Goal: Task Accomplishment & Management: Use online tool/utility

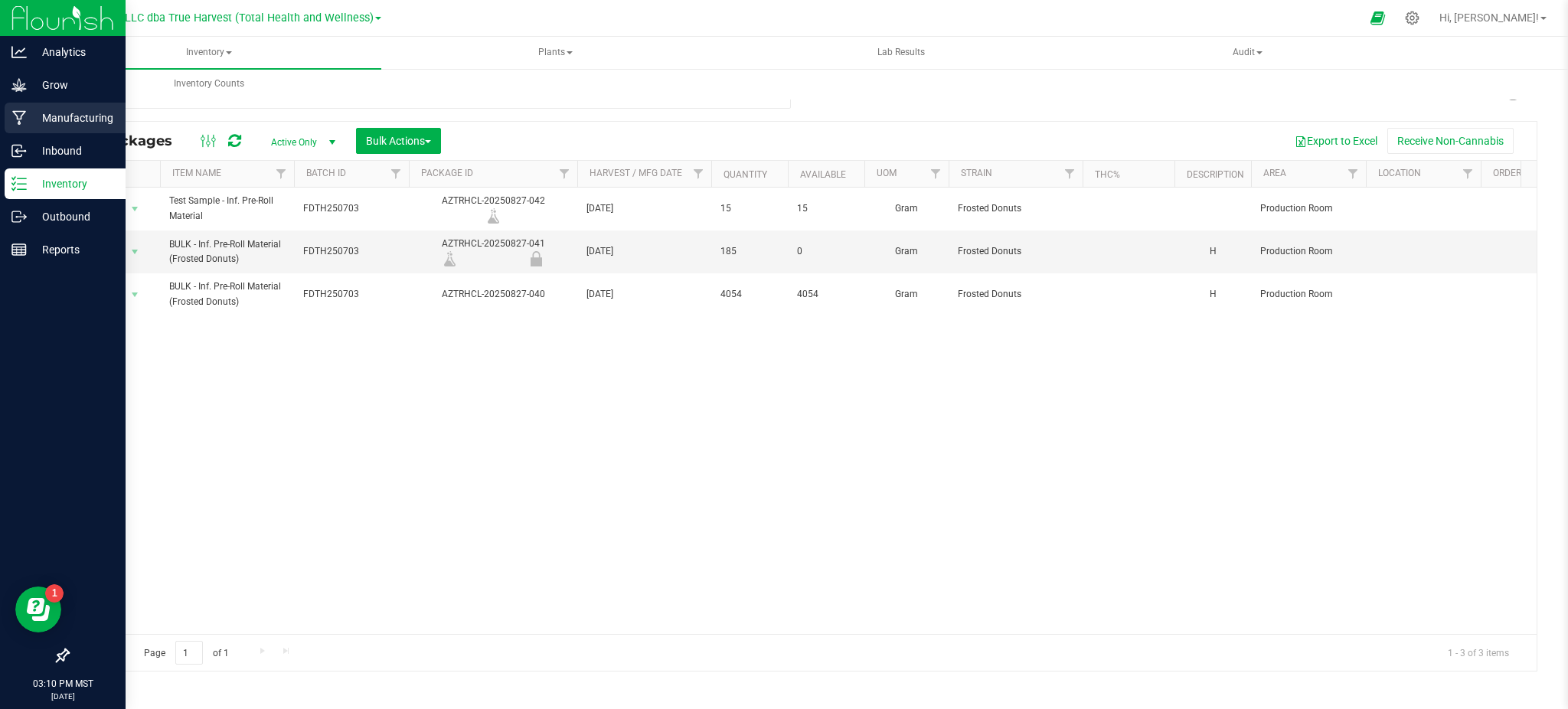
click at [64, 104] on div "Manufacturing" at bounding box center [65, 118] width 121 height 30
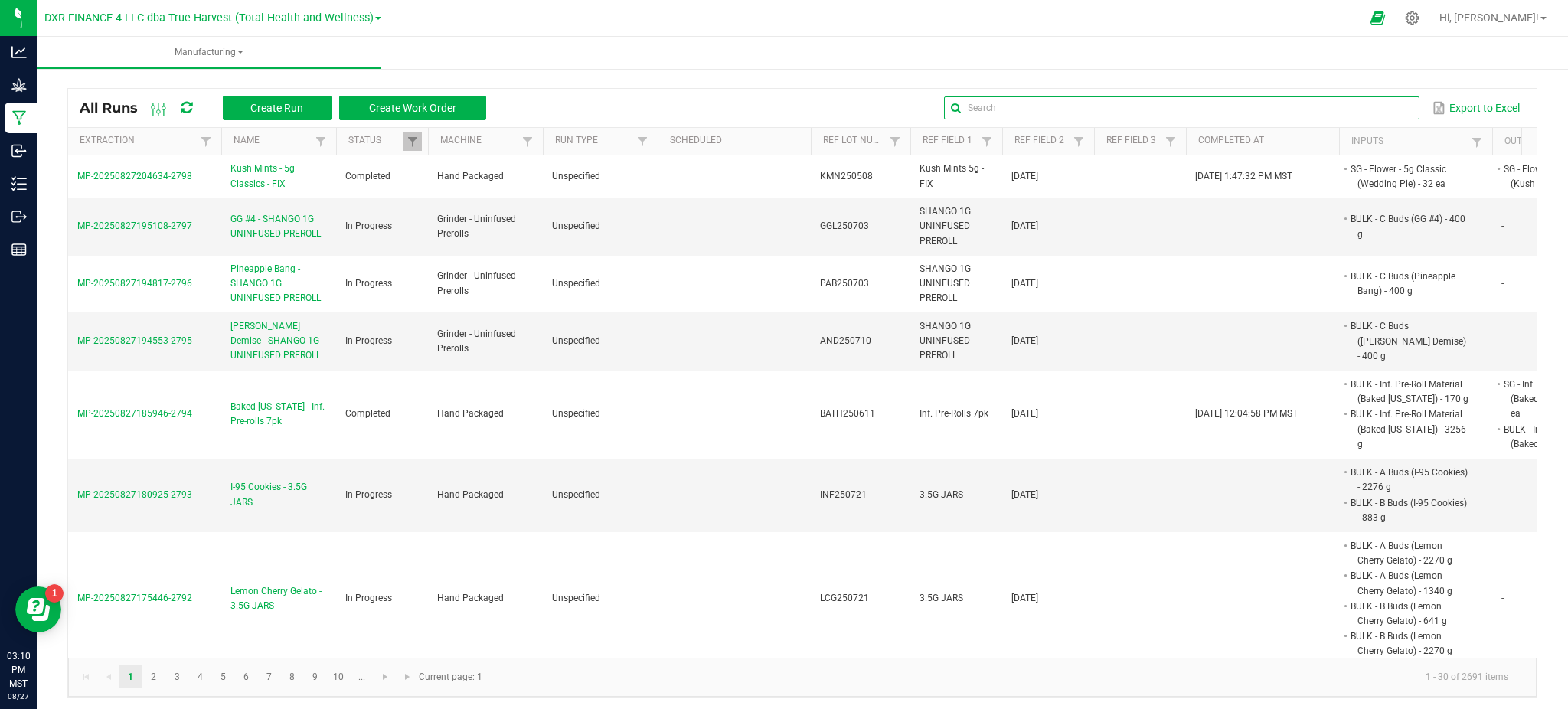
drag, startPoint x: 1359, startPoint y: 105, endPoint x: 1389, endPoint y: 101, distance: 30.3
click at [1362, 105] on input "text" at bounding box center [1181, 108] width 475 height 23
paste input "SOD250618"
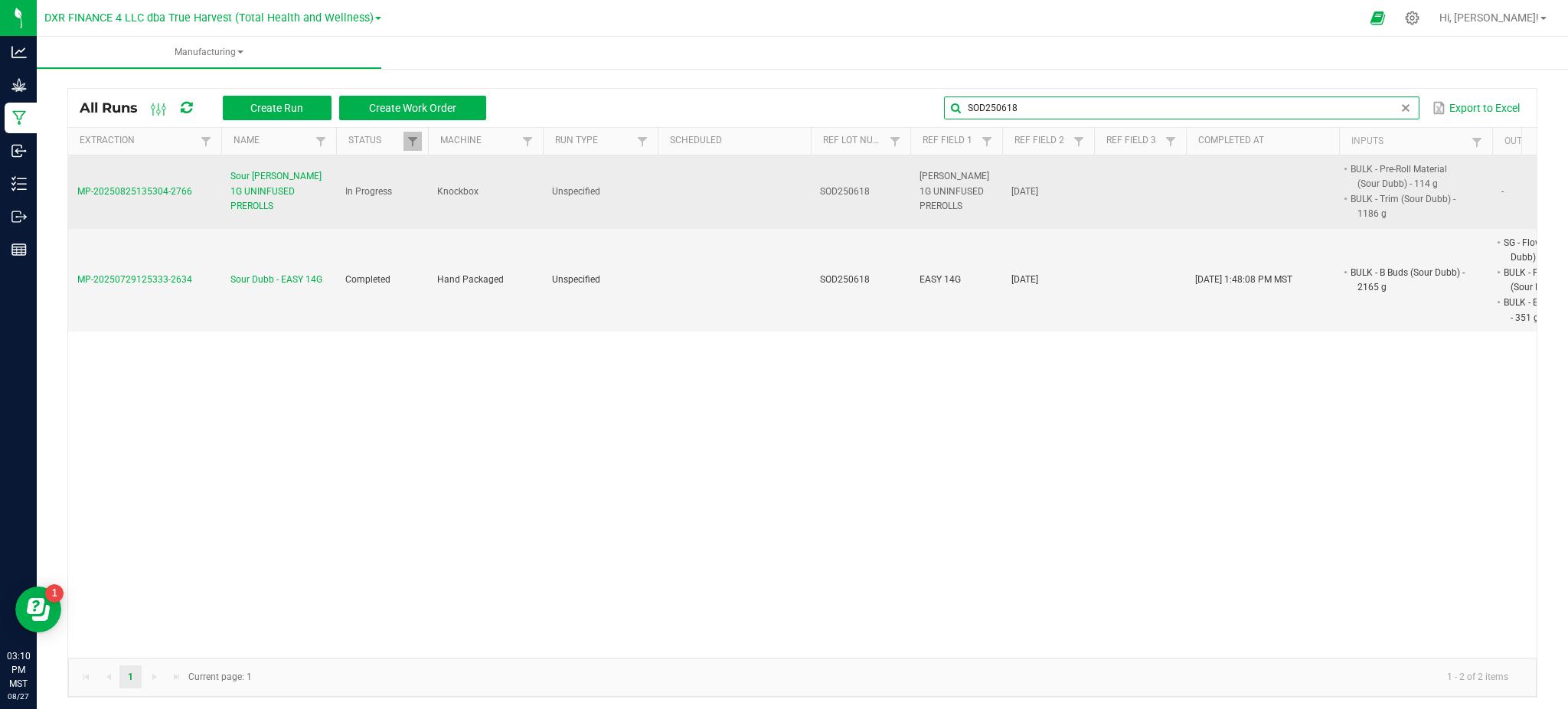
type input "SOD250618"
click at [266, 185] on span "Sour [PERSON_NAME] 1G UNINFUSED PREROLLS" at bounding box center [279, 191] width 97 height 45
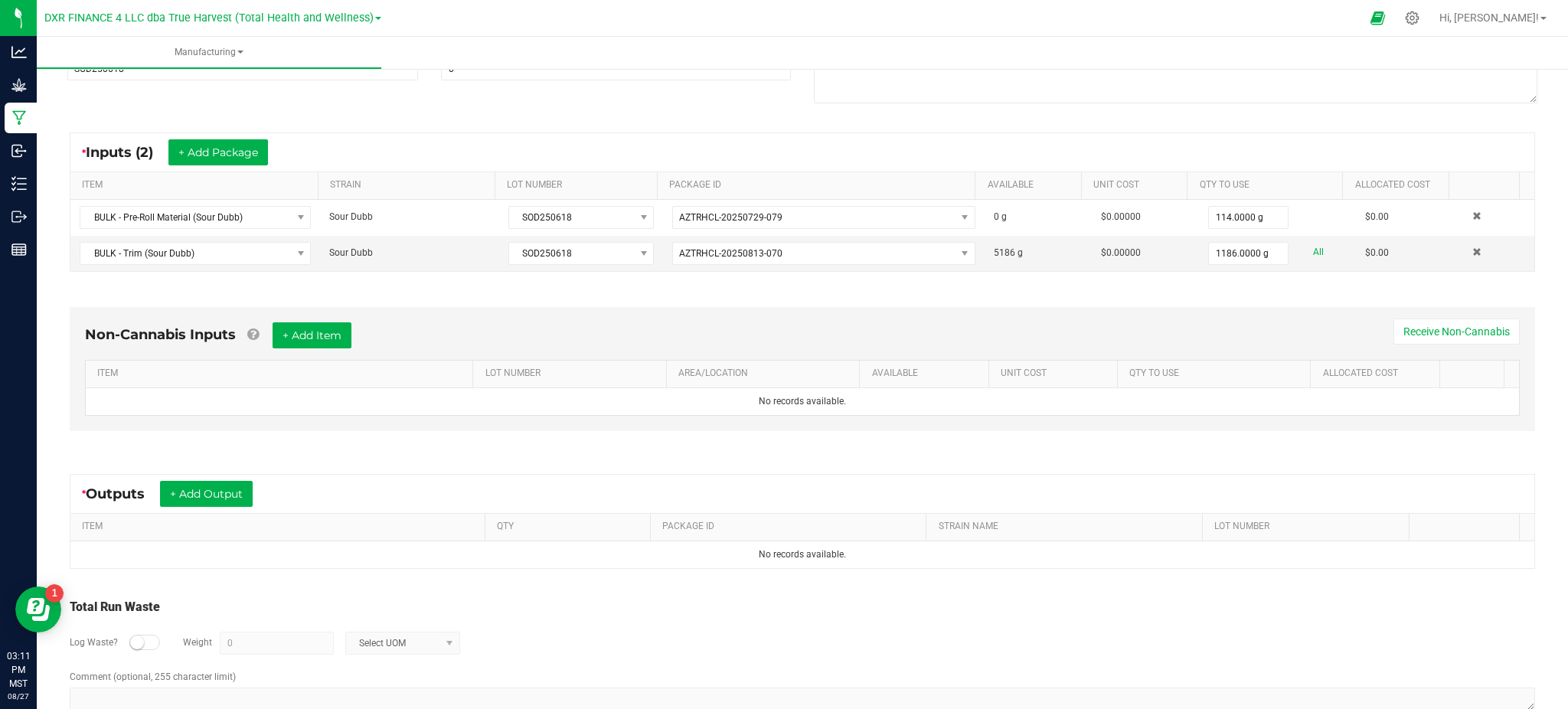
scroll to position [261, 0]
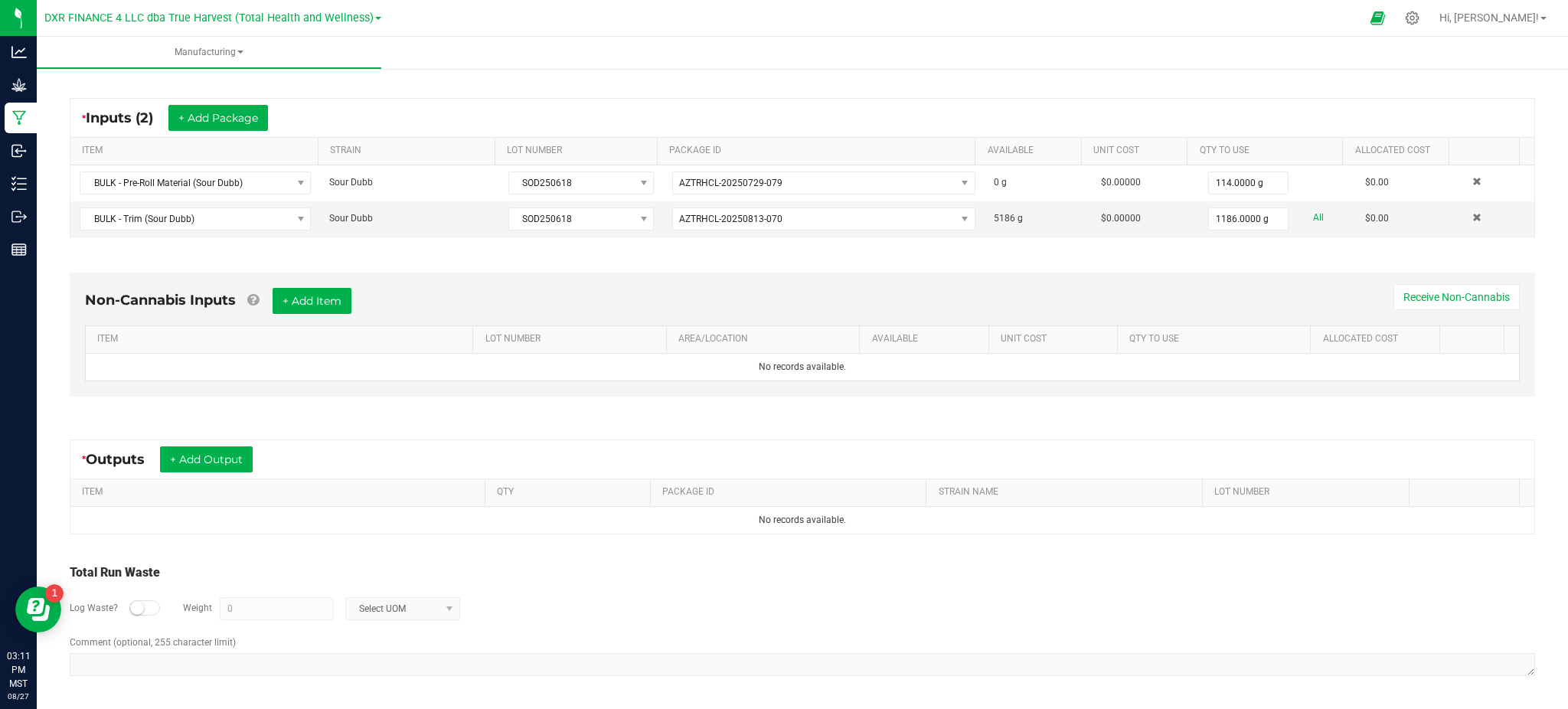
drag, startPoint x: 711, startPoint y: 594, endPoint x: 467, endPoint y: 550, distance: 247.9
click at [709, 595] on div "Log Waste? Weight 0 Select UOM" at bounding box center [802, 609] width 1466 height 54
click at [249, 466] on button "+ Add Output" at bounding box center [207, 459] width 93 height 26
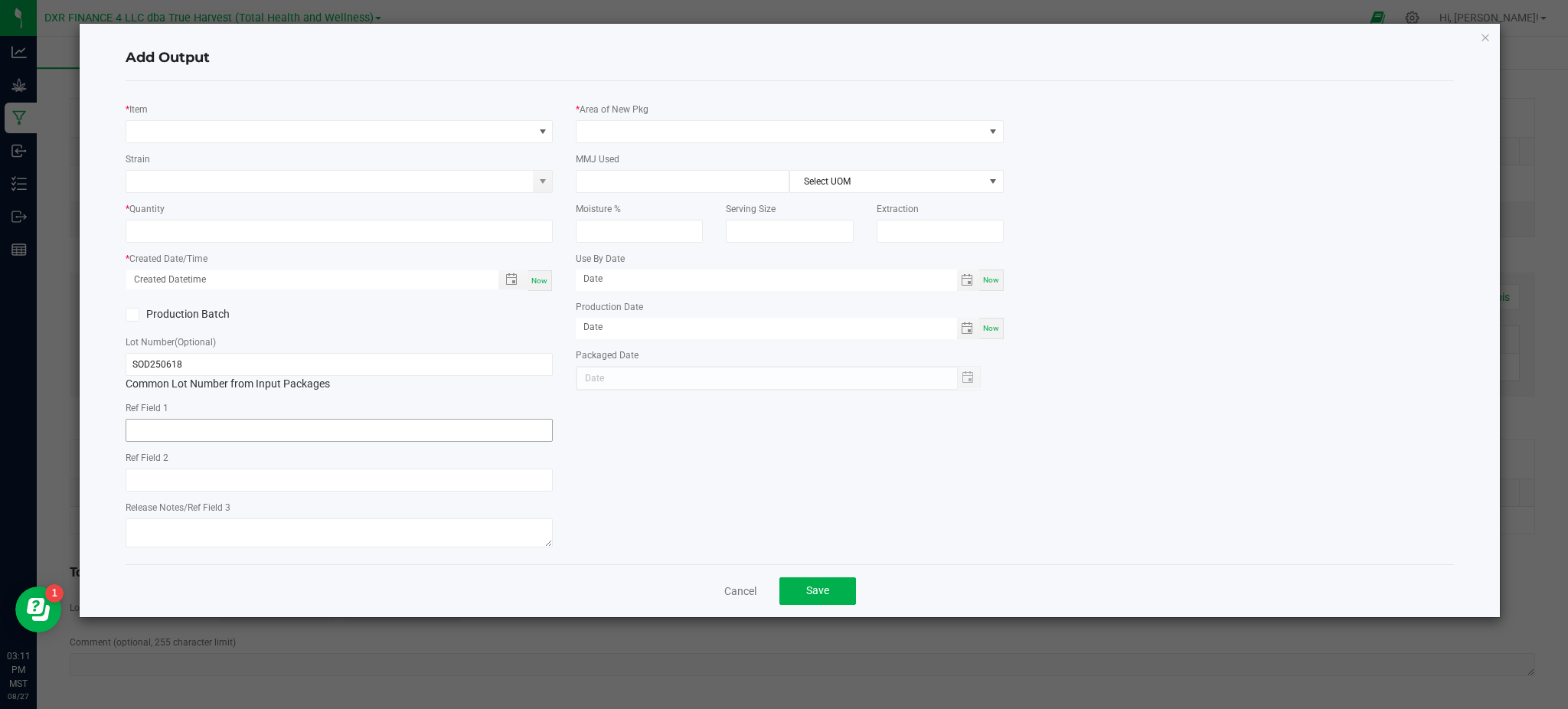
type input "[DATE]"
click at [291, 101] on div "* Item" at bounding box center [338, 122] width 428 height 42
click at [296, 130] on span "NO DATA FOUND" at bounding box center [329, 132] width 407 height 22
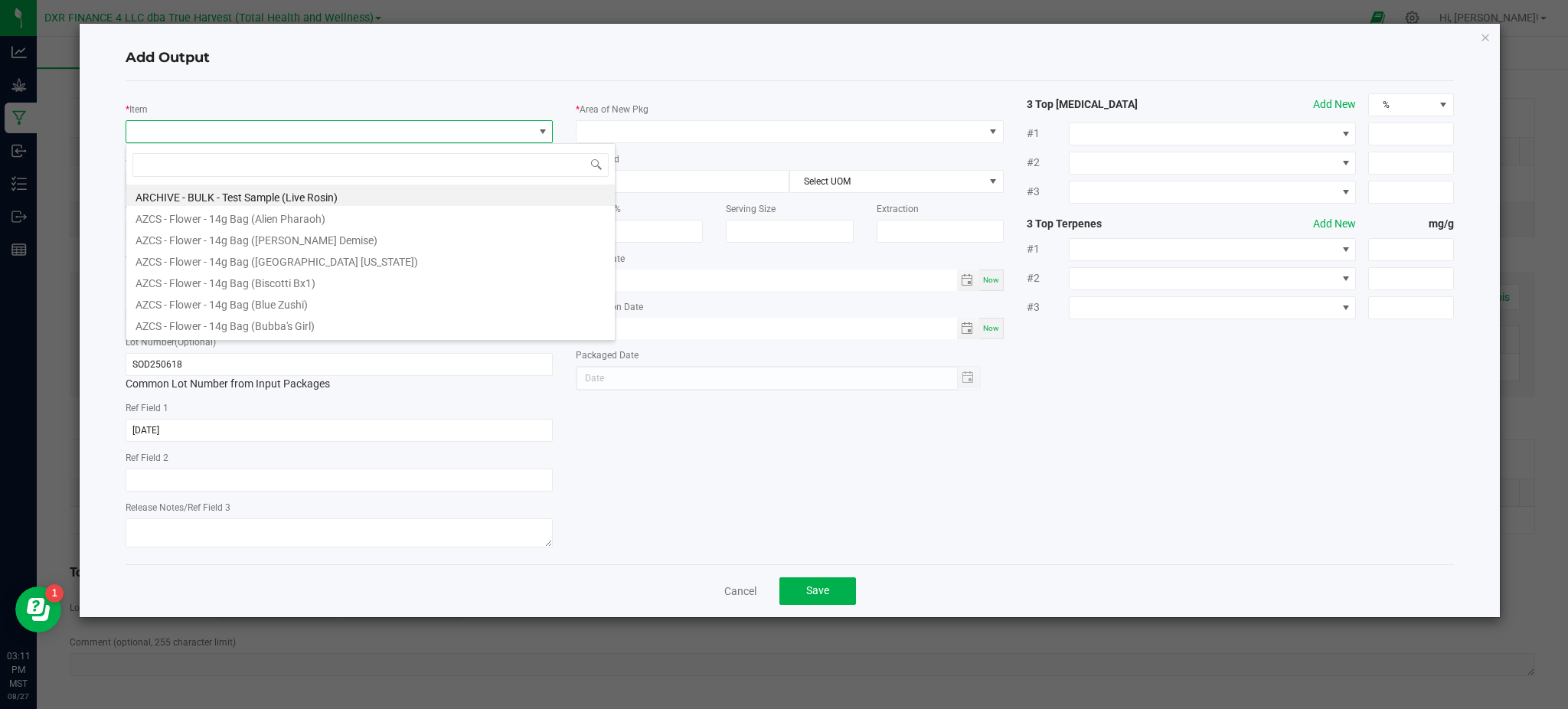
scroll to position [23, 428]
type input "sour dubb"
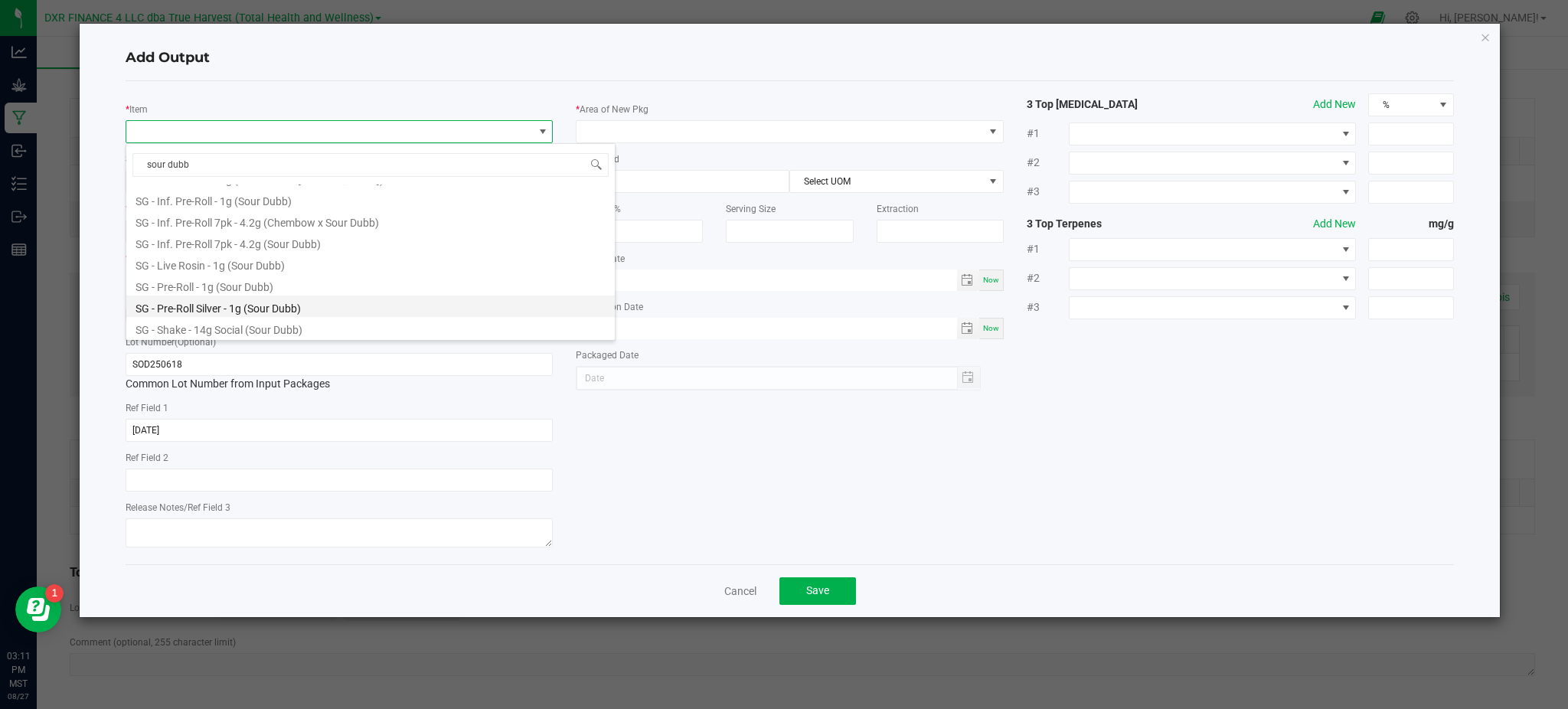
click at [258, 307] on li "SG - Pre-Roll Silver - 1g (Sour Dubb)" at bounding box center [370, 306] width 488 height 22
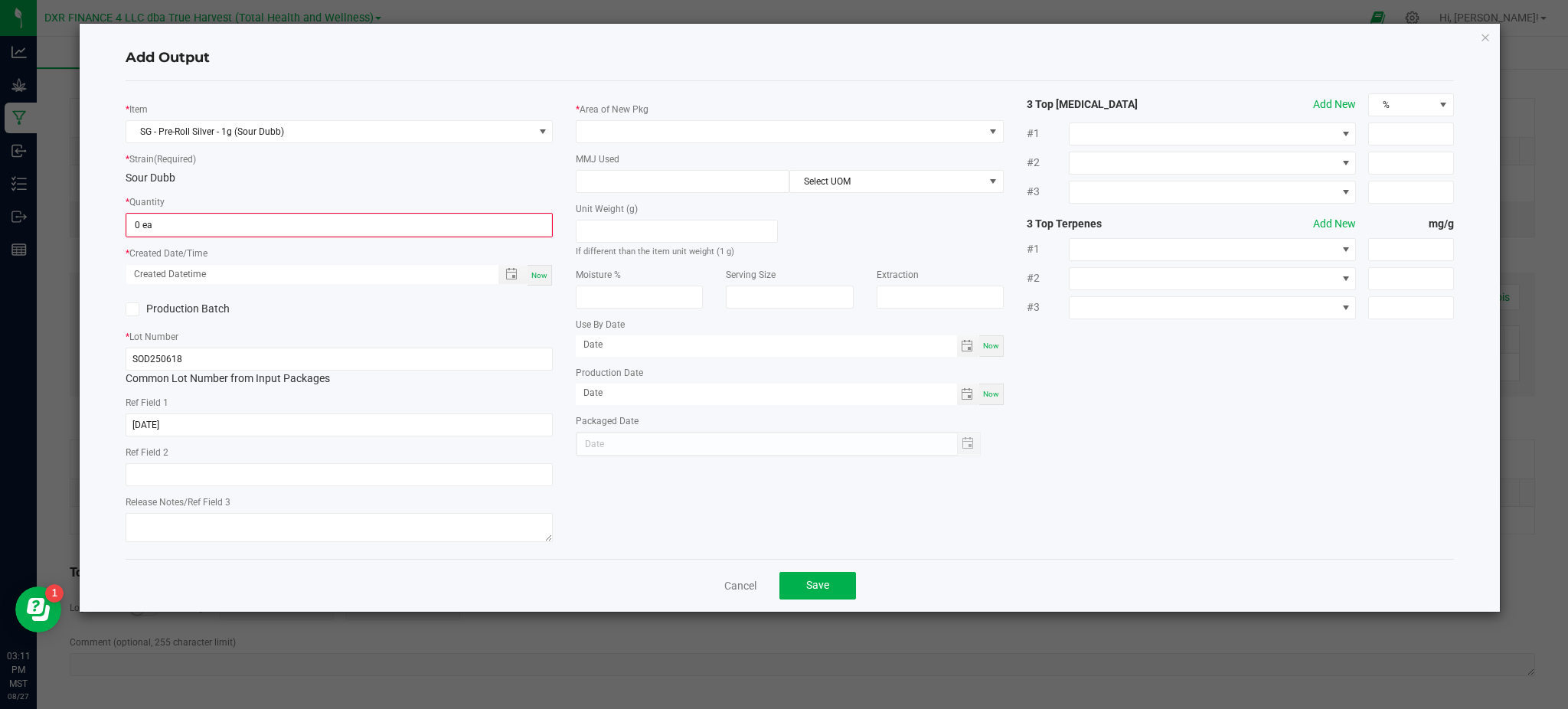
click at [345, 191] on div "* Item SG - Pre-Roll Silver - 1g (Sour Dubb) * Strain (Required) Sour Dubb * Qu…" at bounding box center [338, 320] width 450 height 453
click at [329, 221] on input "0" at bounding box center [338, 225] width 424 height 22
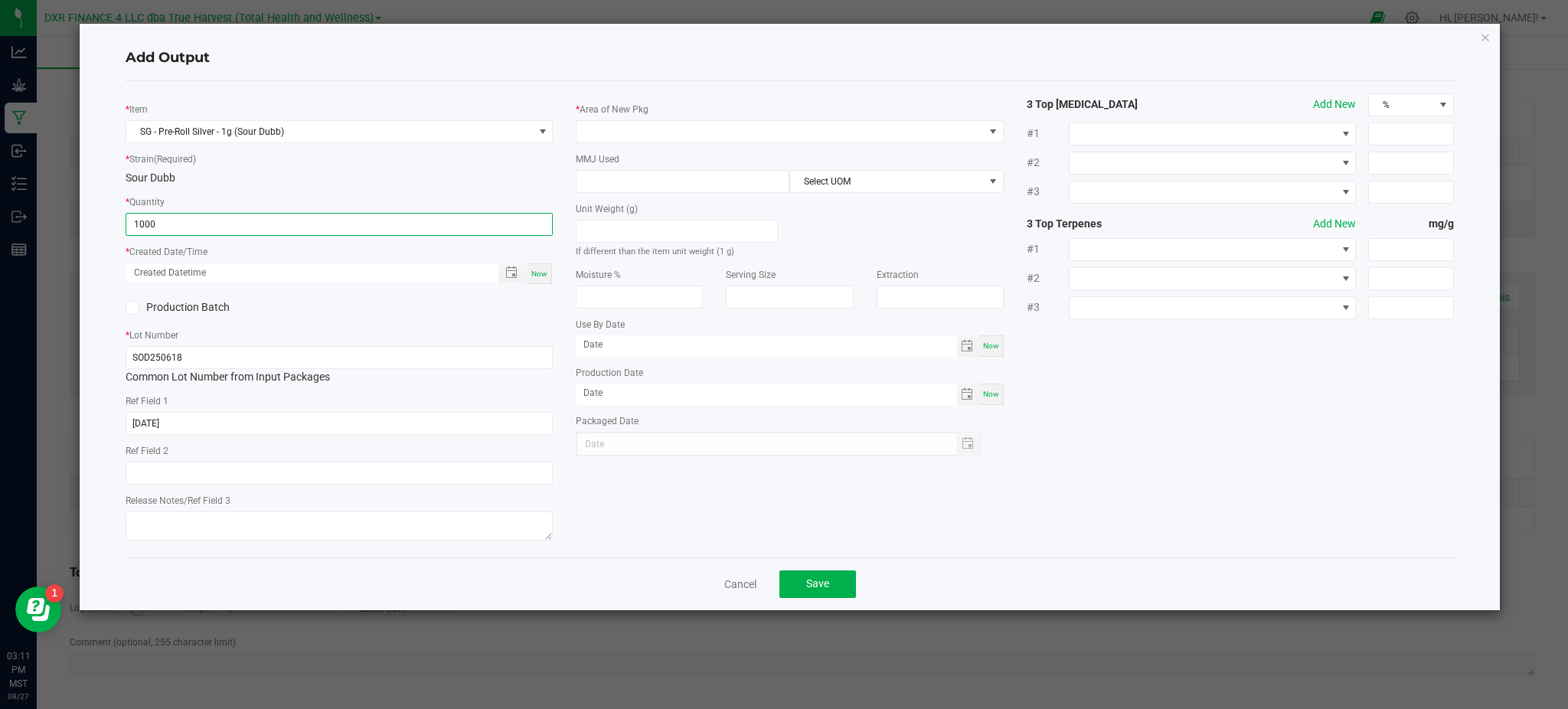
type input "1000 ea"
click at [483, 319] on div "* Item SG - Pre-Roll Silver - 1g (Sour Dubb) * Strain (Required) Sour Dubb * Qu…" at bounding box center [338, 319] width 450 height 452
click at [511, 277] on span "Toggle popup" at bounding box center [511, 272] width 12 height 12
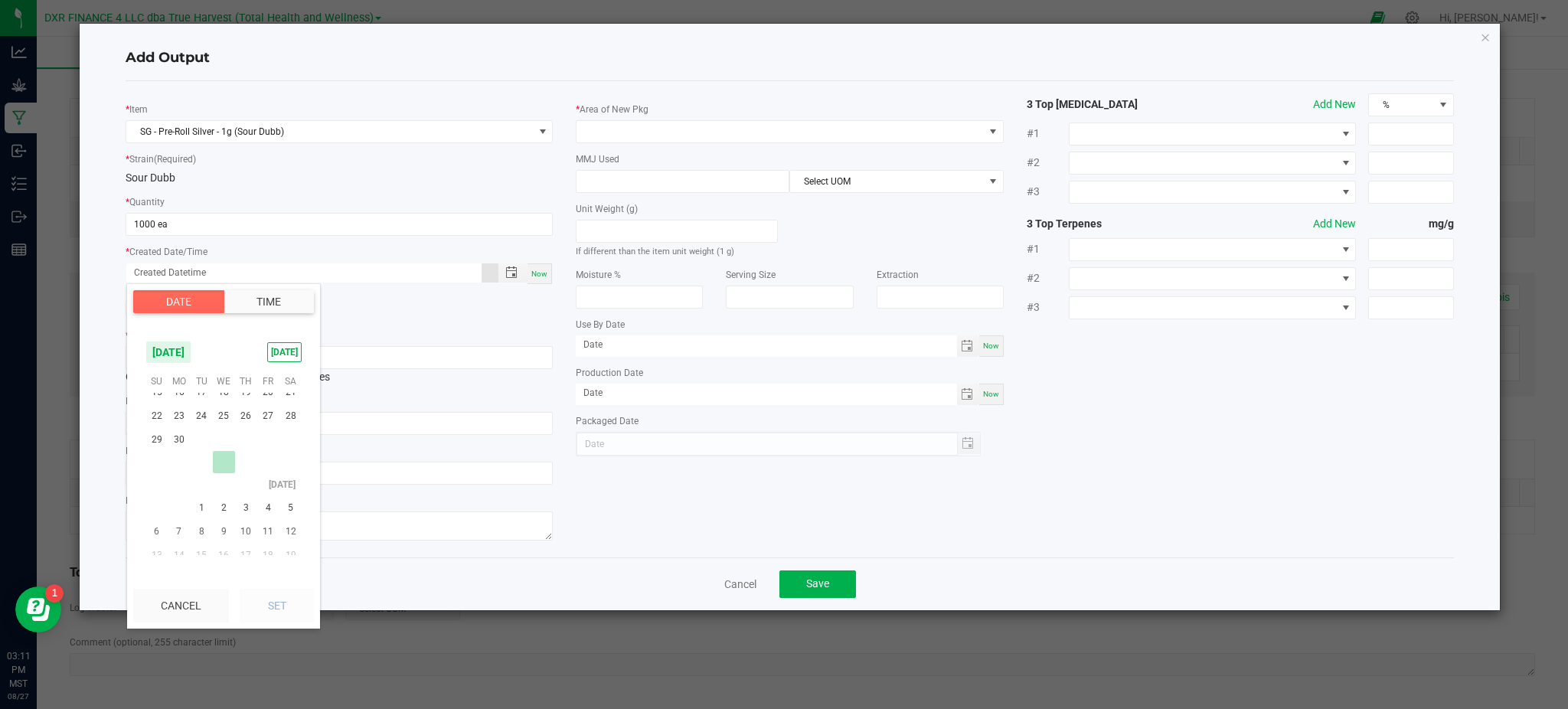
scroll to position [247858, 0]
click at [221, 423] on span "18" at bounding box center [224, 427] width 22 height 24
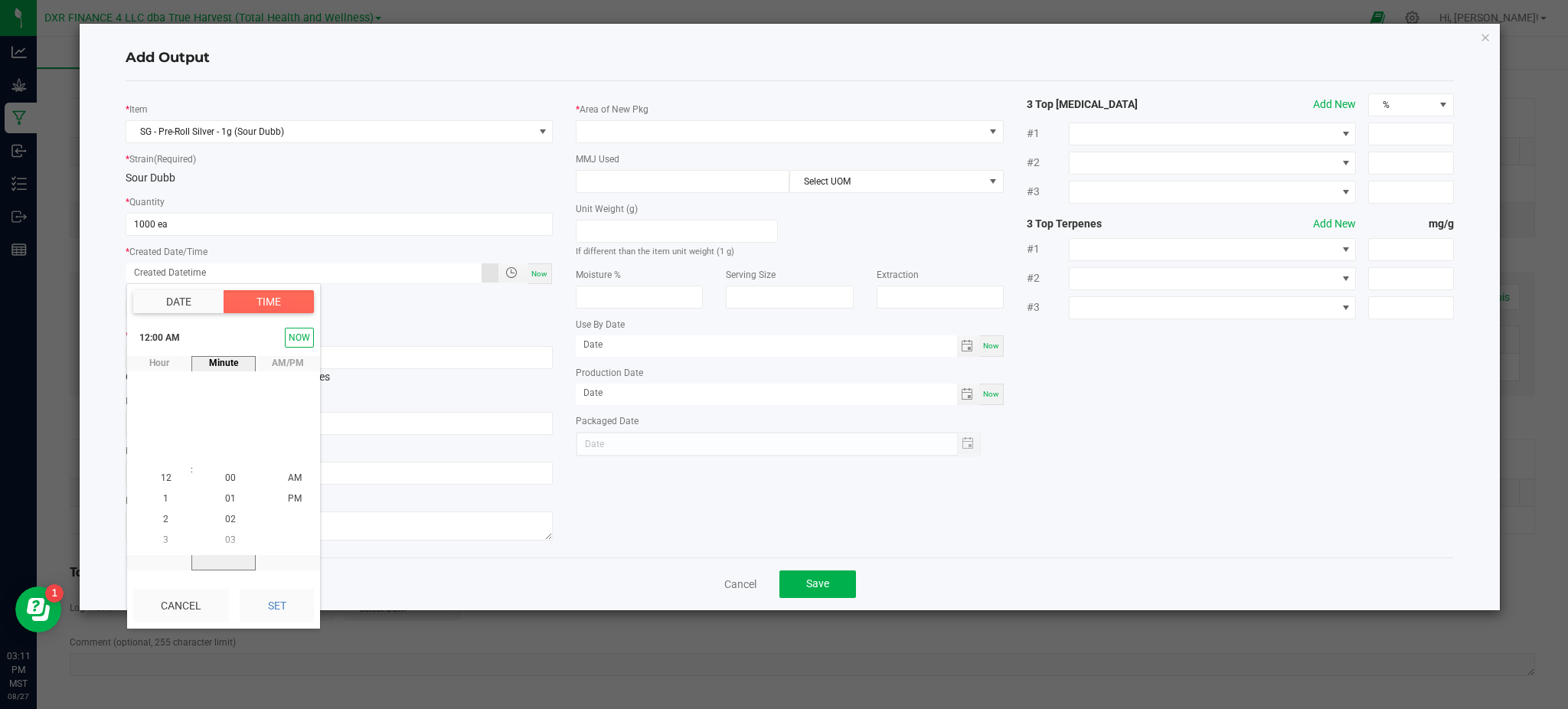
scroll to position [247835, 0]
drag, startPoint x: 275, startPoint y: 607, endPoint x: 294, endPoint y: 596, distance: 22.0
click at [275, 605] on button "Set" at bounding box center [277, 606] width 74 height 34
type input "06/18/2025 12:00 AM"
type input "06/18/2025"
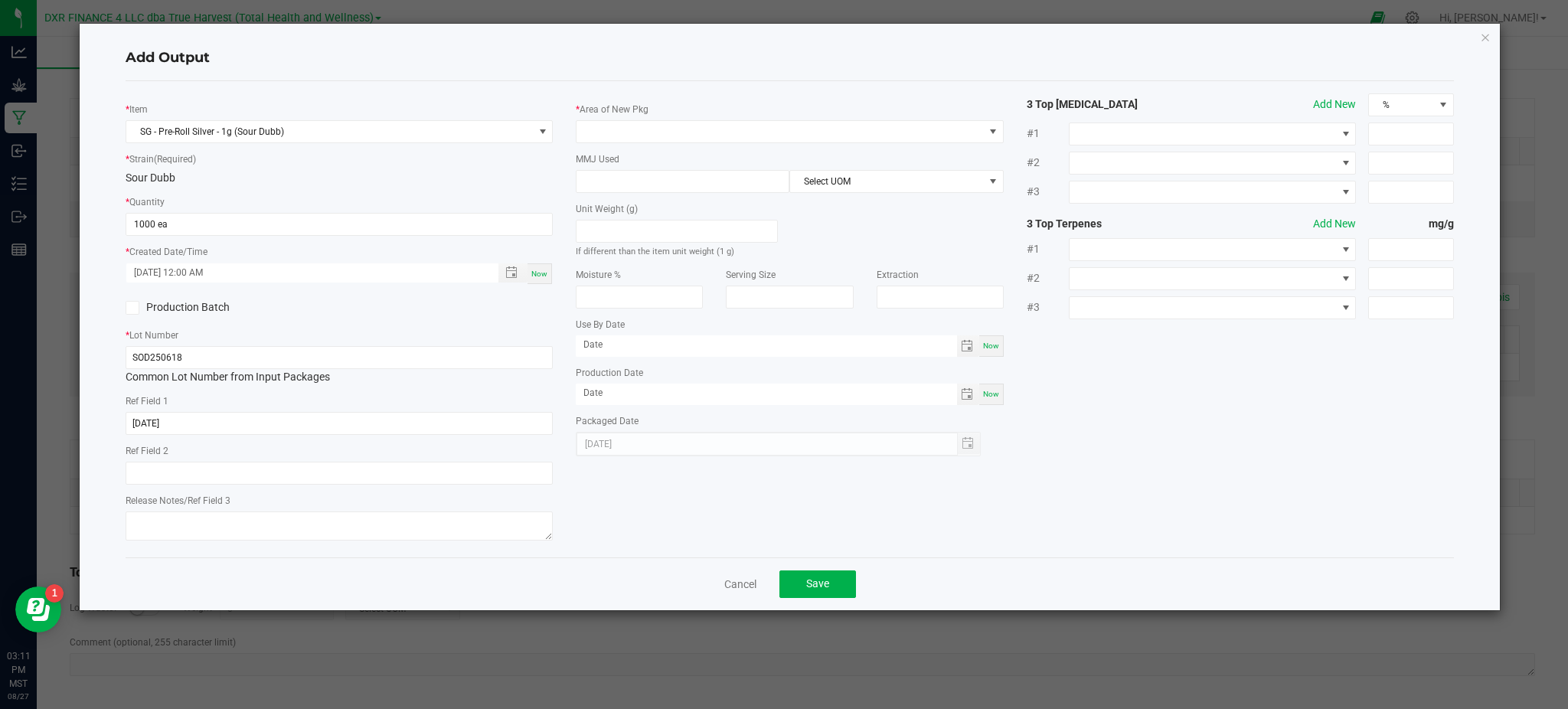
drag, startPoint x: 721, startPoint y: 486, endPoint x: 663, endPoint y: 495, distance: 58.7
click at [719, 486] on div "* Item SG - Pre-Roll Silver - 1g (Sour Dubb) * Strain (Required) Sour Dubb * Qu…" at bounding box center [790, 319] width 1352 height 452
drag, startPoint x: 553, startPoint y: 57, endPoint x: 649, endPoint y: 154, distance: 136.5
click at [556, 56] on h4 "Add Output" at bounding box center [789, 58] width 1328 height 20
click at [651, 122] on span at bounding box center [779, 132] width 407 height 22
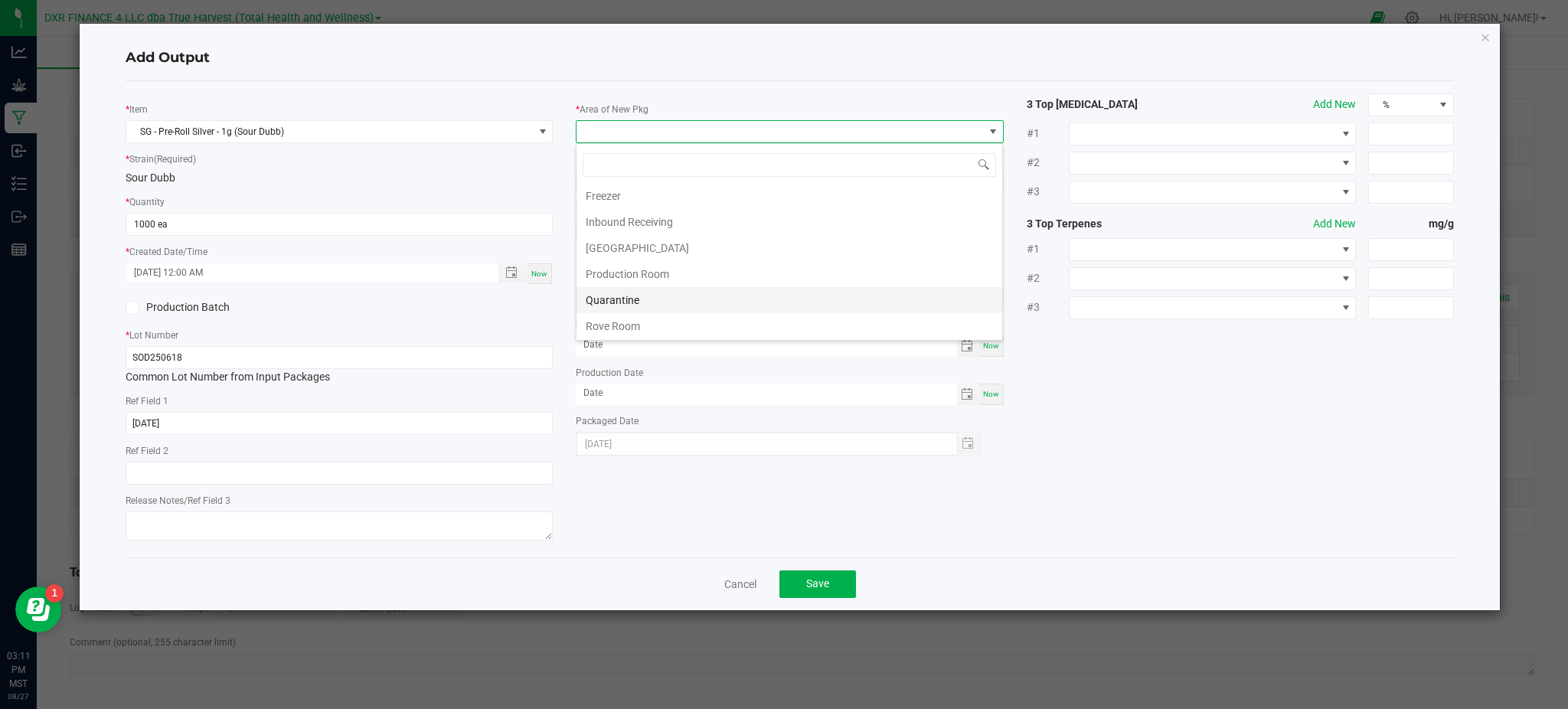
scroll to position [101, 0]
drag, startPoint x: 641, startPoint y: 245, endPoint x: 866, endPoint y: 281, distance: 227.9
click at [643, 245] on li "Production Room" at bounding box center [789, 251] width 426 height 26
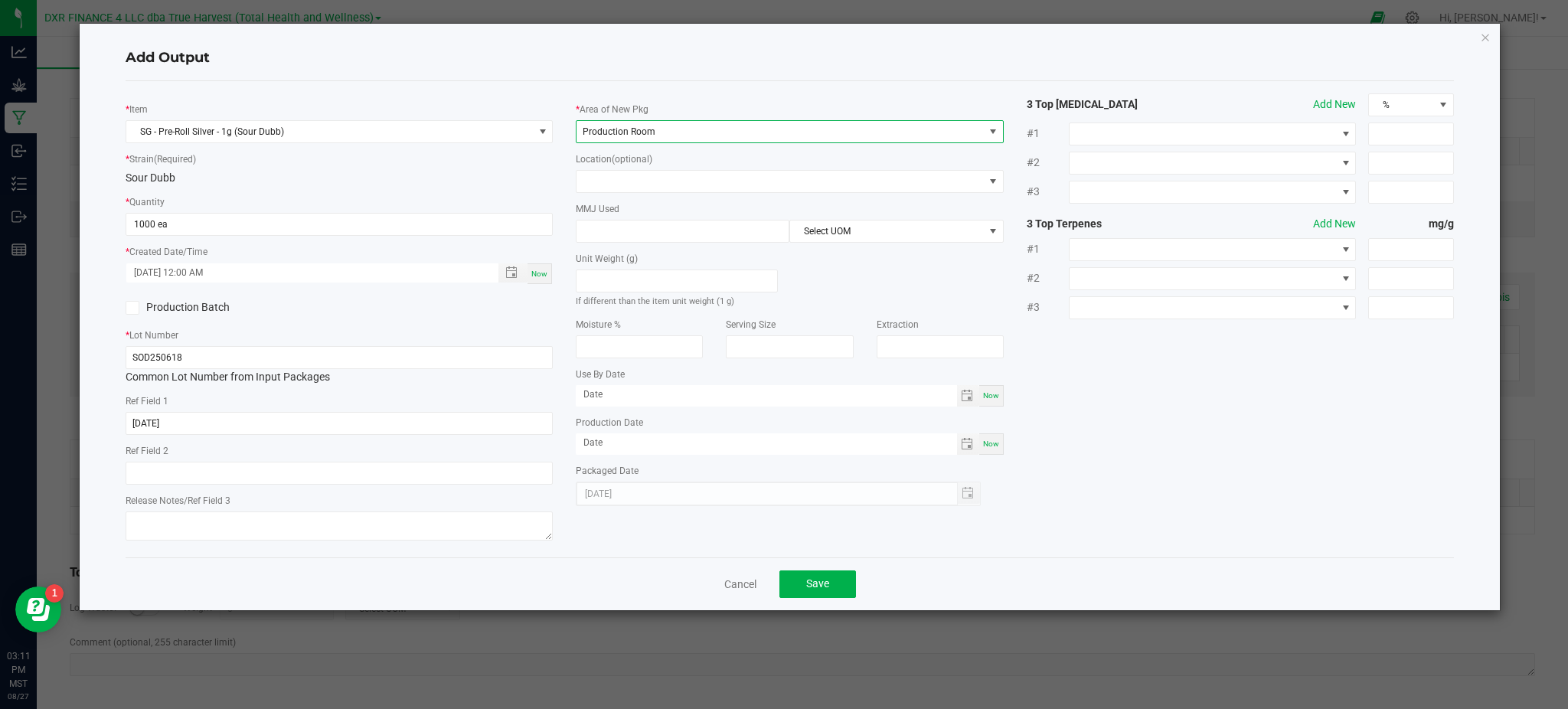
click at [1239, 424] on div "* Item SG - Pre-Roll Silver - 1g (Sour Dubb) * Strain (Required) Sour Dubb * Qu…" at bounding box center [790, 319] width 1352 height 452
click at [658, 230] on input at bounding box center [683, 231] width 212 height 22
type input "1"
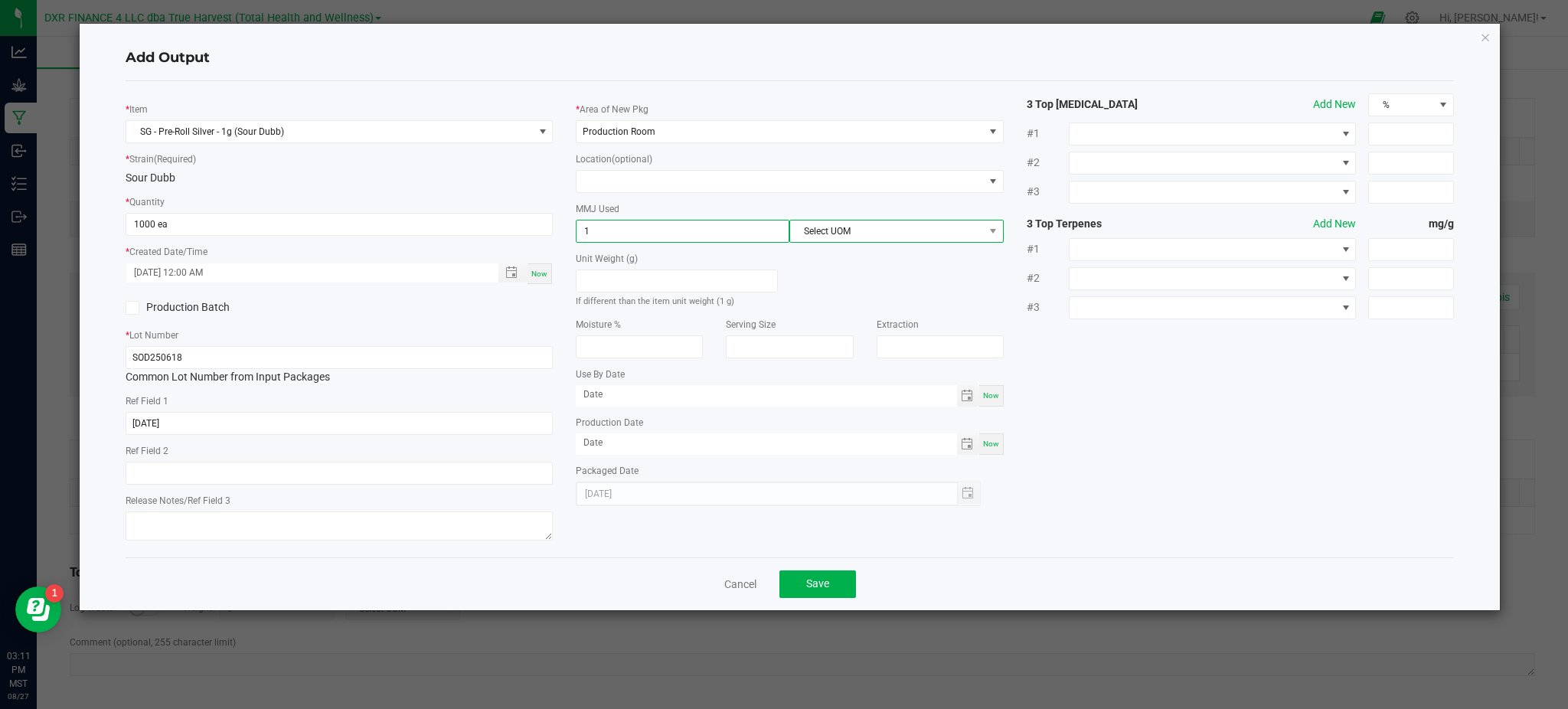
click at [811, 242] on span "Select UOM" at bounding box center [887, 231] width 193 height 22
click at [823, 325] on li "Gram" at bounding box center [897, 322] width 212 height 26
click at [1140, 430] on div "* Item SG - Pre-Roll Silver - 1g (Sour Dubb) * Strain (Required) Sour Dubb * Qu…" at bounding box center [790, 319] width 1352 height 452
drag, startPoint x: 1216, startPoint y: 498, endPoint x: 1109, endPoint y: 495, distance: 107.0
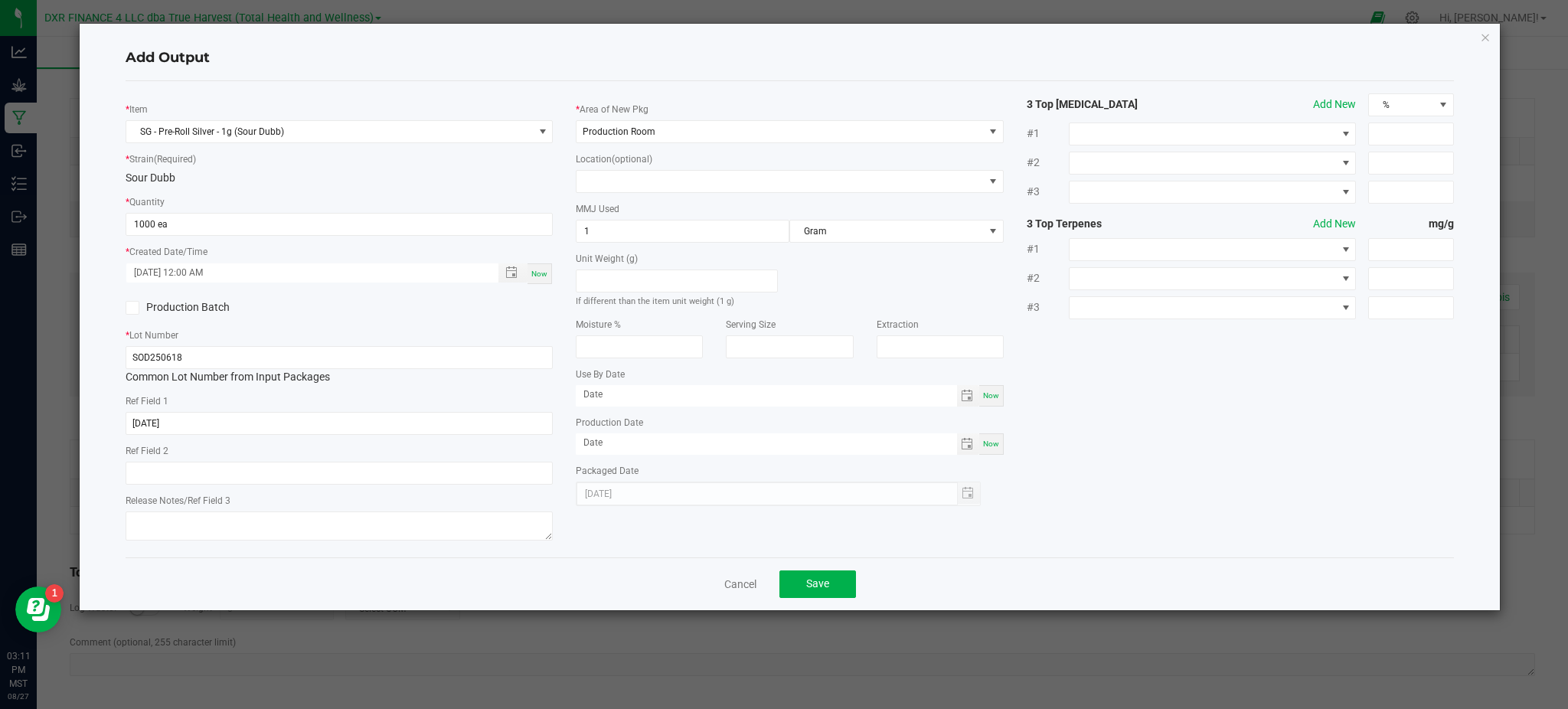
click at [1209, 496] on div "* Item SG - Pre-Roll Silver - 1g (Sour Dubb) * Strain (Required) Sour Dubb * Qu…" at bounding box center [790, 319] width 1352 height 452
click at [835, 573] on button "Save" at bounding box center [817, 584] width 77 height 27
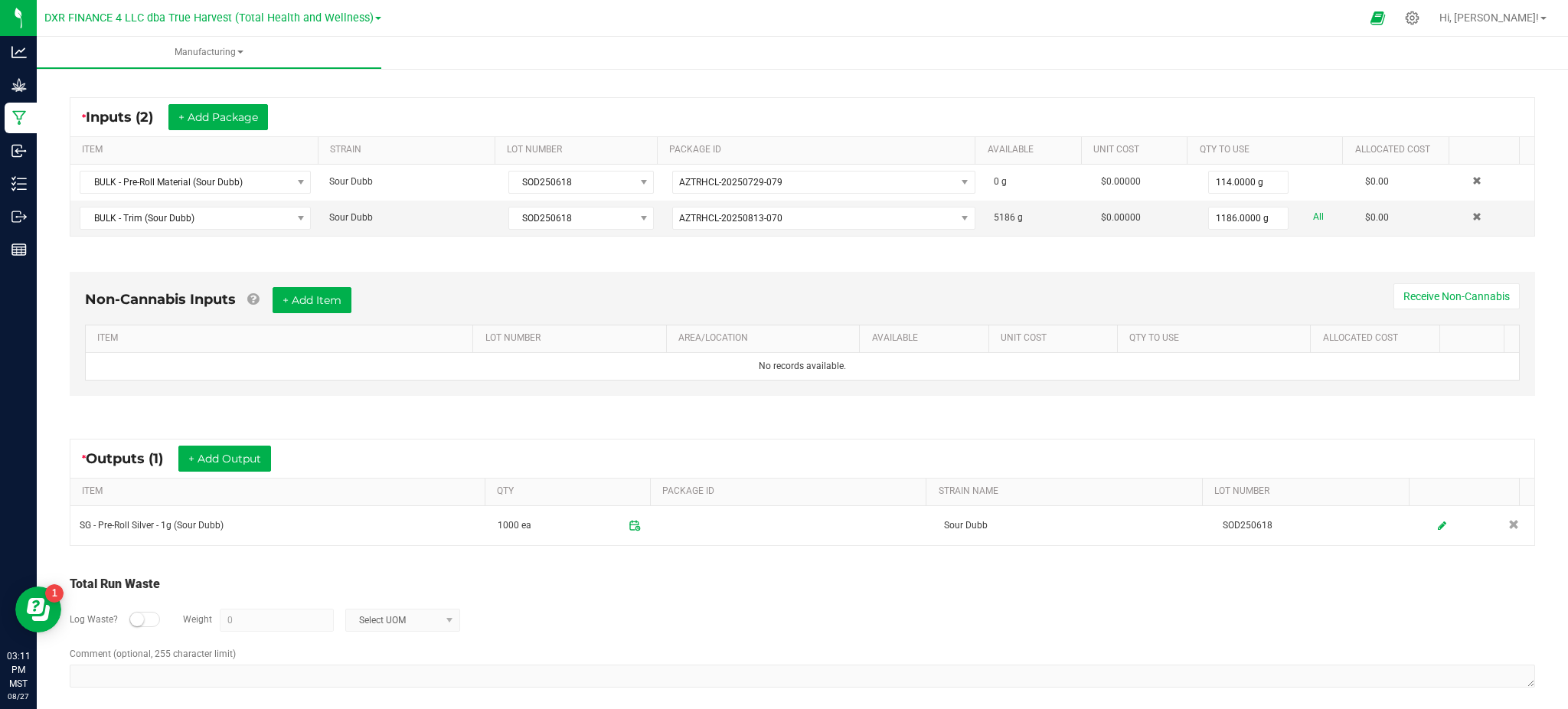
click at [731, 618] on div "Log Waste? Weight 0 Select UOM" at bounding box center [802, 620] width 1466 height 54
drag, startPoint x: 161, startPoint y: 412, endPoint x: 184, endPoint y: 450, distance: 44.4
click at [162, 415] on div "Non-Cannabis Inputs + Add Item Receive Non-Cannabis ITEM LOT NUMBER AREA/LOCATI…" at bounding box center [802, 337] width 1493 height 174
click at [228, 464] on button "+ Add Output" at bounding box center [225, 458] width 93 height 26
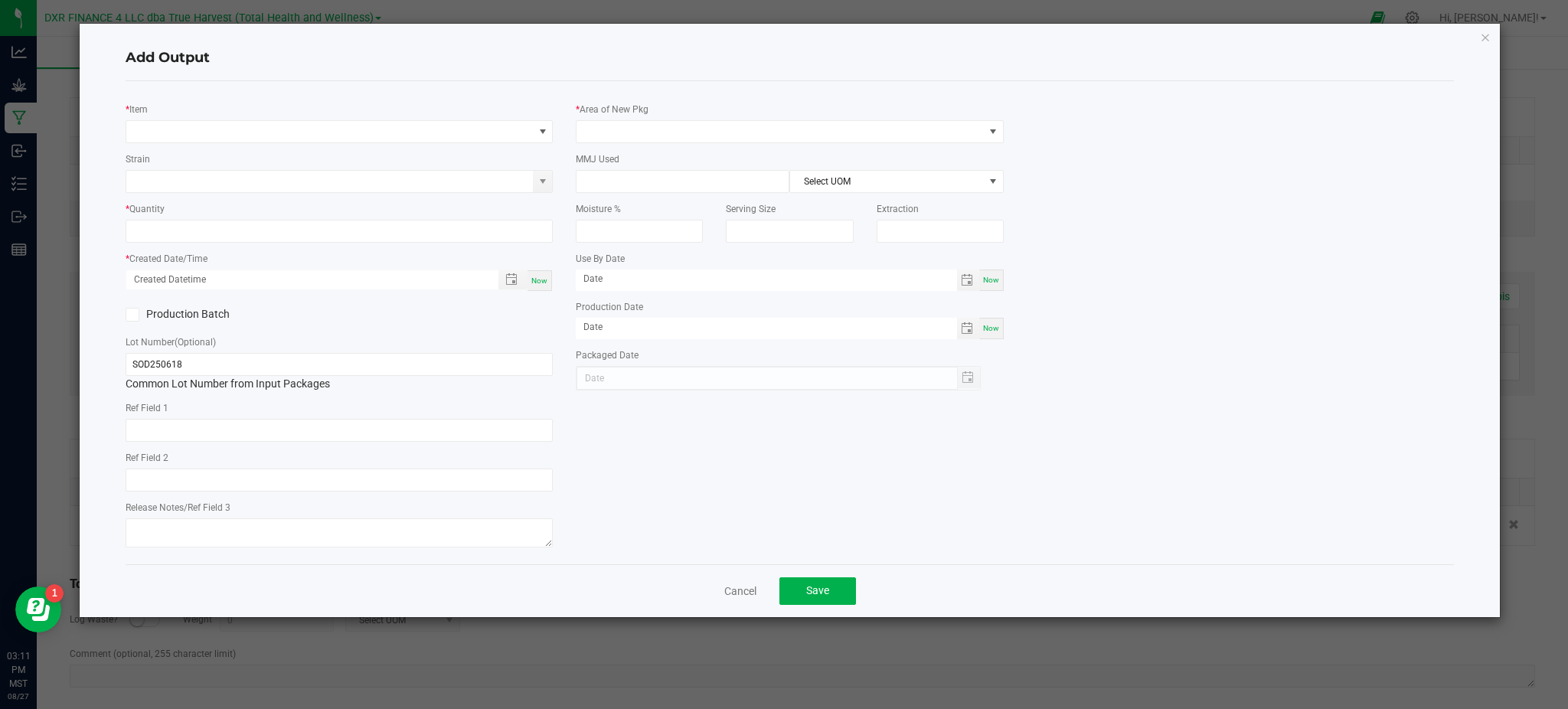
type input "2025-06-18"
click at [402, 129] on span "NO DATA FOUND" at bounding box center [329, 132] width 407 height 22
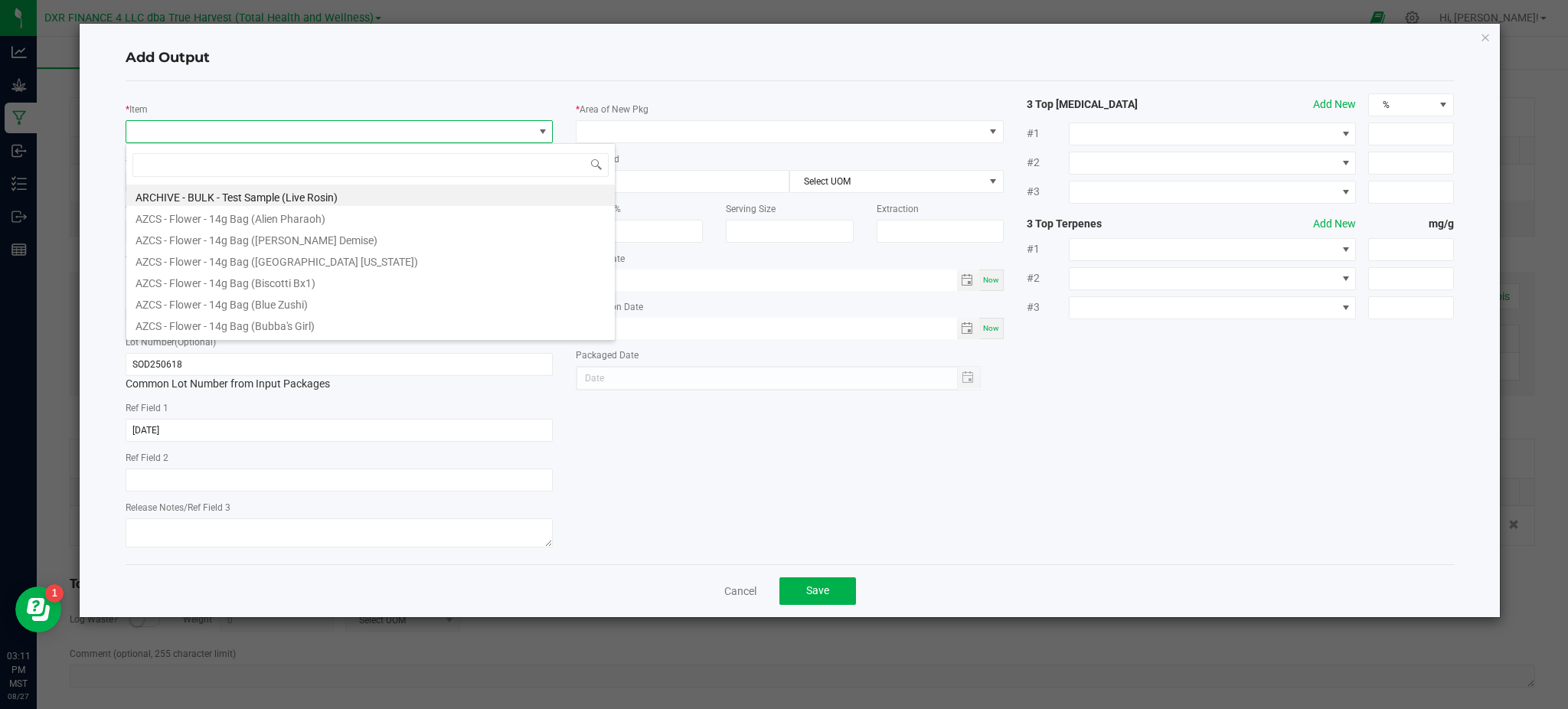
scroll to position [23, 428]
type input "sour dubb"
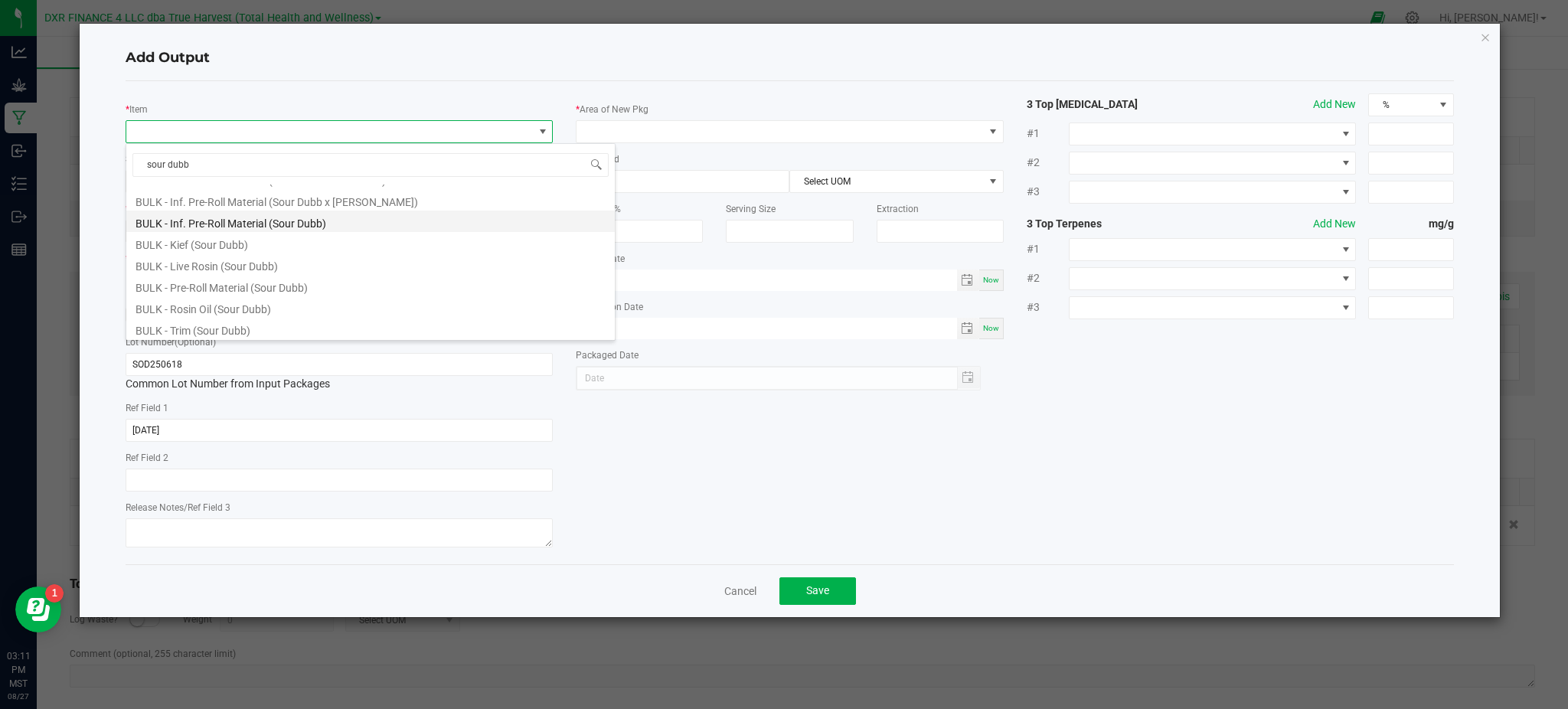
scroll to position [306, 0]
click at [217, 257] on li "BULK - Pre-Roll Material (Sour Dubb)" at bounding box center [370, 253] width 488 height 22
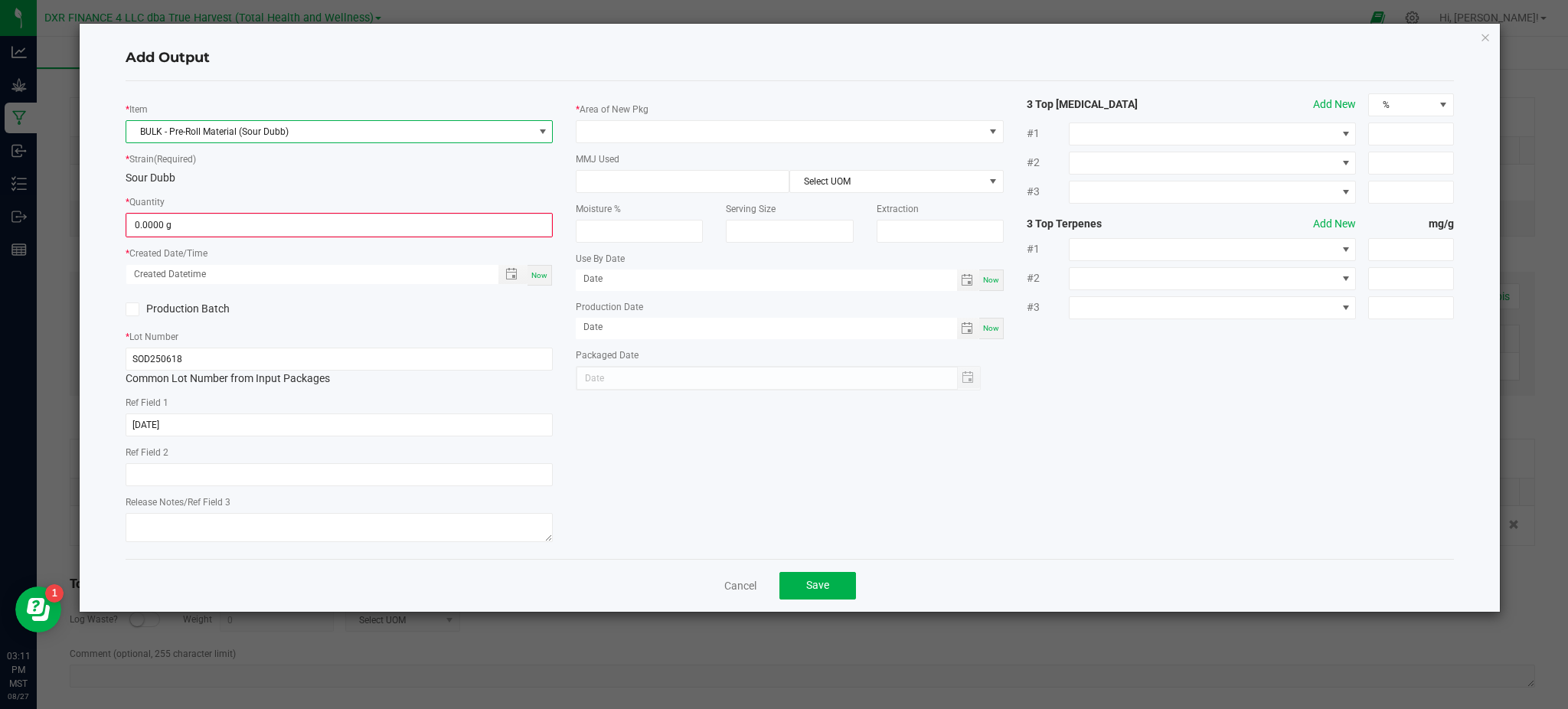
click at [345, 185] on div "Sour Dubb" at bounding box center [338, 177] width 428 height 16
click at [229, 228] on input "0" at bounding box center [338, 225] width 424 height 22
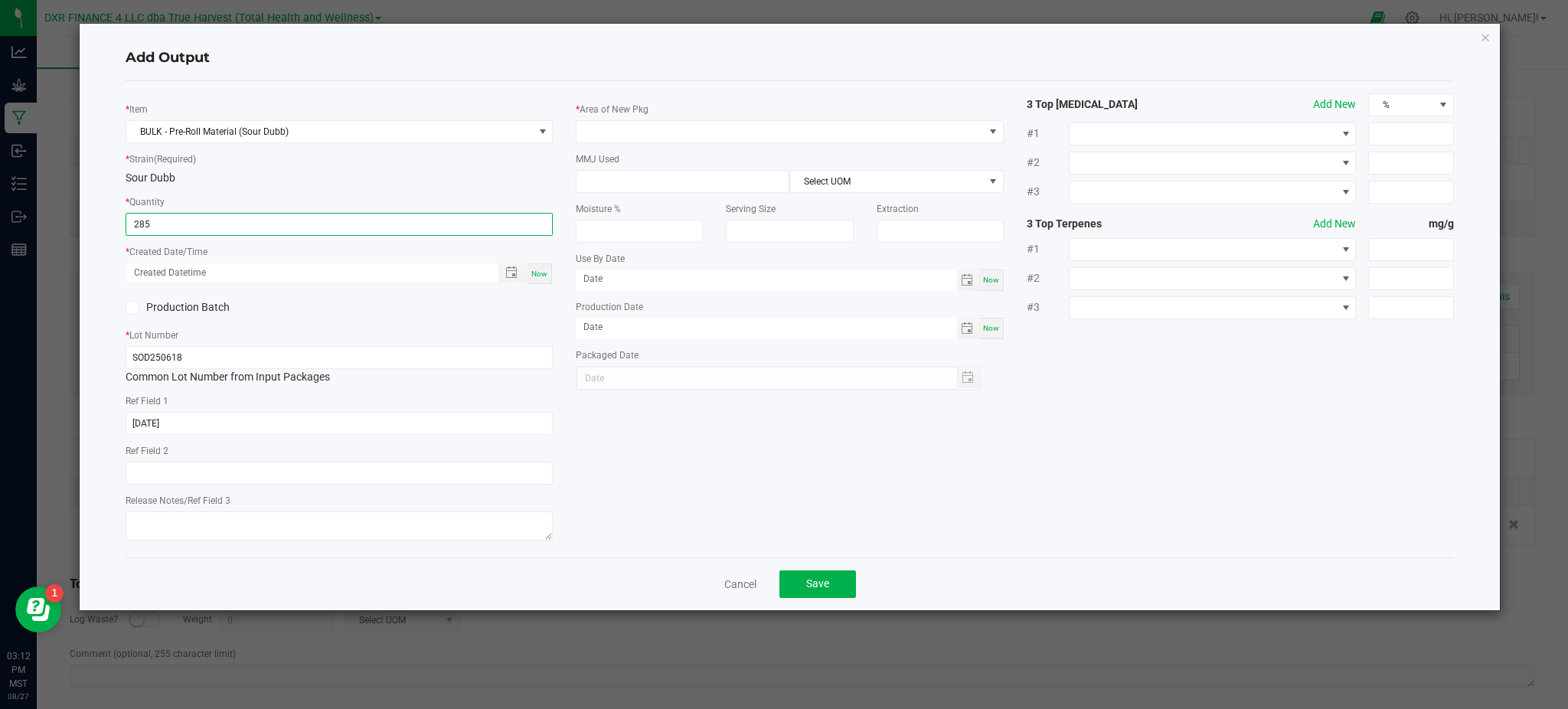
type input "285.0000 g"
click at [398, 304] on div "Production Batch" at bounding box center [338, 308] width 450 height 23
click at [506, 273] on span "Toggle popup" at bounding box center [511, 272] width 12 height 12
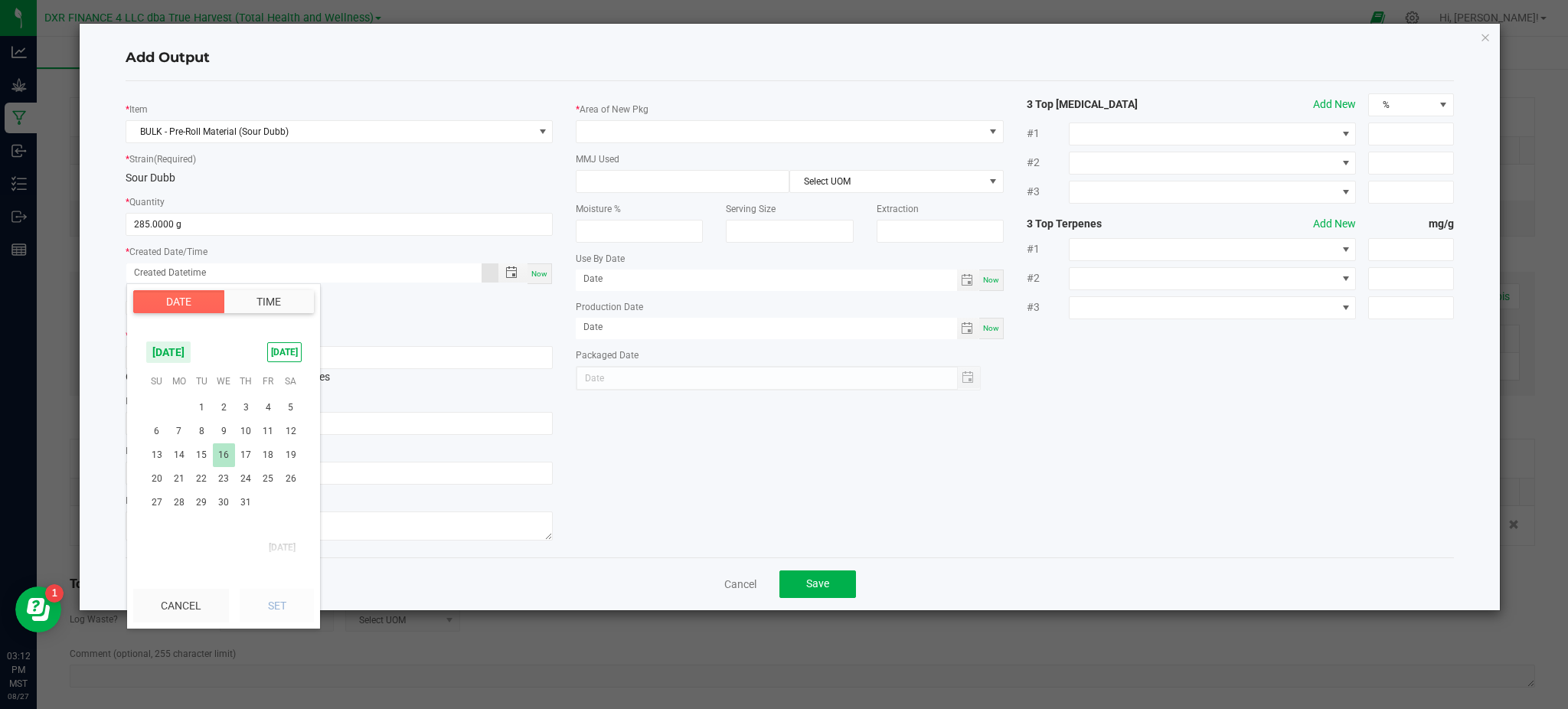
scroll to position [247961, 0]
click at [215, 429] on span "18" at bounding box center [224, 427] width 22 height 24
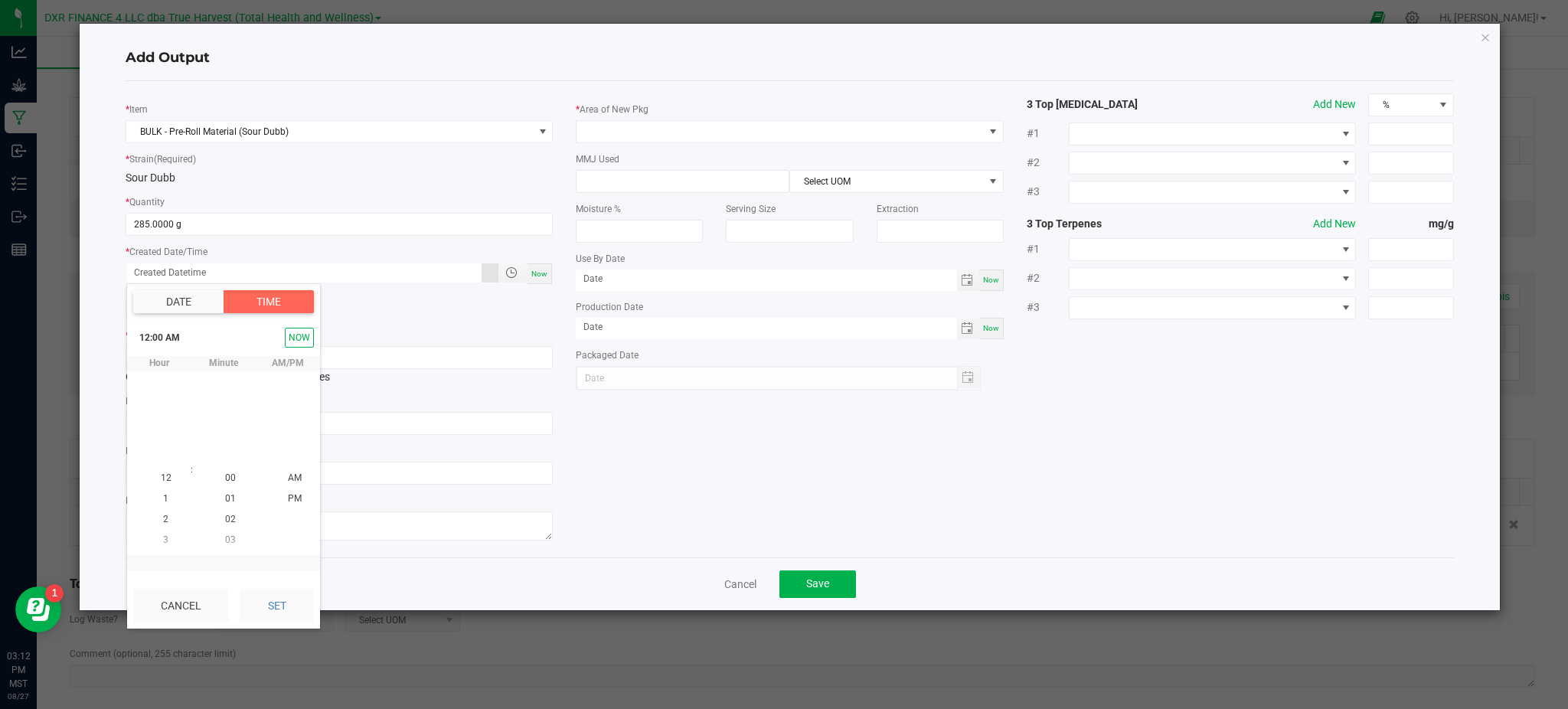
scroll to position [247835, 0]
drag, startPoint x: 275, startPoint y: 598, endPoint x: 304, endPoint y: 583, distance: 32.6
click at [279, 595] on button "Set" at bounding box center [277, 606] width 74 height 34
type input "06/18/2025 12:00 AM"
type input "06/18/2025"
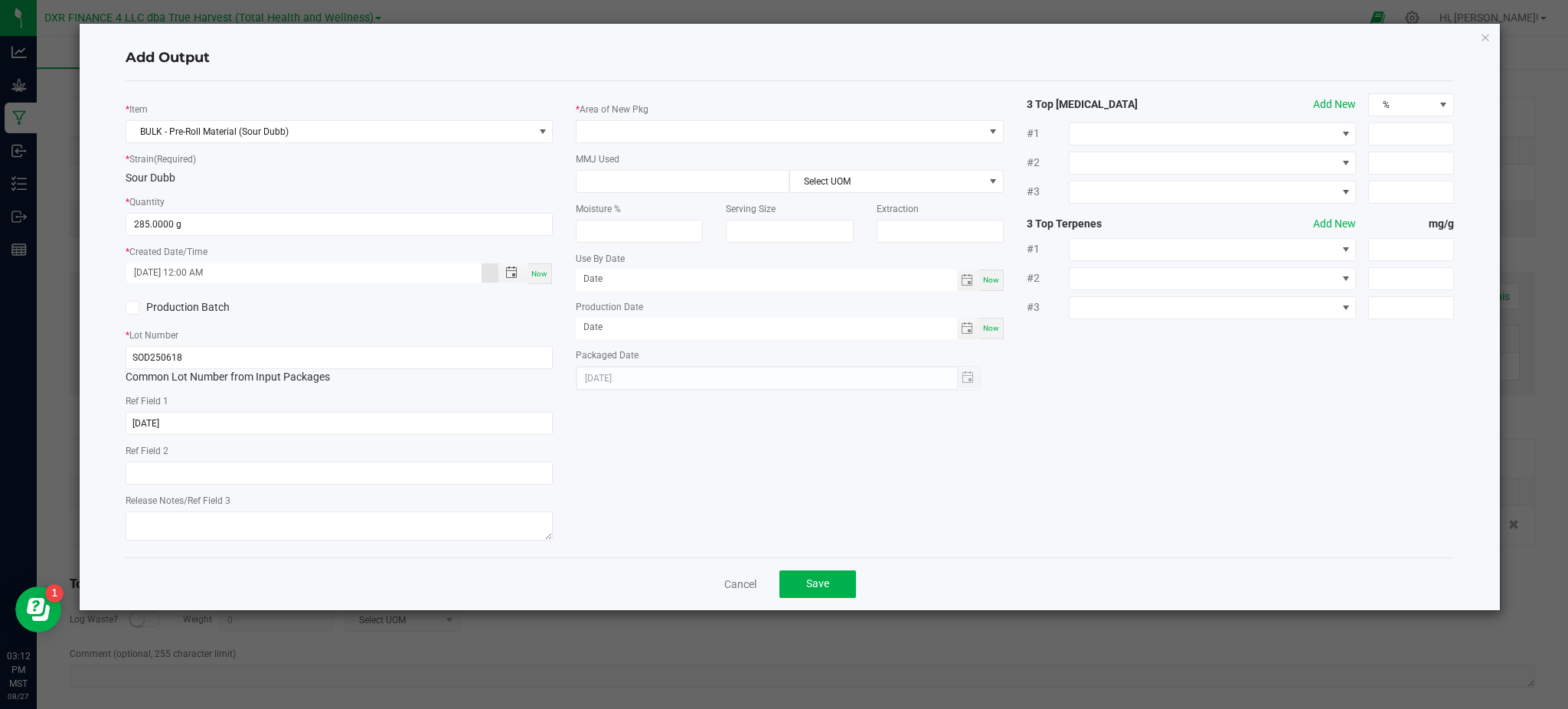
click at [712, 470] on div "* Item BULK - Pre-Roll Material (Sour Dubb) * Strain (Required) Sour Dubb * Qua…" at bounding box center [790, 319] width 1352 height 452
click at [340, 49] on h4 "Add Output" at bounding box center [789, 58] width 1328 height 20
click at [658, 140] on span at bounding box center [779, 132] width 407 height 22
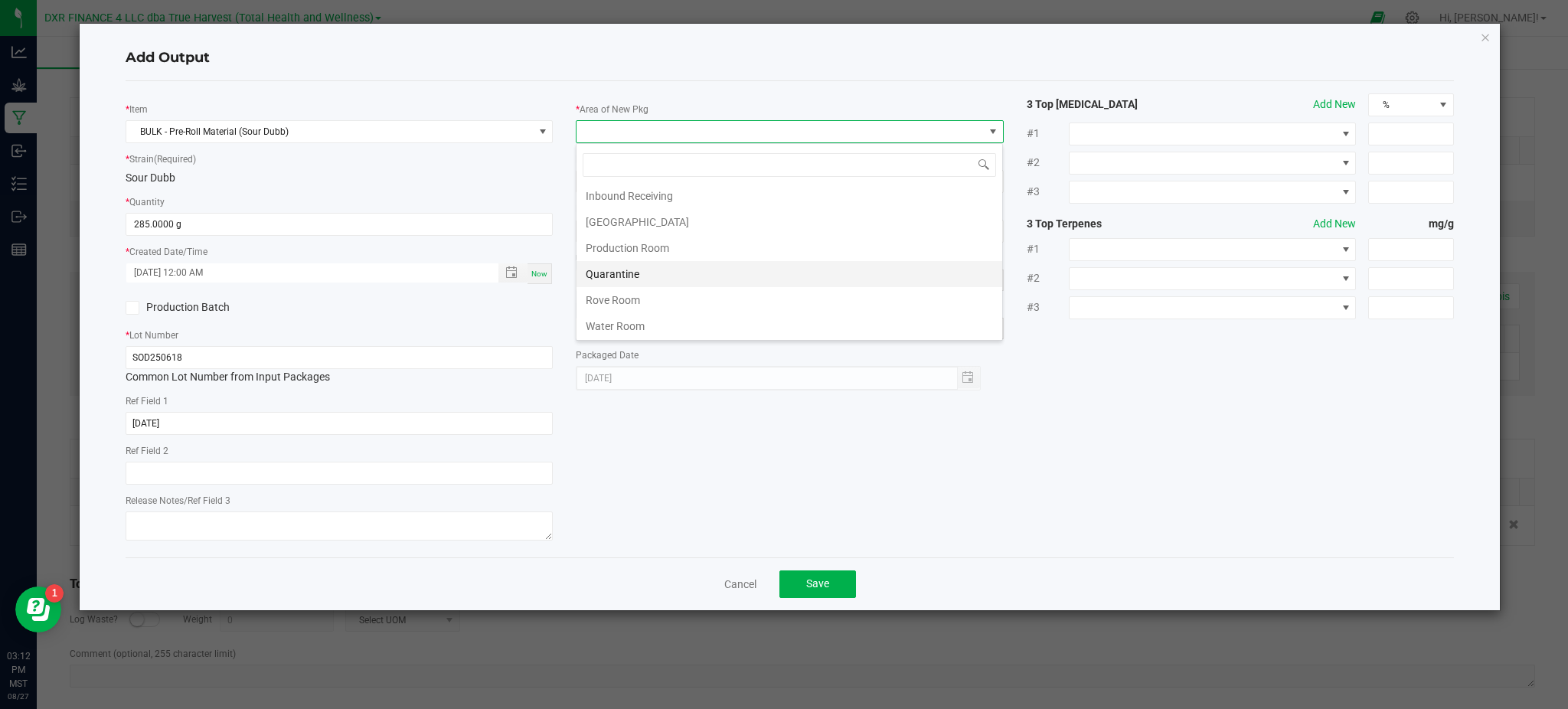
scroll to position [107, 0]
click at [647, 251] on li "Production Room" at bounding box center [789, 245] width 426 height 26
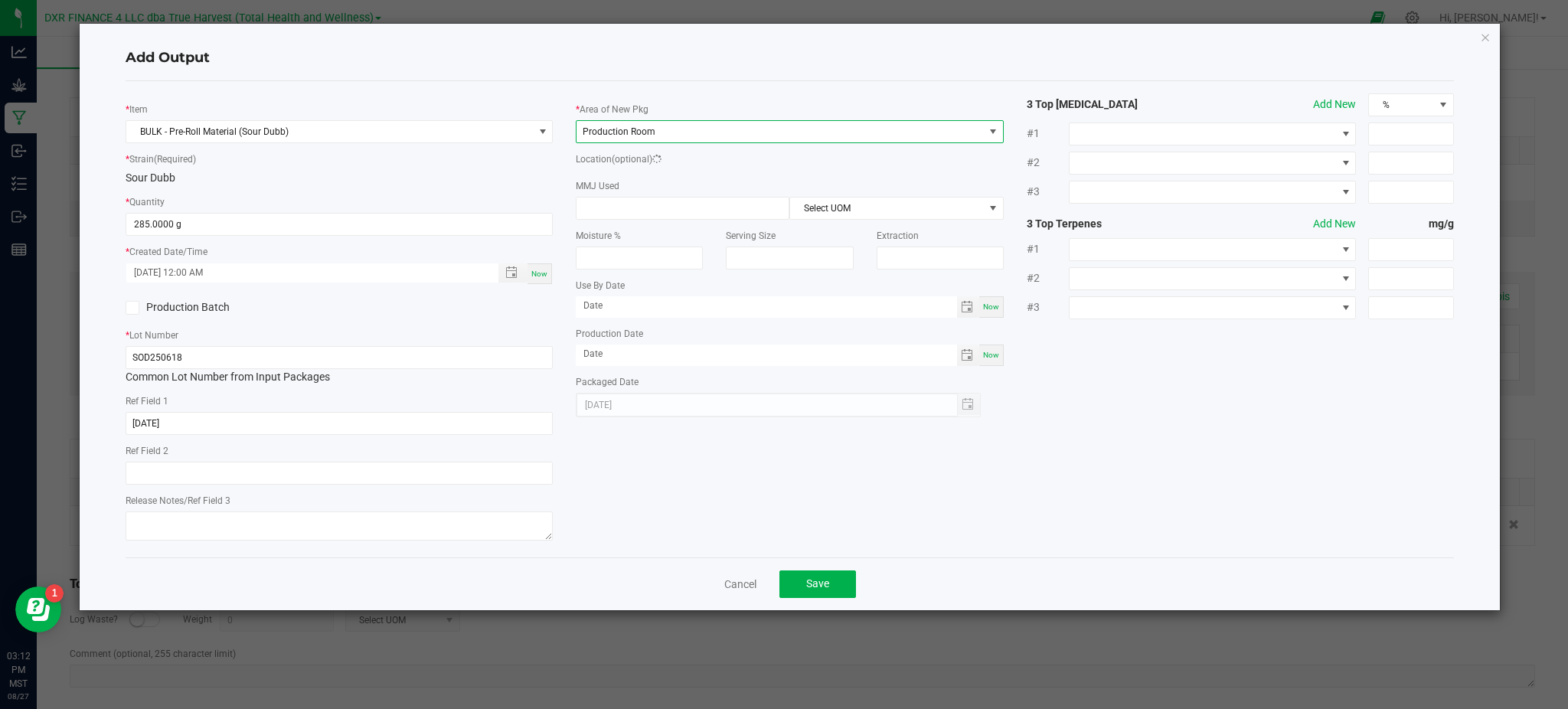
click at [1180, 387] on div "* Item BULK - Pre-Roll Material (Sour Dubb) * Strain (Required) Sour Dubb * Qua…" at bounding box center [790, 319] width 1352 height 452
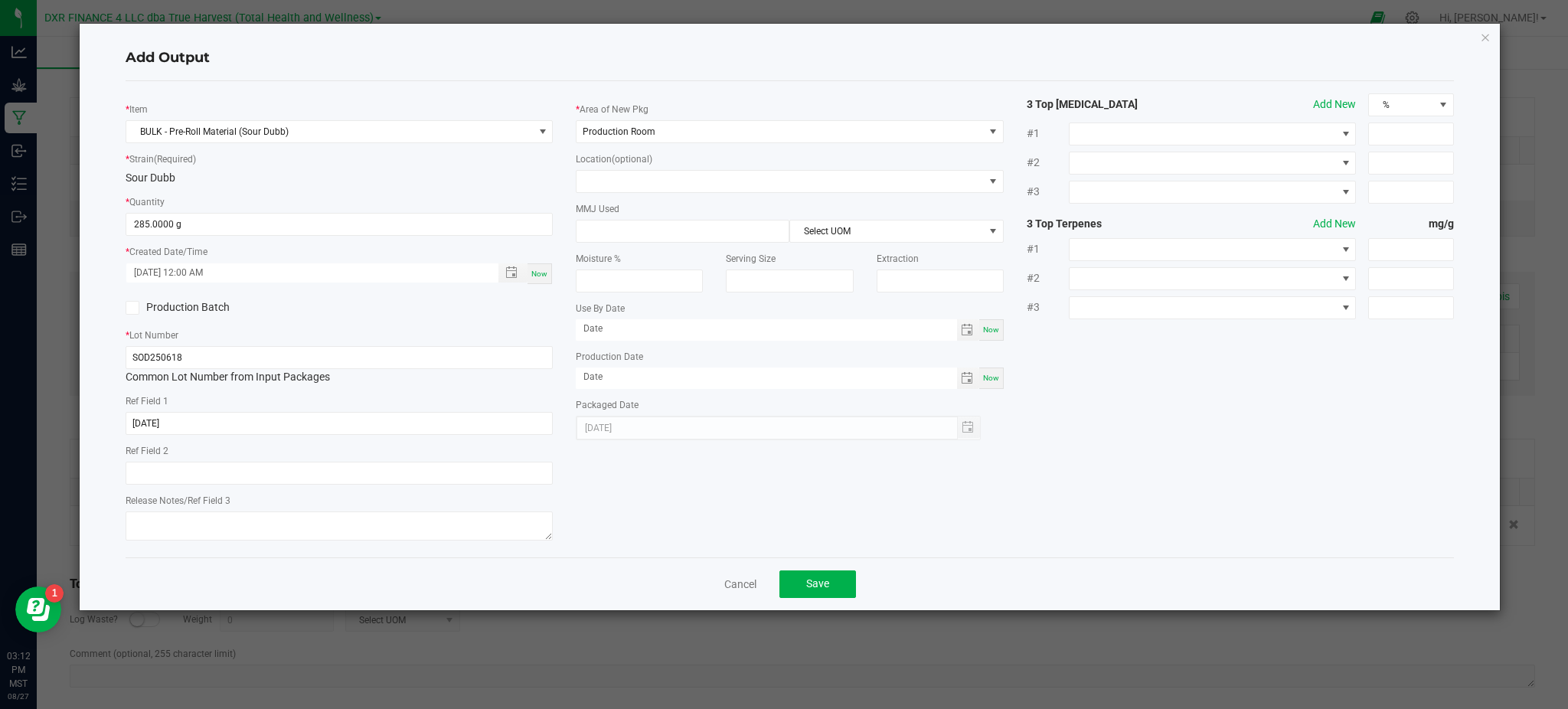
drag, startPoint x: 1200, startPoint y: 459, endPoint x: 1021, endPoint y: 544, distance: 198.2
click at [1199, 460] on div "* Item BULK - Pre-Roll Material (Sour Dubb) * Strain (Required) Sour Dubb * Qua…" at bounding box center [790, 319] width 1352 height 452
click at [818, 583] on span "Save" at bounding box center [817, 583] width 23 height 12
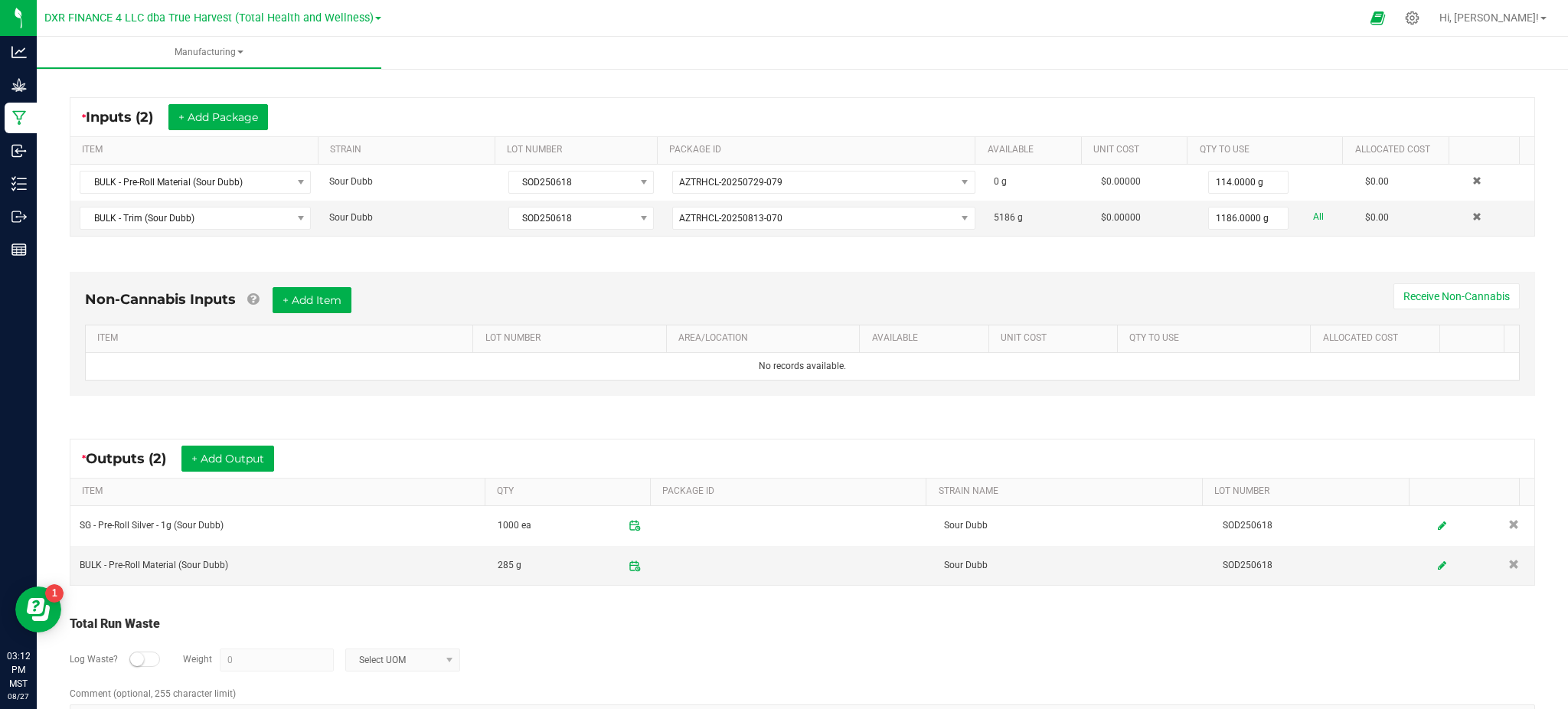
drag, startPoint x: 747, startPoint y: 643, endPoint x: 678, endPoint y: 643, distance: 69.0
click at [678, 643] on div "Log Waste? Weight 0 Select UOM" at bounding box center [802, 660] width 1466 height 54
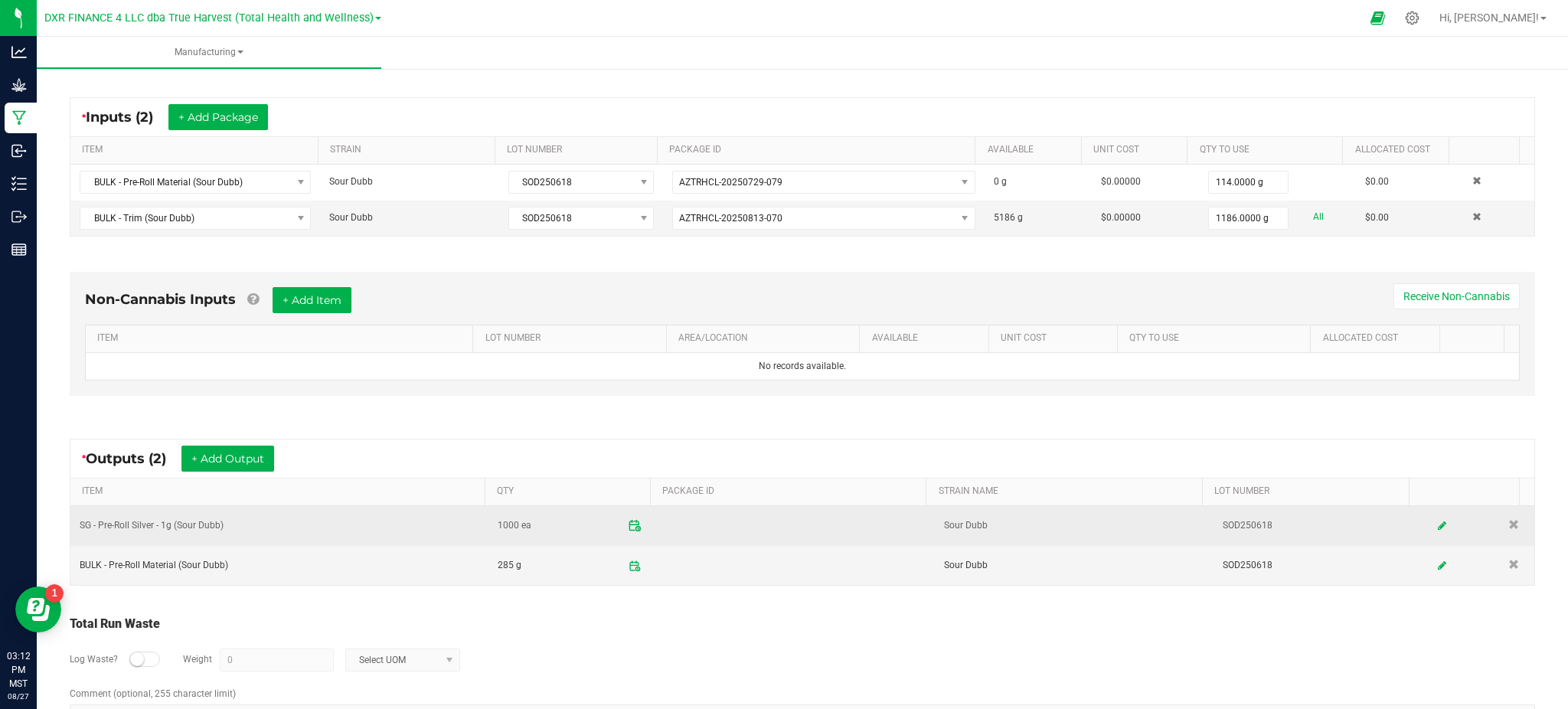
click at [628, 528] on icon at bounding box center [634, 526] width 14 height 14
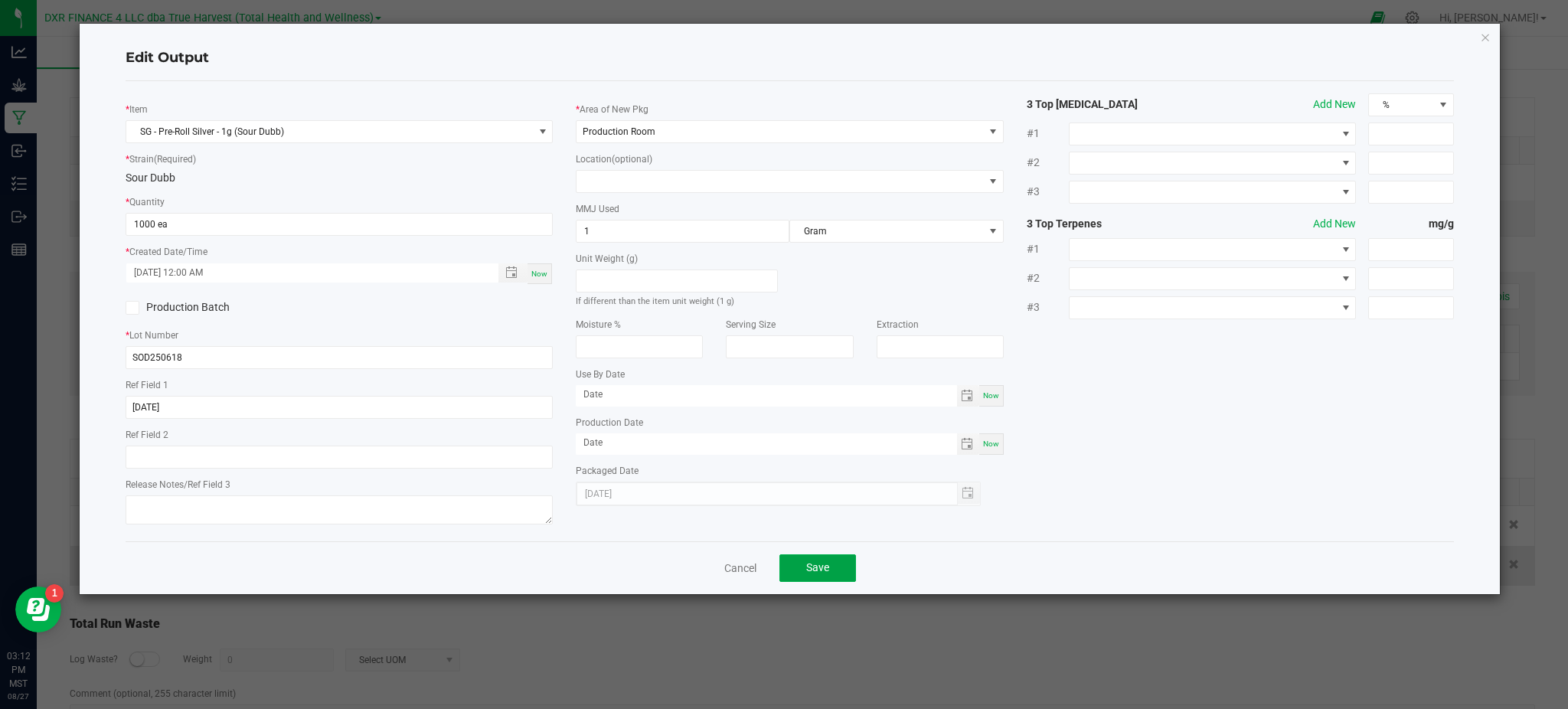
click at [818, 572] on span "Save" at bounding box center [817, 567] width 23 height 12
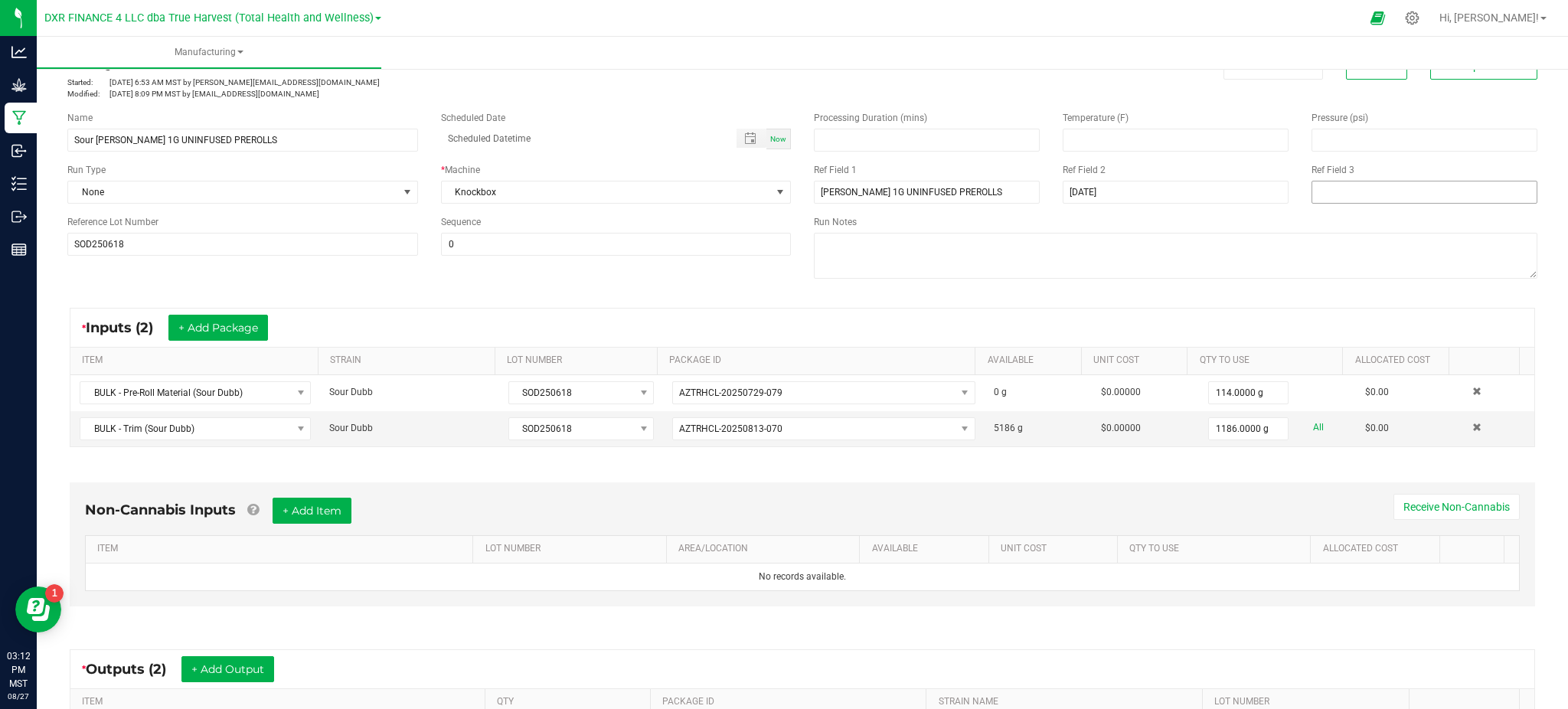
scroll to position [0, 0]
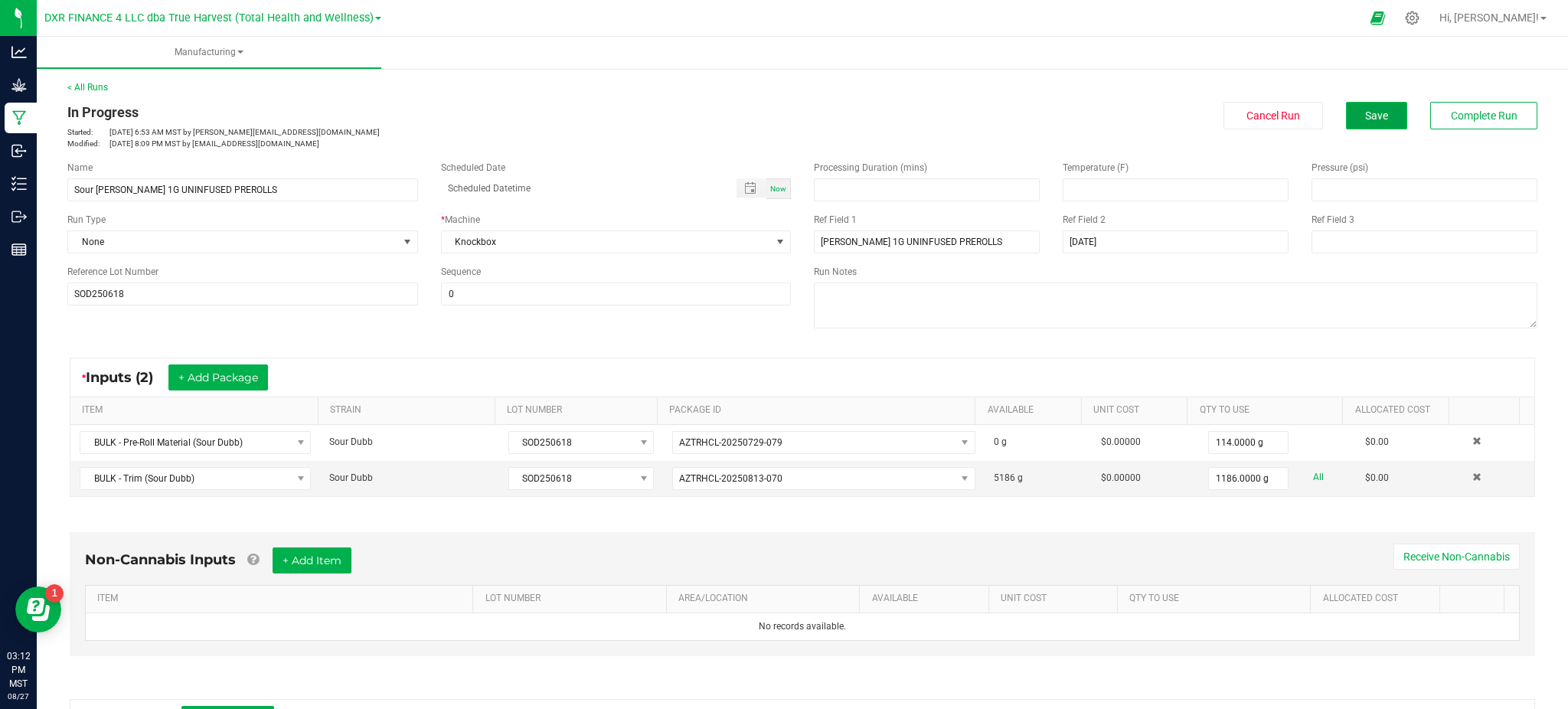
click at [1360, 123] on button "Save" at bounding box center [1377, 115] width 62 height 27
drag, startPoint x: 1348, startPoint y: 111, endPoint x: 538, endPoint y: 129, distance: 810.2
click at [1346, 111] on button "Save" at bounding box center [1377, 115] width 62 height 27
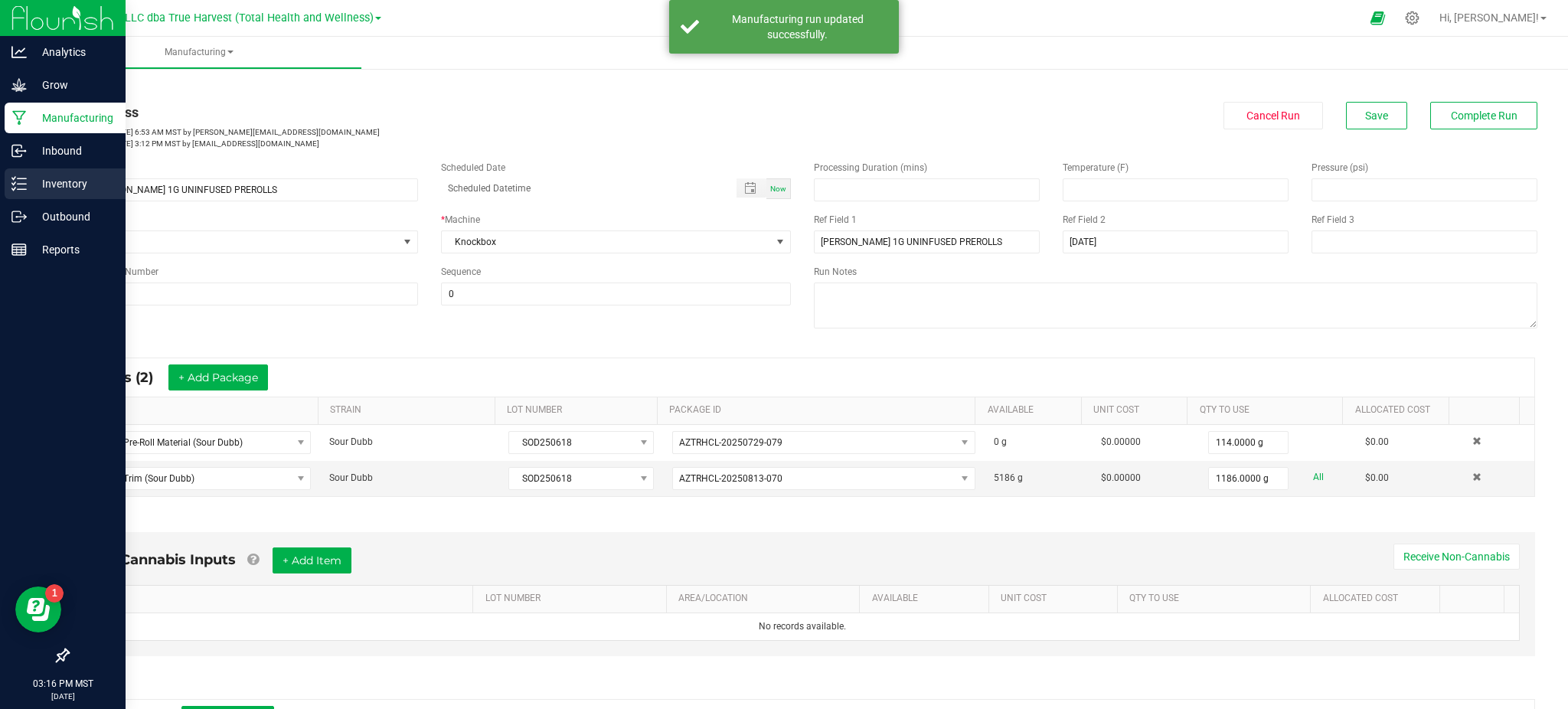
click at [58, 182] on p "Inventory" at bounding box center [72, 183] width 92 height 18
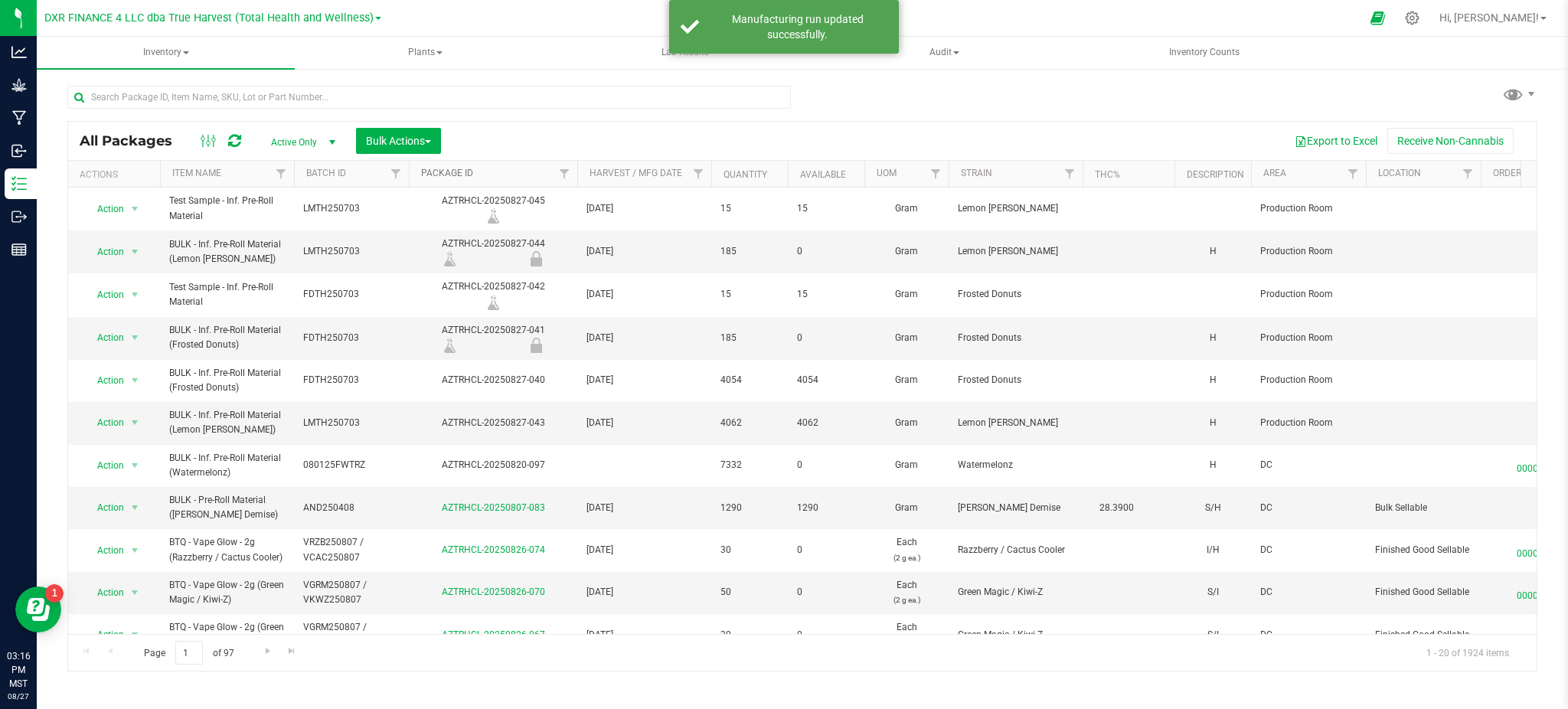
click at [467, 174] on link "Package ID" at bounding box center [447, 173] width 52 height 10
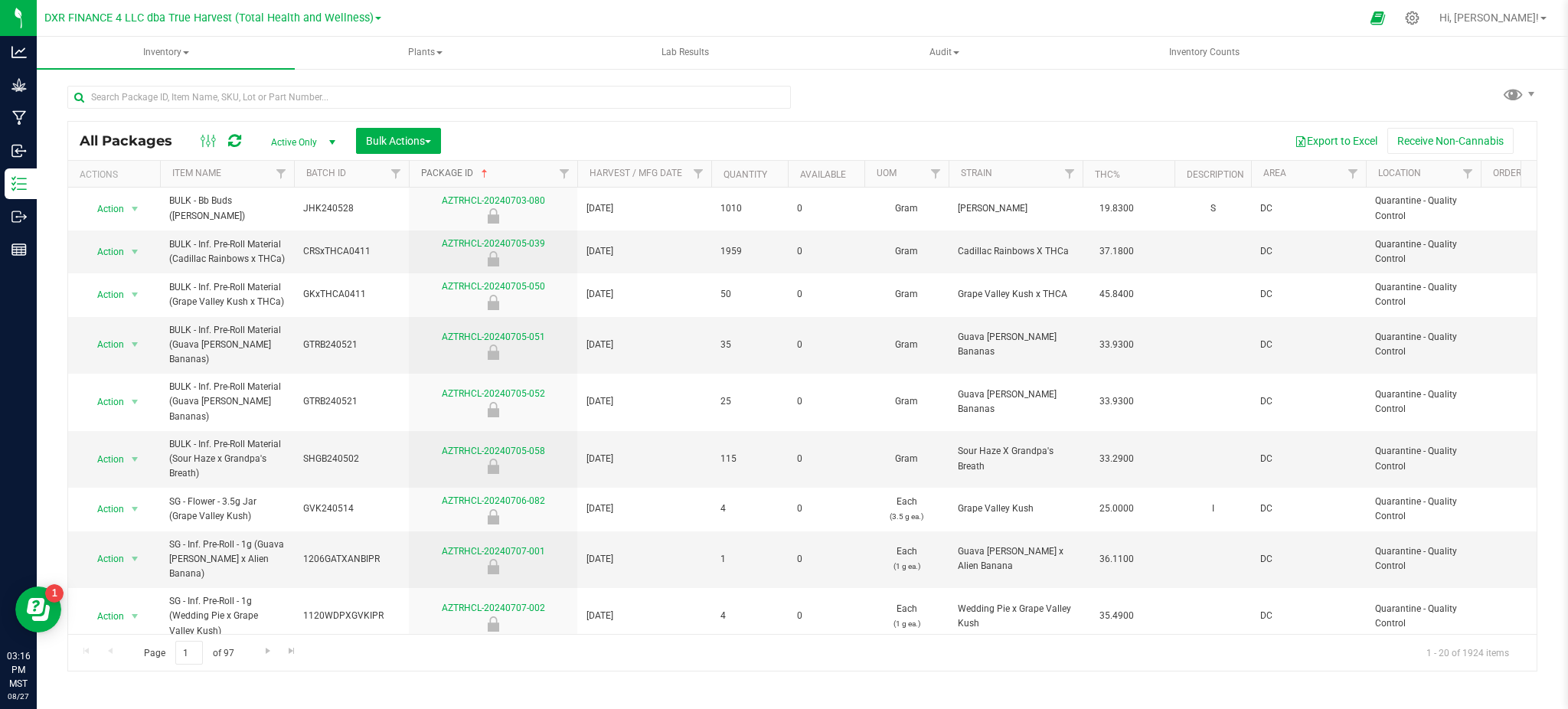
click at [458, 175] on link "Package ID" at bounding box center [455, 173] width 69 height 10
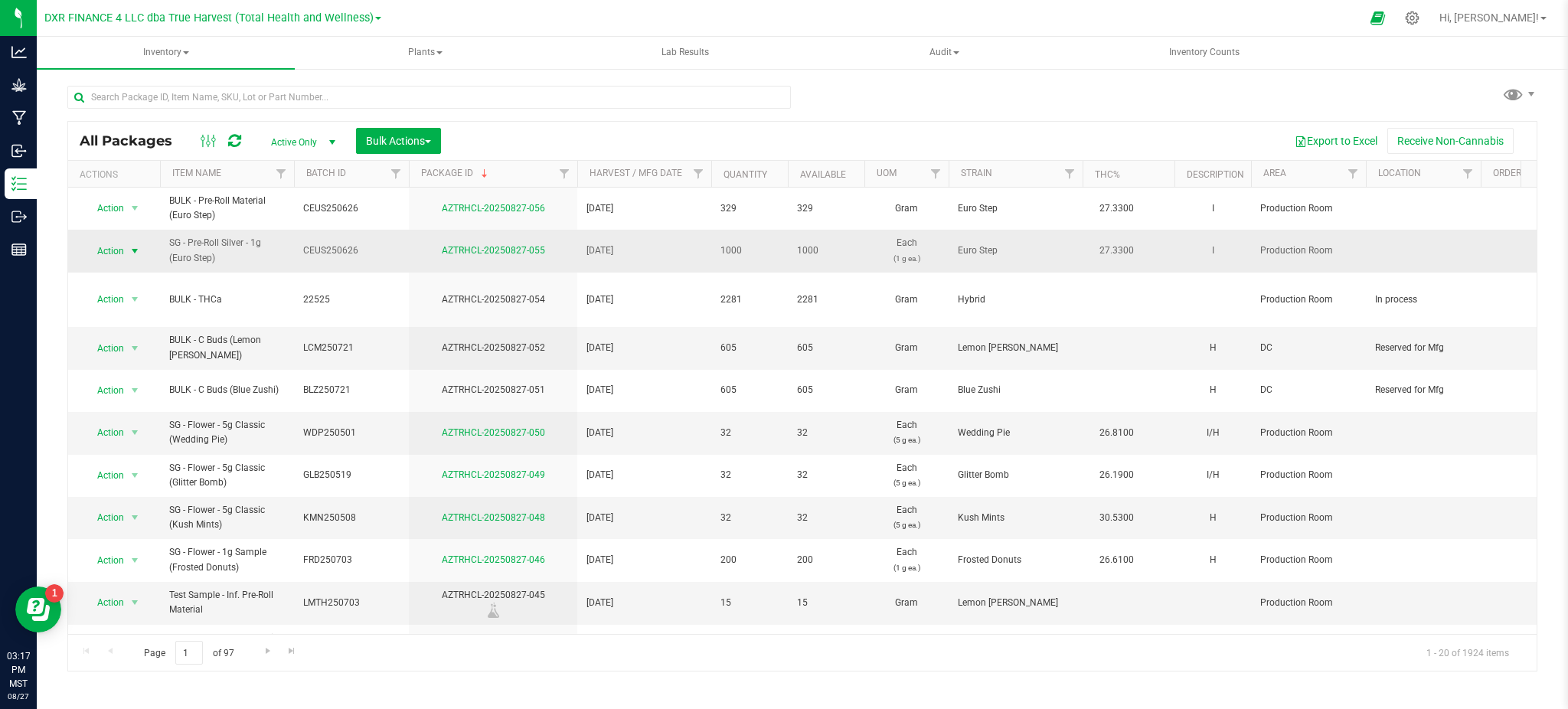
click at [101, 250] on span "Action" at bounding box center [104, 251] width 42 height 22
click at [141, 326] on li "Edit attributes" at bounding box center [133, 322] width 98 height 23
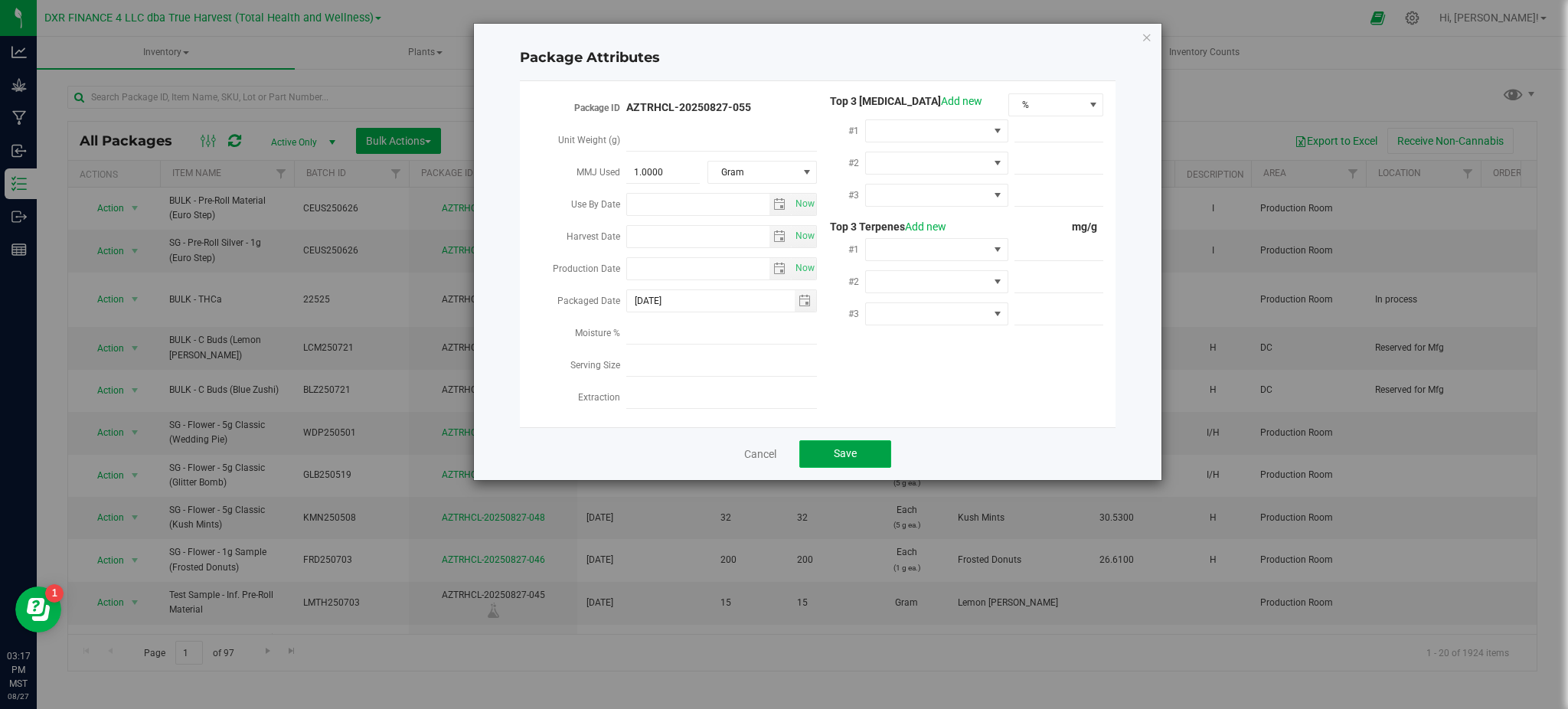
click at [870, 455] on button "Save" at bounding box center [845, 453] width 92 height 27
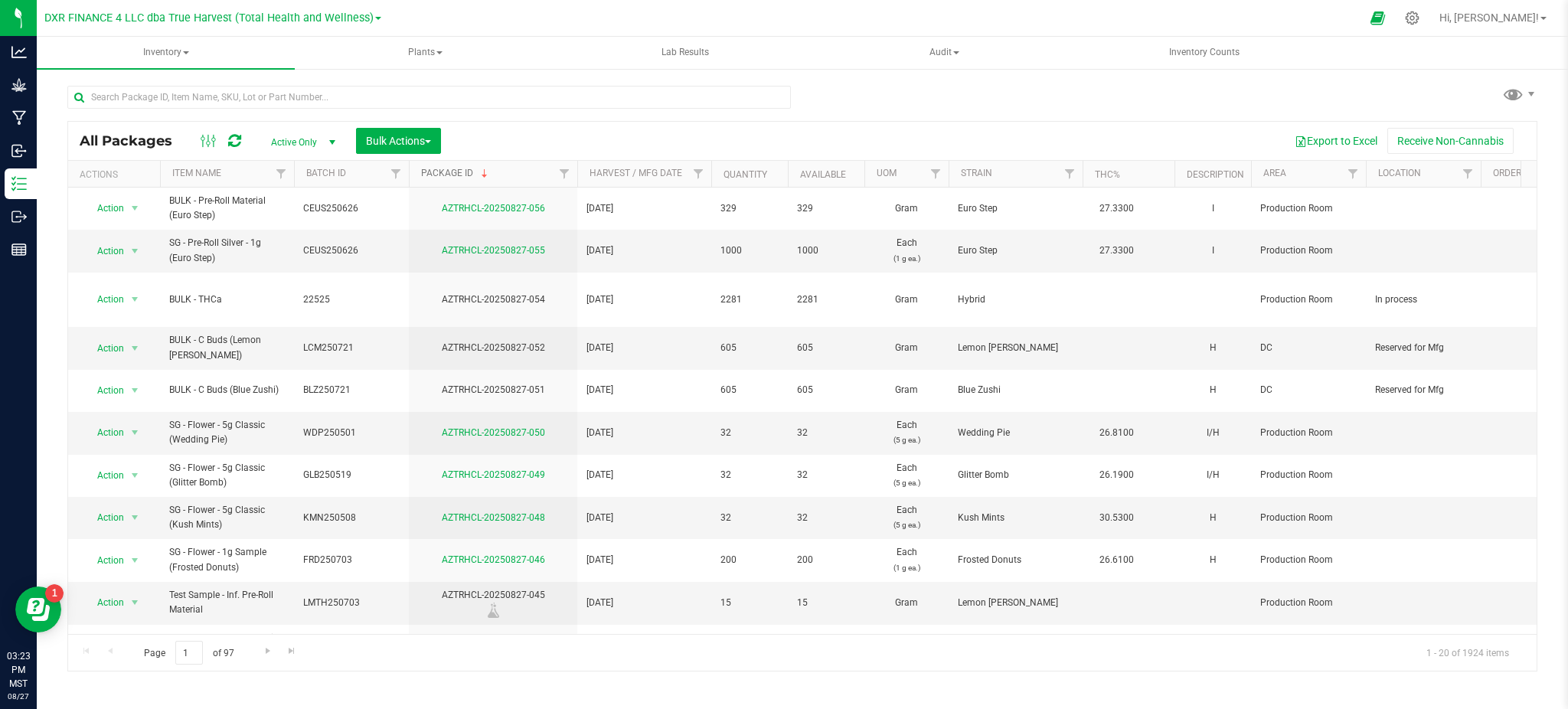
click at [465, 177] on link "Package ID" at bounding box center [455, 173] width 69 height 10
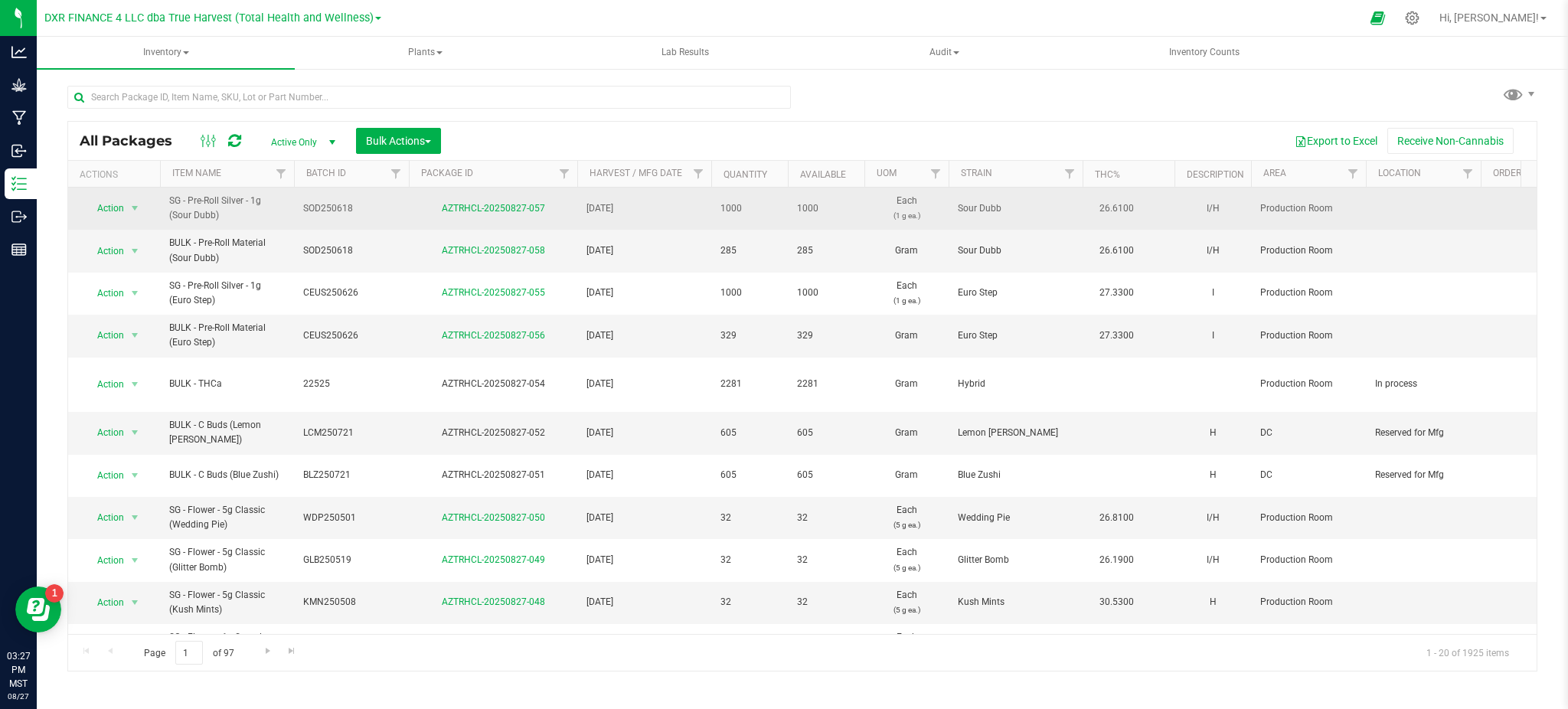
click at [337, 213] on span "SOD250618" at bounding box center [352, 208] width 97 height 14
drag, startPoint x: 362, startPoint y: 209, endPoint x: 283, endPoint y: 209, distance: 79.0
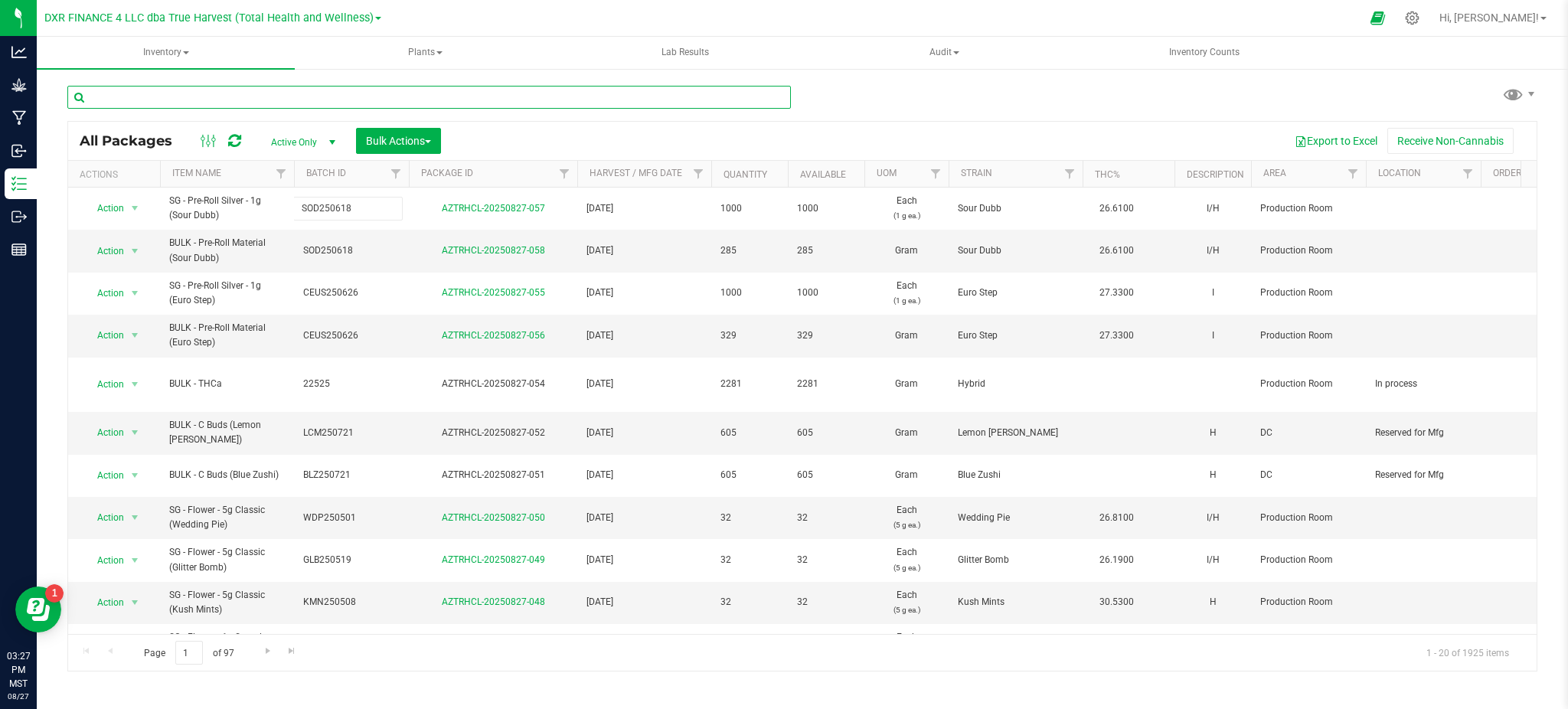
click at [194, 101] on input "text" at bounding box center [428, 97] width 723 height 23
paste input "SOD250618"
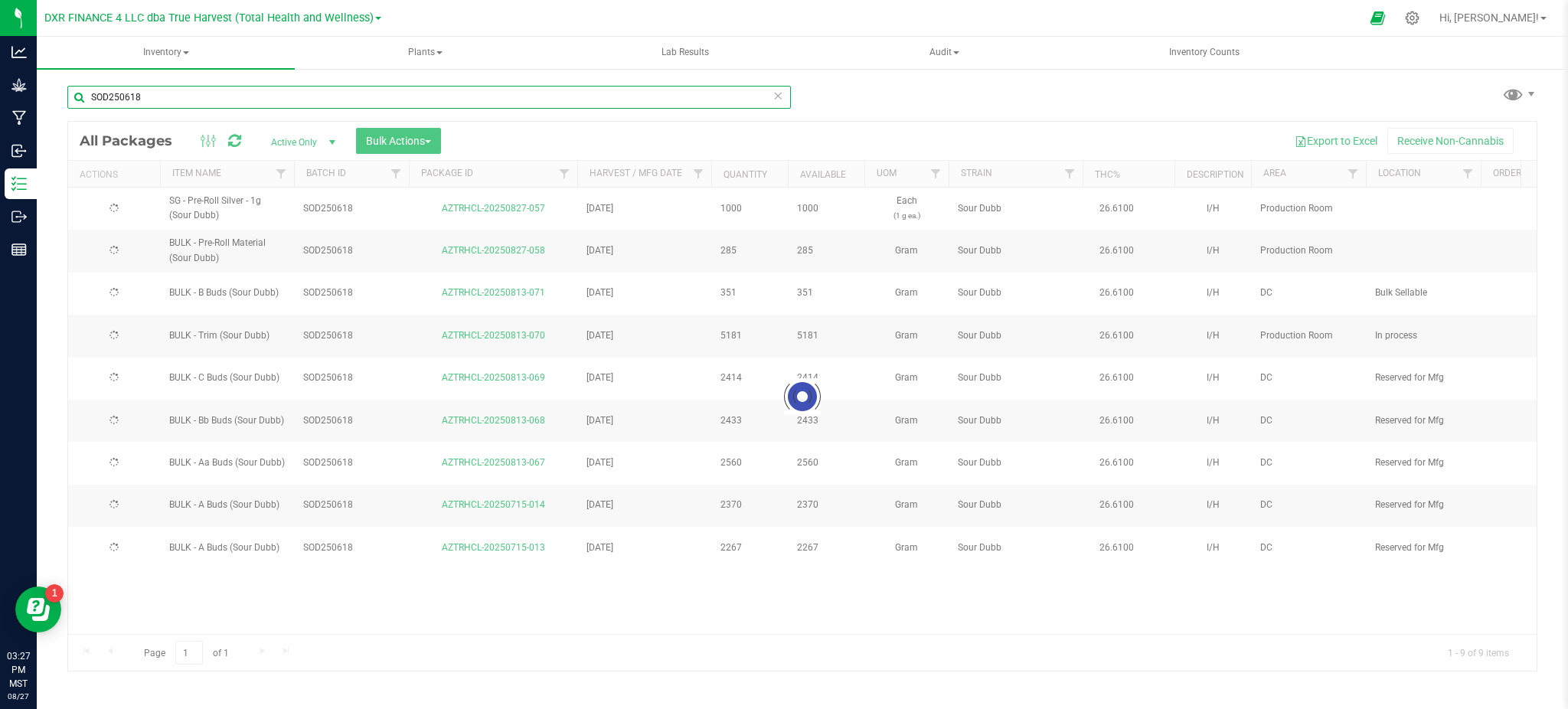
type input "SOD250618"
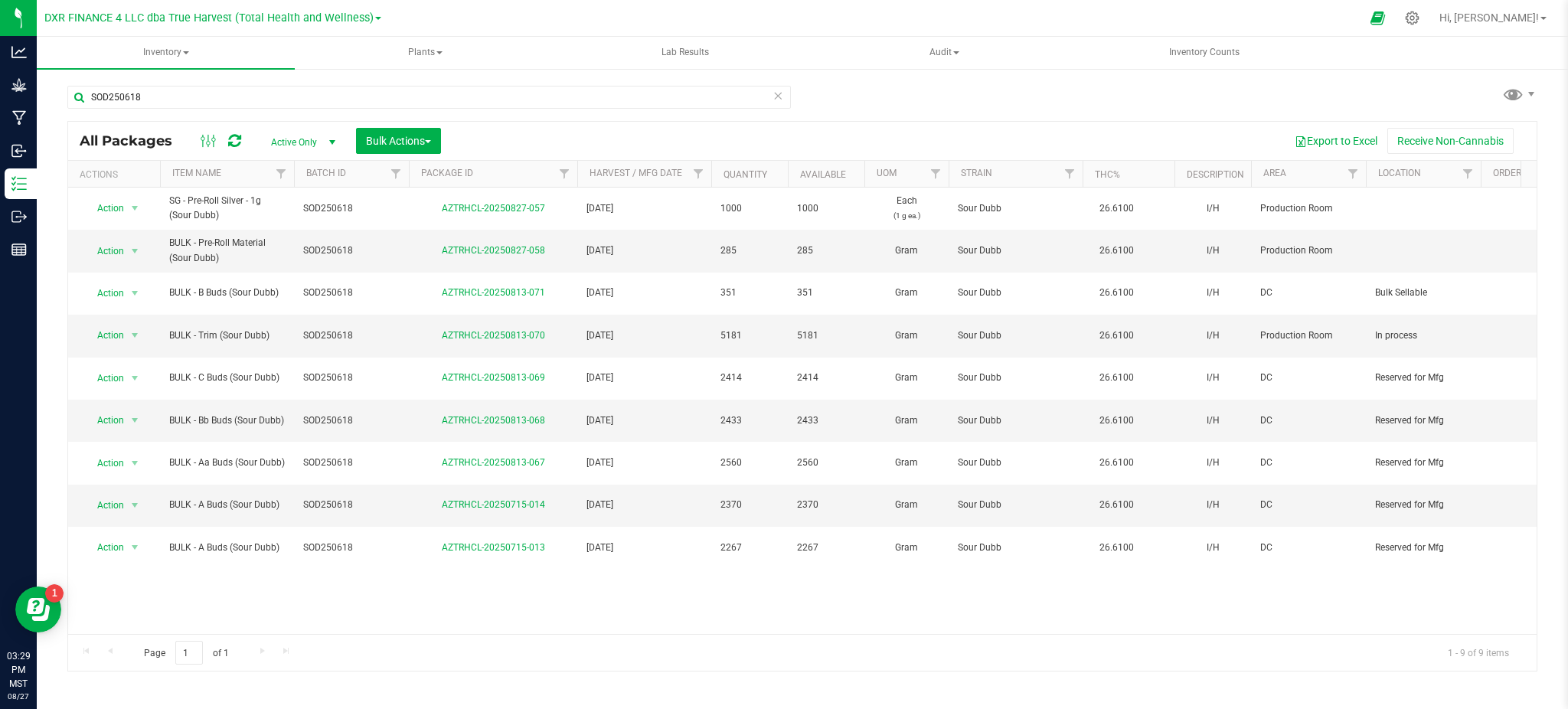
click at [778, 96] on icon at bounding box center [777, 94] width 10 height 18
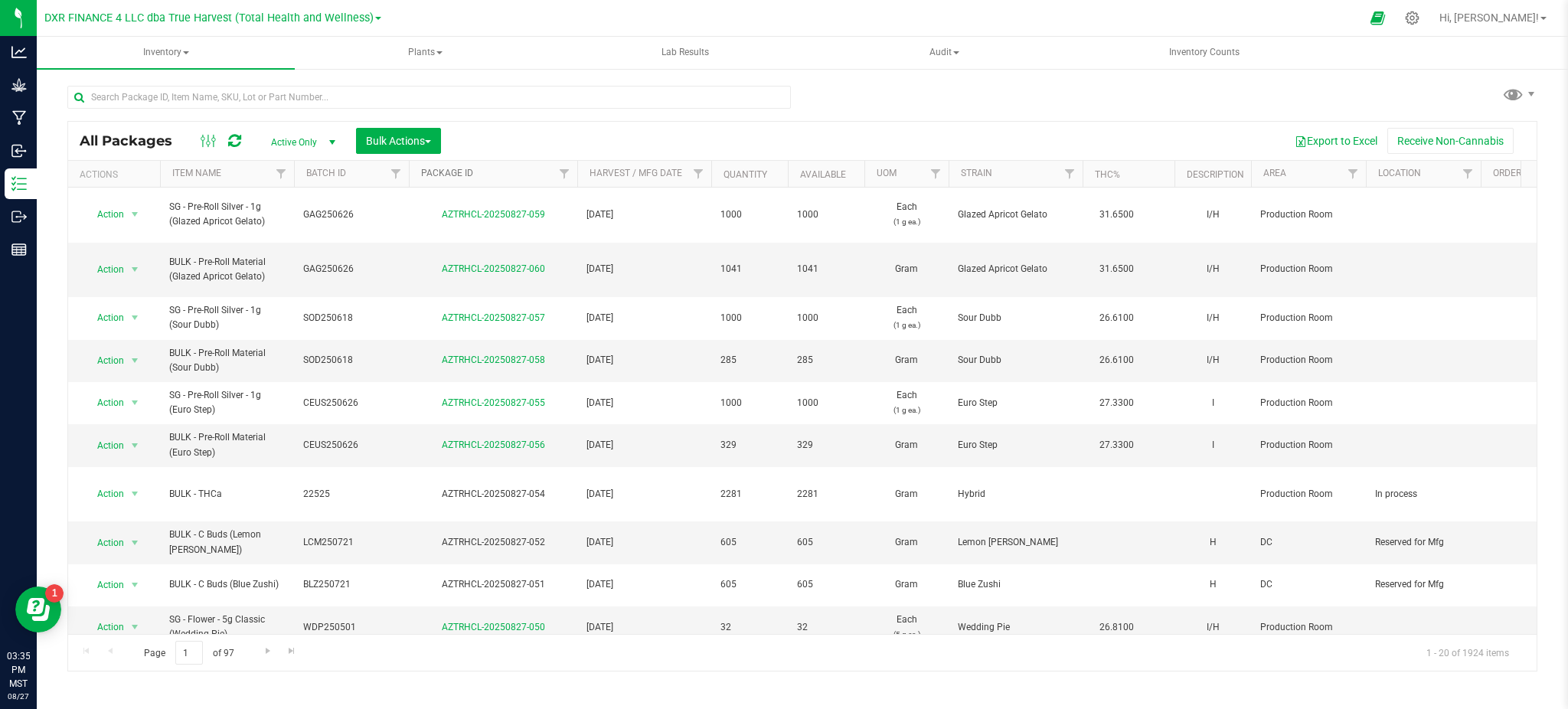
click at [442, 169] on link "Package ID" at bounding box center [447, 173] width 52 height 10
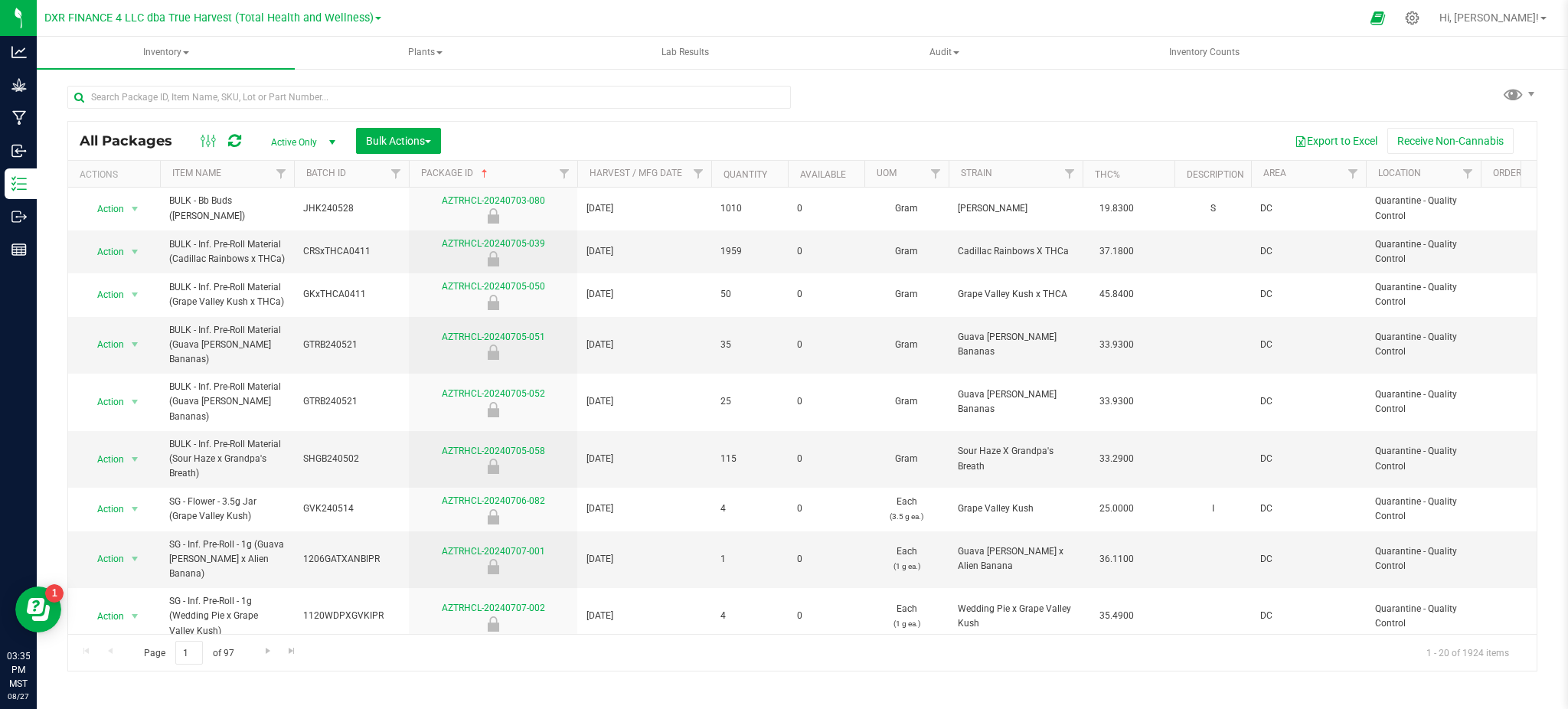
click at [447, 165] on th "Package ID" at bounding box center [493, 174] width 169 height 27
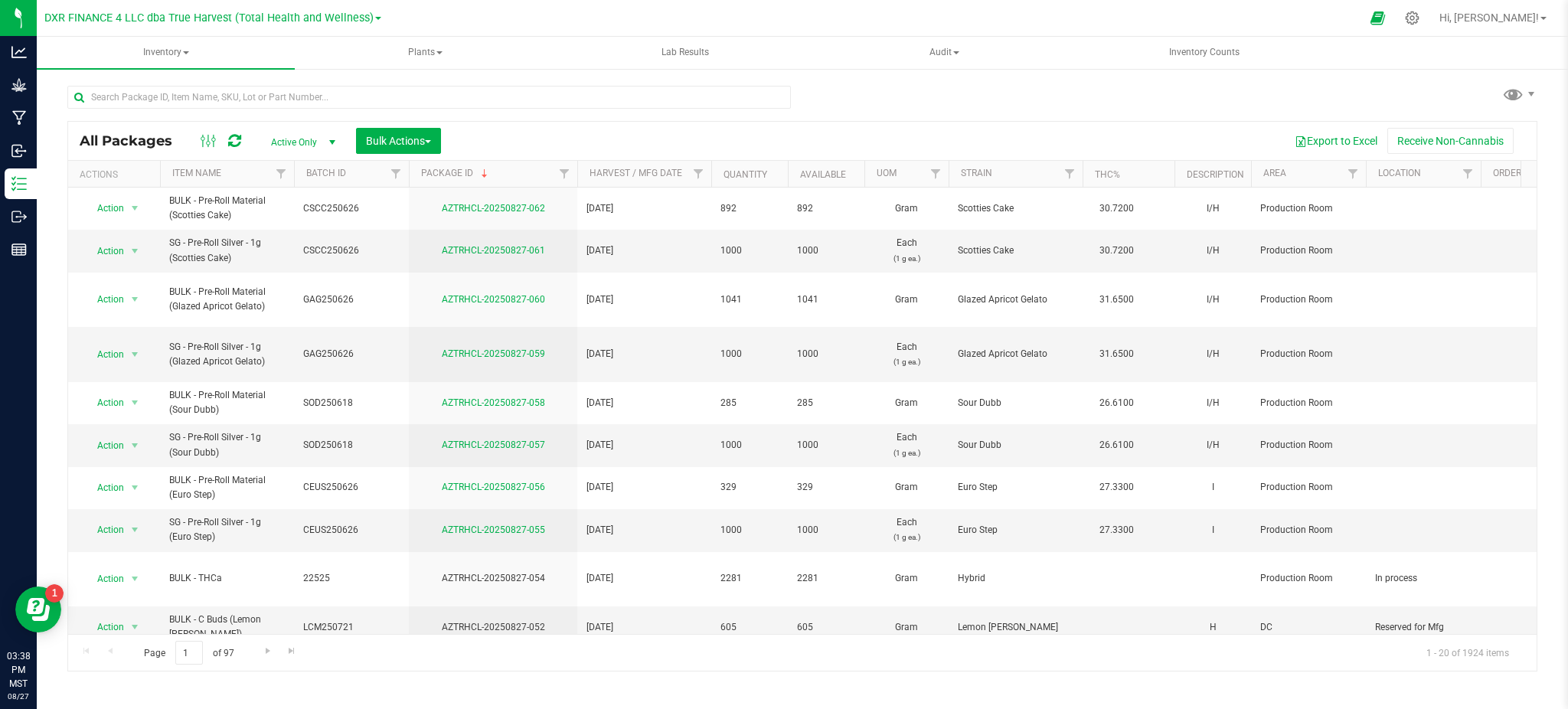
click at [554, 136] on div "Export to Excel Receive Non-Cannabis" at bounding box center [989, 140] width 1073 height 26
click at [248, 94] on input "text" at bounding box center [428, 97] width 723 height 23
paste input "FRD250610-LR"
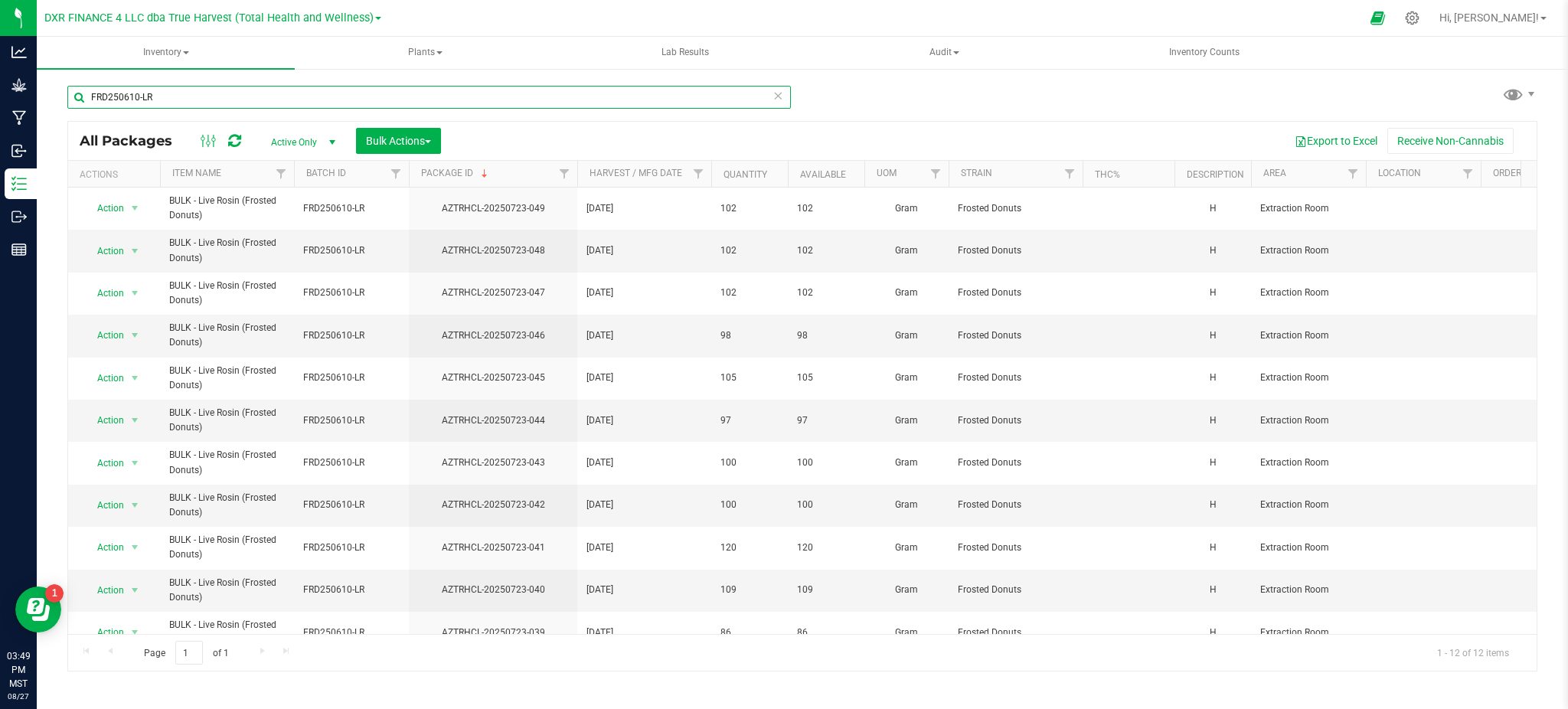
type input "FRD250610-LR"
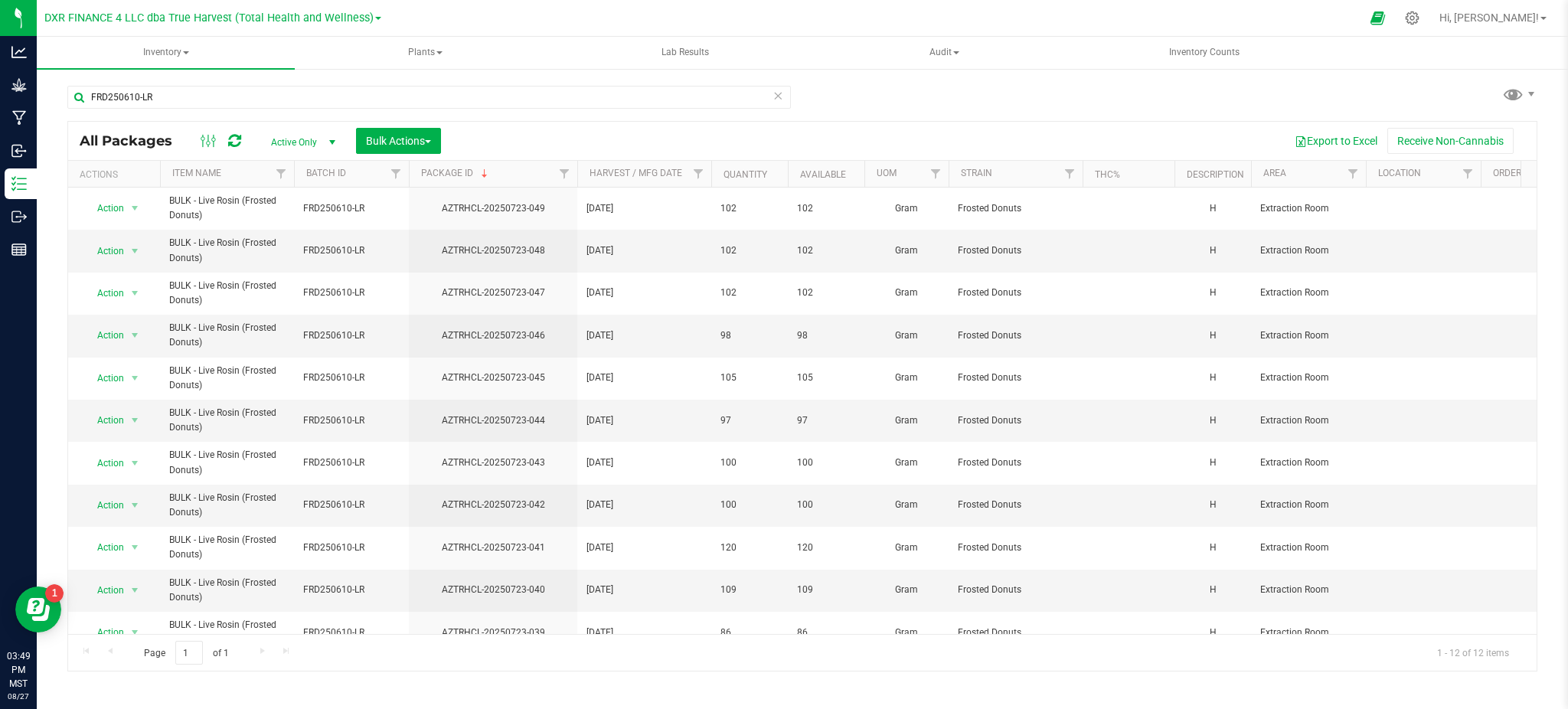
click at [897, 121] on div "All Packages Active Only Active Only Lab Samples Locked All Bulk Actions Add to…" at bounding box center [802, 396] width 1470 height 551
click at [406, 128] on button "Bulk Actions" at bounding box center [399, 140] width 85 height 26
click at [420, 174] on span "Add to manufacturing run" at bounding box center [423, 174] width 116 height 12
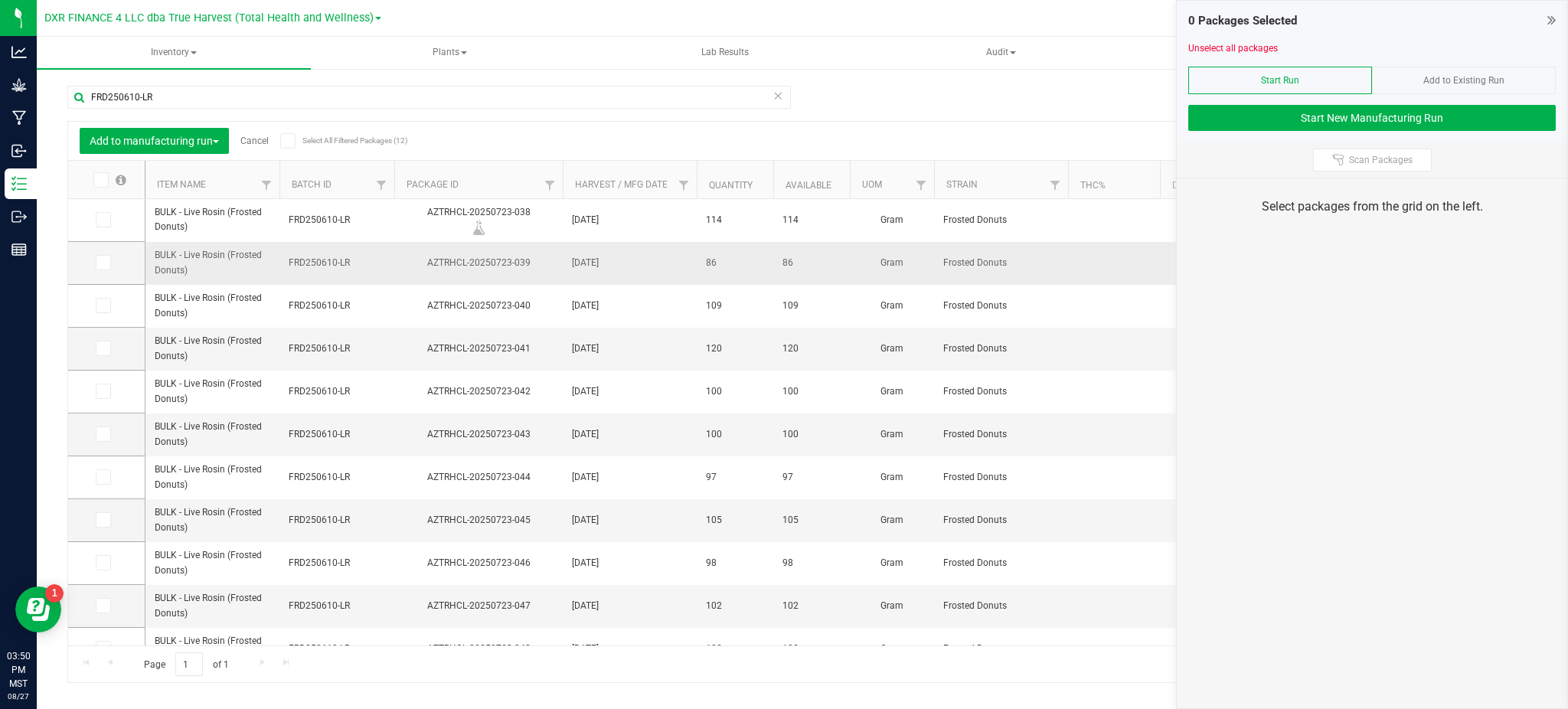
click at [194, 255] on span "BULK - Live Rosin (Frosted Donuts)" at bounding box center [212, 263] width 116 height 29
click at [106, 261] on span at bounding box center [103, 263] width 15 height 15
click at [0, 0] on input "checkbox" at bounding box center [0, 0] width 0 height 0
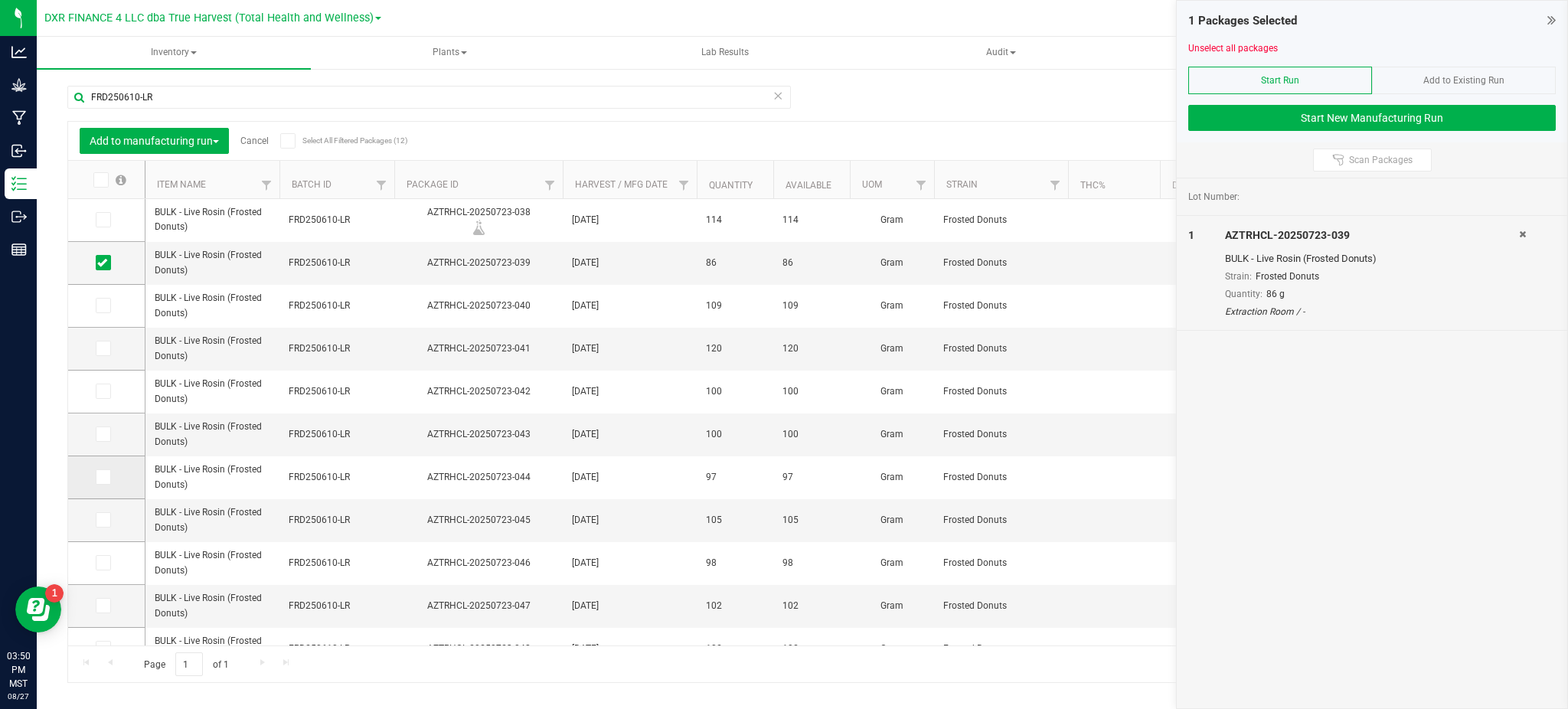
click at [107, 476] on span at bounding box center [103, 477] width 15 height 15
click at [0, 0] on input "checkbox" at bounding box center [0, 0] width 0 height 0
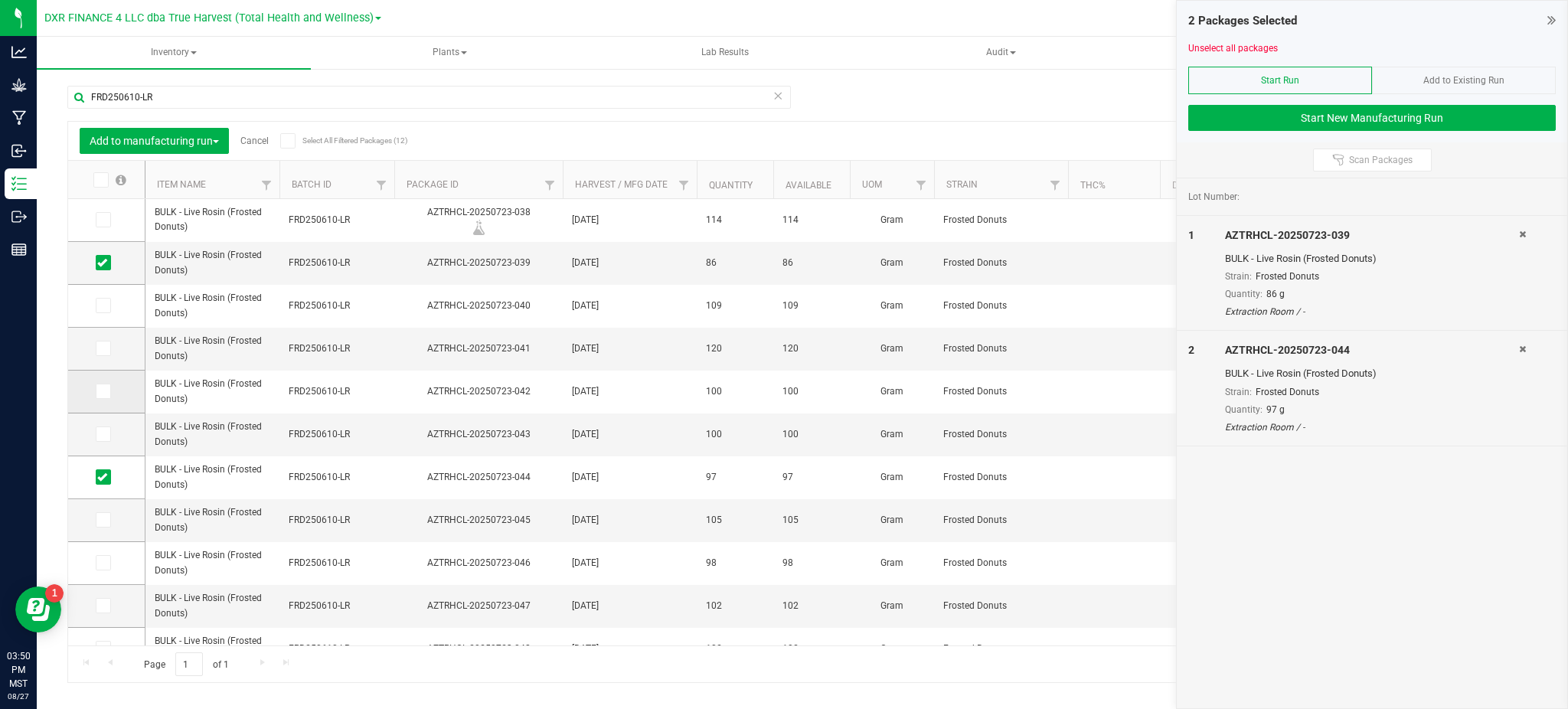
click at [108, 391] on span at bounding box center [103, 391] width 15 height 15
click at [0, 0] on input "checkbox" at bounding box center [0, 0] width 0 height 0
click at [105, 606] on icon at bounding box center [102, 606] width 9 height 0
click at [0, 0] on input "checkbox" at bounding box center [0, 0] width 0 height 0
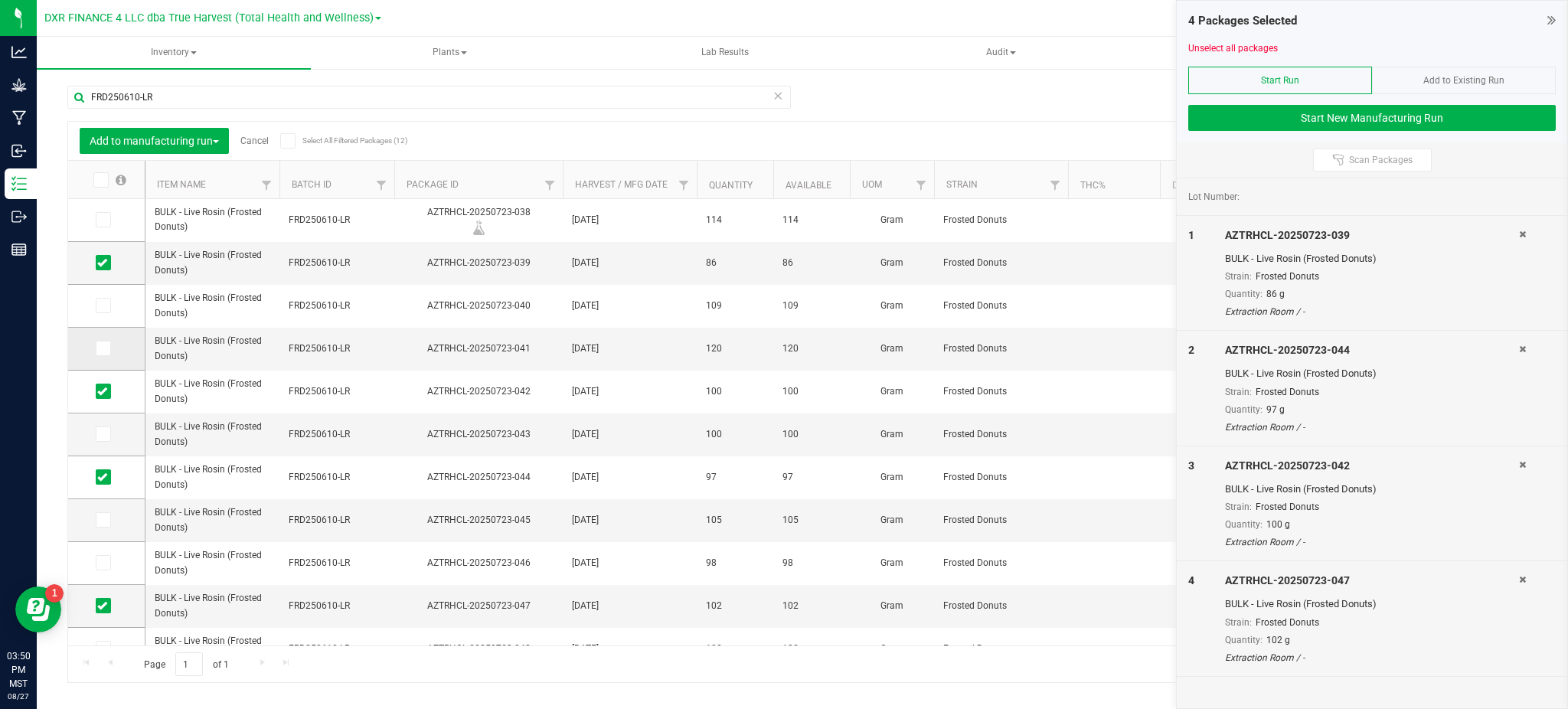
click at [101, 348] on icon at bounding box center [102, 348] width 9 height 0
click at [0, 0] on input "checkbox" at bounding box center [0, 0] width 0 height 0
click at [109, 518] on span at bounding box center [103, 519] width 15 height 15
click at [0, 0] on input "checkbox" at bounding box center [0, 0] width 0 height 0
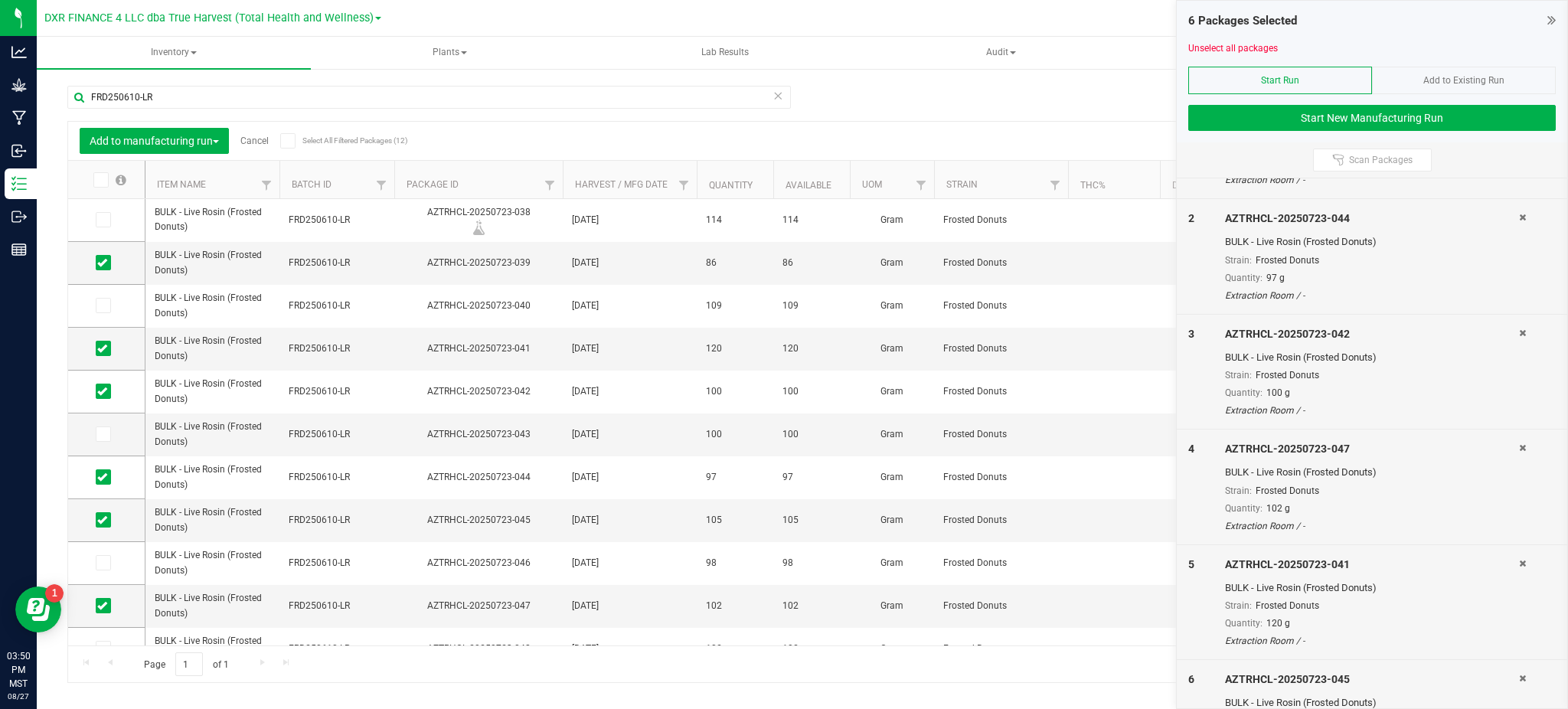
scroll to position [96, 0]
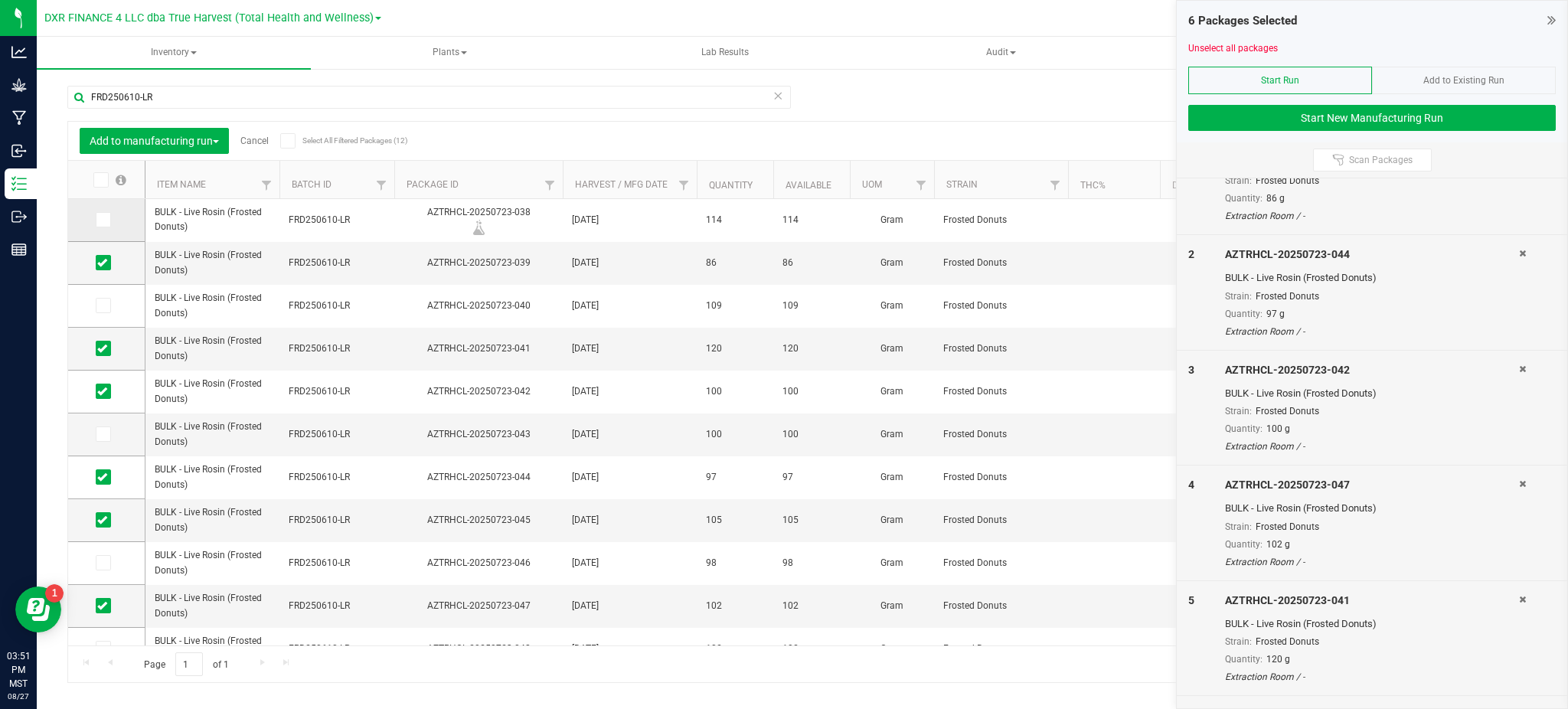
click at [109, 215] on span at bounding box center [103, 220] width 15 height 15
click at [0, 0] on input "checkbox" at bounding box center [0, 0] width 0 height 0
click at [101, 305] on icon at bounding box center [102, 305] width 9 height 0
click at [0, 0] on input "checkbox" at bounding box center [0, 0] width 0 height 0
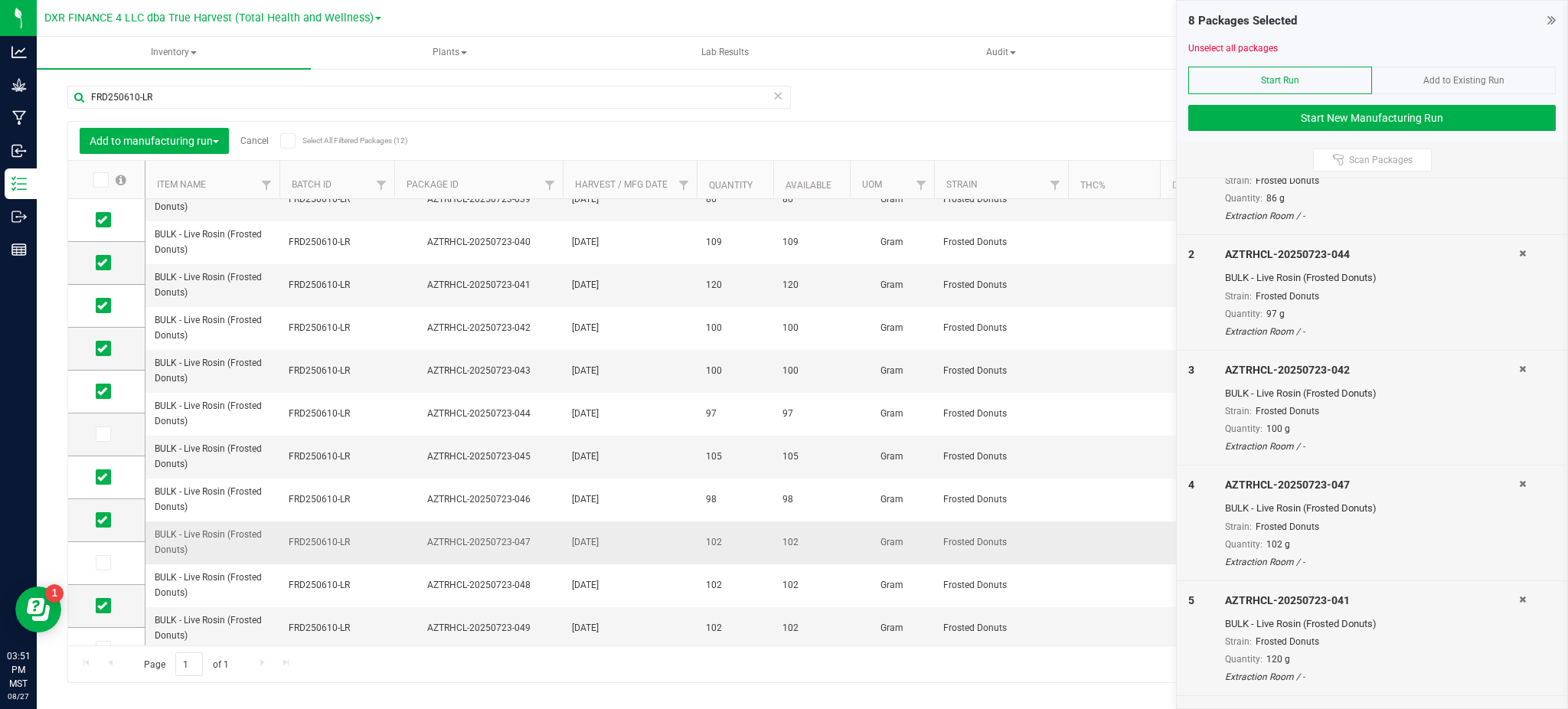
scroll to position [66, 0]
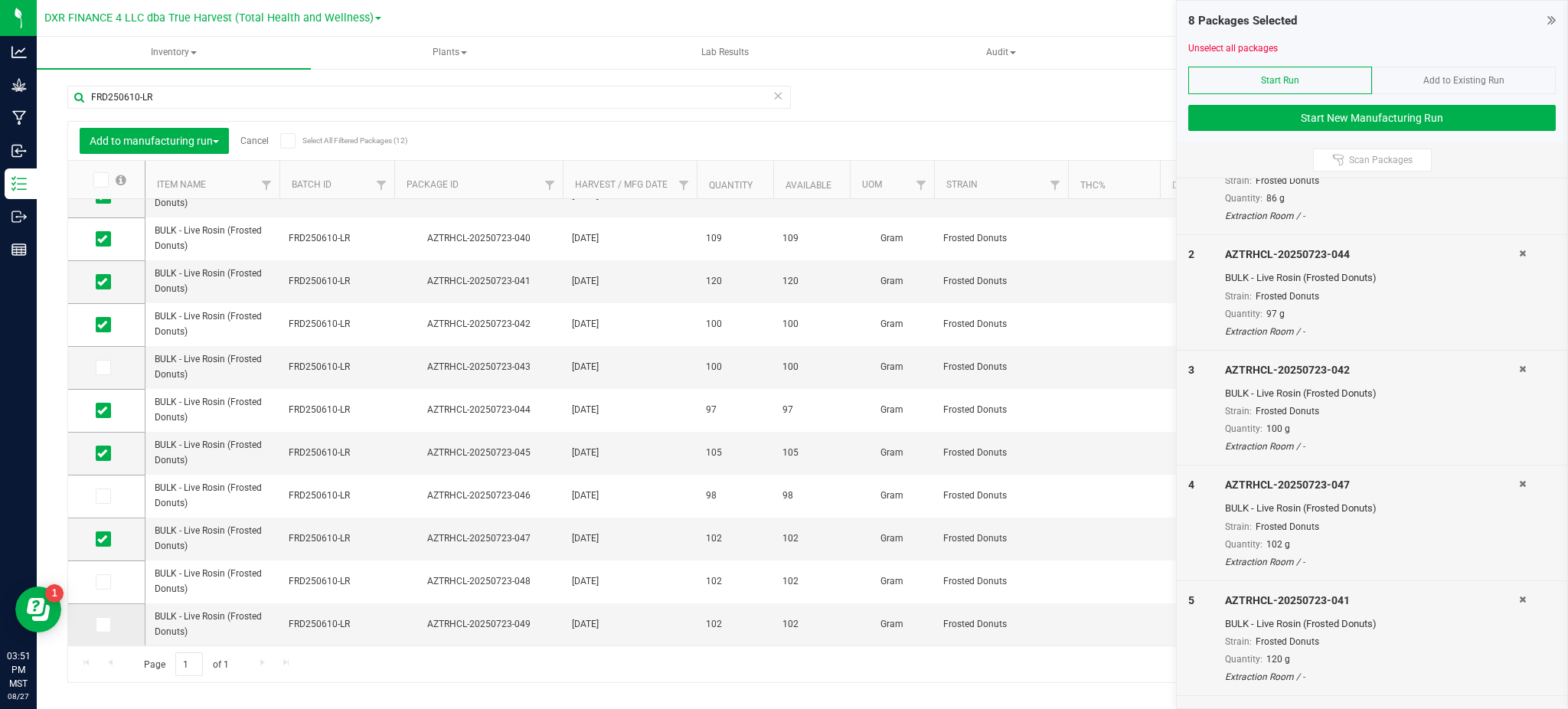
click at [105, 625] on icon at bounding box center [102, 625] width 9 height 0
click at [0, 0] on input "checkbox" at bounding box center [0, 0] width 0 height 0
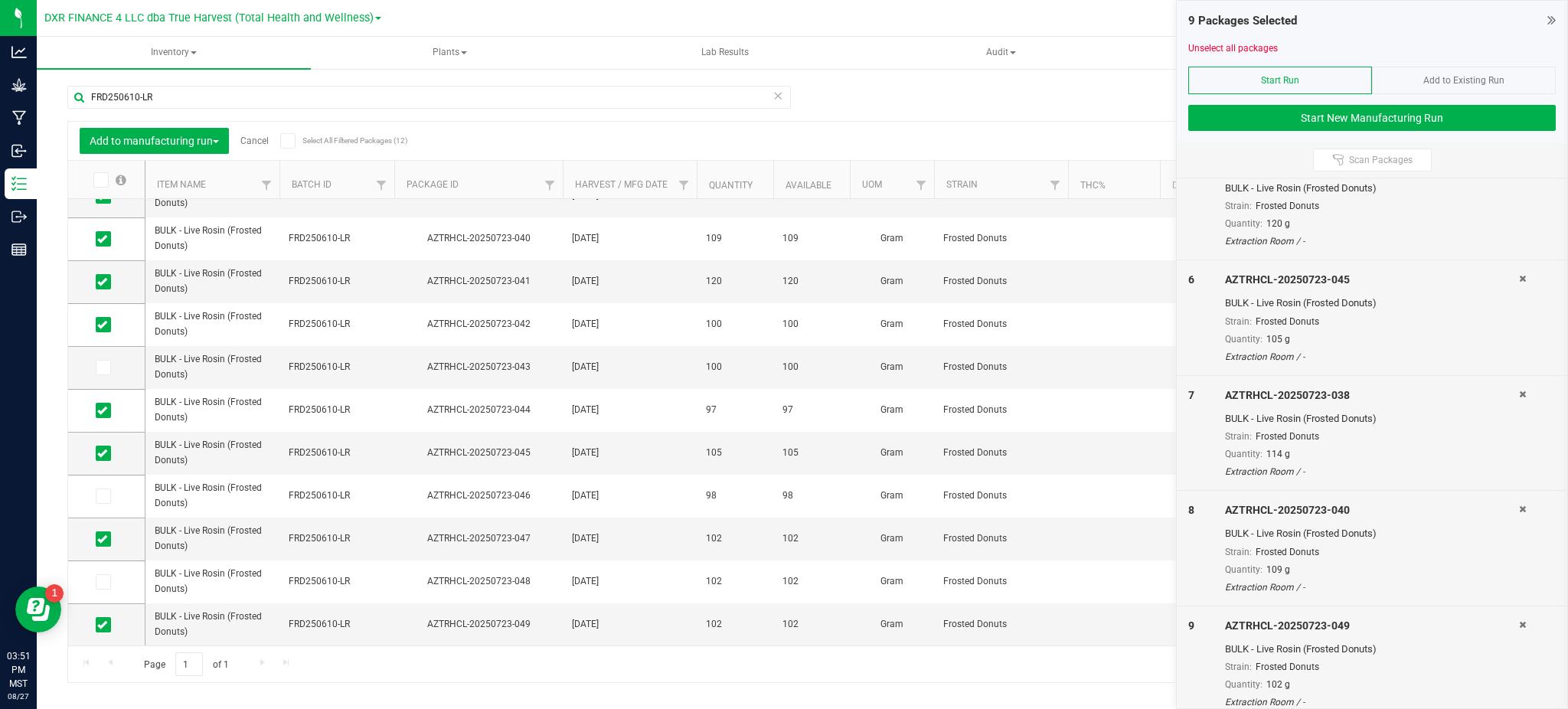
scroll to position [543, 0]
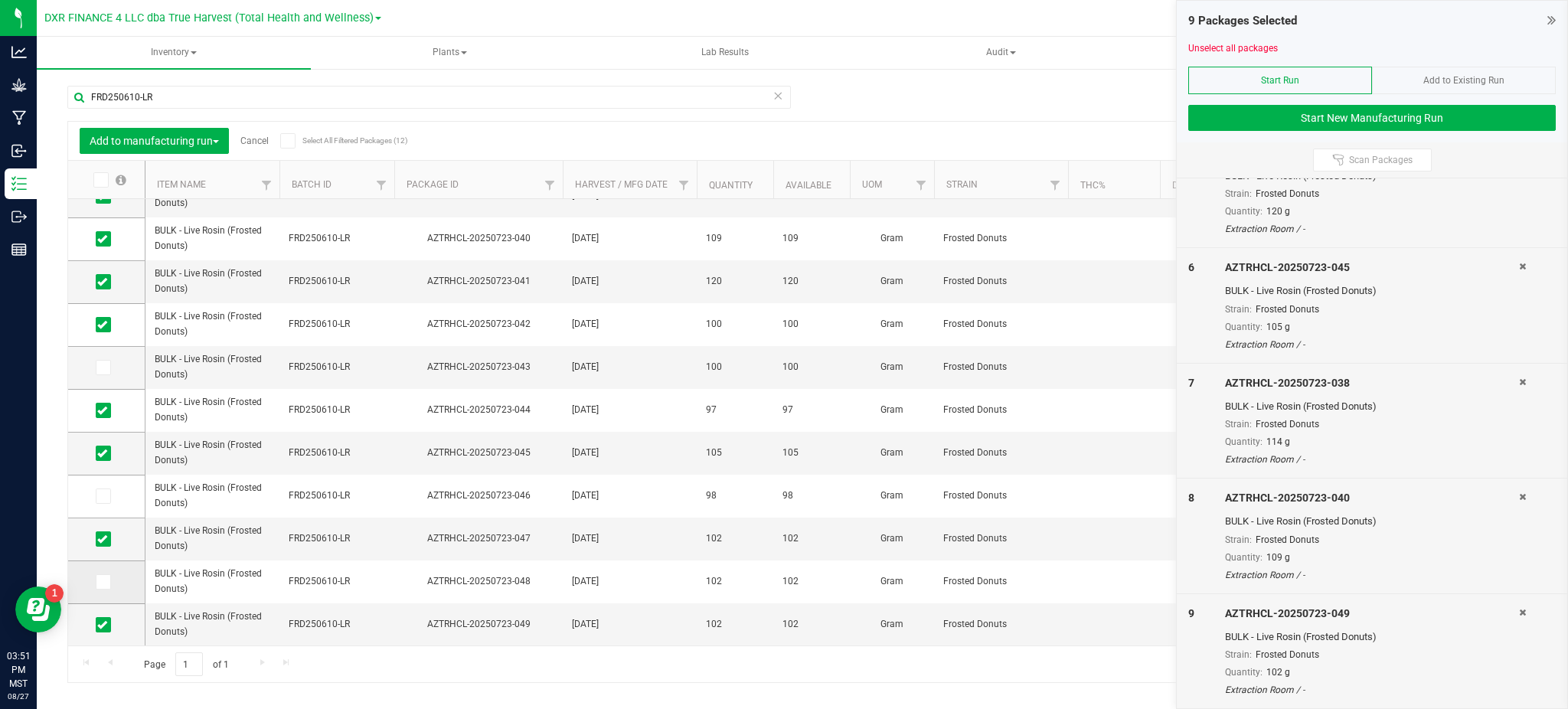
click at [105, 582] on icon at bounding box center [102, 582] width 9 height 0
click at [0, 0] on input "checkbox" at bounding box center [0, 0] width 0 height 0
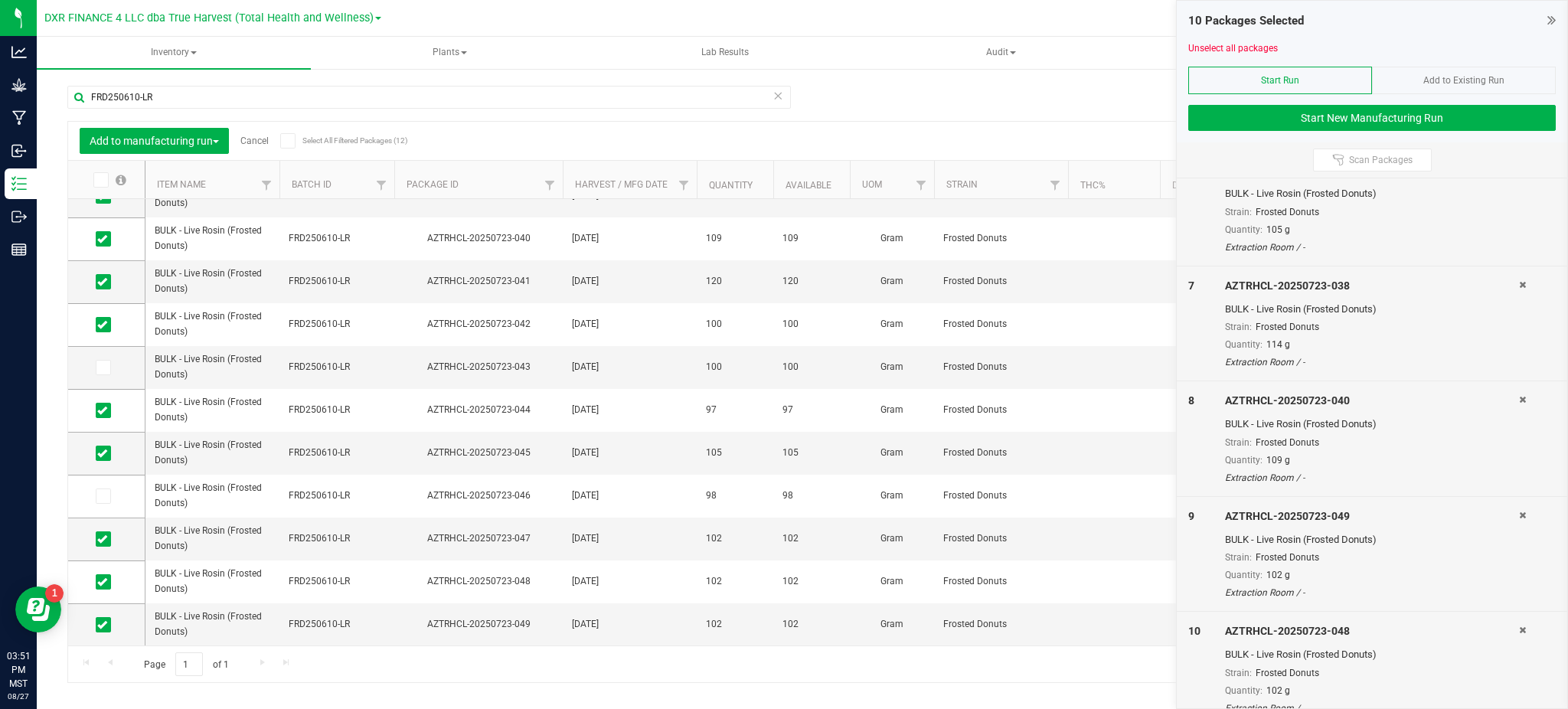
scroll to position [659, 0]
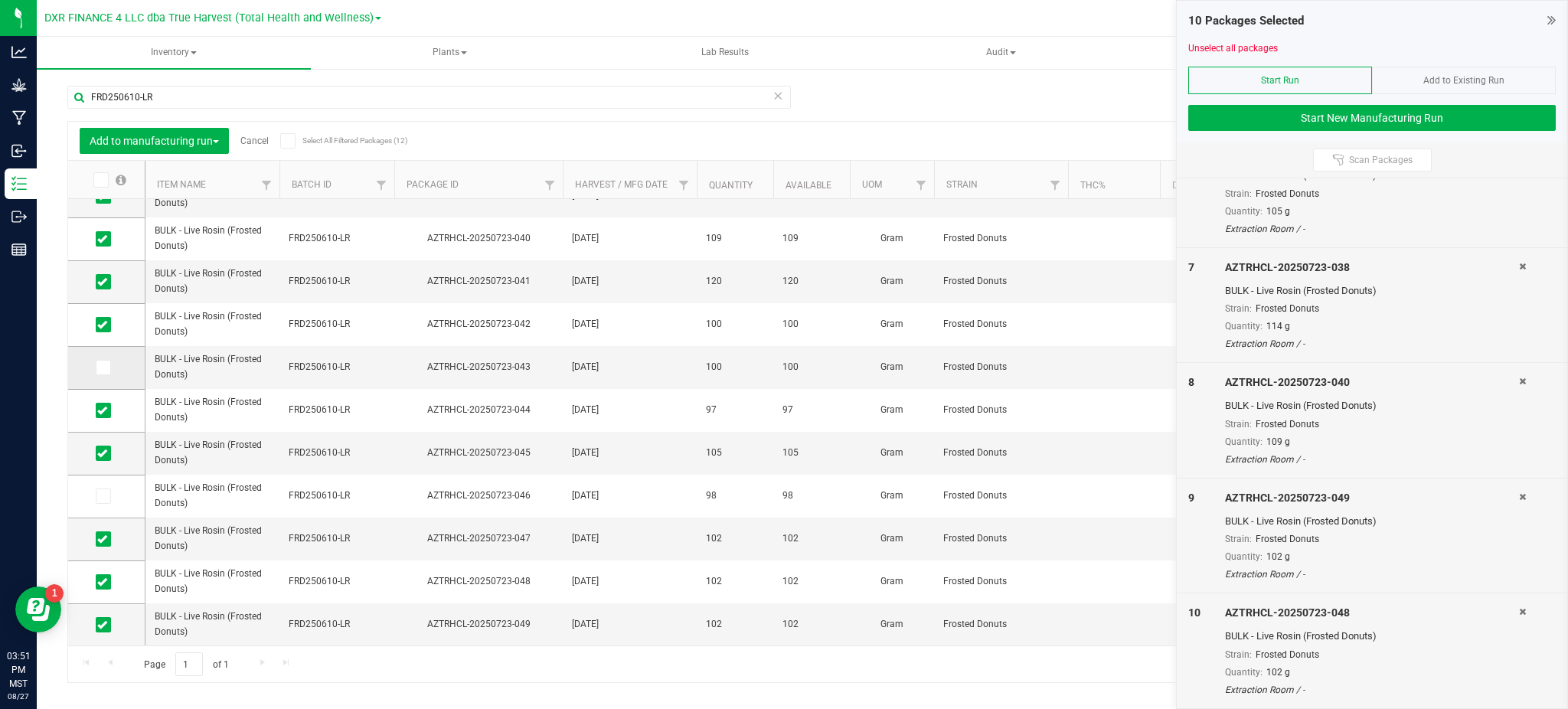
click at [104, 368] on icon at bounding box center [102, 368] width 9 height 0
click at [0, 0] on input "checkbox" at bounding box center [0, 0] width 0 height 0
click at [101, 496] on icon at bounding box center [102, 496] width 9 height 0
click at [0, 0] on input "checkbox" at bounding box center [0, 0] width 0 height 0
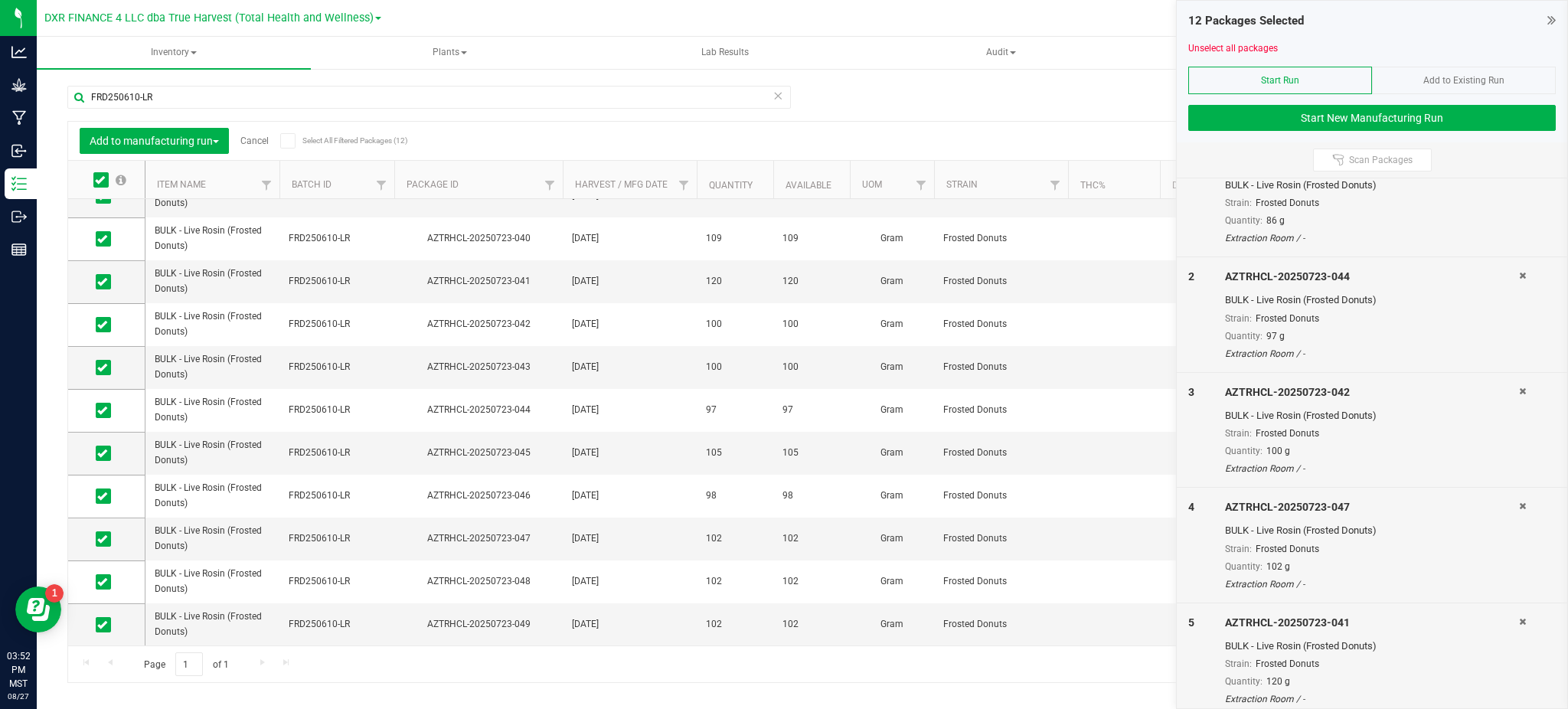
scroll to position [0, 0]
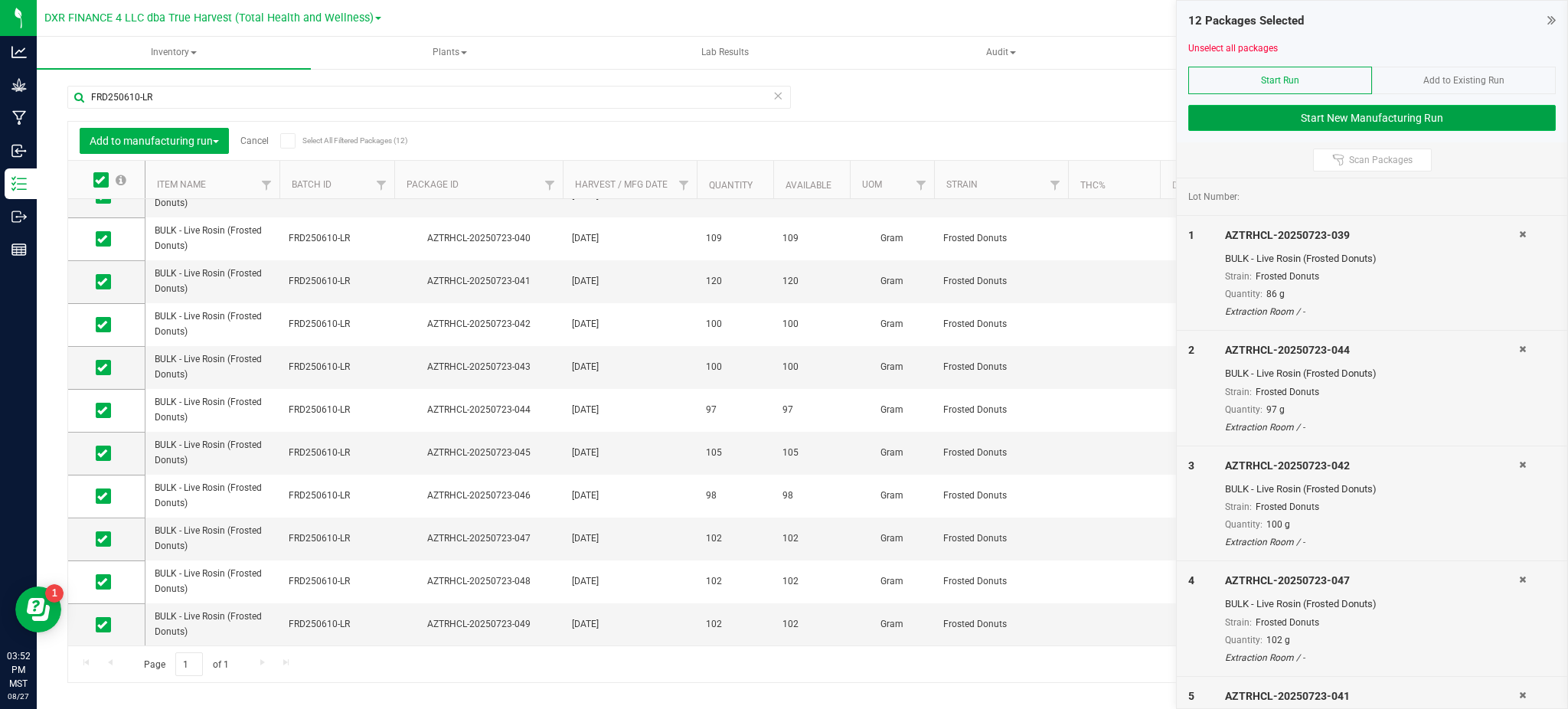
click at [1264, 110] on button "Start New Manufacturing Run" at bounding box center [1373, 118] width 368 height 26
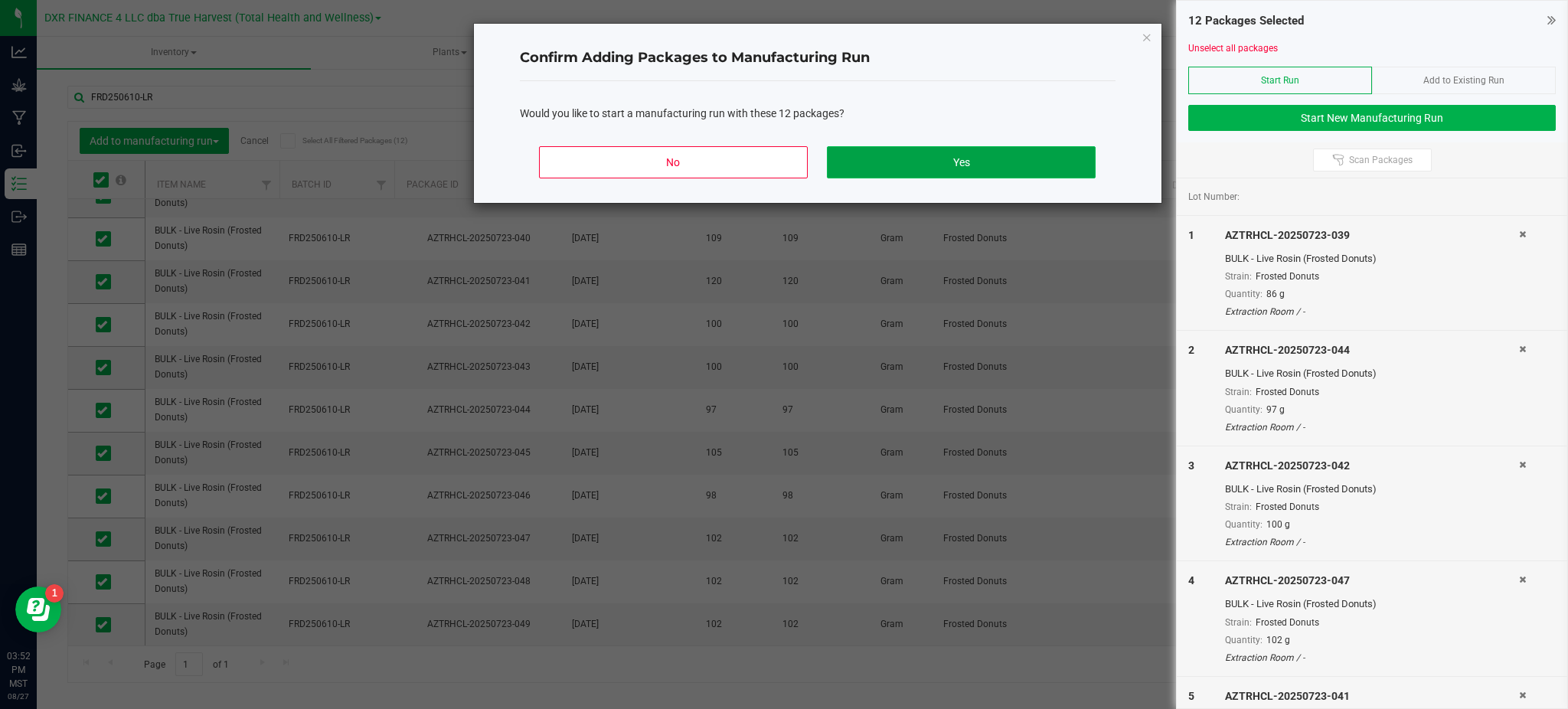
click at [1034, 173] on button "Yes" at bounding box center [960, 162] width 268 height 32
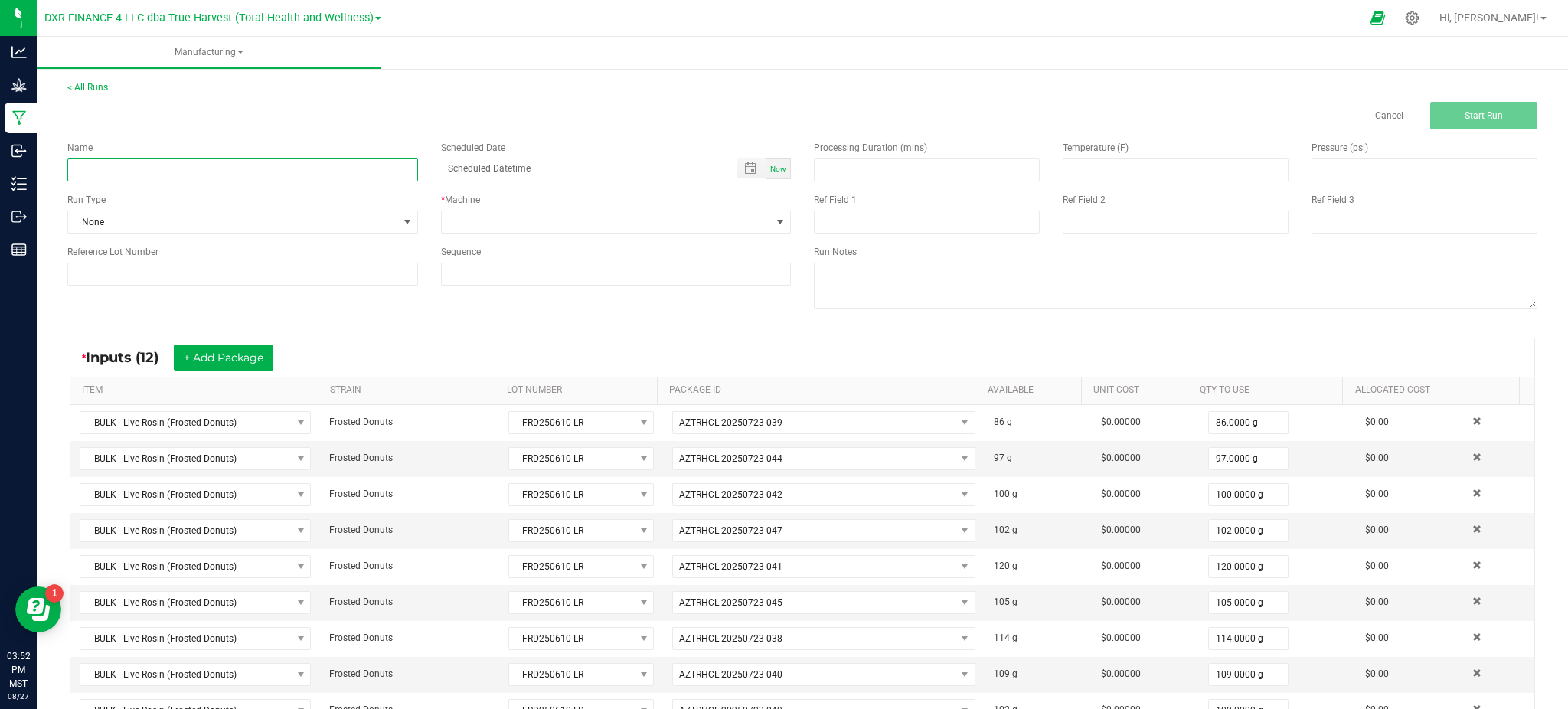
click at [266, 168] on input at bounding box center [243, 170] width 351 height 23
type input "Frosted Donuts - 1g Live Rosin"
drag, startPoint x: 337, startPoint y: 298, endPoint x: 253, endPoint y: 285, distance: 85.0
click at [332, 298] on div "Name Frosted Donuts - 1g Live Rosin Scheduled Date Now Run Type None * Machine …" at bounding box center [802, 226] width 1493 height 194
click at [249, 274] on input at bounding box center [243, 274] width 351 height 23
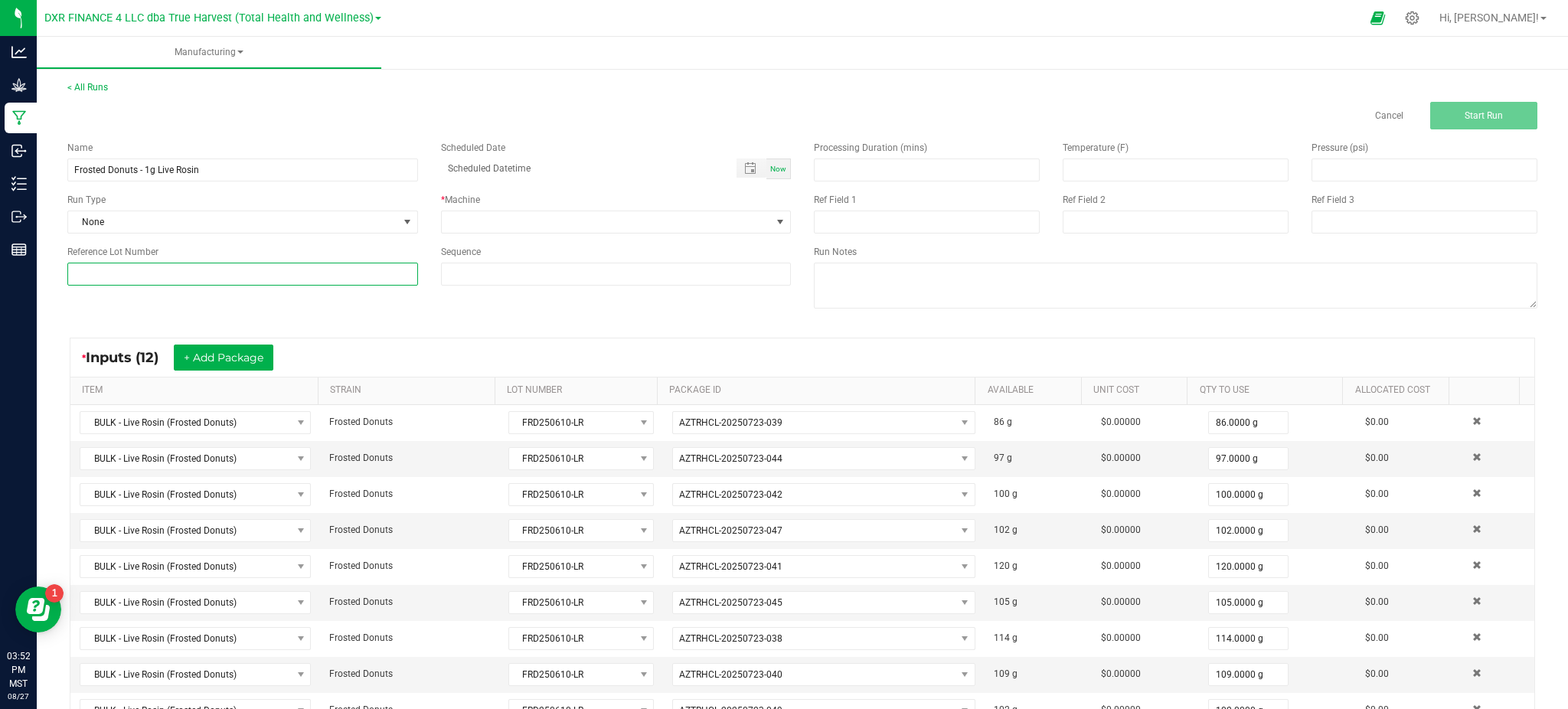
click at [292, 280] on input at bounding box center [243, 274] width 351 height 23
paste input "FRD250610-LR"
type input "FRD250610-LR"
click at [503, 293] on div "Name Frosted Donuts - 1g Live Rosin Scheduled Date Now Run Type None * Machine …" at bounding box center [428, 212] width 746 height 168
click at [513, 227] on span at bounding box center [607, 222] width 330 height 22
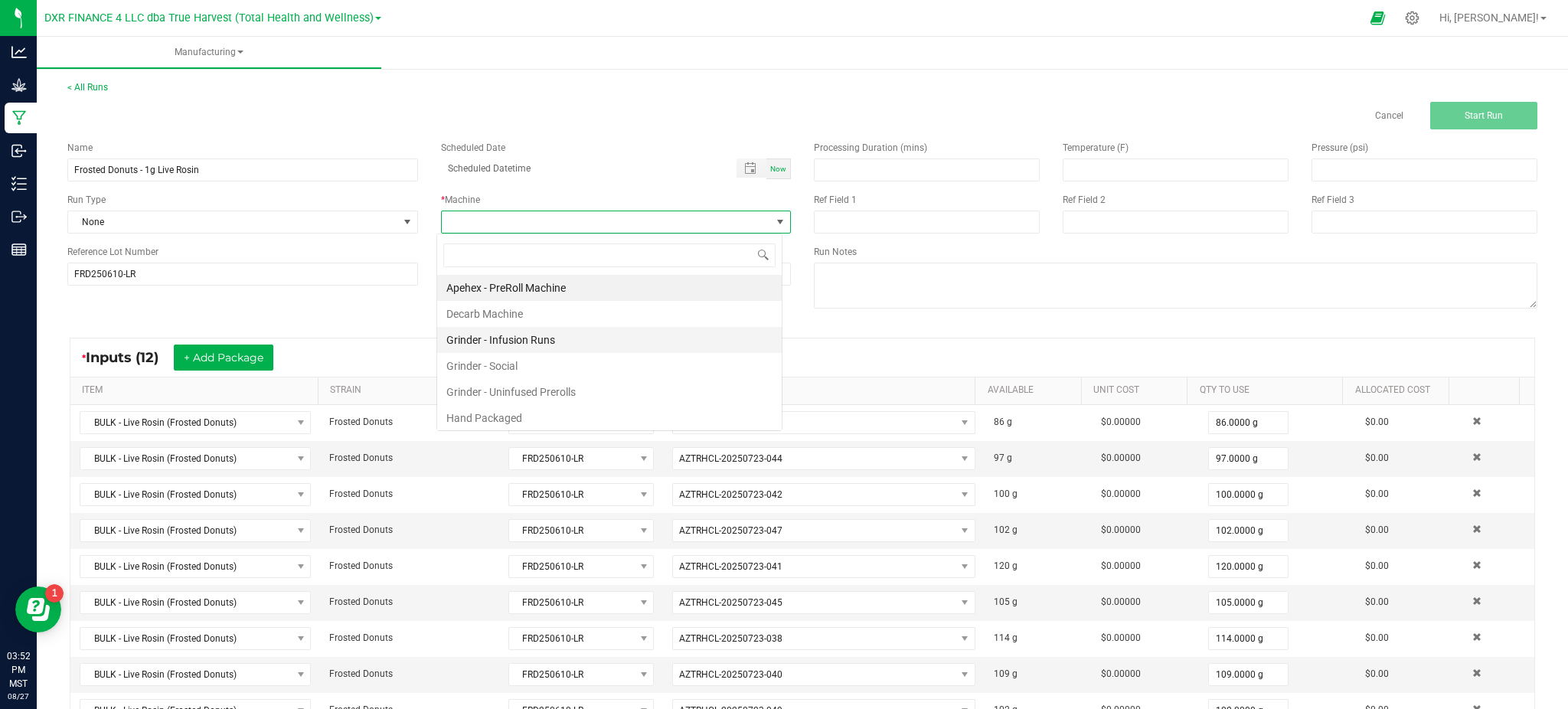
scroll to position [23, 346]
click at [579, 410] on li "Hand Packaged" at bounding box center [609, 417] width 344 height 26
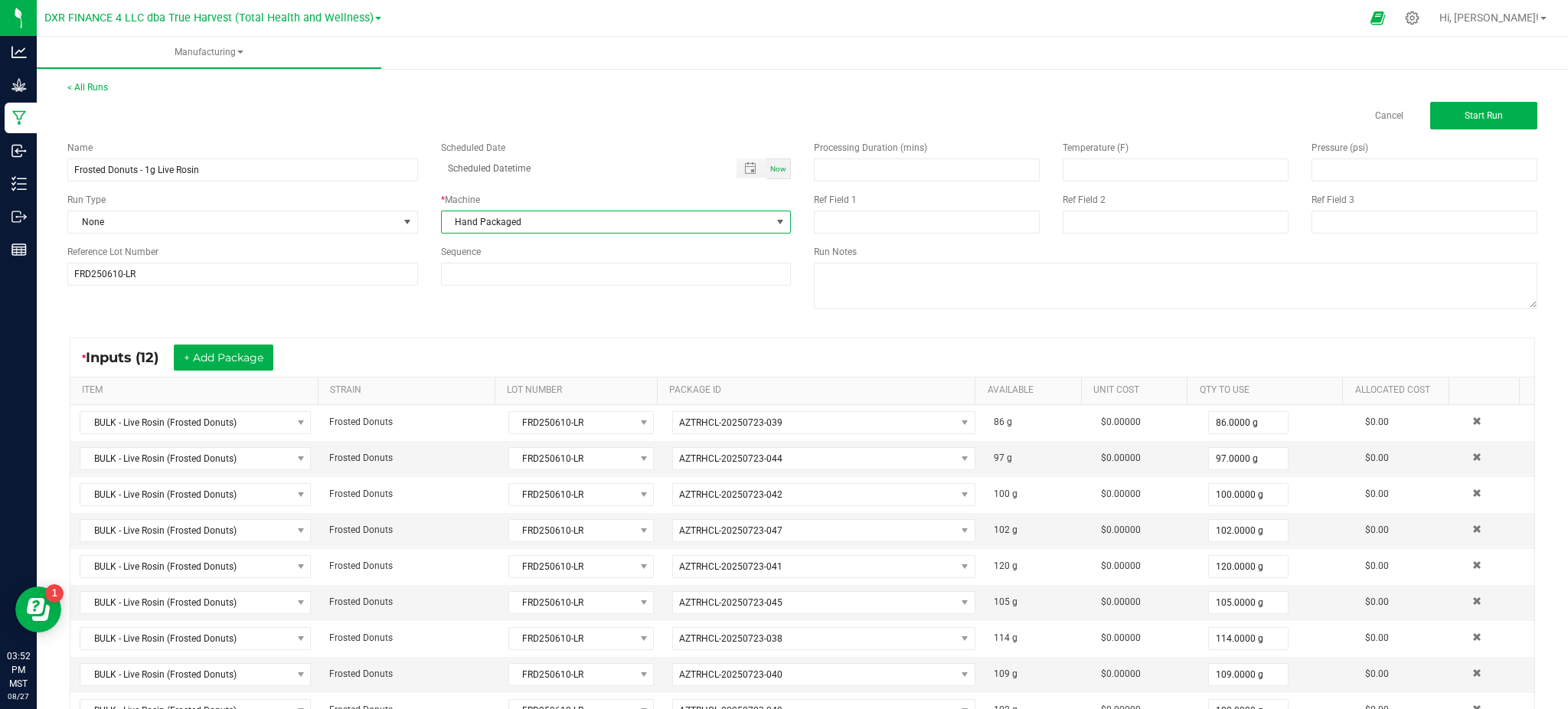
click at [665, 306] on div "Name Frosted Donuts - 1g Live Rosin Scheduled Date Now Run Type None * Machine …" at bounding box center [802, 226] width 1493 height 194
click at [864, 233] on div "Processing Duration (mins) Temperature (F) Pressure (psi) Ref Field 1 Ref Field…" at bounding box center [1175, 226] width 746 height 194
click at [863, 228] on input at bounding box center [927, 222] width 226 height 23
type input "1g Live Rosin"
click at [1085, 217] on input at bounding box center [1176, 222] width 226 height 23
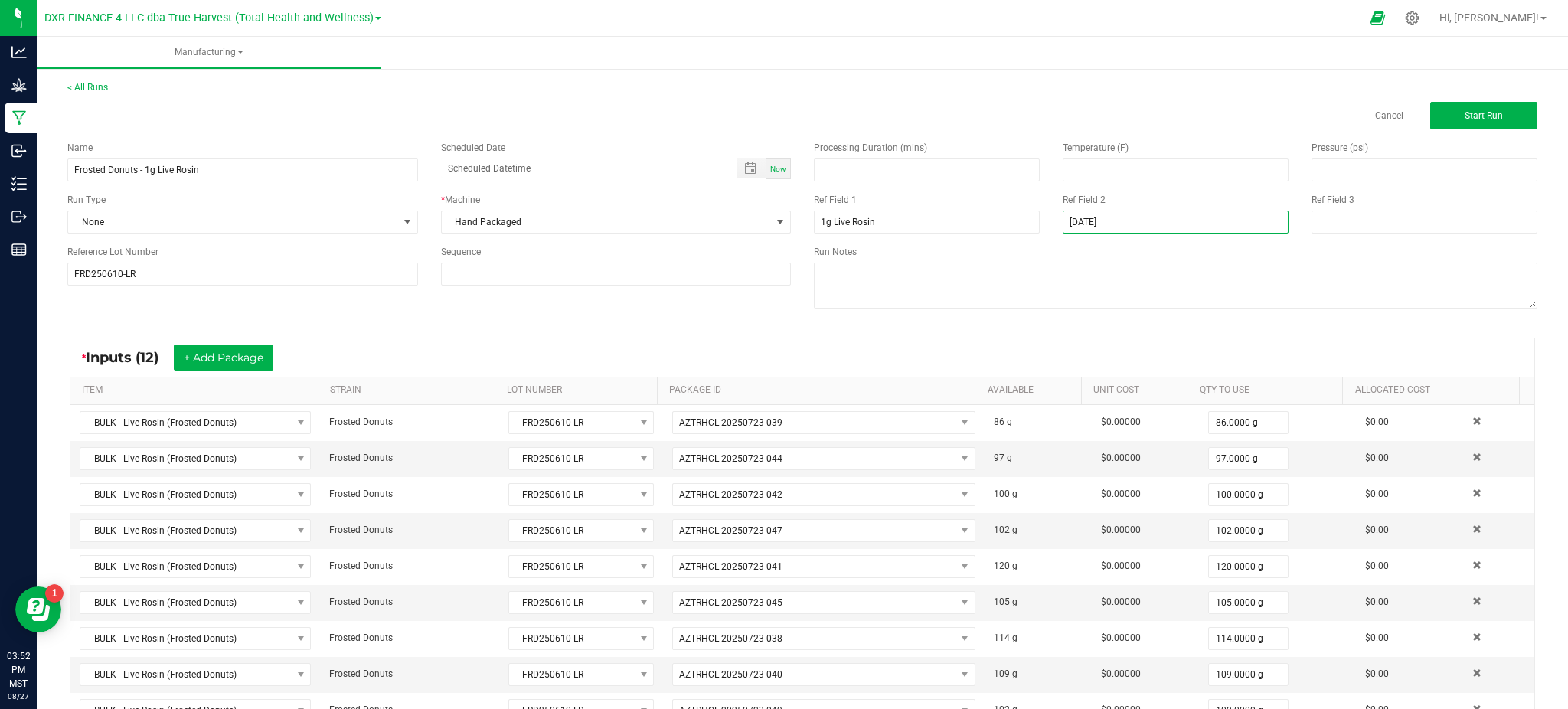
type input "[DATE]"
click at [459, 307] on div "Name Frosted Donuts - 1g Live Rosin Scheduled Date Now Run Type None * Machine …" at bounding box center [802, 226] width 1493 height 194
click at [1465, 112] on span "Start Run" at bounding box center [1484, 115] width 38 height 10
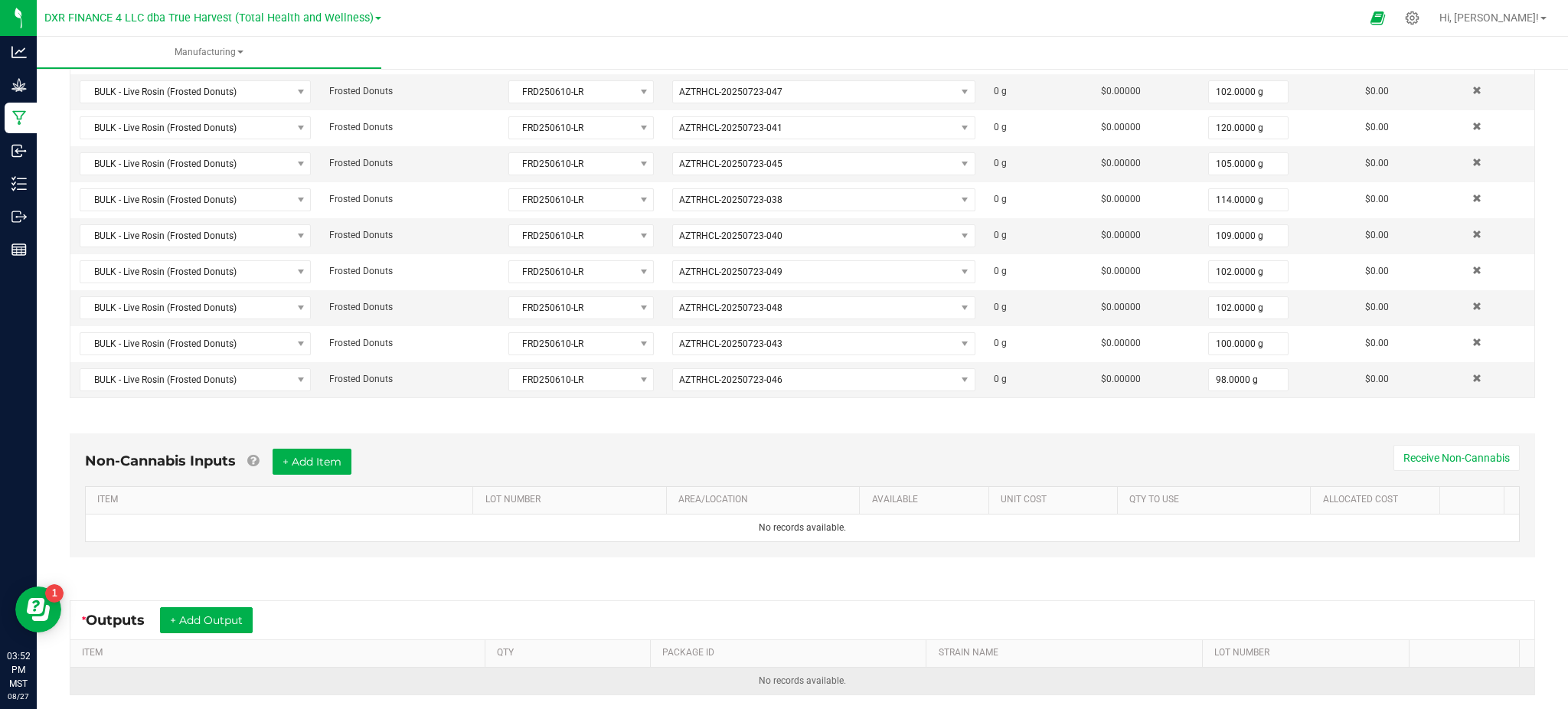
scroll to position [621, 0]
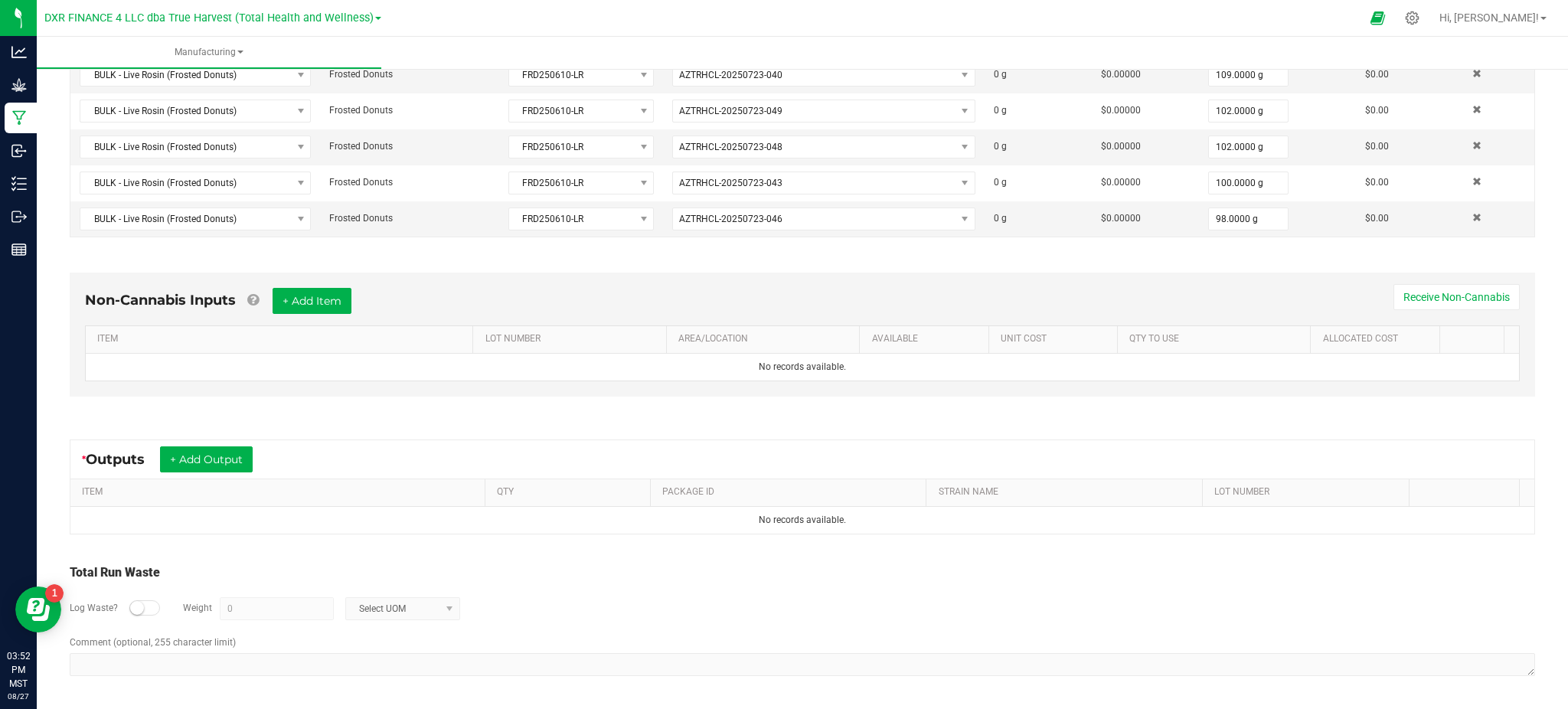
click at [217, 409] on div "Non-Cannabis Inputs + Add Item Receive Non-Cannabis ITEM LOT NUMBER AREA/LOCATI…" at bounding box center [802, 338] width 1493 height 174
click at [223, 463] on button "+ Add Output" at bounding box center [207, 459] width 93 height 26
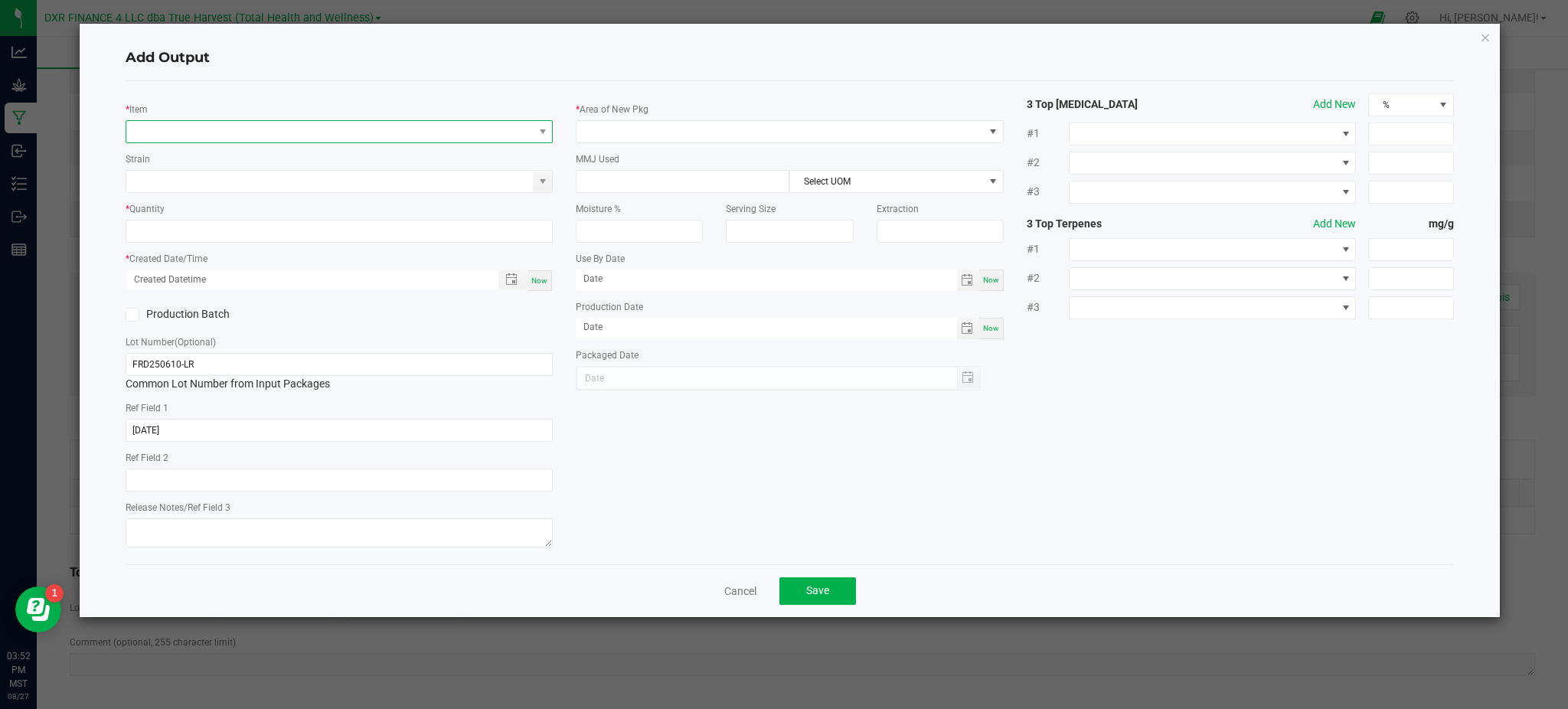
click at [209, 134] on span "NO DATA FOUND" at bounding box center [329, 132] width 407 height 22
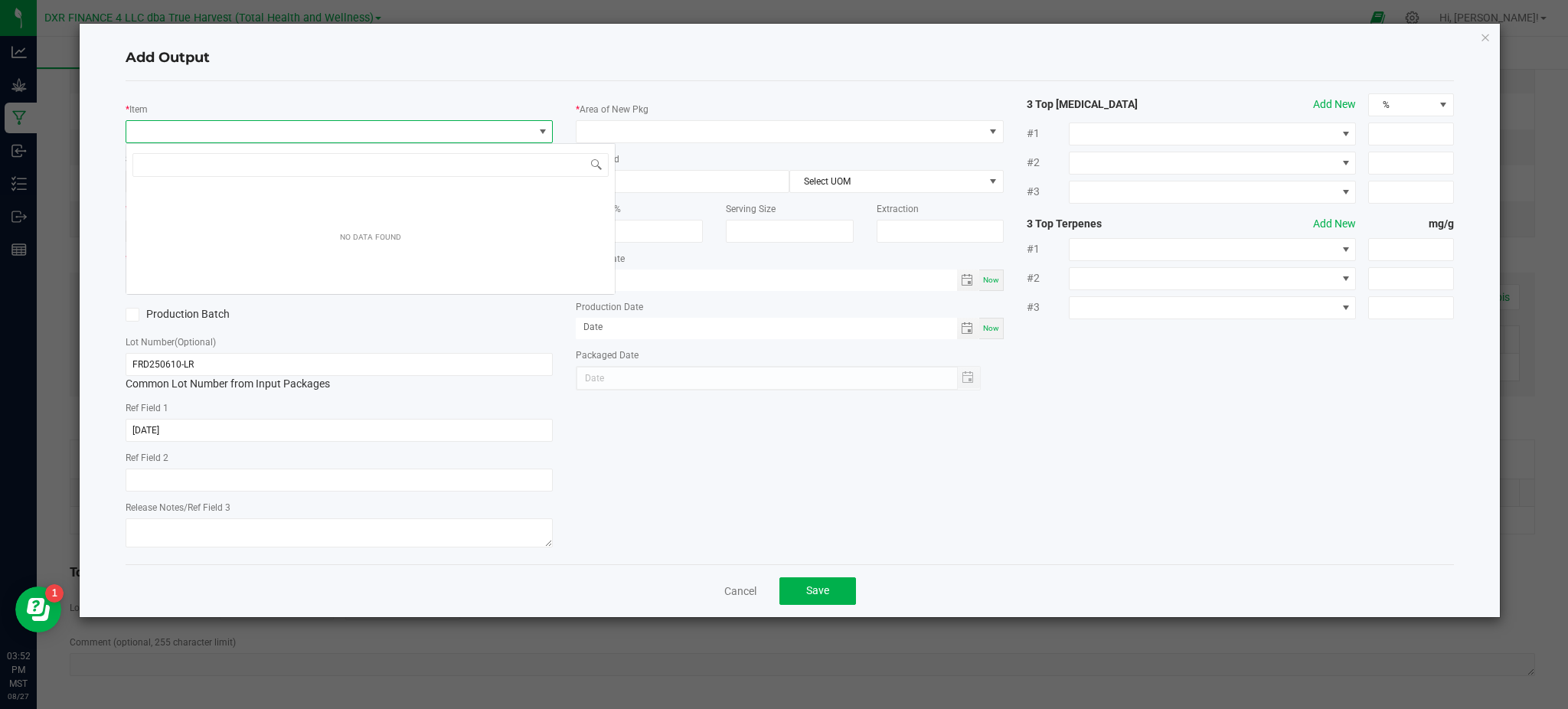
scroll to position [23, 428]
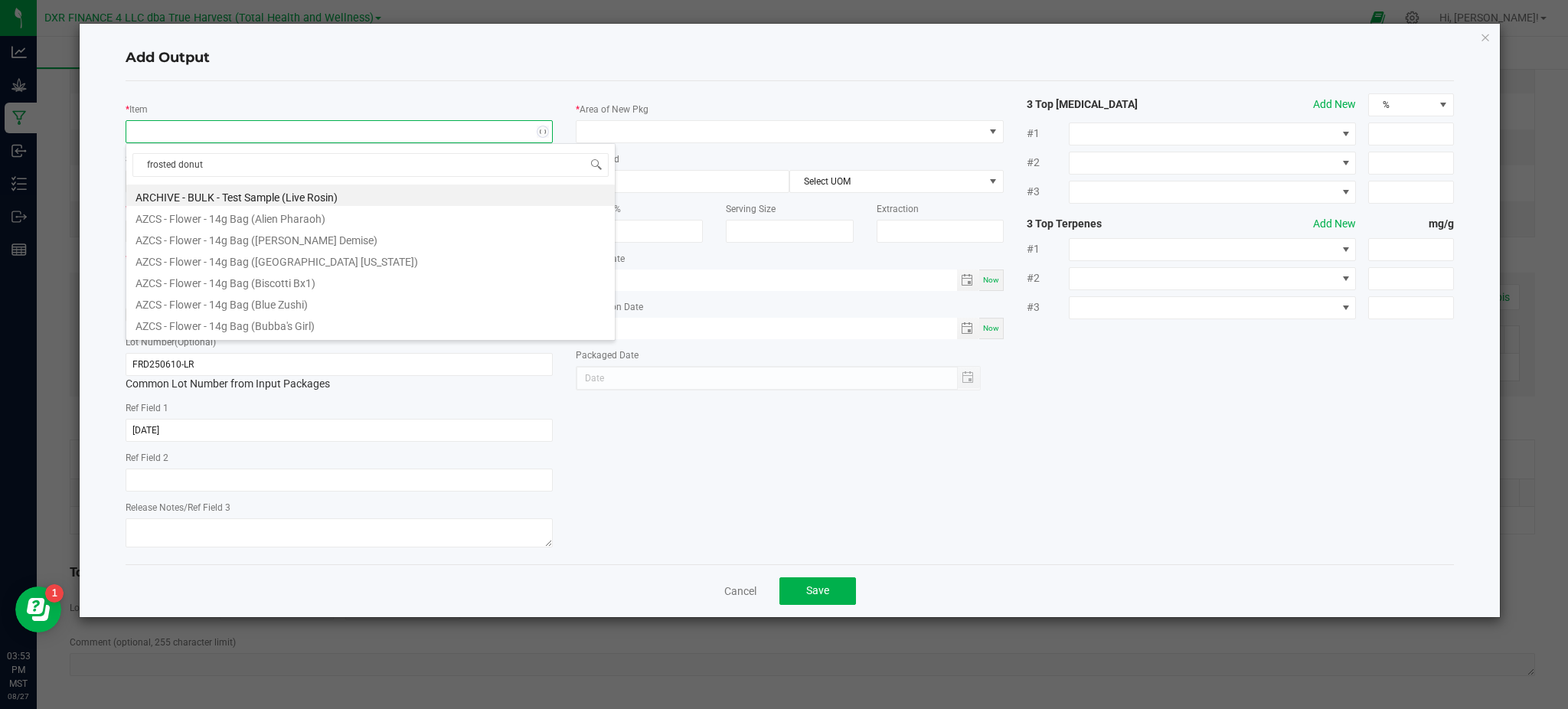
type input "frosted donuts"
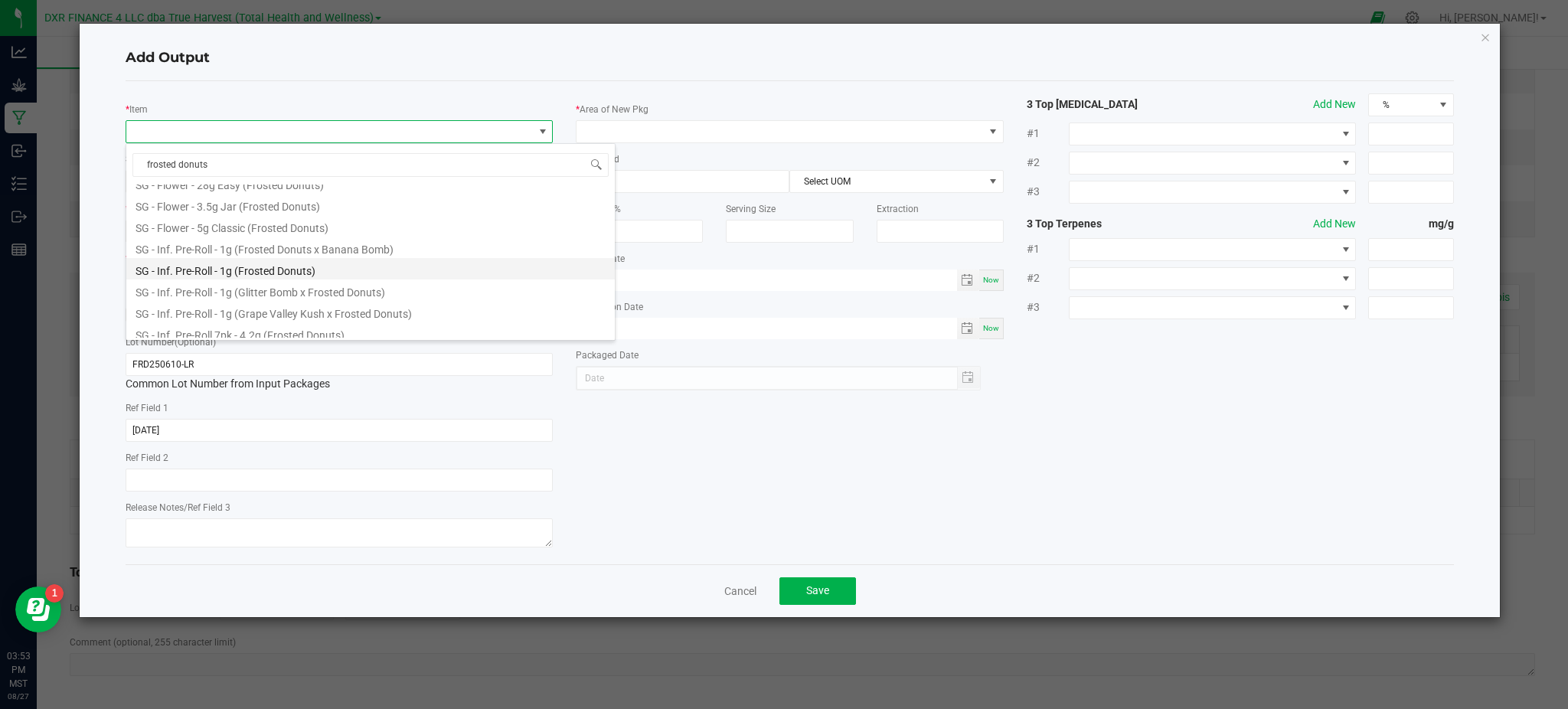
scroll to position [715, 0]
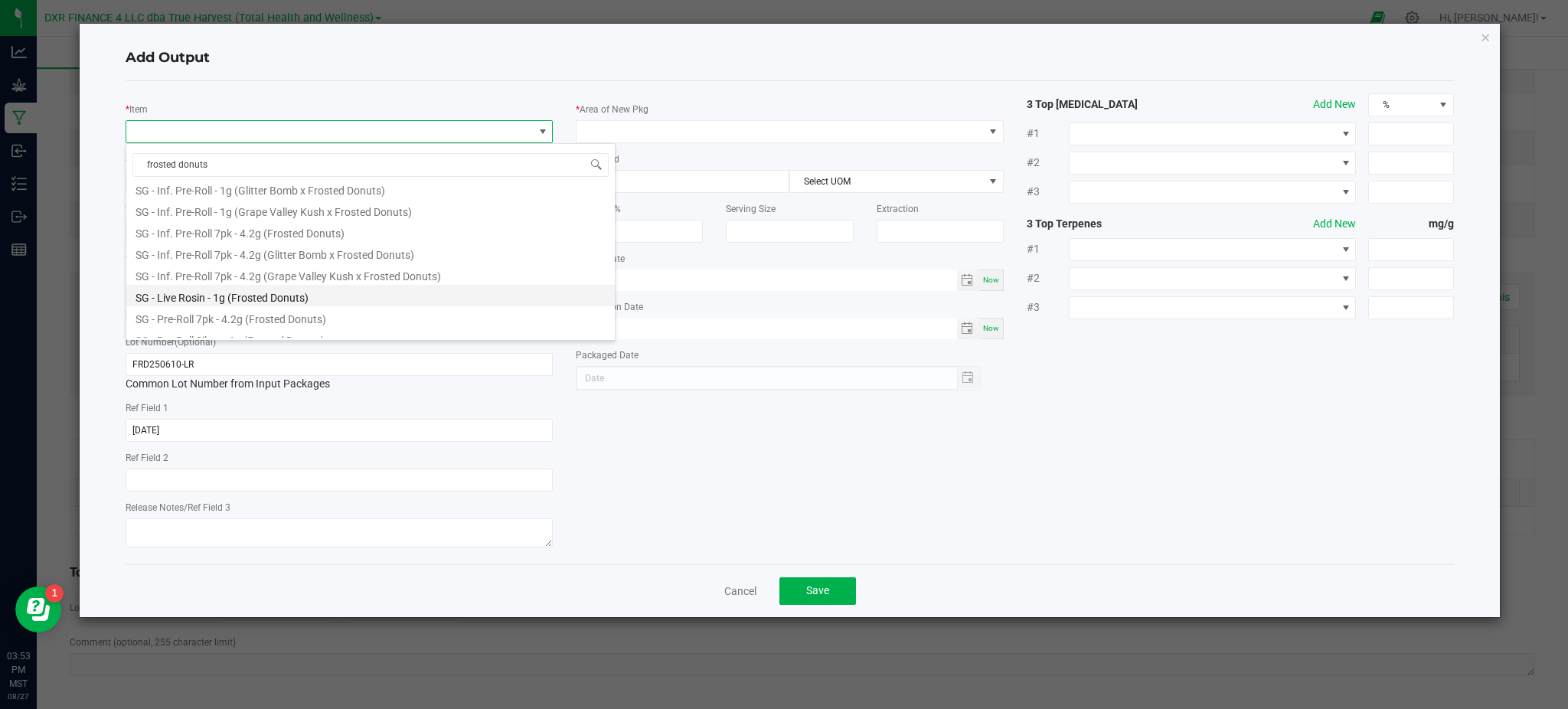
click at [235, 300] on li "SG - Live Rosin - 1g (Frosted Donuts)" at bounding box center [370, 295] width 488 height 22
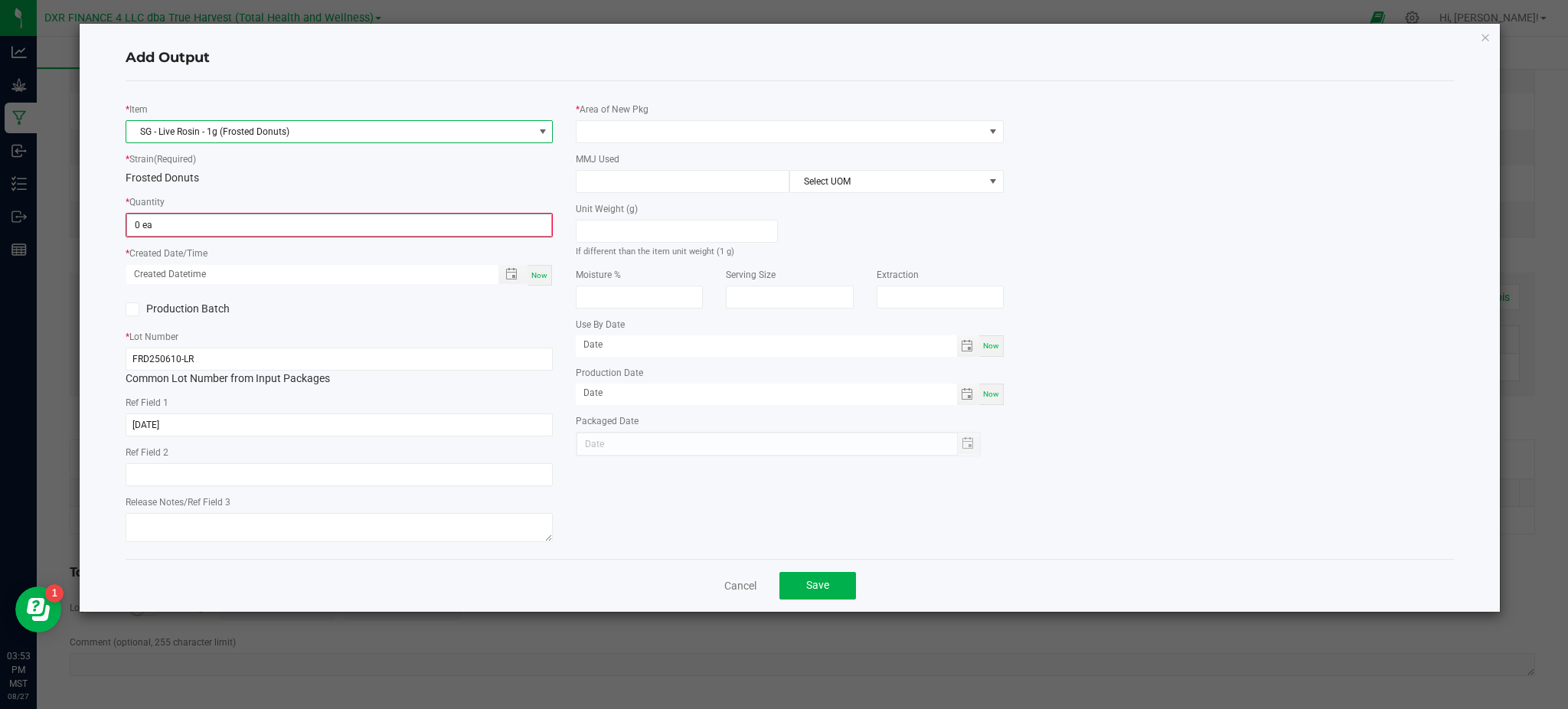
click at [249, 209] on div "* Quantity 0 ea" at bounding box center [338, 215] width 428 height 44
click at [237, 227] on input "0" at bounding box center [338, 225] width 424 height 22
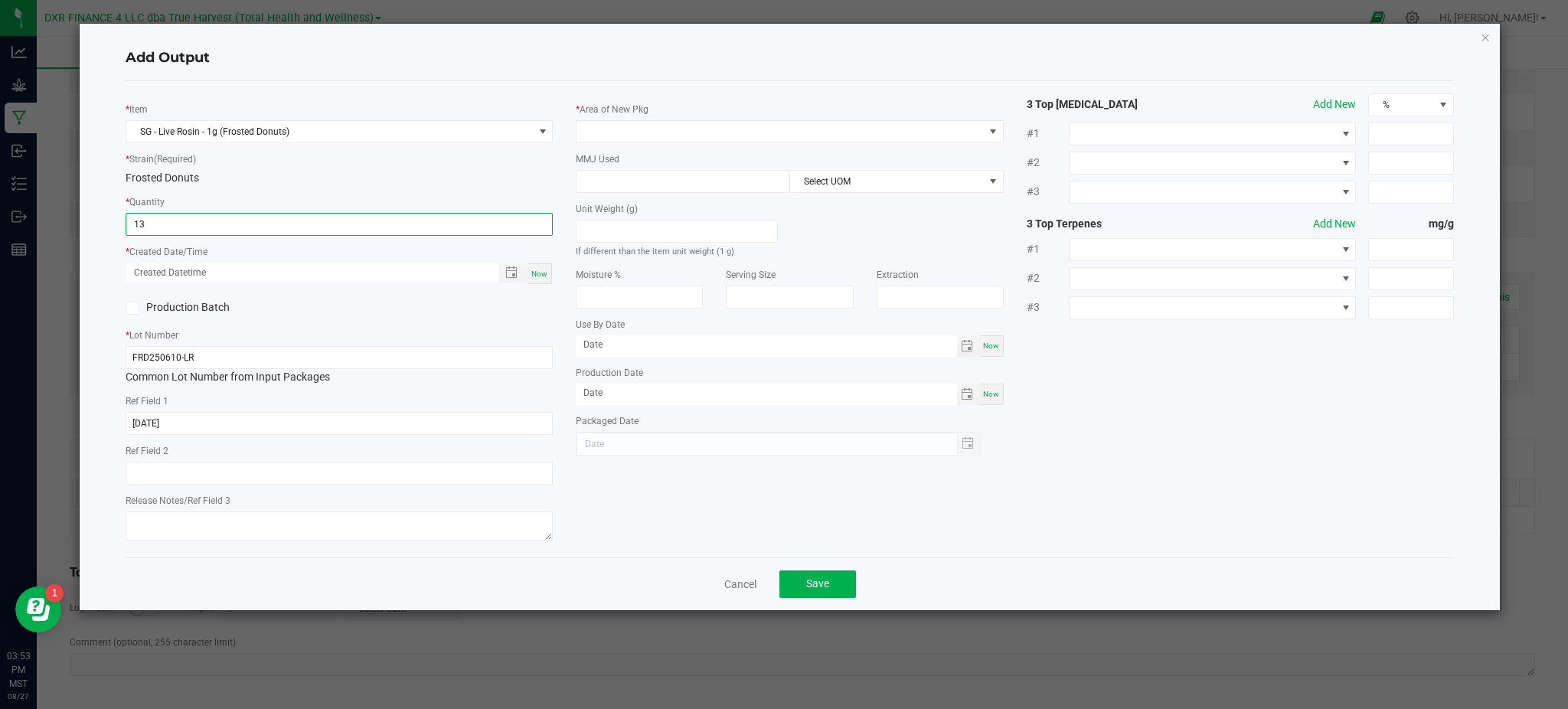
type input "1"
type input "1200 ea"
click at [341, 304] on div "Production Batch" at bounding box center [338, 308] width 450 height 23
click at [504, 274] on span "Toggle popup" at bounding box center [511, 272] width 26 height 12
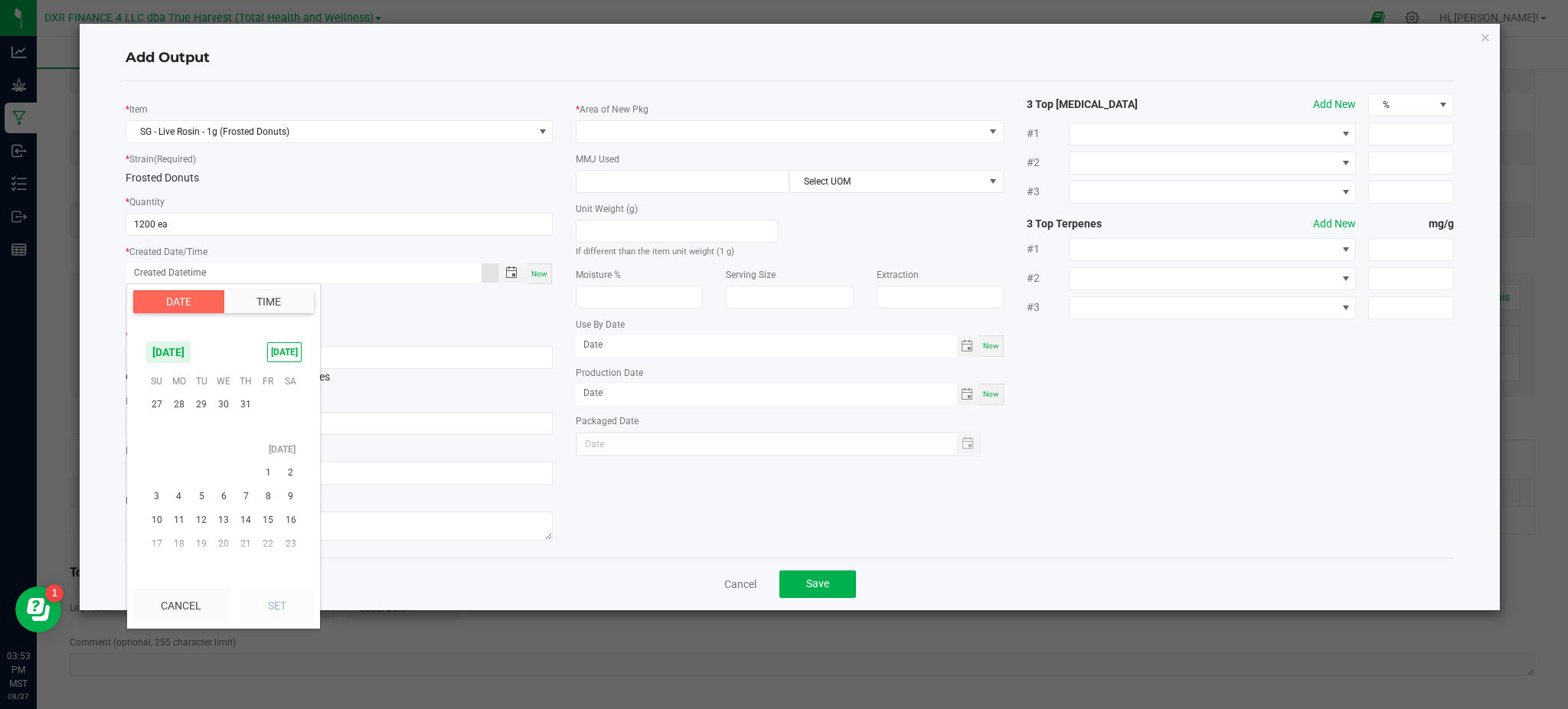
scroll to position [248063, 0]
click at [201, 409] on span "22" at bounding box center [200, 411] width 22 height 24
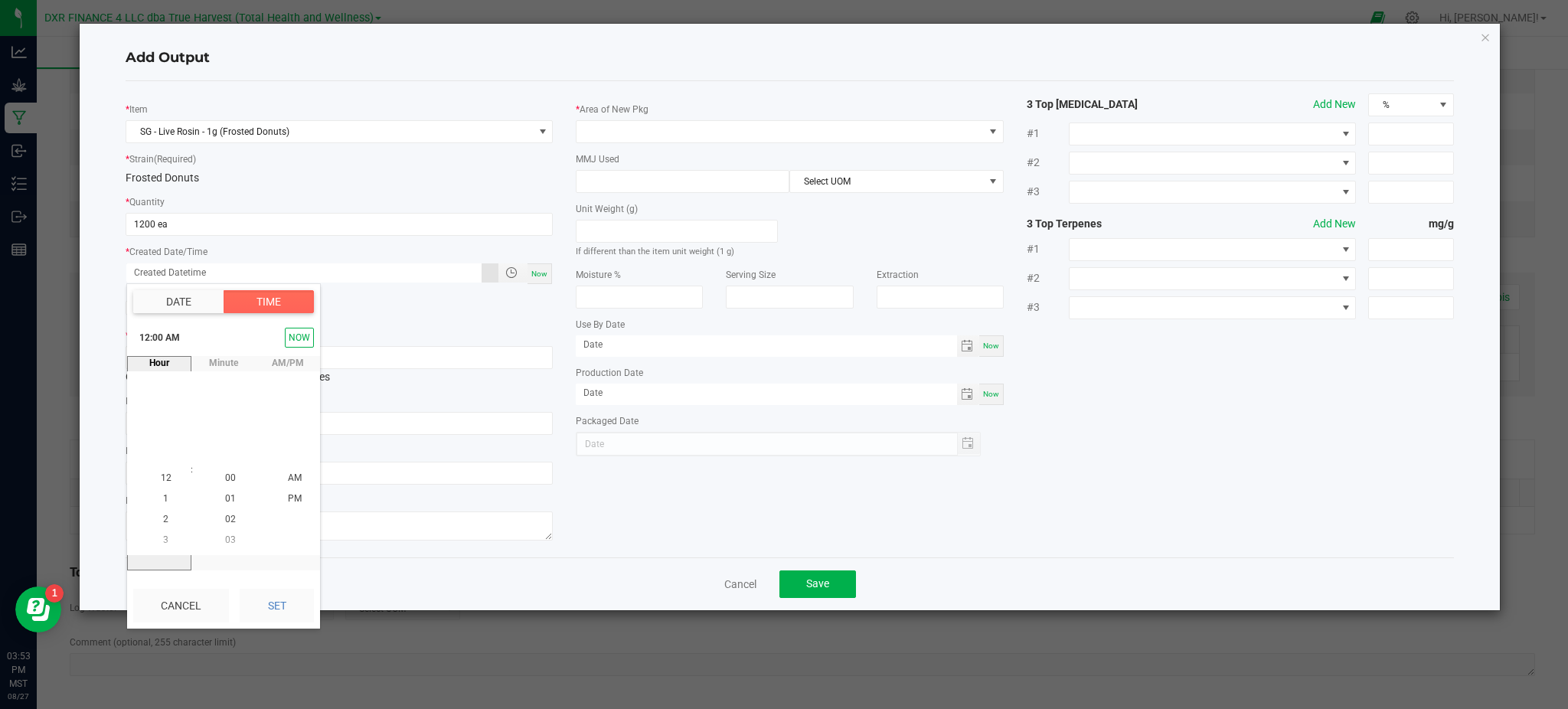
drag, startPoint x: 261, startPoint y: 584, endPoint x: 272, endPoint y: 584, distance: 11.0
click at [264, 584] on div "Cancel Set" at bounding box center [224, 606] width 193 height 45
drag, startPoint x: 270, startPoint y: 605, endPoint x: 465, endPoint y: 573, distance: 197.6
click at [273, 606] on button "Set" at bounding box center [277, 606] width 74 height 34
type input "07/22/2025 12:00 AM"
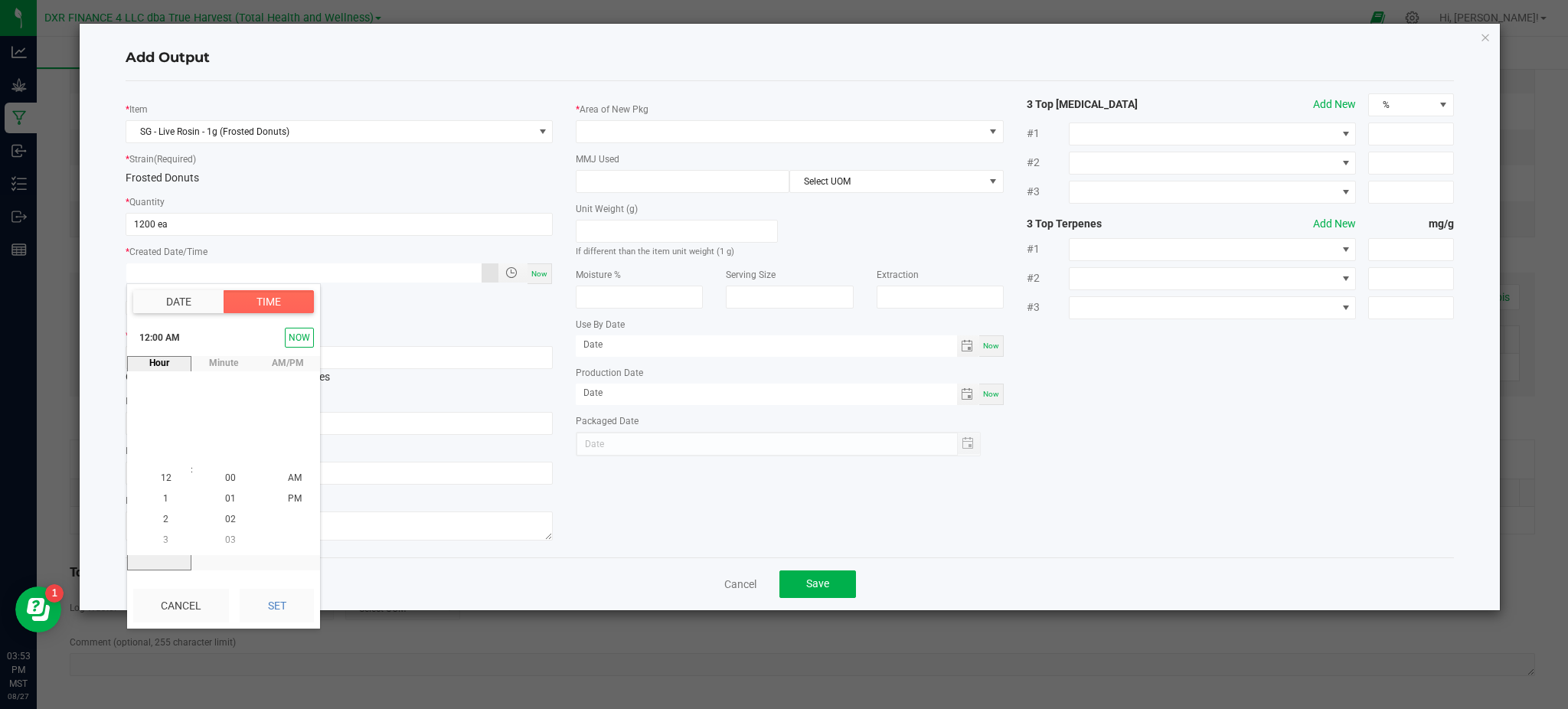
type input "07/22/2025"
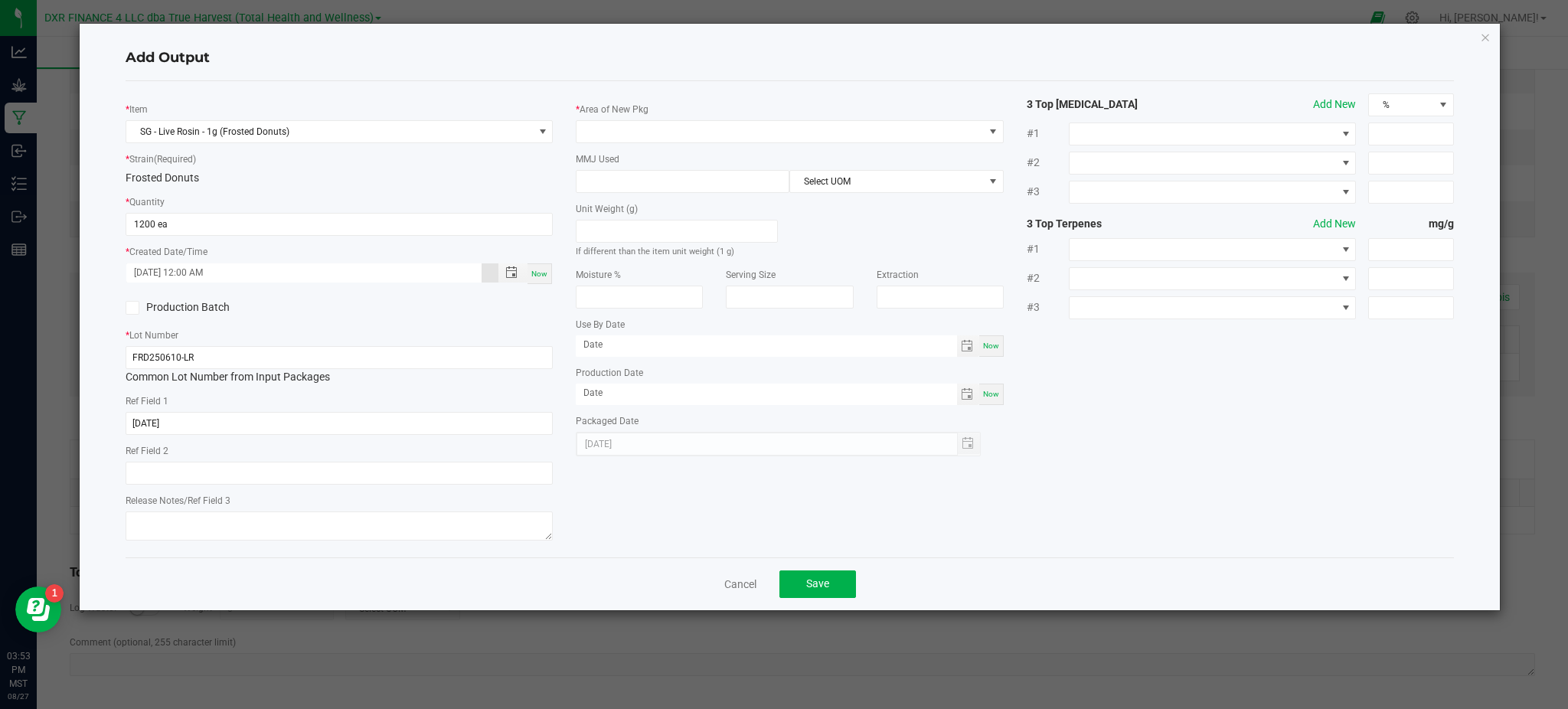
click at [651, 525] on div "* Item SG - Live Rosin - 1g (Frosted Donuts) * Strain (Required) Frosted Donuts…" at bounding box center [790, 319] width 1352 height 452
click at [772, 133] on span at bounding box center [779, 132] width 407 height 22
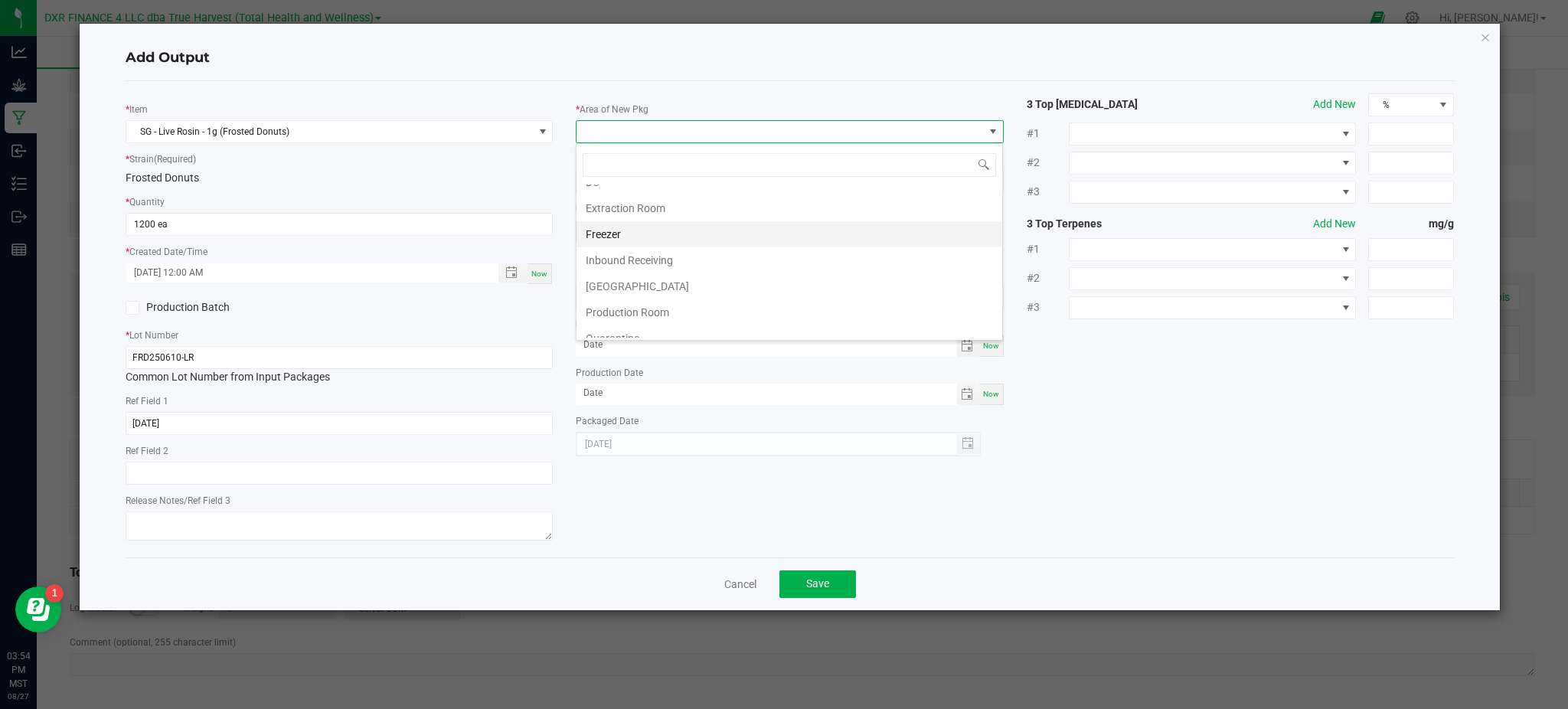
scroll to position [6, 0]
click at [647, 237] on li "Extraction Room" at bounding box center [789, 243] width 426 height 26
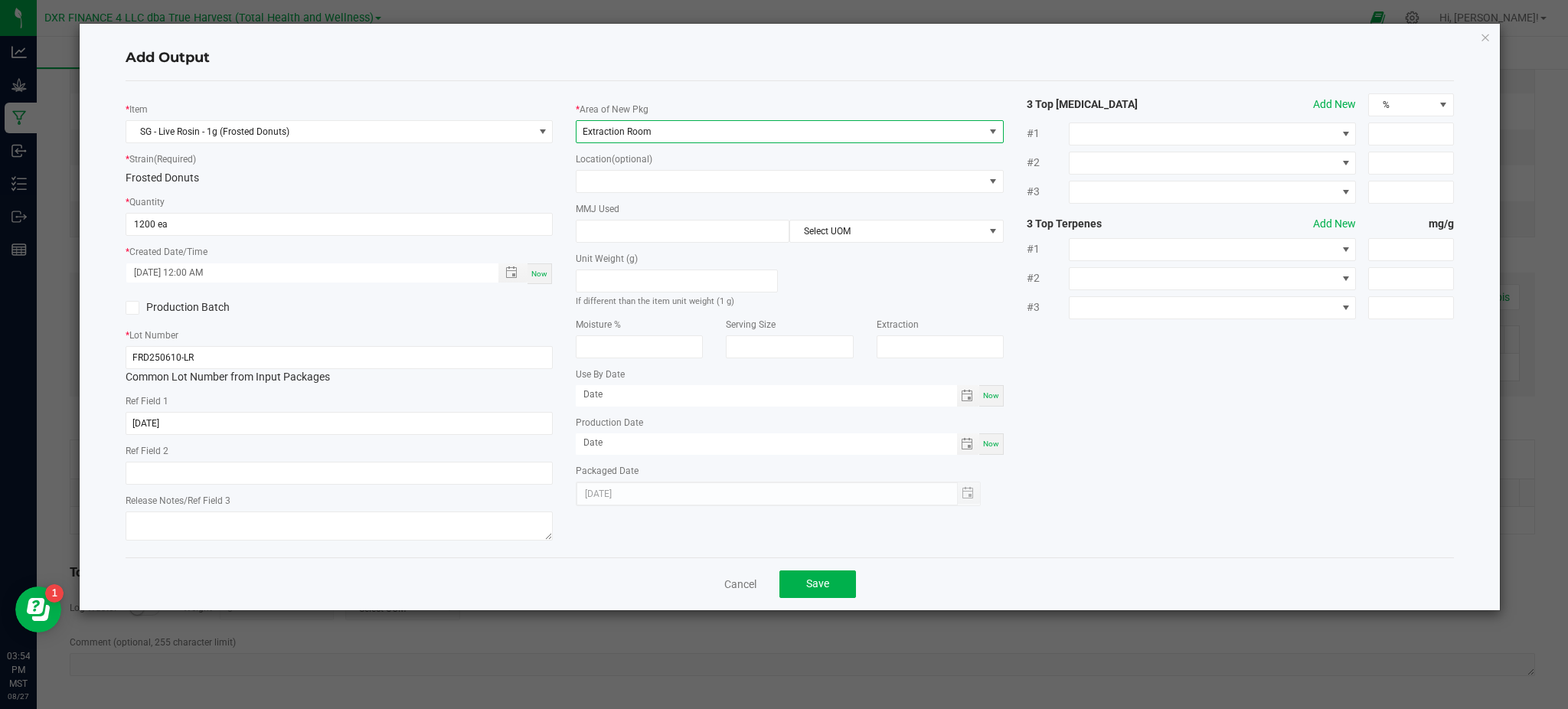
click at [1195, 404] on div "* Item SG - Live Rosin - 1g (Frosted Donuts) * Strain (Required) Frosted Donuts…" at bounding box center [790, 319] width 1352 height 452
click at [607, 208] on label "MMJ Used" at bounding box center [597, 209] width 44 height 14
click at [604, 221] on input at bounding box center [683, 231] width 212 height 22
type input "1"
click at [853, 245] on div "Unit Weight (g) If different than the item unit weight (1 g)" at bounding box center [789, 275] width 450 height 65
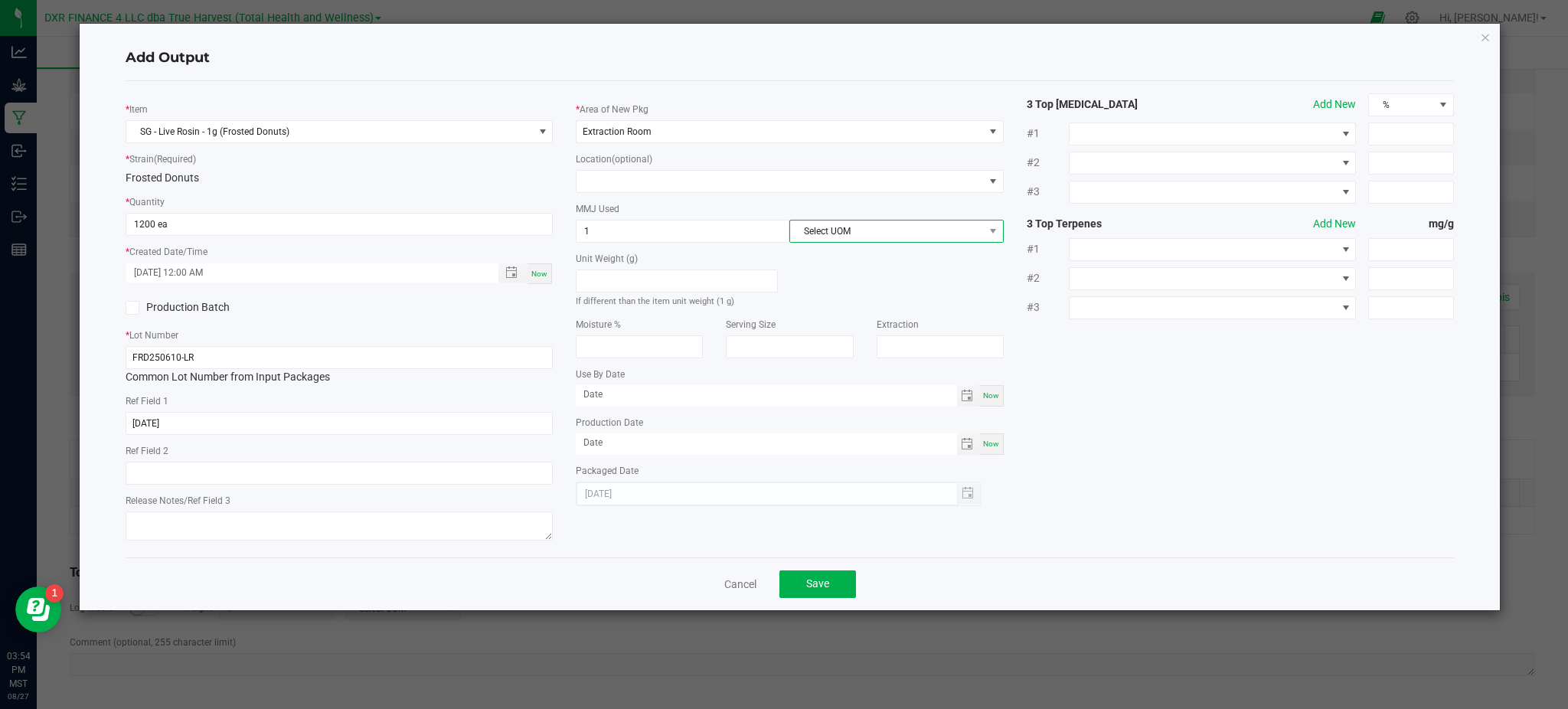
click at [854, 237] on span "Select UOM" at bounding box center [887, 231] width 193 height 22
click at [848, 318] on li "Gram" at bounding box center [897, 322] width 212 height 26
drag, startPoint x: 1117, startPoint y: 404, endPoint x: 983, endPoint y: 387, distance: 135.1
click at [1106, 405] on div "* Item SG - Live Rosin - 1g (Frosted Donuts) * Strain (Required) Frosted Donuts…" at bounding box center [790, 319] width 1352 height 452
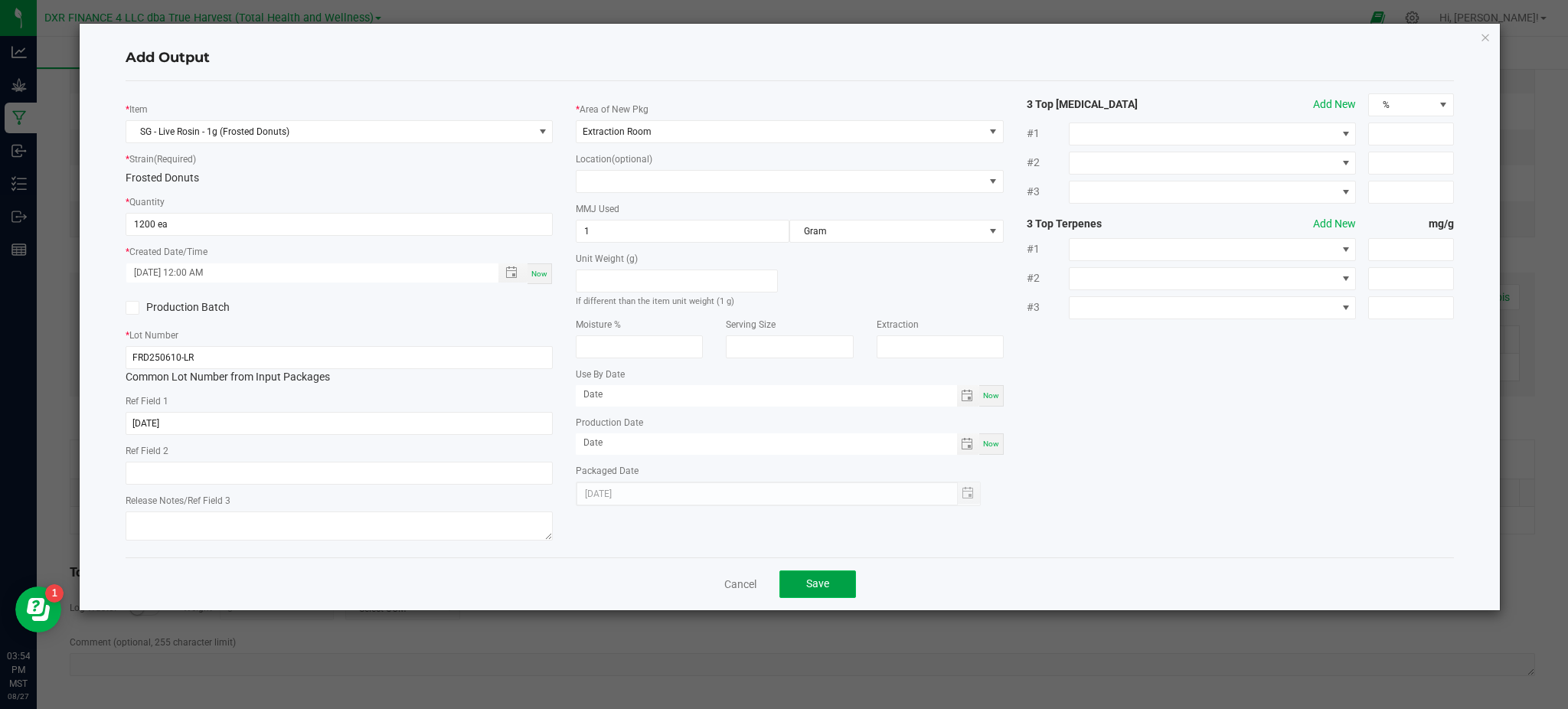
click at [829, 596] on button "Save" at bounding box center [817, 584] width 77 height 27
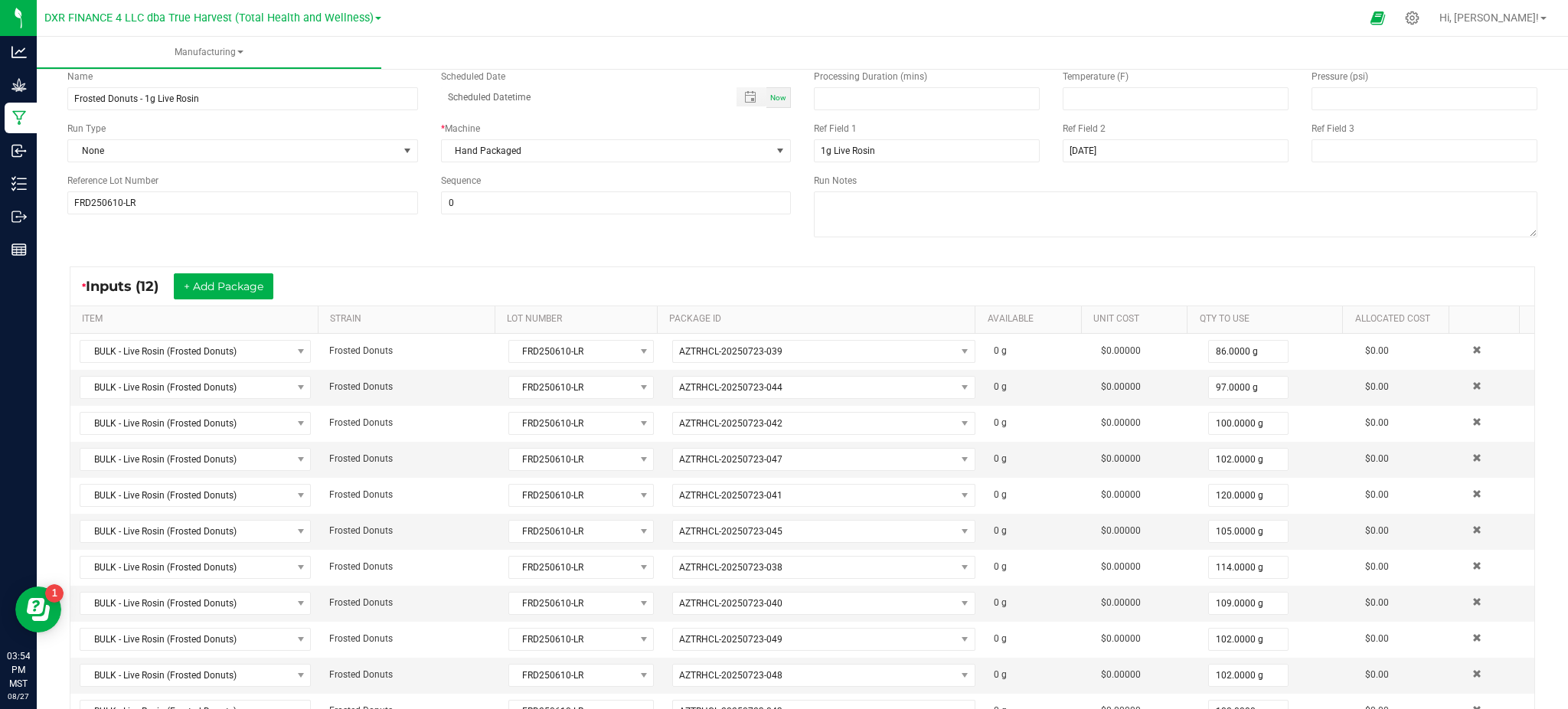
scroll to position [0, 0]
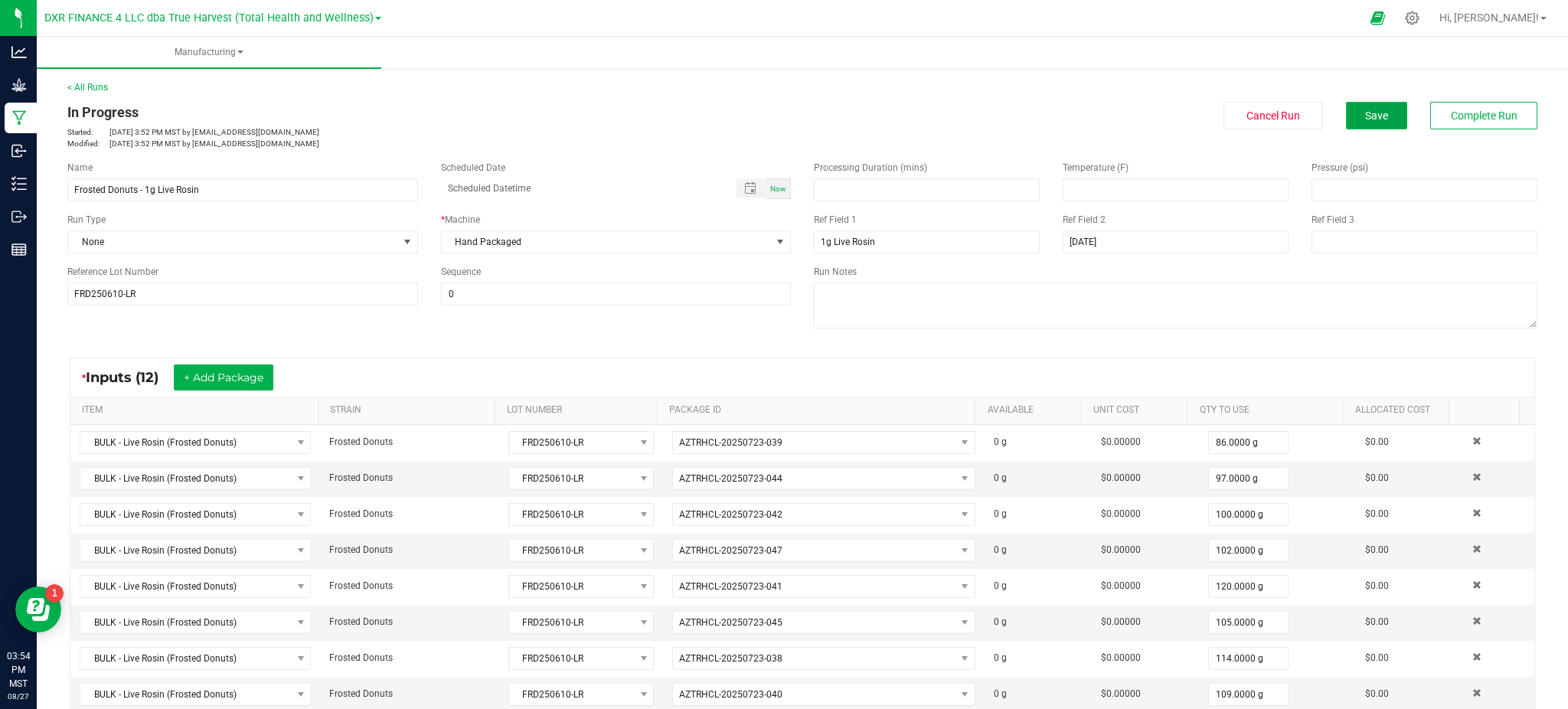
click at [1346, 114] on button "Save" at bounding box center [1377, 115] width 62 height 27
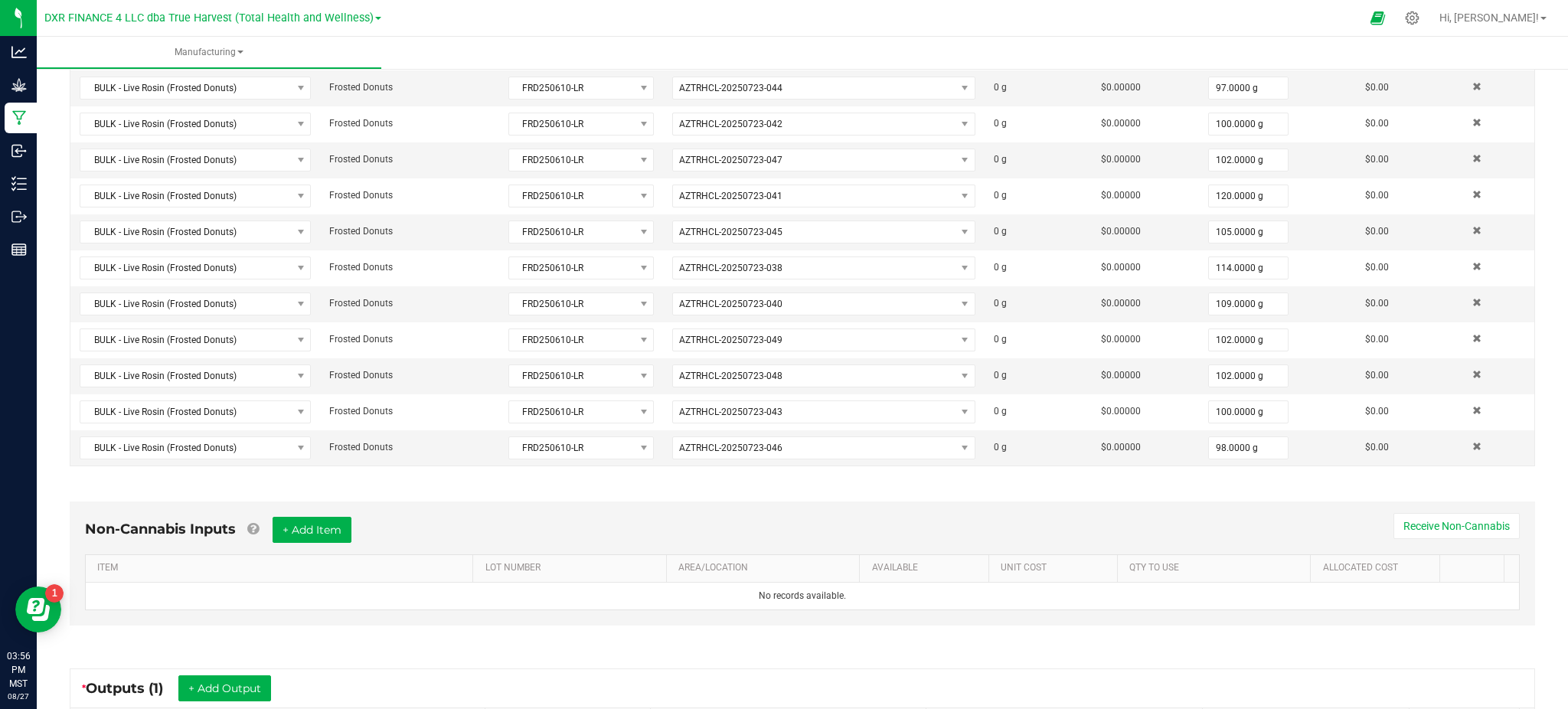
scroll to position [510, 0]
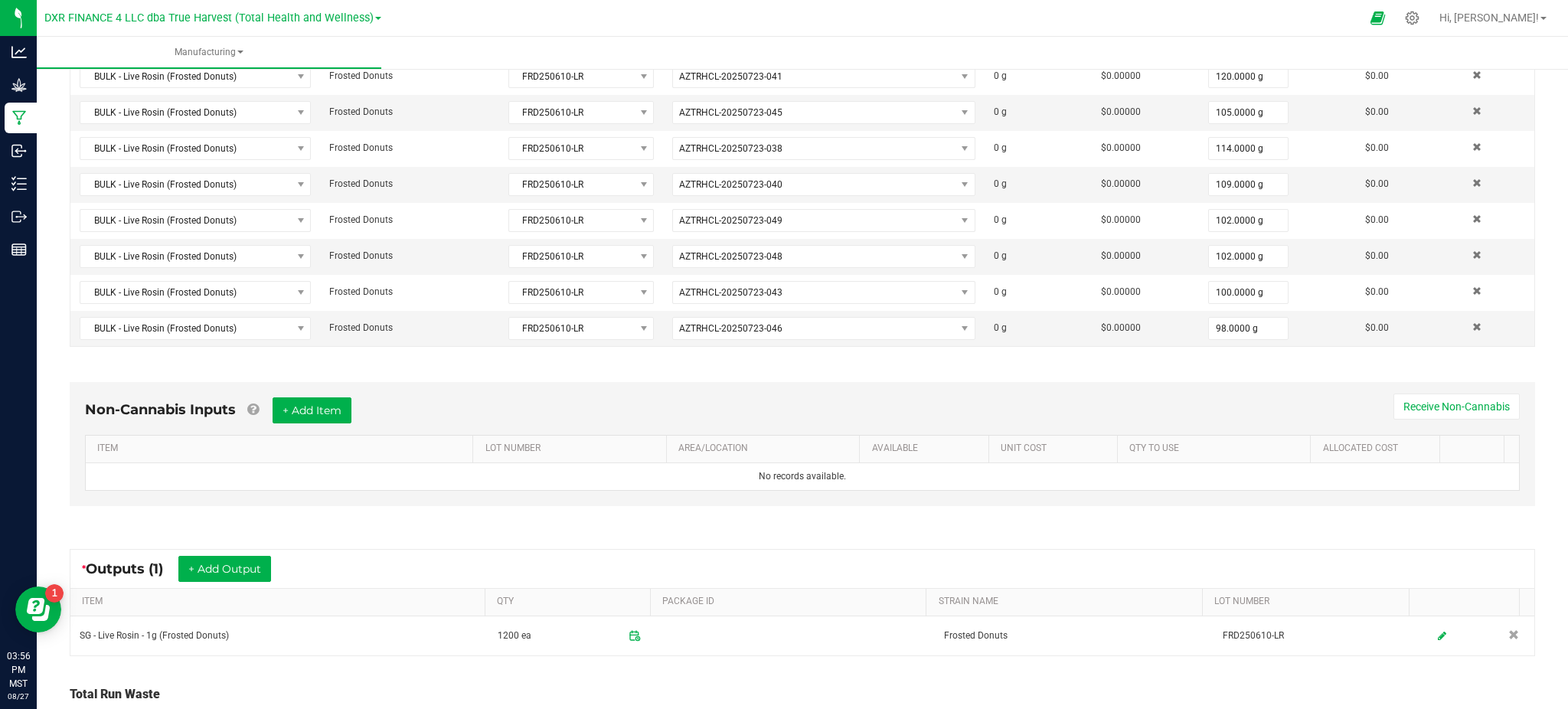
click at [562, 531] on div "Non-Cannabis Inputs + Add Item Receive Non-Cannabis ITEM LOT NUMBER AREA/LOCATI…" at bounding box center [802, 447] width 1493 height 174
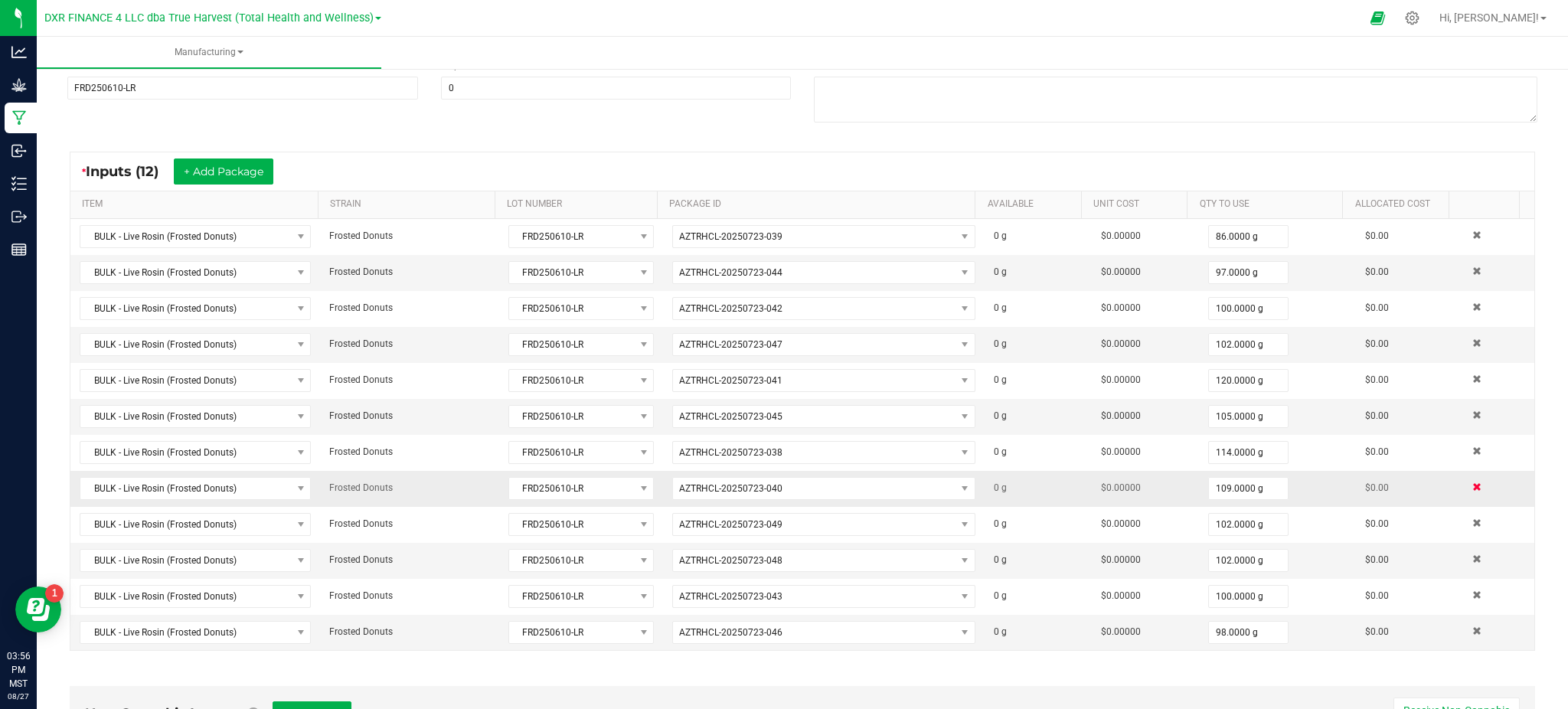
scroll to position [327, 0]
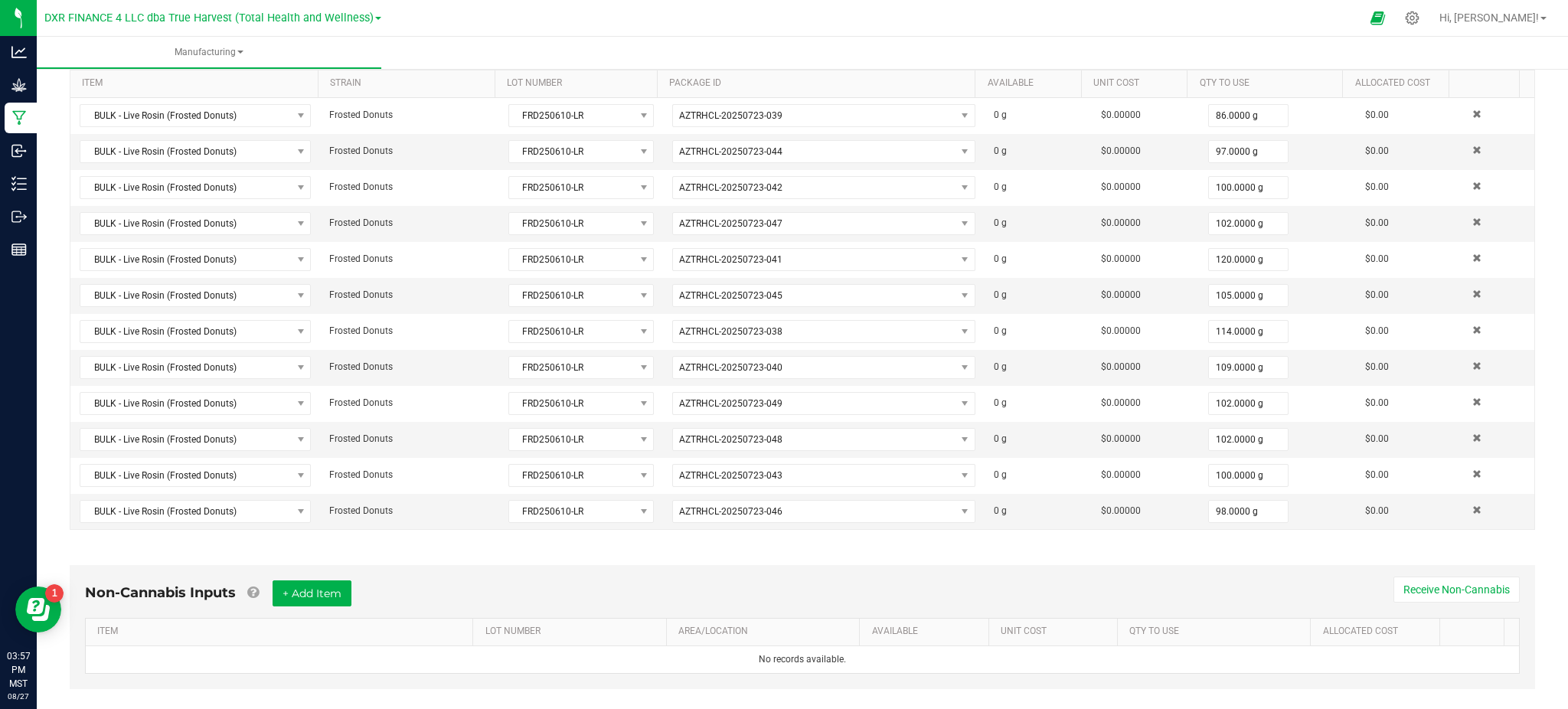
click at [1195, 551] on div "Non-Cannabis Inputs + Add Item Receive Non-Cannabis ITEM LOT NUMBER AREA/LOCATI…" at bounding box center [802, 630] width 1493 height 174
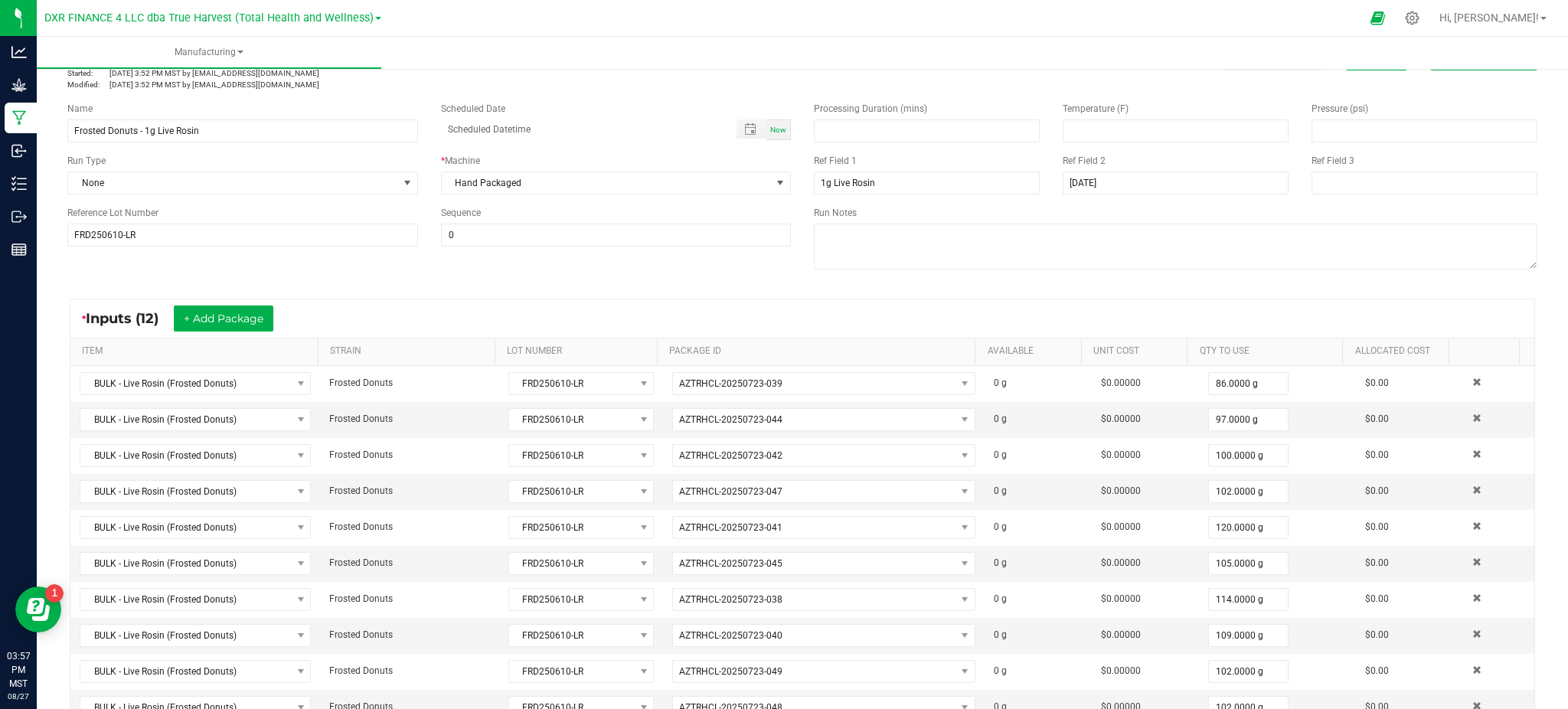
scroll to position [0, 0]
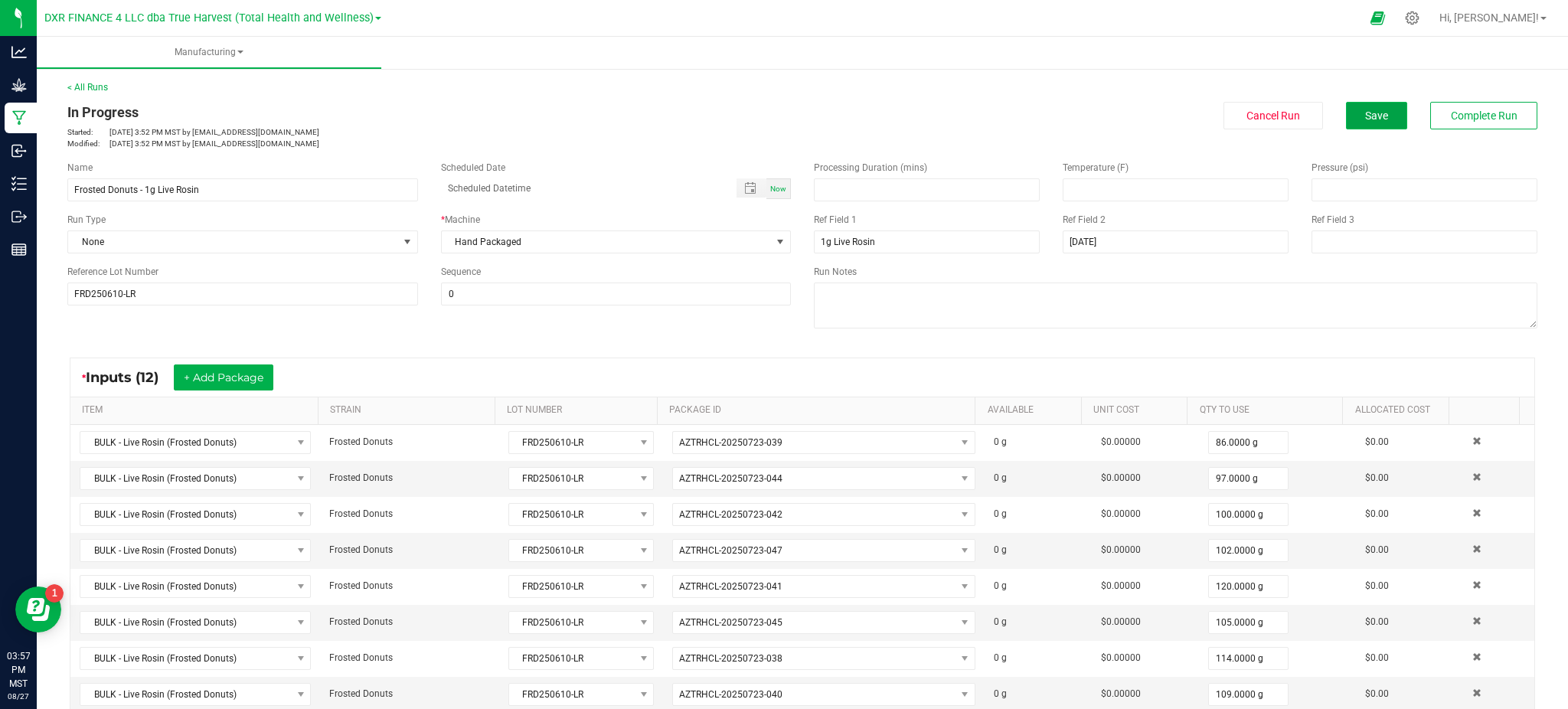
click at [1365, 118] on span "Save" at bounding box center [1377, 115] width 23 height 12
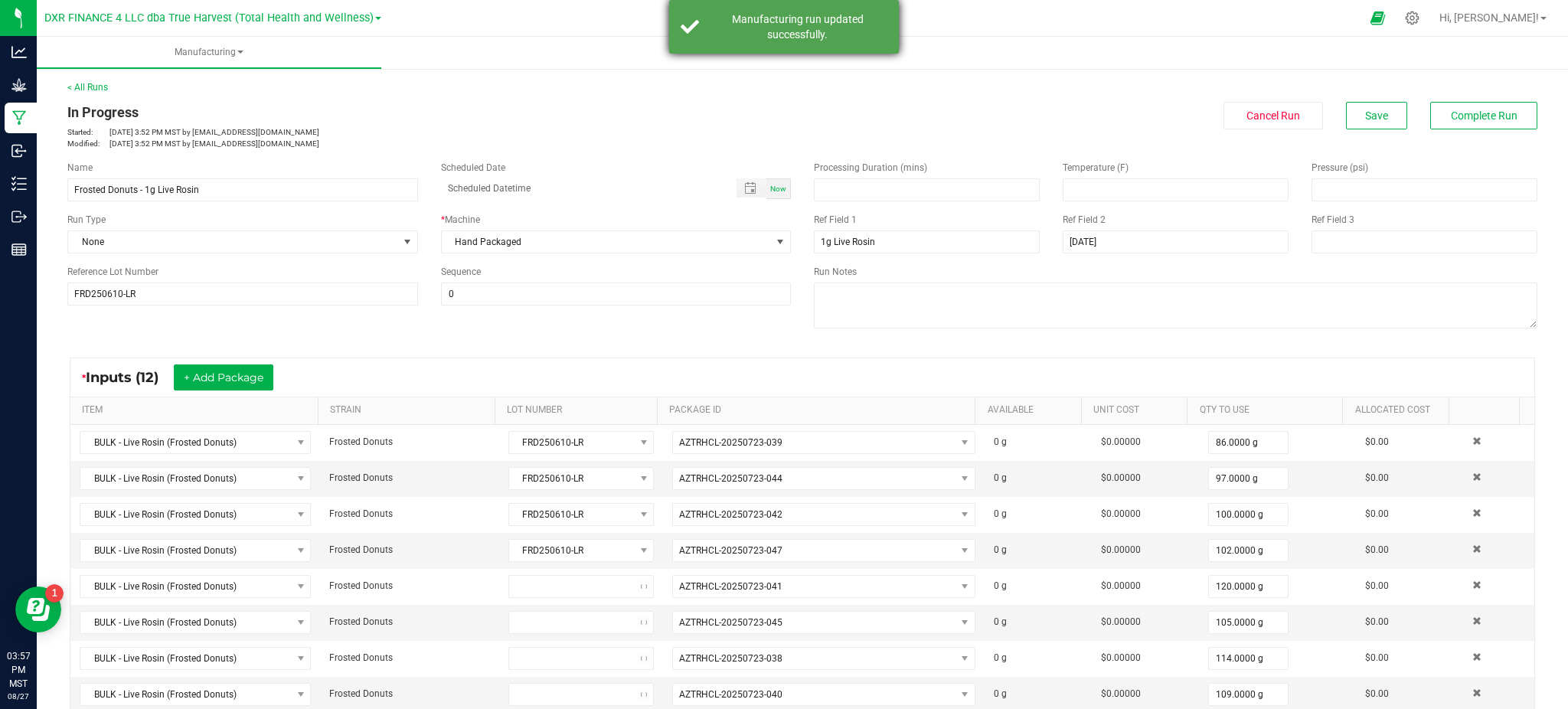
click at [793, 26] on div "Manufacturing run updated successfully." at bounding box center [797, 27] width 180 height 30
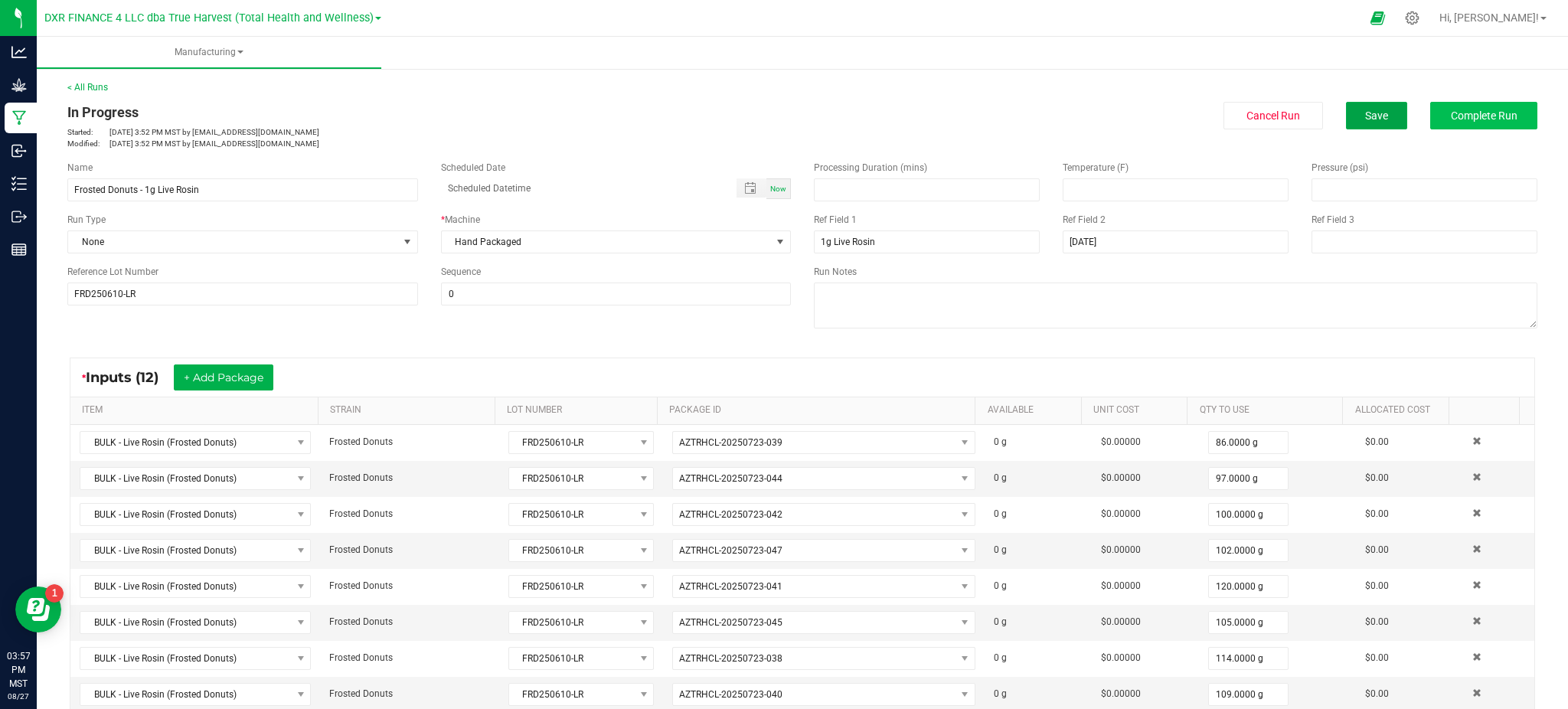
drag, startPoint x: 1370, startPoint y: 116, endPoint x: 1414, endPoint y: 122, distance: 44.4
click at [1375, 116] on button "Save" at bounding box center [1377, 115] width 62 height 27
click at [1451, 109] on span "Complete Run" at bounding box center [1485, 115] width 66 height 12
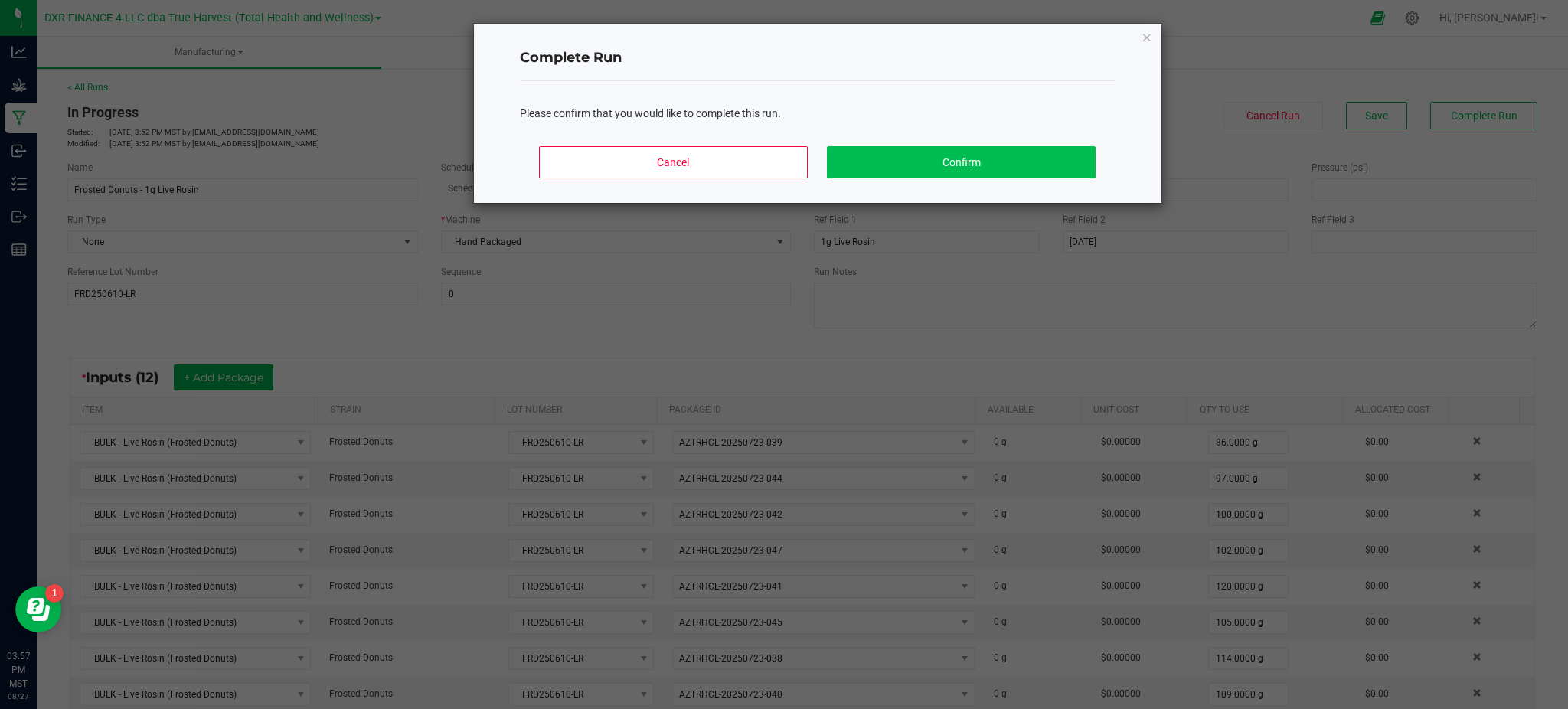
drag, startPoint x: 1067, startPoint y: 185, endPoint x: 1044, endPoint y: 167, distance: 29.2
click at [1060, 178] on div "Cancel Confirm" at bounding box center [817, 168] width 595 height 69
drag, startPoint x: 1045, startPoint y: 165, endPoint x: 1052, endPoint y: 156, distance: 11.4
click at [1045, 164] on button "Confirm" at bounding box center [960, 162] width 268 height 32
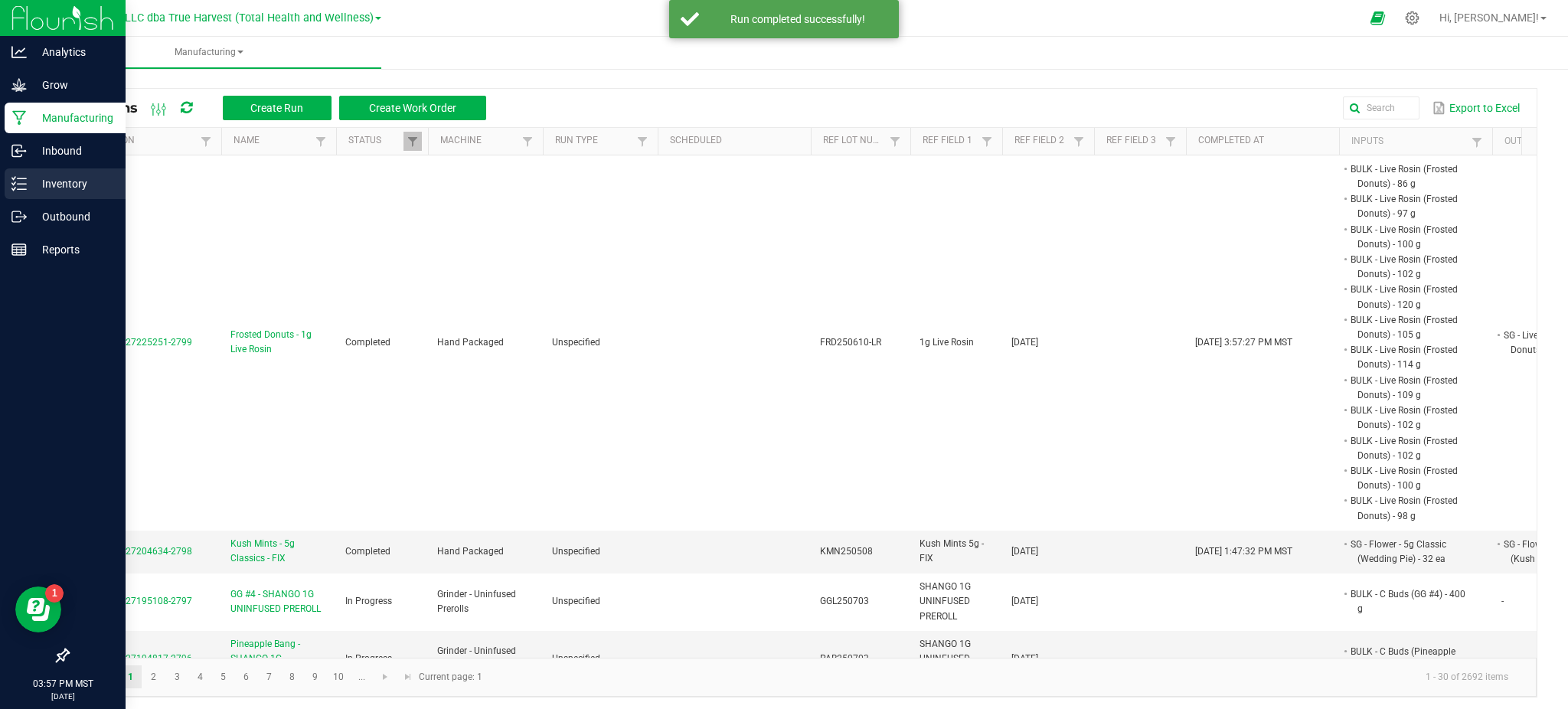
click at [56, 181] on p "Inventory" at bounding box center [72, 183] width 92 height 18
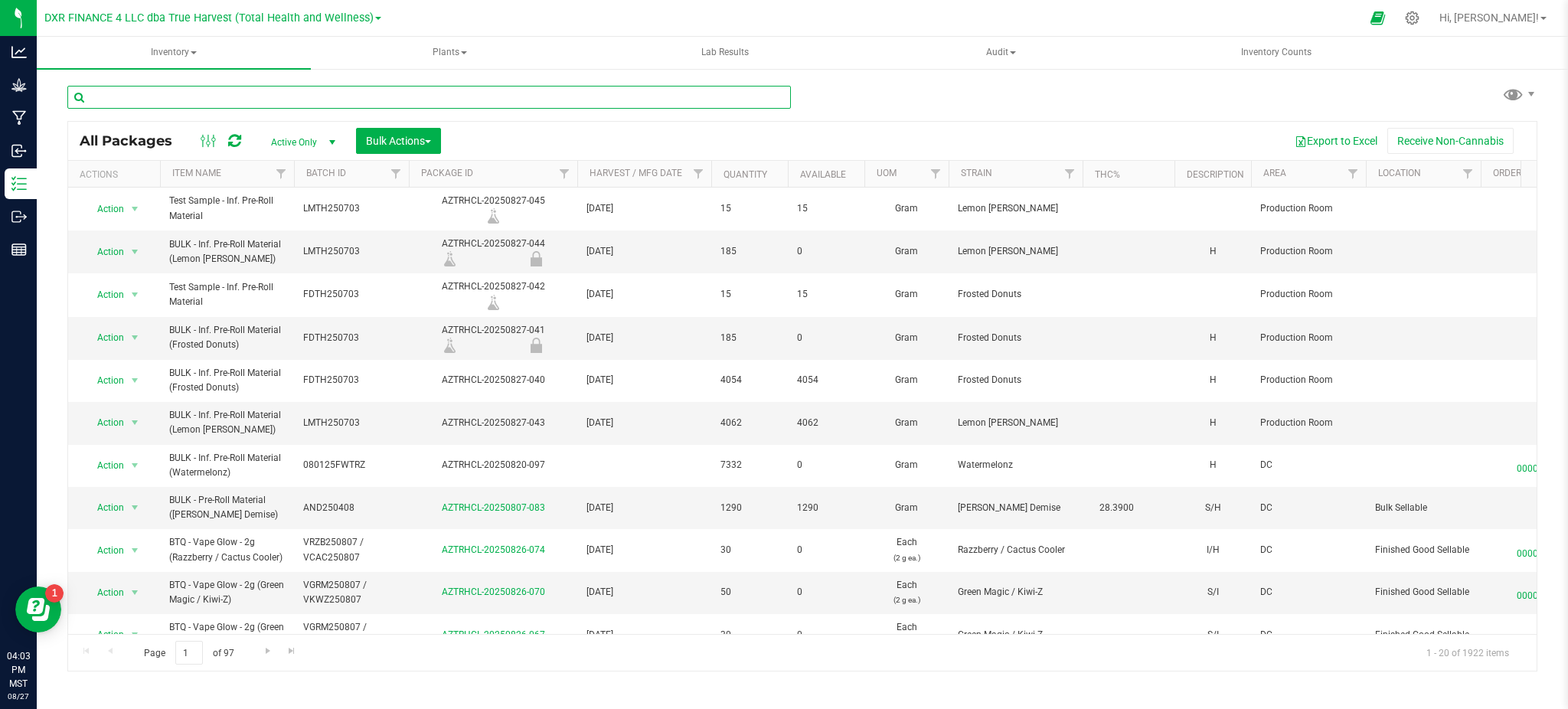
click at [191, 87] on input "text" at bounding box center [428, 97] width 723 height 23
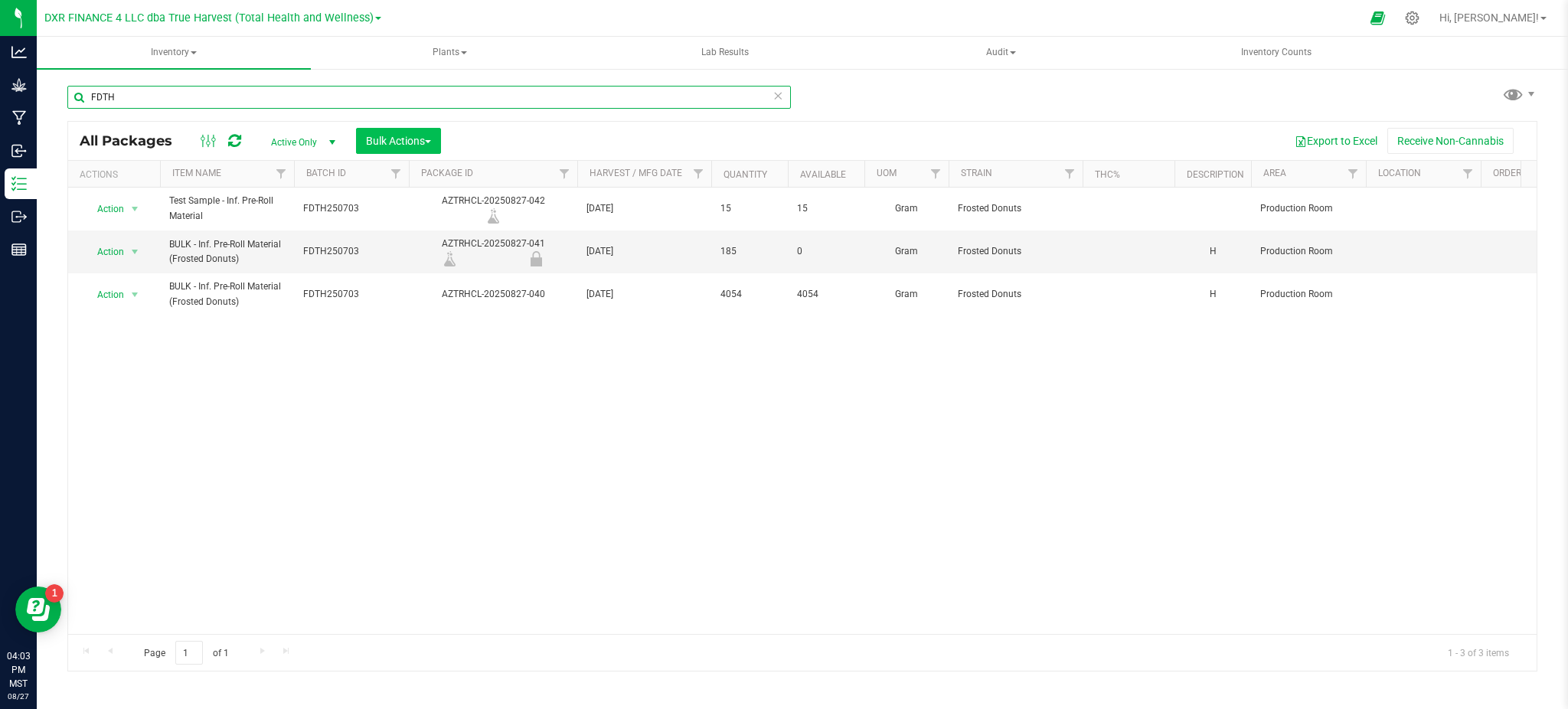
type input "FDTH"
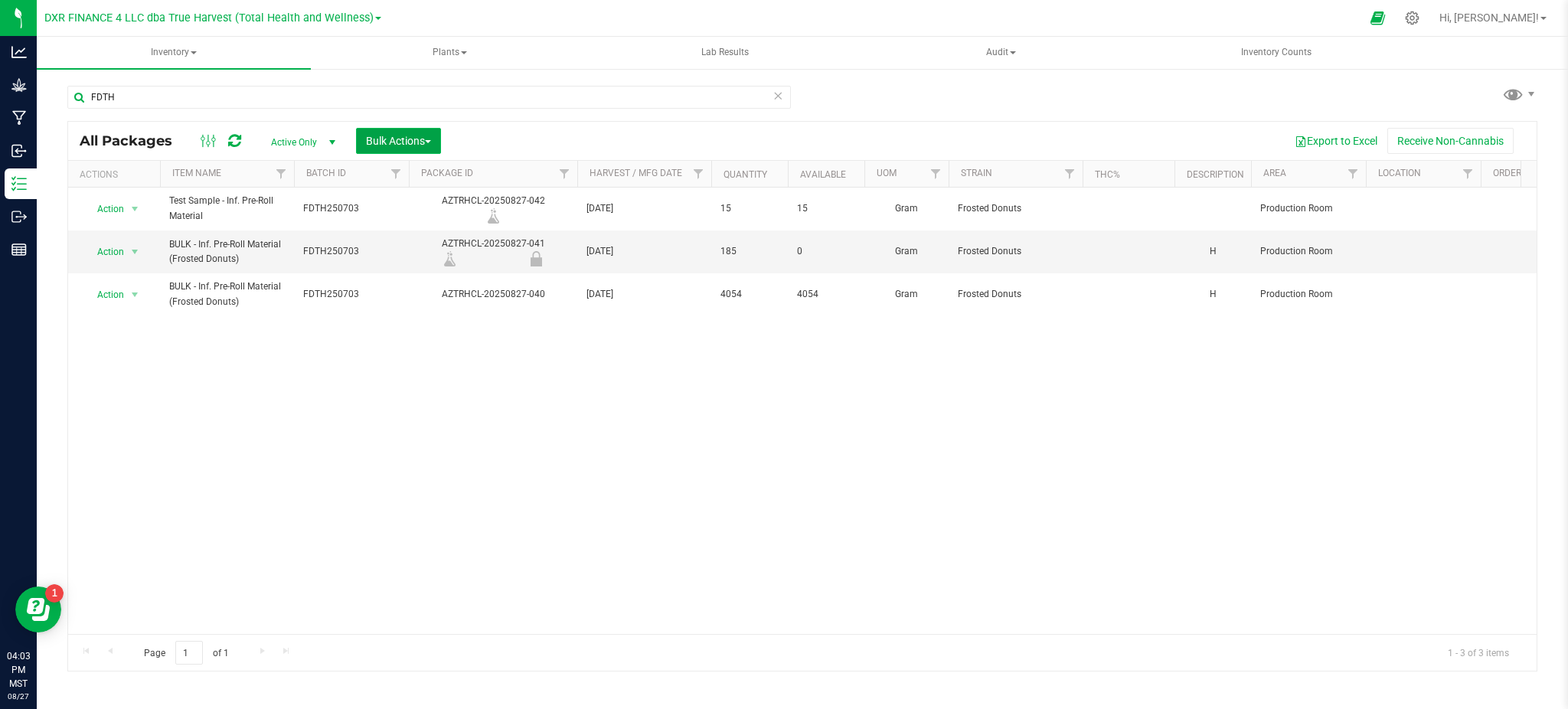
click at [376, 141] on span "Bulk Actions" at bounding box center [398, 140] width 65 height 12
click at [385, 257] on span "Locate packages" at bounding box center [404, 259] width 78 height 12
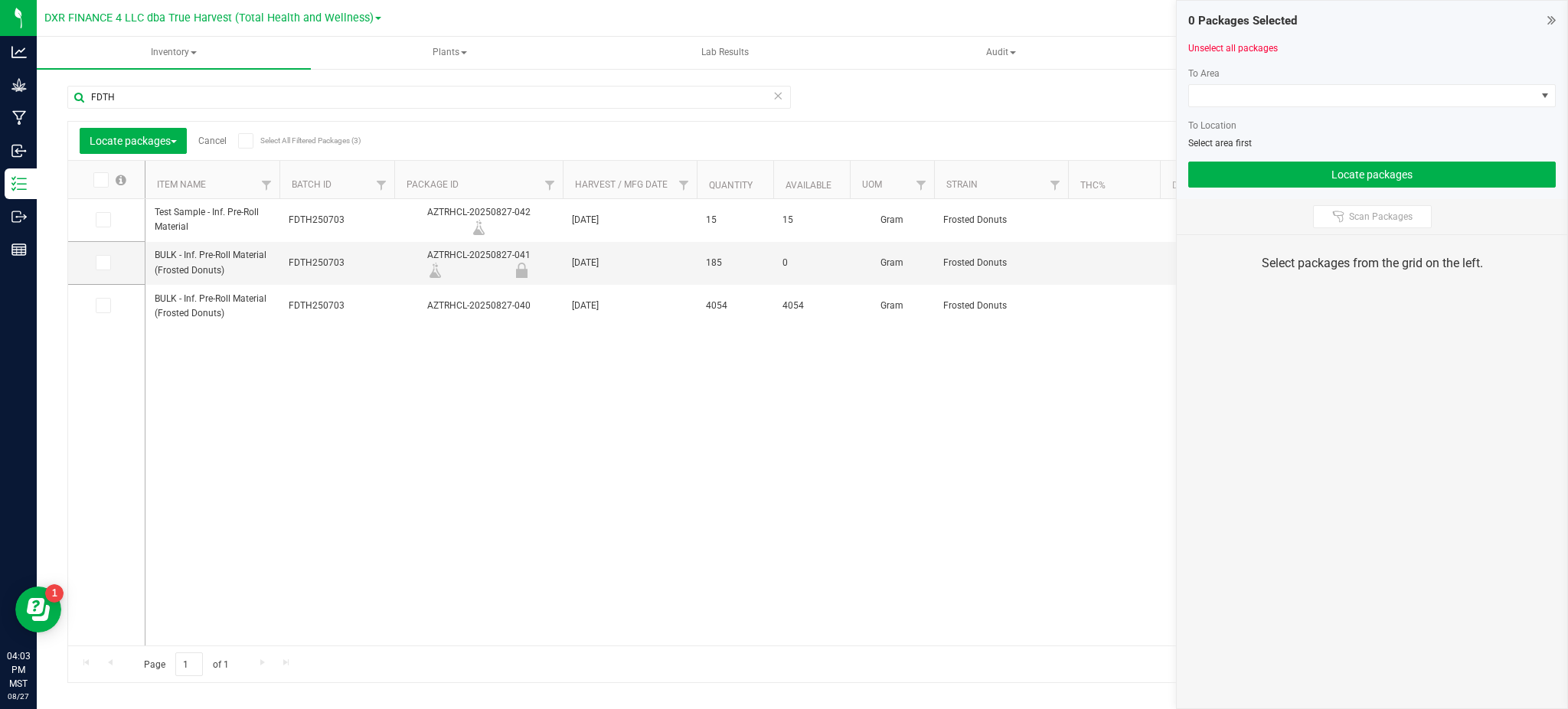
click at [101, 187] on span at bounding box center [101, 180] width 15 height 15
click at [0, 0] on input "checkbox" at bounding box center [0, 0] width 0 height 0
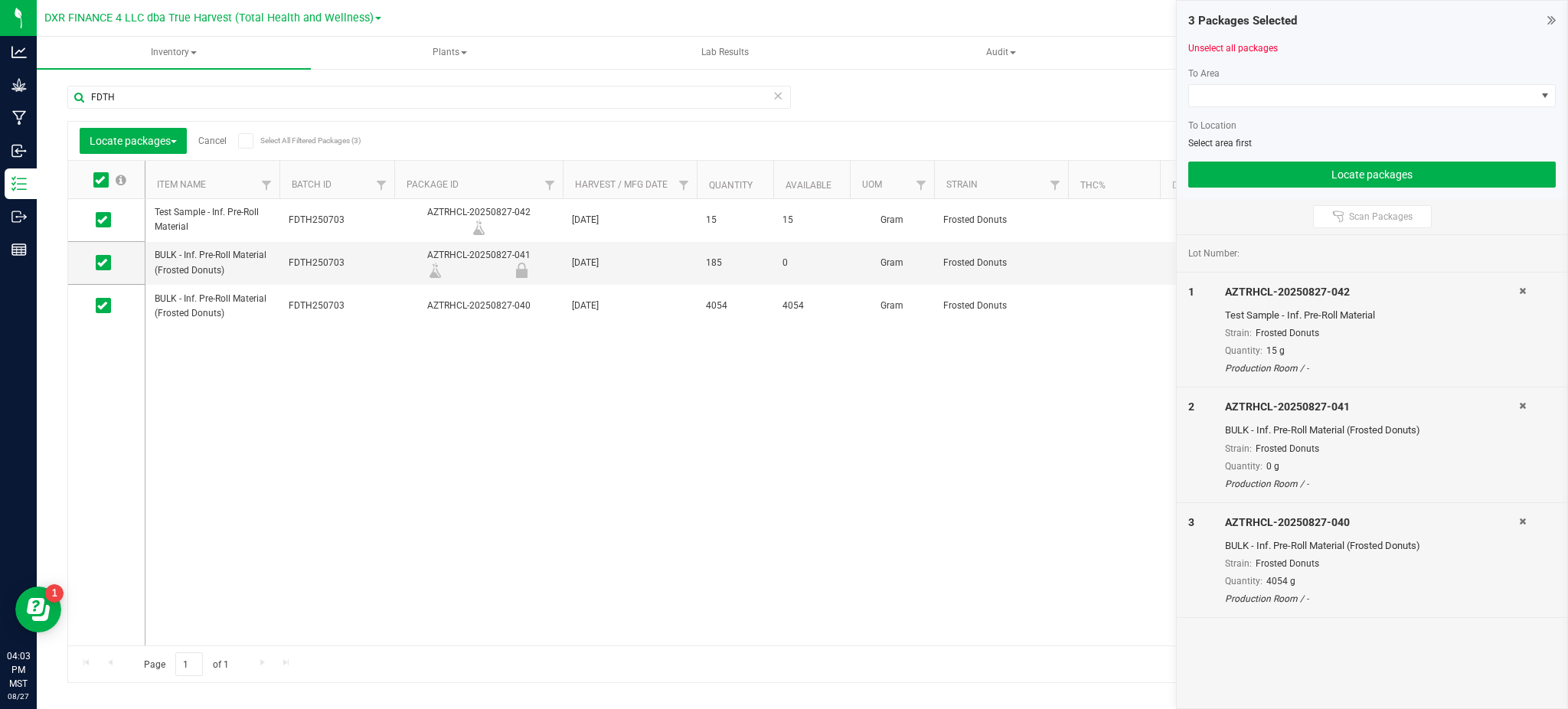
click at [1252, 78] on div "To Area" at bounding box center [1373, 73] width 368 height 14
click at [1250, 98] on span at bounding box center [1362, 96] width 347 height 22
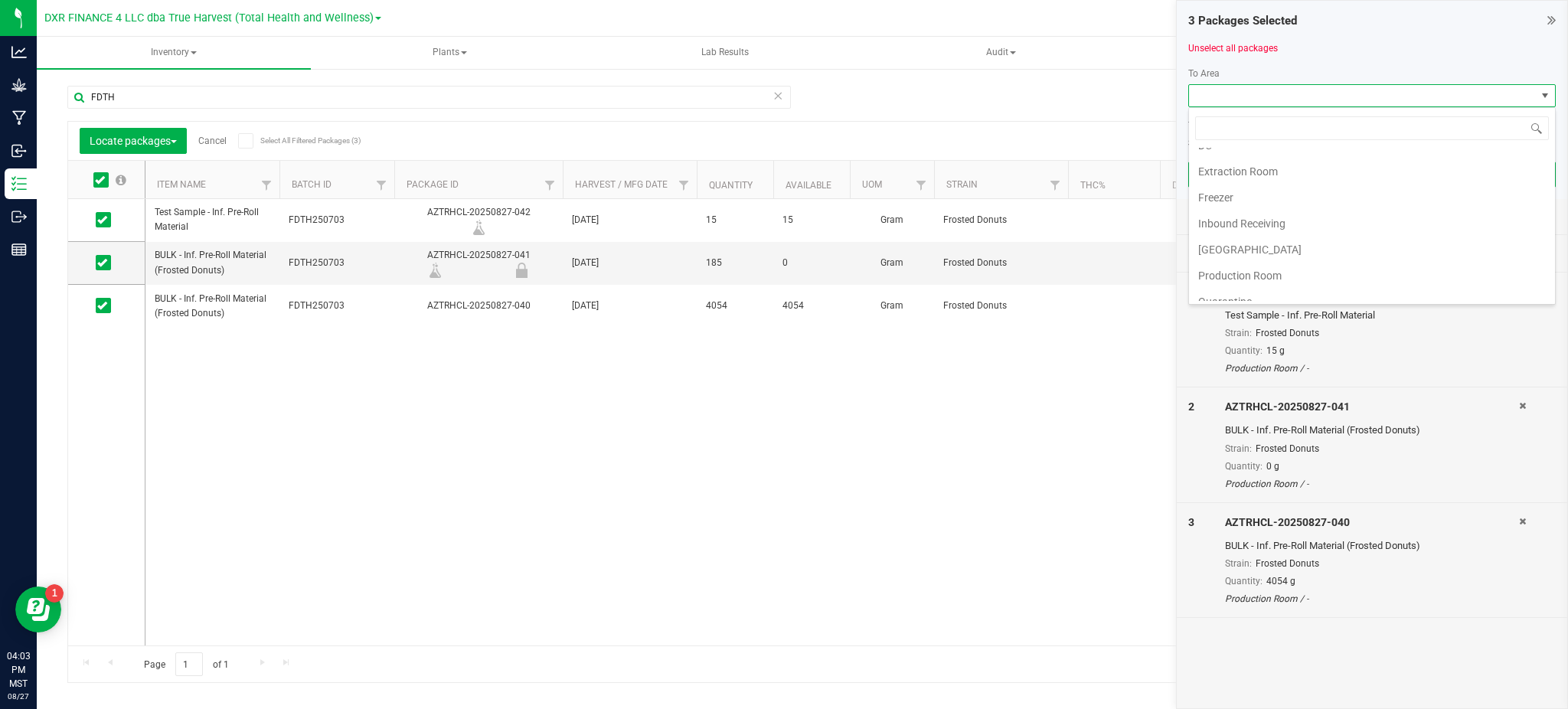
scroll to position [101, 0]
click at [1289, 216] on li "Production Room" at bounding box center [1372, 214] width 366 height 26
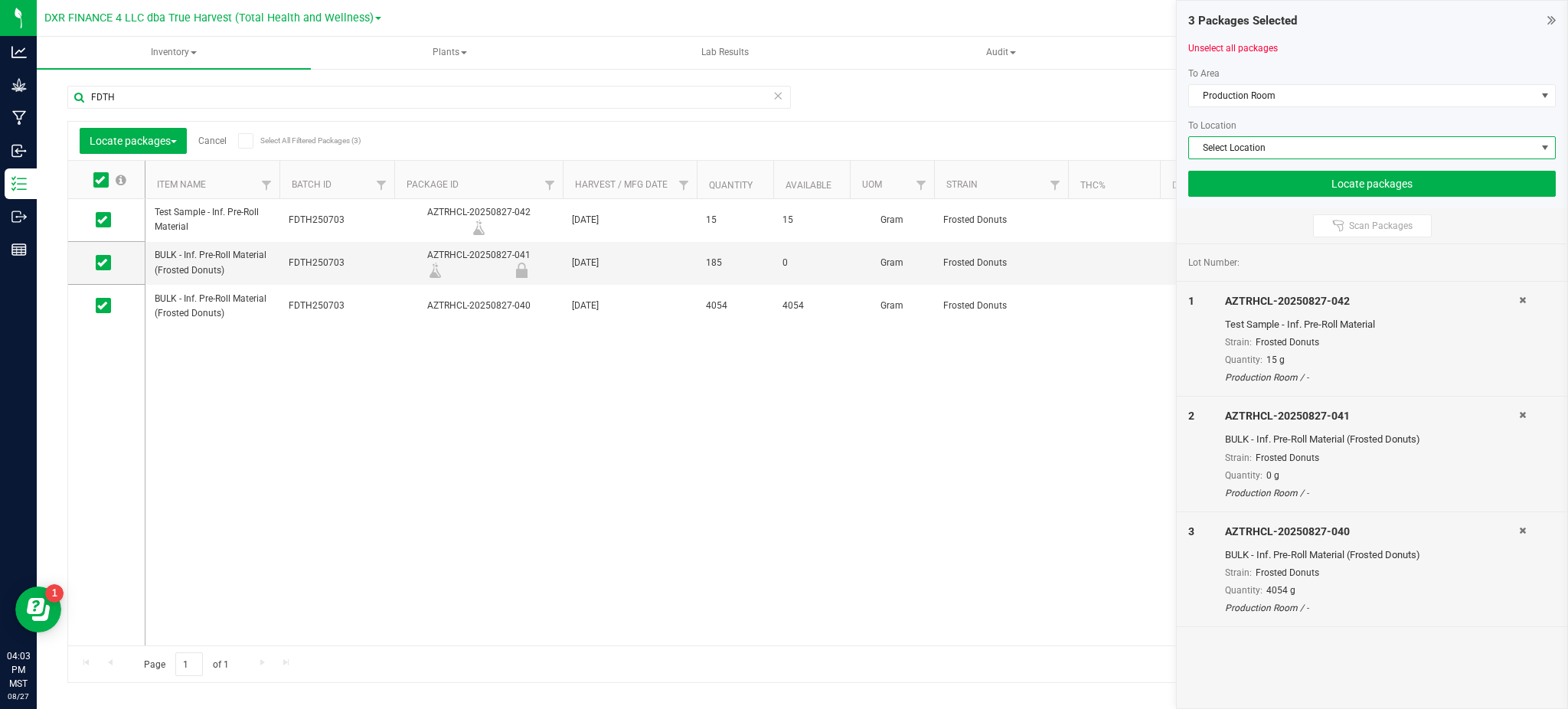
click at [1276, 152] on span "Select Location" at bounding box center [1362, 148] width 347 height 22
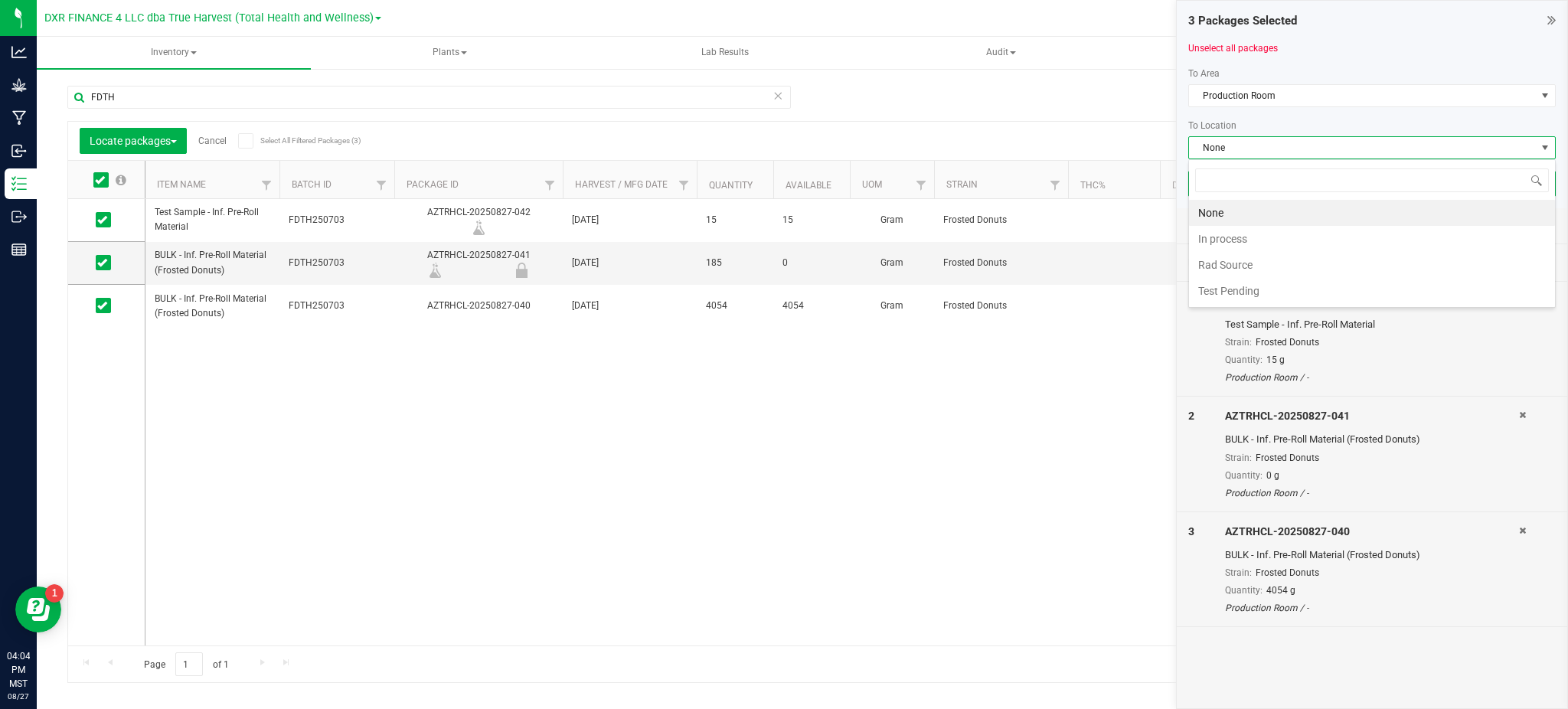
scroll to position [23, 368]
click at [1264, 263] on li "Rad Source" at bounding box center [1372, 264] width 366 height 26
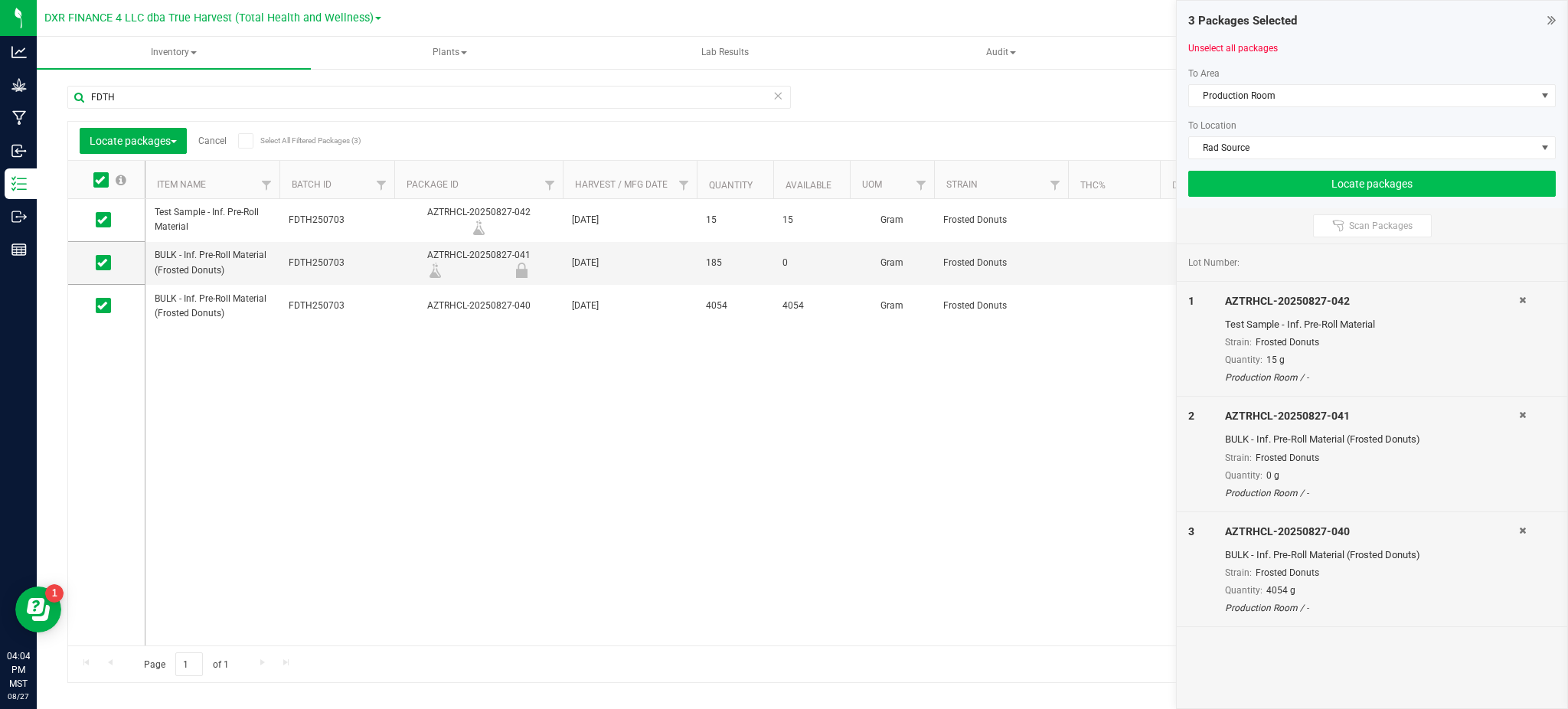
drag, startPoint x: 1218, startPoint y: 228, endPoint x: 1254, endPoint y: 193, distance: 50.2
click at [1219, 228] on div "Scan Packages" at bounding box center [1372, 226] width 391 height 35
click at [1254, 187] on button "Locate packages" at bounding box center [1373, 183] width 368 height 26
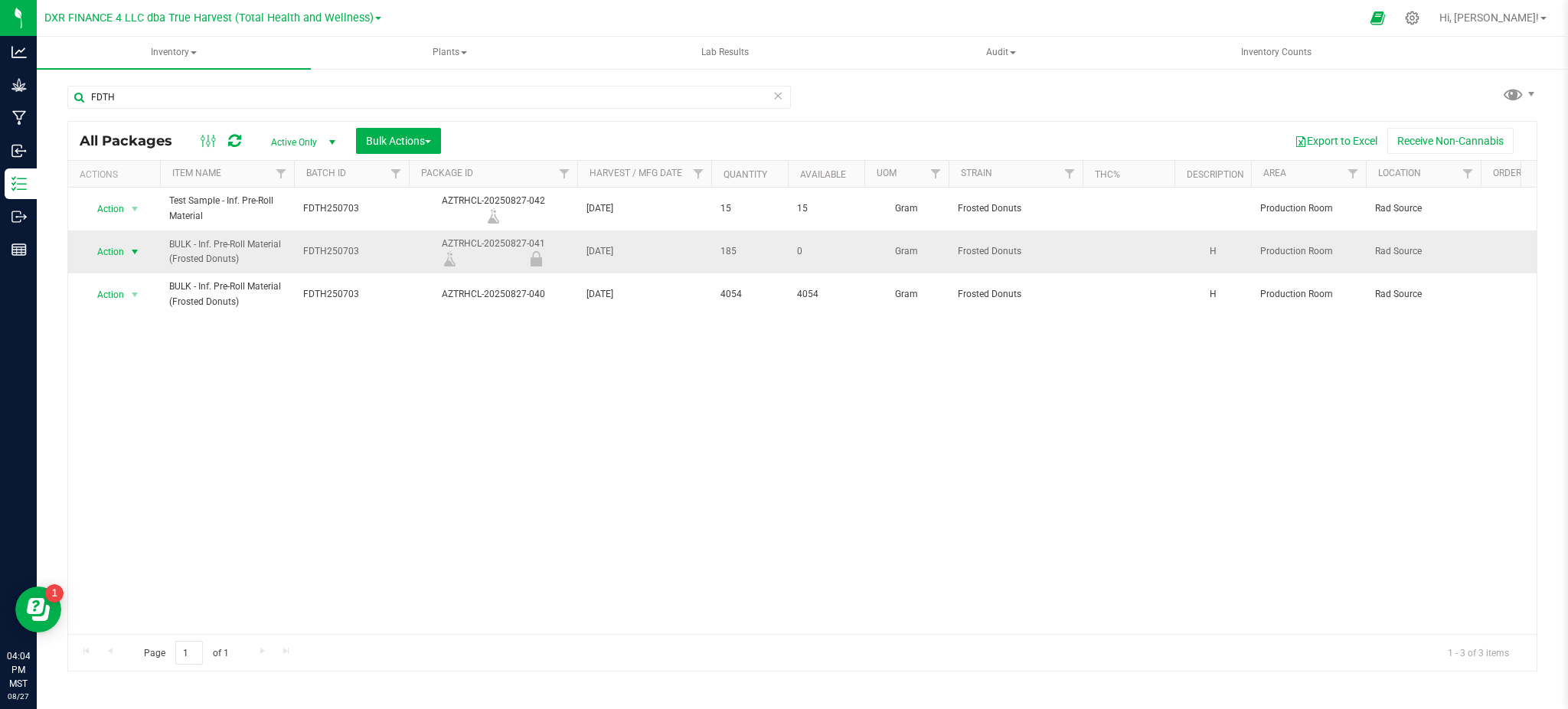
click at [120, 254] on span "Action" at bounding box center [104, 251] width 42 height 22
drag, startPoint x: 428, startPoint y: 428, endPoint x: 420, endPoint y: 423, distance: 9.4
click at [423, 425] on div "Action Action Adjust qty Create package Edit attributes Global inventory Locate…" at bounding box center [802, 410] width 1468 height 446
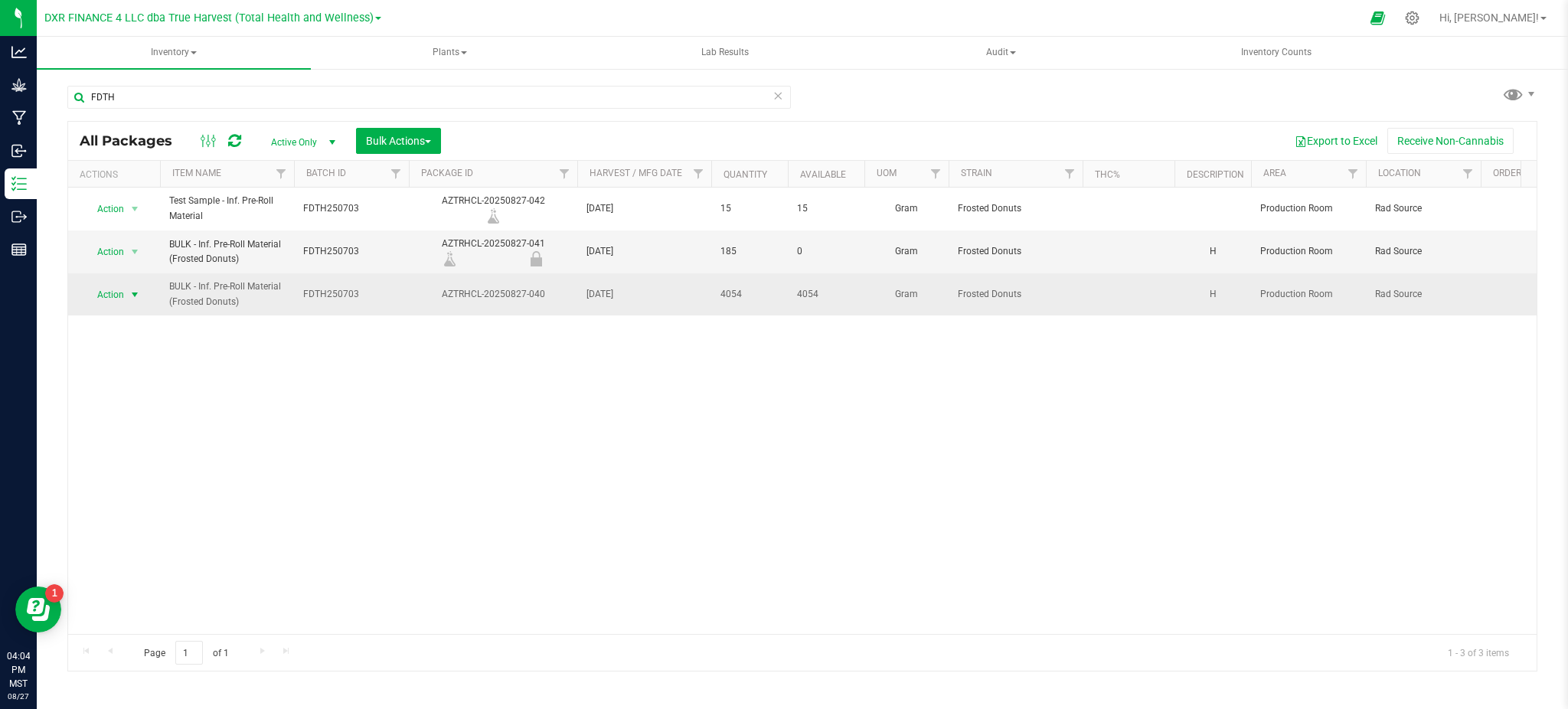
click at [119, 291] on span "Action" at bounding box center [104, 295] width 42 height 22
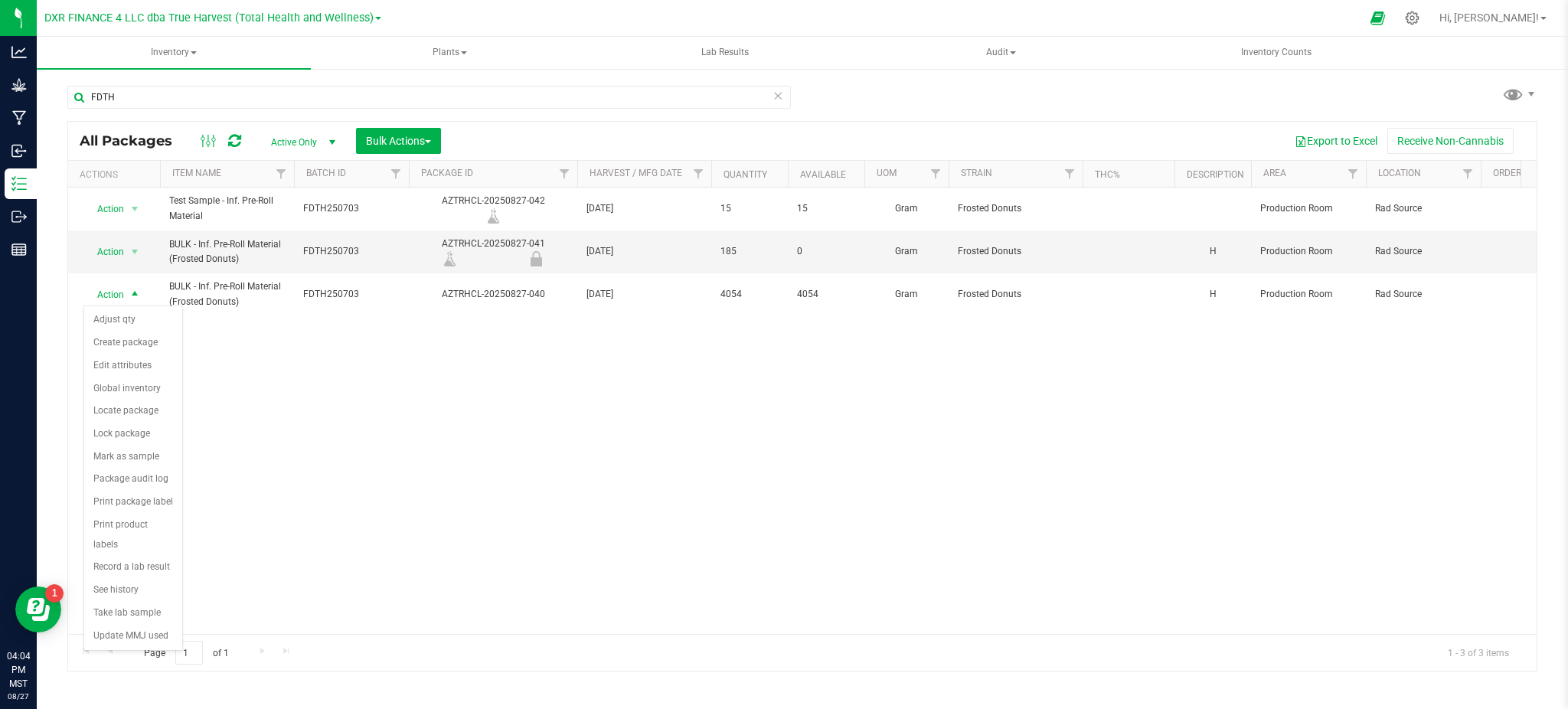
drag, startPoint x: 128, startPoint y: 506, endPoint x: 204, endPoint y: 381, distance: 146.3
click at [204, 381] on body "Analytics Grow Manufacturing Inbound Inventory Outbound Reports 04:04 PM MST 08…" at bounding box center [784, 354] width 1568 height 709
click at [118, 440] on li "Lock package" at bounding box center [133, 434] width 98 height 23
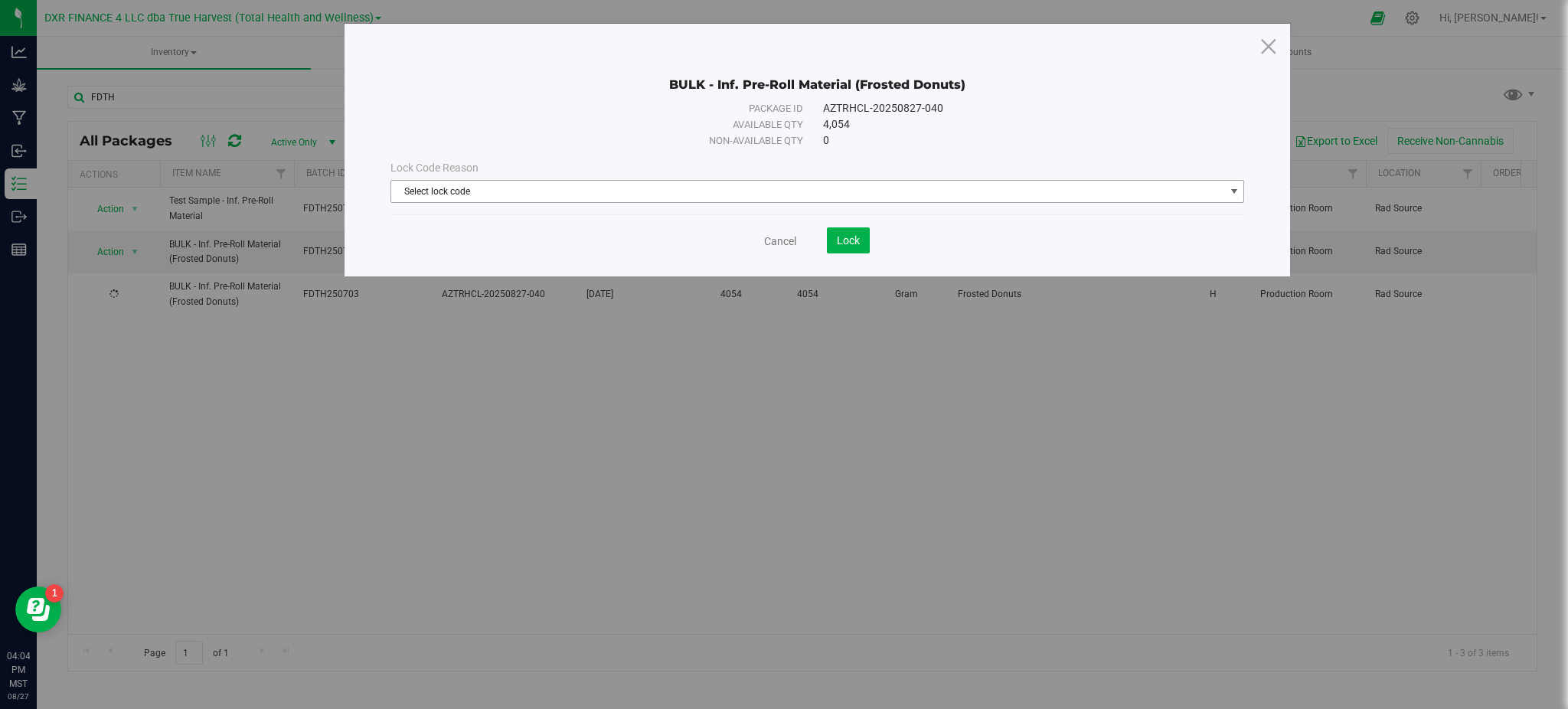
click at [523, 194] on span "Select lock code" at bounding box center [809, 191] width 834 height 22
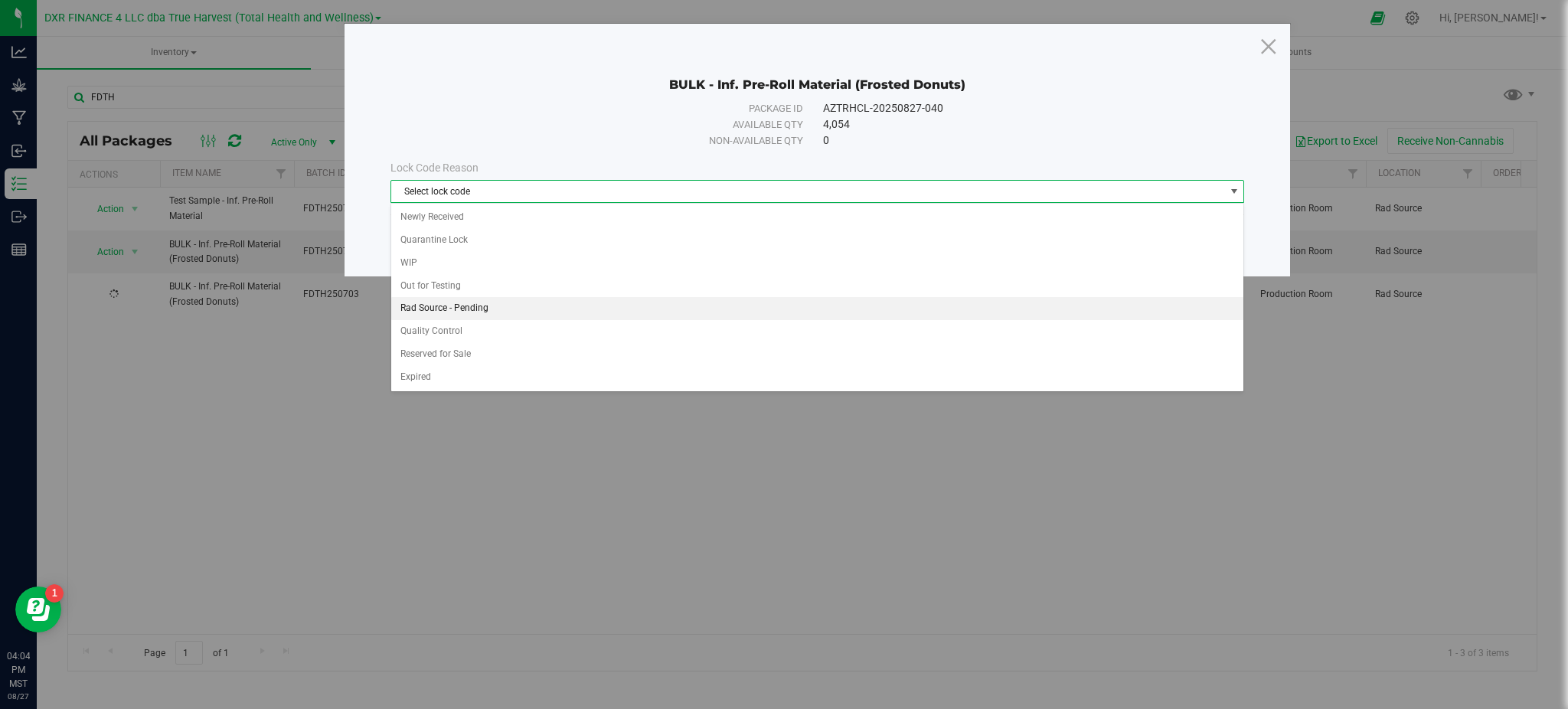
click at [471, 313] on li "Rad Source - Pending" at bounding box center [818, 308] width 853 height 23
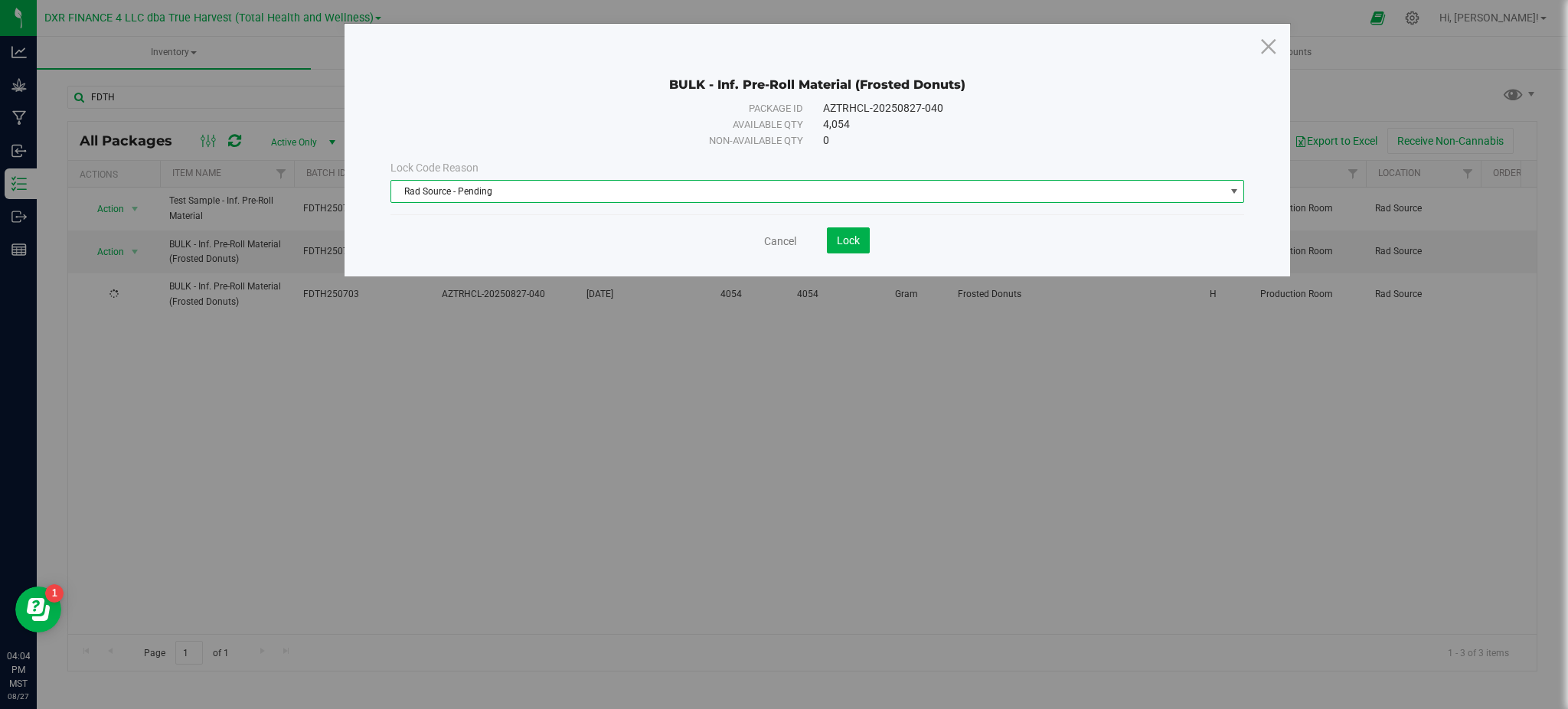
click at [479, 249] on div "Cancel Lock" at bounding box center [817, 240] width 854 height 26
click at [848, 234] on span "Lock" at bounding box center [848, 240] width 23 height 12
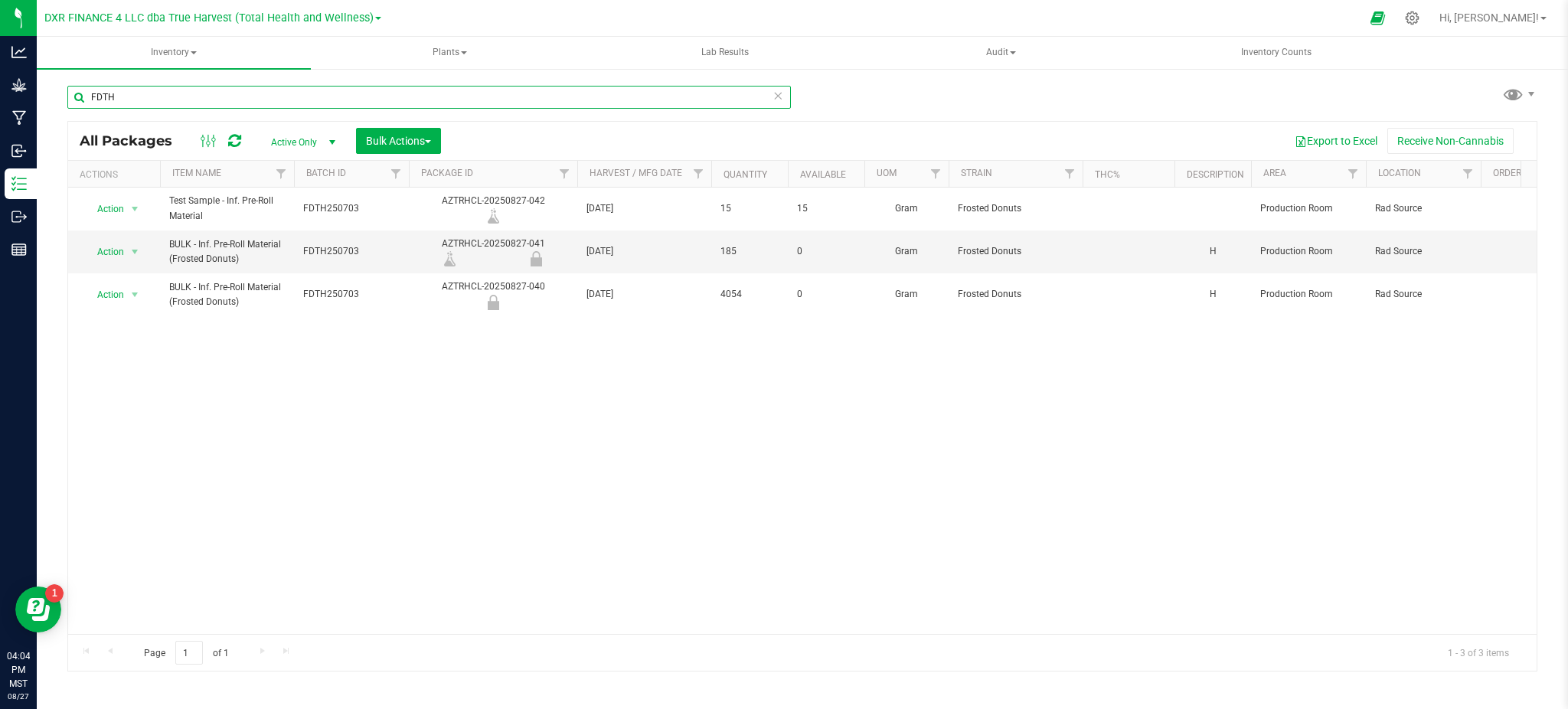
click at [101, 95] on input "FDTH" at bounding box center [428, 97] width 723 height 23
type input "lmTH"
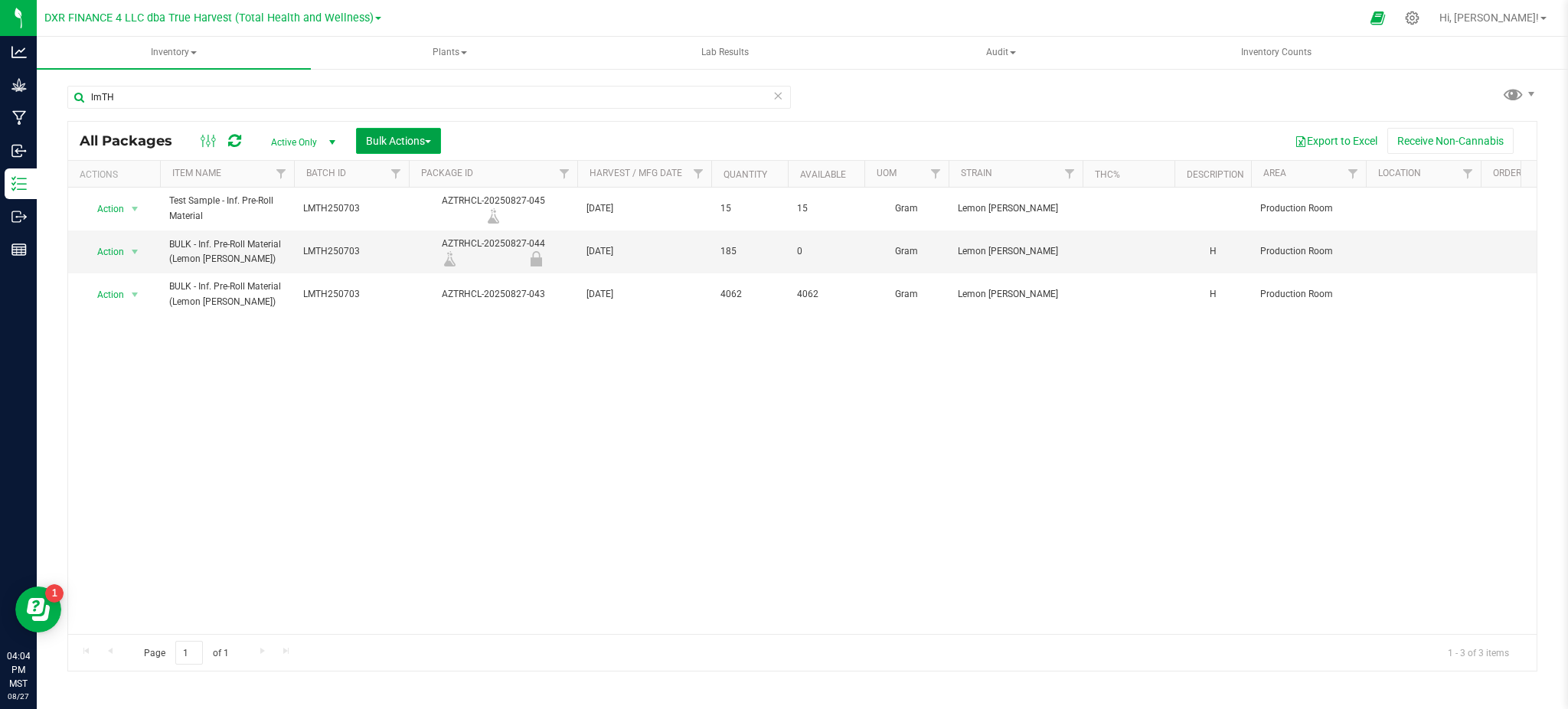
click at [406, 143] on span "Bulk Actions" at bounding box center [398, 140] width 65 height 12
click at [399, 254] on span "Locate packages" at bounding box center [404, 259] width 78 height 12
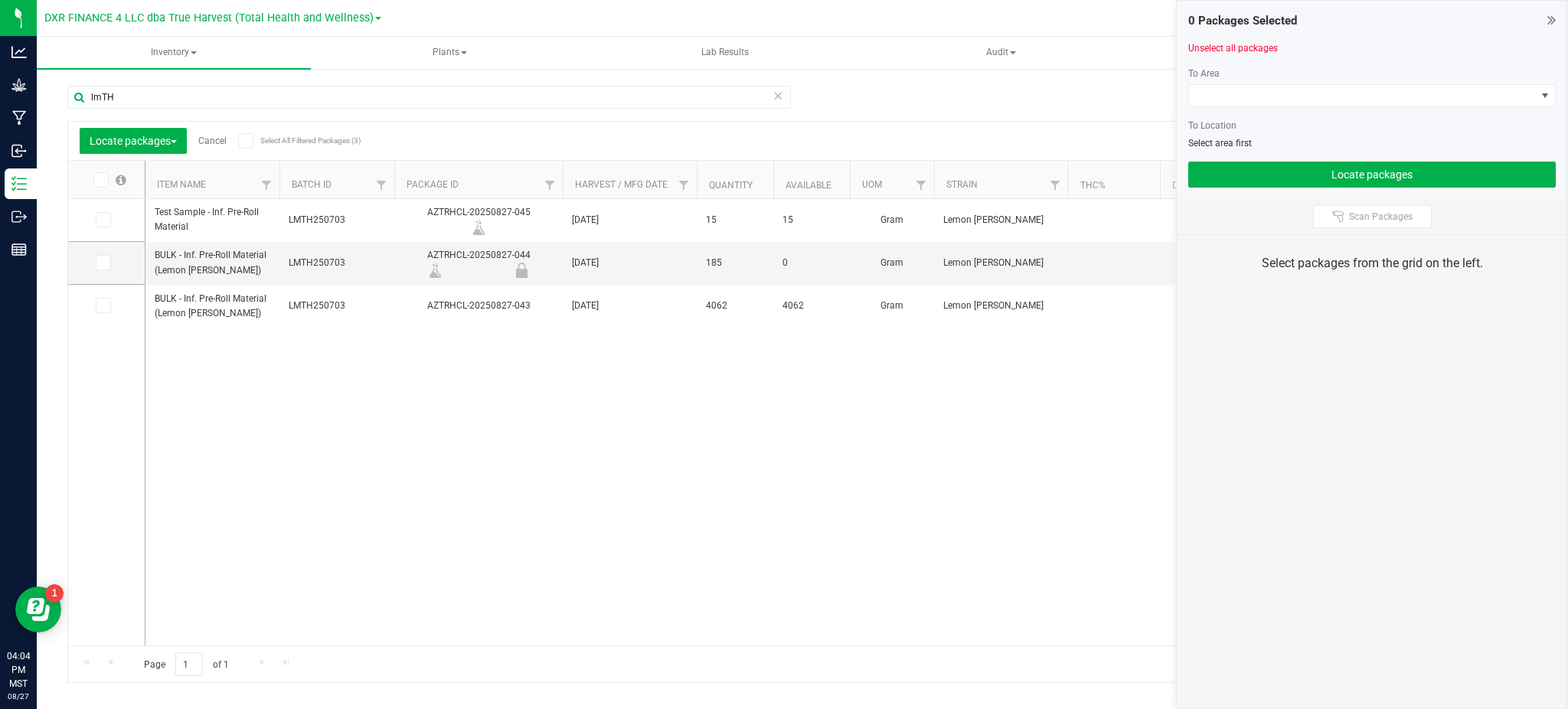
click at [100, 180] on icon at bounding box center [100, 180] width 9 height 0
click at [0, 0] on input "checkbox" at bounding box center [0, 0] width 0 height 0
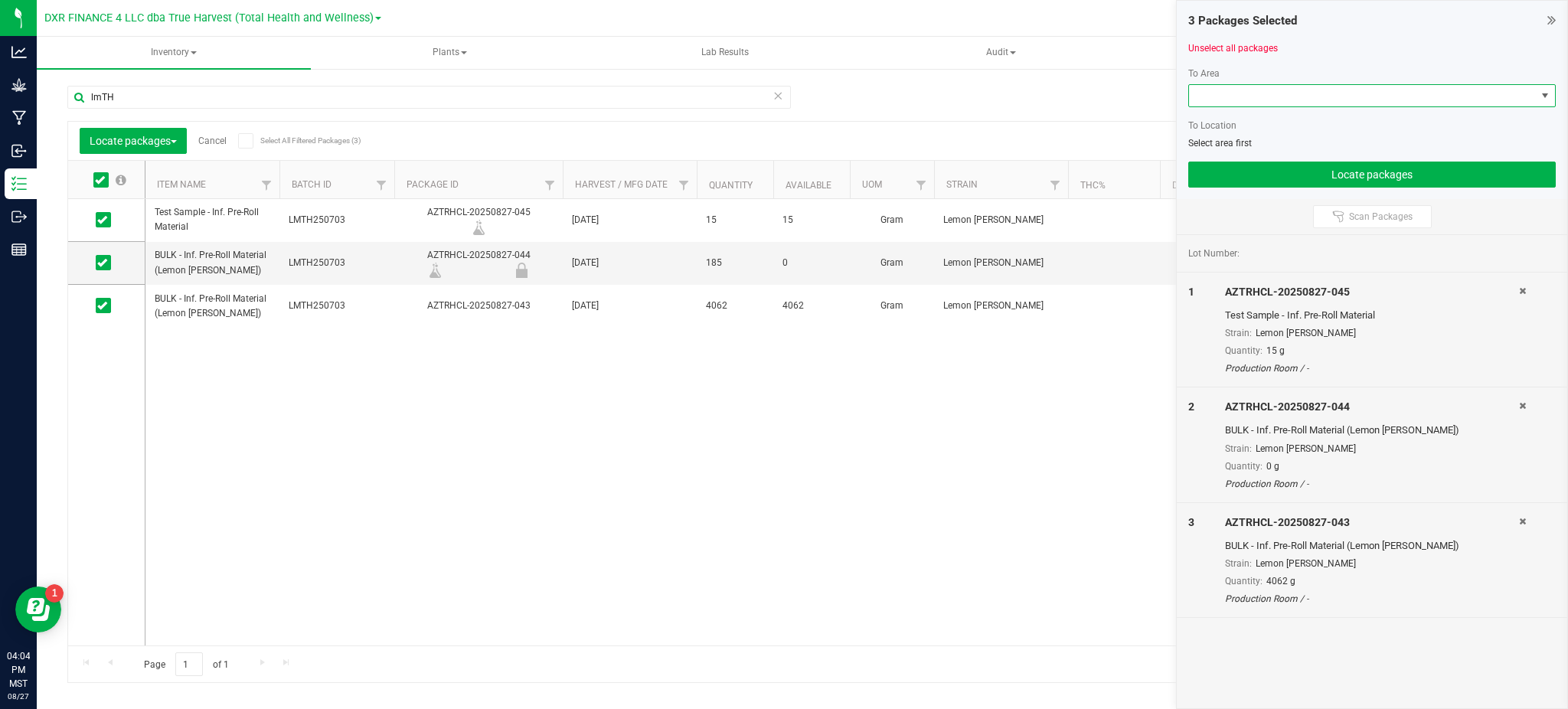
click at [1241, 94] on span at bounding box center [1362, 96] width 347 height 22
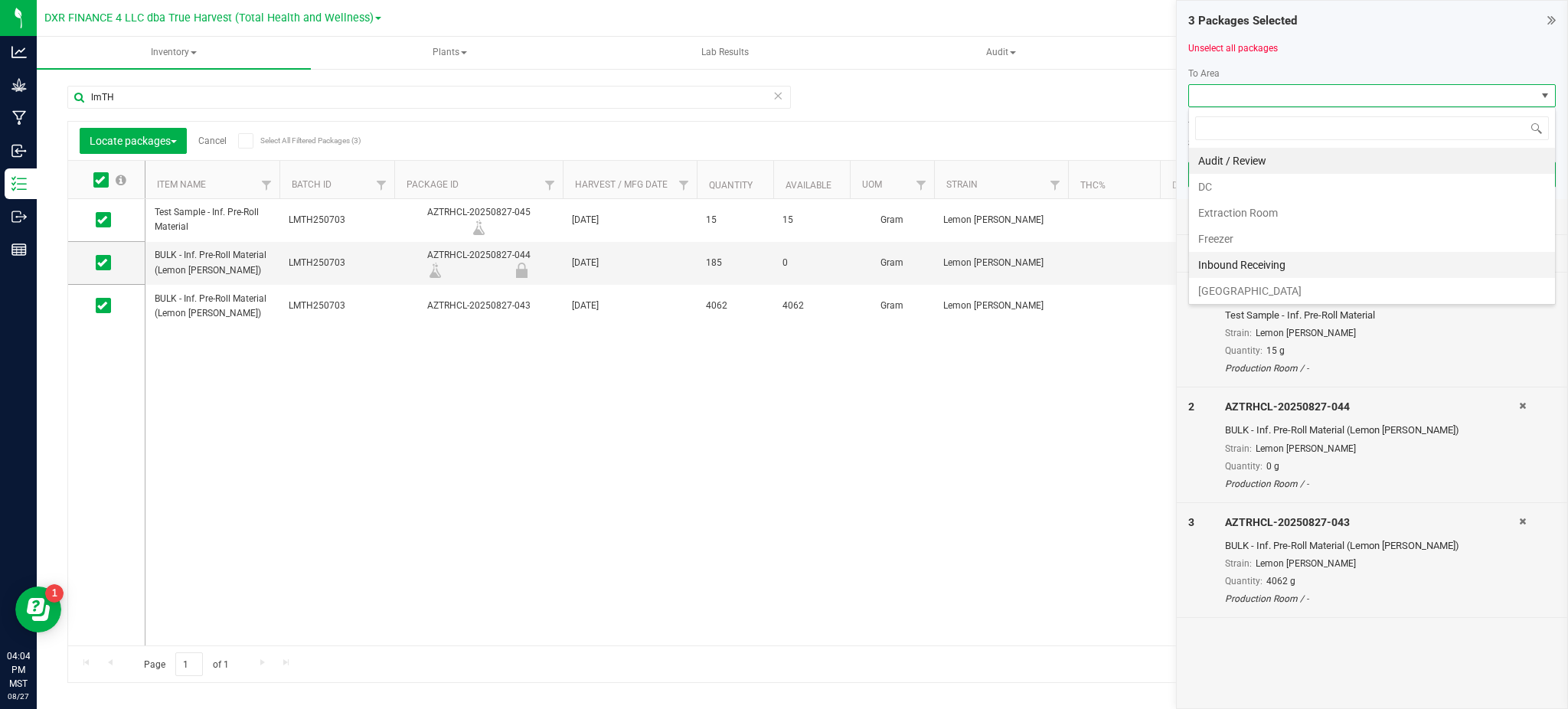
scroll to position [101, 0]
click at [1260, 216] on li "Production Room" at bounding box center [1372, 214] width 366 height 26
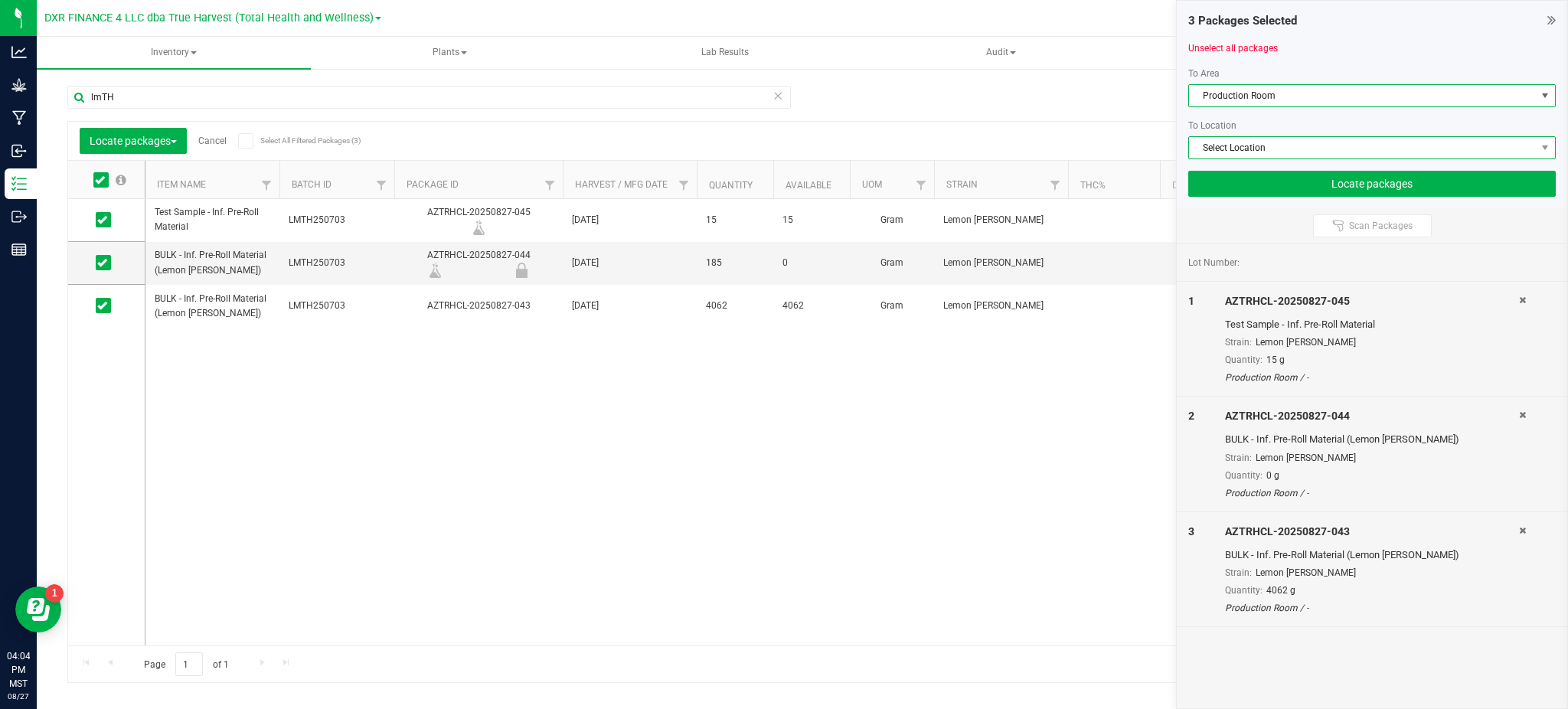
click at [1256, 152] on span "Select Location" at bounding box center [1362, 148] width 347 height 22
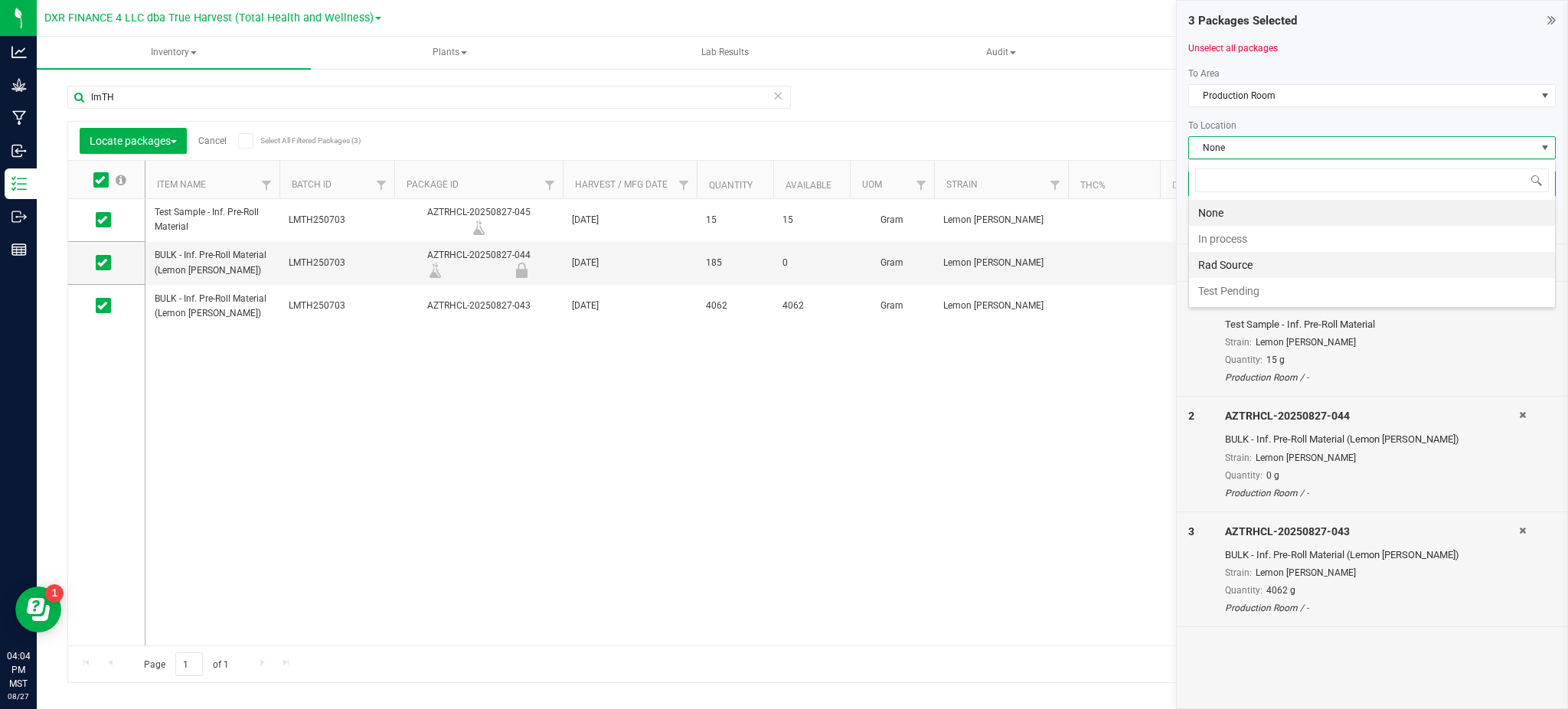
scroll to position [23, 368]
click at [1253, 268] on li "Rad Source" at bounding box center [1372, 264] width 366 height 26
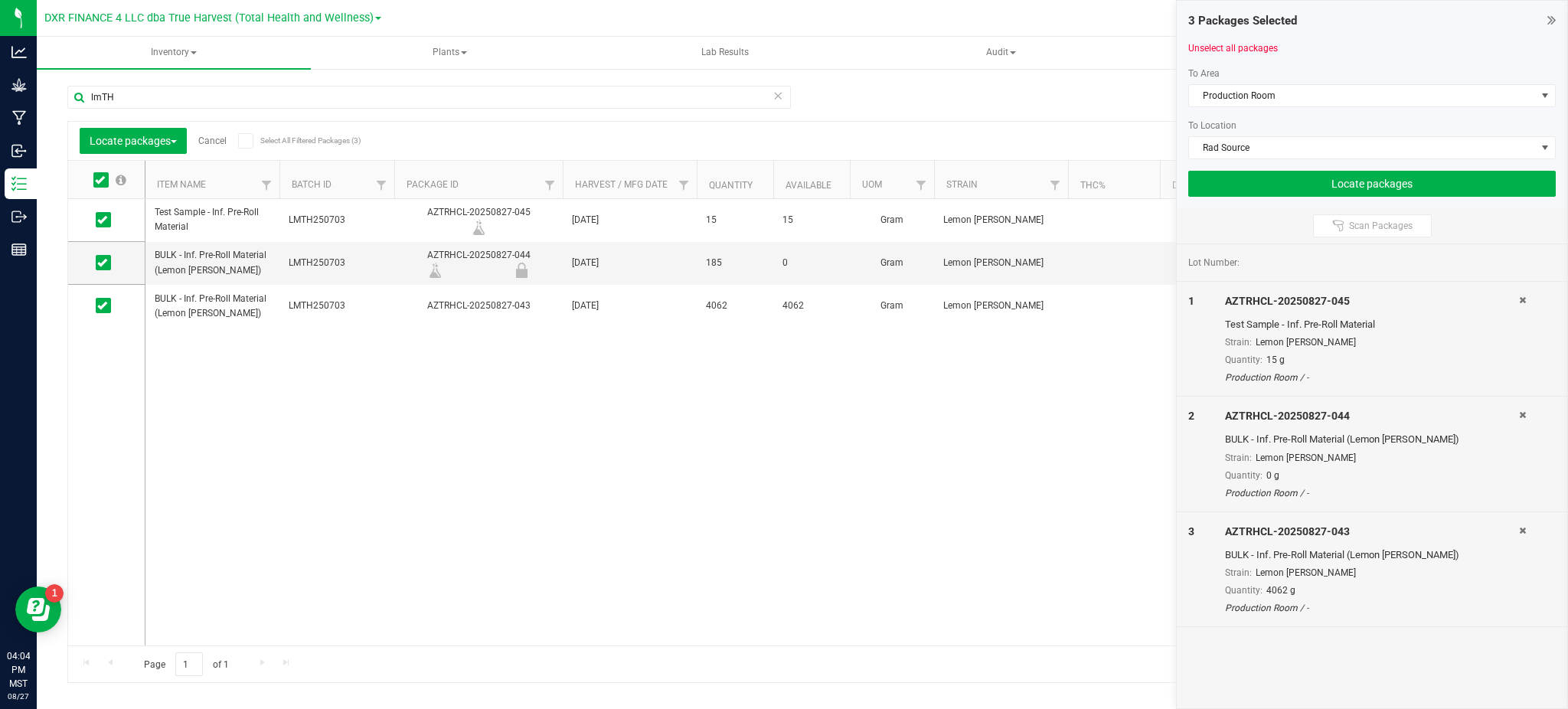
drag, startPoint x: 1244, startPoint y: 227, endPoint x: 1257, endPoint y: 204, distance: 26.4
click at [1248, 221] on div "Scan Packages" at bounding box center [1372, 226] width 391 height 35
click at [1266, 184] on button "Locate packages" at bounding box center [1373, 183] width 368 height 26
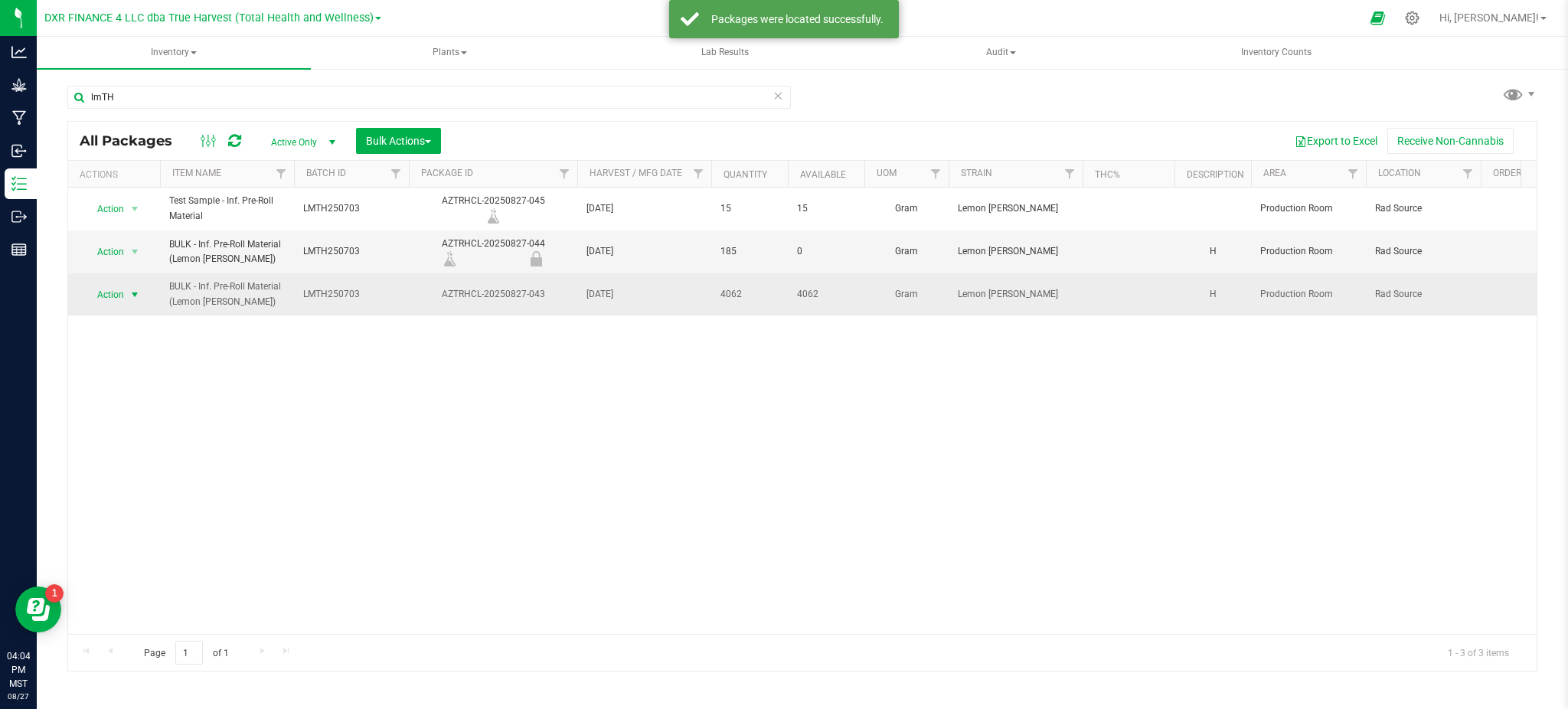
click at [117, 293] on span "Action" at bounding box center [104, 295] width 42 height 22
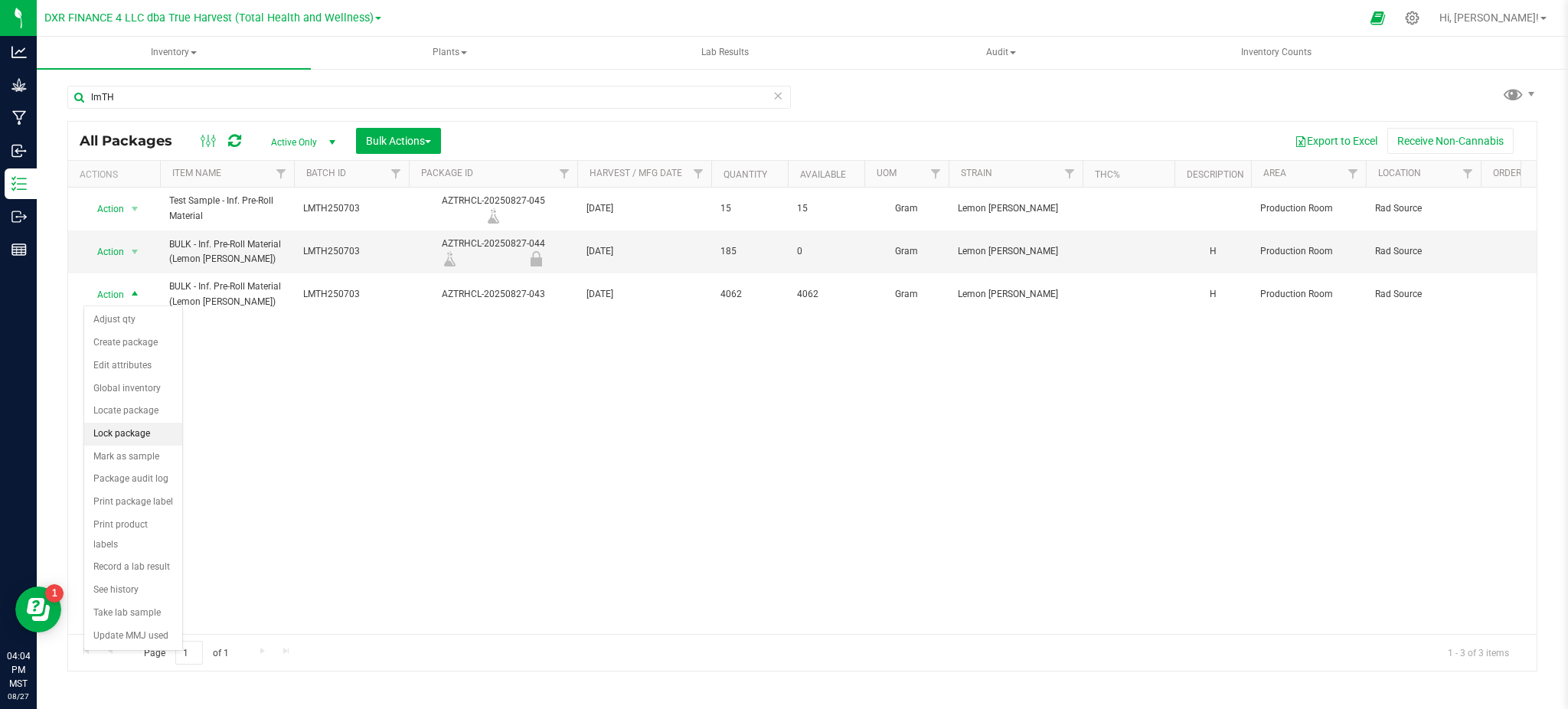
click at [119, 433] on li "Lock package" at bounding box center [133, 434] width 98 height 23
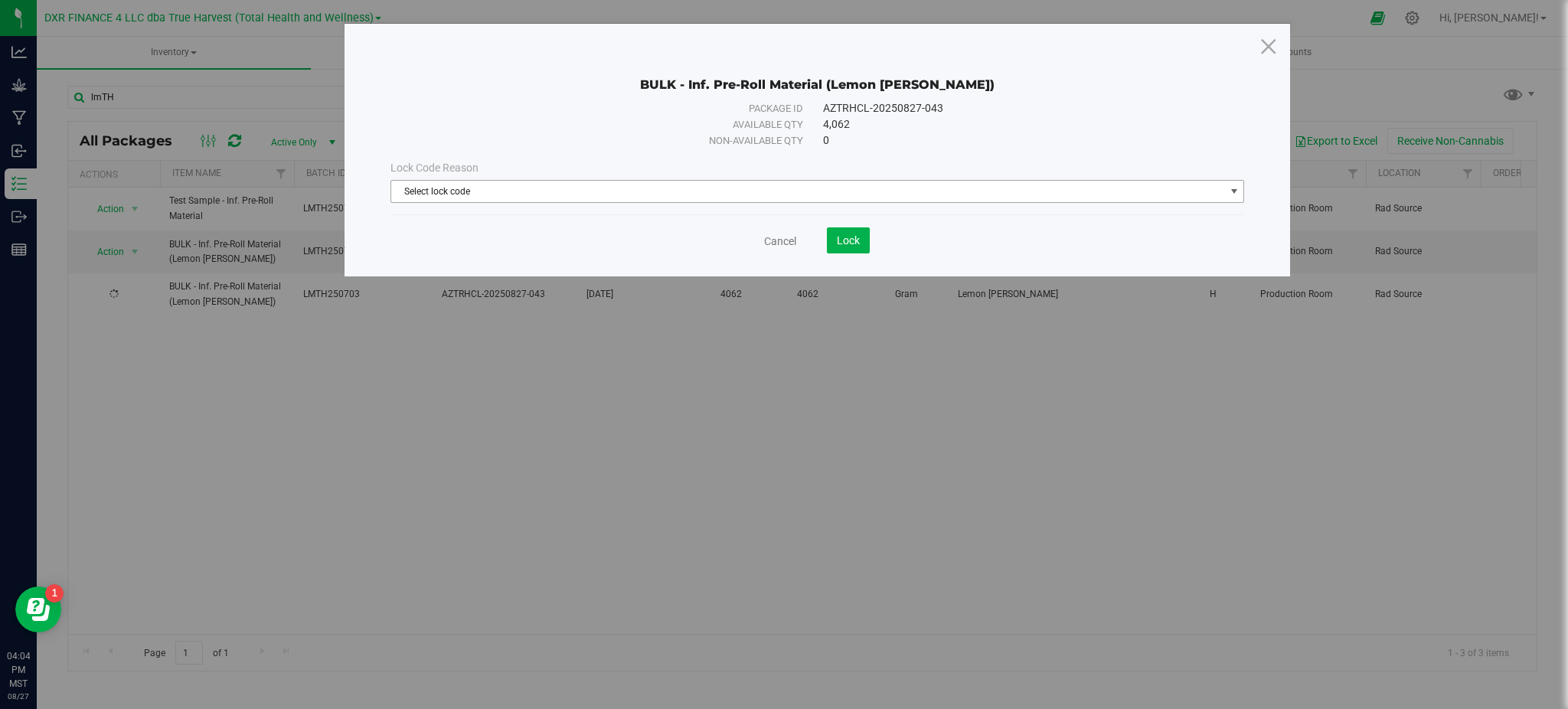
click at [447, 185] on span "Select lock code" at bounding box center [809, 191] width 834 height 22
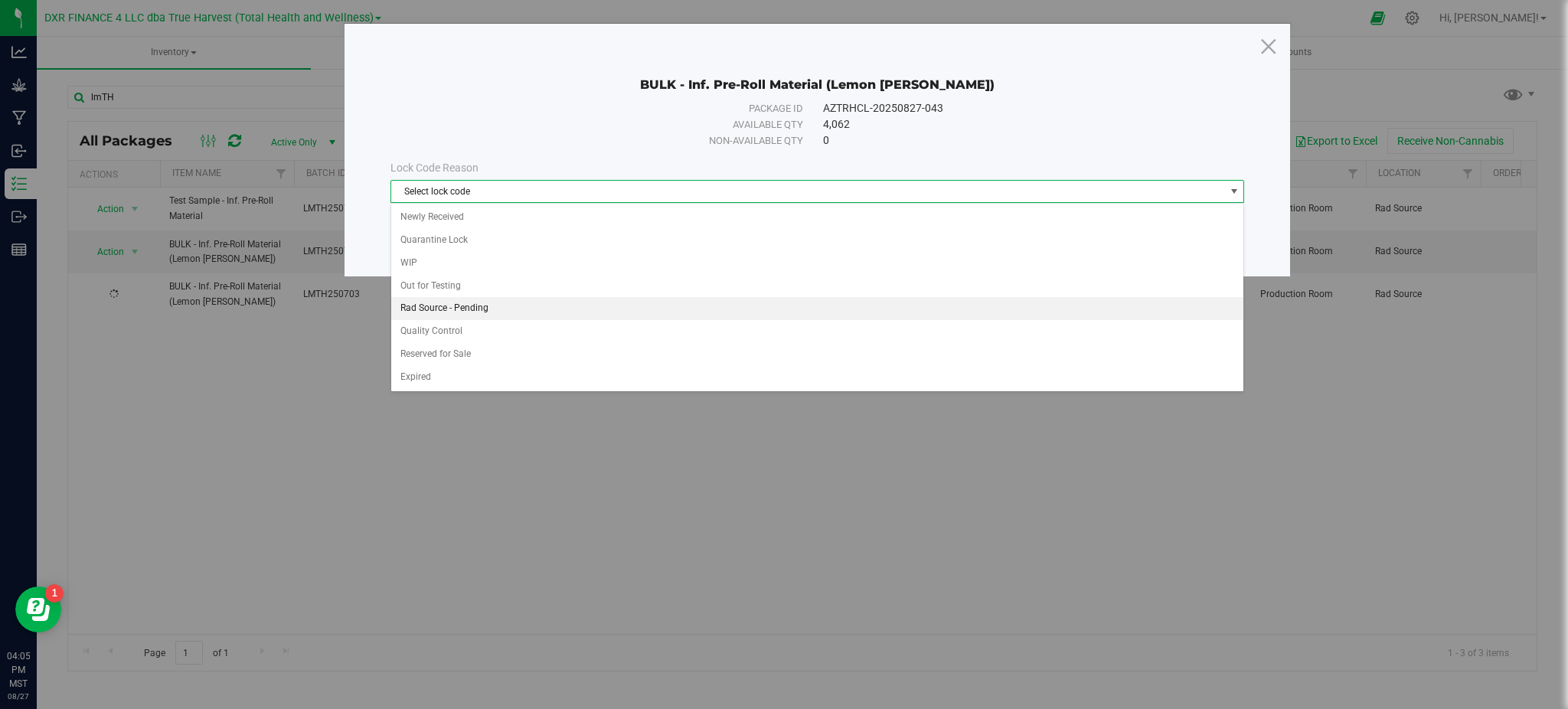
drag, startPoint x: 424, startPoint y: 310, endPoint x: 499, endPoint y: 257, distance: 91.8
click at [426, 309] on li "Rad Source - Pending" at bounding box center [818, 308] width 853 height 23
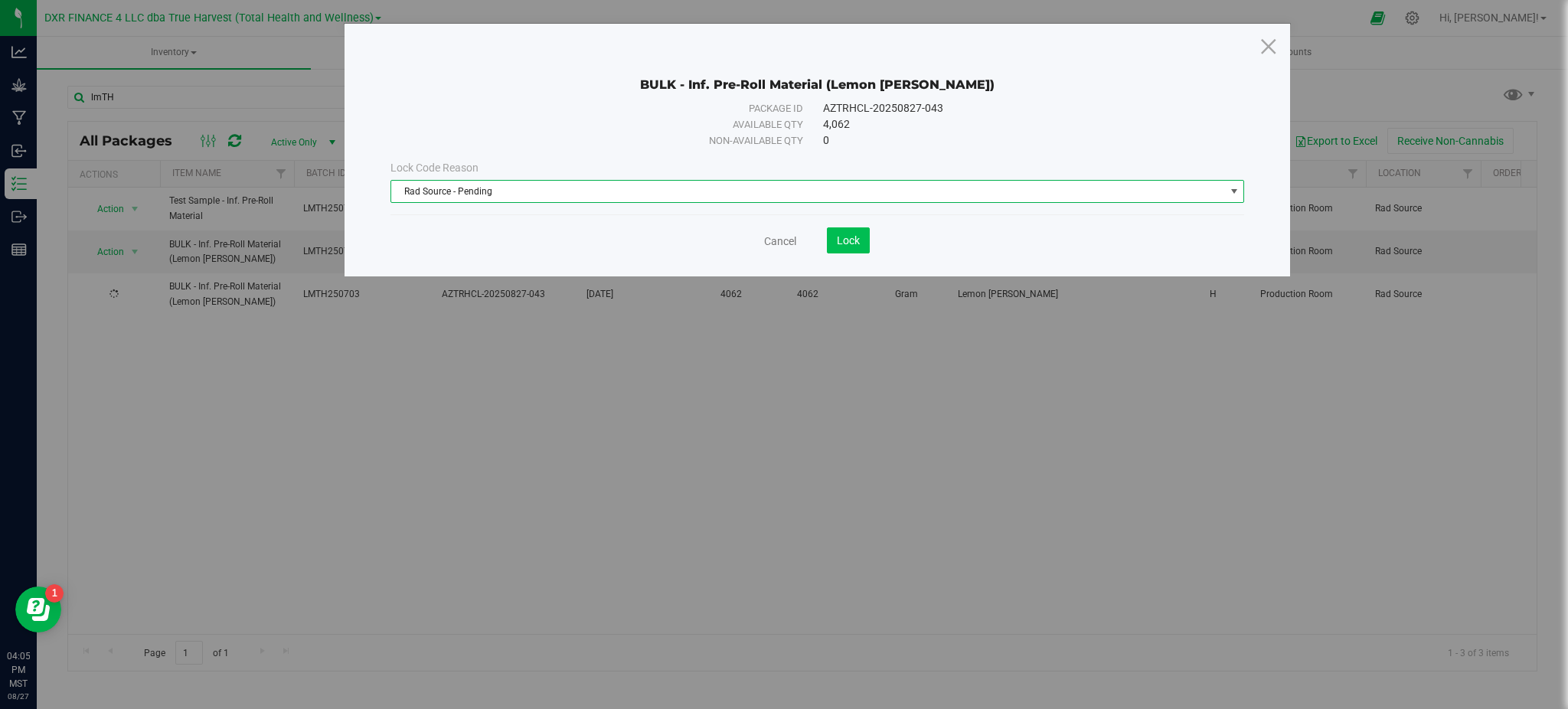
drag, startPoint x: 516, startPoint y: 246, endPoint x: 833, endPoint y: 233, distance: 317.3
click at [560, 244] on div "Cancel Lock" at bounding box center [817, 240] width 854 height 26
click at [858, 237] on span "Lock" at bounding box center [848, 240] width 23 height 12
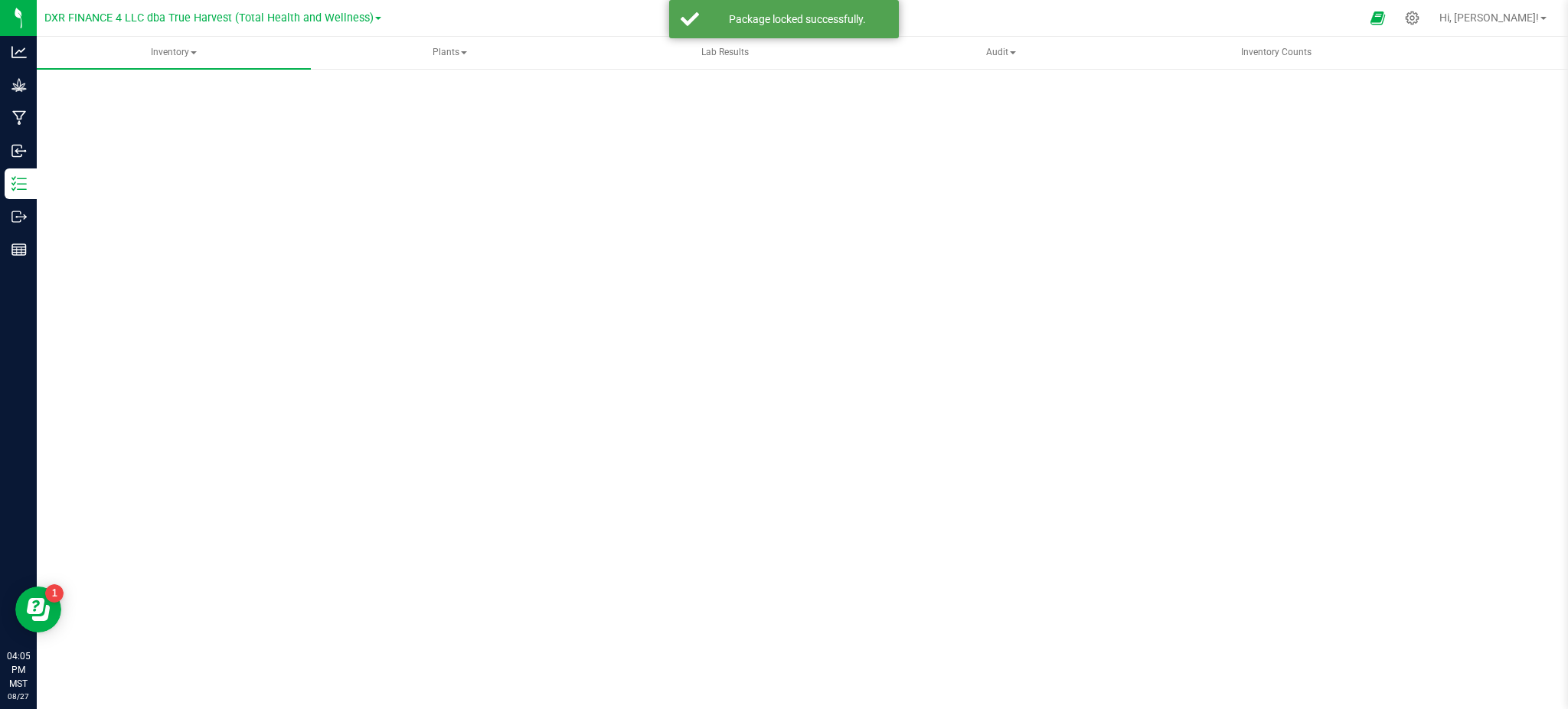
click at [634, 498] on div "Scan Packages 0" at bounding box center [802, 306] width 1470 height 447
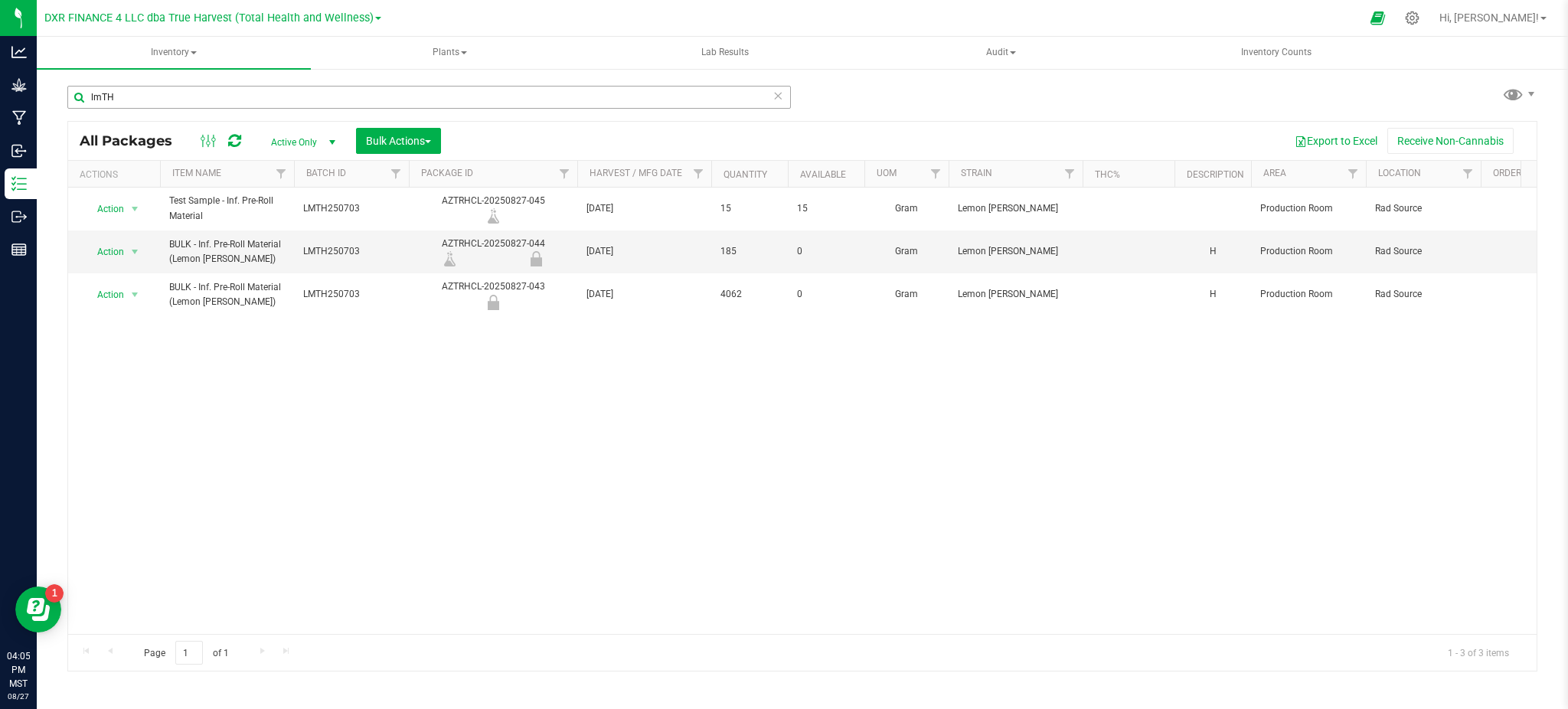
drag, startPoint x: 1013, startPoint y: 114, endPoint x: 726, endPoint y: 101, distance: 287.3
click at [1012, 114] on div "lmTH All Packages Active Only Active Only Lab Samples Locked All Bulk Actions A…" at bounding box center [802, 371] width 1470 height 600
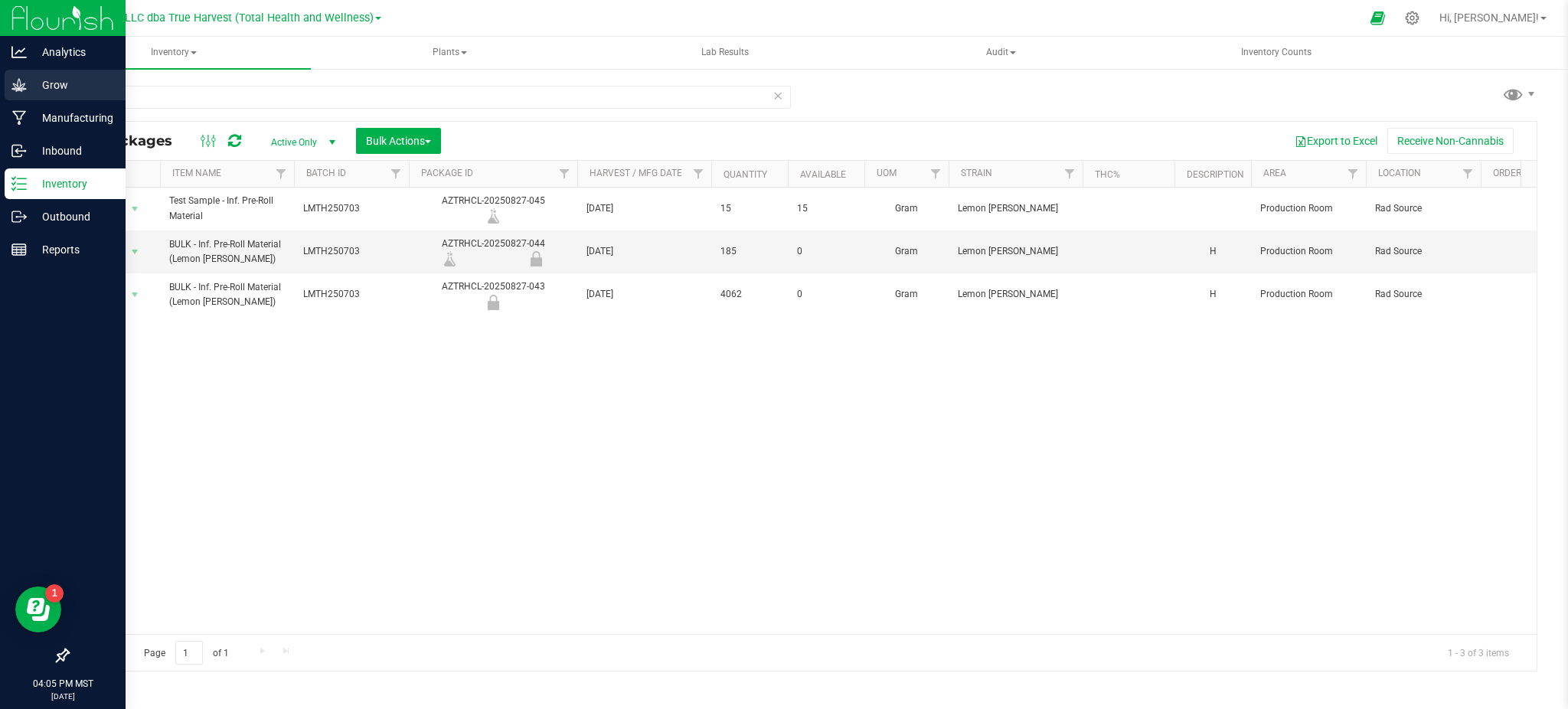
click at [42, 94] on div "Grow" at bounding box center [65, 84] width 121 height 30
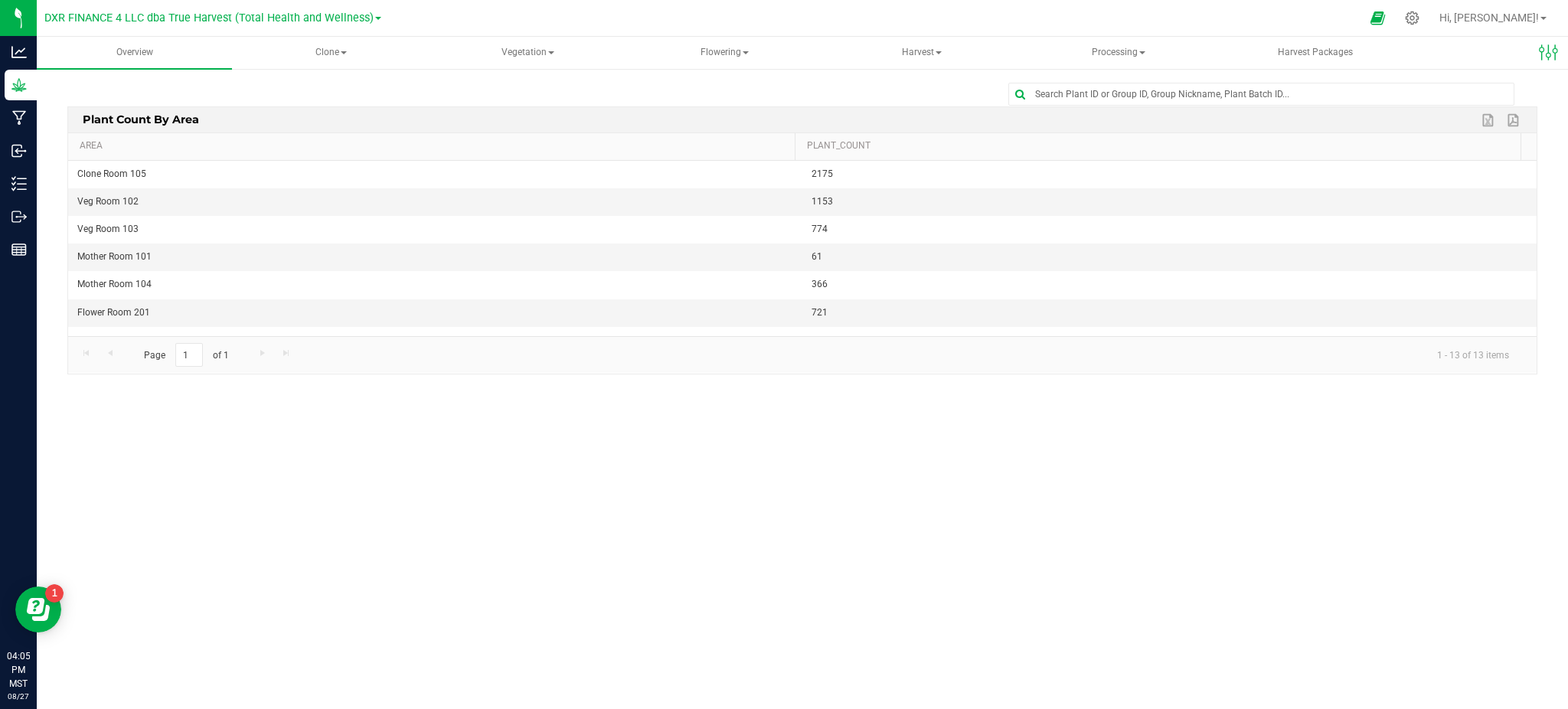
drag, startPoint x: 862, startPoint y: 85, endPoint x: 866, endPoint y: 72, distance: 13.6
click at [861, 89] on div at bounding box center [802, 94] width 1470 height 23
click at [910, 46] on span "Harvest" at bounding box center [922, 53] width 193 height 30
click at [909, 106] on span "Harvested plants" at bounding box center [908, 110] width 125 height 13
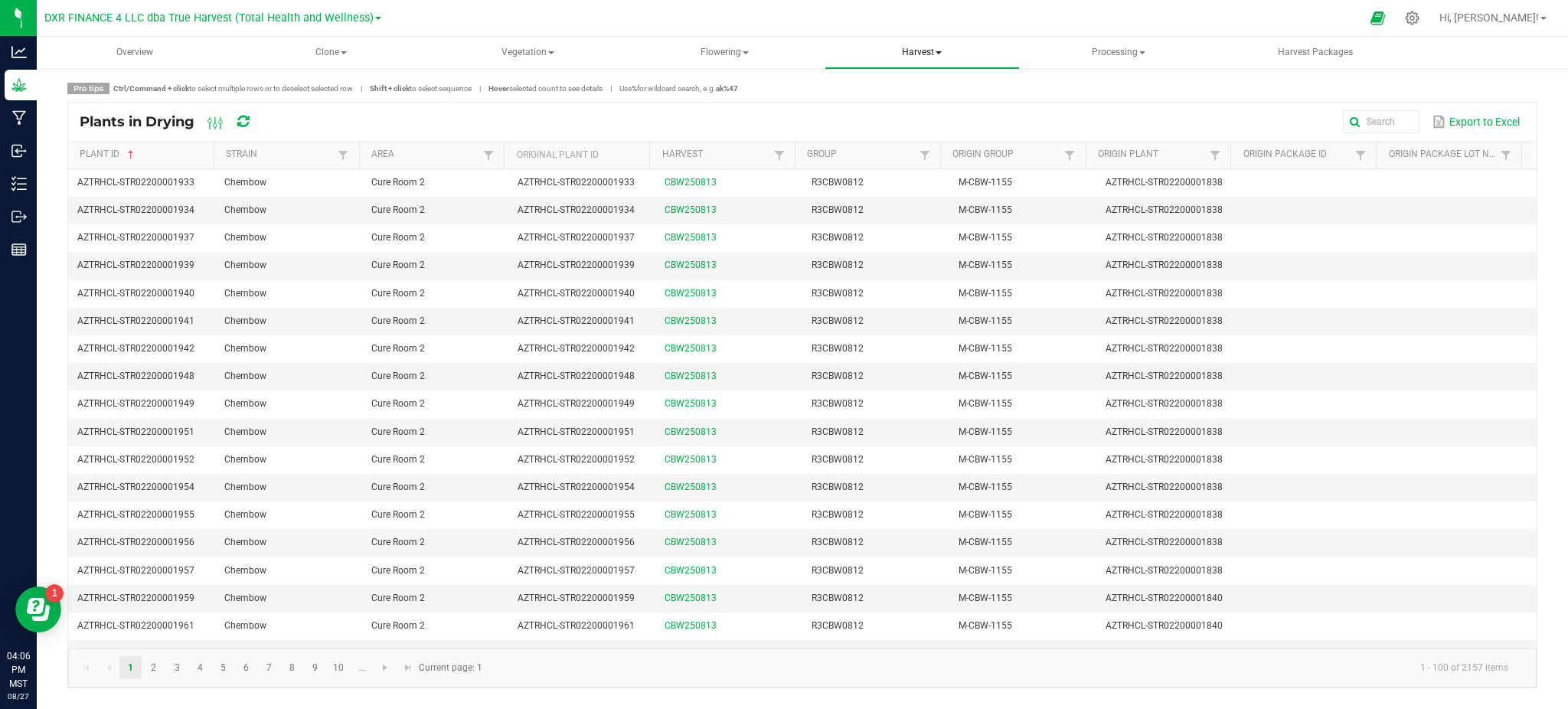
click at [910, 54] on span "Harvest" at bounding box center [922, 53] width 193 height 30
click at [905, 92] on span "Harvests" at bounding box center [888, 92] width 85 height 13
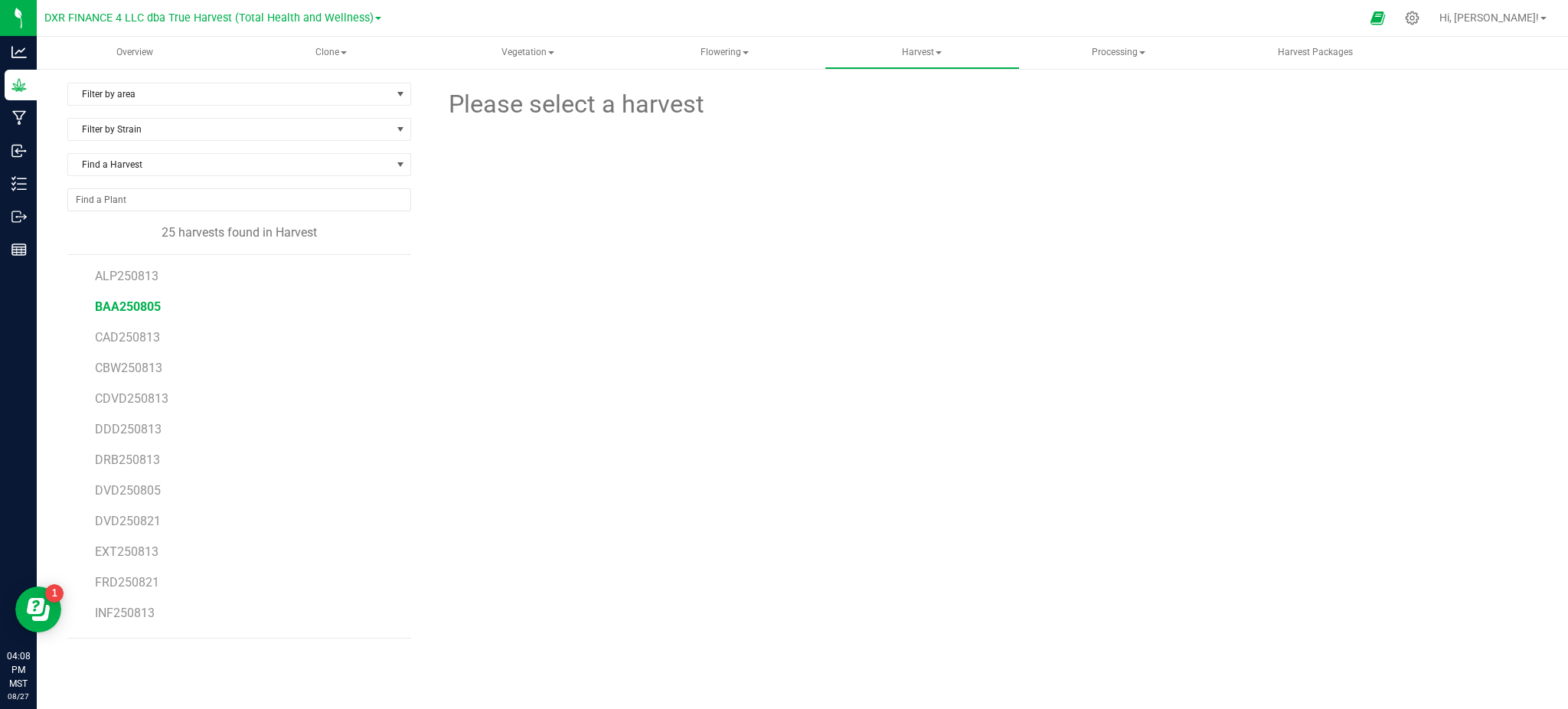
click at [114, 313] on span "BAA250805" at bounding box center [127, 306] width 65 height 14
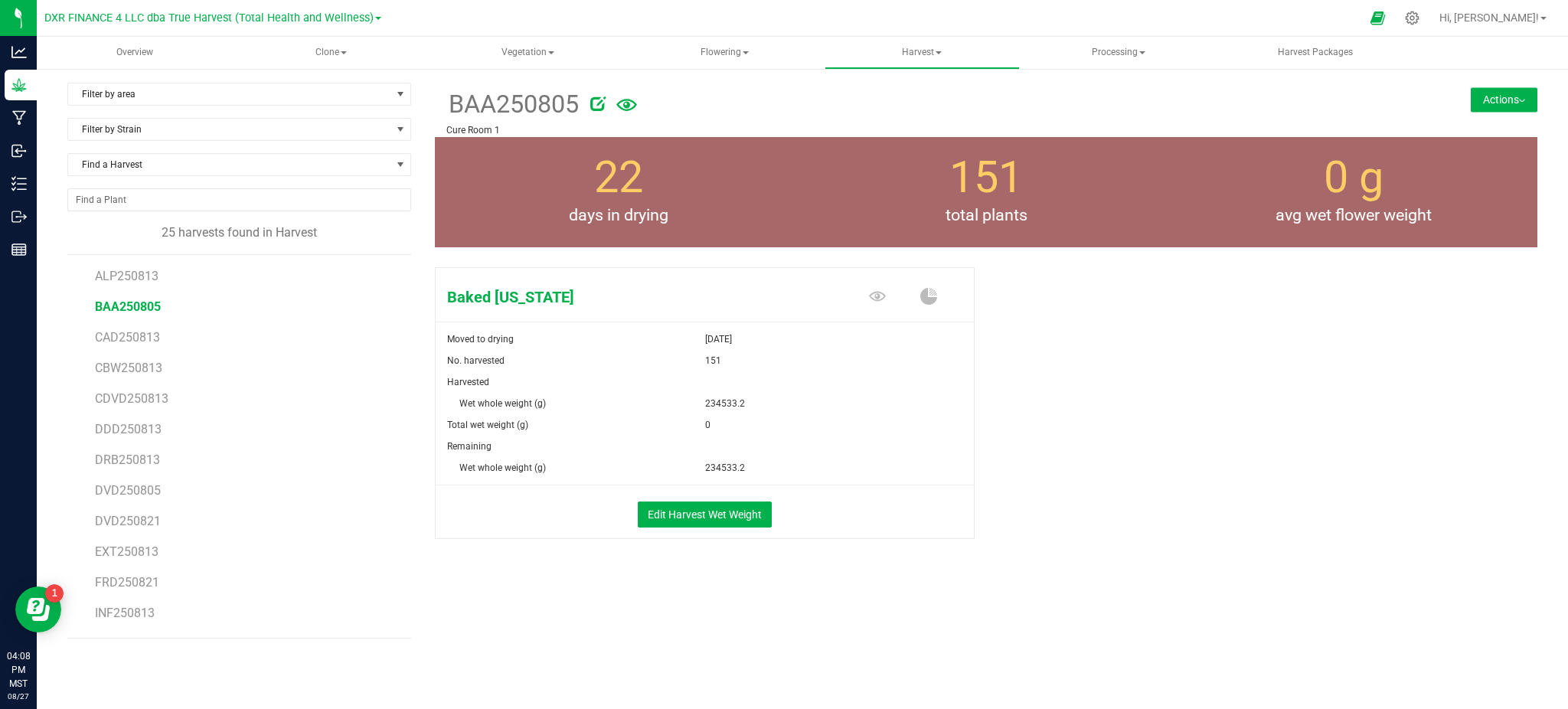
click at [1522, 94] on button "Actions" at bounding box center [1504, 100] width 66 height 25
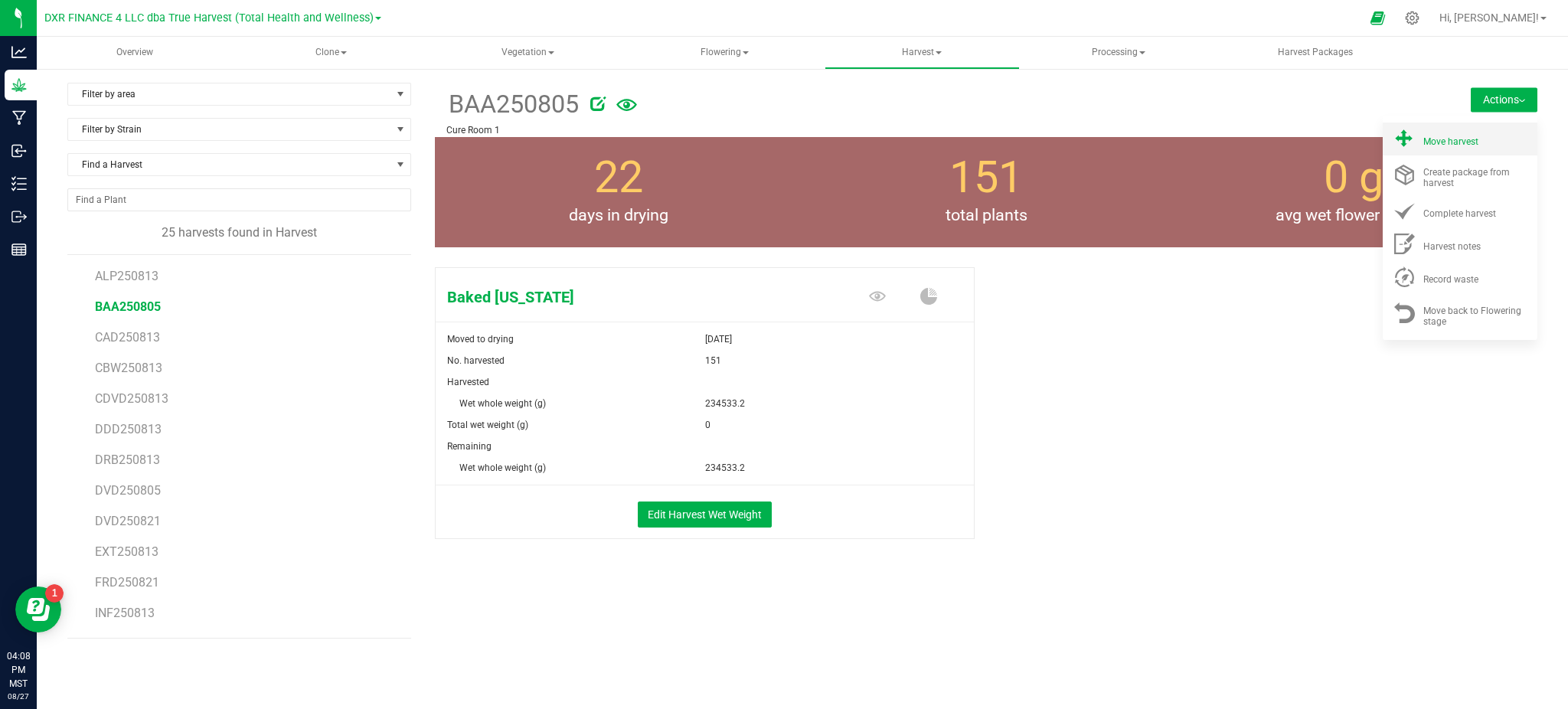
click at [1435, 142] on span "Move harvest" at bounding box center [1450, 141] width 55 height 10
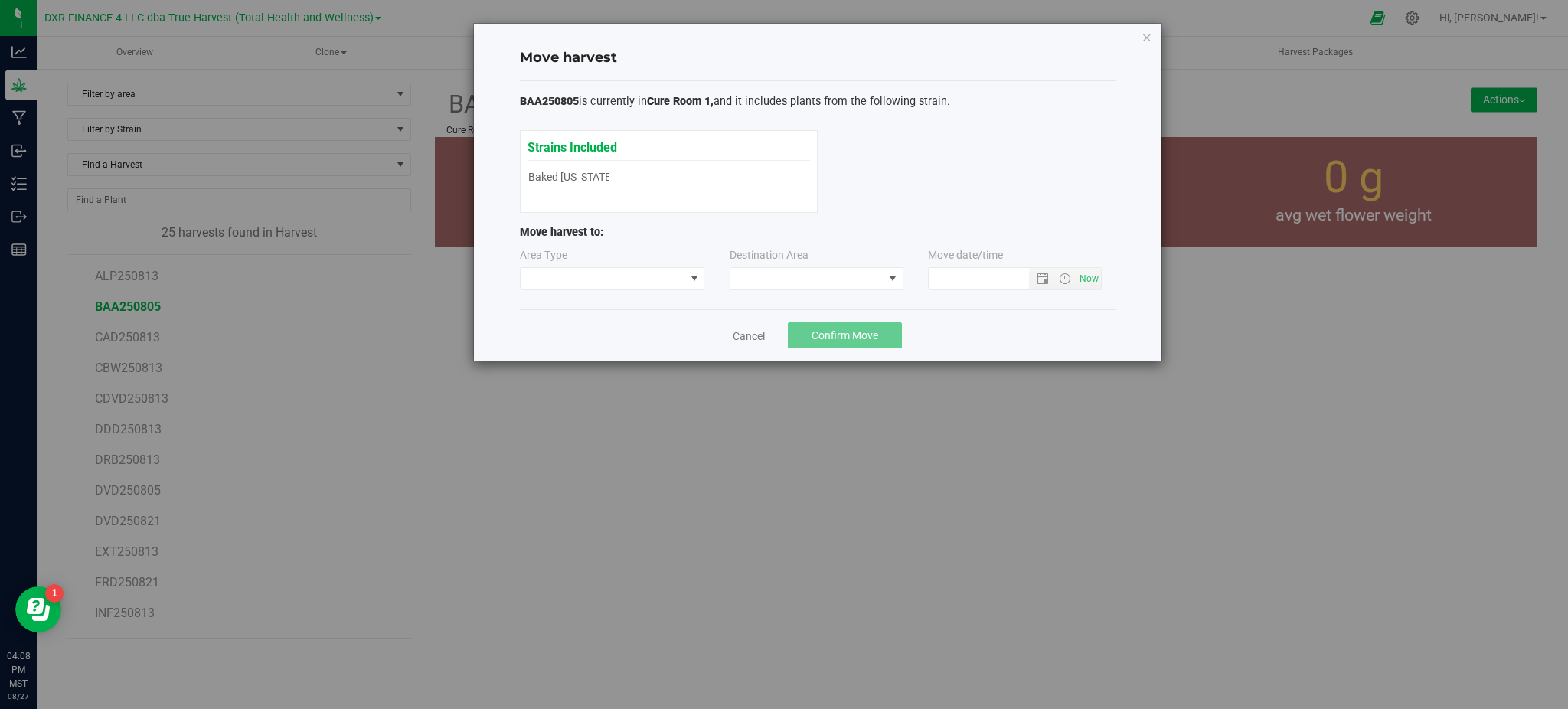
type input "8/27/2025 4:08 PM"
click at [552, 282] on span at bounding box center [603, 279] width 165 height 22
drag, startPoint x: 572, startPoint y: 336, endPoint x: 599, endPoint y: 318, distance: 32.4
click at [574, 333] on li "Processing" at bounding box center [612, 333] width 184 height 26
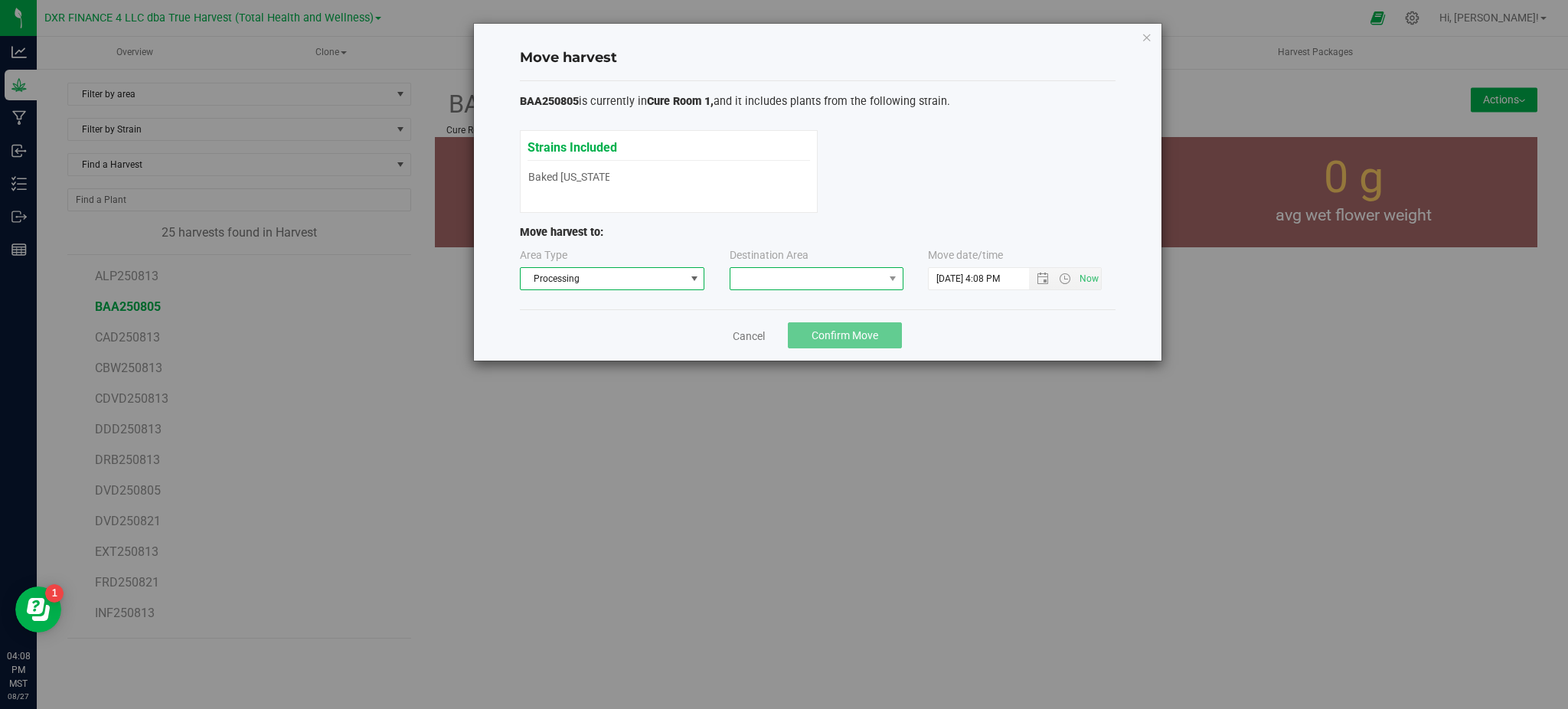
drag, startPoint x: 739, startPoint y: 270, endPoint x: 764, endPoint y: 281, distance: 27.3
click at [743, 270] on span at bounding box center [808, 279] width 154 height 22
drag, startPoint x: 762, startPoint y: 344, endPoint x: 778, endPoint y: 343, distance: 16.0
click at [764, 344] on li "Trim Room" at bounding box center [817, 344] width 173 height 26
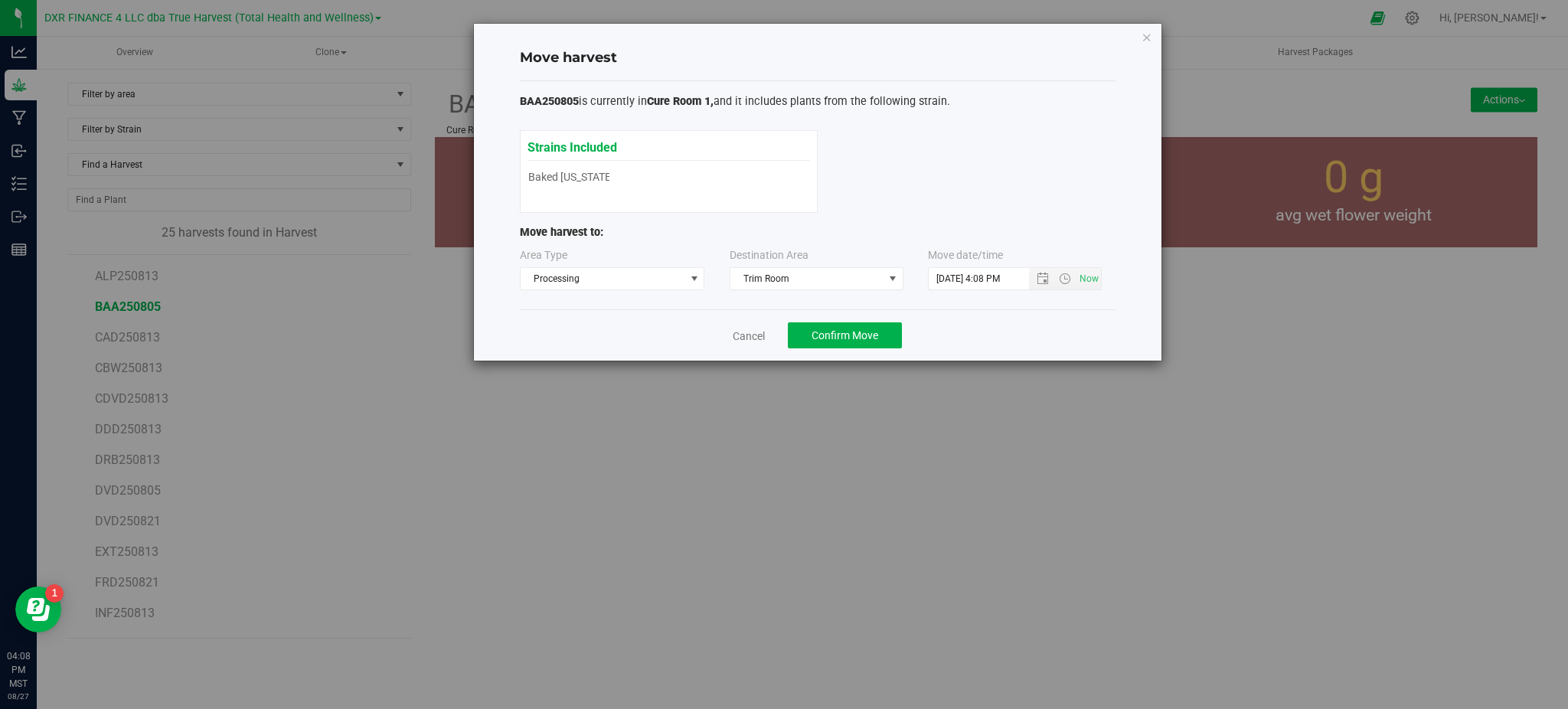
click at [1006, 326] on div "Cancel Confirm Move" at bounding box center [817, 335] width 595 height 51
click at [843, 342] on button "Confirm Move" at bounding box center [845, 335] width 114 height 26
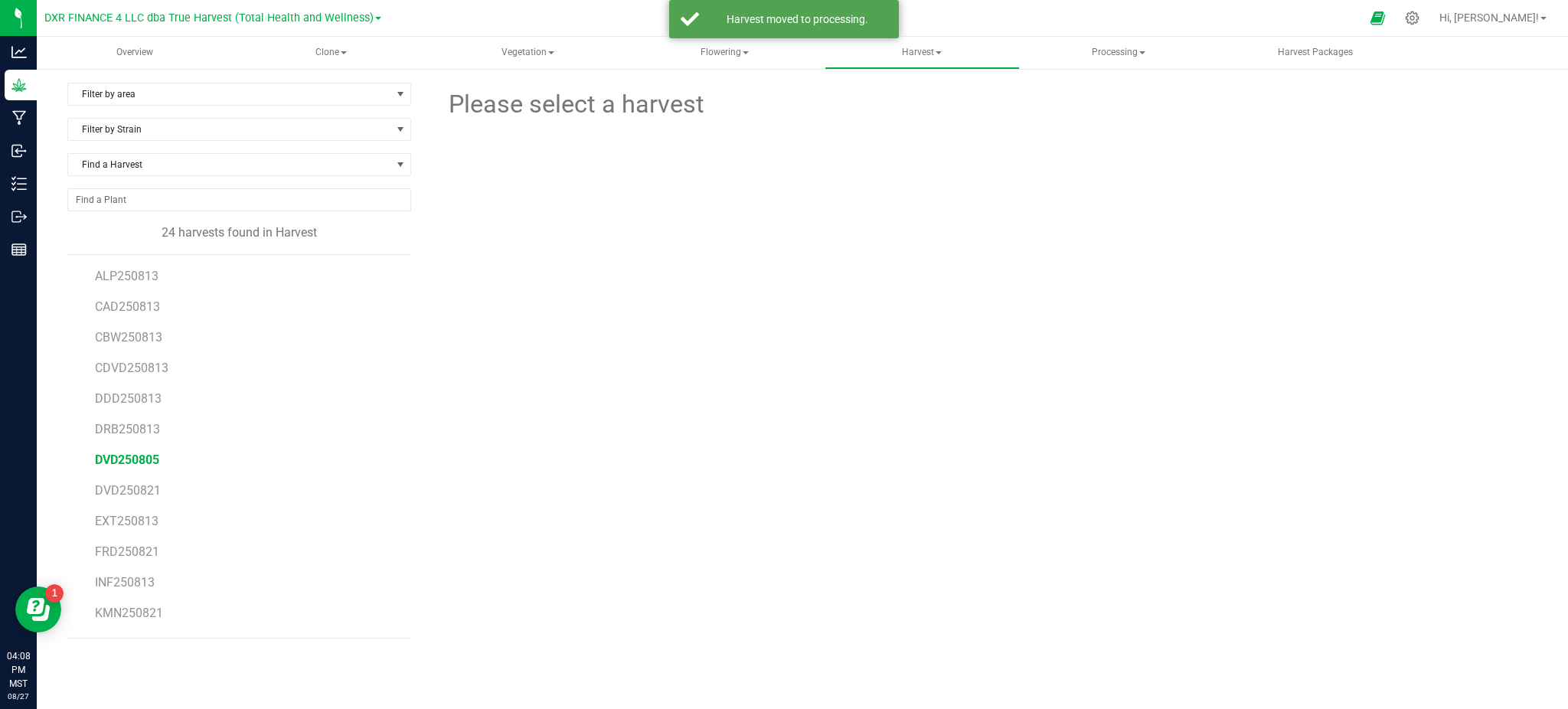
click at [144, 460] on span "DVD250805" at bounding box center [127, 459] width 64 height 14
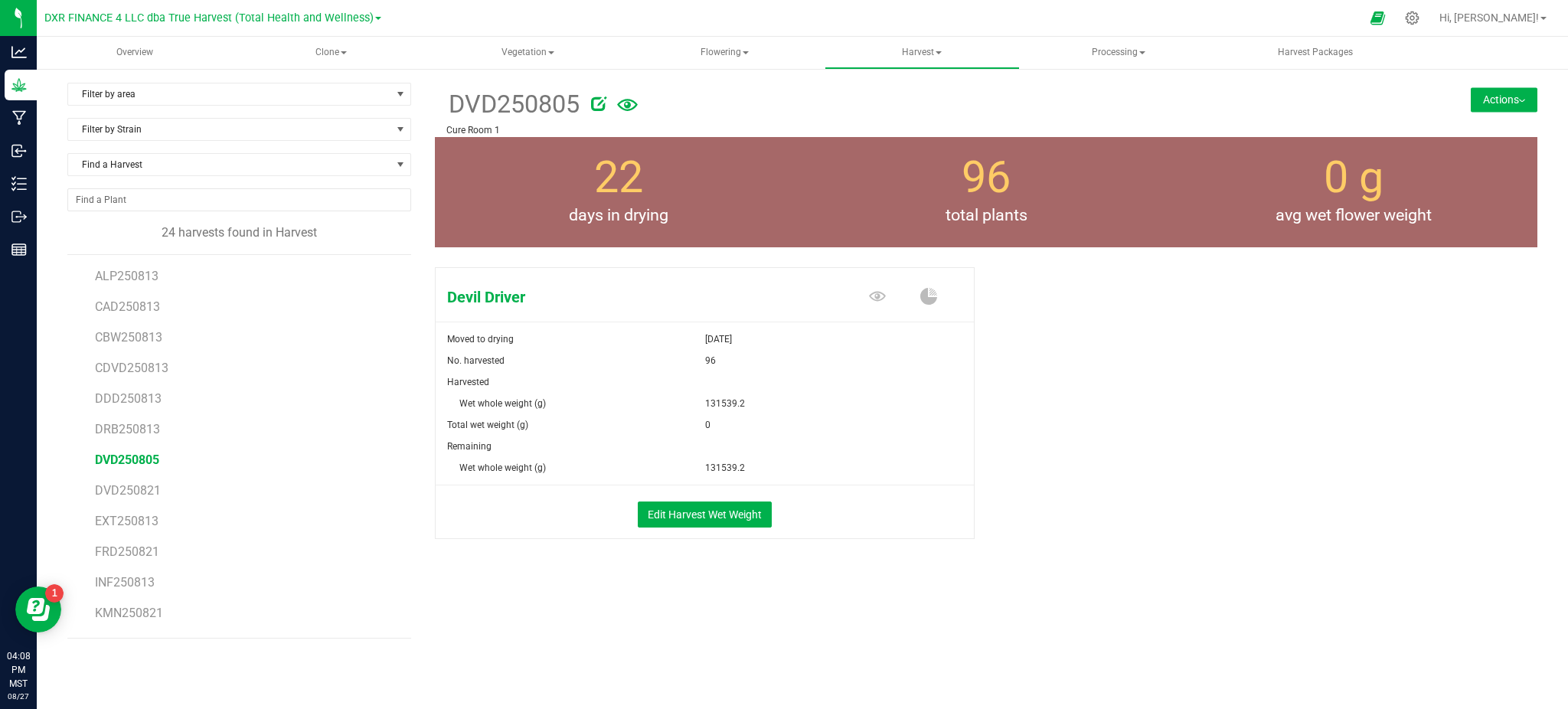
click at [1510, 93] on button "Actions" at bounding box center [1504, 100] width 66 height 25
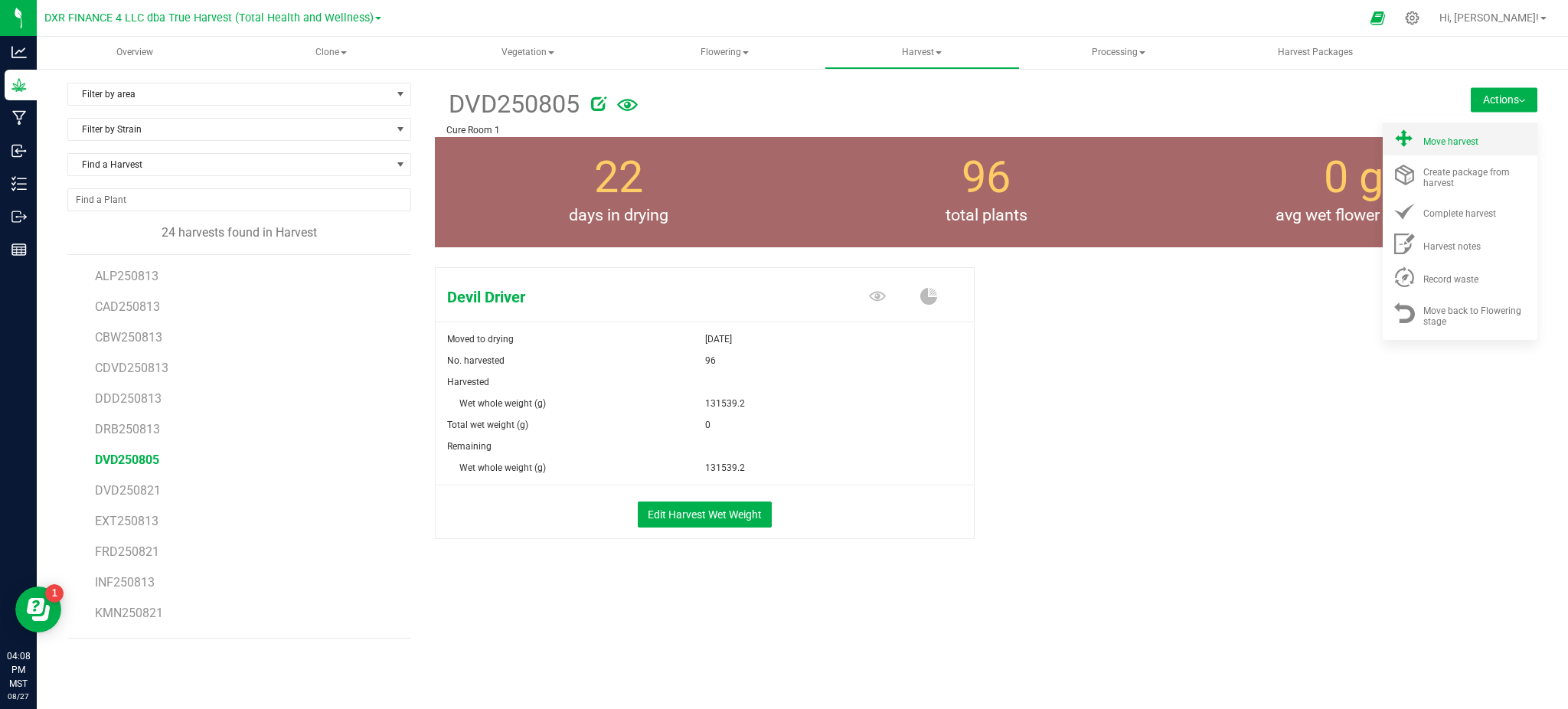
click at [1418, 136] on span at bounding box center [1404, 139] width 37 height 21
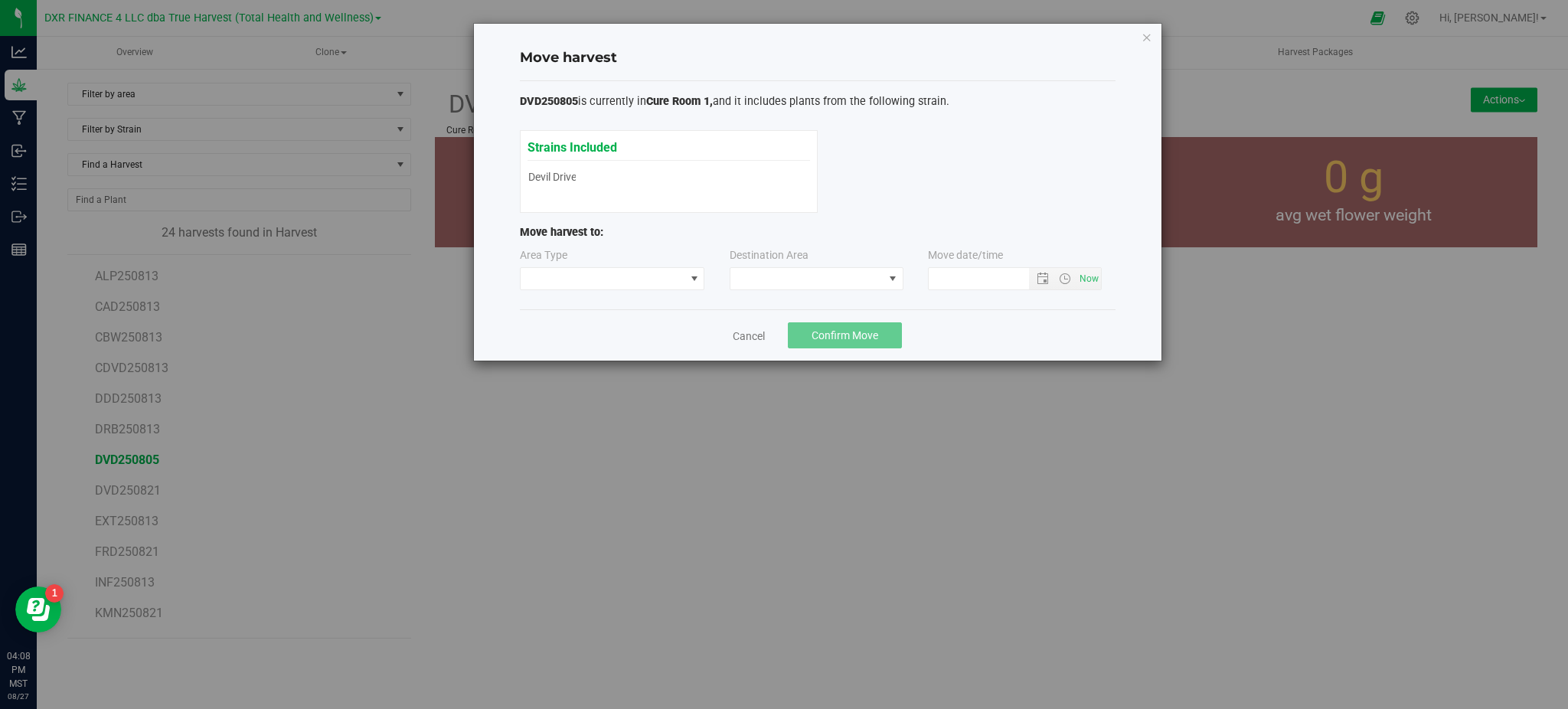
type input "8/27/2025 4:08 PM"
click at [609, 283] on span at bounding box center [603, 279] width 165 height 22
drag, startPoint x: 569, startPoint y: 335, endPoint x: 838, endPoint y: 306, distance: 270.6
click at [574, 331] on li "Processing" at bounding box center [612, 333] width 184 height 26
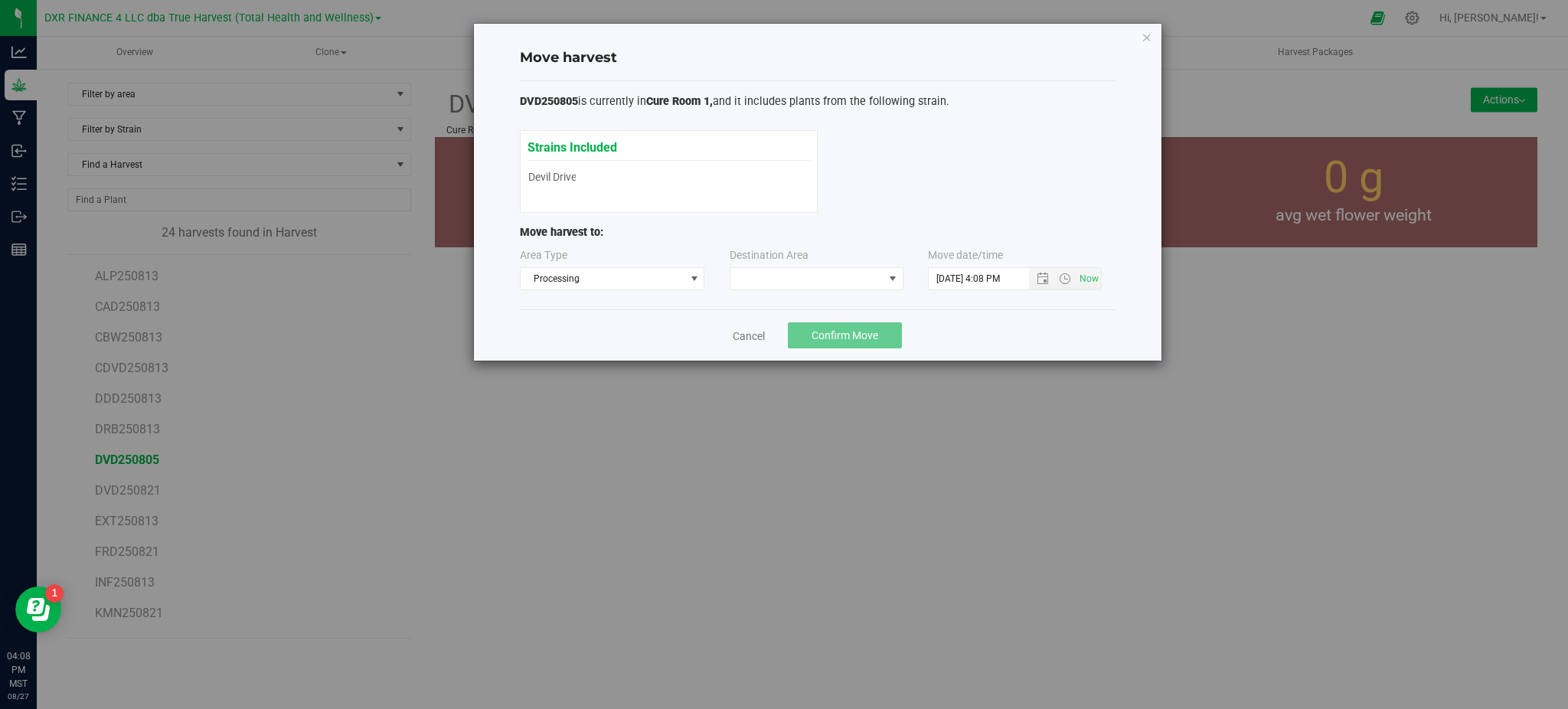
click at [965, 310] on div "Cancel Confirm Move" at bounding box center [817, 335] width 595 height 51
click at [818, 273] on span at bounding box center [808, 279] width 154 height 22
drag, startPoint x: 782, startPoint y: 340, endPoint x: 1018, endPoint y: 320, distance: 236.8
click at [788, 340] on li "Trim Room" at bounding box center [817, 344] width 173 height 26
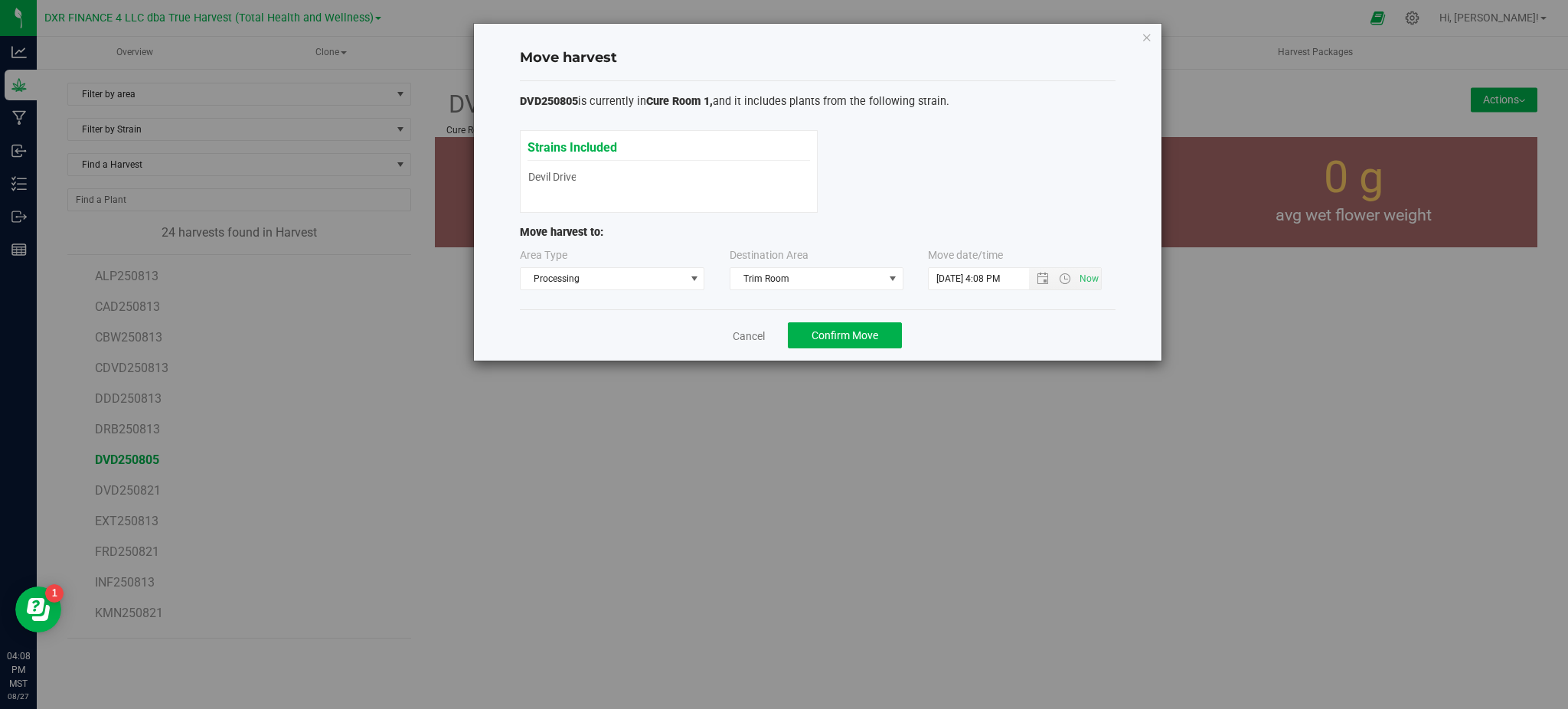
click at [1045, 320] on div "Cancel Confirm Move" at bounding box center [817, 335] width 595 height 51
click at [830, 329] on span "Confirm Move" at bounding box center [845, 335] width 66 height 12
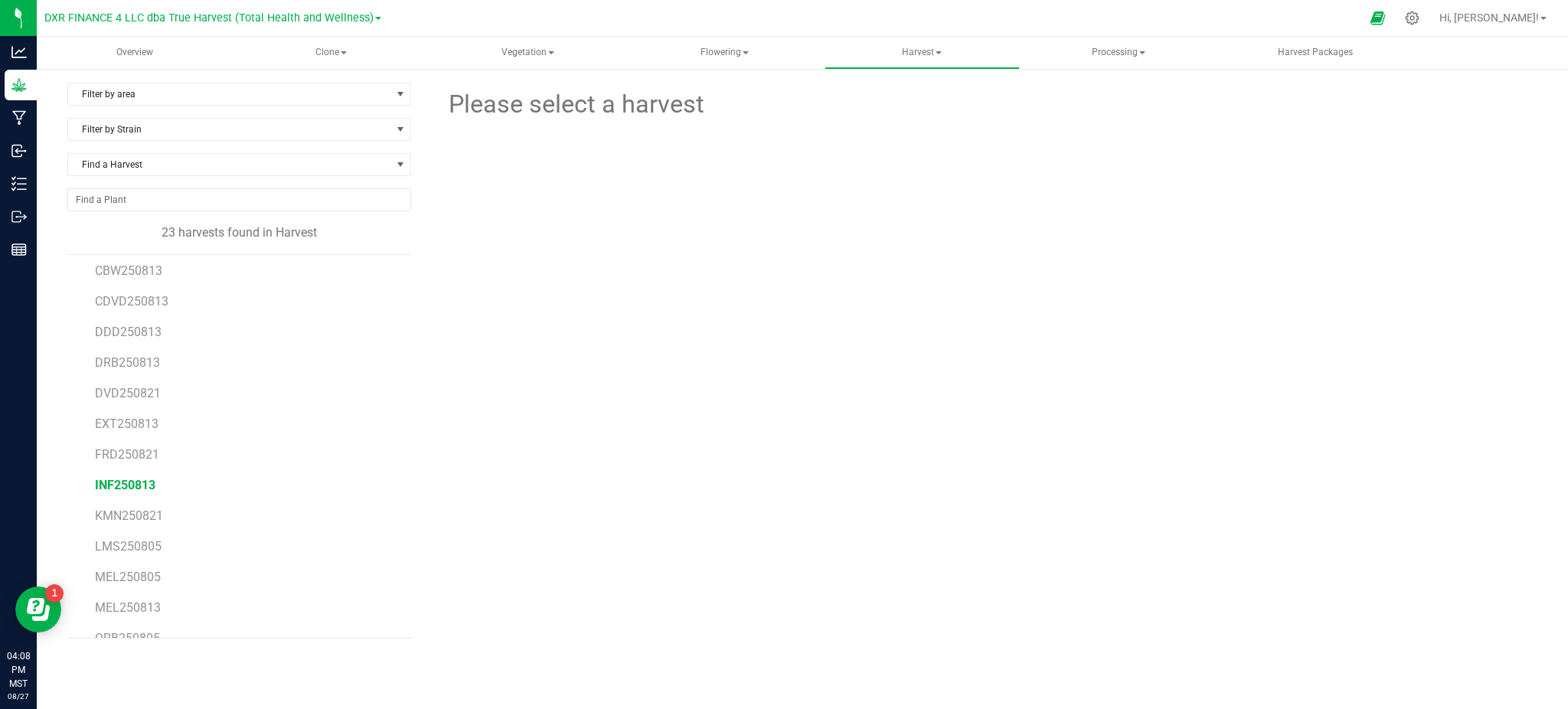
scroll to position [101, 0]
click at [122, 510] on span "LMS250805" at bounding box center [128, 510] width 66 height 14
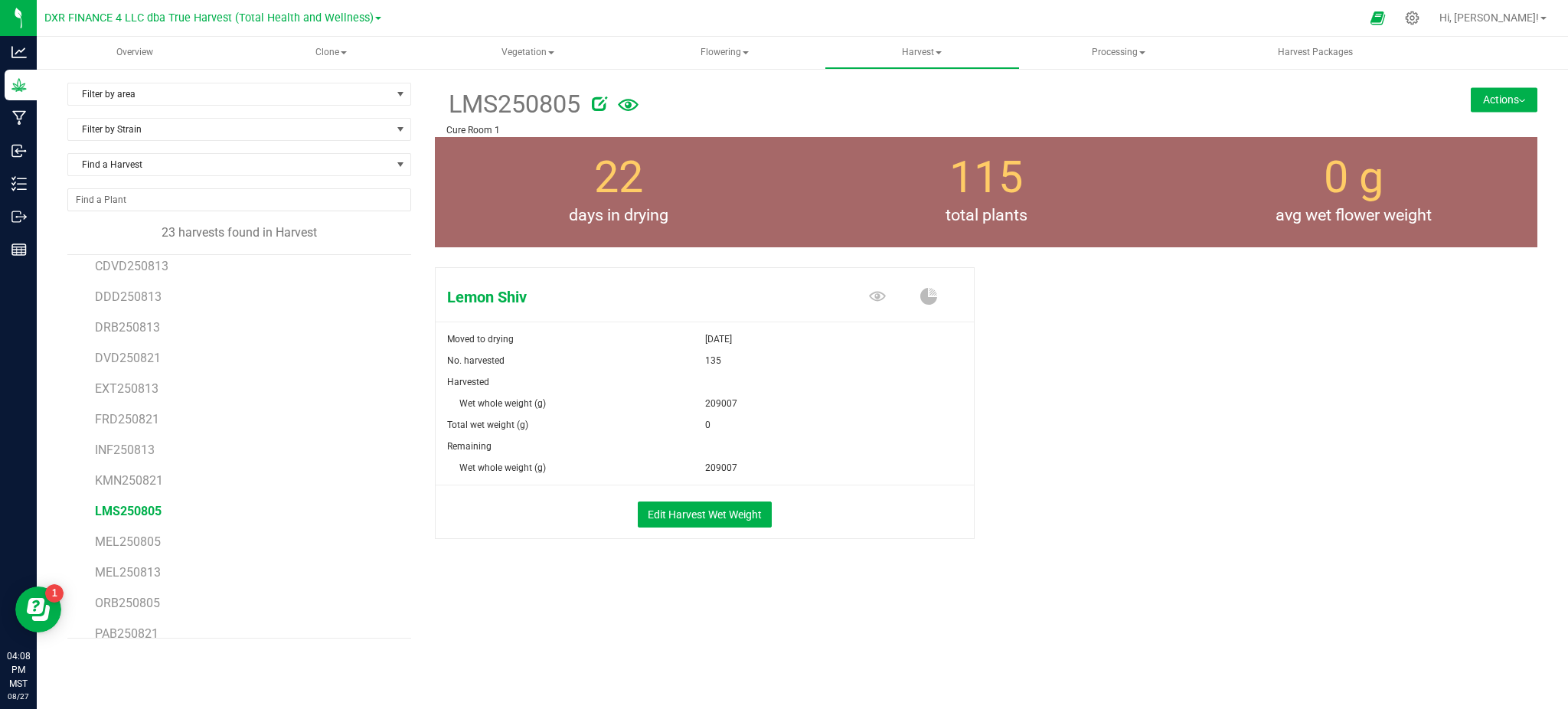
click at [1491, 98] on button "Actions" at bounding box center [1504, 100] width 66 height 25
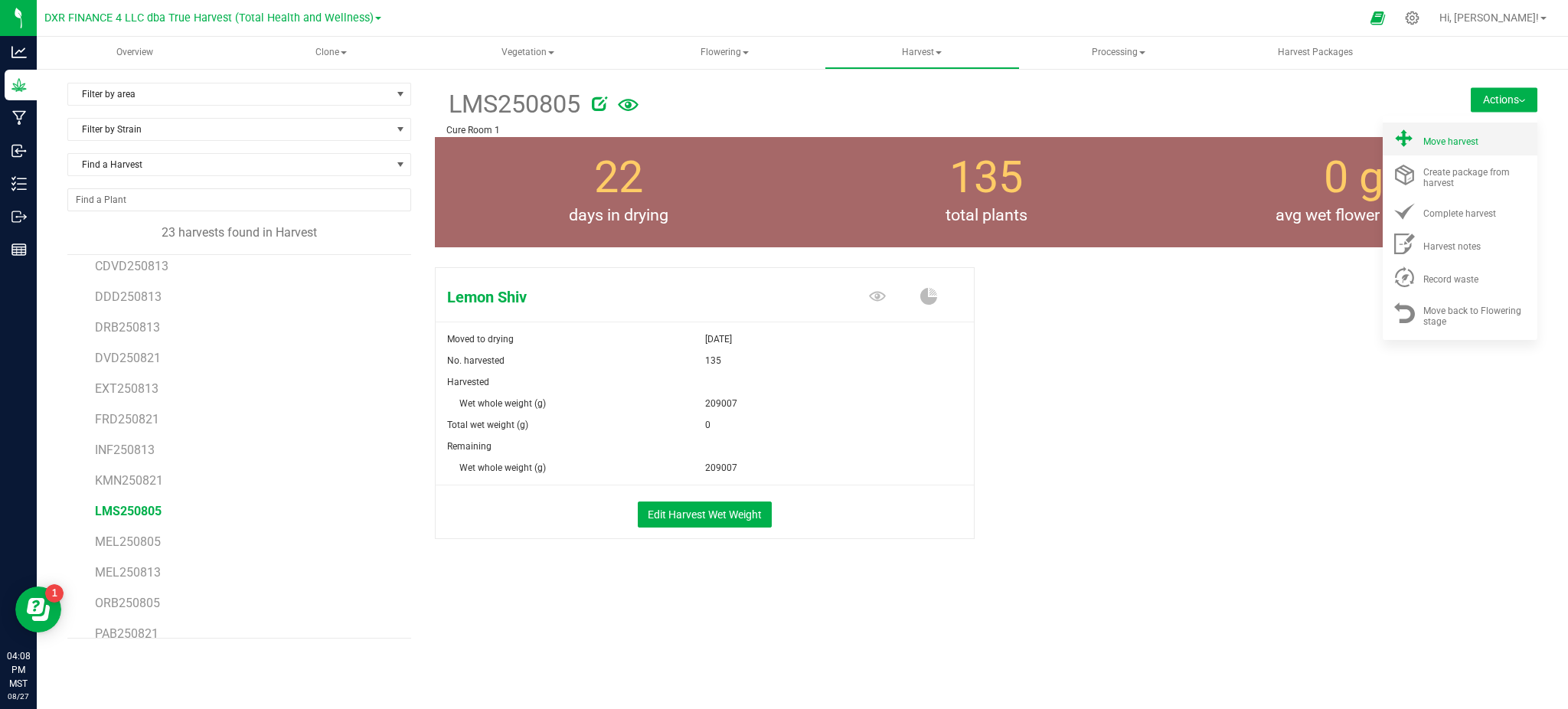
click at [1454, 128] on li "Move harvest" at bounding box center [1460, 138] width 155 height 33
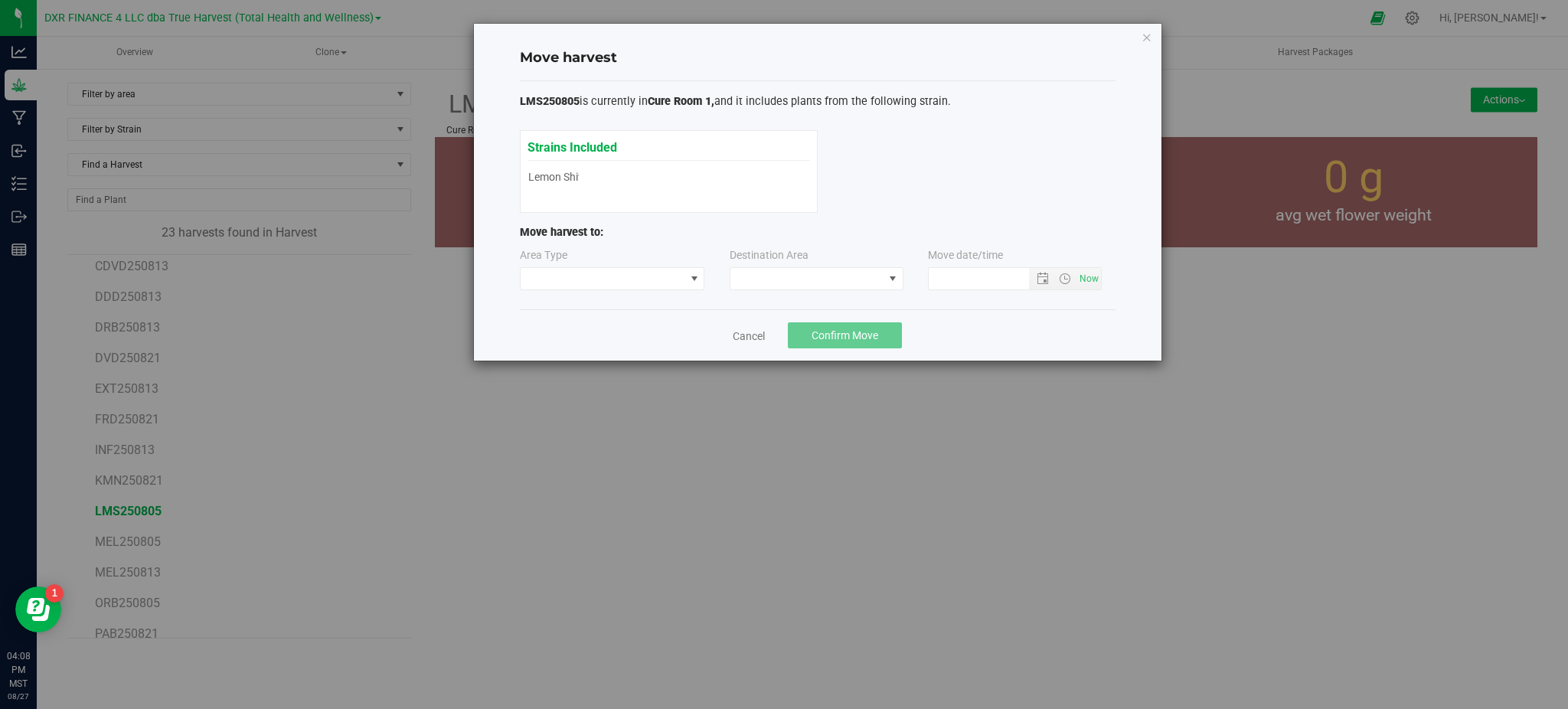
type input "8/27/2025 4:08 PM"
click at [637, 283] on span at bounding box center [603, 279] width 165 height 22
drag, startPoint x: 601, startPoint y: 336, endPoint x: 849, endPoint y: 297, distance: 251.0
click at [608, 336] on li "Processing" at bounding box center [612, 333] width 184 height 26
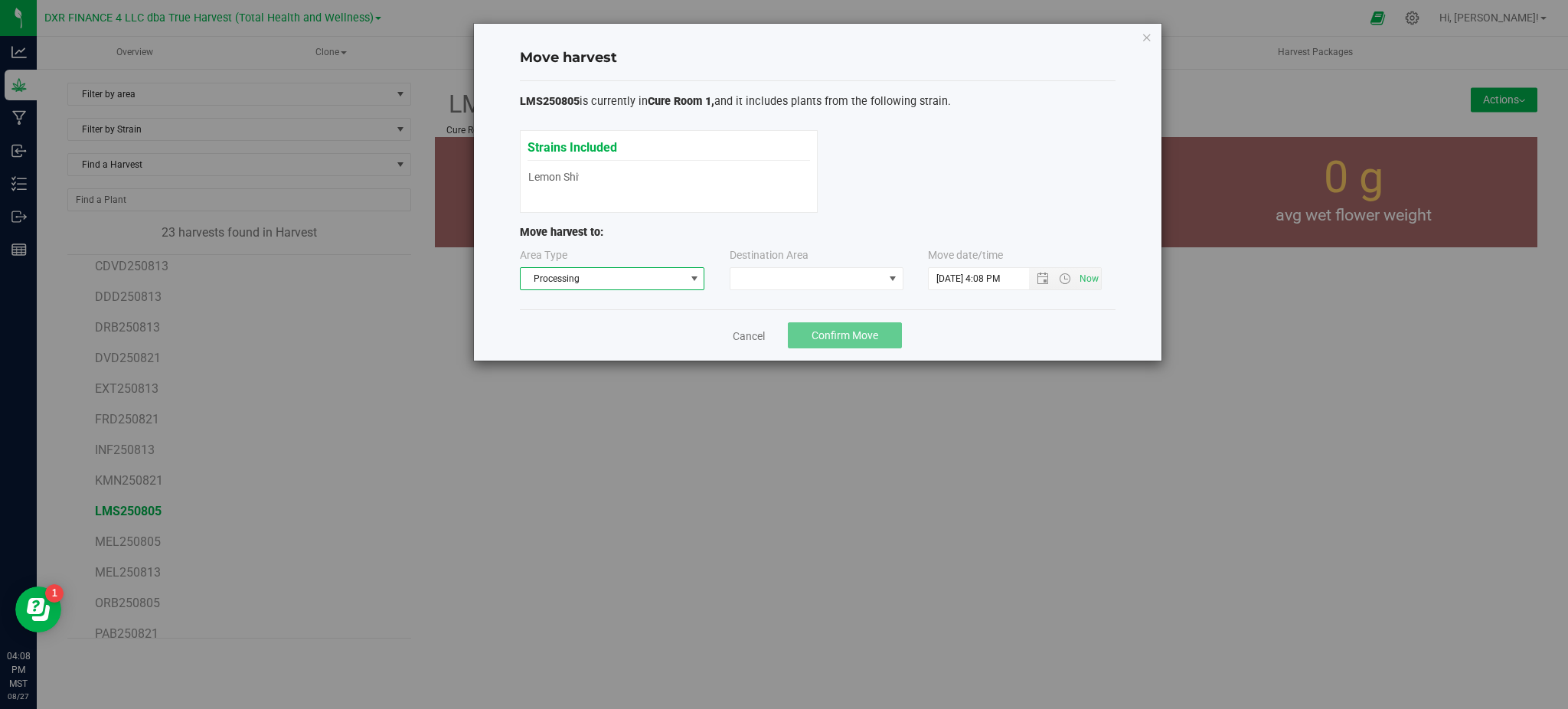
click at [891, 264] on div "Destination Area" at bounding box center [817, 268] width 175 height 43
click at [853, 281] on span at bounding box center [808, 279] width 154 height 22
drag, startPoint x: 826, startPoint y: 346, endPoint x: 834, endPoint y: 344, distance: 8.2
click at [830, 346] on li "Trim Room" at bounding box center [817, 344] width 173 height 26
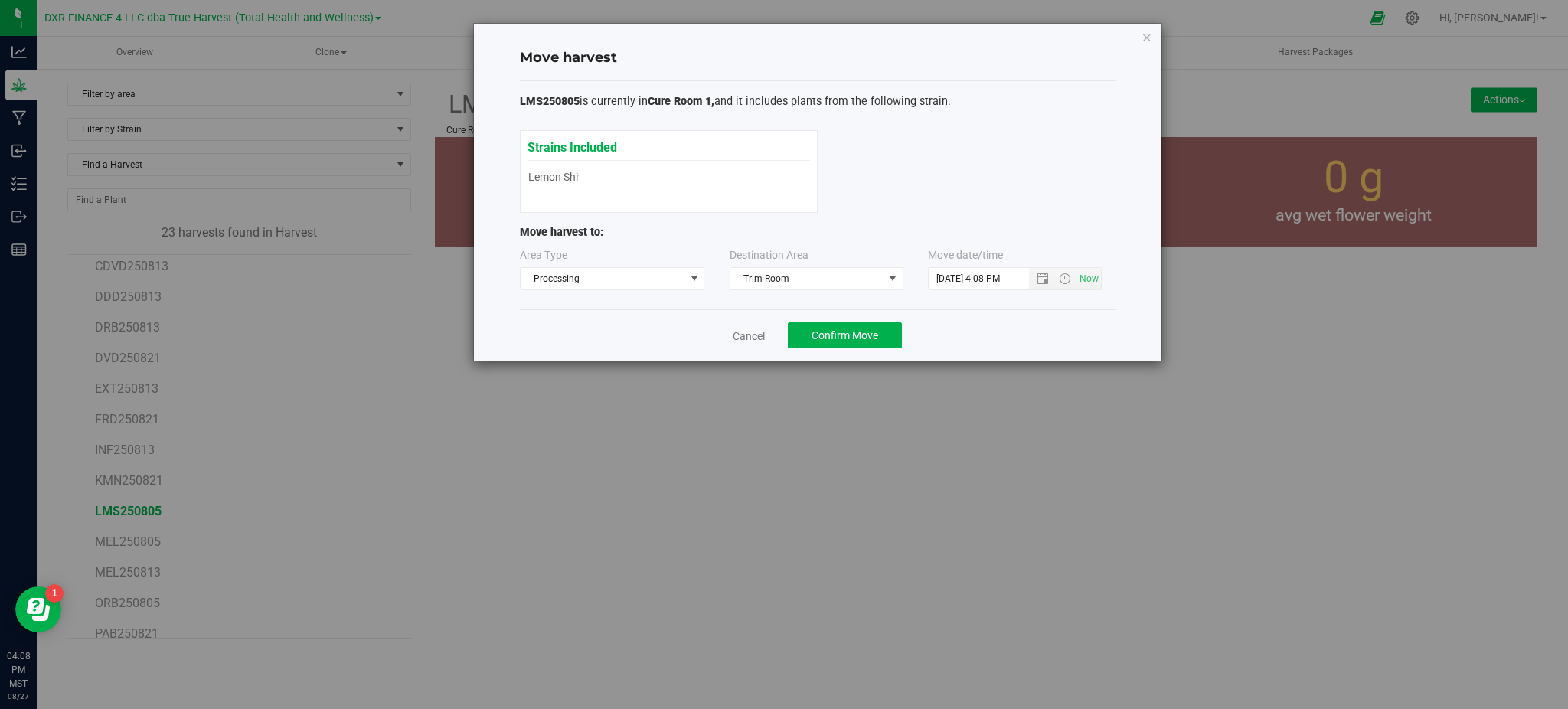
click at [1011, 319] on div "Cancel Confirm Move" at bounding box center [817, 335] width 595 height 51
drag, startPoint x: 836, startPoint y: 328, endPoint x: 863, endPoint y: 324, distance: 27.3
click at [837, 328] on button "Confirm Move" at bounding box center [845, 335] width 114 height 26
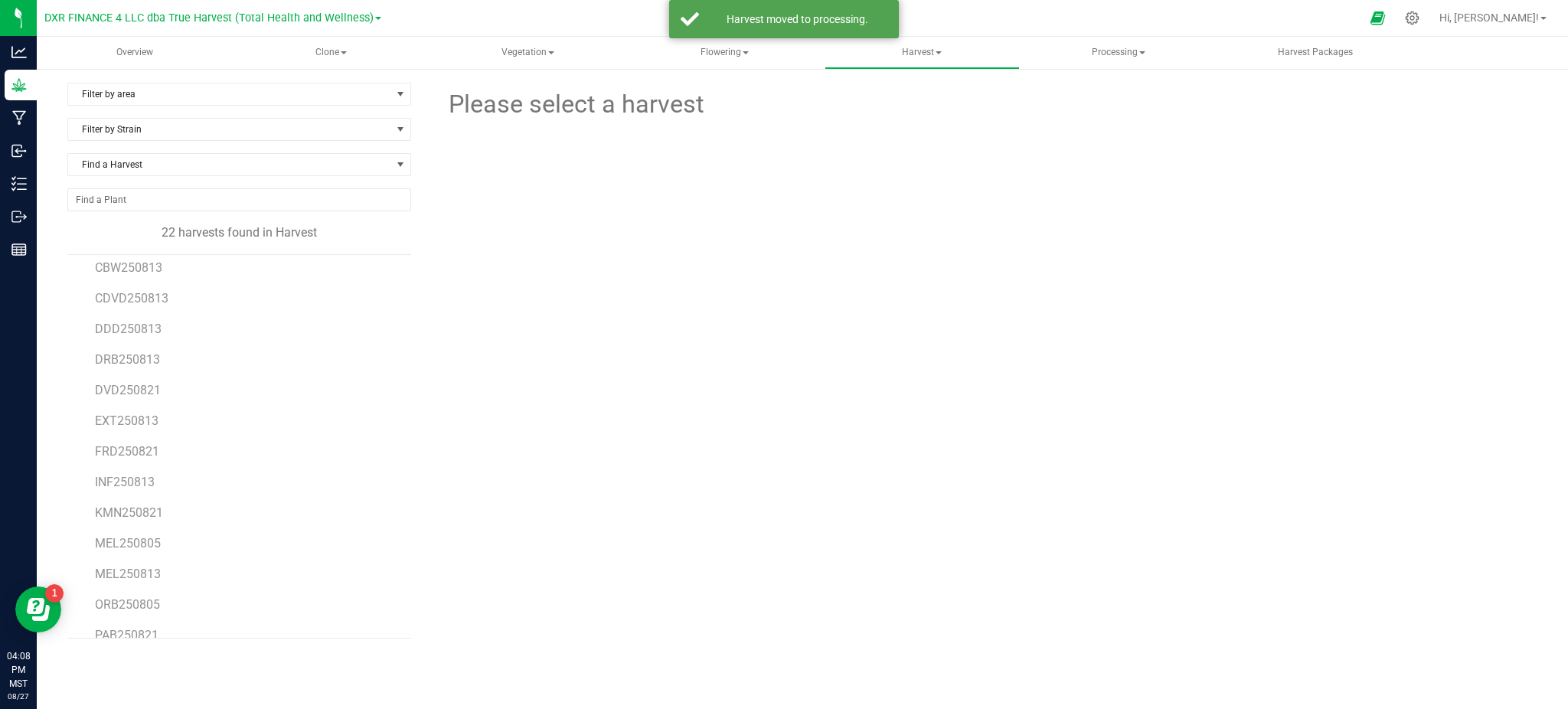
scroll to position [101, 0]
click at [119, 514] on span "MEL250805" at bounding box center [127, 510] width 65 height 14
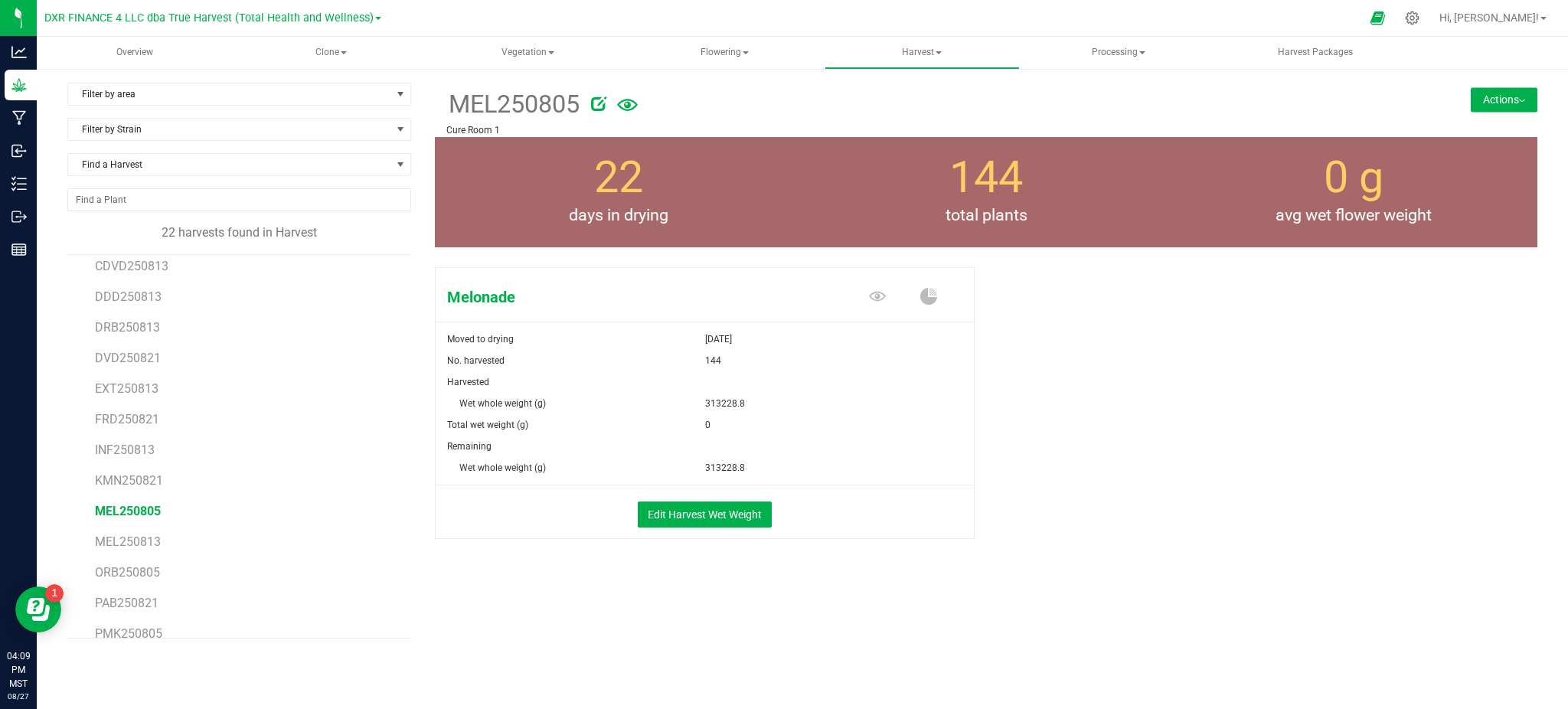
click at [1486, 101] on button "Actions" at bounding box center [1504, 100] width 66 height 25
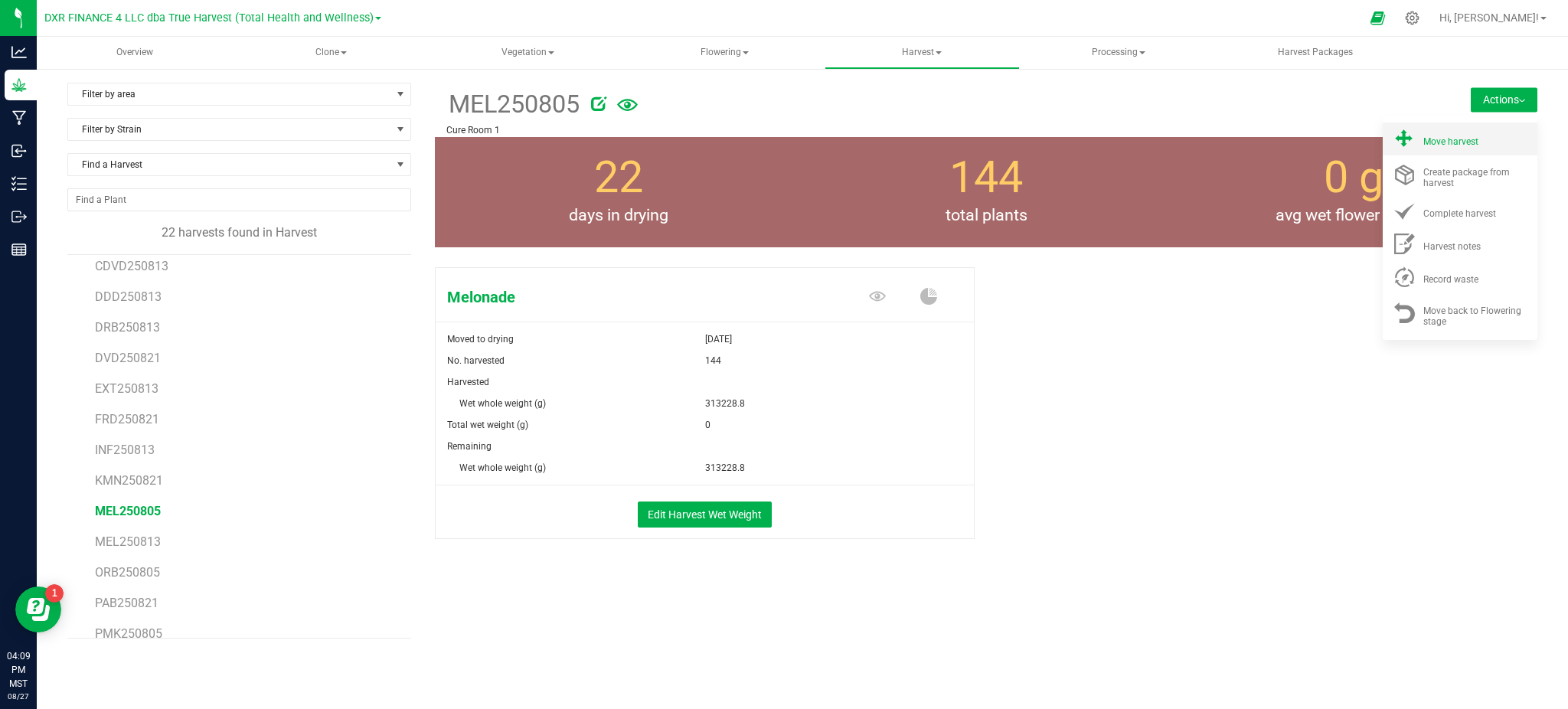
click at [1421, 145] on span at bounding box center [1404, 139] width 37 height 21
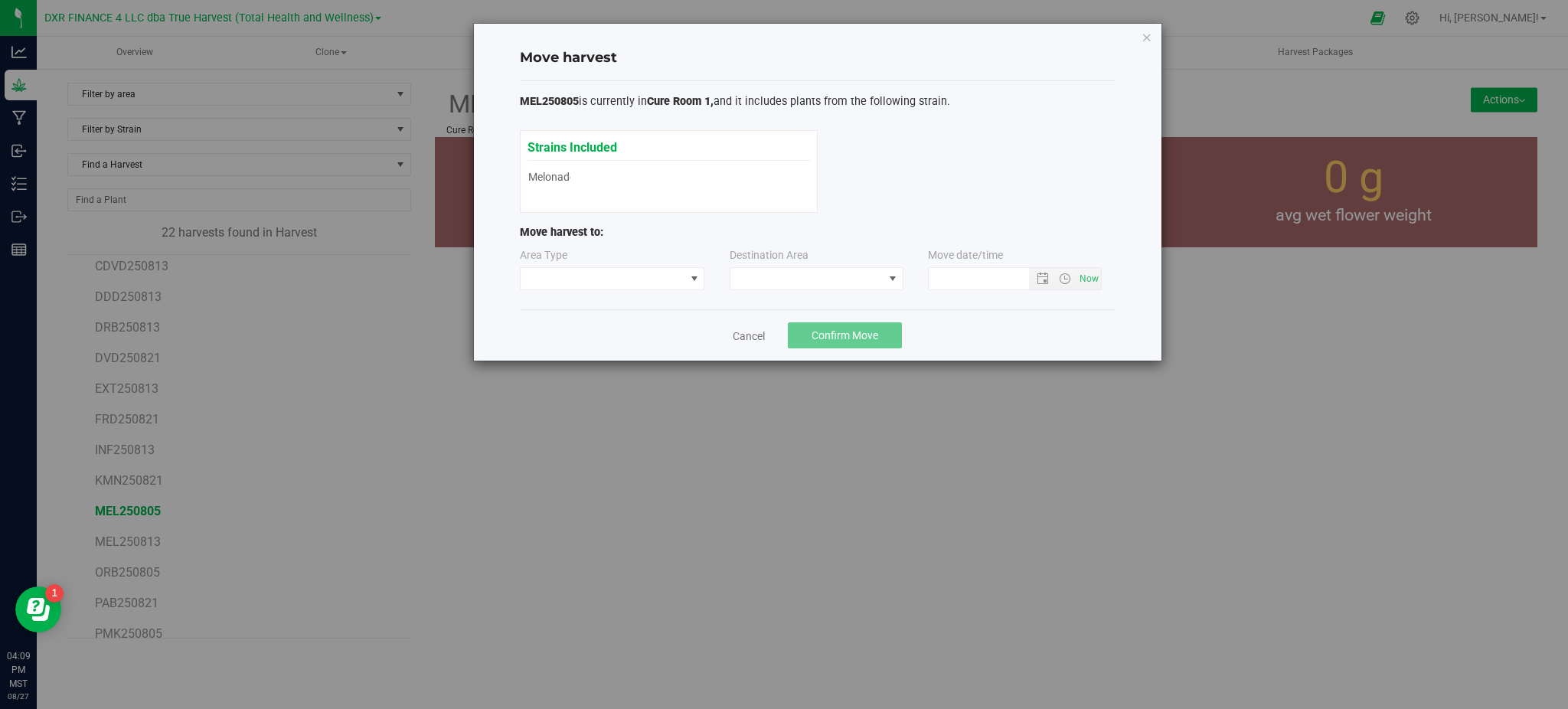
type input "8/27/2025 4:09 PM"
click at [577, 278] on span at bounding box center [603, 279] width 165 height 22
click at [563, 346] on div "Harvest Processing" at bounding box center [611, 320] width 185 height 59
drag, startPoint x: 563, startPoint y: 335, endPoint x: 644, endPoint y: 319, distance: 82.6
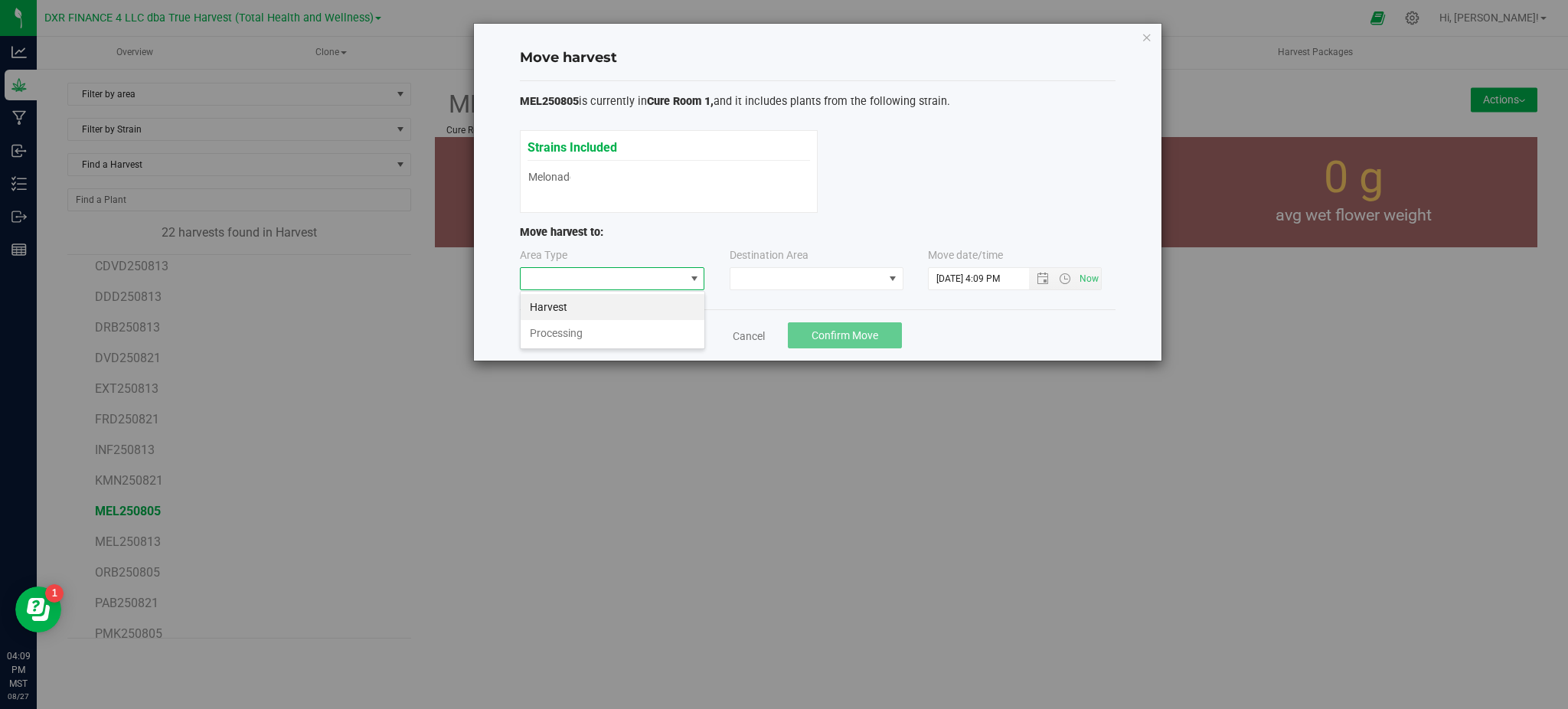
click at [563, 333] on li "Processing" at bounding box center [612, 333] width 184 height 26
drag, startPoint x: 671, startPoint y: 316, endPoint x: 811, endPoint y: 268, distance: 148.0
click at [714, 300] on div "Move harvest MEL250805 is currently in Cure Room 1, and it includes plants from…" at bounding box center [817, 191] width 687 height 336
click at [811, 268] on span at bounding box center [808, 279] width 154 height 22
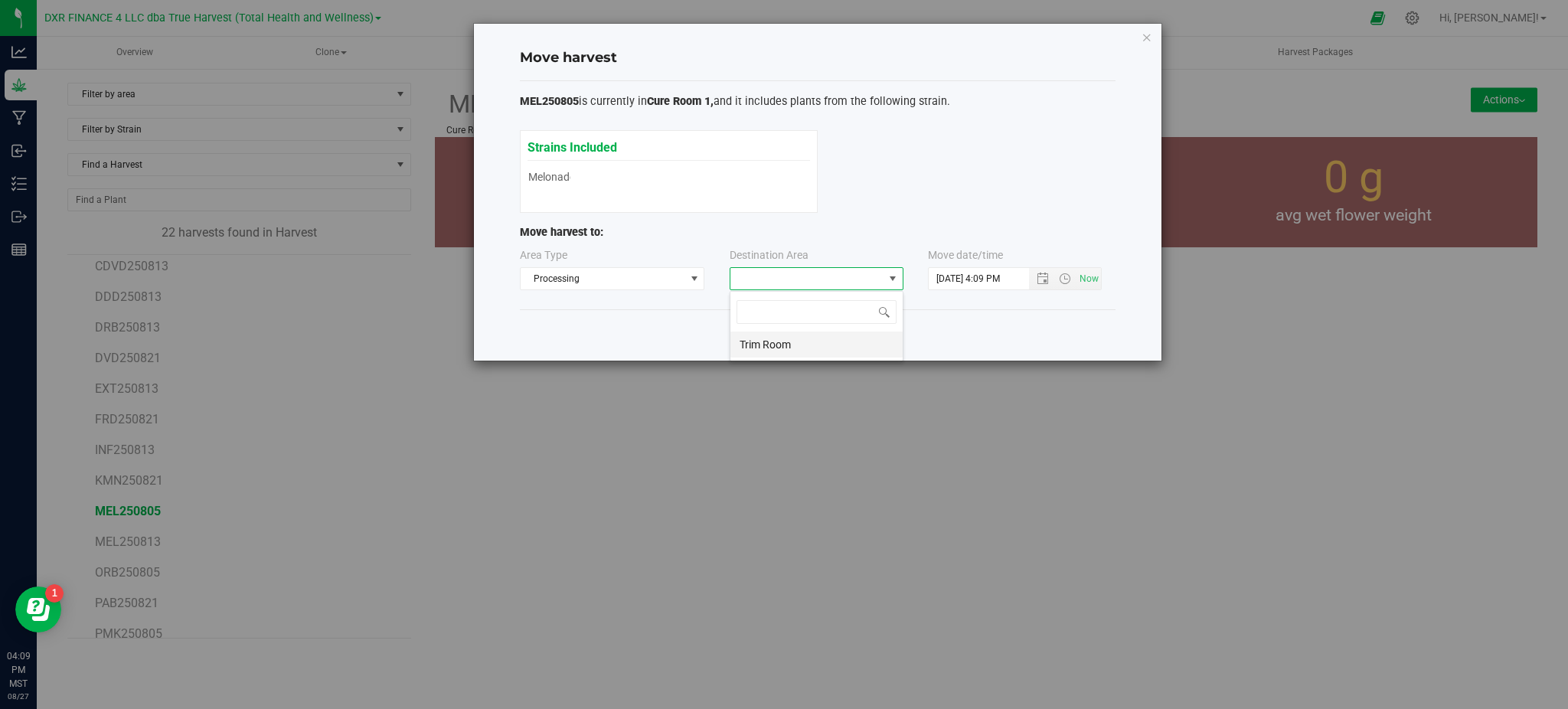
drag, startPoint x: 755, startPoint y: 347, endPoint x: 851, endPoint y: 335, distance: 96.7
click at [758, 346] on li "Trim Room" at bounding box center [817, 344] width 173 height 26
drag, startPoint x: 974, startPoint y: 326, endPoint x: 956, endPoint y: 326, distance: 18.0
click at [965, 326] on div "Cancel Confirm Move" at bounding box center [817, 335] width 595 height 51
click at [852, 329] on span "Confirm Move" at bounding box center [845, 335] width 66 height 12
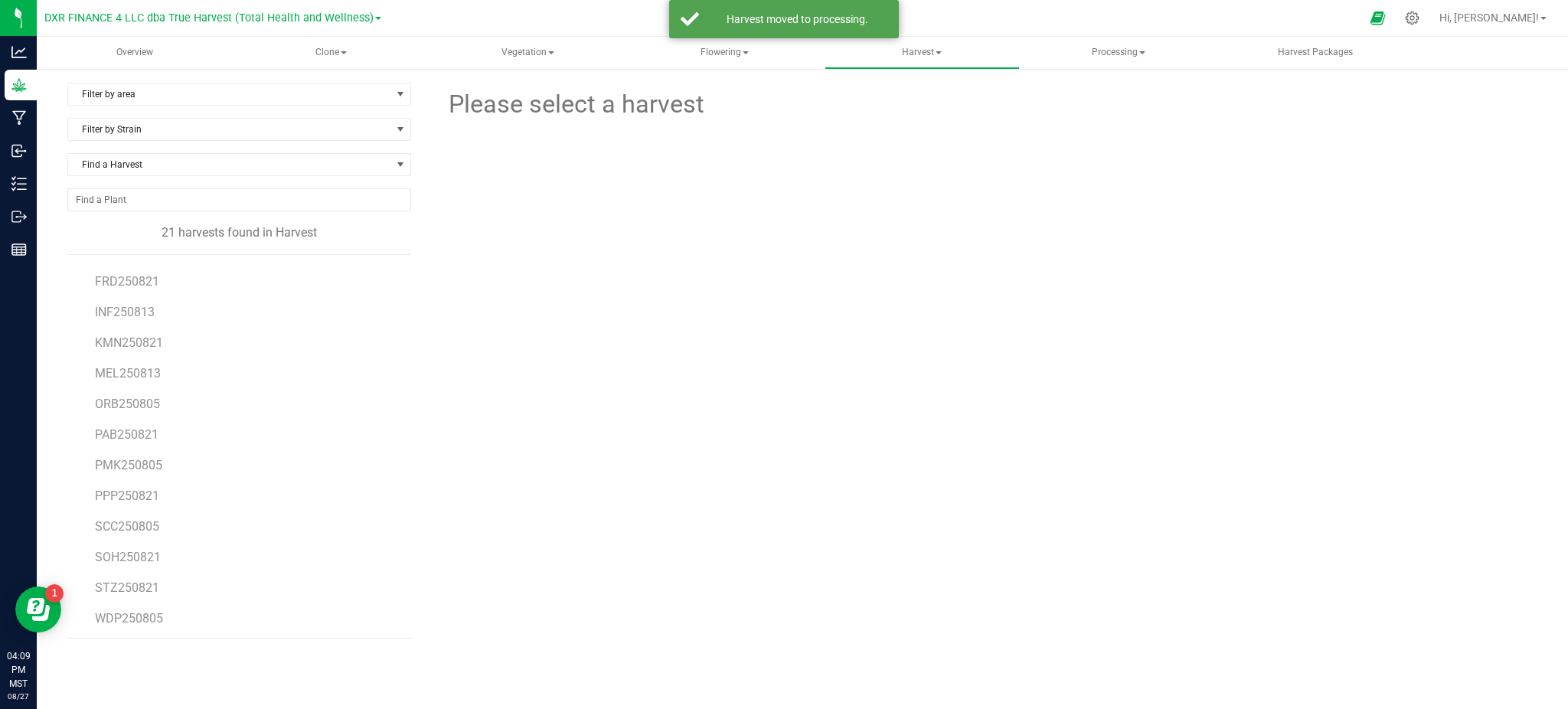
scroll to position [272, 0]
click at [119, 373] on span "ORB250805" at bounding box center [127, 371] width 65 height 14
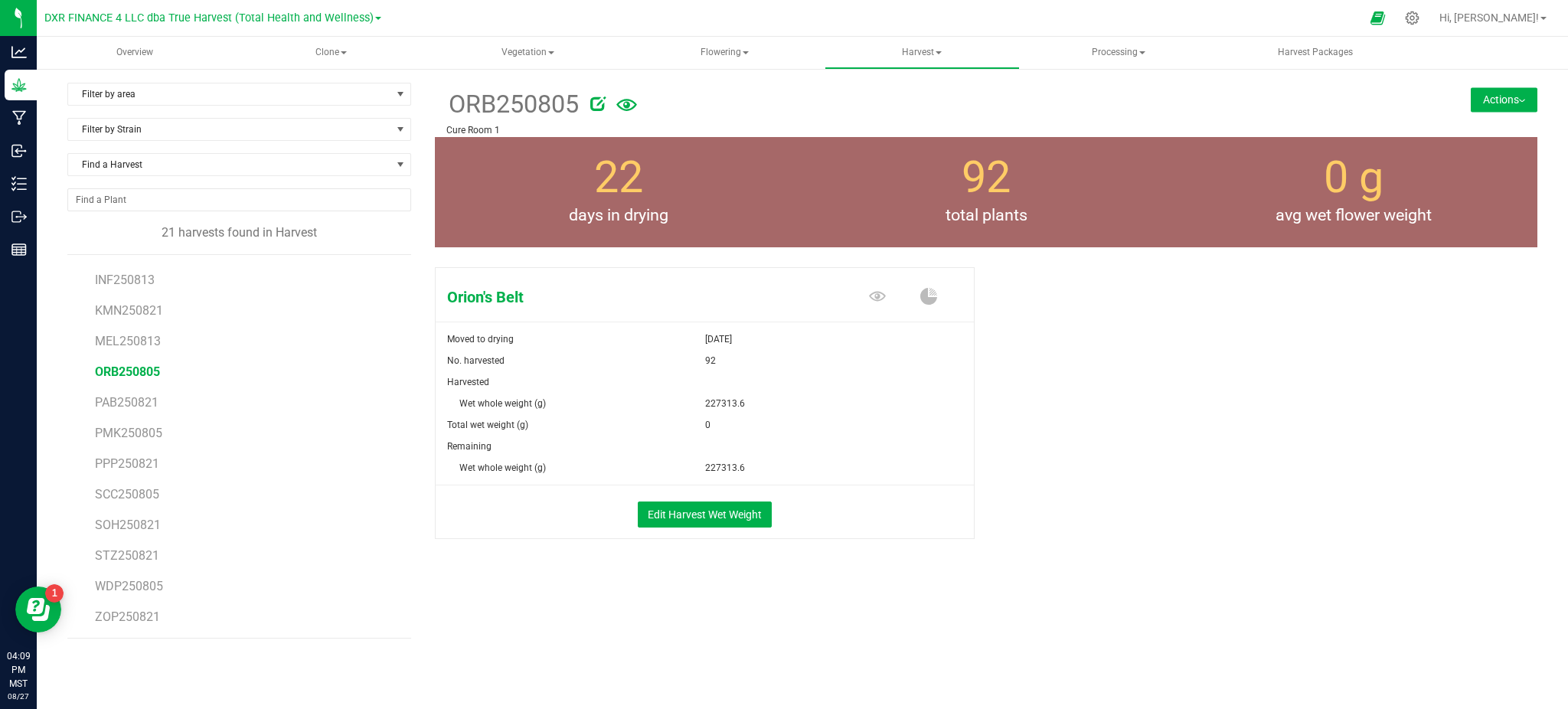
click at [1511, 82] on div "Actions Move harvest Create package from harvest Complete harvest" at bounding box center [1446, 82] width 184 height 1
click at [1504, 98] on button "Actions" at bounding box center [1504, 100] width 66 height 25
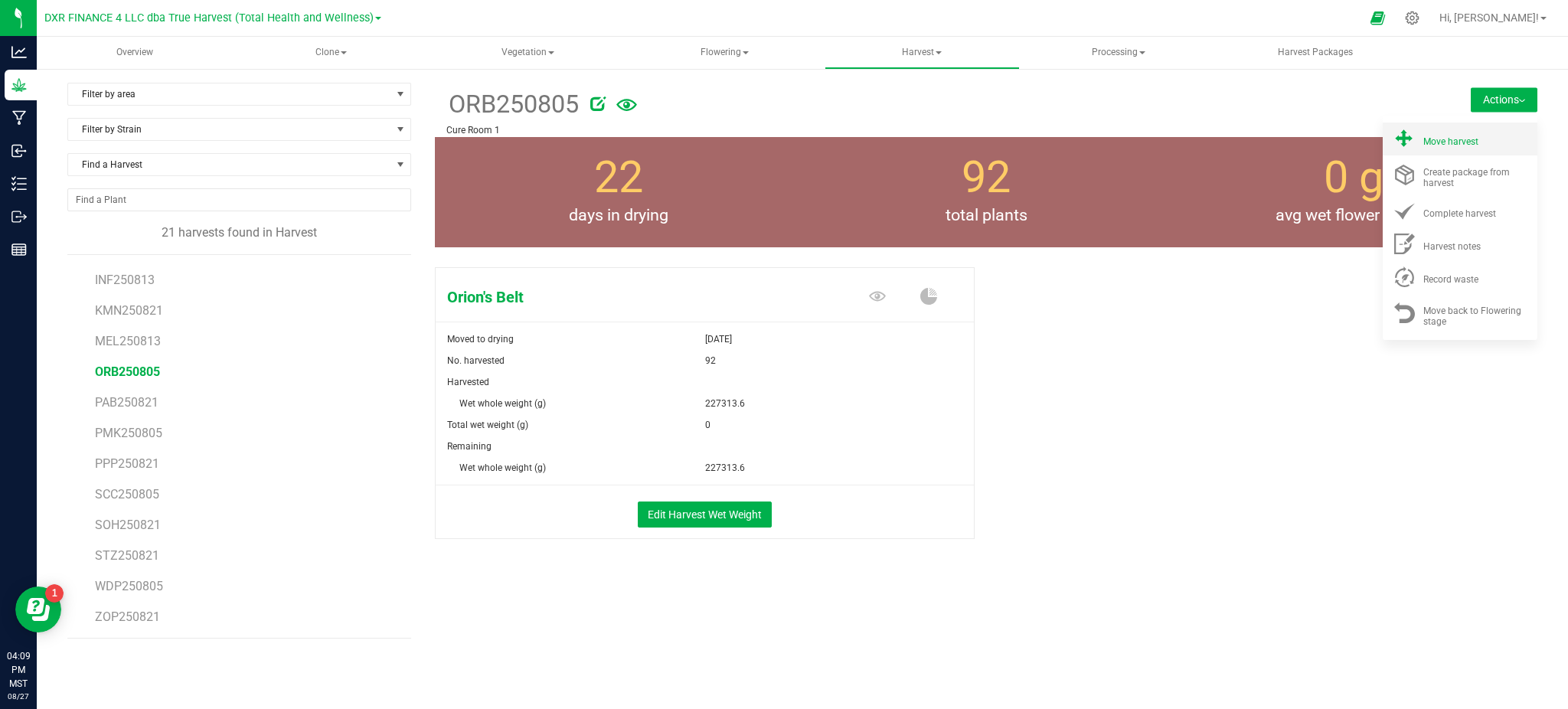
click at [1454, 136] on span "Move harvest" at bounding box center [1450, 141] width 55 height 10
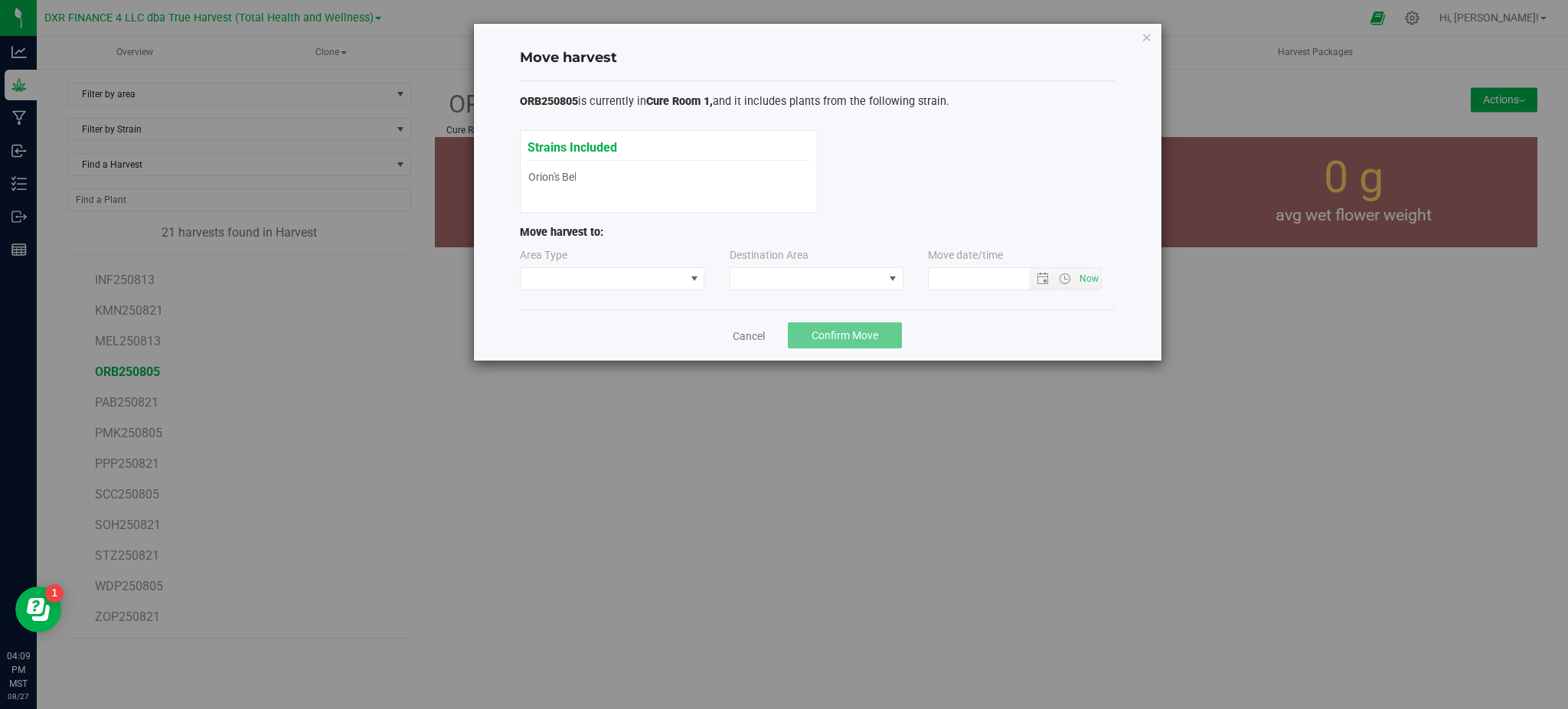
type input "8/27/2025 4:09 PM"
click at [597, 297] on div "Area Type Destination Area Move date/time 8/27/2025 4:09 PM" at bounding box center [817, 272] width 595 height 49
click at [603, 291] on div "Area Type Destination Area Move date/time 8/27/2025 4:09 PM" at bounding box center [817, 272] width 595 height 49
click at [606, 284] on span at bounding box center [603, 279] width 165 height 22
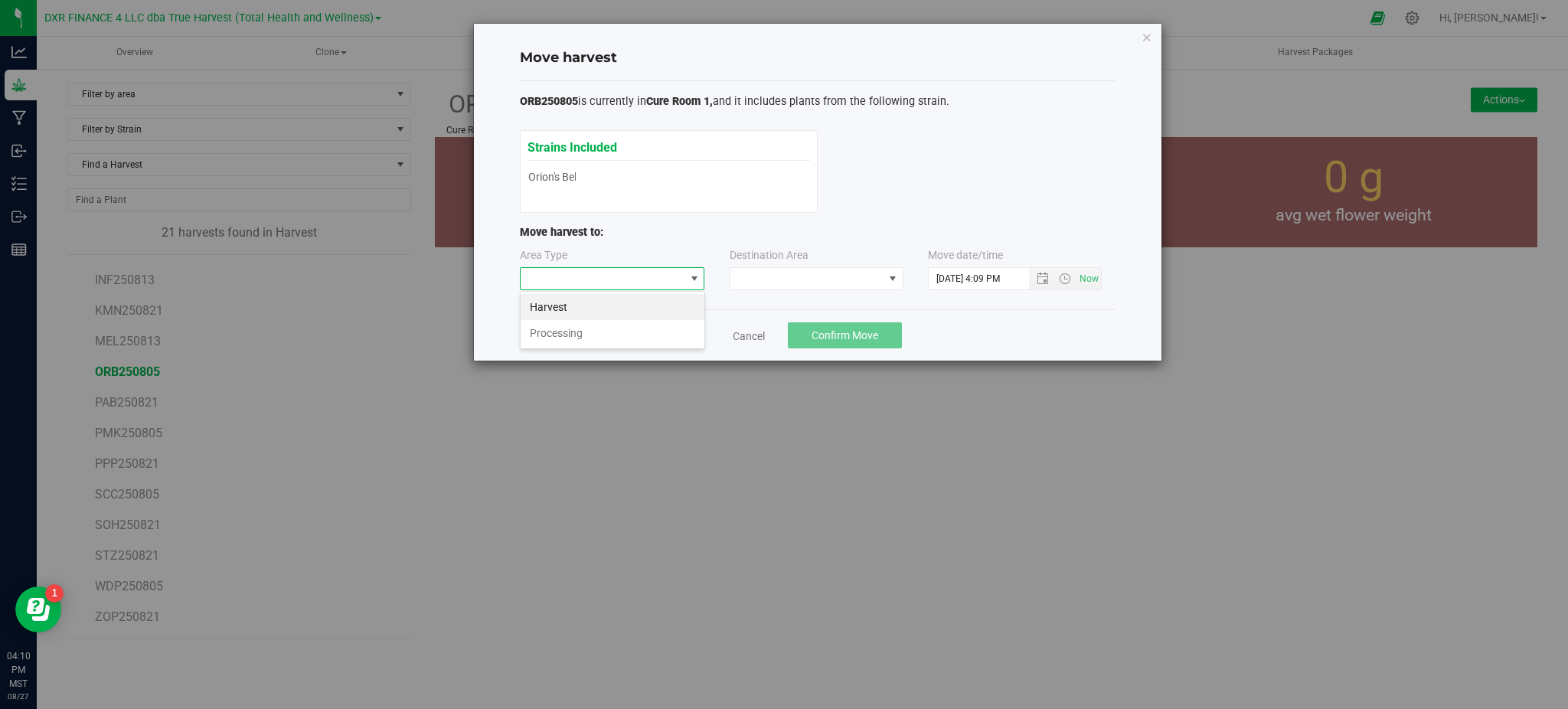
click at [575, 336] on li "Processing" at bounding box center [612, 333] width 184 height 26
drag, startPoint x: 590, startPoint y: 336, endPoint x: 714, endPoint y: 305, distance: 127.8
click at [593, 336] on div "Cancel Confirm Move" at bounding box center [817, 335] width 595 height 51
click at [753, 271] on span at bounding box center [808, 279] width 154 height 22
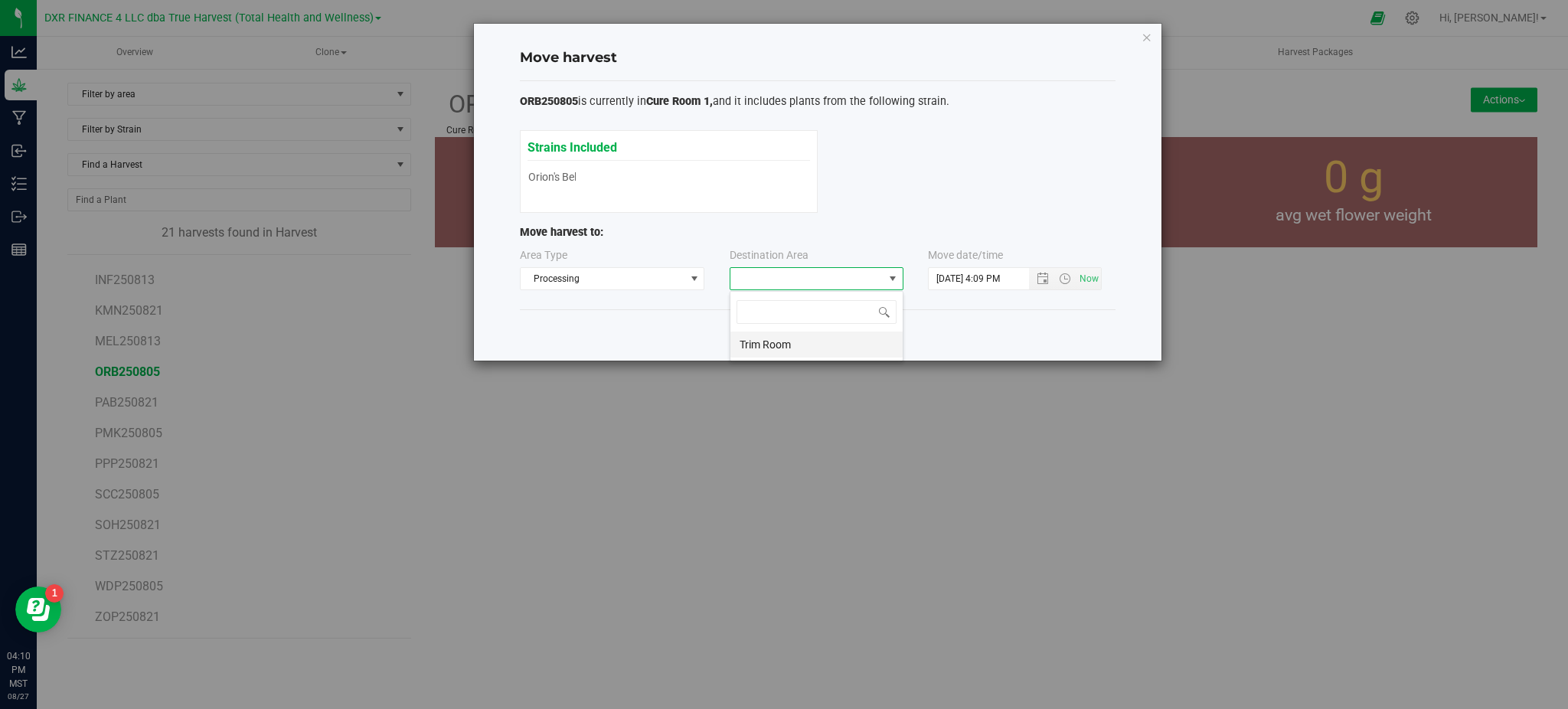
drag, startPoint x: 762, startPoint y: 344, endPoint x: 914, endPoint y: 334, distance: 152.3
click at [763, 344] on li "Trim Room" at bounding box center [817, 344] width 173 height 26
click at [966, 330] on div "Cancel Confirm Move" at bounding box center [817, 335] width 595 height 51
click at [850, 336] on span "Confirm Move" at bounding box center [845, 335] width 66 height 12
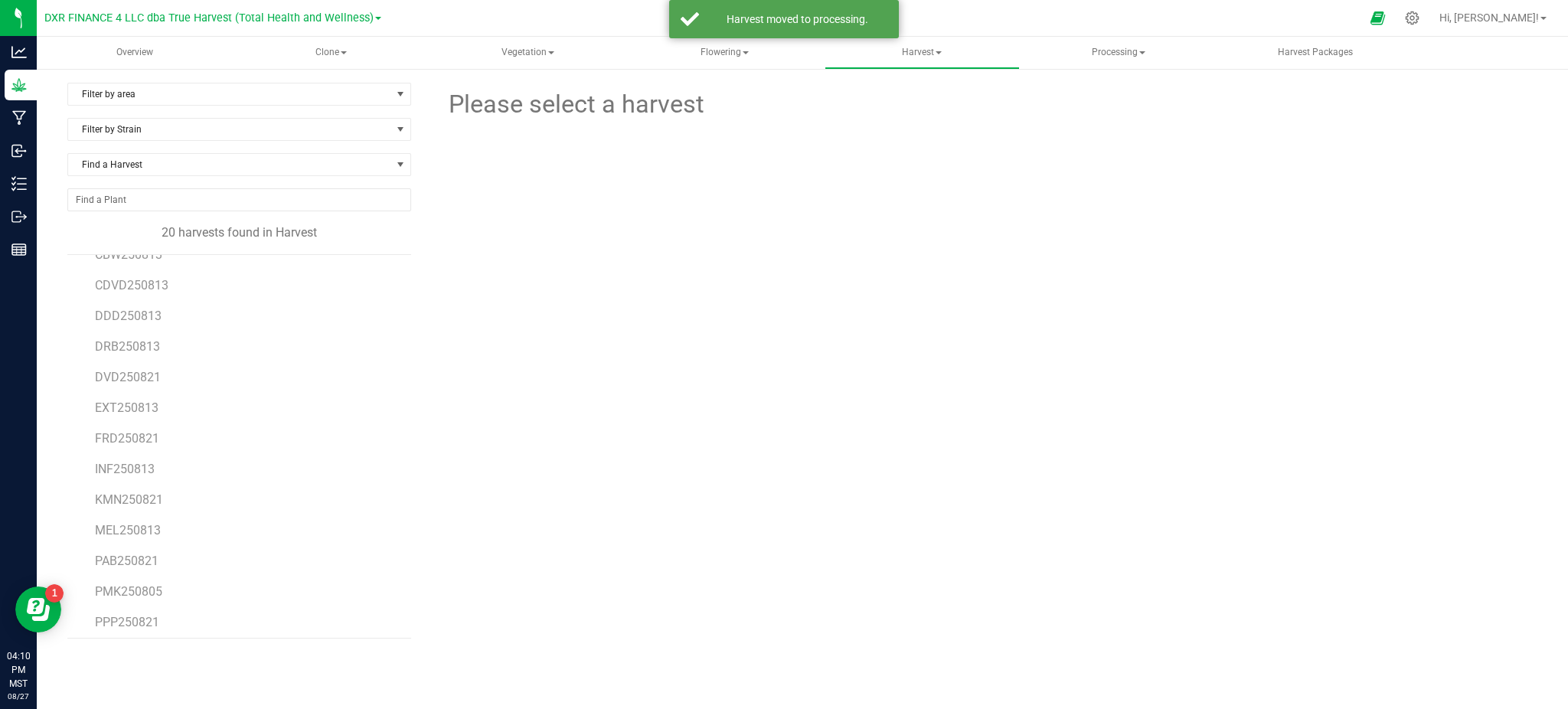
scroll to position [241, 0]
click at [141, 432] on span "PMK250805" at bounding box center [128, 432] width 67 height 14
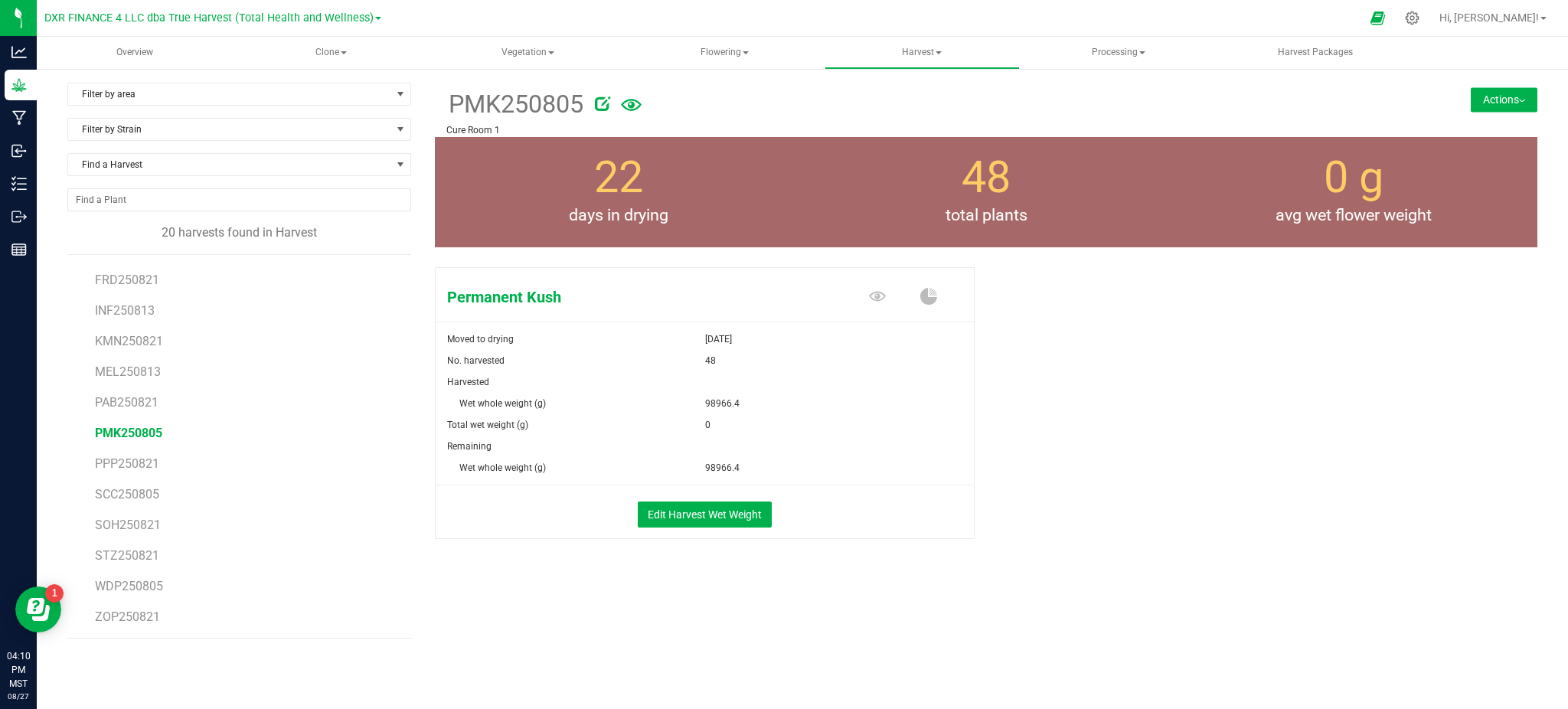
click at [1499, 92] on button "Actions" at bounding box center [1504, 100] width 66 height 25
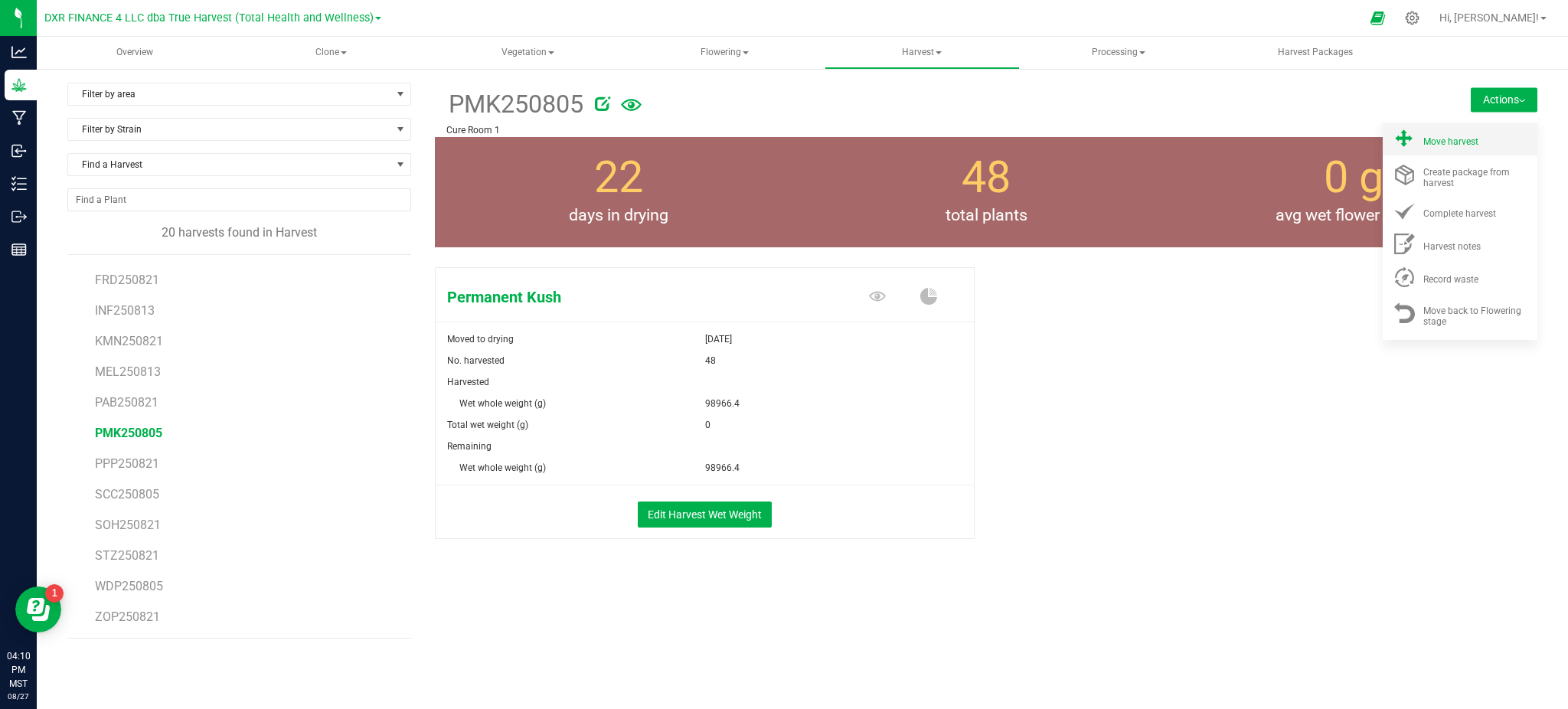
click at [1458, 127] on li "Move harvest" at bounding box center [1460, 138] width 155 height 33
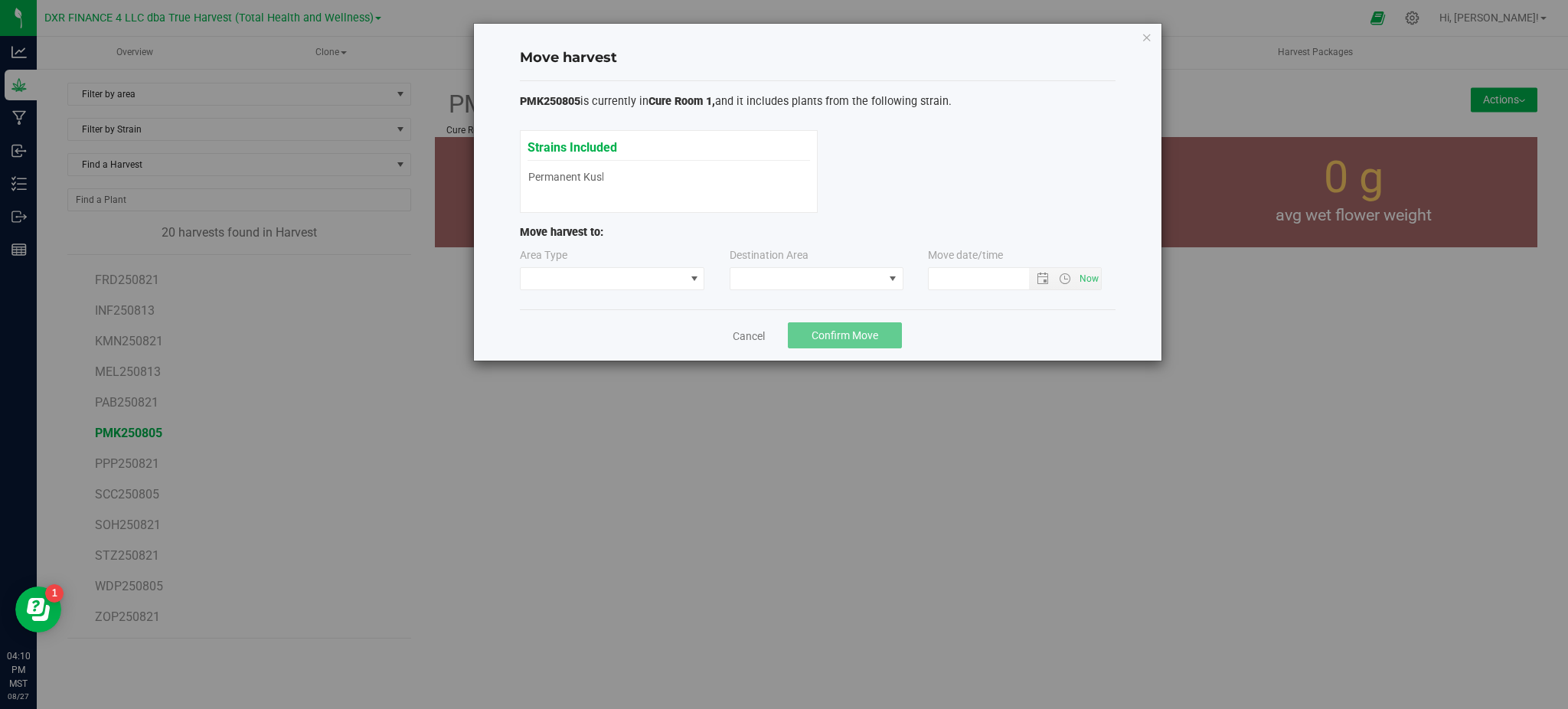
type input "8/27/2025 4:10 PM"
click at [588, 302] on div "PMK250805 is currently in Cure Room 1, and it includes plants from the followin…" at bounding box center [817, 195] width 595 height 228
click at [582, 277] on span at bounding box center [603, 279] width 165 height 22
drag, startPoint x: 601, startPoint y: 336, endPoint x: 790, endPoint y: 286, distance: 195.5
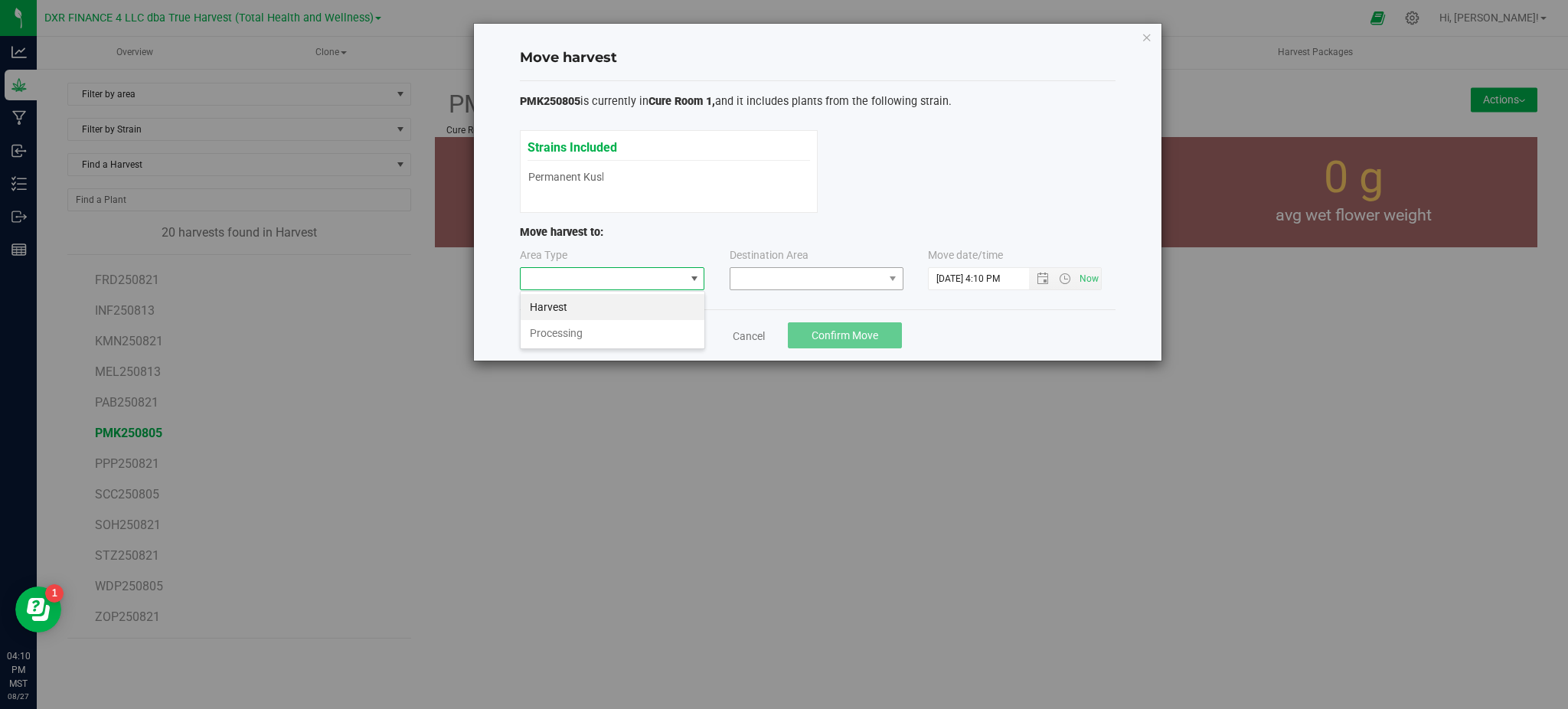
click at [603, 336] on li "Processing" at bounding box center [612, 333] width 184 height 26
click at [803, 277] on span at bounding box center [808, 279] width 154 height 22
drag, startPoint x: 817, startPoint y: 342, endPoint x: 1052, endPoint y: 338, distance: 235.0
click at [822, 341] on li "Trim Room" at bounding box center [817, 344] width 173 height 26
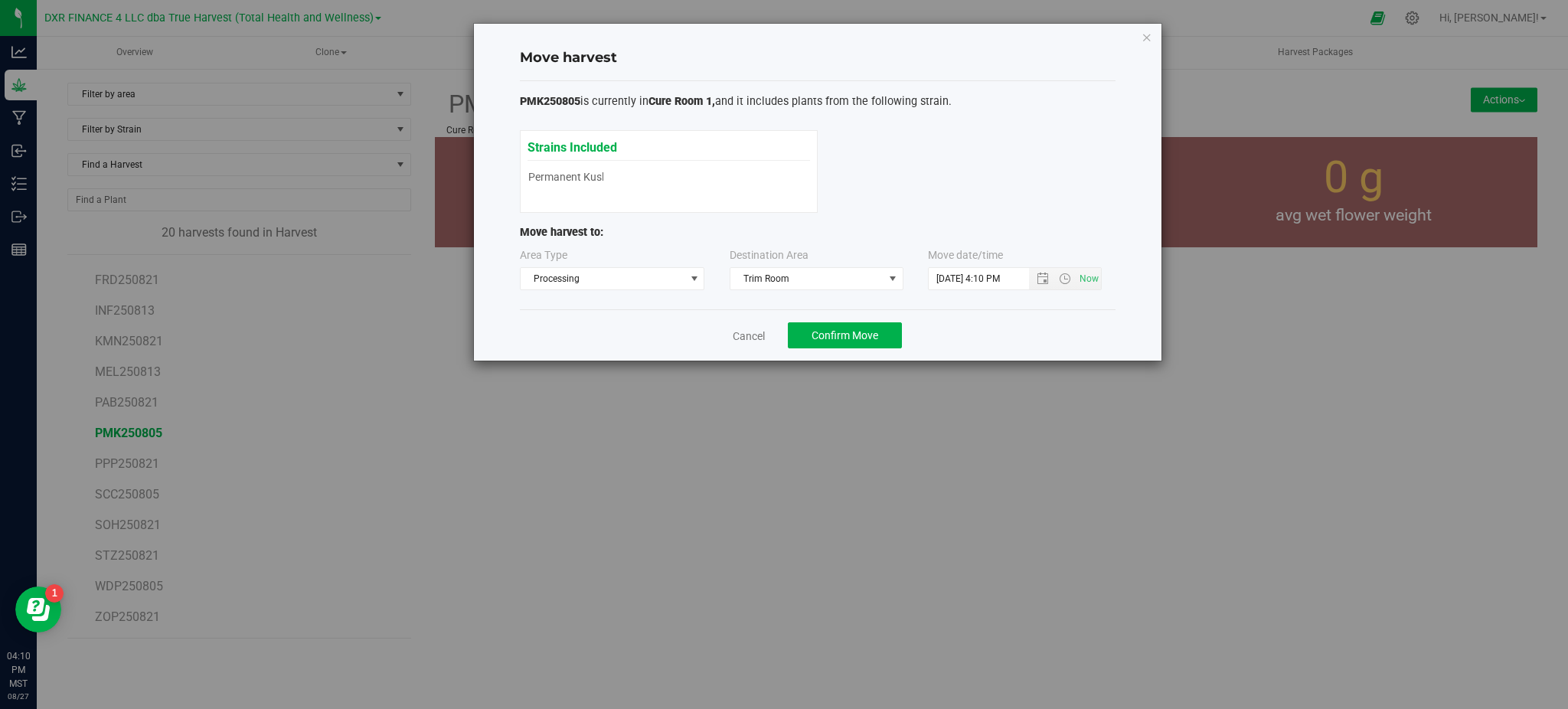
click at [1055, 337] on div "Cancel Confirm Move" at bounding box center [817, 335] width 595 height 51
drag, startPoint x: 818, startPoint y: 344, endPoint x: 838, endPoint y: 326, distance: 26.9
click at [822, 340] on button "Confirm Move" at bounding box center [845, 335] width 114 height 26
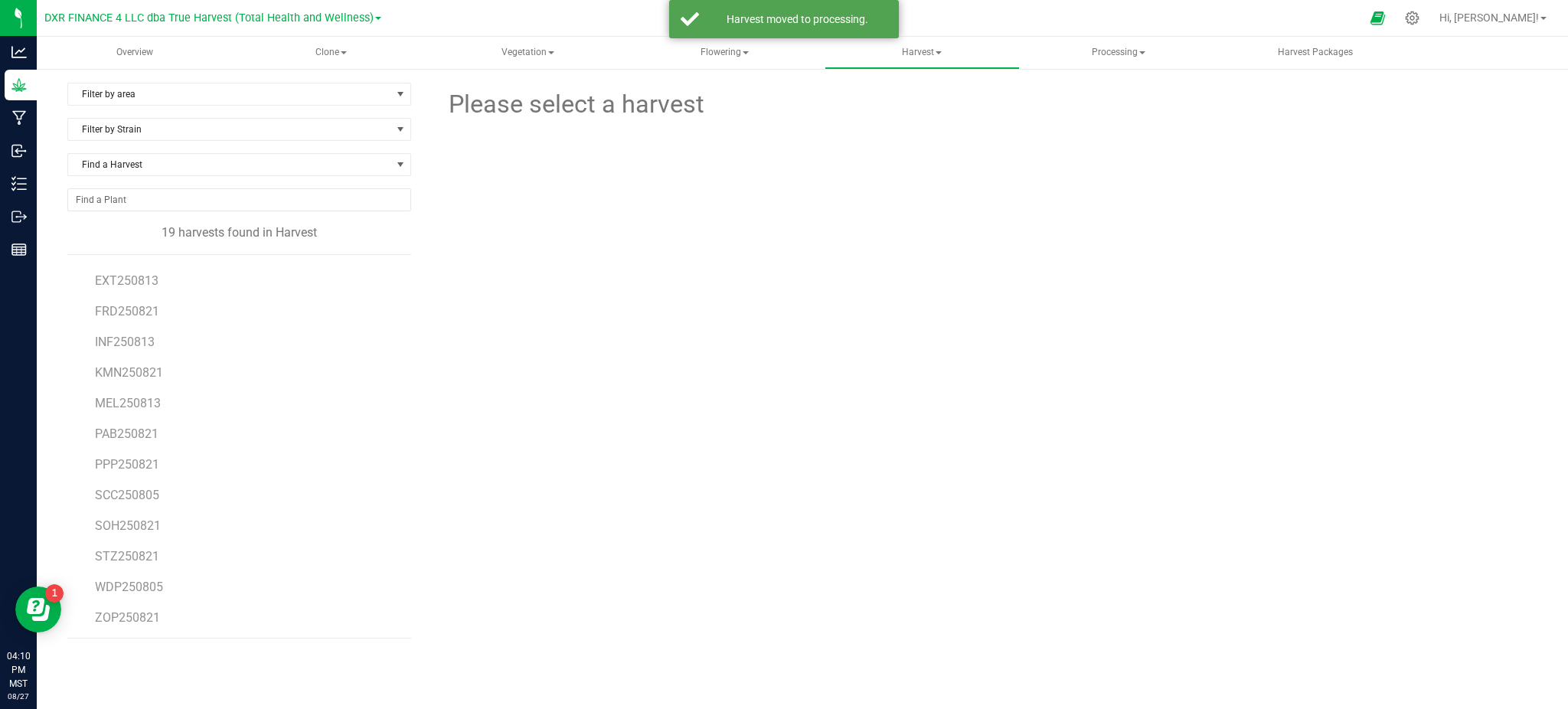
scroll to position [210, 0]
click at [128, 501] on span "SCC250805" at bounding box center [127, 494] width 64 height 14
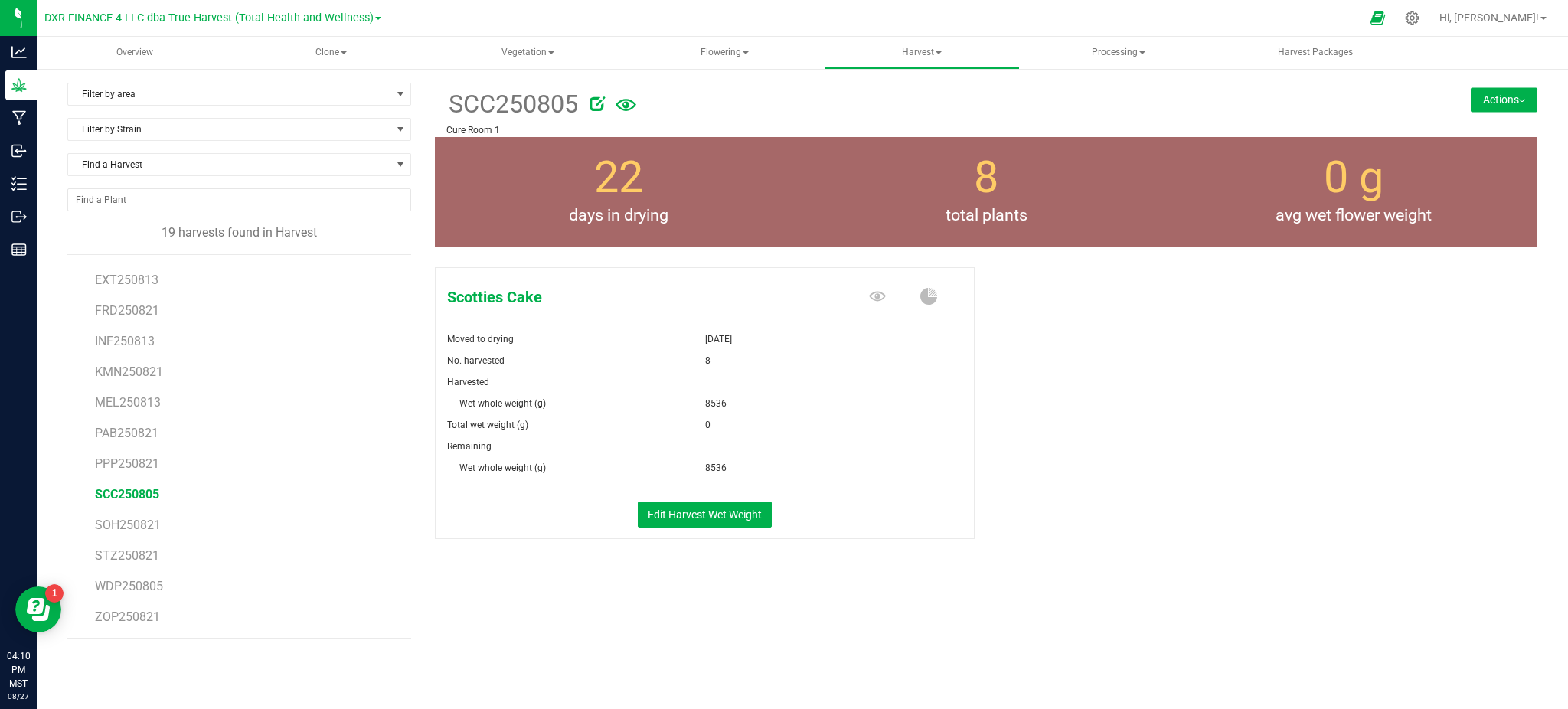
click at [1525, 101] on button "Actions" at bounding box center [1504, 100] width 66 height 25
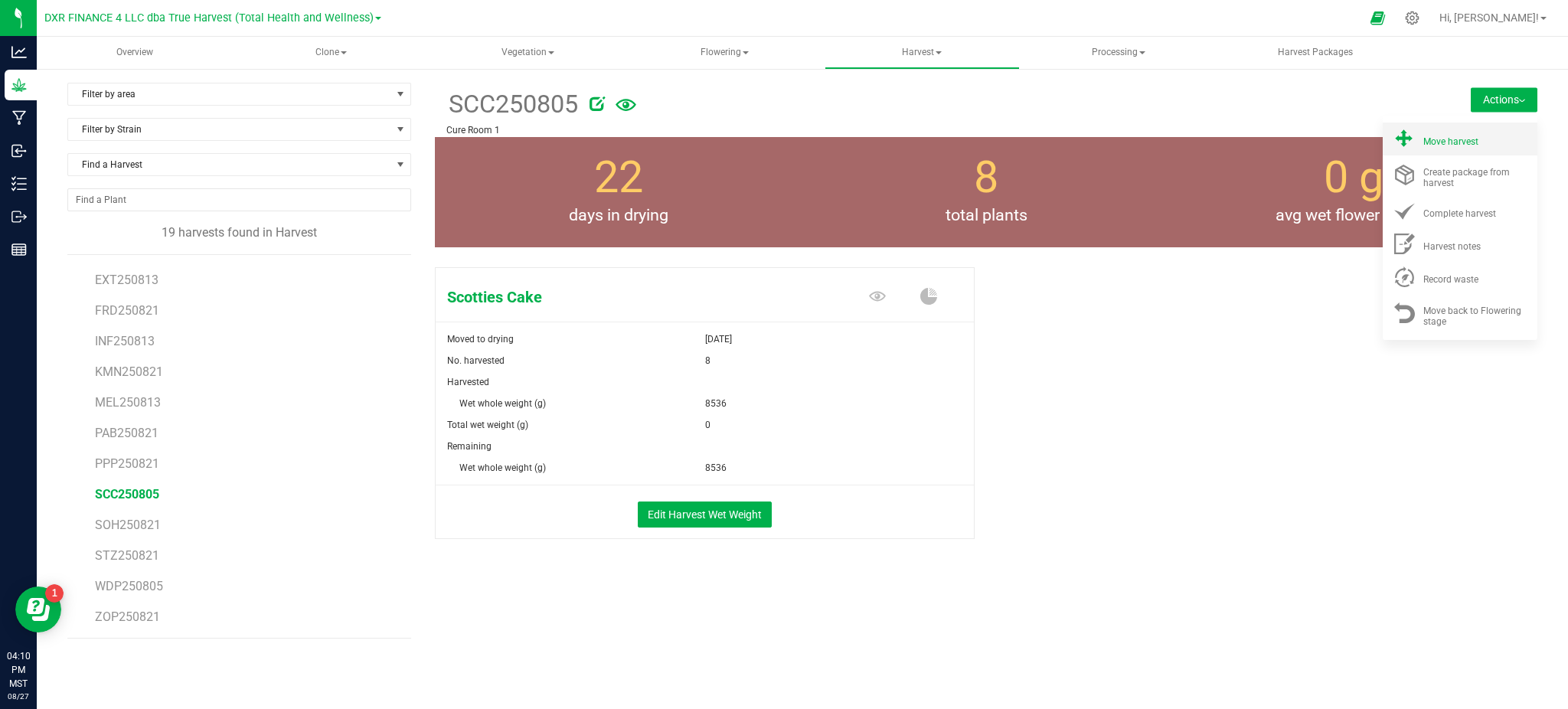
click at [1413, 150] on li "Move harvest" at bounding box center [1460, 138] width 155 height 33
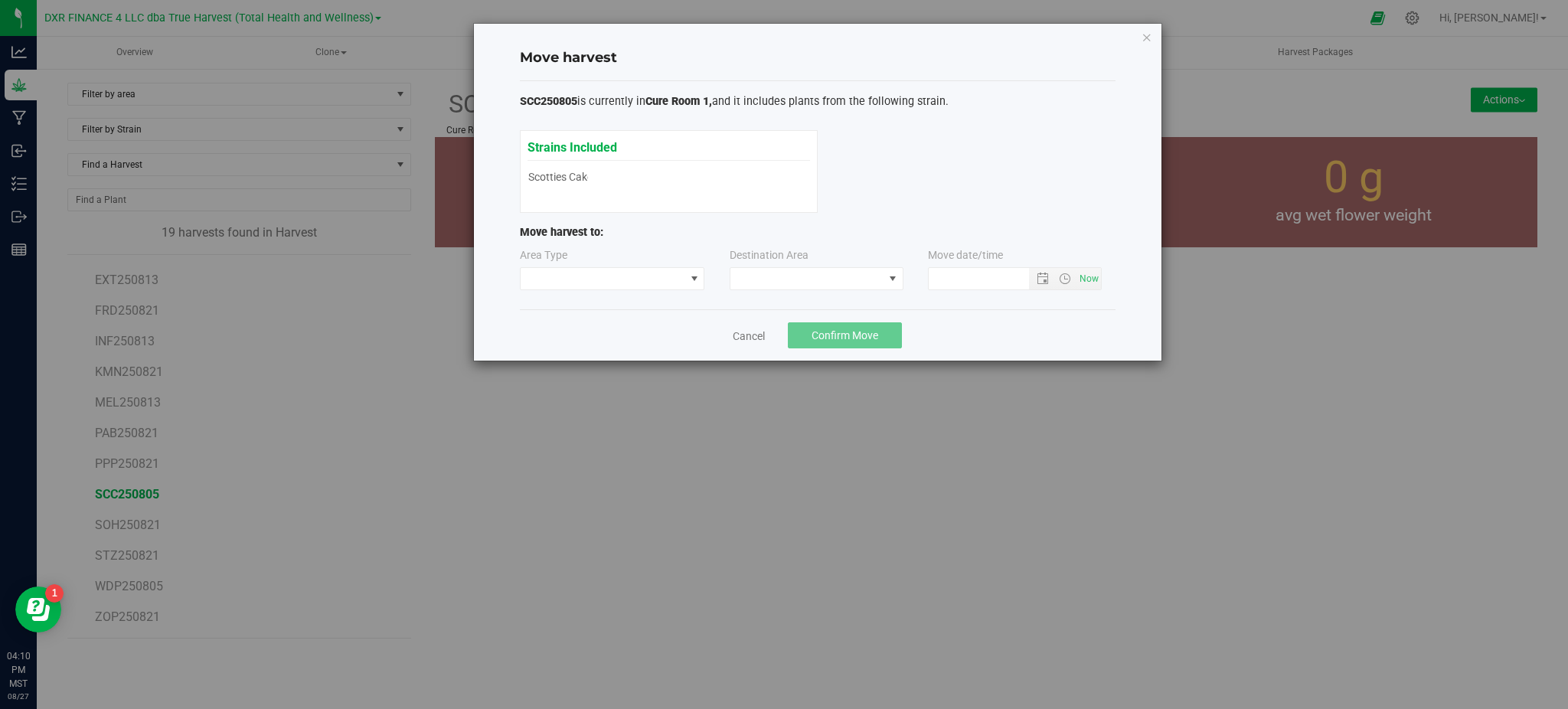
type input "8/27/2025 4:10 PM"
click at [571, 271] on span at bounding box center [603, 279] width 165 height 22
drag, startPoint x: 565, startPoint y: 329, endPoint x: 1024, endPoint y: 318, distance: 459.1
click at [567, 329] on li "Processing" at bounding box center [612, 333] width 184 height 26
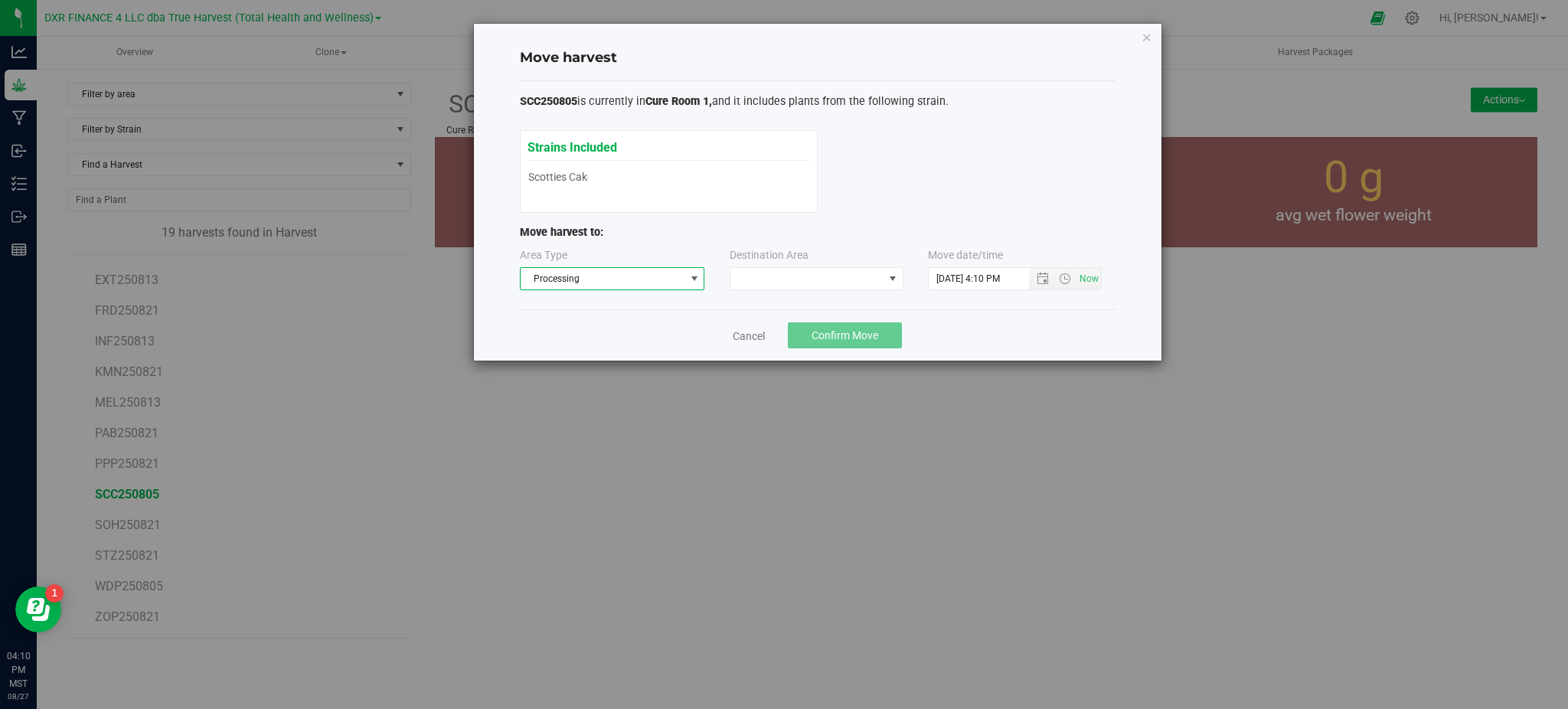
drag, startPoint x: 1010, startPoint y: 314, endPoint x: 994, endPoint y: 314, distance: 16.0
click at [1005, 314] on div "Cancel Confirm Move" at bounding box center [817, 335] width 595 height 51
click at [838, 288] on span at bounding box center [808, 279] width 154 height 22
drag, startPoint x: 766, startPoint y: 344, endPoint x: 938, endPoint y: 336, distance: 172.2
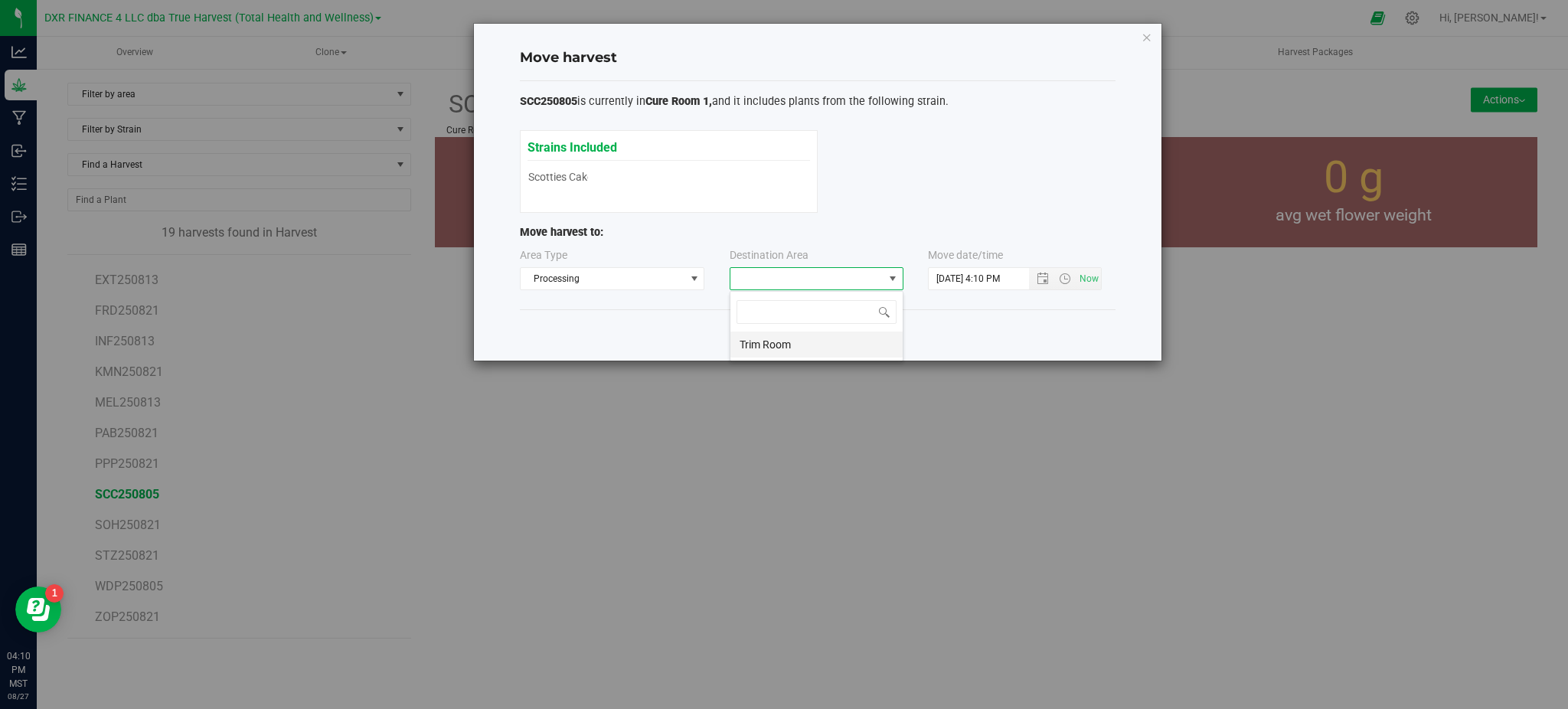
click at [767, 344] on li "Trim Room" at bounding box center [817, 344] width 173 height 26
drag, startPoint x: 996, startPoint y: 334, endPoint x: 1032, endPoint y: 283, distance: 62.4
click at [997, 334] on div "Cancel Confirm Move" at bounding box center [817, 335] width 595 height 51
click at [821, 336] on span "Confirm Move" at bounding box center [845, 335] width 66 height 12
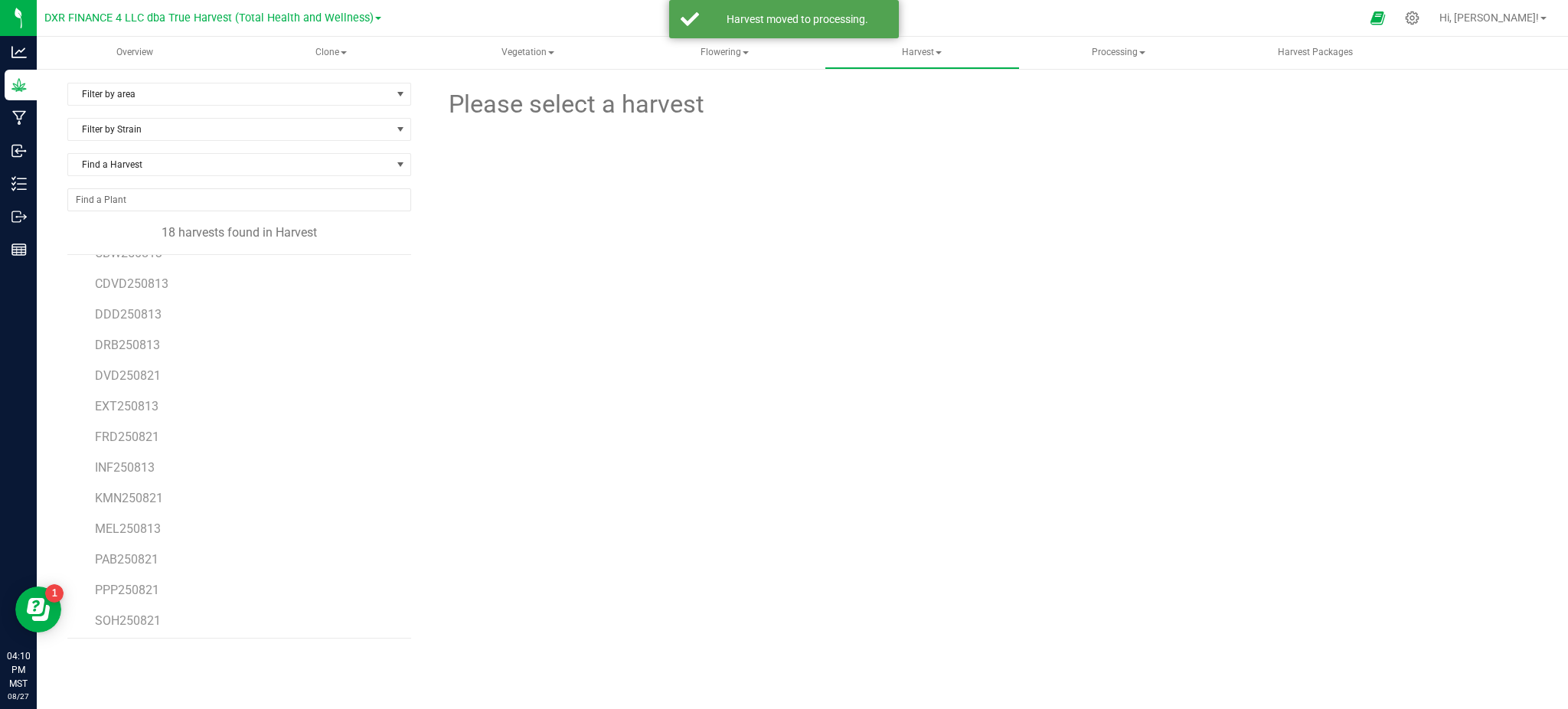
scroll to position [180, 0]
click at [149, 583] on span "WDP250805" at bounding box center [128, 586] width 67 height 14
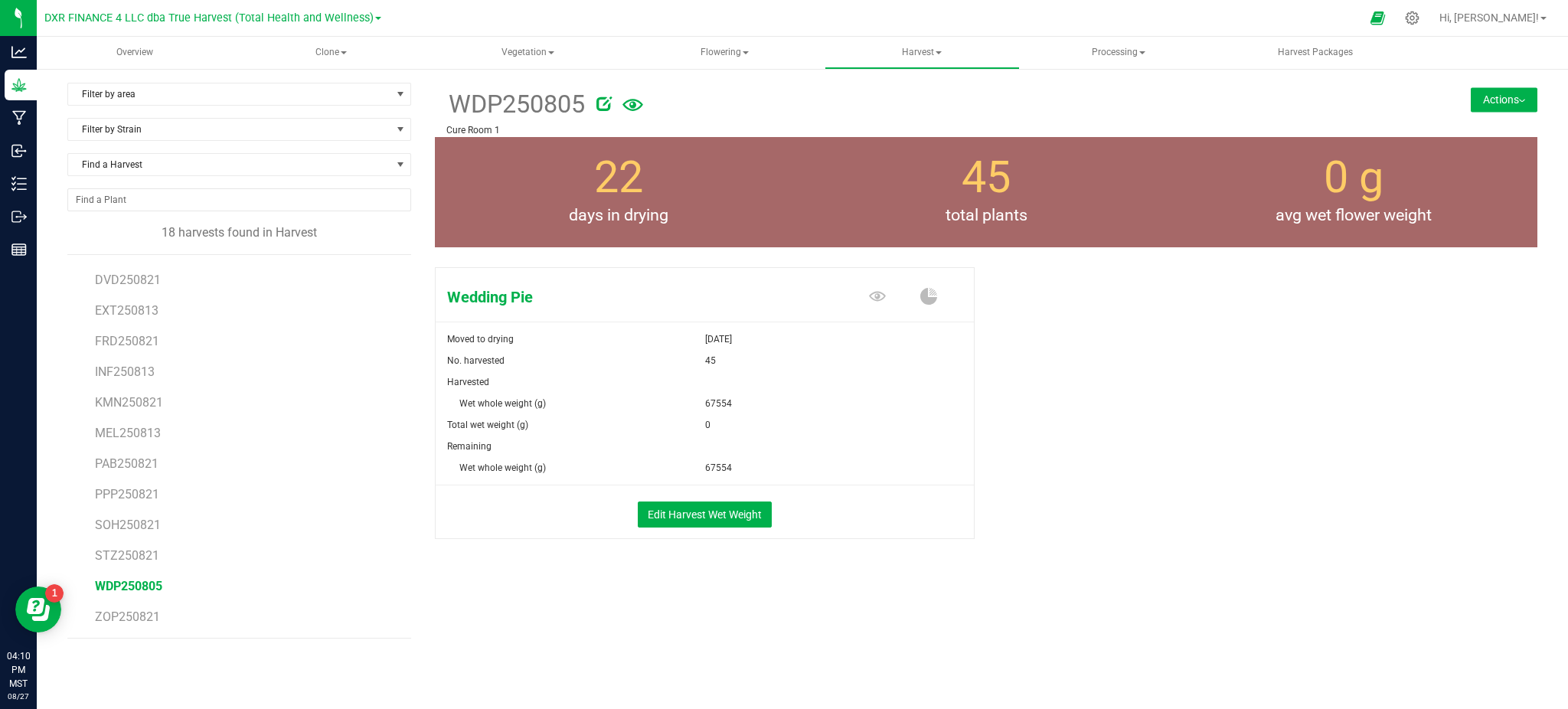
click at [1502, 89] on button "Actions" at bounding box center [1504, 100] width 66 height 25
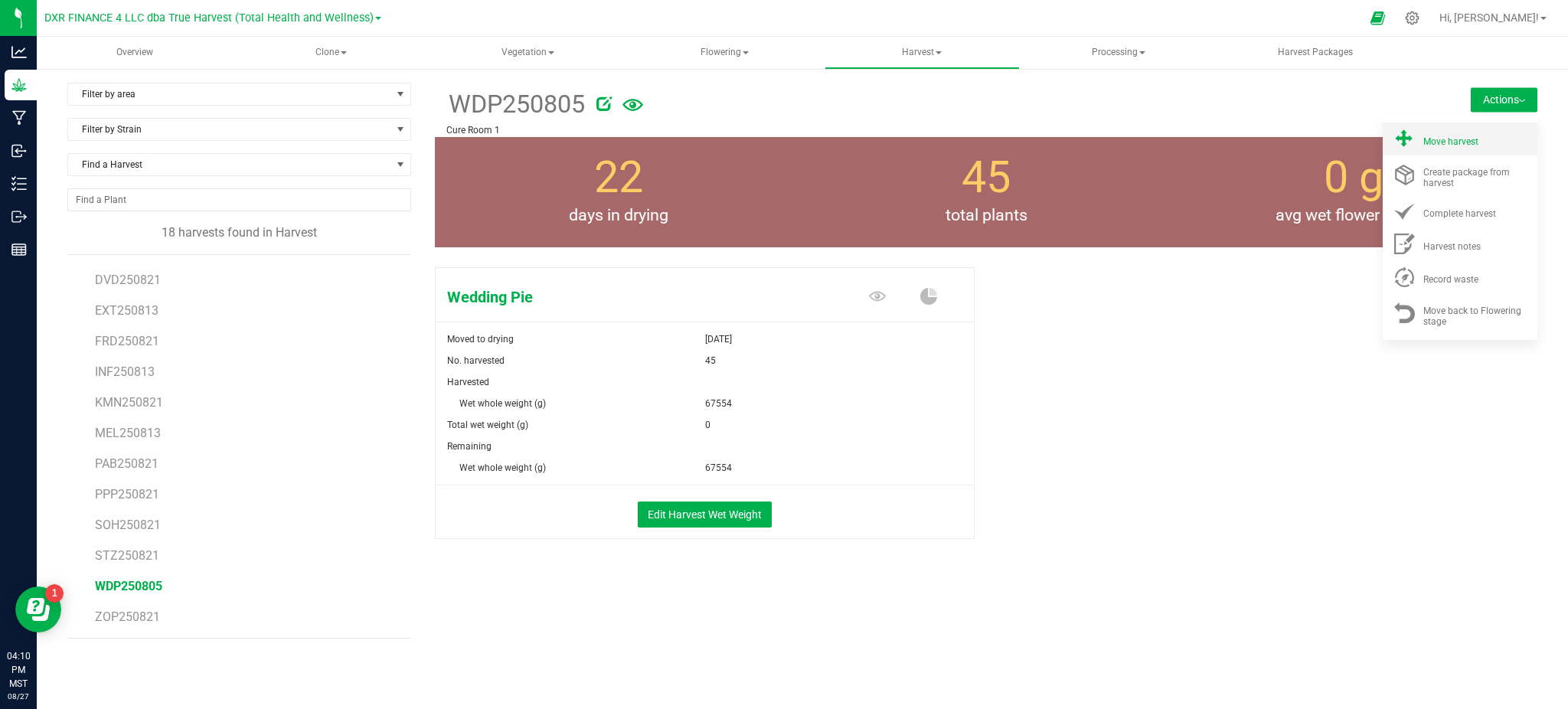
click at [1451, 129] on li "Move harvest" at bounding box center [1460, 138] width 155 height 33
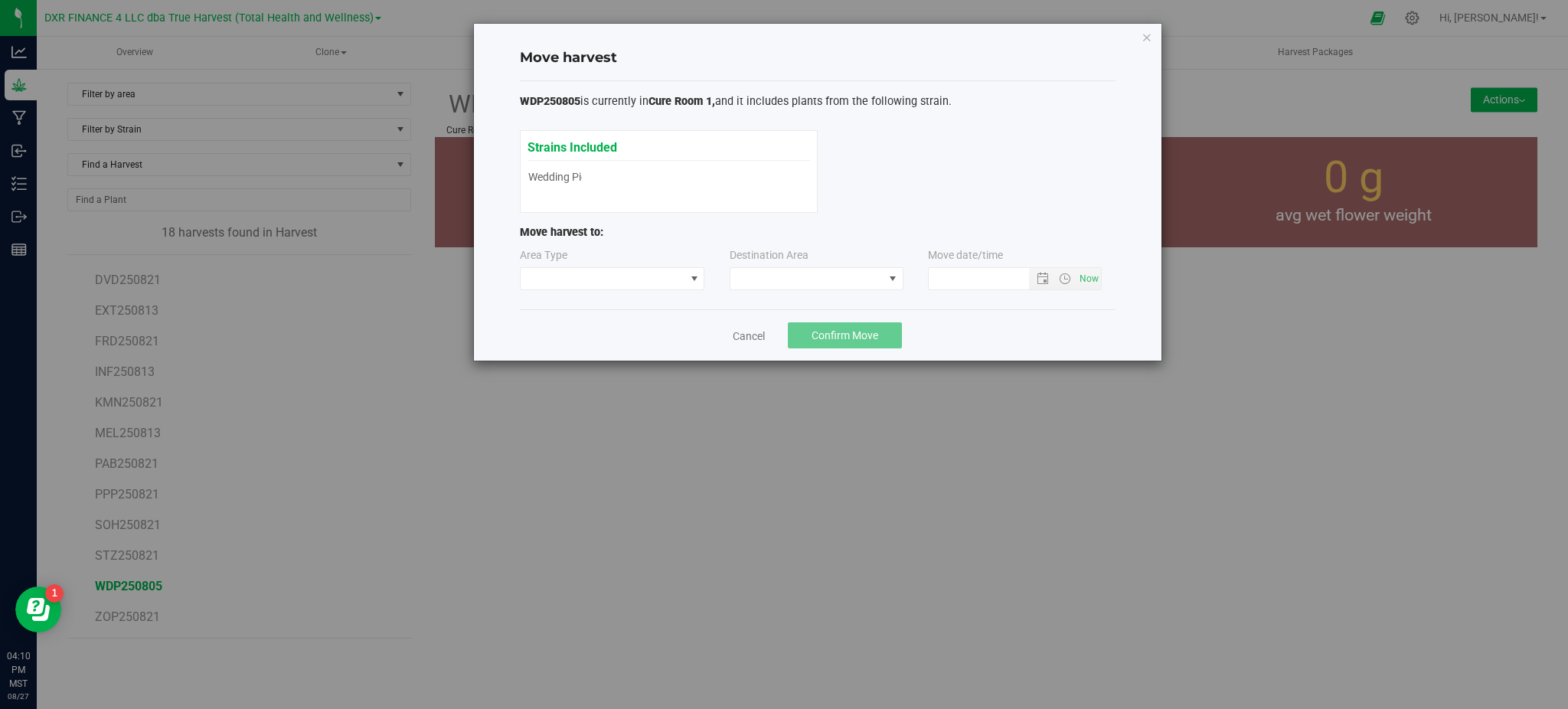
type input "8/27/2025 4:10 PM"
click at [639, 282] on span at bounding box center [603, 279] width 165 height 22
drag, startPoint x: 550, startPoint y: 336, endPoint x: 678, endPoint y: 300, distance: 133.0
click at [549, 336] on li "Processing" at bounding box center [612, 333] width 184 height 26
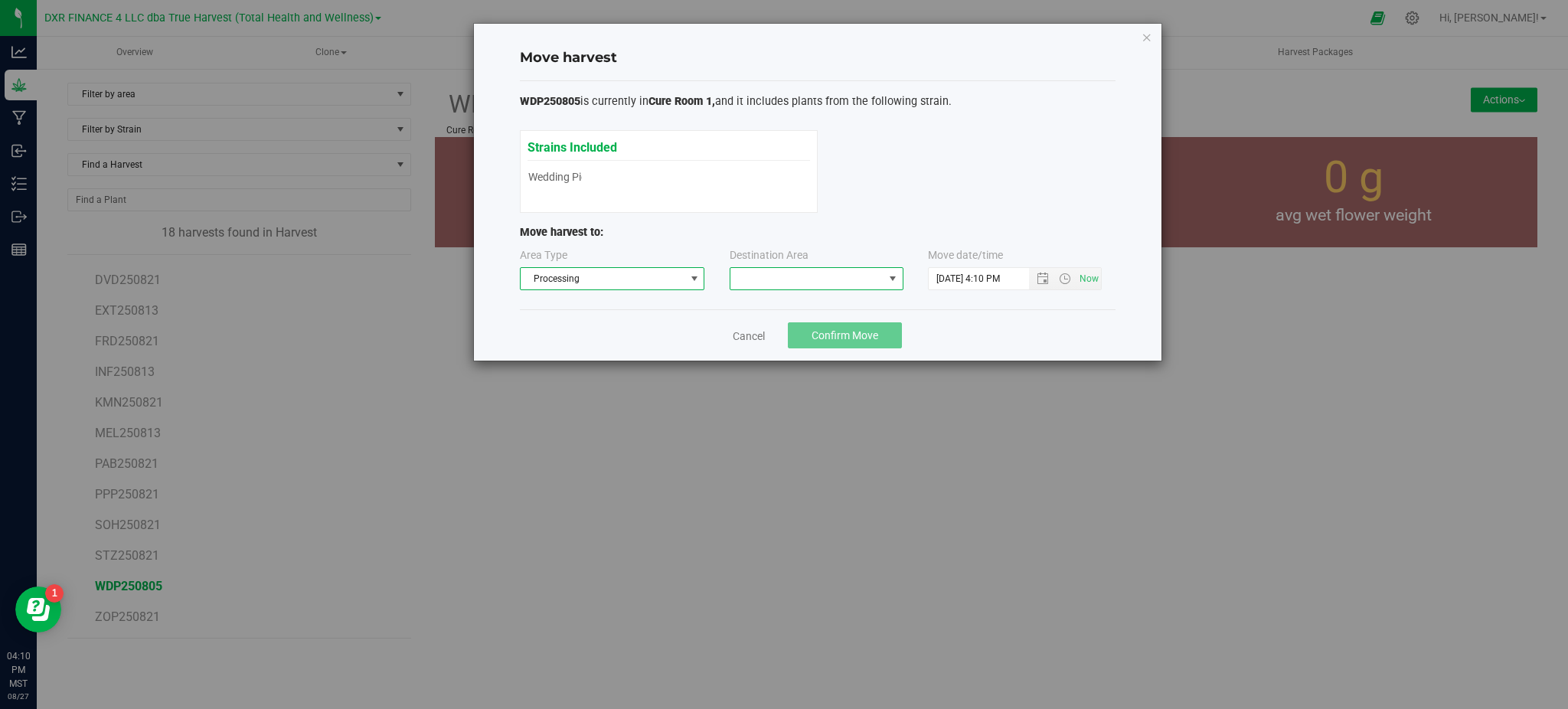
click at [756, 292] on div "Area Type Processing Destination Area Move date/time" at bounding box center [817, 272] width 595 height 49
click at [769, 283] on span at bounding box center [808, 279] width 154 height 22
click at [798, 336] on li "Trim Room" at bounding box center [817, 344] width 173 height 26
click at [983, 323] on div "Cancel Confirm Move" at bounding box center [817, 335] width 595 height 51
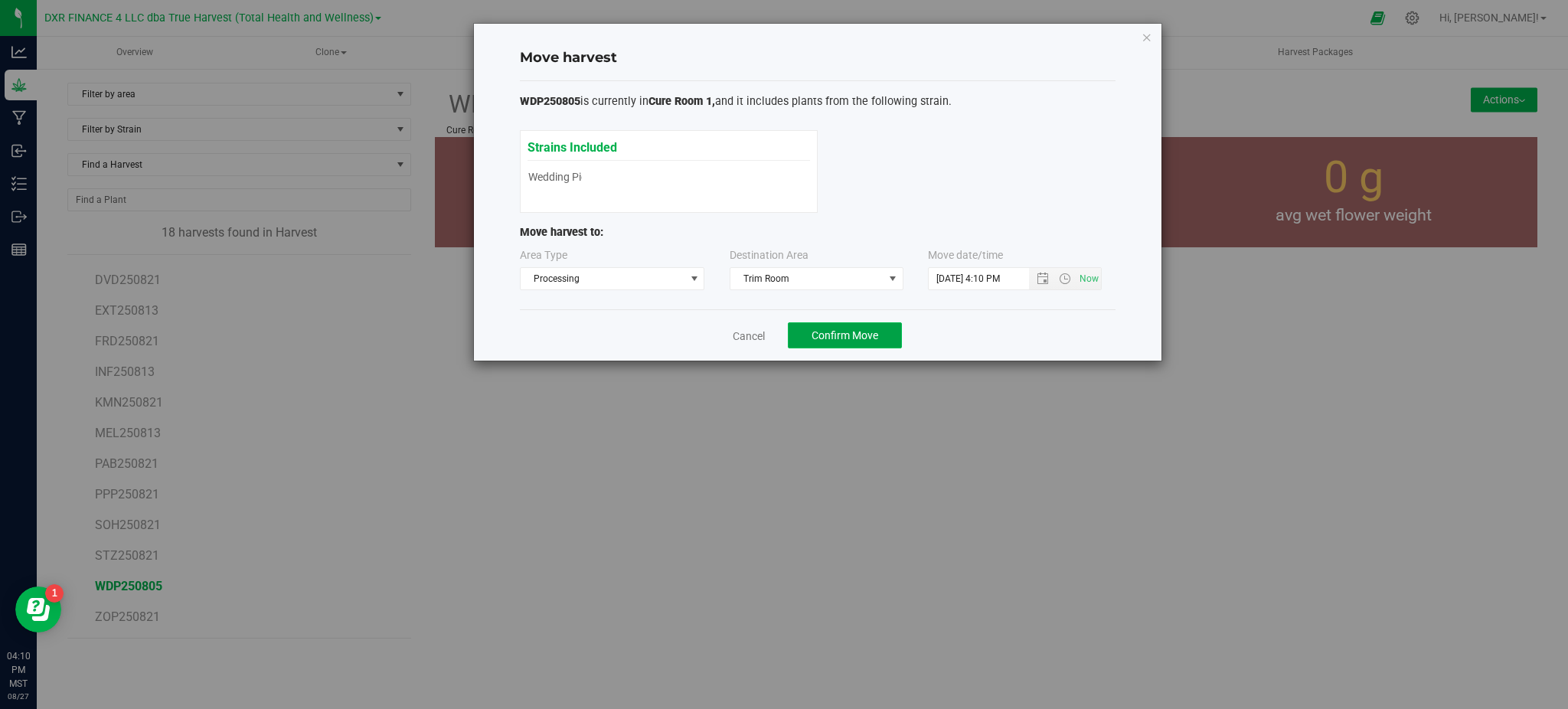
click at [872, 334] on span "Confirm Move" at bounding box center [845, 335] width 66 height 12
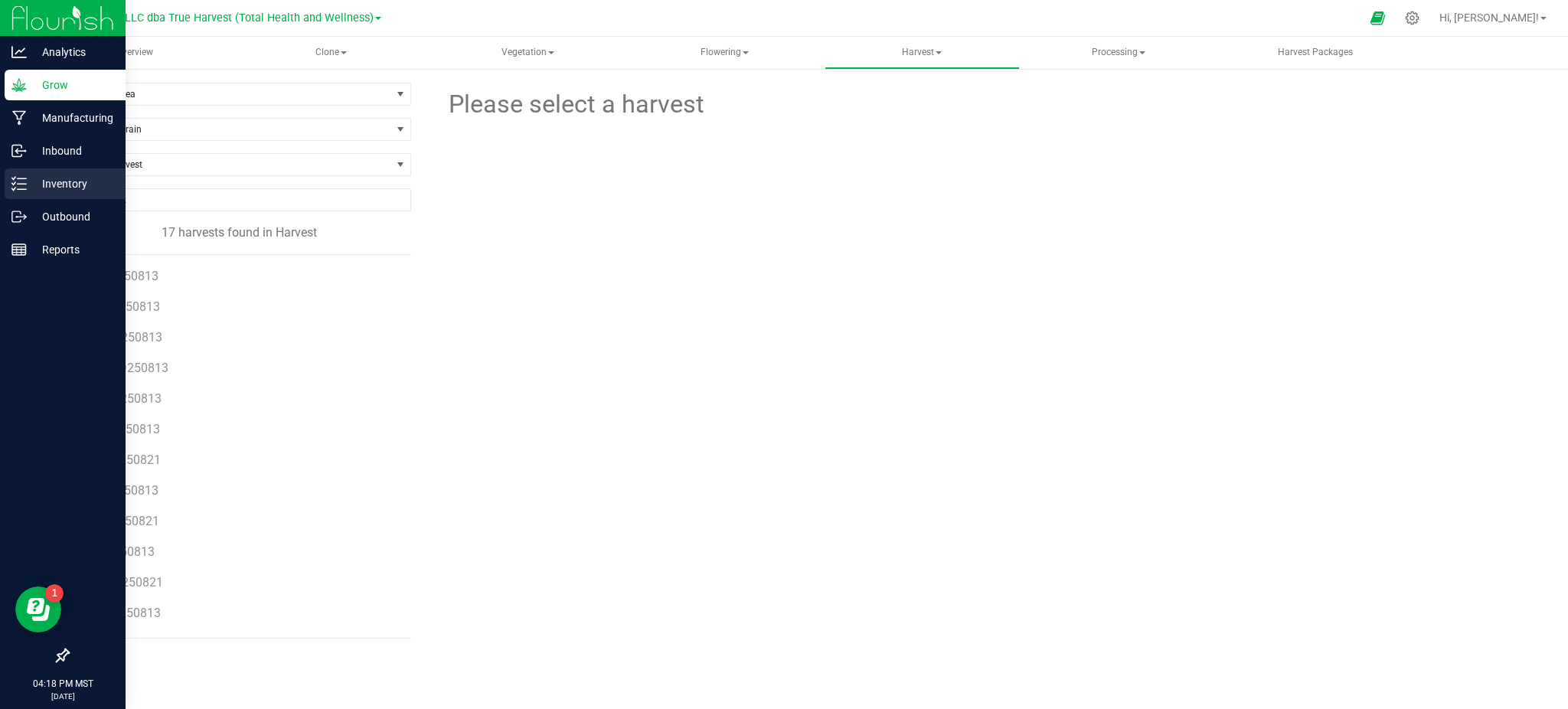
click at [68, 184] on p "Inventory" at bounding box center [72, 183] width 92 height 18
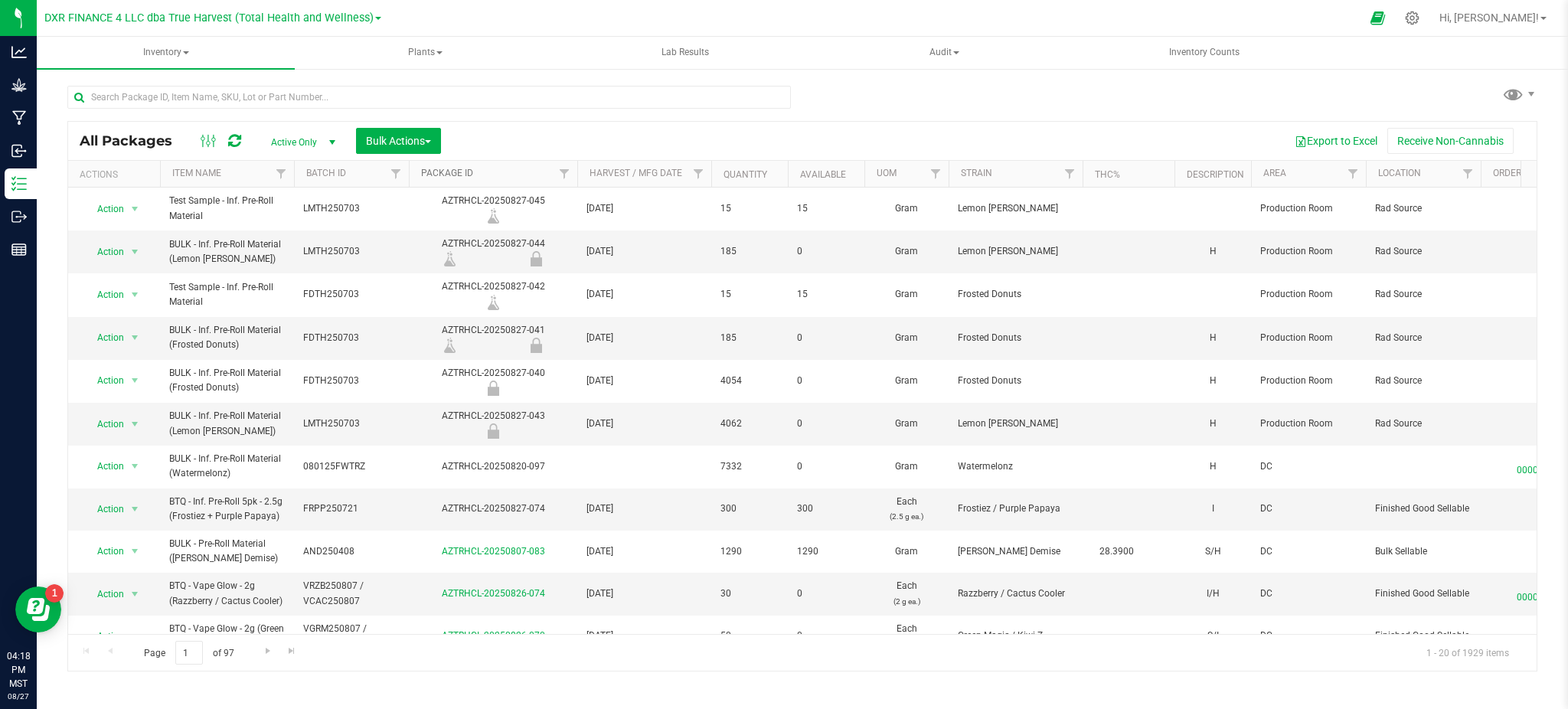
click at [454, 174] on link "Package ID" at bounding box center [447, 173] width 52 height 10
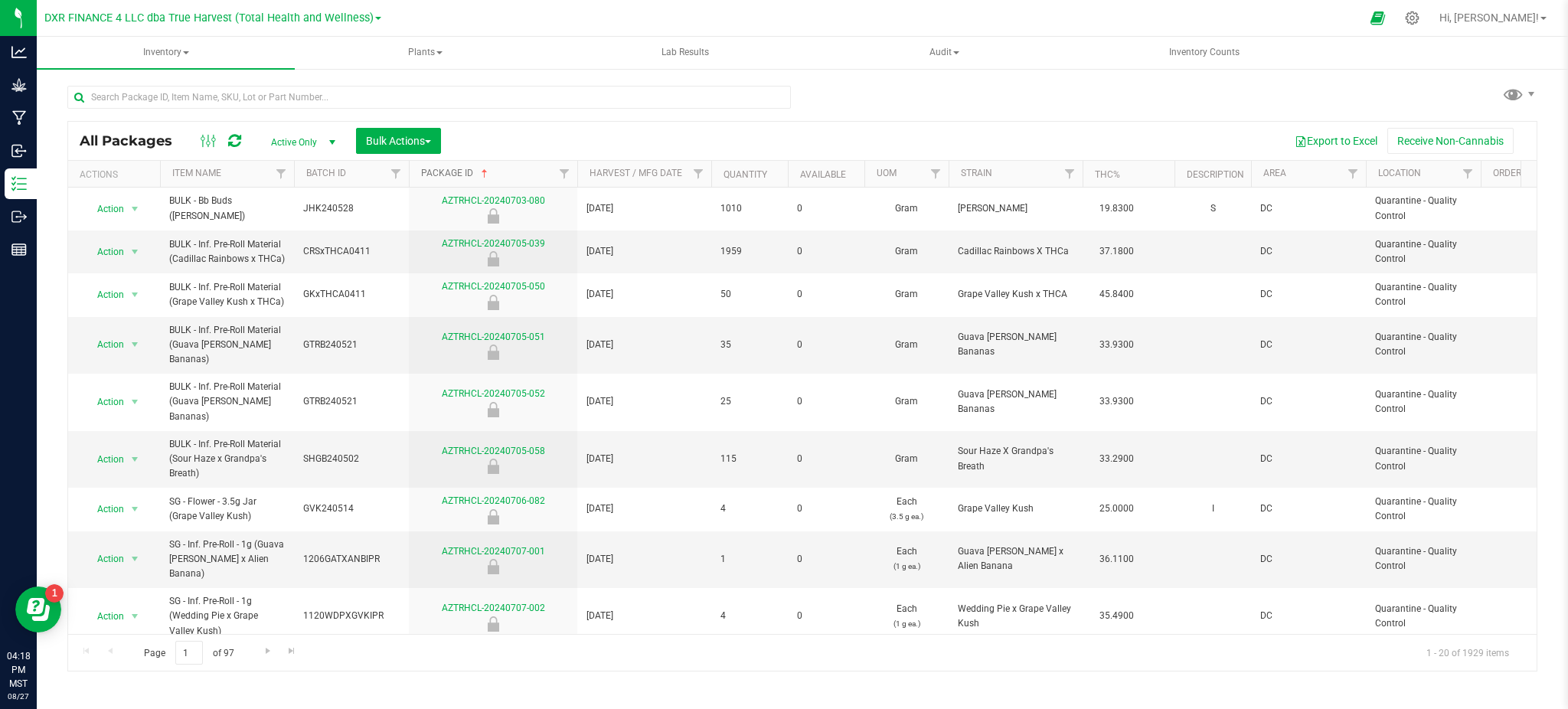
click at [467, 169] on link "Package ID" at bounding box center [455, 173] width 69 height 10
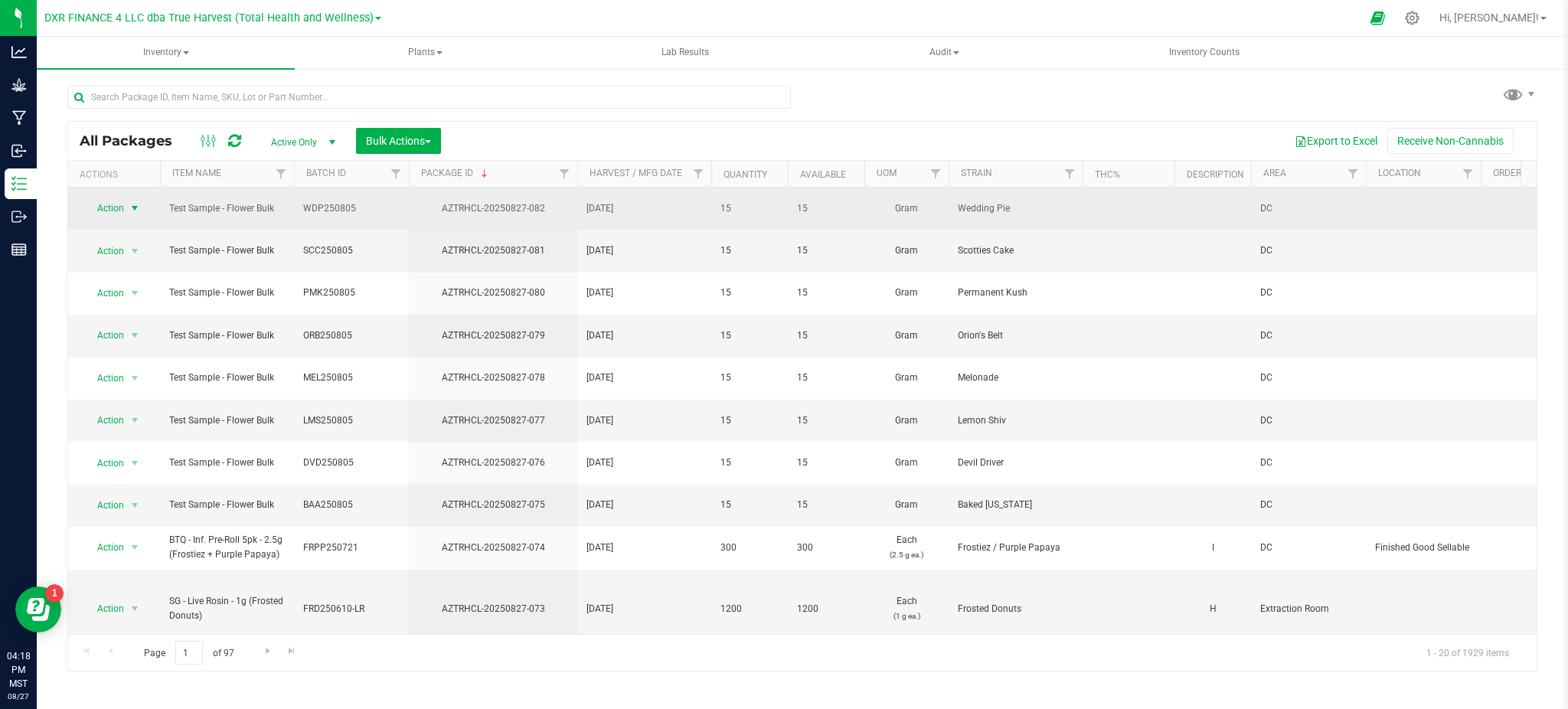
click at [134, 202] on span "select" at bounding box center [135, 208] width 12 height 12
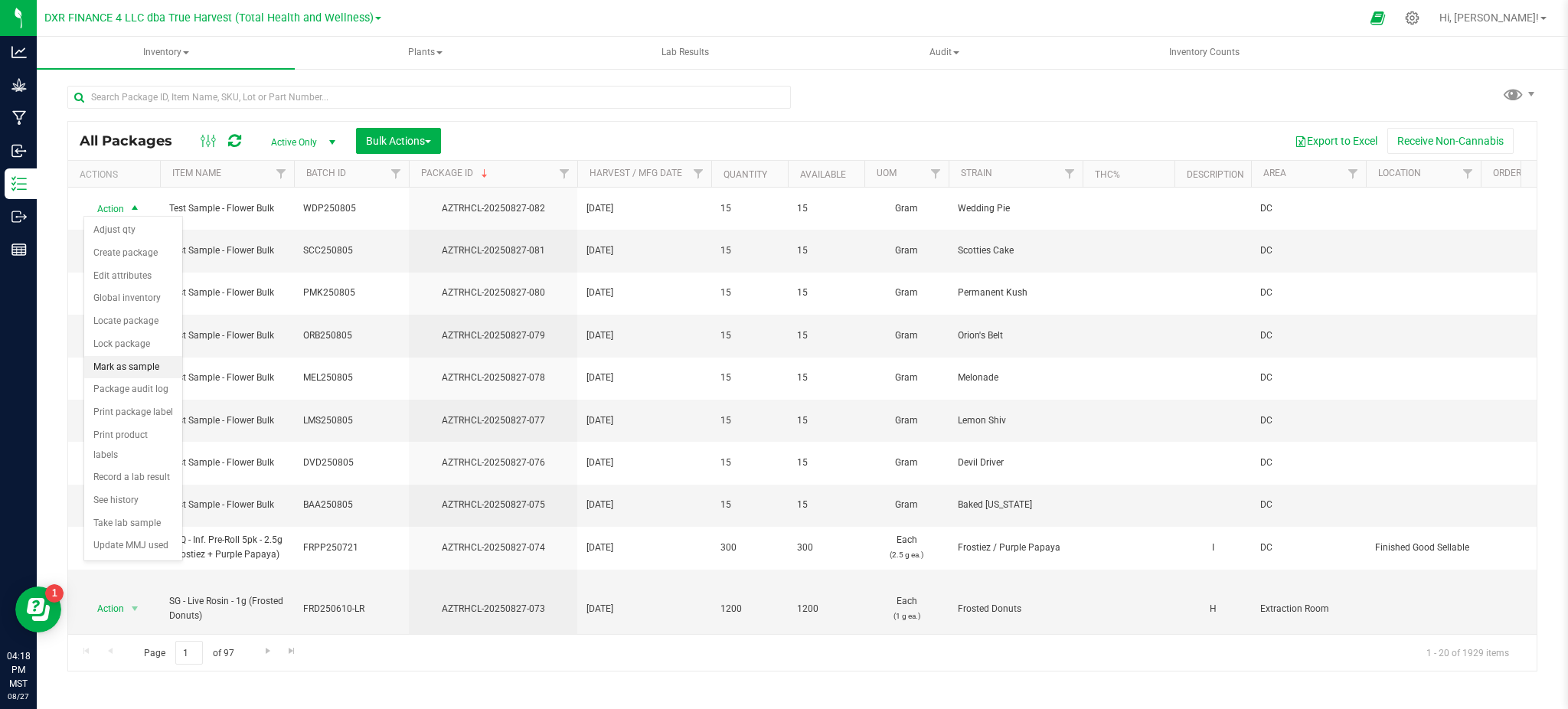
click at [103, 360] on li "Mark as sample" at bounding box center [133, 368] width 98 height 23
click at [120, 241] on span "Action" at bounding box center [104, 251] width 42 height 22
drag, startPoint x: 129, startPoint y: 410, endPoint x: 130, endPoint y: 391, distance: 19.0
click at [129, 406] on li "Mark as sample" at bounding box center [133, 410] width 98 height 23
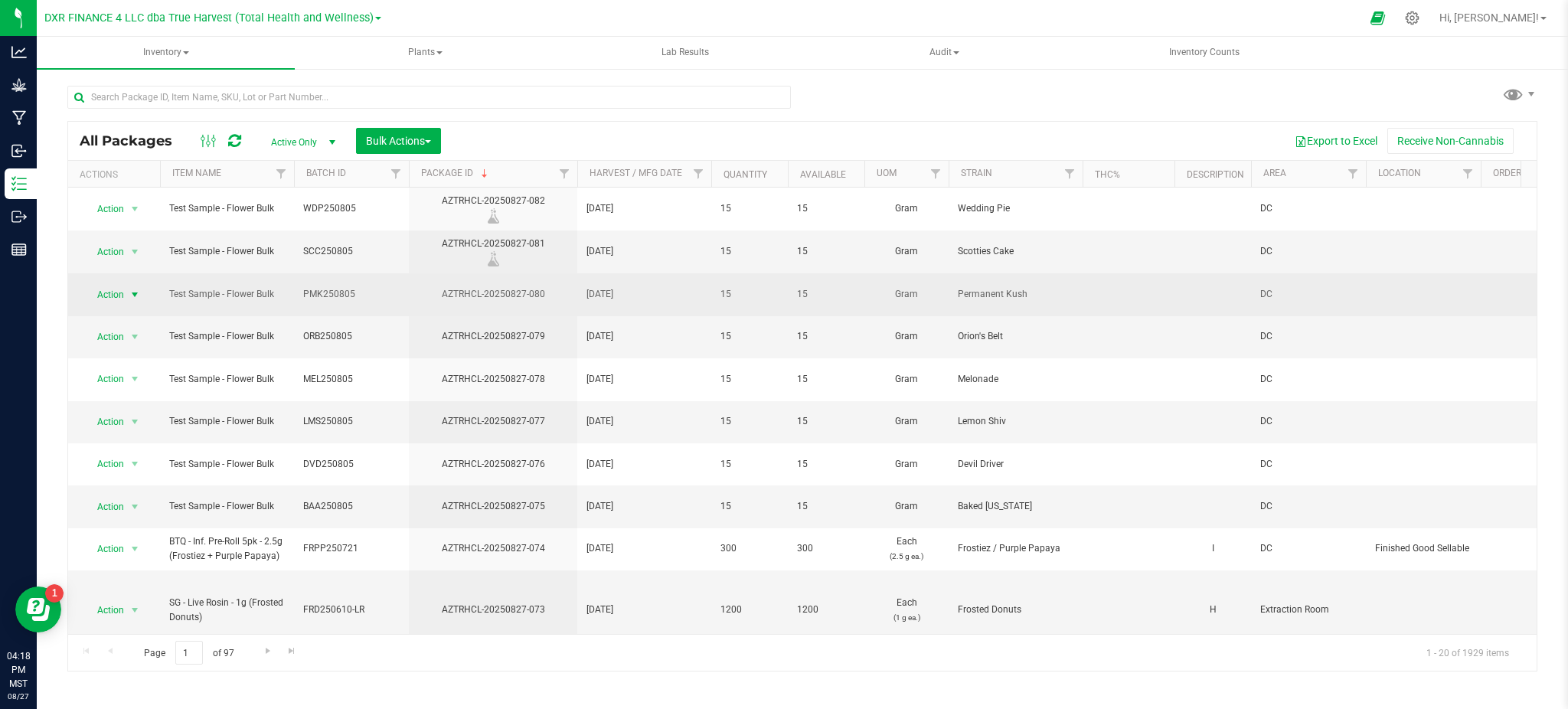
click at [125, 295] on span "select" at bounding box center [135, 295] width 19 height 22
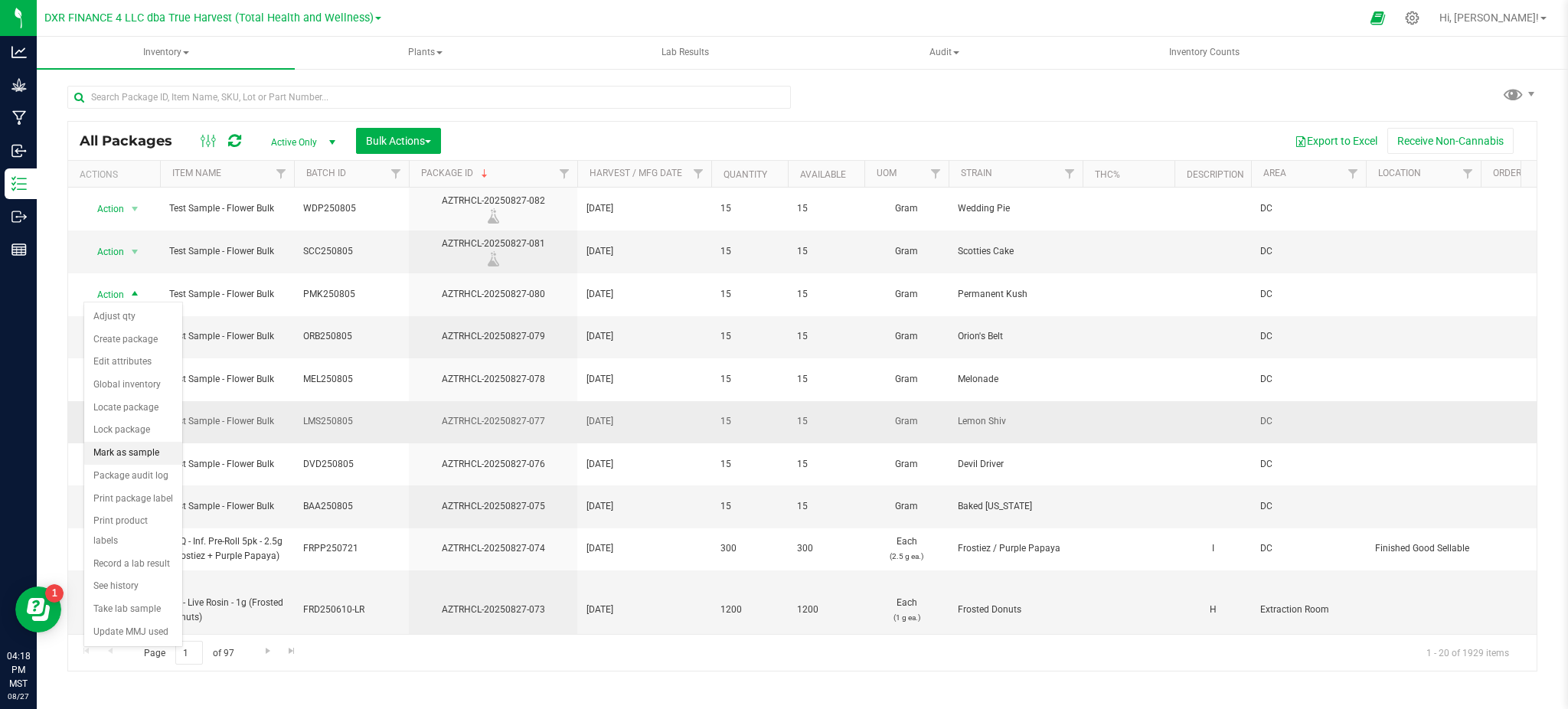
drag, startPoint x: 136, startPoint y: 454, endPoint x: 114, endPoint y: 401, distance: 57.4
click at [136, 453] on li "Mark as sample" at bounding box center [133, 453] width 98 height 23
click at [119, 344] on span "Action" at bounding box center [104, 337] width 42 height 22
click at [141, 496] on li "Mark as sample" at bounding box center [133, 496] width 98 height 23
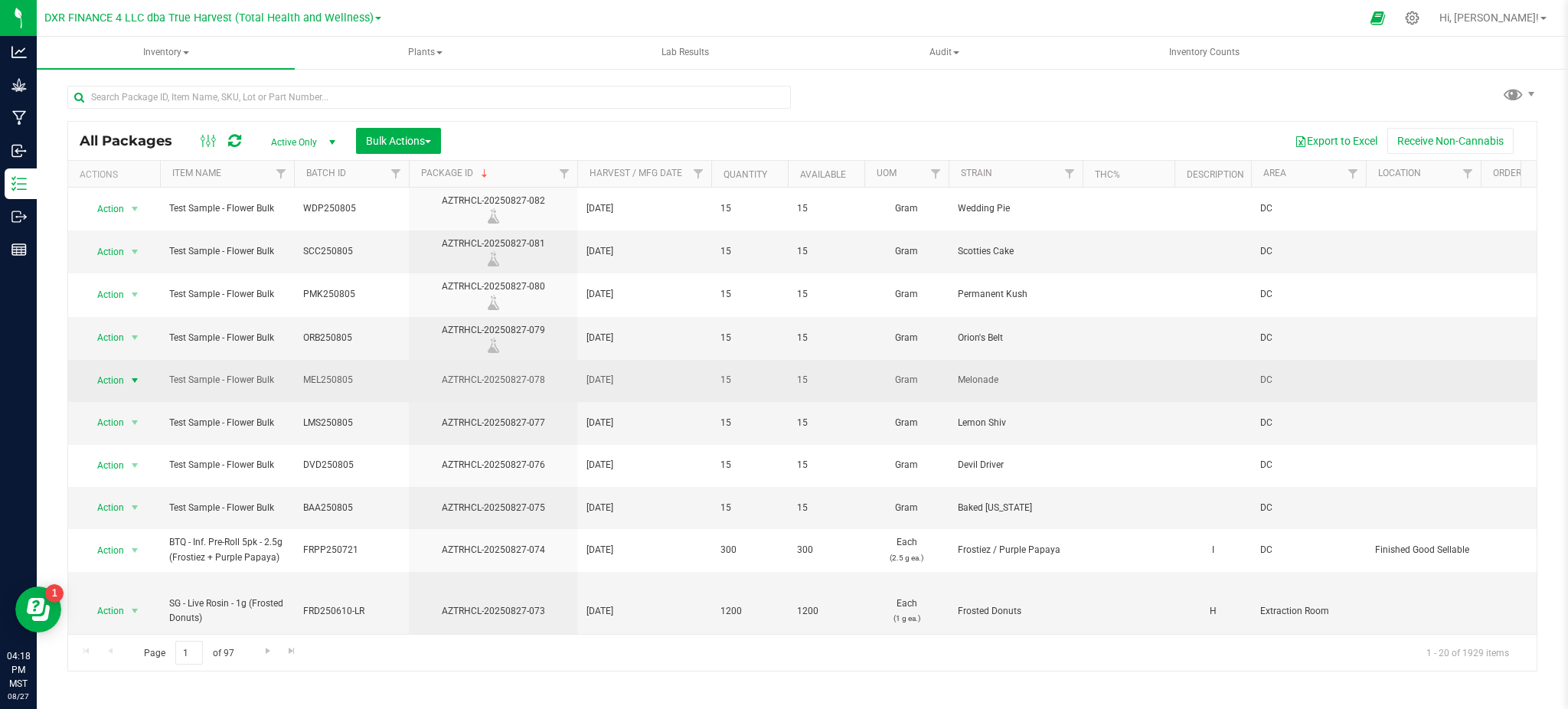
click at [120, 383] on span "Action" at bounding box center [104, 380] width 42 height 22
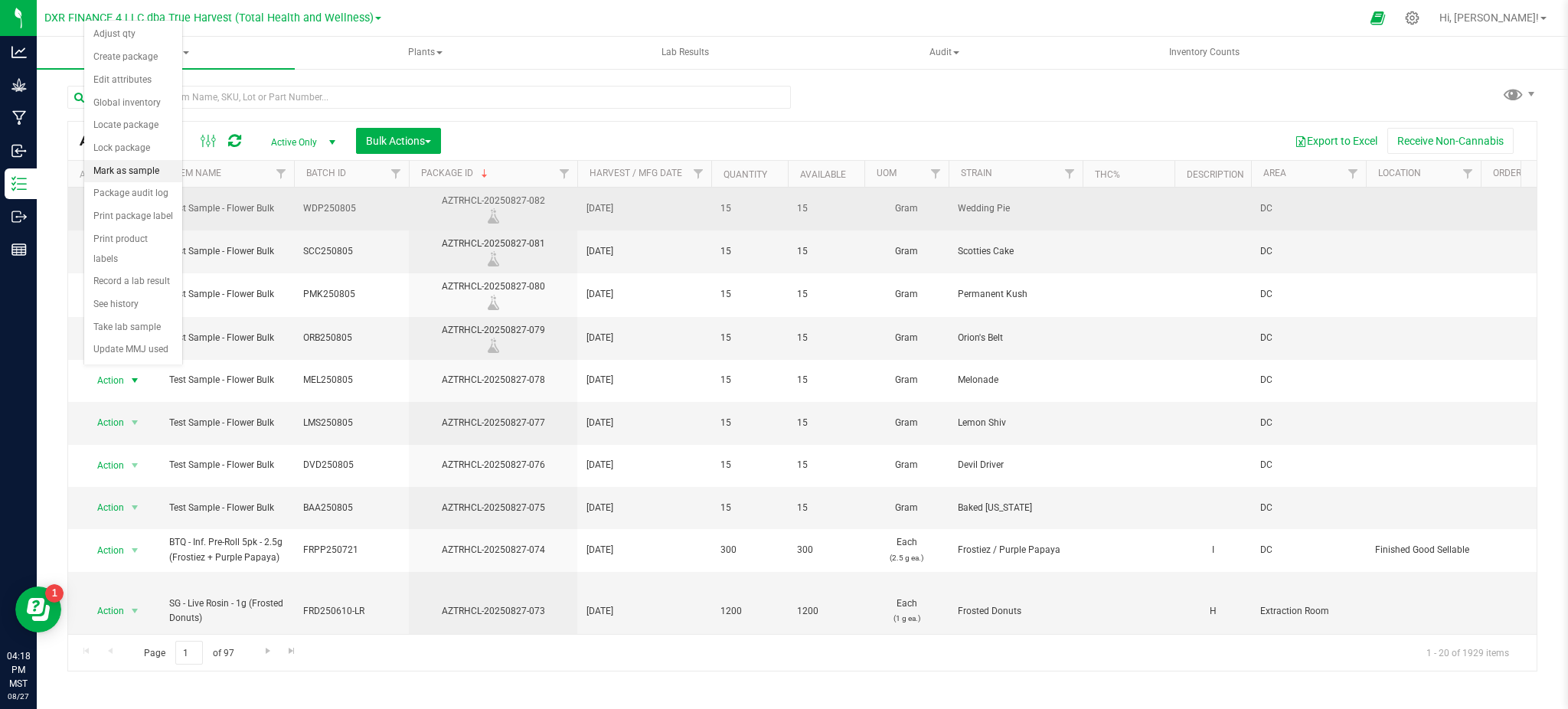
drag, startPoint x: 128, startPoint y: 167, endPoint x: 138, endPoint y: 197, distance: 31.6
click at [128, 166] on li "Mark as sample" at bounding box center [133, 172] width 98 height 23
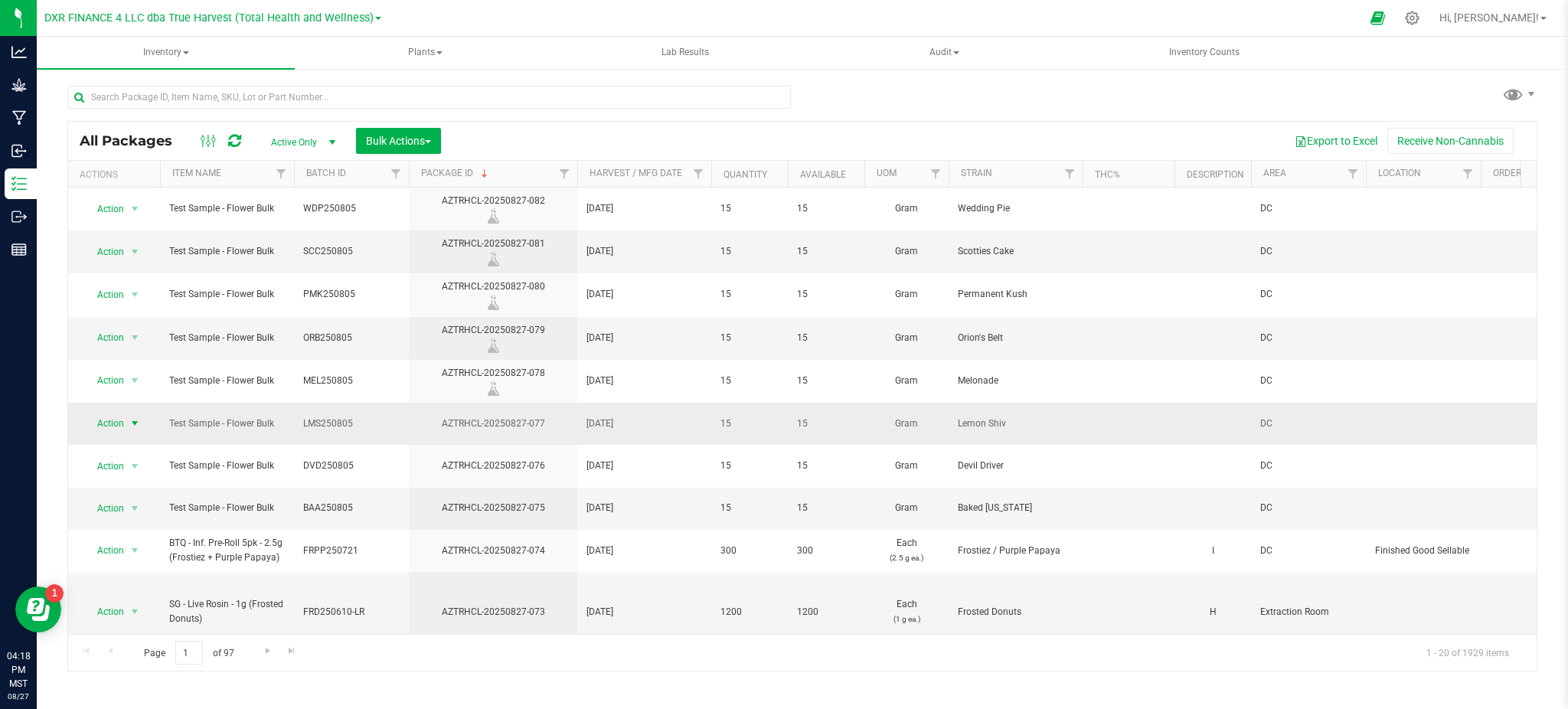
click at [121, 430] on span "Action" at bounding box center [104, 423] width 42 height 22
click at [132, 218] on li "Mark as sample" at bounding box center [133, 214] width 98 height 23
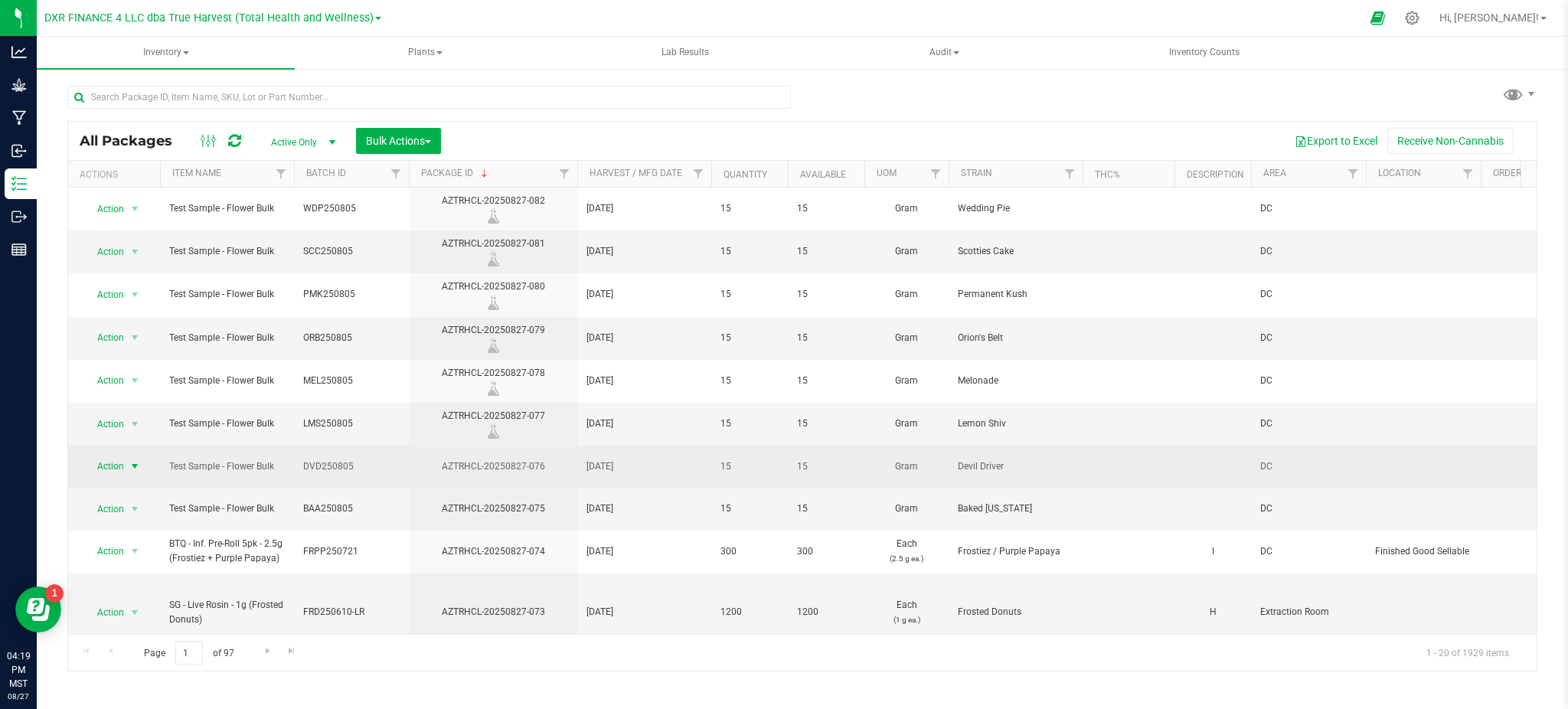
click at [118, 461] on span "Action" at bounding box center [104, 466] width 42 height 22
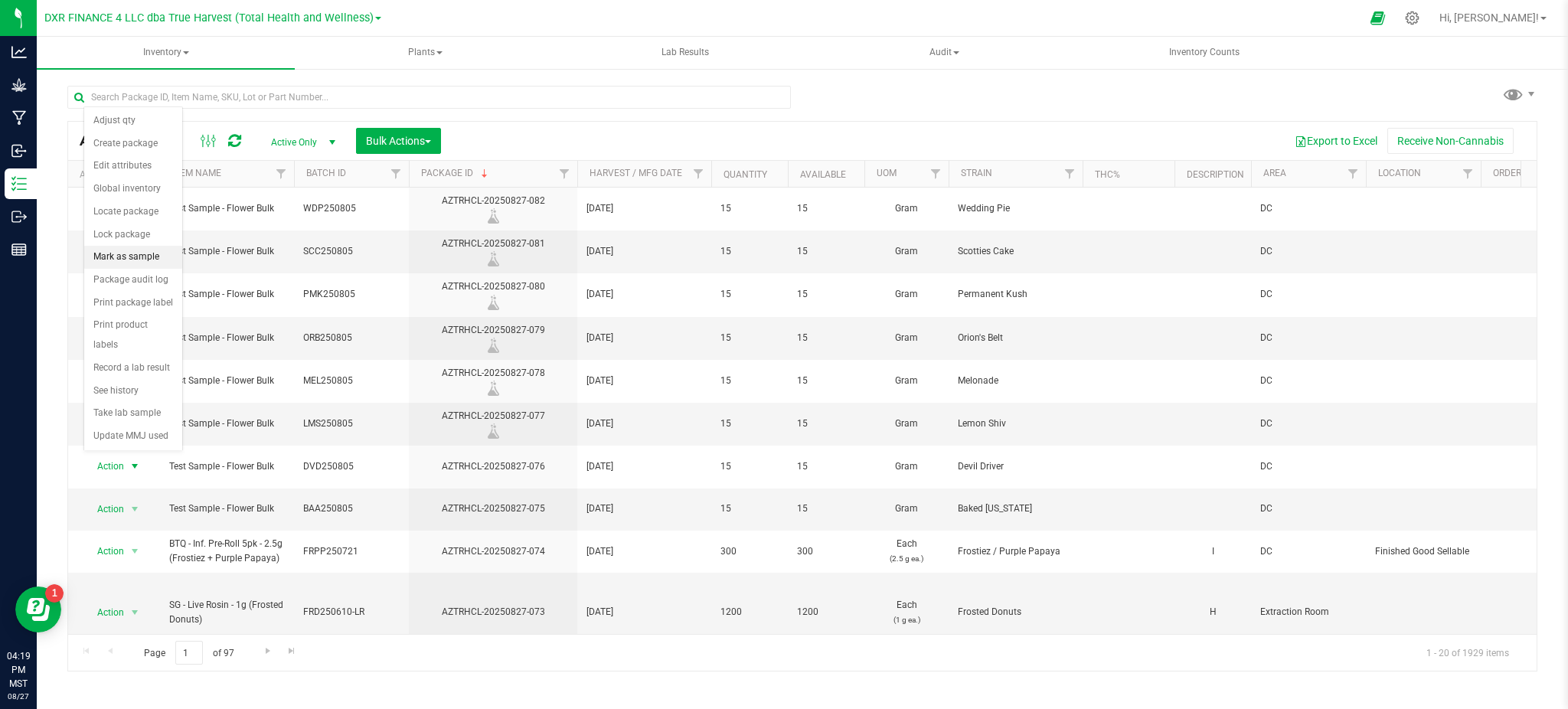
click at [125, 261] on li "Mark as sample" at bounding box center [133, 257] width 98 height 23
click at [147, 503] on div "Action Action Adjust qty Create package Edit attributes Global inventory Locate…" at bounding box center [115, 510] width 74 height 22
click at [133, 507] on span "select" at bounding box center [135, 509] width 12 height 12
click at [128, 292] on li "Mark as sample" at bounding box center [133, 300] width 98 height 23
drag, startPoint x: 387, startPoint y: 134, endPoint x: 404, endPoint y: 128, distance: 18.0
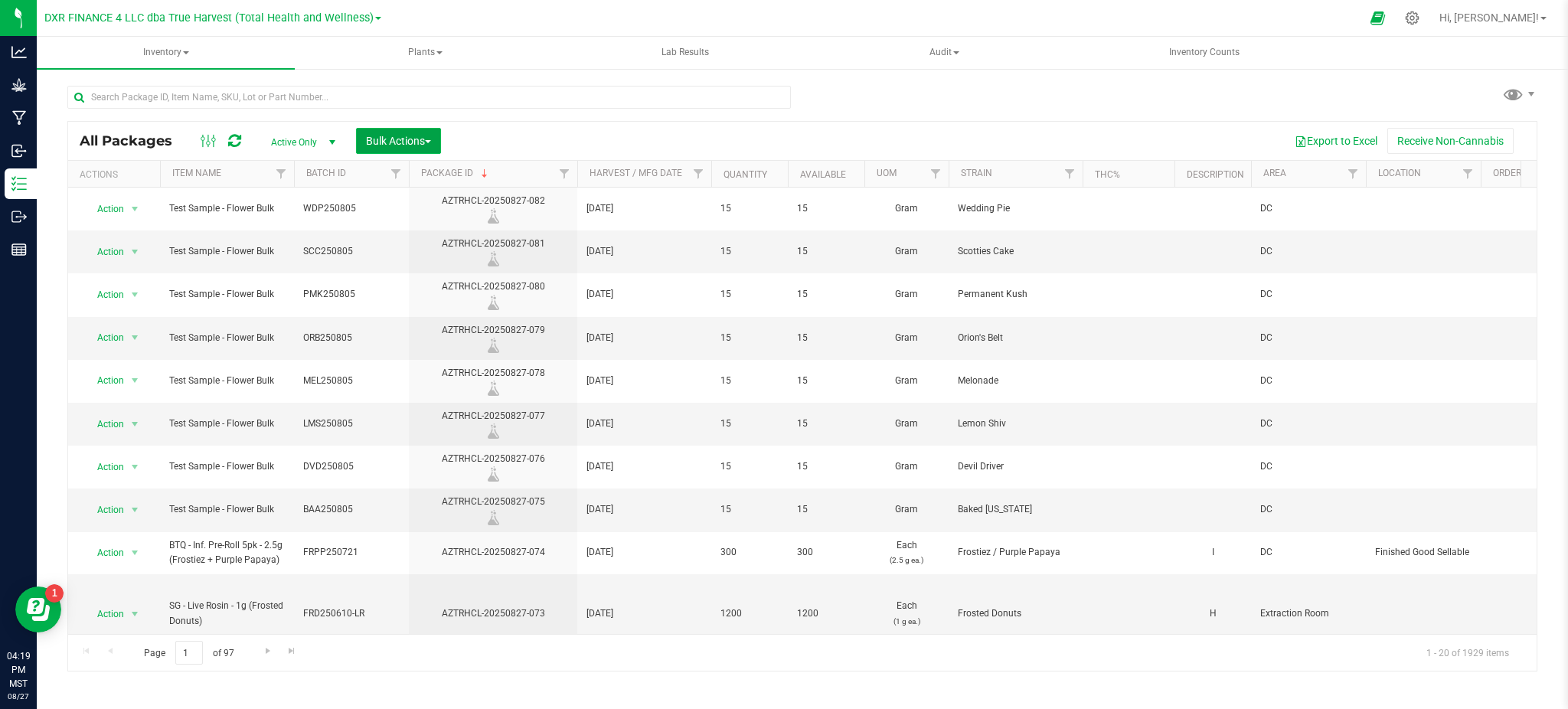
click at [389, 135] on span "Bulk Actions" at bounding box center [398, 140] width 65 height 12
click at [392, 317] on span "Print package labels" at bounding box center [410, 316] width 92 height 12
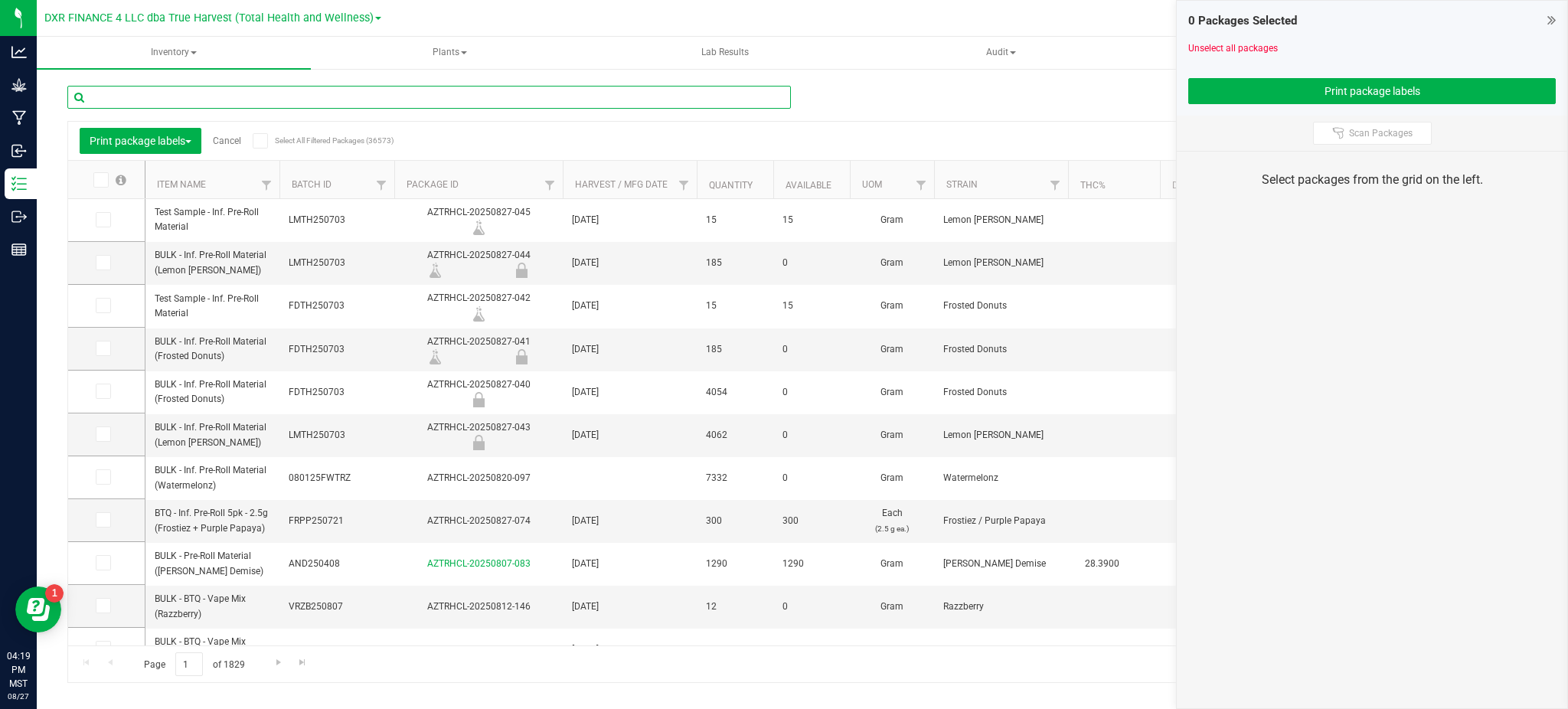
click at [204, 87] on input "text" at bounding box center [428, 97] width 723 height 23
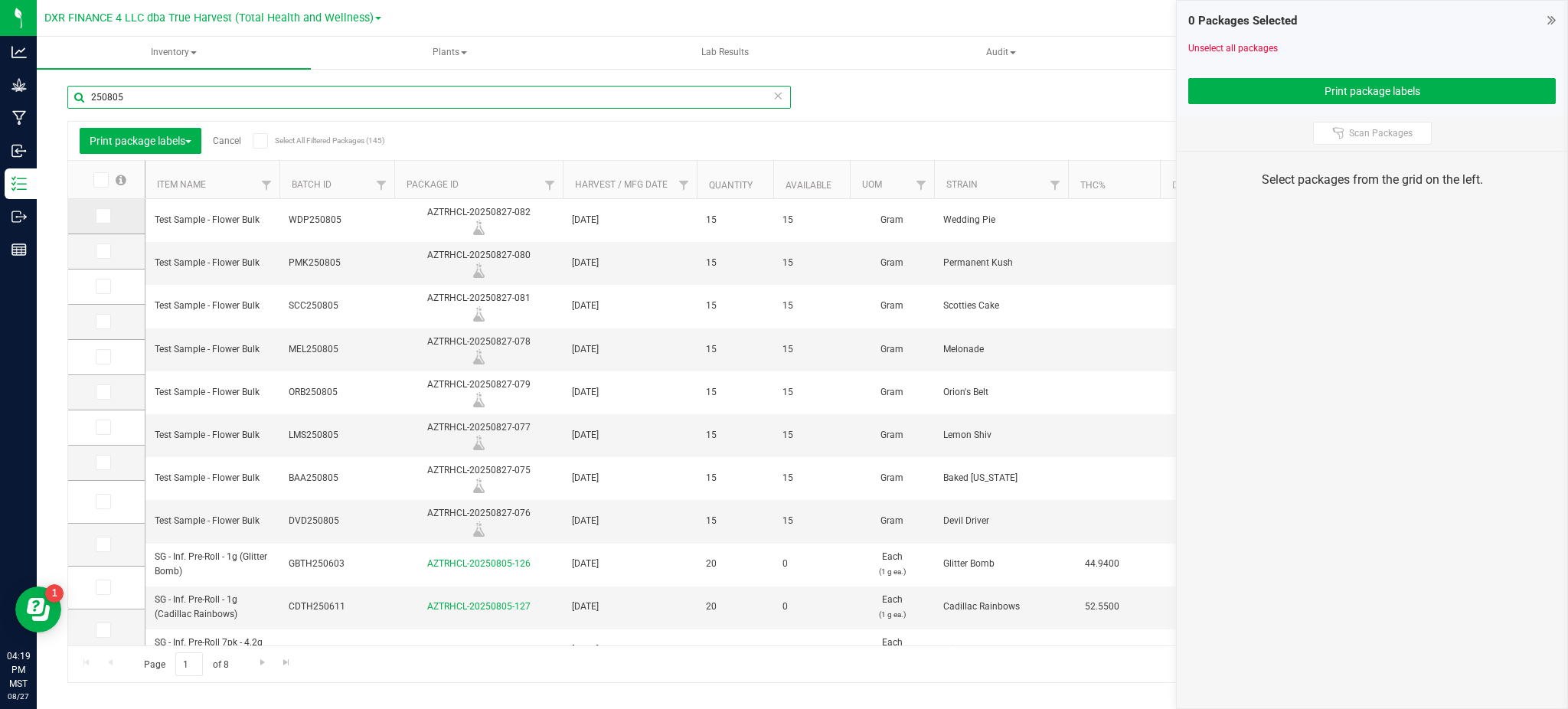
type input "250805"
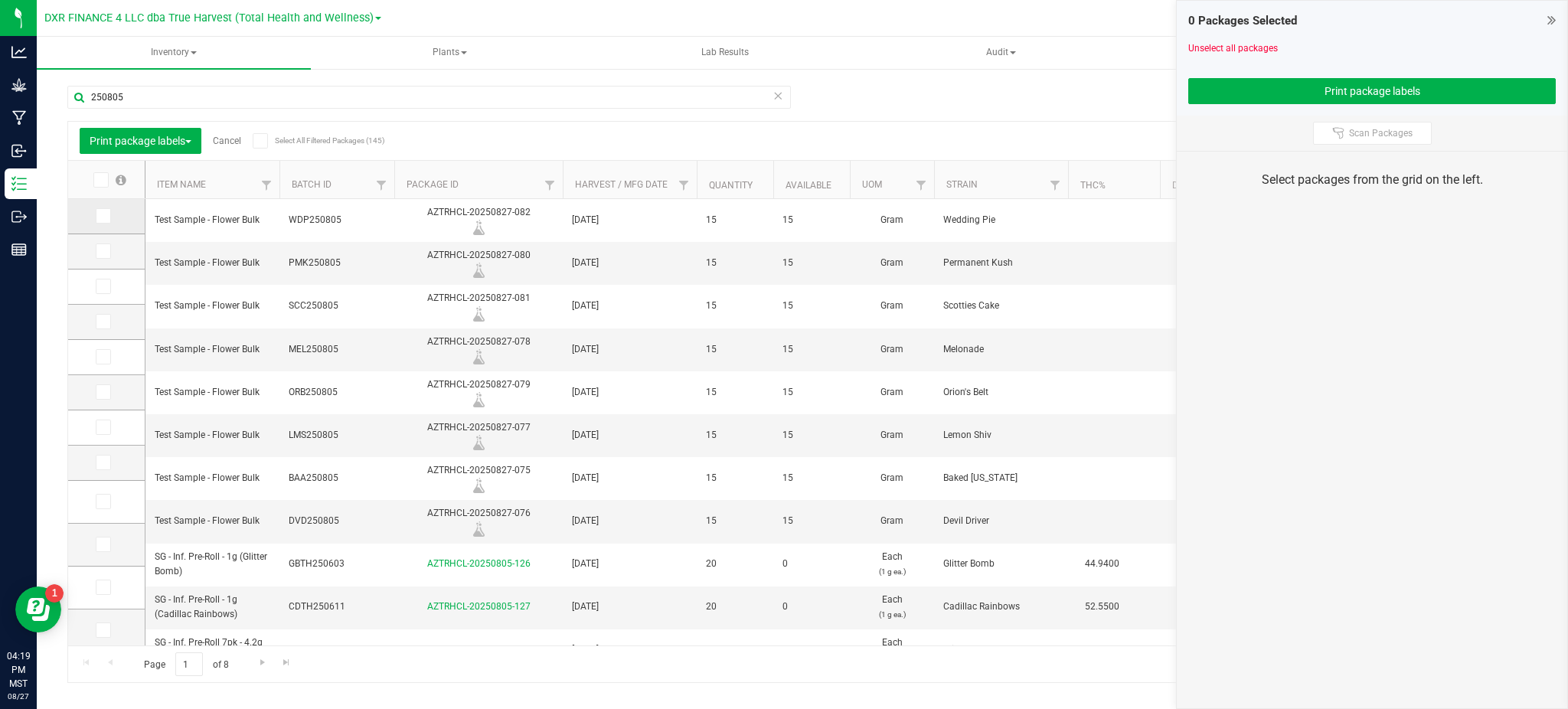
click at [102, 216] on icon at bounding box center [102, 216] width 9 height 0
click at [0, 0] on input "checkbox" at bounding box center [0, 0] width 0 height 0
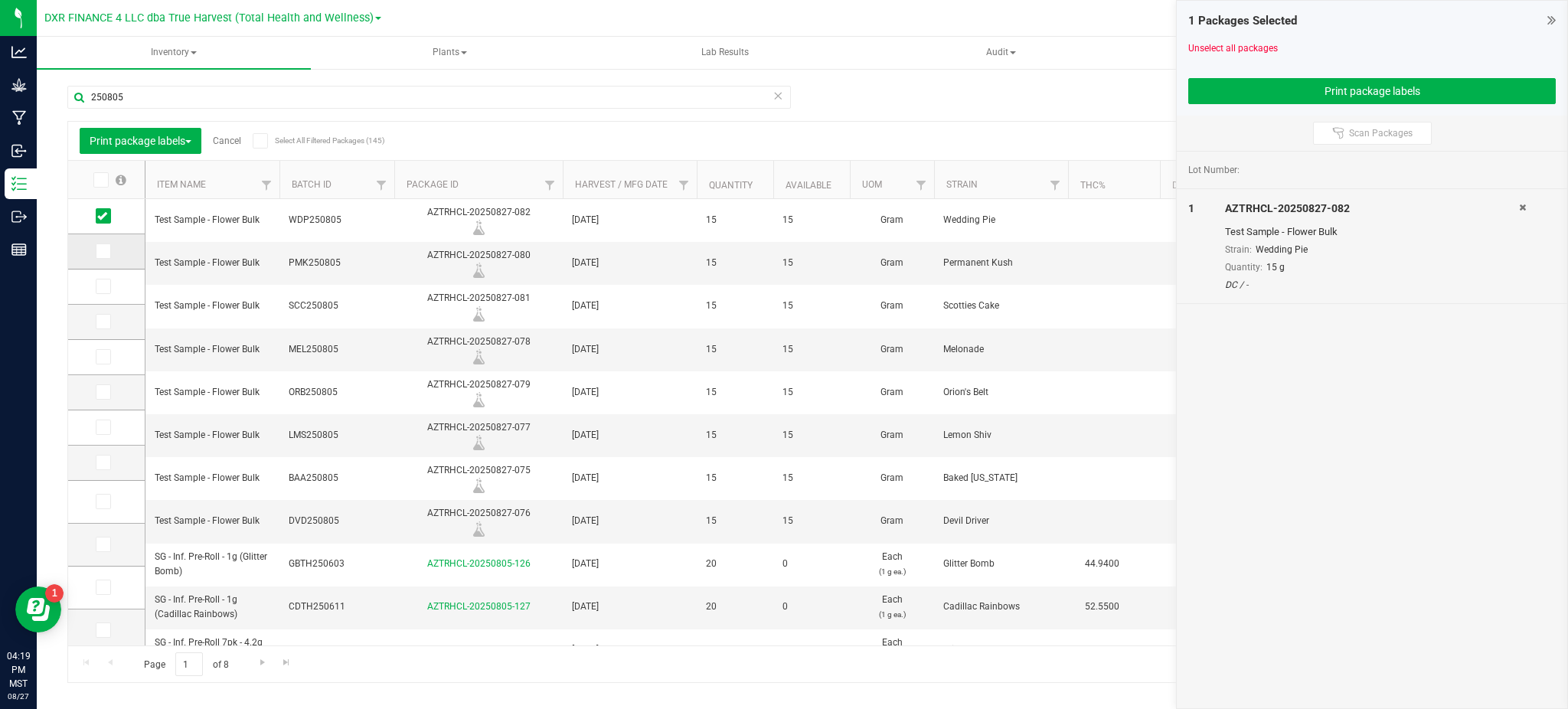
click at [99, 251] on icon at bounding box center [102, 251] width 9 height 0
click at [0, 0] on input "checkbox" at bounding box center [0, 0] width 0 height 0
click at [103, 286] on icon at bounding box center [102, 286] width 9 height 0
click at [0, 0] on input "checkbox" at bounding box center [0, 0] width 0 height 0
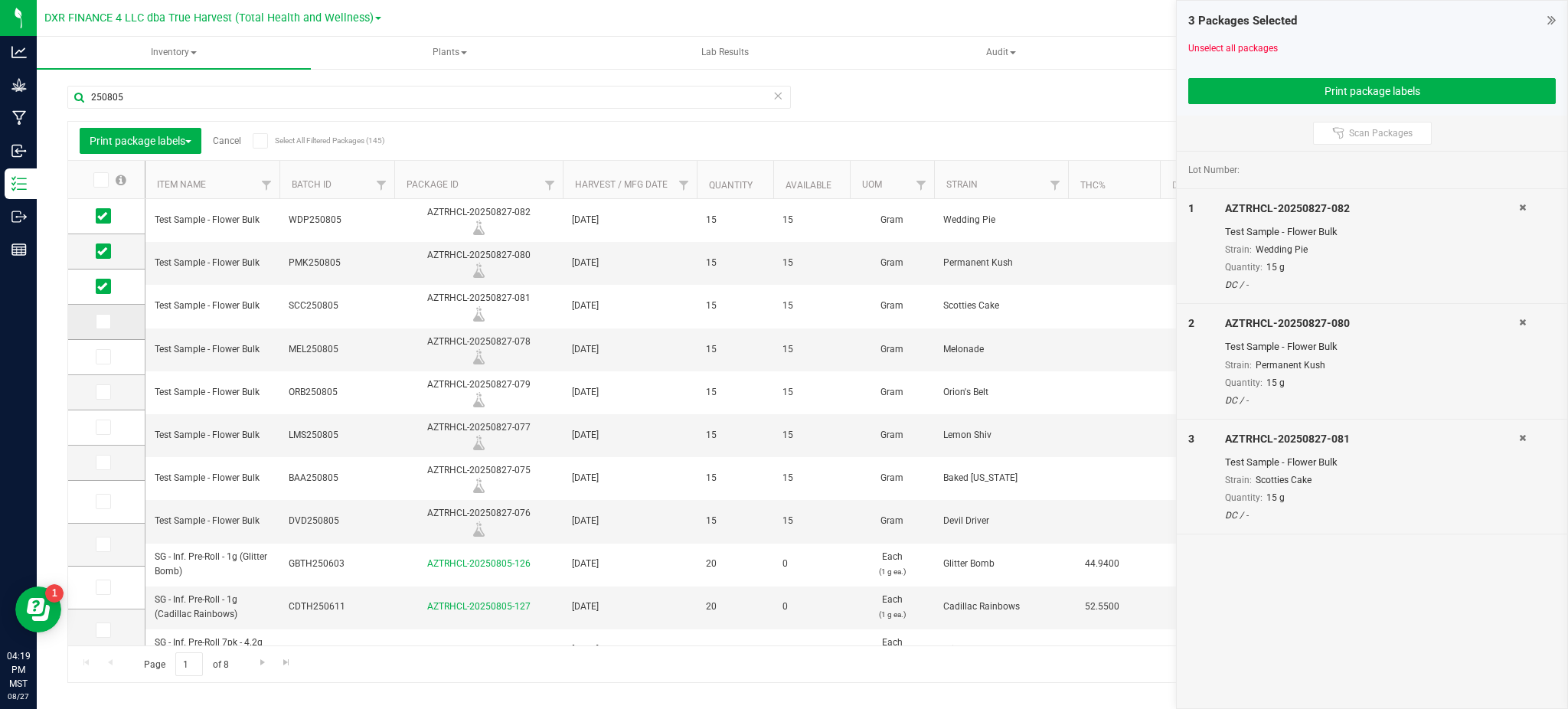
click at [105, 321] on icon at bounding box center [102, 321] width 9 height 0
click at [0, 0] on input "checkbox" at bounding box center [0, 0] width 0 height 0
click at [102, 356] on icon at bounding box center [102, 356] width 9 height 0
click at [0, 0] on input "checkbox" at bounding box center [0, 0] width 0 height 0
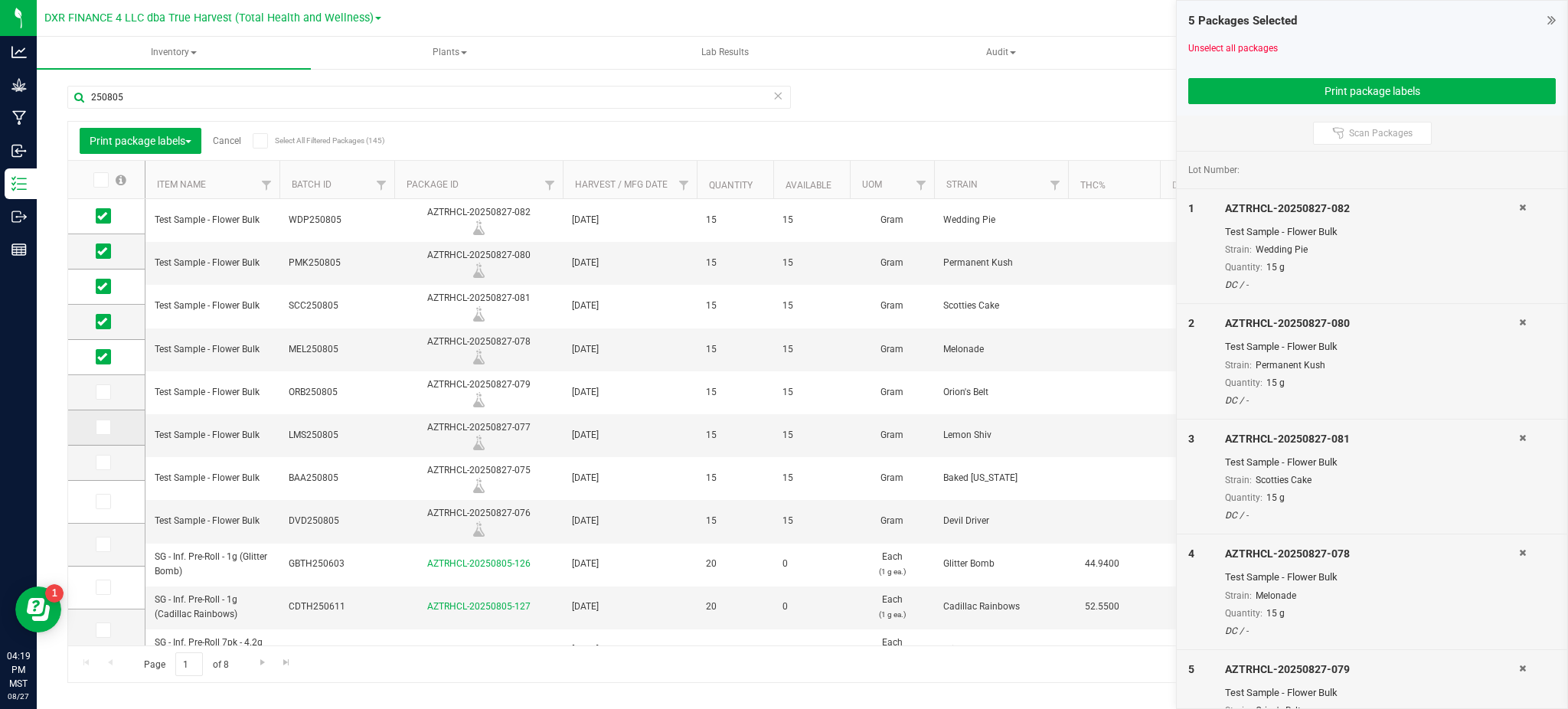
drag, startPoint x: 104, startPoint y: 395, endPoint x: 100, endPoint y: 424, distance: 29.3
click at [104, 392] on icon at bounding box center [102, 392] width 9 height 0
click at [0, 0] on input "checkbox" at bounding box center [0, 0] width 0 height 0
drag, startPoint x: 101, startPoint y: 432, endPoint x: 103, endPoint y: 442, distance: 10.2
click at [103, 427] on icon at bounding box center [102, 427] width 9 height 0
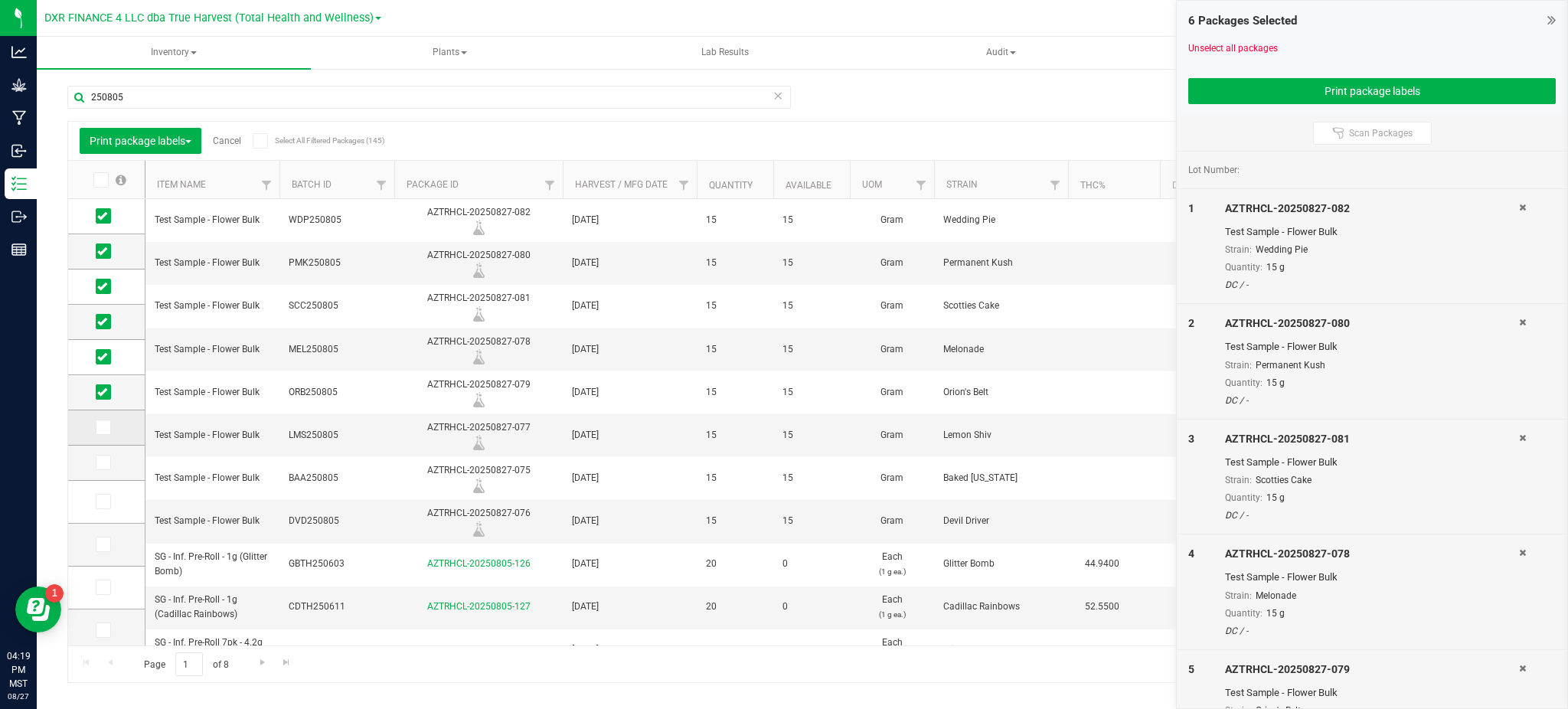
click at [0, 0] on input "checkbox" at bounding box center [0, 0] width 0 height 0
click at [101, 463] on icon at bounding box center [102, 463] width 9 height 0
click at [0, 0] on input "checkbox" at bounding box center [0, 0] width 0 height 0
click at [1245, 95] on button "Print package labels" at bounding box center [1373, 90] width 368 height 26
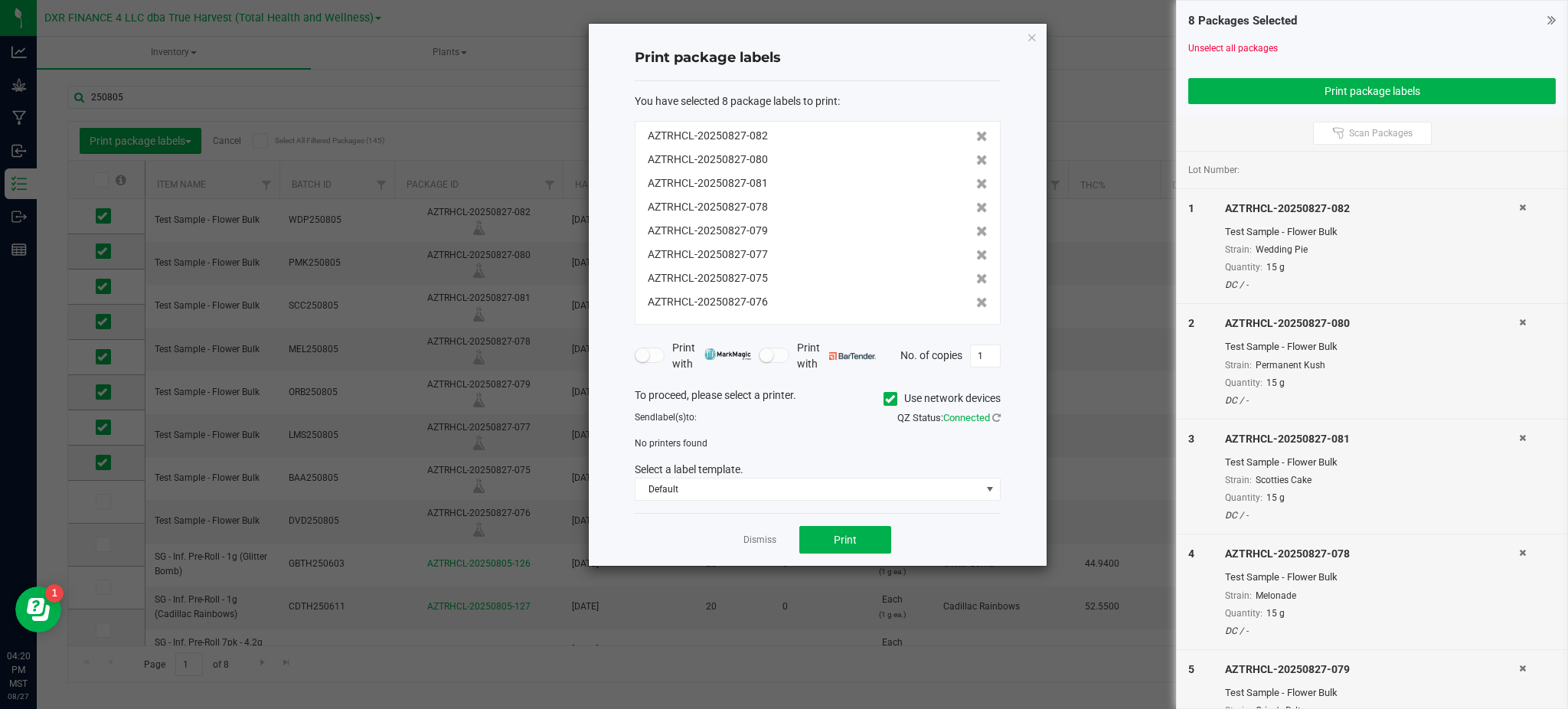
click at [793, 532] on div "Dismiss Print" at bounding box center [818, 539] width 366 height 53
click at [837, 540] on span "Print" at bounding box center [846, 539] width 23 height 12
click at [886, 399] on icon at bounding box center [890, 399] width 9 height 0
click at [0, 0] on input "Use network devices" at bounding box center [0, 0] width 0 height 0
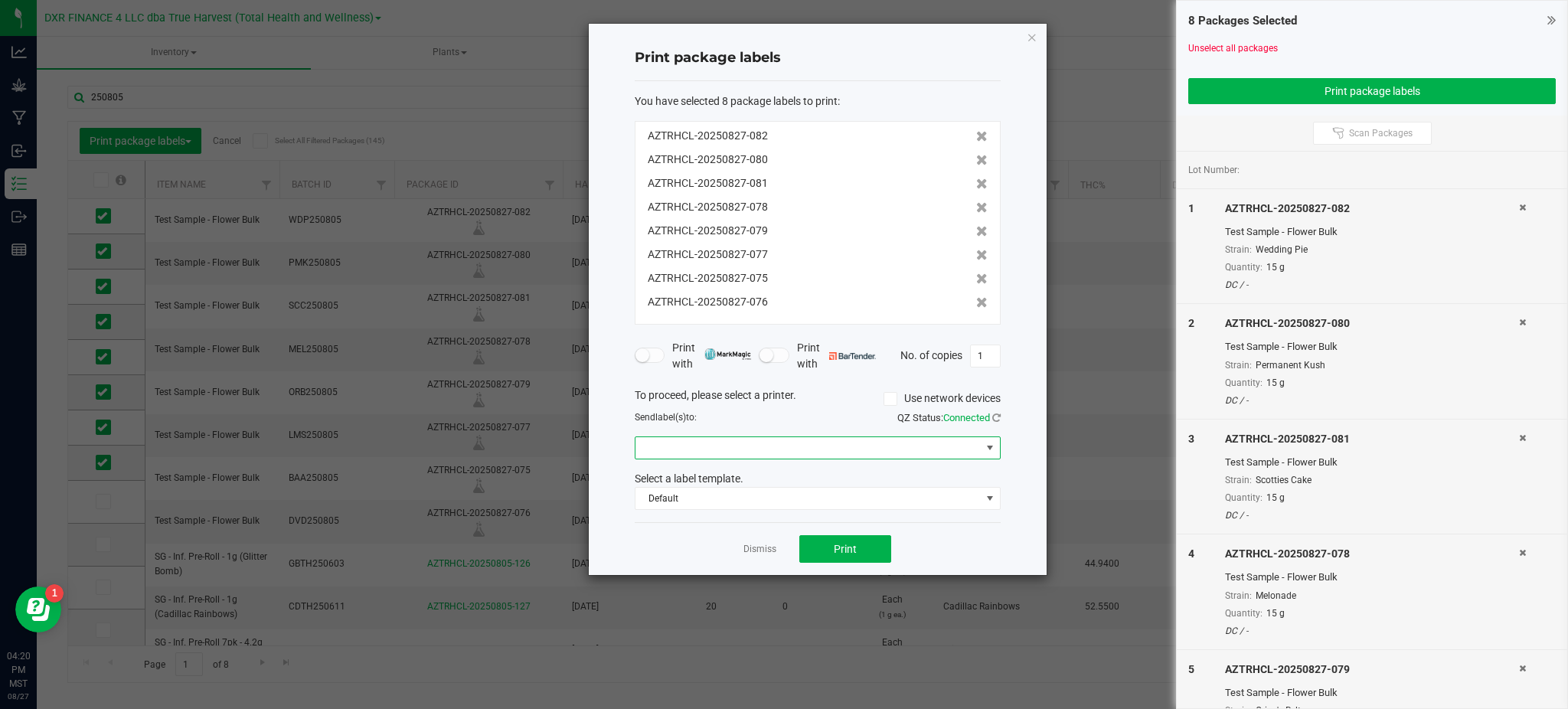
click at [905, 447] on span at bounding box center [808, 447] width 345 height 22
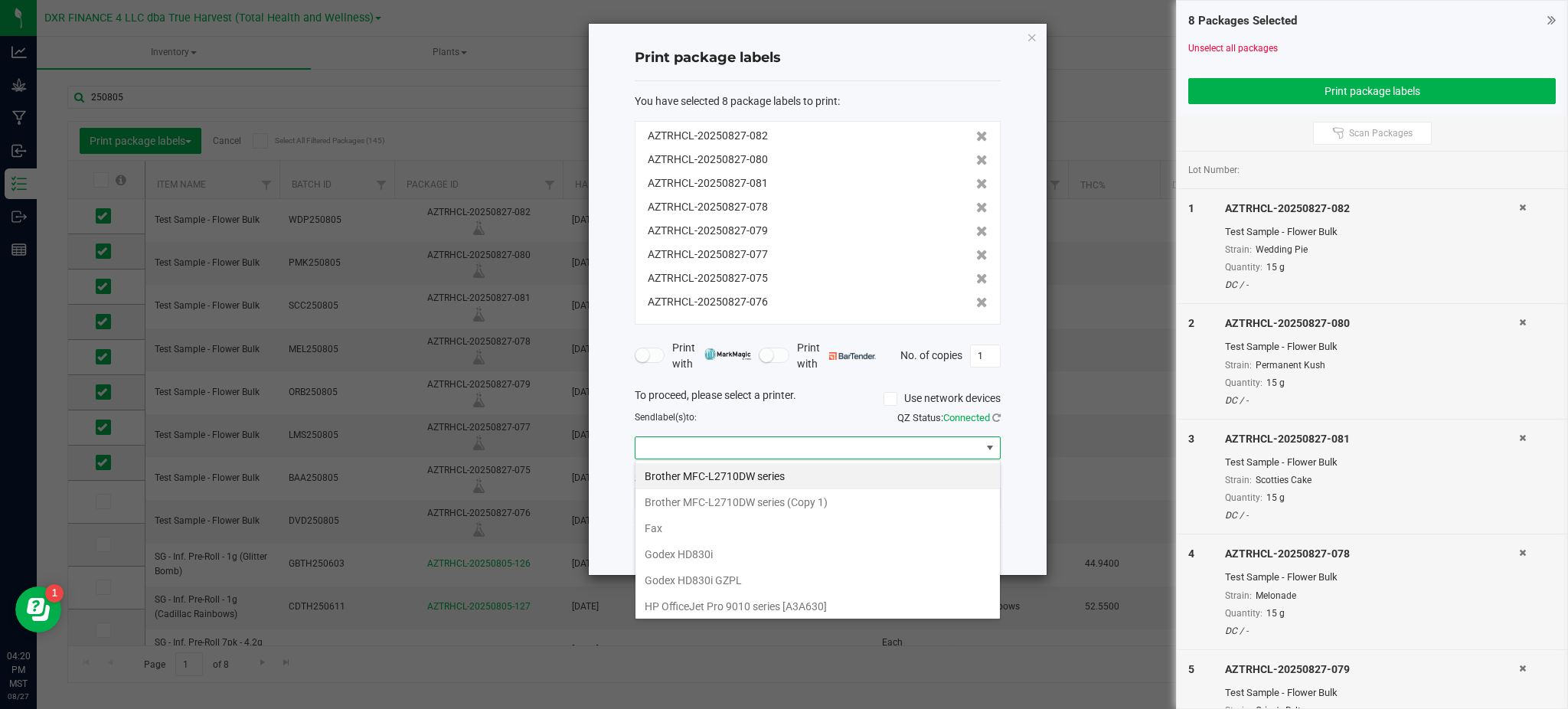
scroll to position [23, 365]
click at [730, 586] on GZPL "Godex HD830i GZPL" at bounding box center [817, 579] width 364 height 26
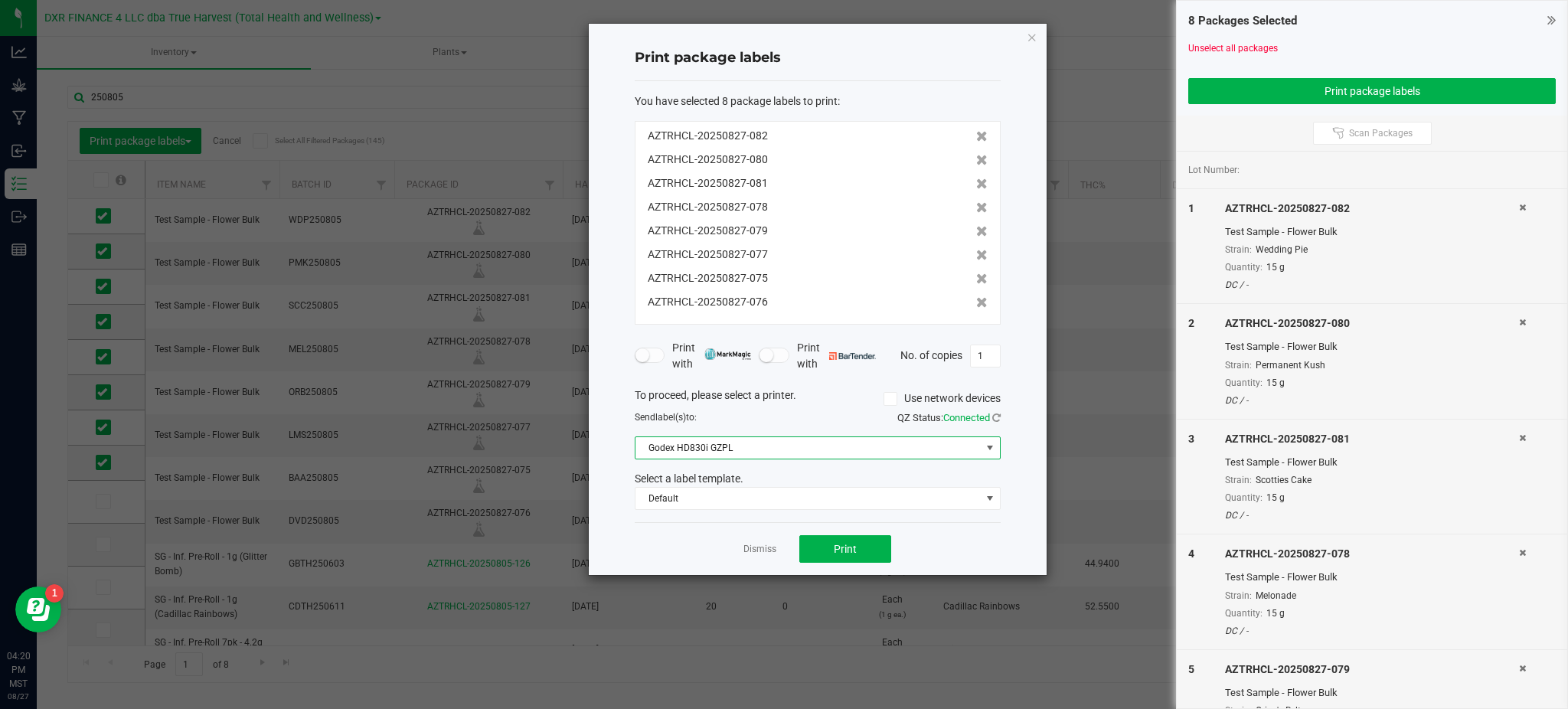
click at [978, 518] on div "You have selected 8 package labels to print : AZTRHCL-20250827-082 AZTRHCL-2025…" at bounding box center [818, 302] width 366 height 442
click at [725, 439] on span "Godex HD830i GZPL" at bounding box center [808, 447] width 345 height 22
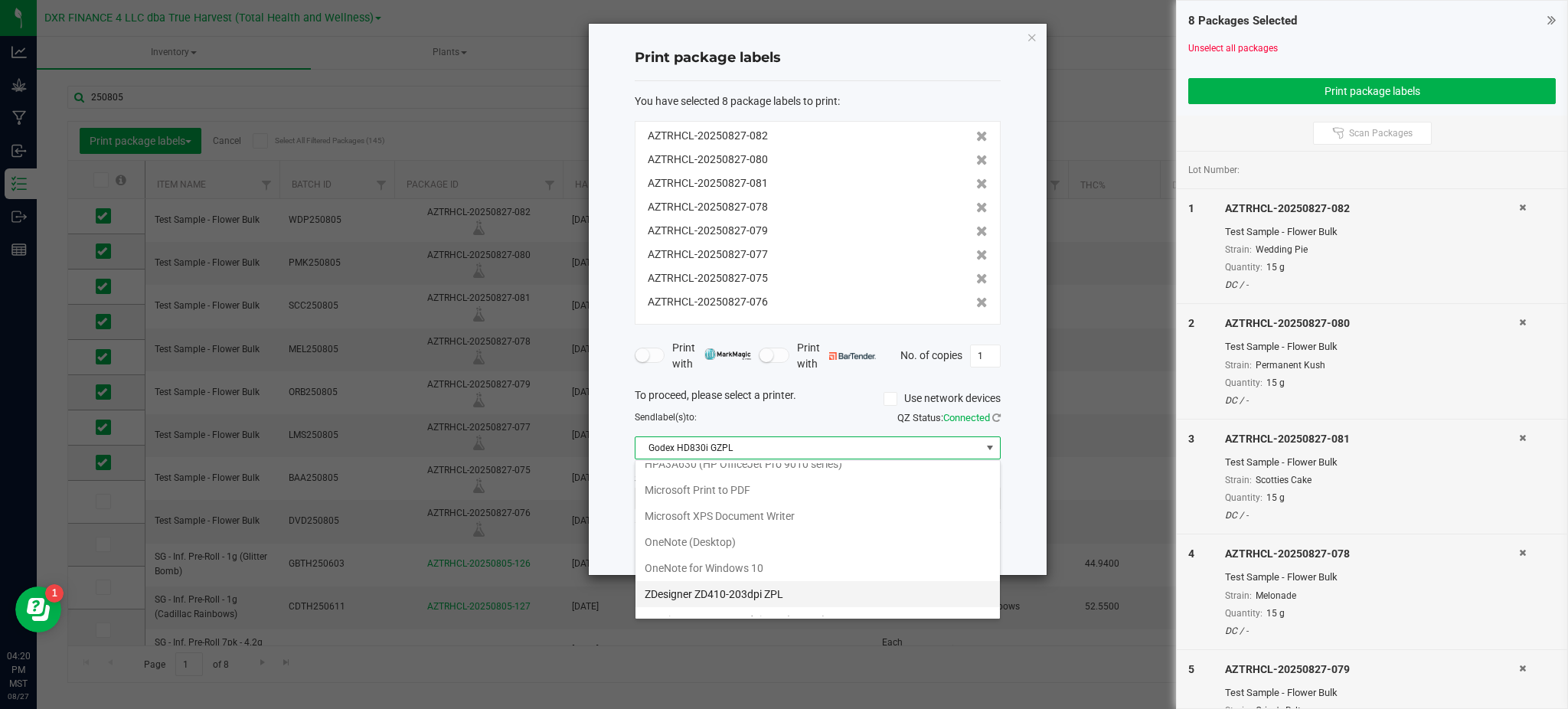
scroll to position [204, 0]
click at [781, 582] on 1\) "ZDesigner ZD410-203dpi ZPL (Copy 1)" at bounding box center [817, 584] width 364 height 26
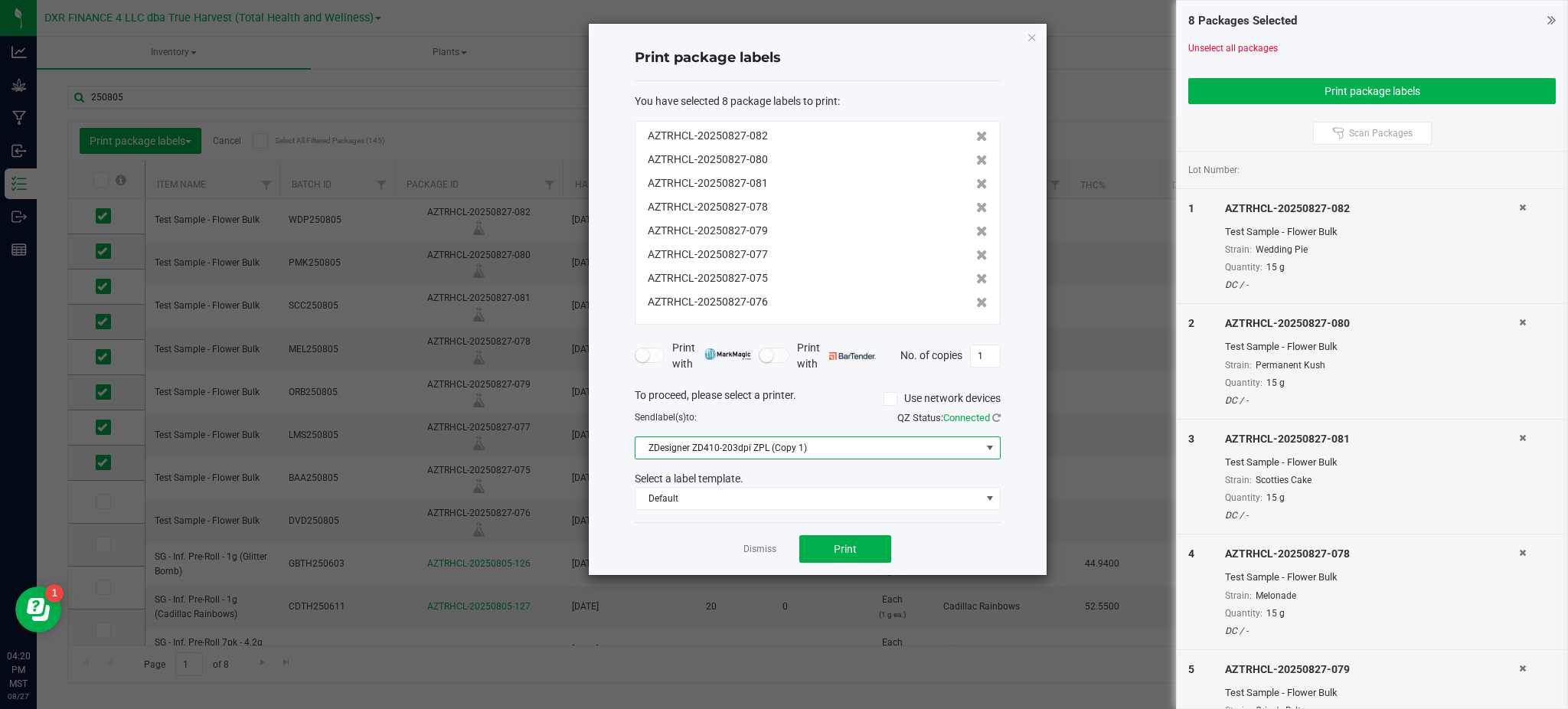
click at [961, 535] on div "Dismiss Print" at bounding box center [818, 549] width 366 height 53
click at [814, 547] on button "Print" at bounding box center [845, 549] width 92 height 27
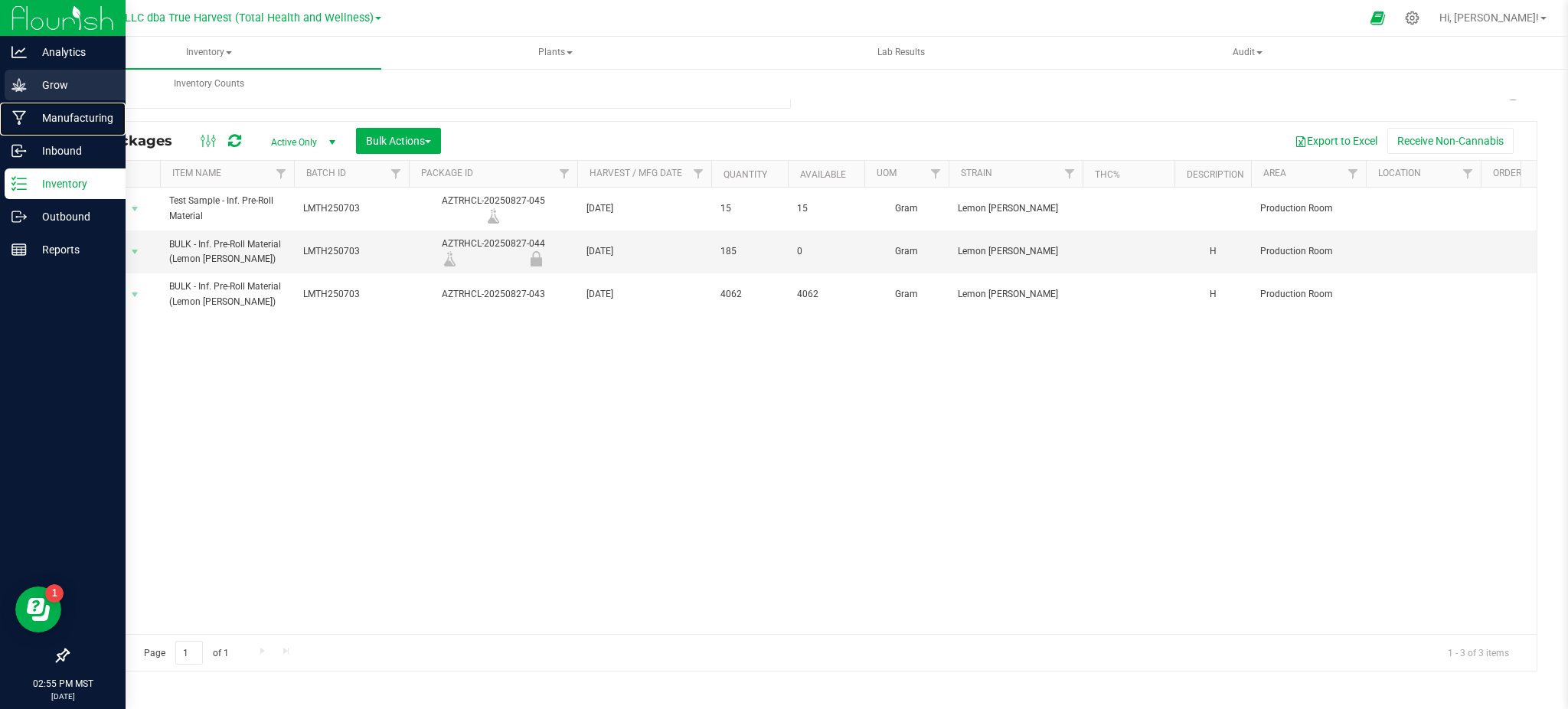
drag, startPoint x: 51, startPoint y: 114, endPoint x: 100, endPoint y: 100, distance: 51.0
click at [51, 114] on p "Manufacturing" at bounding box center [72, 118] width 92 height 18
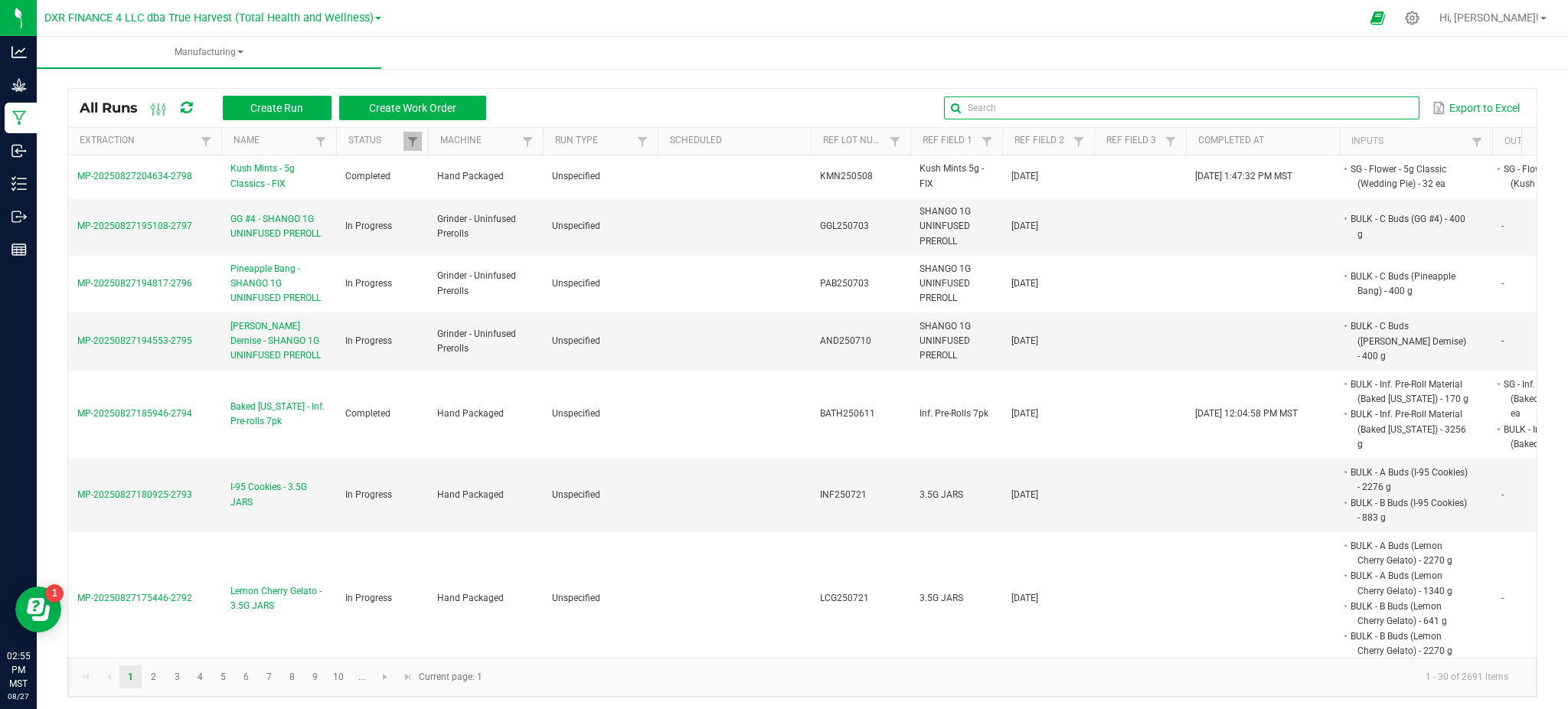
click at [1366, 105] on input "text" at bounding box center [1181, 108] width 475 height 23
paste input "CEUS250626"
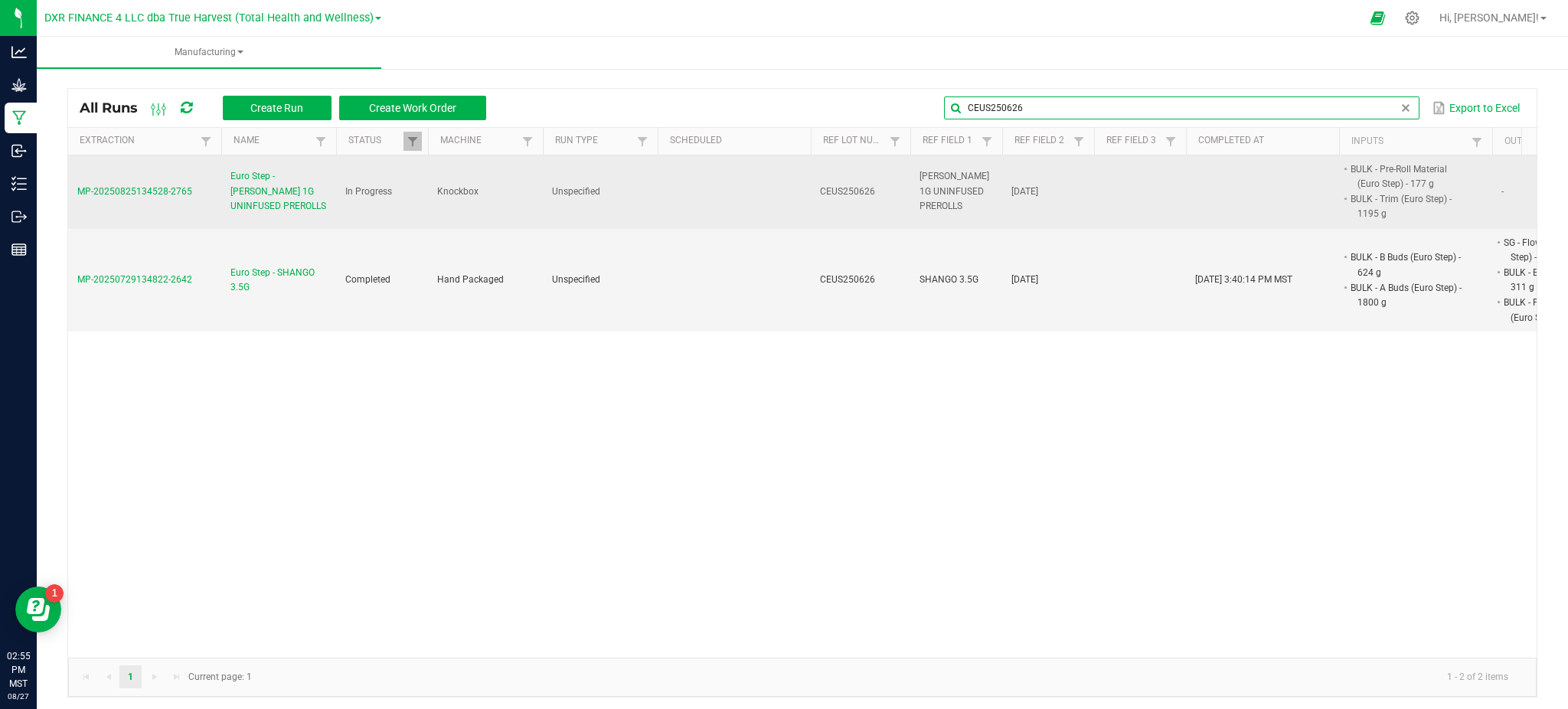
type input "CEUS250626"
click at [253, 200] on span "Euro Step - SILVERS 1G UNINFUSED PREROLLS" at bounding box center [279, 191] width 97 height 45
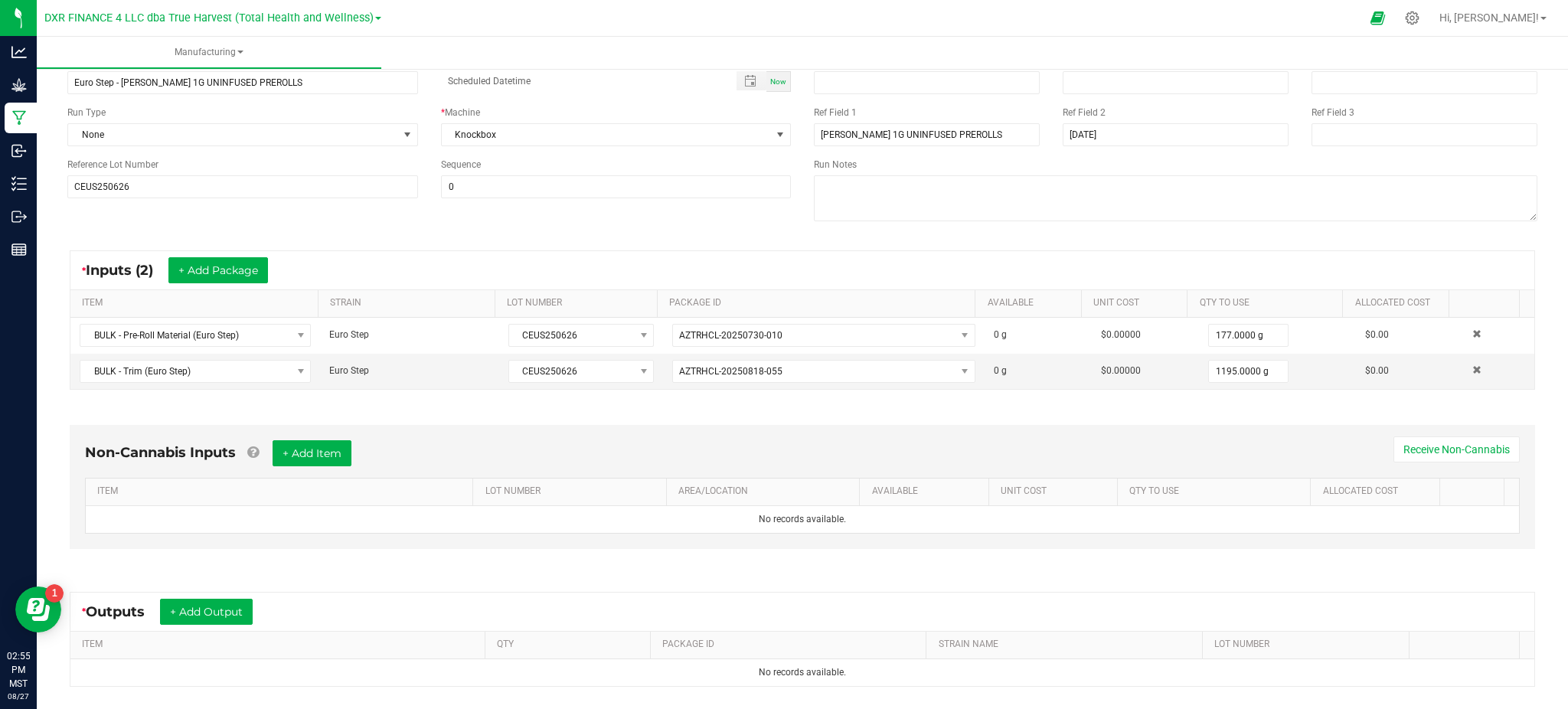
scroll to position [261, 0]
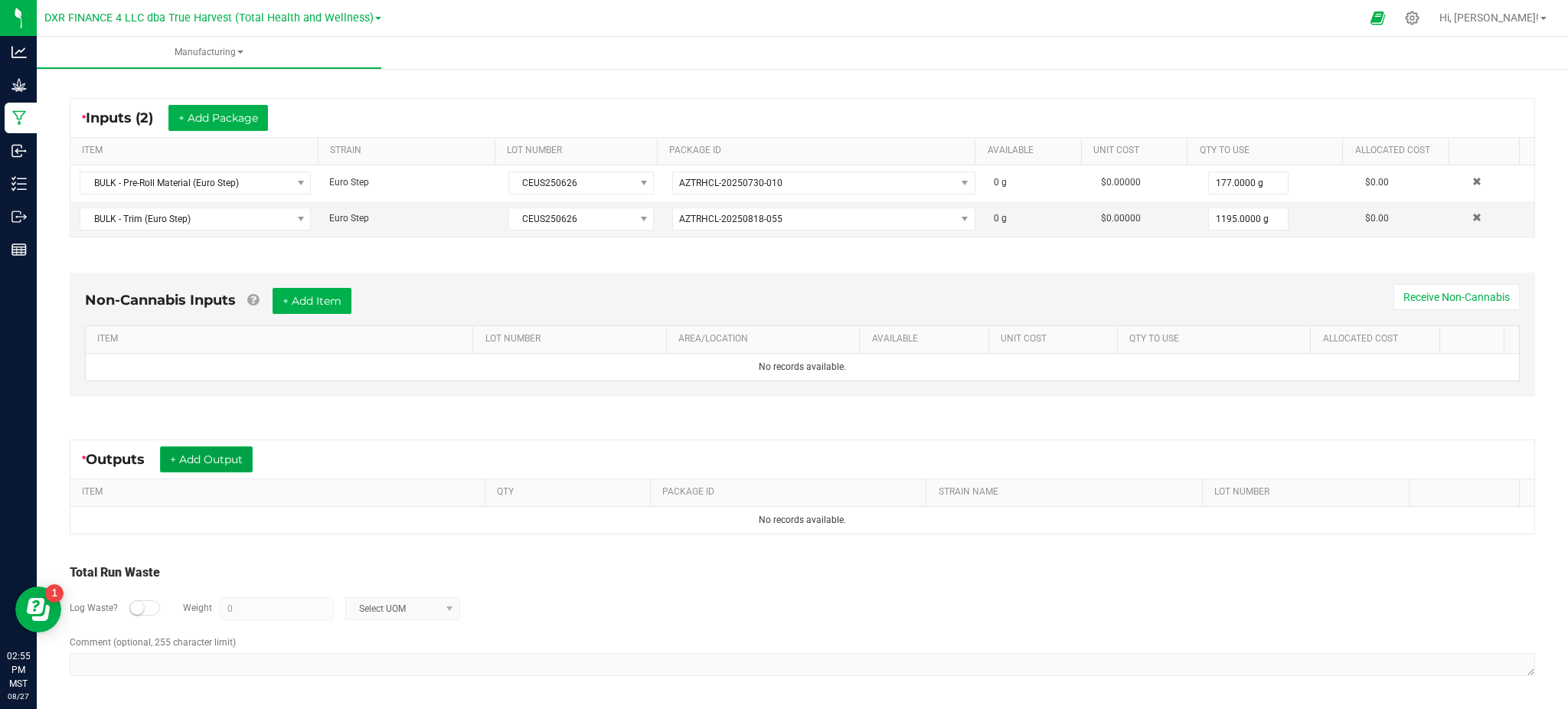
click at [221, 456] on button "+ Add Output" at bounding box center [207, 459] width 93 height 26
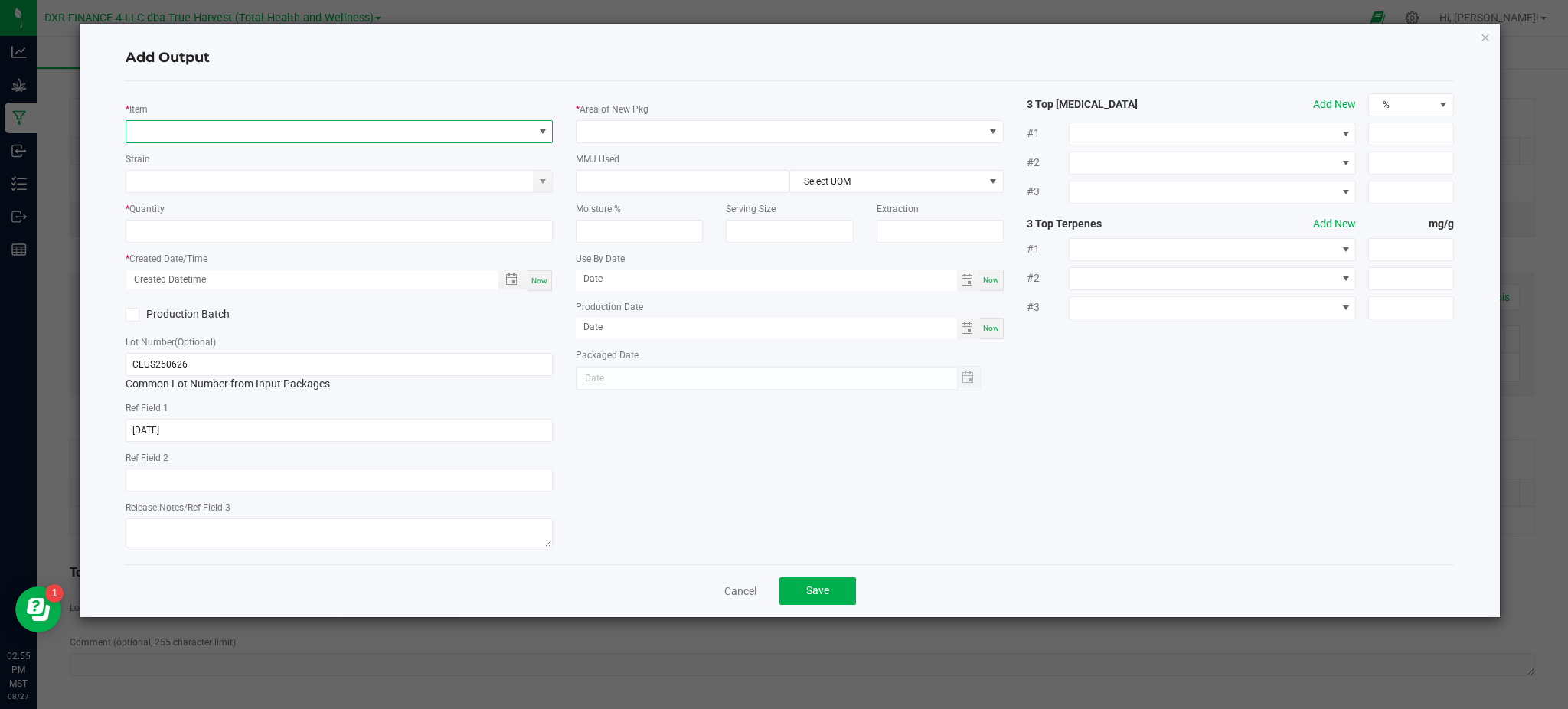
click at [299, 138] on span "NO DATA FOUND" at bounding box center [329, 132] width 407 height 22
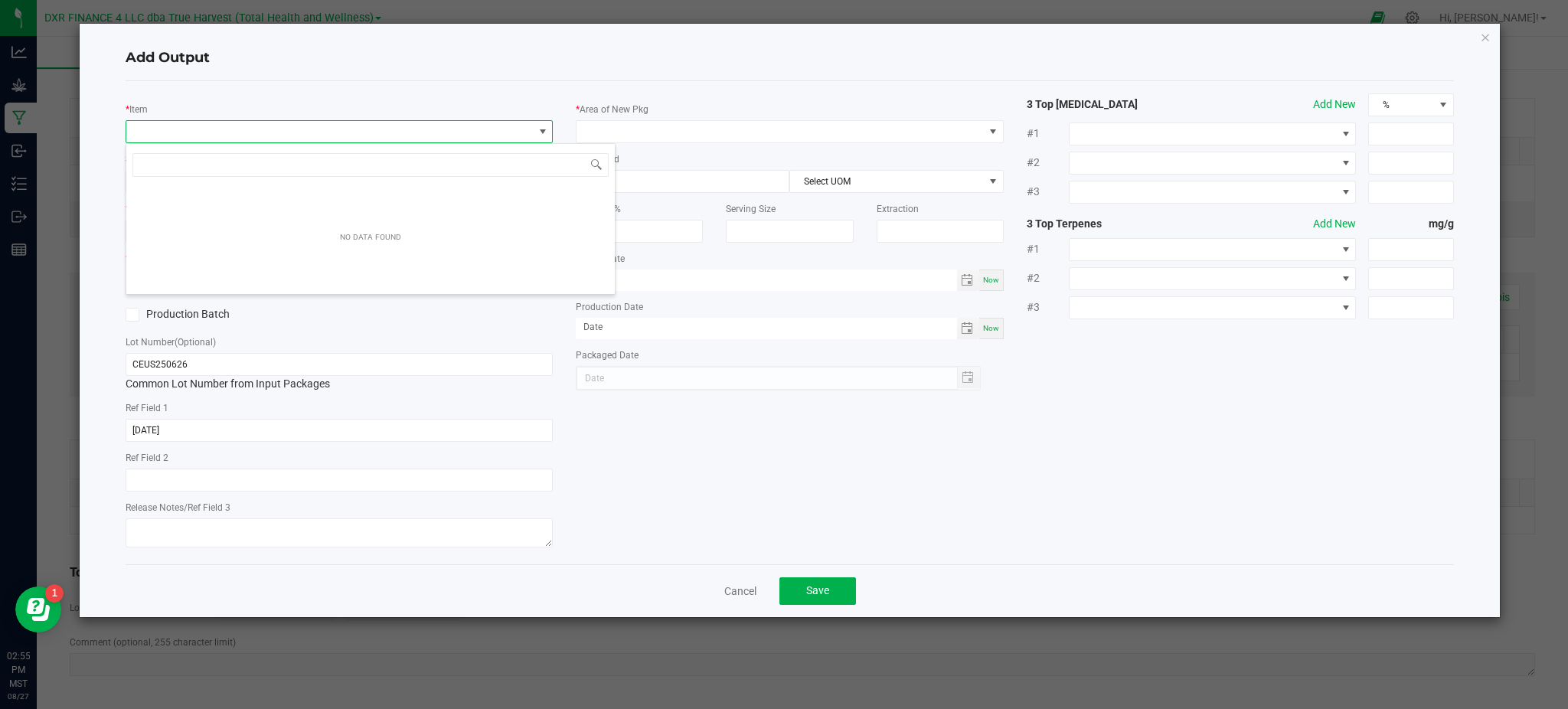
scroll to position [23, 428]
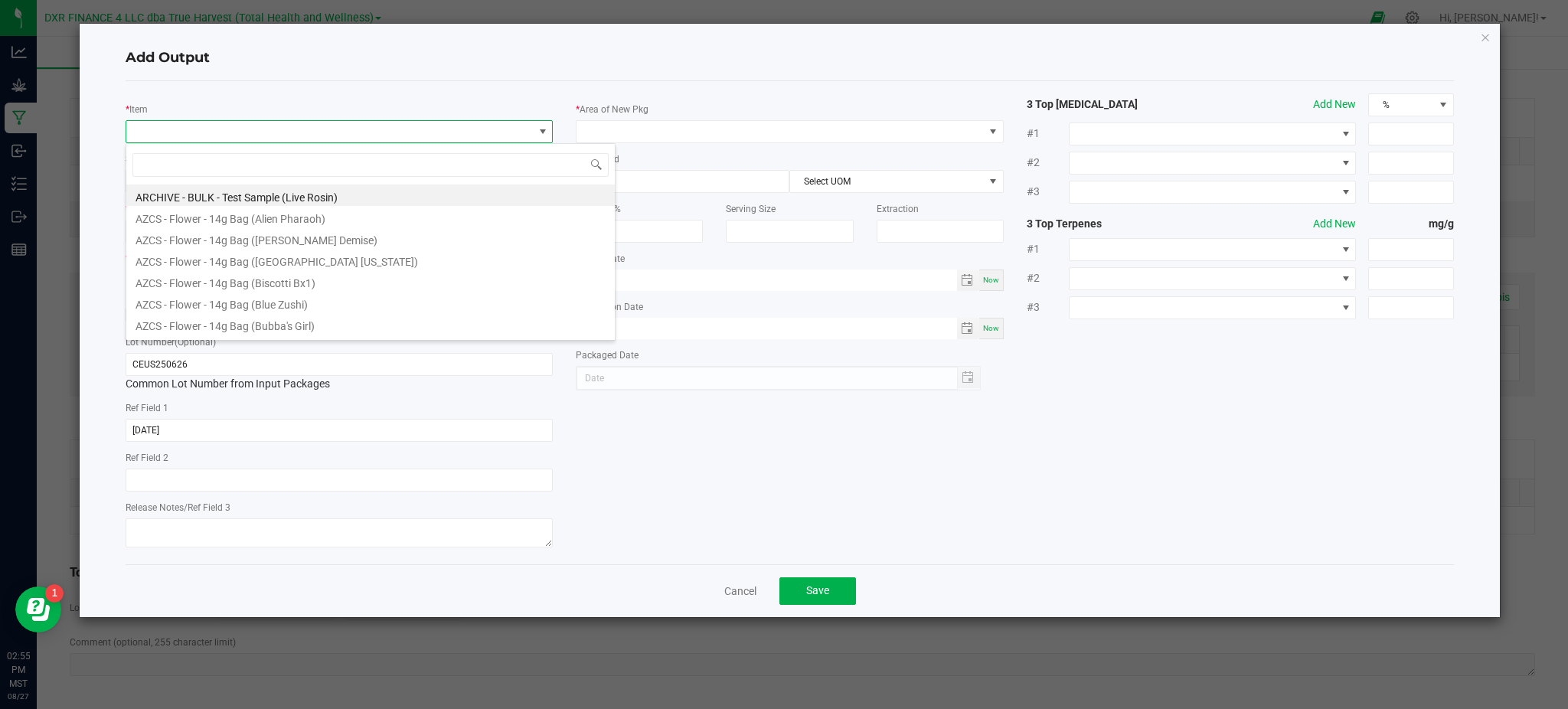
click at [301, 134] on span at bounding box center [329, 132] width 407 height 22
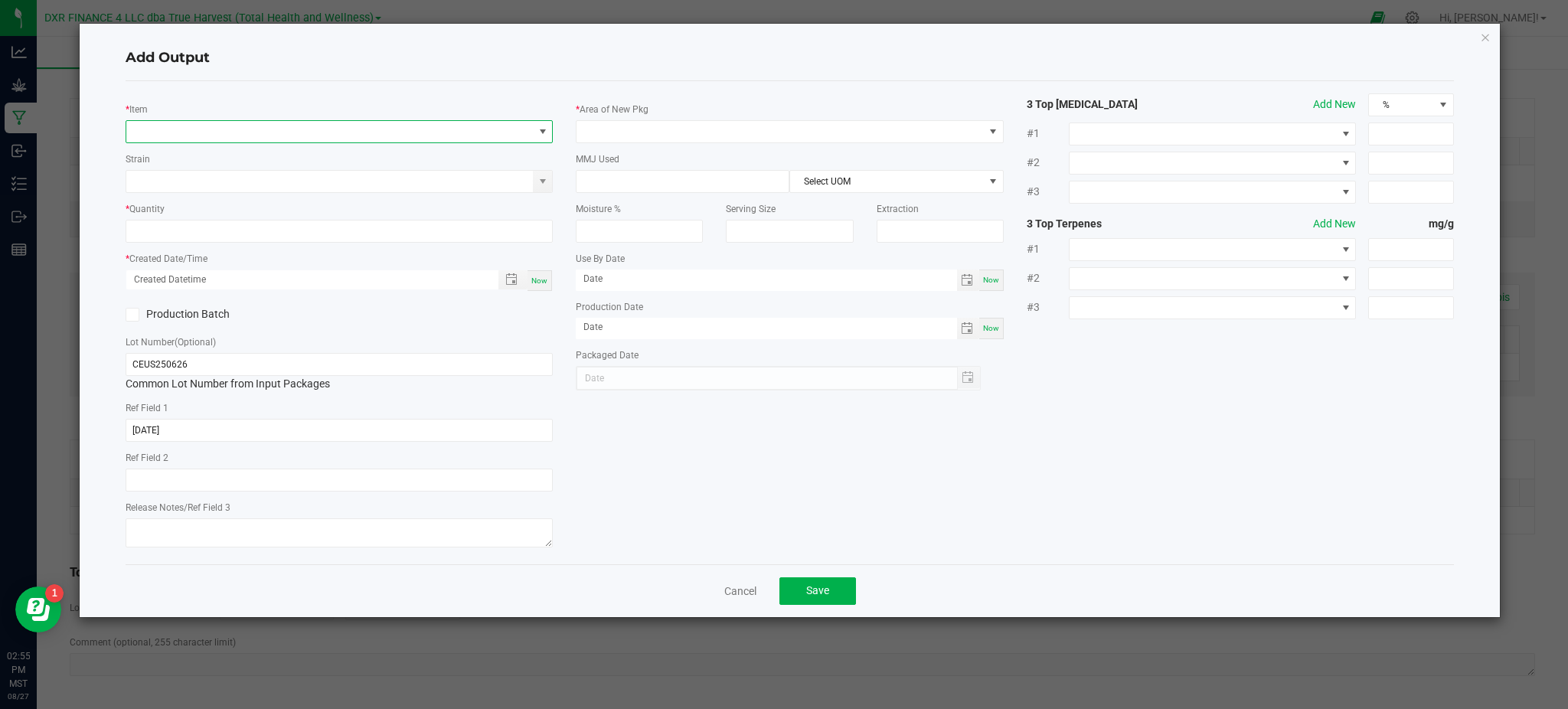
click at [324, 127] on span "NO DATA FOUND" at bounding box center [329, 132] width 407 height 22
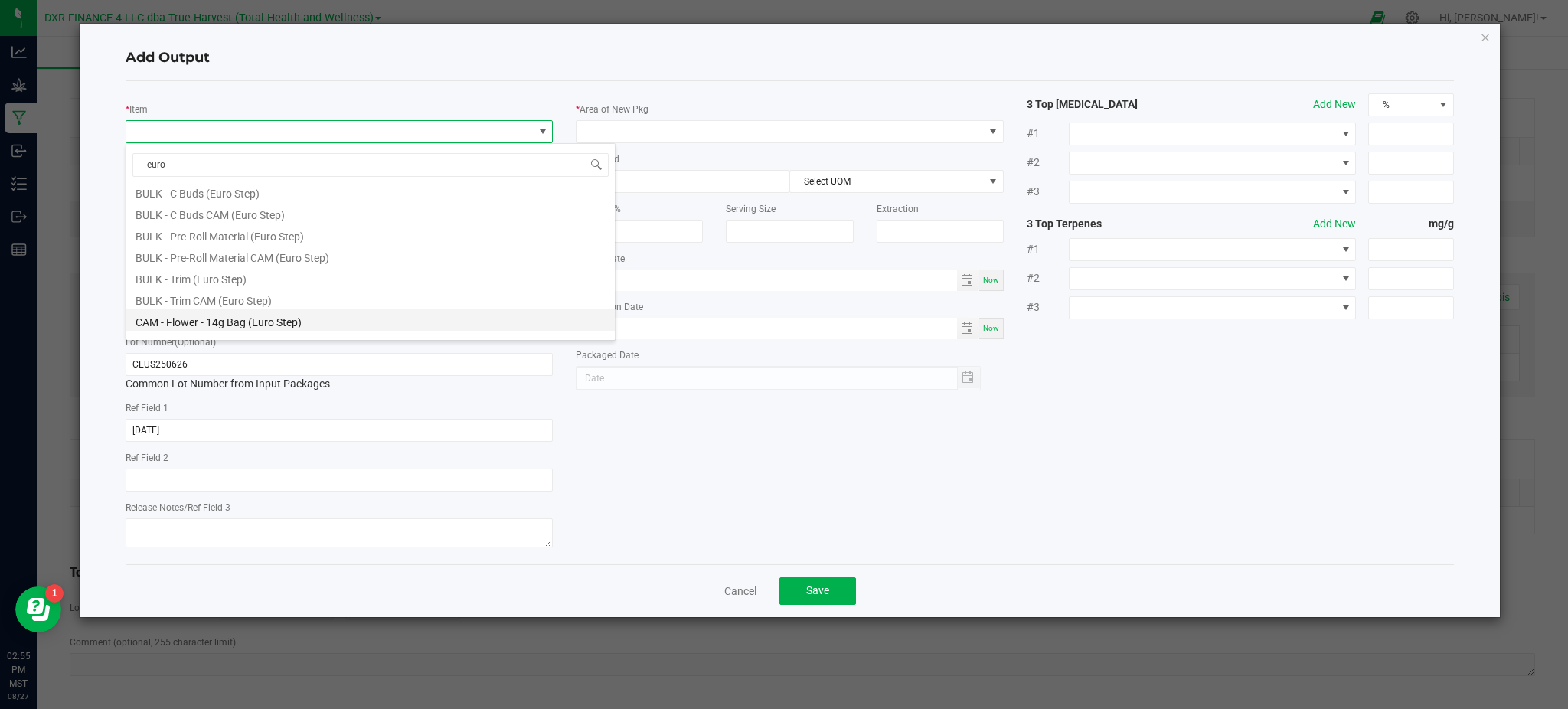
scroll to position [253, 0]
type input "euro"
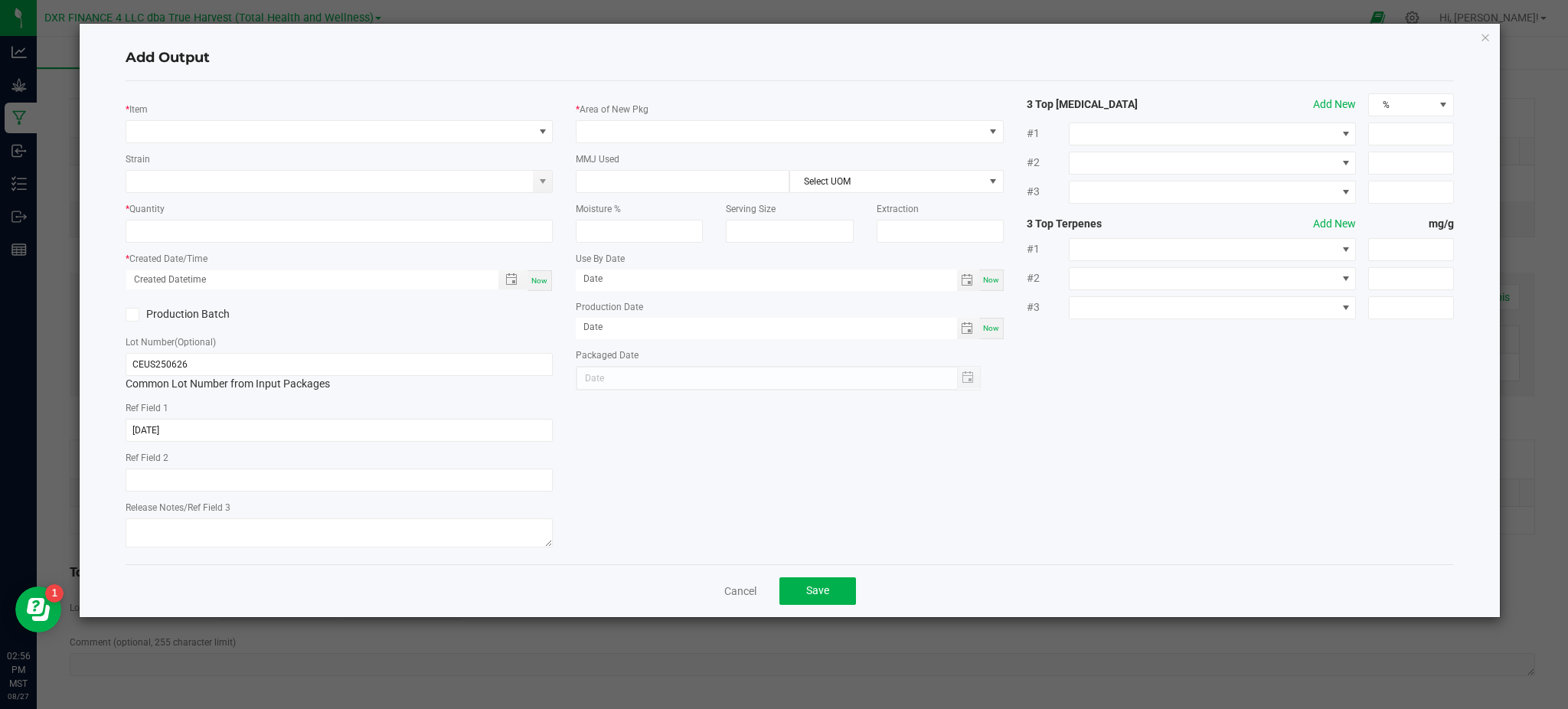
click at [736, 593] on link "Cancel" at bounding box center [740, 591] width 32 height 15
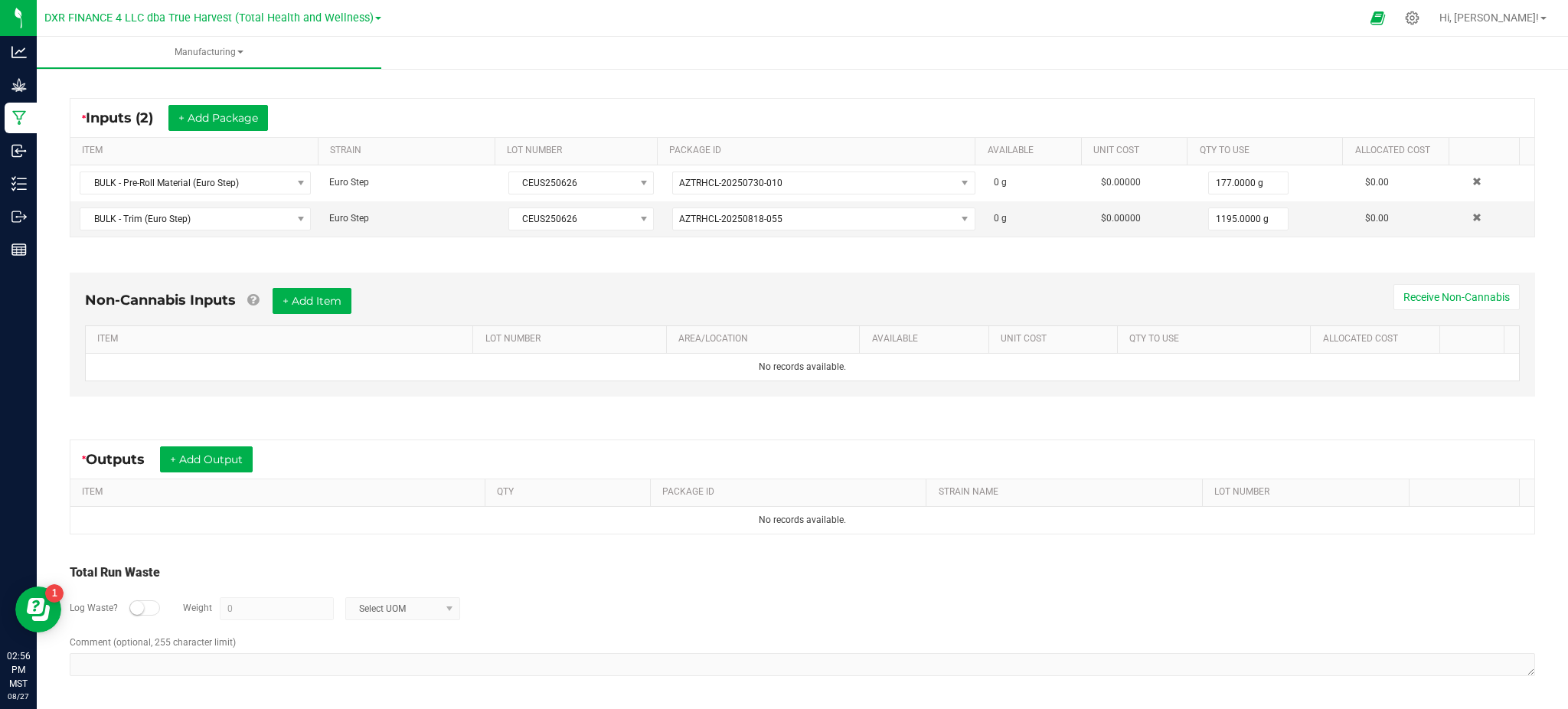
drag, startPoint x: 683, startPoint y: 620, endPoint x: 324, endPoint y: 457, distance: 394.3
click at [683, 619] on div "Log Waste? Weight 0 Select UOM" at bounding box center [802, 609] width 1466 height 54
click at [191, 454] on button "+ Add Output" at bounding box center [207, 459] width 93 height 26
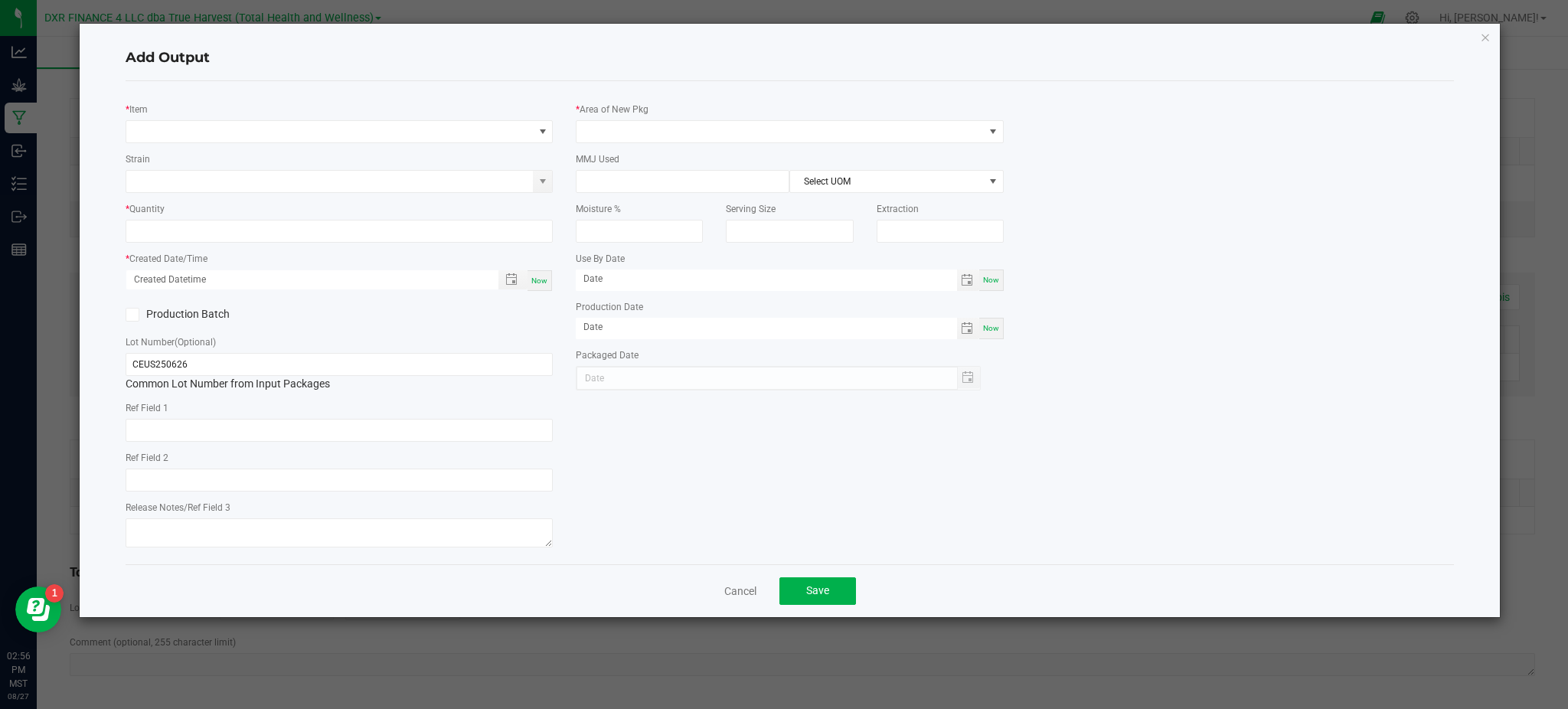
type input "[DATE]"
click at [163, 130] on span "NO DATA FOUND" at bounding box center [329, 132] width 407 height 22
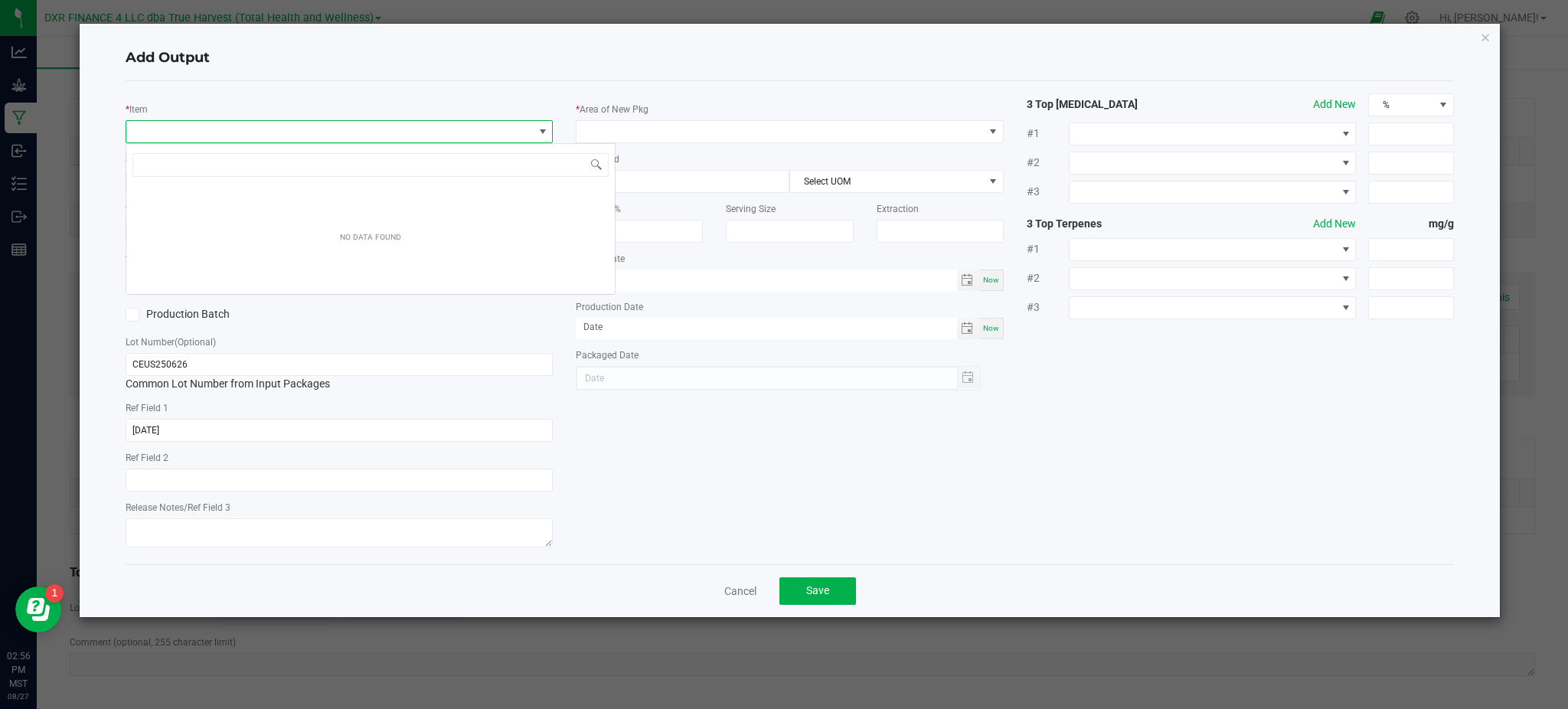
scroll to position [23, 428]
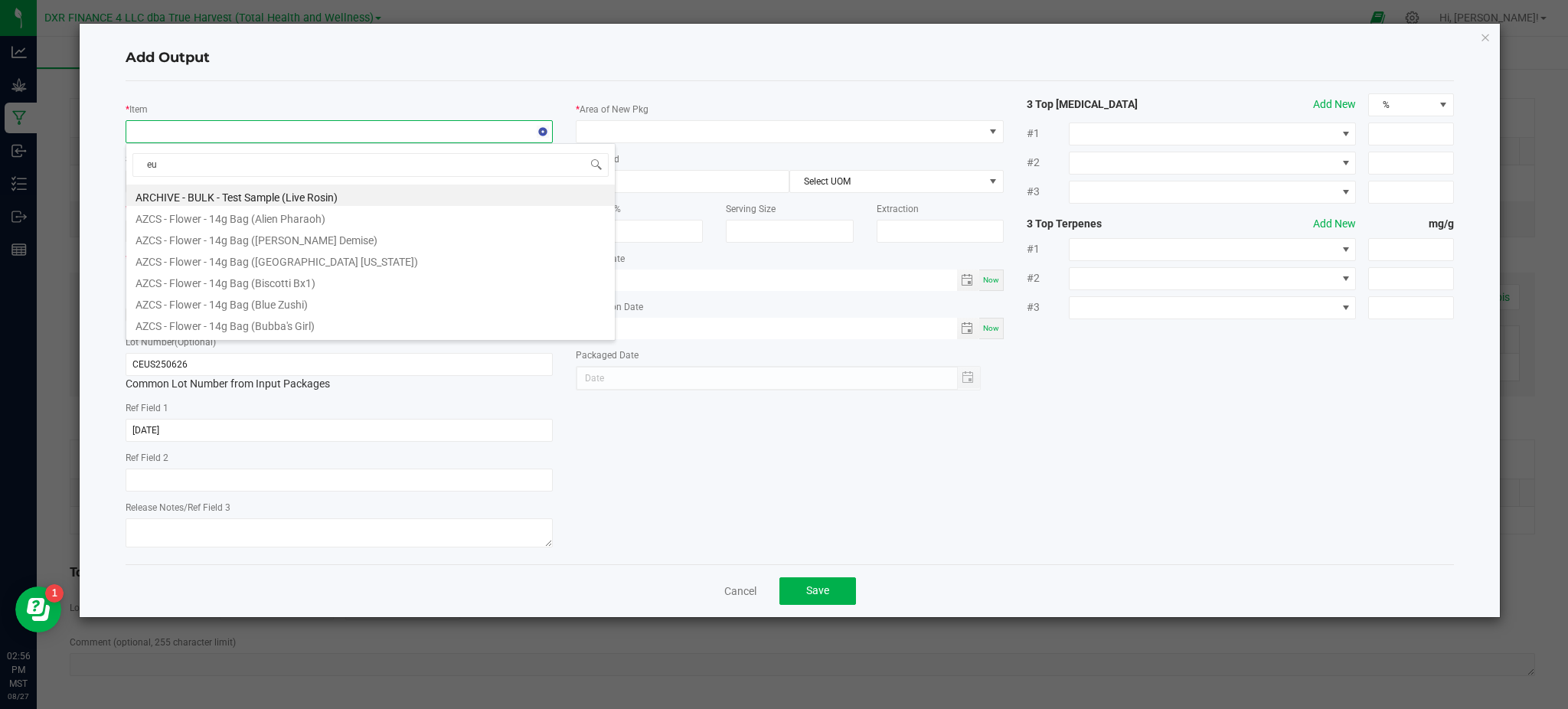
type input "eur"
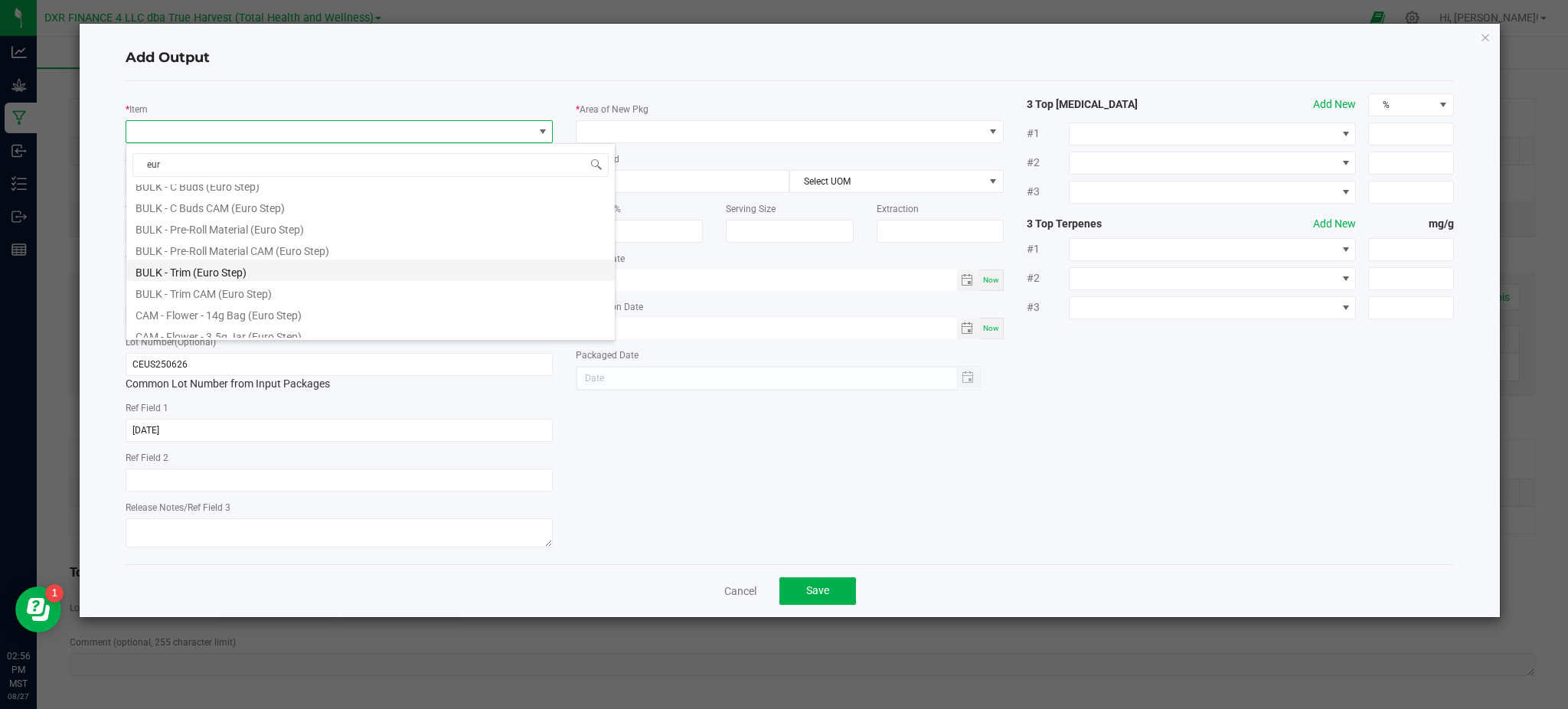
scroll to position [275, 0]
click at [204, 330] on li "SG - Pre-Roll Silver - 1g (Euro Step)" at bounding box center [370, 327] width 488 height 22
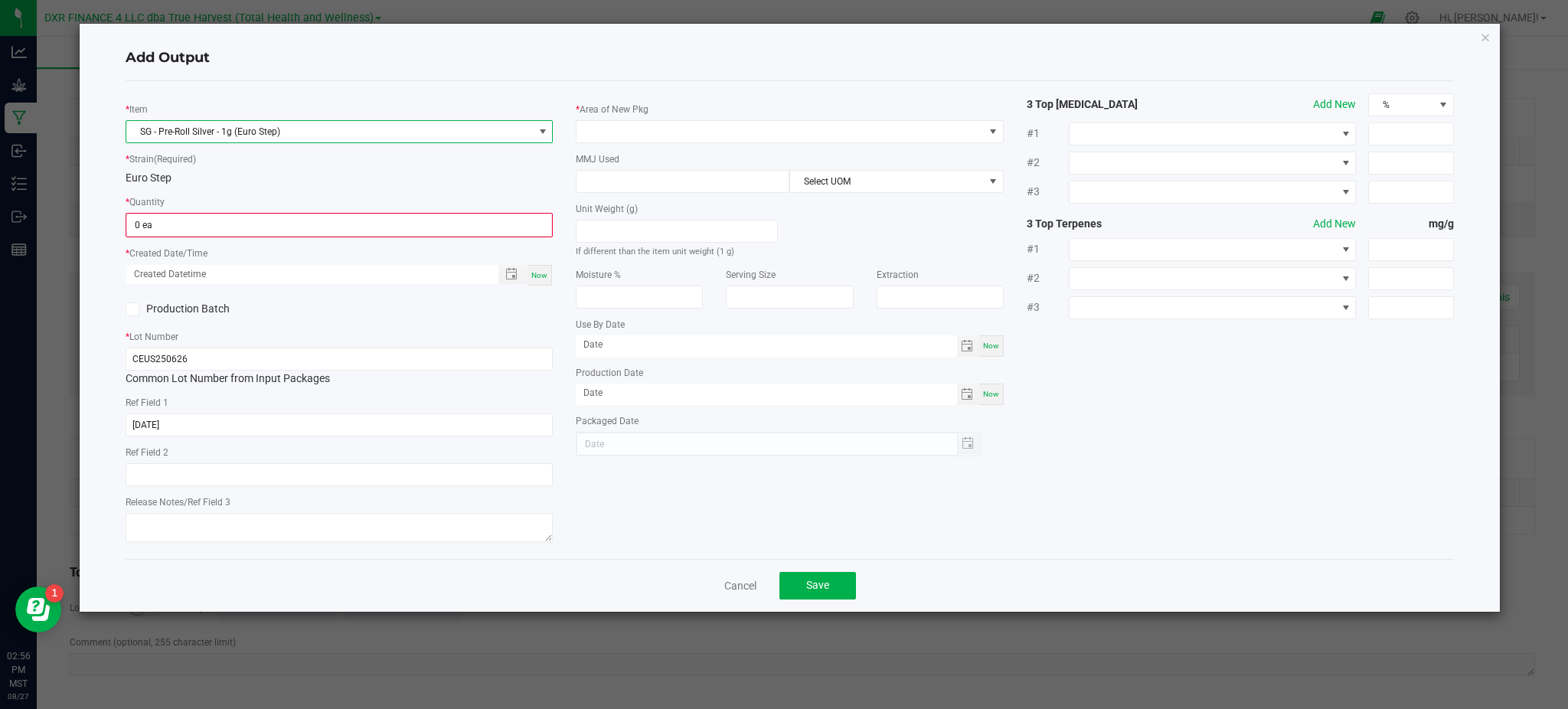
click at [265, 185] on div "Euro Step" at bounding box center [338, 177] width 428 height 16
click at [211, 215] on input "0" at bounding box center [338, 225] width 424 height 22
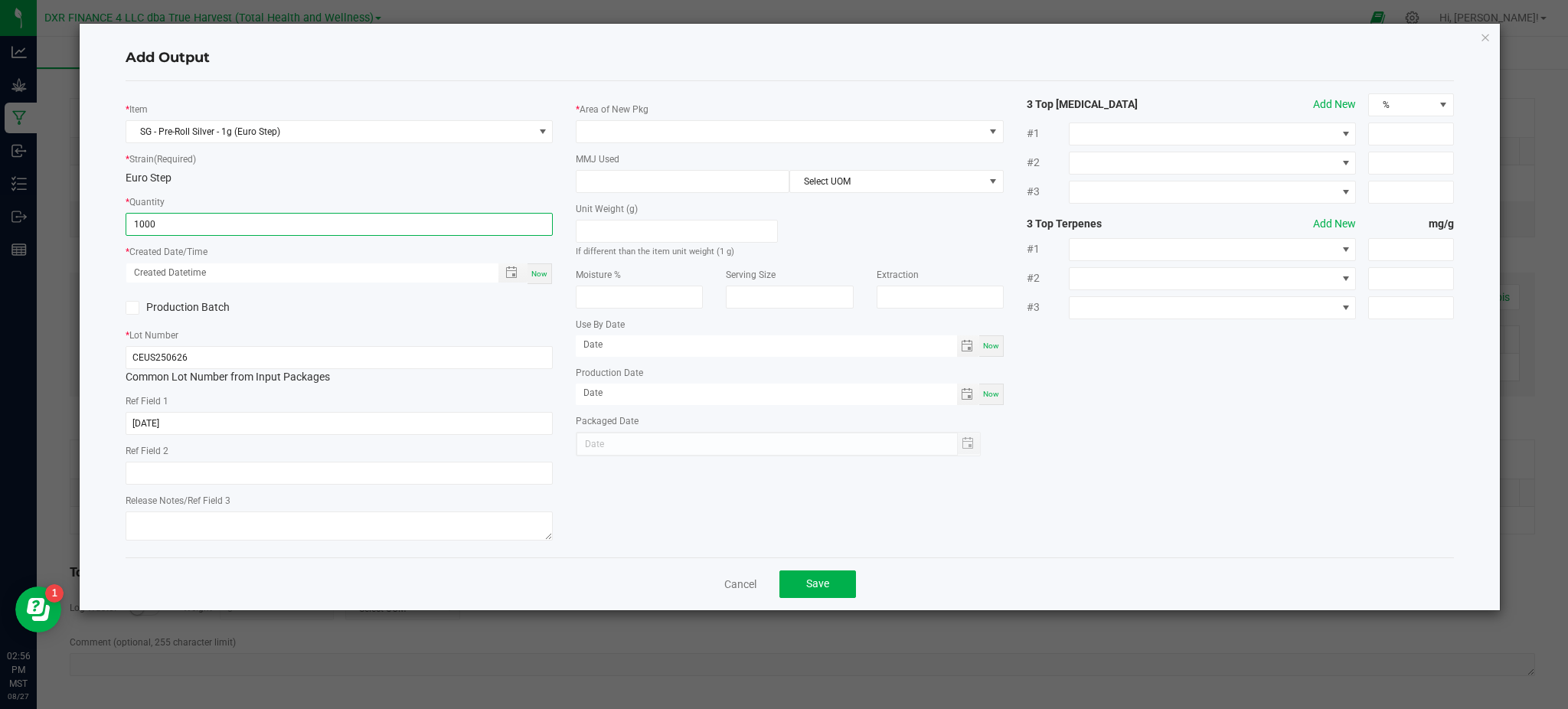
type input "1000 ea"
click at [364, 318] on div "* Item SG - Pre-Roll Silver - 1g (Euro Step) * Strain (Required) Euro Step * Qu…" at bounding box center [338, 319] width 450 height 452
click at [511, 273] on span "Toggle popup" at bounding box center [511, 272] width 12 height 12
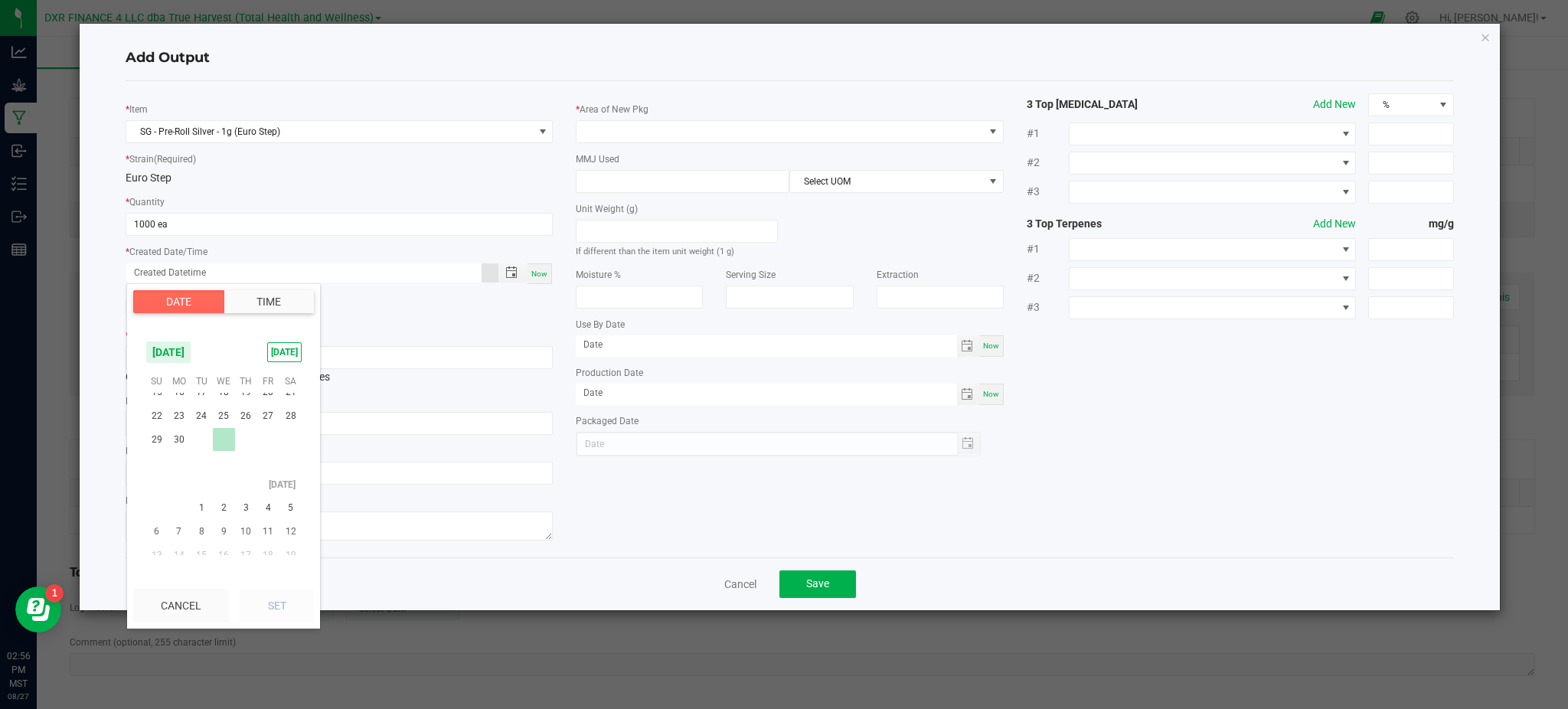
scroll to position [247858, 0]
click at [238, 448] on span "26" at bounding box center [246, 451] width 22 height 24
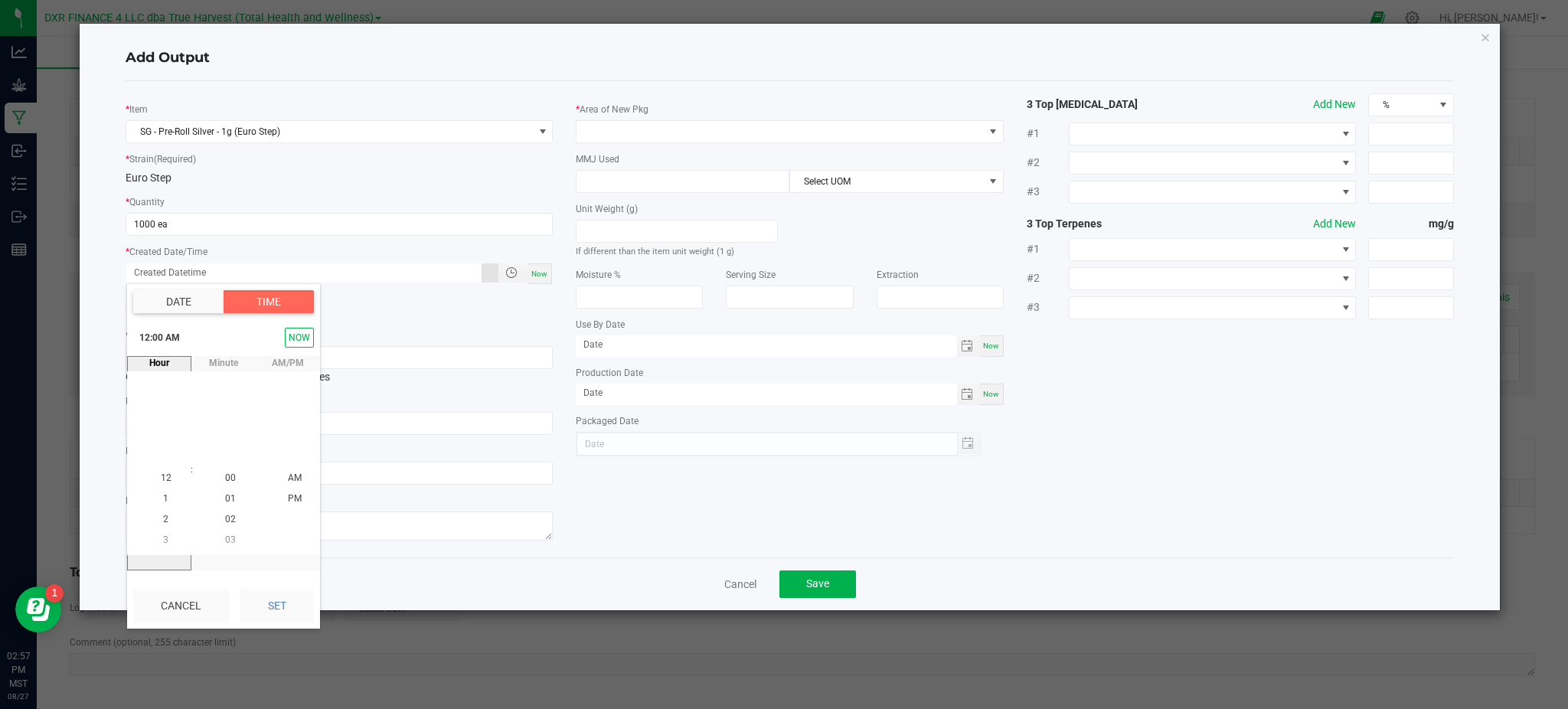
drag, startPoint x: 273, startPoint y: 609, endPoint x: 346, endPoint y: 589, distance: 75.7
click at [273, 608] on button "Set" at bounding box center [277, 606] width 74 height 34
type input "06/26/2025 12:00 AM"
type input "06/26/2025"
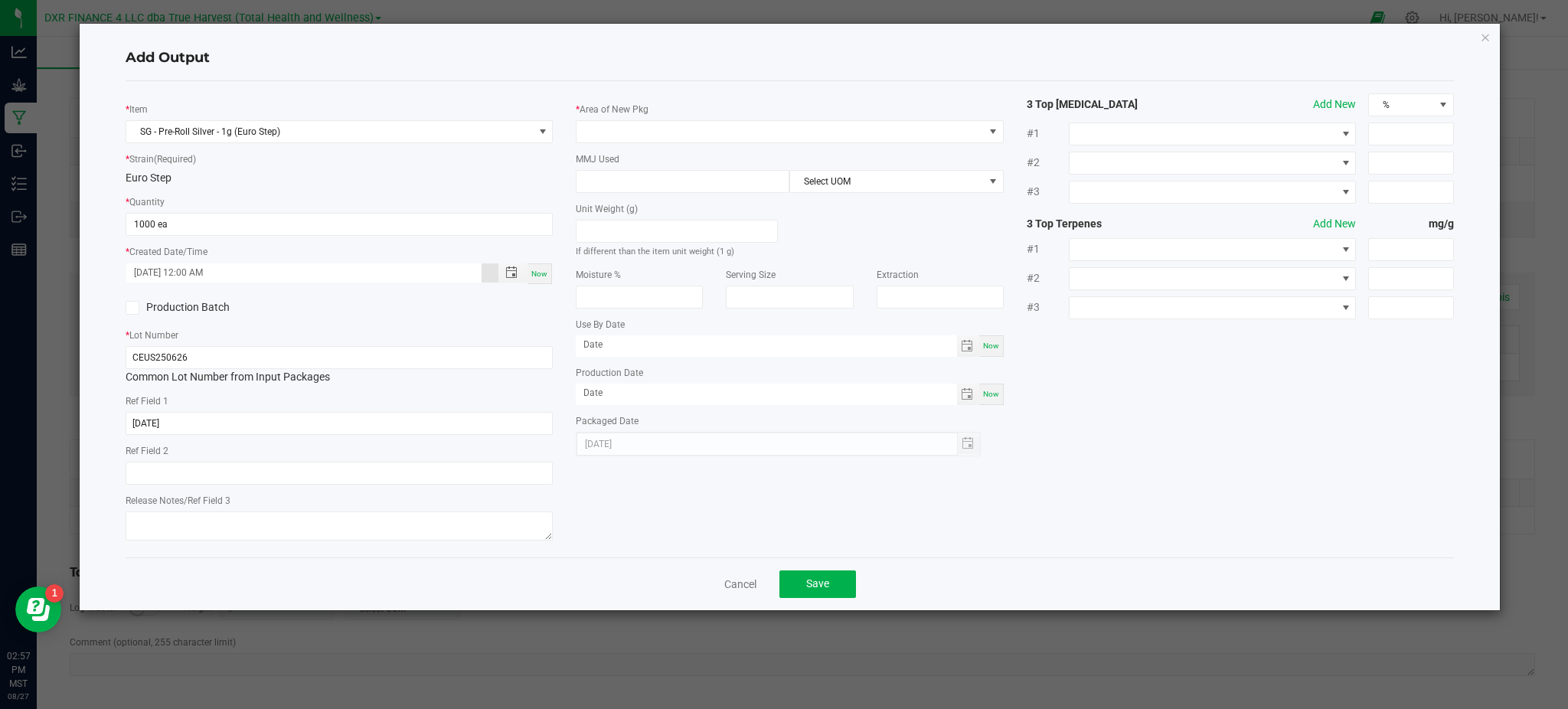
click at [595, 525] on div "* Item SG - Pre-Roll Silver - 1g (Euro Step) * Strain (Required) Euro Step * Qu…" at bounding box center [790, 319] width 1352 height 452
drag, startPoint x: 388, startPoint y: 82, endPoint x: 508, endPoint y: 83, distance: 120.0
click at [400, 80] on div "Add Output * Item SG - Pre-Roll Silver - 1g (Euro Step) * Strain (Required) Eur…" at bounding box center [790, 317] width 1420 height 587
drag, startPoint x: 598, startPoint y: 74, endPoint x: 606, endPoint y: 73, distance: 8.1
click at [599, 73] on div "Add Output" at bounding box center [789, 59] width 1328 height 45
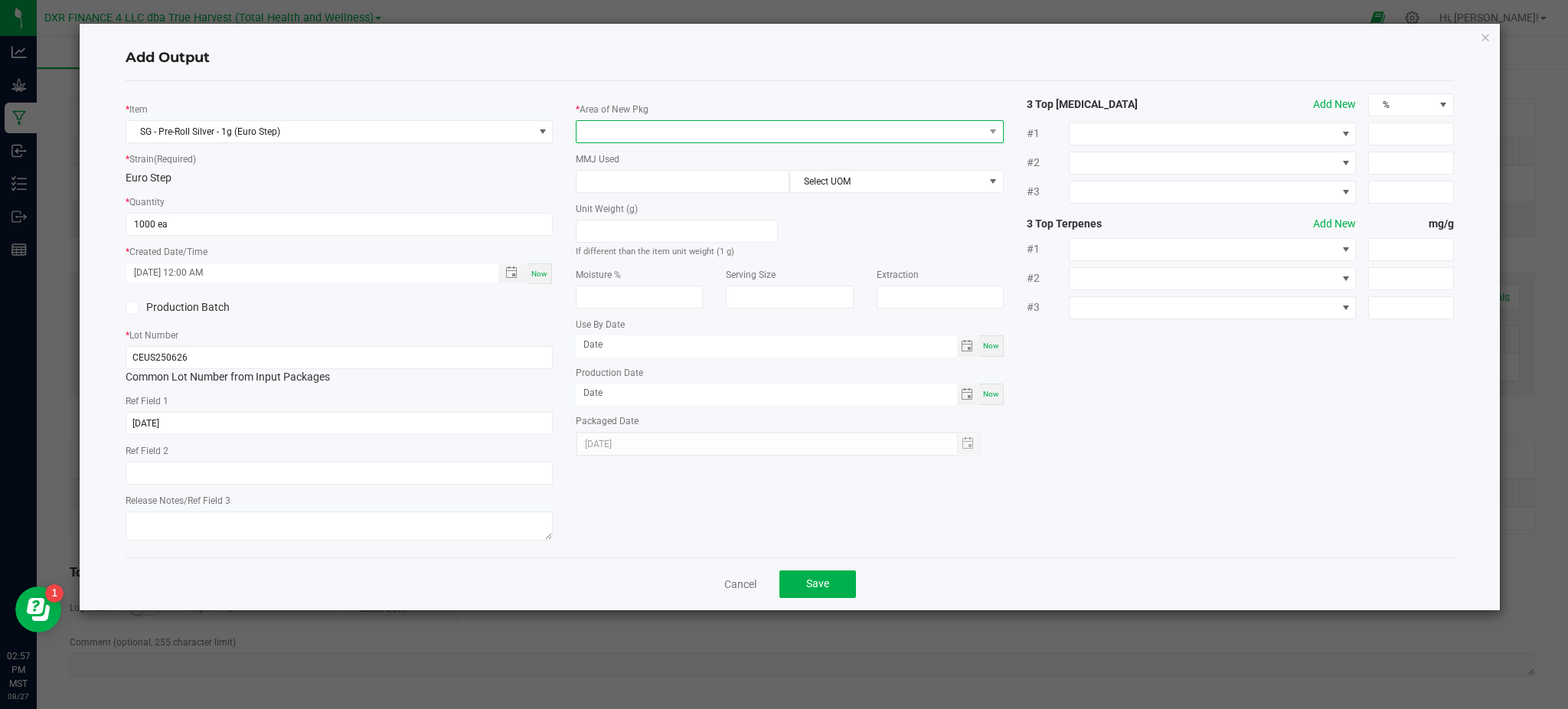
click at [643, 126] on span at bounding box center [779, 132] width 407 height 22
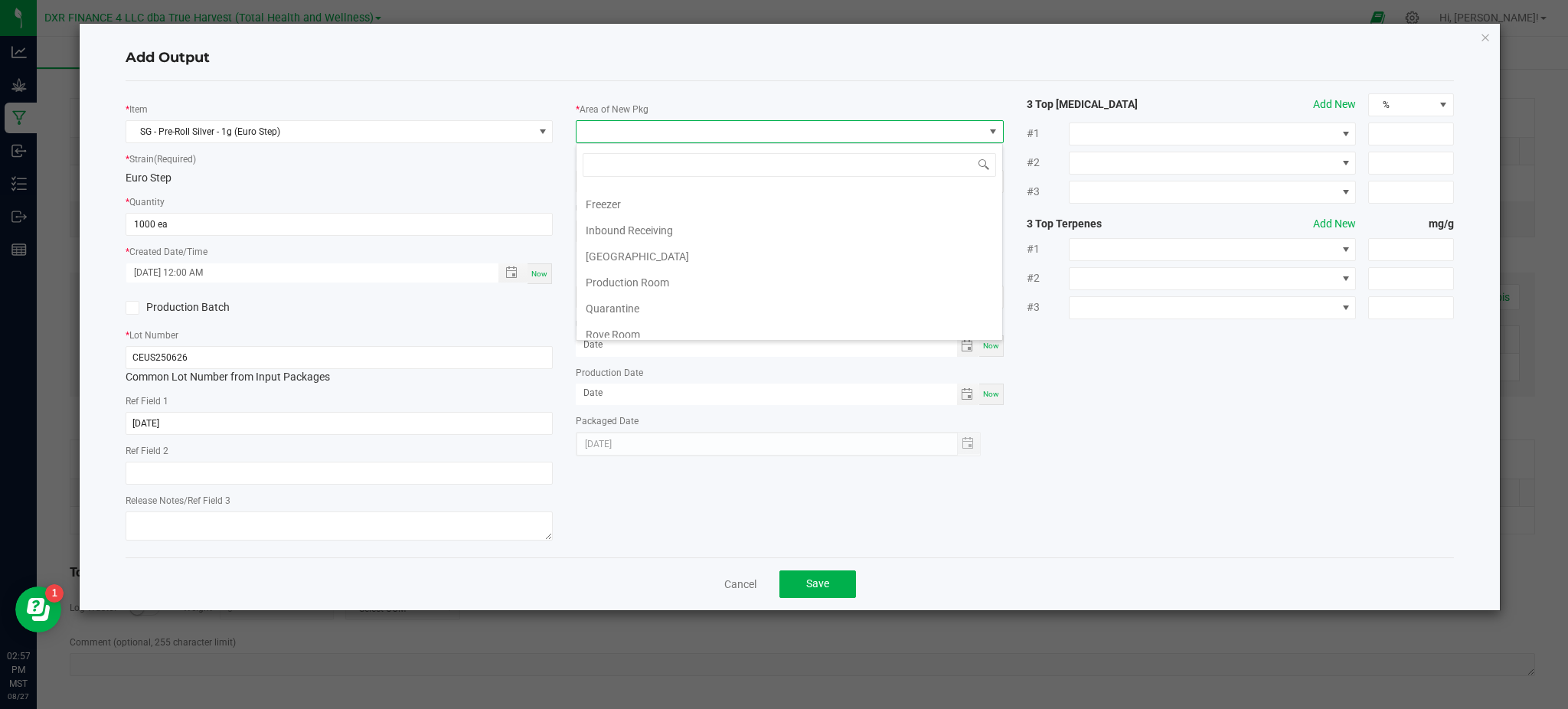
scroll to position [101, 0]
click at [618, 253] on li "Production Room" at bounding box center [789, 251] width 426 height 26
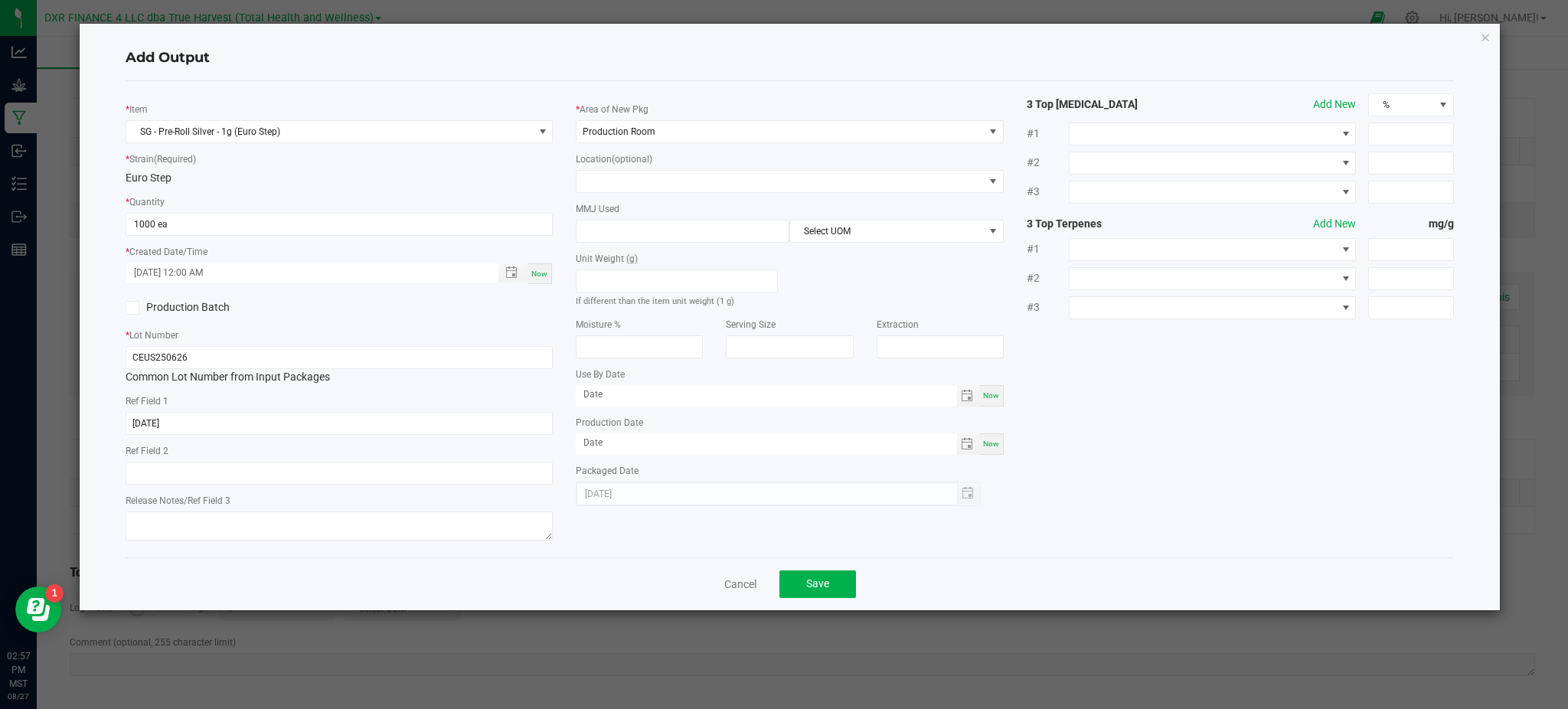
click at [1152, 342] on div "* Item SG - Pre-Roll Silver - 1g (Euro Step) * Strain (Required) Euro Step * Qu…" at bounding box center [790, 319] width 1352 height 452
click at [627, 236] on input at bounding box center [683, 231] width 212 height 22
type input "1"
drag, startPoint x: 878, startPoint y: 233, endPoint x: 908, endPoint y: 220, distance: 32.7
click at [881, 229] on span "Select UOM" at bounding box center [887, 231] width 193 height 22
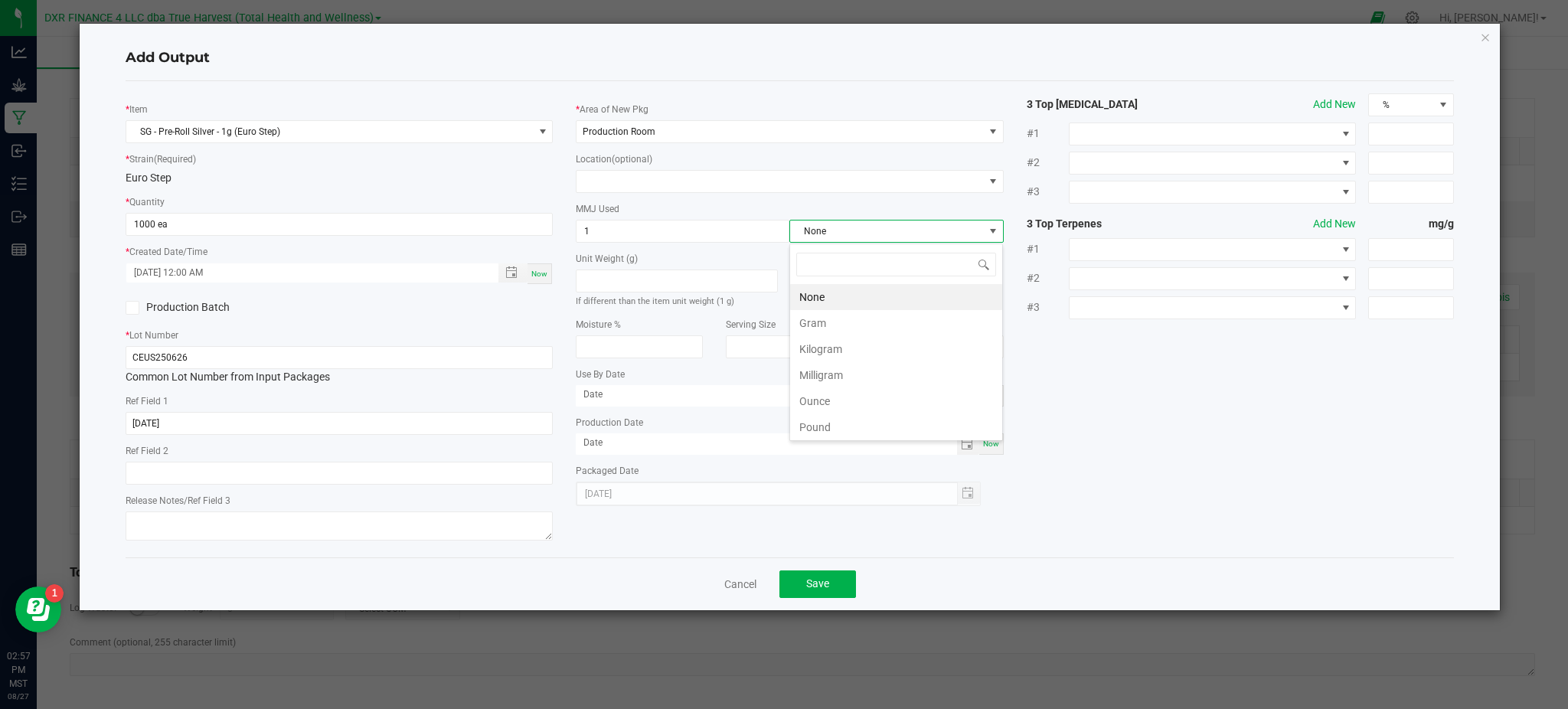
scroll to position [23, 213]
drag, startPoint x: 858, startPoint y: 326, endPoint x: 881, endPoint y: 323, distance: 23.2
click at [865, 324] on li "Gram" at bounding box center [897, 322] width 212 height 26
click at [1231, 434] on div "* Item SG - Pre-Roll Silver - 1g (Euro Step) * Strain (Required) Euro Step * Qu…" at bounding box center [790, 319] width 1352 height 452
drag, startPoint x: 1177, startPoint y: 501, endPoint x: 1124, endPoint y: 512, distance: 54.1
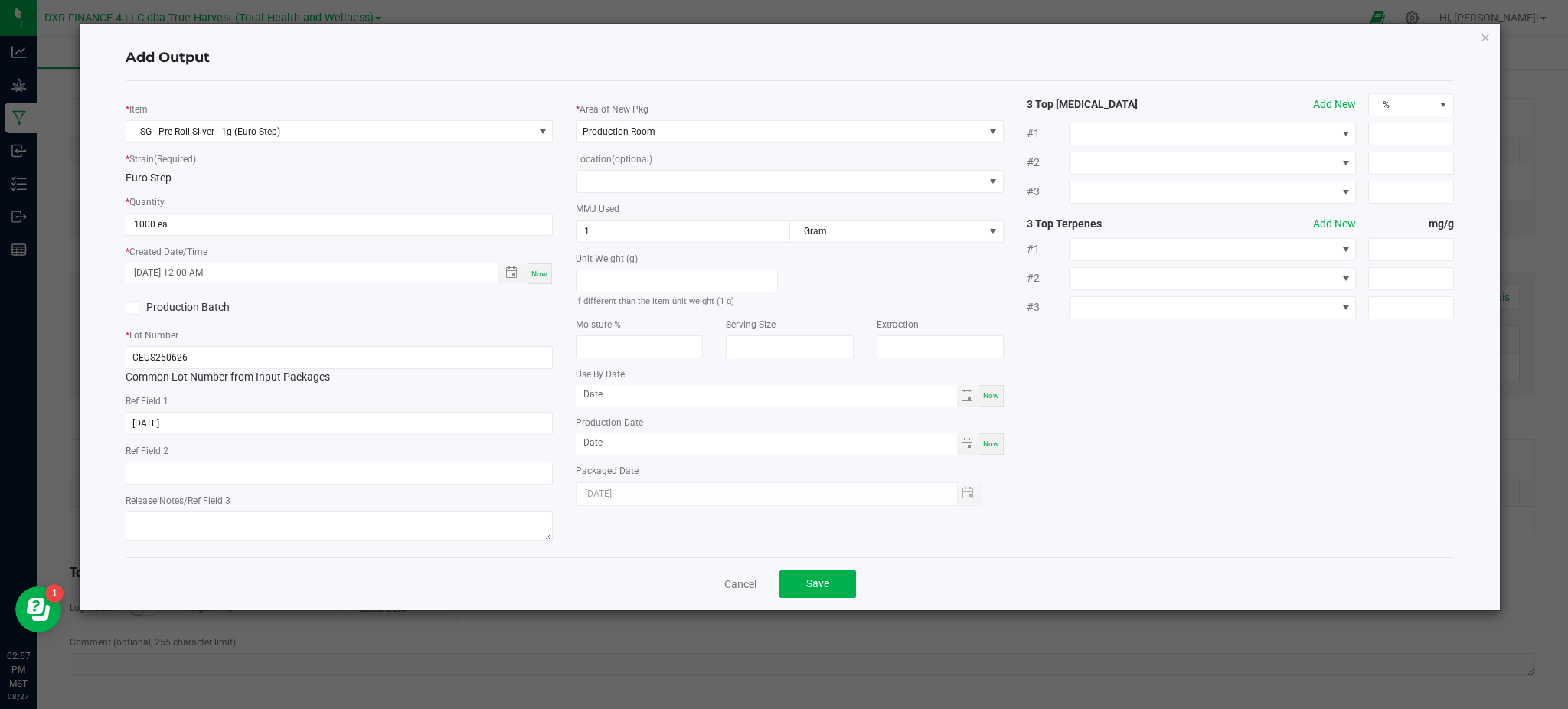
click at [1174, 503] on div "* Item SG - Pre-Roll Silver - 1g (Euro Step) * Strain (Required) Euro Step * Qu…" at bounding box center [790, 319] width 1352 height 452
click at [822, 585] on span "Save" at bounding box center [817, 583] width 23 height 12
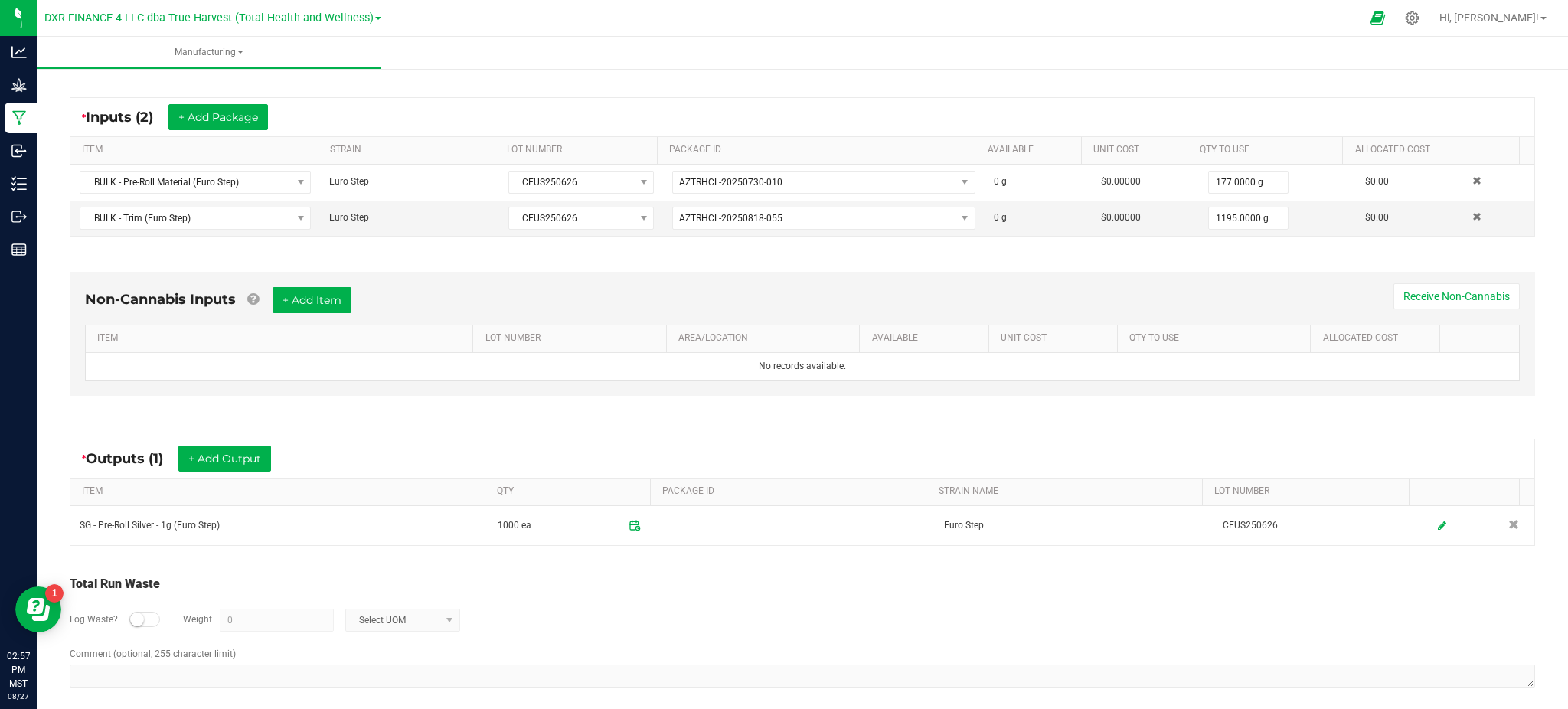
drag, startPoint x: 663, startPoint y: 632, endPoint x: 670, endPoint y: 606, distance: 26.9
click at [666, 615] on div "Log Waste? Weight 0 Select UOM" at bounding box center [802, 620] width 1466 height 54
click at [331, 411] on div "Non-Cannabis Inputs + Add Item Receive Non-Cannabis ITEM LOT NUMBER AREA/LOCATI…" at bounding box center [802, 337] width 1493 height 174
click at [197, 459] on button "+ Add Output" at bounding box center [225, 458] width 93 height 26
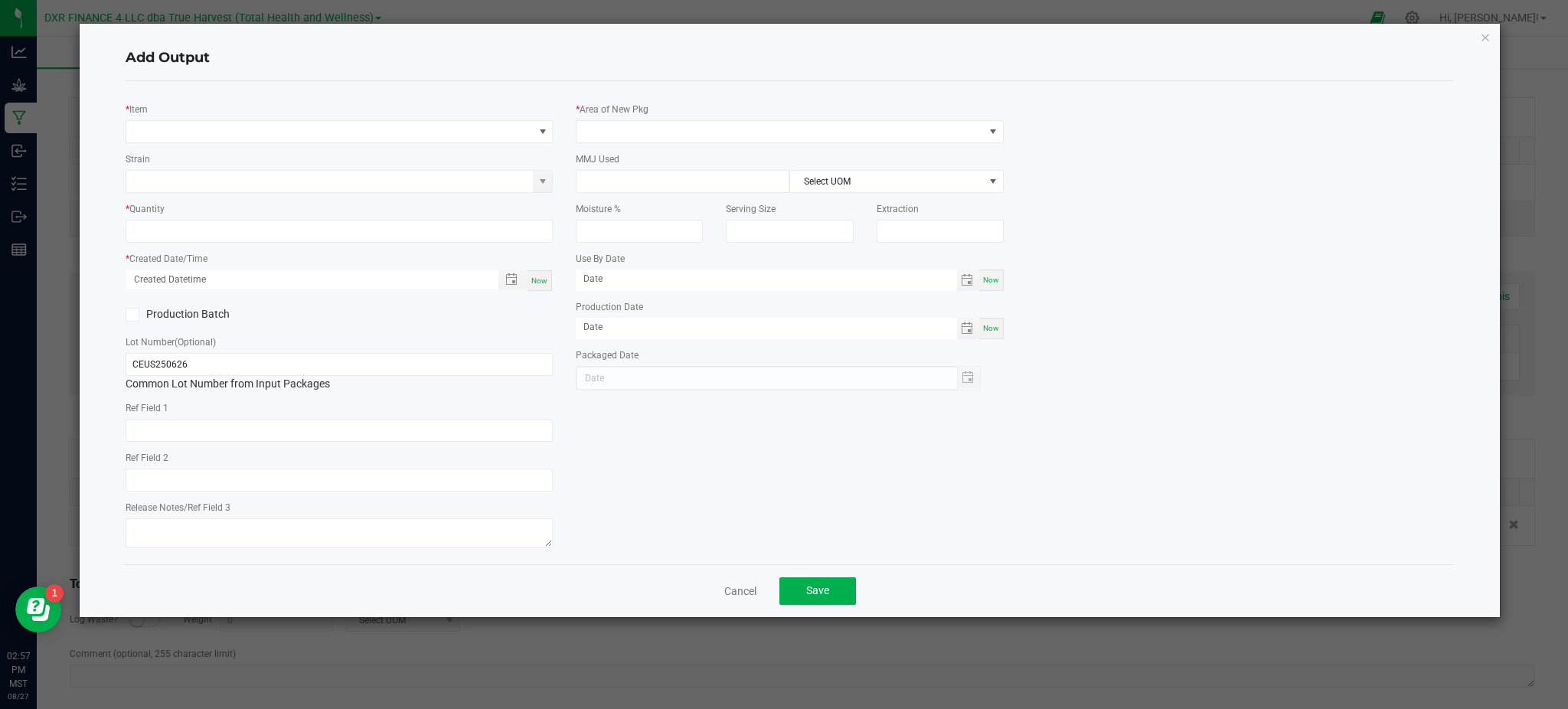
type input "2025-06-26"
click at [236, 49] on h4 "Add Output" at bounding box center [789, 58] width 1328 height 20
click at [315, 72] on div "Add Output" at bounding box center [789, 59] width 1328 height 45
drag, startPoint x: 201, startPoint y: 162, endPoint x: 209, endPoint y: 134, distance: 29.1
click at [201, 161] on div "Strain" at bounding box center [338, 172] width 428 height 42
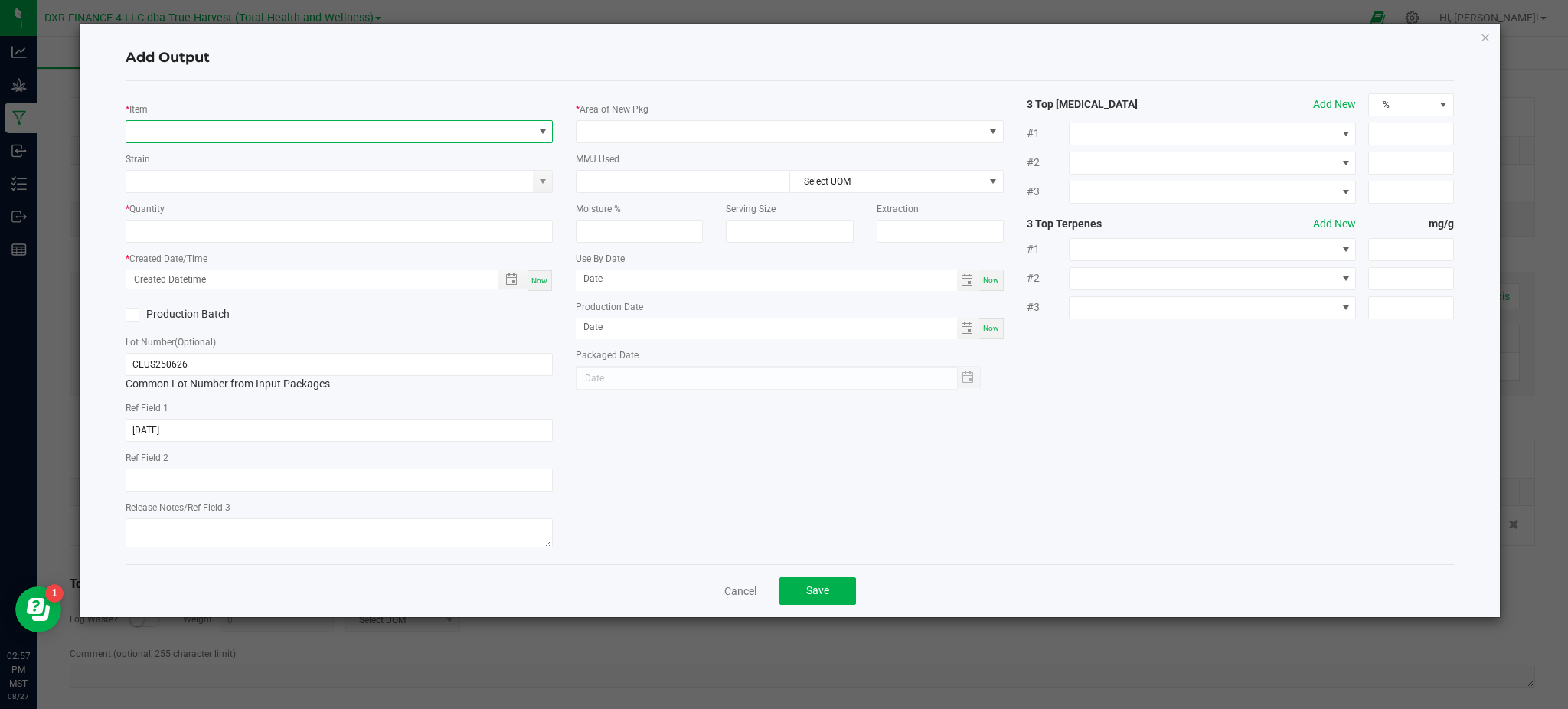
click at [209, 134] on span "NO DATA FOUND" at bounding box center [329, 132] width 407 height 22
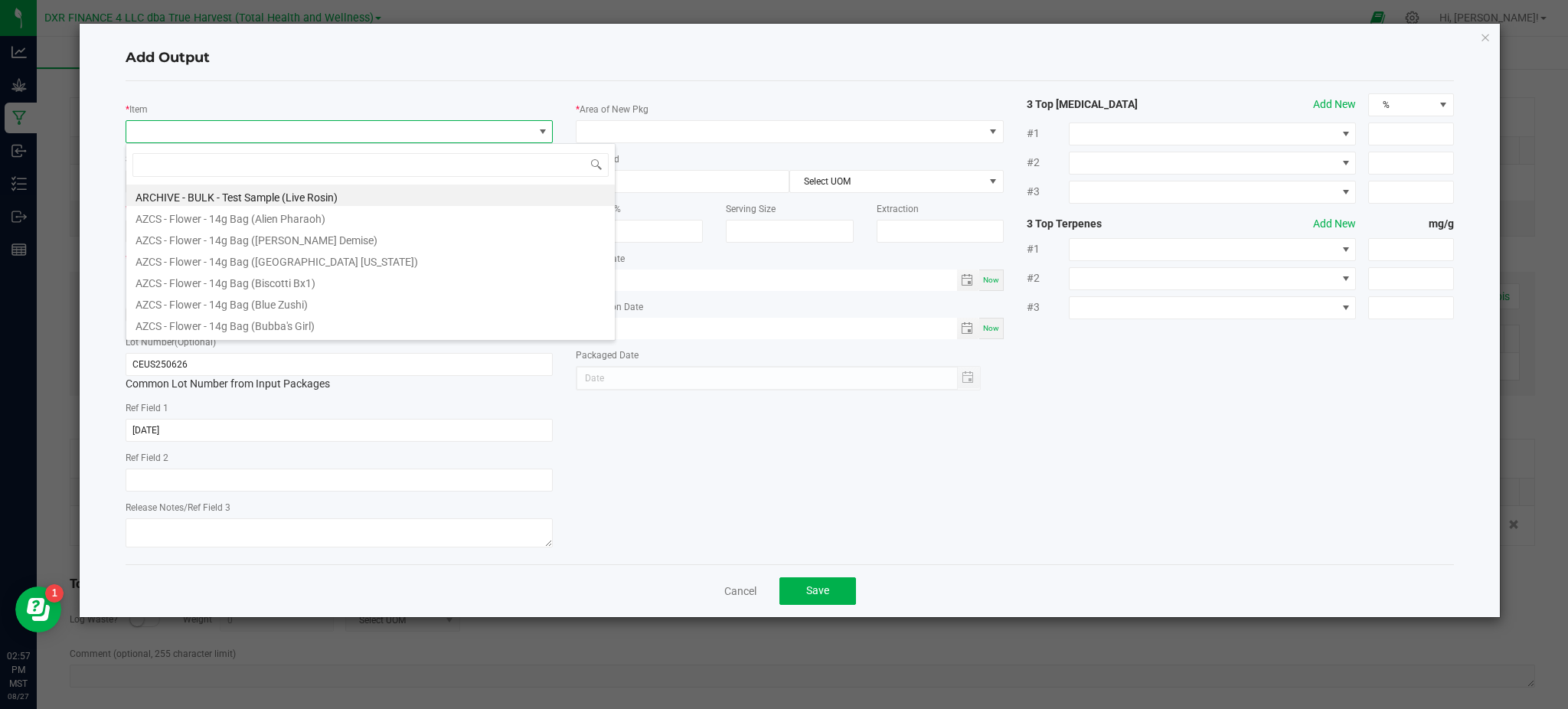
scroll to position [23, 428]
type input "euro step"
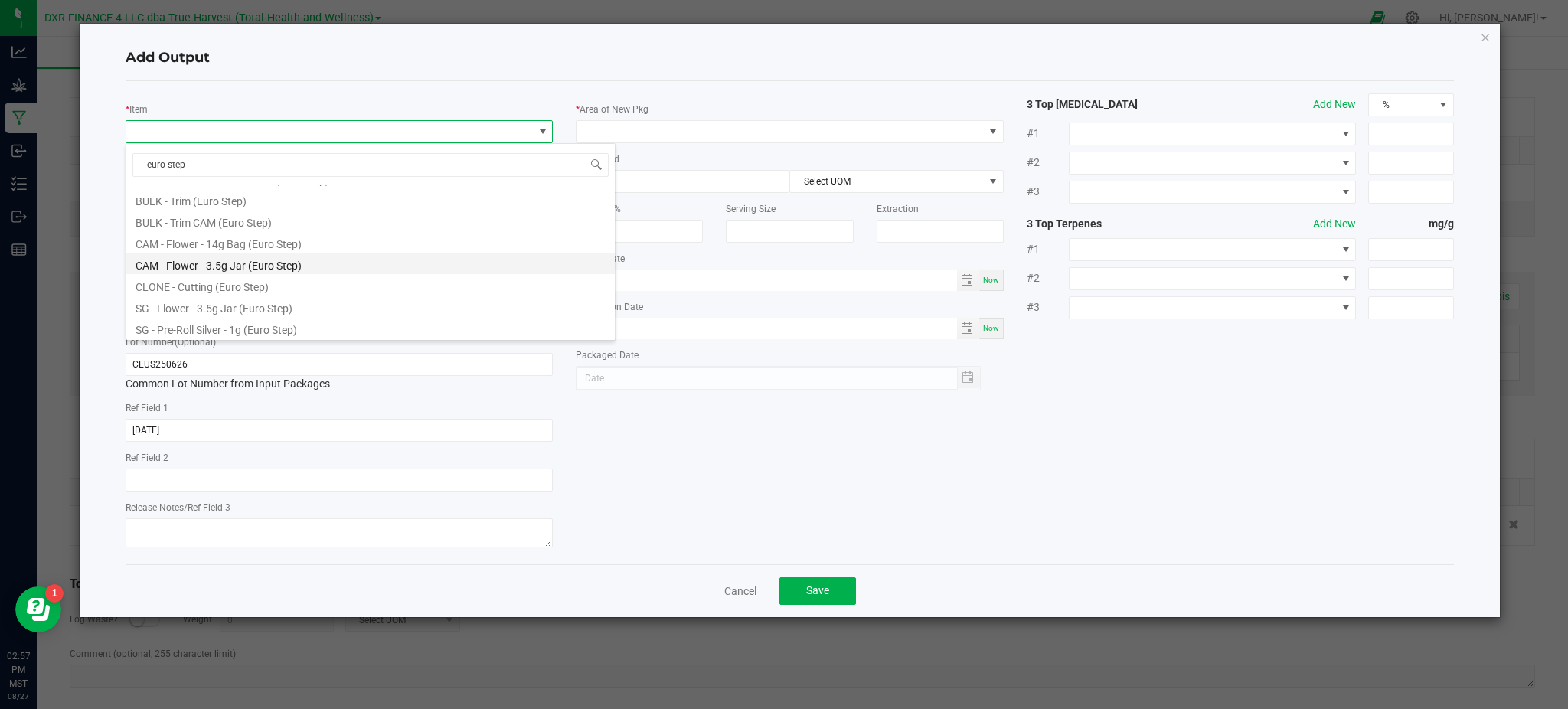
scroll to position [173, 0]
click at [165, 253] on li "BULK - Pre-Roll Material (Euro Step)" at bounding box center [370, 257] width 488 height 22
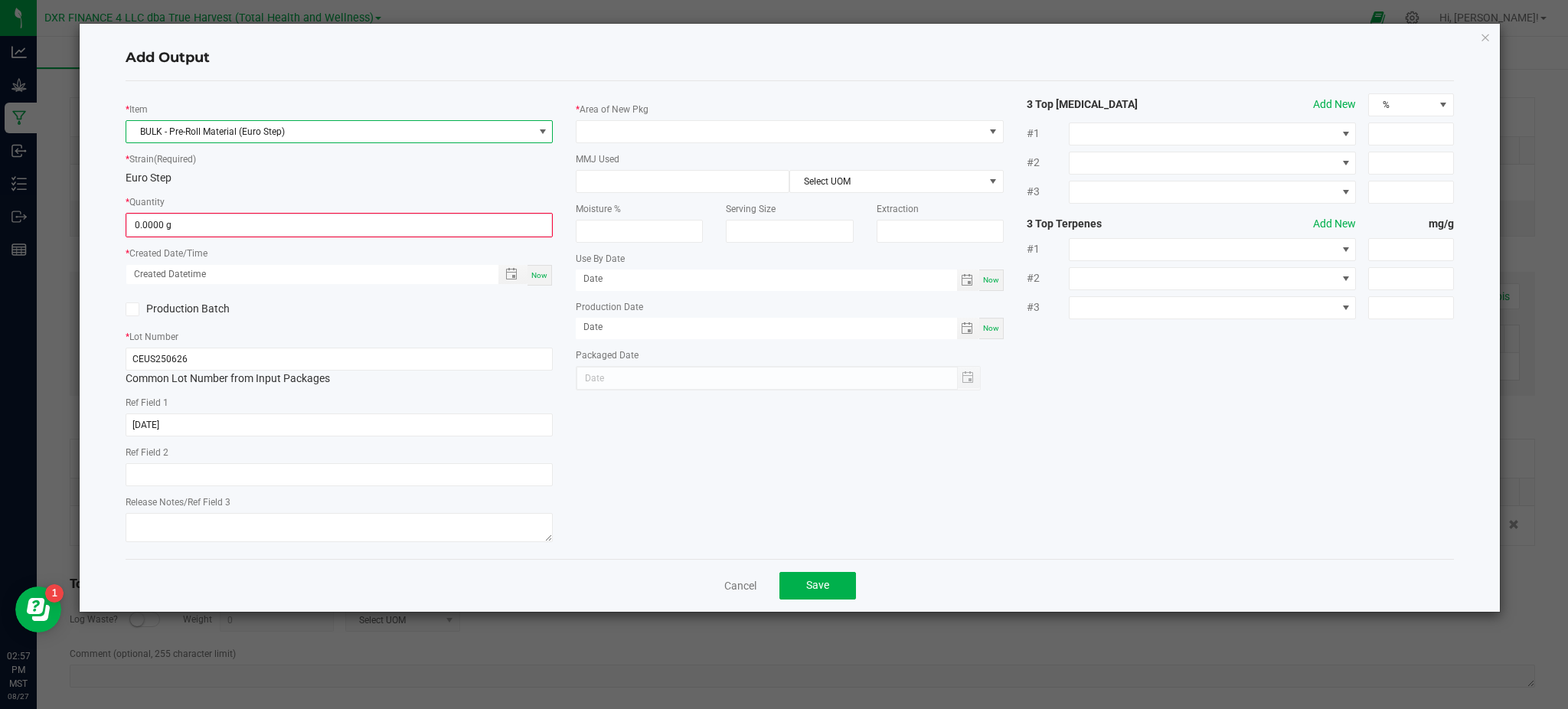
drag, startPoint x: 376, startPoint y: 168, endPoint x: 360, endPoint y: 173, distance: 16.8
click at [375, 167] on div "* Strain (Required) Euro Step" at bounding box center [338, 168] width 428 height 35
drag, startPoint x: 213, startPoint y: 219, endPoint x: 229, endPoint y: 217, distance: 16.1
click at [215, 219] on input "0" at bounding box center [338, 225] width 424 height 22
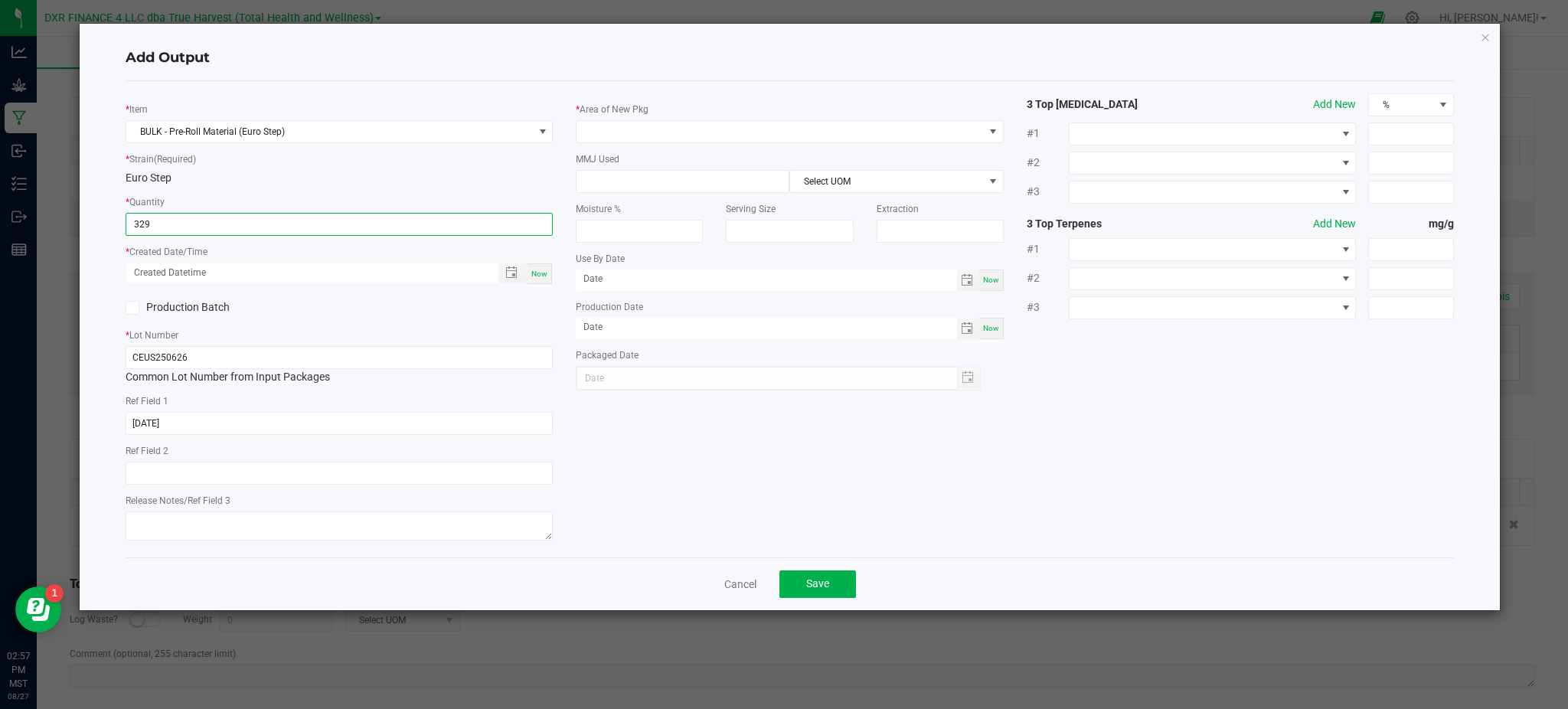
type input "329.0000 g"
click at [347, 315] on div "Production Batch" at bounding box center [338, 308] width 450 height 23
click at [504, 273] on span "Toggle popup" at bounding box center [511, 272] width 26 height 12
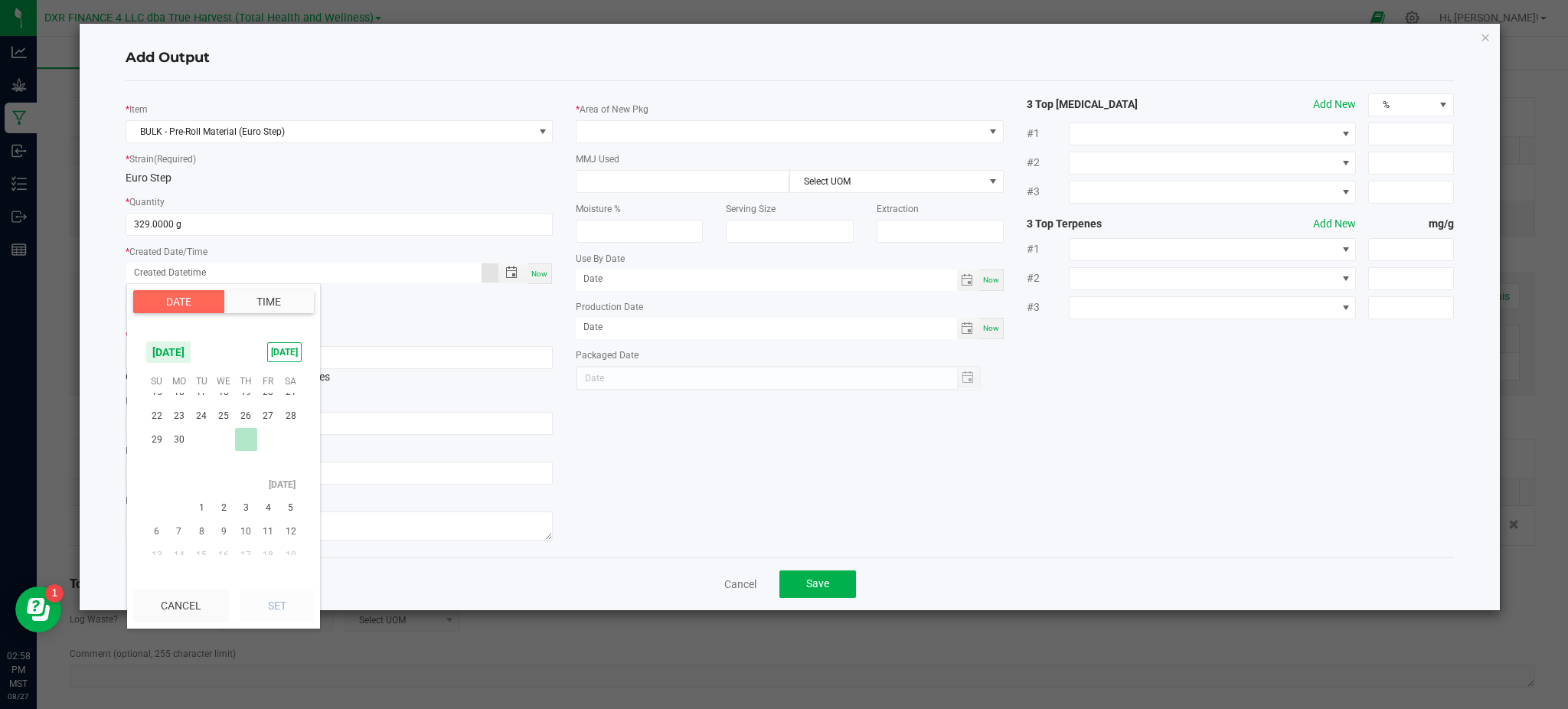
scroll to position [247858, 0]
click at [243, 449] on span "26" at bounding box center [246, 451] width 22 height 24
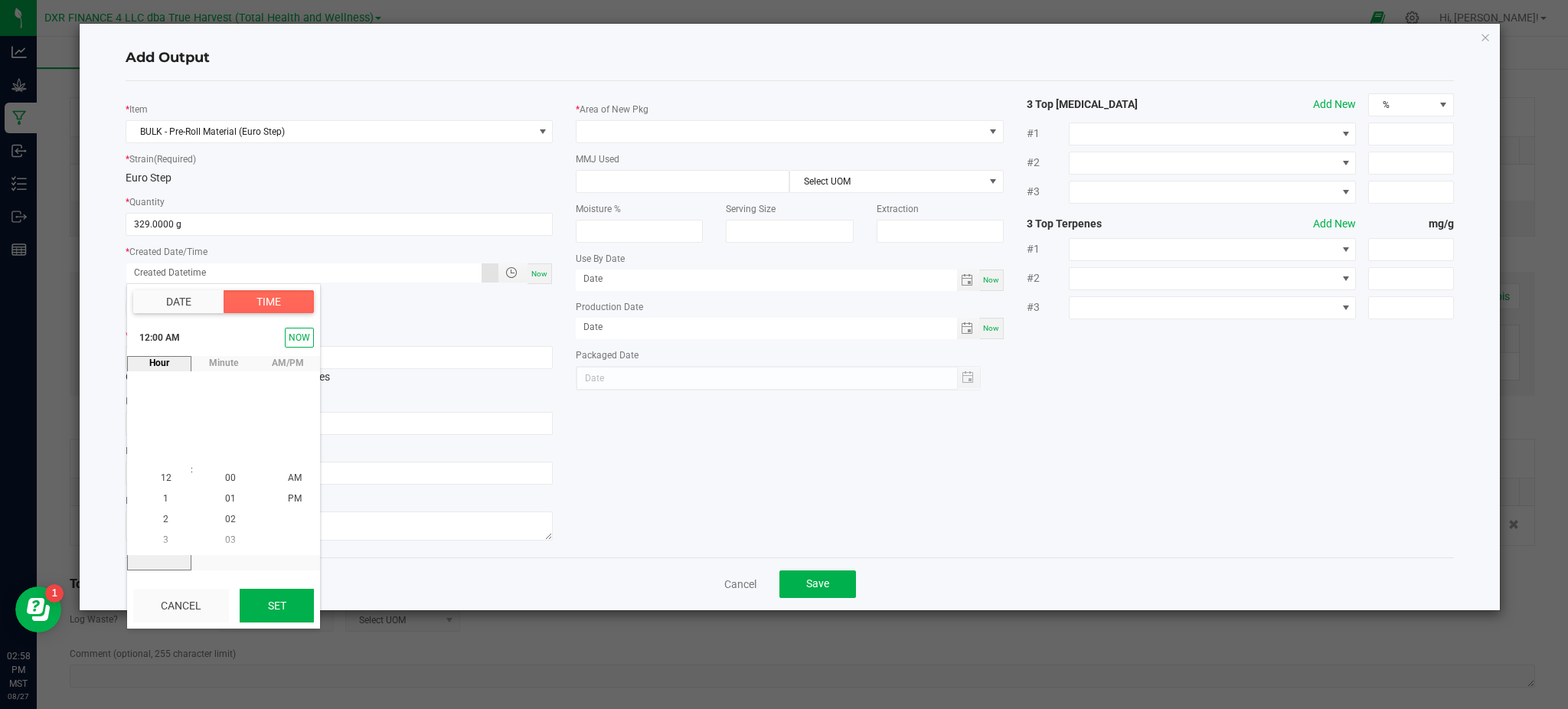
scroll to position [247835, 0]
drag, startPoint x: 283, startPoint y: 603, endPoint x: 345, endPoint y: 587, distance: 64.0
click at [283, 602] on button "Set" at bounding box center [277, 606] width 74 height 34
type input "06/26/2025 12:00 AM"
type input "06/26/2025"
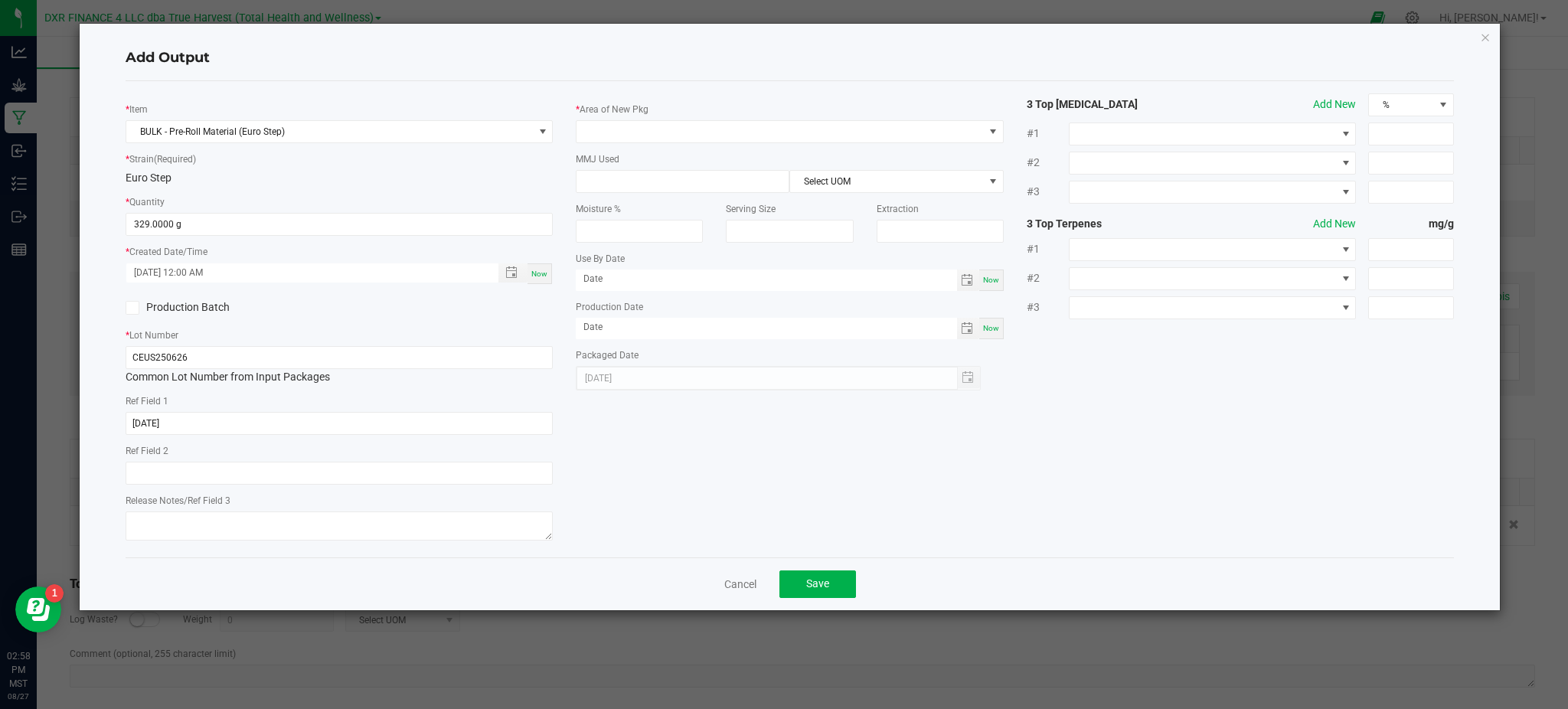
drag, startPoint x: 687, startPoint y: 452, endPoint x: 658, endPoint y: 448, distance: 29.3
click at [678, 452] on div "* Item BULK - Pre-Roll Material (Euro Step) * Strain (Required) Euro Step * Qua…" at bounding box center [790, 319] width 1352 height 452
click at [100, 226] on div "Add Output * Item BULK - Pre-Roll Material (Euro Step) * Strain (Required) Euro…" at bounding box center [790, 317] width 1420 height 587
click at [663, 139] on span at bounding box center [779, 132] width 407 height 22
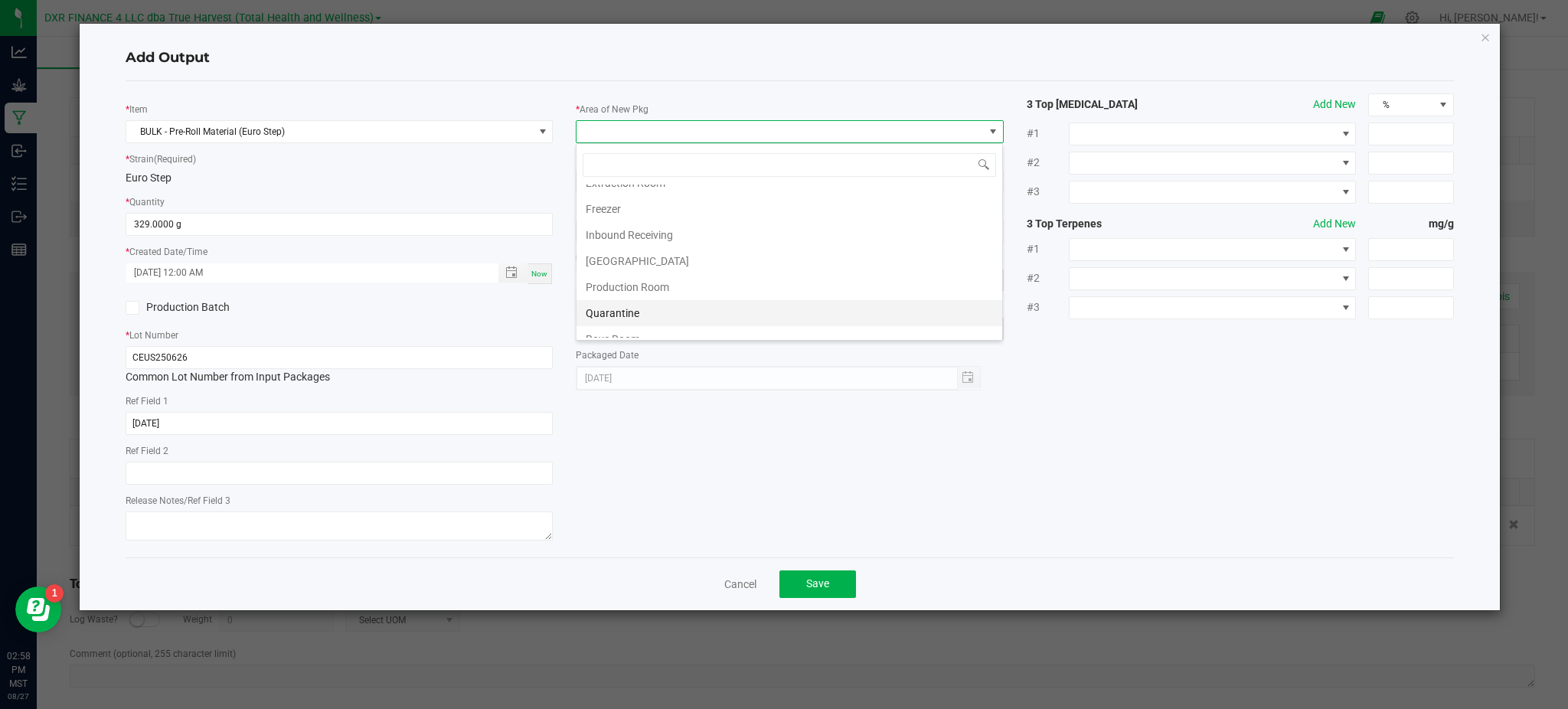
scroll to position [101, 0]
click at [654, 253] on li "Production Room" at bounding box center [789, 251] width 426 height 26
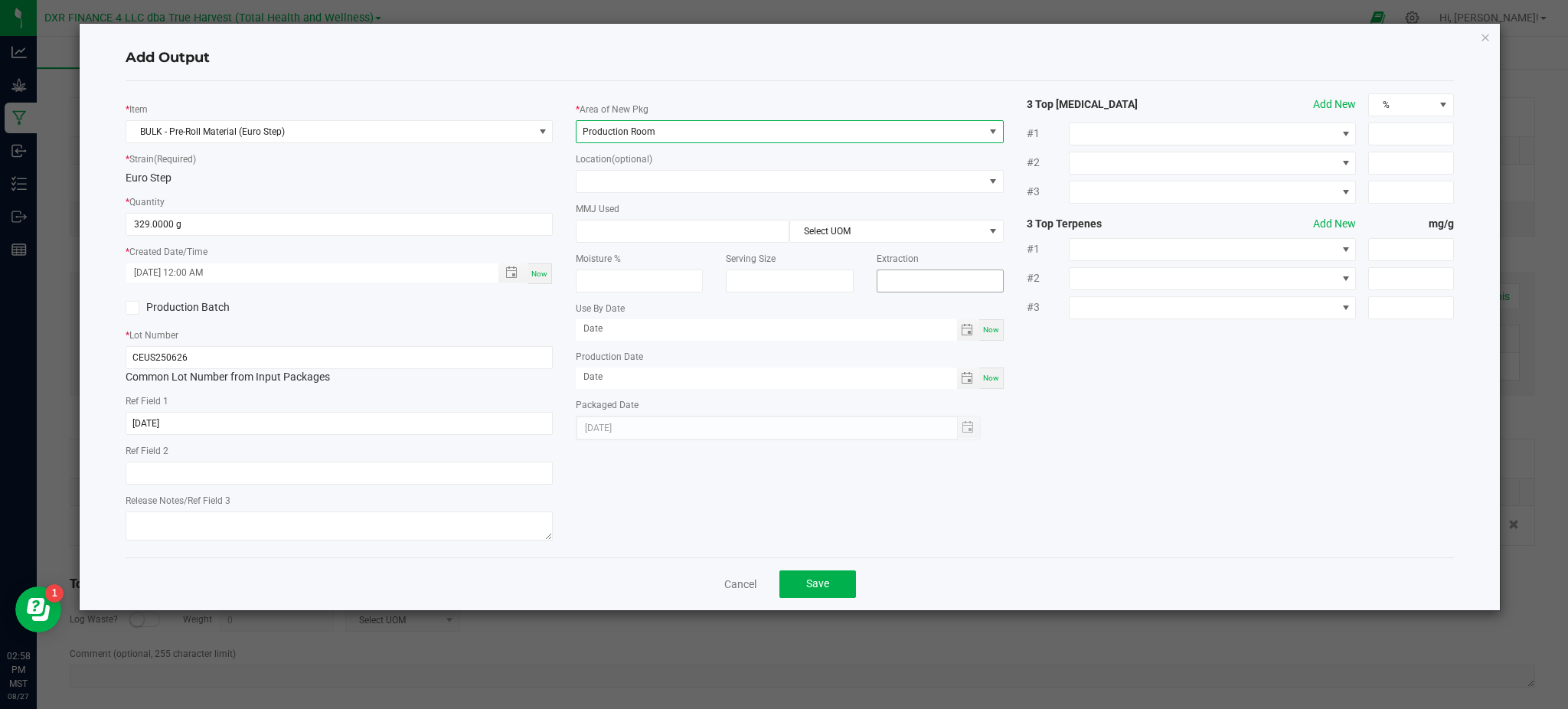
drag, startPoint x: 1210, startPoint y: 376, endPoint x: 892, endPoint y: 277, distance: 333.1
click at [1193, 367] on div "* Item BULK - Pre-Roll Material (Euro Step) * Strain (Required) Euro Step * Qua…" at bounding box center [790, 319] width 1352 height 452
click at [821, 585] on span "Save" at bounding box center [817, 583] width 23 height 12
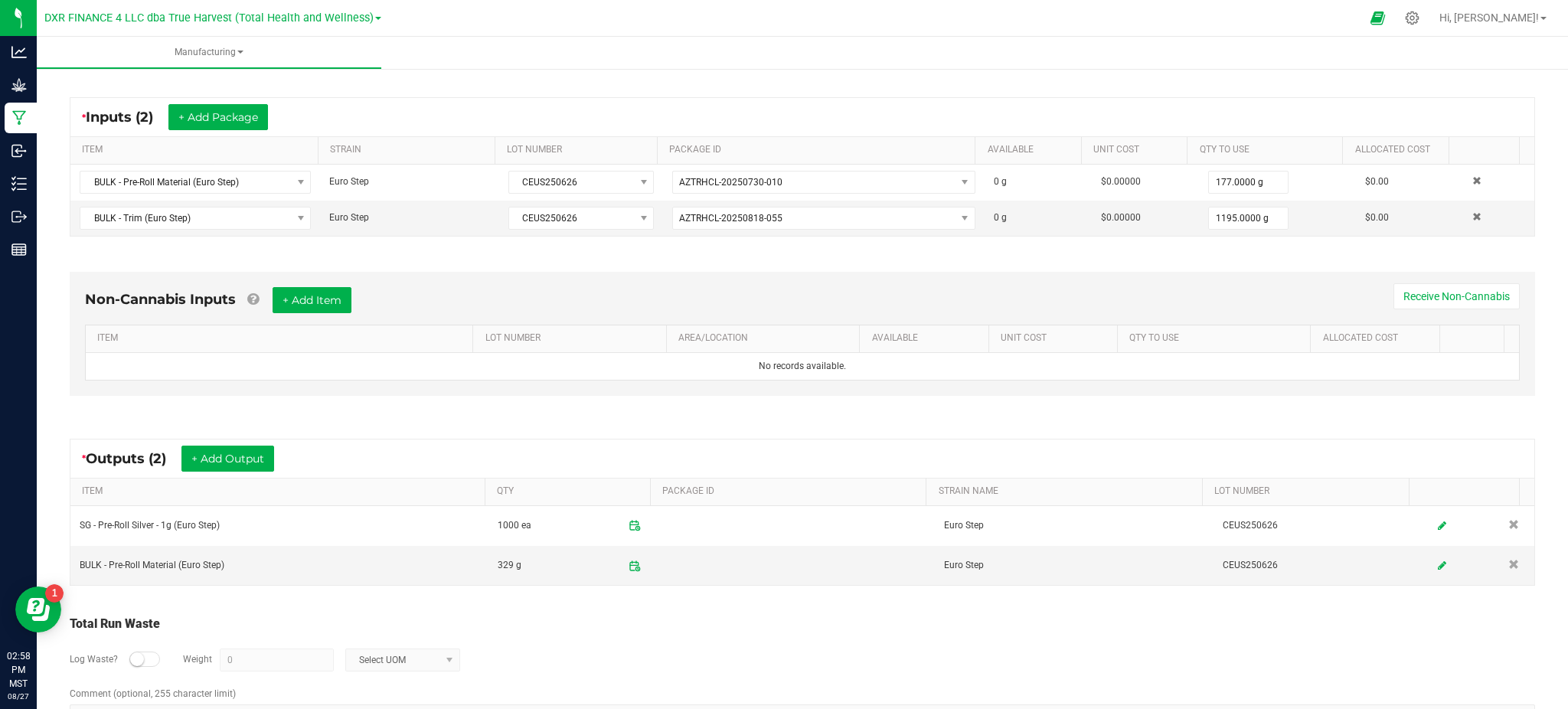
click at [762, 624] on div "Total Run Waste" at bounding box center [802, 624] width 1466 height 18
drag, startPoint x: 141, startPoint y: 663, endPoint x: 264, endPoint y: 657, distance: 123.1
click at [142, 662] on small at bounding box center [137, 659] width 14 height 14
click at [267, 657] on input "0" at bounding box center [277, 660] width 113 height 22
drag, startPoint x: 396, startPoint y: 651, endPoint x: 410, endPoint y: 666, distance: 20.5
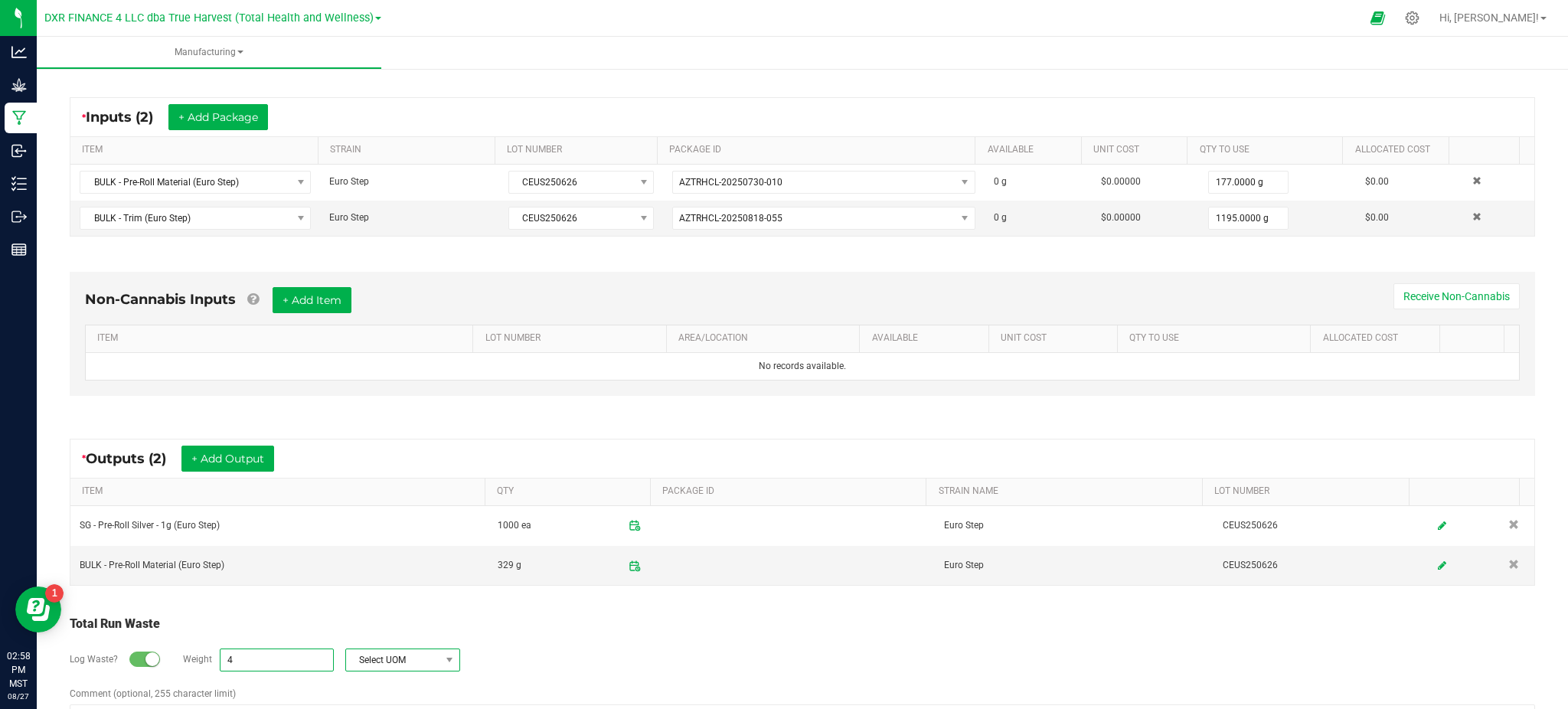
click at [397, 651] on span "Select UOM" at bounding box center [392, 660] width 94 height 22
click at [394, 528] on li "Gram" at bounding box center [401, 528] width 114 height 22
type input "4 g"
drag, startPoint x: 613, startPoint y: 630, endPoint x: 581, endPoint y: 621, distance: 33.2
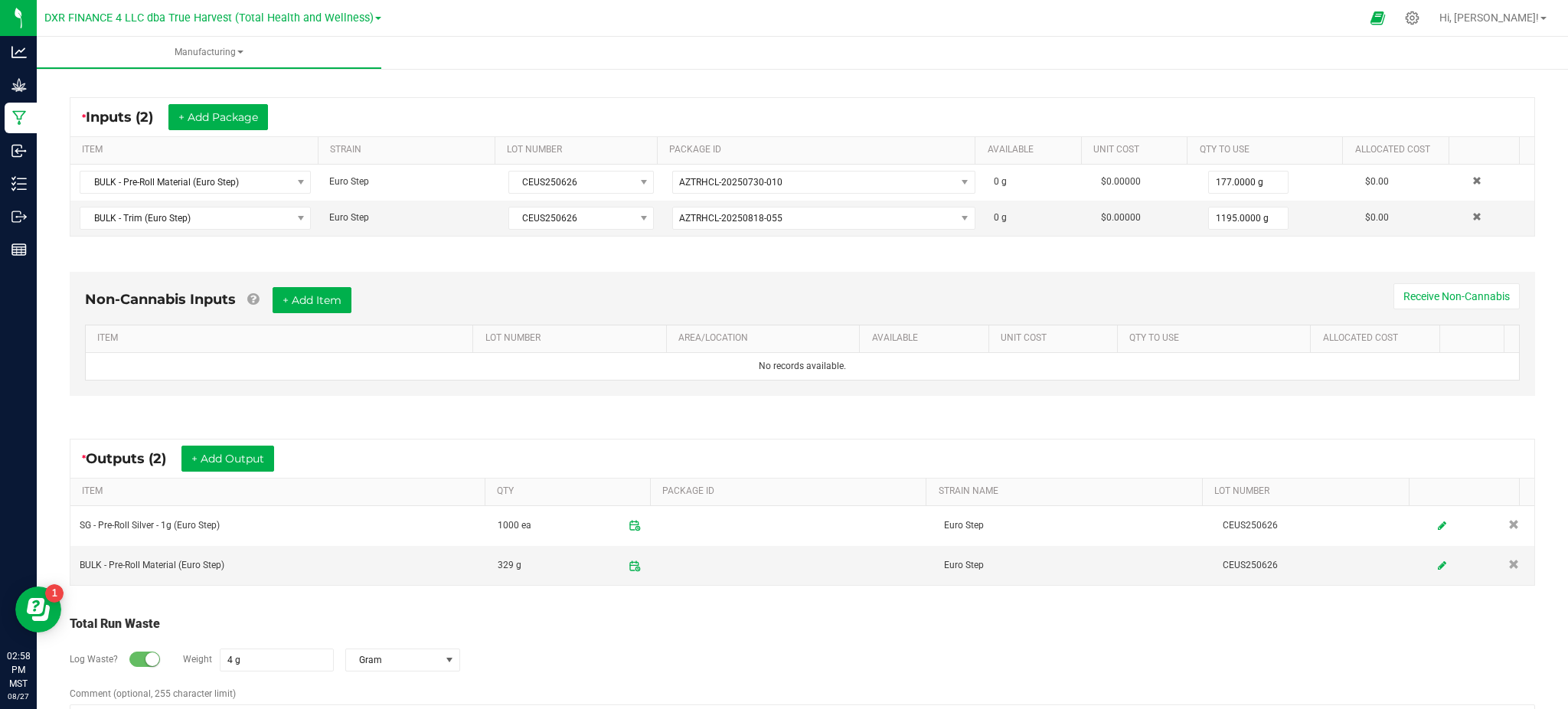
click at [611, 630] on div "Total Run Waste" at bounding box center [802, 624] width 1466 height 18
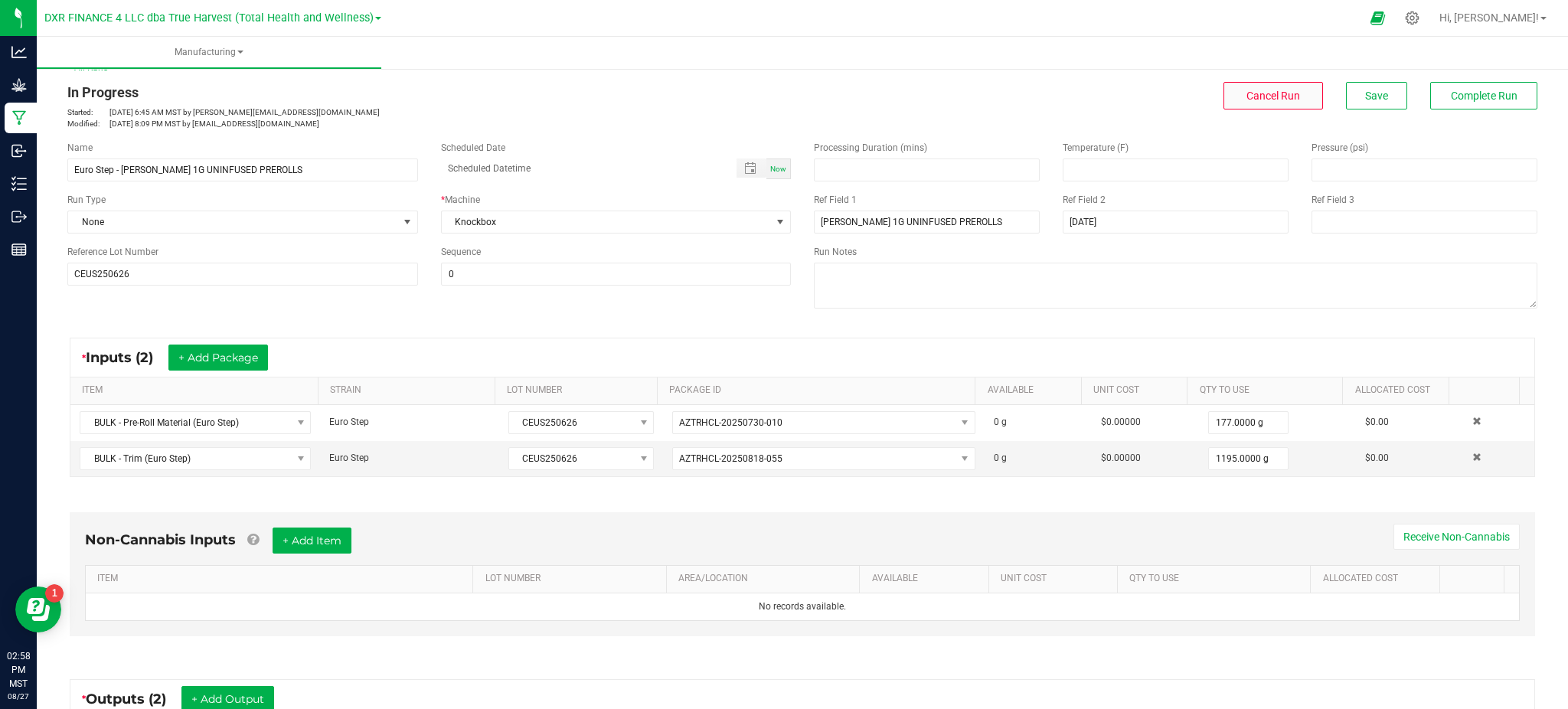
scroll to position [0, 0]
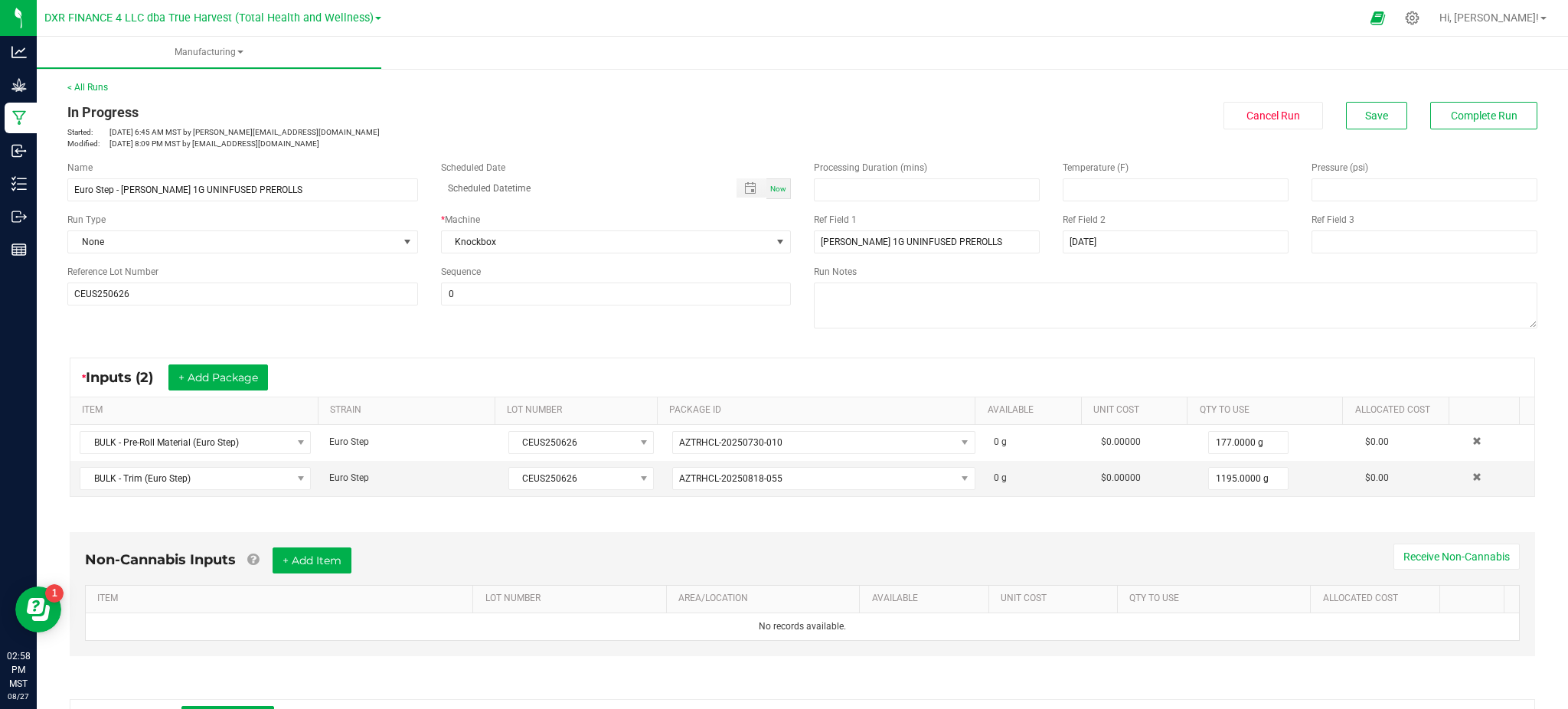
click at [1348, 82] on div "< All Runs In Progress Started: Aug 25, 2025 6:45 AM MST by ekincheloe@trueharv…" at bounding box center [802, 115] width 1470 height 69
click at [1348, 105] on button "Save" at bounding box center [1377, 115] width 62 height 27
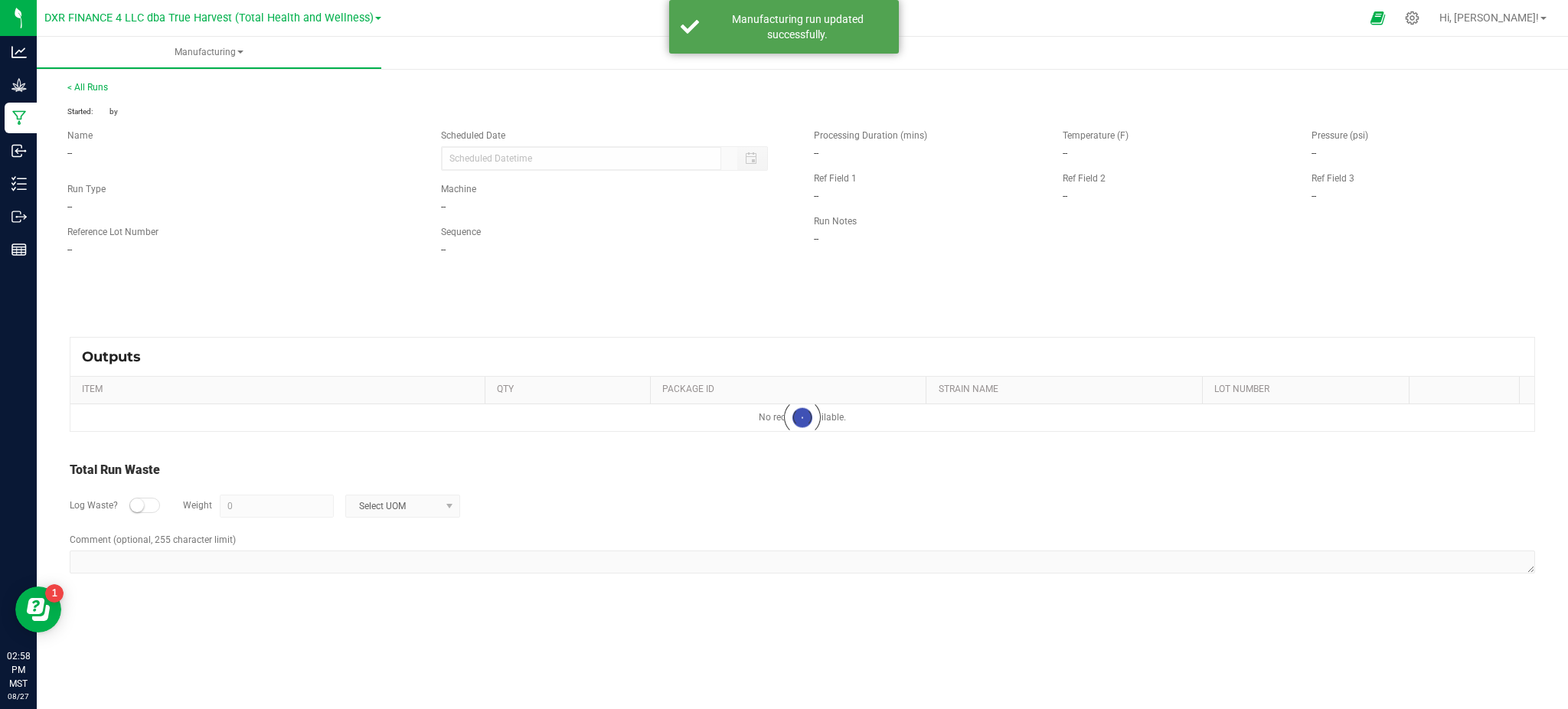
type input "4 g"
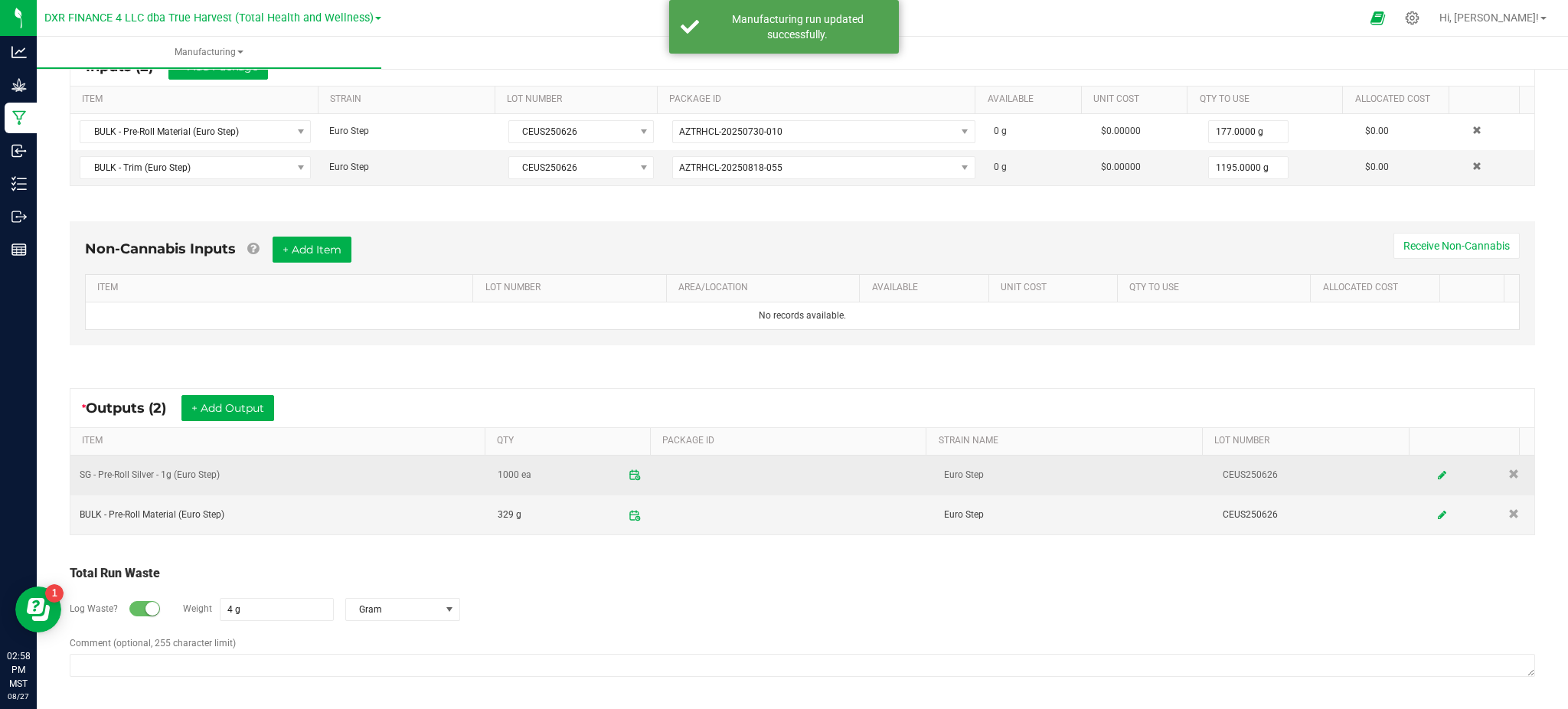
scroll to position [313, 0]
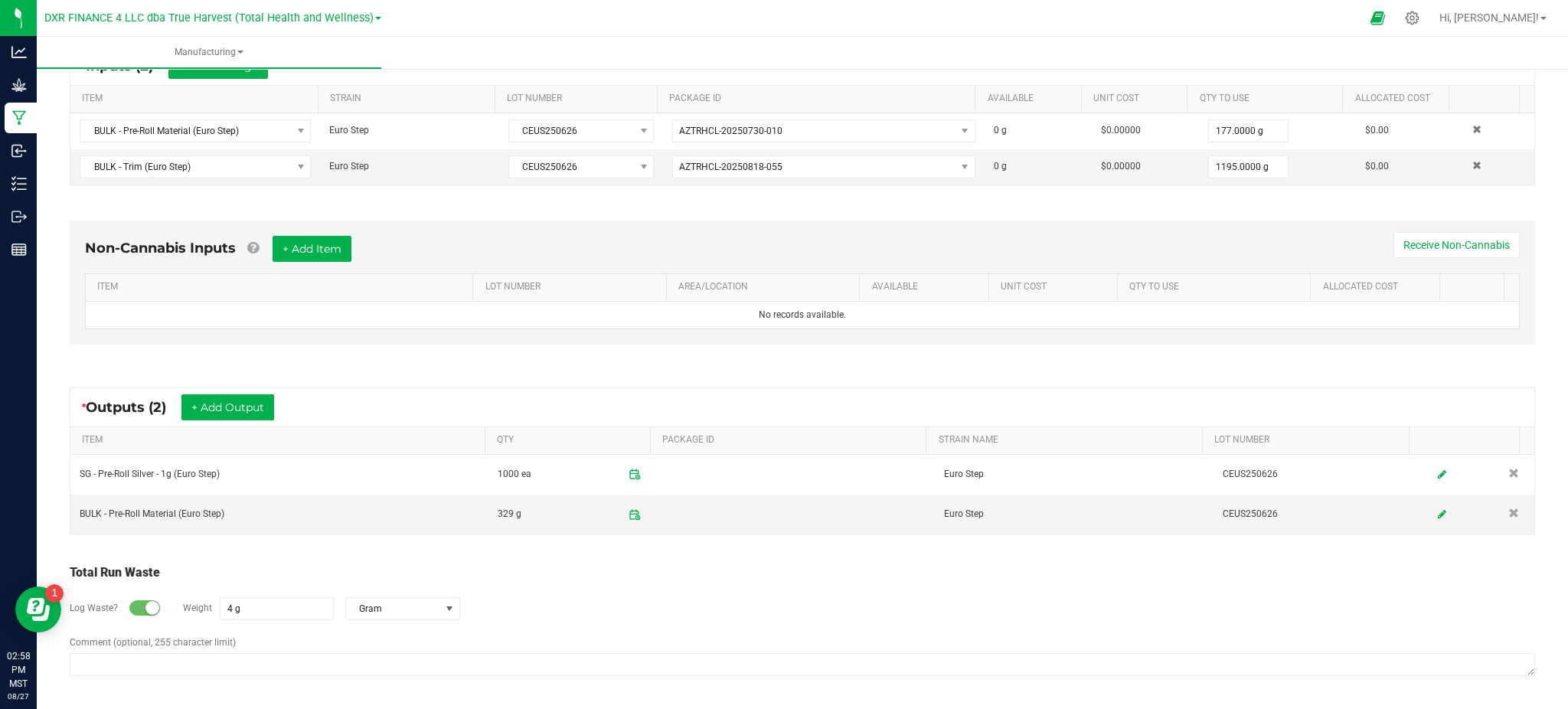
click at [981, 580] on div "Total Run Waste" at bounding box center [802, 572] width 1466 height 18
click at [591, 591] on div "Log Waste? Weight 4 g Gram" at bounding box center [802, 609] width 1466 height 54
click at [552, 581] on div "Total Run Waste" at bounding box center [802, 572] width 1466 height 18
click at [758, 614] on div "Log Waste? Weight 4 g Gram" at bounding box center [802, 609] width 1466 height 54
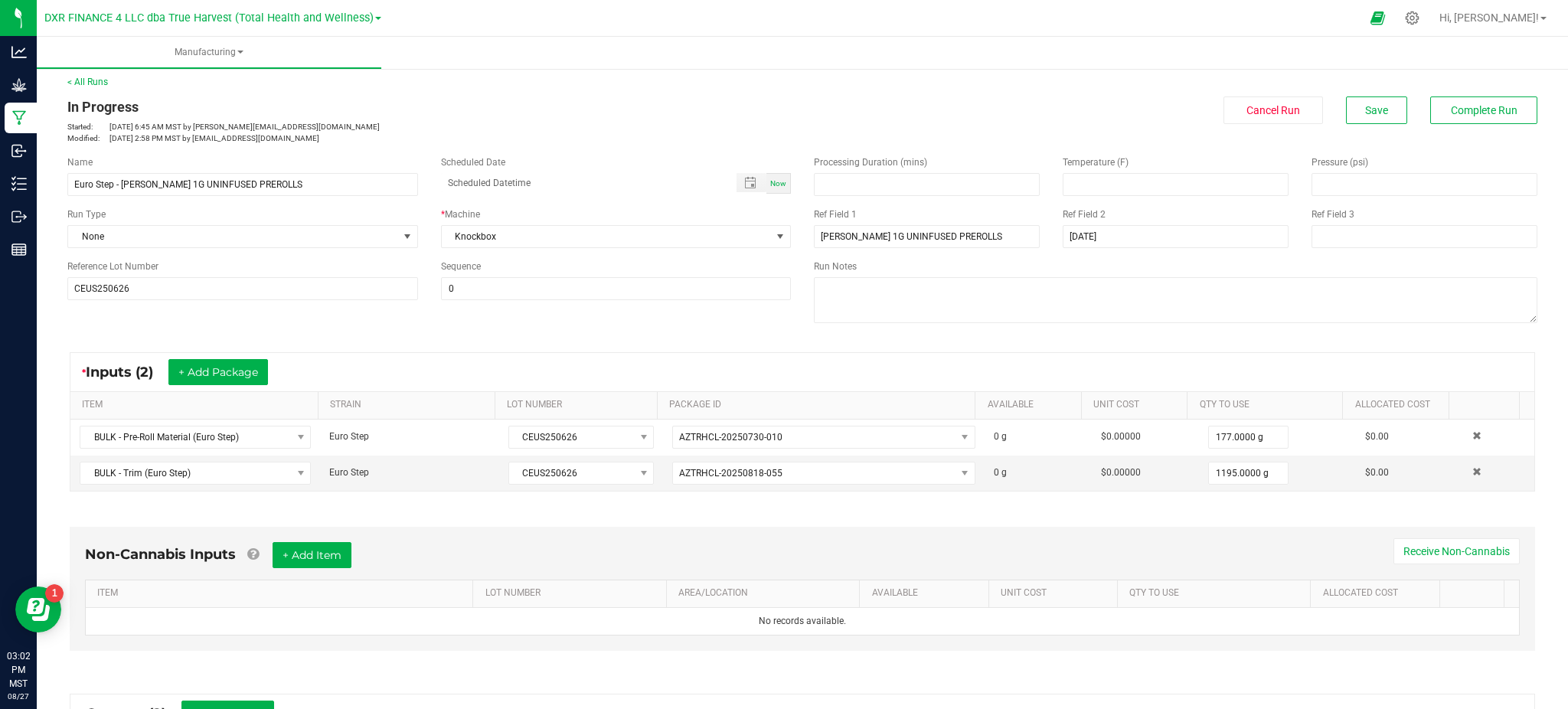
scroll to position [0, 0]
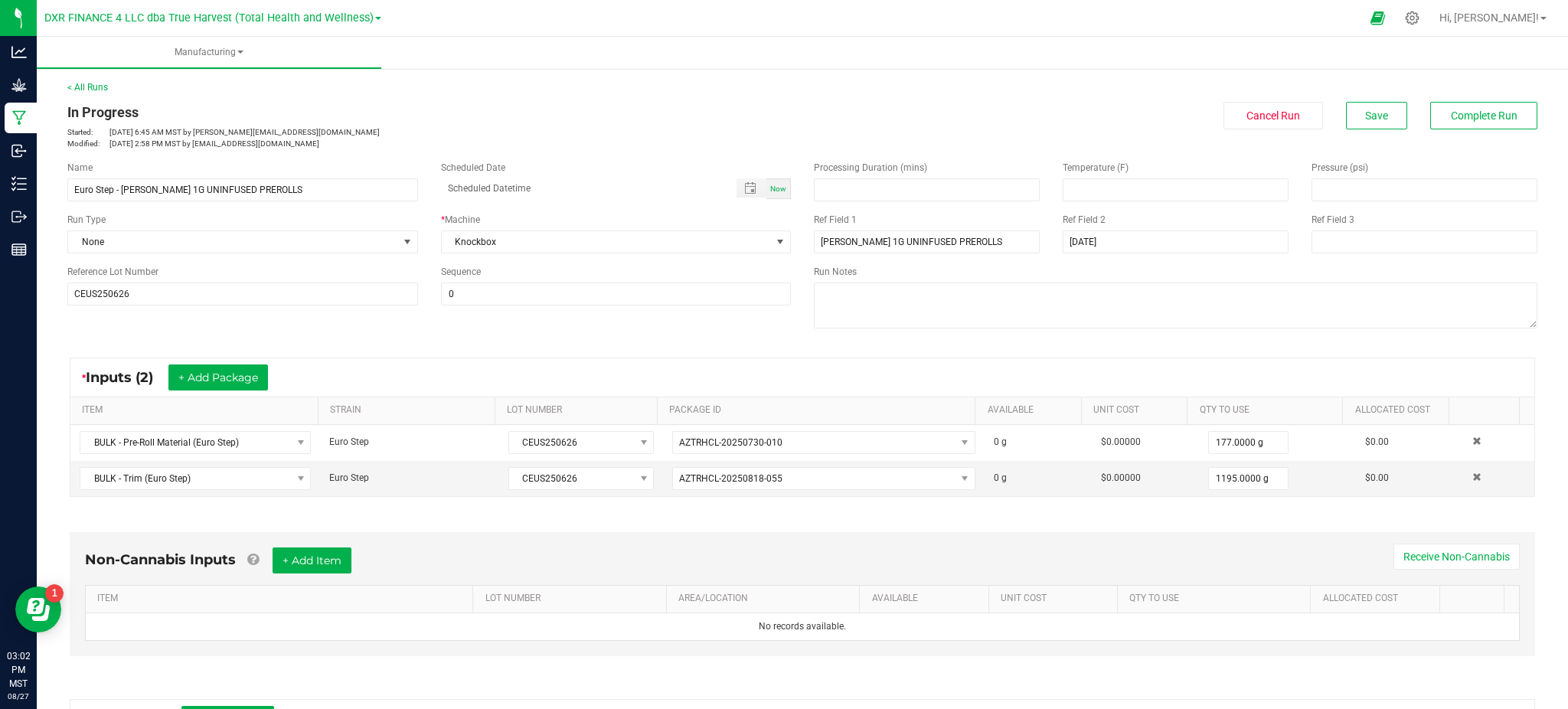
click at [1375, 129] on div "In Progress Started: Aug 25, 2025 6:45 AM MST by ekincheloe@trueharvestco.com M…" at bounding box center [802, 125] width 1493 height 47
click at [1365, 118] on span "Save" at bounding box center [1377, 115] width 23 height 12
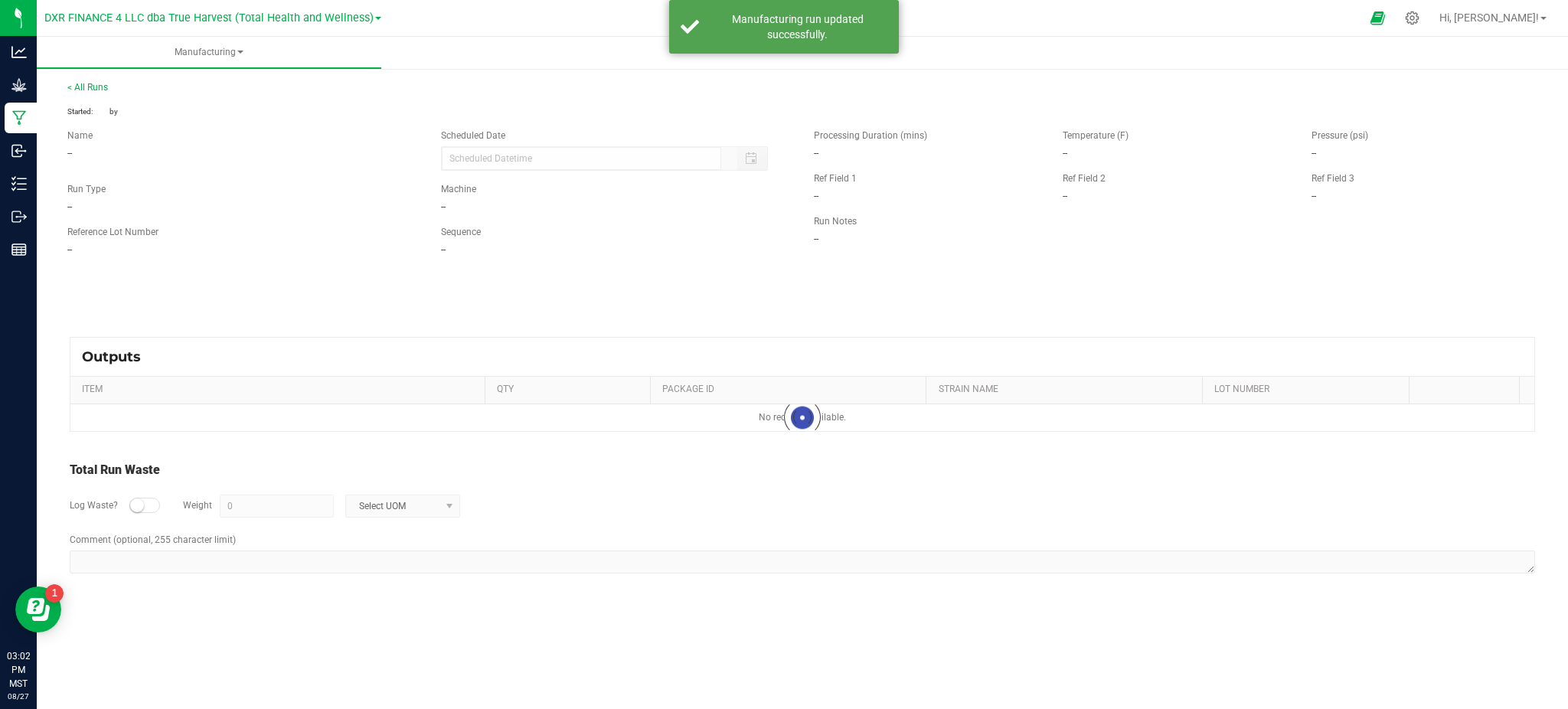
type input "4 g"
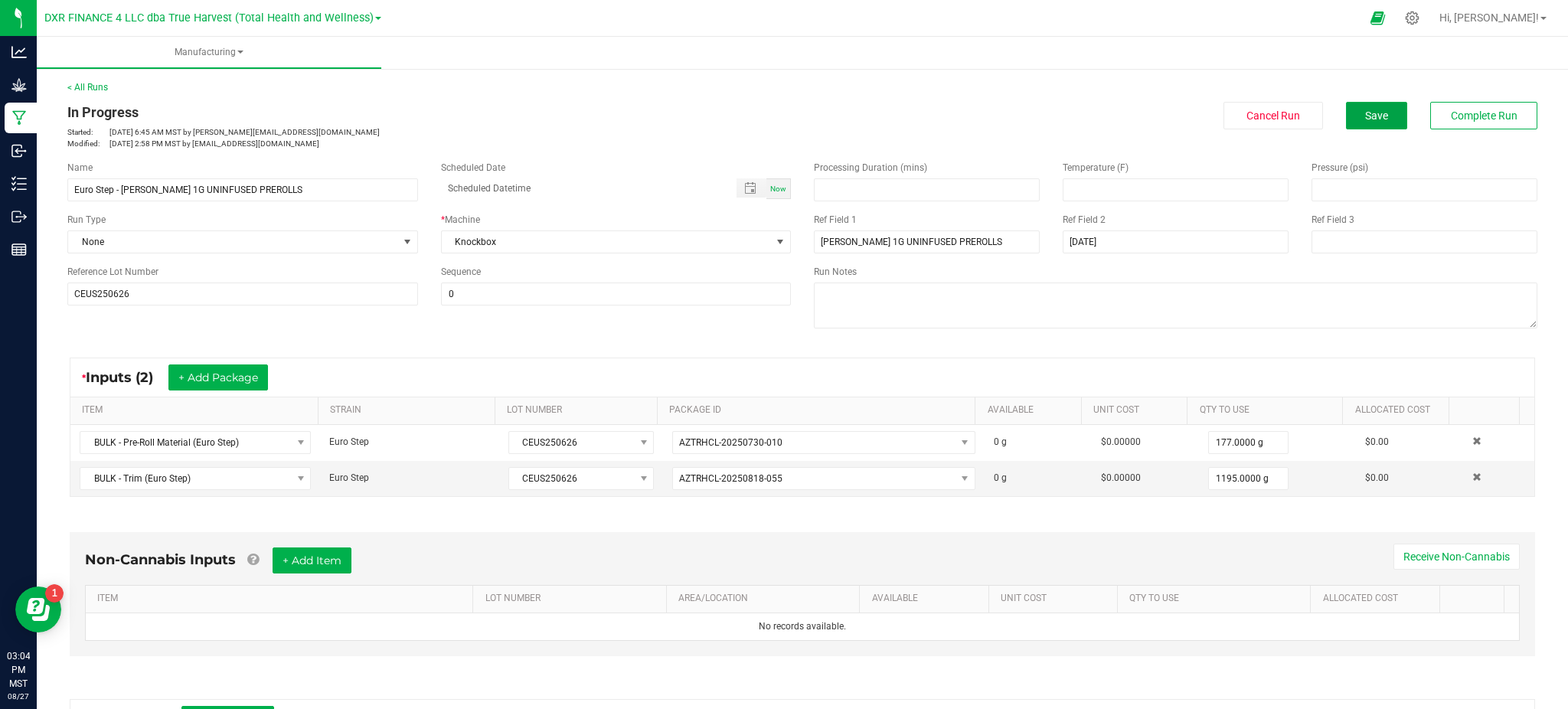
drag, startPoint x: 1350, startPoint y: 106, endPoint x: 1367, endPoint y: 98, distance: 18.8
click at [1350, 107] on button "Save" at bounding box center [1377, 115] width 62 height 27
click at [89, 91] on link "< All Runs" at bounding box center [87, 86] width 41 height 10
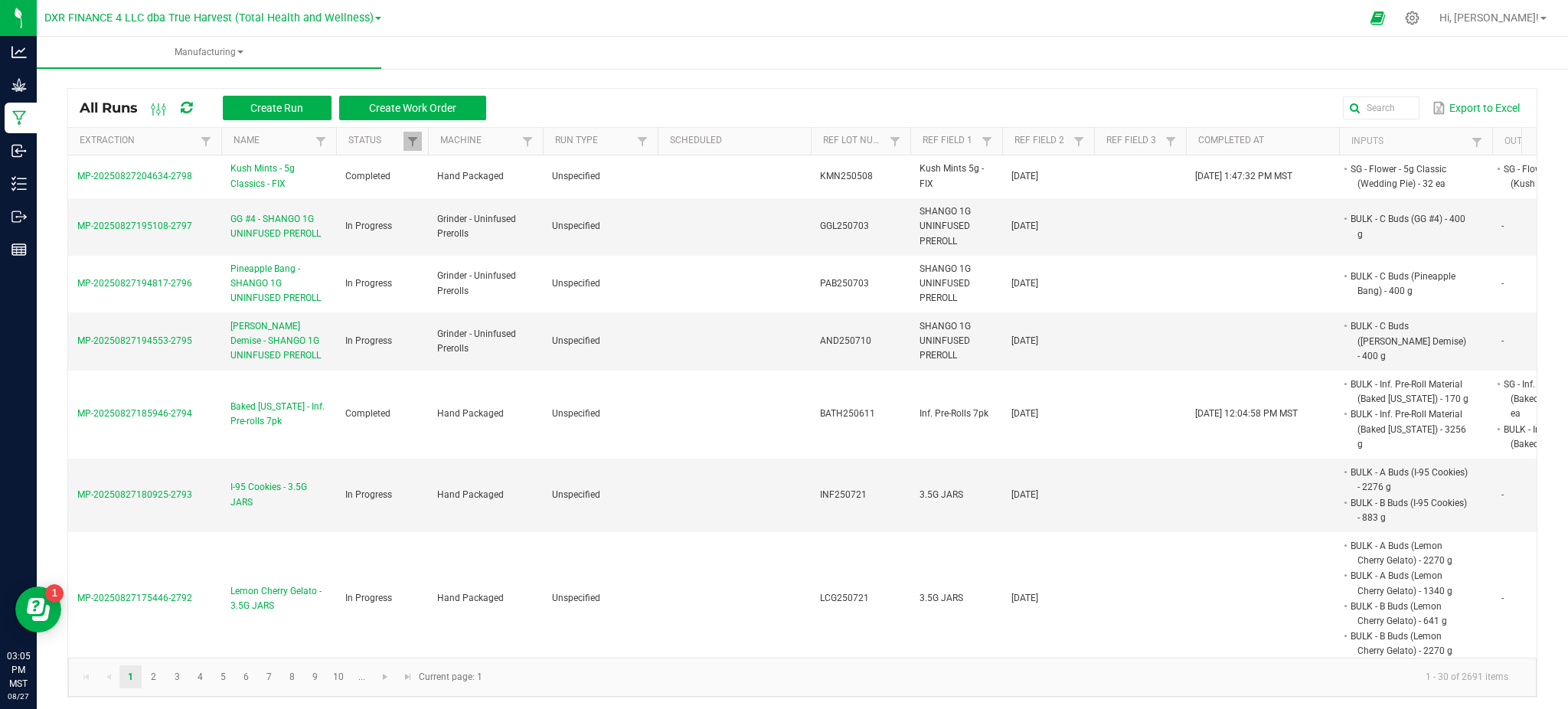
click at [1367, 85] on div "All Runs Create Run Create Work Order Export to Excel Extraction Name Status Ma…" at bounding box center [802, 389] width 1531 height 647
click at [1367, 112] on input "text" at bounding box center [1181, 108] width 475 height 23
paste input "GAG250626"
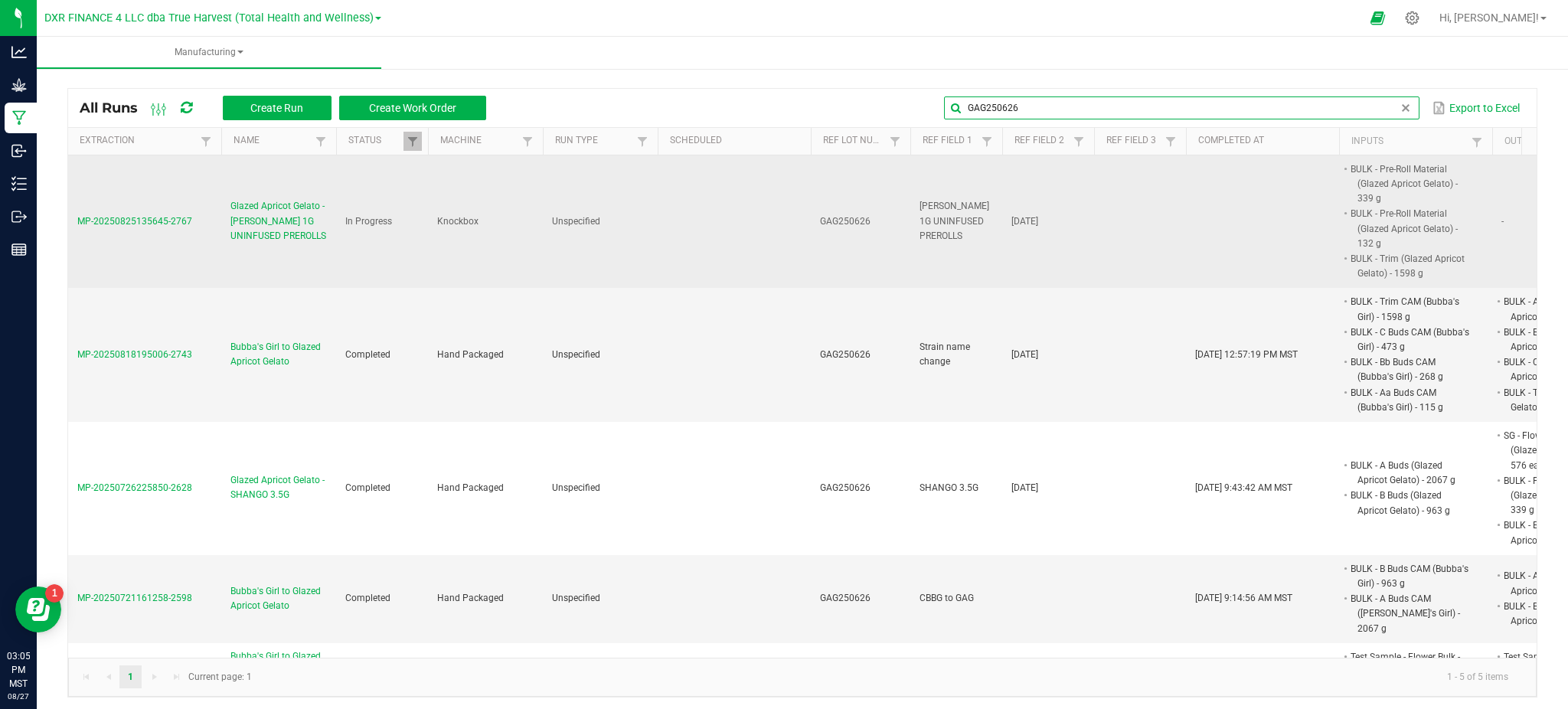
type input "GAG250626"
click at [254, 216] on span "Glazed Apricot Gelato - [PERSON_NAME] 1G UNINFUSED PREROLLS" at bounding box center [279, 221] width 97 height 45
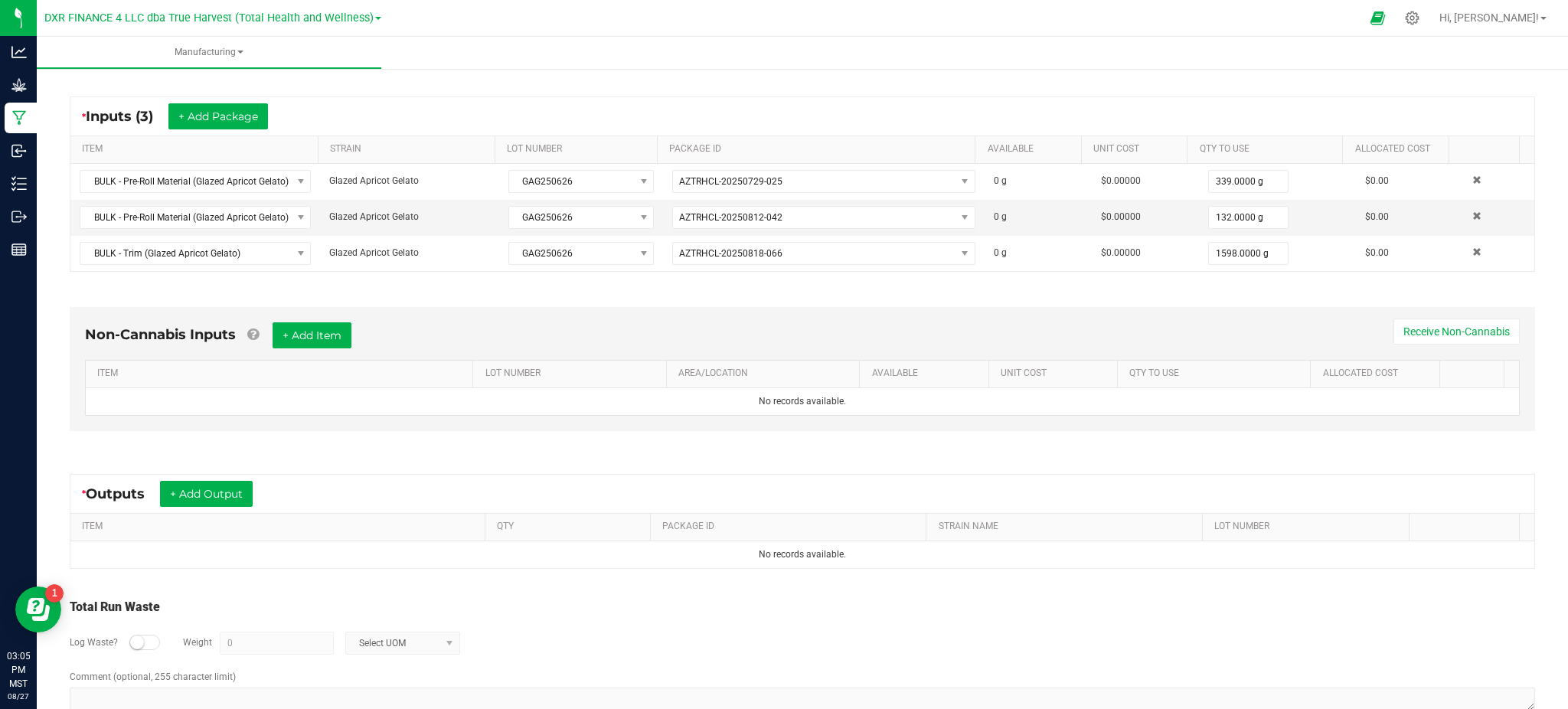
scroll to position [297, 0]
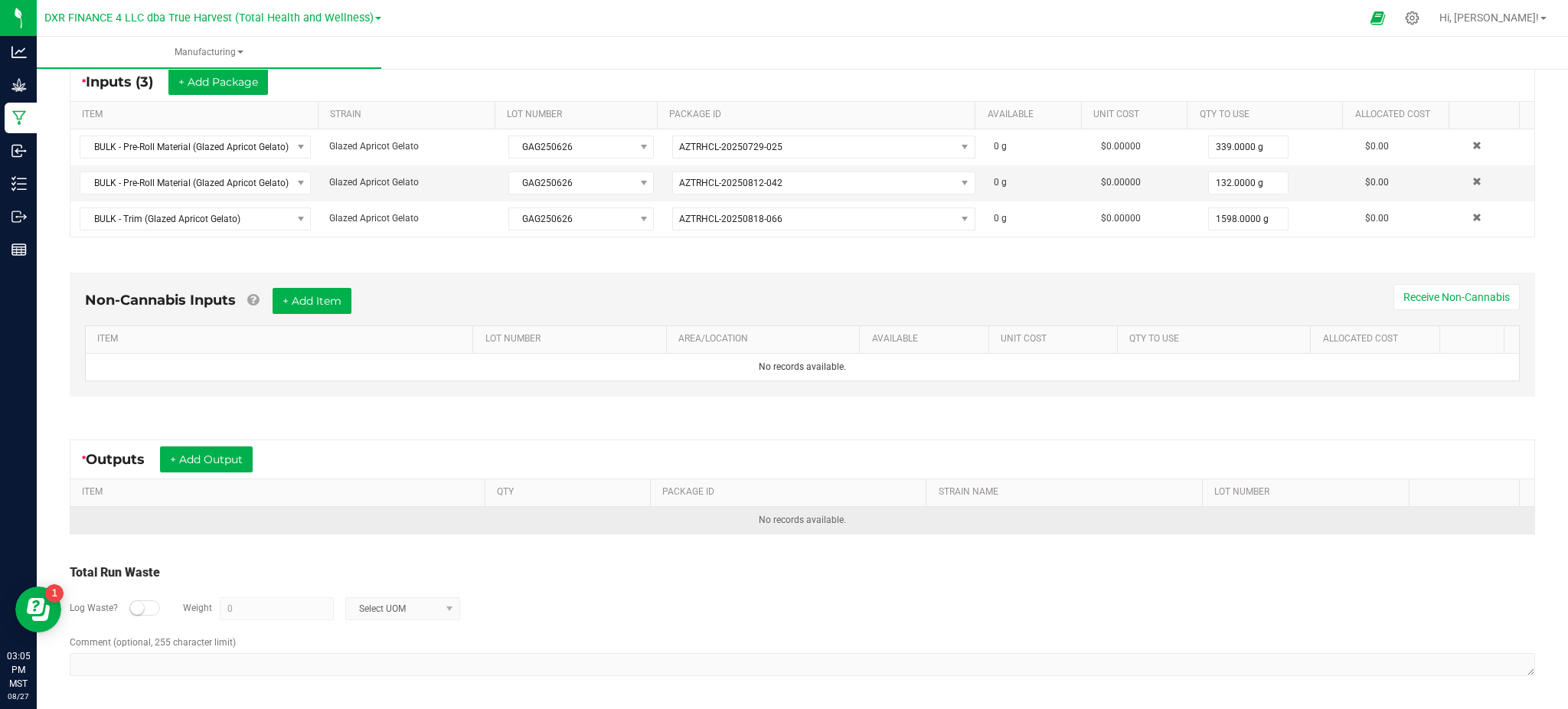
drag, startPoint x: 608, startPoint y: 575, endPoint x: 325, endPoint y: 519, distance: 288.5
click at [595, 575] on div "Total Run Waste" at bounding box center [802, 572] width 1466 height 18
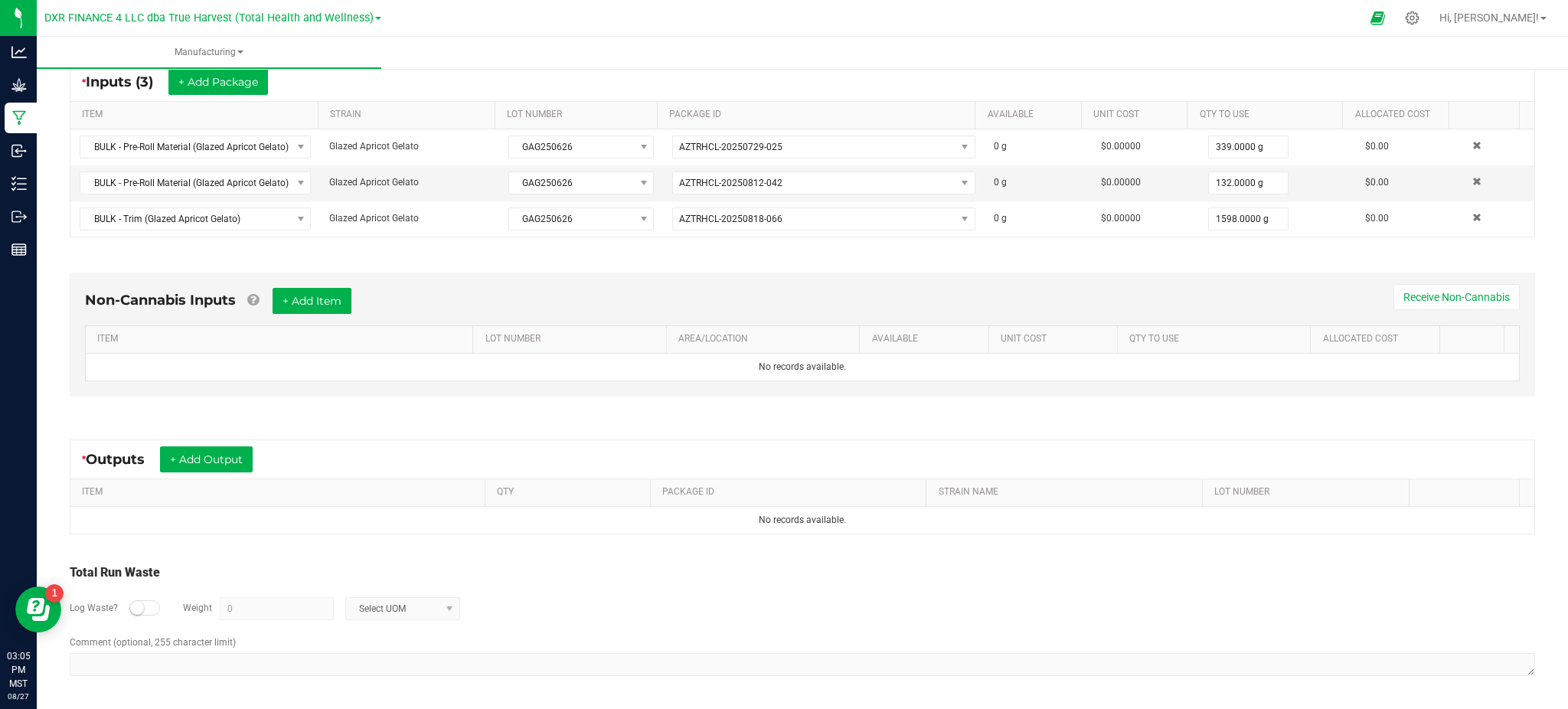
click at [218, 413] on div "Non-Cannabis Inputs + Add Item Receive Non-Cannabis ITEM LOT NUMBER AREA/LOCATI…" at bounding box center [802, 338] width 1493 height 174
click at [221, 453] on button "+ Add Output" at bounding box center [207, 459] width 93 height 26
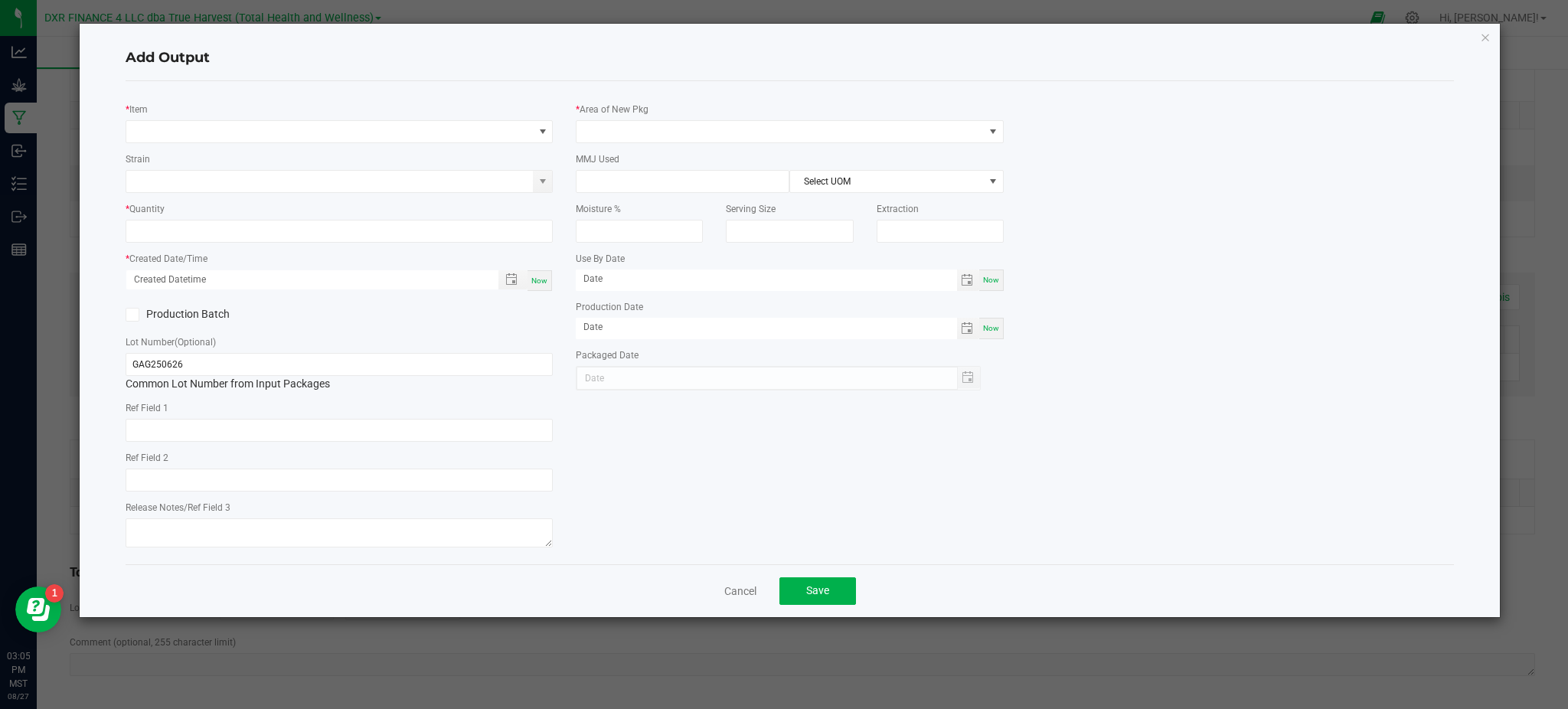
type input "2025-06-26"
click at [399, 37] on div "Add Output" at bounding box center [789, 59] width 1328 height 45
click at [412, 148] on div "* Item Strain * Quantity * Created Date/Time Now Production Batch Lot Number (O…" at bounding box center [338, 323] width 450 height 459
click at [415, 142] on span "NO DATA FOUND" at bounding box center [338, 132] width 428 height 23
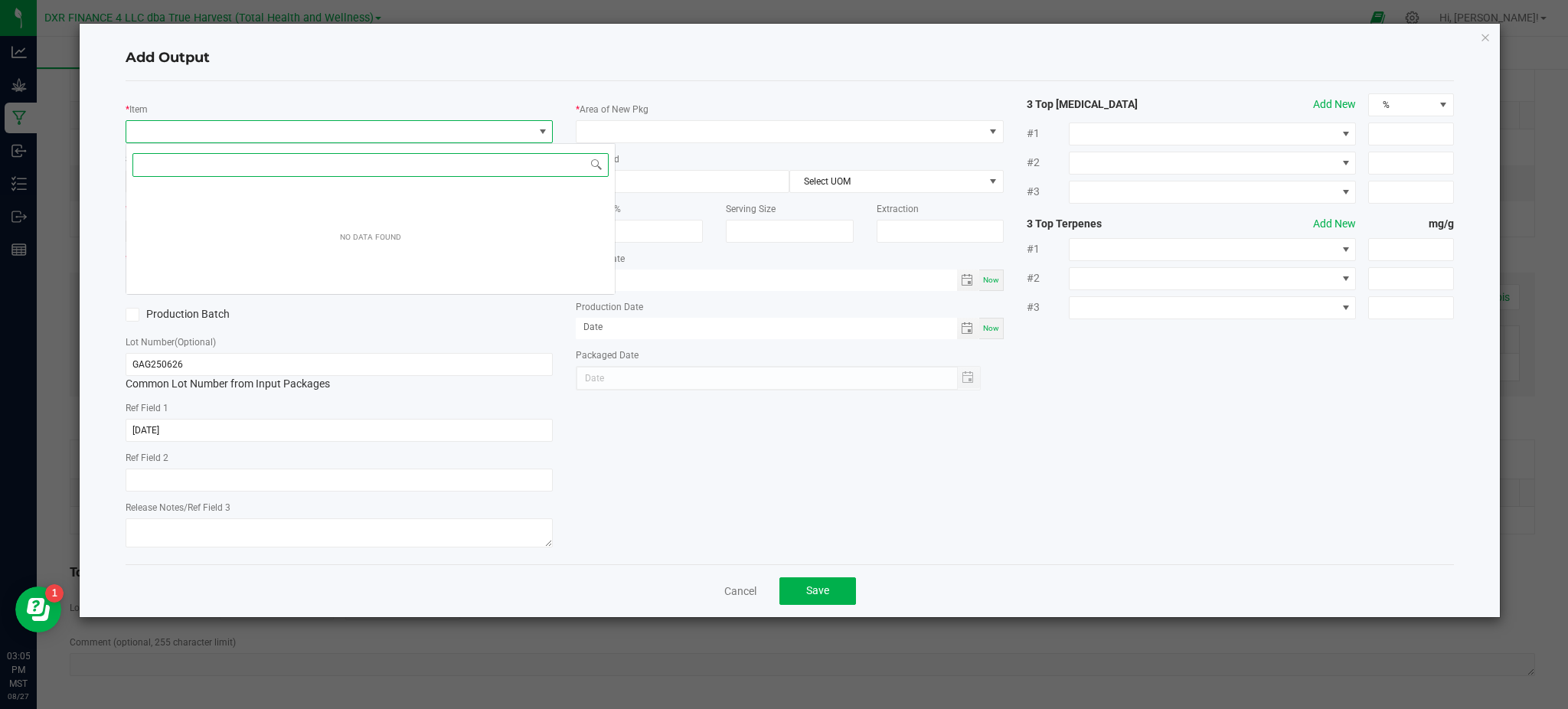
scroll to position [23, 428]
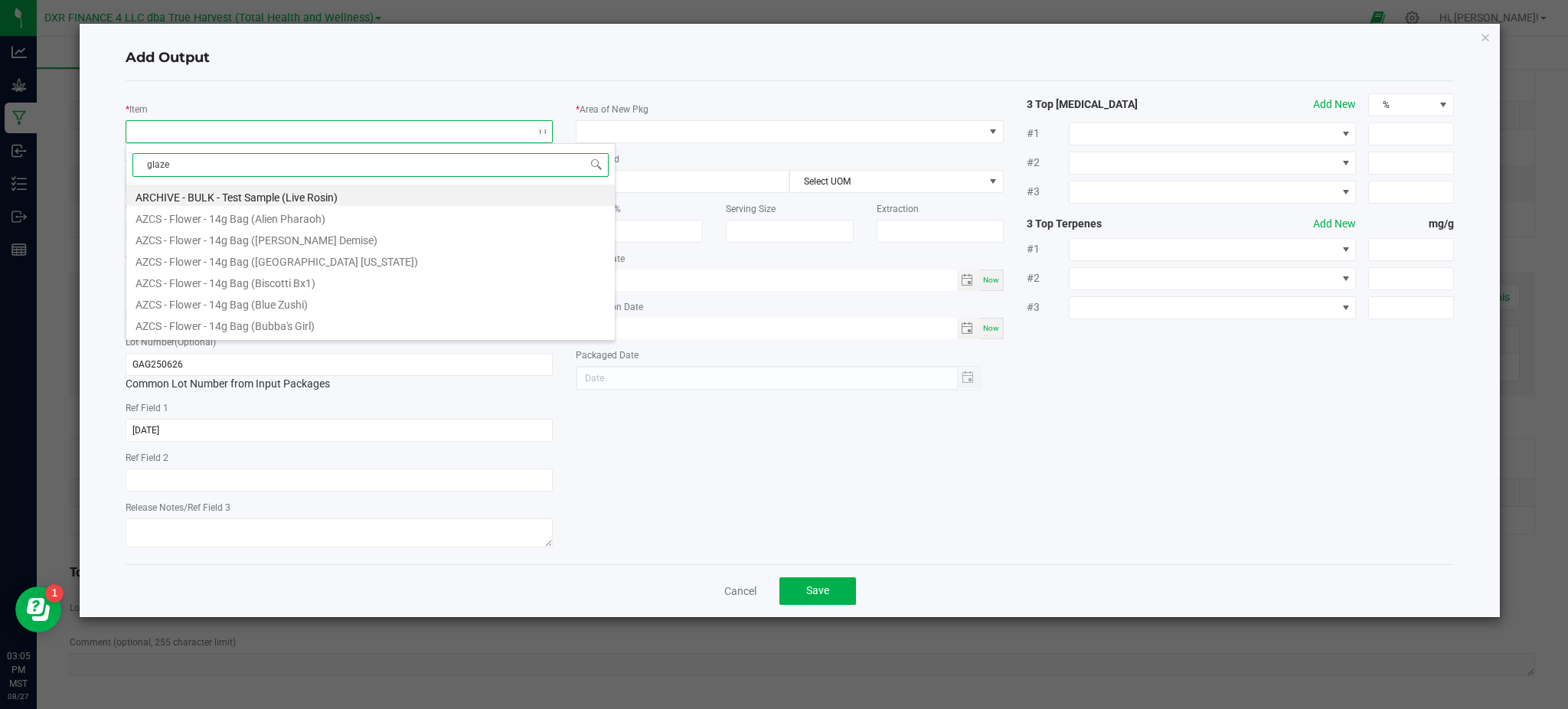
type input "glazed"
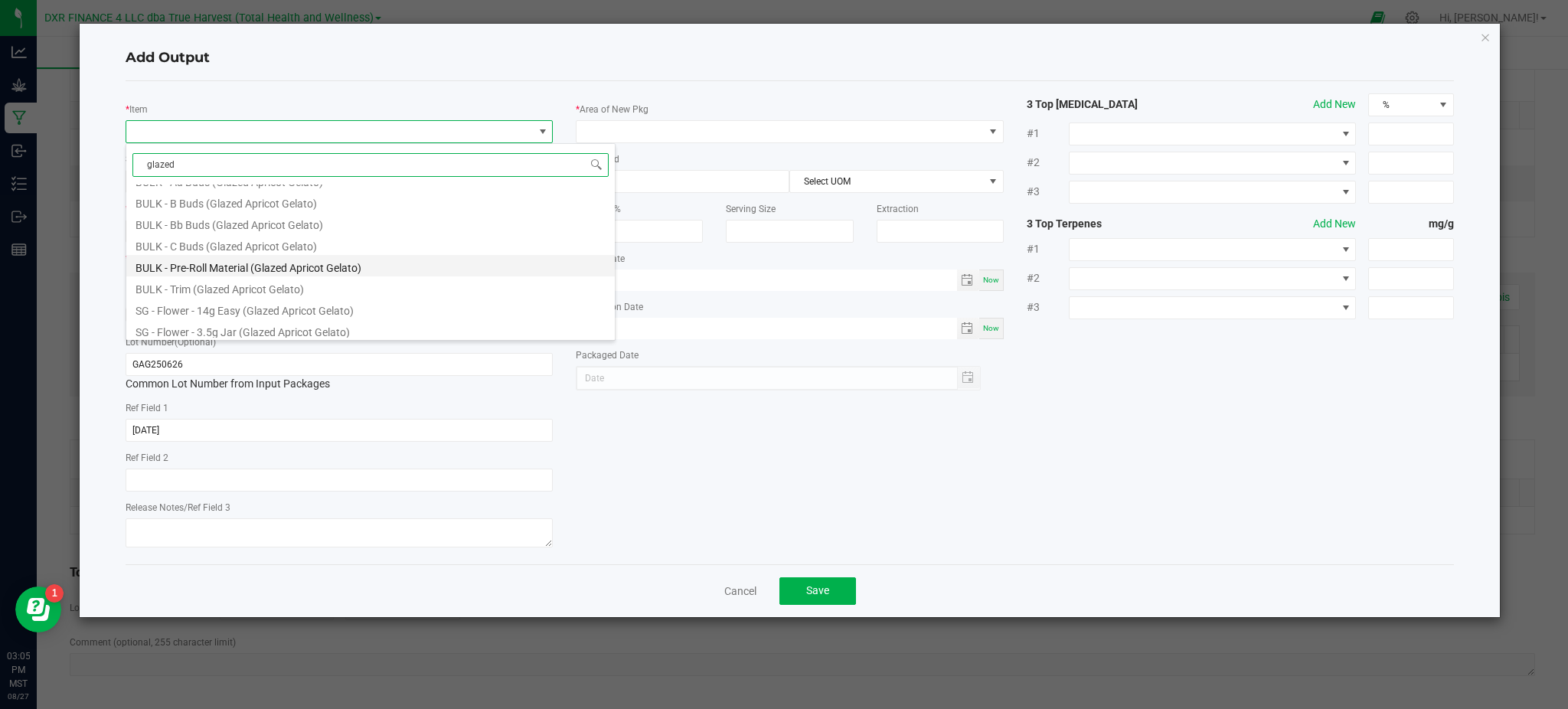
scroll to position [82, 0]
click at [1085, 500] on div "* Item Strain * Quantity * Created Date/Time Now Production Batch Lot Number (O…" at bounding box center [790, 323] width 1352 height 459
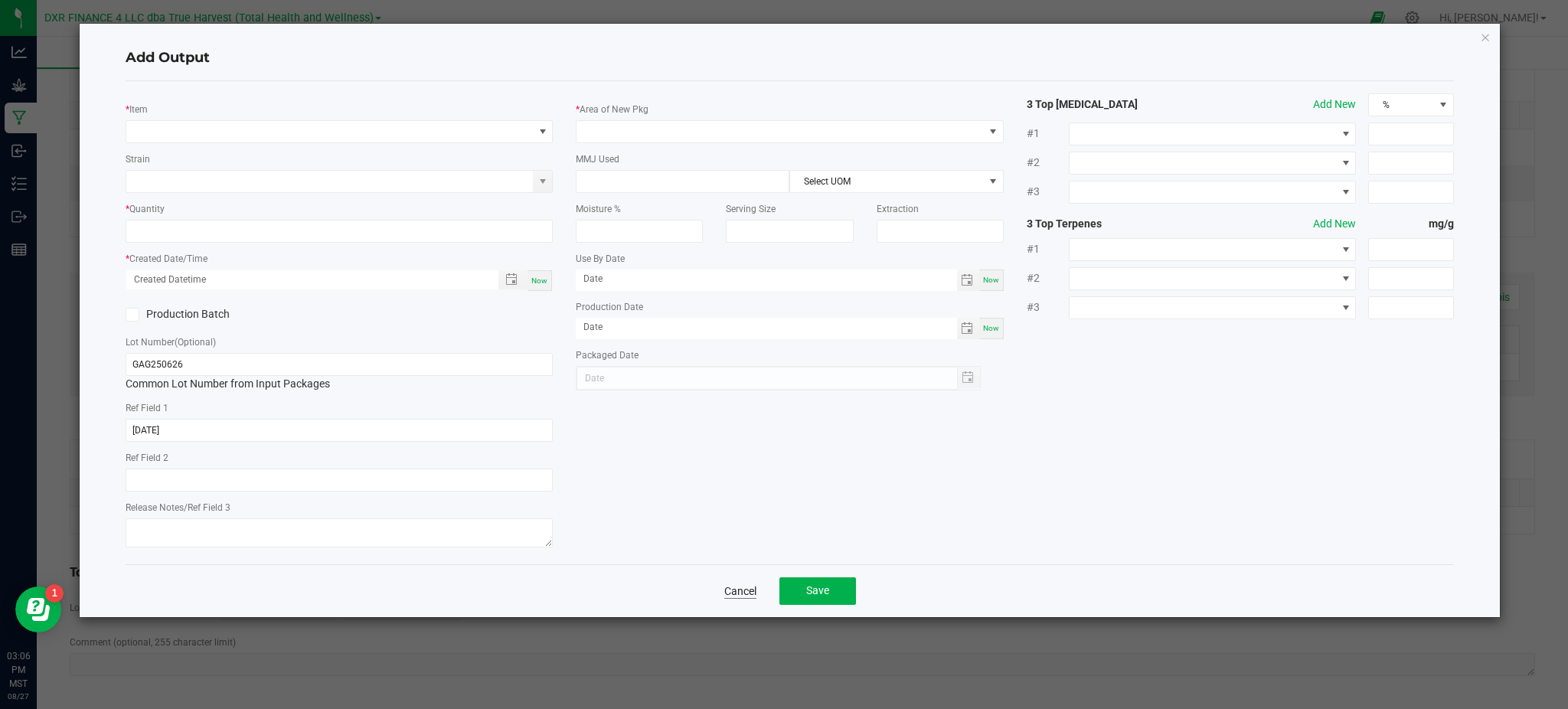
click at [739, 595] on link "Cancel" at bounding box center [740, 591] width 32 height 15
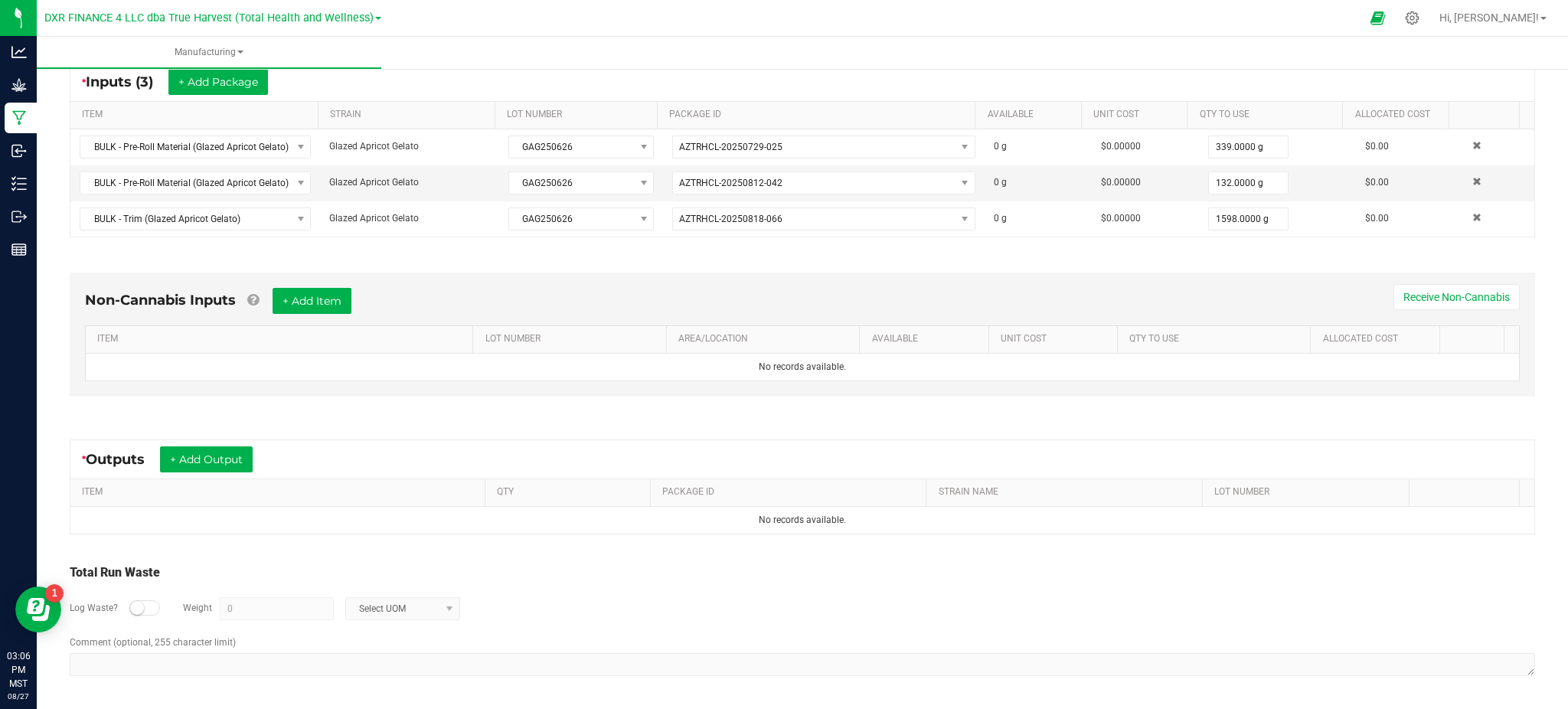
click at [732, 625] on div "Log Waste? Weight 0 Select UOM" at bounding box center [802, 609] width 1466 height 54
click at [201, 389] on div "Non-Cannabis Inputs + Add Item Receive Non-Cannabis ITEM LOT NUMBER AREA/LOCATI…" at bounding box center [802, 335] width 1466 height 124
click at [209, 452] on button "+ Add Output" at bounding box center [207, 459] width 93 height 26
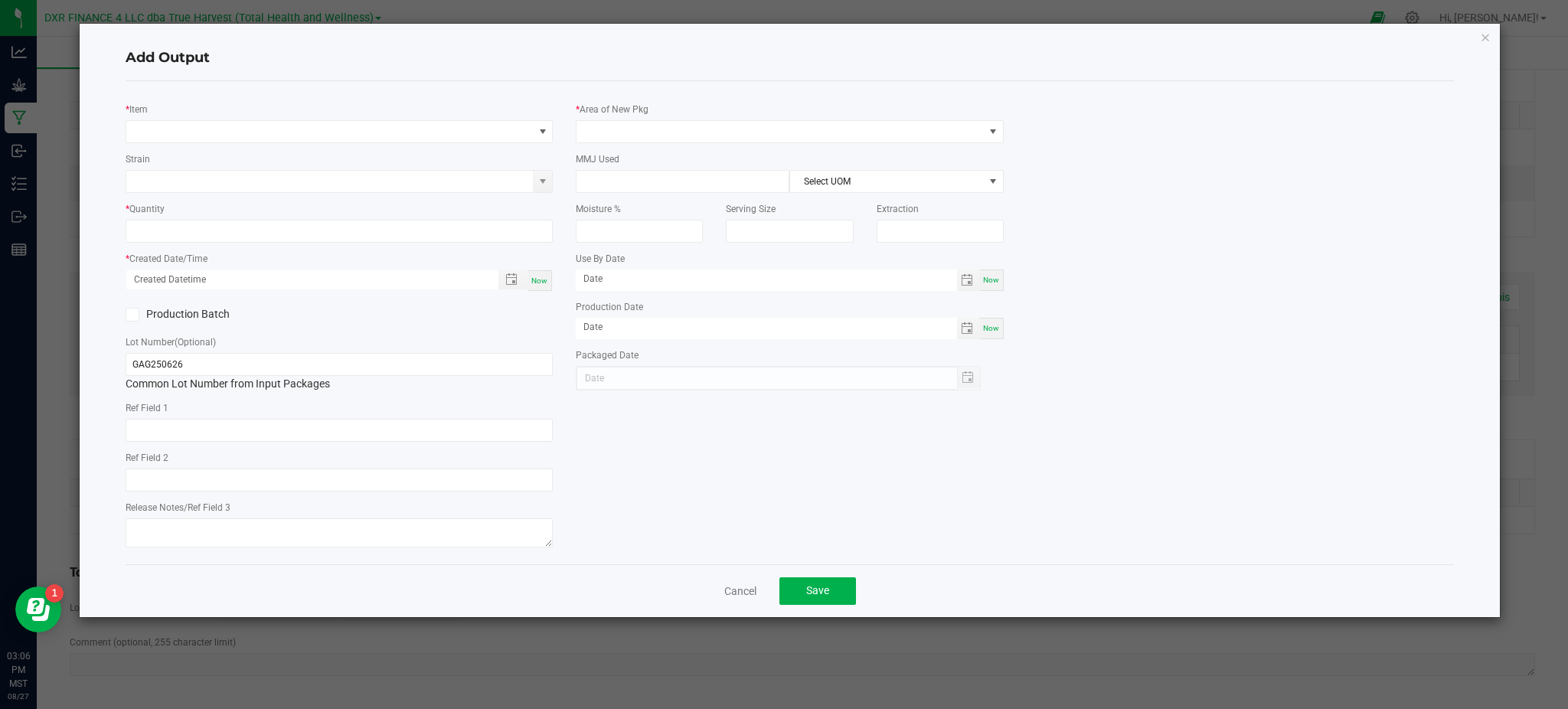
type input "2025-06-26"
click at [381, 64] on h4 "Add Output" at bounding box center [789, 58] width 1328 height 20
click at [447, 129] on span "NO DATA FOUND" at bounding box center [329, 132] width 407 height 22
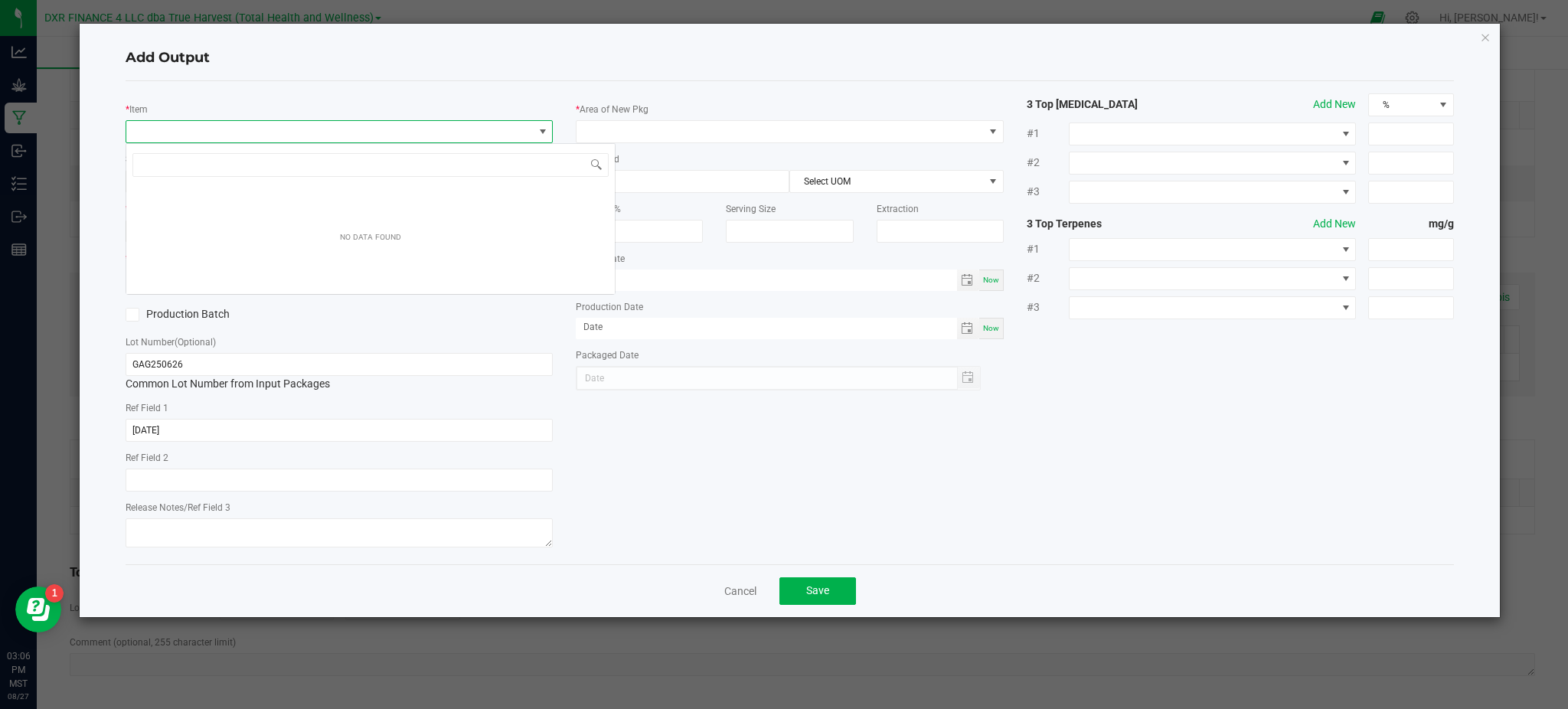
scroll to position [23, 428]
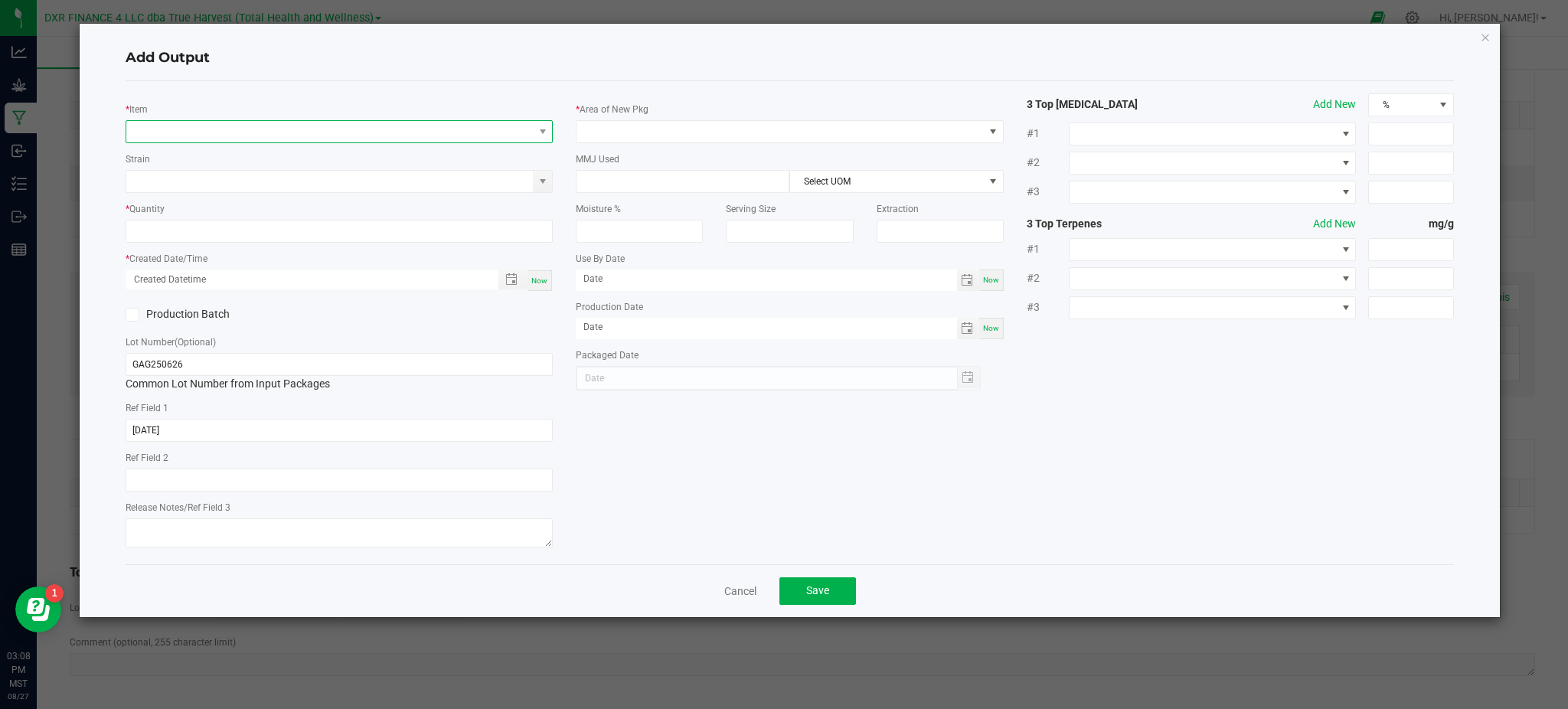
click at [187, 137] on span "NO DATA FOUND" at bounding box center [329, 132] width 407 height 22
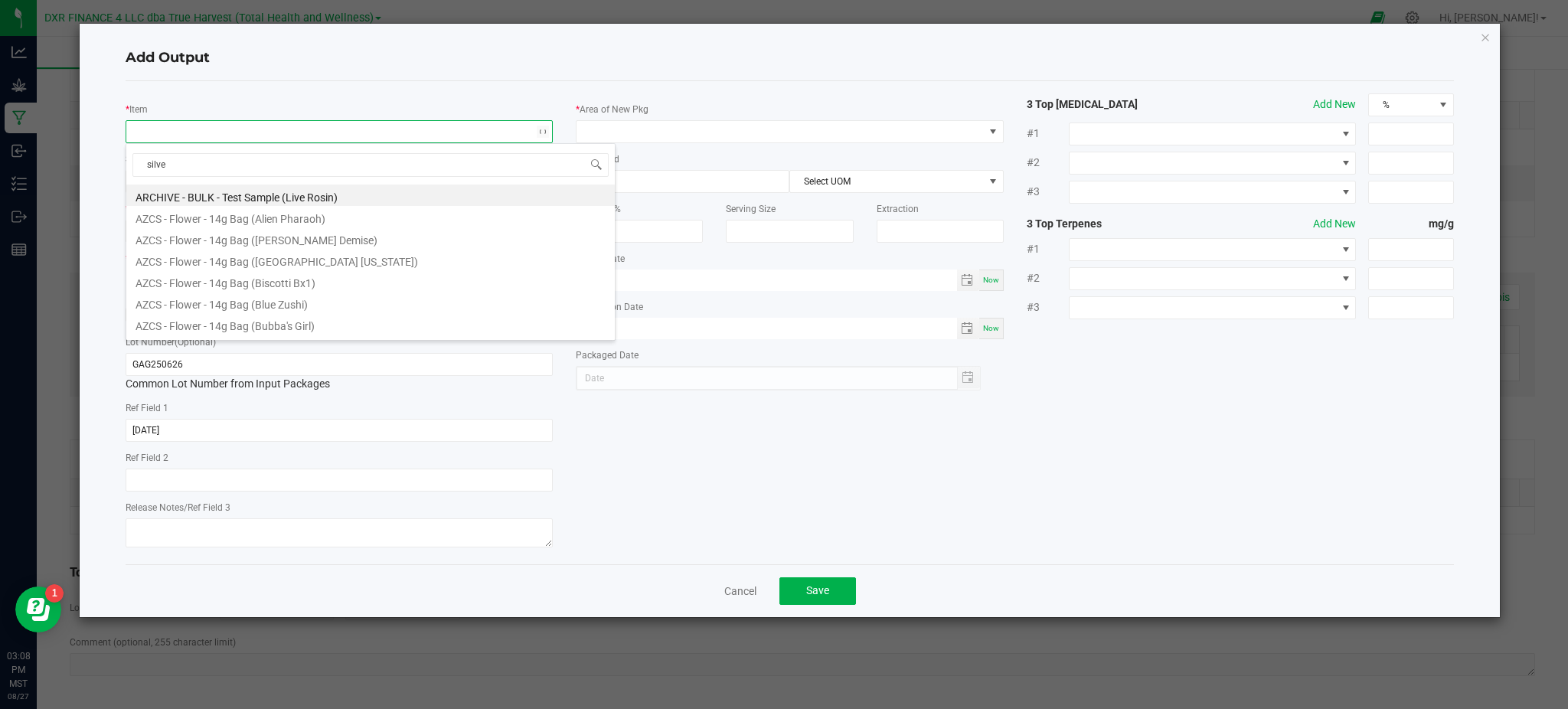
type input "silver"
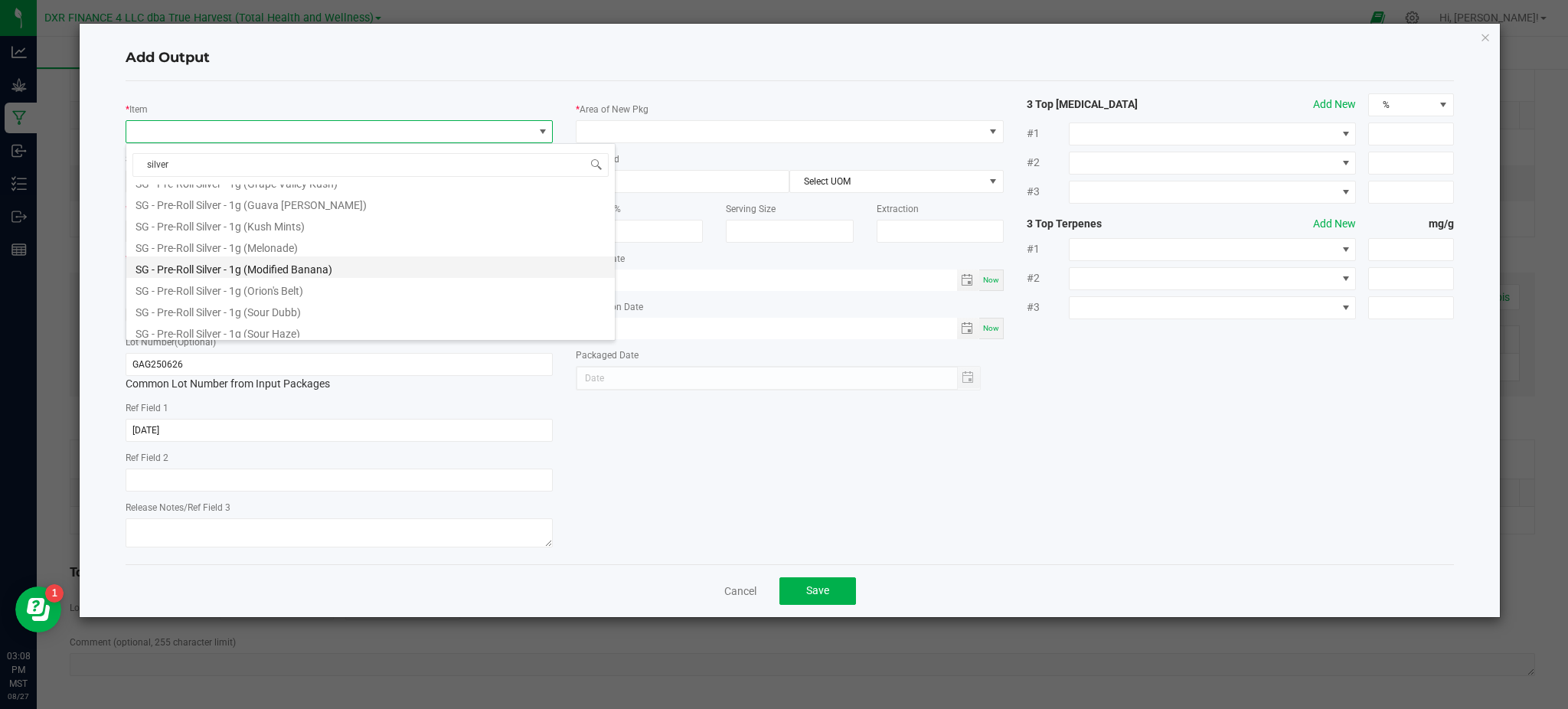
scroll to position [297, 0]
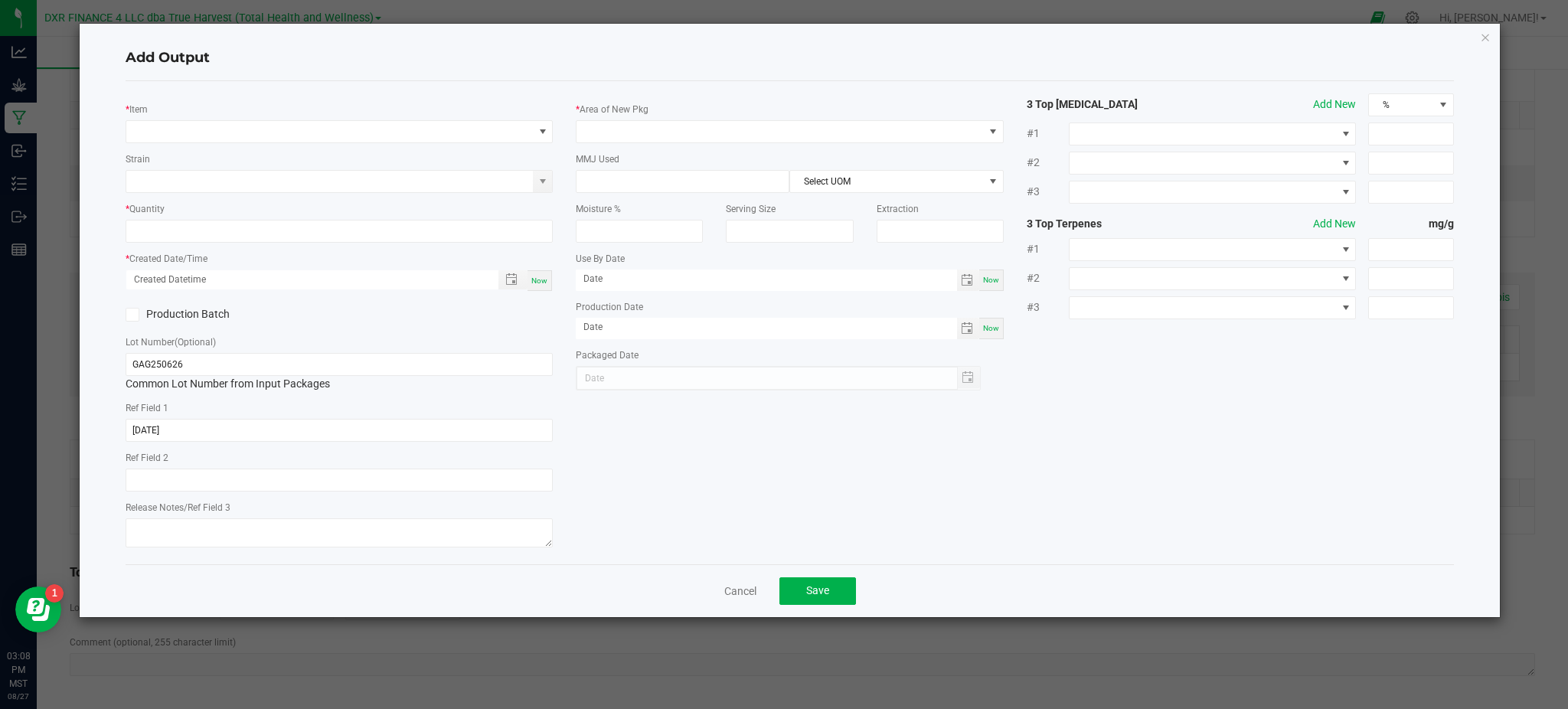
click at [321, 79] on div "Add Output" at bounding box center [789, 59] width 1328 height 45
click at [733, 592] on link "Cancel" at bounding box center [740, 591] width 32 height 15
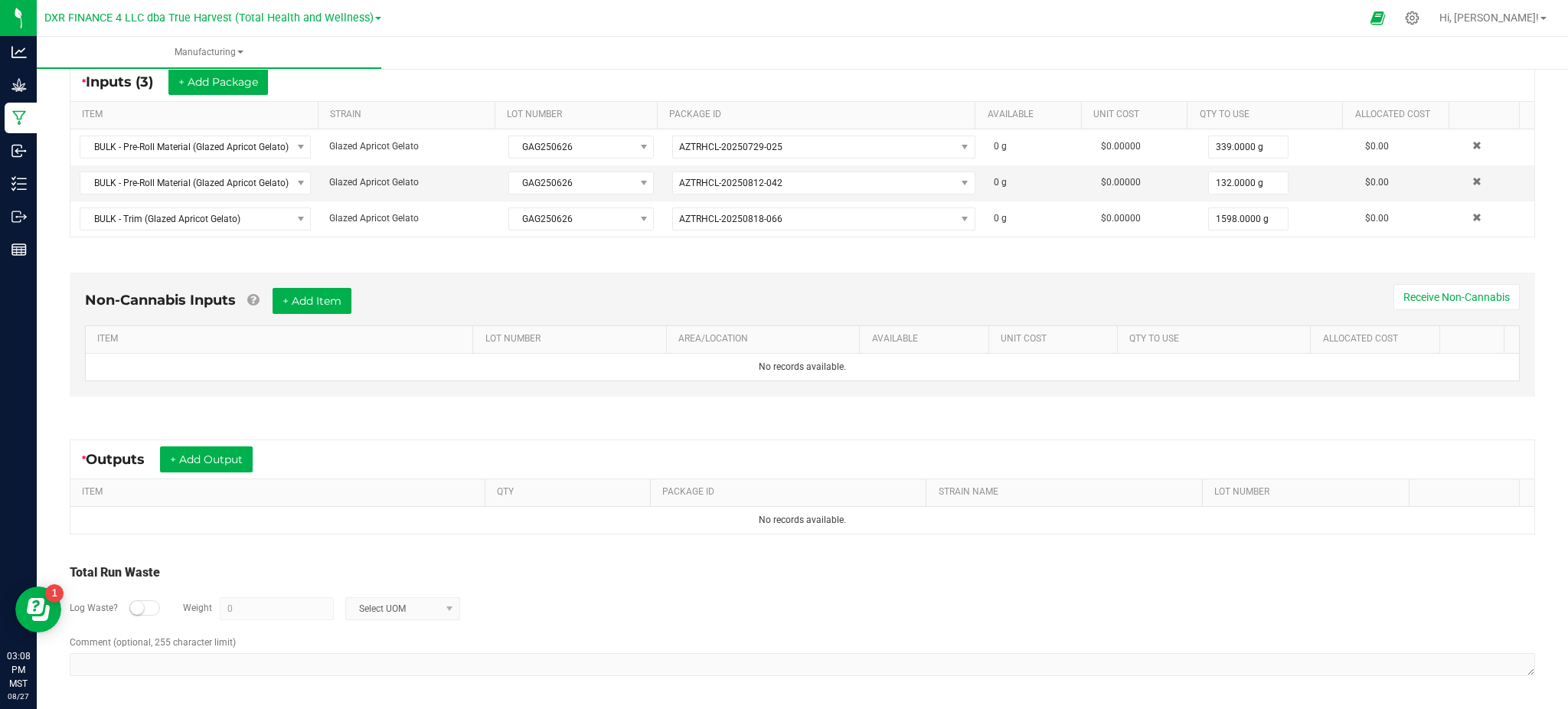
click at [704, 617] on div "Log Waste? Weight 0 Select UOM" at bounding box center [802, 609] width 1466 height 54
click at [360, 426] on div "* Outputs + Add Output ITEM QTY PACKAGE ID STRAIN NAME LOT NUMBER No records av…" at bounding box center [802, 486] width 1493 height 122
click at [228, 455] on button "+ Add Output" at bounding box center [207, 459] width 93 height 26
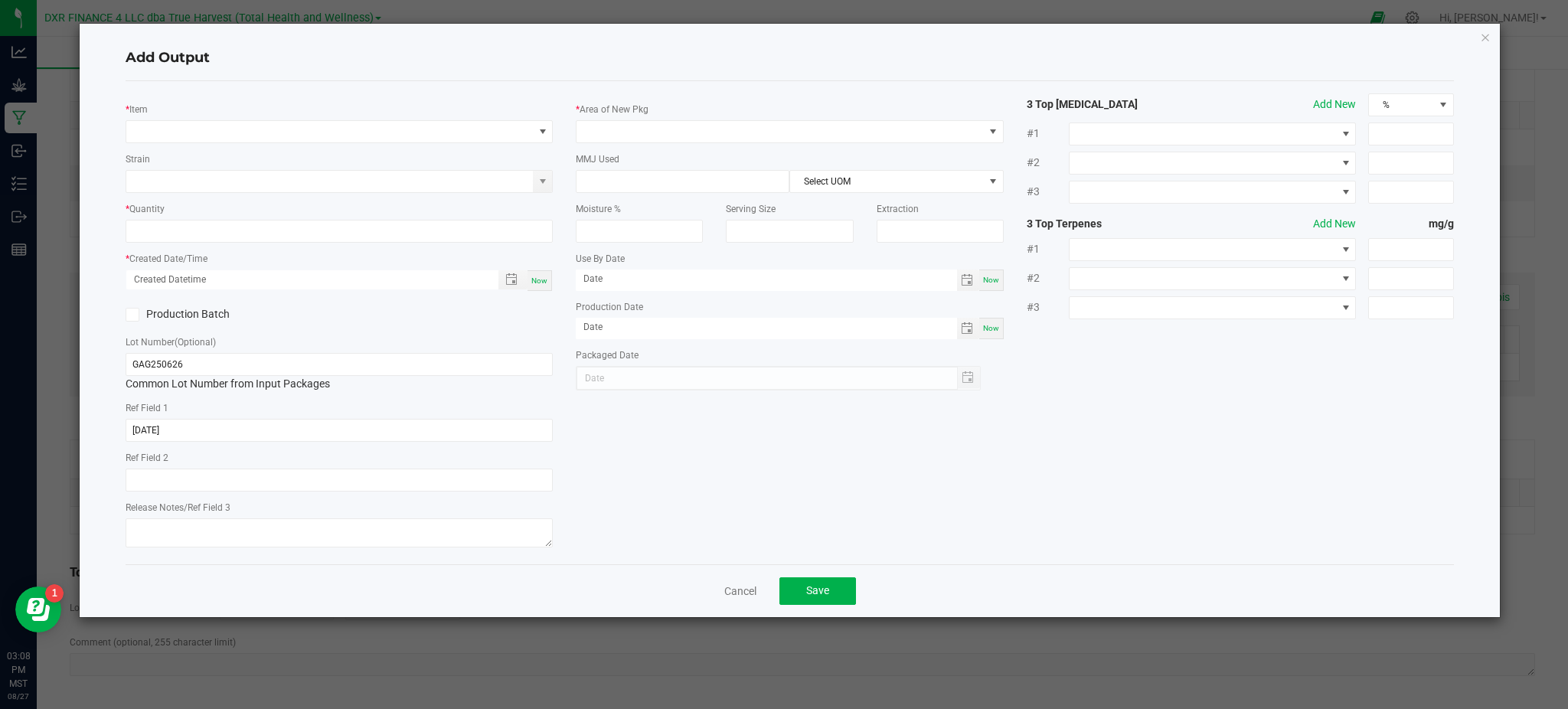
click at [293, 91] on div "* Item Strain * Quantity * Created Date/Time Now Production Batch Lot Number (O…" at bounding box center [789, 323] width 1328 height 483
click at [240, 131] on span "NO DATA FOUND" at bounding box center [329, 132] width 407 height 22
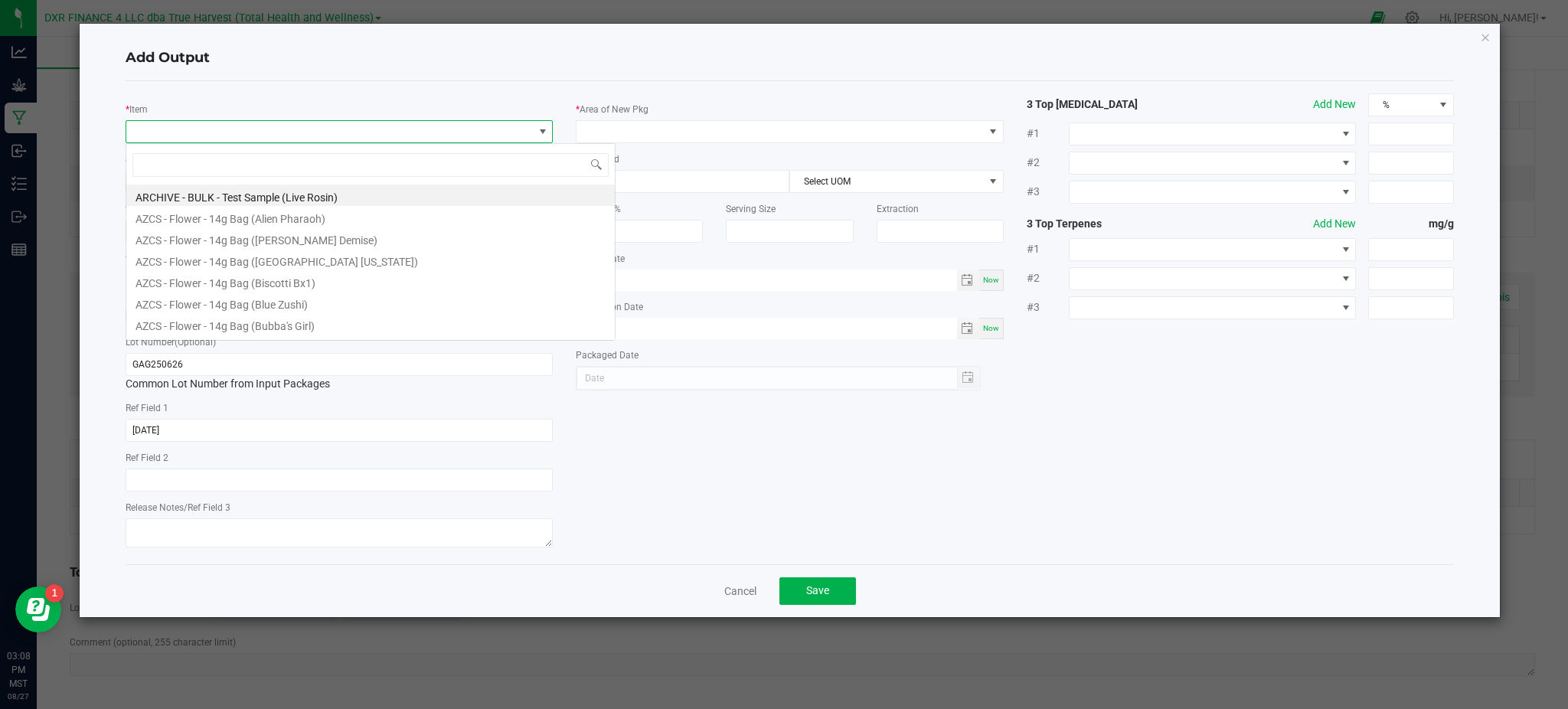
scroll to position [23, 428]
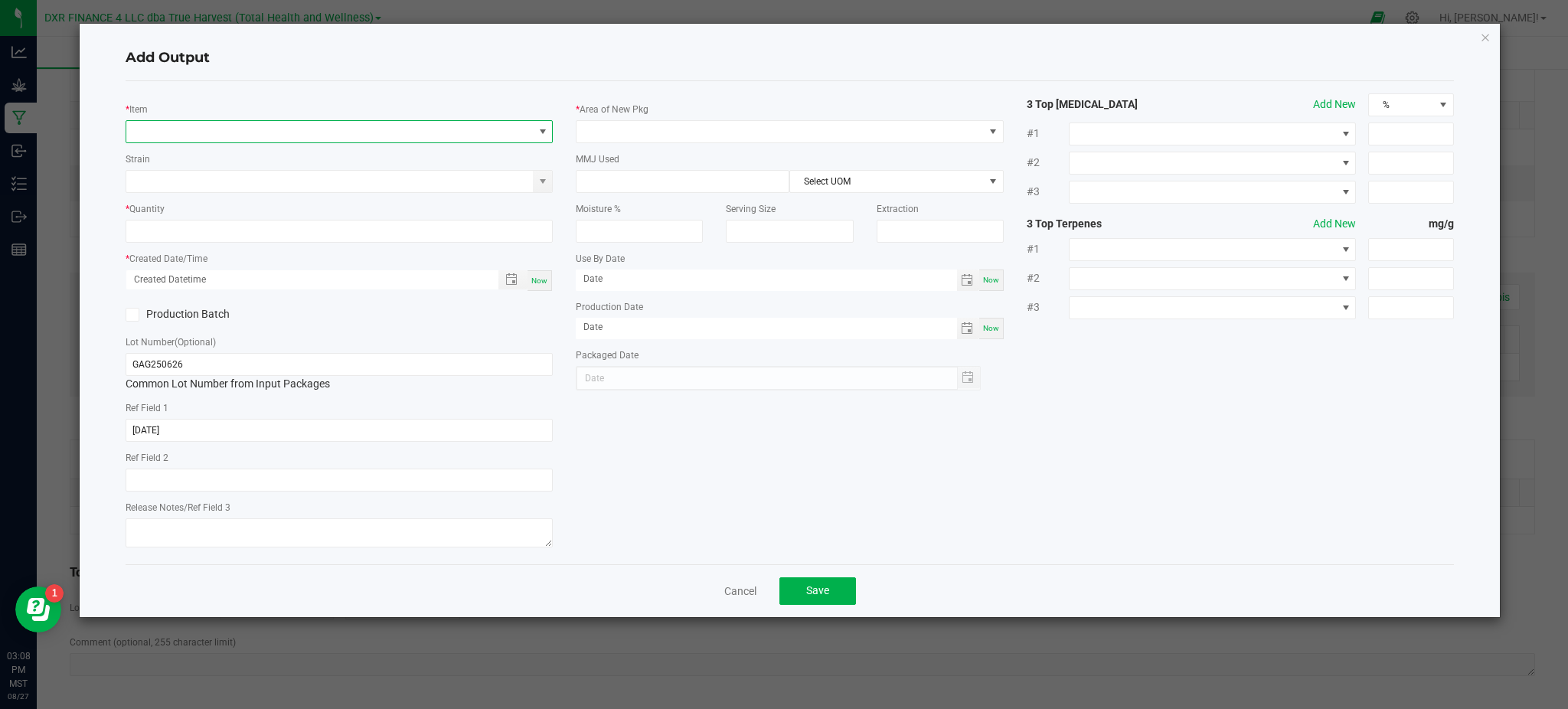
click at [283, 123] on span "NO DATA FOUND" at bounding box center [329, 132] width 407 height 22
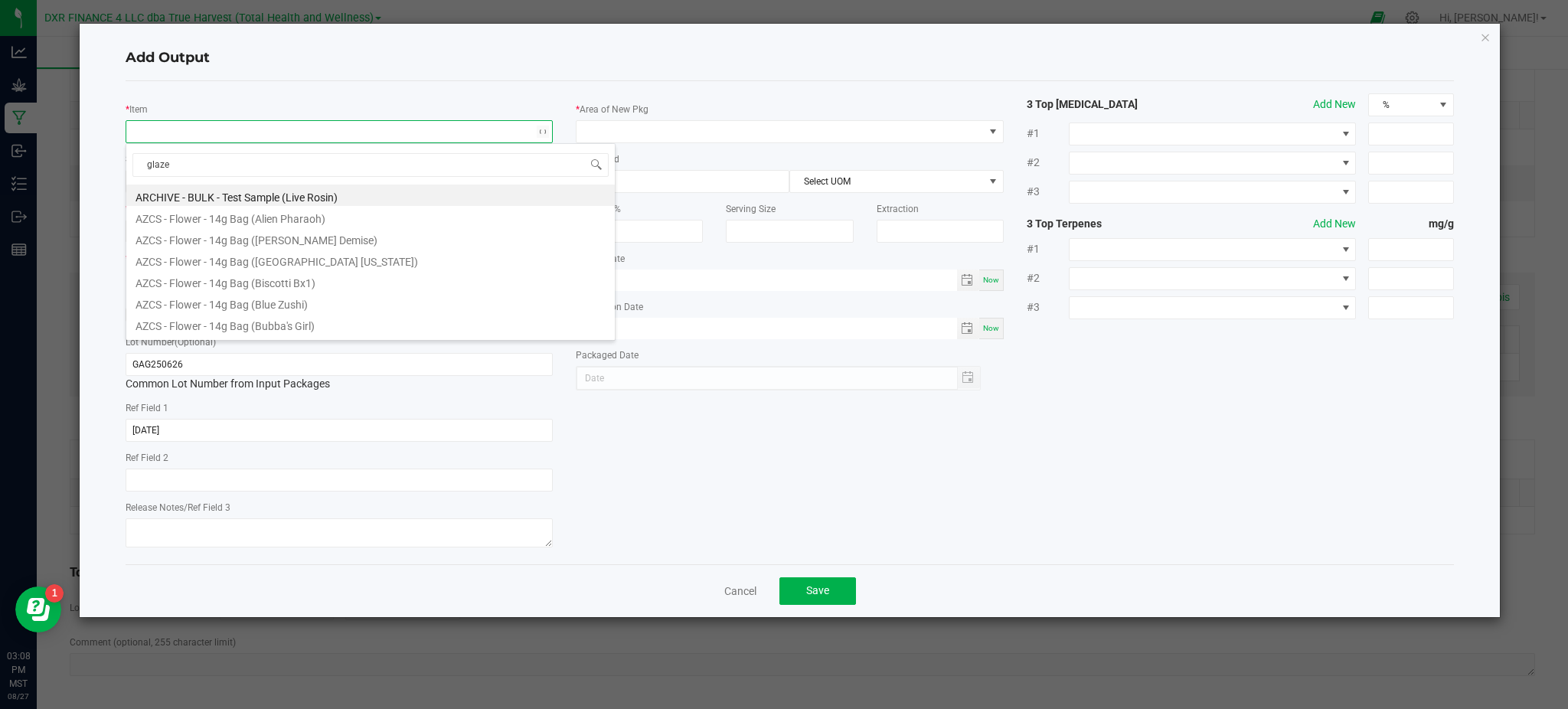
type input "glazed"
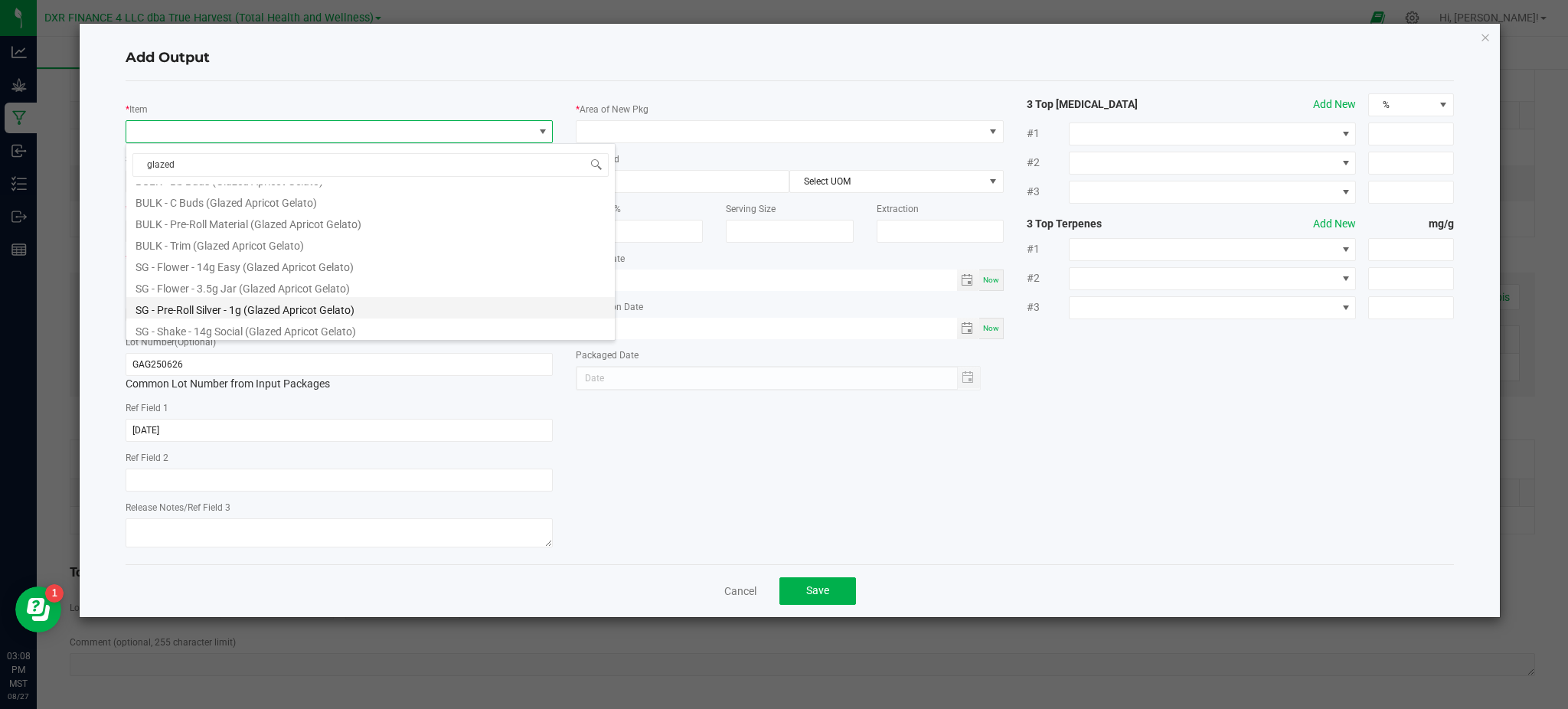
scroll to position [103, 0]
click at [357, 304] on li "SG - Pre-Roll Silver - 1g (Glazed Apricot Gelato)" at bounding box center [370, 306] width 488 height 22
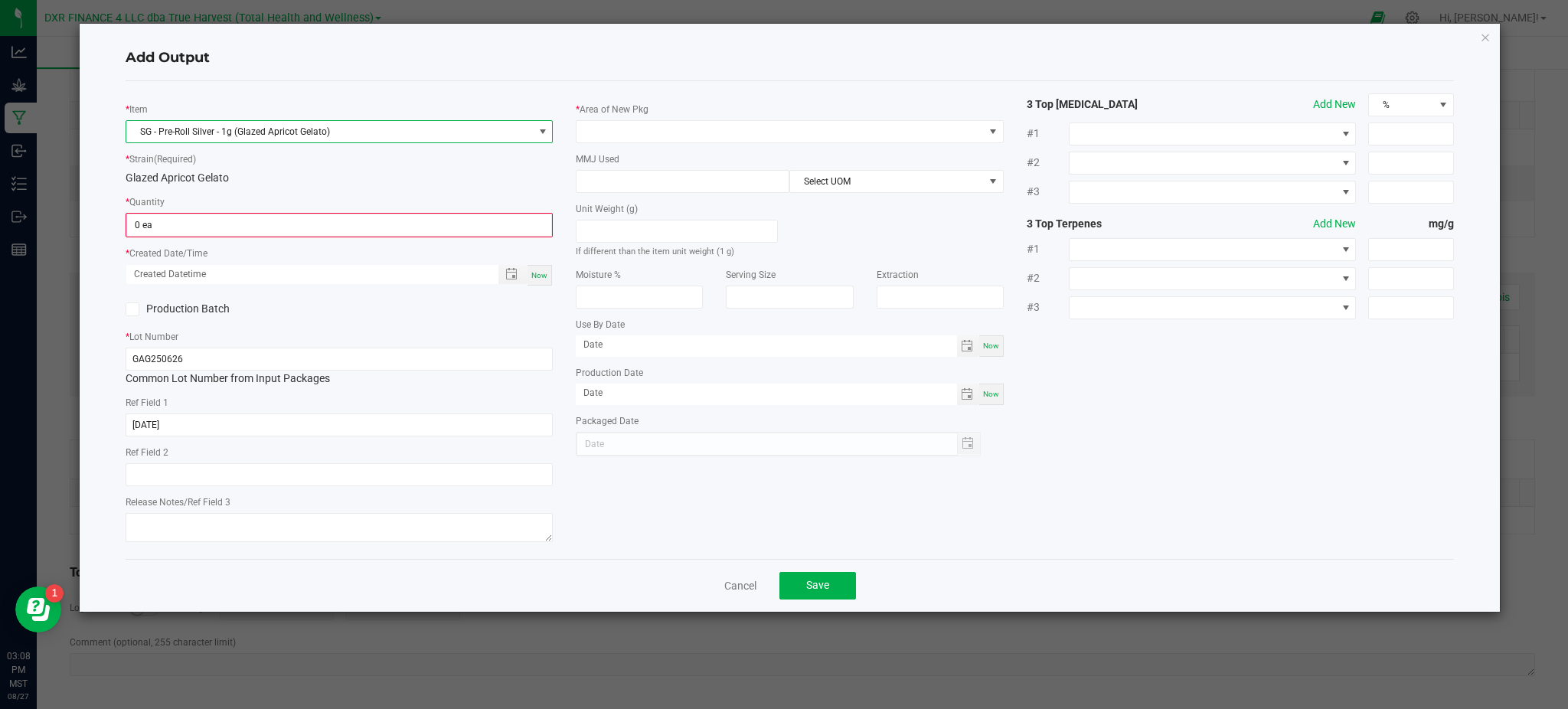
click at [375, 191] on div "* Item SG - Pre-Roll Silver - 1g (Glazed Apricot Gelato) * Strain (Required) Gl…" at bounding box center [338, 320] width 450 height 453
click at [302, 229] on input "0" at bounding box center [338, 225] width 424 height 22
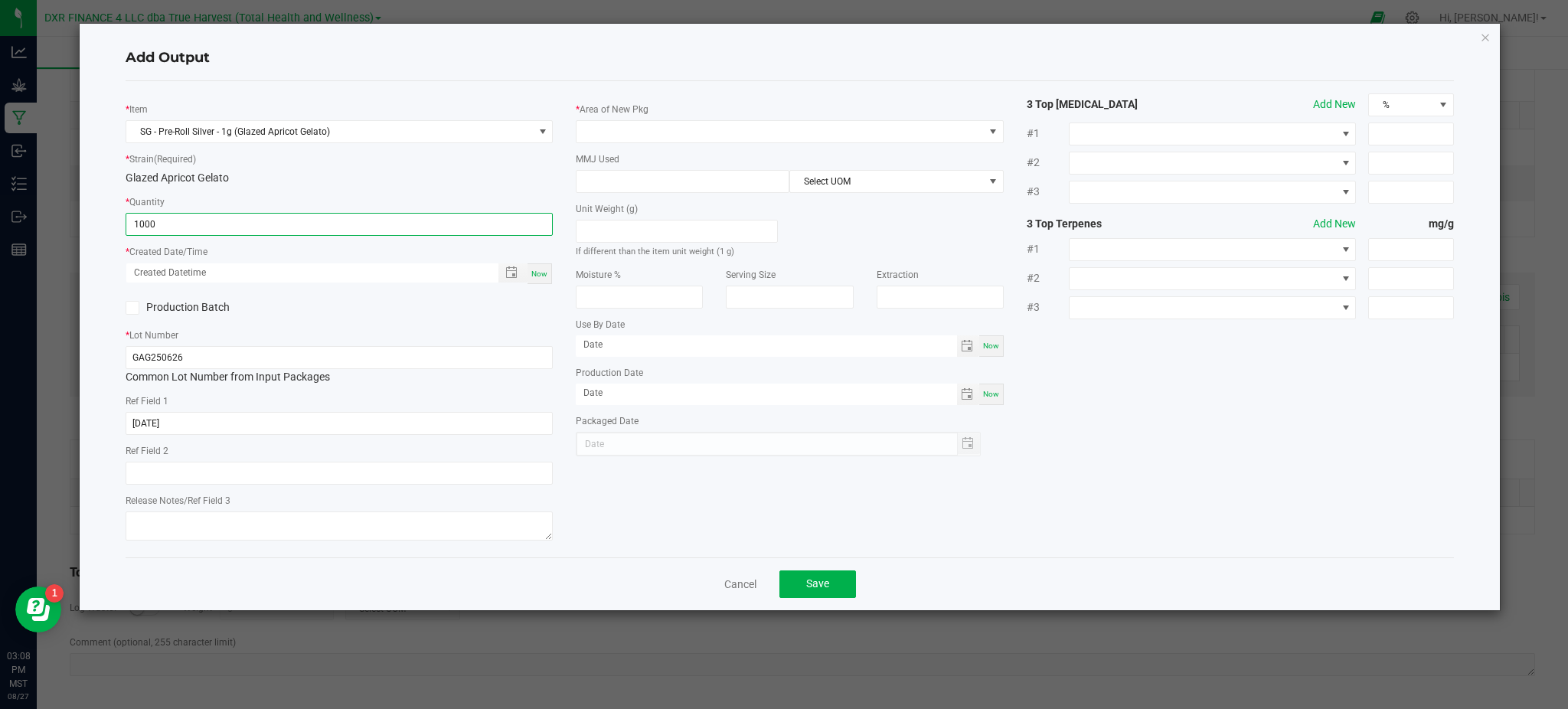
type input "1000 ea"
drag, startPoint x: 373, startPoint y: 331, endPoint x: 380, endPoint y: 328, distance: 7.6
click at [373, 331] on div "* Lot Number GAG250626 Common Lot Number from Input Packages" at bounding box center [338, 355] width 428 height 58
drag, startPoint x: 508, startPoint y: 268, endPoint x: 117, endPoint y: 402, distance: 413.3
click at [510, 268] on span "Toggle popup" at bounding box center [511, 272] width 12 height 12
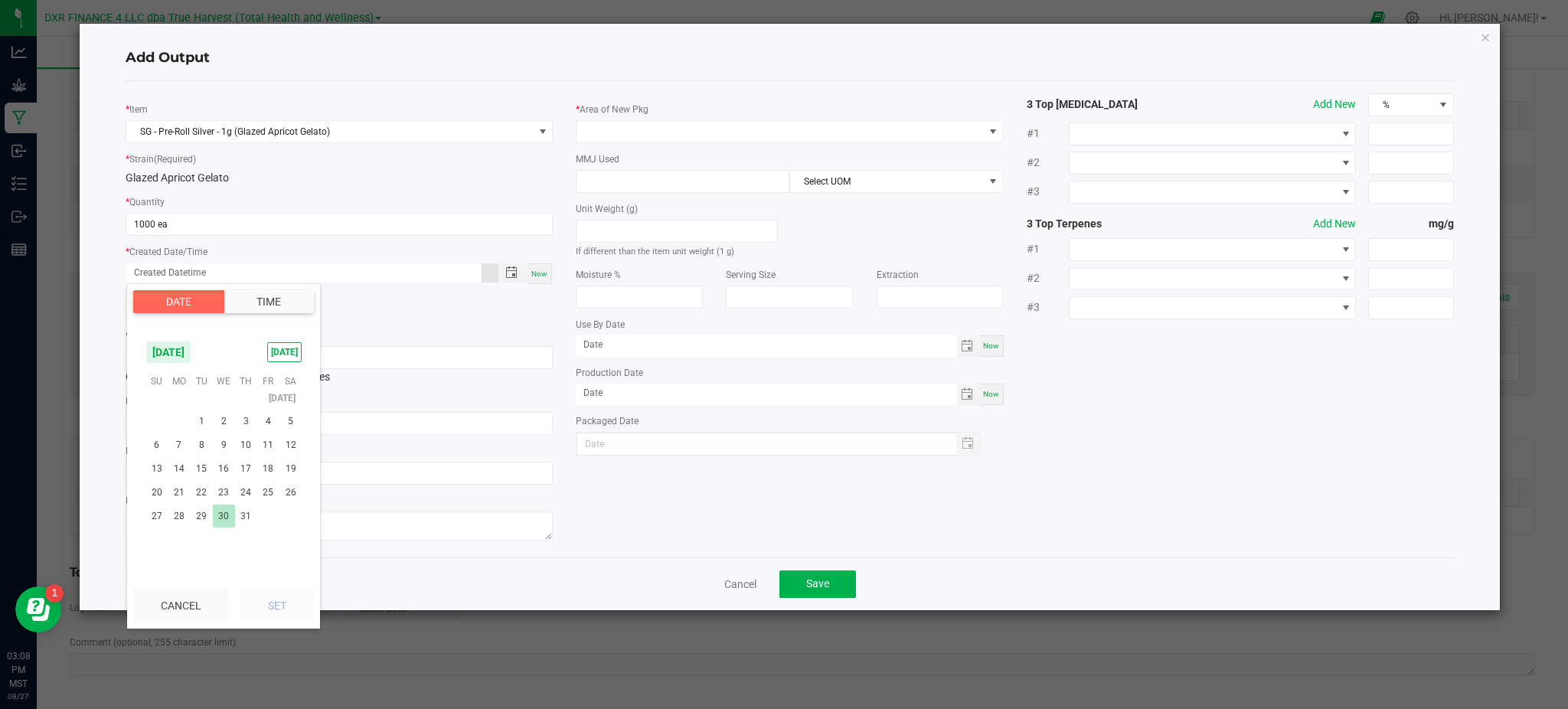
scroll to position [247858, 0]
click at [240, 453] on span "26" at bounding box center [246, 451] width 22 height 24
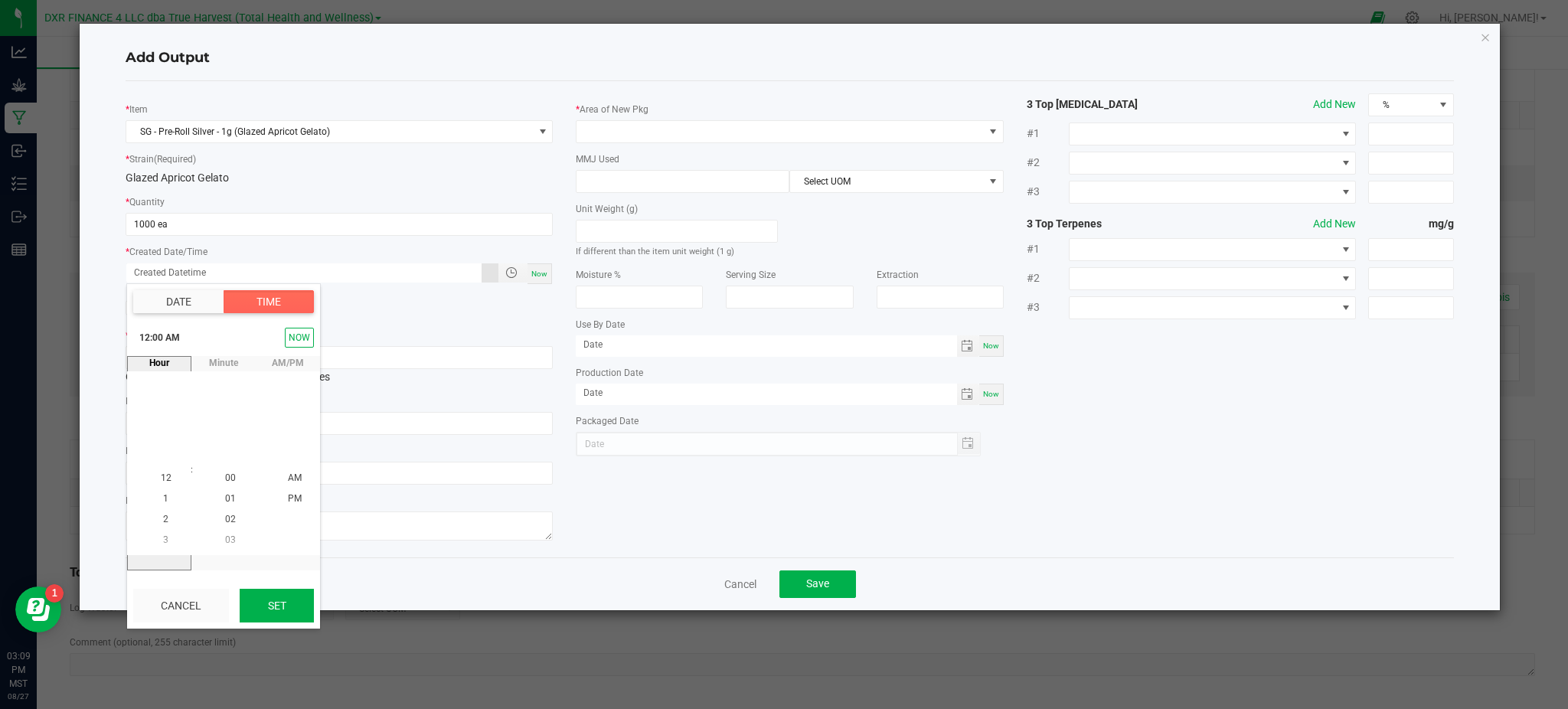
click at [277, 611] on button "Set" at bounding box center [277, 606] width 74 height 34
type input "06/26/2025 12:00 AM"
type input "06/26/2025"
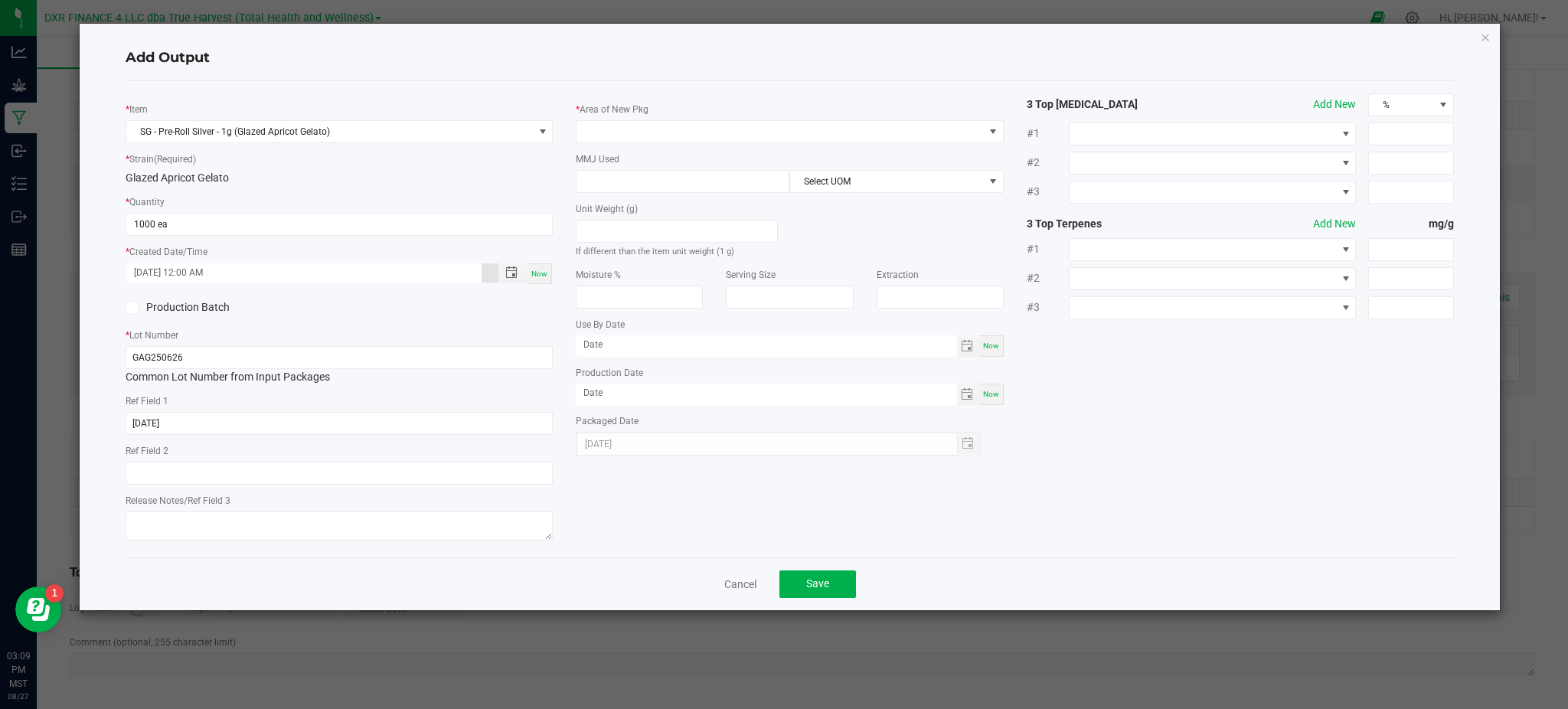
drag, startPoint x: 665, startPoint y: 490, endPoint x: 607, endPoint y: 468, distance: 62.0
click at [657, 487] on div "* Item SG - Pre-Roll Silver - 1g (Glazed Apricot Gelato) * Strain (Required) Gl…" at bounding box center [790, 319] width 1352 height 452
click at [677, 75] on div "Add Output" at bounding box center [789, 59] width 1328 height 45
click at [662, 131] on span at bounding box center [779, 132] width 407 height 22
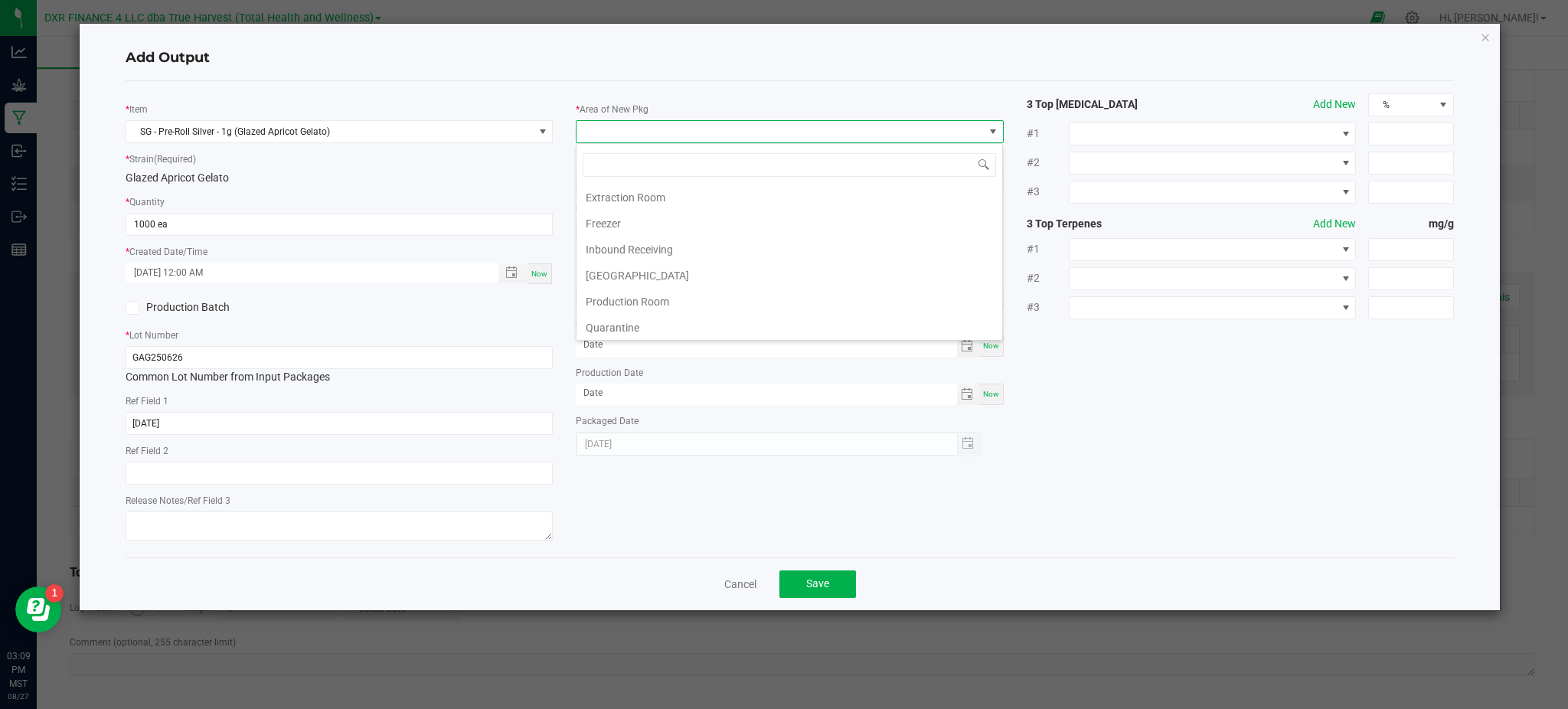
scroll to position [101, 0]
click at [614, 252] on li "Production Room" at bounding box center [789, 251] width 426 height 26
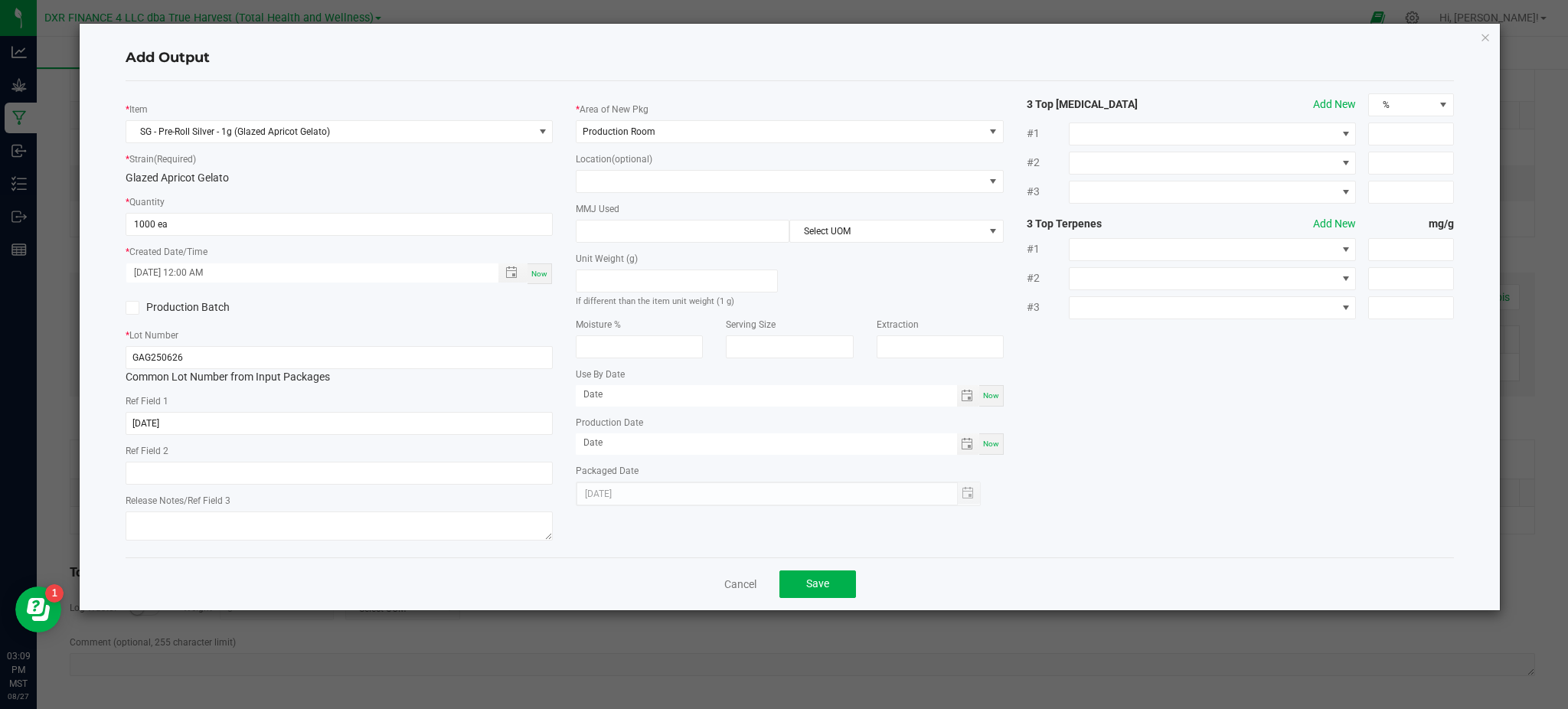
drag, startPoint x: 488, startPoint y: 181, endPoint x: 572, endPoint y: 199, distance: 85.9
click at [490, 181] on div "Glazed Apricot Gelato" at bounding box center [338, 177] width 428 height 16
click at [602, 226] on input at bounding box center [683, 231] width 212 height 22
type input "1"
drag, startPoint x: 866, startPoint y: 267, endPoint x: 859, endPoint y: 237, distance: 30.8
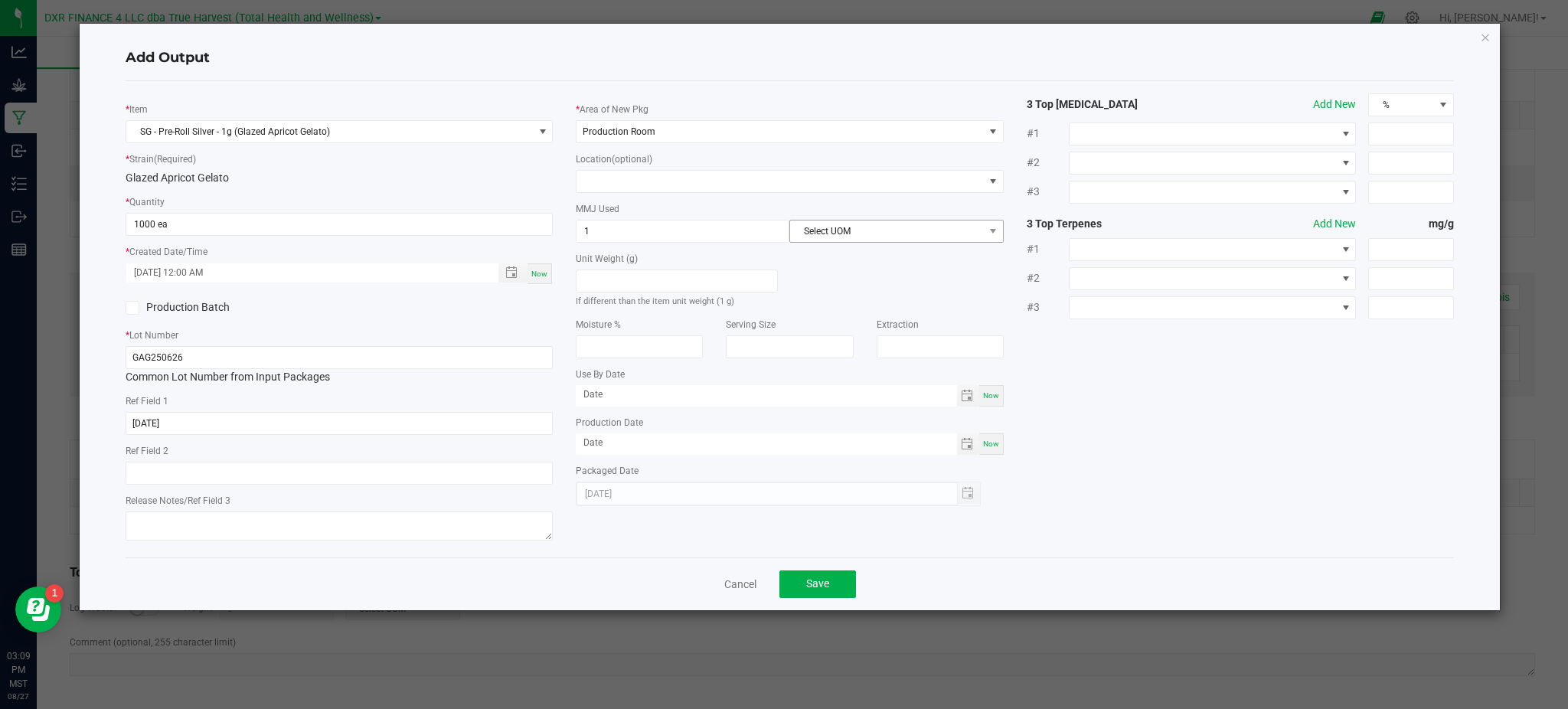
click at [866, 264] on div "Unit Weight (g) If different than the item unit weight (1 g)" at bounding box center [789, 275] width 450 height 65
click at [859, 234] on span "Select UOM" at bounding box center [887, 231] width 193 height 22
click at [848, 324] on li "Gram" at bounding box center [897, 322] width 212 height 26
drag, startPoint x: 1101, startPoint y: 360, endPoint x: 596, endPoint y: 320, distance: 506.6
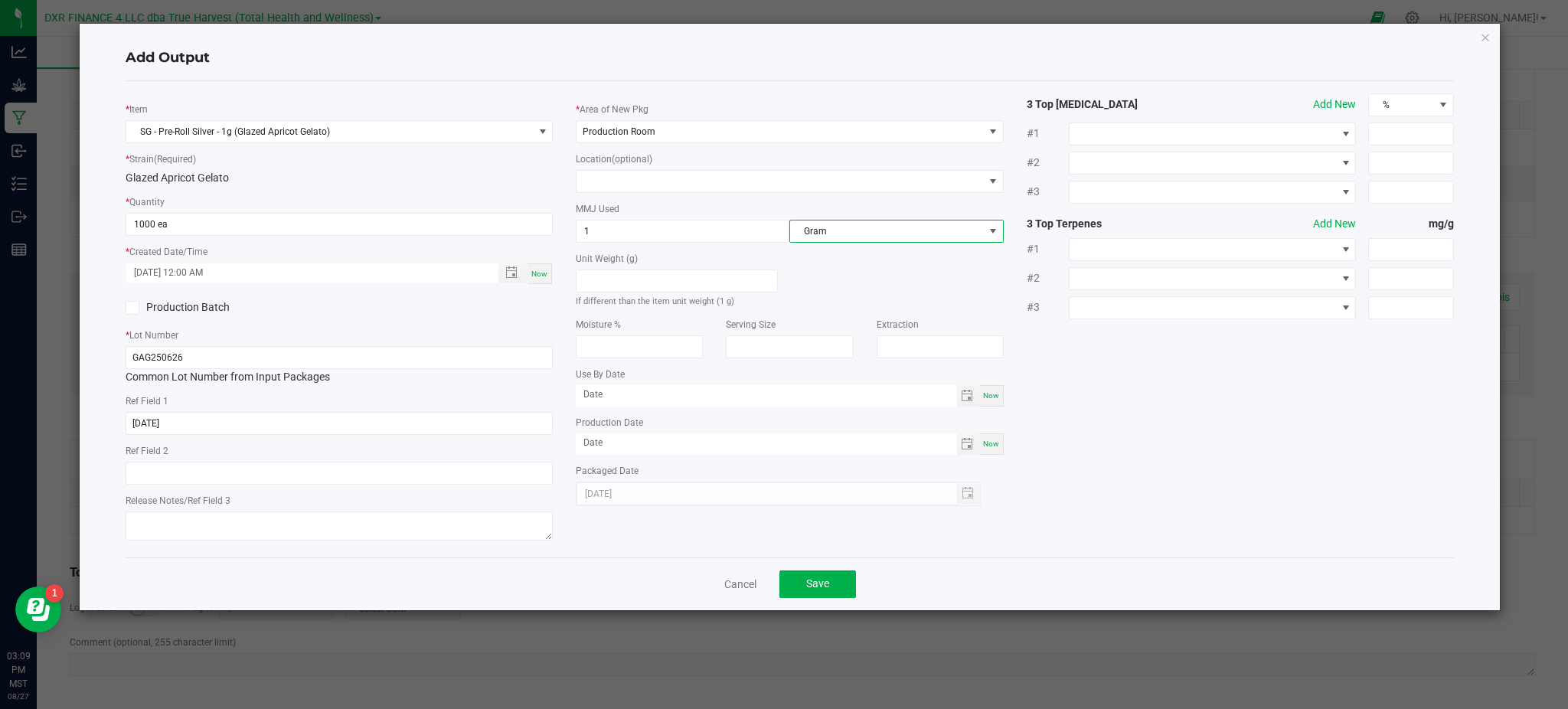
click at [1085, 353] on div "* Item SG - Pre-Roll Silver - 1g (Glazed Apricot Gelato) * Strain (Required) Gl…" at bounding box center [790, 319] width 1352 height 452
drag, startPoint x: 1077, startPoint y: 456, endPoint x: 1066, endPoint y: 462, distance: 12.5
click at [1071, 460] on div "* Item SG - Pre-Roll Silver - 1g (Glazed Apricot Gelato) * Strain (Required) Gl…" at bounding box center [790, 319] width 1352 height 452
click at [802, 587] on button "Save" at bounding box center [817, 584] width 77 height 27
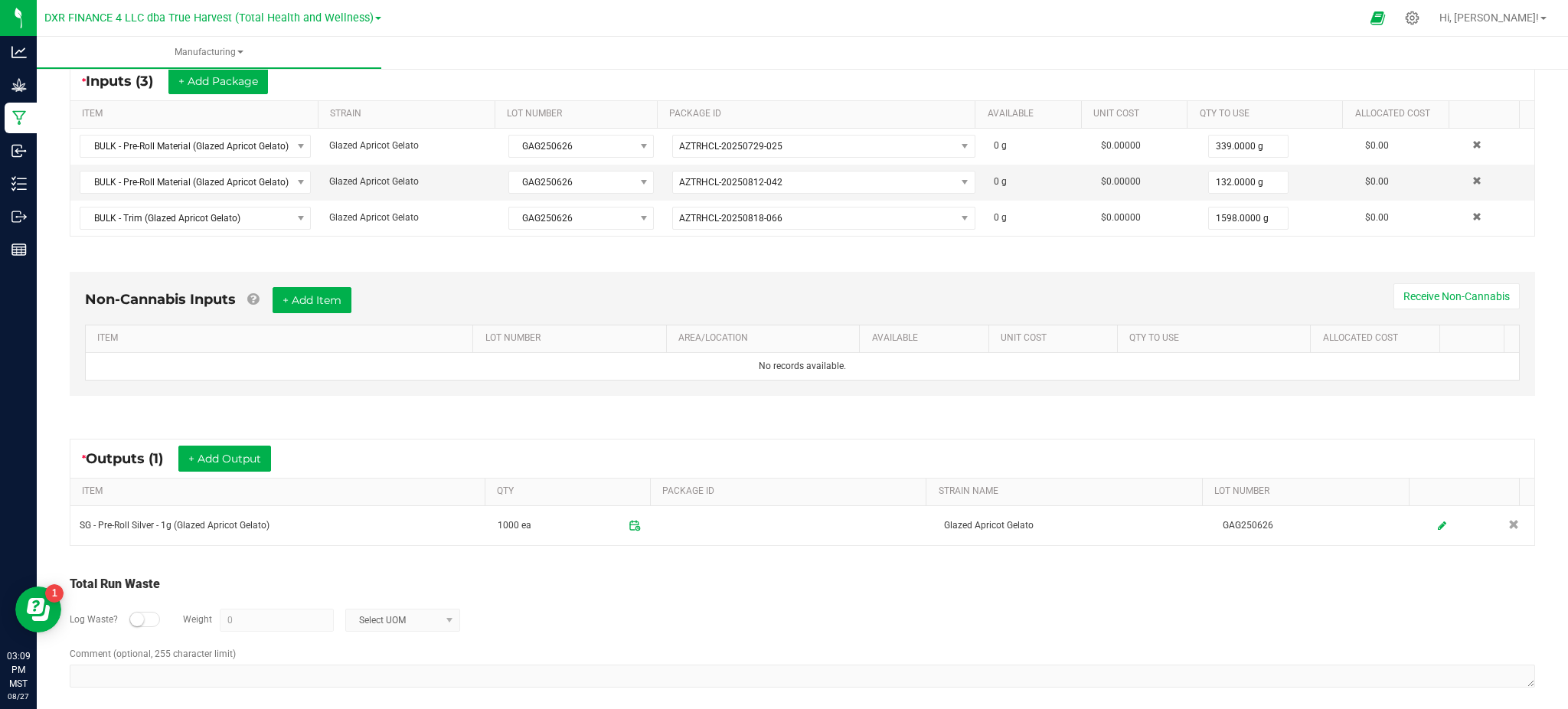
click at [610, 607] on div "Log Waste? Weight 0 Select UOM" at bounding box center [802, 620] width 1466 height 54
click at [221, 453] on button "+ Add Output" at bounding box center [225, 458] width 93 height 26
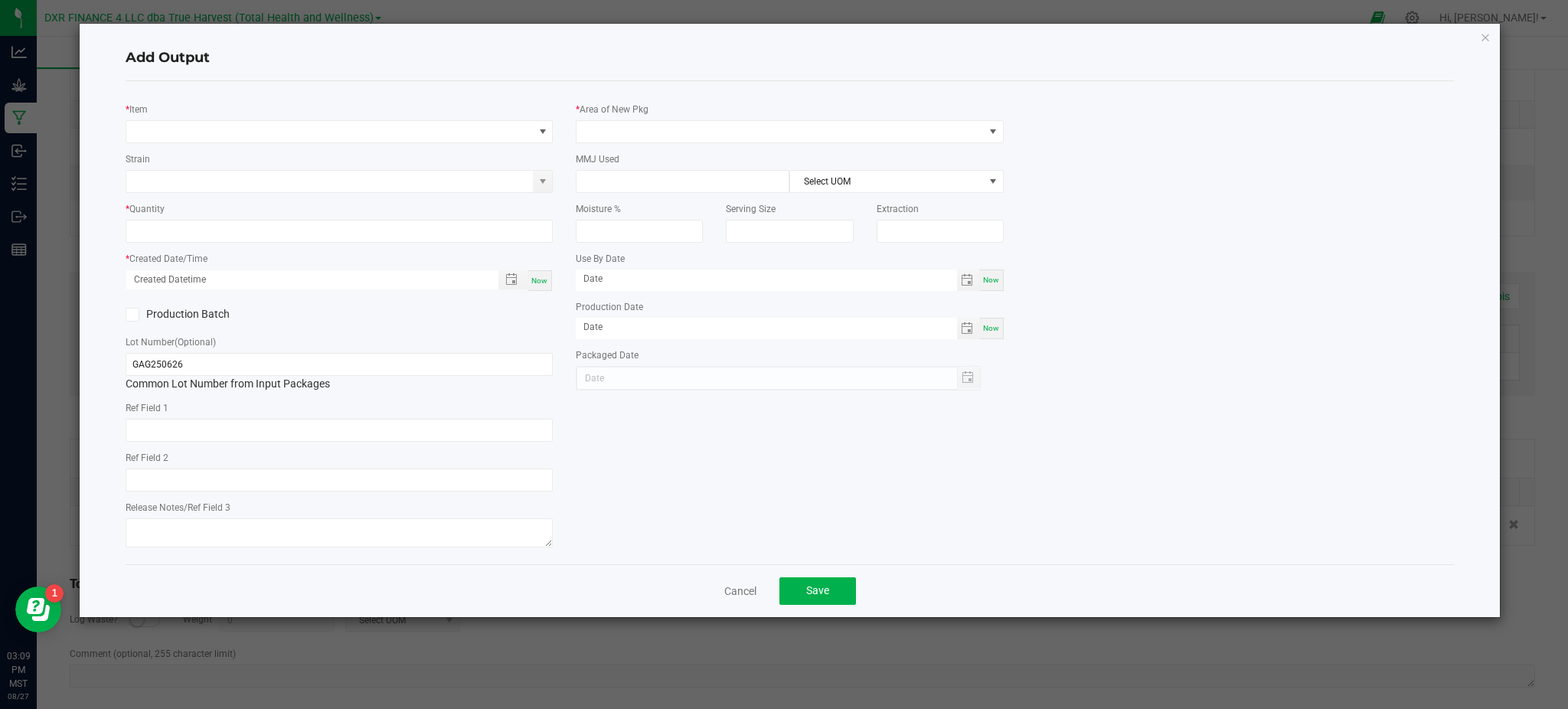
type input "2025-06-26"
click at [227, 134] on span "NO DATA FOUND" at bounding box center [329, 132] width 407 height 22
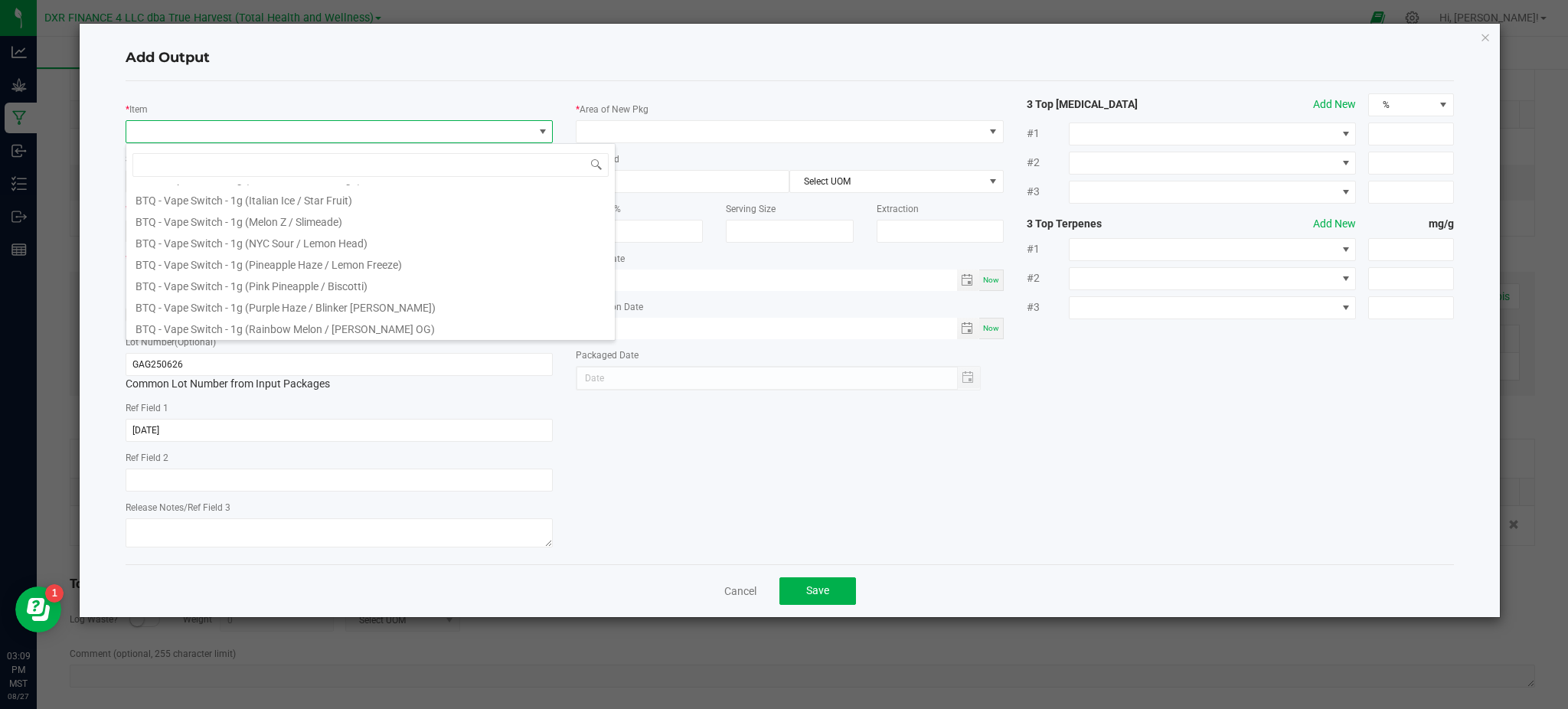
scroll to position [0, 0]
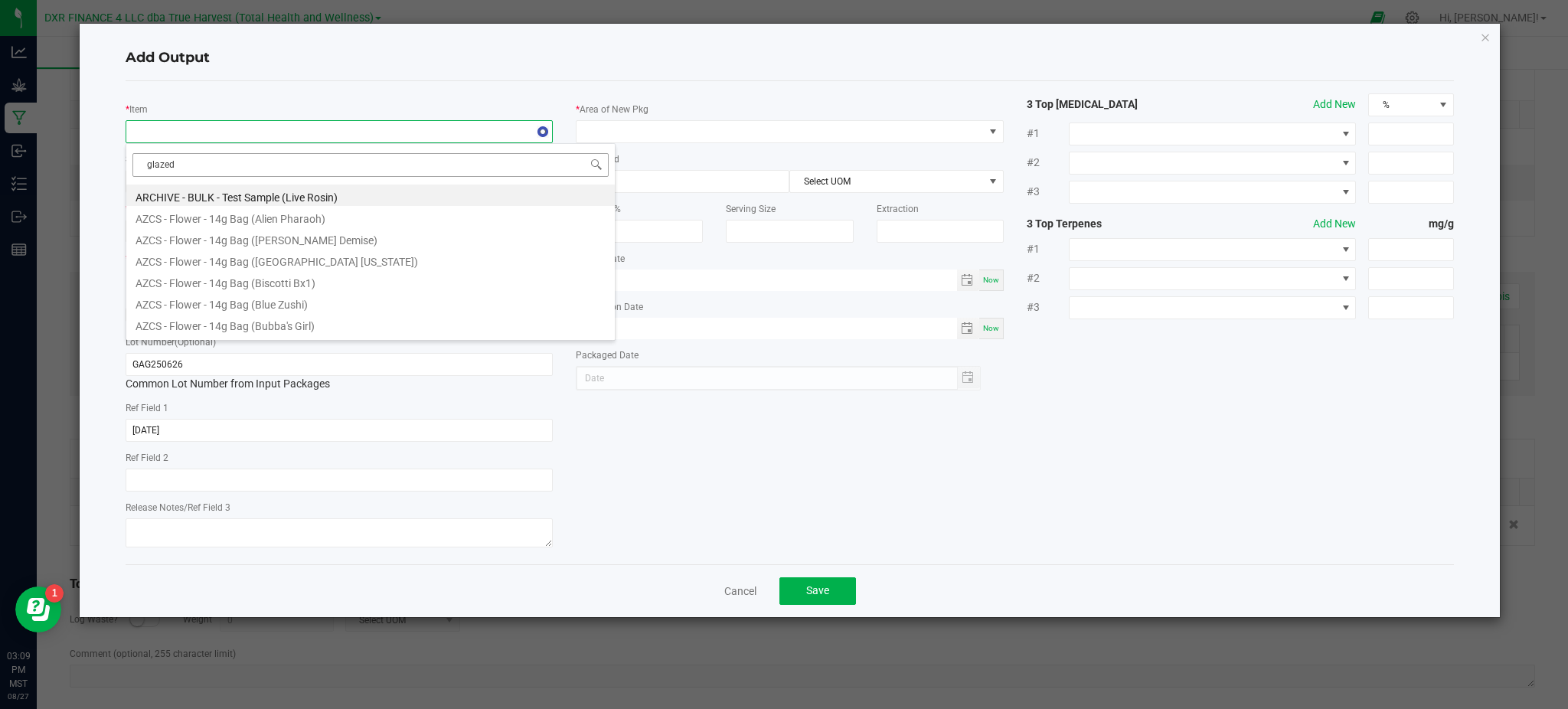
type input "glazed a"
click at [296, 322] on li "BULK - Pre-Roll Material (Glazed Apricot Gelato)" at bounding box center [370, 323] width 488 height 22
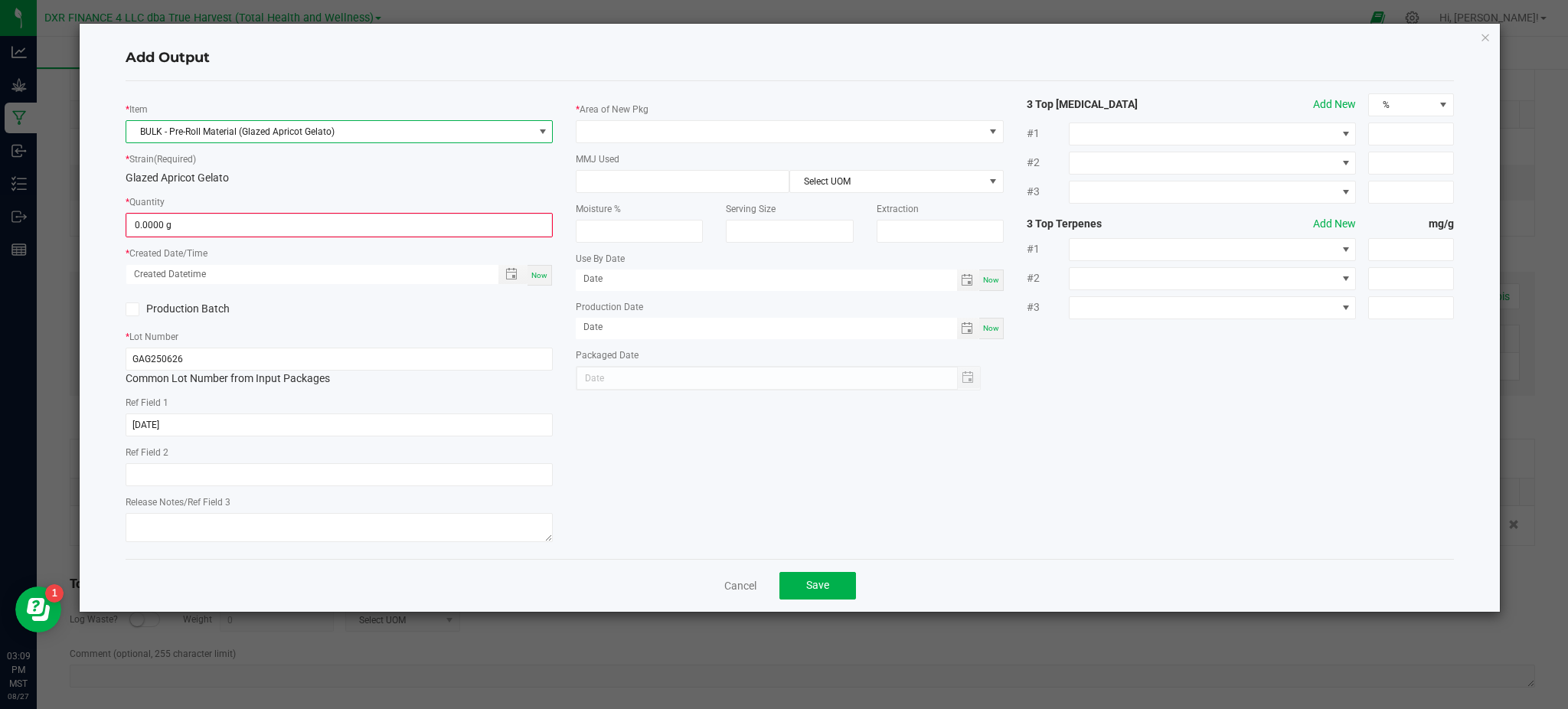
click at [317, 185] on div "* Item BULK - Pre-Roll Material (Glazed Apricot Gelato) * Strain (Required) Gla…" at bounding box center [338, 320] width 450 height 453
click at [295, 222] on input "0" at bounding box center [338, 225] width 424 height 22
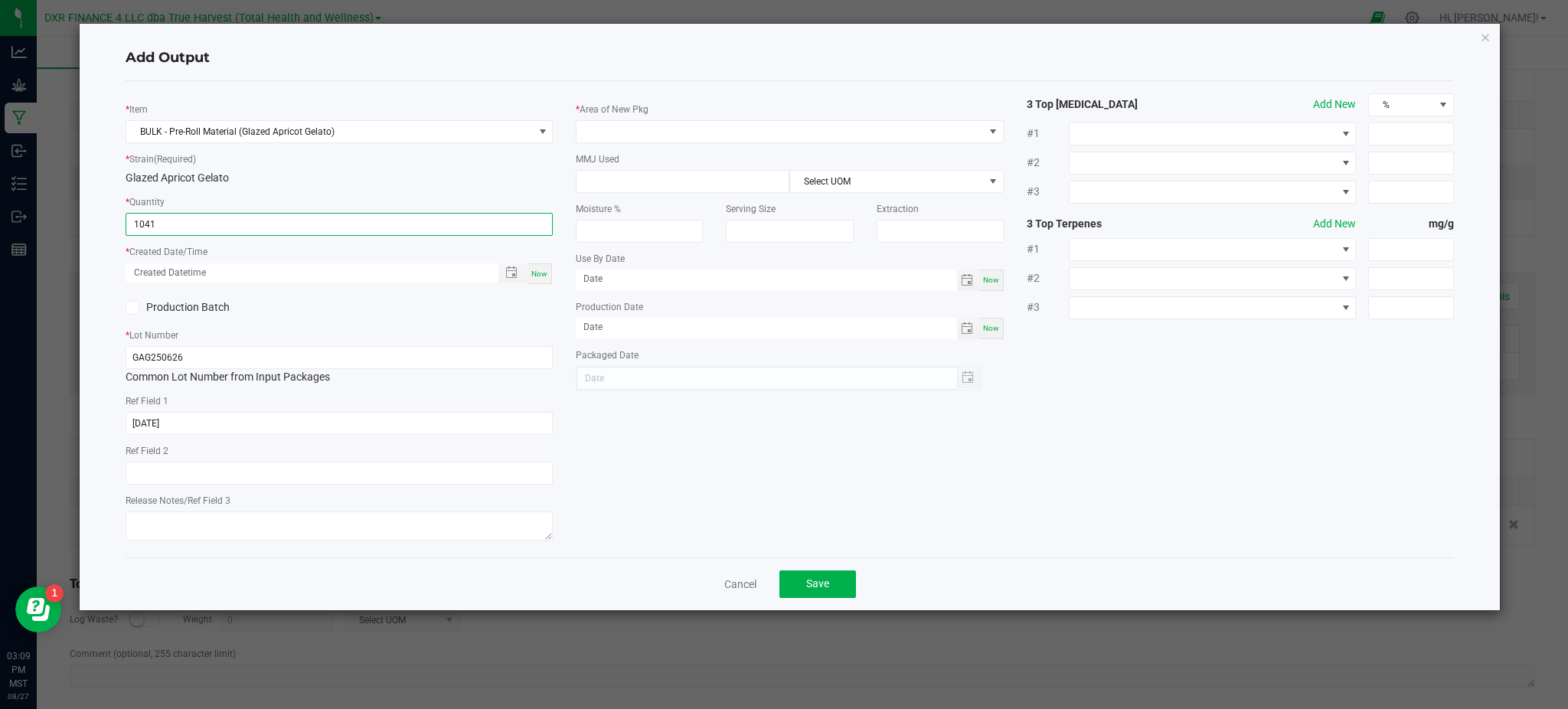
type input "1041.0000 g"
click at [468, 317] on div "Production Batch" at bounding box center [338, 308] width 450 height 23
click at [510, 271] on span "Toggle popup" at bounding box center [511, 272] width 12 height 12
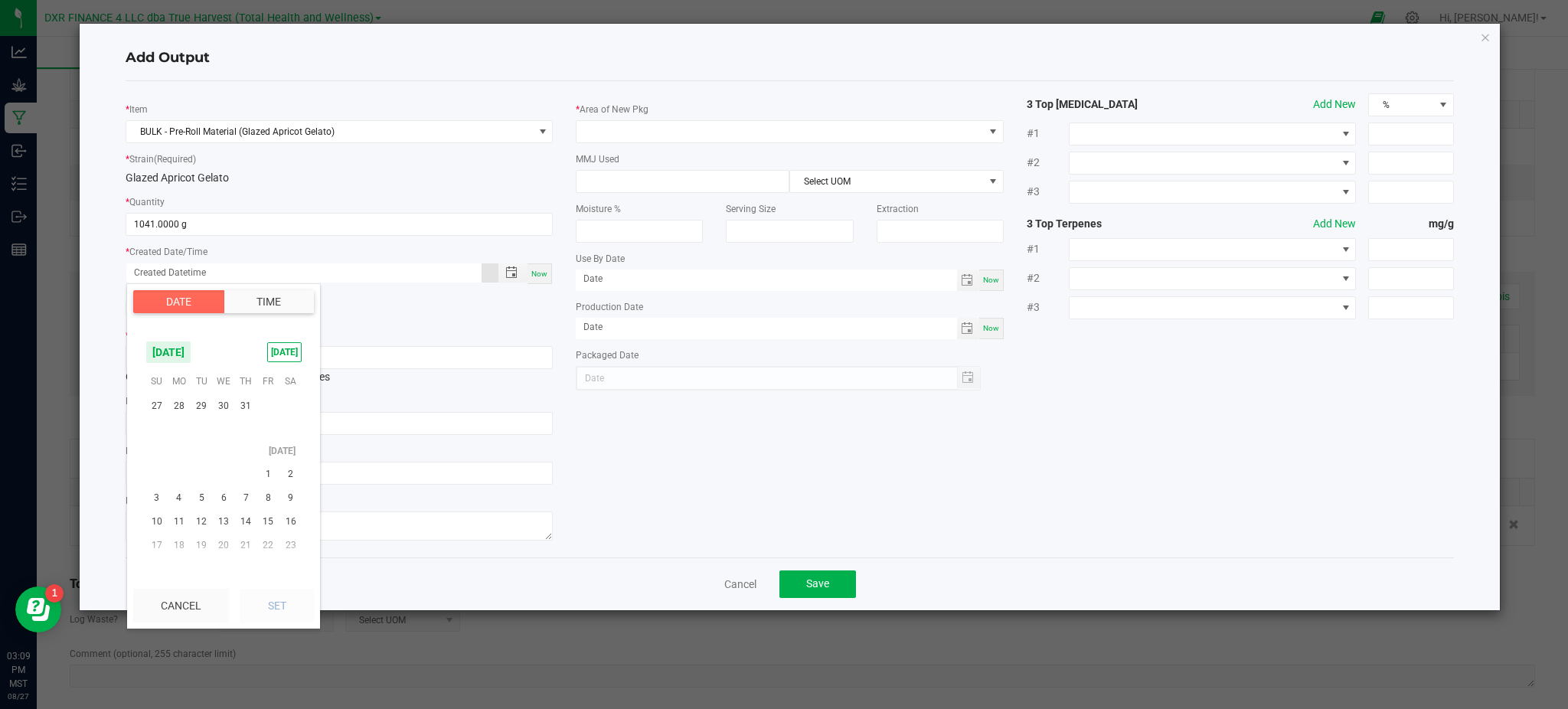
scroll to position [248063, 0]
drag, startPoint x: 248, startPoint y: 455, endPoint x: 249, endPoint y: 464, distance: 9.1
click at [248, 458] on span "26" at bounding box center [246, 451] width 22 height 24
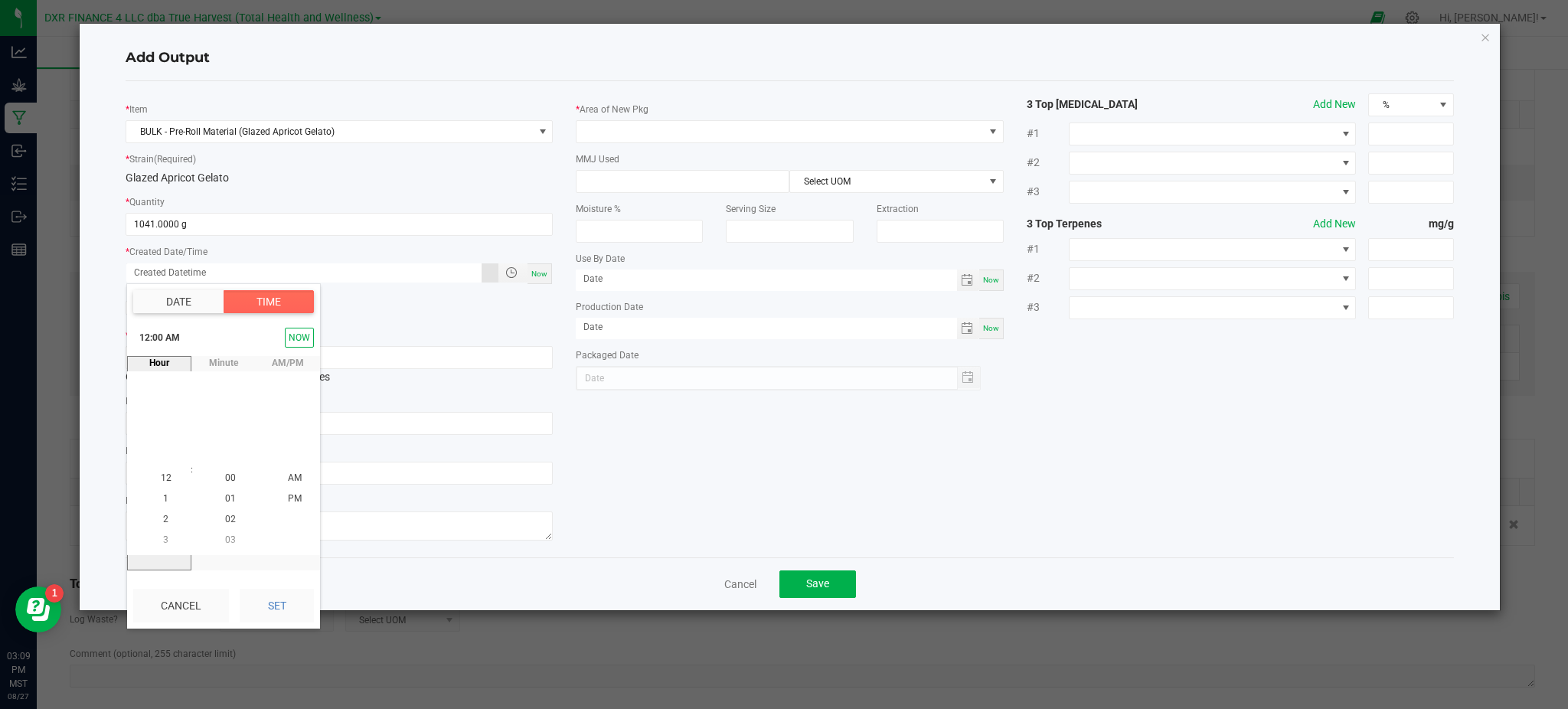
drag, startPoint x: 264, startPoint y: 595, endPoint x: 541, endPoint y: 502, distance: 292.2
click at [267, 592] on button "Set" at bounding box center [277, 606] width 74 height 34
type input "06/26/2025 12:00 AM"
type input "06/26/2025"
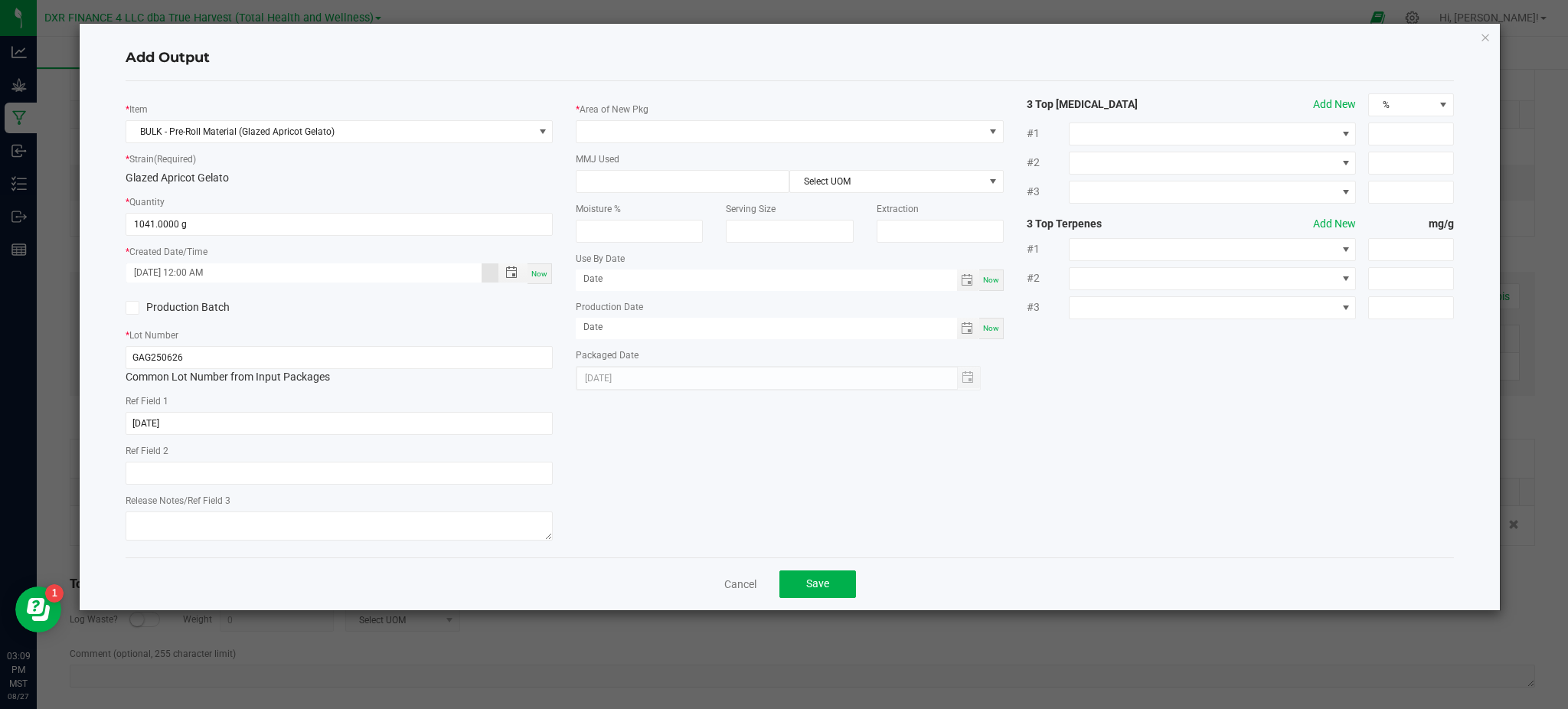
click at [722, 447] on div "* Item BULK - Pre-Roll Material (Glazed Apricot Gelato) * Strain (Required) Gla…" at bounding box center [790, 319] width 1352 height 452
drag, startPoint x: 310, startPoint y: 80, endPoint x: 333, endPoint y: 74, distance: 23.8
click at [311, 80] on div "Add Output" at bounding box center [789, 59] width 1328 height 45
click at [611, 127] on span at bounding box center [779, 132] width 407 height 22
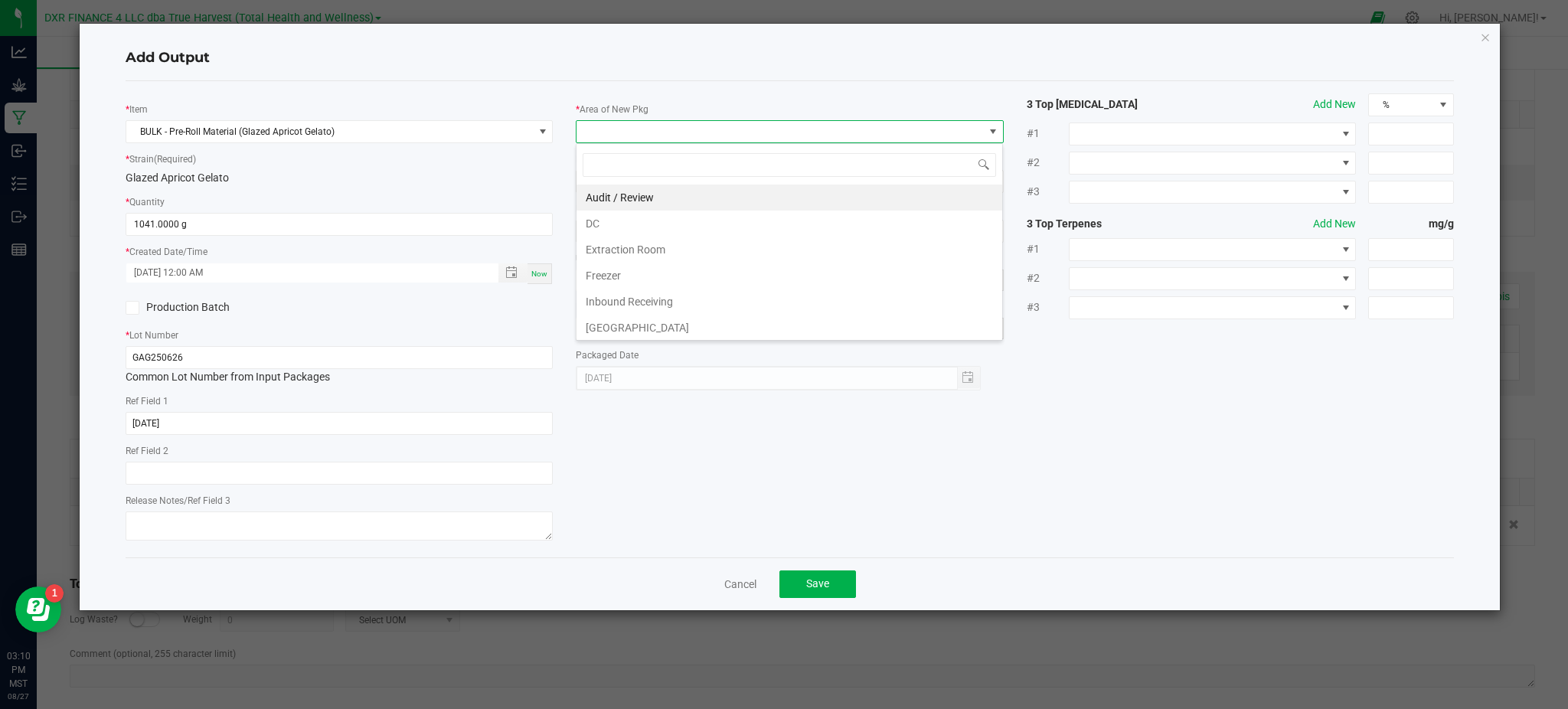
scroll to position [23, 428]
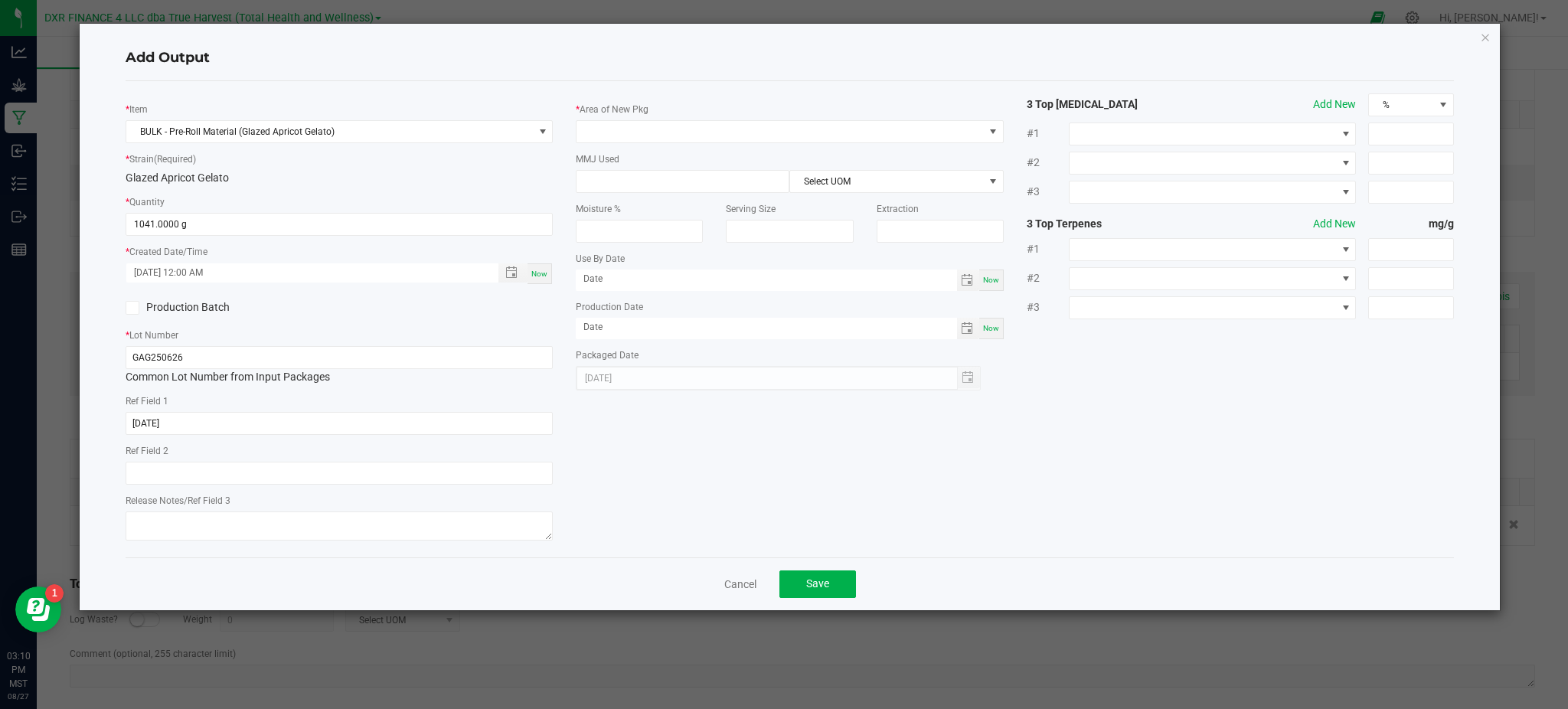
click at [919, 463] on div "* Item BULK - Pre-Roll Material (Glazed Apricot Gelato) * Strain (Required) Gla…" at bounding box center [790, 319] width 1352 height 452
drag, startPoint x: 996, startPoint y: 455, endPoint x: 989, endPoint y: 353, distance: 102.2
click at [997, 453] on div "* Item BULK - Pre-Roll Material (Glazed Apricot Gelato) * Strain (Required) Gla…" at bounding box center [790, 319] width 1352 height 452
click at [885, 85] on div "* Item BULK - Pre-Roll Material (Glazed Apricot Gelato) * Strain (Required) Gla…" at bounding box center [789, 319] width 1328 height 476
click at [764, 127] on span at bounding box center [779, 132] width 407 height 22
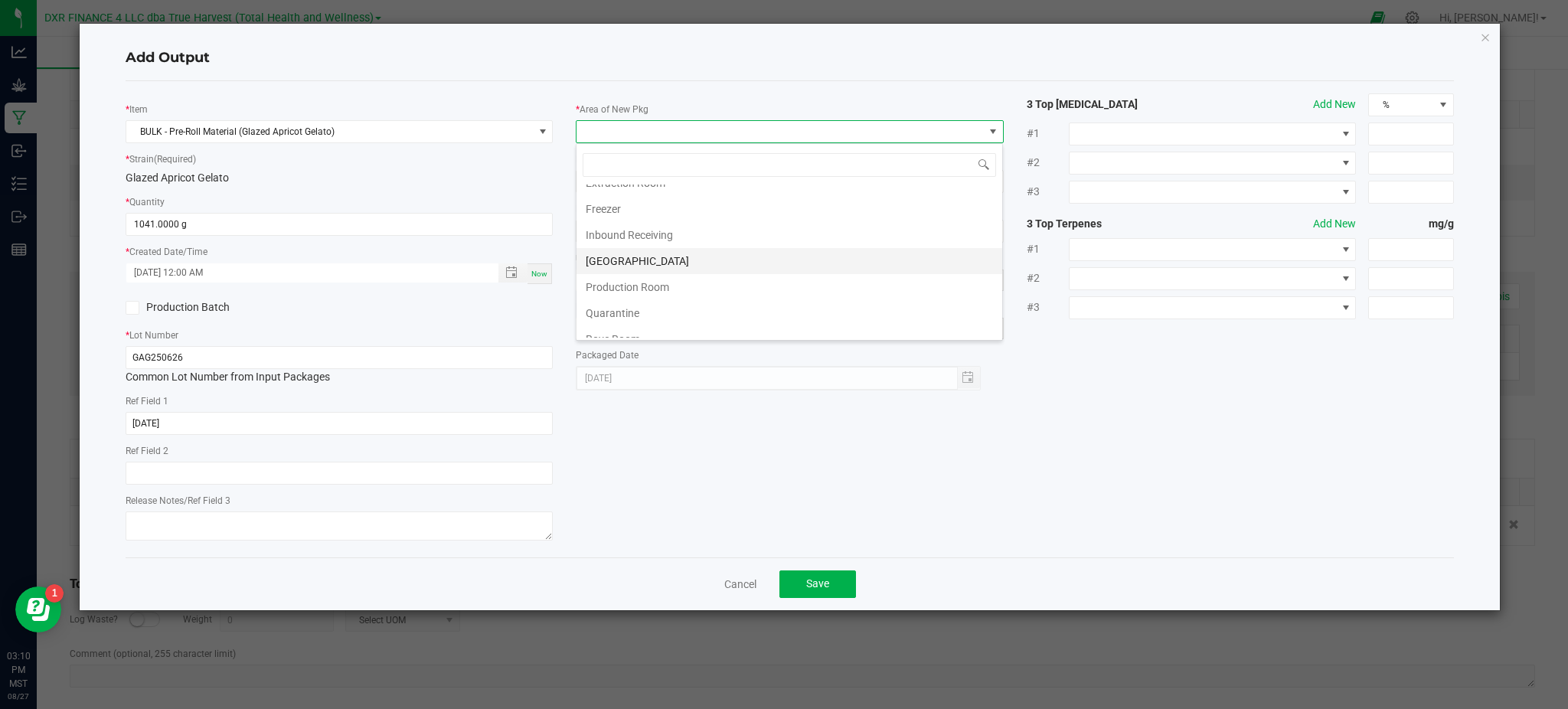
scroll to position [101, 0]
click at [682, 252] on li "Production Room" at bounding box center [789, 251] width 426 height 26
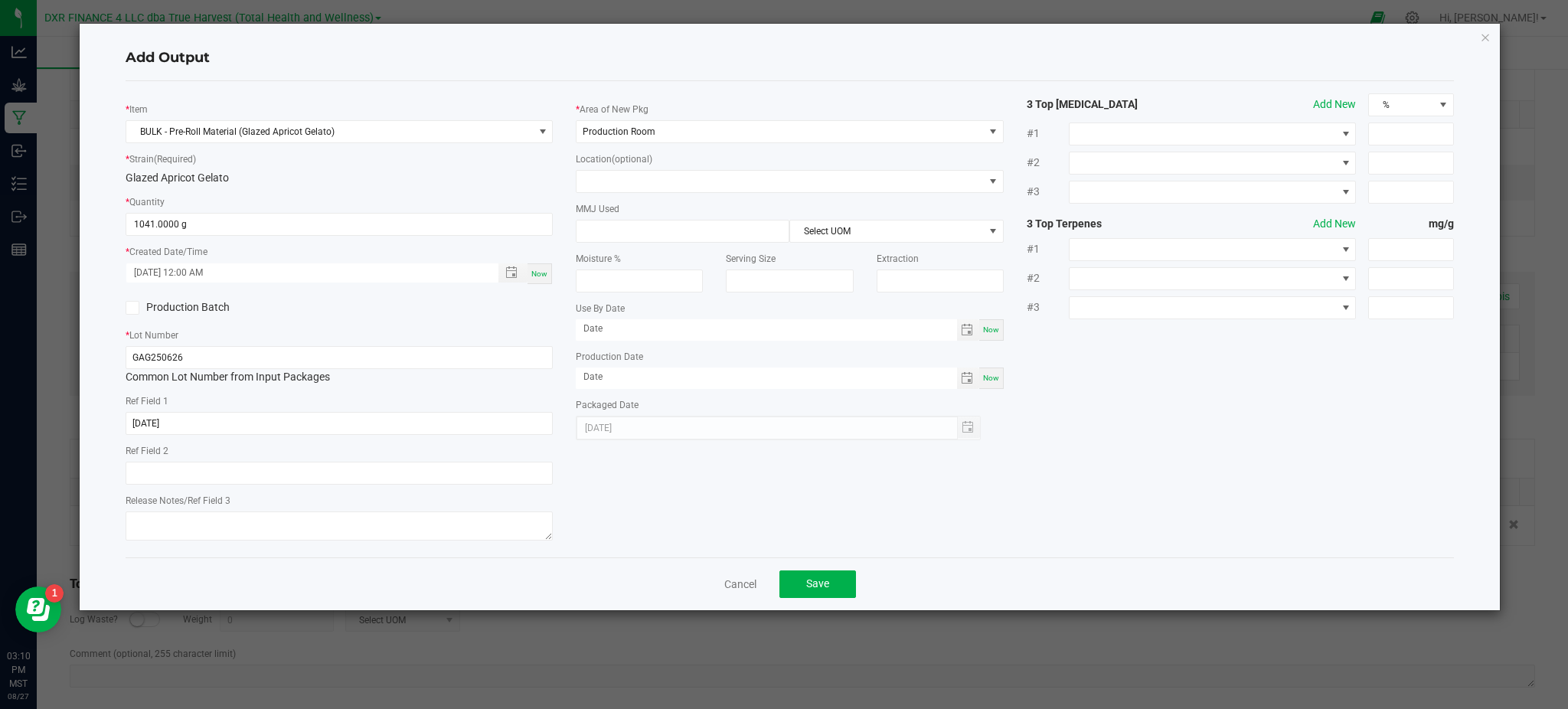
drag, startPoint x: 1204, startPoint y: 376, endPoint x: 1208, endPoint y: 368, distance: 8.9
click at [1208, 372] on div "* Item BULK - Pre-Roll Material (Glazed Apricot Gelato) * Strain (Required) Gla…" at bounding box center [790, 319] width 1352 height 452
drag, startPoint x: 1173, startPoint y: 408, endPoint x: 1135, endPoint y: 426, distance: 42.0
click at [1170, 408] on div "* Item BULK - Pre-Roll Material (Glazed Apricot Gelato) * Strain (Required) Gla…" at bounding box center [790, 319] width 1352 height 452
click at [814, 585] on span "Save" at bounding box center [817, 583] width 23 height 12
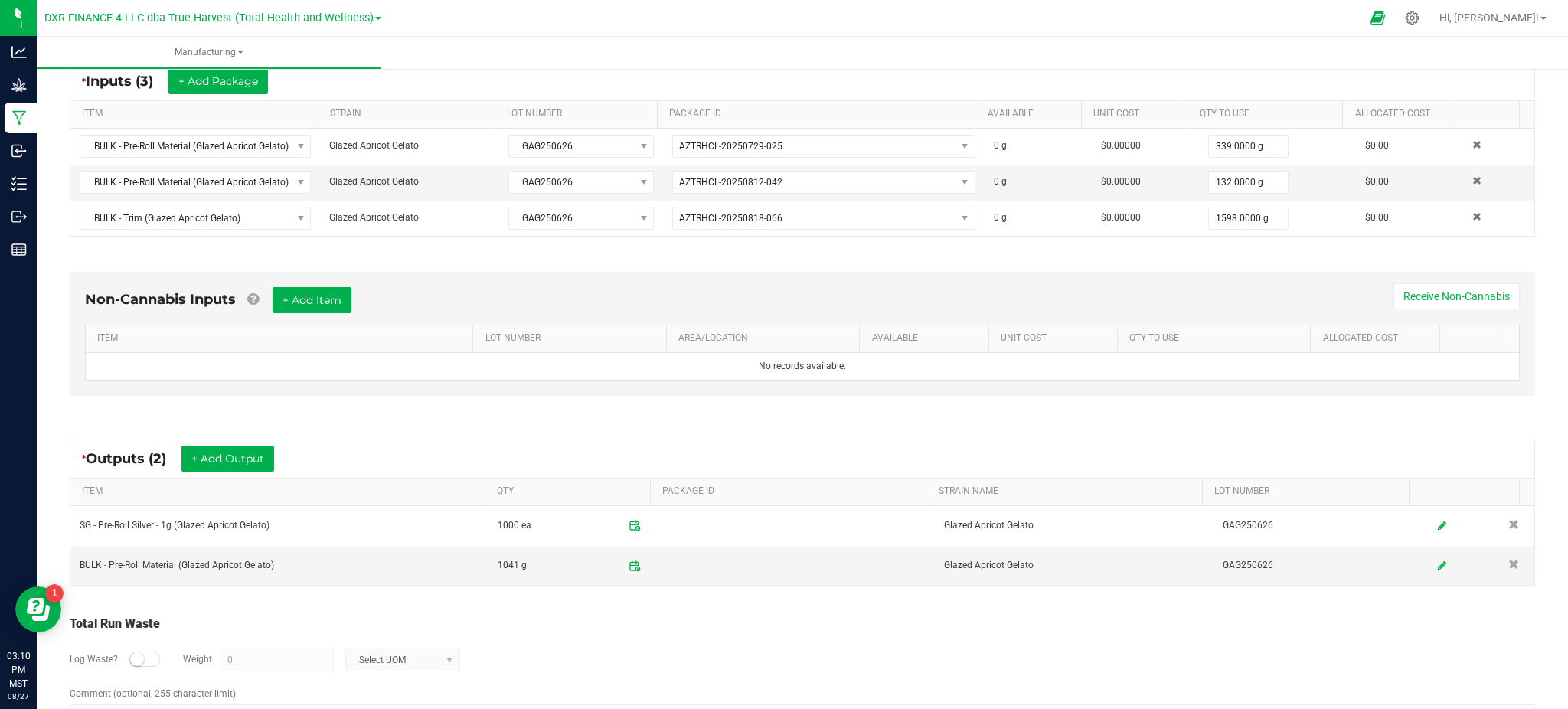
drag, startPoint x: 835, startPoint y: 605, endPoint x: 848, endPoint y: 605, distance: 13.0
click at [842, 605] on div "Total Run Waste Log Waste? Weight 0 Select UOM Comment (optional, 255 character…" at bounding box center [802, 671] width 1493 height 145
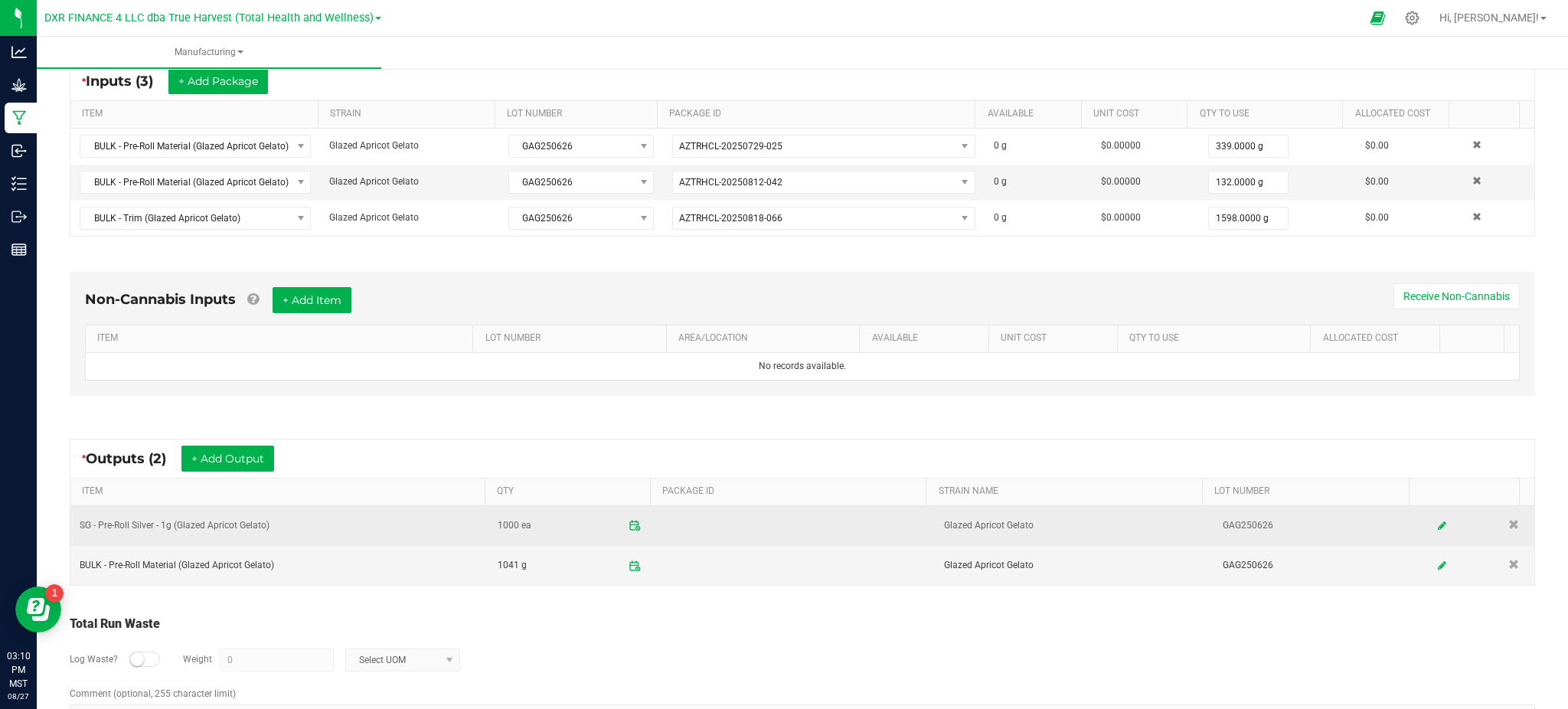
scroll to position [0, 0]
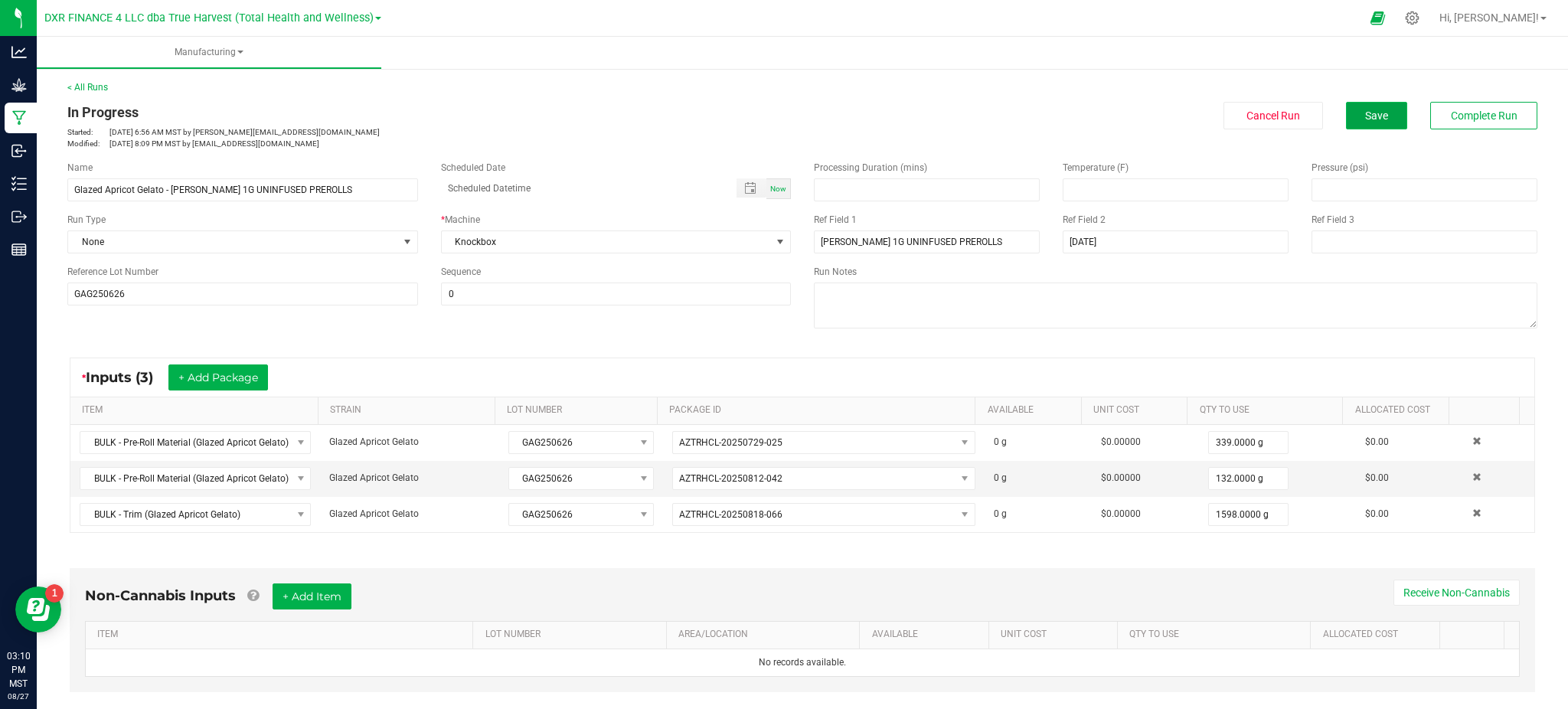
click at [1368, 105] on button "Save" at bounding box center [1377, 115] width 62 height 27
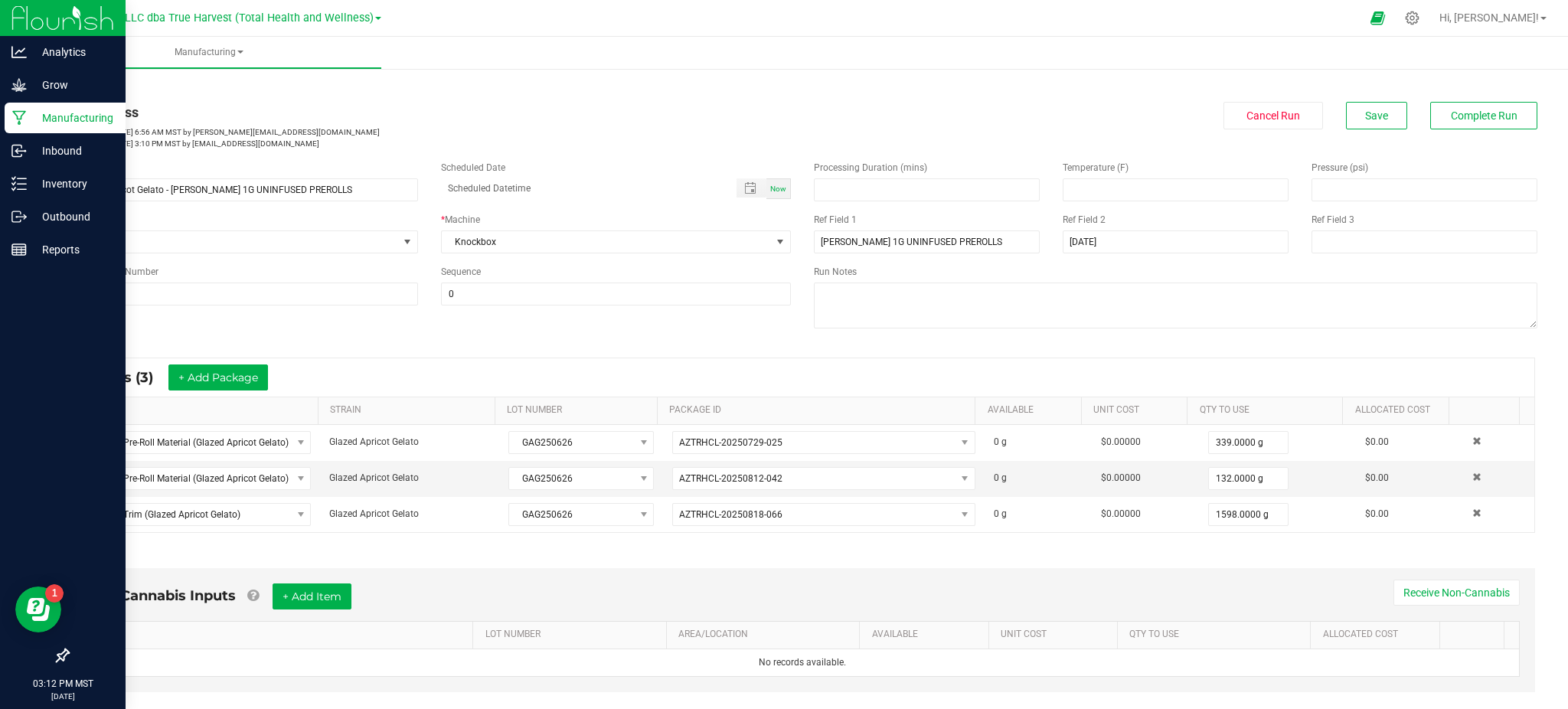
click at [5, 281] on div "Analytics Grow Manufacturing Inbound Inventory Outbound Reports 03:12 PM MST 08…" at bounding box center [784, 354] width 1568 height 709
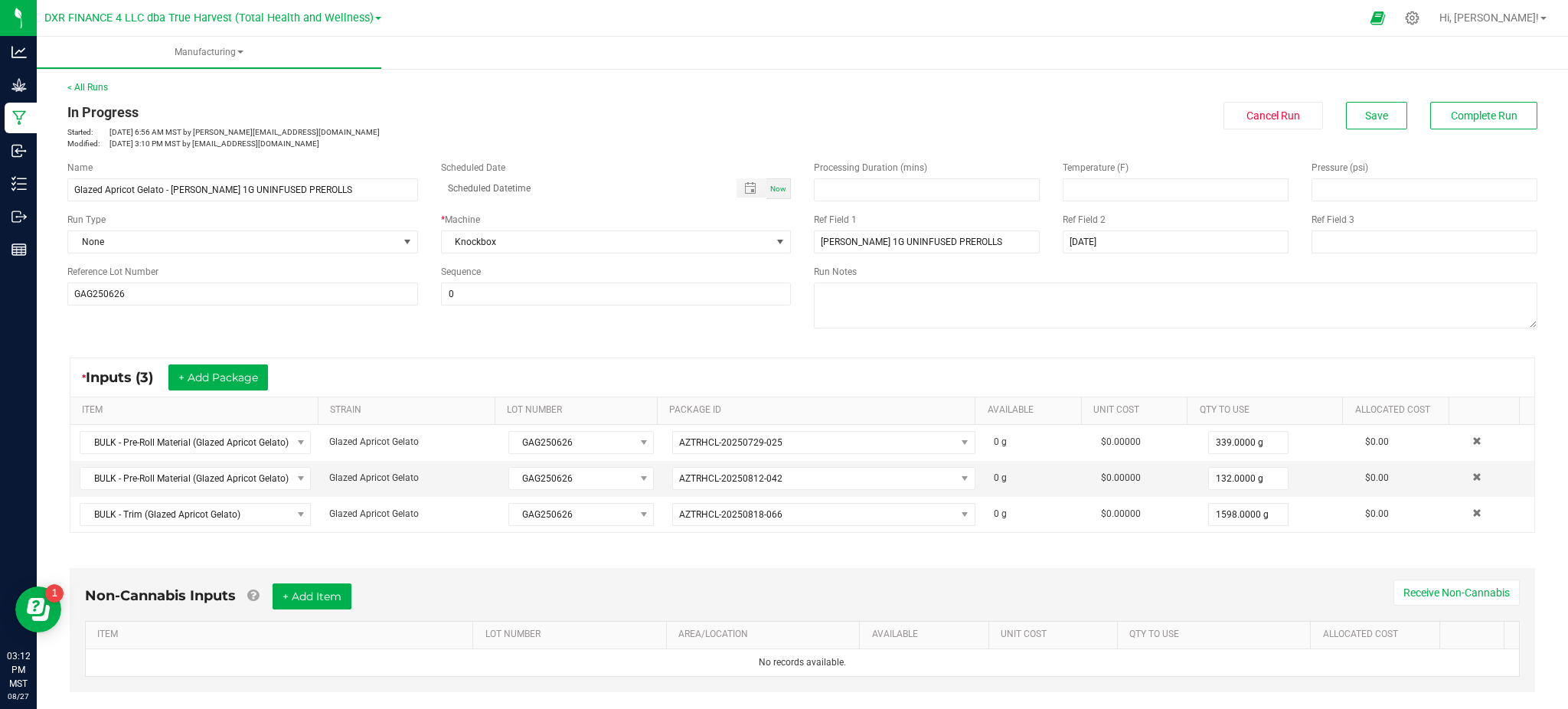
drag, startPoint x: 388, startPoint y: 344, endPoint x: 883, endPoint y: 209, distance: 513.1
click at [398, 340] on manufacturing-process-run "< All Runs In Progress Started: Aug 25, 2025 6:56 AM MST by ekincheloe@trueharv…" at bounding box center [802, 561] width 1470 height 961
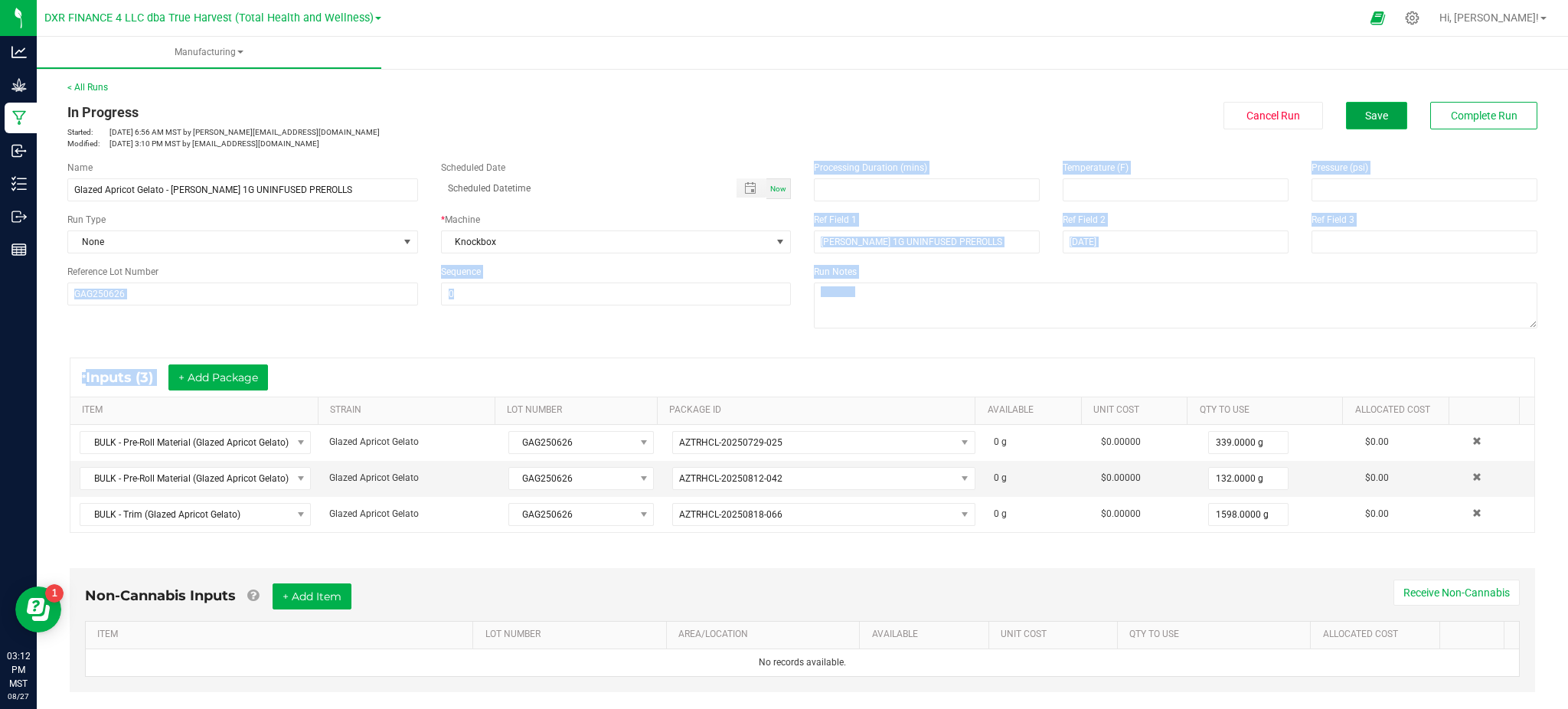
click at [1365, 114] on span "Save" at bounding box center [1377, 115] width 23 height 12
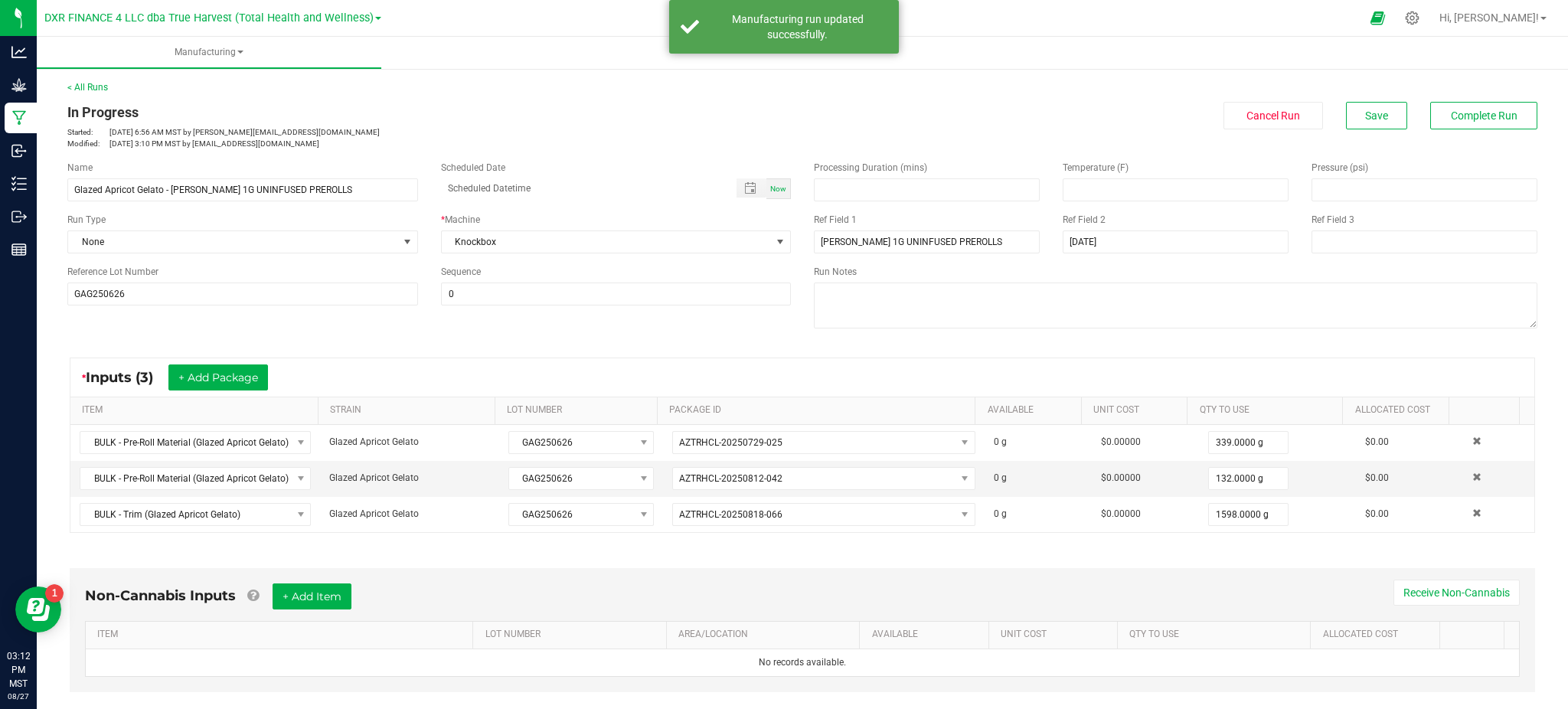
click at [541, 104] on div "In Progress" at bounding box center [428, 112] width 723 height 21
click at [89, 85] on link "< All Runs" at bounding box center [87, 86] width 41 height 10
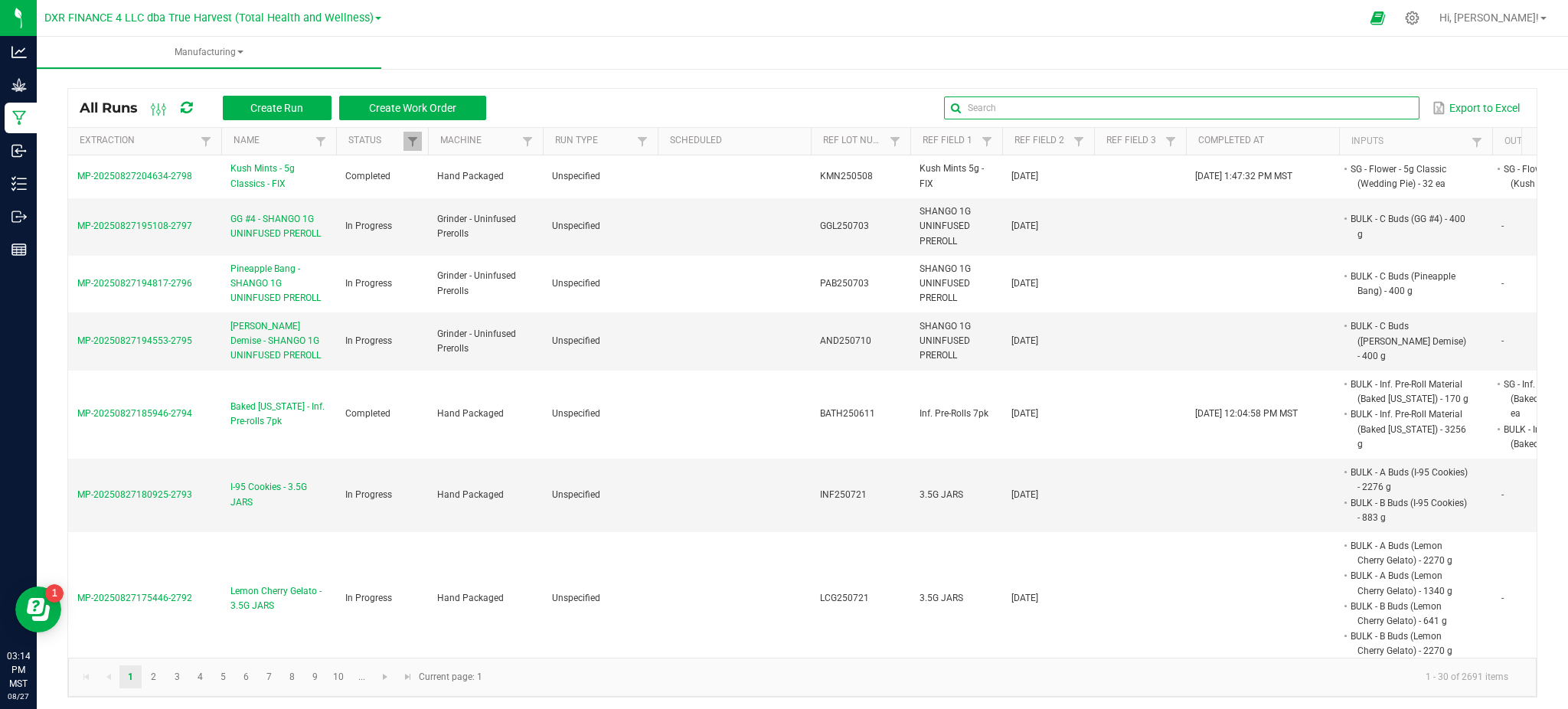
drag, startPoint x: 1376, startPoint y: 101, endPoint x: 1387, endPoint y: 89, distance: 16.3
click at [1376, 101] on input "text" at bounding box center [1181, 108] width 475 height 23
paste input "CEUS250626"
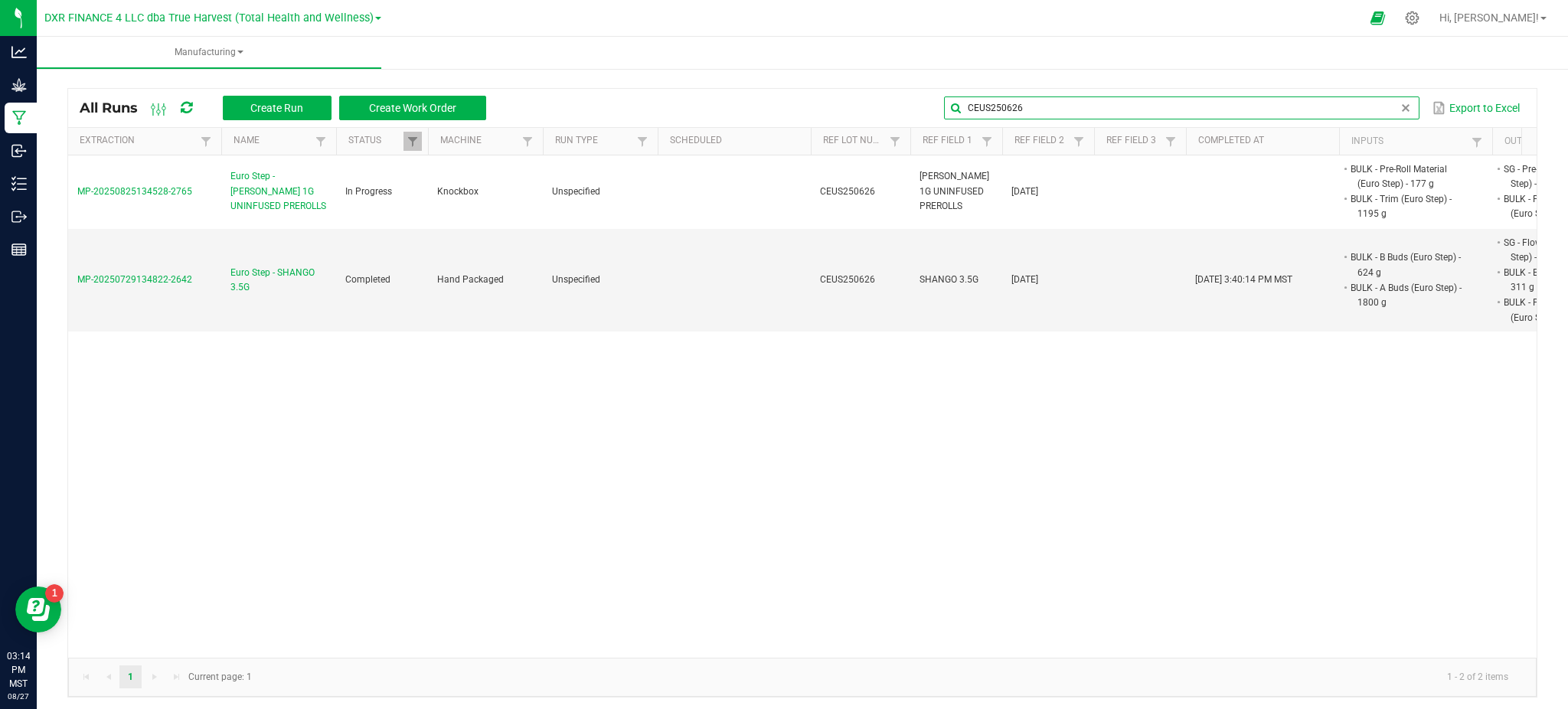
type input "CEUS250626"
click at [609, 75] on div "All Runs Create Run Create Work Order CEUS250626 Export to Excel Extraction Nam…" at bounding box center [802, 389] width 1531 height 647
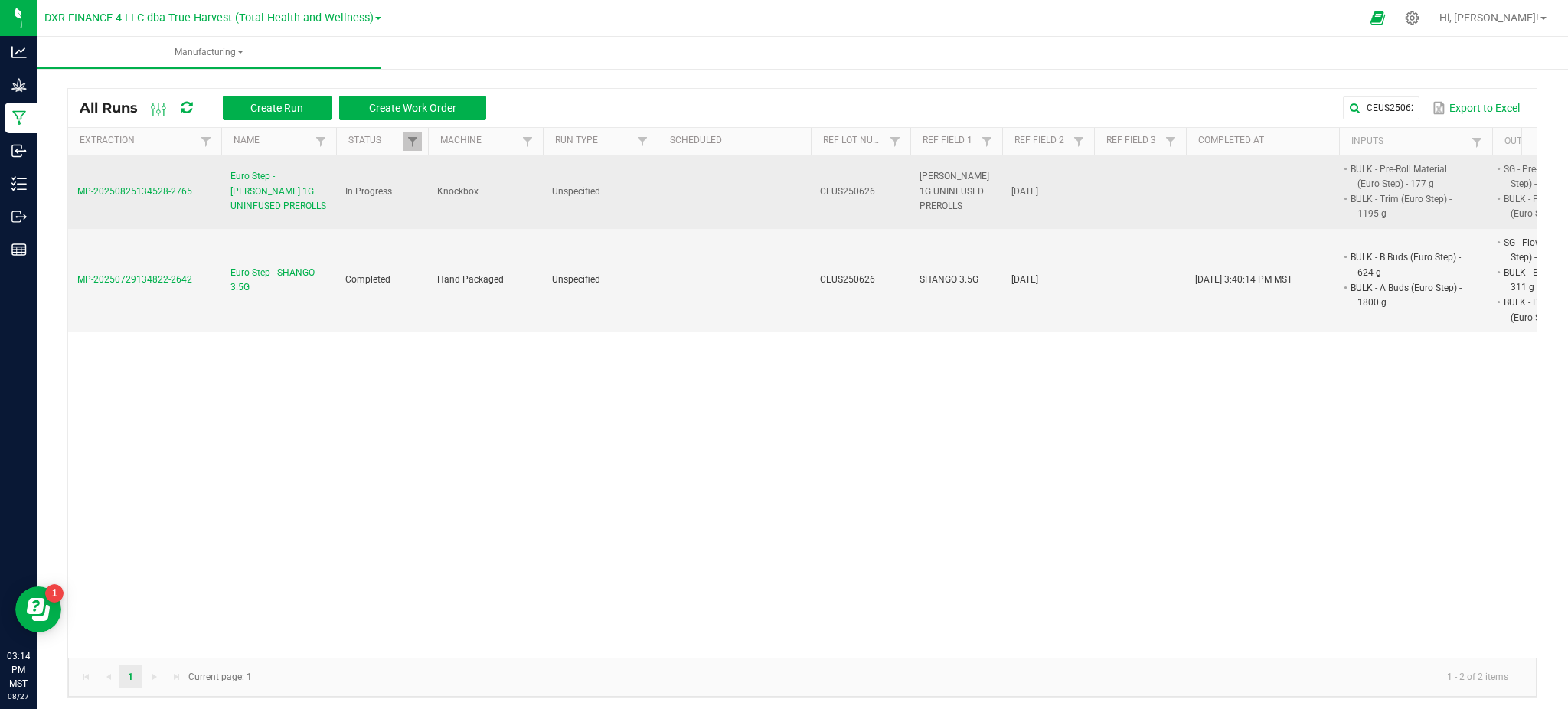
click at [276, 194] on span "Euro Step - SILVERS 1G UNINFUSED PREROLLS" at bounding box center [279, 191] width 97 height 45
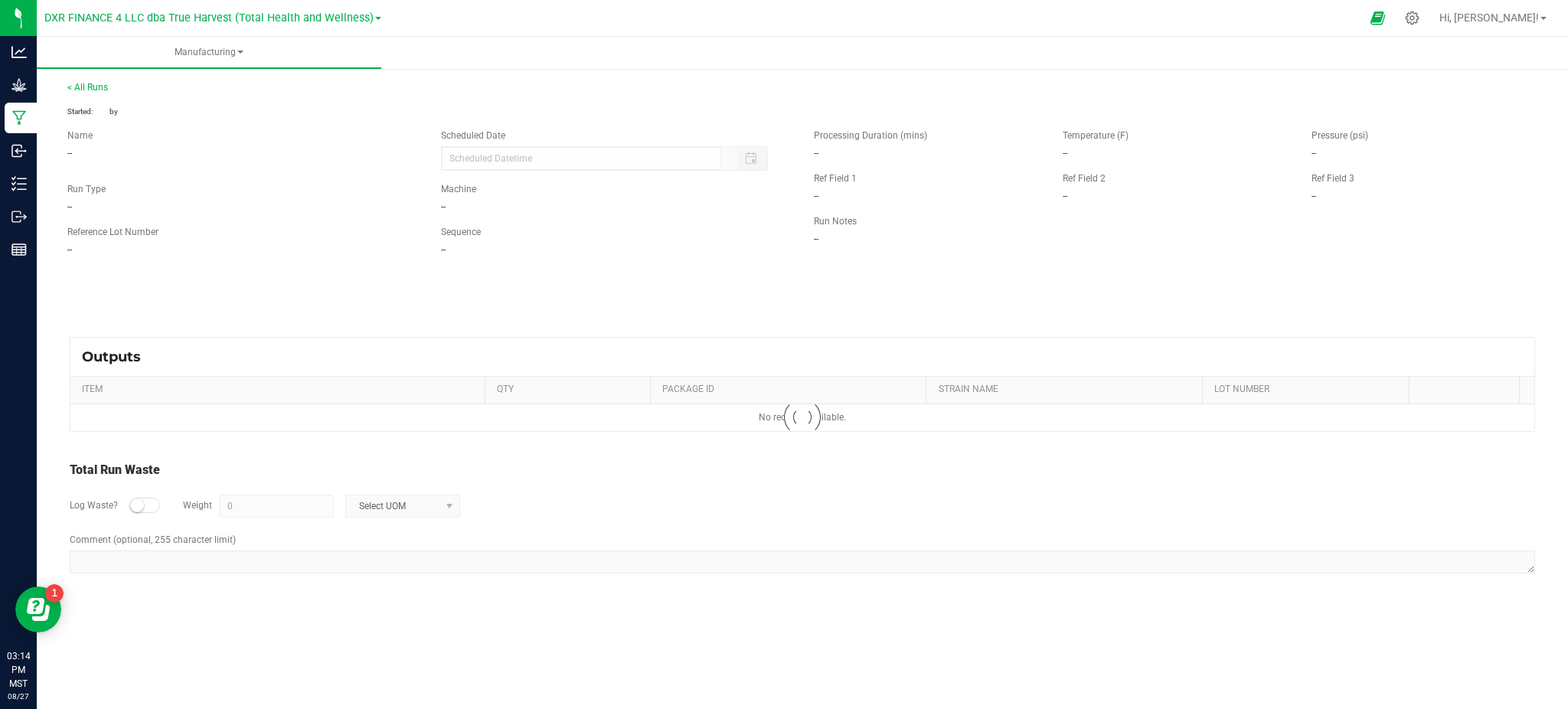
type input "4 g"
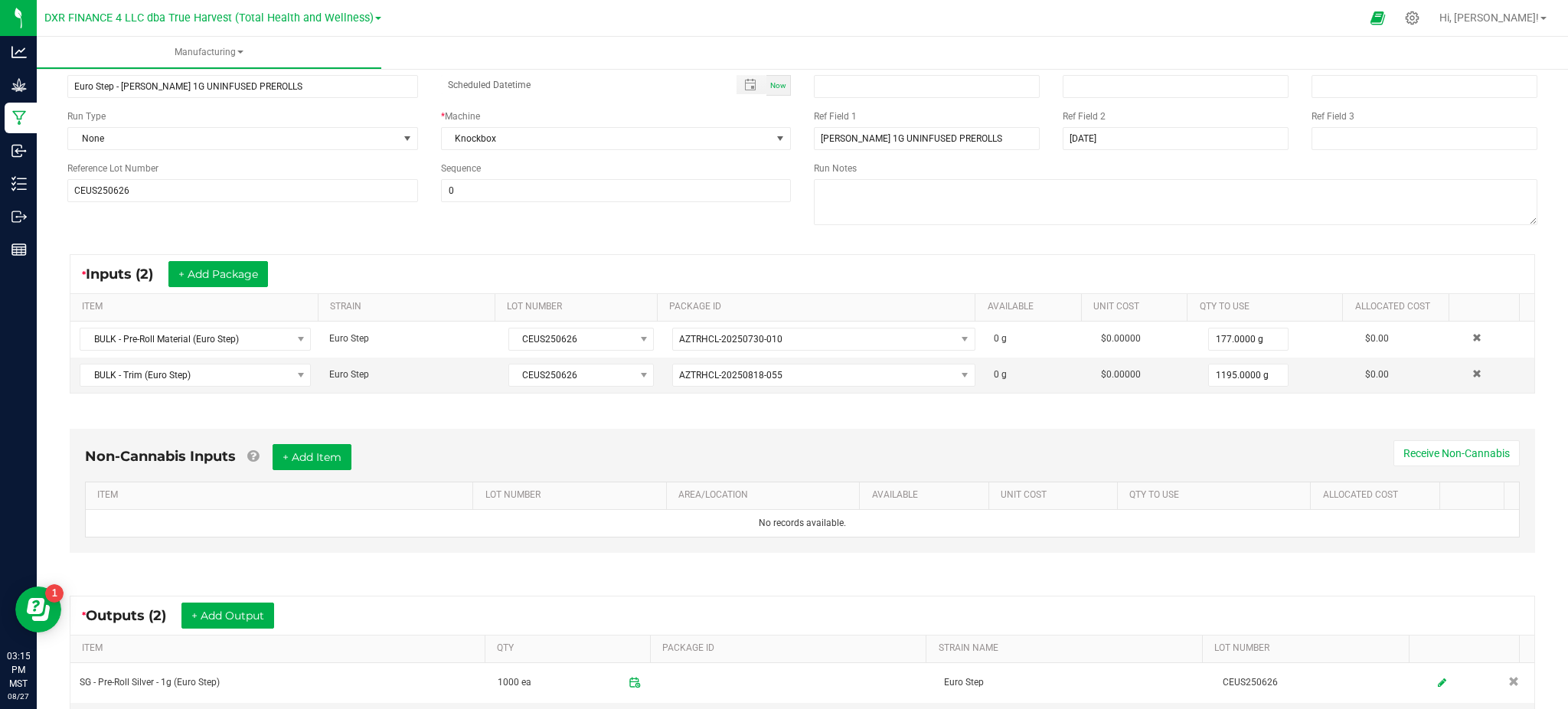
scroll to position [313, 0]
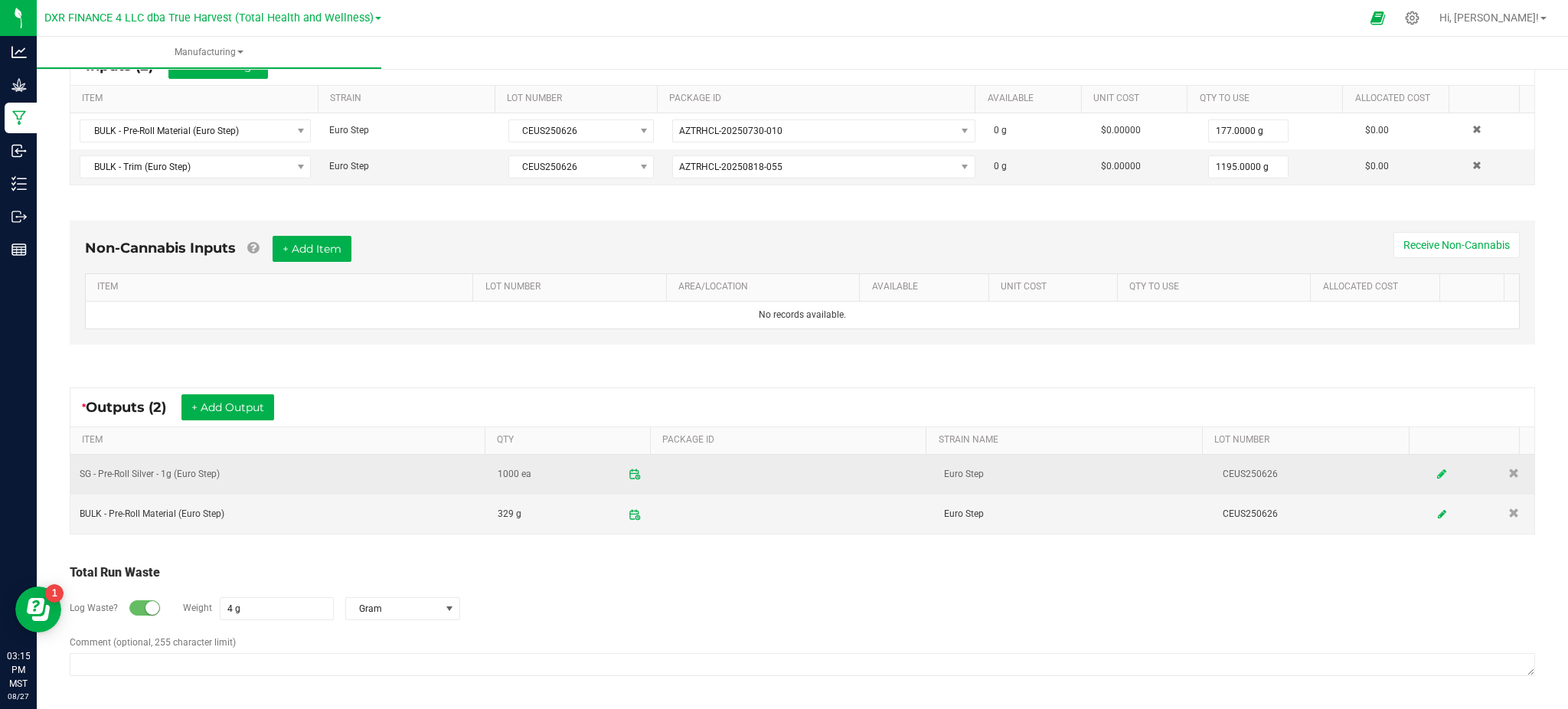
click at [1431, 476] on link at bounding box center [1443, 474] width 23 height 29
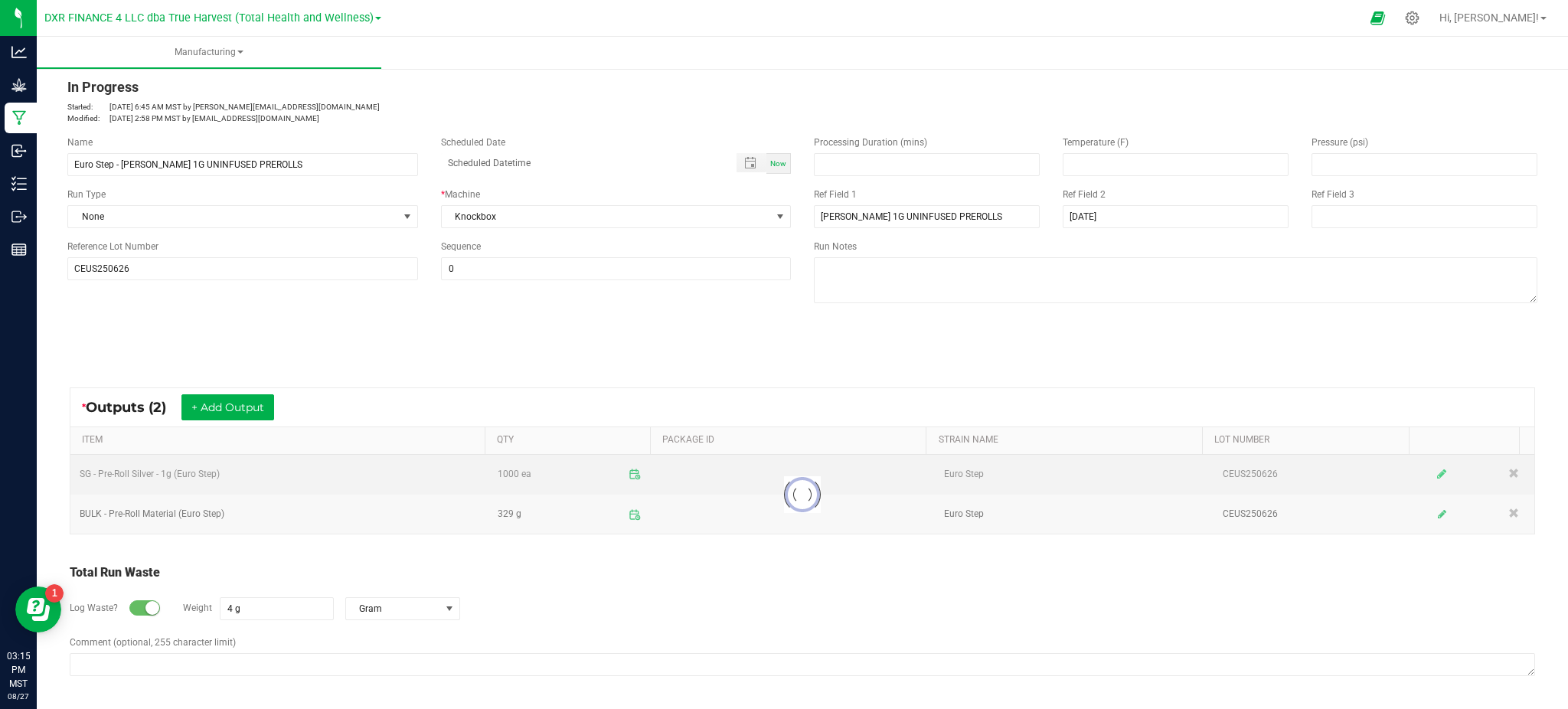
scroll to position [26, 0]
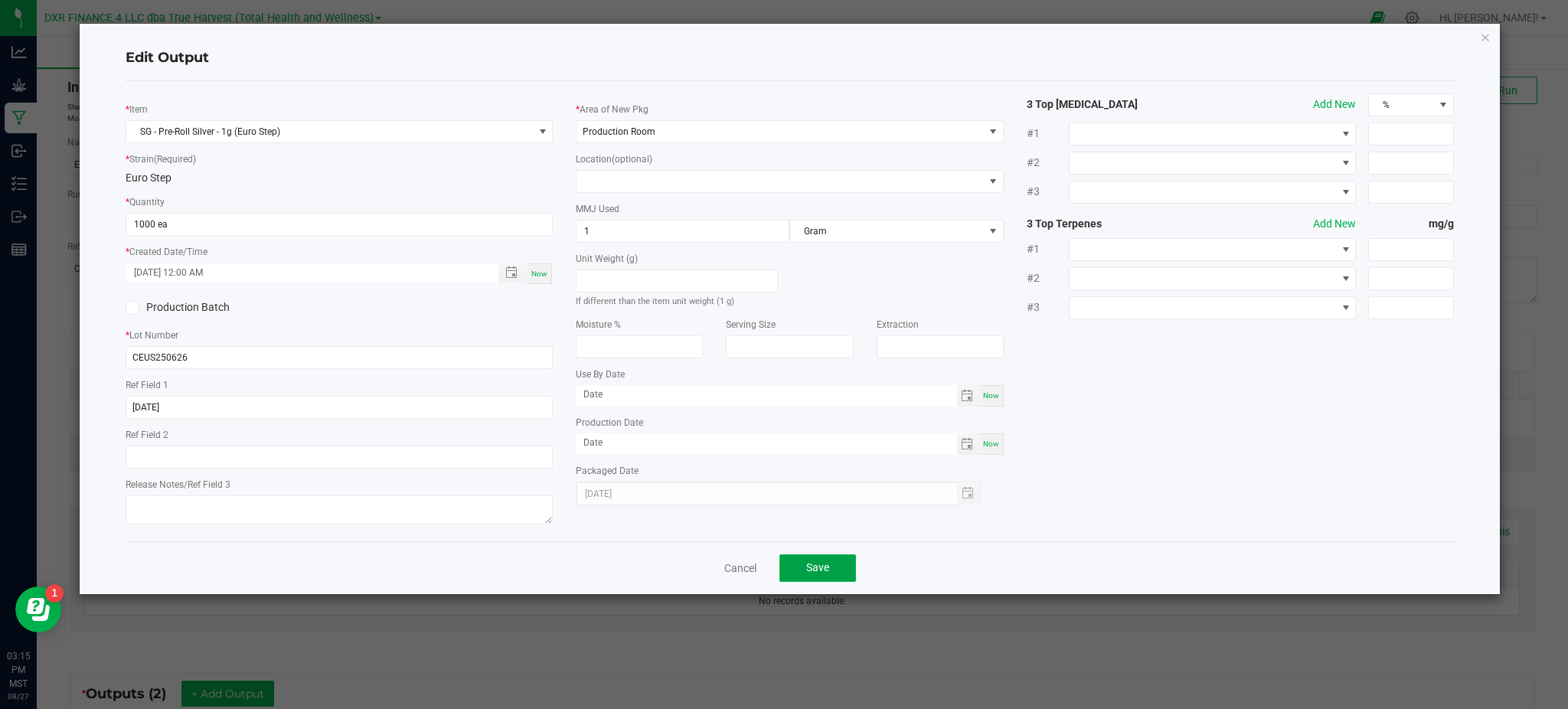
click at [818, 573] on span "Save" at bounding box center [817, 567] width 23 height 12
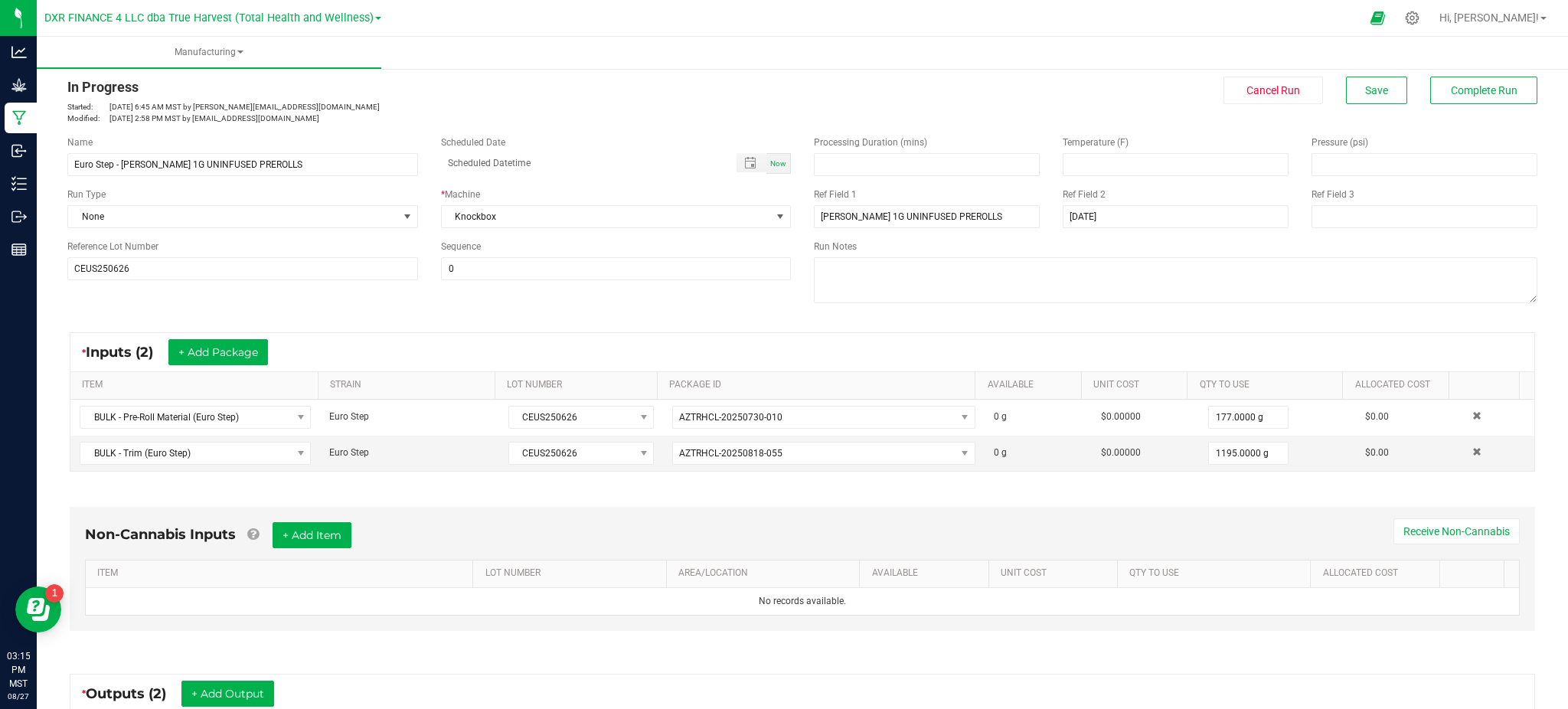
scroll to position [313, 0]
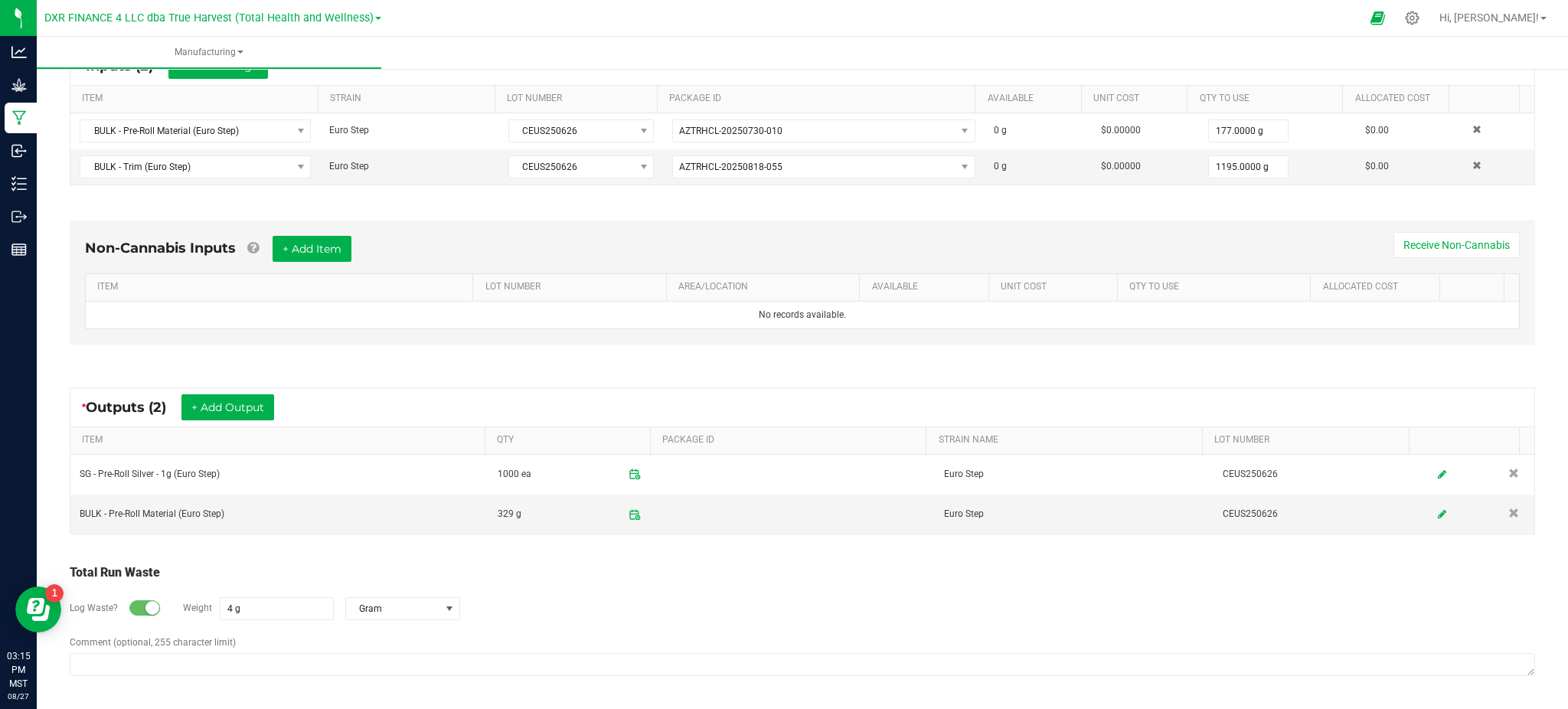
drag, startPoint x: 786, startPoint y: 615, endPoint x: 281, endPoint y: 546, distance: 509.7
click at [772, 604] on div "Log Waste? Weight 4 g Gram" at bounding box center [802, 609] width 1466 height 54
click at [628, 510] on icon at bounding box center [634, 514] width 14 height 14
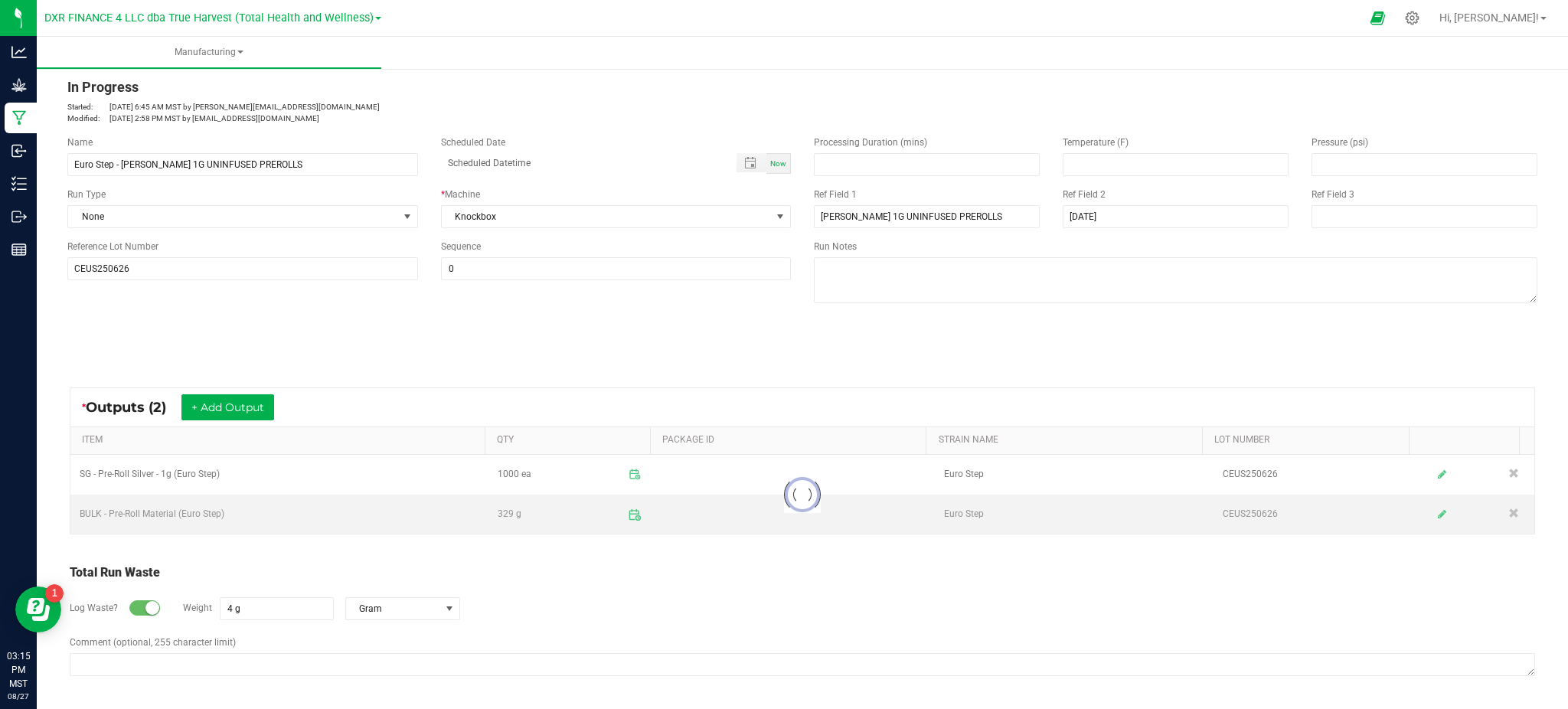
scroll to position [26, 0]
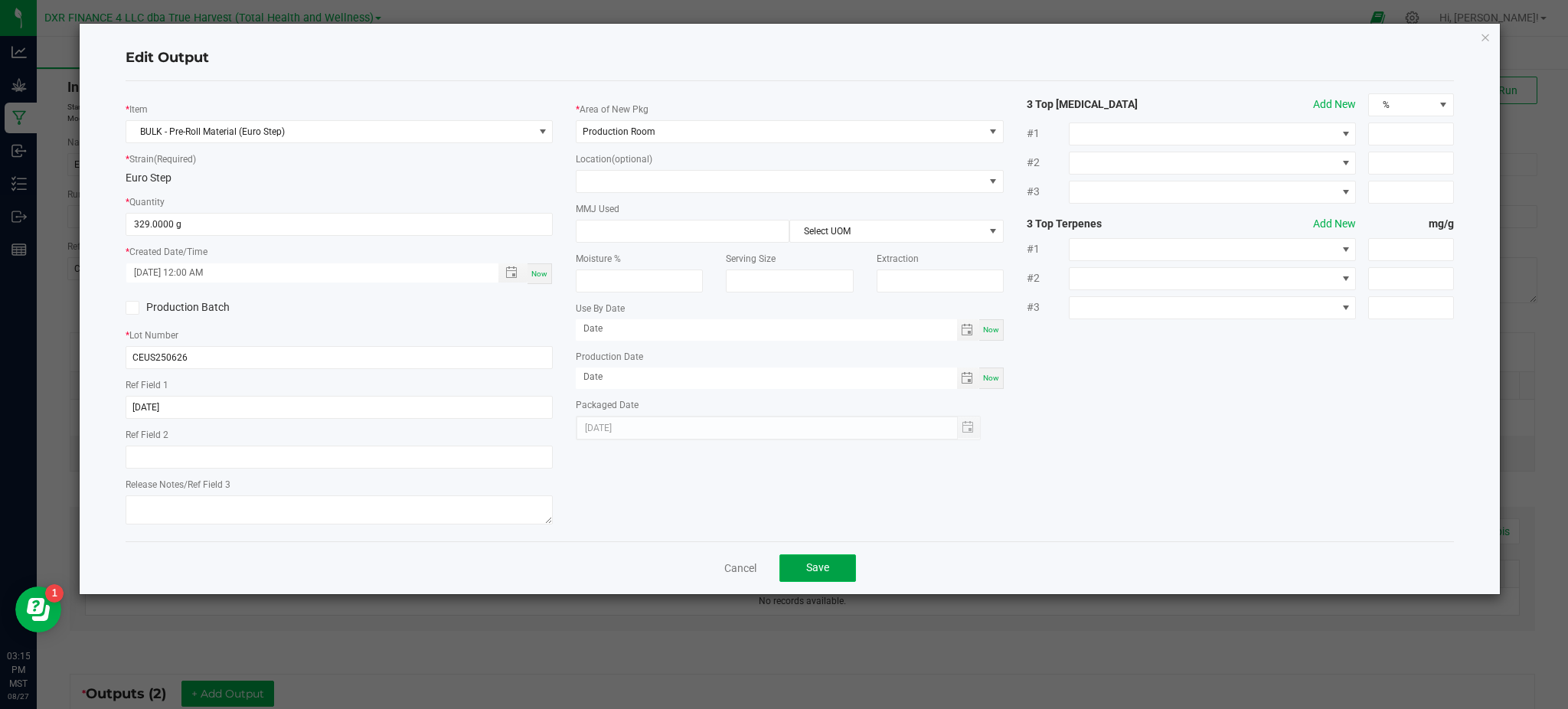
click at [833, 573] on button "Save" at bounding box center [817, 568] width 77 height 27
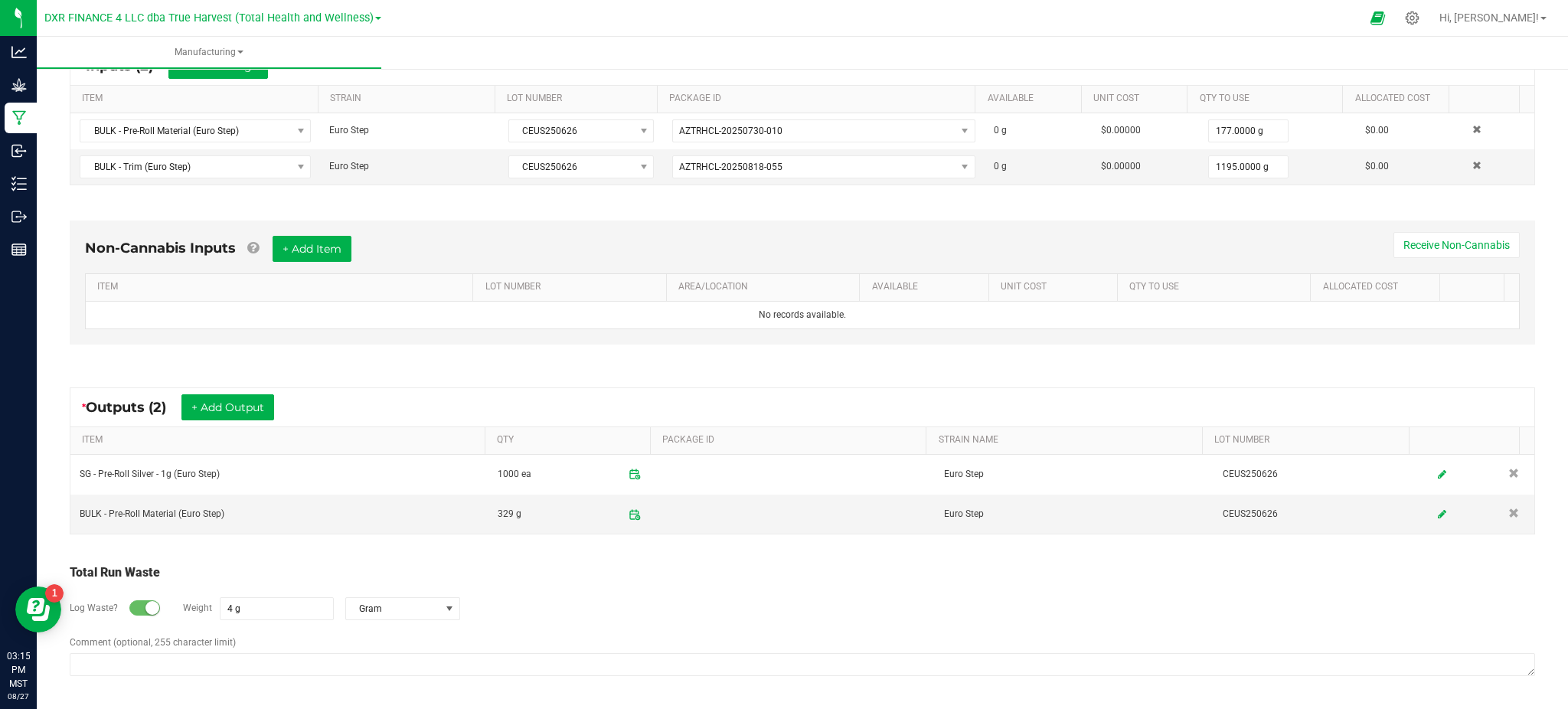
click at [848, 620] on div "Log Waste? Weight 4 g Gram" at bounding box center [802, 609] width 1466 height 54
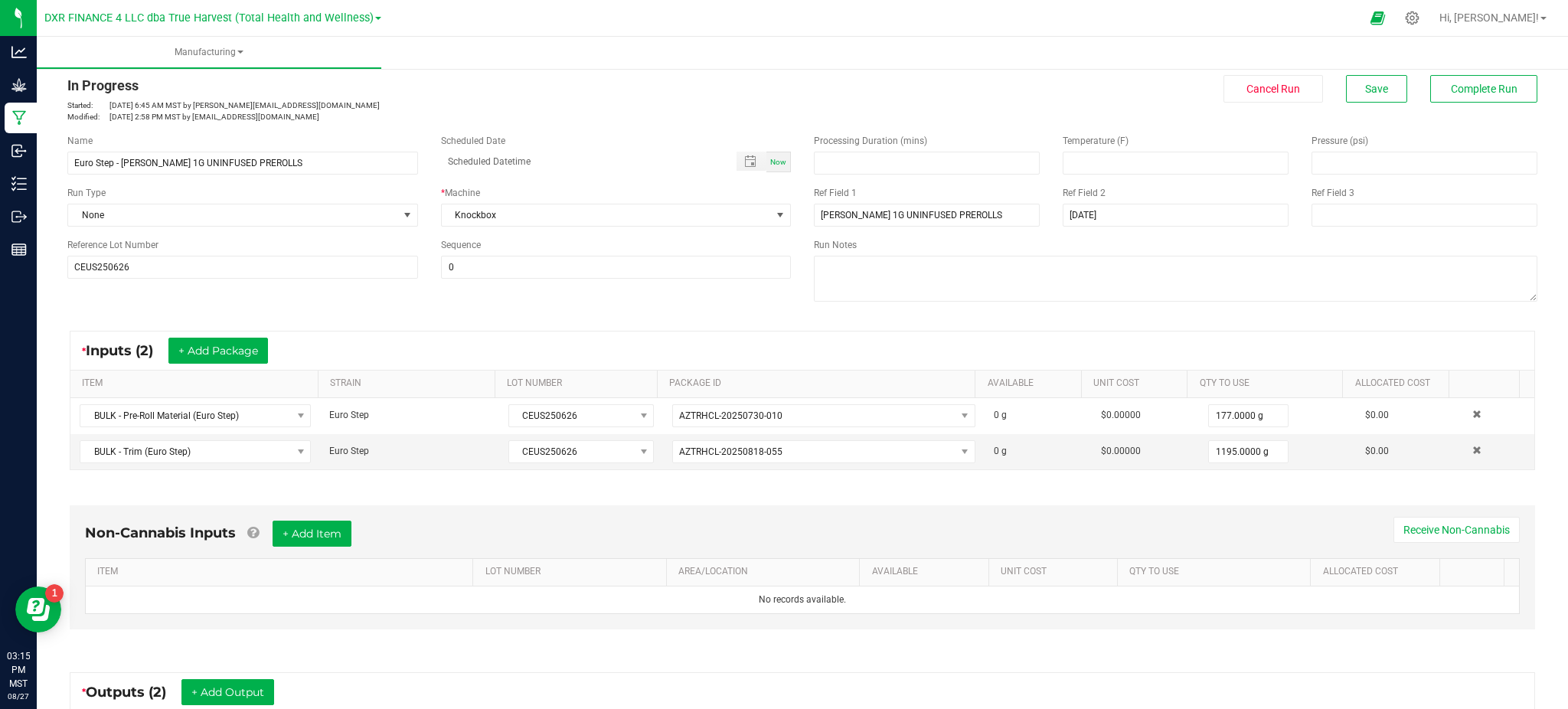
scroll to position [0, 0]
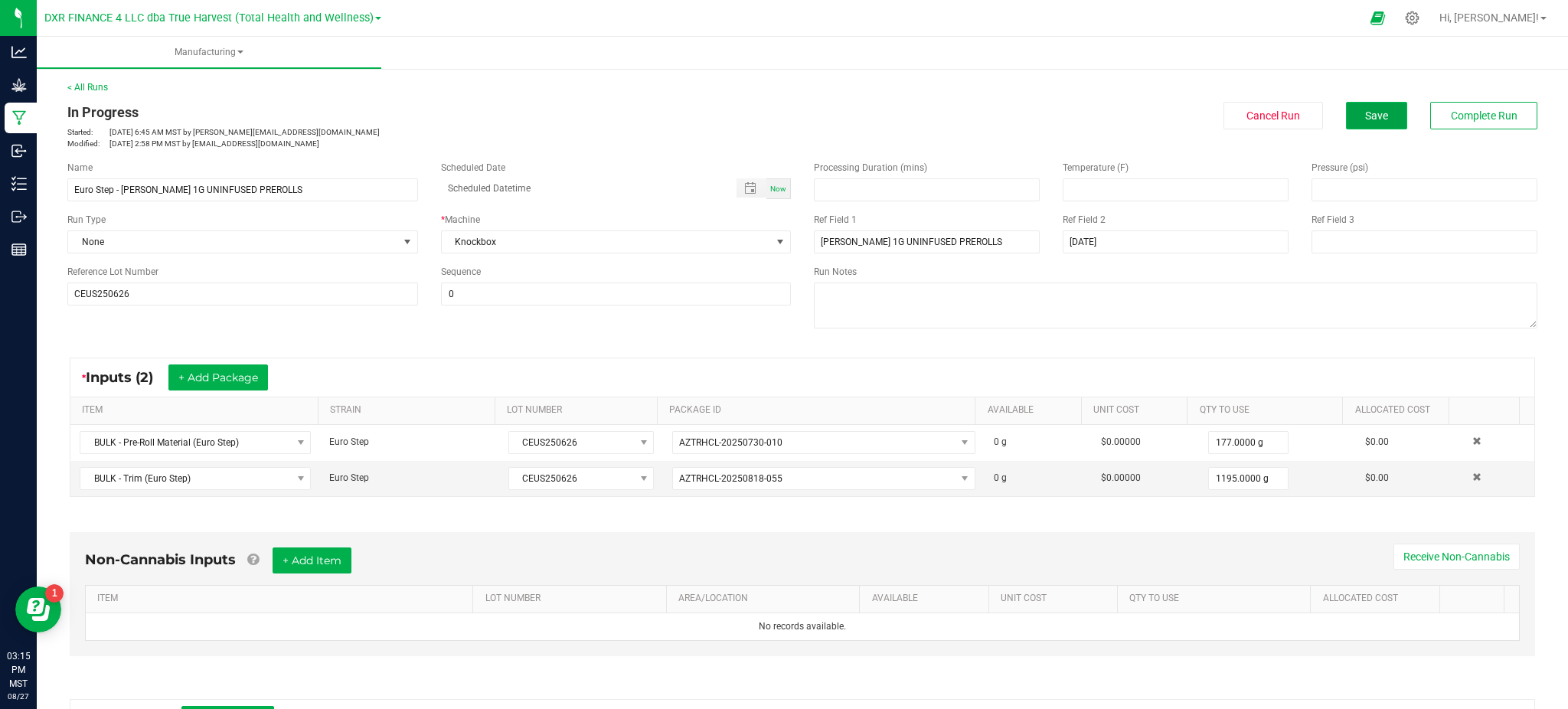
click at [1346, 107] on button "Save" at bounding box center [1377, 115] width 62 height 27
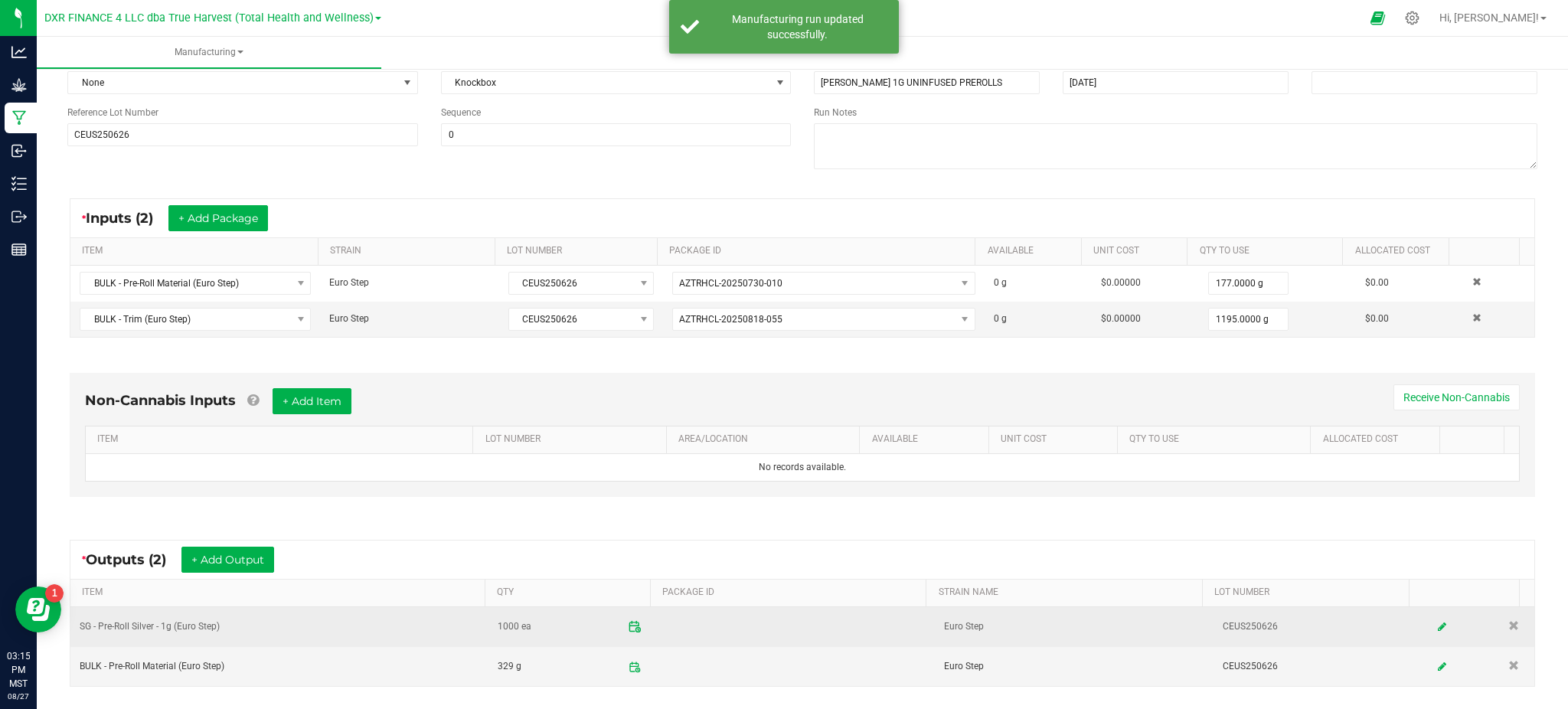
scroll to position [313, 0]
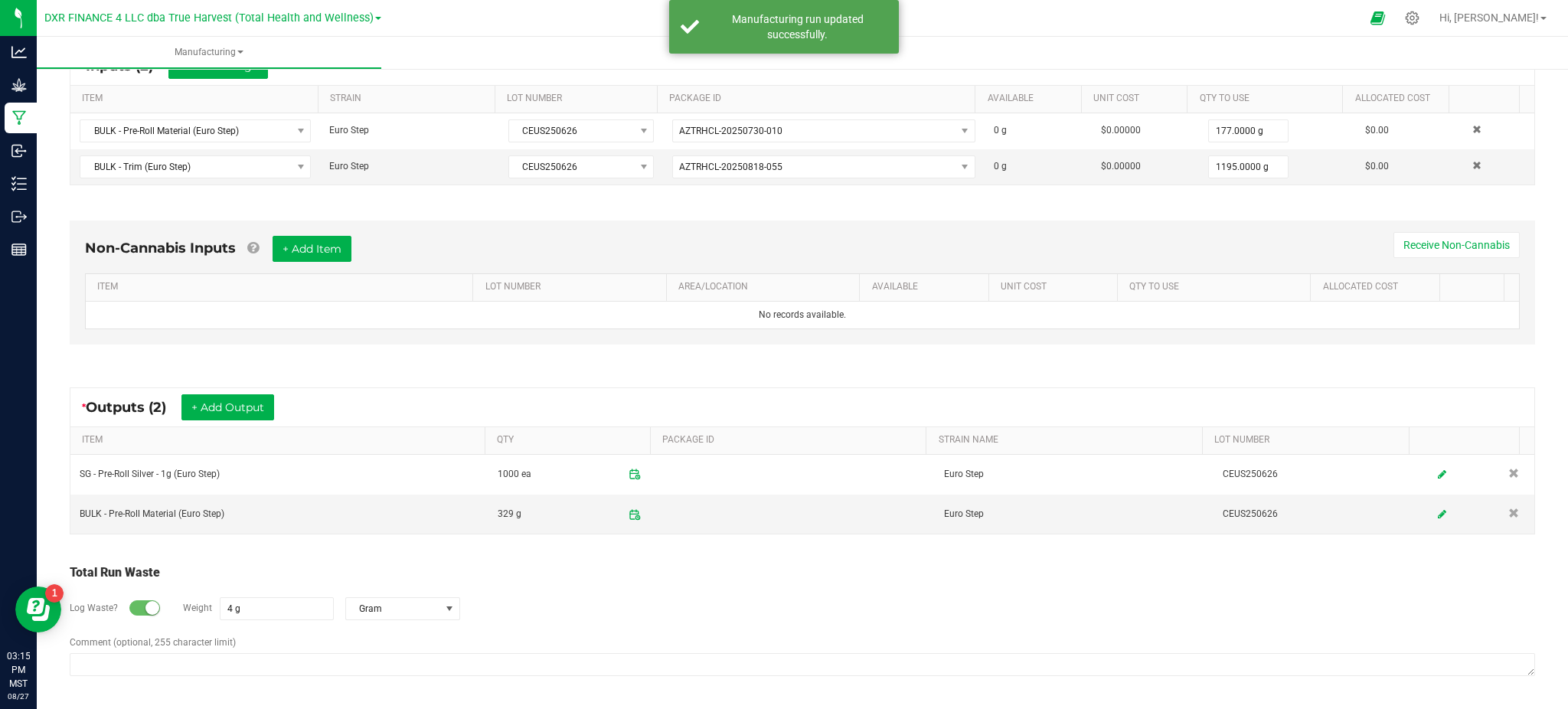
click at [578, 605] on div "Log Waste? Weight 4 g Gram" at bounding box center [802, 609] width 1466 height 54
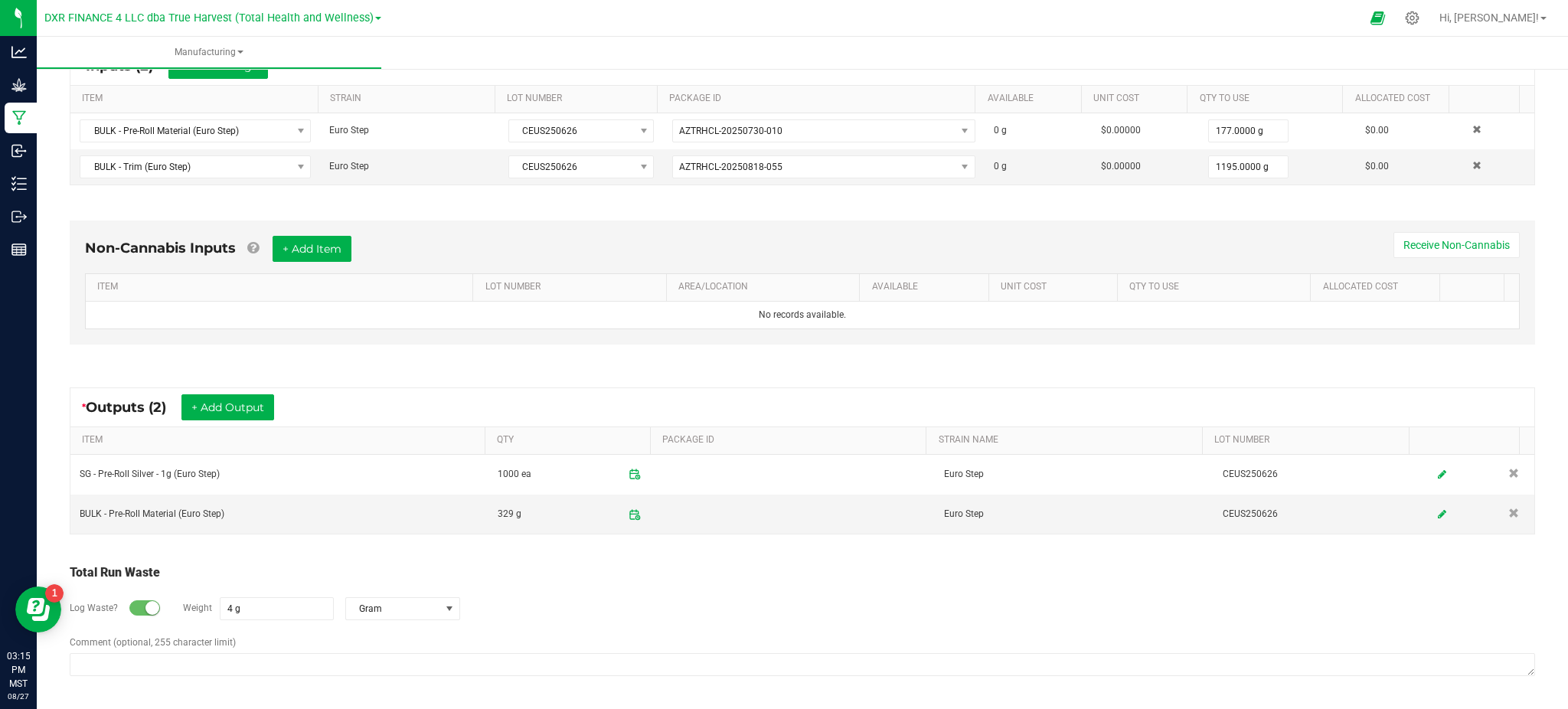
click at [579, 593] on div "Log Waste? Weight 4 g Gram" at bounding box center [802, 609] width 1466 height 54
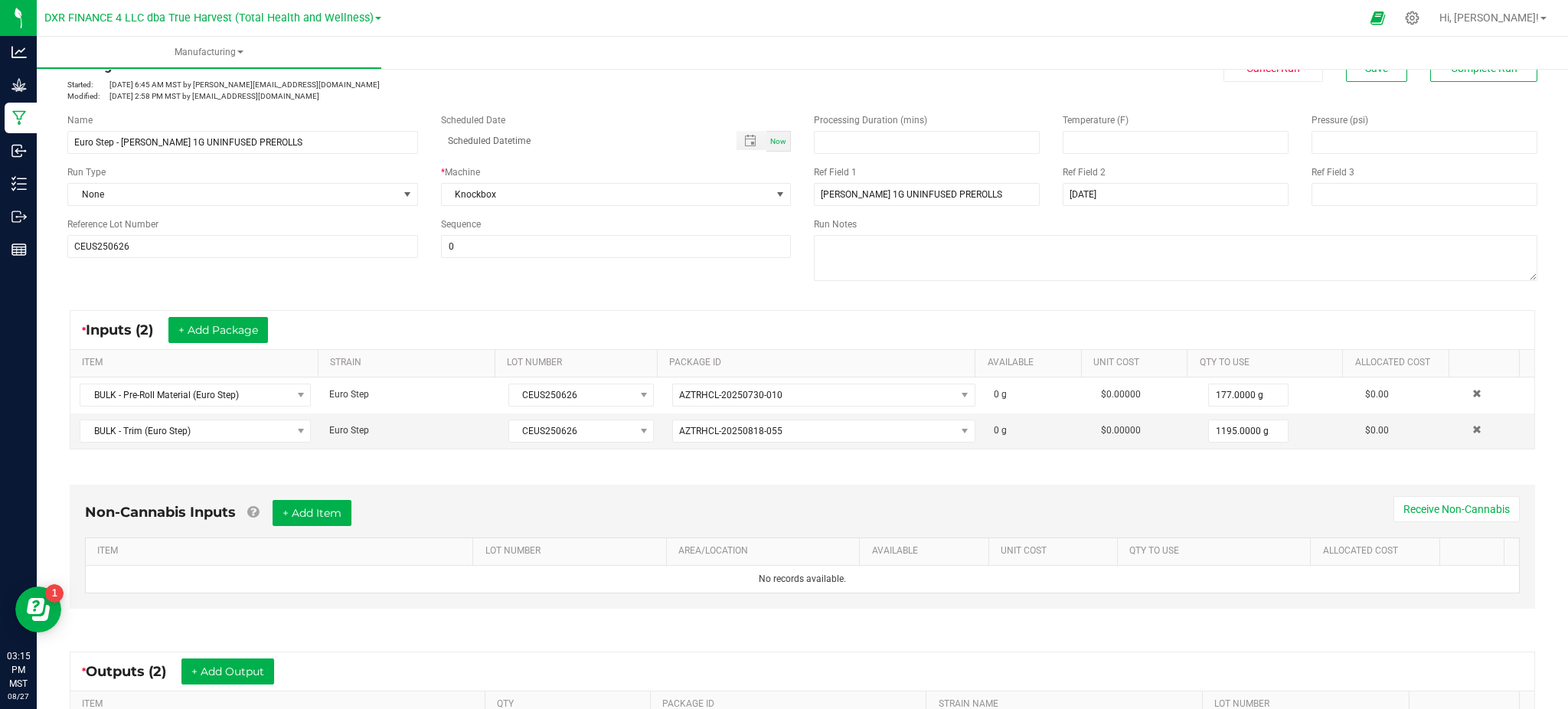
scroll to position [0, 0]
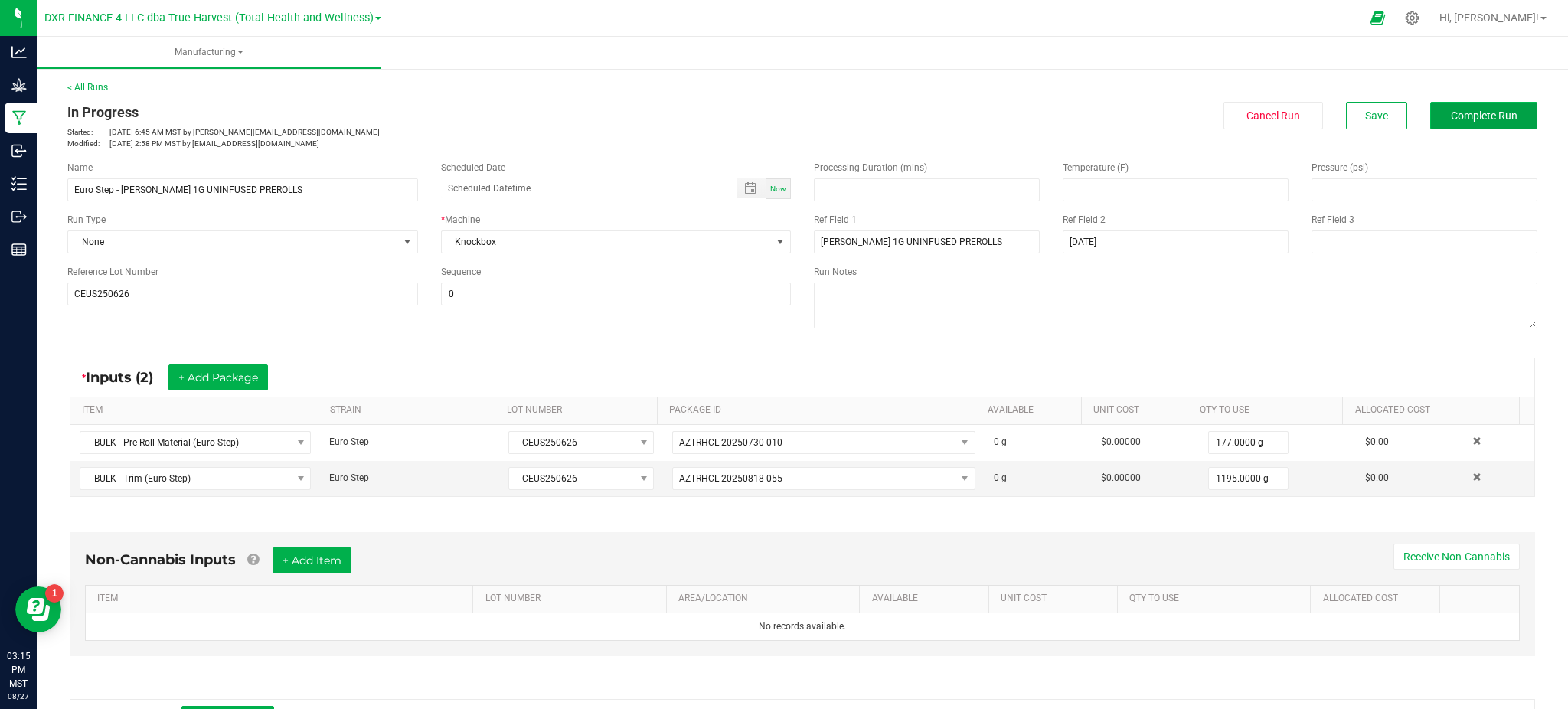
click at [1464, 111] on span "Complete Run" at bounding box center [1485, 115] width 66 height 12
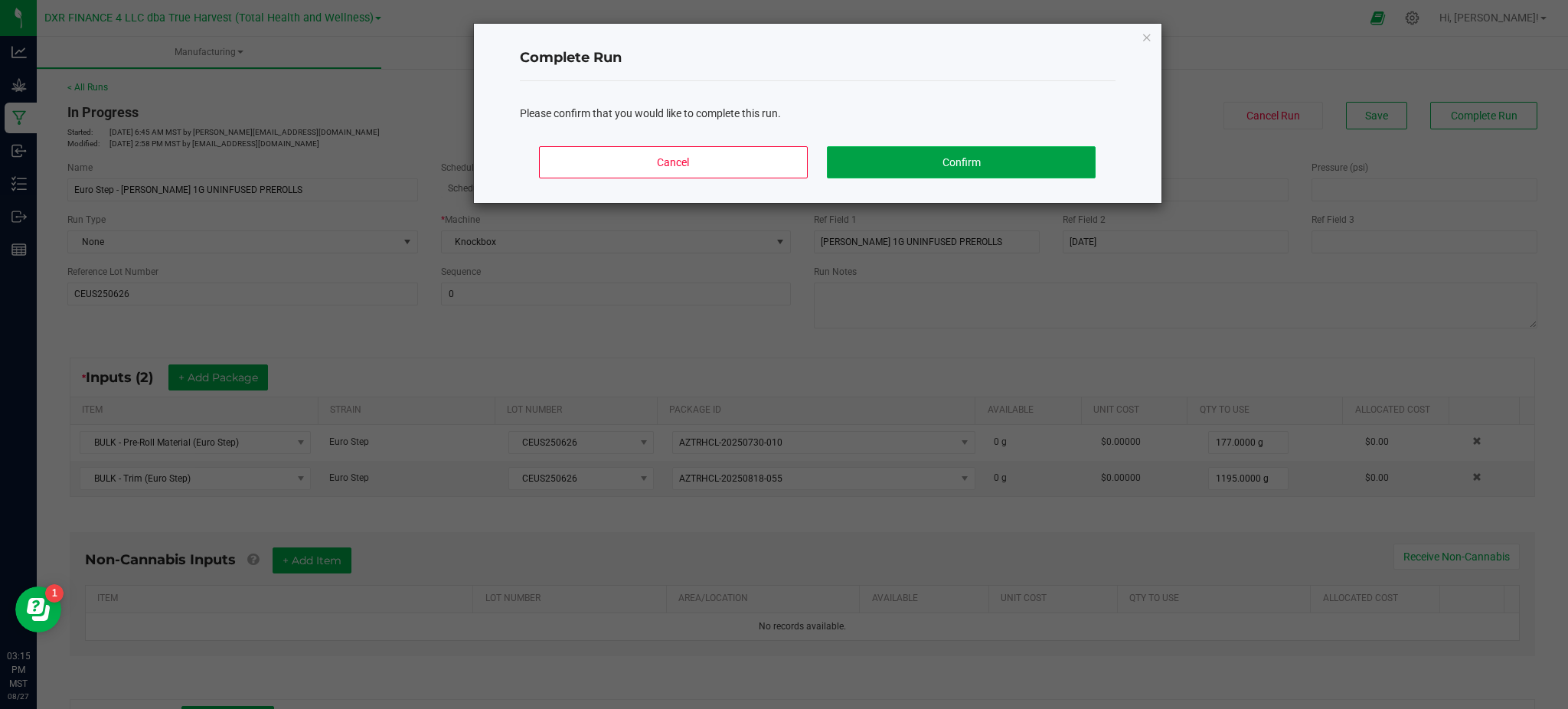
click at [910, 167] on button "Confirm" at bounding box center [960, 162] width 268 height 32
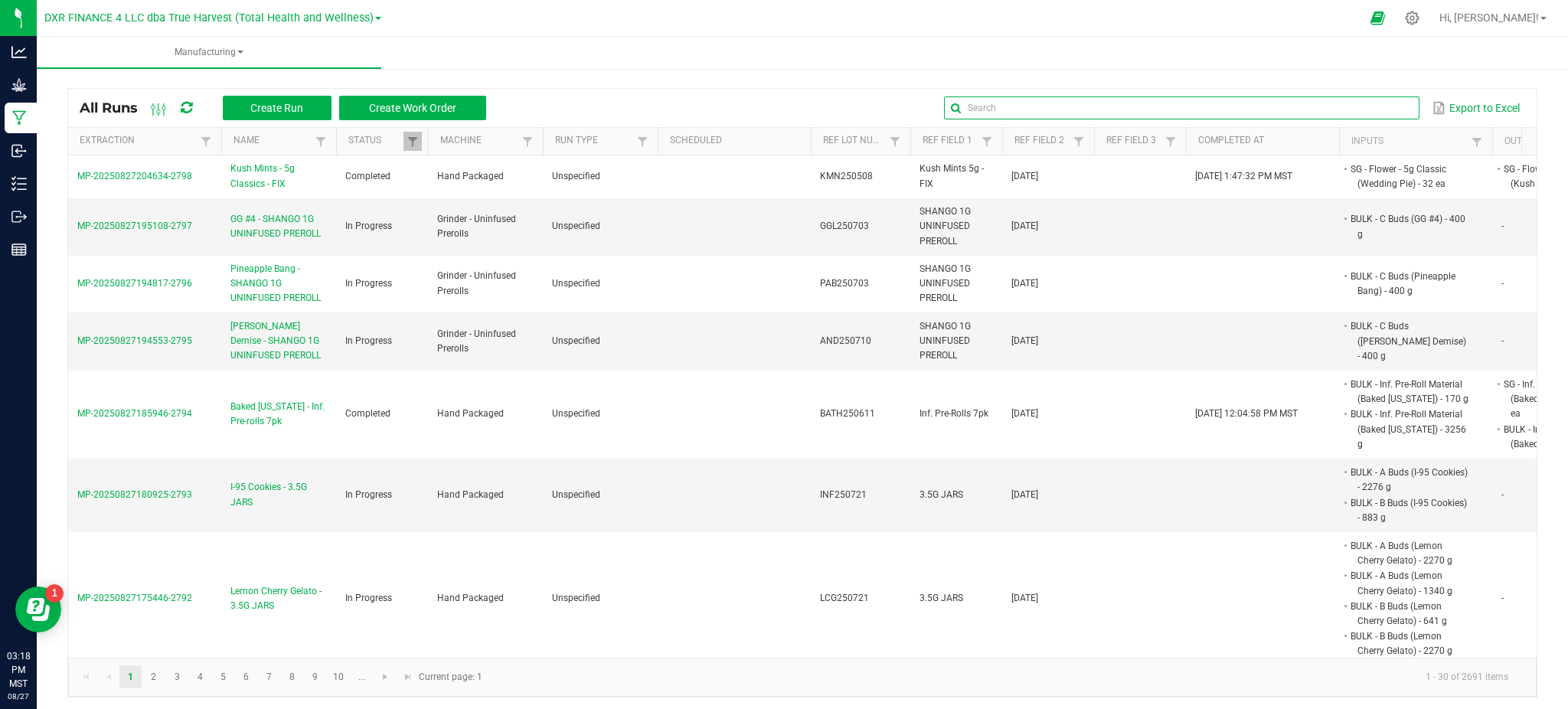
click at [1362, 102] on input "text" at bounding box center [1181, 108] width 475 height 23
paste input "SOD250618"
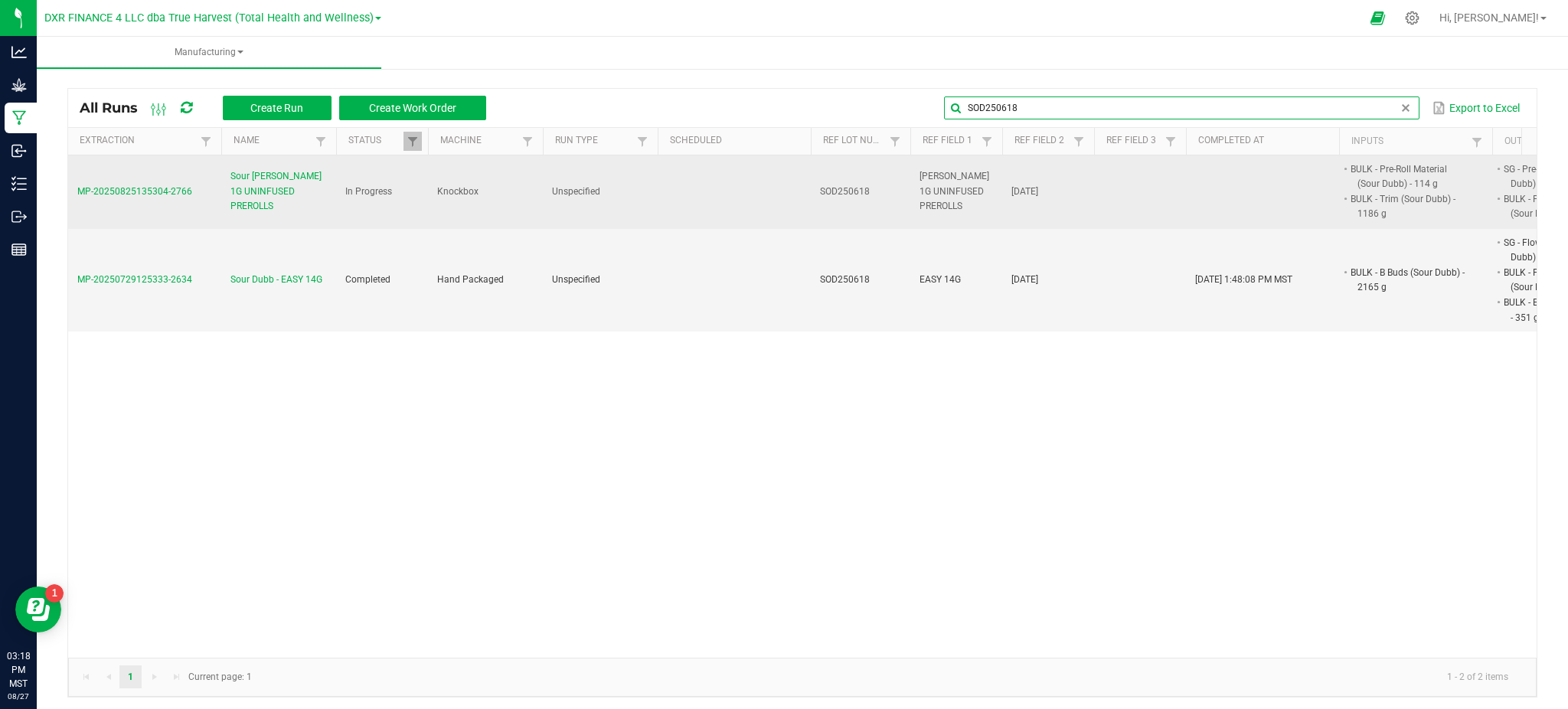
type input "SOD250618"
click at [275, 189] on span "Sour [PERSON_NAME] 1G UNINFUSED PREROLLS" at bounding box center [279, 191] width 97 height 45
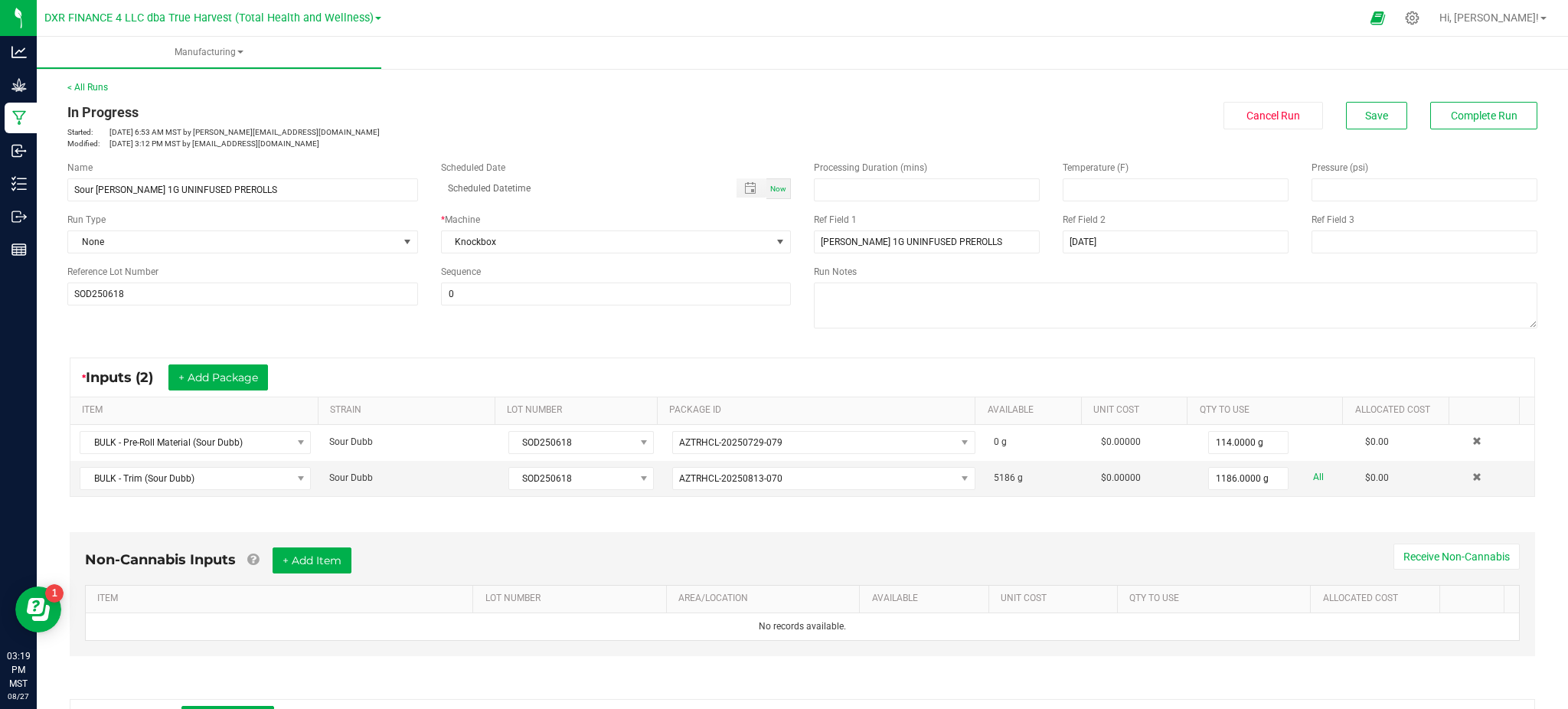
click at [680, 340] on div "Name Sour Dubb - SILVERS 1G UNINFUSED PREROLLS Scheduled Date Now Run Type None…" at bounding box center [802, 245] width 1493 height 194
click at [1172, 535] on div "Non-Cannabis Inputs + Add Item Receive Non-Cannabis ITEM LOT NUMBER AREA/LOCATI…" at bounding box center [802, 593] width 1466 height 124
drag, startPoint x: 1288, startPoint y: 478, endPoint x: 1300, endPoint y: 483, distance: 13.0
click at [1300, 483] on div "1186.0000 g All" at bounding box center [1278, 479] width 138 height 23
drag, startPoint x: 1178, startPoint y: 540, endPoint x: 1189, endPoint y: 512, distance: 30.1
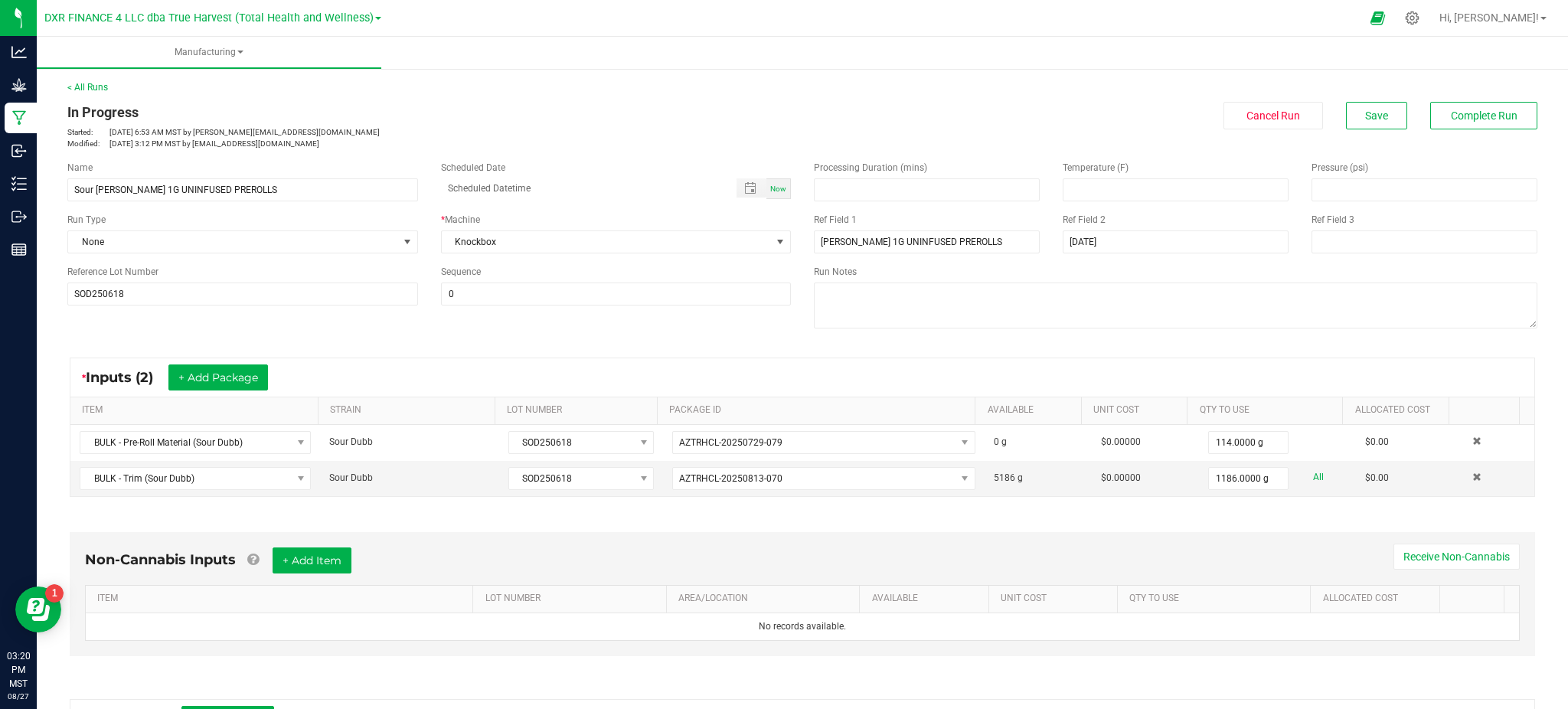
click at [1180, 532] on div "Non-Cannabis Inputs + Add Item Receive Non-Cannabis ITEM LOT NUMBER AREA/LOCATI…" at bounding box center [802, 593] width 1466 height 124
click at [1210, 476] on input "1186" at bounding box center [1249, 478] width 80 height 22
type input "1191.0000 g"
click at [1046, 367] on div "* Inputs (2) + Add Package" at bounding box center [802, 377] width 1464 height 38
click at [1365, 117] on span "Save" at bounding box center [1377, 115] width 23 height 12
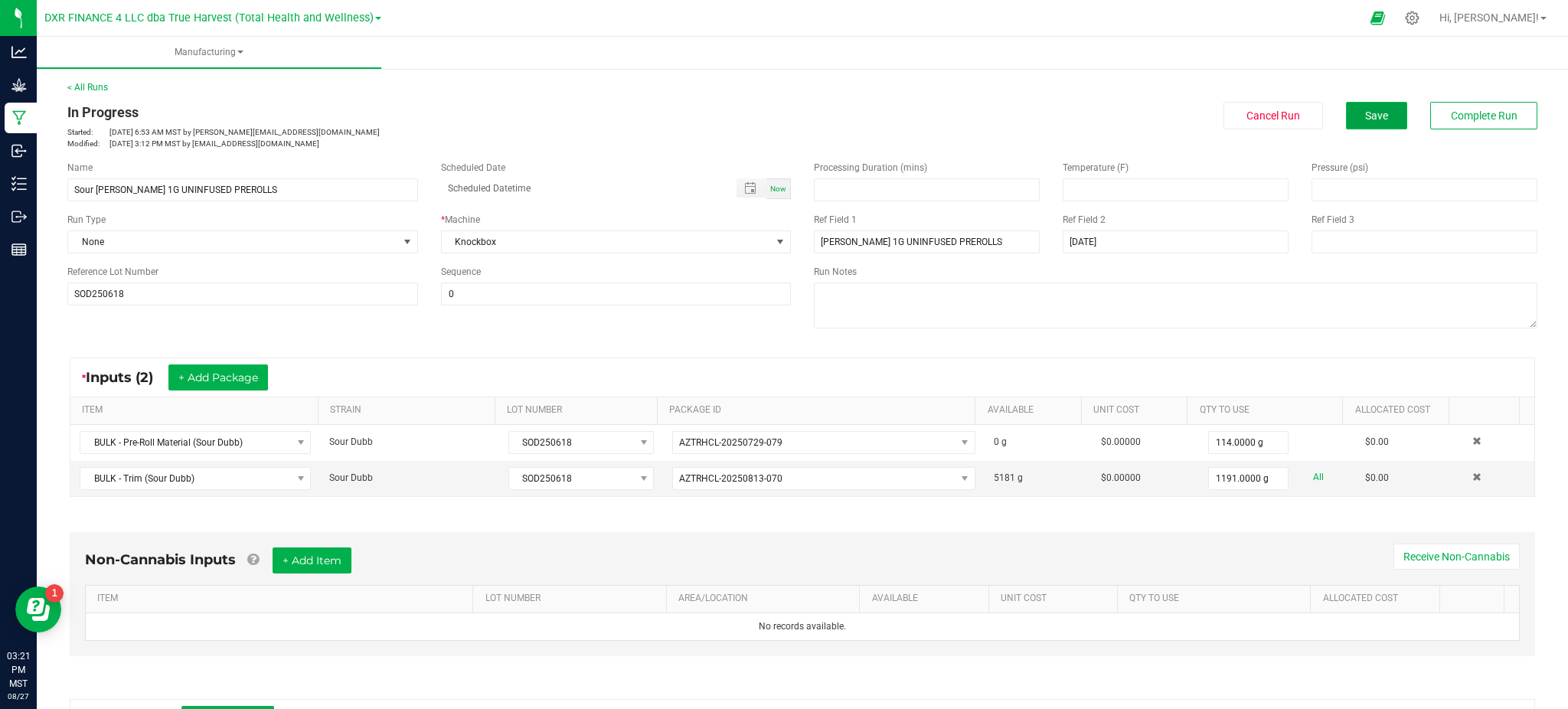
click at [1379, 106] on button "Save" at bounding box center [1377, 115] width 62 height 27
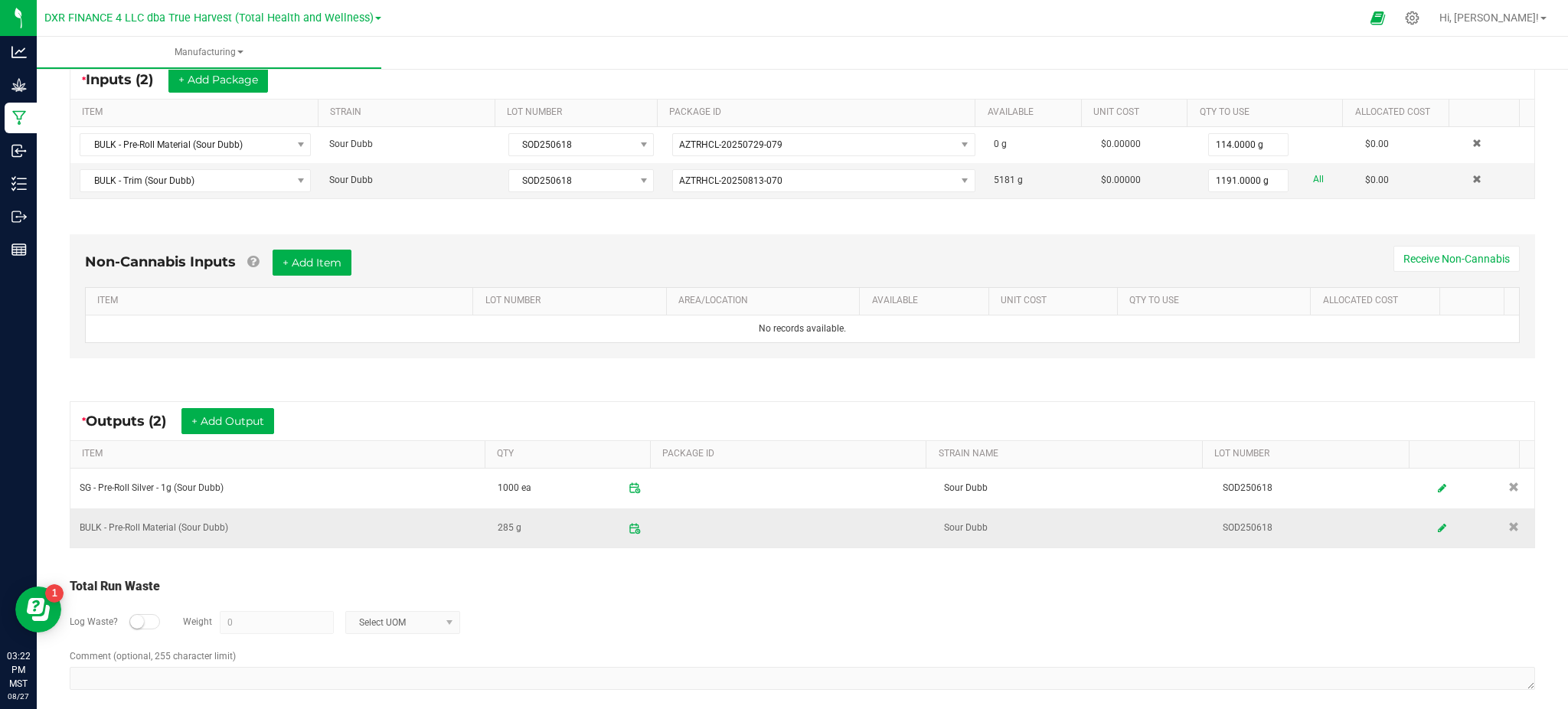
scroll to position [313, 0]
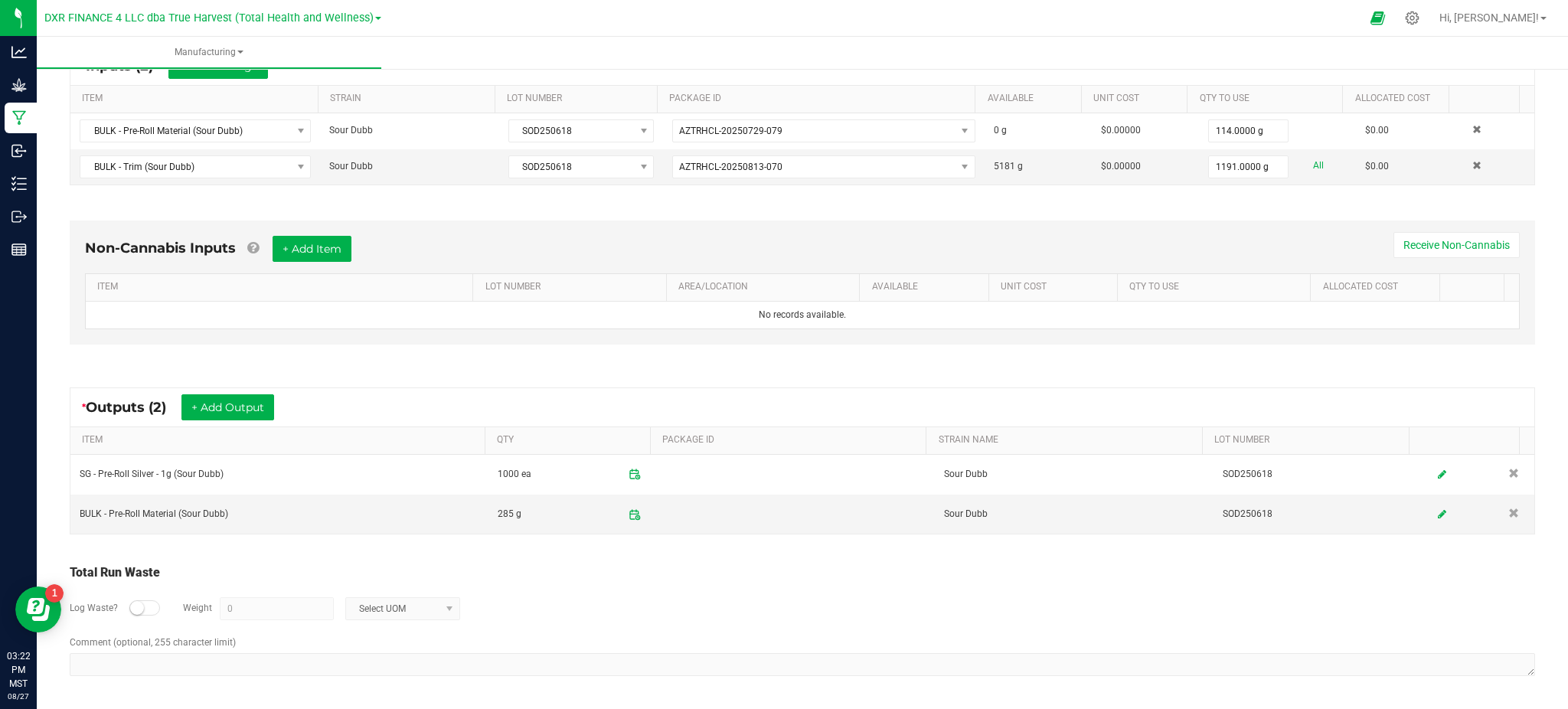
click at [803, 623] on div "Log Waste? Weight 0 Select UOM" at bounding box center [802, 609] width 1466 height 54
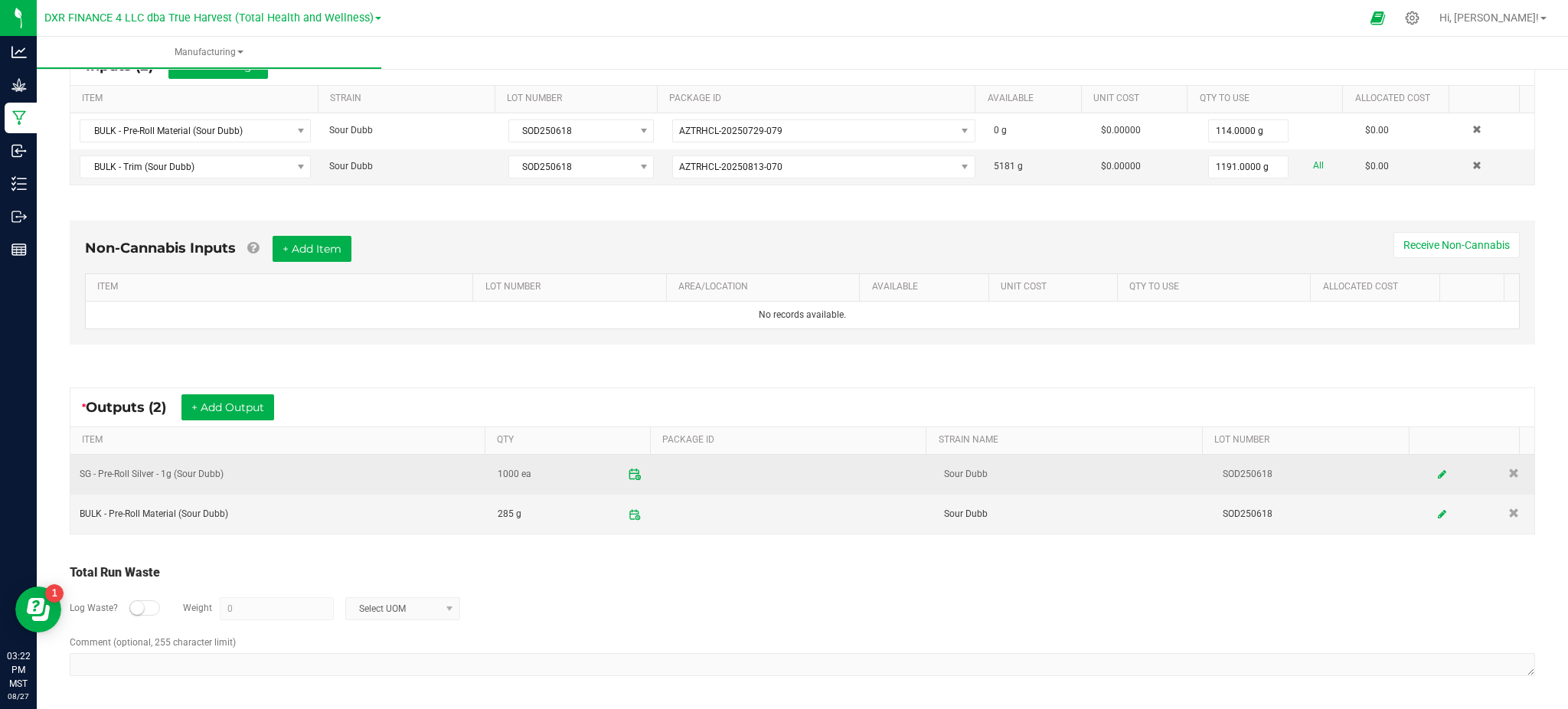
click at [628, 473] on icon at bounding box center [634, 474] width 14 height 14
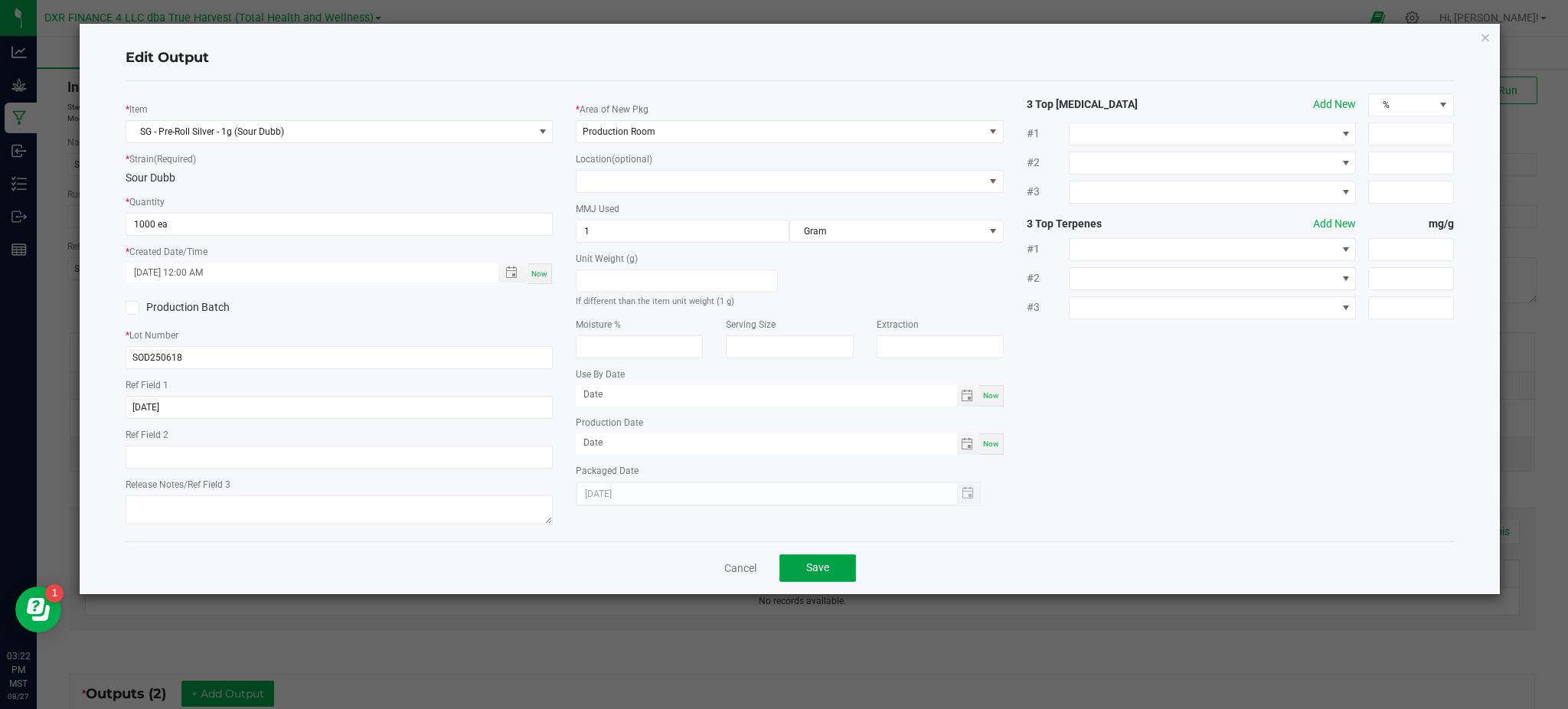
click at [811, 572] on span "Save" at bounding box center [817, 567] width 23 height 12
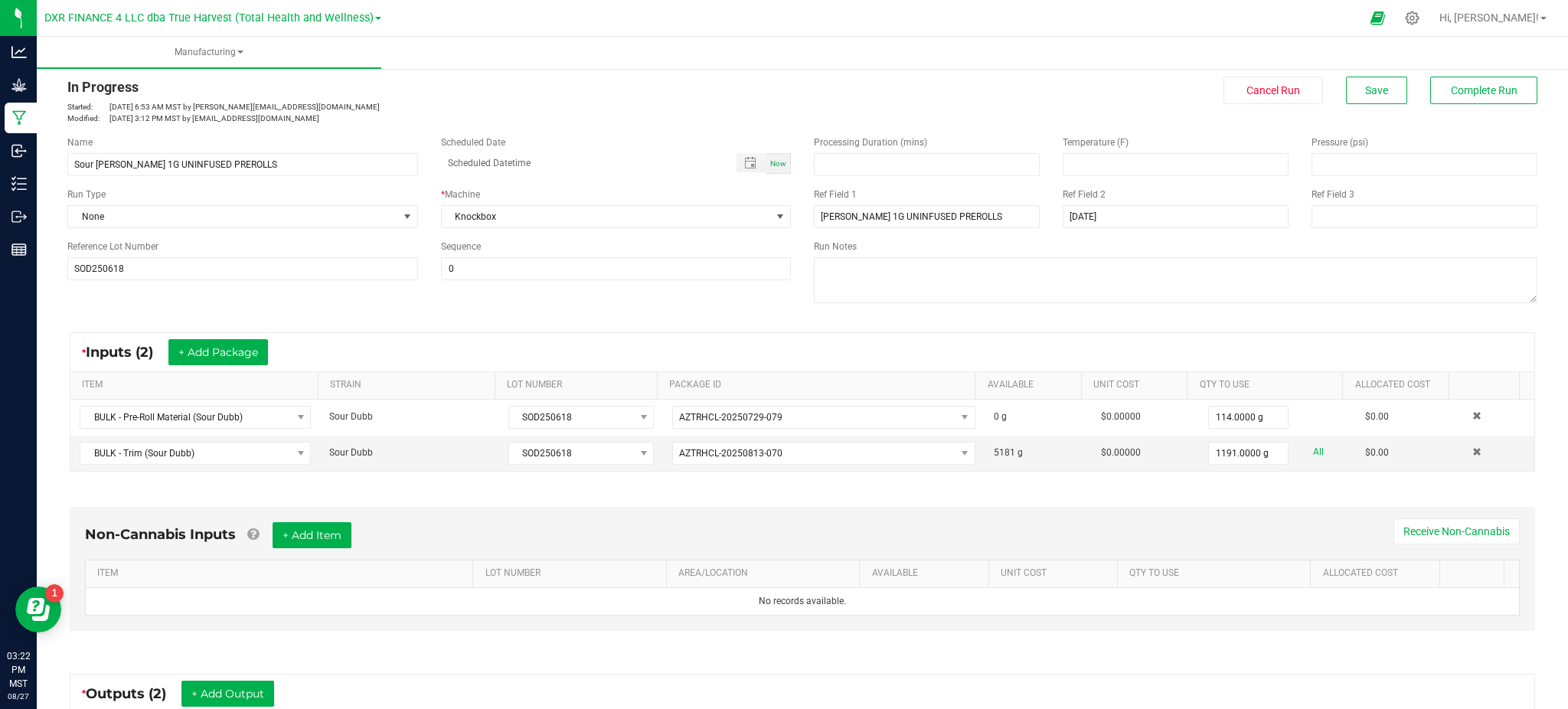
scroll to position [313, 0]
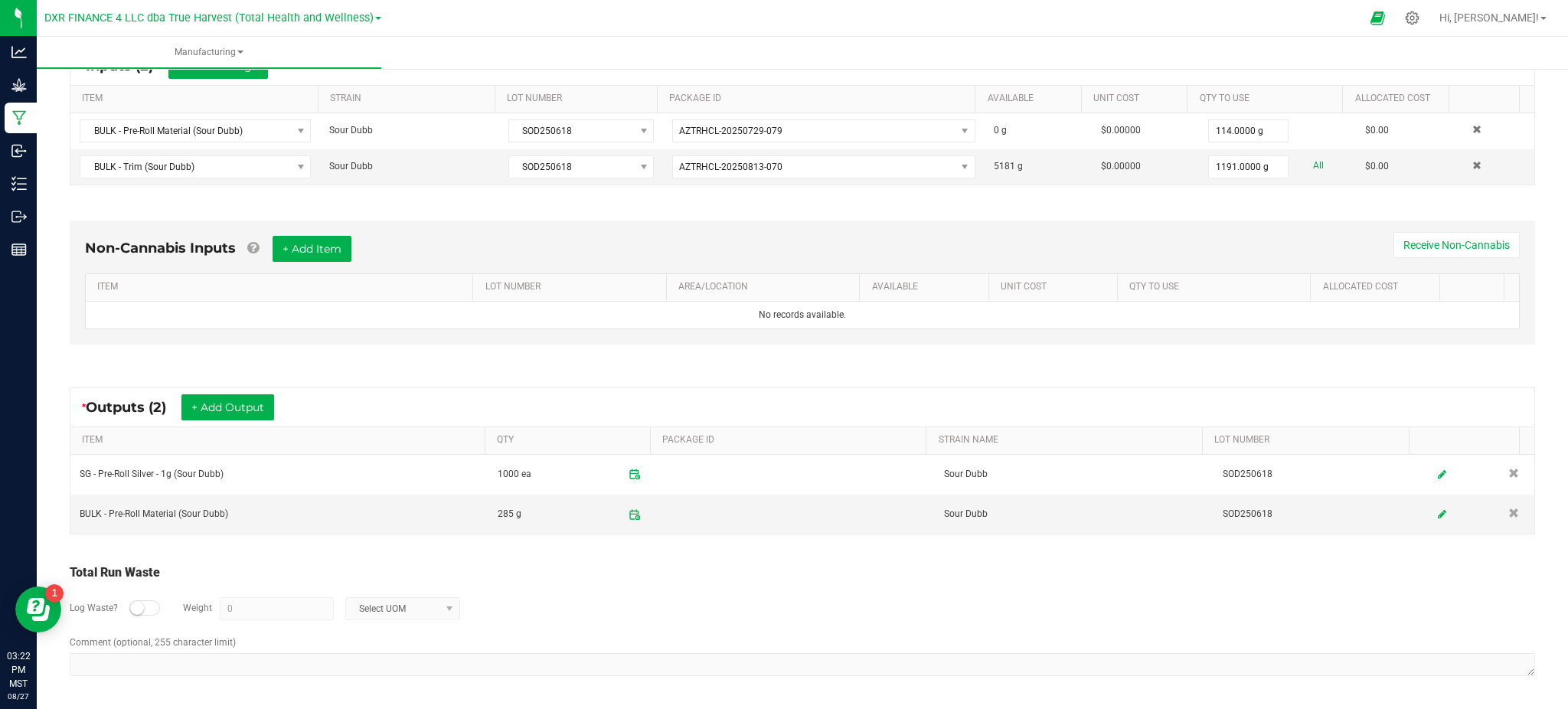
click at [846, 604] on div "Log Waste? Weight 0 Select UOM" at bounding box center [802, 609] width 1466 height 54
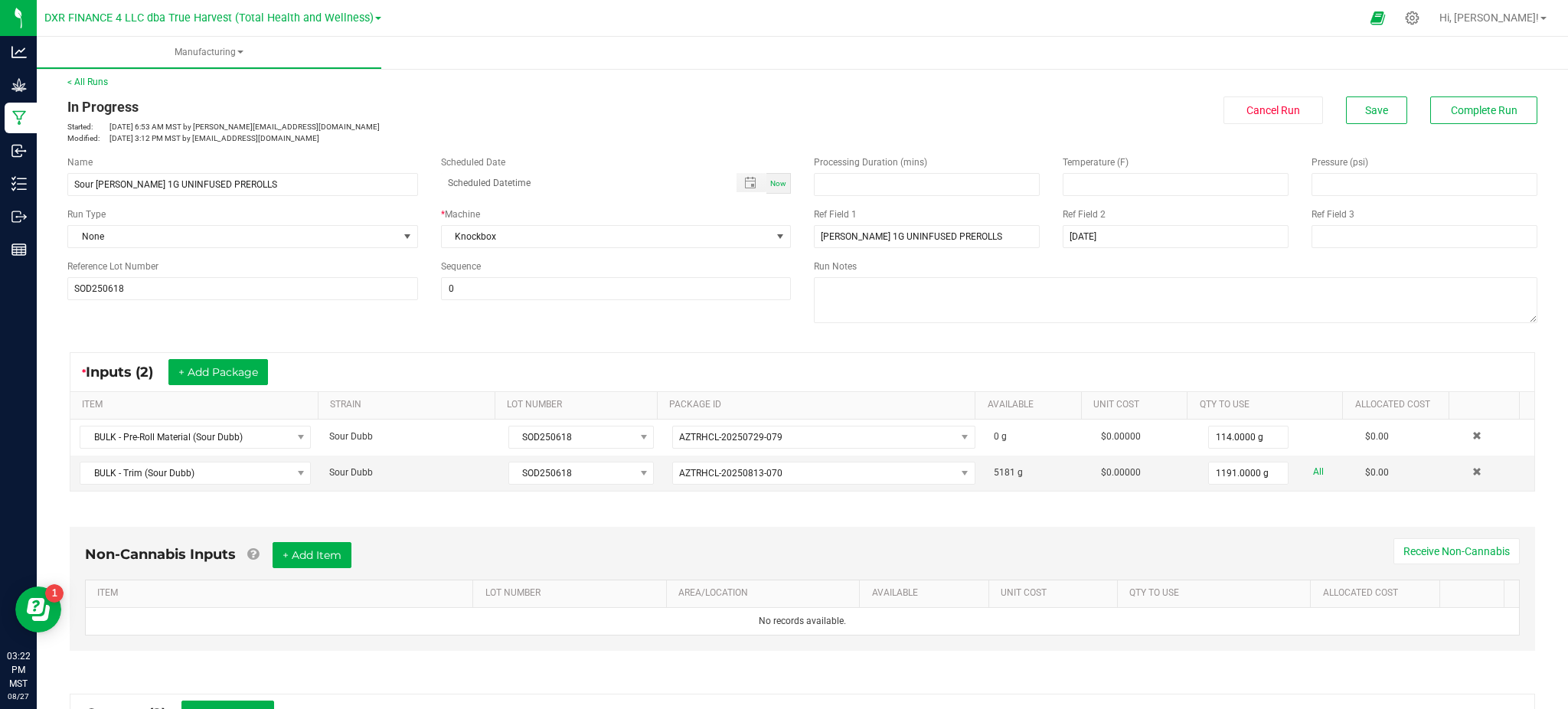
scroll to position [0, 0]
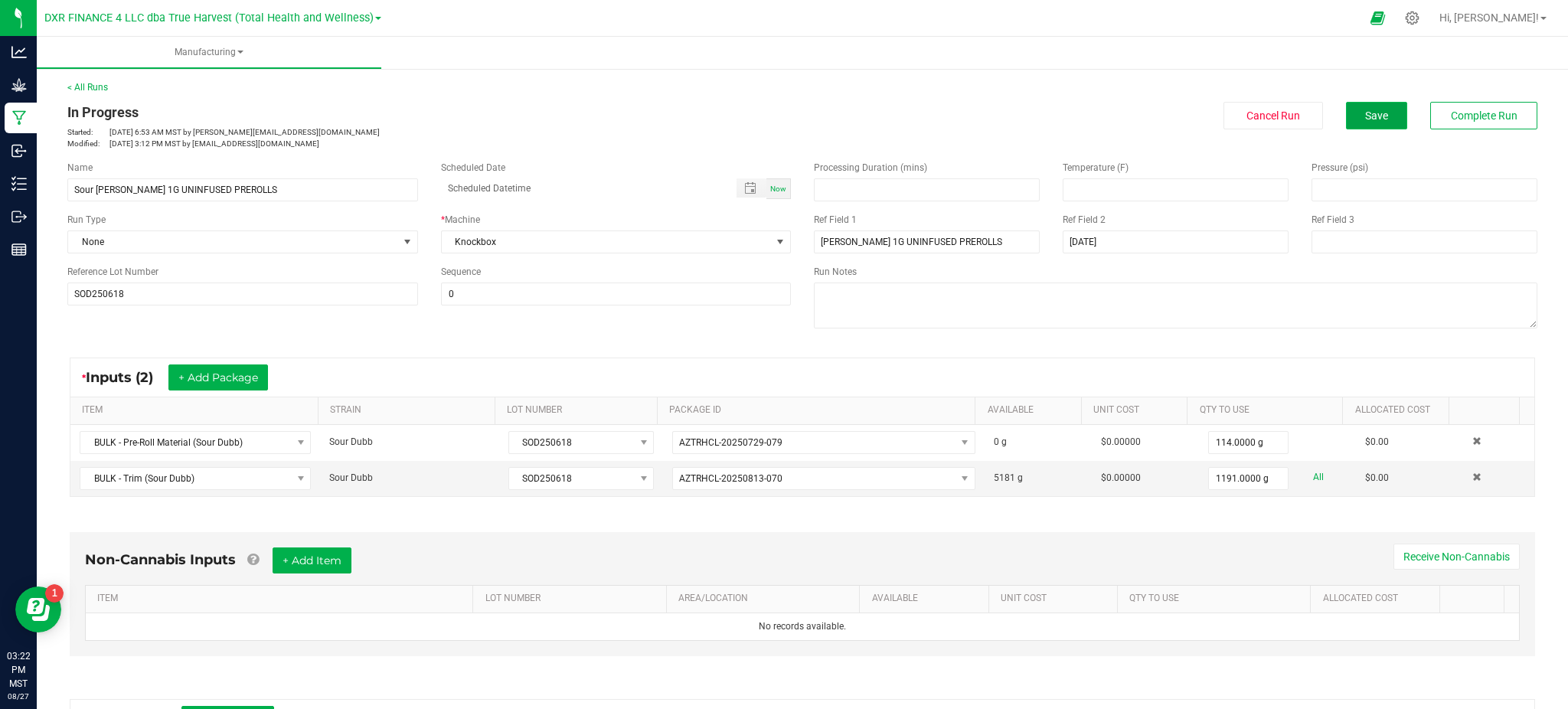
click at [1368, 104] on button "Save" at bounding box center [1377, 115] width 62 height 27
click at [1349, 107] on button "Save" at bounding box center [1377, 115] width 62 height 27
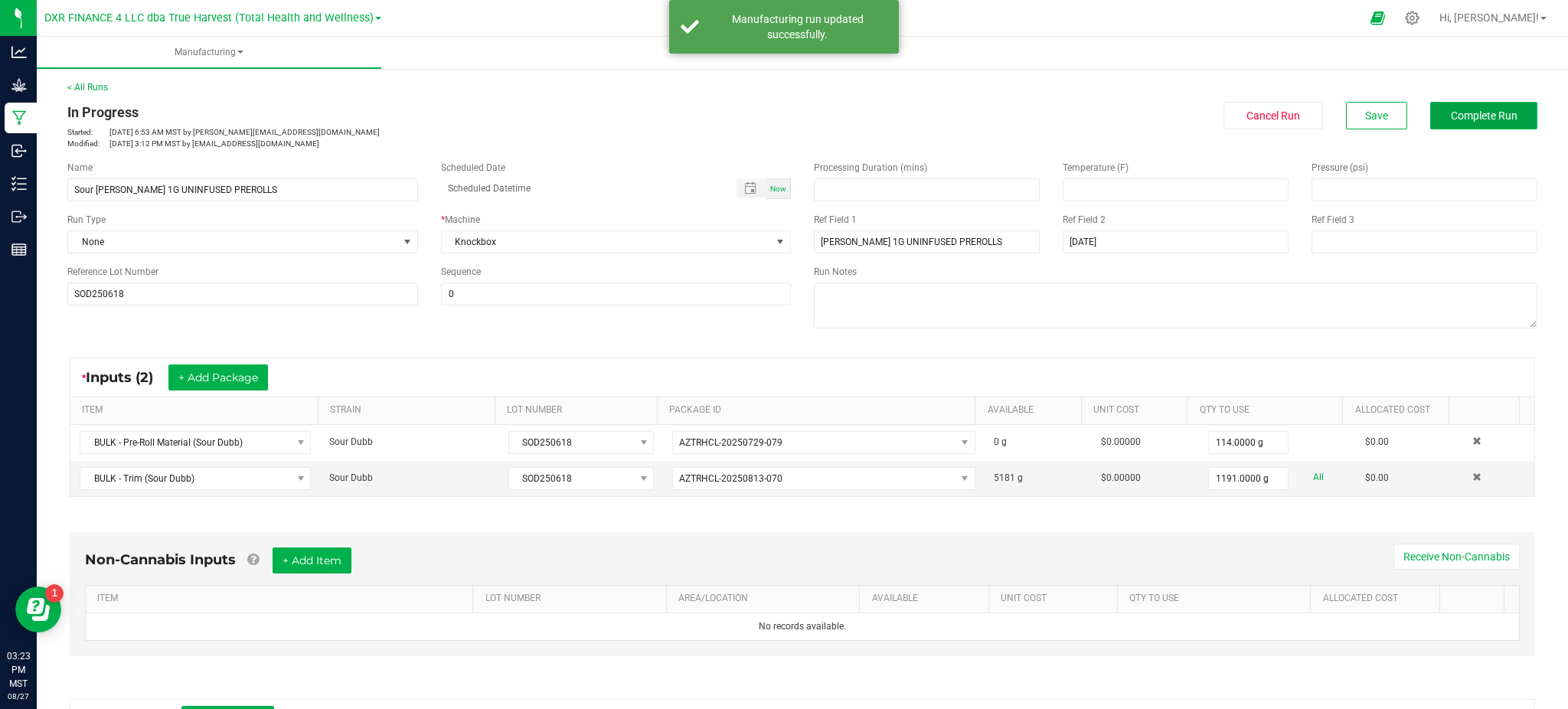
click at [1462, 118] on span "Complete Run" at bounding box center [1485, 115] width 66 height 12
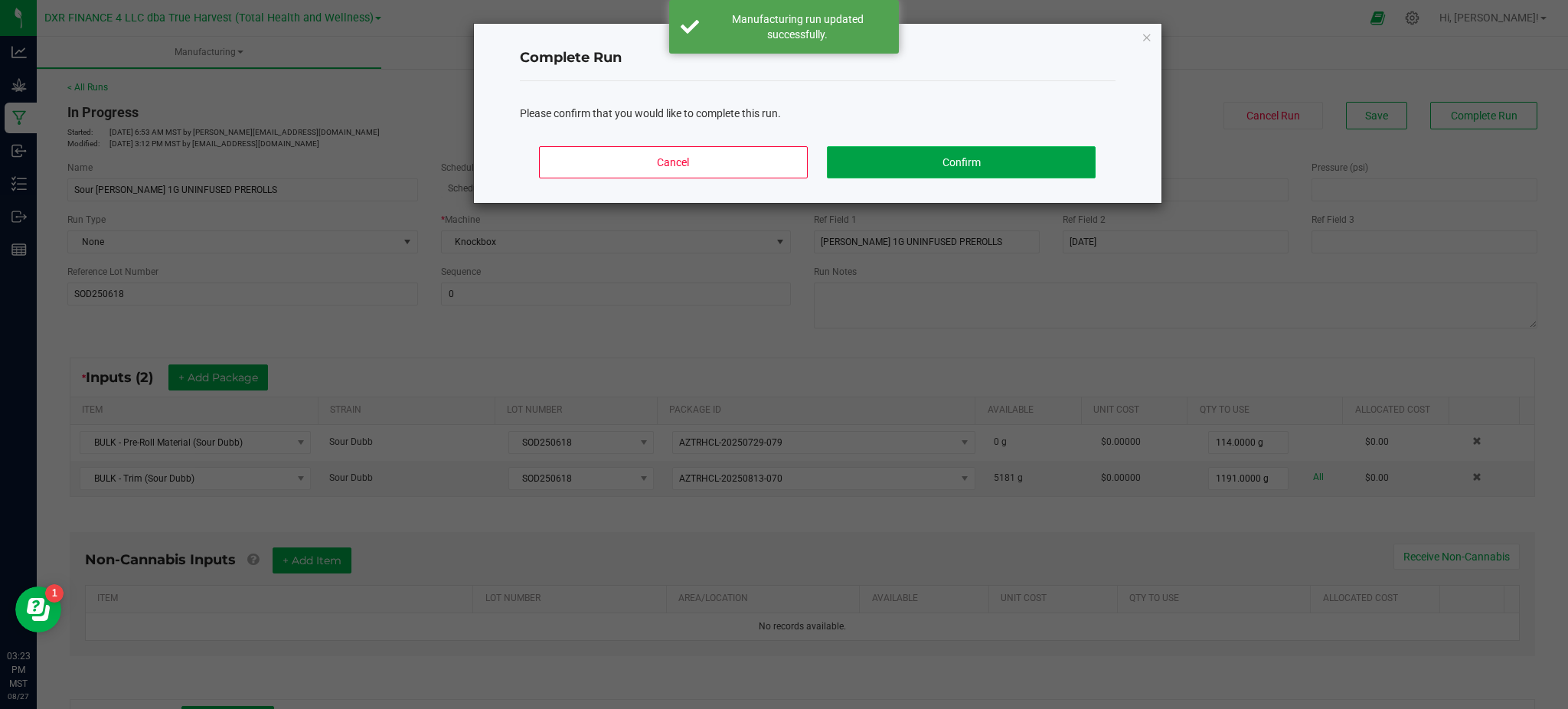
drag, startPoint x: 1024, startPoint y: 157, endPoint x: 1059, endPoint y: 170, distance: 37.3
click at [1026, 158] on button "Confirm" at bounding box center [960, 162] width 268 height 32
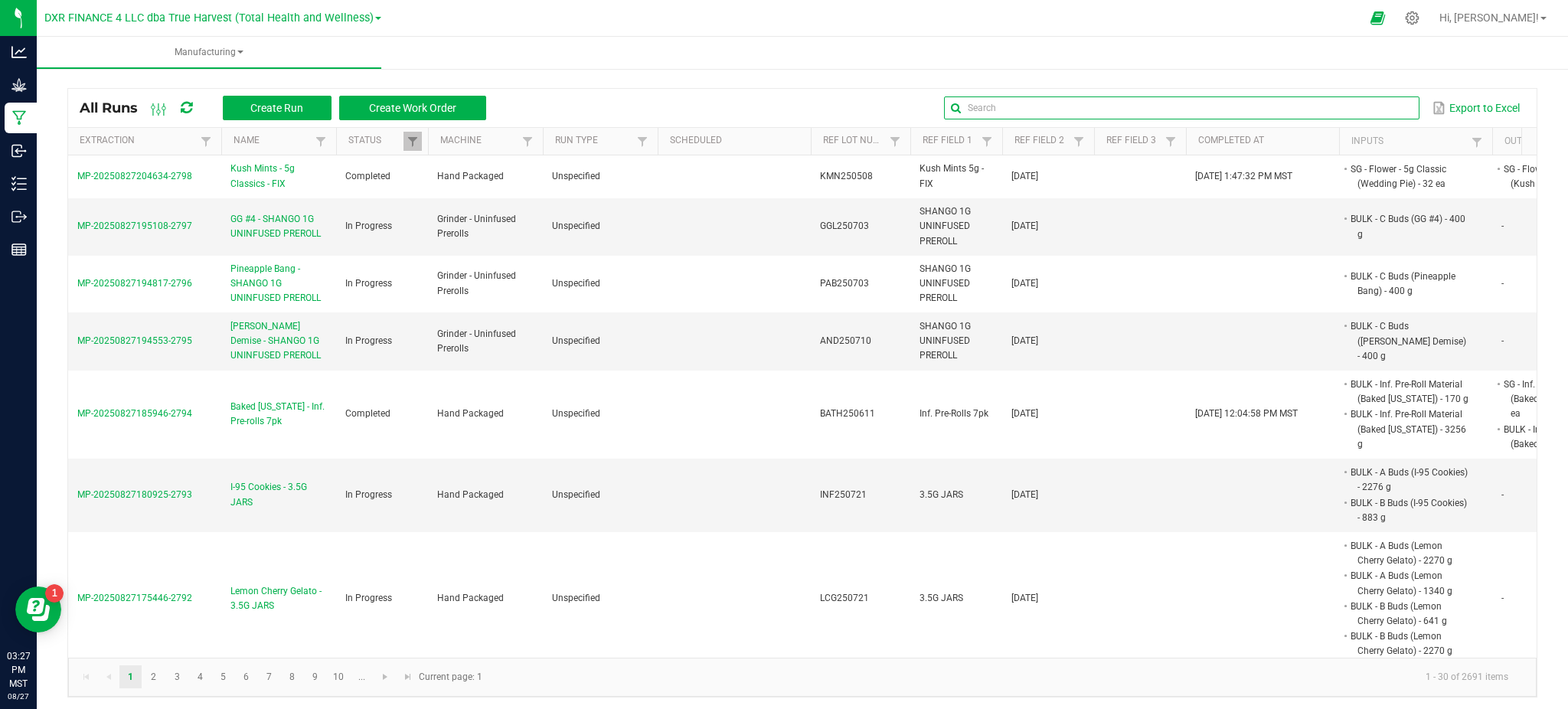
click at [1345, 105] on input "text" at bounding box center [1181, 108] width 475 height 23
paste input "GAG250626"
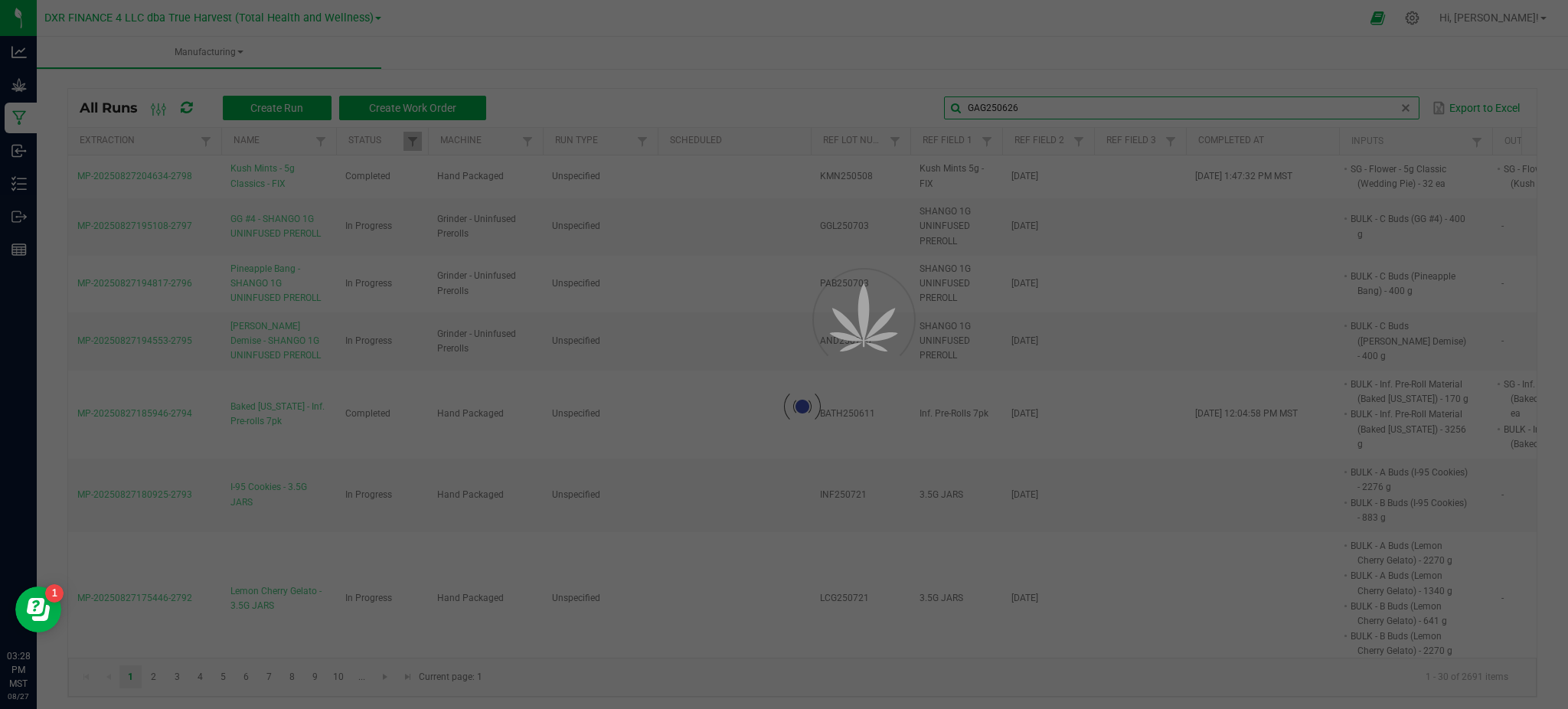
type input "GAG250626"
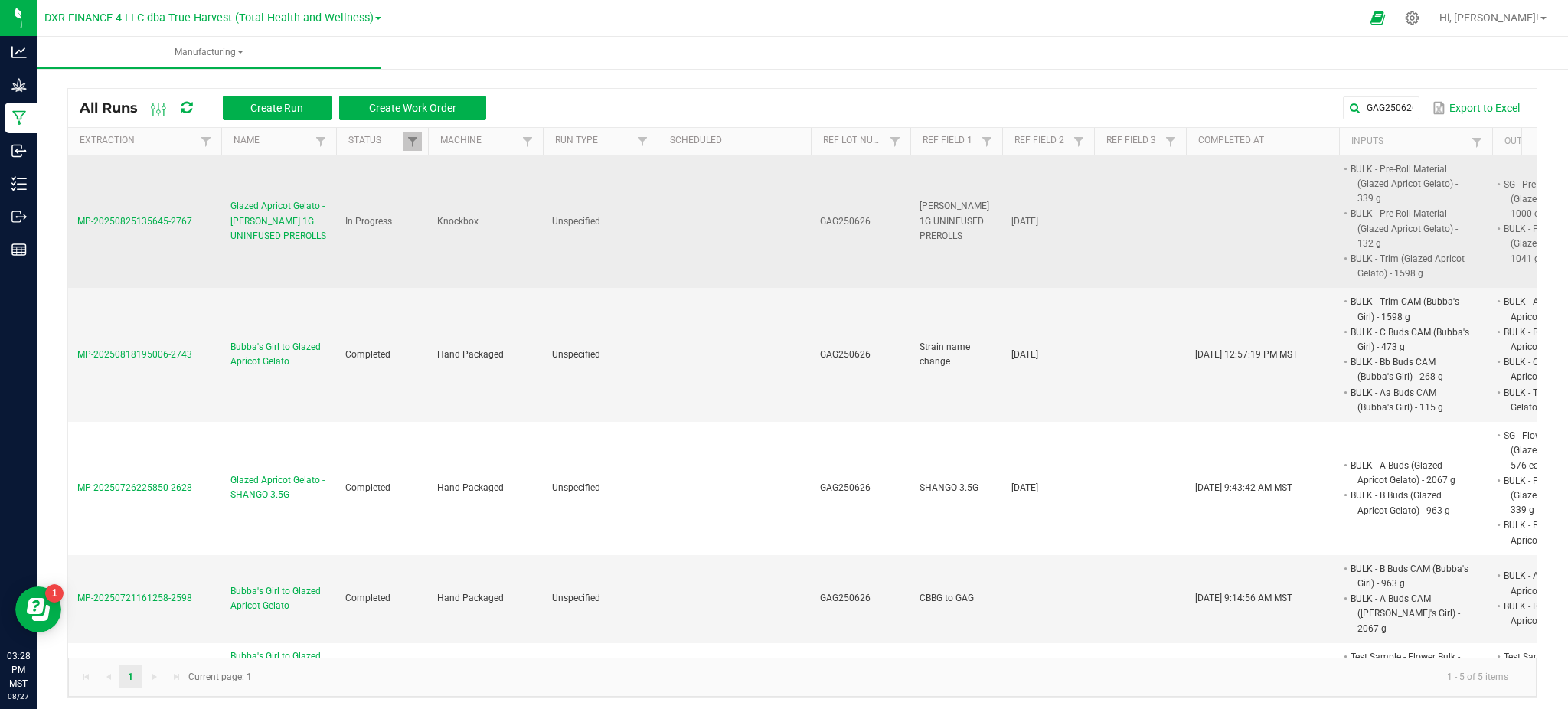
click at [264, 227] on span "Glazed Apricot Gelato - [PERSON_NAME] 1G UNINFUSED PREROLLS" at bounding box center [279, 221] width 97 height 45
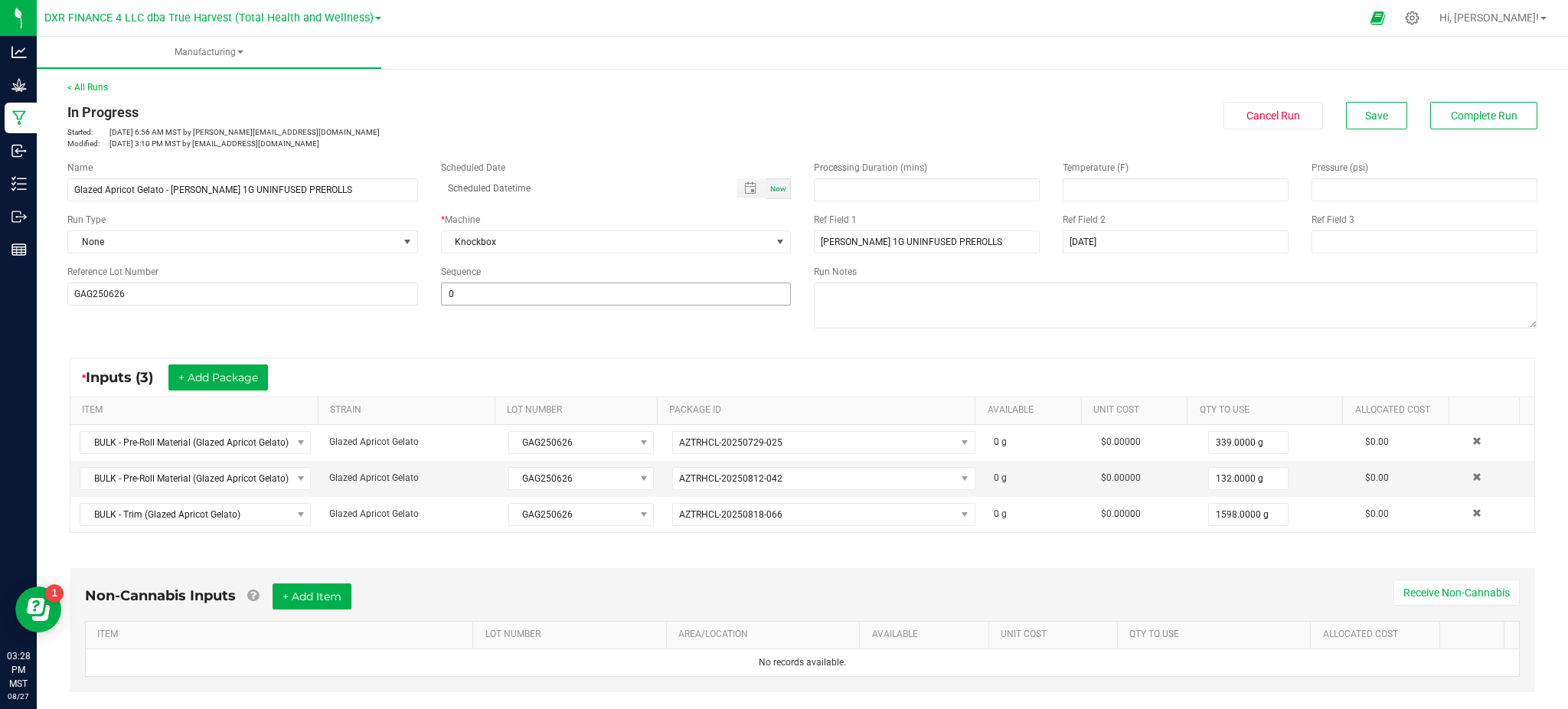
drag, startPoint x: 441, startPoint y: 347, endPoint x: 577, endPoint y: 299, distance: 144.2
click at [444, 341] on manufacturing-process-run "< All Runs In Progress Started: Aug 25, 2025 6:56 AM MST by ekincheloe@trueharv…" at bounding box center [802, 561] width 1470 height 961
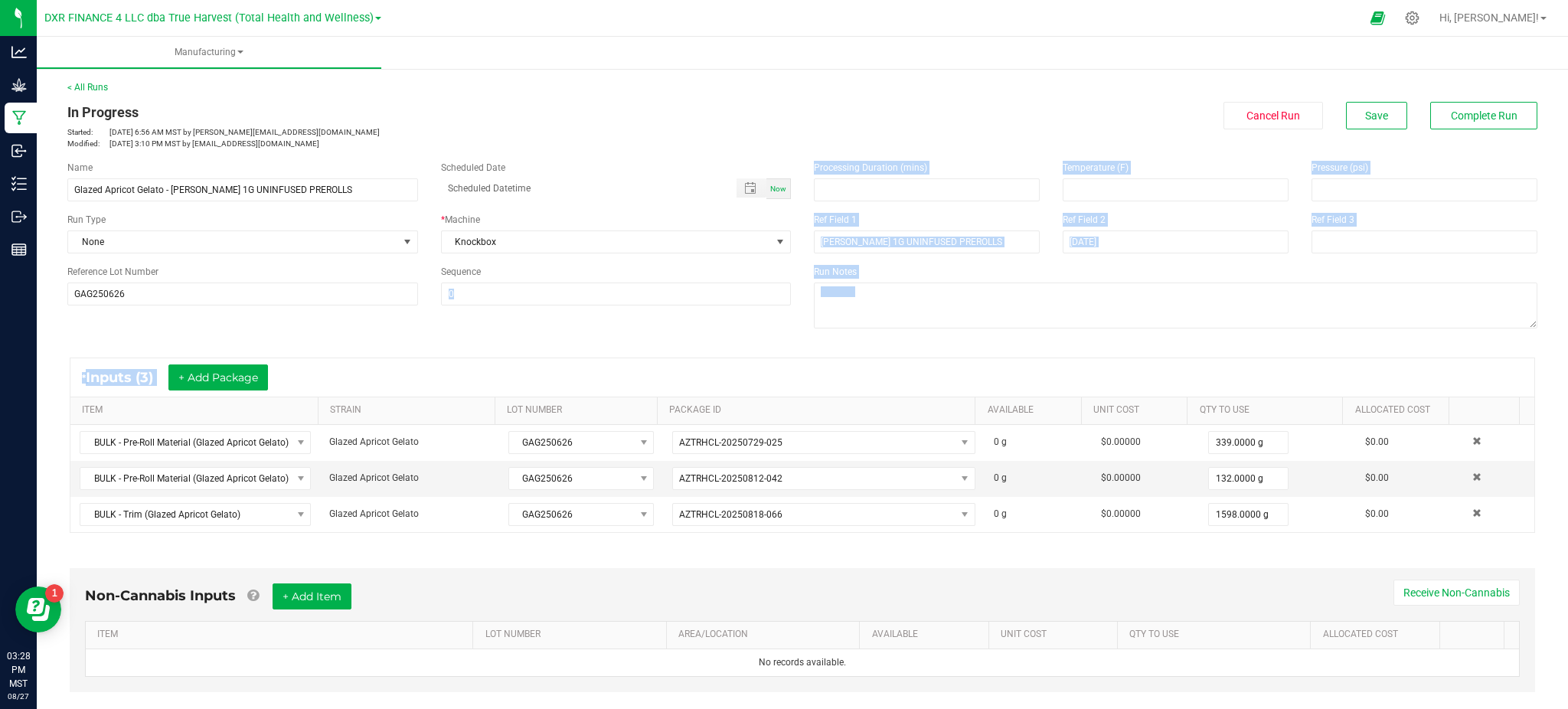
click at [1447, 363] on div "* Inputs (3) + Add Package" at bounding box center [802, 377] width 1464 height 38
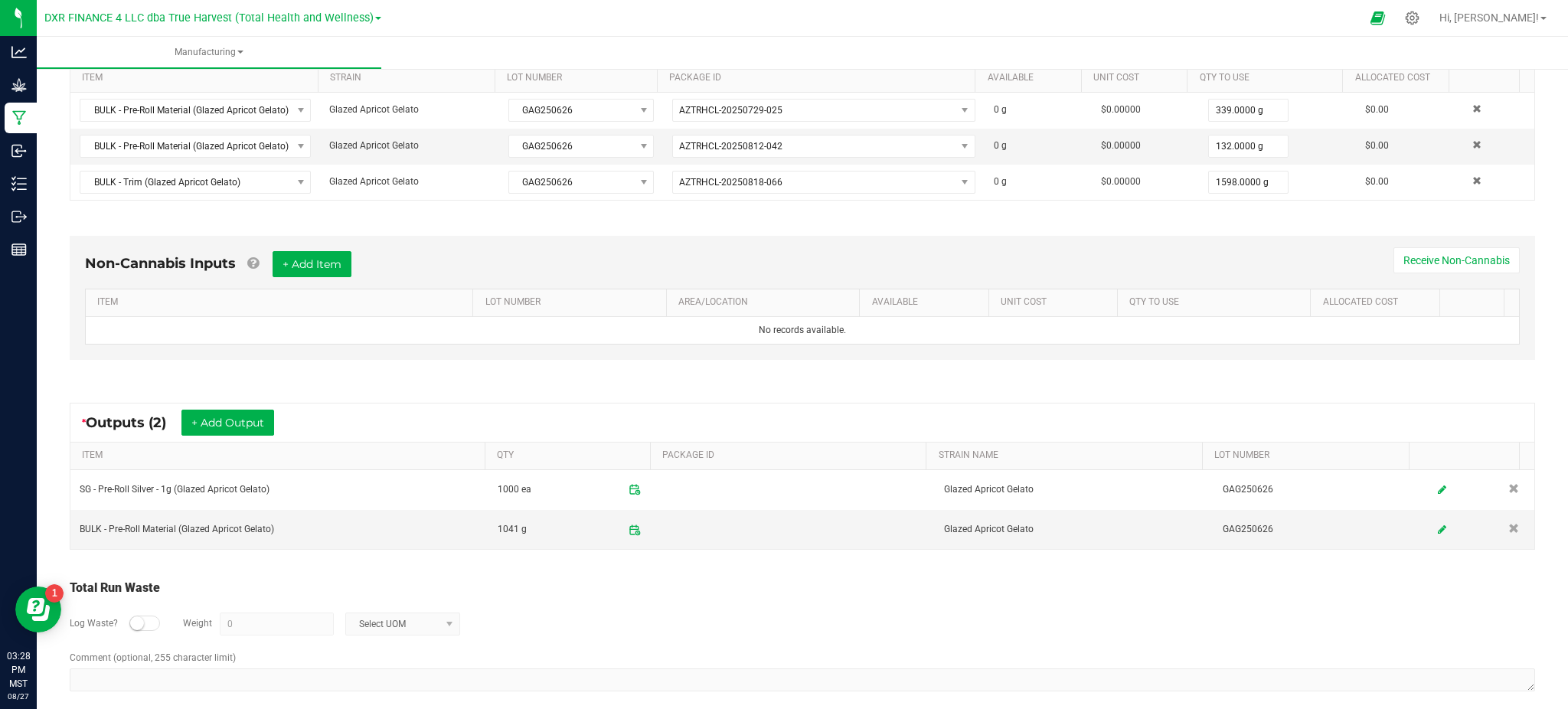
scroll to position [348, 0]
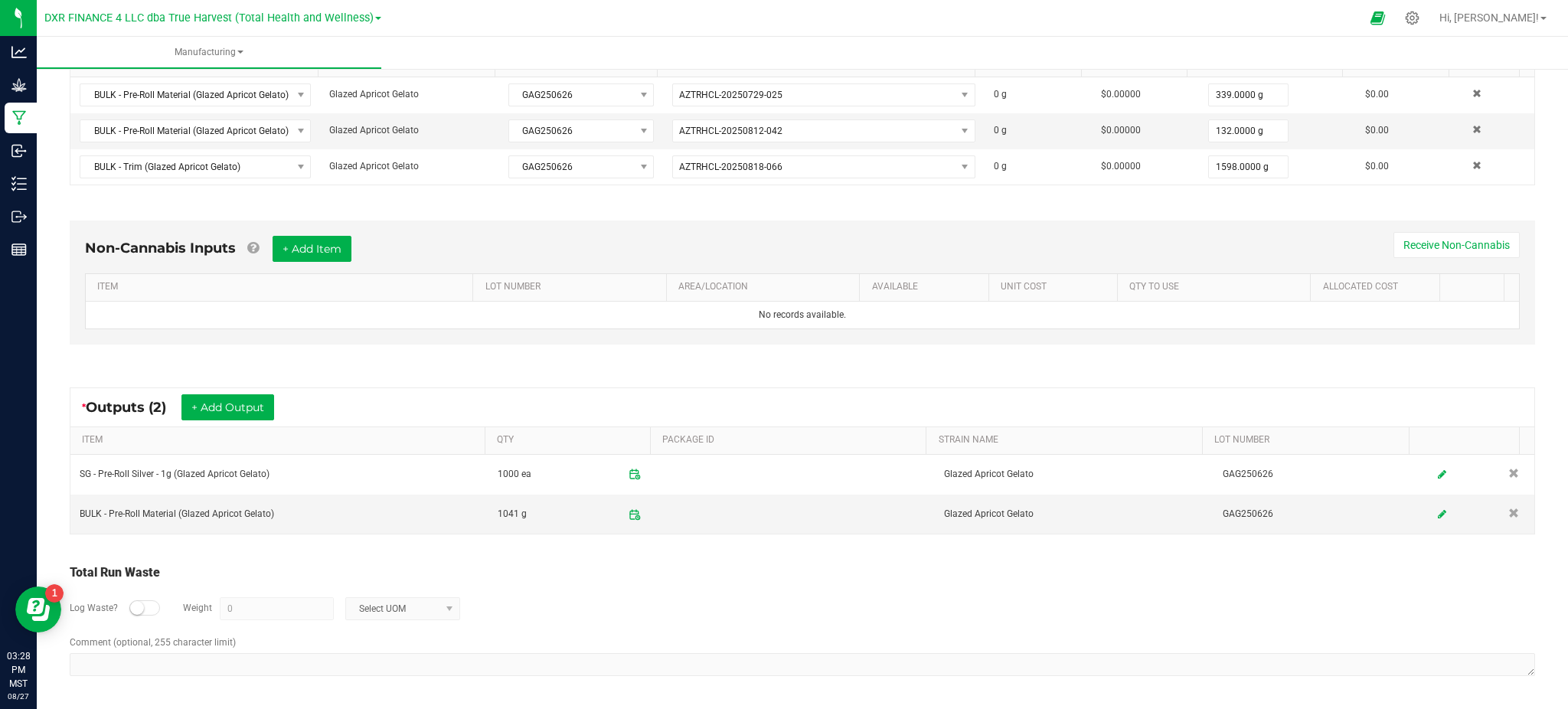
click at [772, 583] on div "Log Waste? Weight 0 Select UOM" at bounding box center [802, 609] width 1466 height 54
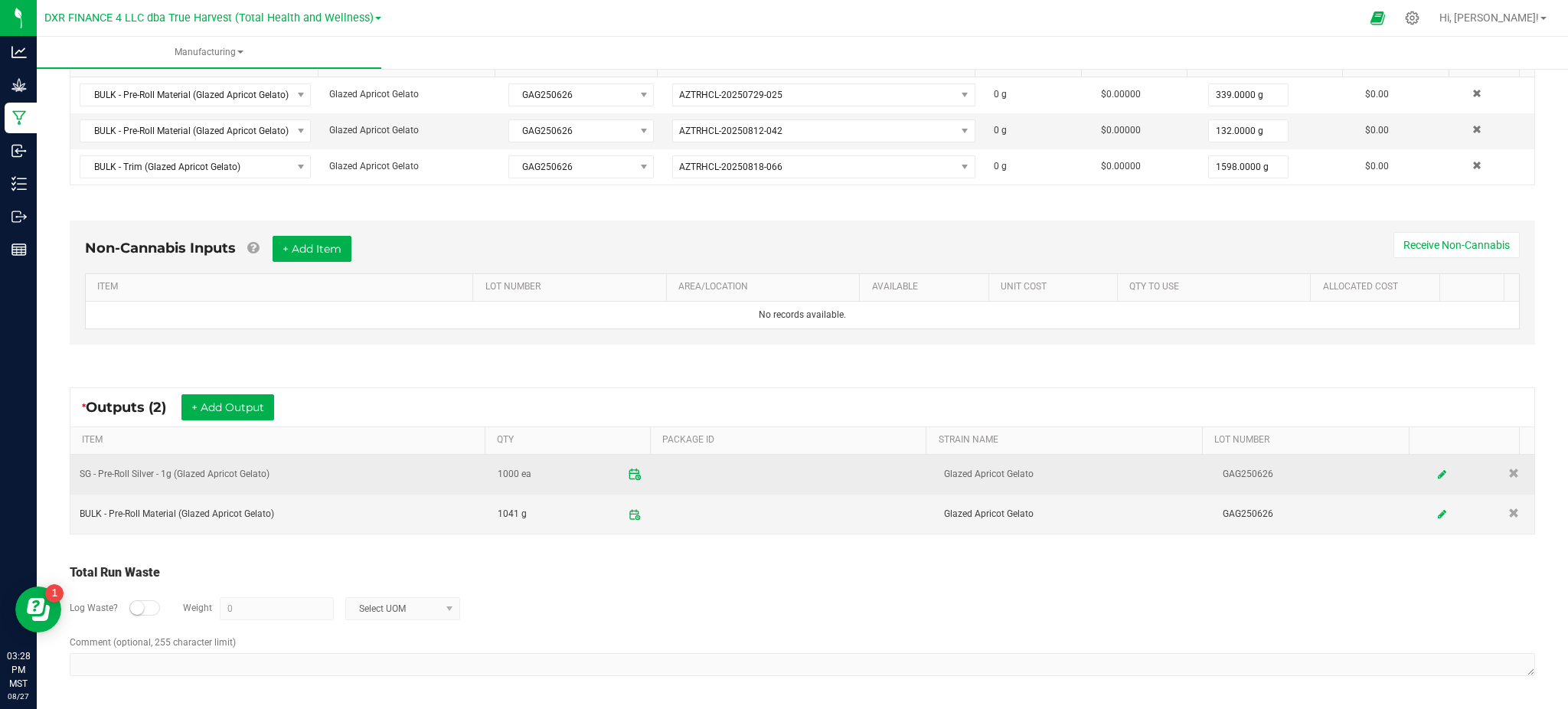
click at [628, 473] on icon at bounding box center [634, 474] width 14 height 14
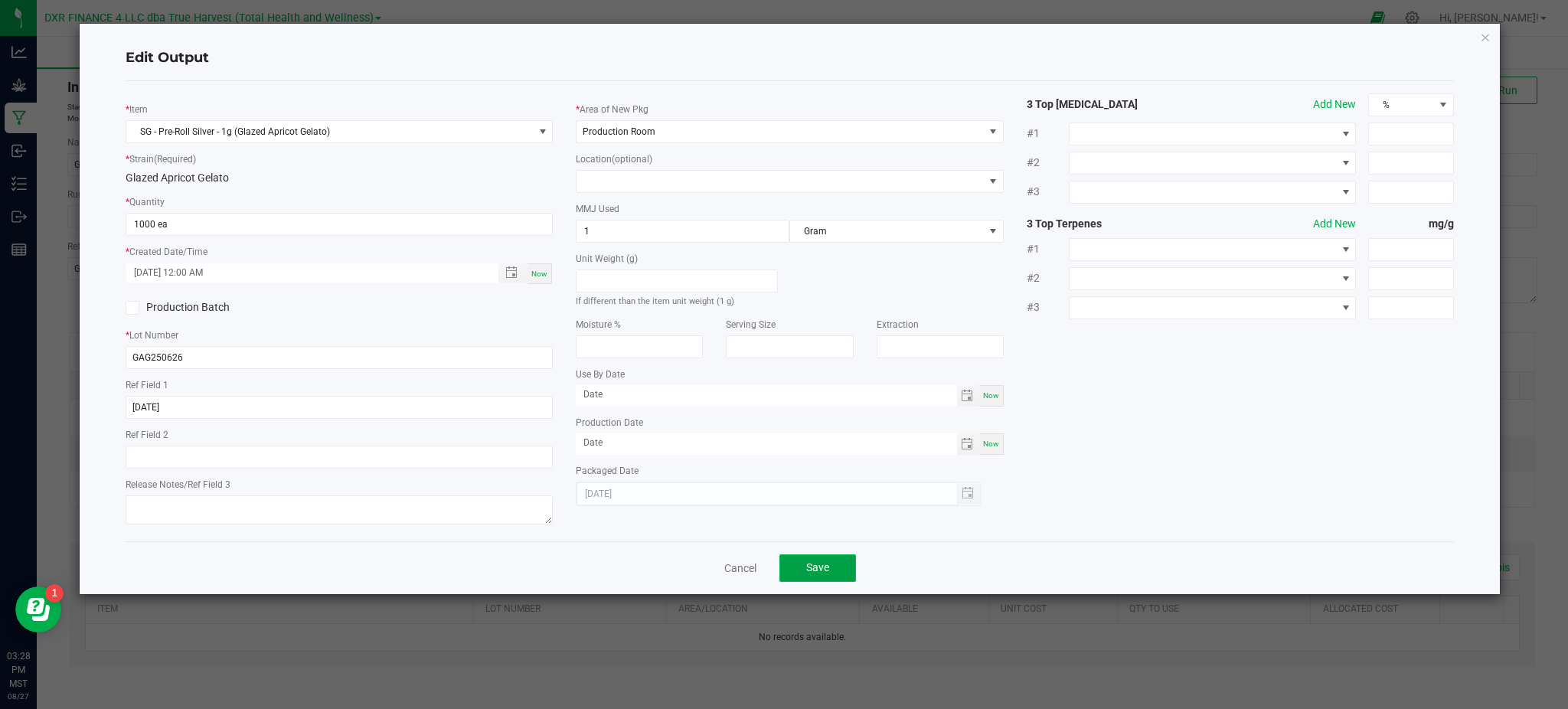
click at [841, 561] on button "Save" at bounding box center [817, 568] width 77 height 27
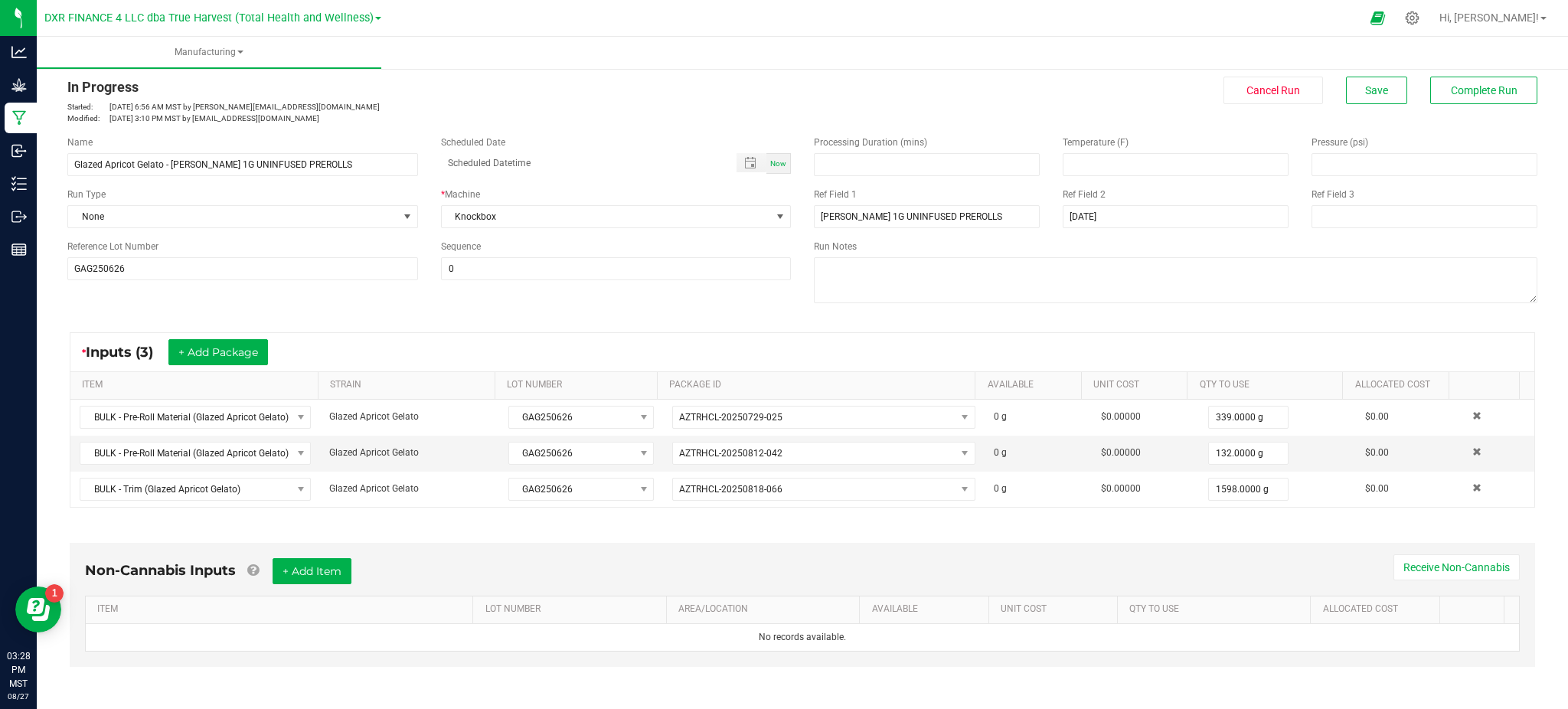
scroll to position [348, 0]
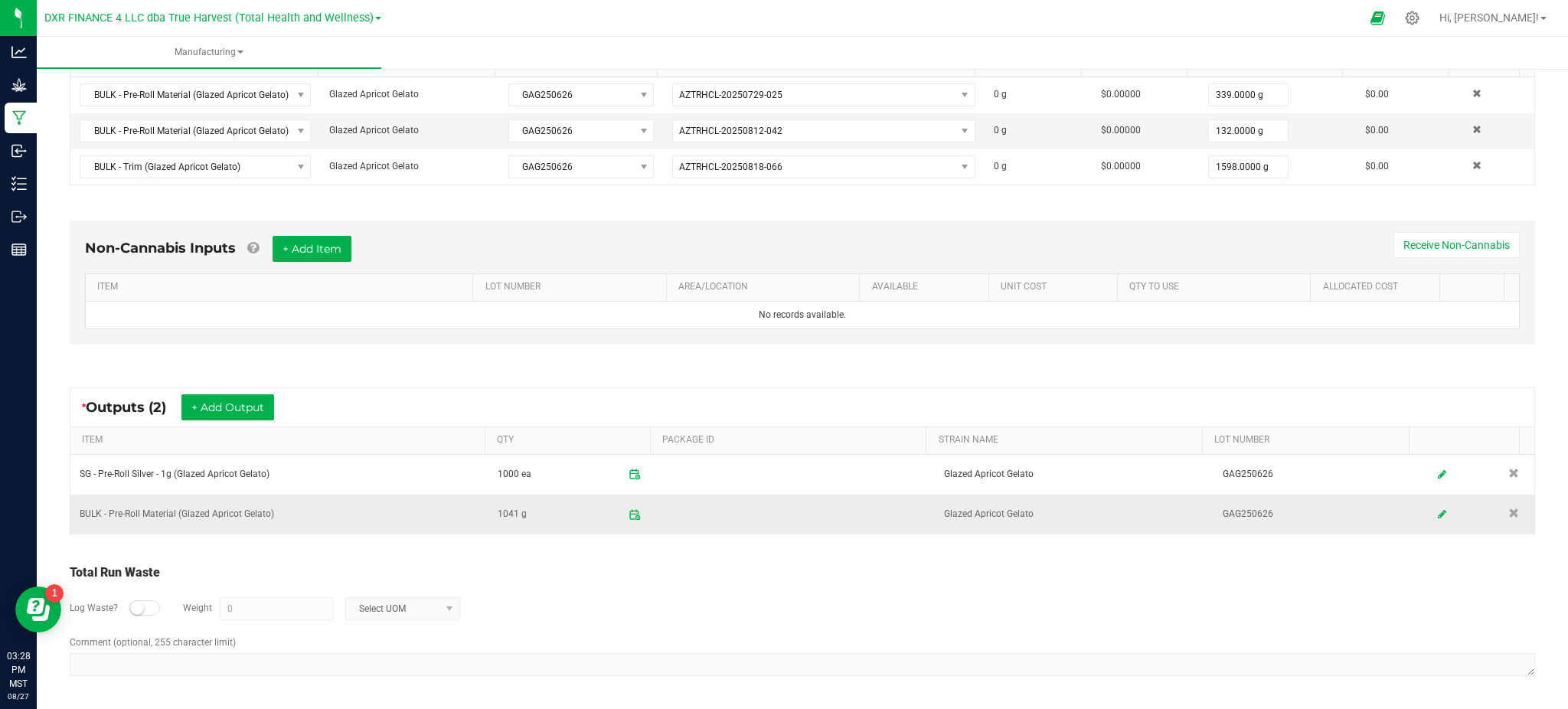
drag, startPoint x: 851, startPoint y: 588, endPoint x: 452, endPoint y: 500, distance: 408.6
click at [848, 586] on div "Log Waste? Weight 0 Select UOM" at bounding box center [802, 609] width 1466 height 54
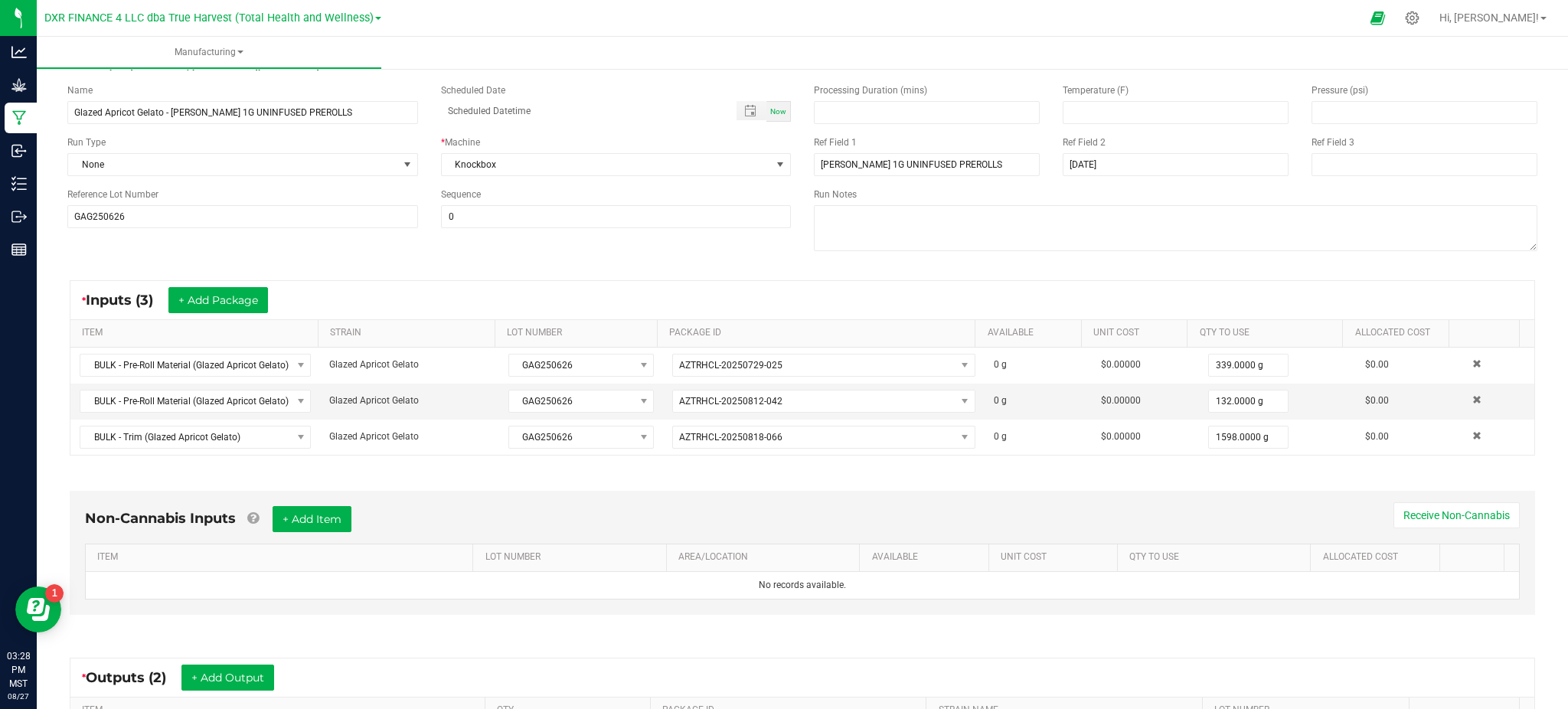
scroll to position [0, 0]
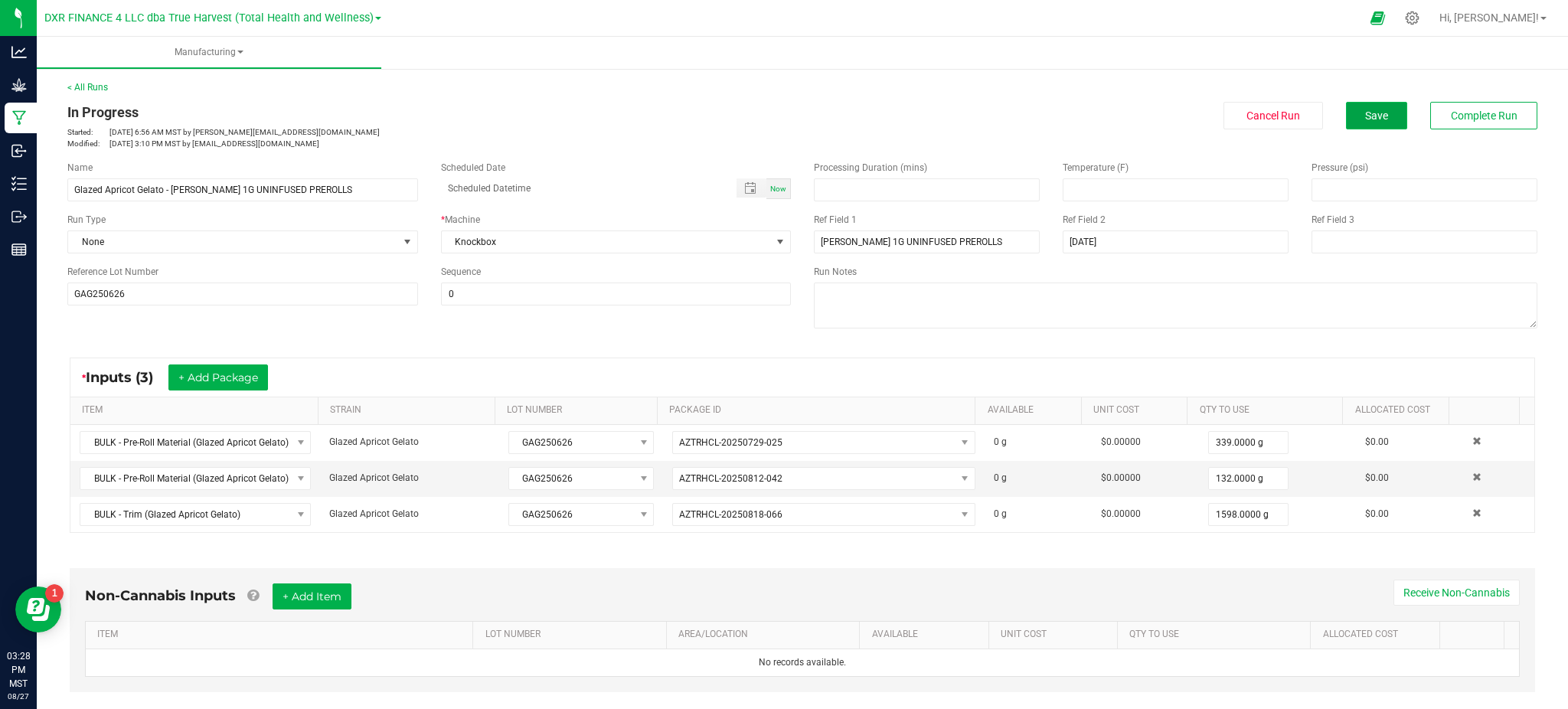
click at [1365, 115] on span "Save" at bounding box center [1377, 115] width 23 height 12
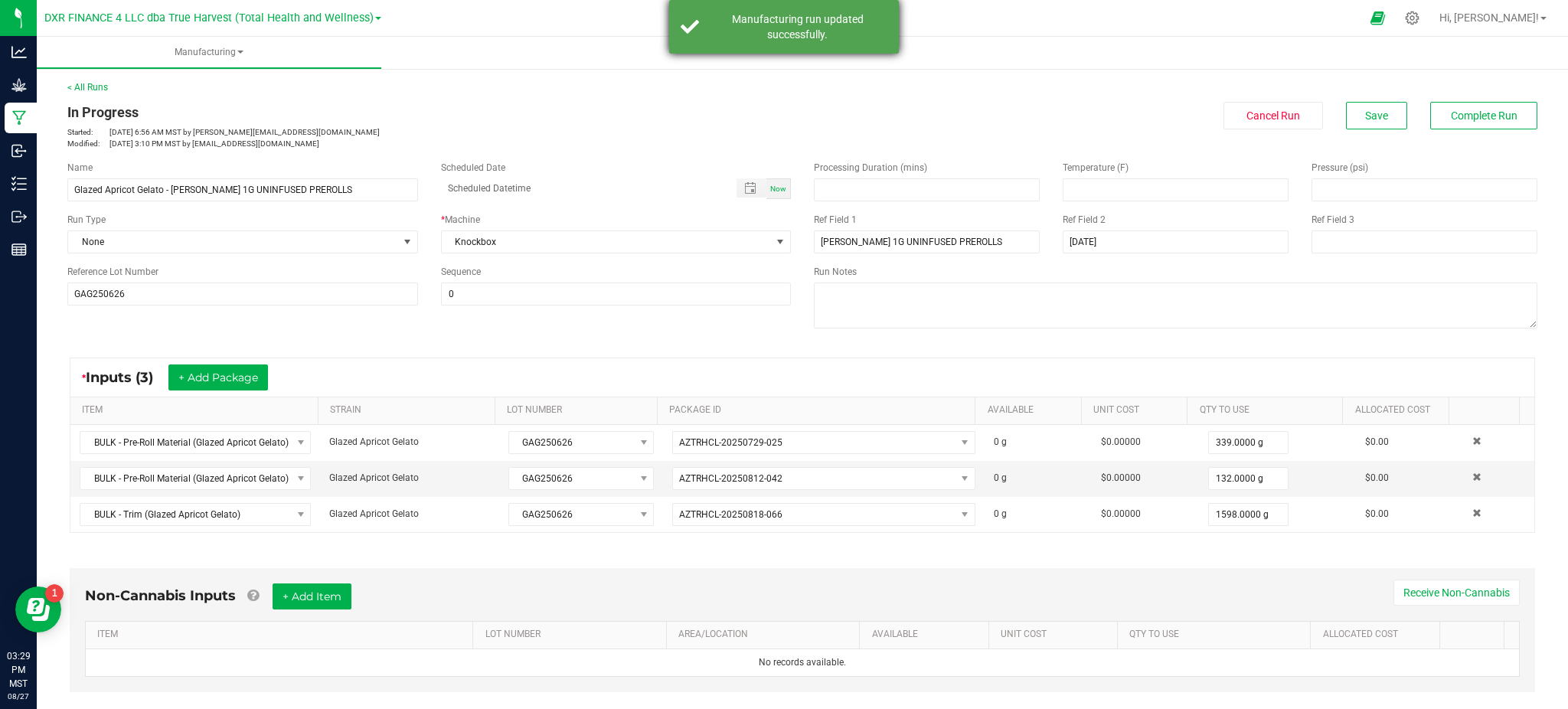
drag, startPoint x: 778, startPoint y: 18, endPoint x: 877, endPoint y: 19, distance: 99.0
click at [779, 18] on div "Manufacturing run updated successfully." at bounding box center [797, 27] width 180 height 30
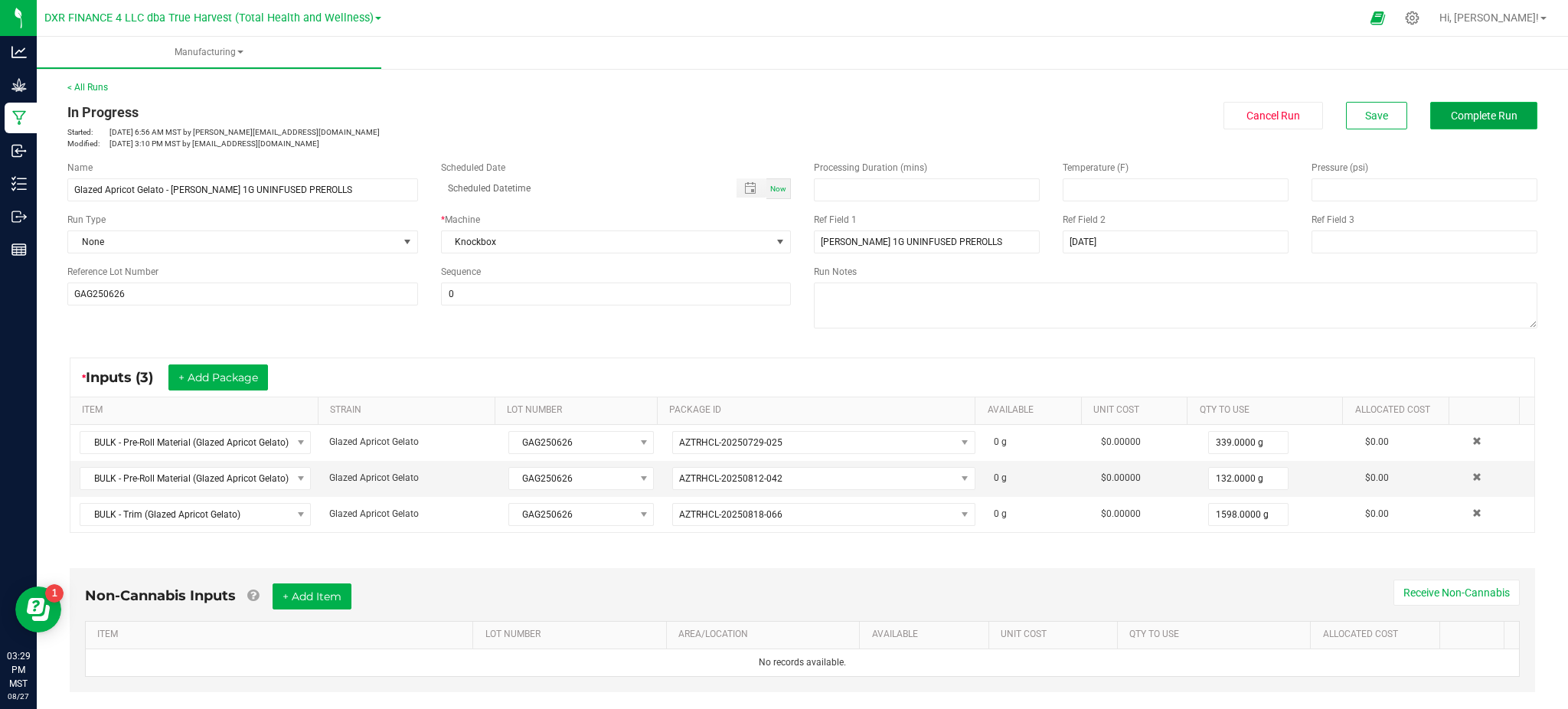
click at [1497, 114] on span "Complete Run" at bounding box center [1485, 115] width 66 height 12
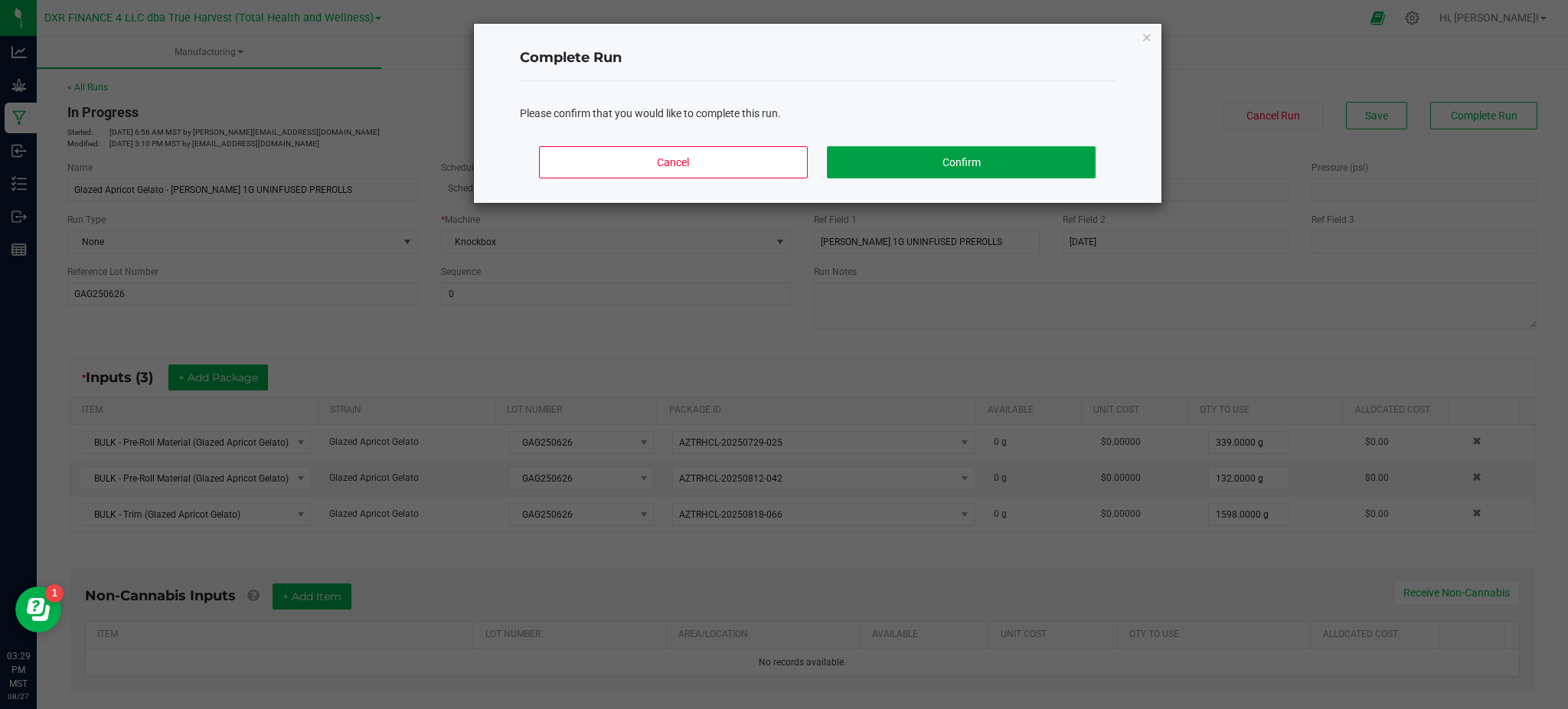
drag, startPoint x: 1019, startPoint y: 156, endPoint x: 1025, endPoint y: 132, distance: 24.7
click at [1019, 155] on button "Confirm" at bounding box center [960, 162] width 268 height 32
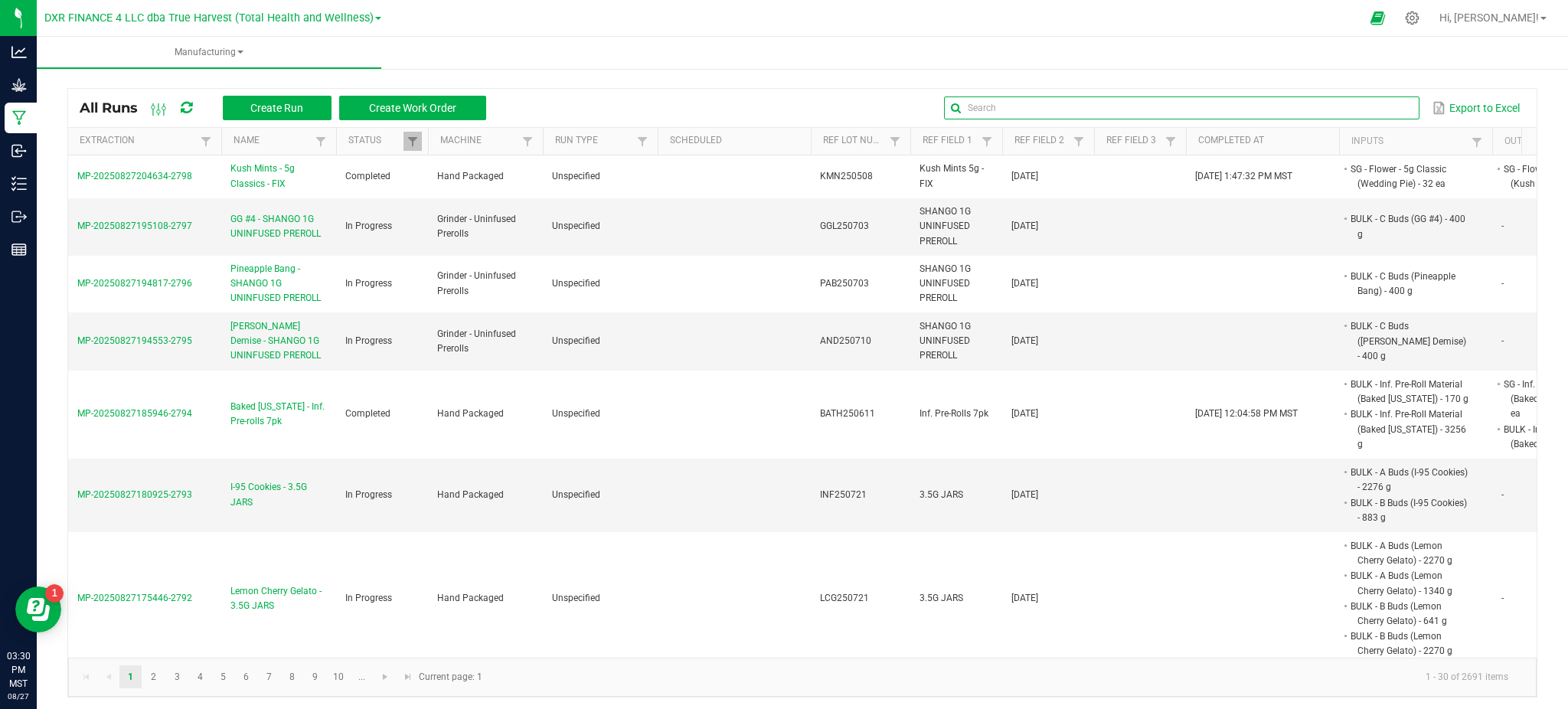
click at [1374, 109] on input "text" at bounding box center [1181, 108] width 475 height 23
paste input "CSCC250626"
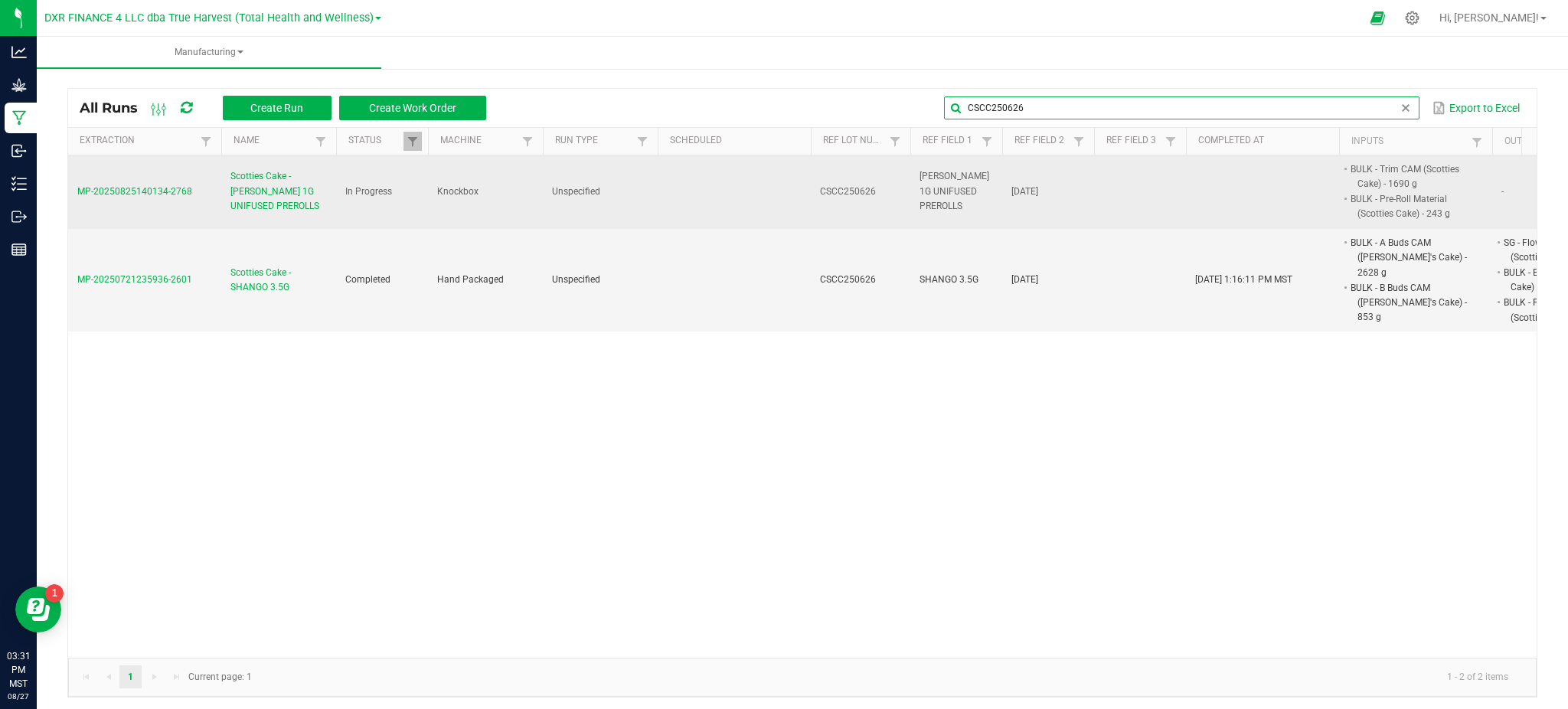
type input "CSCC250626"
click at [253, 187] on span "Scotties Cake - [PERSON_NAME] 1G UNIFUSED PREROLLS" at bounding box center [279, 191] width 97 height 45
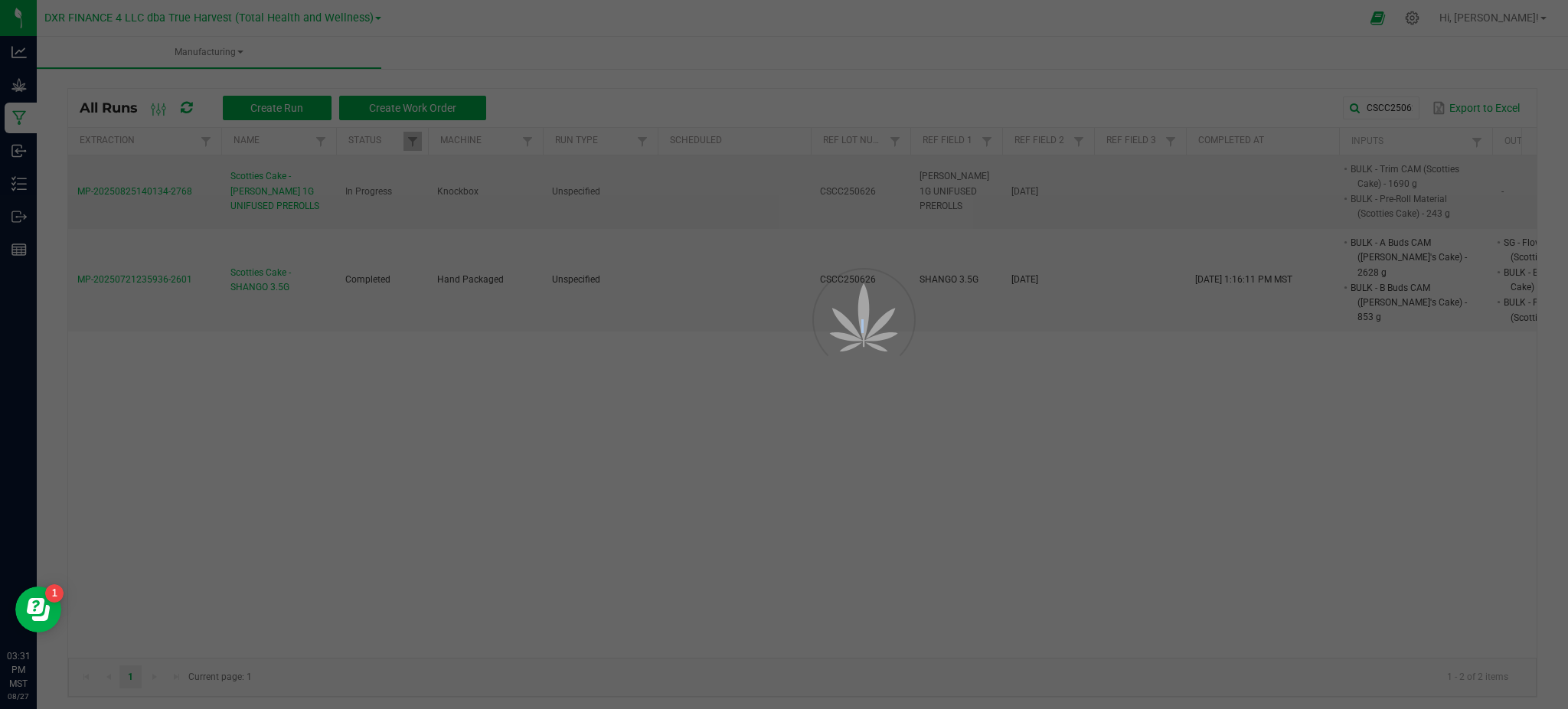
click at [253, 187] on div at bounding box center [784, 354] width 1568 height 709
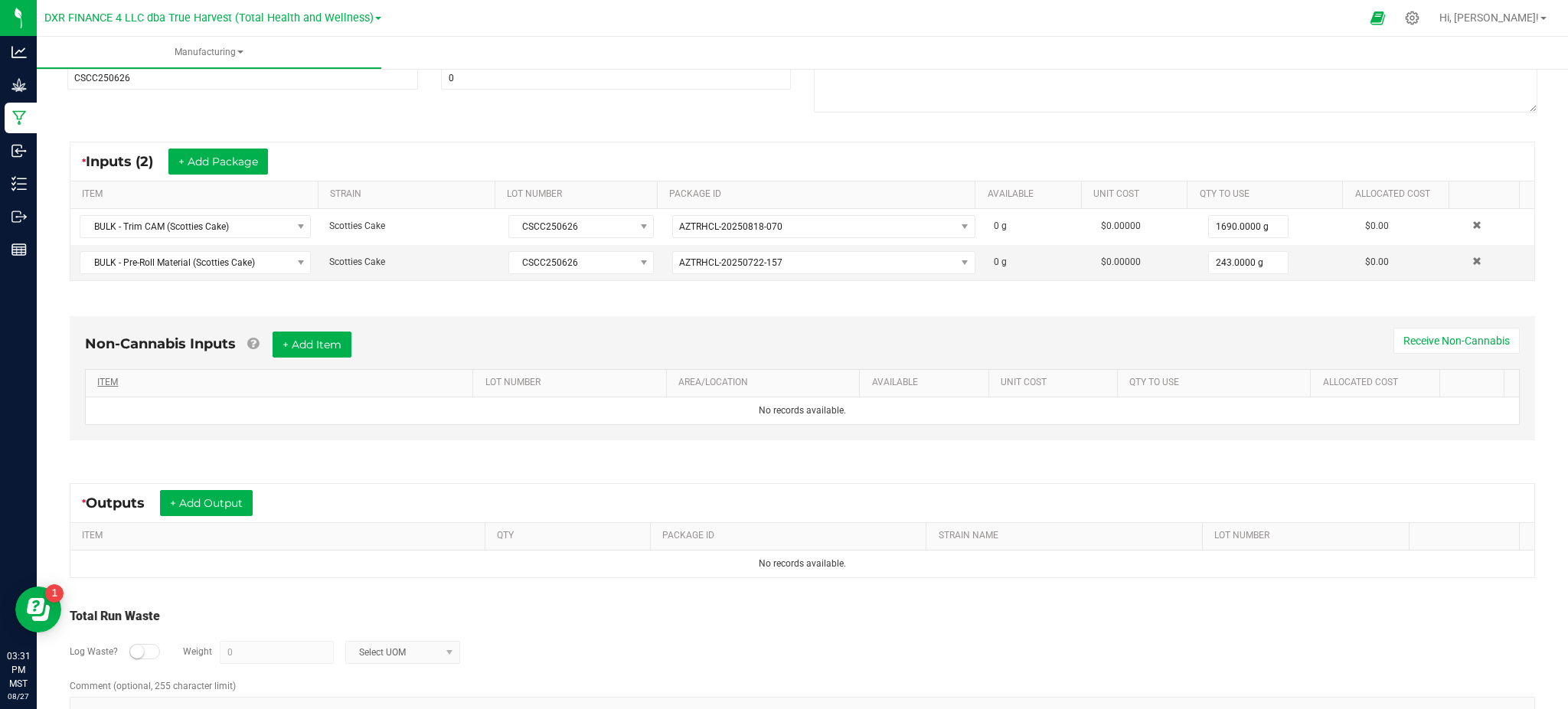
scroll to position [261, 0]
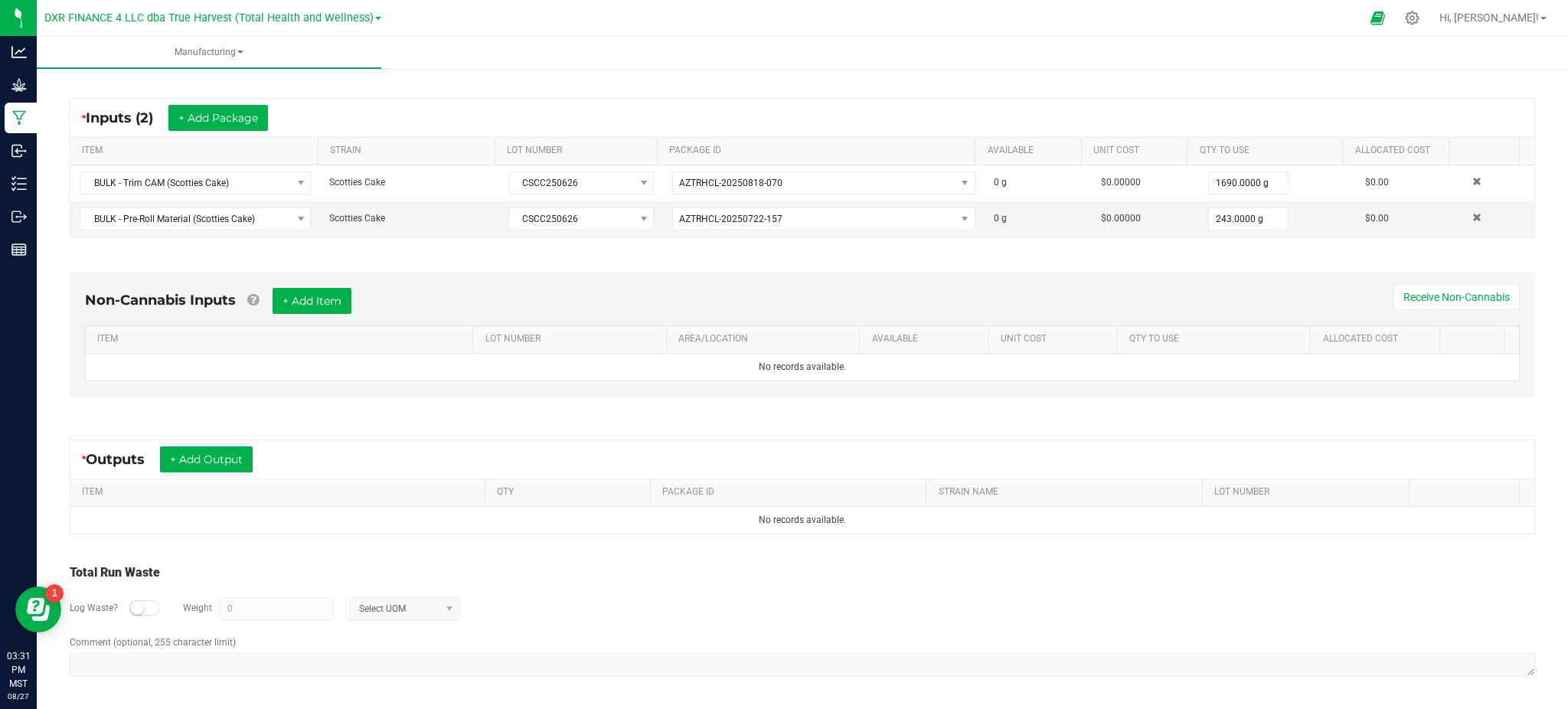
click at [668, 575] on div "Total Run Waste Log Waste? Weight 0 Select UOM" at bounding box center [802, 599] width 1466 height 72
click at [301, 413] on div "Non-Cannabis Inputs + Add Item Receive Non-Cannabis ITEM LOT NUMBER AREA/LOCATI…" at bounding box center [802, 338] width 1493 height 174
click at [189, 450] on button "+ Add Output" at bounding box center [207, 459] width 93 height 26
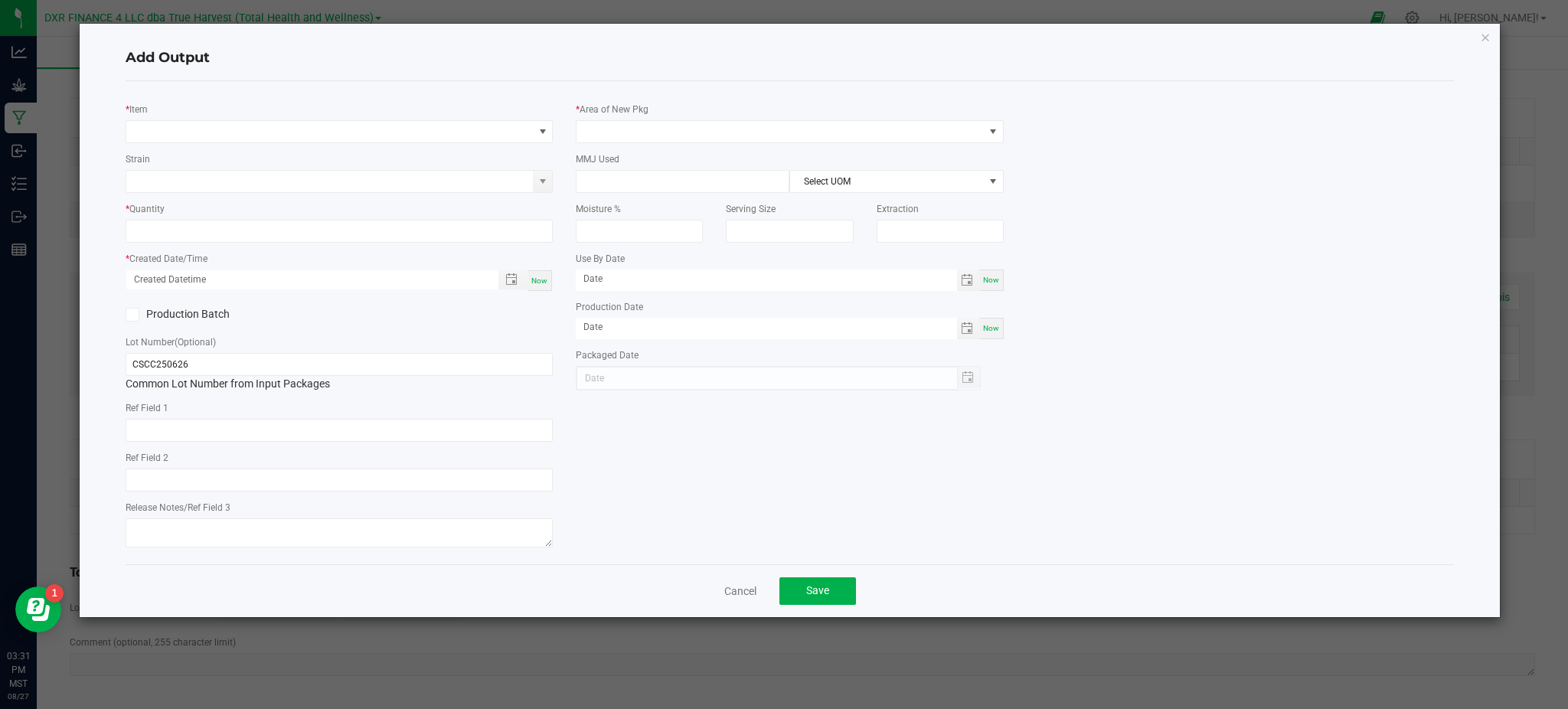
type input "2025-06-26"
drag, startPoint x: 273, startPoint y: 78, endPoint x: 286, endPoint y: 157, distance: 80.1
click at [273, 81] on div "Add Output * Item Strain * Quantity * Created Date/Time Now Production Batch Lo…" at bounding box center [790, 320] width 1420 height 593
click at [279, 130] on span "NO DATA FOUND" at bounding box center [329, 132] width 407 height 22
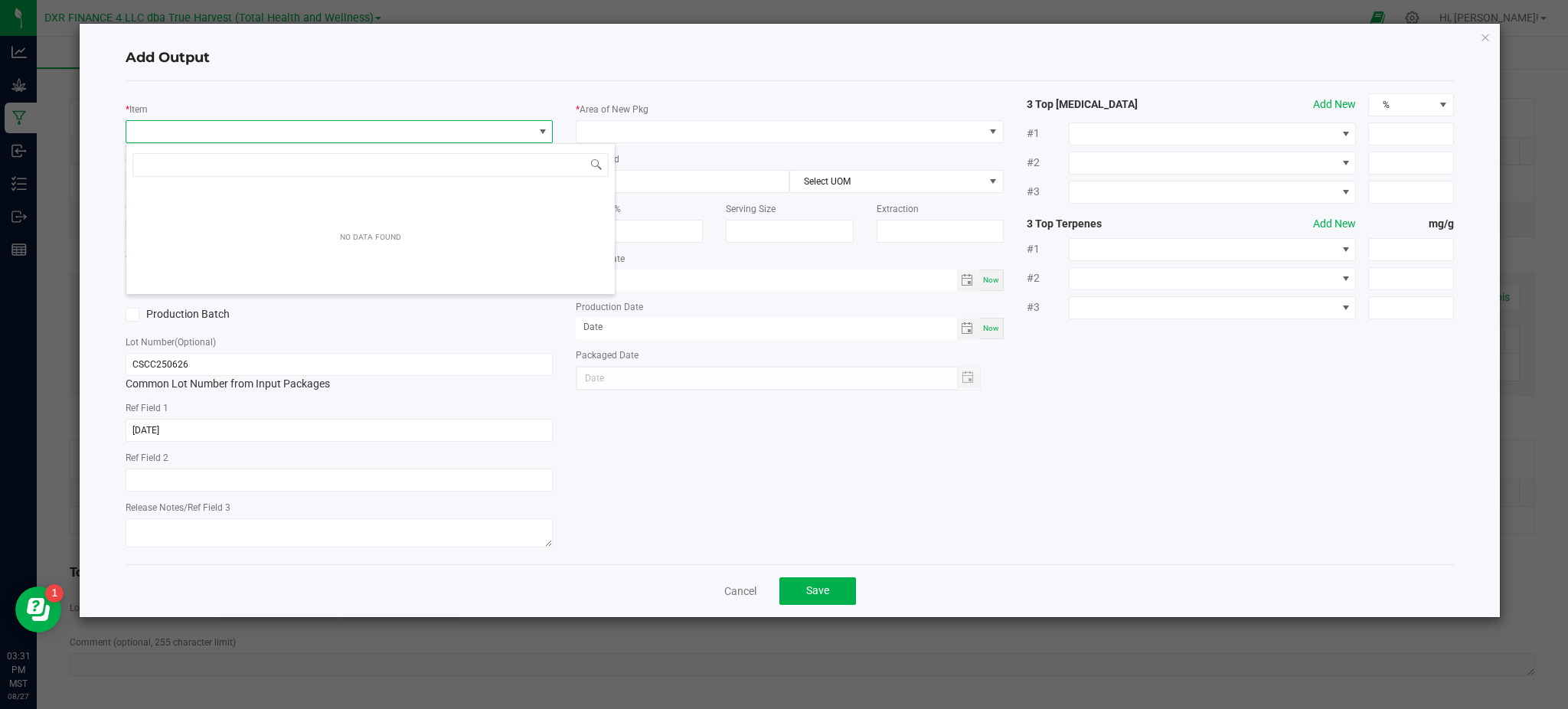
scroll to position [23, 428]
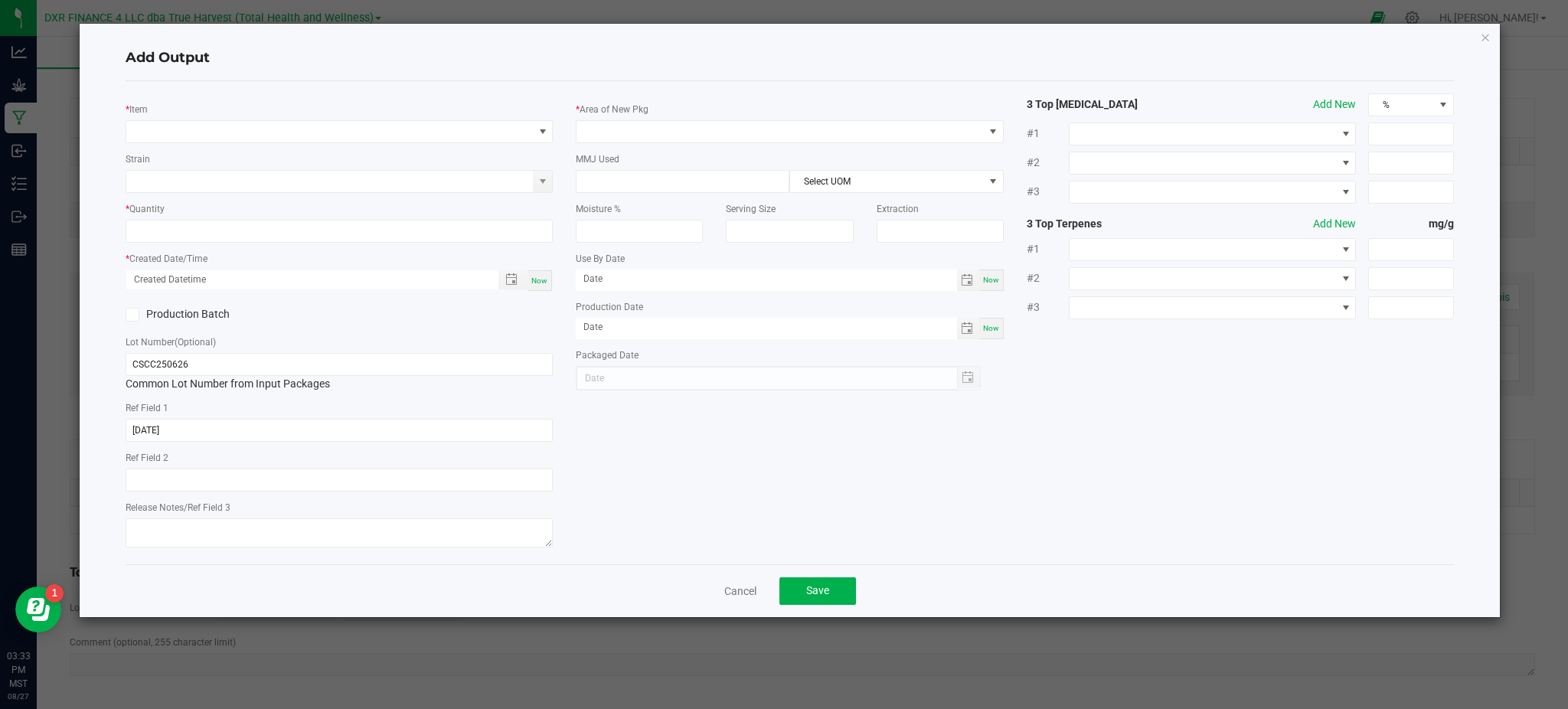
drag, startPoint x: 731, startPoint y: 595, endPoint x: 706, endPoint y: 642, distance: 53.2
click at [731, 595] on link "Cancel" at bounding box center [740, 591] width 32 height 15
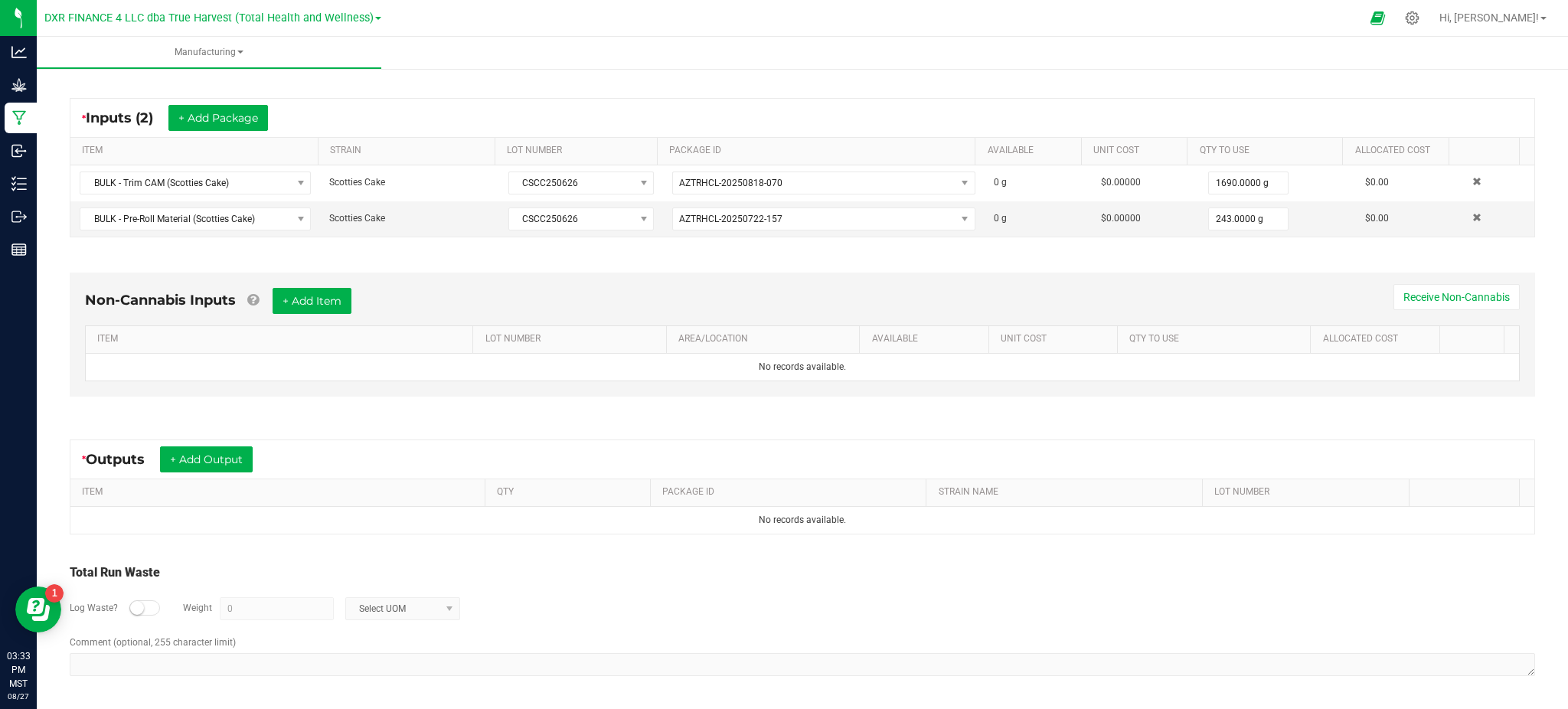
click at [683, 616] on div "Log Waste? Weight 0 Select UOM" at bounding box center [802, 609] width 1466 height 54
click at [243, 454] on button "+ Add Output" at bounding box center [207, 459] width 93 height 26
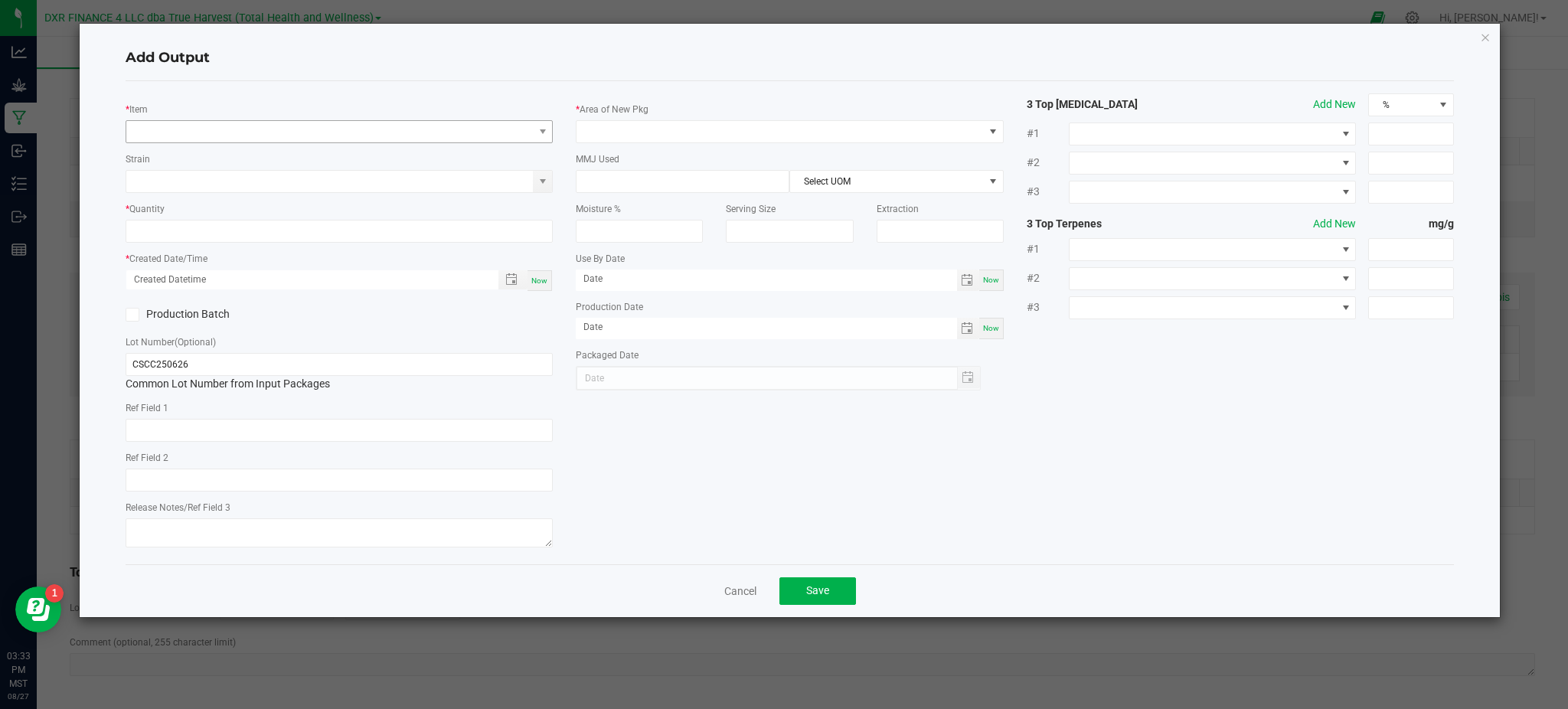
type input "2025-06-26"
click at [262, 133] on span "NO DATA FOUND" at bounding box center [329, 132] width 407 height 22
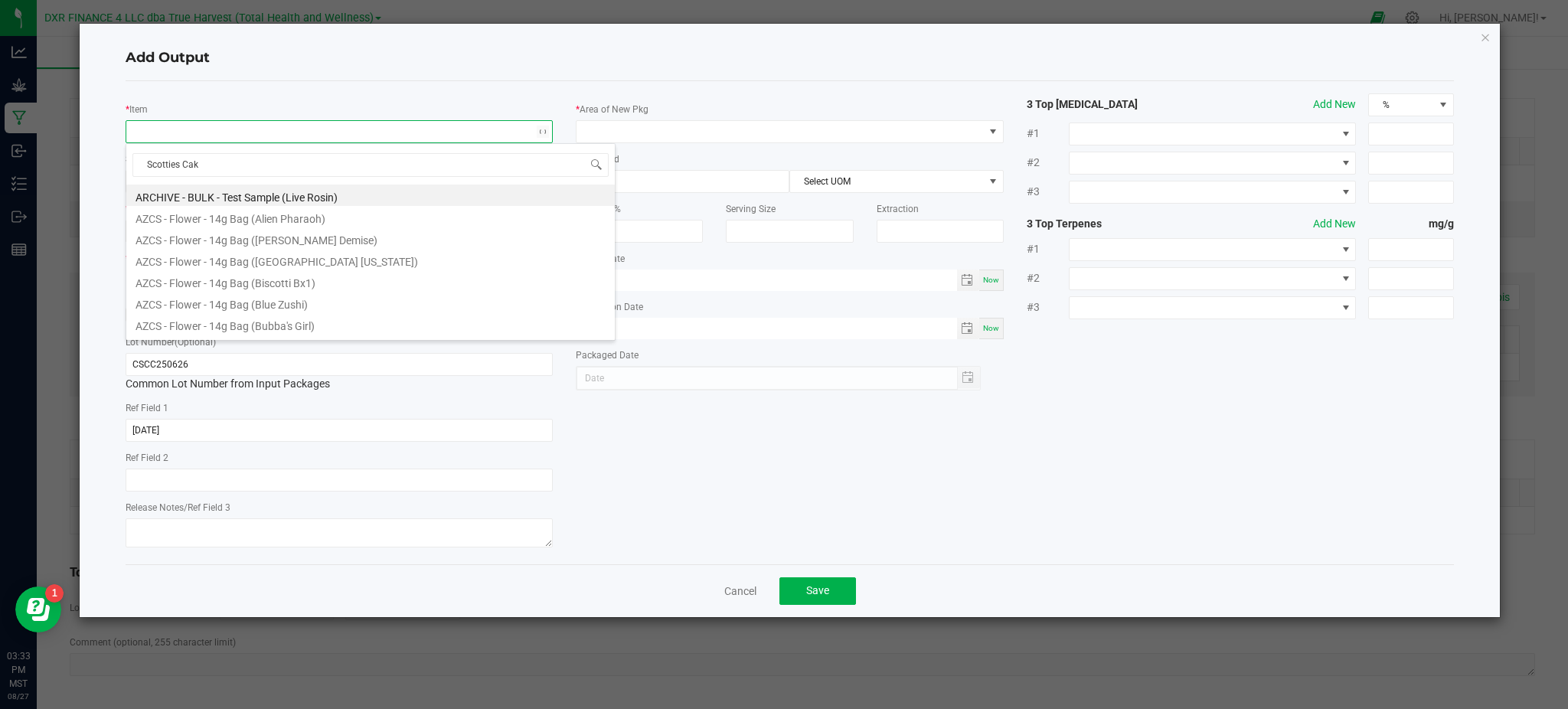
type input "Scotties Cake"
click at [256, 331] on li "SG - Pre-Roll Silver - 1g (Scotties Cake)" at bounding box center [370, 327] width 488 height 22
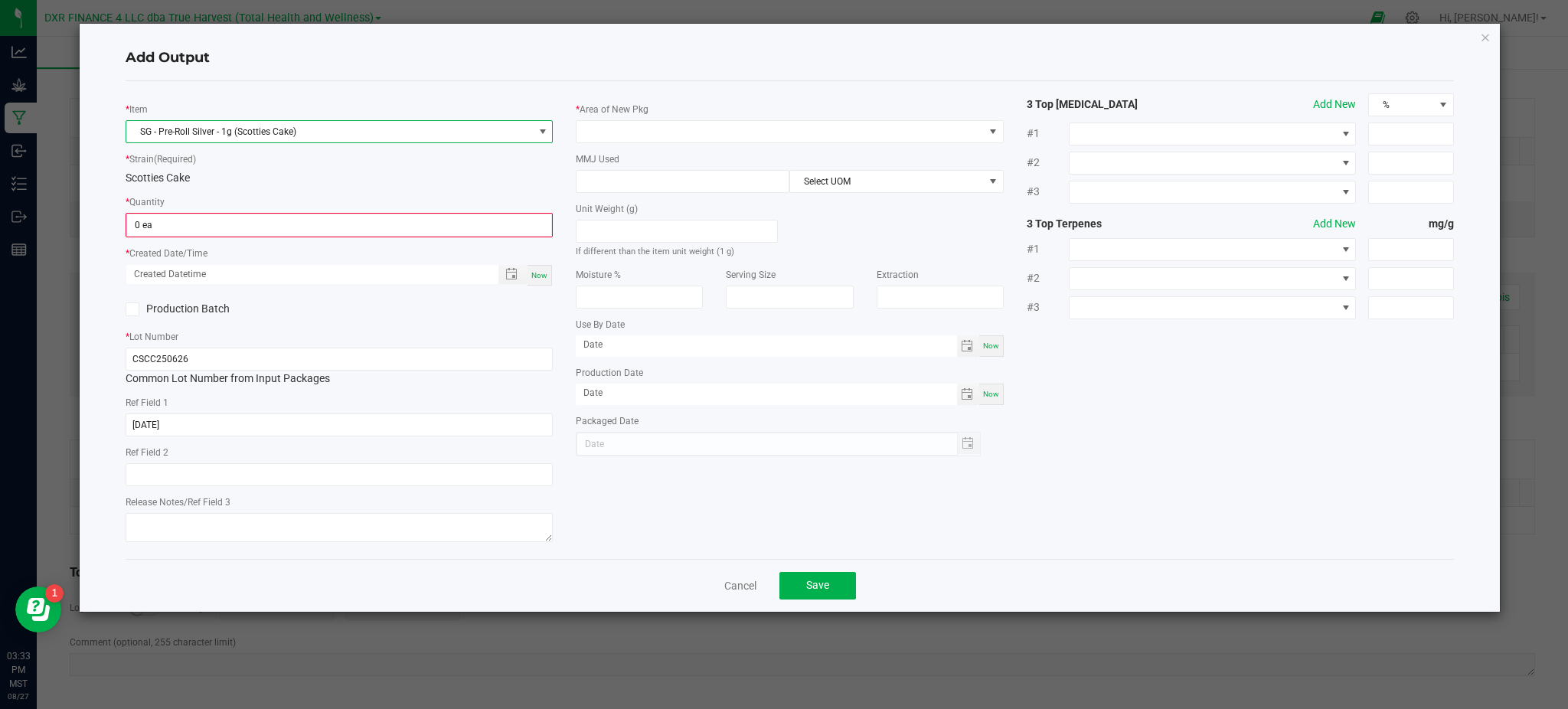
click at [288, 192] on div "* Item SG - Pre-Roll Silver - 1g (Scotties Cake) * Strain (Required) Scotties C…" at bounding box center [338, 320] width 450 height 453
click at [279, 227] on input "0" at bounding box center [338, 225] width 424 height 22
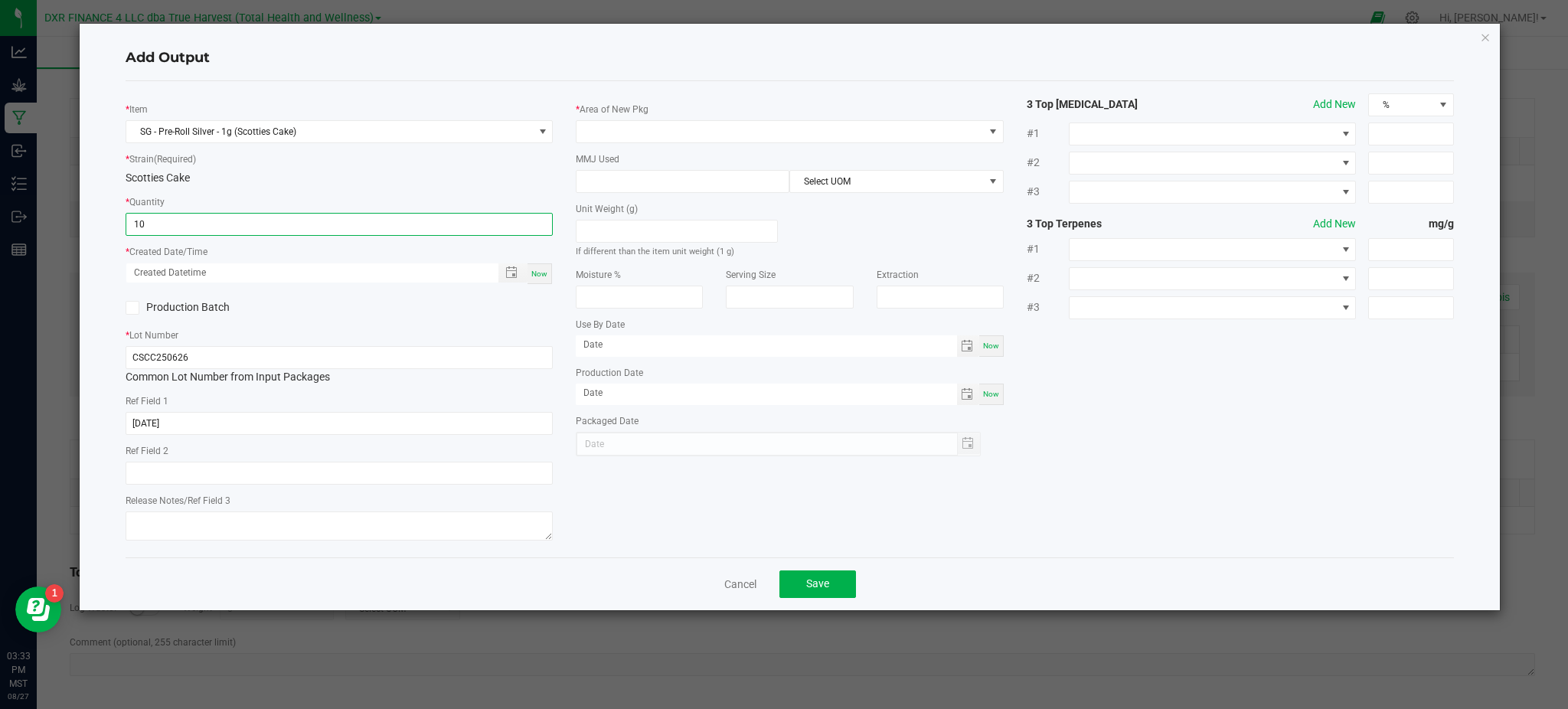
type input "1"
type input "1000 ea"
click at [351, 313] on div "Production Batch" at bounding box center [338, 308] width 450 height 23
click at [510, 276] on span "Toggle popup" at bounding box center [511, 272] width 12 height 12
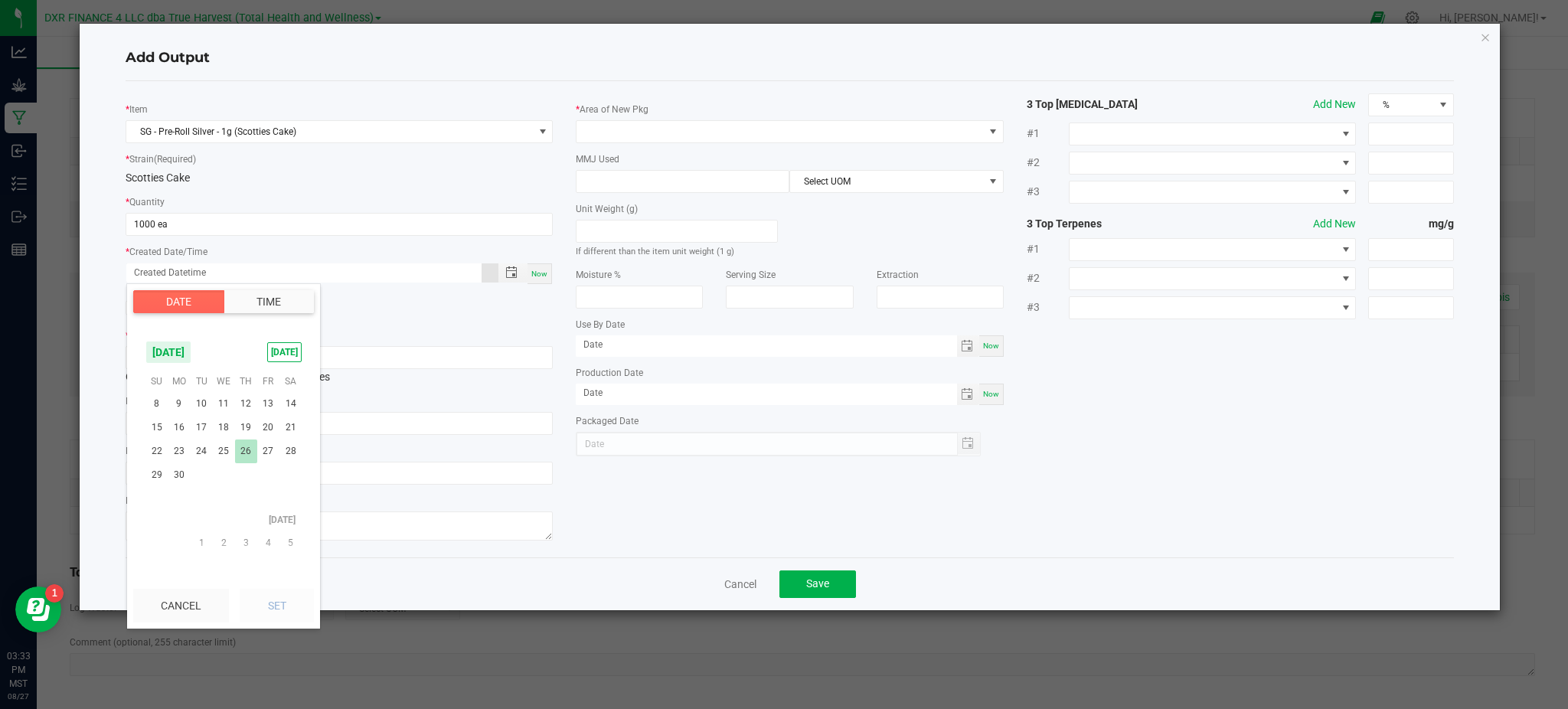
click at [242, 450] on span "26" at bounding box center [246, 451] width 22 height 24
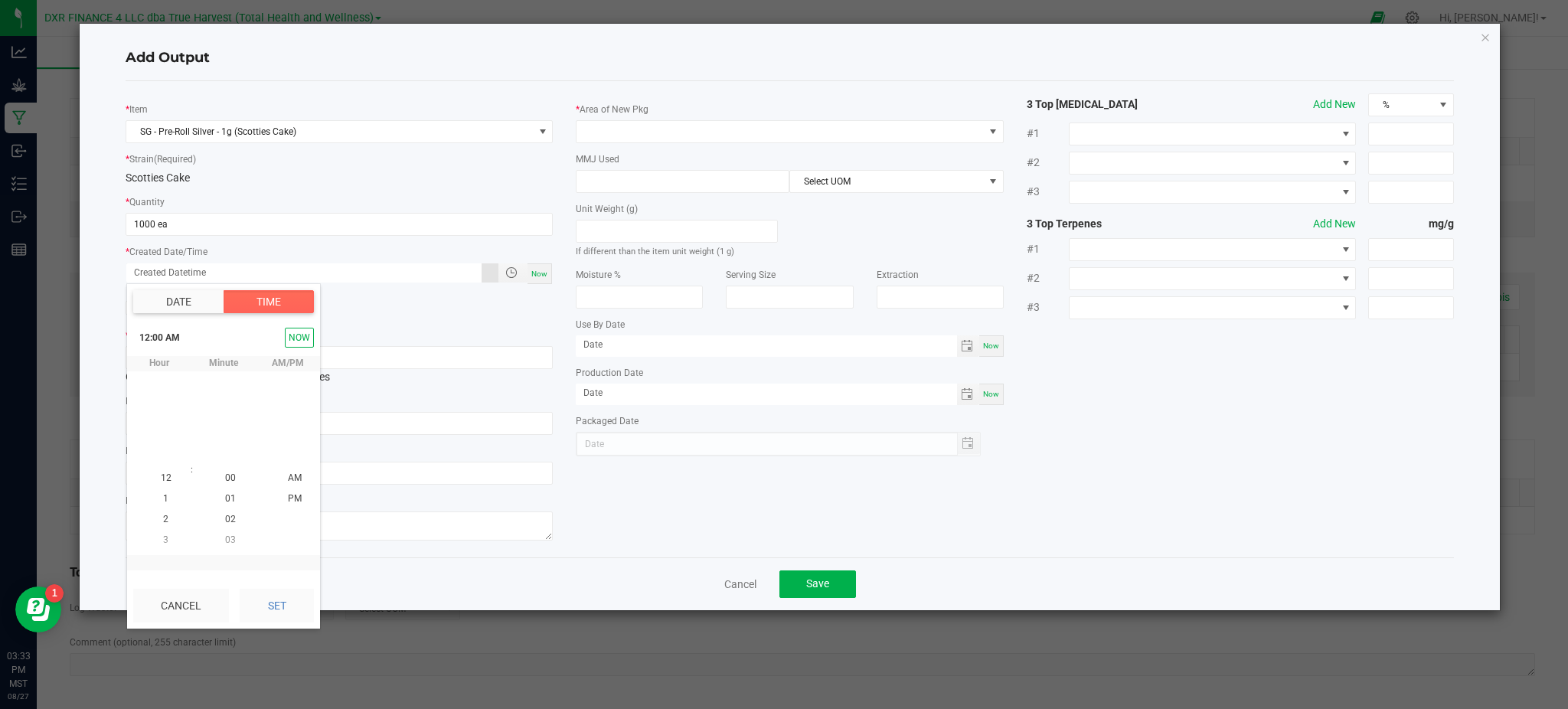
scroll to position [247835, 0]
click at [283, 597] on button "Set" at bounding box center [277, 606] width 74 height 34
type input "06/26/2025 12:00 AM"
type input "06/26/2025"
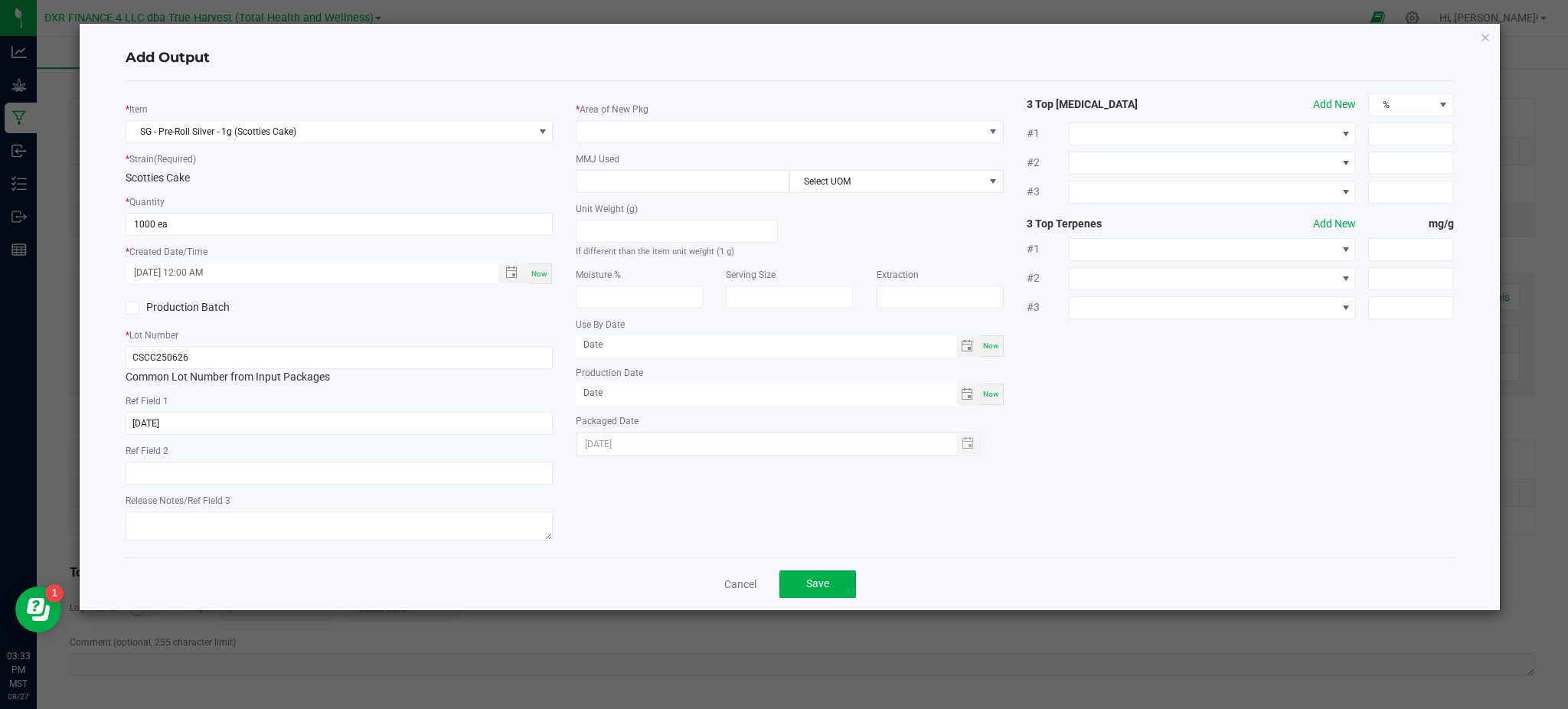
click at [650, 494] on div "* Item SG - Pre-Roll Silver - 1g (Scotties Cake) * Strain (Required) Scotties C…" at bounding box center [790, 319] width 1352 height 452
drag, startPoint x: 248, startPoint y: 336, endPoint x: 247, endPoint y: 317, distance: 19.0
click at [248, 327] on div "* Lot Number CSCC250626 Common Lot Number from Input Packages" at bounding box center [338, 355] width 428 height 58
click at [449, 56] on h4 "Add Output" at bounding box center [789, 58] width 1328 height 20
click at [708, 136] on span at bounding box center [779, 132] width 407 height 22
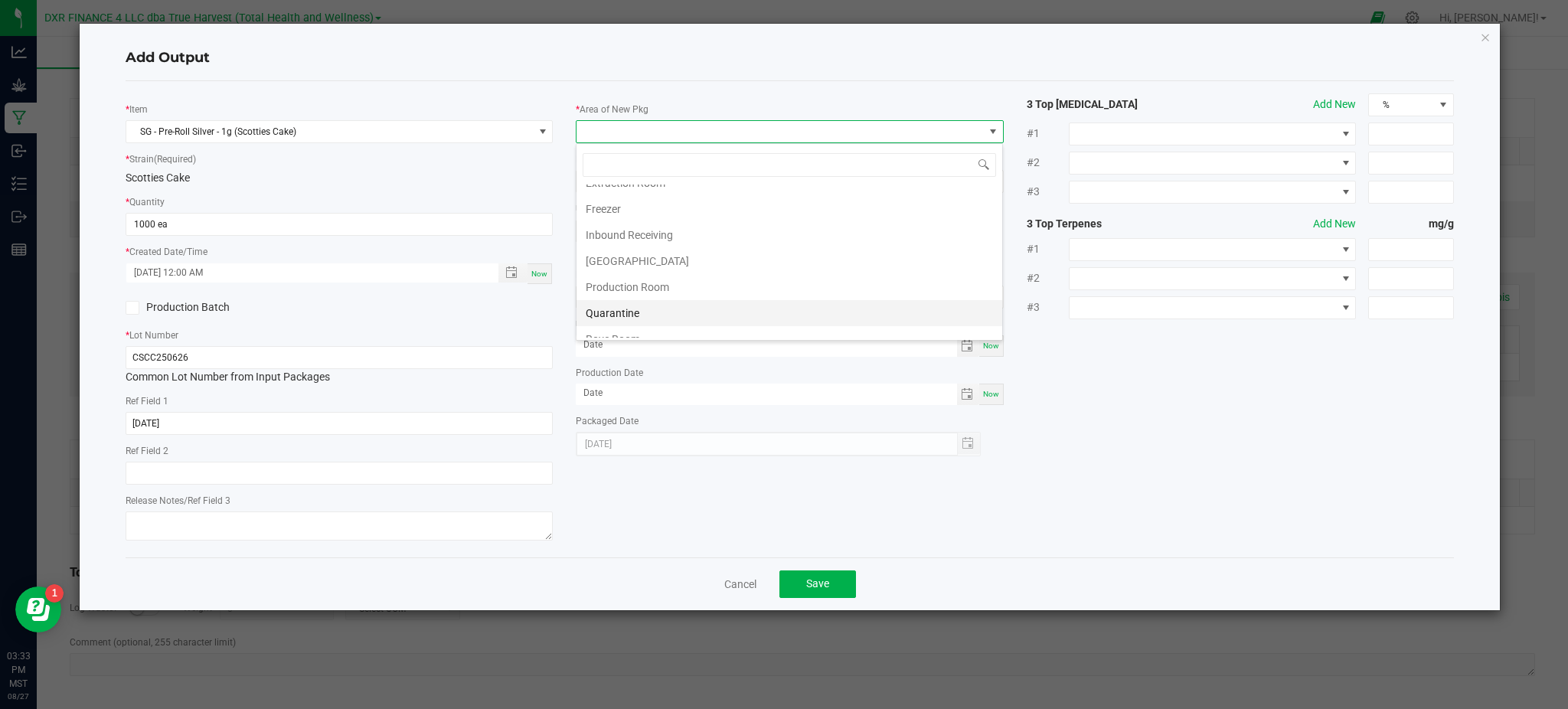
scroll to position [101, 0]
click at [637, 253] on li "Production Room" at bounding box center [789, 251] width 426 height 26
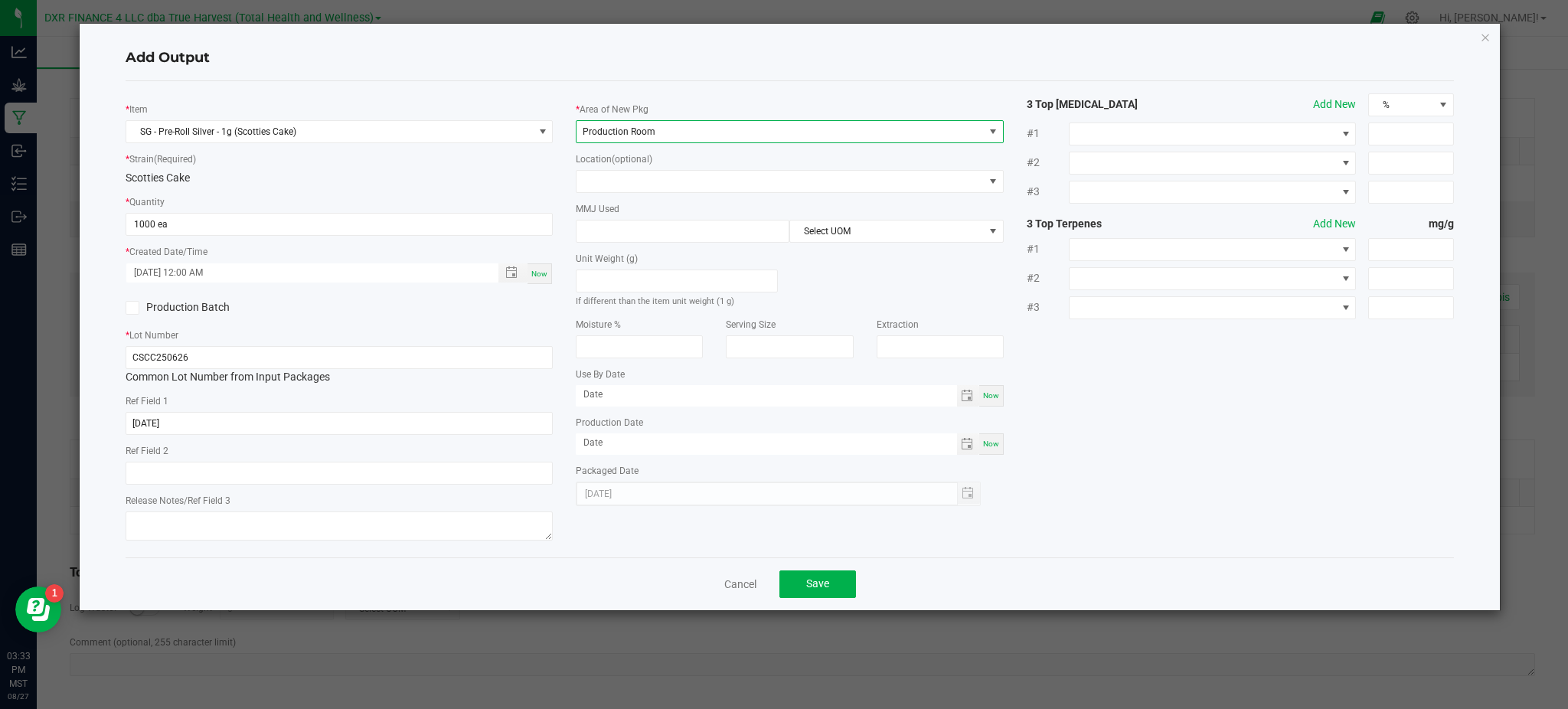
click at [1125, 353] on div "* Item SG - Pre-Roll Silver - 1g (Scotties Cake) * Strain (Required) Scotties C…" at bounding box center [790, 319] width 1352 height 452
click at [618, 228] on input at bounding box center [683, 231] width 212 height 22
type input "1"
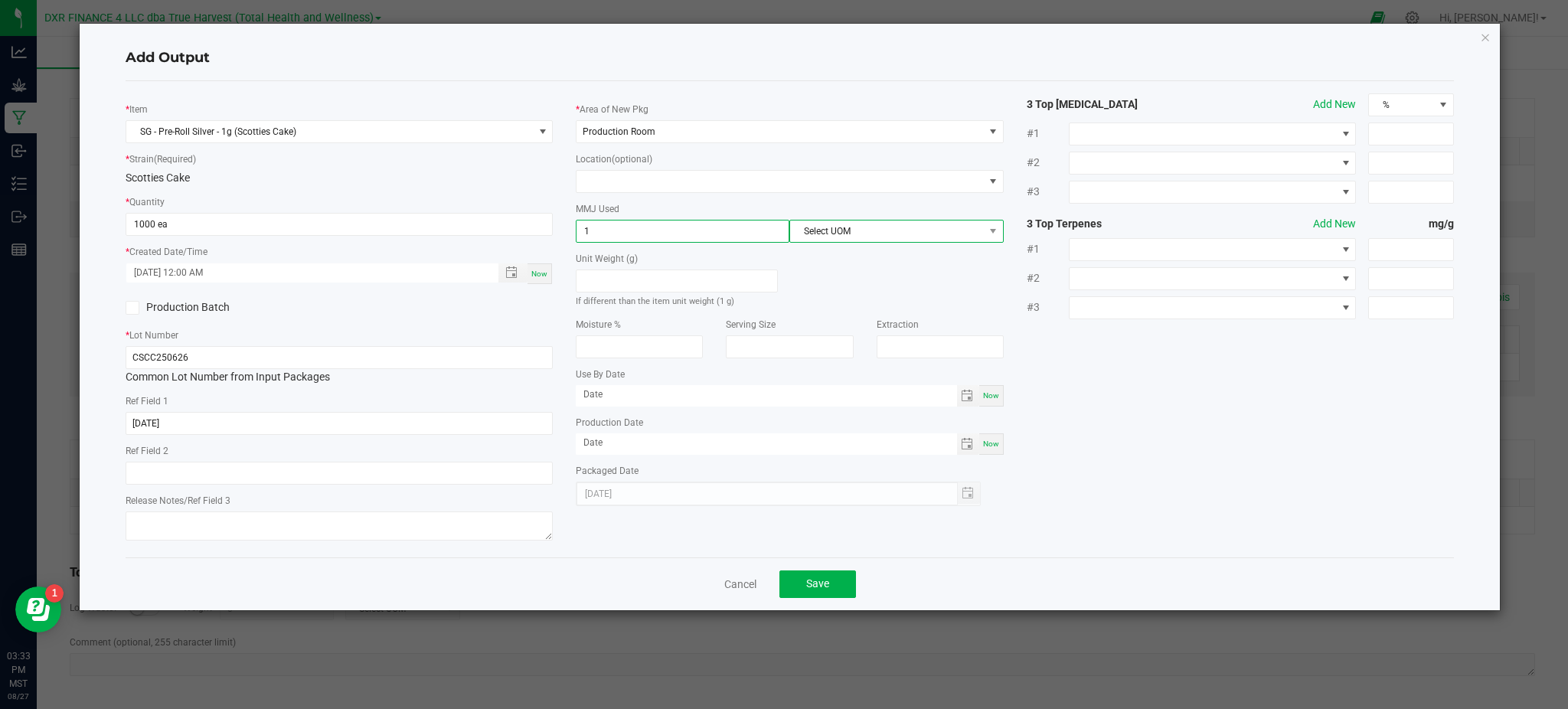
click at [850, 238] on span "Select UOM" at bounding box center [887, 231] width 193 height 22
click at [878, 313] on li "Gram" at bounding box center [897, 322] width 212 height 26
click at [1118, 380] on div "* Item SG - Pre-Roll Silver - 1g (Scotties Cake) * Strain (Required) Scotties C…" at bounding box center [790, 319] width 1352 height 452
click at [801, 583] on button "Save" at bounding box center [817, 584] width 77 height 27
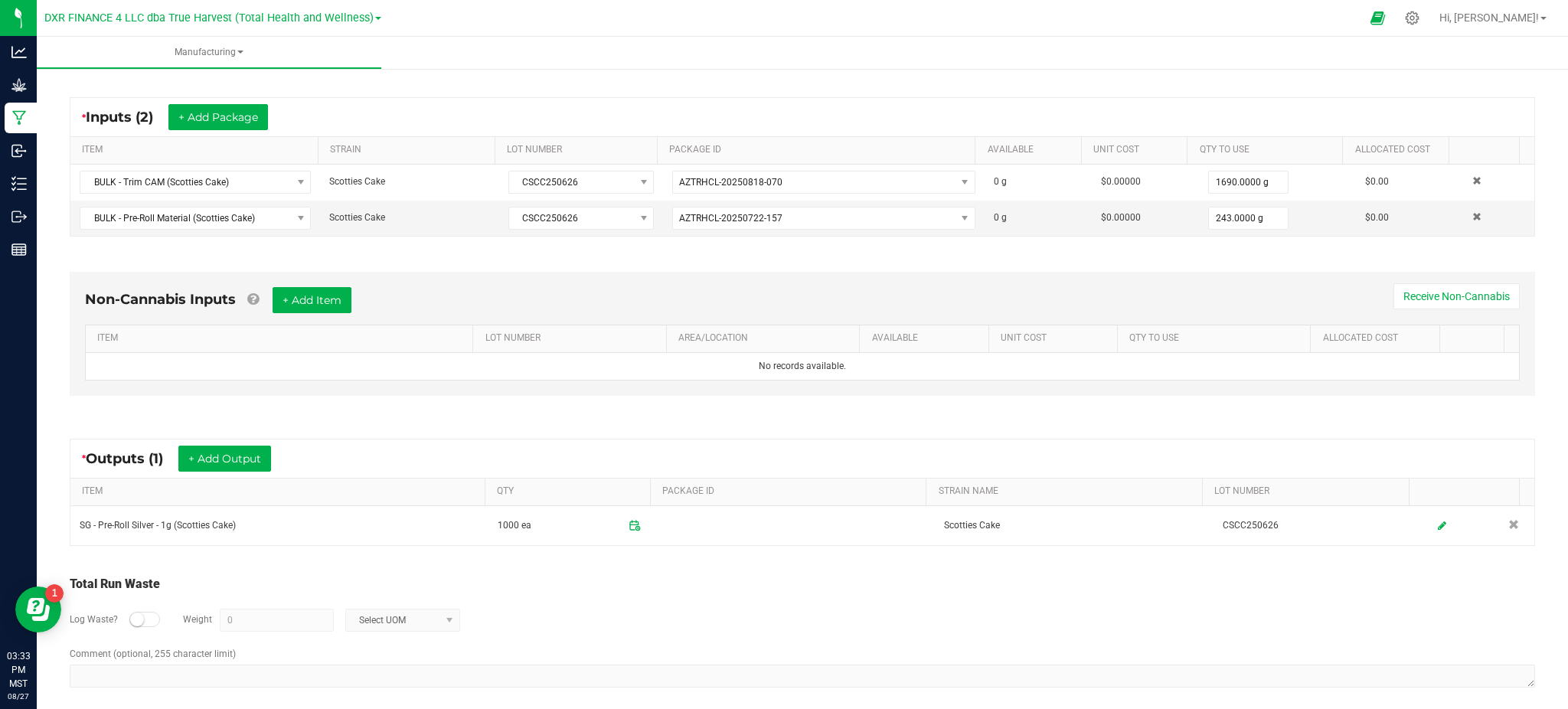
click at [613, 611] on div "Log Waste? Weight 0 Select UOM" at bounding box center [802, 620] width 1466 height 54
click at [225, 447] on button "+ Add Output" at bounding box center [225, 458] width 93 height 26
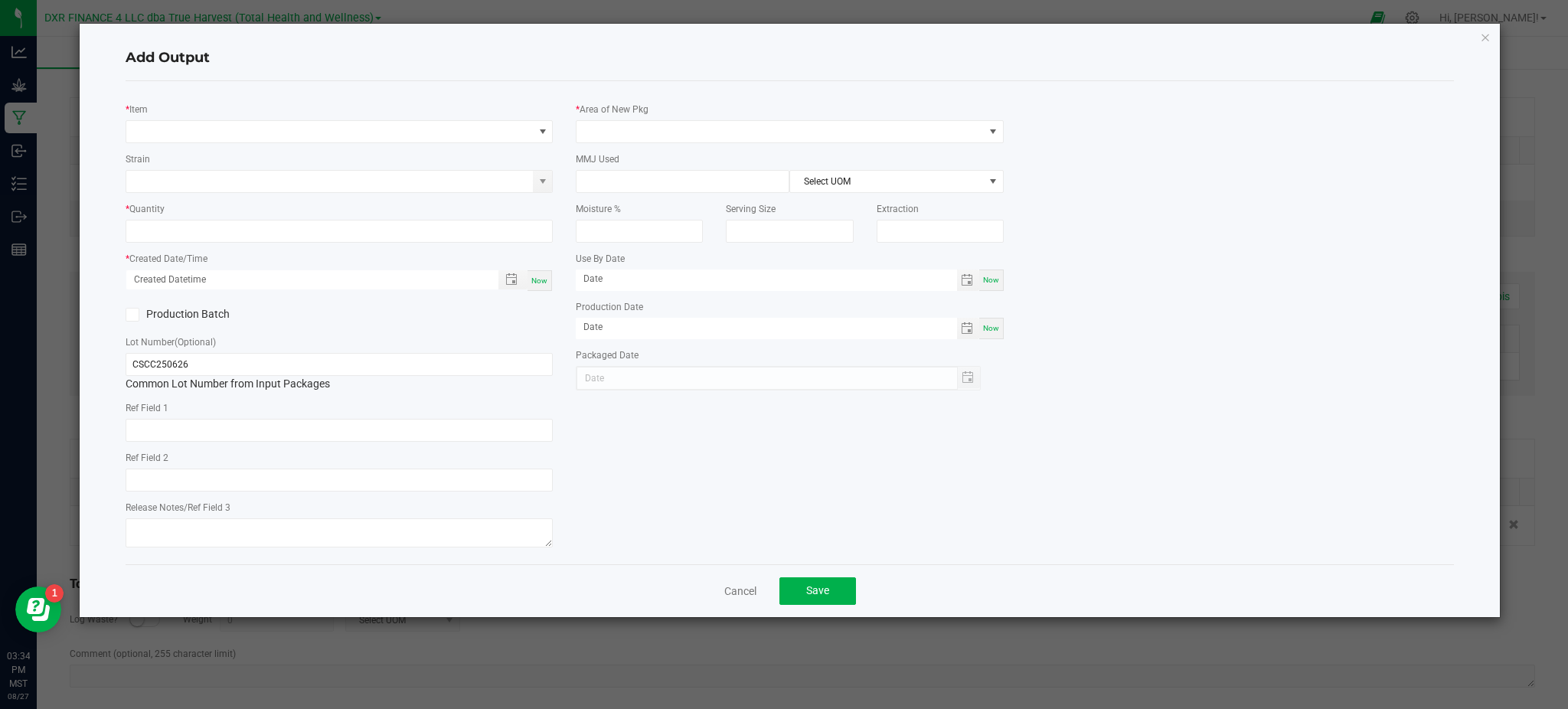
type input "2025-06-26"
click at [199, 135] on span "NO DATA FOUND" at bounding box center [329, 132] width 407 height 22
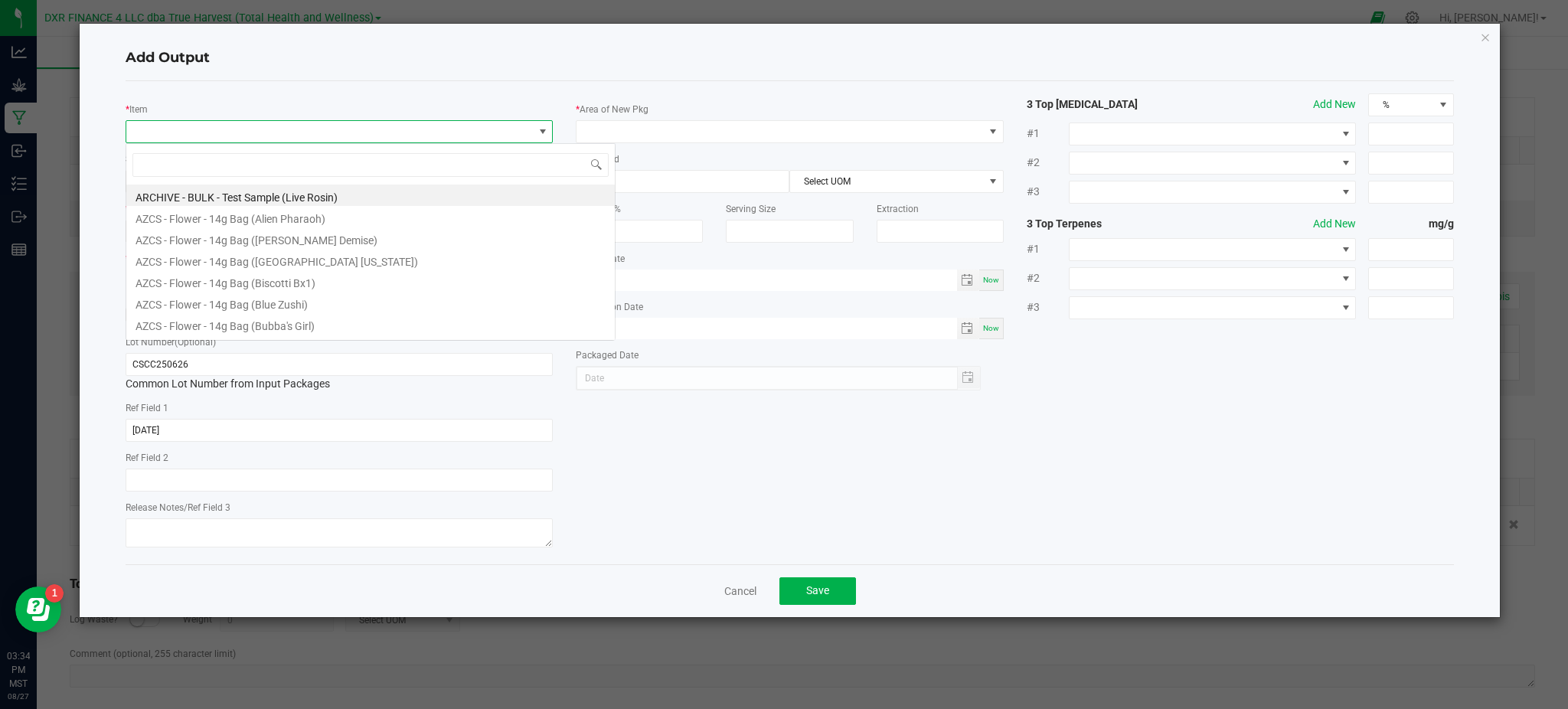
scroll to position [23, 428]
type input "scotties cake"
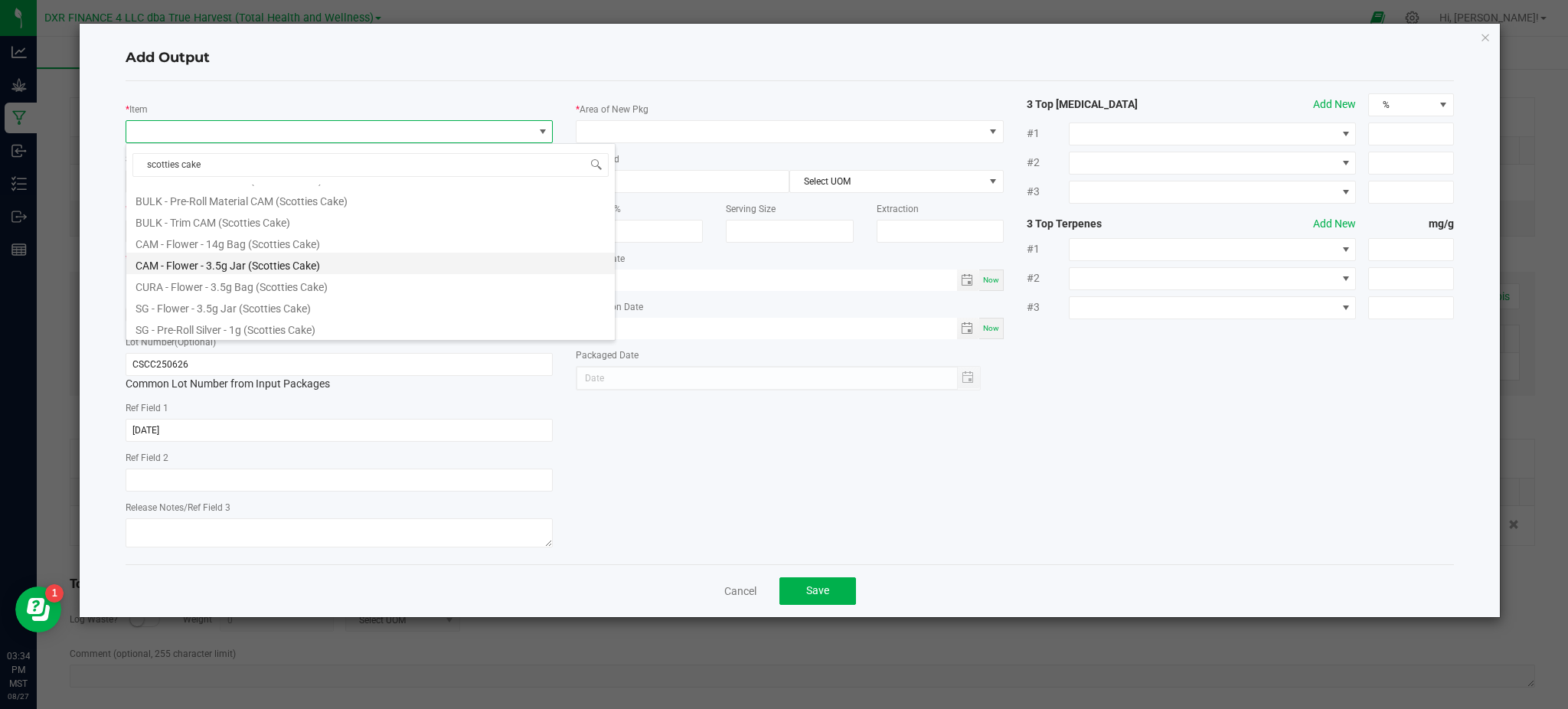
scroll to position [65, 0]
click at [274, 282] on li "BULK - Pre-Roll Material (Scotties Cake)" at bounding box center [370, 279] width 488 height 22
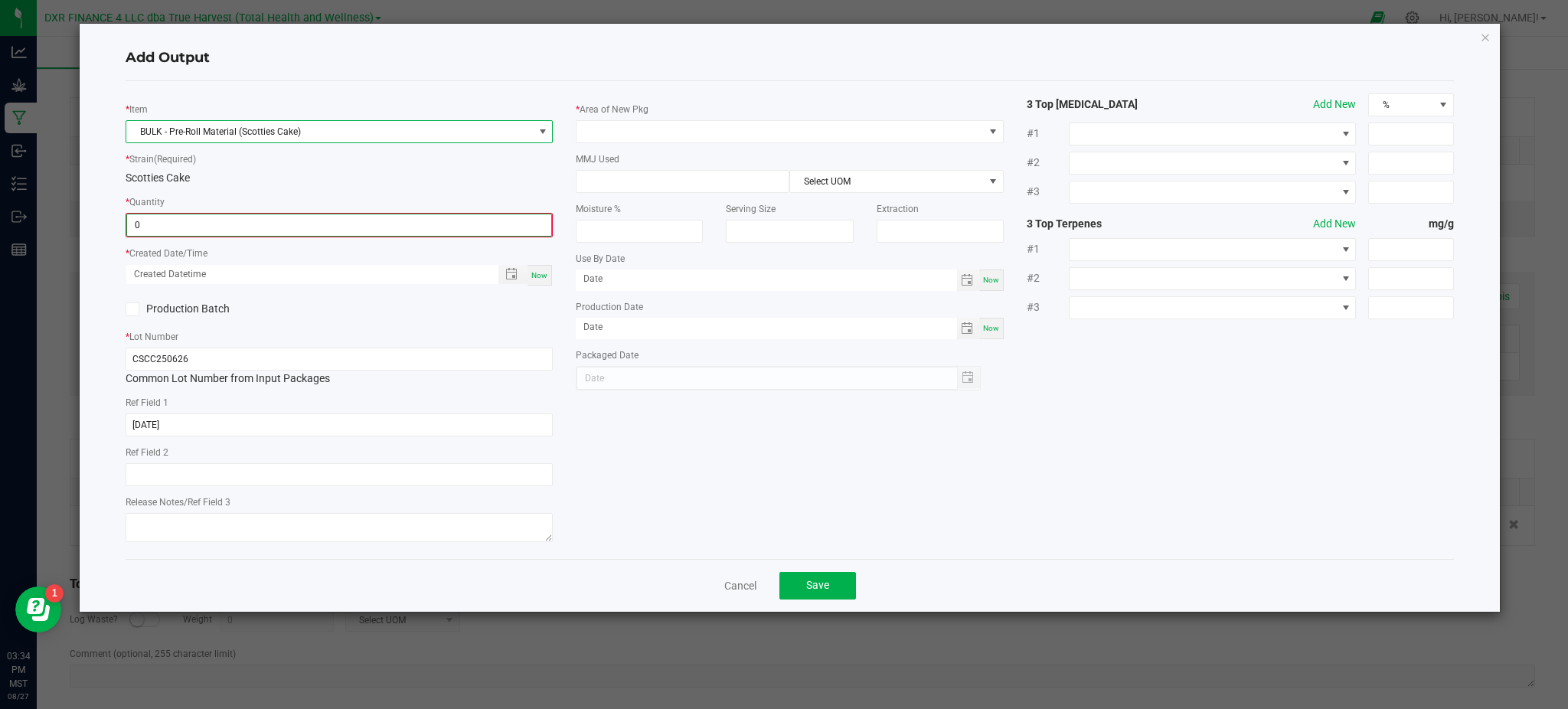
click at [197, 225] on input "0" at bounding box center [338, 225] width 424 height 22
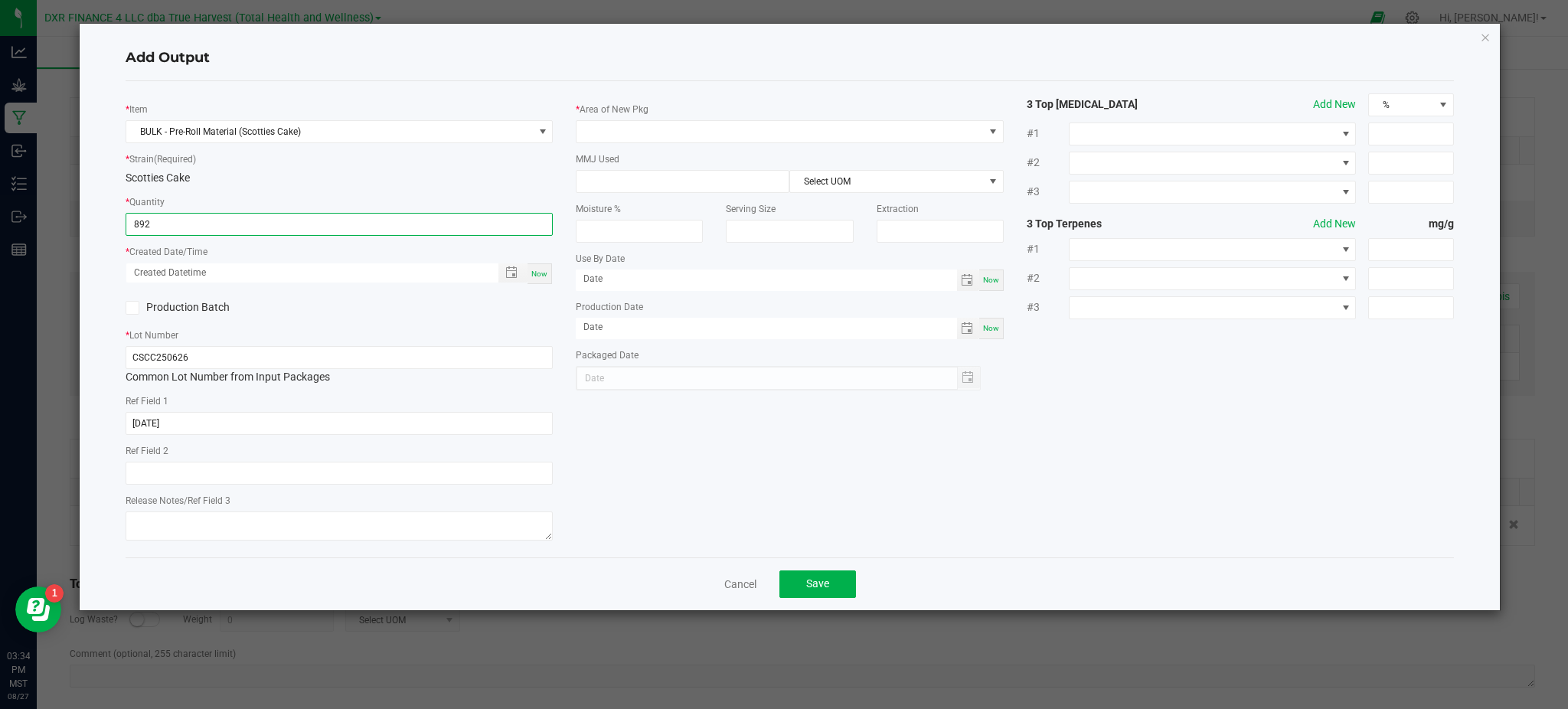
type input "892.0000 g"
click at [351, 305] on div "Production Batch" at bounding box center [338, 308] width 450 height 23
click at [505, 273] on span "Toggle popup" at bounding box center [511, 272] width 12 height 12
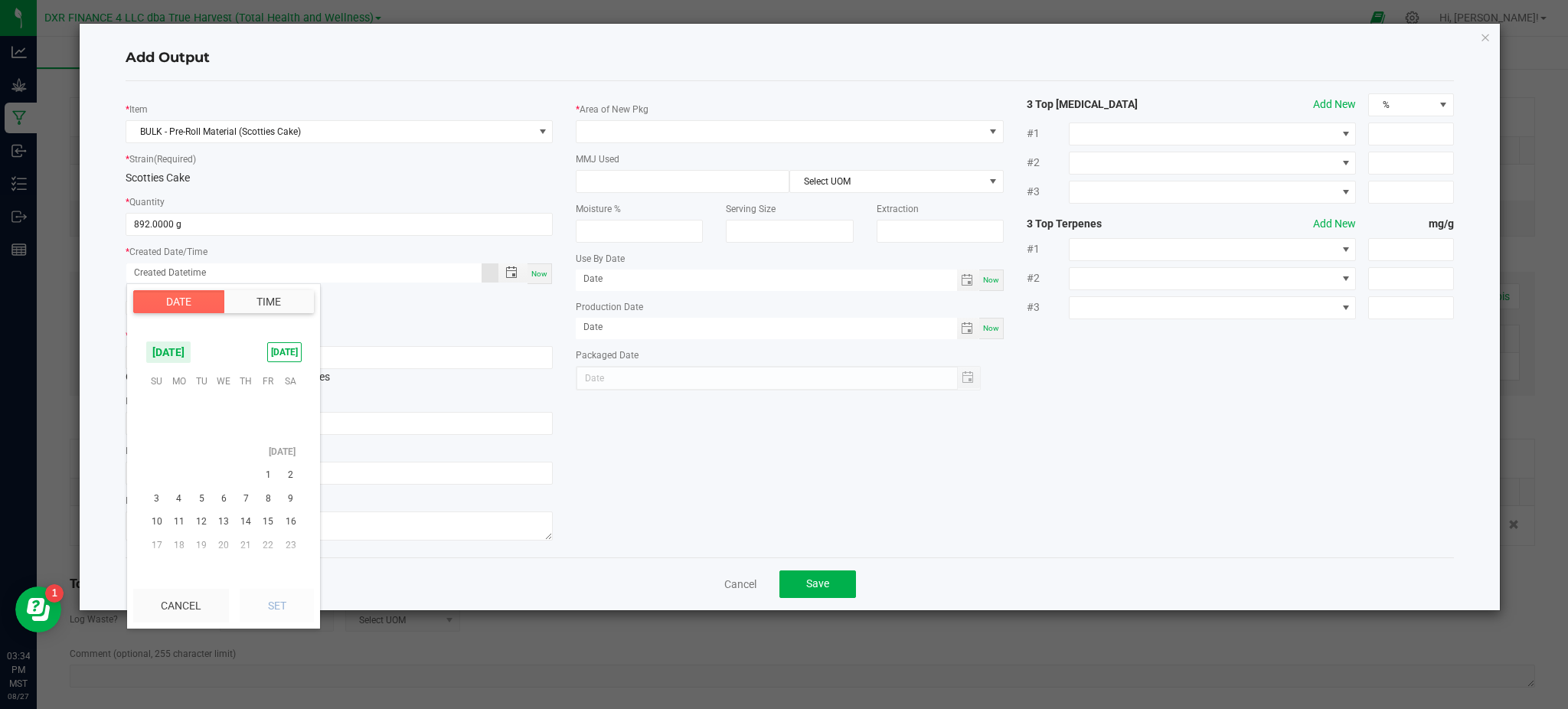
scroll to position [248063, 0]
click at [242, 450] on span "26" at bounding box center [246, 451] width 22 height 24
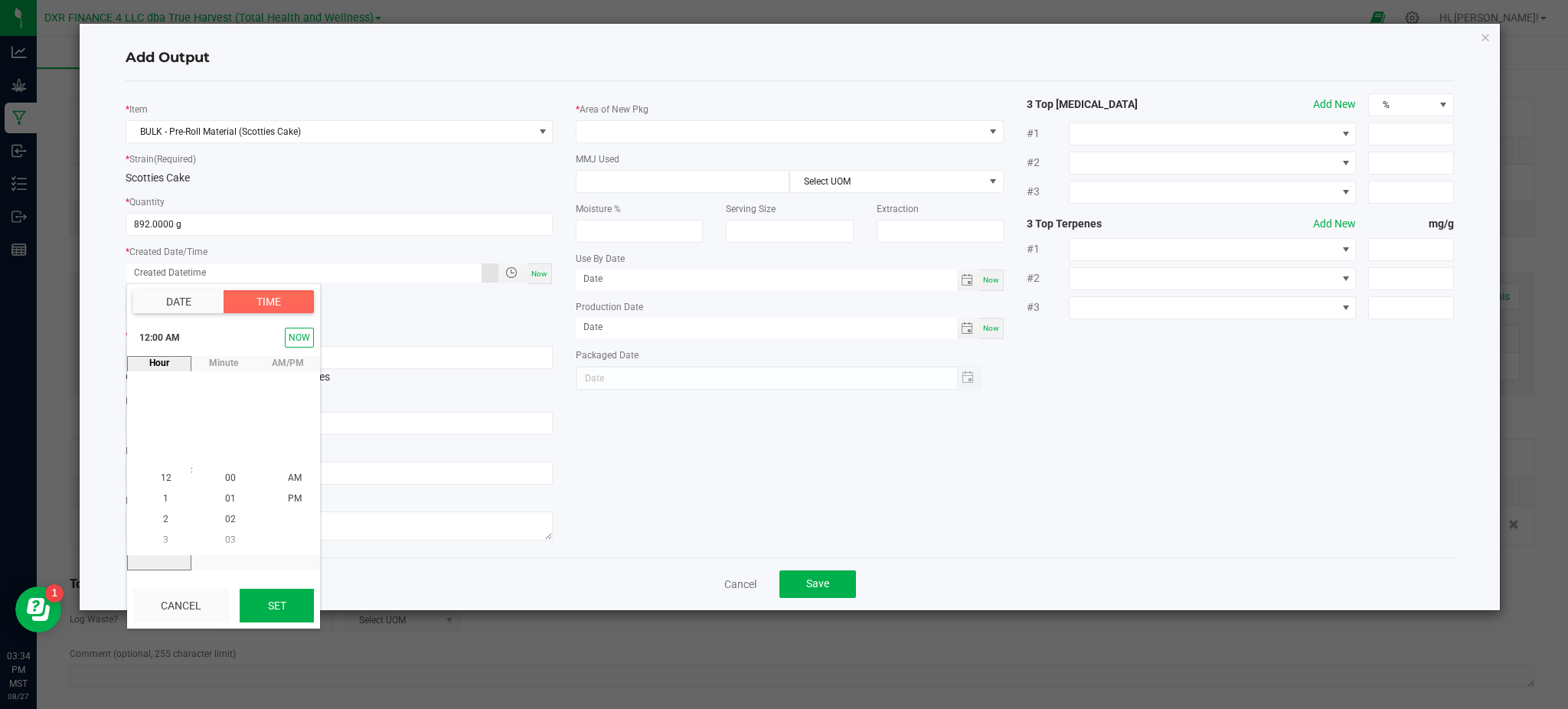
click at [268, 612] on button "Set" at bounding box center [277, 606] width 74 height 34
type input "06/26/2025 12:00 AM"
type input "06/26/2025"
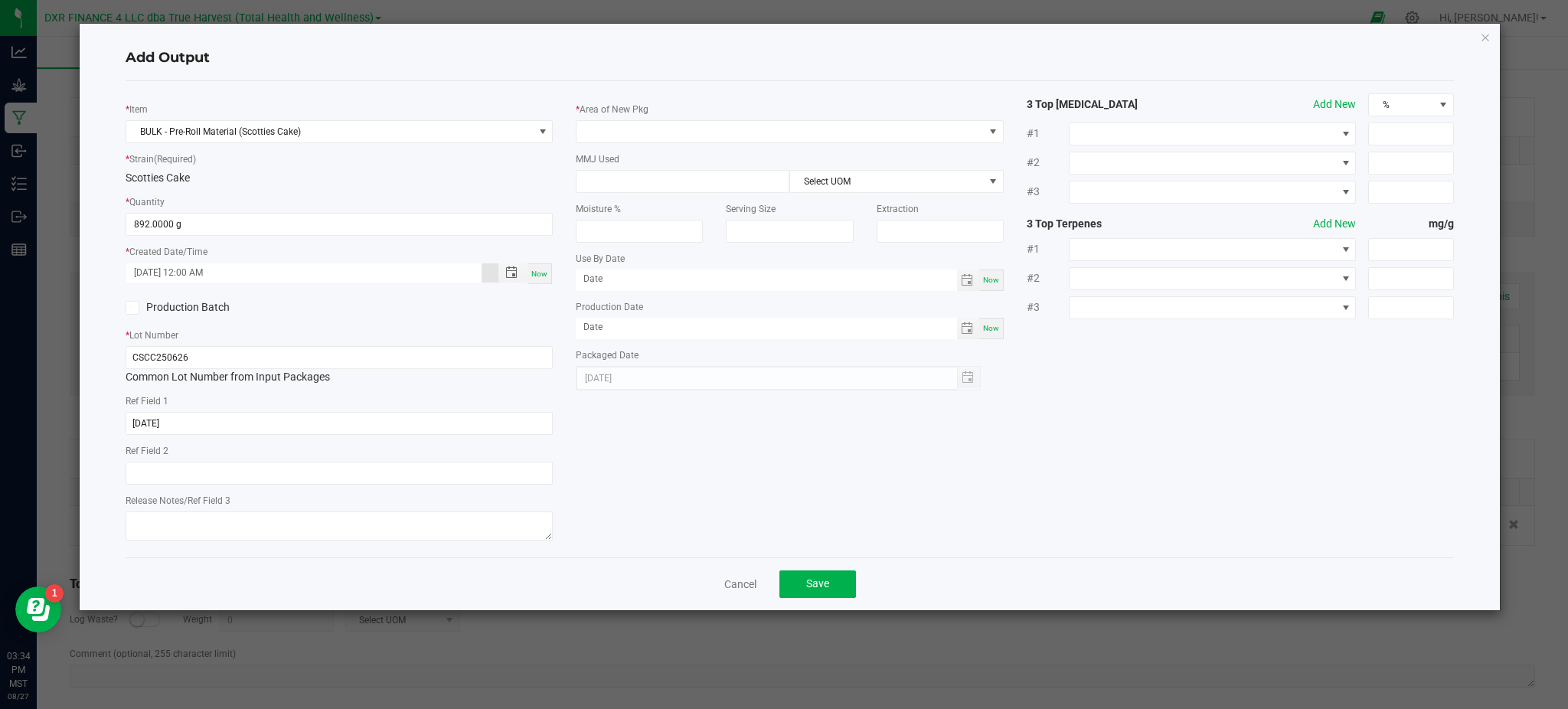
drag, startPoint x: 718, startPoint y: 475, endPoint x: 623, endPoint y: 481, distance: 95.2
click at [716, 475] on div "* Item BULK - Pre-Roll Material (Scotties Cake) * Strain (Required) Scotties Ca…" at bounding box center [790, 319] width 1352 height 452
click at [659, 130] on span at bounding box center [779, 132] width 407 height 22
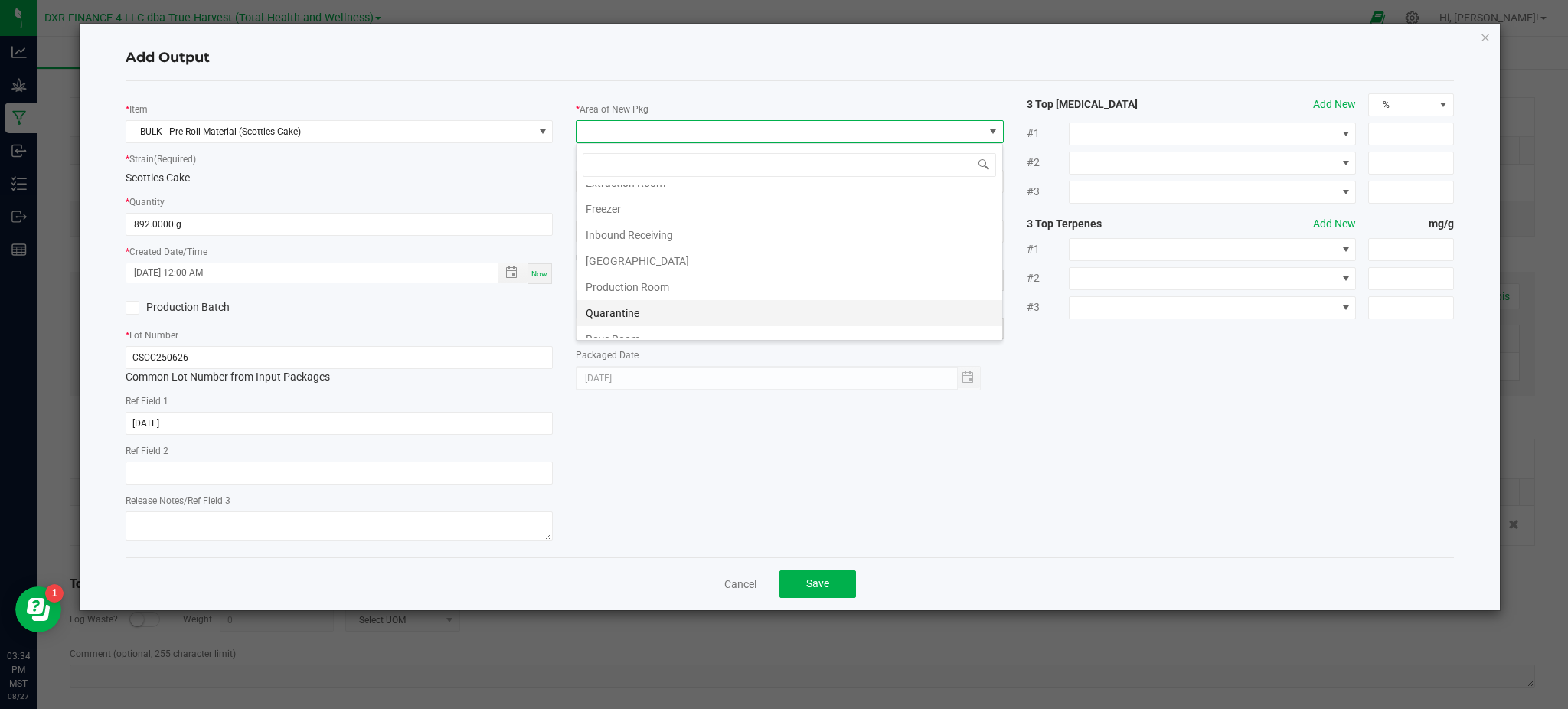
scroll to position [101, 0]
click at [607, 254] on li "Production Room" at bounding box center [789, 251] width 426 height 26
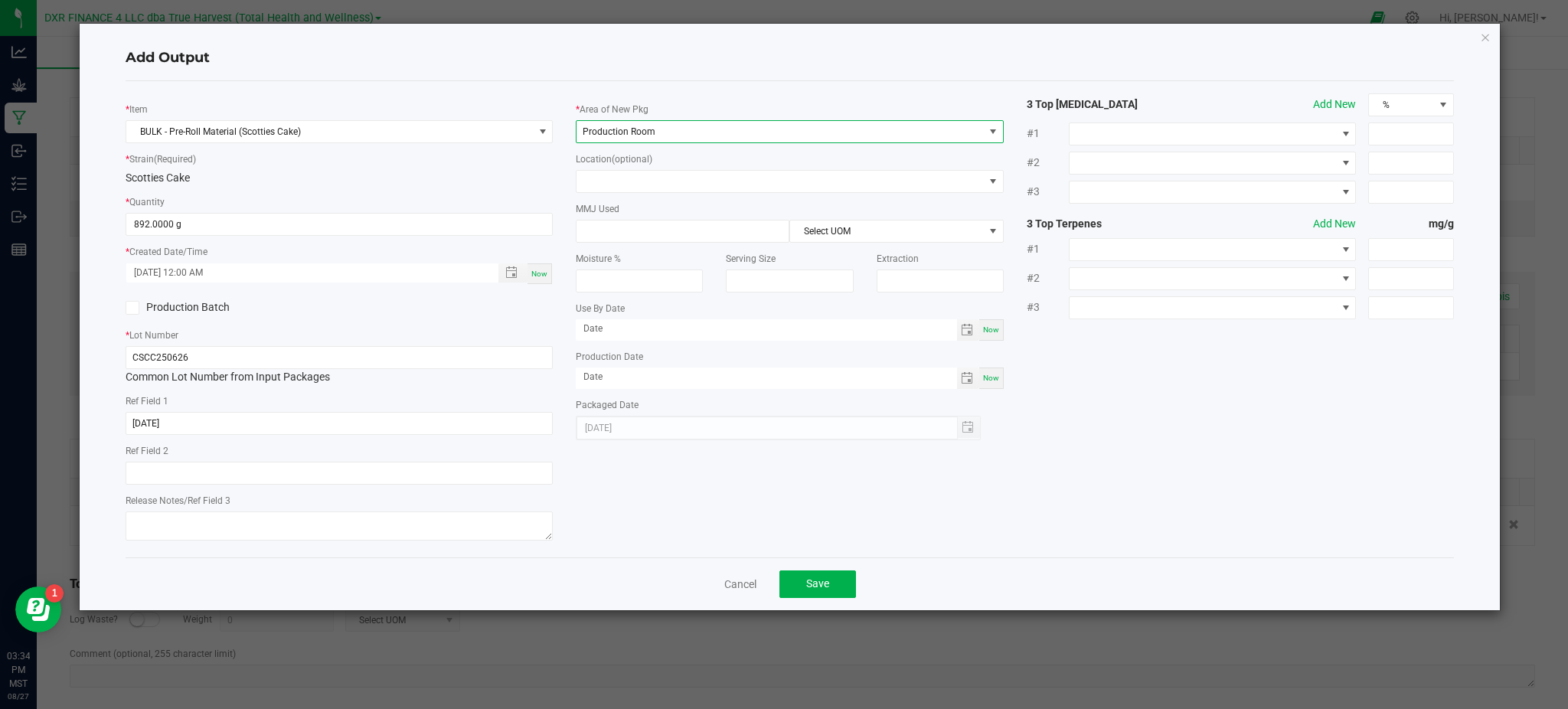
click at [1152, 369] on div "* Item BULK - Pre-Roll Material (Scotties Cake) * Strain (Required) Scotties Ca…" at bounding box center [790, 319] width 1352 height 452
click at [941, 493] on div "* Item BULK - Pre-Roll Material (Scotties Cake) * Strain (Required) Scotties Ca…" at bounding box center [790, 319] width 1352 height 452
click at [755, 513] on div "* Item BULK - Pre-Roll Material (Scotties Cake) * Strain (Required) Scotties Ca…" at bounding box center [790, 319] width 1352 height 452
drag, startPoint x: 755, startPoint y: 520, endPoint x: 928, endPoint y: 536, distance: 173.7
click at [757, 520] on div "* Item BULK - Pre-Roll Material (Scotties Cake) * Strain (Required) Scotties Ca…" at bounding box center [790, 319] width 1352 height 452
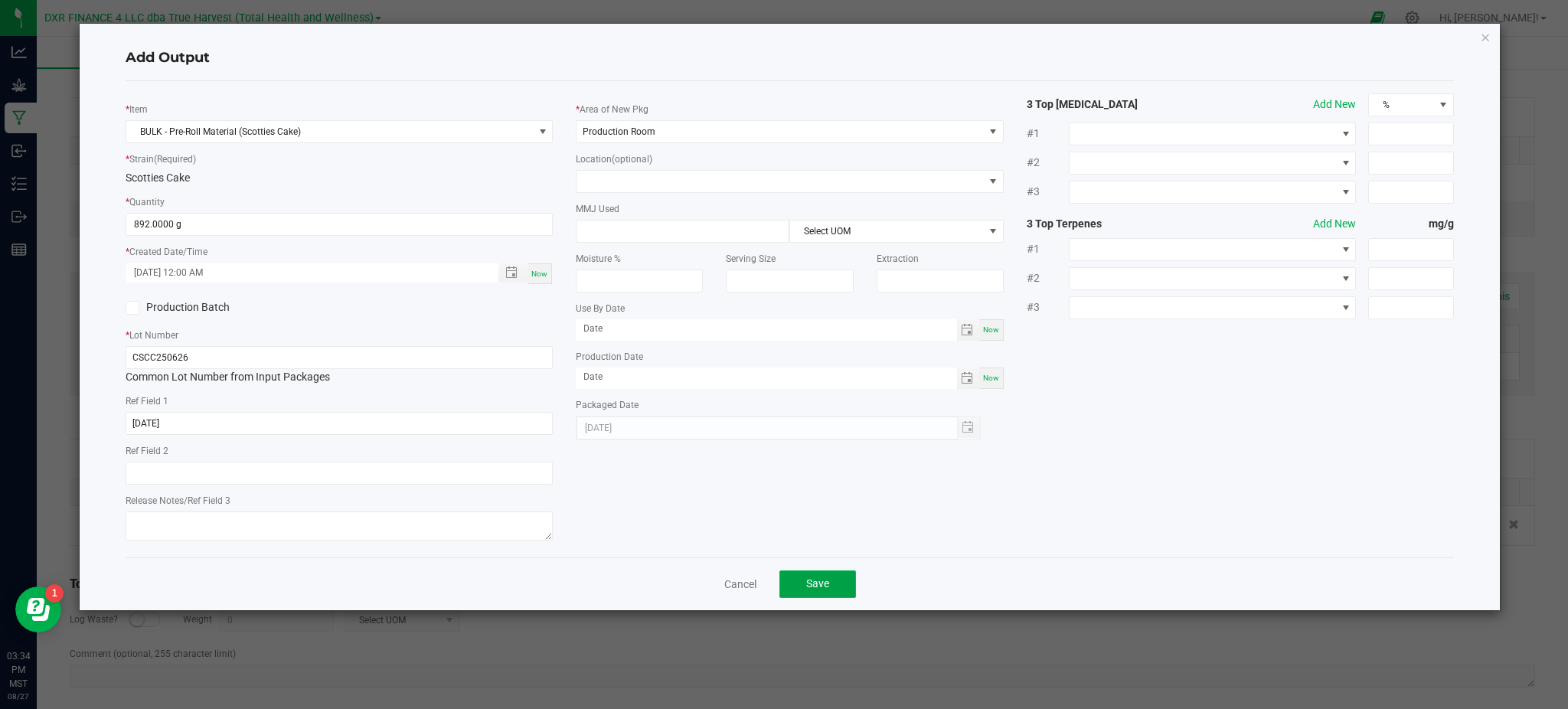
click at [824, 585] on span "Save" at bounding box center [817, 583] width 23 height 12
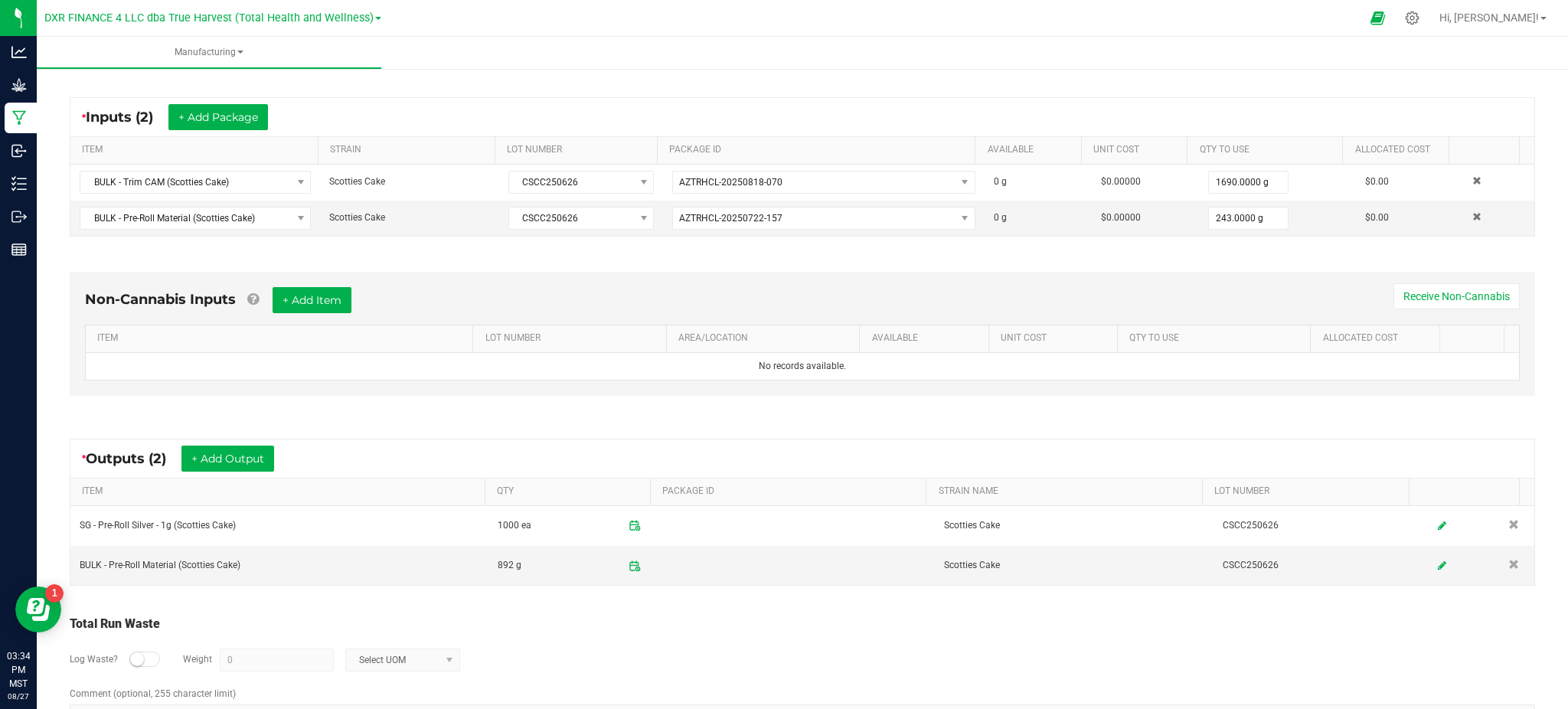
click at [801, 625] on div "Total Run Waste" at bounding box center [802, 624] width 1466 height 18
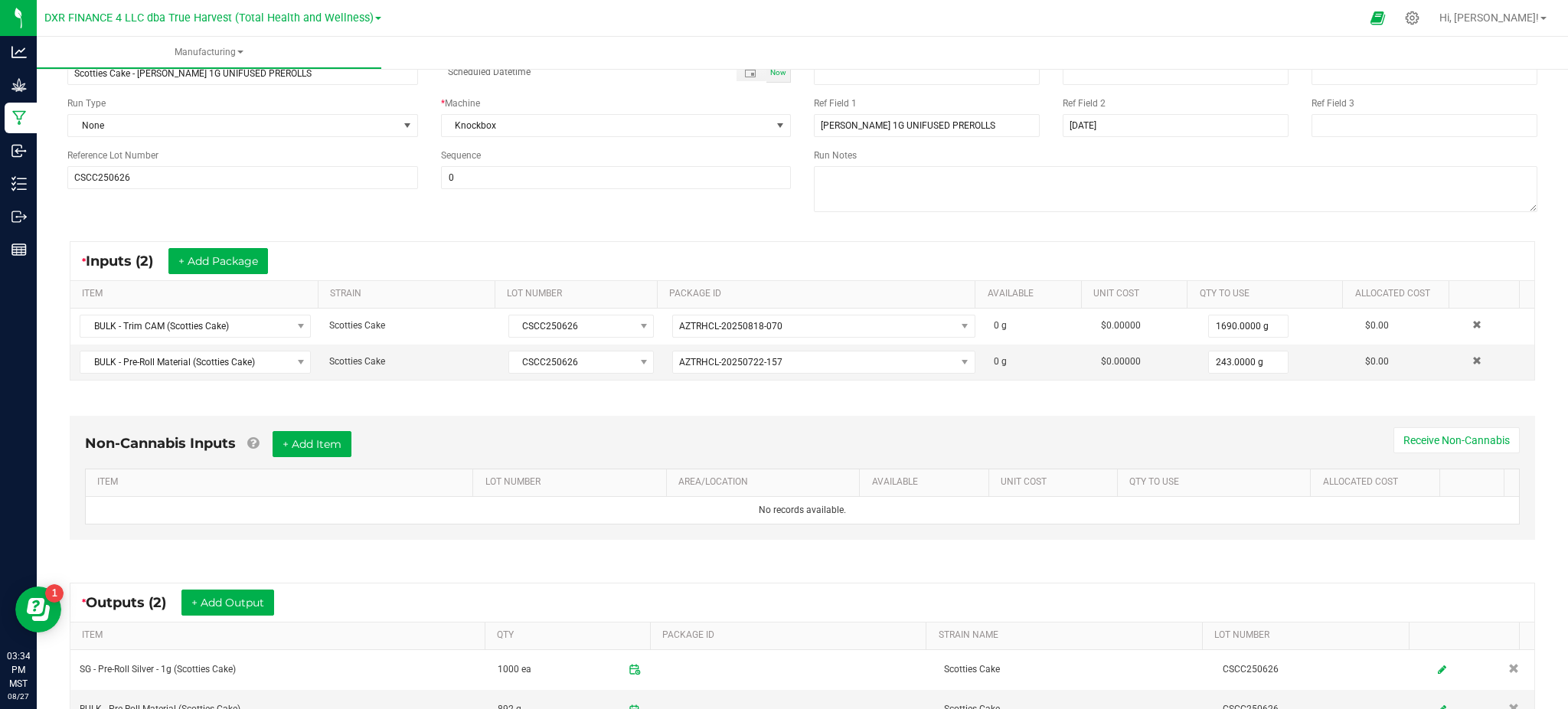
scroll to position [0, 0]
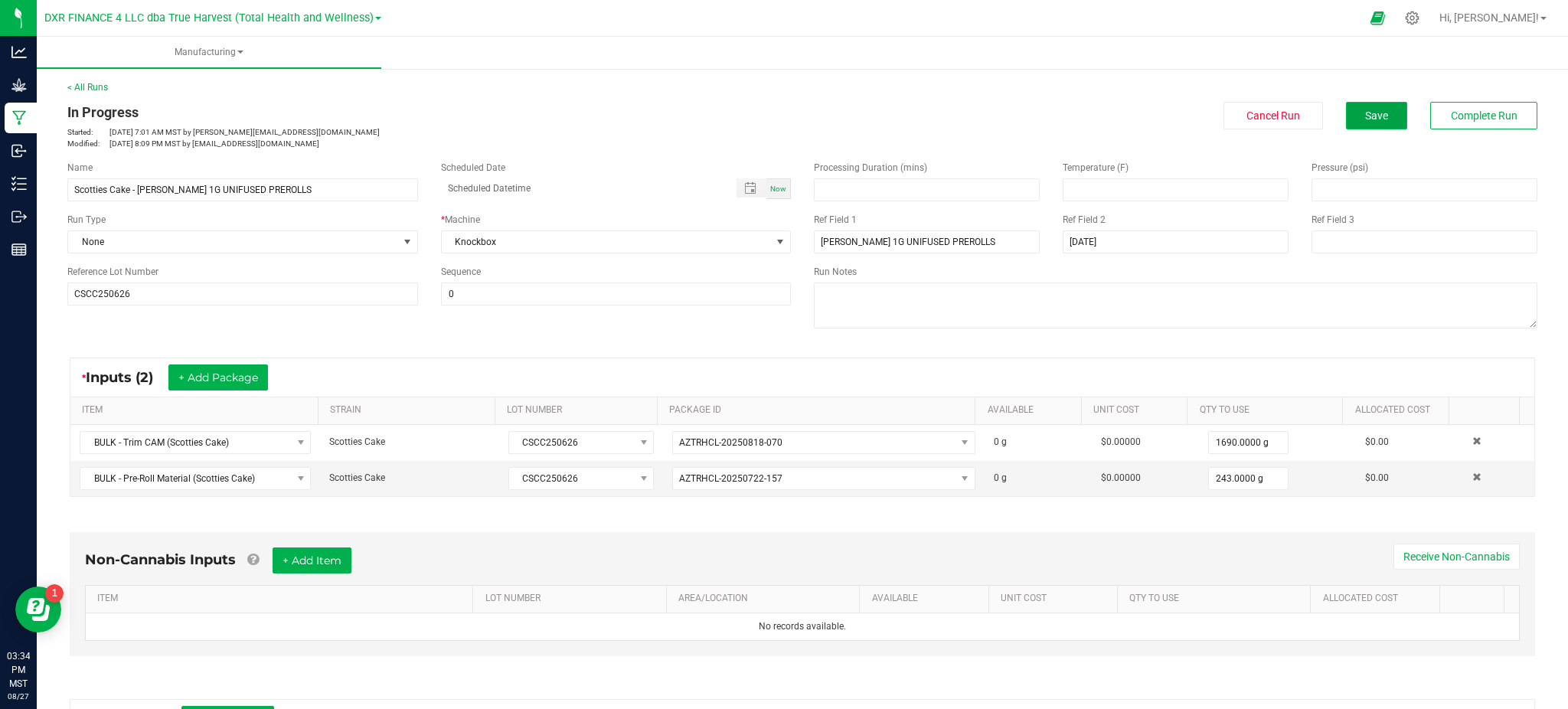
click at [1373, 109] on button "Save" at bounding box center [1377, 115] width 62 height 27
click at [659, 352] on div "* Inputs (2) + Add Package ITEM STRAIN LOT NUMBER PACKAGE ID AVAILABLE Unit Cos…" at bounding box center [802, 427] width 1493 height 167
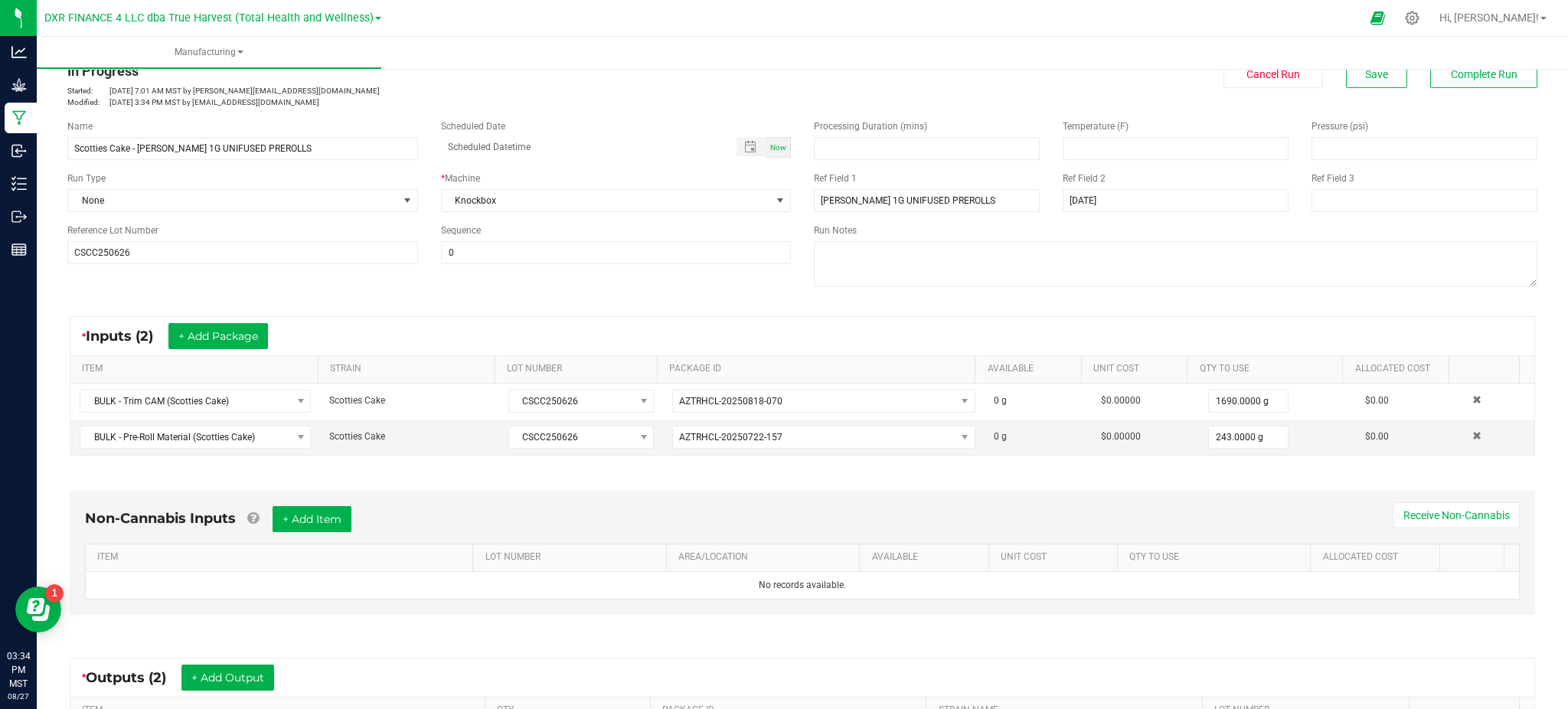
scroll to position [6, 0]
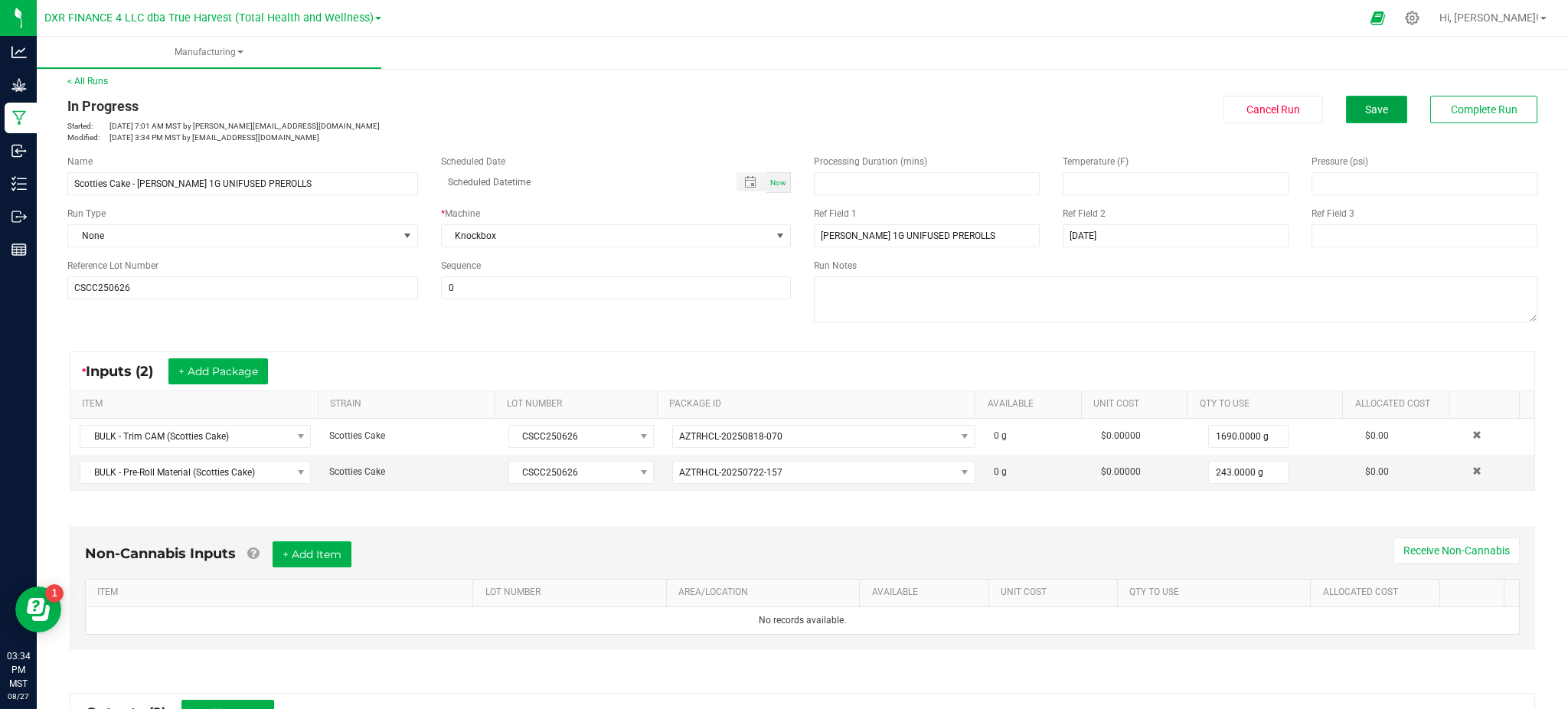
click at [1375, 103] on button "Save" at bounding box center [1377, 109] width 62 height 27
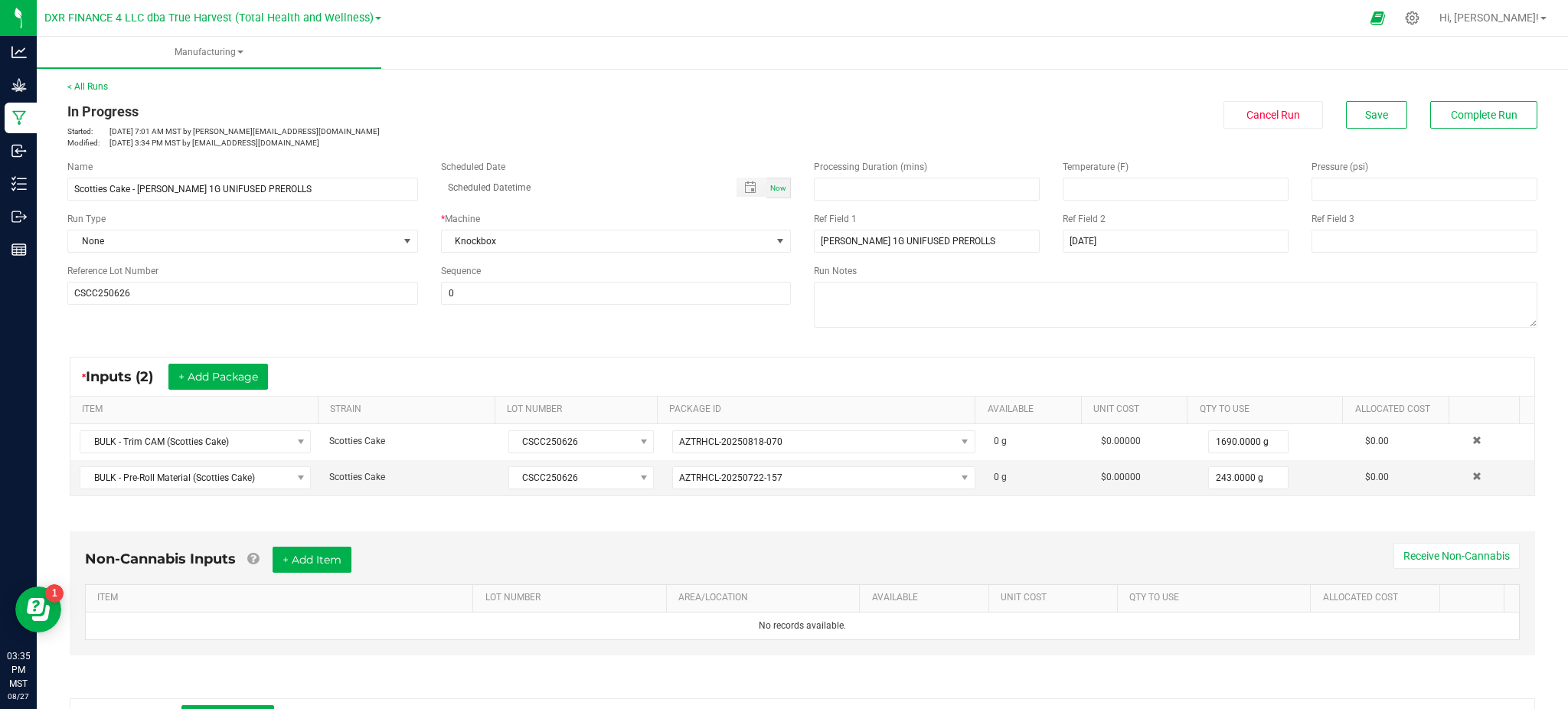
scroll to position [0, 0]
click at [1441, 94] on div "< All Runs In Progress Started: Aug 25, 2025 7:01 AM MST by ekincheloe@trueharv…" at bounding box center [802, 115] width 1470 height 69
click at [1451, 109] on span "Complete Run" at bounding box center [1485, 115] width 66 height 12
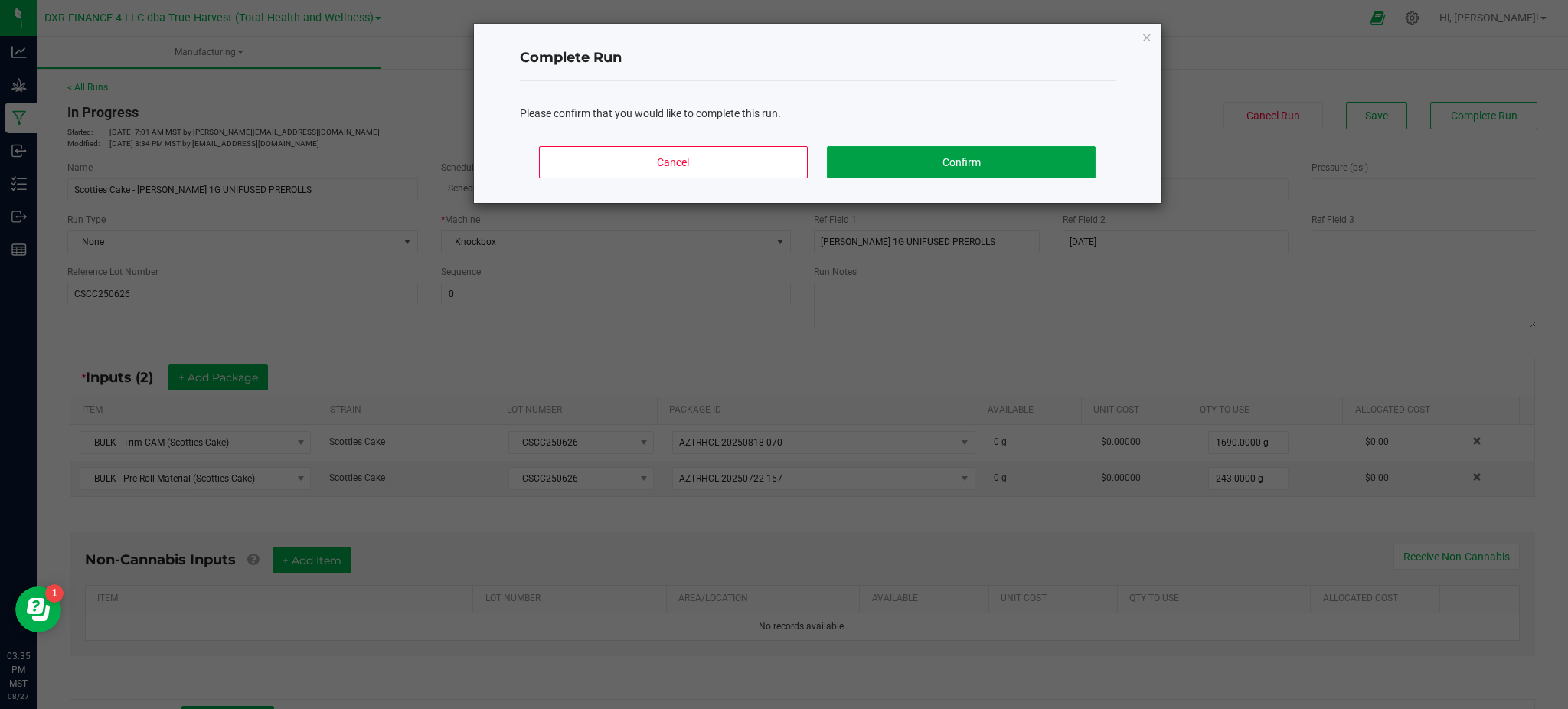
click at [1019, 146] on button "Confirm" at bounding box center [960, 162] width 268 height 32
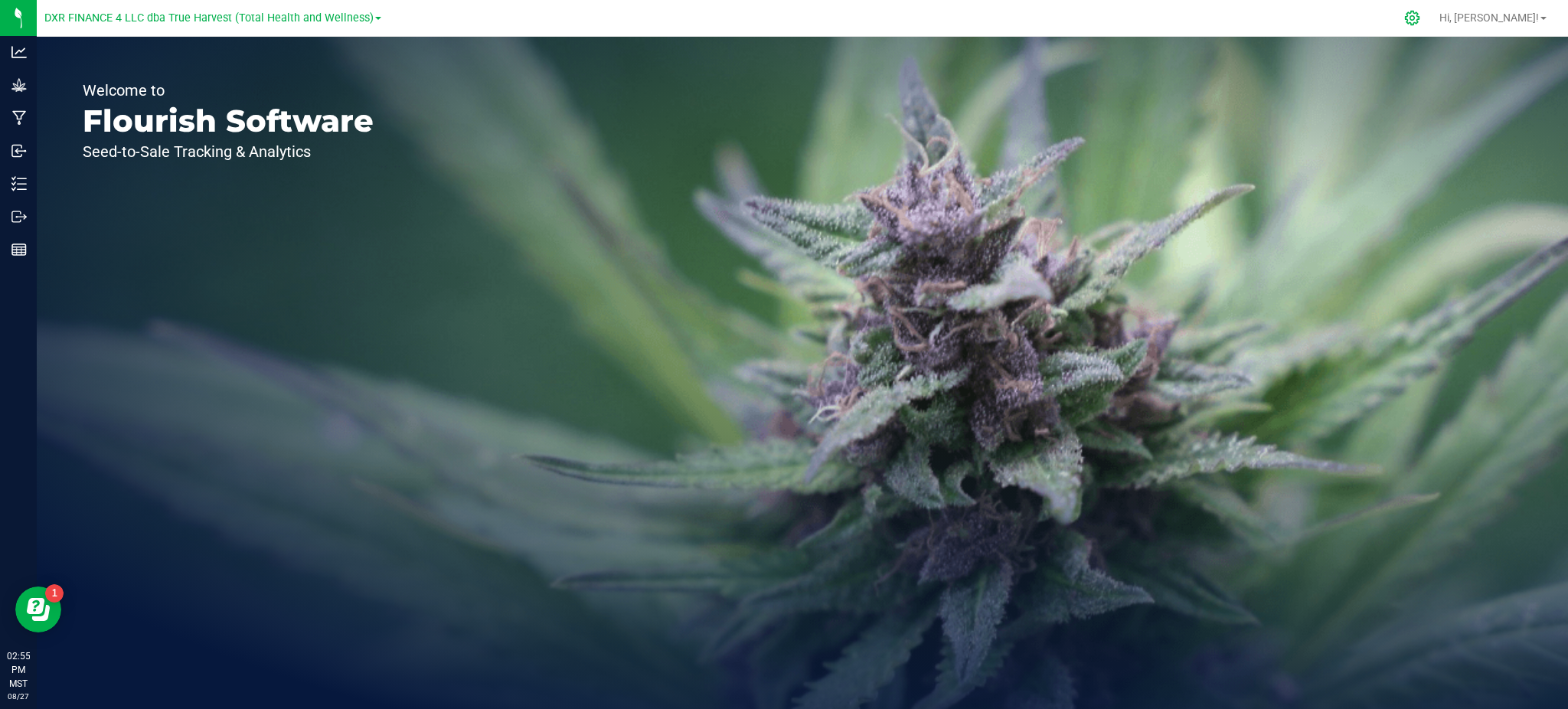
click at [1420, 13] on icon at bounding box center [1412, 17] width 16 height 16
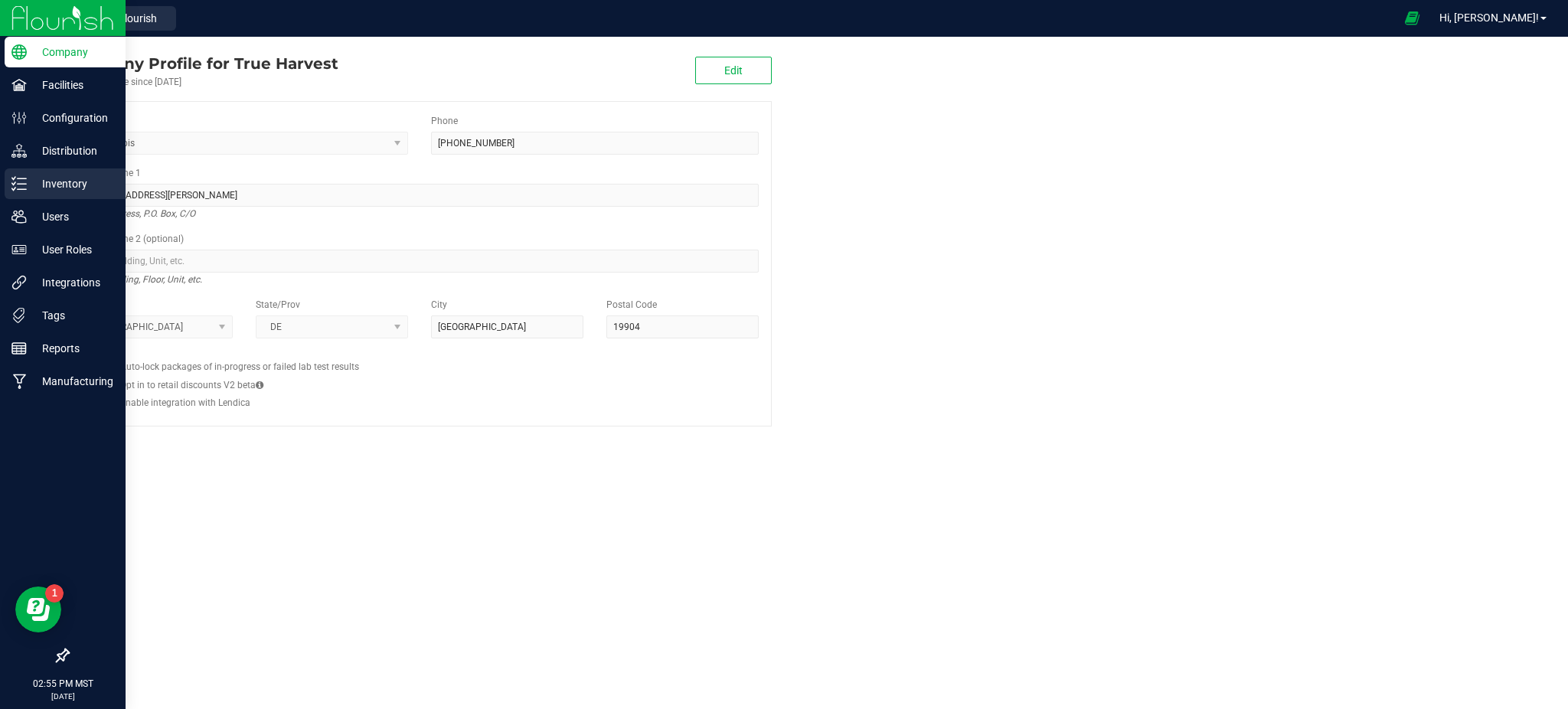
drag, startPoint x: 60, startPoint y: 181, endPoint x: 117, endPoint y: 178, distance: 57.1
click at [63, 181] on p "Inventory" at bounding box center [72, 183] width 92 height 18
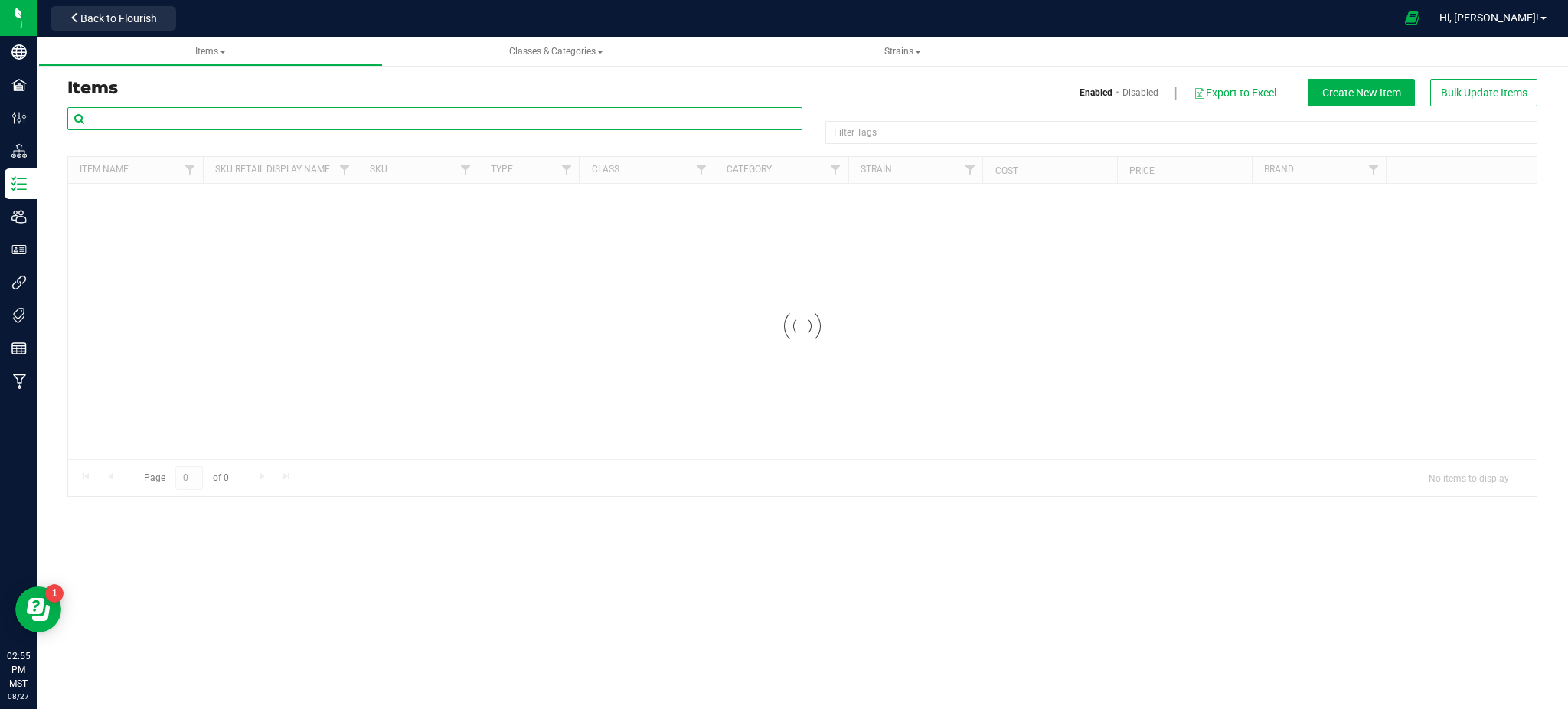
click at [276, 116] on input "text" at bounding box center [434, 118] width 735 height 23
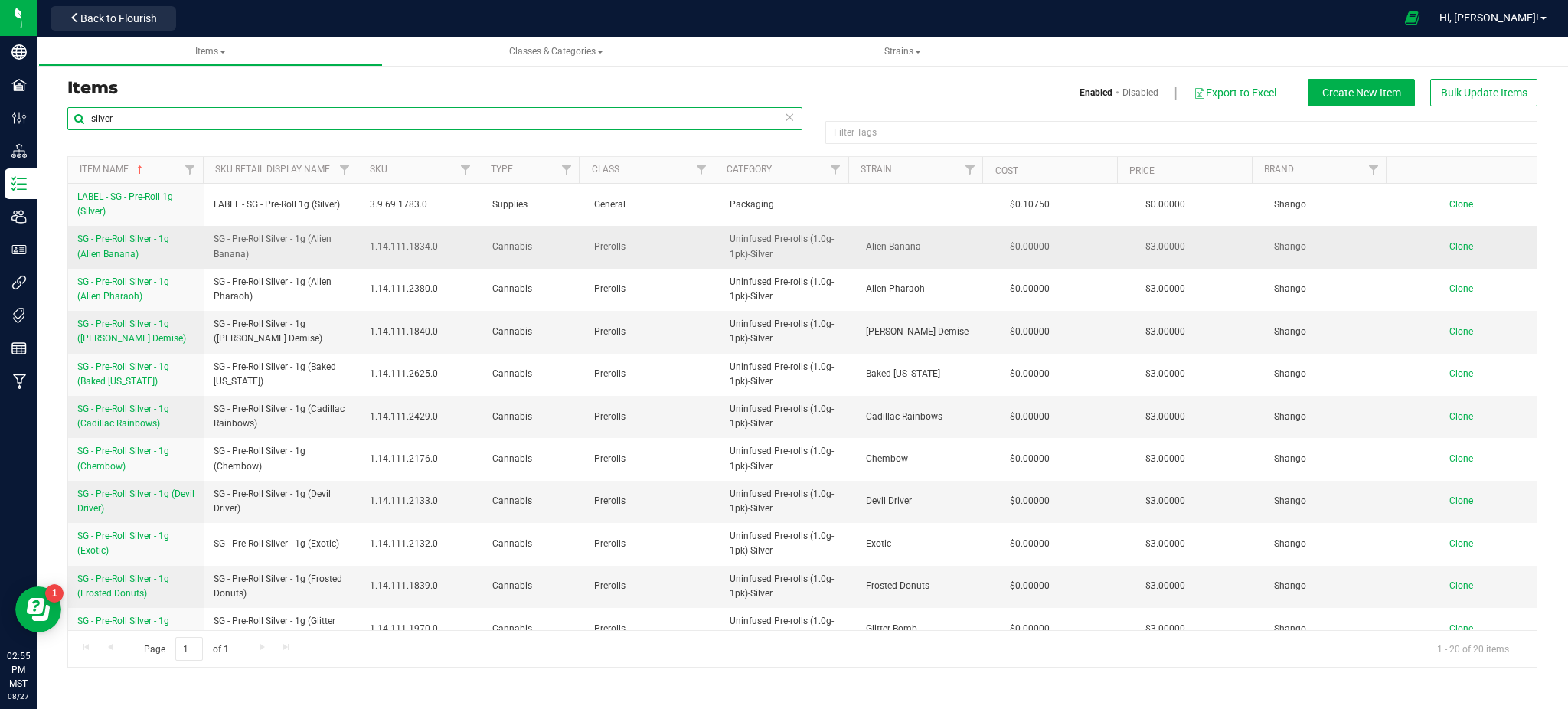
type input "silver"
drag, startPoint x: 72, startPoint y: 237, endPoint x: 147, endPoint y: 253, distance: 76.7
click at [147, 253] on td "SG - Pre-Roll Silver - 1g (Alien Banana)" at bounding box center [137, 246] width 137 height 42
copy span "SG - Pre-Roll Silver - 1g (Alien Banana)"
click at [1449, 245] on span "Clone" at bounding box center [1461, 245] width 24 height 10
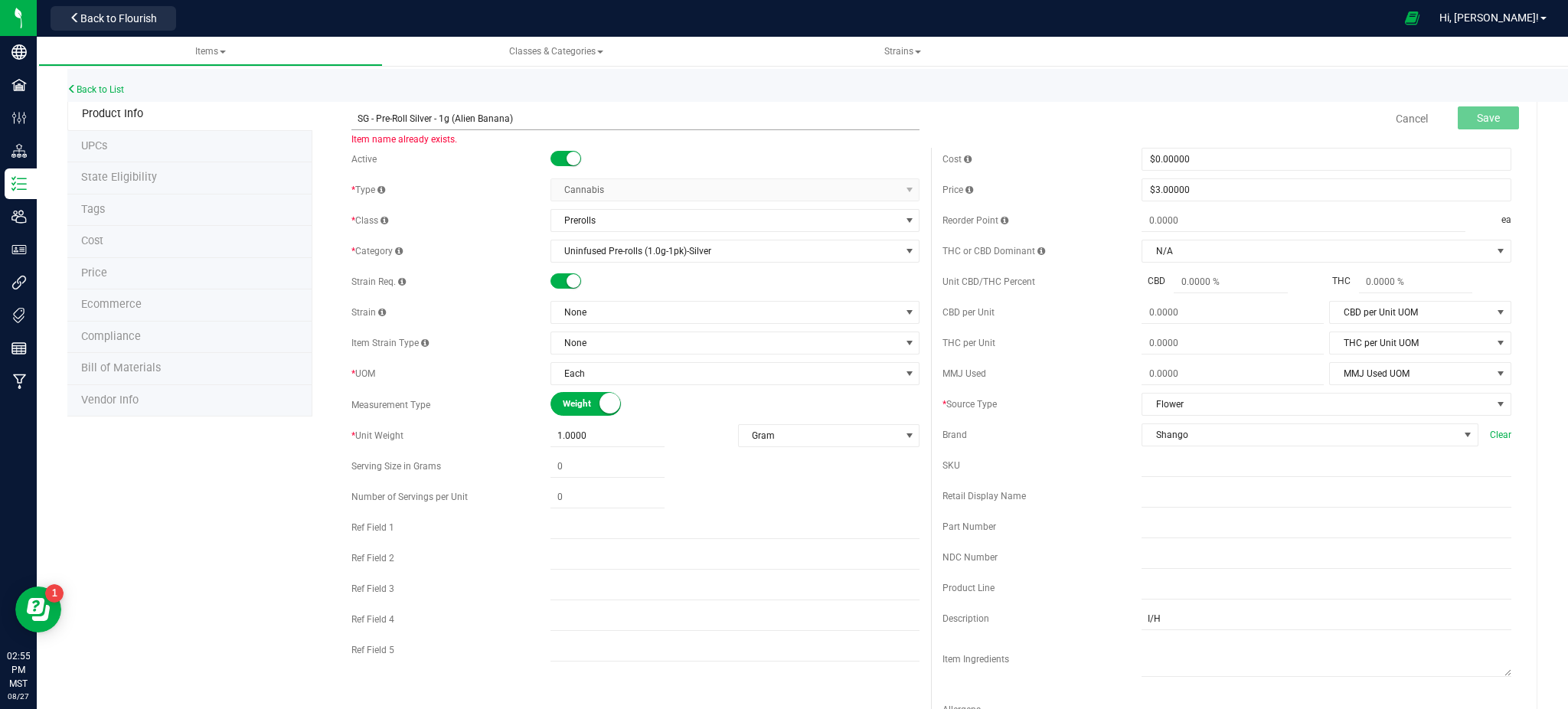
drag, startPoint x: 529, startPoint y: 118, endPoint x: 459, endPoint y: 119, distance: 70.0
click at [459, 119] on input "SG - Pre-Roll Silver - 1g (Alien Banana)" at bounding box center [636, 118] width 569 height 23
type input "SG - Pre-Roll Silver - 1g (Euro Step)"
drag, startPoint x: 229, startPoint y: 536, endPoint x: 385, endPoint y: 43, distance: 517.1
click at [238, 531] on div "Product Info UPCs State Eligibility Tags Cost Price Ecommerce Compliance Bill o…" at bounding box center [802, 695] width 1470 height 1194
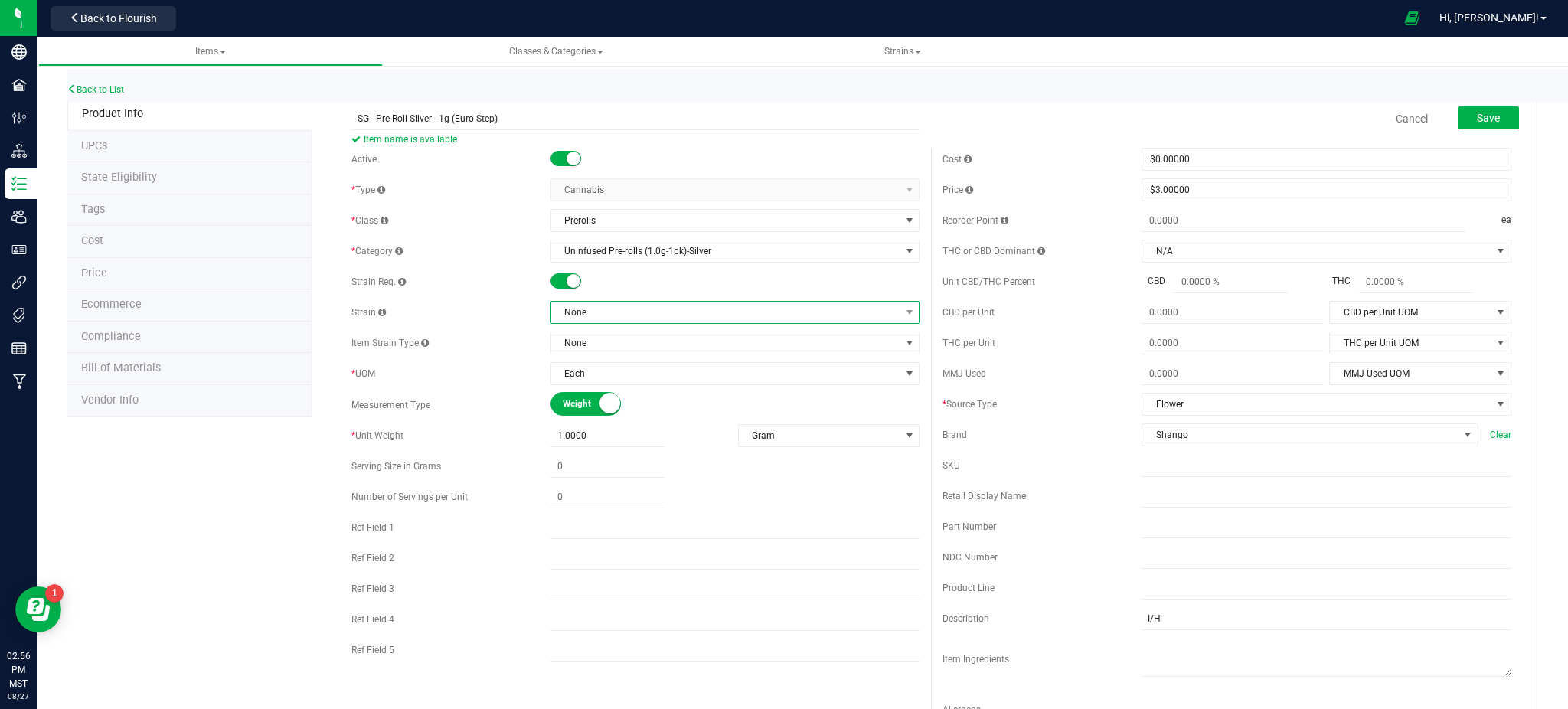
click at [616, 317] on span "None" at bounding box center [726, 312] width 349 height 22
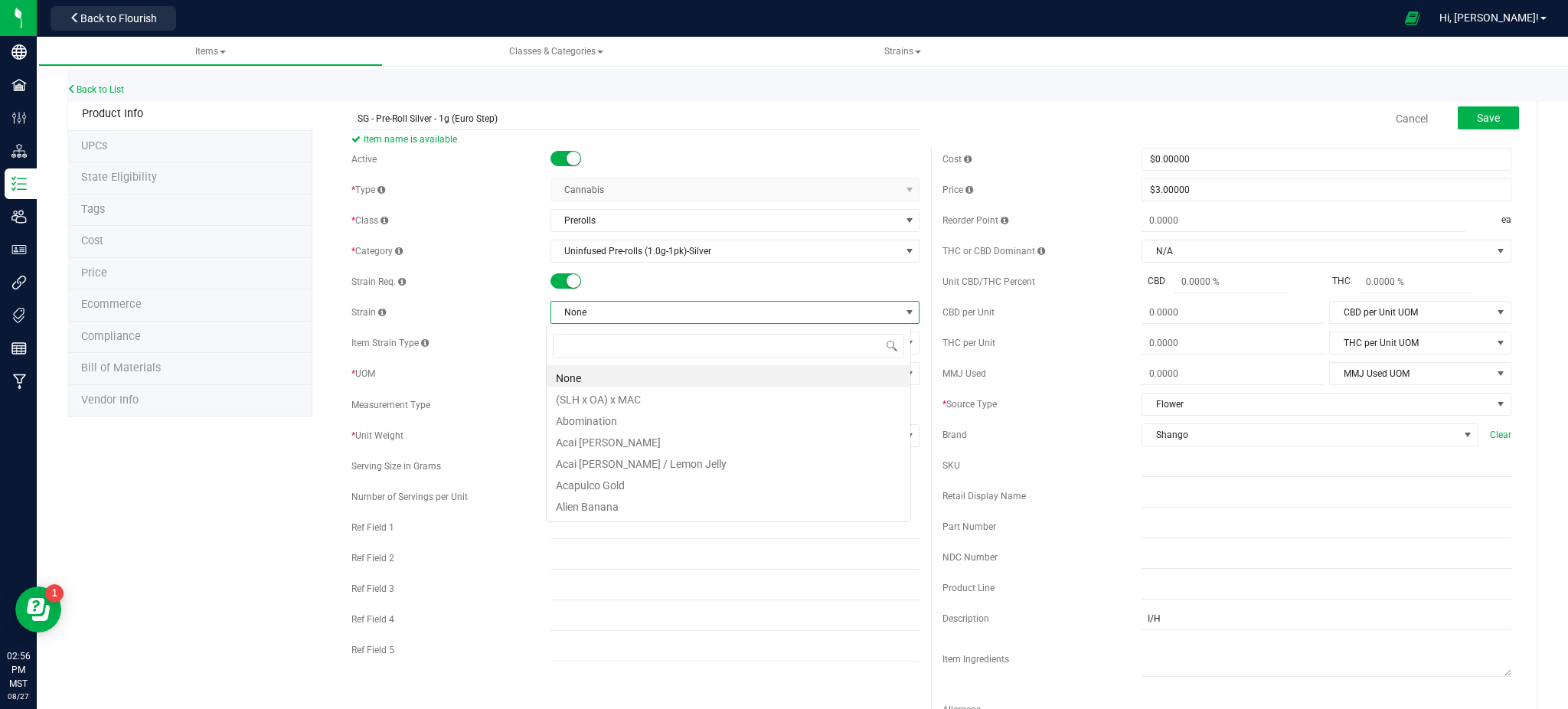
scroll to position [23, 365]
type input "eur"
click at [589, 372] on li "Euro Step" at bounding box center [729, 375] width 364 height 22
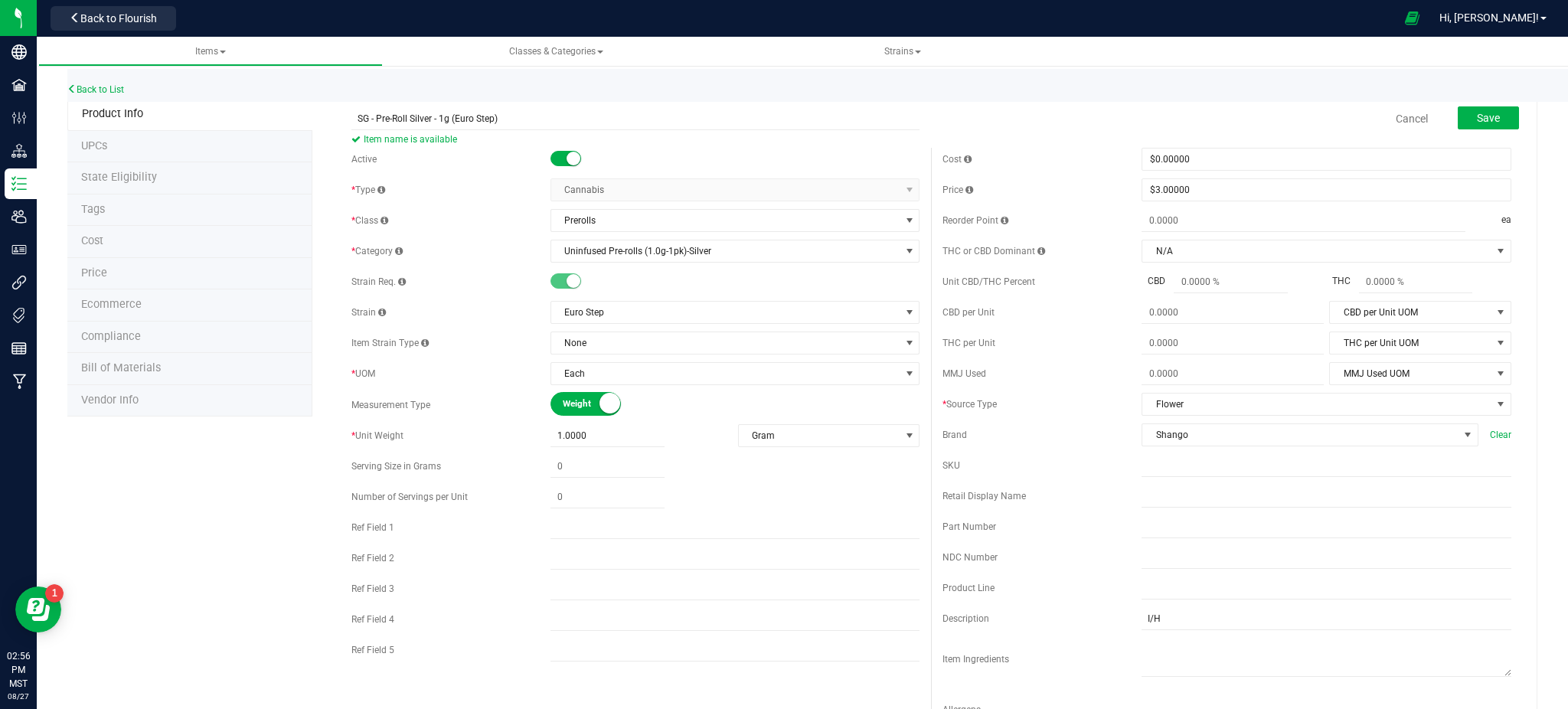
drag, startPoint x: 182, startPoint y: 587, endPoint x: 1063, endPoint y: 409, distance: 898.8
click at [194, 579] on div "Product Info UPCs State Eligibility Tags Cost Price Ecommerce Compliance Bill o…" at bounding box center [802, 695] width 1470 height 1194
click at [352, 115] on input "SG - Pre-Roll Silver - 1g (Euro Step)" at bounding box center [636, 118] width 569 height 23
click at [1101, 109] on div "Cancel Save" at bounding box center [1227, 118] width 592 height 38
click at [1477, 114] on span "Save" at bounding box center [1488, 118] width 23 height 12
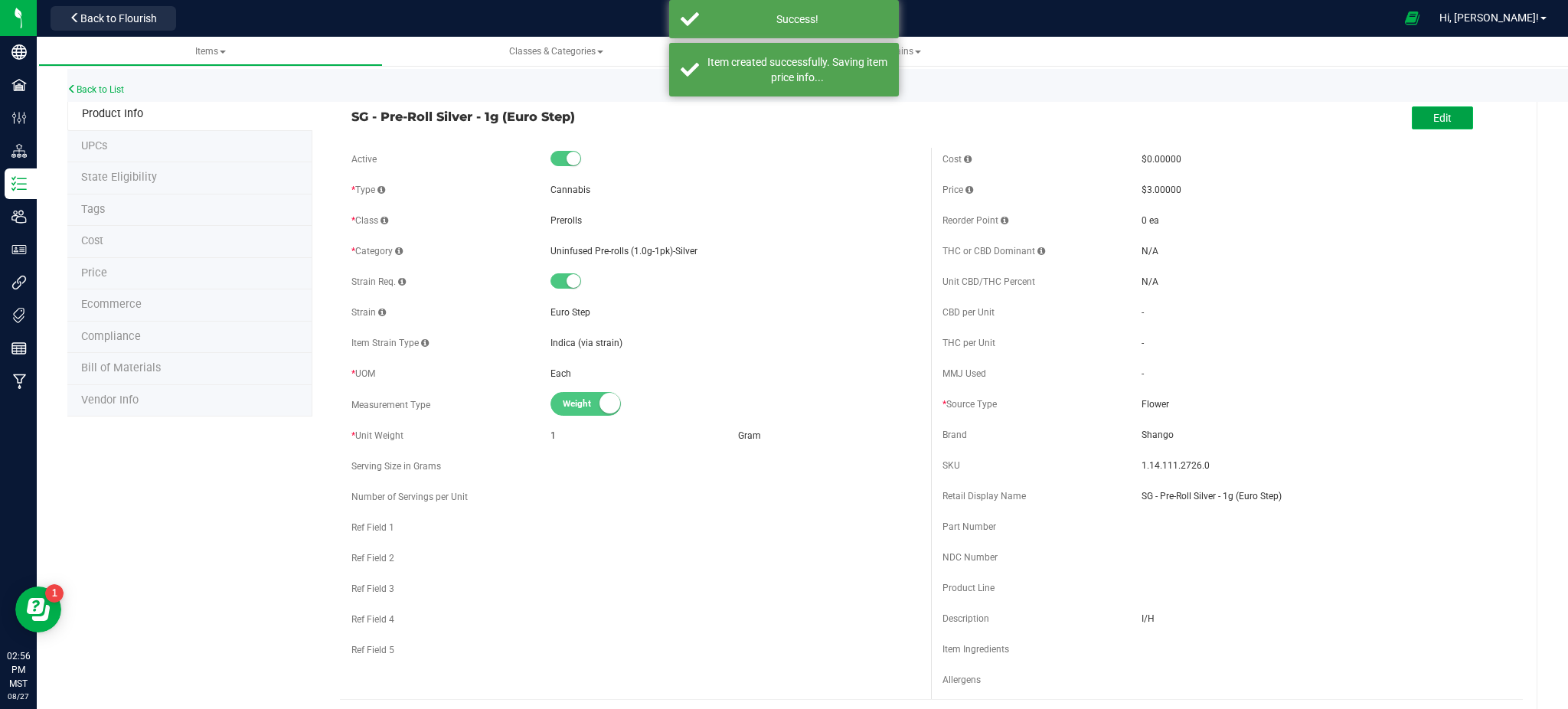
click at [1412, 126] on button "Edit" at bounding box center [1442, 118] width 62 height 23
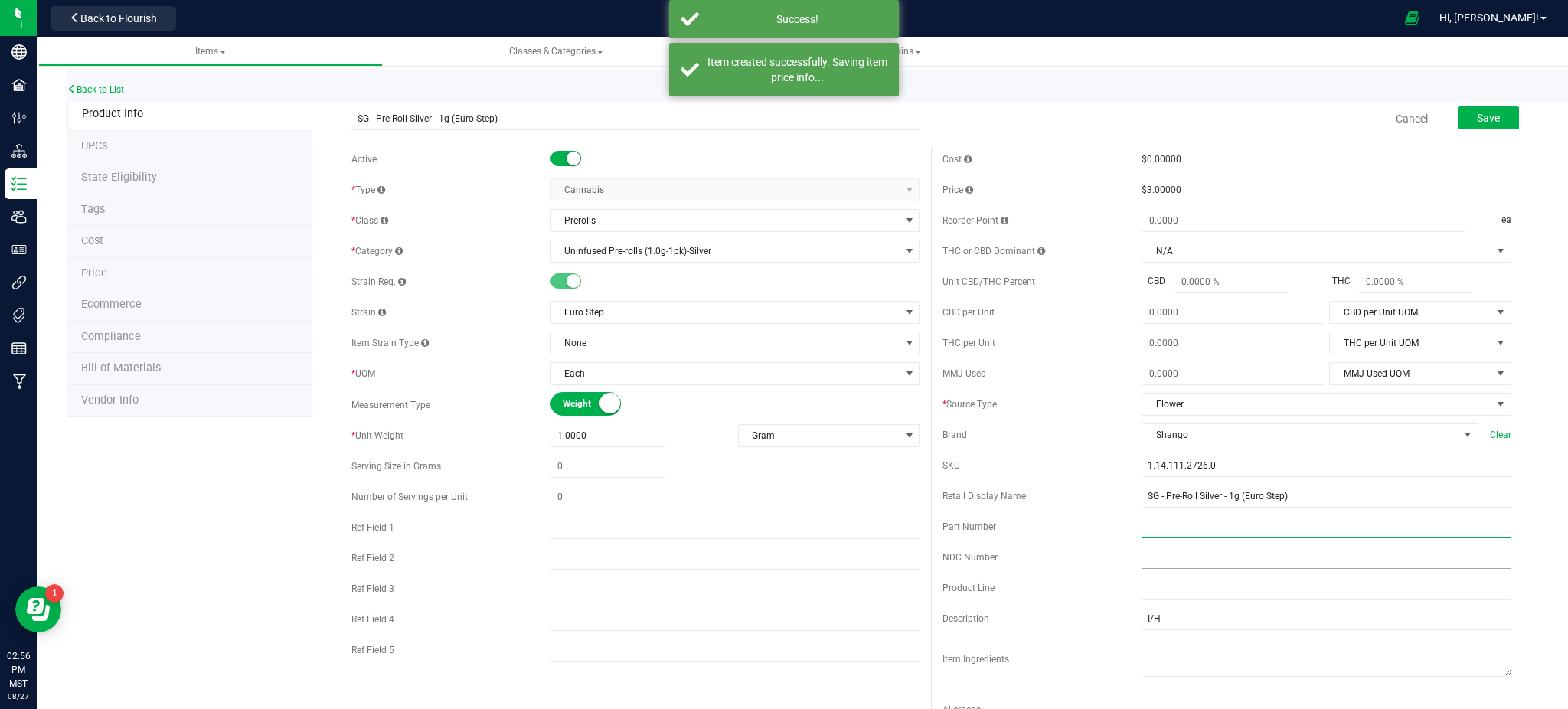
drag, startPoint x: 1140, startPoint y: 552, endPoint x: 1137, endPoint y: 559, distance: 7.6
click at [1137, 559] on div "Cost $0.00000 Price $3.00000 Reorder Point ea THC or CBD Dominant" at bounding box center [1227, 444] width 592 height 591
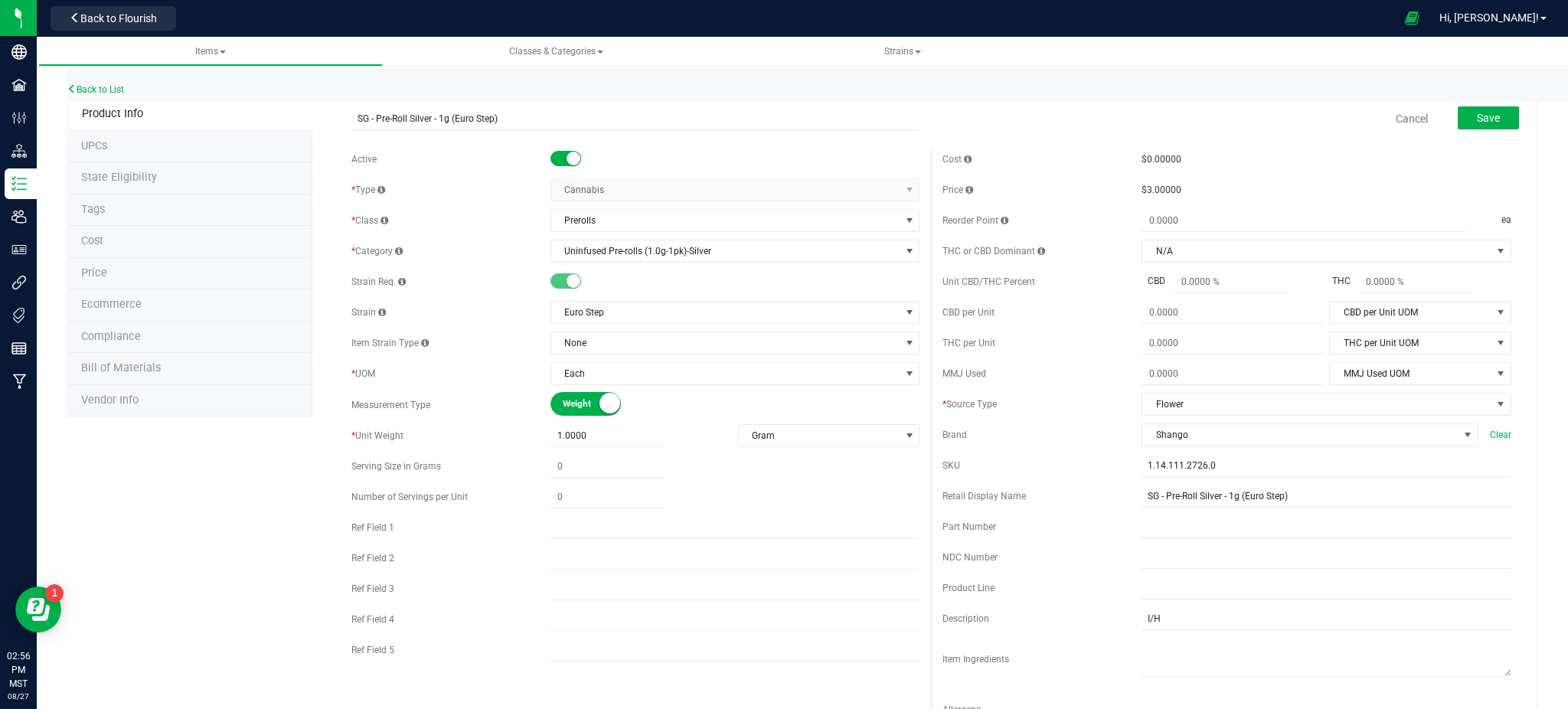
click at [90, 297] on li "Ecommerce" at bounding box center [190, 305] width 245 height 32
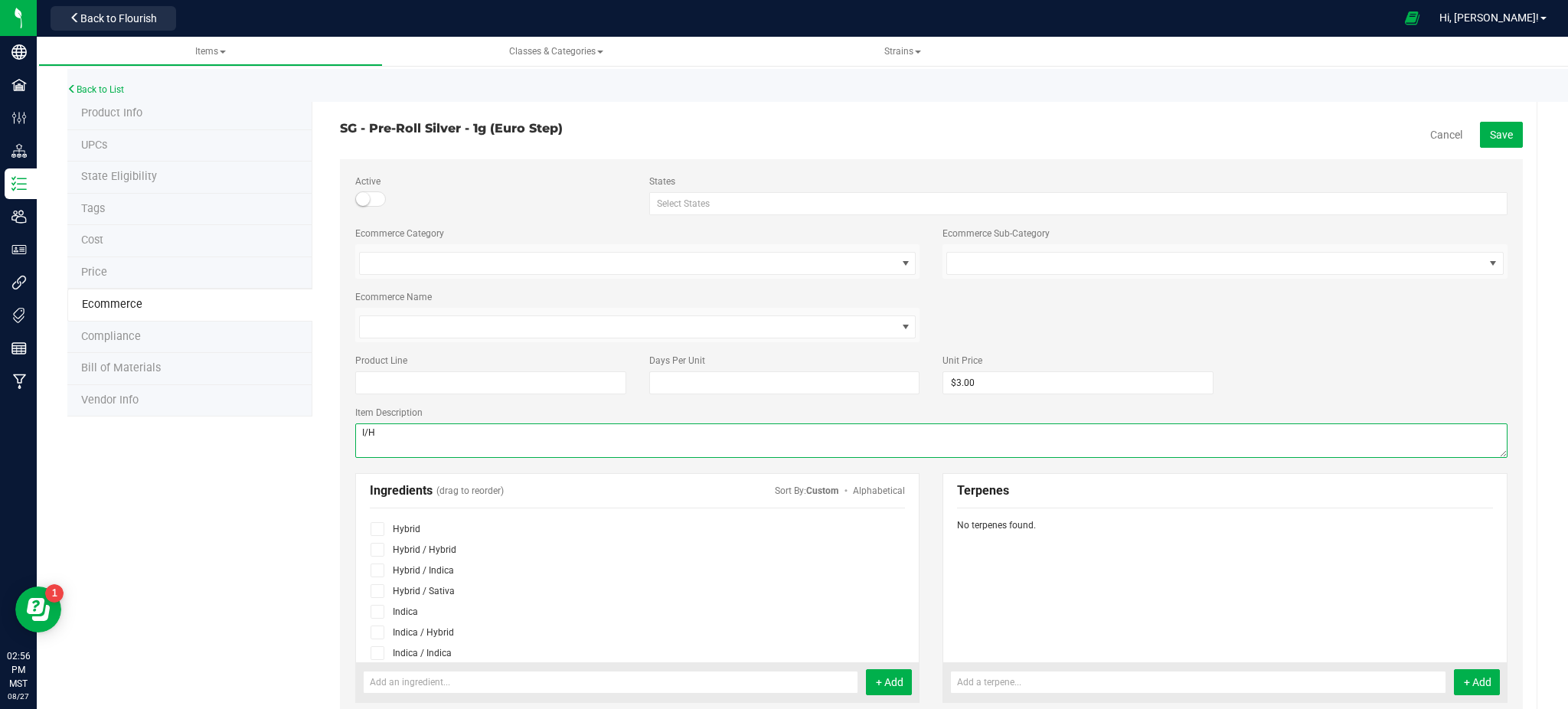
click at [386, 436] on textarea at bounding box center [932, 441] width 1153 height 34
click at [376, 611] on icon at bounding box center [377, 611] width 9 height 0
click at [0, 0] on input "checkbox" at bounding box center [0, 0] width 0 height 0
type textarea "I"
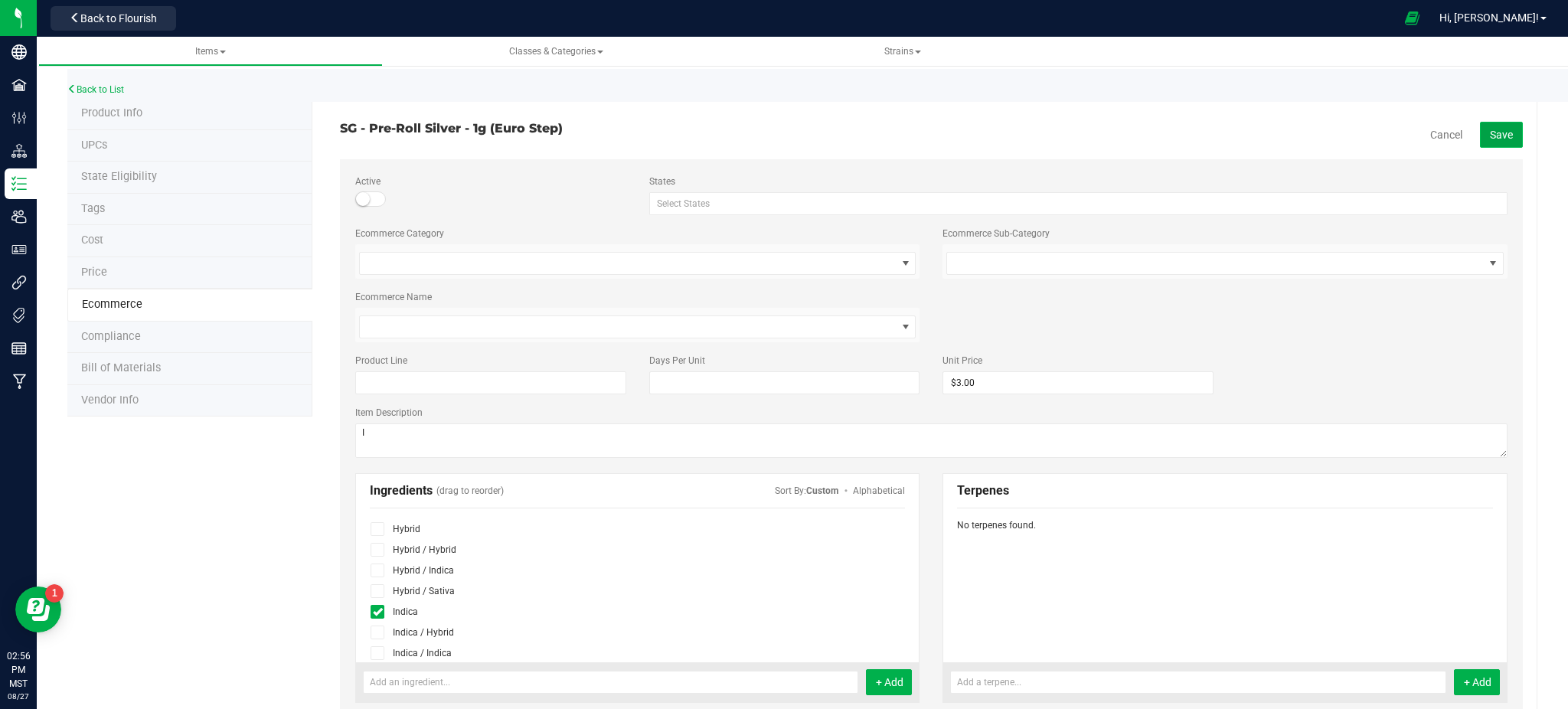
click at [1490, 135] on span "Save" at bounding box center [1502, 135] width 23 height 12
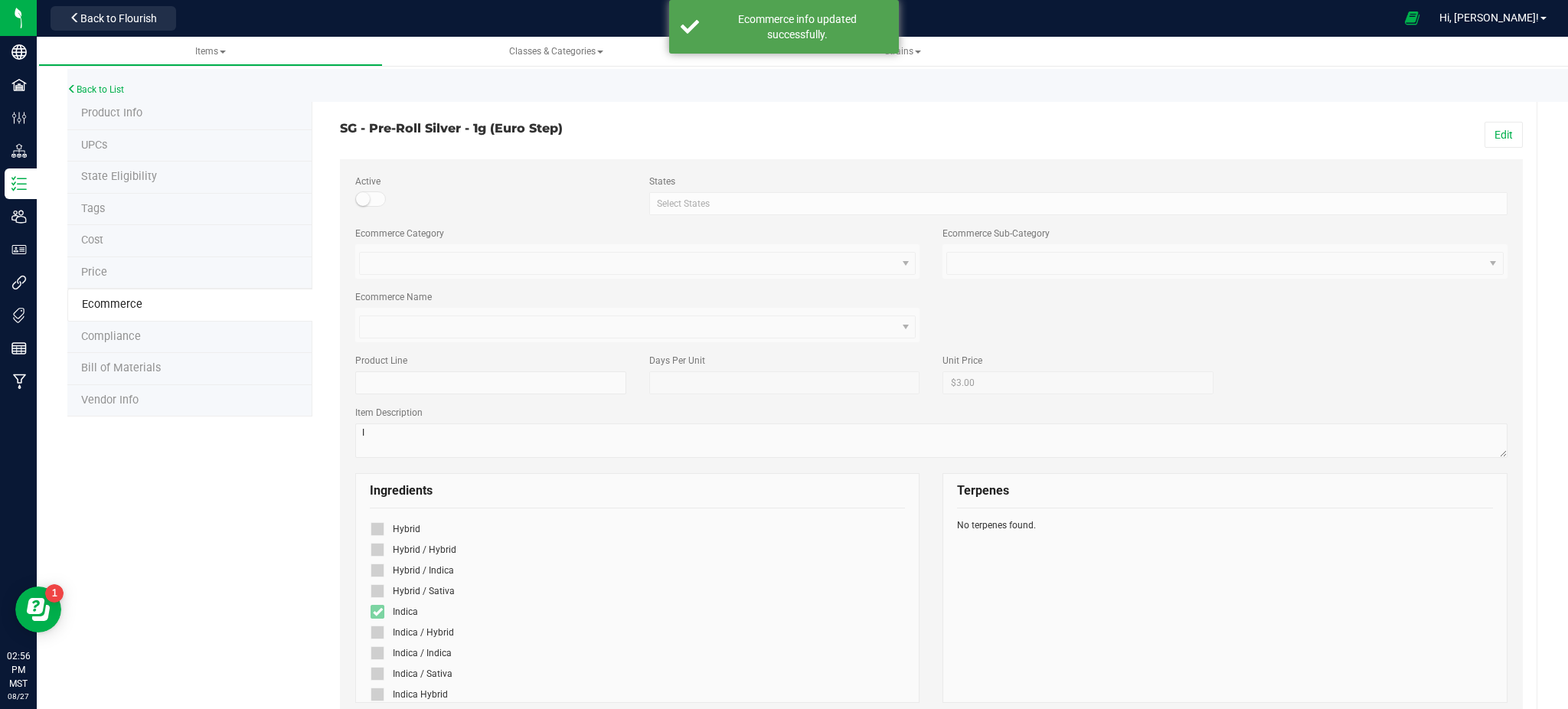
click at [107, 115] on span "Product Info" at bounding box center [112, 113] width 62 height 13
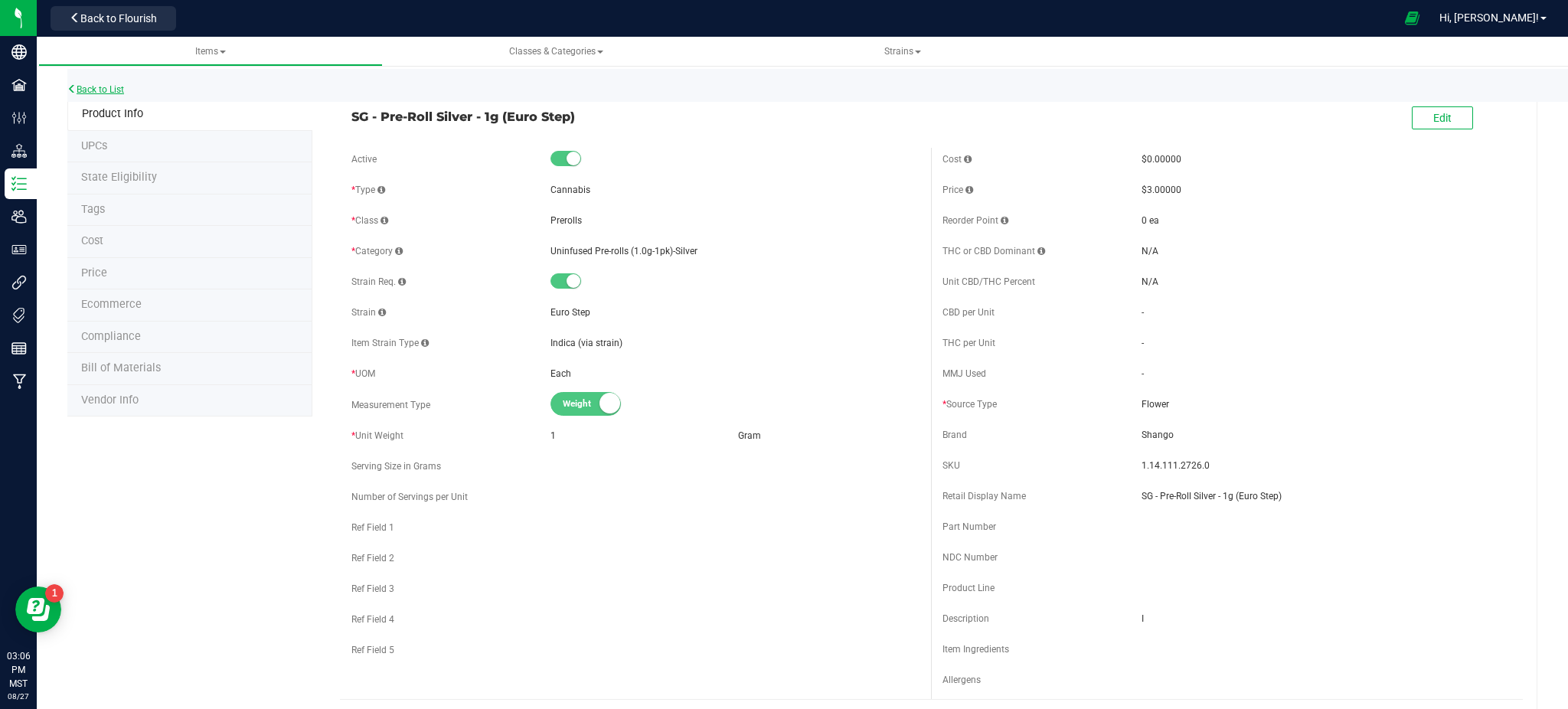
click at [97, 93] on link "Back to List" at bounding box center [96, 89] width 57 height 10
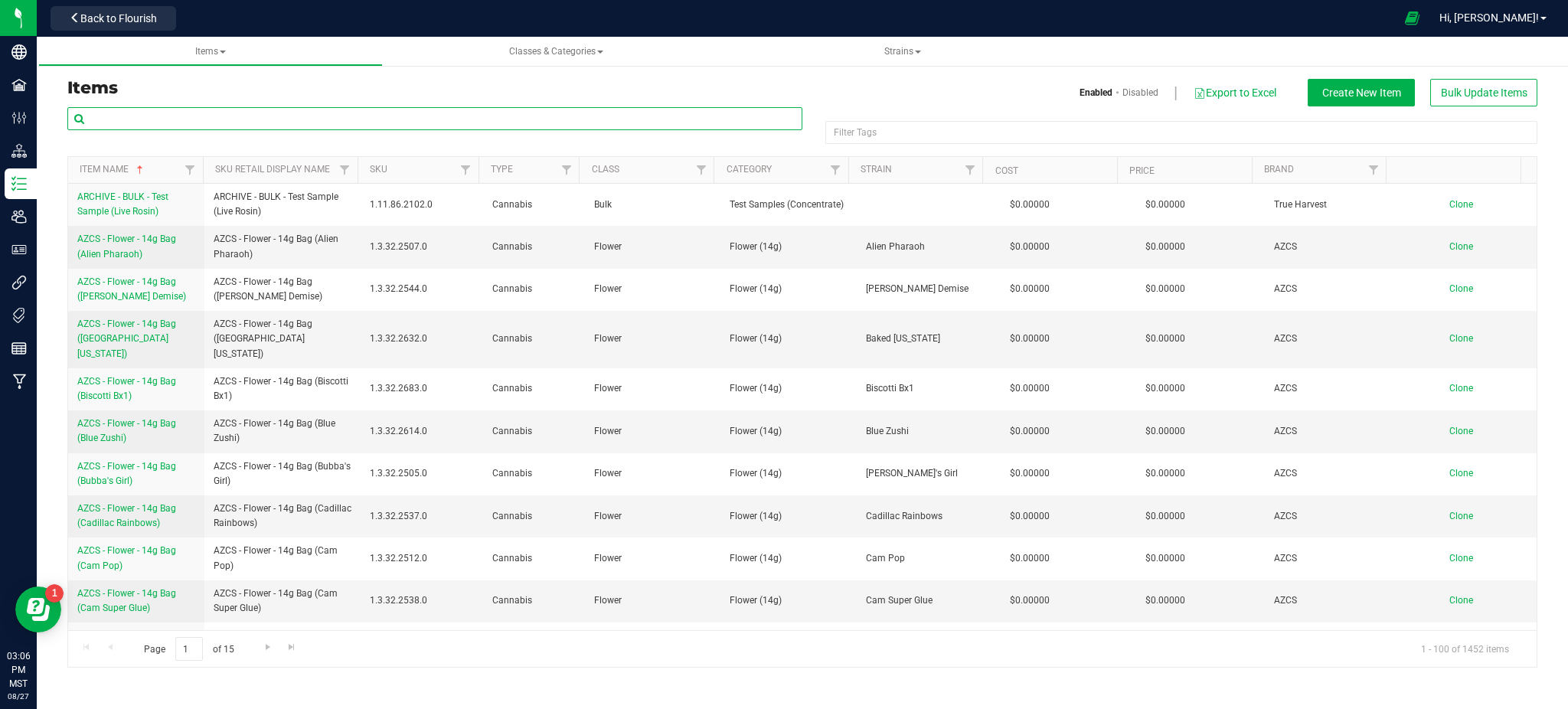
click at [109, 128] on input "text" at bounding box center [434, 118] width 735 height 23
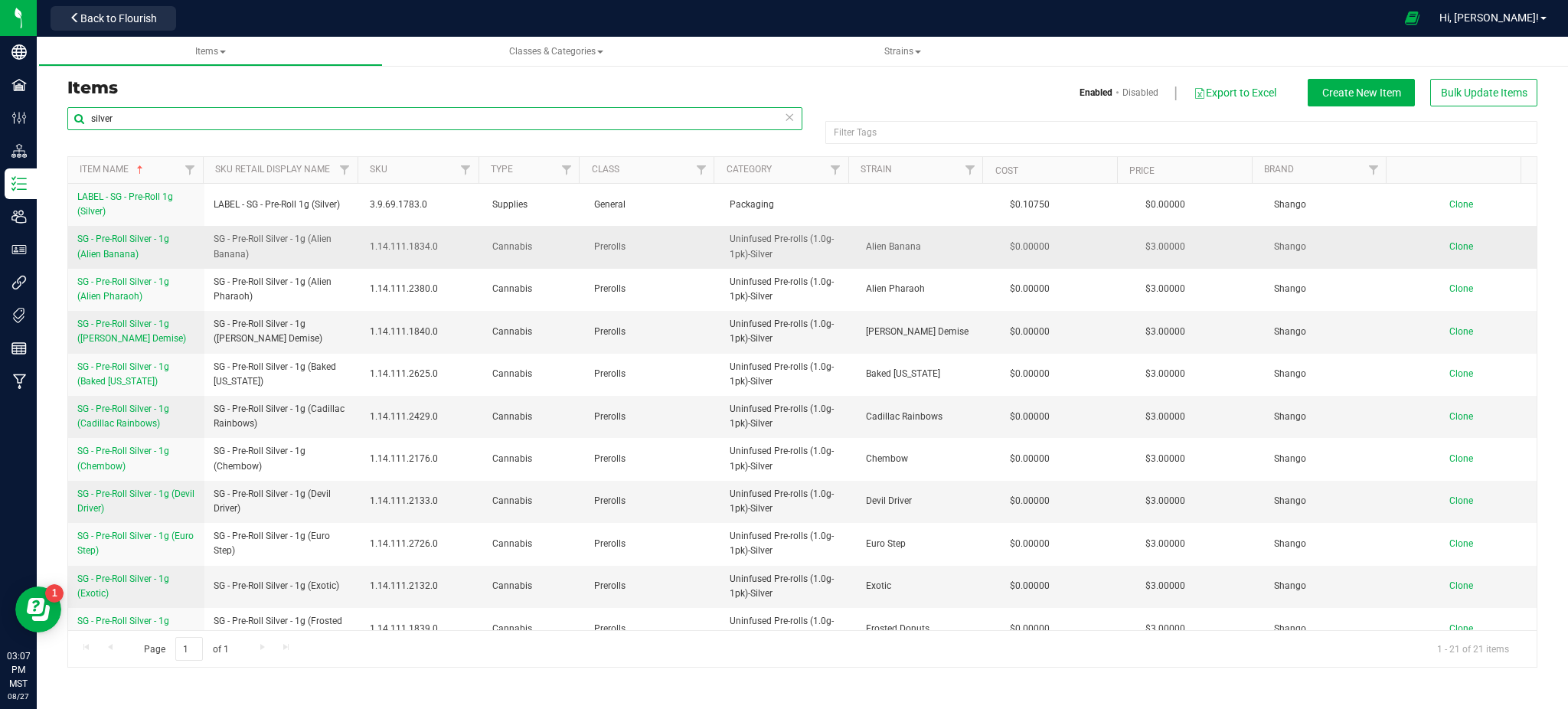
type input "silver"
drag, startPoint x: 70, startPoint y: 238, endPoint x: 147, endPoint y: 248, distance: 77.6
click at [147, 248] on td "SG - Pre-Roll Silver - 1g (Alien Banana)" at bounding box center [137, 246] width 137 height 42
copy span "SG - Pre-Roll Silver - 1g (Alien Banana)"
click at [1449, 244] on span "Clone" at bounding box center [1461, 245] width 24 height 10
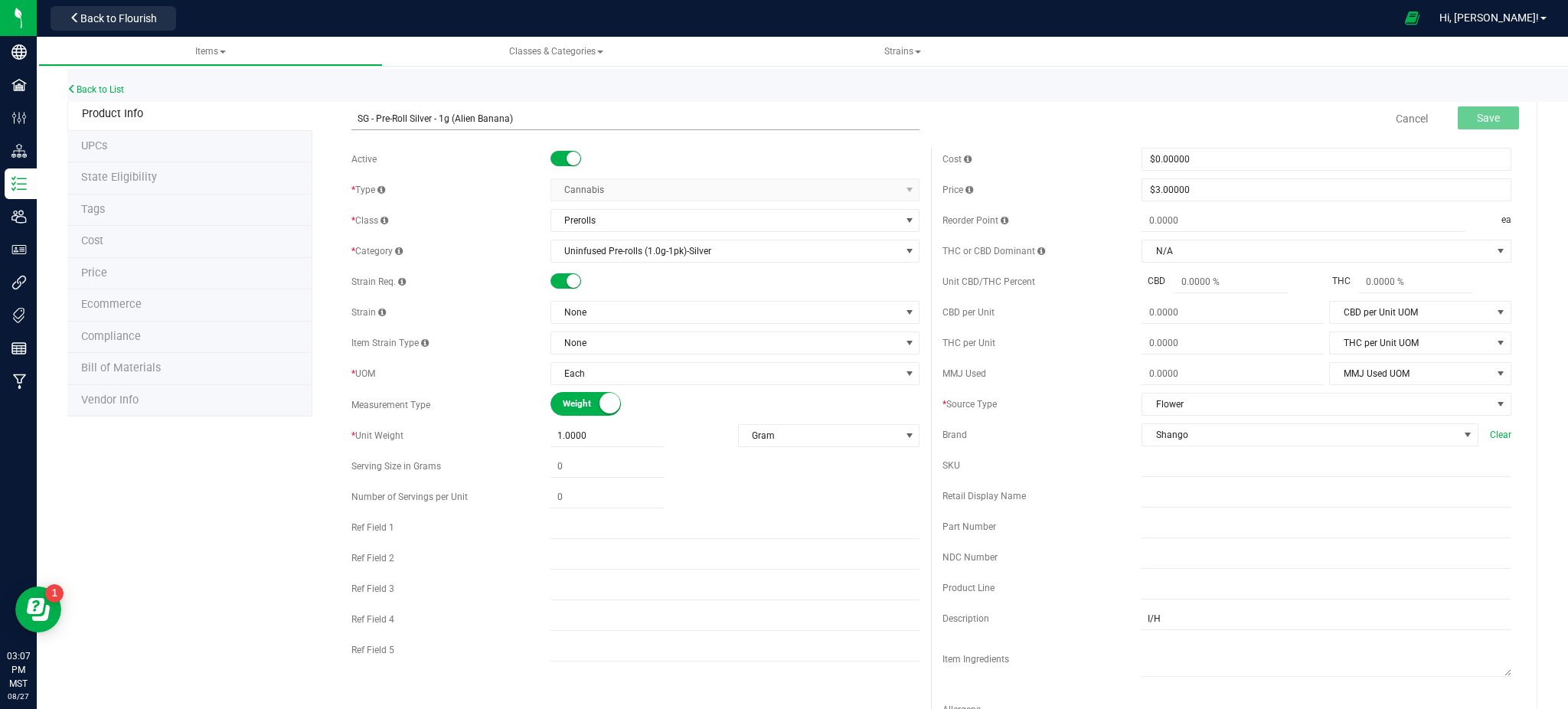
drag, startPoint x: 547, startPoint y: 116, endPoint x: 466, endPoint y: 122, distance: 81.2
click at [466, 122] on input "SG - Pre-Roll Silver - 1g (Alien Banana)" at bounding box center [636, 118] width 569 height 23
click at [360, 118] on input "SG - Pre-Roll Silver - 1g (Glazed Apricot Gelato)" at bounding box center [636, 118] width 569 height 23
type input "SG - Pre-Roll Silver - 1g (Glazed Apricot Gelato)"
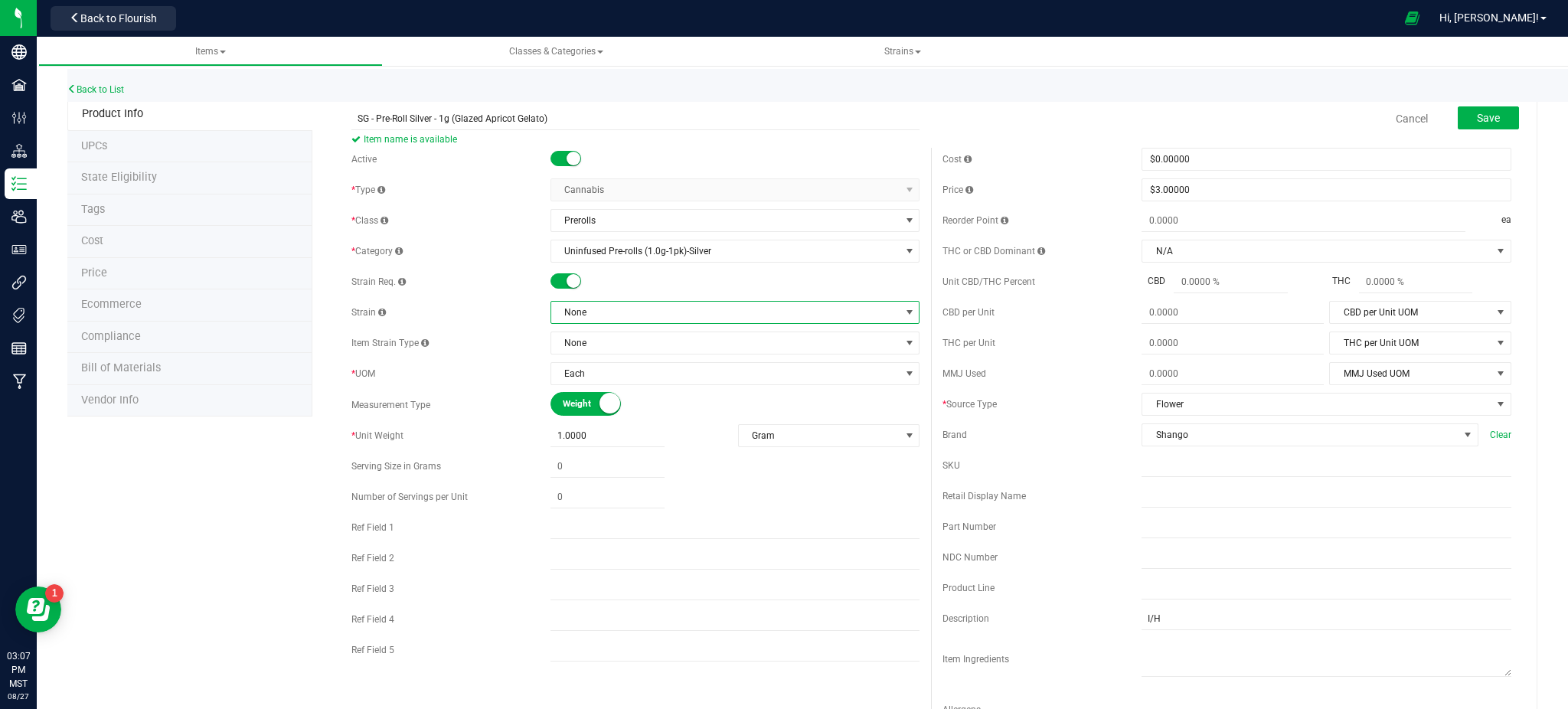
click at [594, 317] on span "None" at bounding box center [726, 312] width 349 height 22
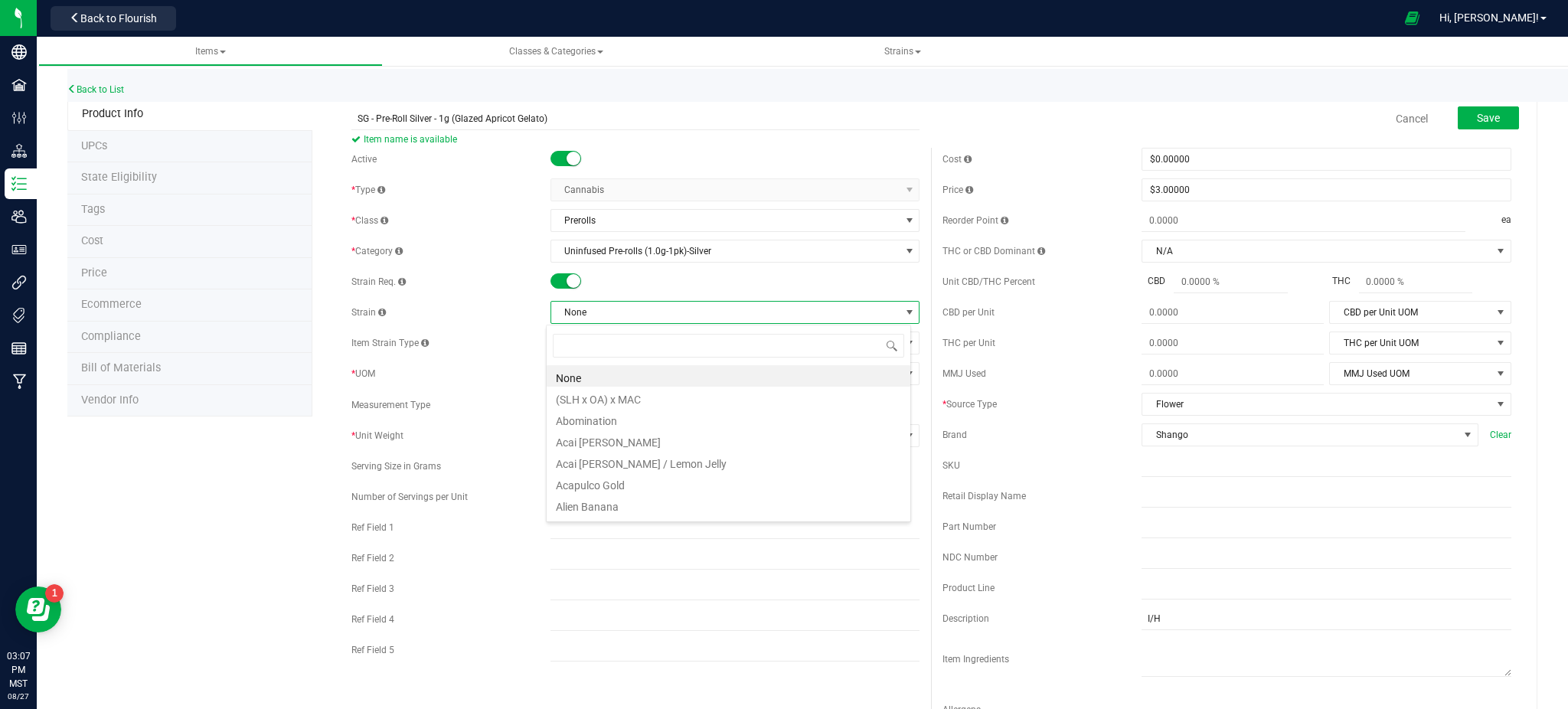
scroll to position [23, 365]
type input "glaze"
drag, startPoint x: 588, startPoint y: 373, endPoint x: 569, endPoint y: 379, distance: 19.9
click at [583, 375] on li "Glazed Apricot Gelato" at bounding box center [729, 375] width 364 height 22
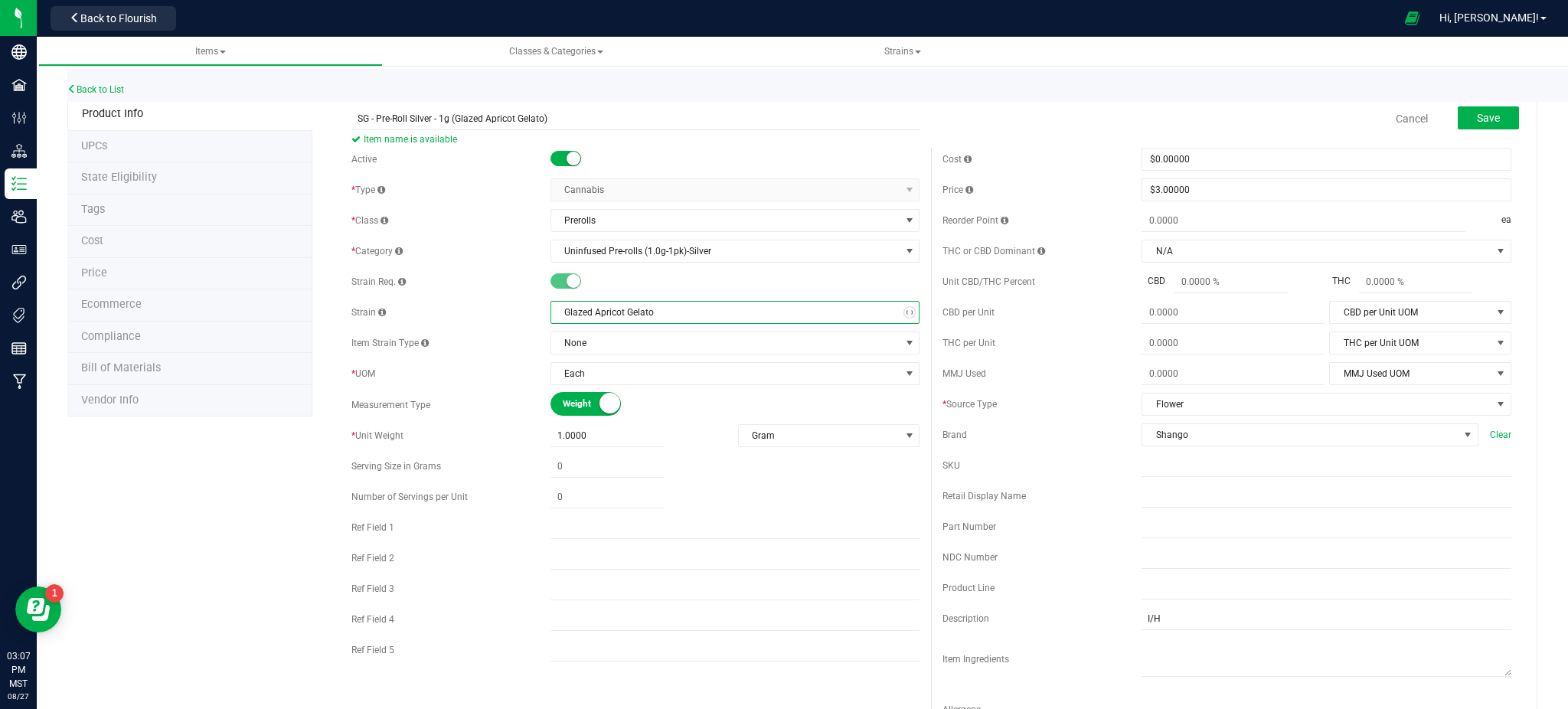
drag, startPoint x: 223, startPoint y: 523, endPoint x: 235, endPoint y: 510, distance: 17.7
click at [229, 515] on div "Product Info UPCs State Eligibility Tags Cost Price Ecommerce Compliance Bill o…" at bounding box center [802, 695] width 1470 height 1194
click at [1479, 118] on span "Save" at bounding box center [1488, 118] width 23 height 12
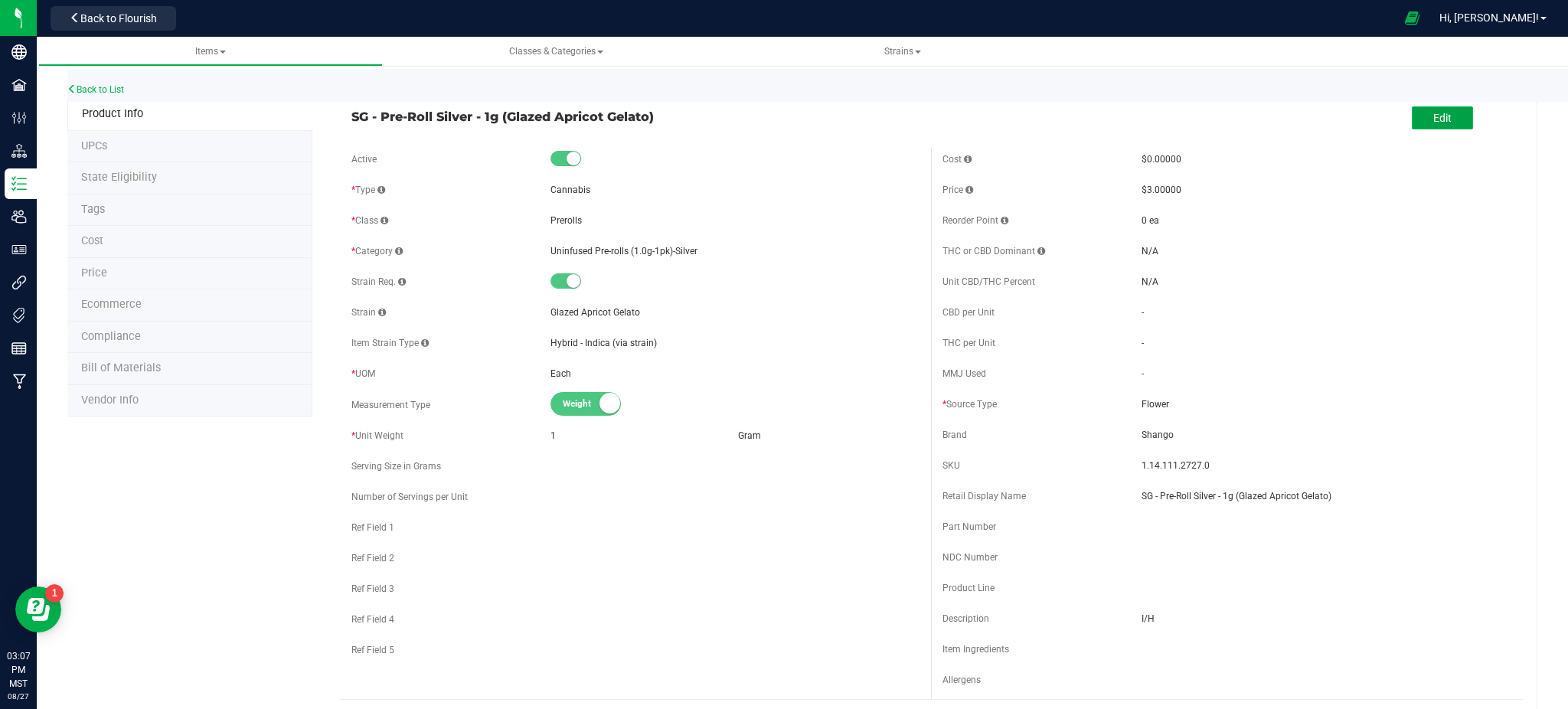
click at [1433, 115] on span "Edit" at bounding box center [1442, 118] width 18 height 12
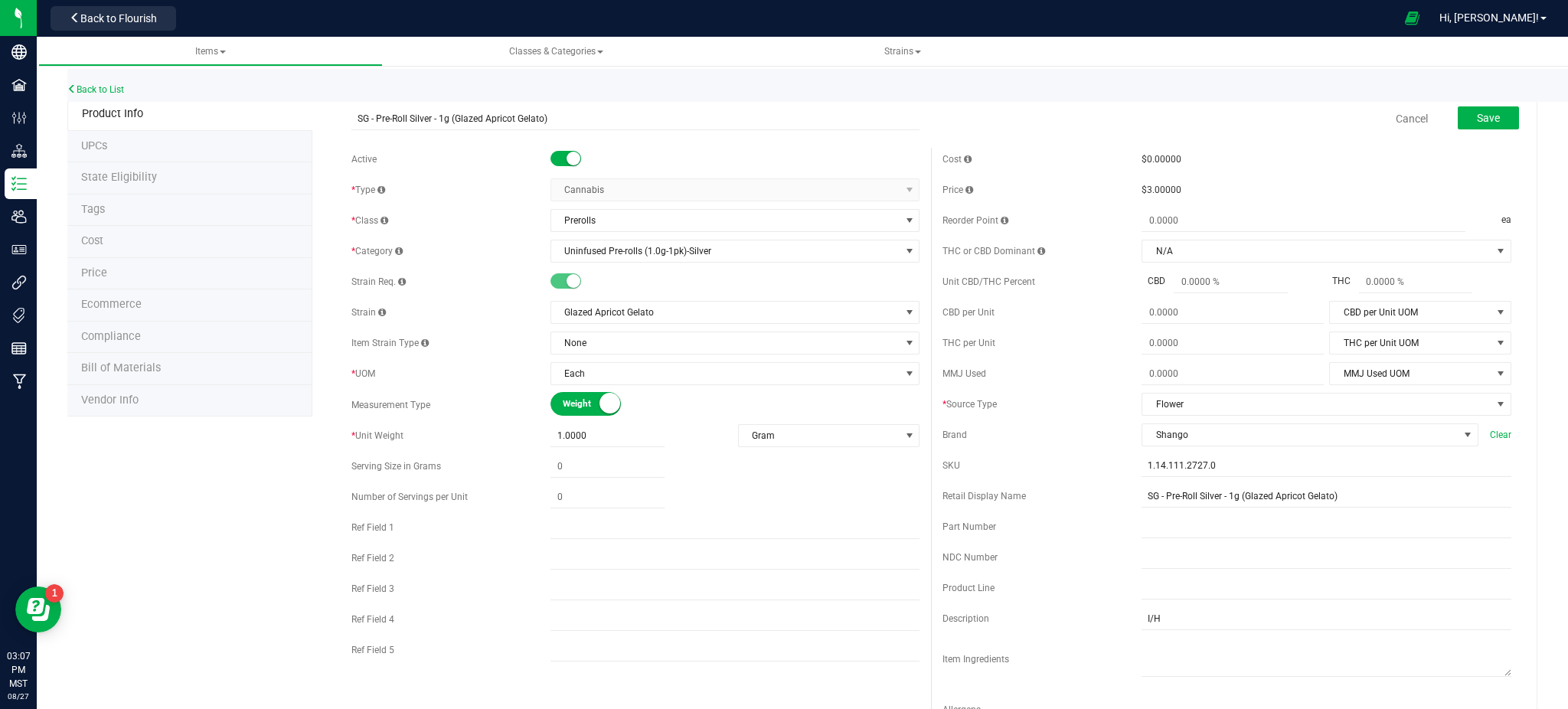
click at [112, 309] on span "Ecommerce" at bounding box center [112, 304] width 61 height 13
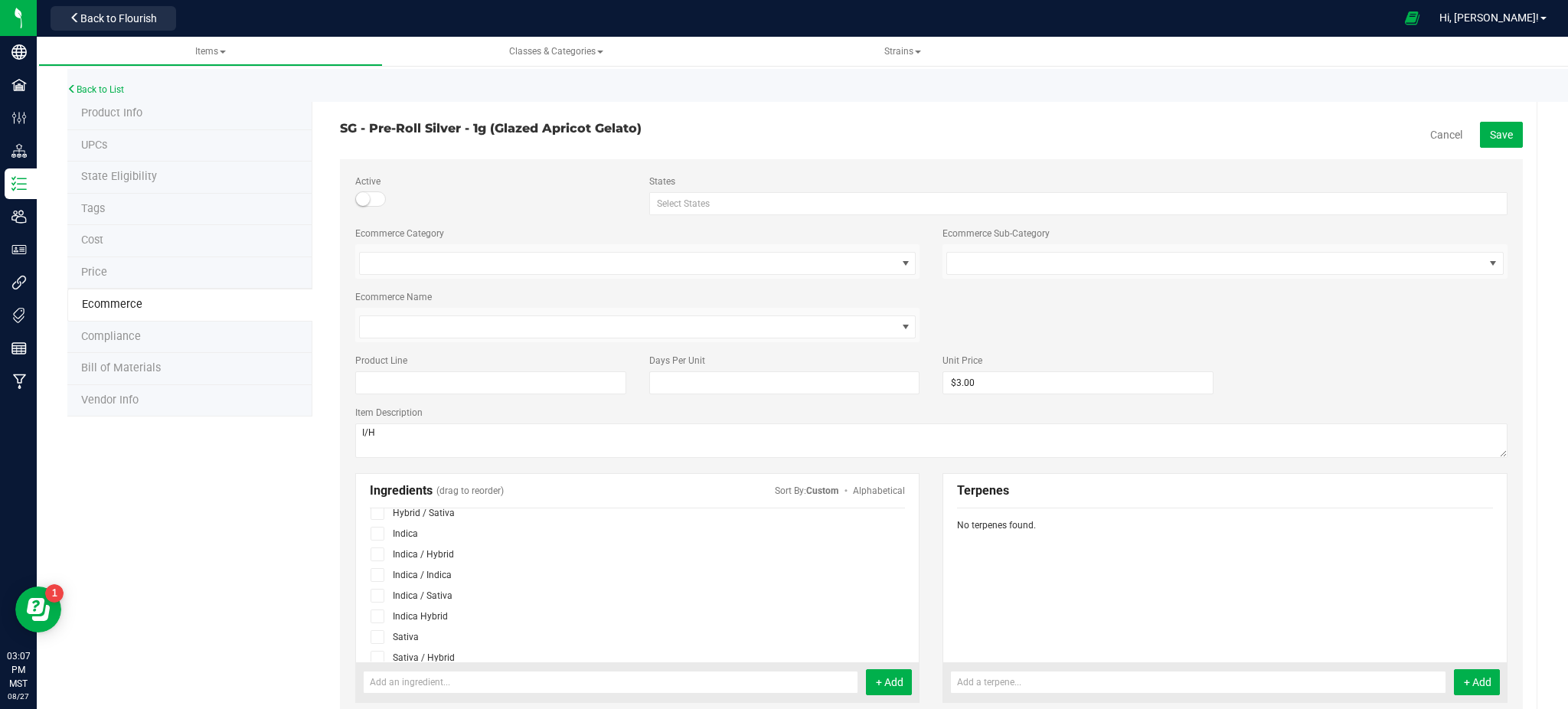
scroll to position [101, 0]
click at [383, 600] on div at bounding box center [381, 592] width 23 height 21
click at [377, 592] on icon at bounding box center [377, 592] width 9 height 0
click at [0, 0] on input "checkbox" at bounding box center [0, 0] width 0 height 0
click at [1490, 129] on span "Save" at bounding box center [1502, 135] width 23 height 12
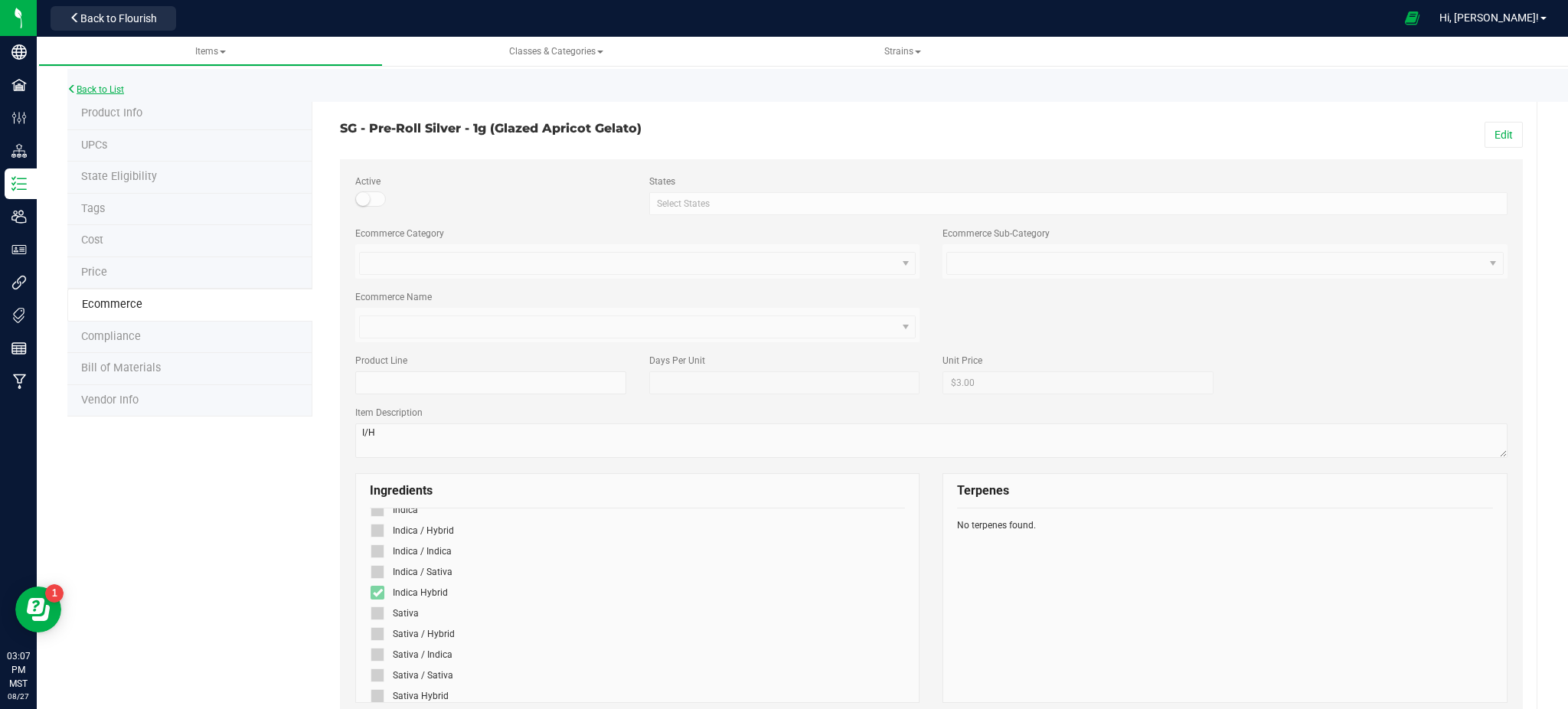
click at [108, 90] on link "Back to List" at bounding box center [96, 89] width 57 height 10
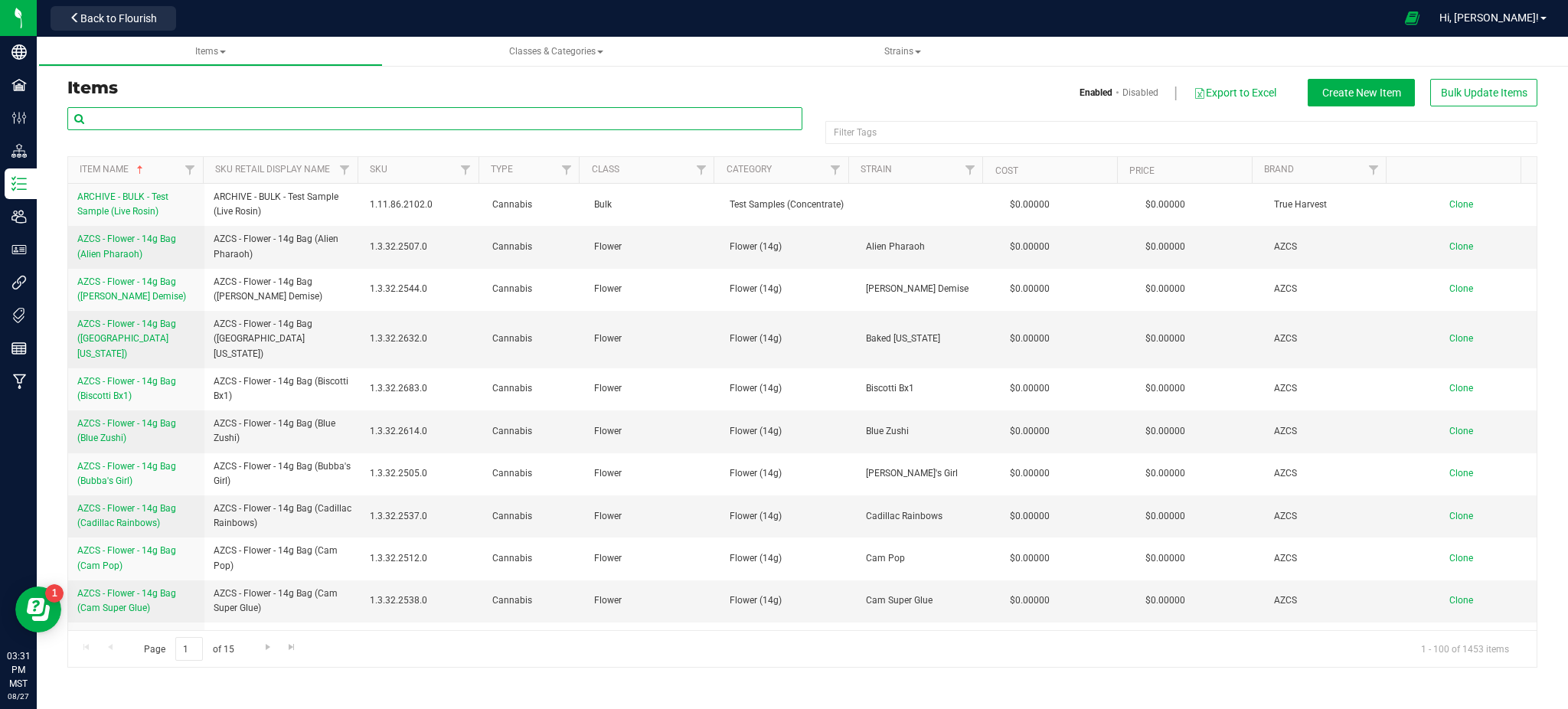
drag, startPoint x: 169, startPoint y: 109, endPoint x: 170, endPoint y: 118, distance: 9.1
click at [169, 115] on input "text" at bounding box center [434, 118] width 735 height 23
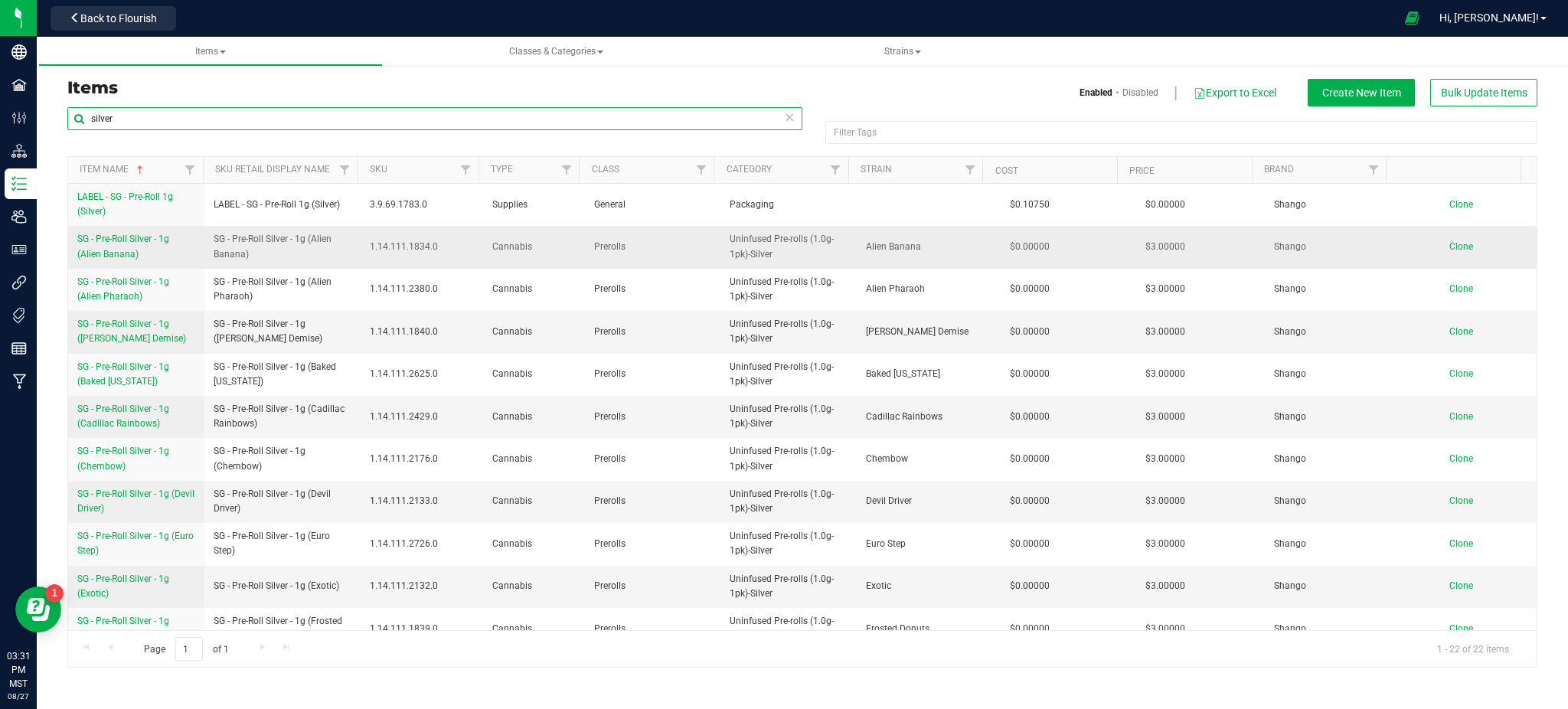
type input "silver"
drag, startPoint x: 74, startPoint y: 237, endPoint x: 159, endPoint y: 253, distance: 86.5
click at [159, 253] on td "SG - Pre-Roll Silver - 1g (Alien Banana)" at bounding box center [137, 246] width 137 height 42
copy span "SG - Pre-Roll Silver - 1g (Alien Banana)"
click at [1449, 248] on span "Clone" at bounding box center [1461, 245] width 24 height 10
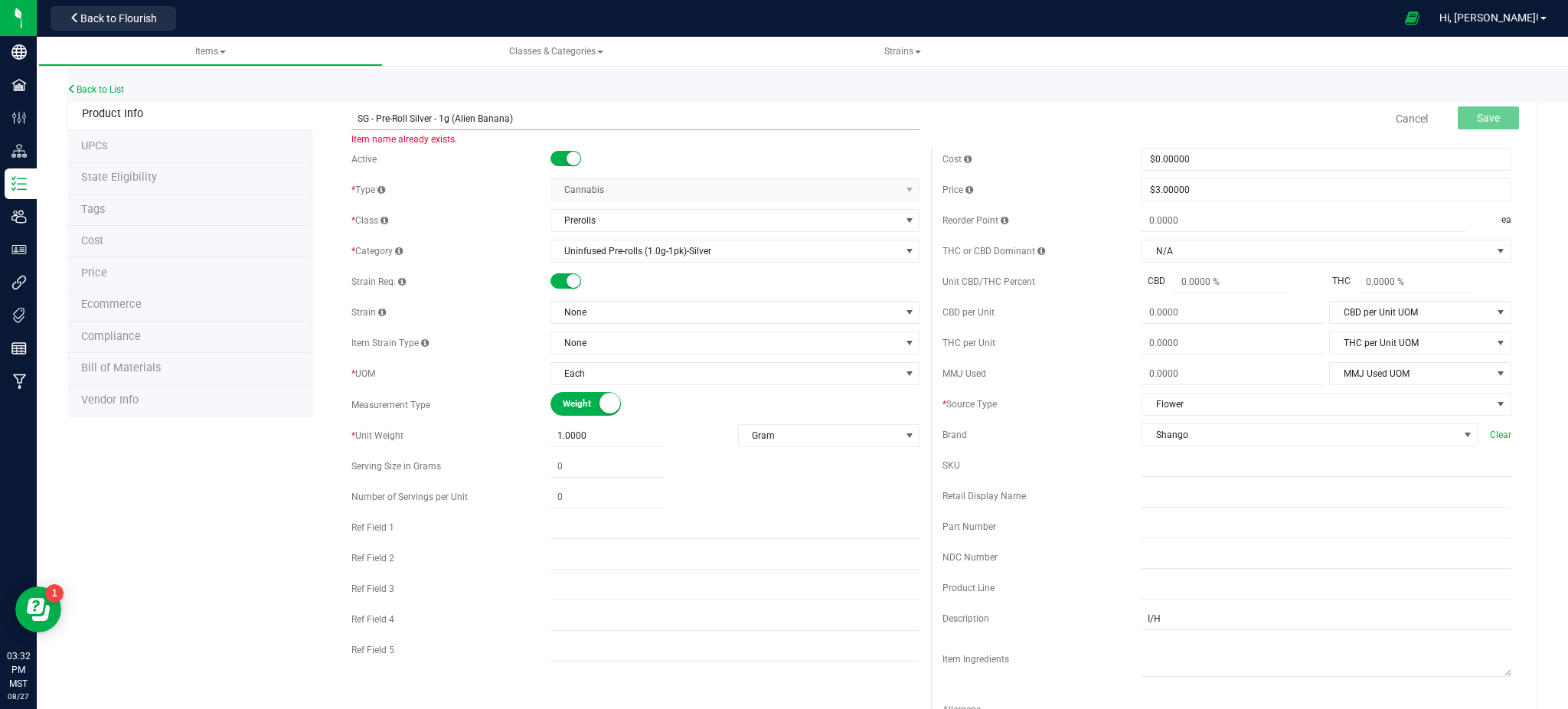
drag, startPoint x: 525, startPoint y: 118, endPoint x: 453, endPoint y: 109, distance: 72.6
click at [471, 109] on input "SG - Pre-Roll Silver - 1g (Alien Banana)" at bounding box center [636, 118] width 569 height 23
type input "SG - Pre-Roll Silver - 1g (Scotties Cake)"
click at [612, 319] on span "None" at bounding box center [726, 312] width 349 height 22
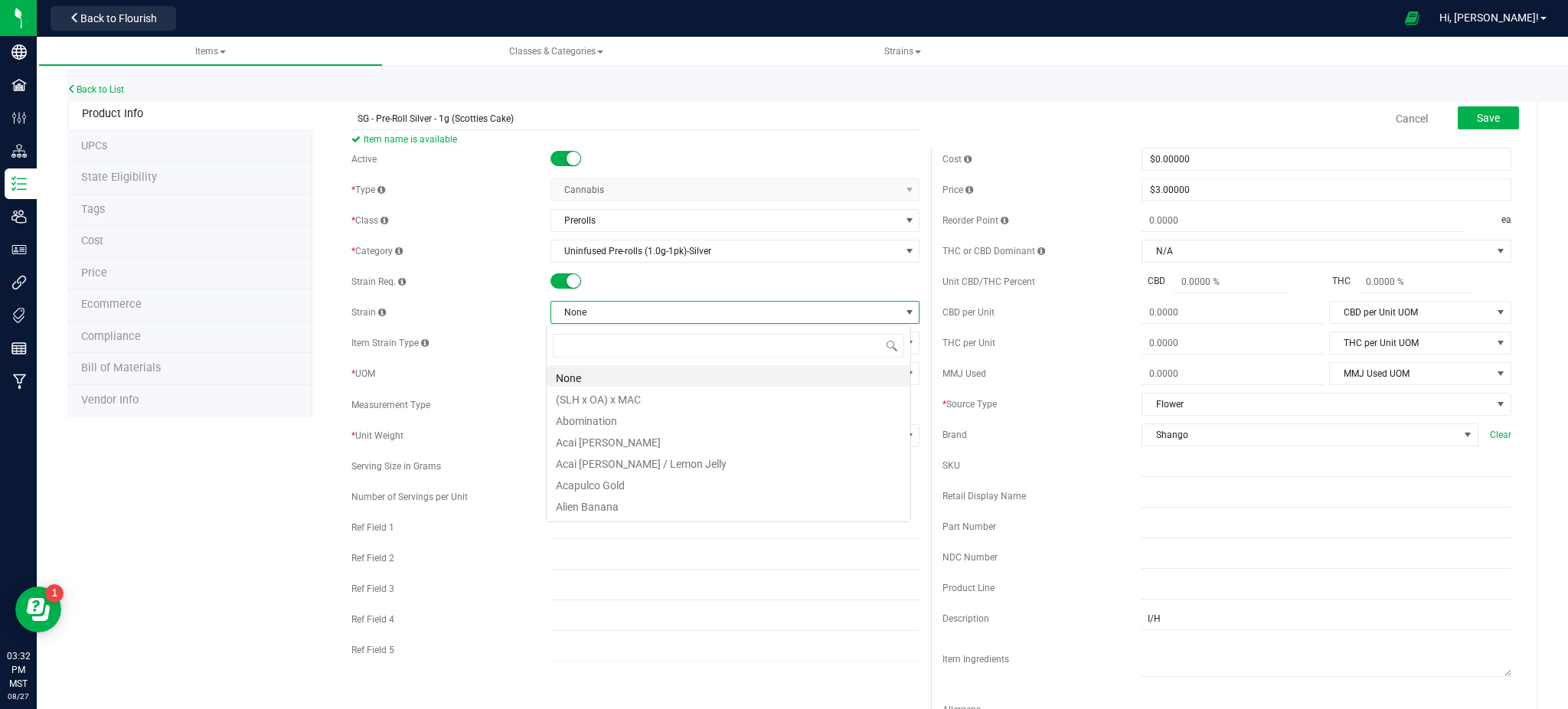
scroll to position [23, 365]
type input "scotties"
drag, startPoint x: 627, startPoint y: 376, endPoint x: 586, endPoint y: 378, distance: 41.0
click at [609, 378] on li "Scotties Cake" at bounding box center [729, 375] width 364 height 22
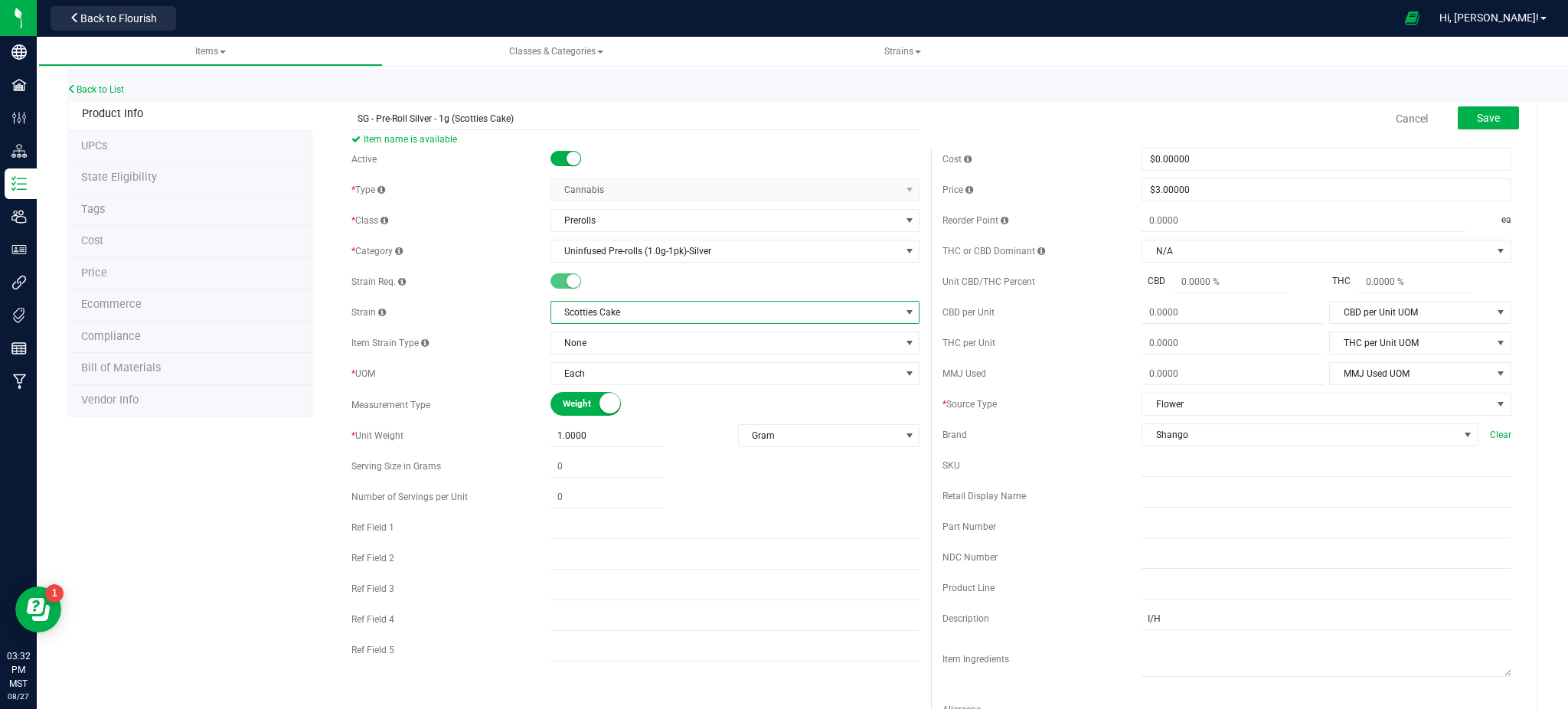
click at [262, 479] on div "Product Info UPCs State Eligibility Tags Cost Price Ecommerce Compliance Bill o…" at bounding box center [802, 695] width 1470 height 1194
click at [1468, 109] on button "Save" at bounding box center [1488, 118] width 62 height 23
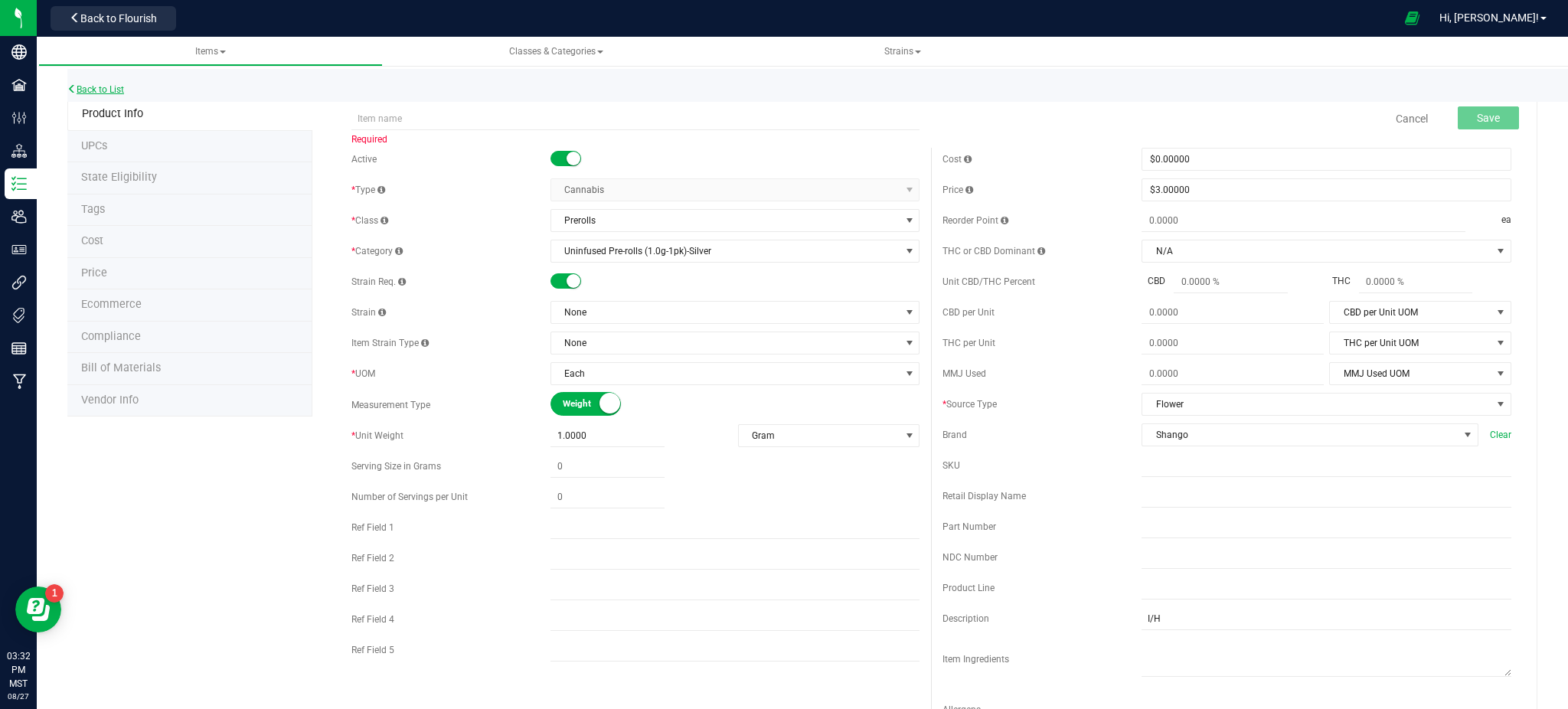
click at [107, 91] on link "Back to List" at bounding box center [96, 89] width 57 height 10
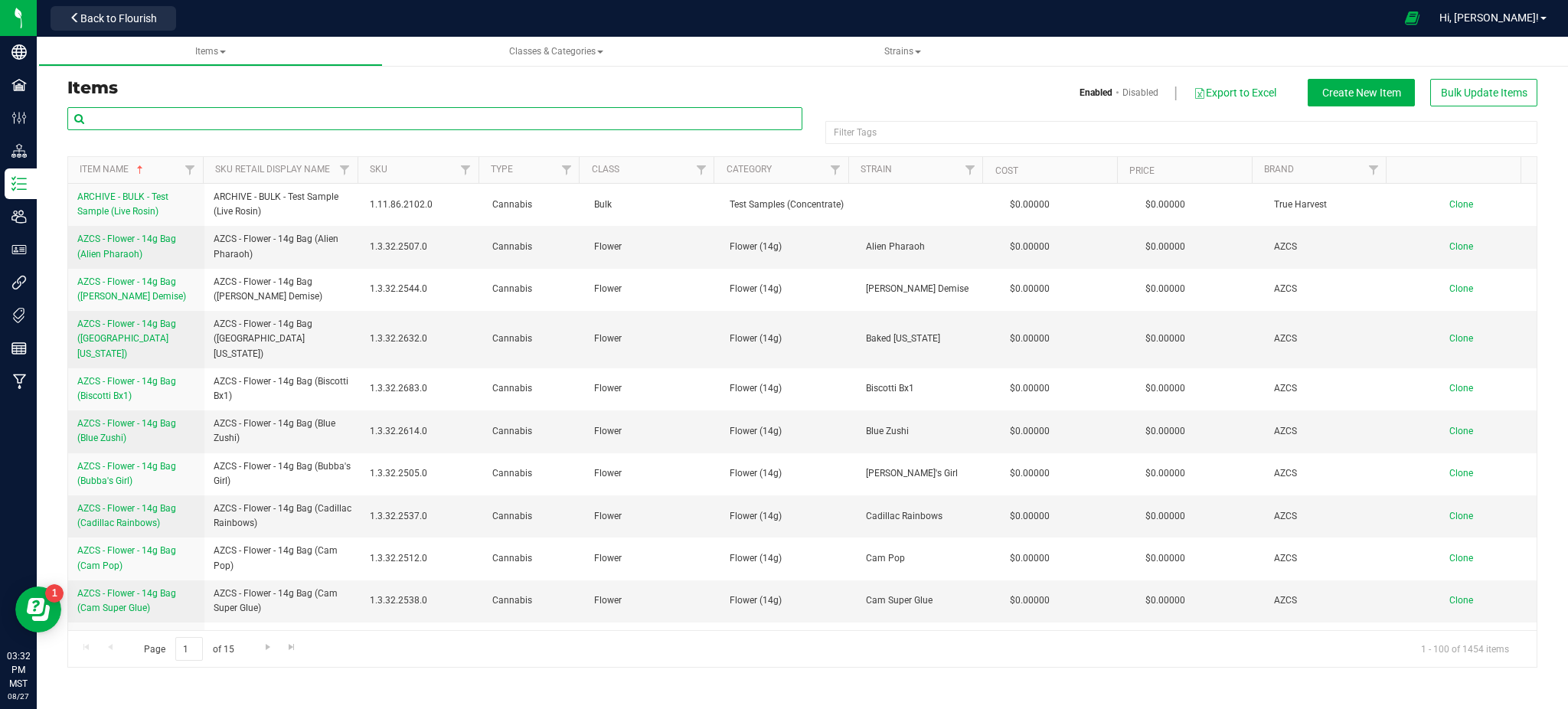
click at [278, 118] on input "text" at bounding box center [434, 118] width 735 height 23
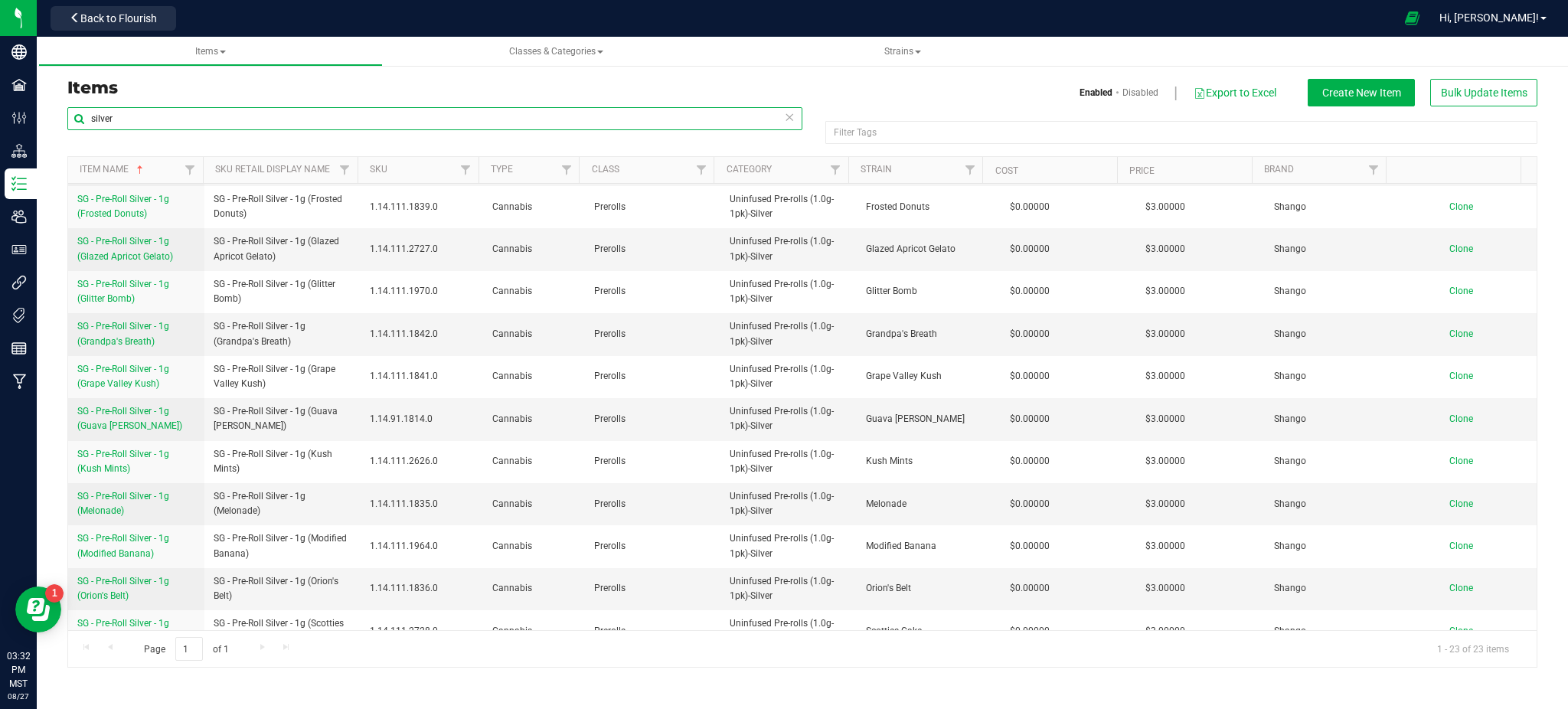
scroll to position [528, 0]
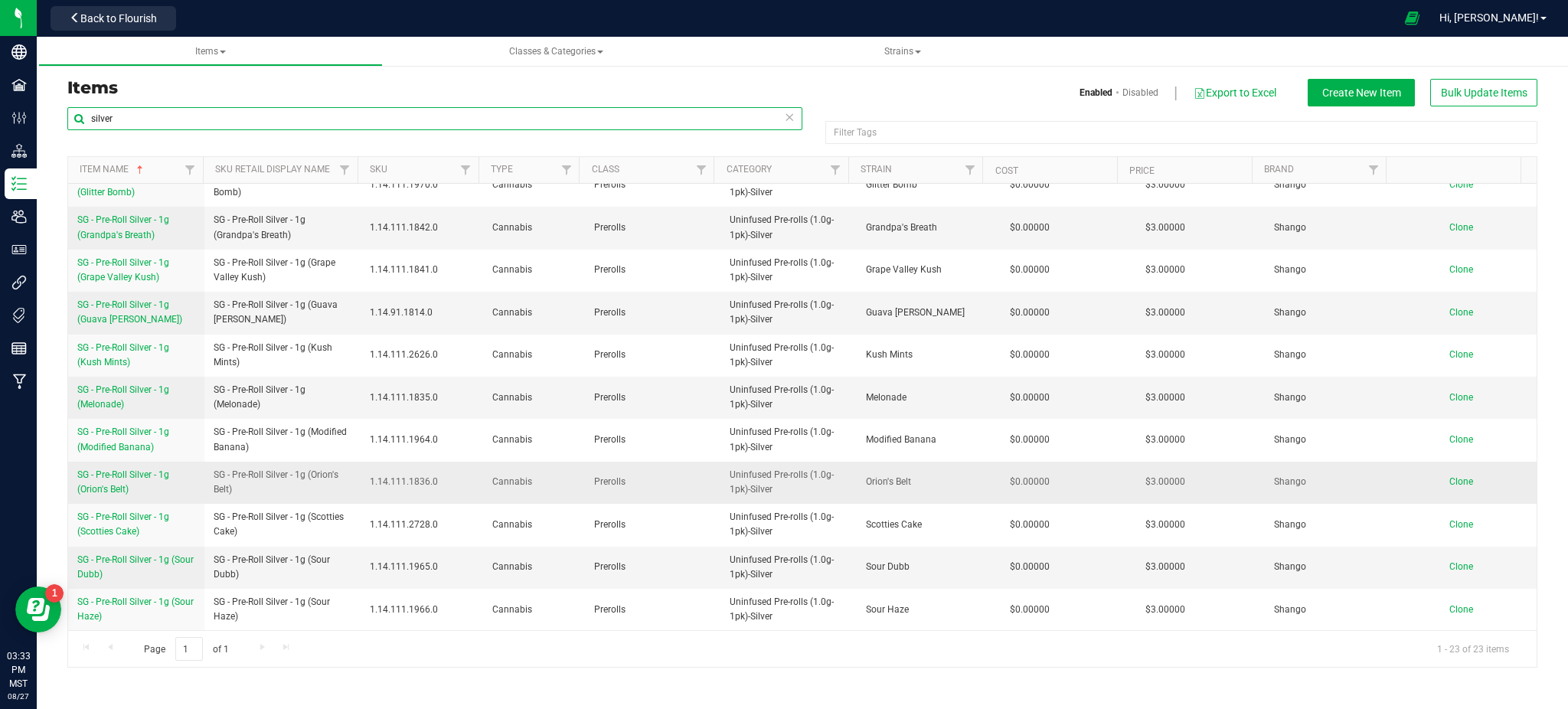
type input "silver"
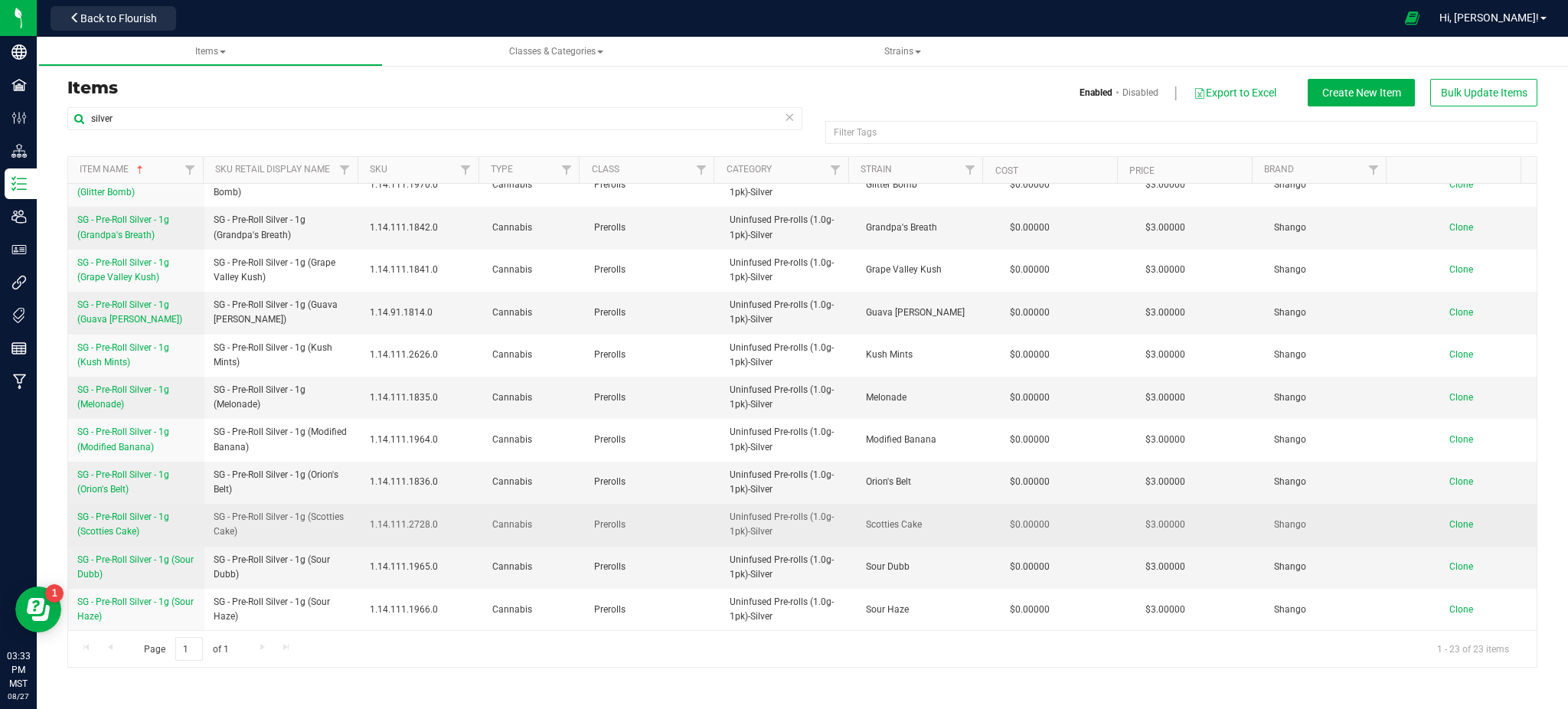
drag, startPoint x: 788, startPoint y: 499, endPoint x: 798, endPoint y: 536, distance: 38.3
click at [765, 500] on tr "SG - Pre-Roll Silver - 1g (Orion's Belt) SG - Pre-Roll Silver - 1g (Orion's Bel…" at bounding box center [802, 482] width 1468 height 42
click at [262, 523] on span "SG - Pre-Roll Silver - 1g (Scotties Cake)" at bounding box center [282, 524] width 137 height 29
click at [120, 520] on span "SG - Pre-Roll Silver - 1g (Scotties Cake)" at bounding box center [123, 524] width 92 height 26
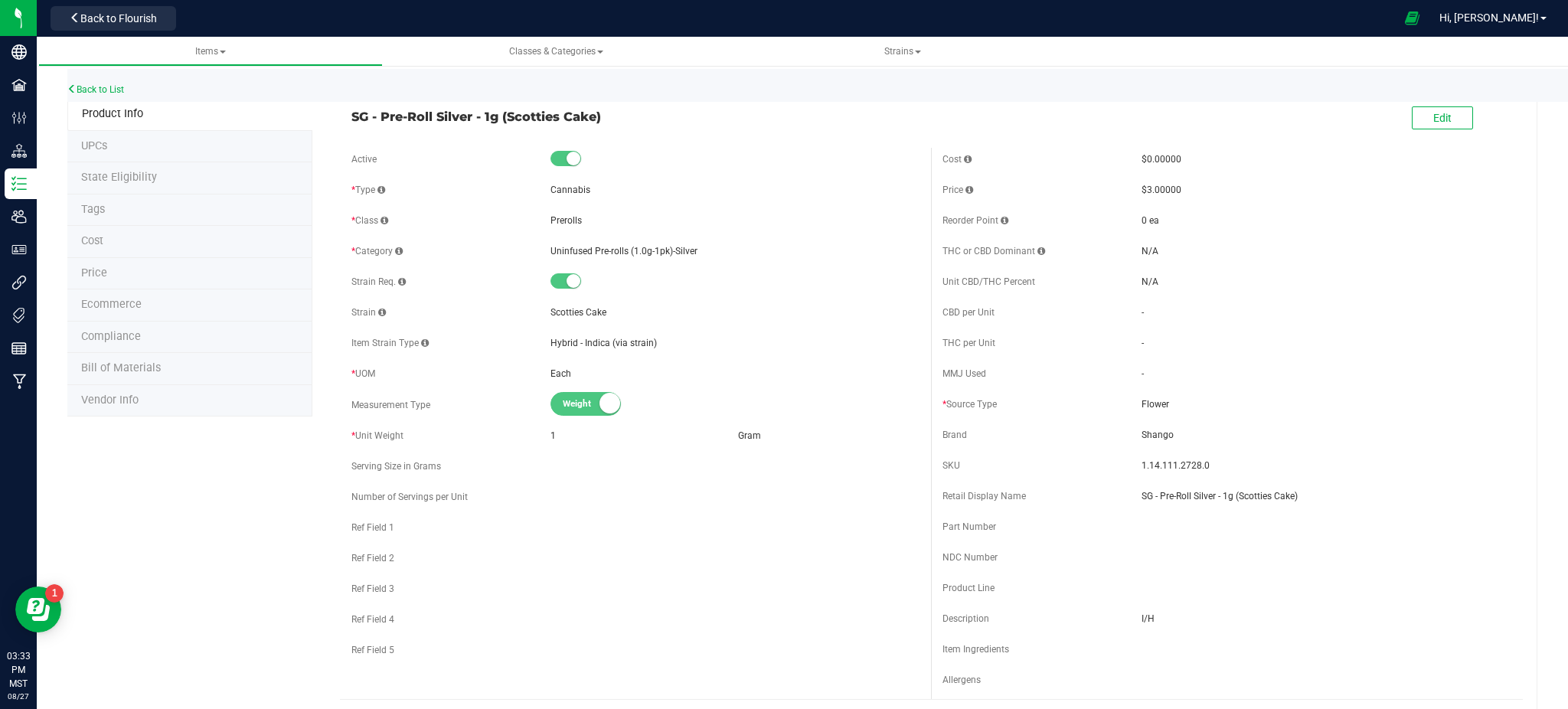
click at [116, 301] on span "Ecommerce" at bounding box center [112, 304] width 61 height 13
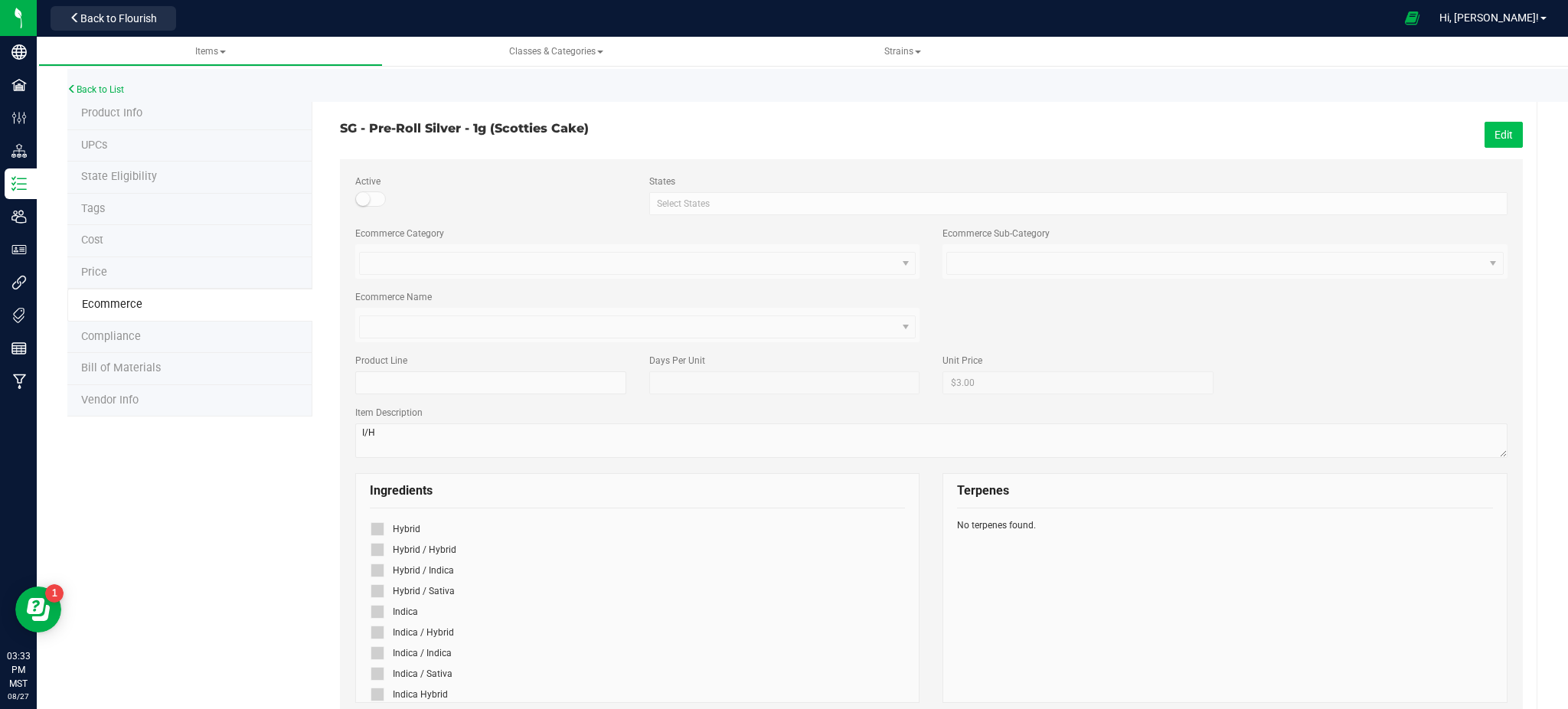
click at [1487, 126] on button "Edit" at bounding box center [1504, 134] width 38 height 26
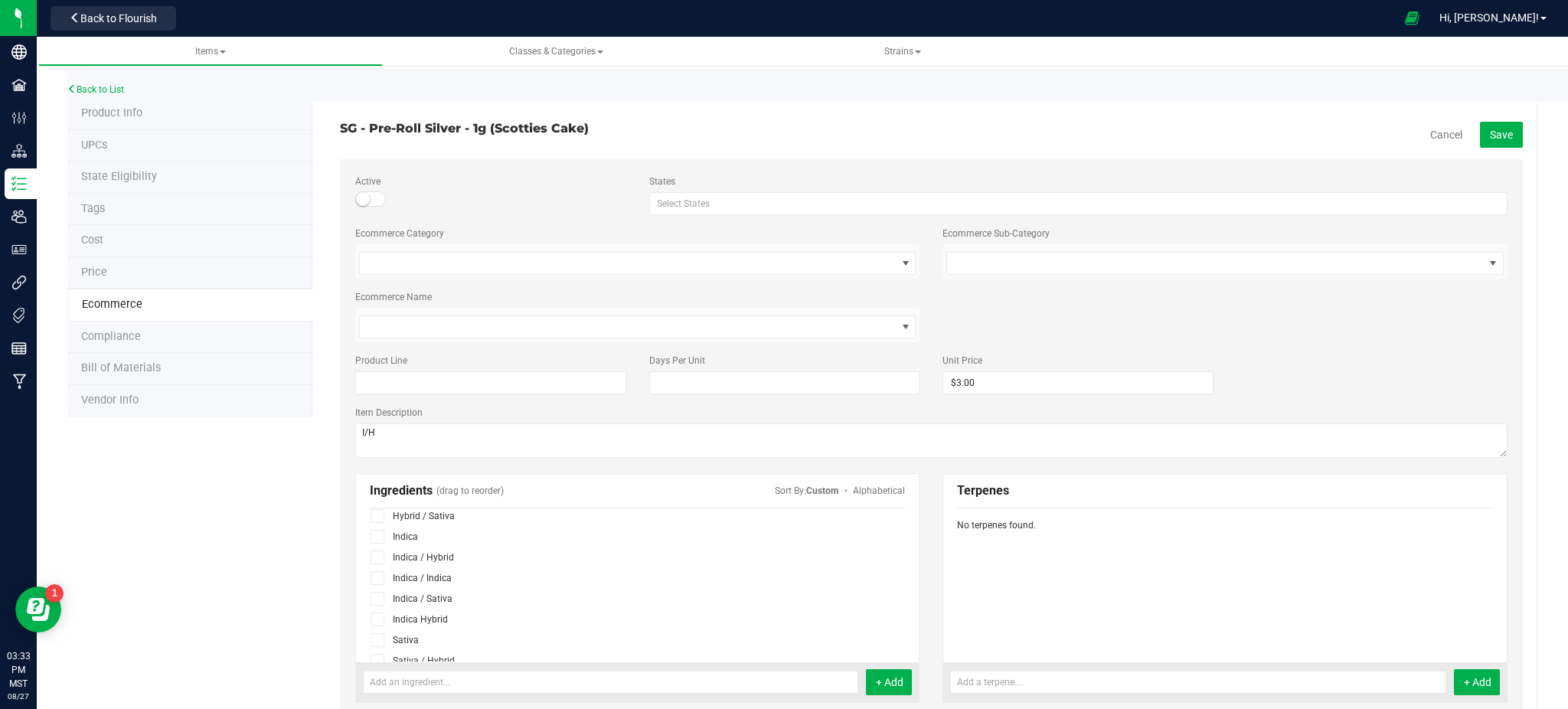
scroll to position [155, 0]
click at [373, 539] on icon at bounding box center [377, 539] width 9 height 0
click at [0, 0] on input "checkbox" at bounding box center [0, 0] width 0 height 0
click at [1490, 131] on span "Save" at bounding box center [1502, 135] width 23 height 12
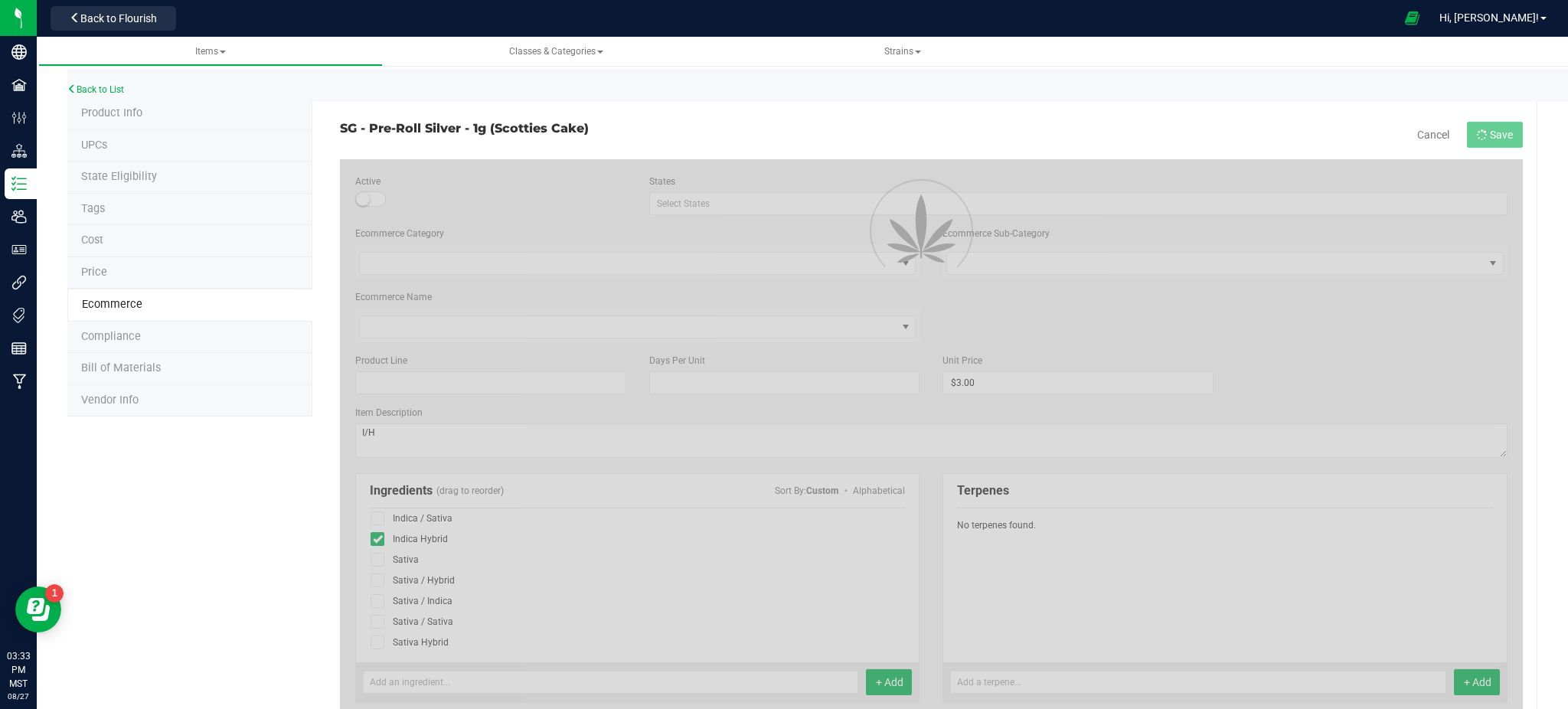
scroll to position [114, 0]
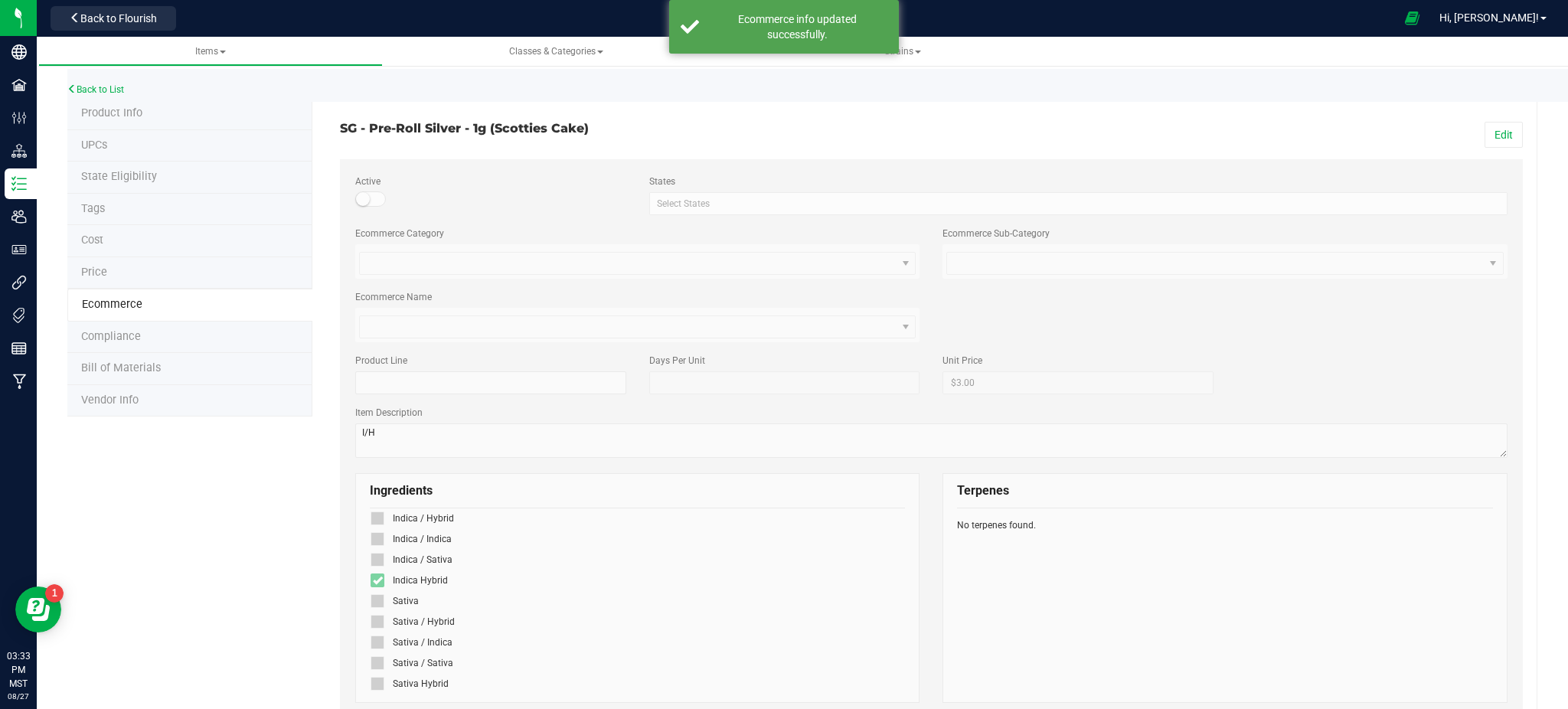
click at [191, 584] on div "Product Info UPCs State Eligibility Tags Cost Price Ecommerce Compliance Bill o…" at bounding box center [802, 658] width 1470 height 1120
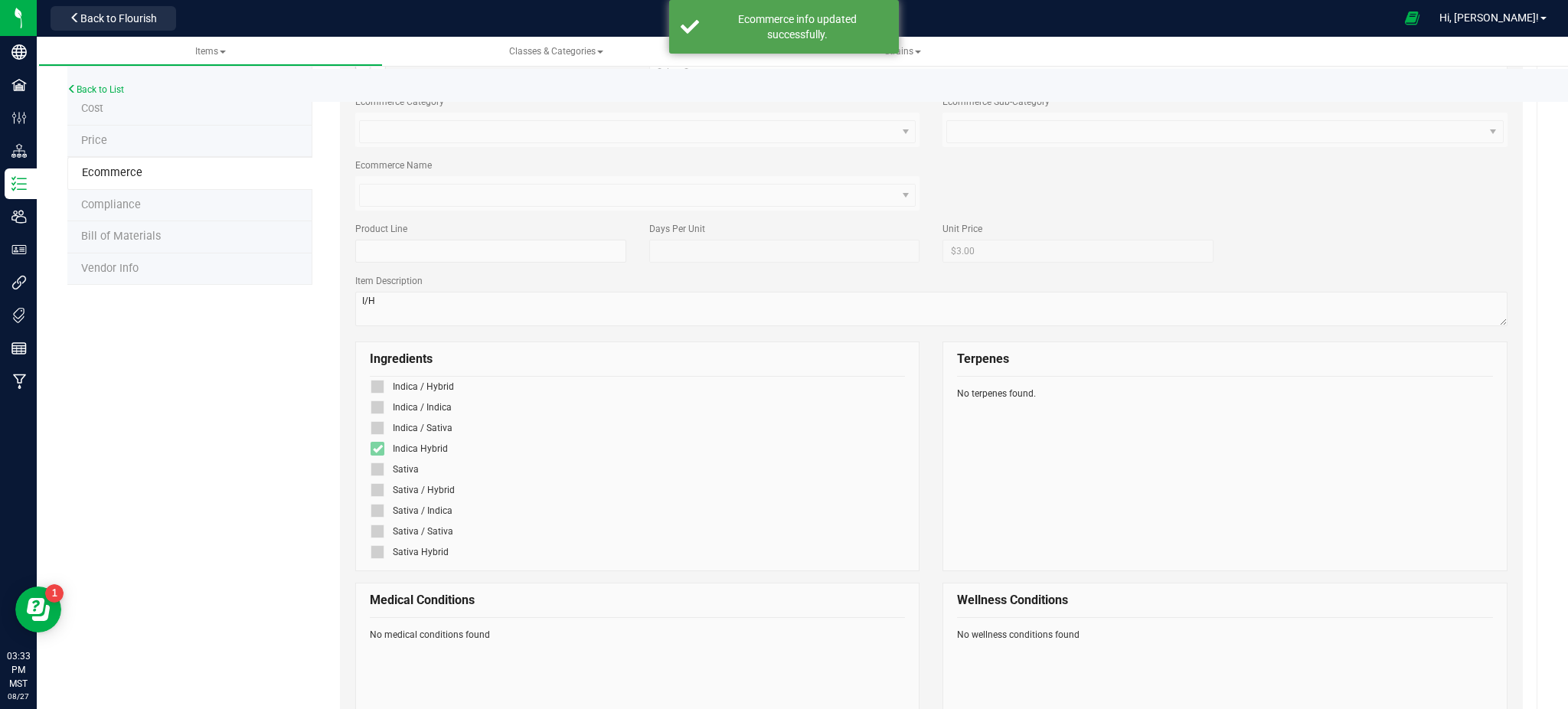
scroll to position [0, 0]
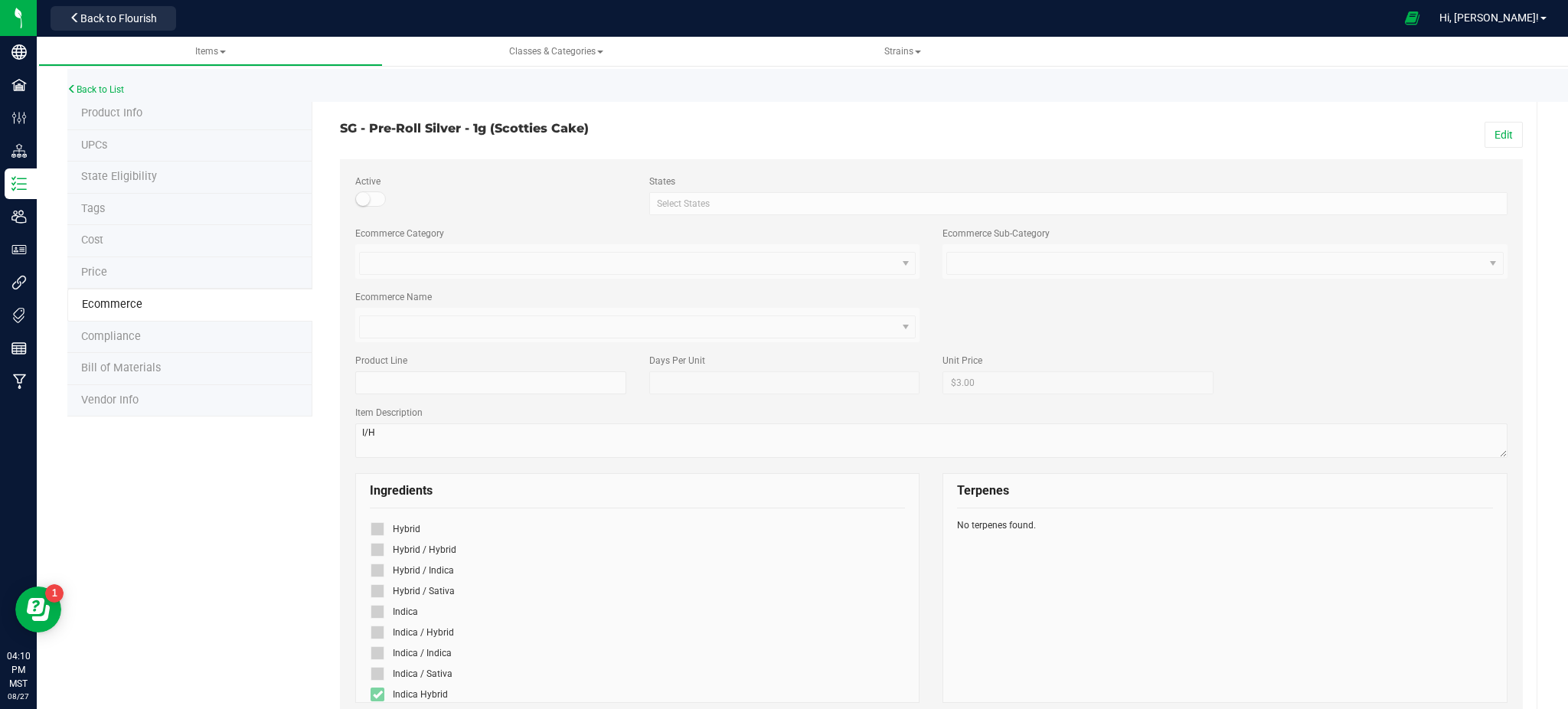
scroll to position [114, 0]
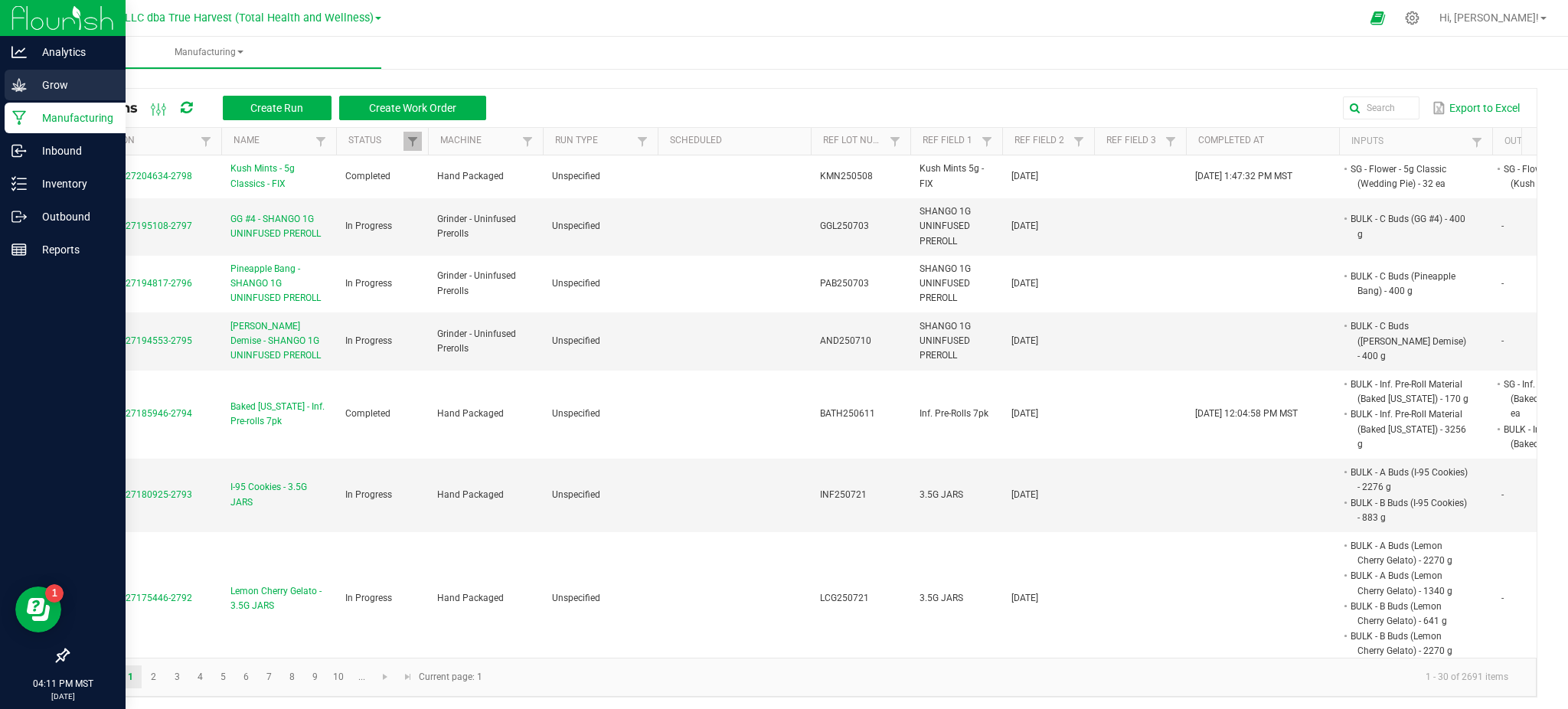
drag, startPoint x: 0, startPoint y: 0, endPoint x: 62, endPoint y: 81, distance: 102.0
click at [21, 82] on icon at bounding box center [19, 85] width 15 height 15
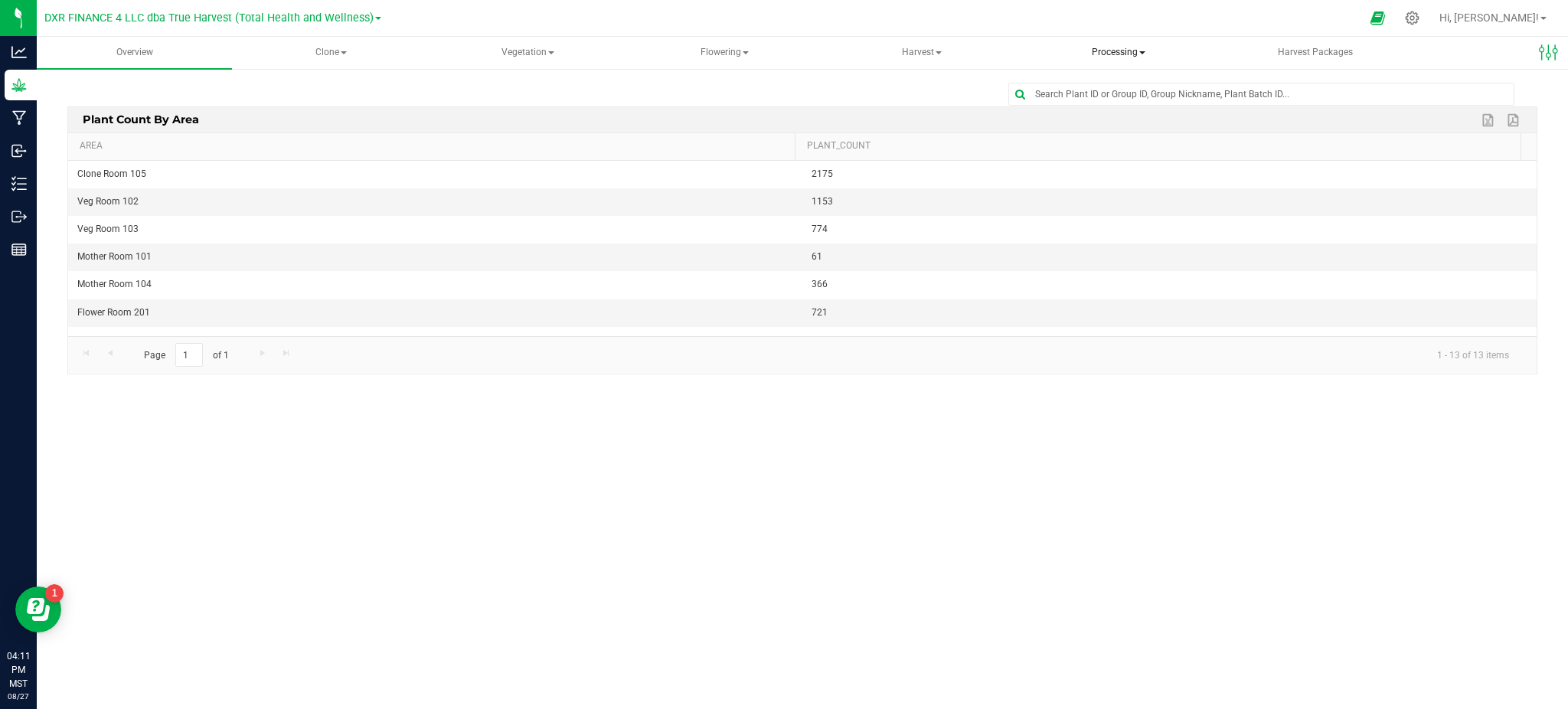
click at [1123, 53] on span "Processing" at bounding box center [1119, 53] width 193 height 30
click at [1131, 112] on span "Processing harvests" at bounding box center [1112, 110] width 141 height 13
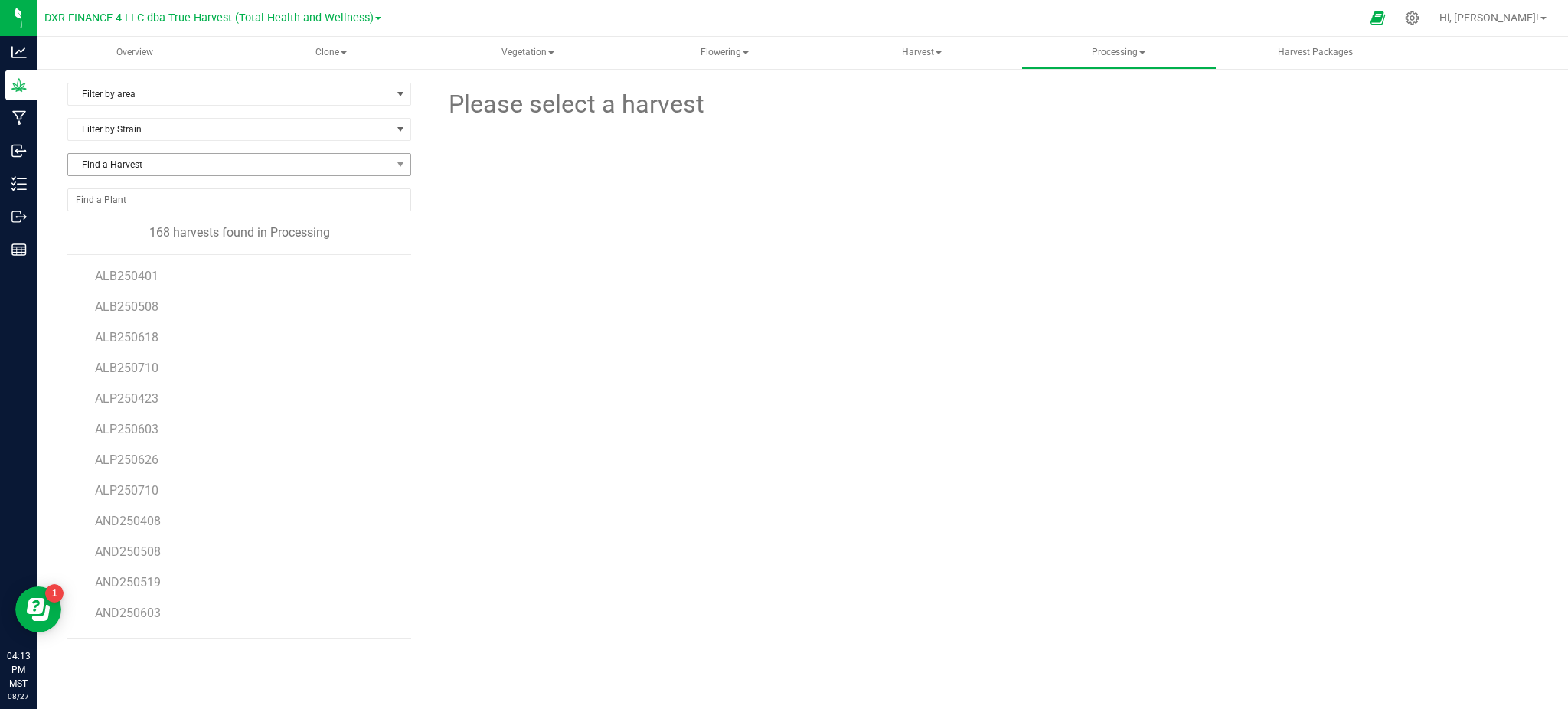
click at [191, 176] on div "Find a Harvest" at bounding box center [246, 171] width 356 height 35
click at [191, 165] on span "Find a Harvest" at bounding box center [229, 164] width 323 height 22
type input "805"
click at [159, 229] on li "BAA250805" at bounding box center [239, 227] width 342 height 22
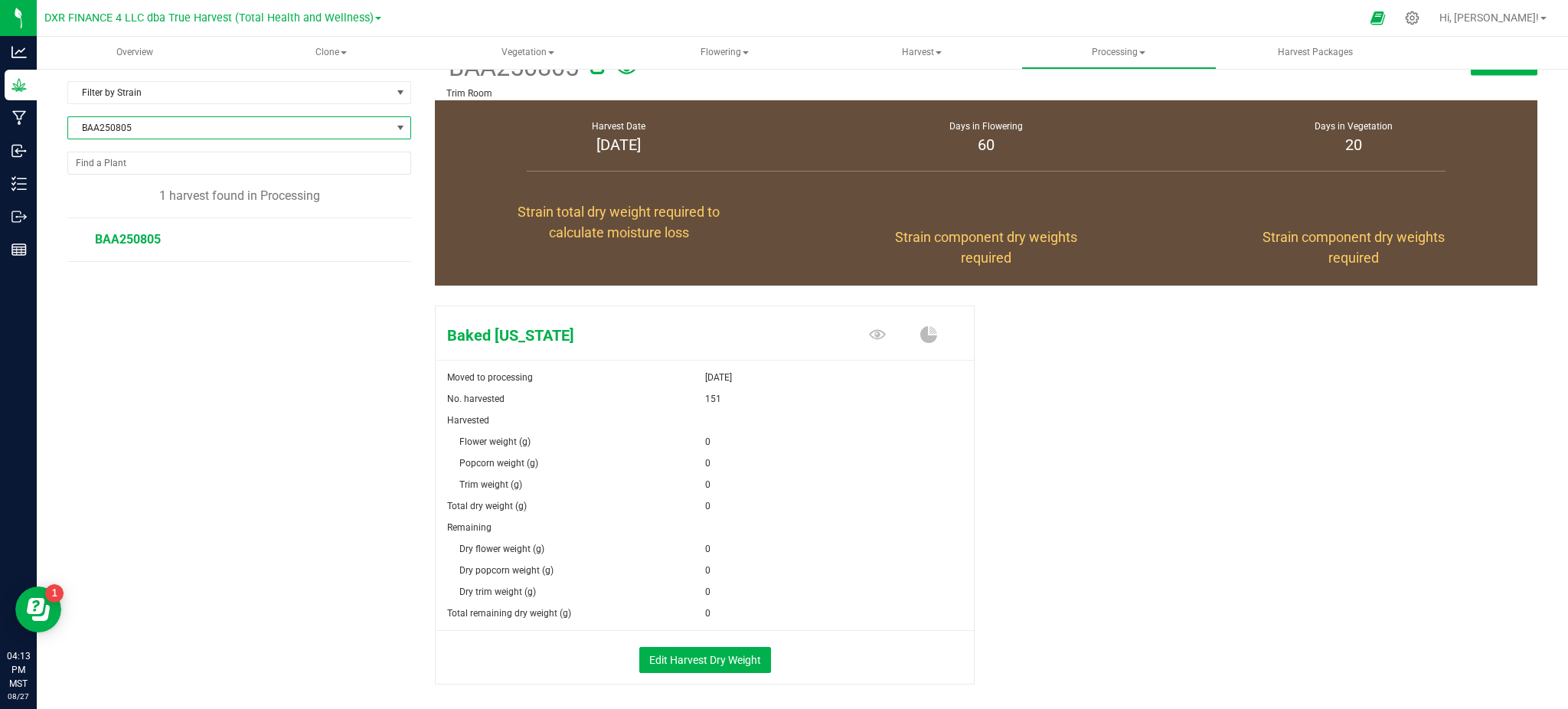
scroll to position [100, 0]
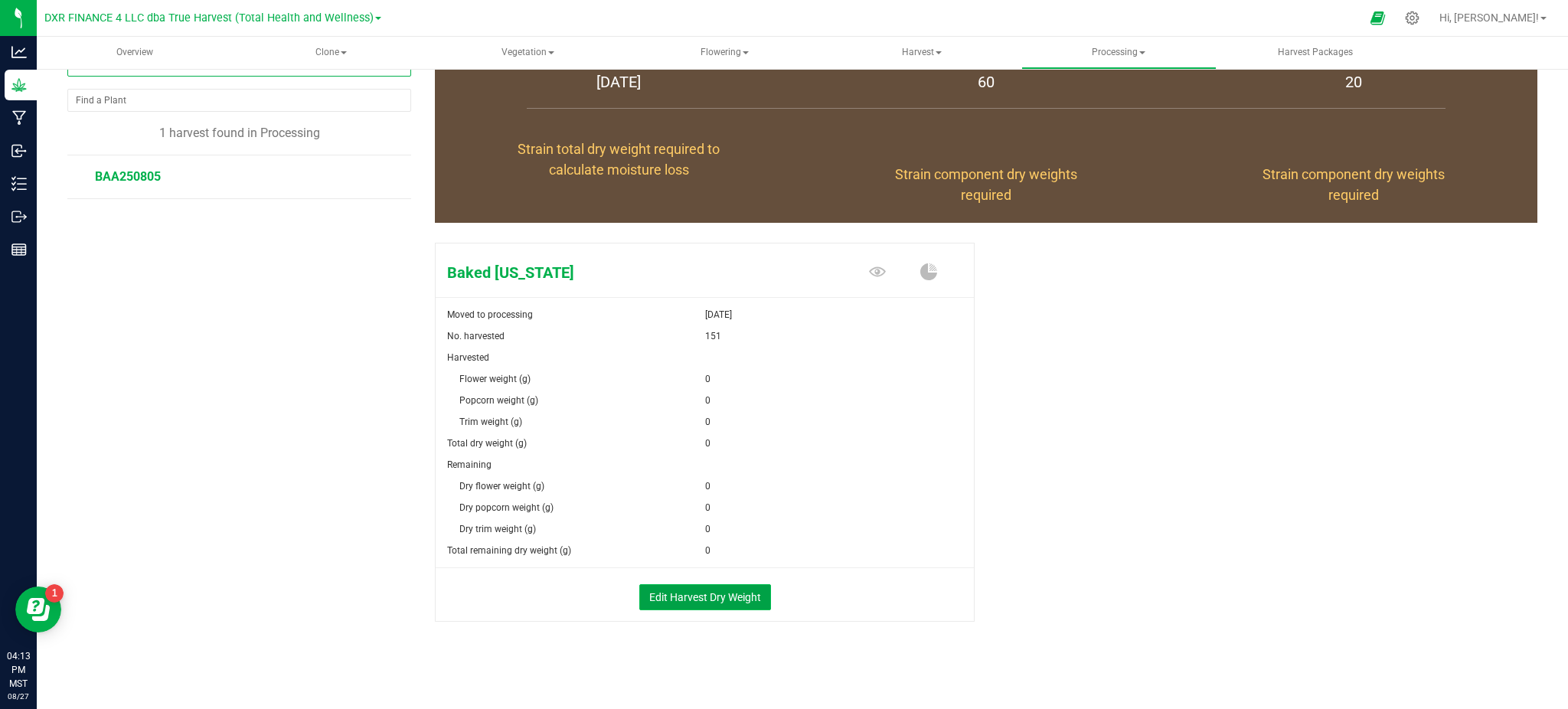
click at [697, 595] on button "Edit Harvest Dry Weight" at bounding box center [704, 596] width 132 height 26
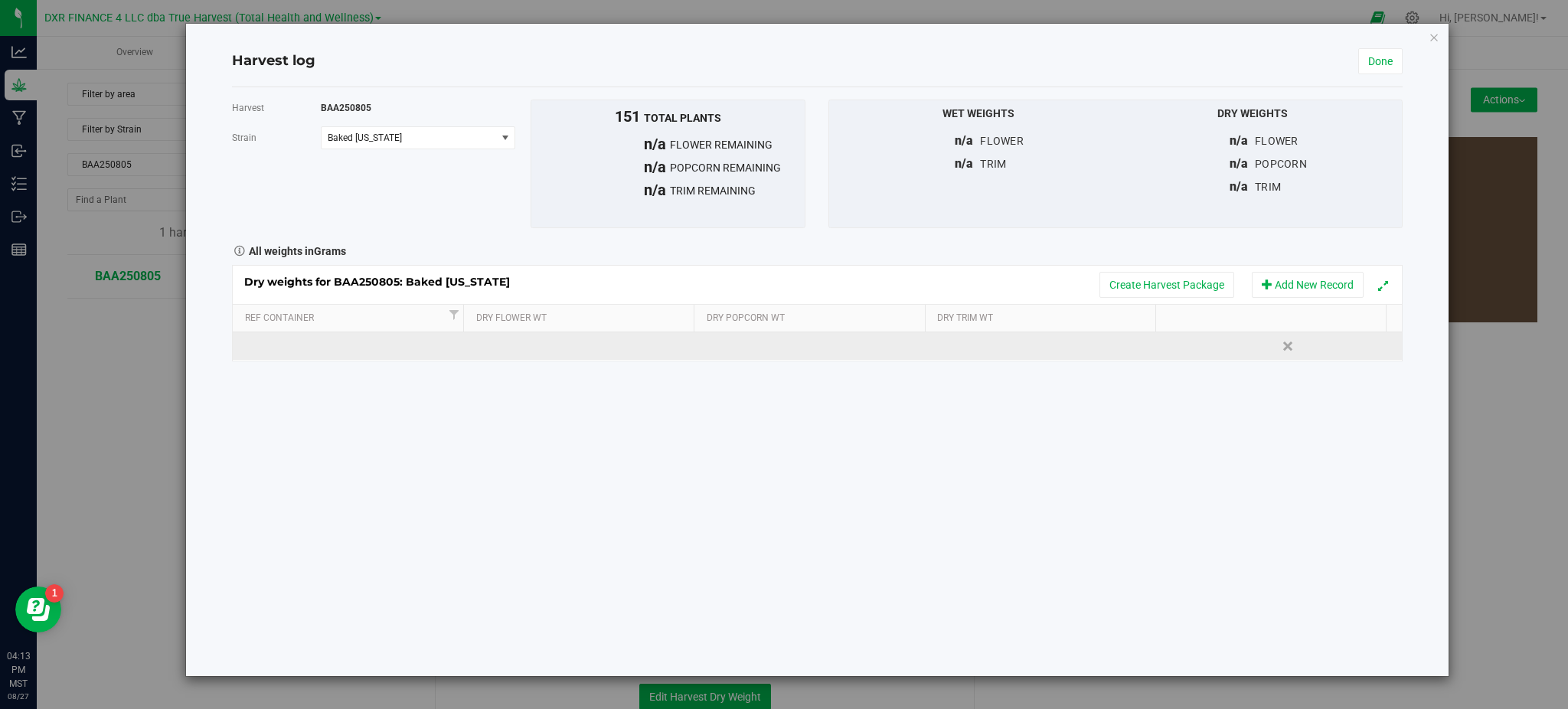
click at [531, 346] on td at bounding box center [584, 346] width 233 height 27
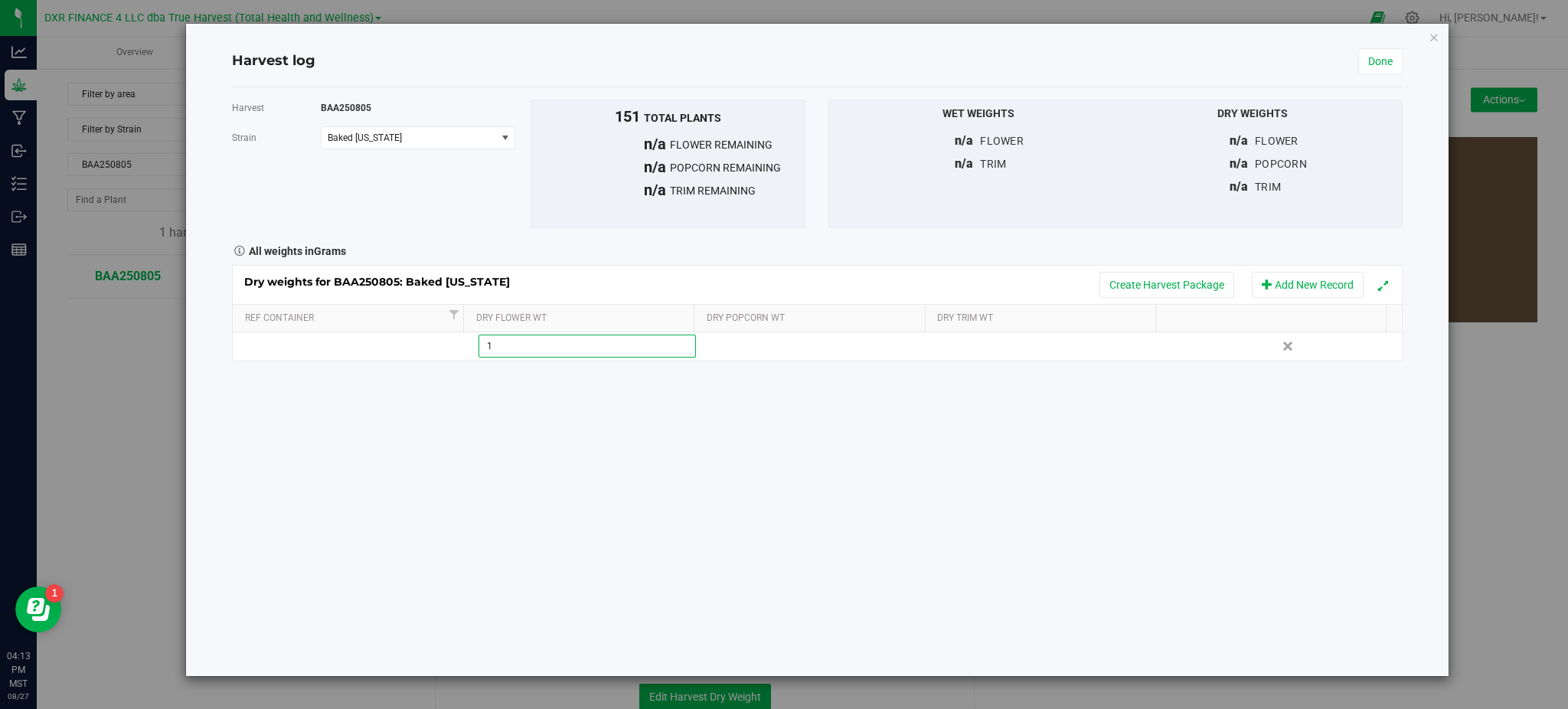
type input "15"
drag, startPoint x: 785, startPoint y: 519, endPoint x: 793, endPoint y: 508, distance: 13.6
click at [789, 515] on div "Harvest BAA250805 [GEOGRAPHIC_DATA] Baked [US_STATE] Select strain Baked [US_ST…" at bounding box center [817, 381] width 1170 height 589
click at [1391, 56] on link "Done" at bounding box center [1380, 61] width 45 height 26
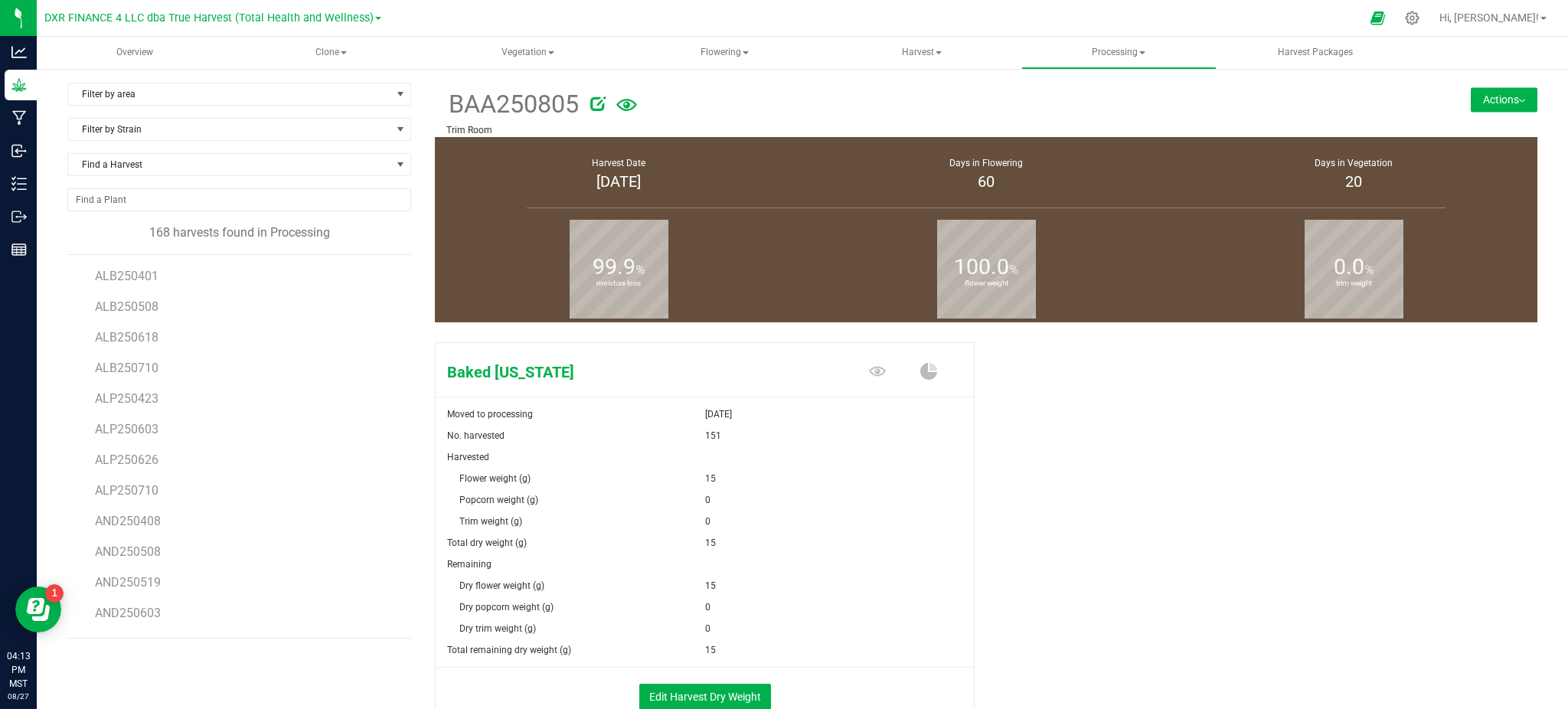
drag, startPoint x: 1486, startPoint y: 114, endPoint x: 1487, endPoint y: 103, distance: 11.0
click at [1486, 114] on div "BAA250805 Trim Room Actions Create package from harvest Complete harvest" at bounding box center [986, 109] width 1103 height 54
click at [1487, 98] on button "Actions" at bounding box center [1504, 100] width 66 height 25
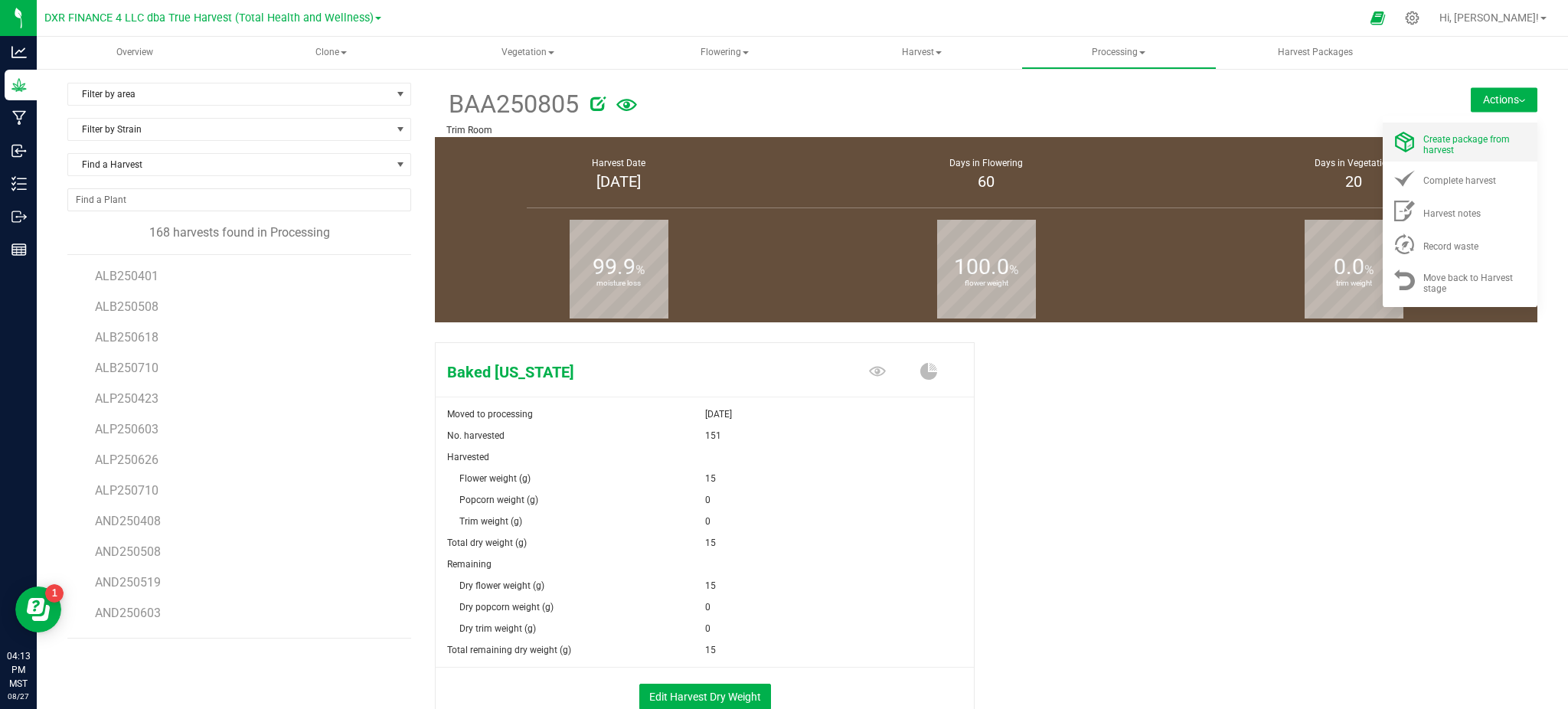
click at [1434, 138] on span "Create package from harvest" at bounding box center [1466, 144] width 86 height 22
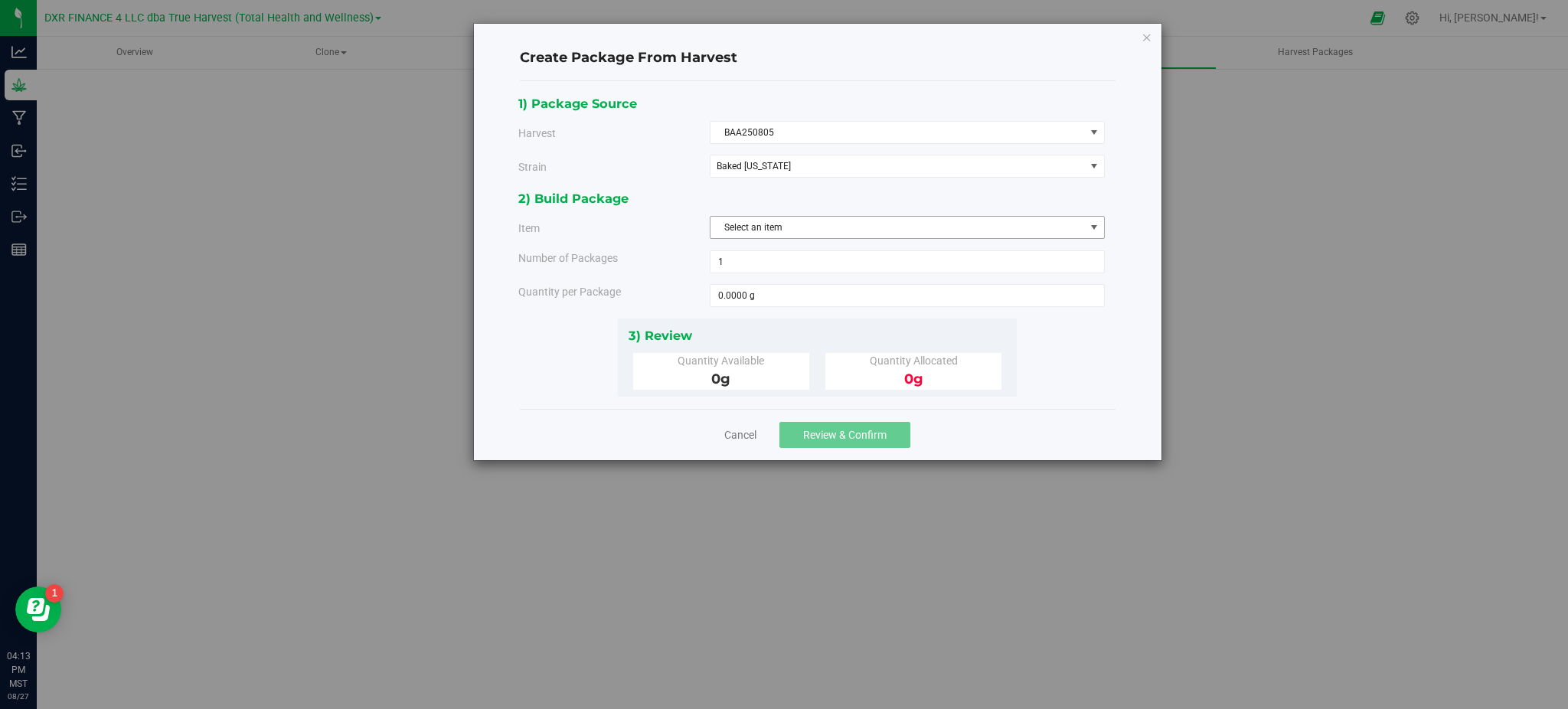
click at [794, 228] on span "Select an item" at bounding box center [898, 227] width 374 height 22
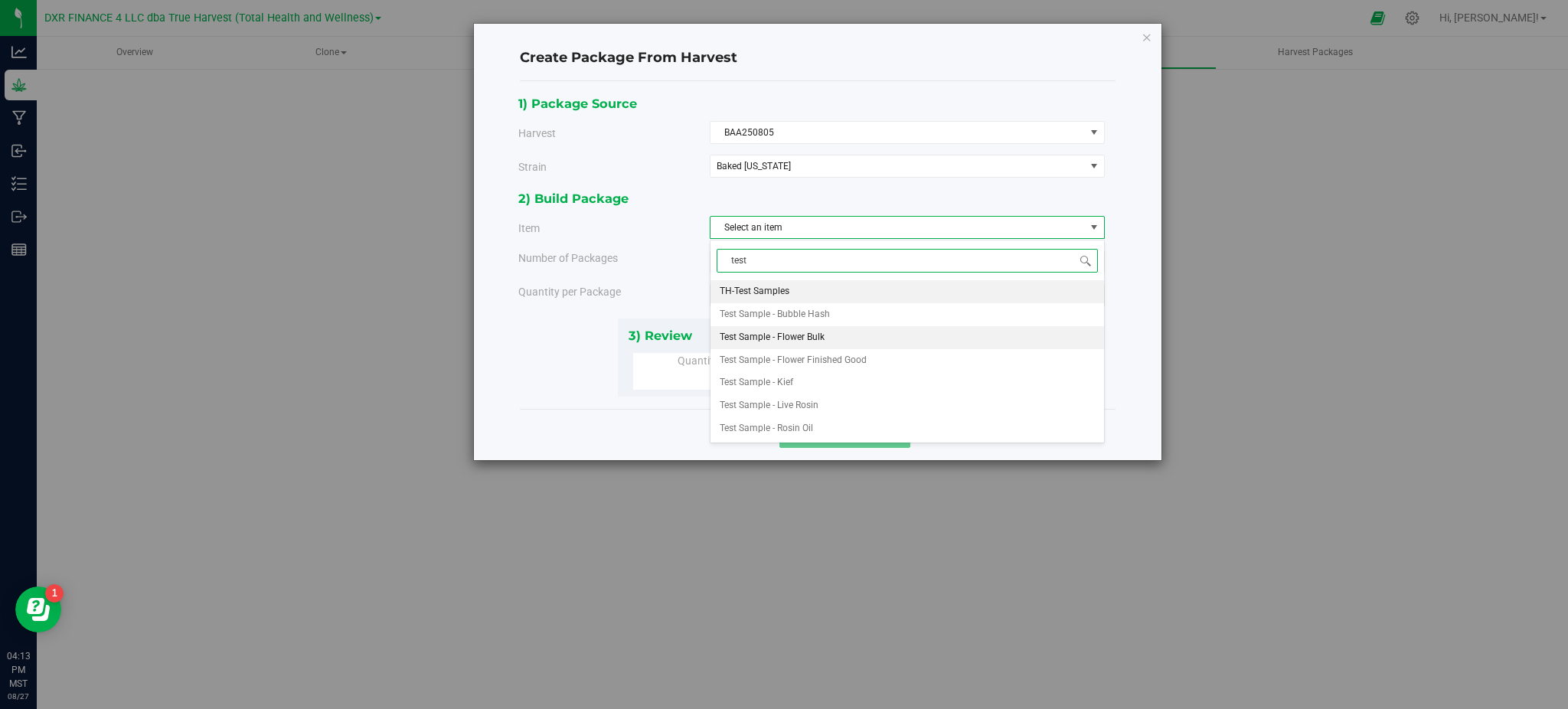
click at [796, 338] on span "Test Sample - Flower Bulk" at bounding box center [772, 337] width 105 height 20
type input "test"
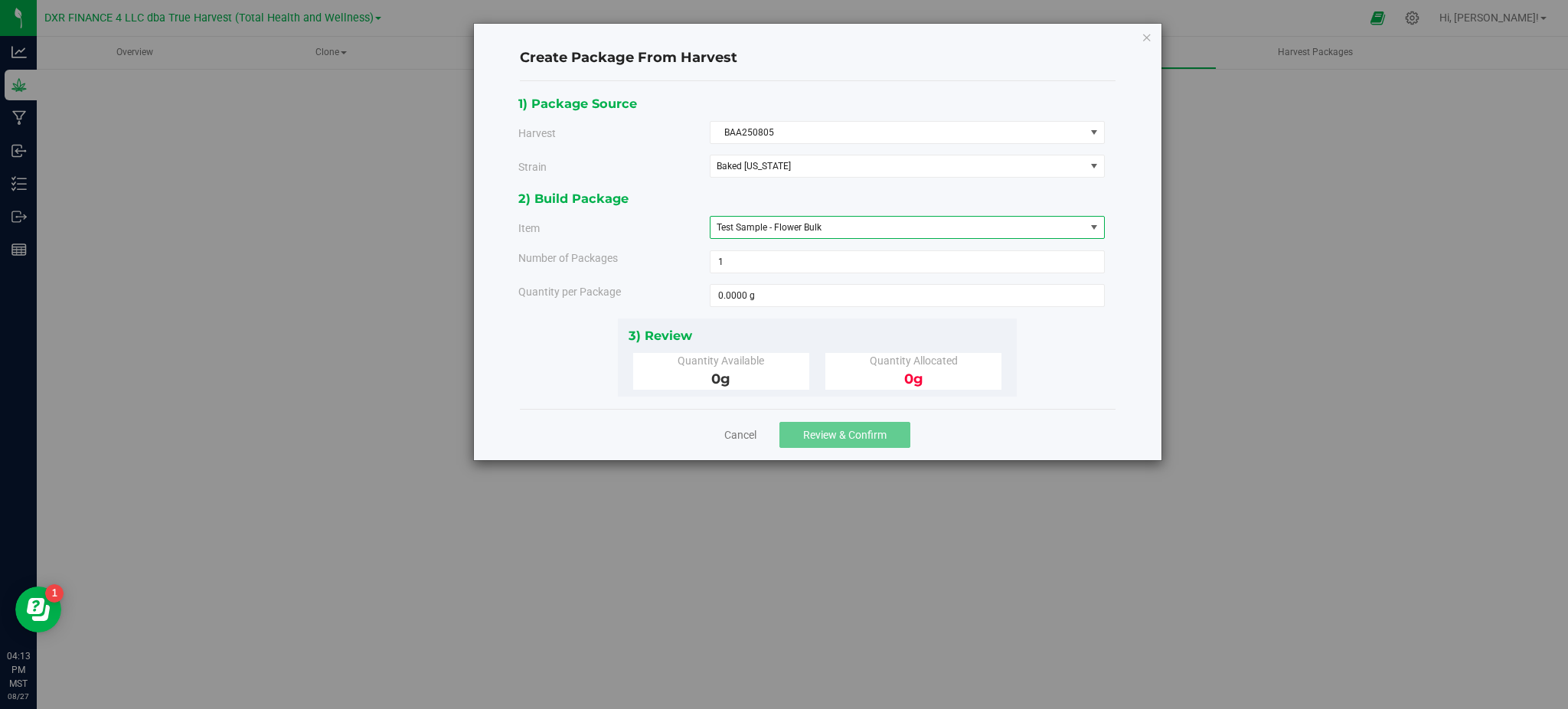
click at [639, 313] on div "2) Build Package Item Test Sample - Flower Bulk TH-Test Samples Test Sample - B…" at bounding box center [817, 253] width 598 height 129
click at [782, 304] on span at bounding box center [907, 296] width 395 height 23
type input "15"
type input "15.0000 g"
click at [1117, 360] on div "1) Package Source Harvest BAA250805 Select ALB250401 ALB250508 ALB250618 ALB250…" at bounding box center [817, 245] width 619 height 303
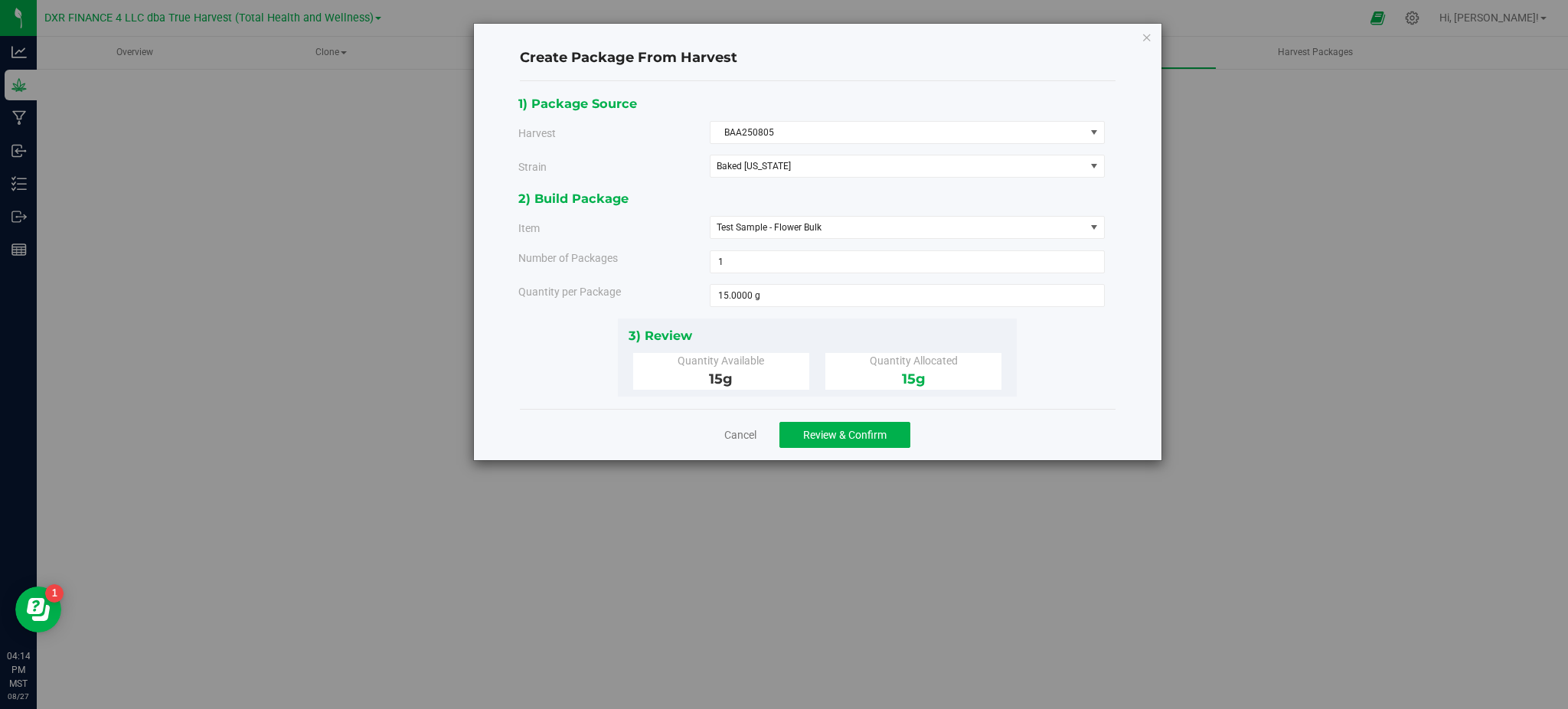
click at [858, 420] on div "Cancel Review & Confirm" at bounding box center [817, 434] width 595 height 51
drag, startPoint x: 830, startPoint y: 451, endPoint x: 821, endPoint y: 445, distance: 10.8
click at [829, 450] on div "Cancel Review & Confirm" at bounding box center [817, 434] width 595 height 51
click at [818, 440] on span "Review & Confirm" at bounding box center [845, 434] width 83 height 12
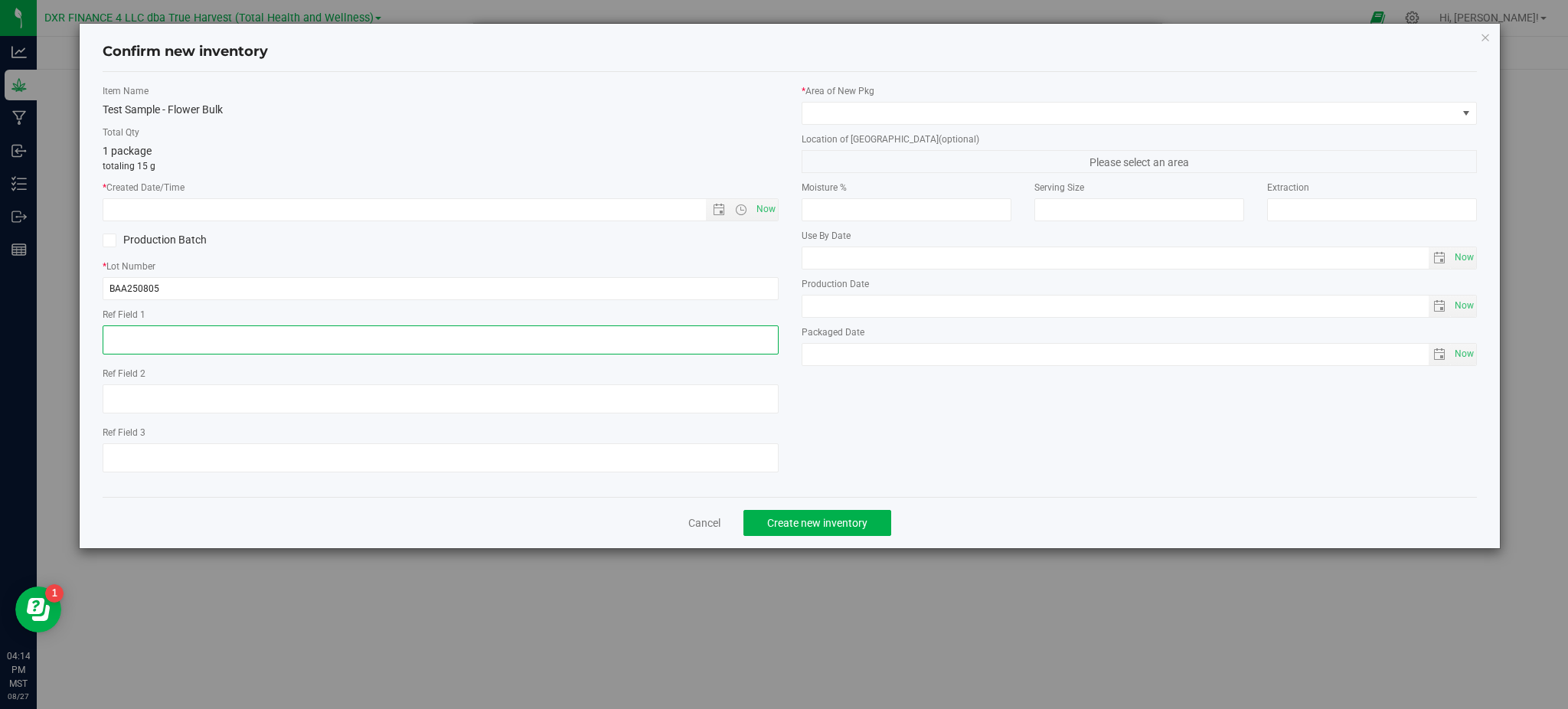
click at [256, 342] on textarea at bounding box center [440, 339] width 675 height 29
drag, startPoint x: 214, startPoint y: 336, endPoint x: 26, endPoint y: 328, distance: 188.2
click at [26, 328] on div "Confirm new inventory Item Name Test Sample - Flower Bulk Total Qty 1 package t…" at bounding box center [790, 354] width 1579 height 709
type textarea "[DATE]"
click at [224, 208] on input "text" at bounding box center [417, 209] width 628 height 22
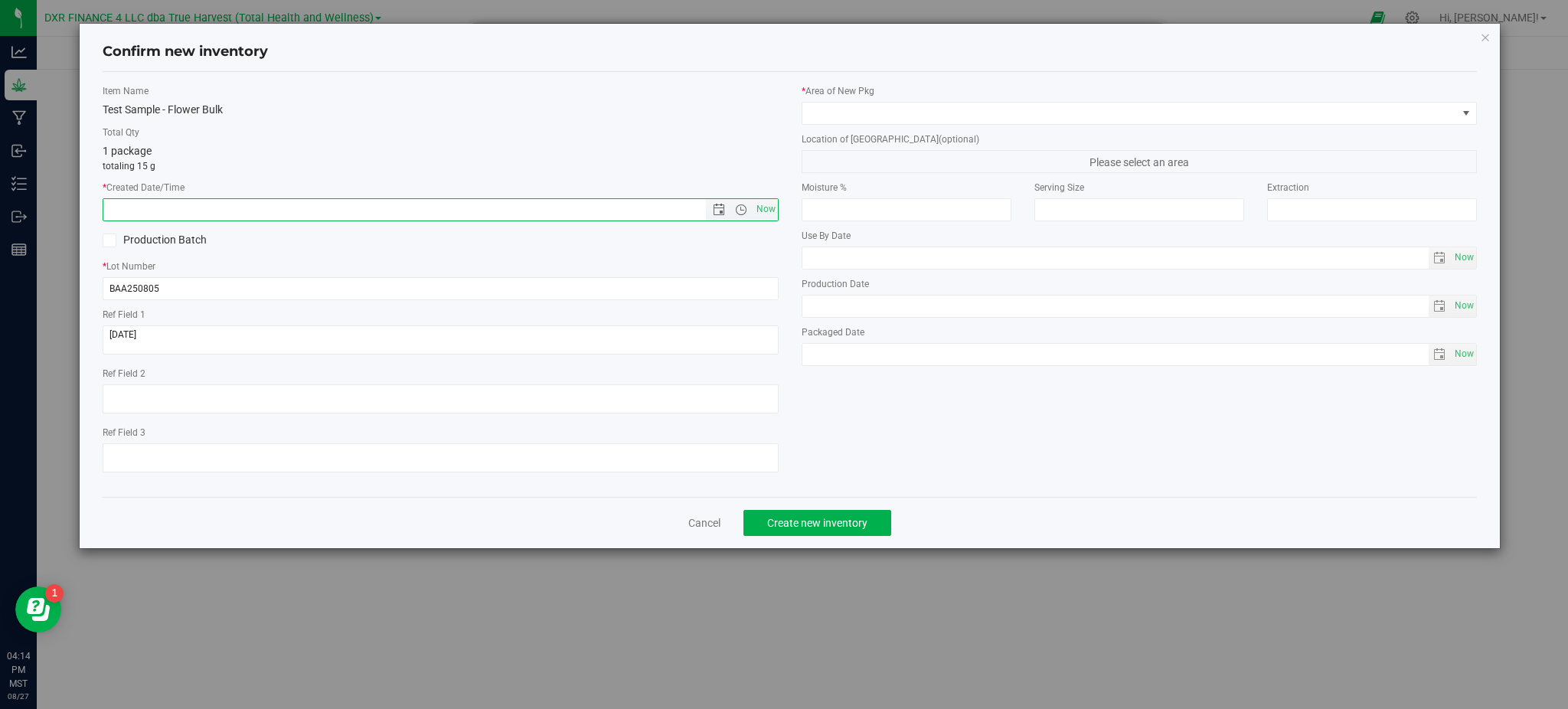
paste input "[DATE]"
type input "[DATE] 4:14 PM"
click at [377, 101] on div "Test Sample - Flower Bulk" at bounding box center [440, 109] width 675 height 16
click at [889, 119] on span at bounding box center [1129, 113] width 655 height 22
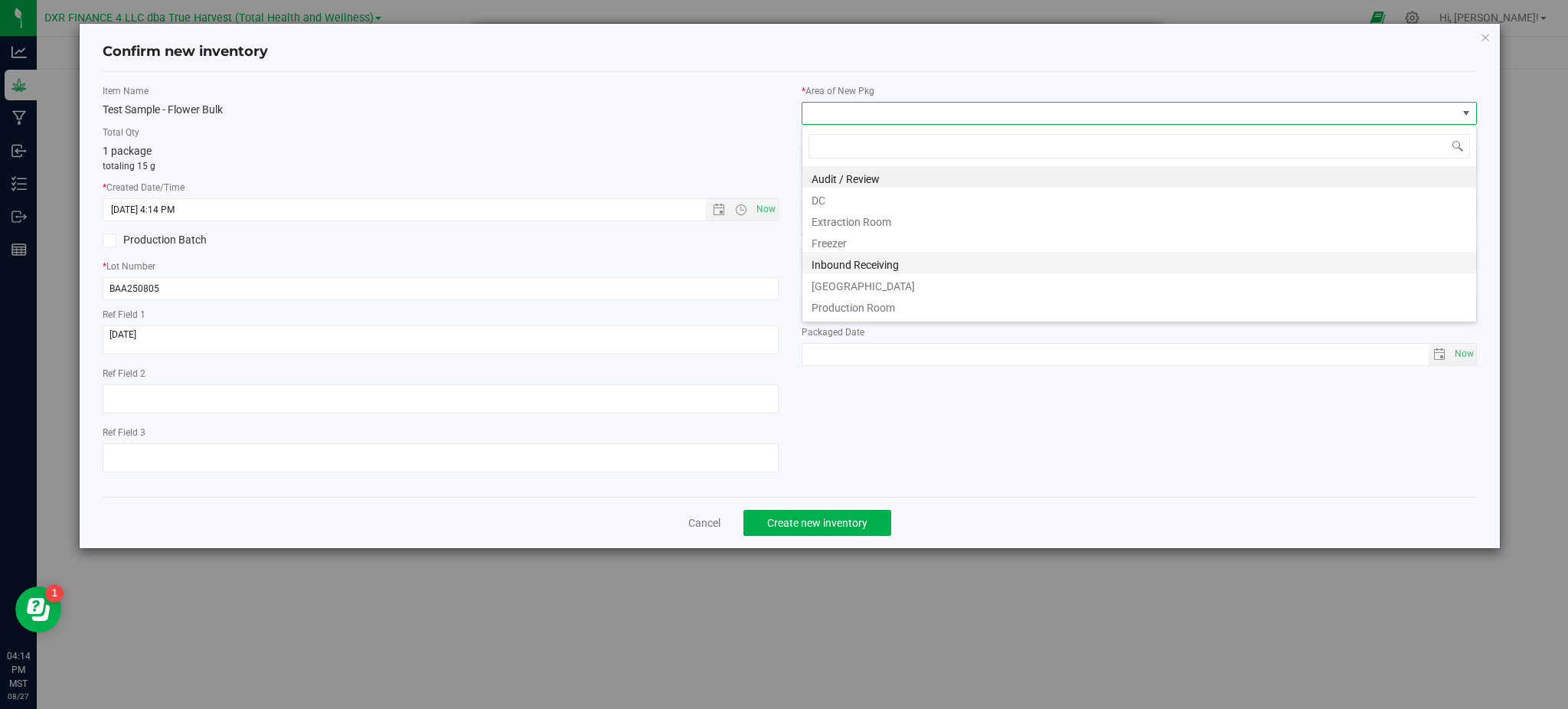
scroll to position [62, 0]
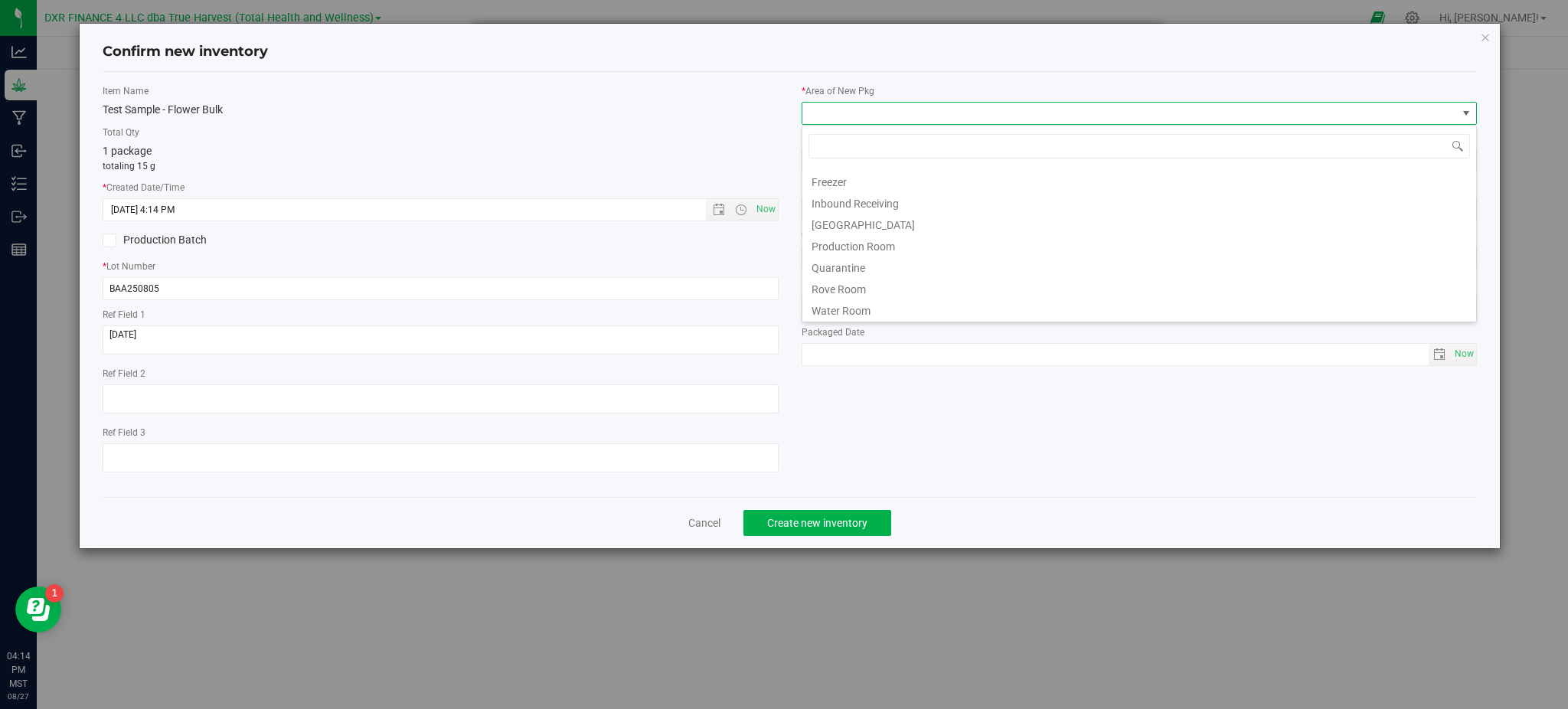
drag, startPoint x: 842, startPoint y: 253, endPoint x: 591, endPoint y: 74, distance: 308.3
click at [590, 72] on body "Confirm new inventory Item Name Test Sample - Flower Bulk Total Qty 1 package t…" at bounding box center [784, 354] width 1568 height 709
drag, startPoint x: 874, startPoint y: 202, endPoint x: 621, endPoint y: 140, distance: 260.5
click at [872, 201] on li "DC" at bounding box center [1139, 198] width 674 height 22
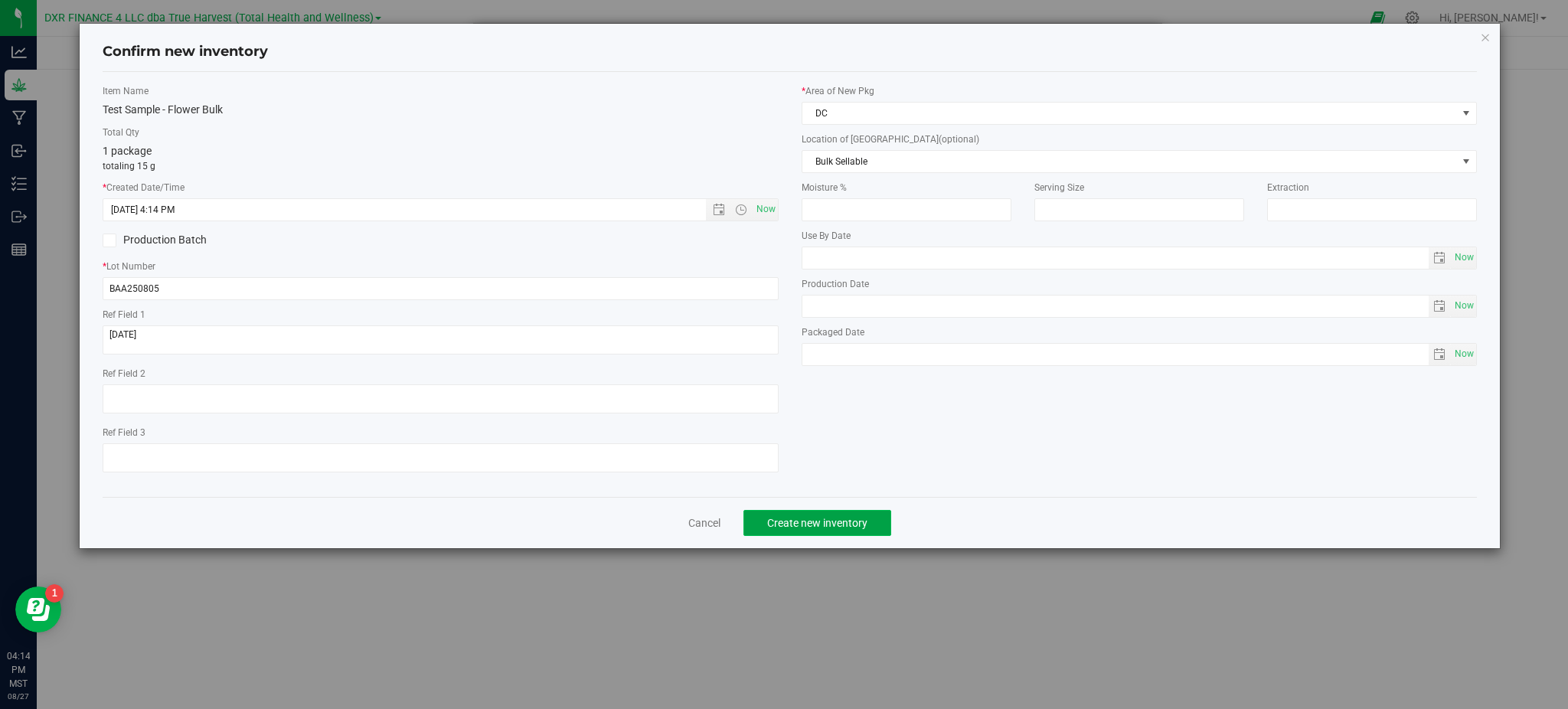
click at [838, 522] on span "Create new inventory" at bounding box center [817, 522] width 100 height 12
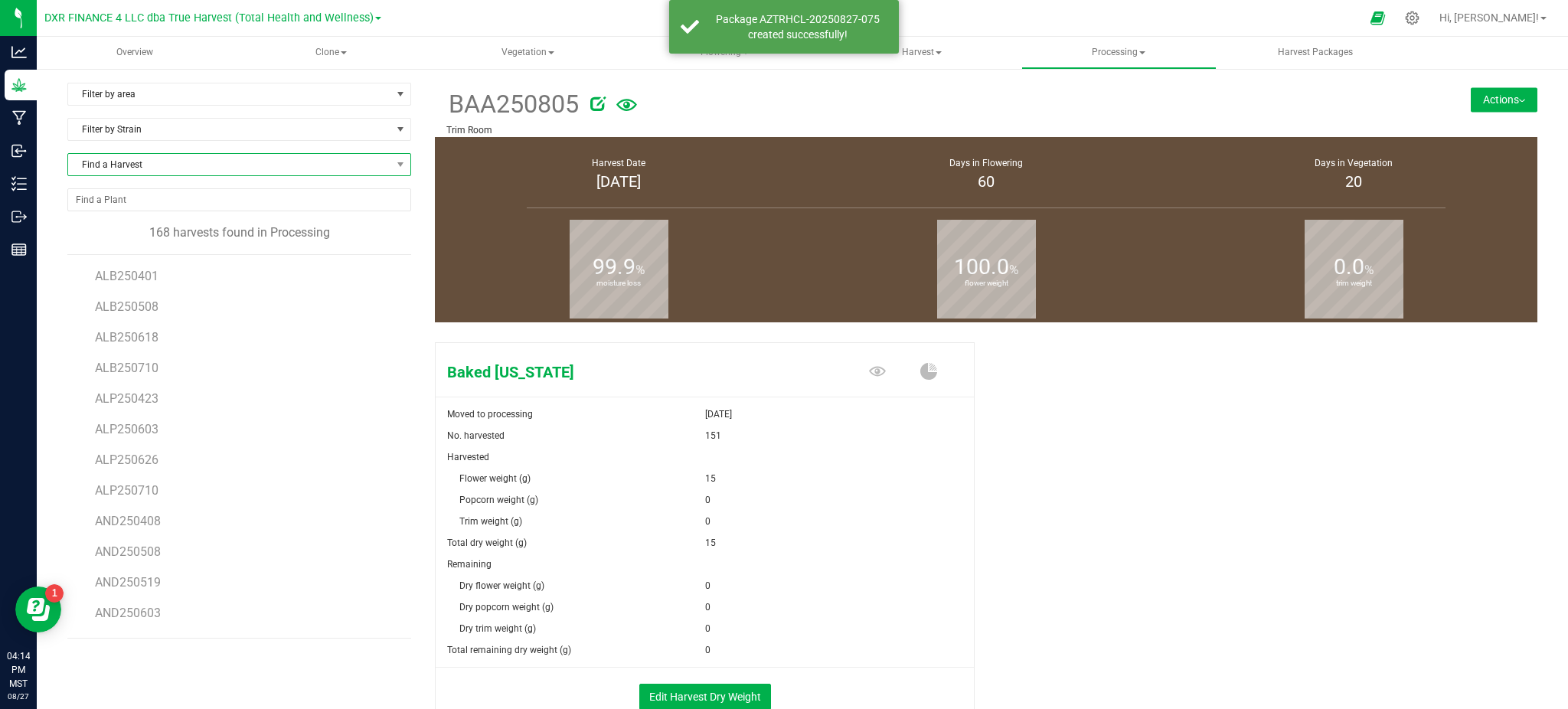
click at [133, 173] on span "Find a Harvest" at bounding box center [229, 164] width 323 height 22
type input "805"
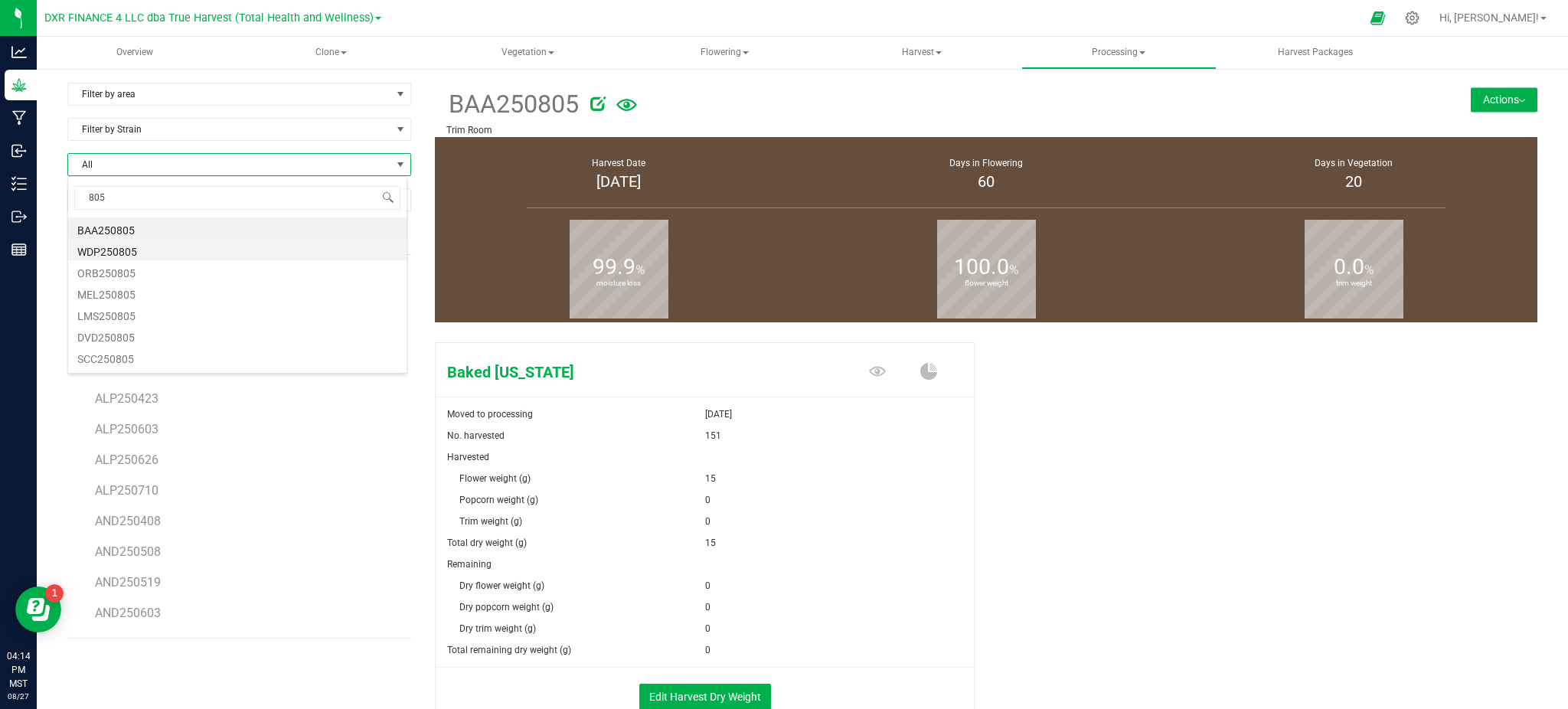
click at [137, 254] on li "WDP250805" at bounding box center [237, 249] width 338 height 22
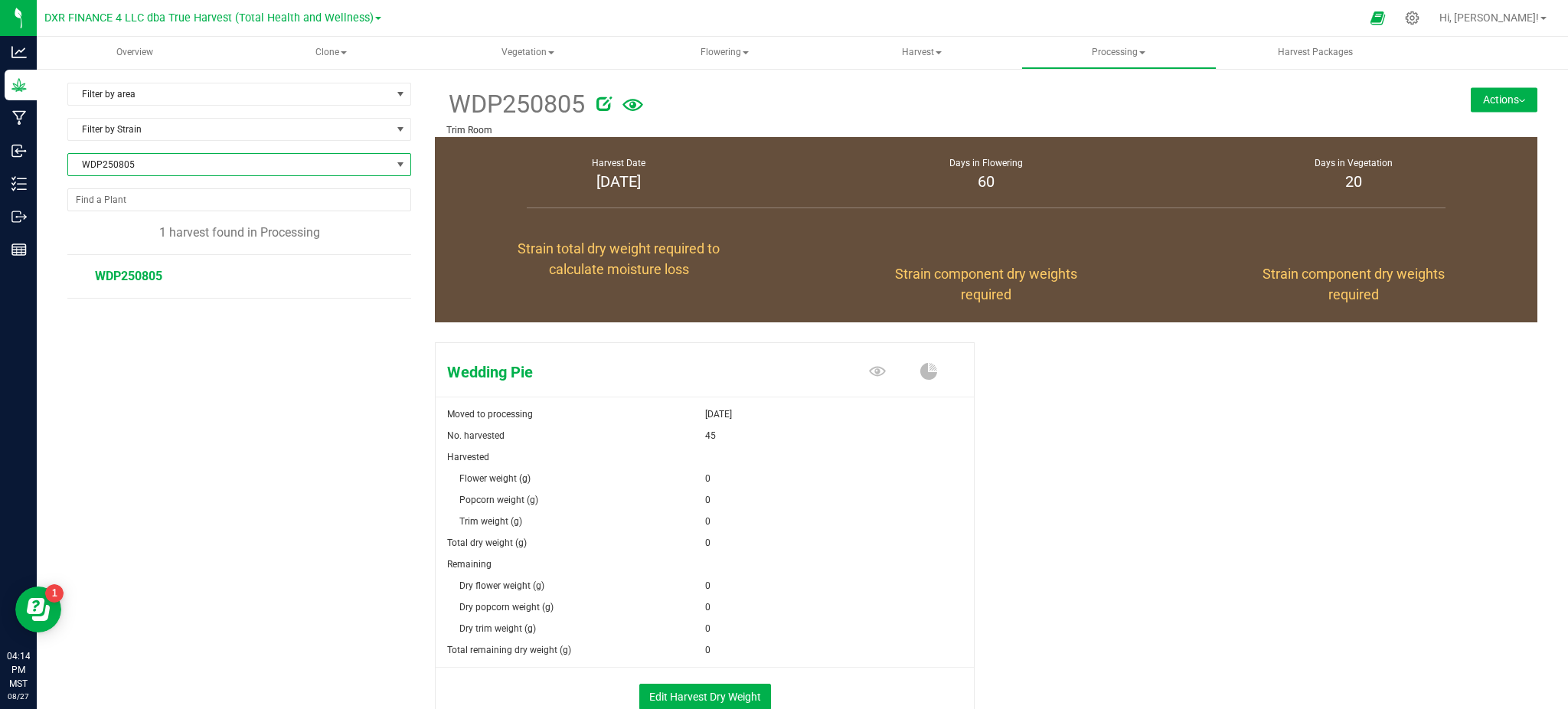
click at [327, 173] on span "WDP250805" at bounding box center [229, 164] width 323 height 22
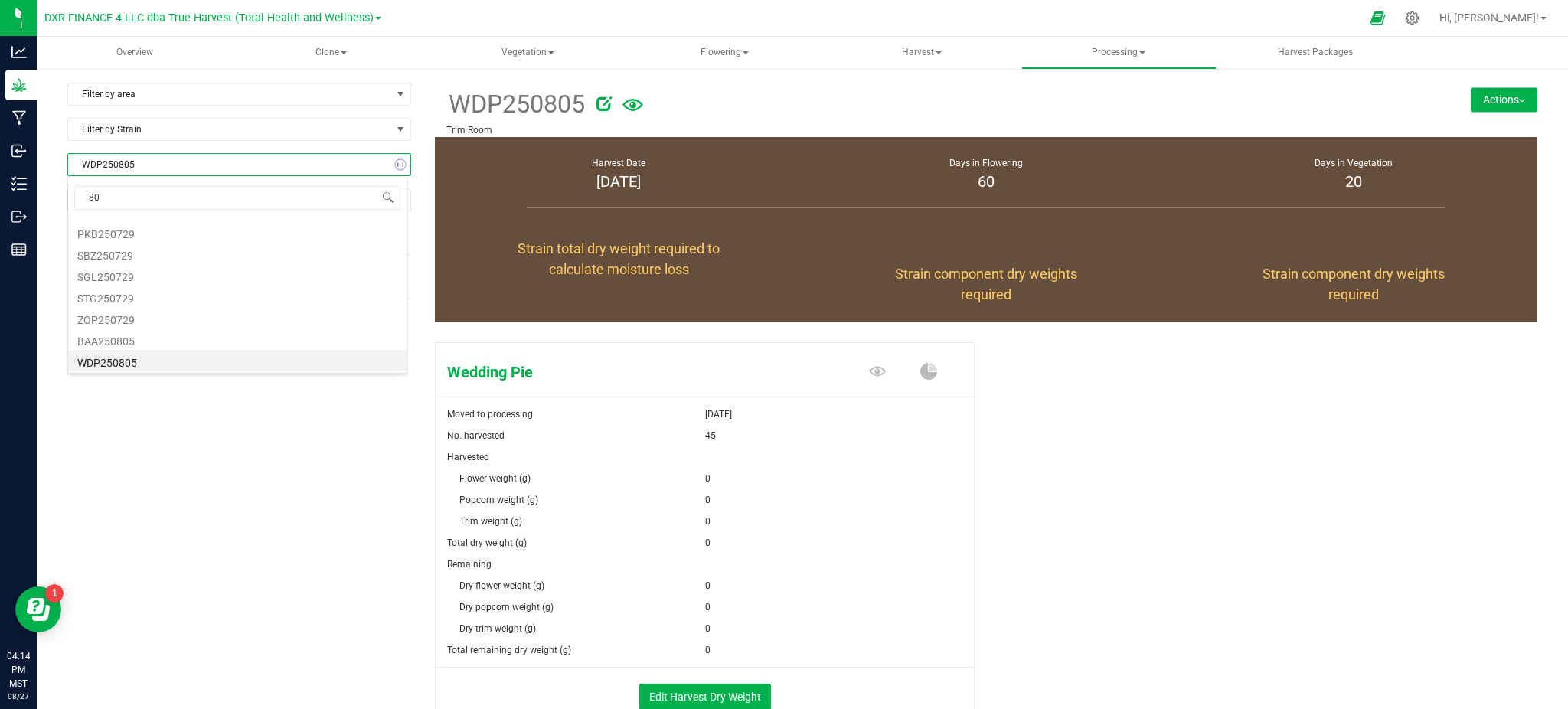
type input "805"
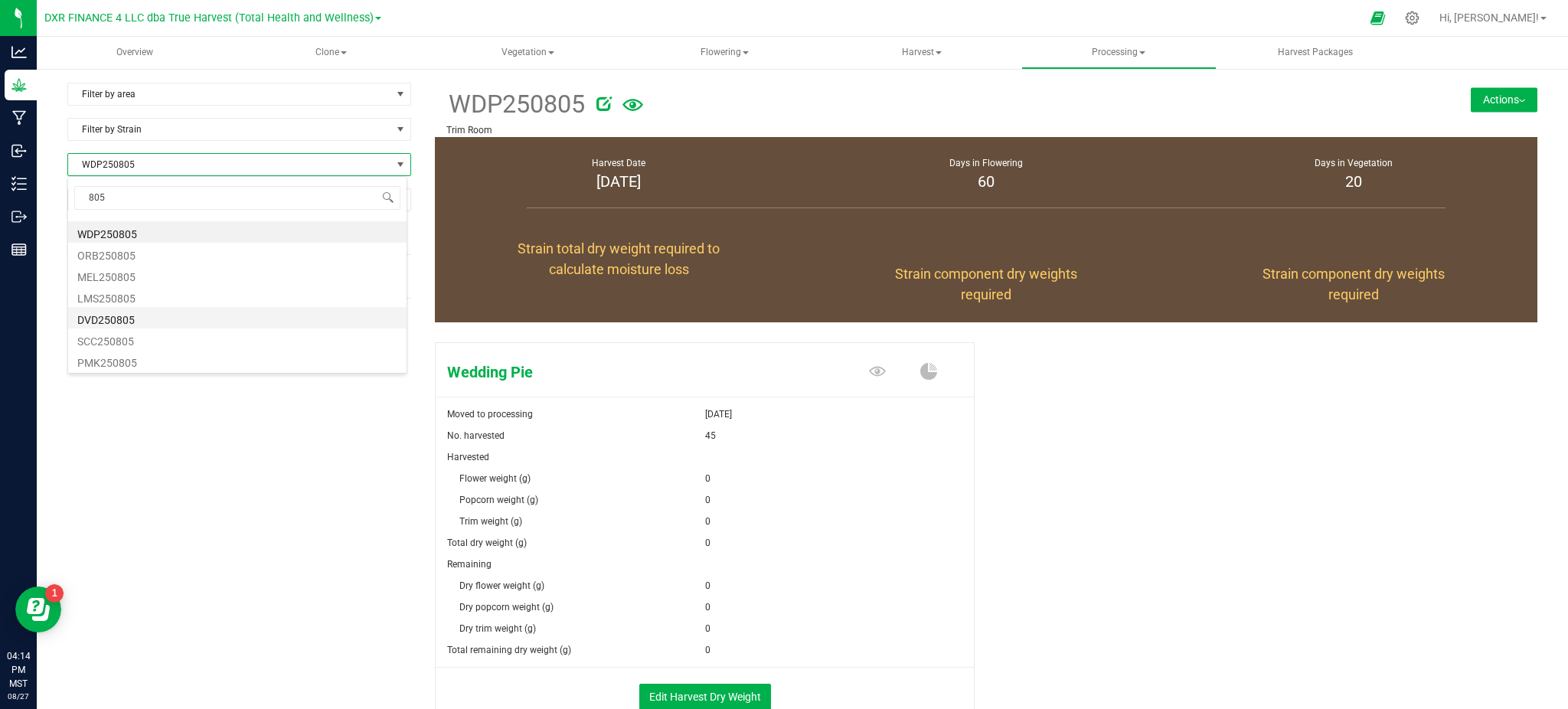
click at [148, 315] on li "DVD250805" at bounding box center [237, 318] width 338 height 22
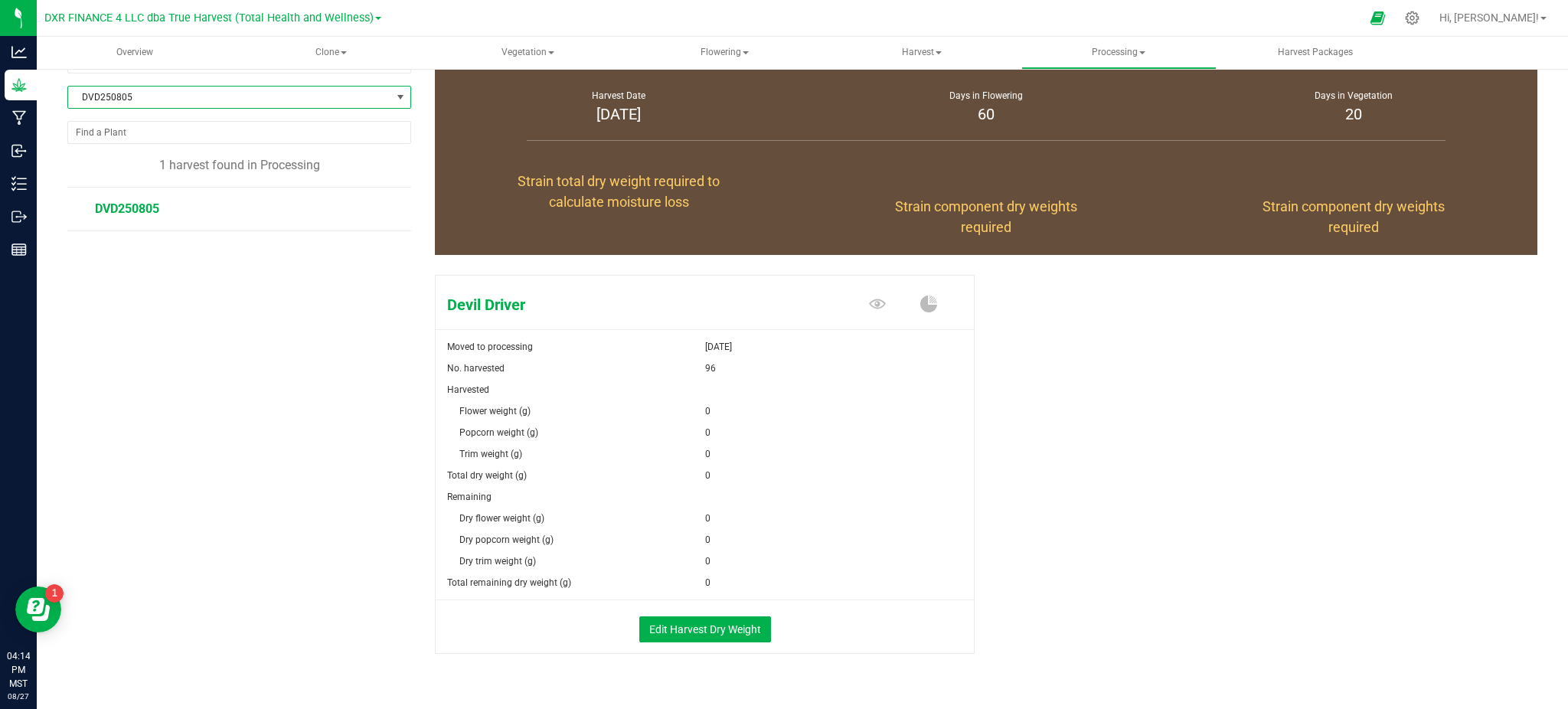
scroll to position [100, 0]
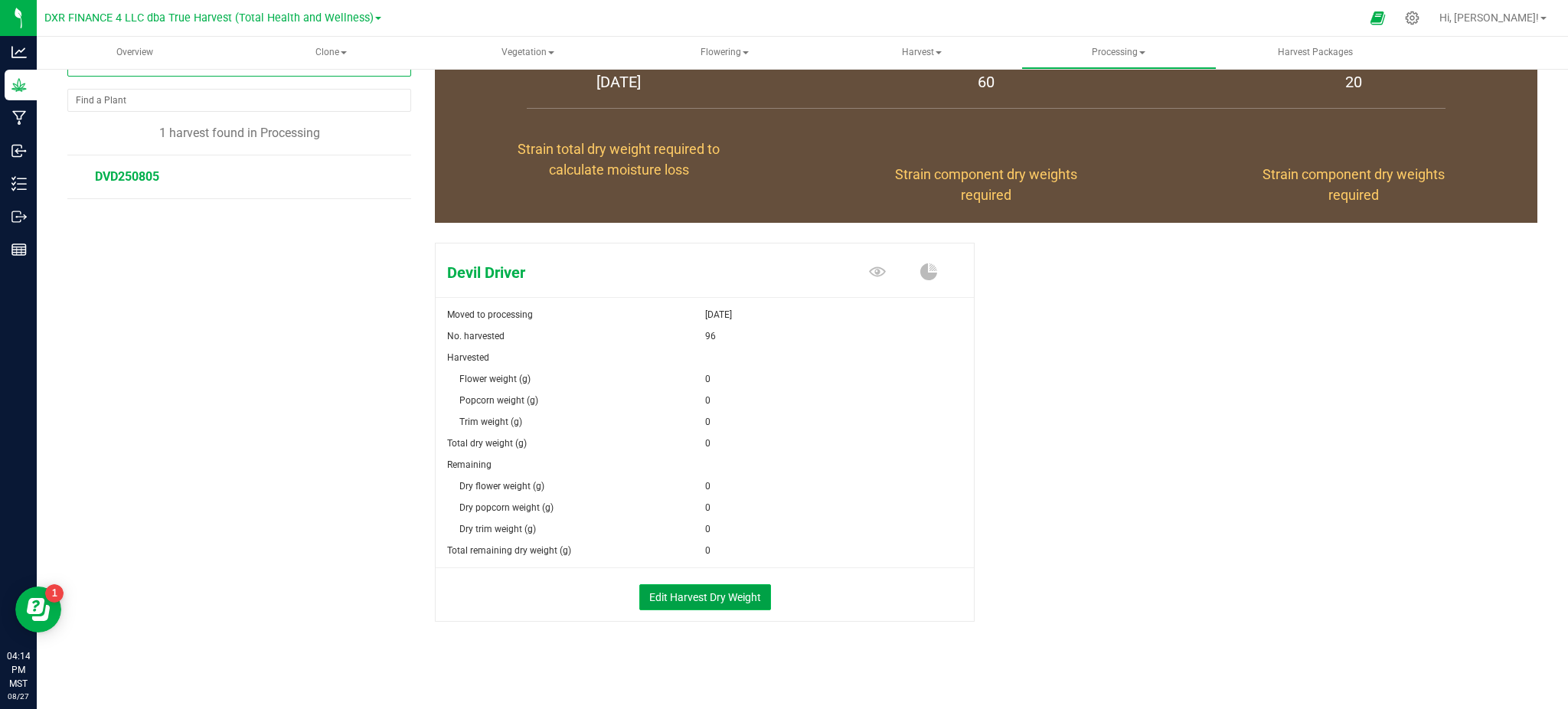
click at [686, 599] on button "Edit Harvest Dry Weight" at bounding box center [704, 596] width 132 height 26
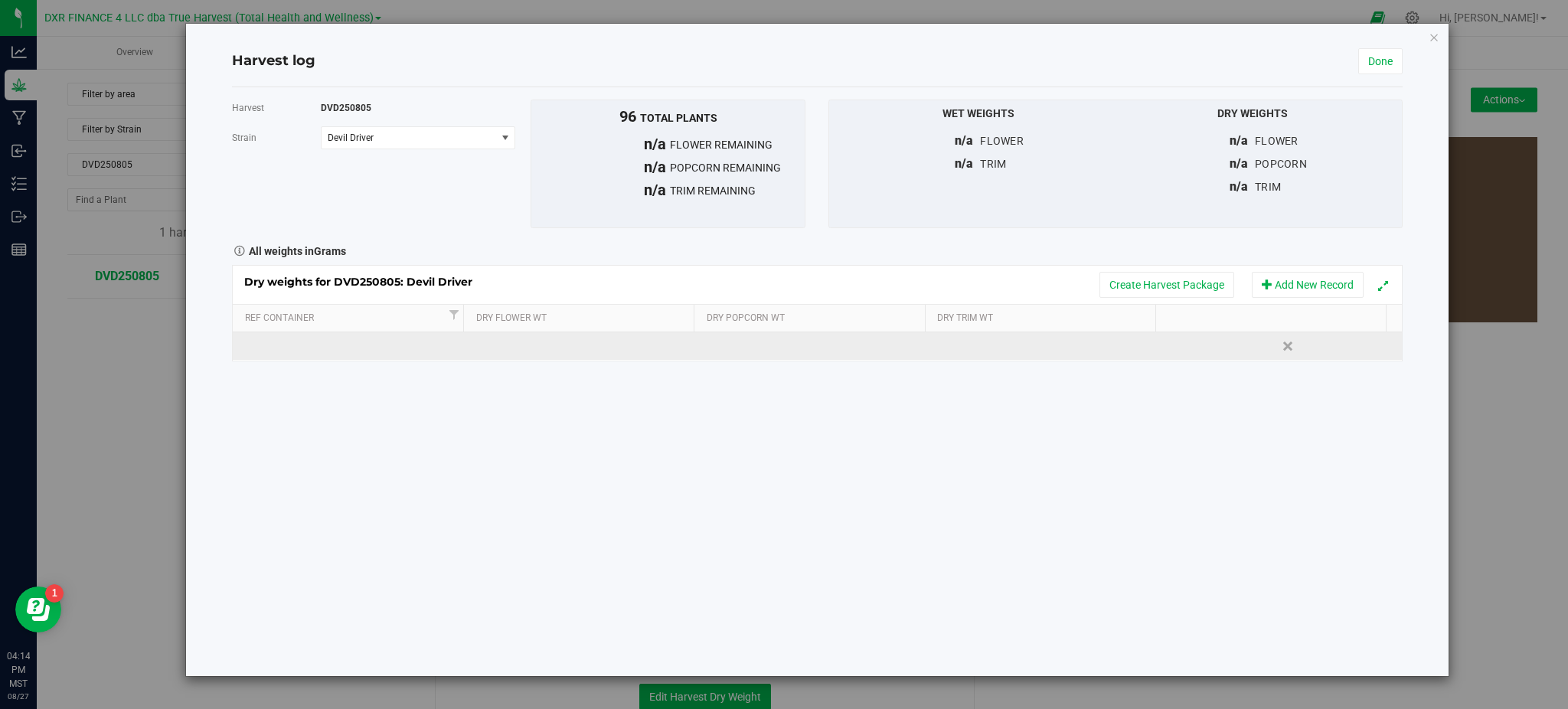
click at [520, 340] on td at bounding box center [584, 346] width 233 height 27
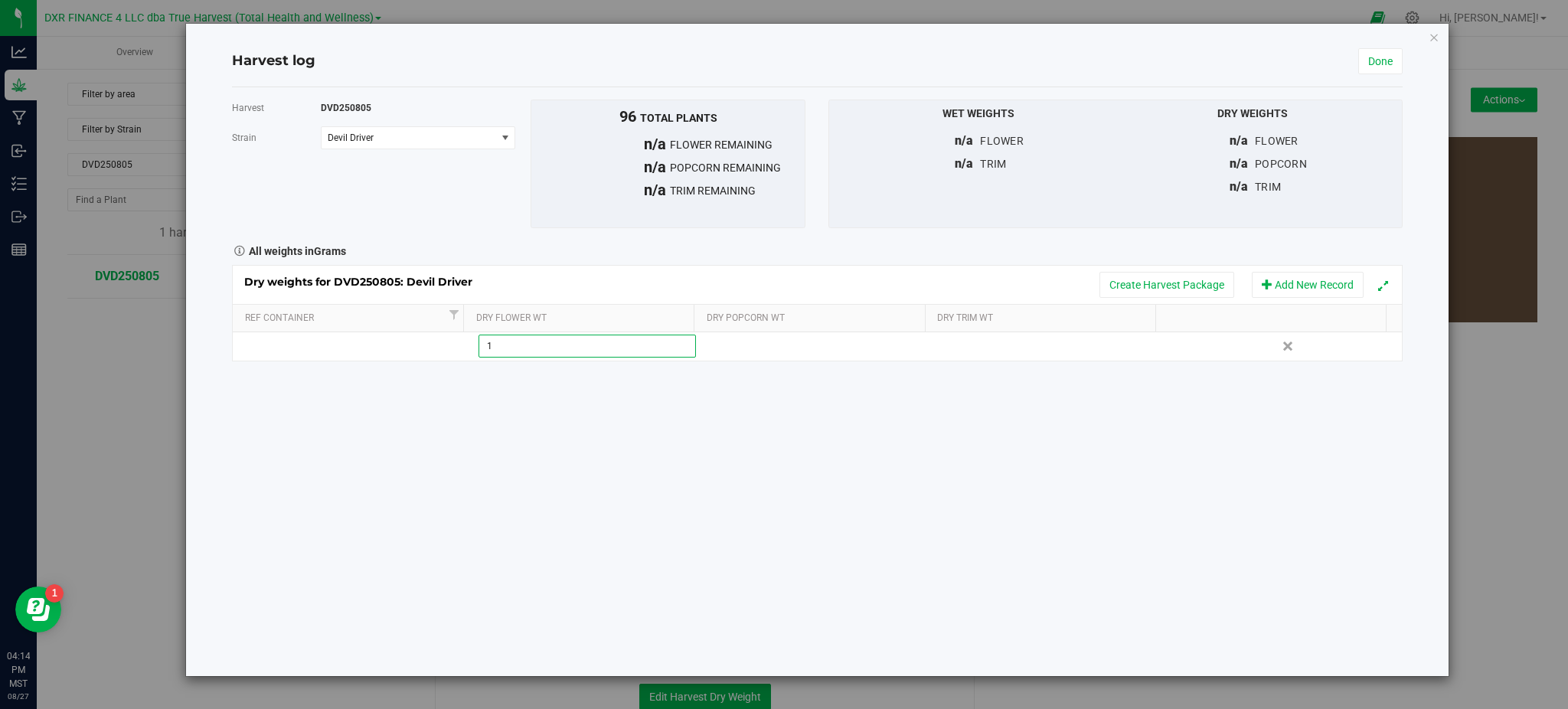
type input "15"
drag, startPoint x: 734, startPoint y: 488, endPoint x: 1021, endPoint y: 241, distance: 378.7
click at [740, 484] on div "Harvest DVD250805 [GEOGRAPHIC_DATA] Devil Driver Select strain Devil Driver To …" at bounding box center [817, 381] width 1170 height 589
click at [1356, 74] on div "Harvest log Done" at bounding box center [817, 62] width 1170 height 51
click at [1375, 59] on link "Done" at bounding box center [1380, 61] width 45 height 26
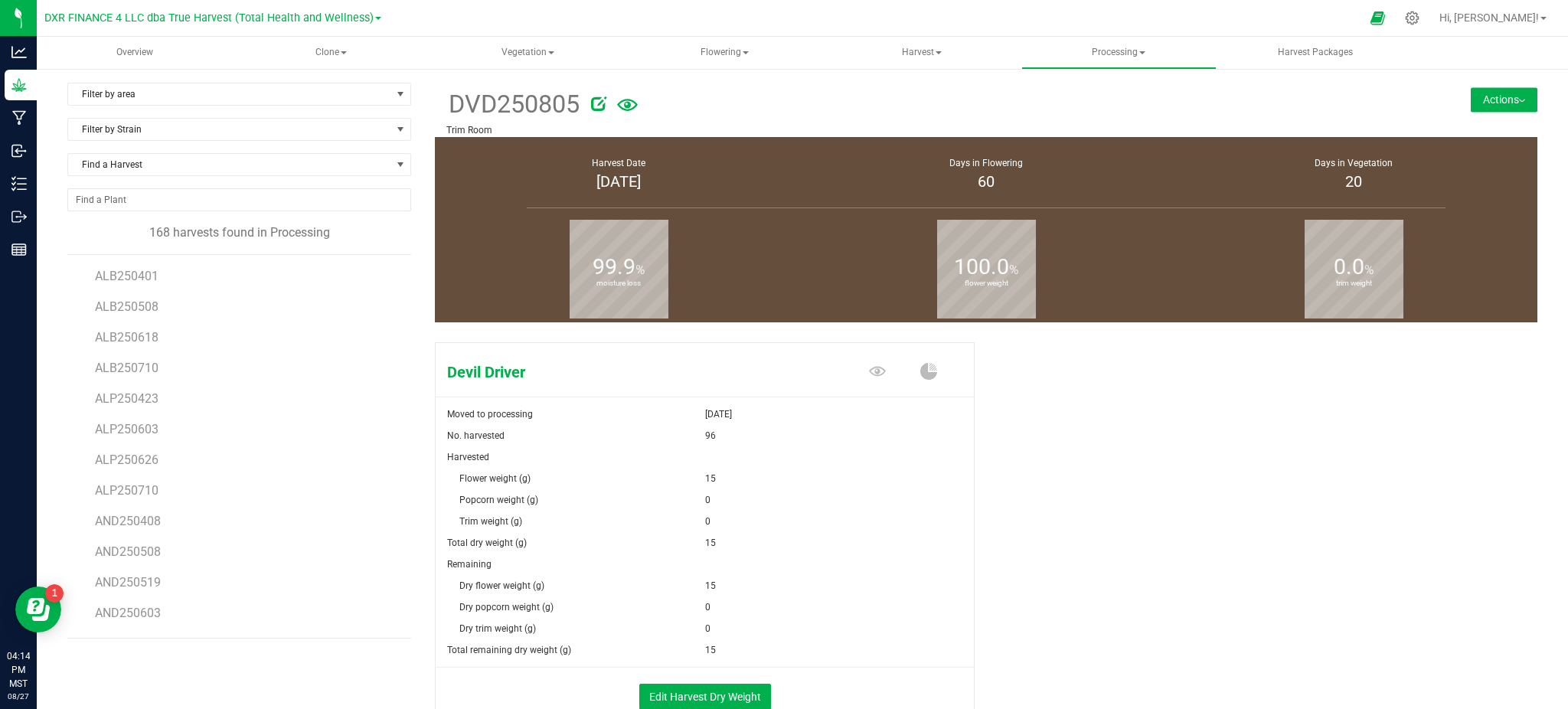
click at [1485, 105] on button "Actions" at bounding box center [1504, 100] width 66 height 25
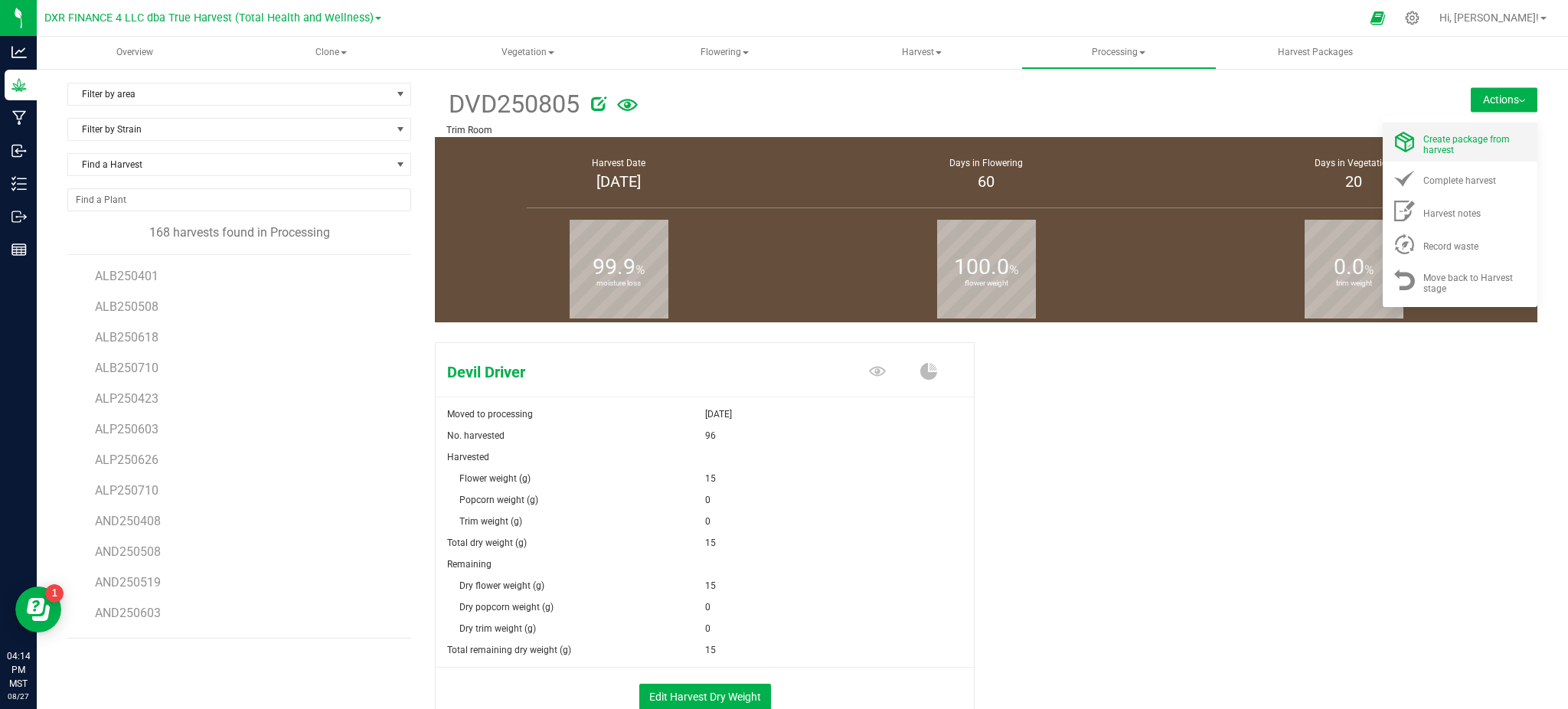
click at [1463, 143] on div "Create package from harvest" at bounding box center [1475, 142] width 104 height 27
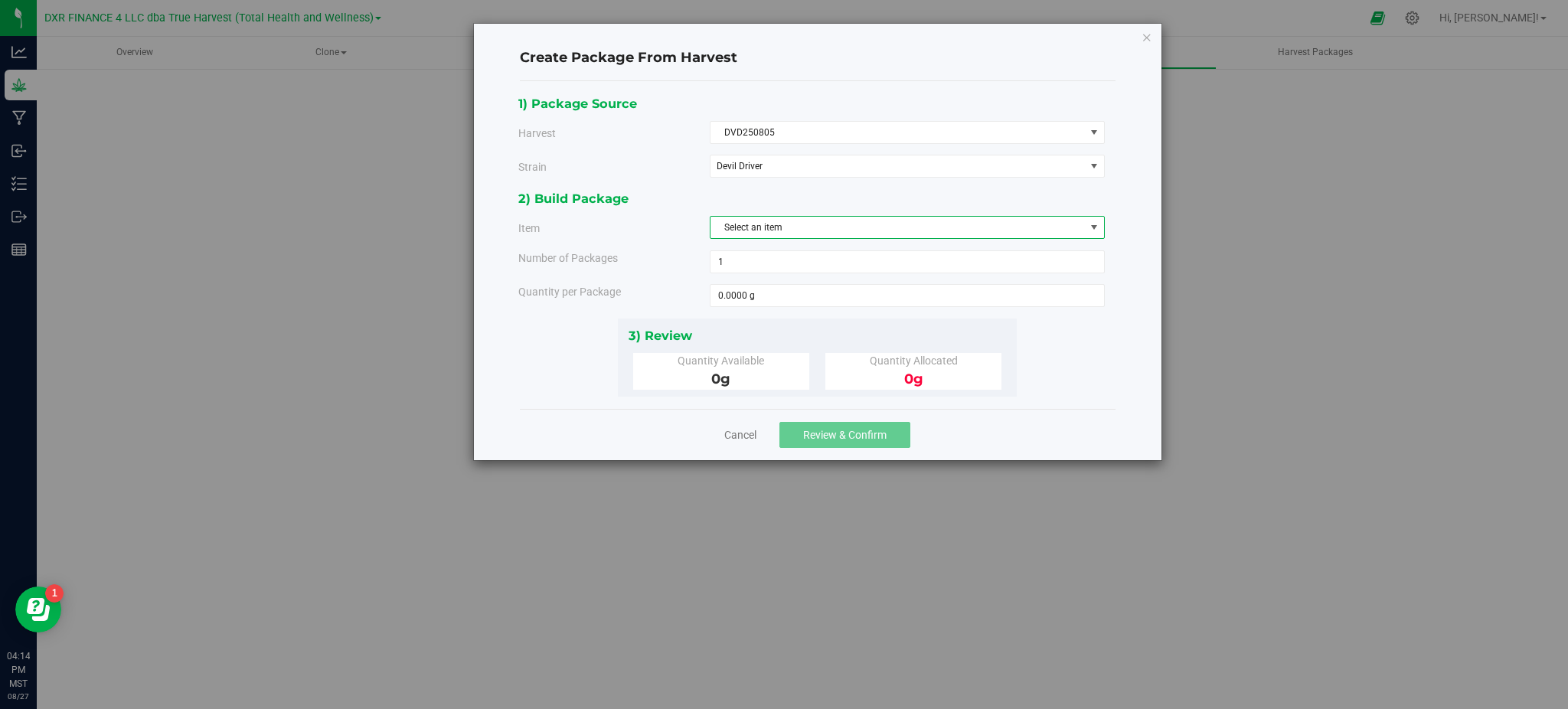
click at [813, 225] on span "Select an item" at bounding box center [898, 227] width 374 height 22
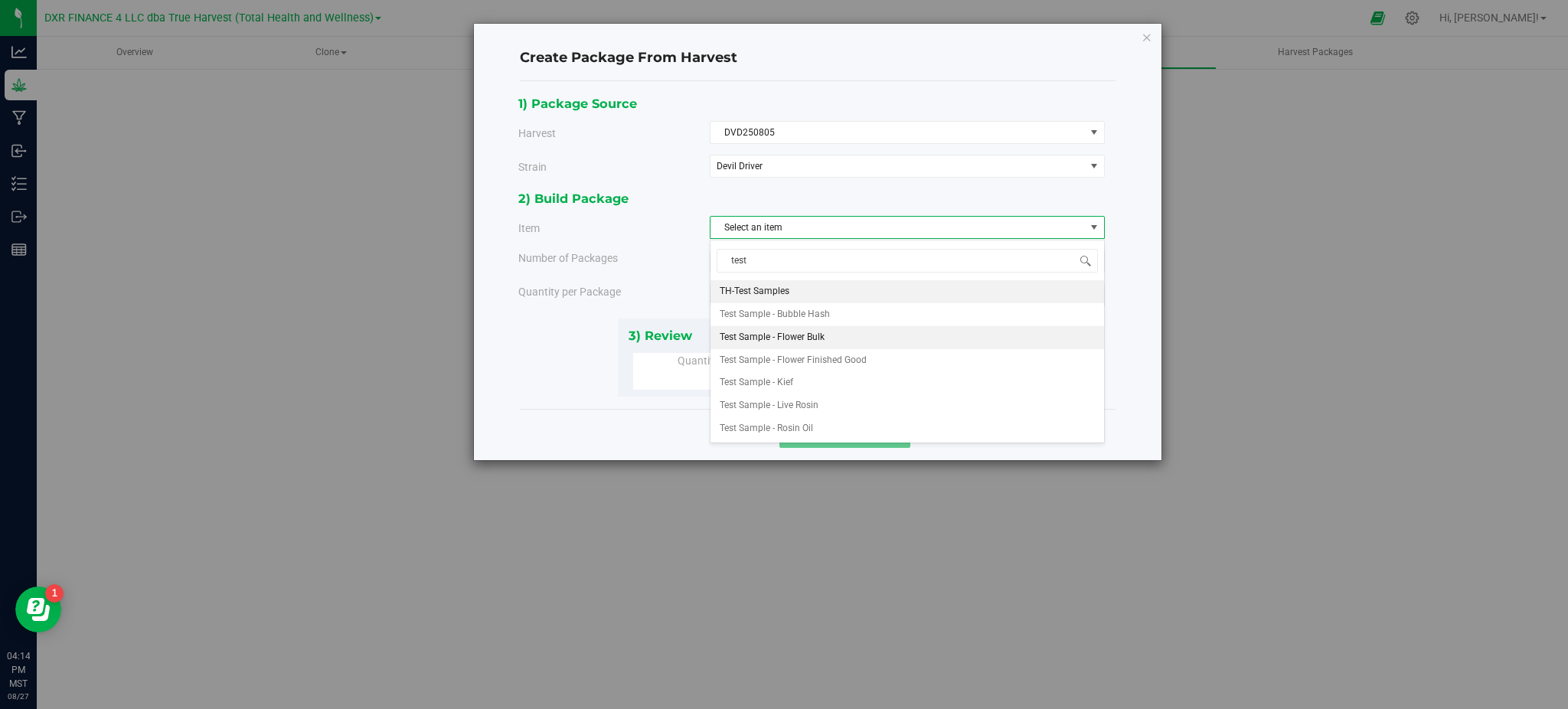
click at [793, 336] on span "Test Sample - Flower Bulk" at bounding box center [772, 337] width 105 height 20
type input "test"
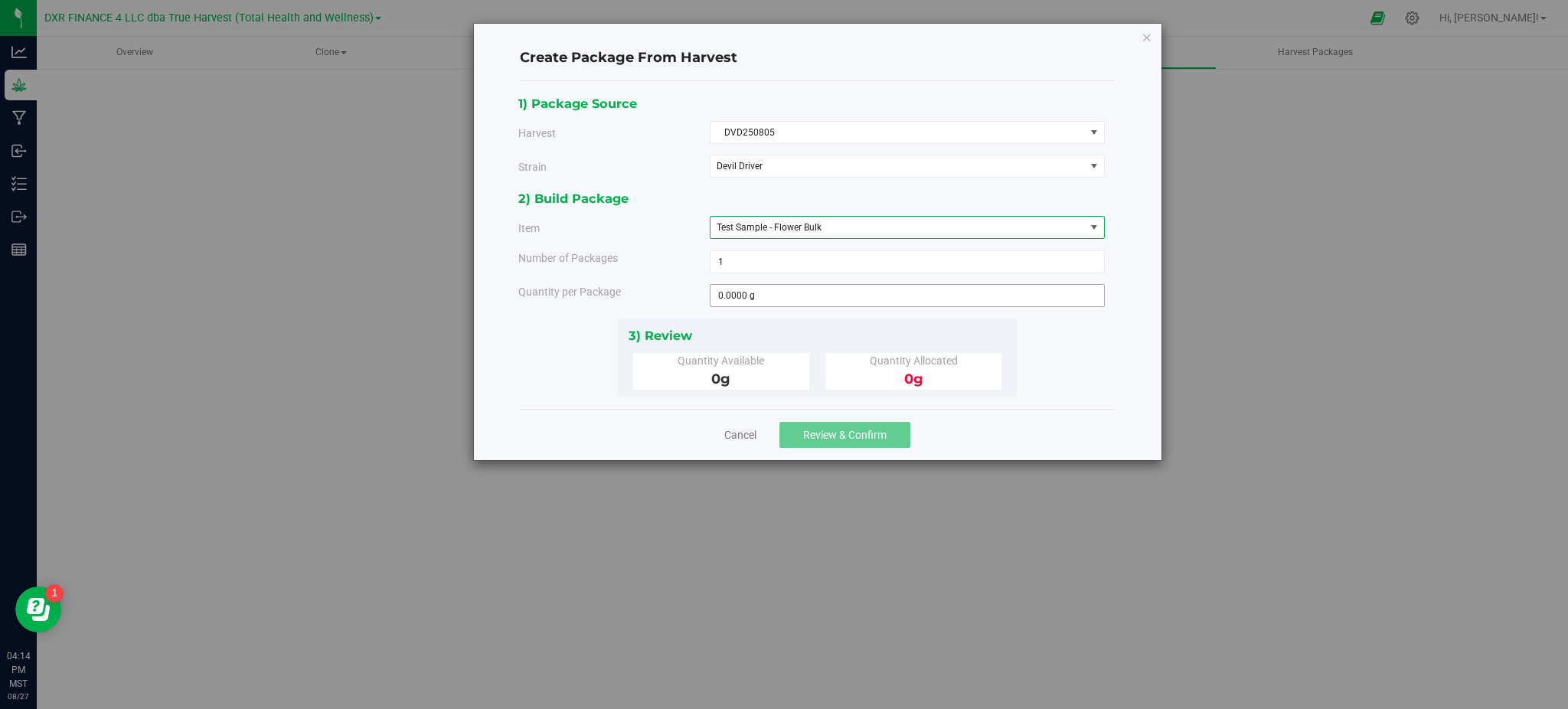
click at [694, 282] on div "2) Build Package Item Test Sample - Flower Bulk TH-Test Samples Test Sample - B…" at bounding box center [817, 253] width 598 height 129
click at [765, 295] on span at bounding box center [907, 296] width 395 height 23
type input "15"
type input "15.0000 g"
drag, startPoint x: 1125, startPoint y: 404, endPoint x: 968, endPoint y: 436, distance: 160.2
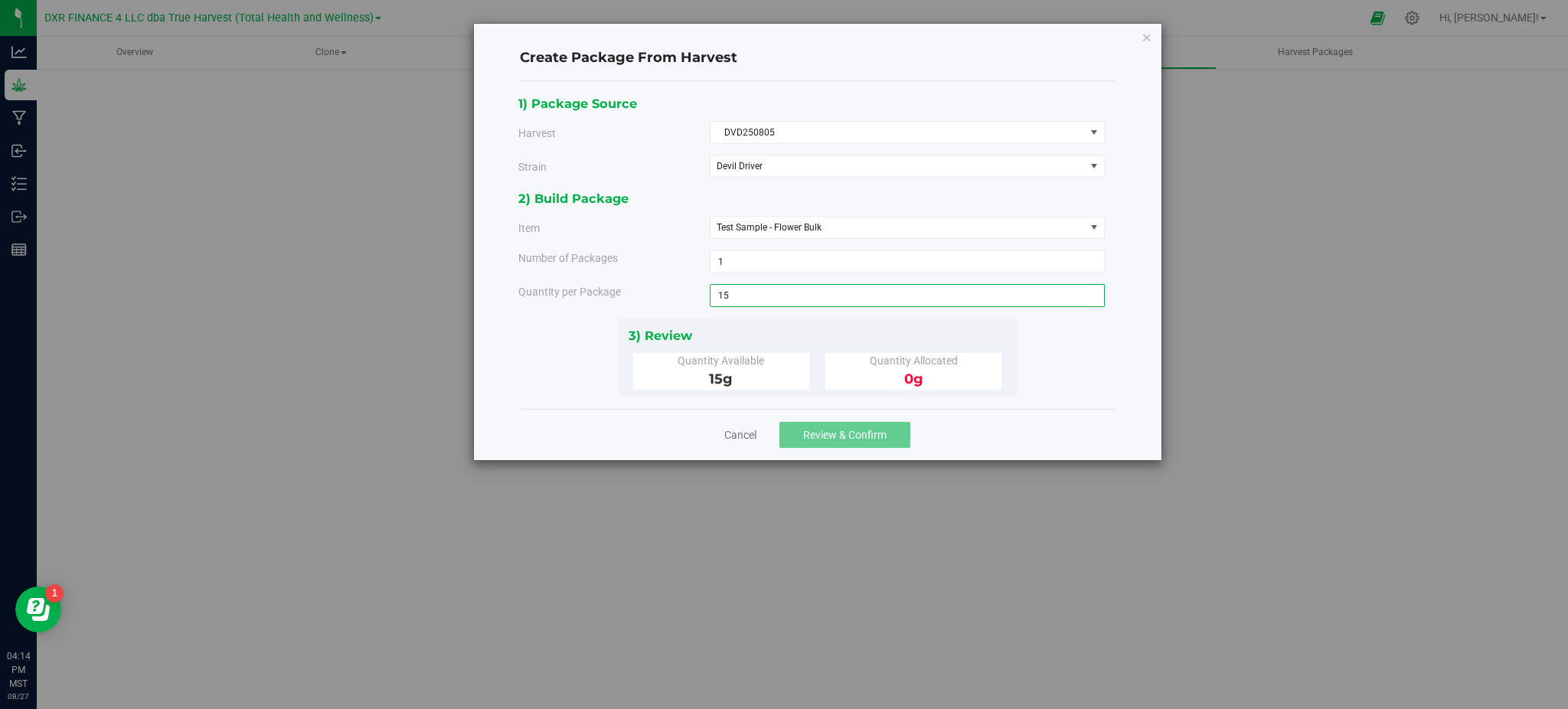
click at [1124, 403] on div "Create Package From Harvest 1) Package Source Harvest DVD250805 Select ALB25040…" at bounding box center [817, 242] width 687 height 436
click at [830, 436] on span "Review & Confirm" at bounding box center [845, 434] width 83 height 12
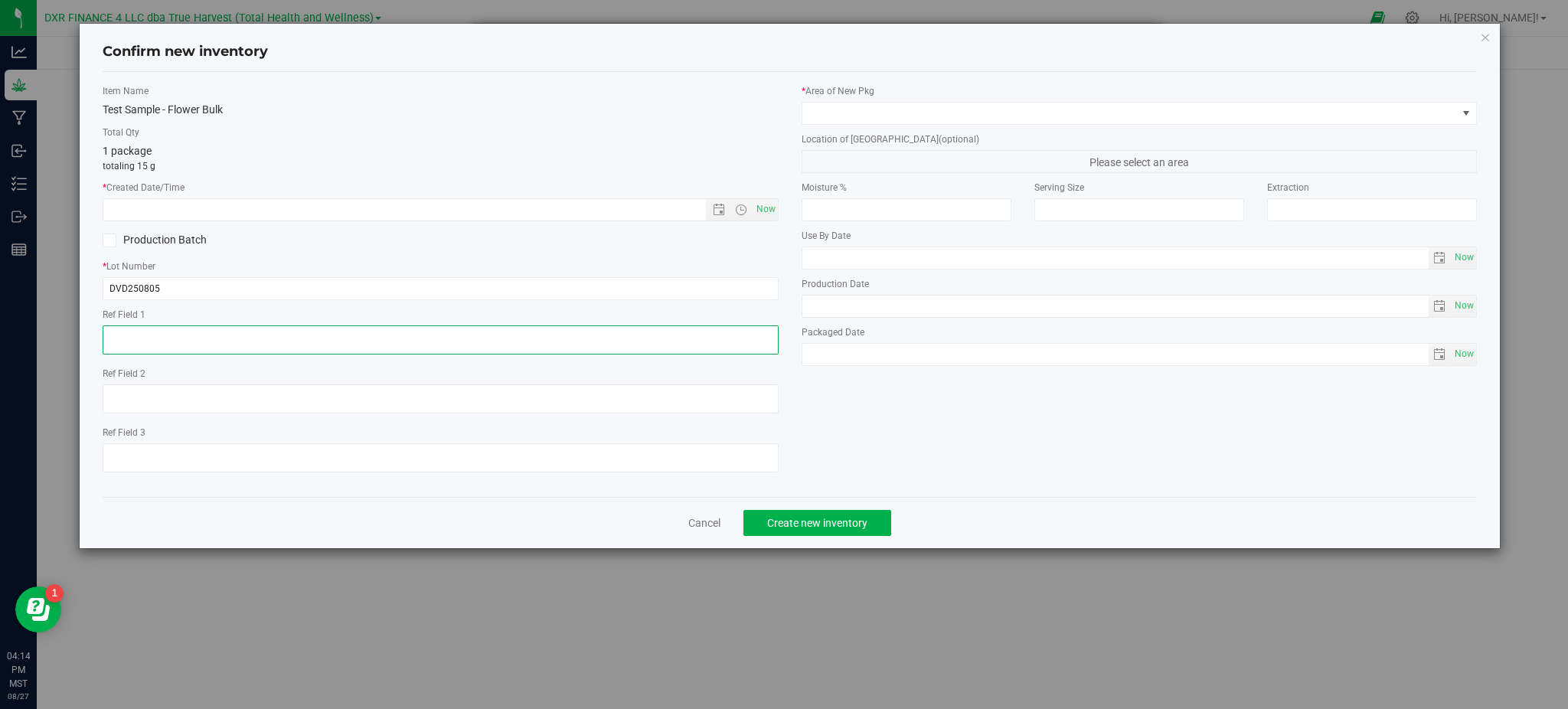
click at [161, 325] on textarea at bounding box center [440, 339] width 675 height 29
paste textarea "[DATE]"
type textarea "[DATE]"
click at [217, 202] on input "text" at bounding box center [417, 209] width 628 height 22
paste input "[DATE]"
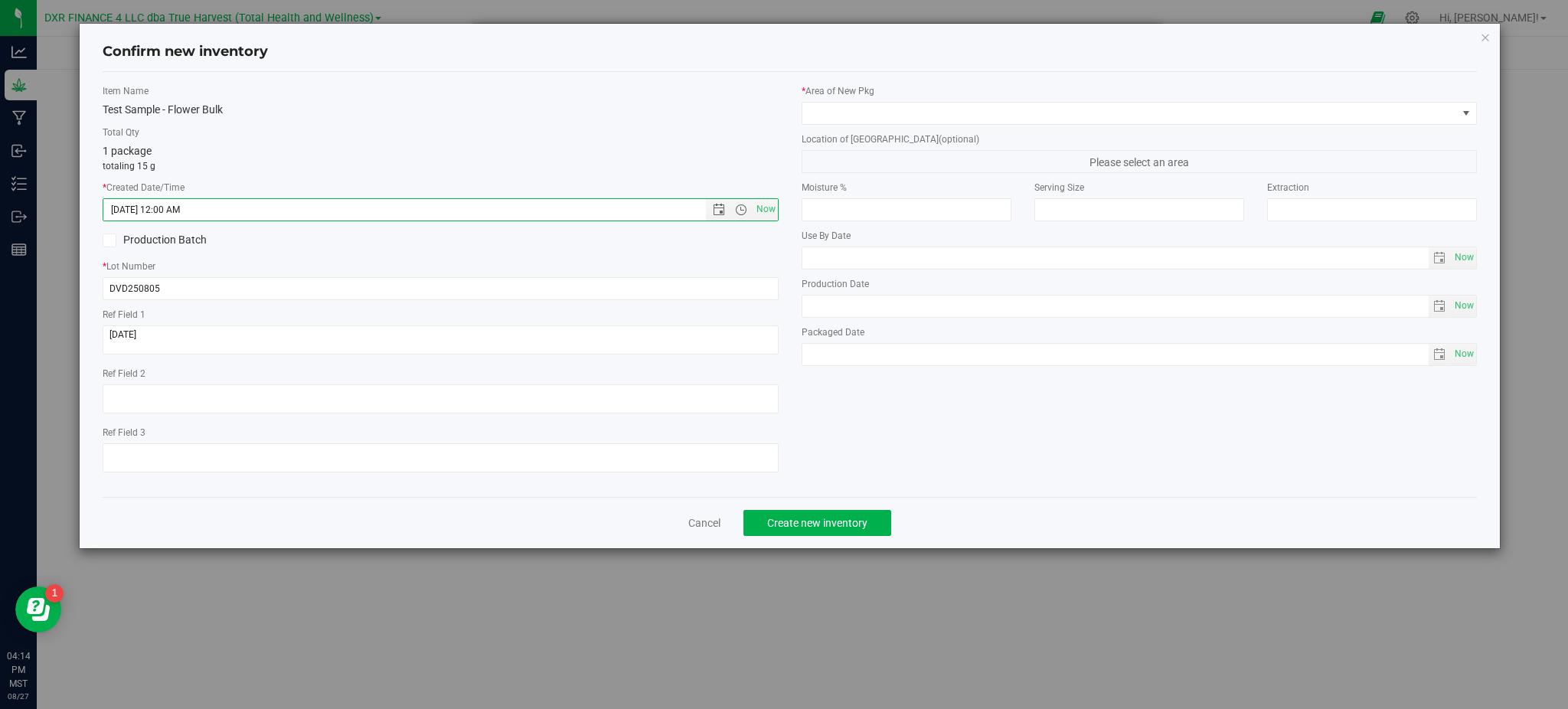
type input "[DATE] 4:14 PM"
drag, startPoint x: 389, startPoint y: 109, endPoint x: 394, endPoint y: 118, distance: 10.3
click at [393, 109] on div "Test Sample - Flower Bulk" at bounding box center [440, 109] width 675 height 16
click at [871, 105] on span at bounding box center [1129, 113] width 655 height 22
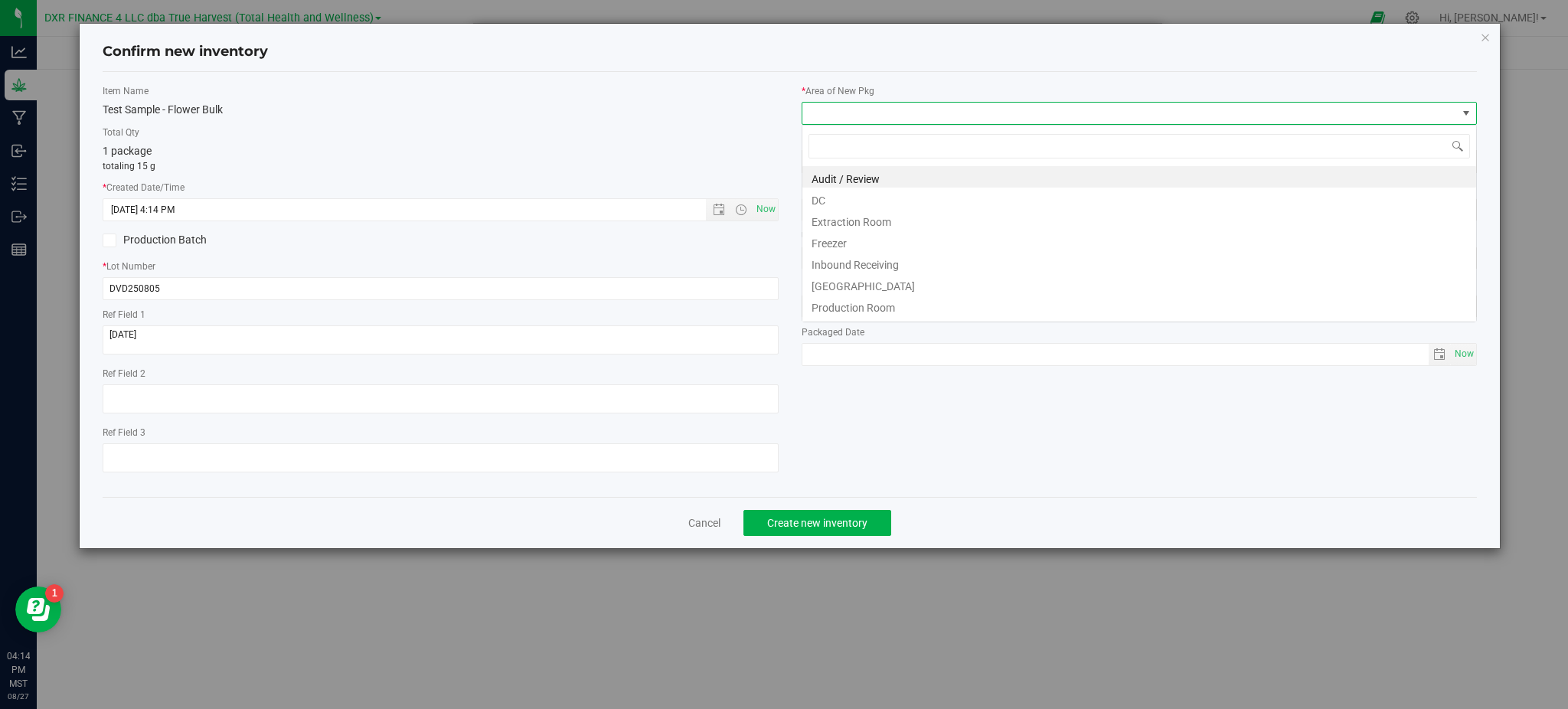
scroll to position [23, 675]
click at [849, 193] on li "DC" at bounding box center [1139, 198] width 674 height 22
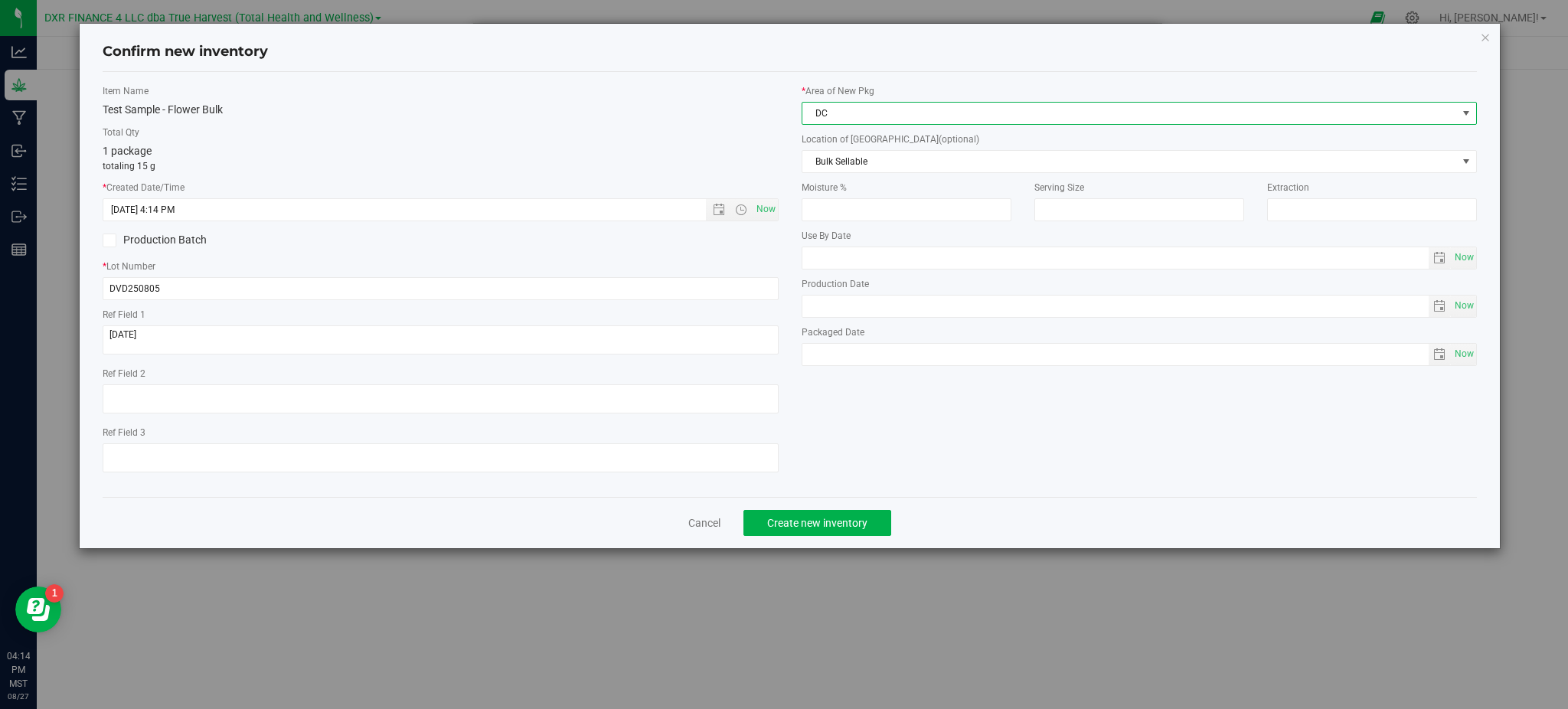
click at [977, 417] on div "Item Name Test Sample - Flower Bulk Total Qty 1 package totaling 15 g * Created…" at bounding box center [790, 284] width 1397 height 400
click at [831, 521] on span "Create new inventory" at bounding box center [817, 522] width 100 height 12
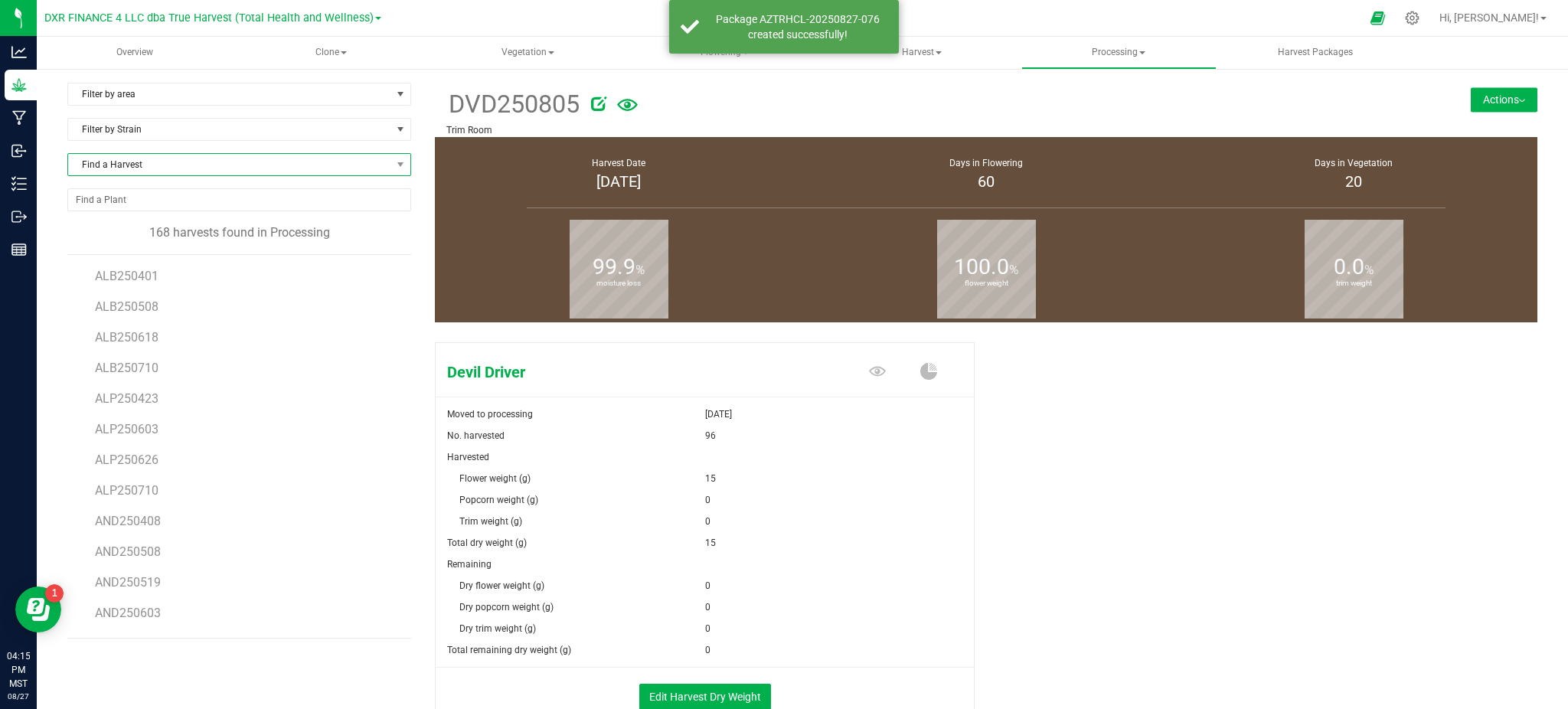
click at [242, 166] on span "Find a Harvest" at bounding box center [229, 164] width 323 height 22
type input "805"
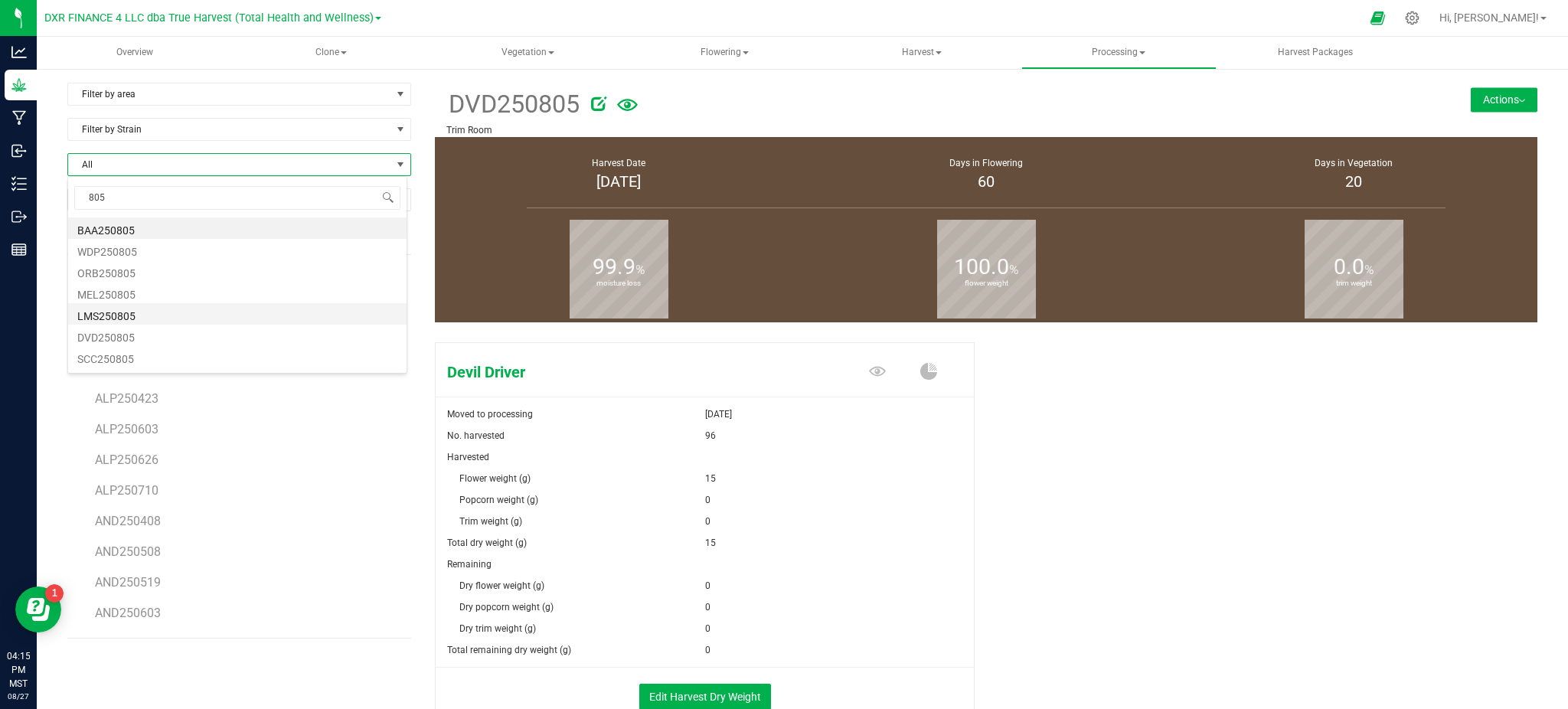
click at [94, 315] on li "LMS250805" at bounding box center [237, 314] width 338 height 22
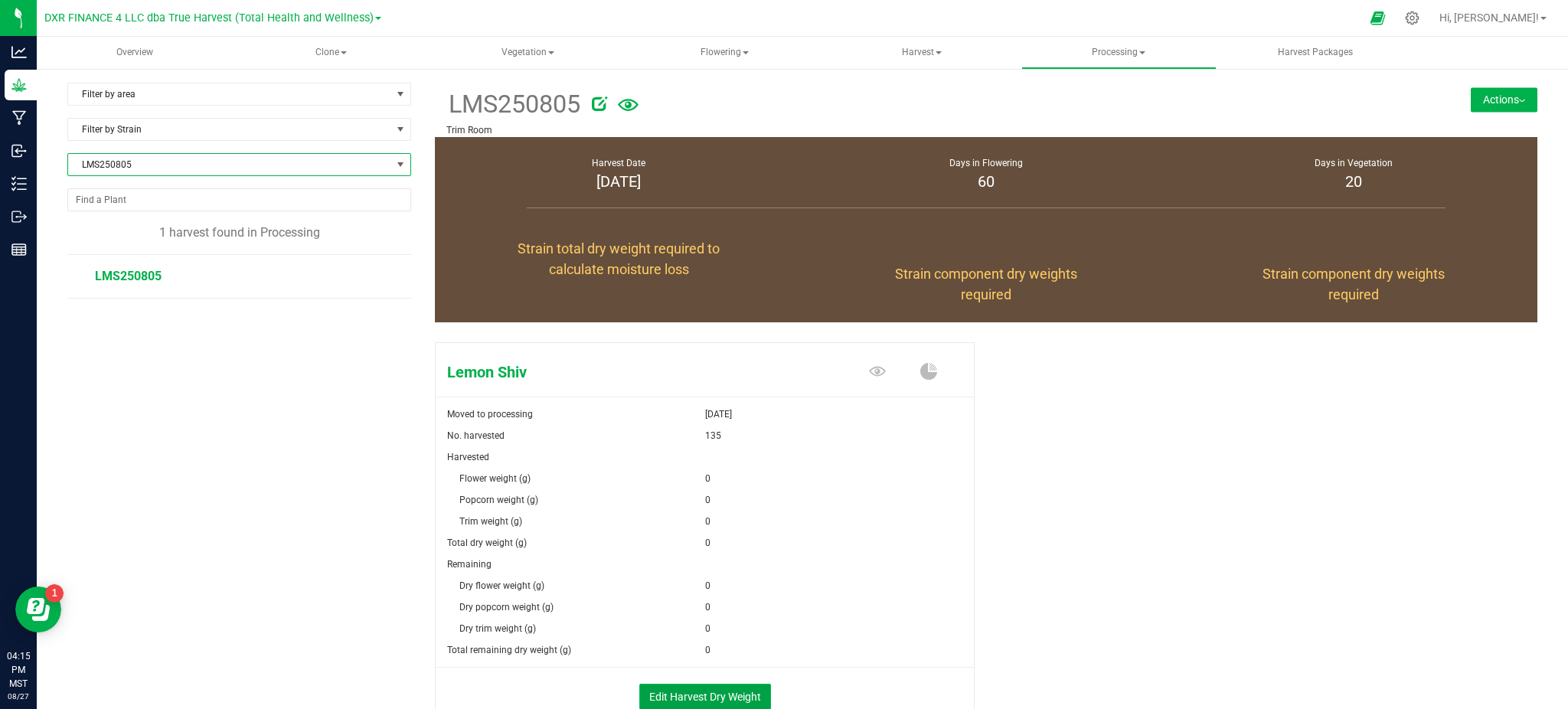
click at [701, 691] on button "Edit Harvest Dry Weight" at bounding box center [704, 696] width 132 height 26
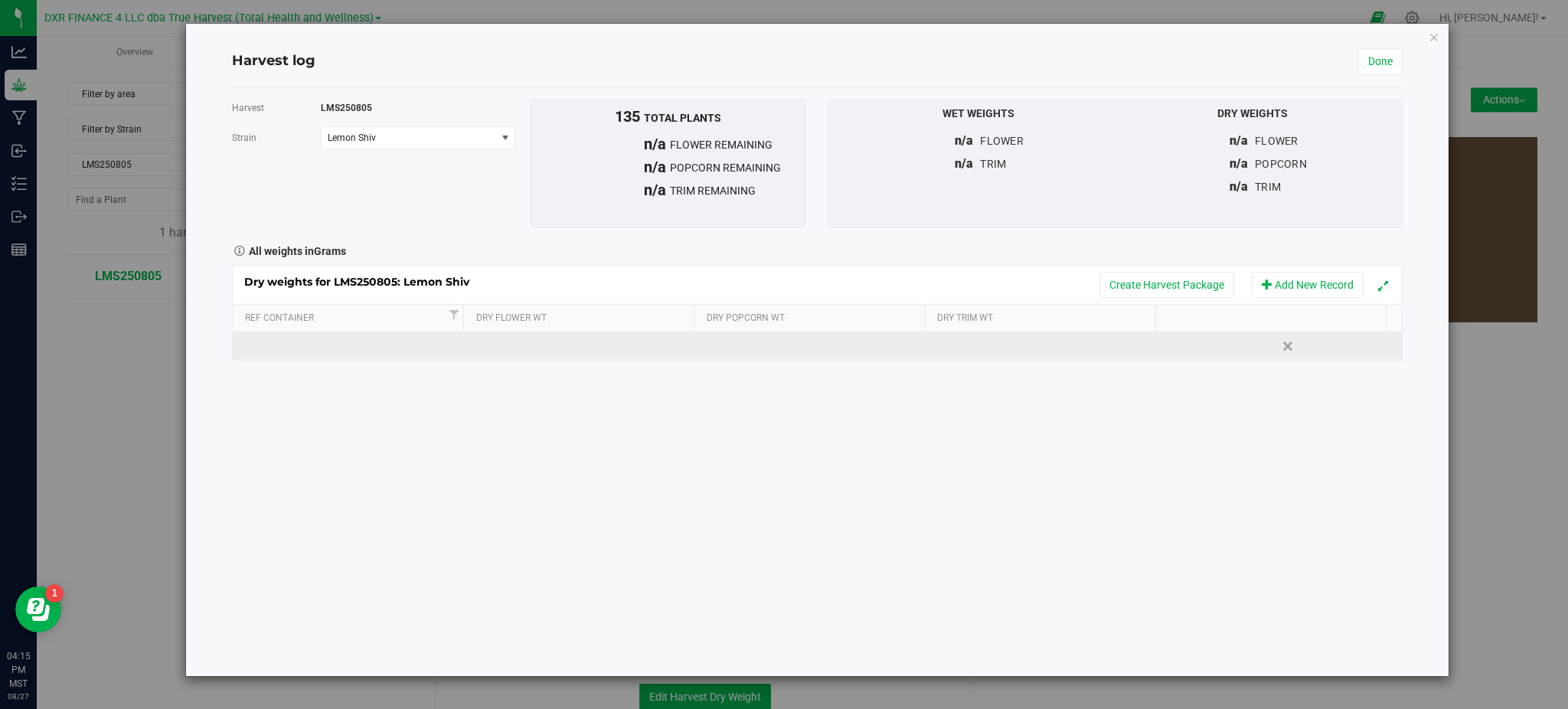
click at [556, 340] on td at bounding box center [584, 346] width 233 height 27
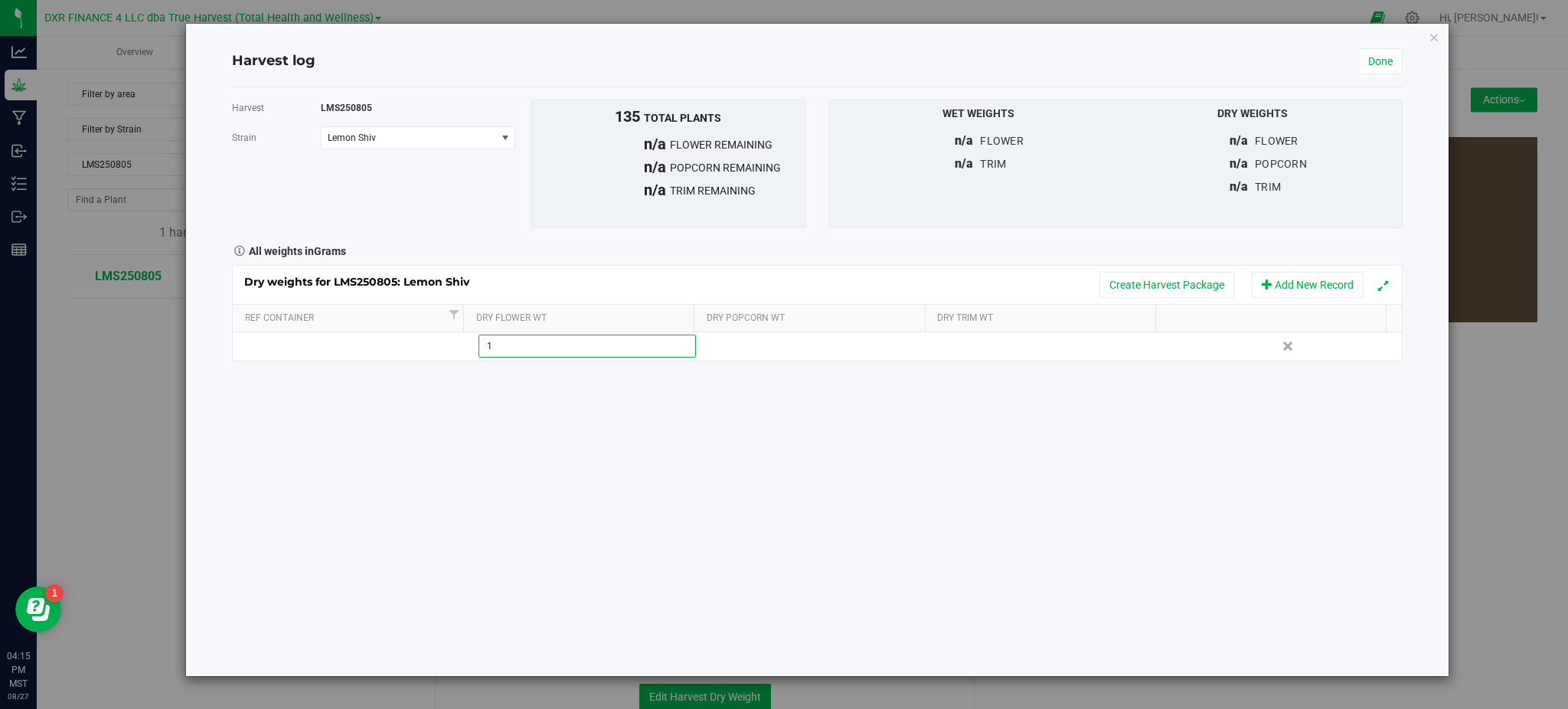
type input "15"
click at [778, 472] on div "Harvest LMS250805 [GEOGRAPHIC_DATA] Lemon Shiv Select strain Lemon Shiv To bulk…" at bounding box center [817, 381] width 1170 height 589
click at [1395, 54] on link "Done" at bounding box center [1380, 61] width 45 height 26
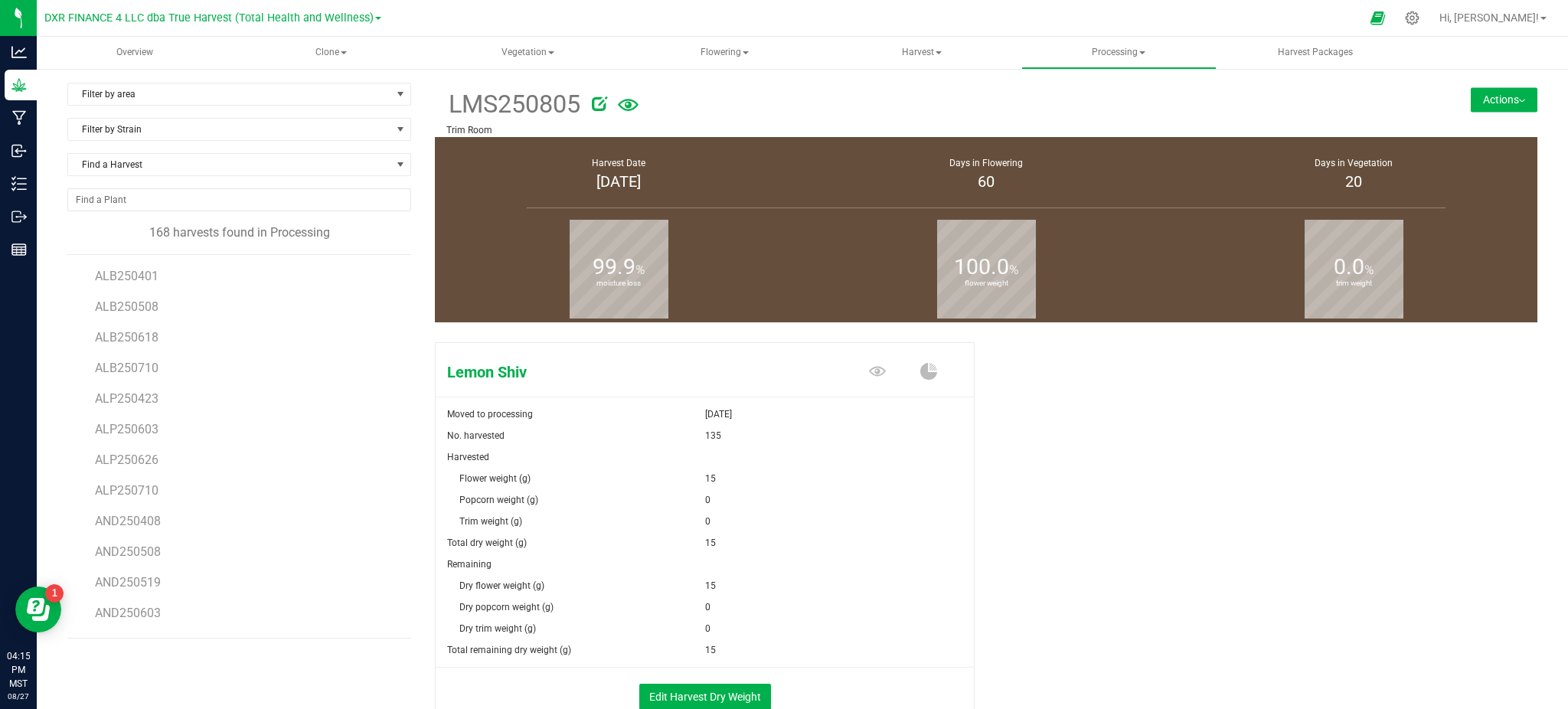
click at [1499, 97] on button "Actions" at bounding box center [1504, 100] width 66 height 25
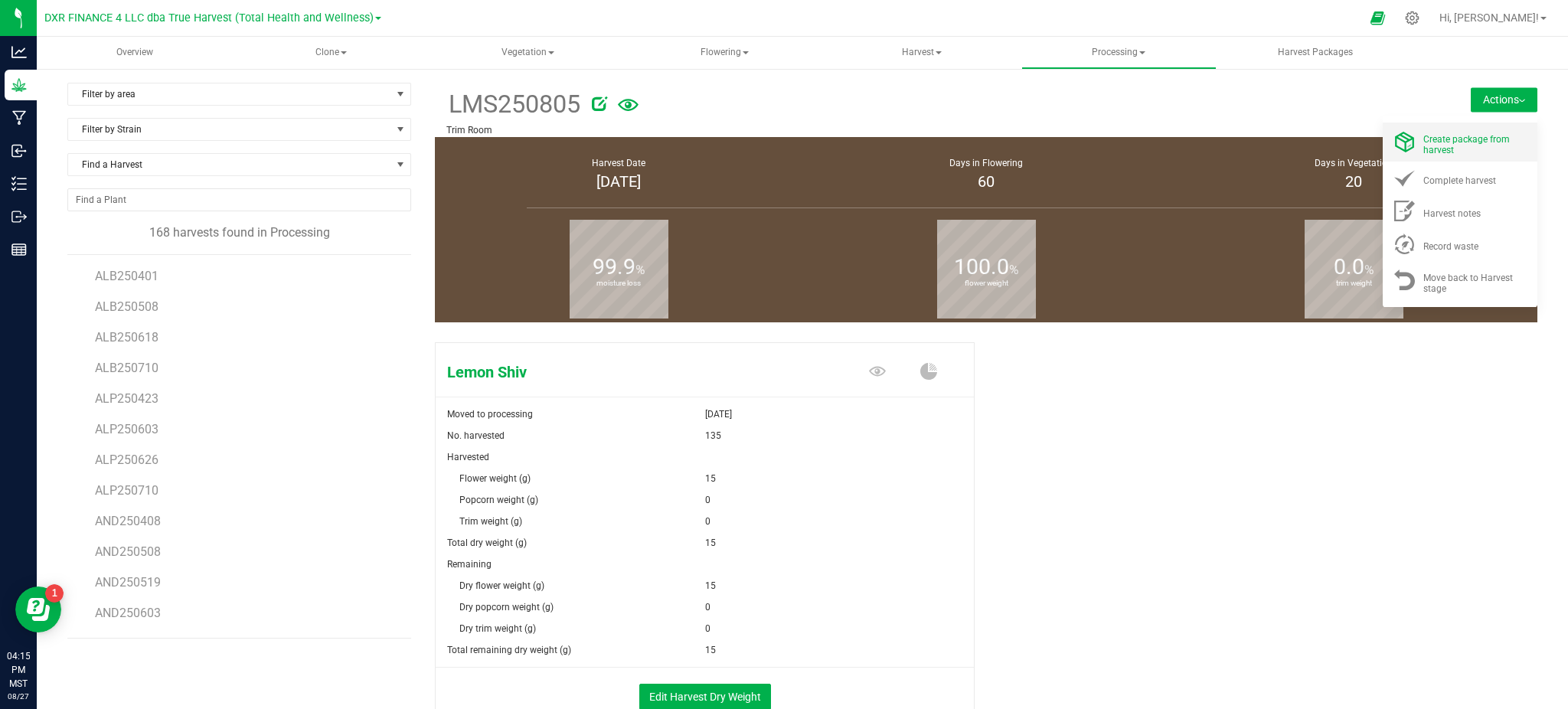
click at [1434, 144] on span "Create package from harvest" at bounding box center [1466, 144] width 86 height 22
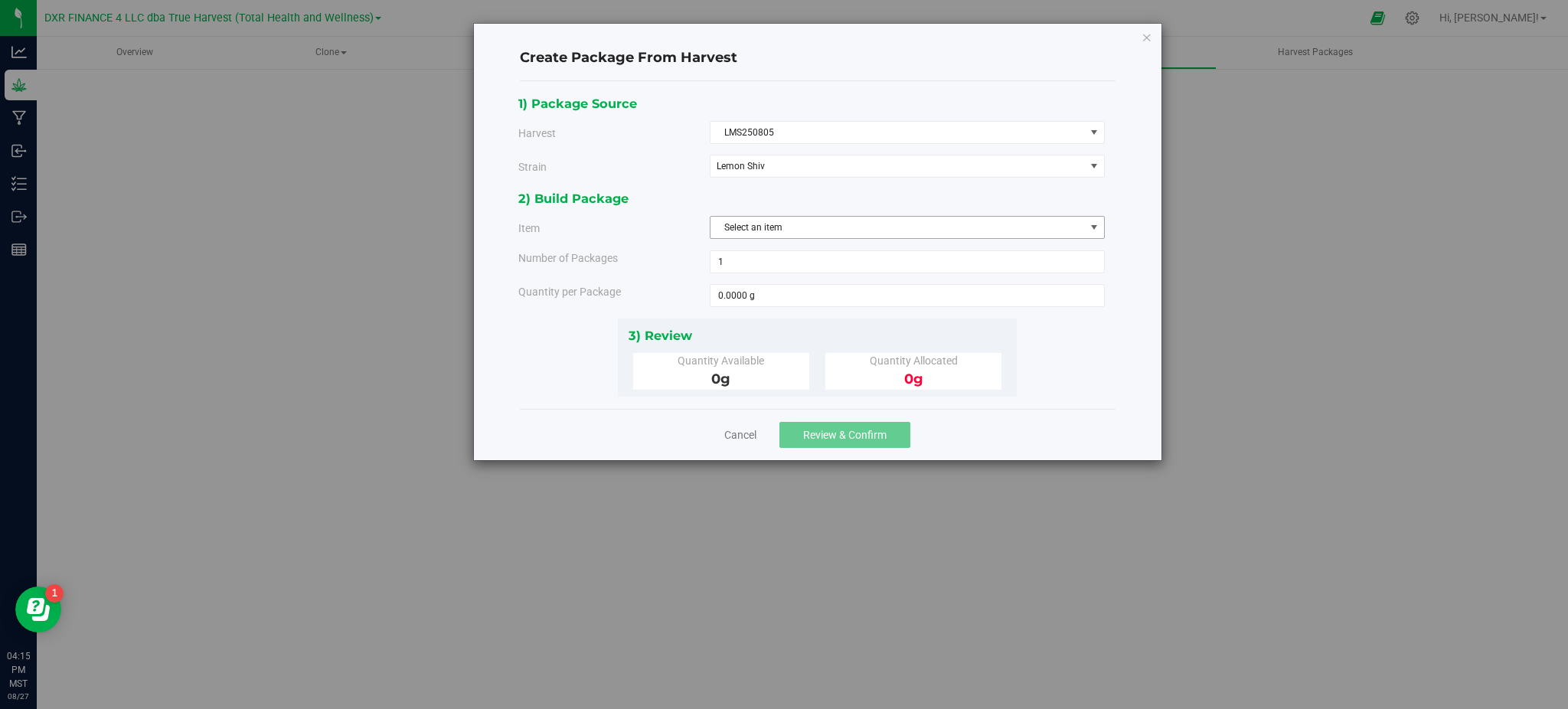
click at [789, 233] on span "Select an item" at bounding box center [898, 227] width 374 height 22
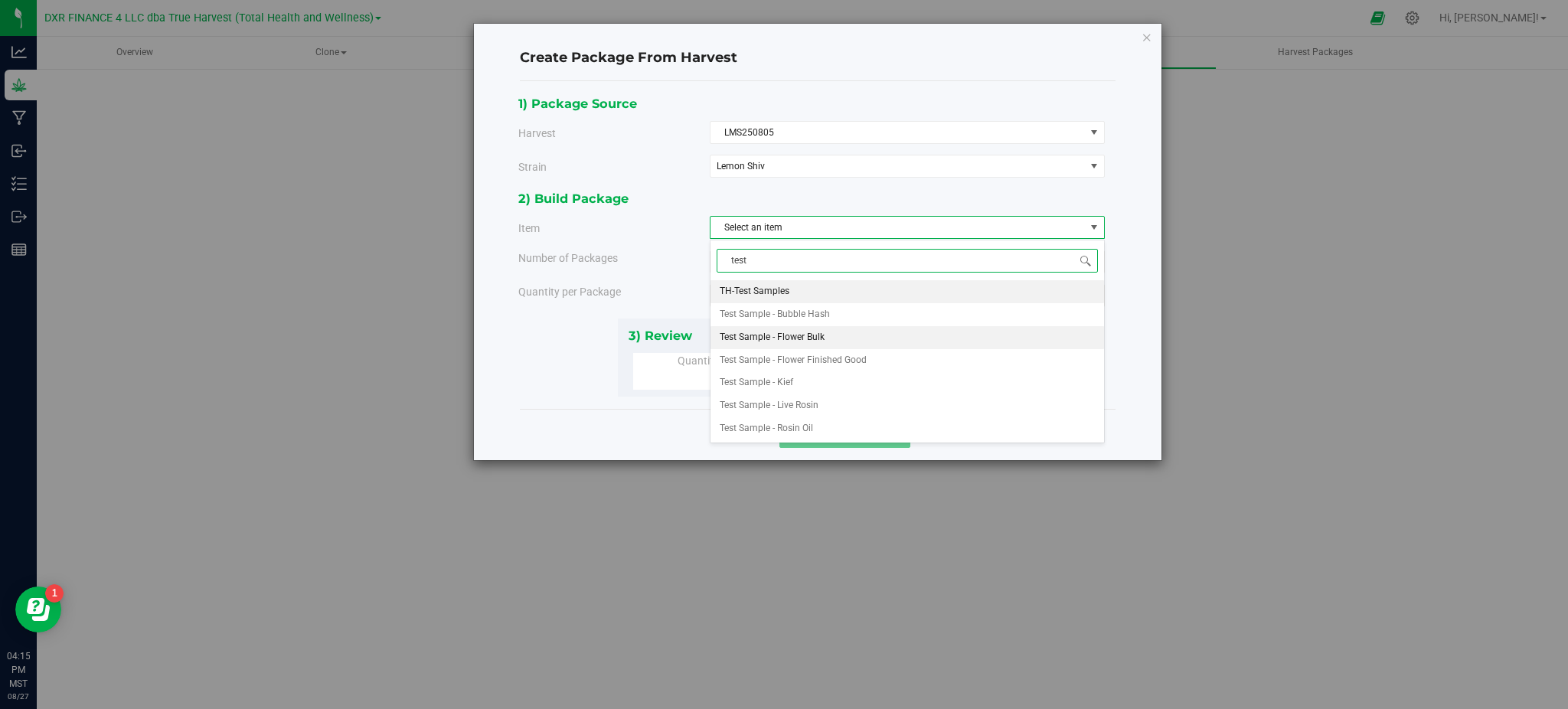
click at [802, 340] on span "Test Sample - Flower Bulk" at bounding box center [772, 337] width 105 height 20
type input "test"
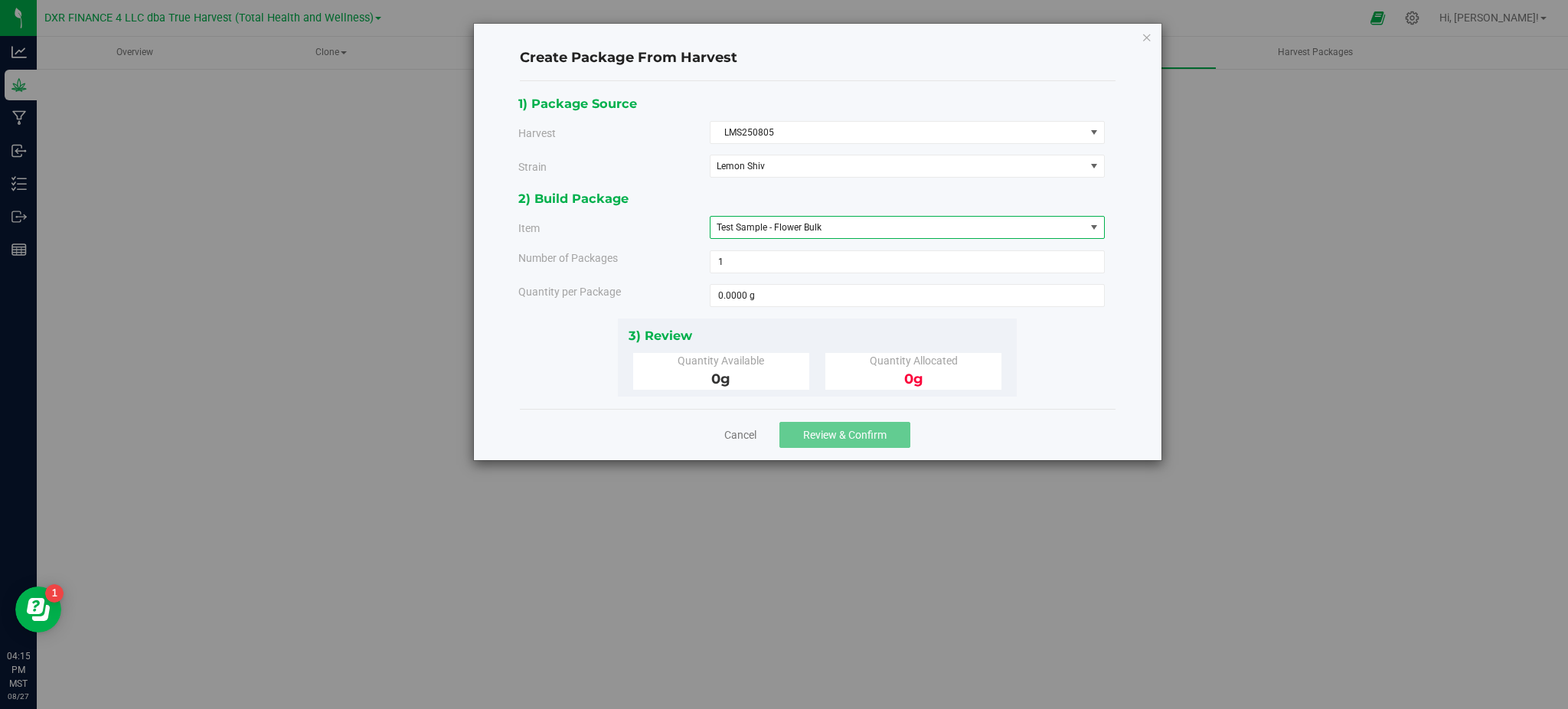
click at [656, 298] on div "Quantity per Package" at bounding box center [609, 292] width 203 height 16
click at [775, 301] on span at bounding box center [907, 296] width 395 height 23
type input "15"
type input "15.0000 g"
click at [1134, 376] on div "Create Package From Harvest 1) Package Source Harvest LMS250805 Select ALB25040…" at bounding box center [817, 242] width 687 height 436
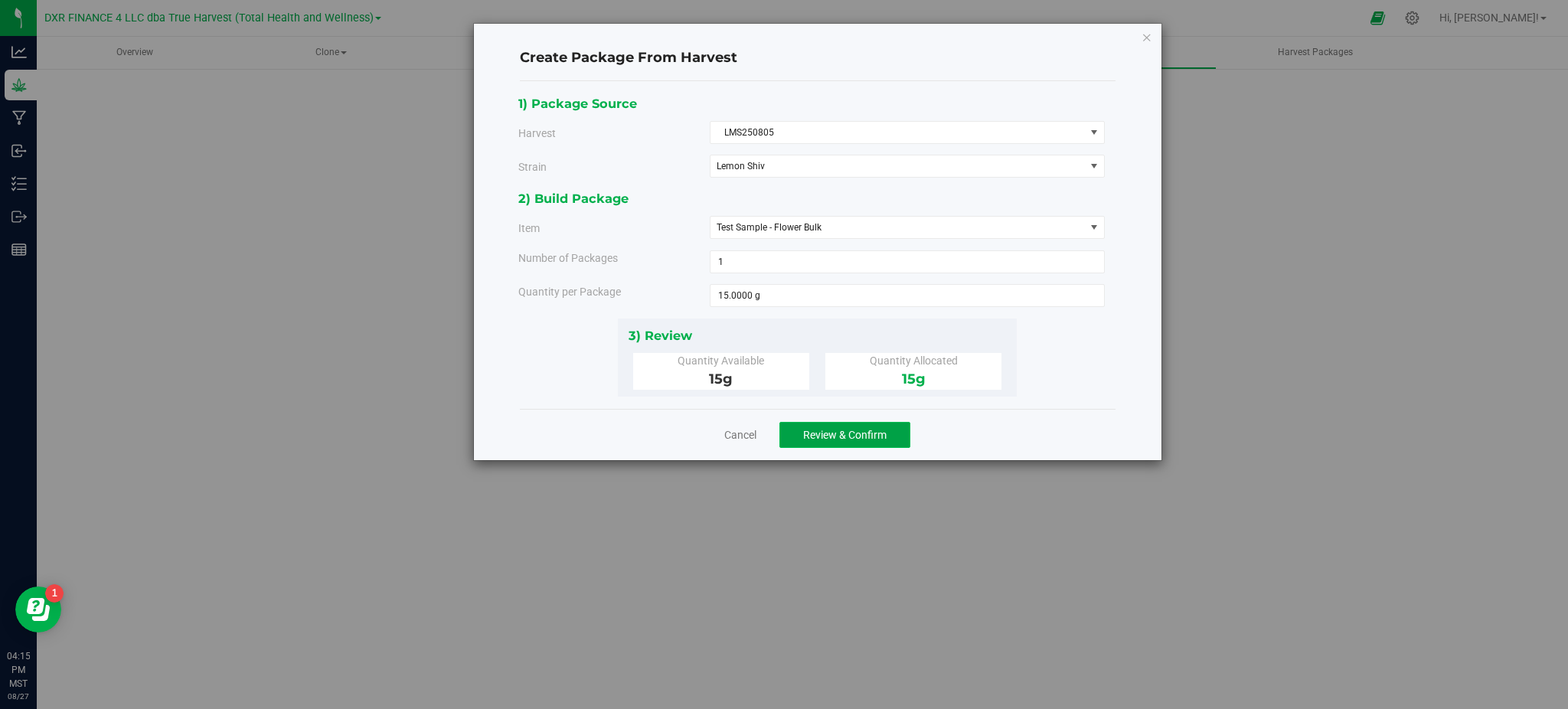
click at [858, 437] on span "Review & Confirm" at bounding box center [845, 434] width 83 height 12
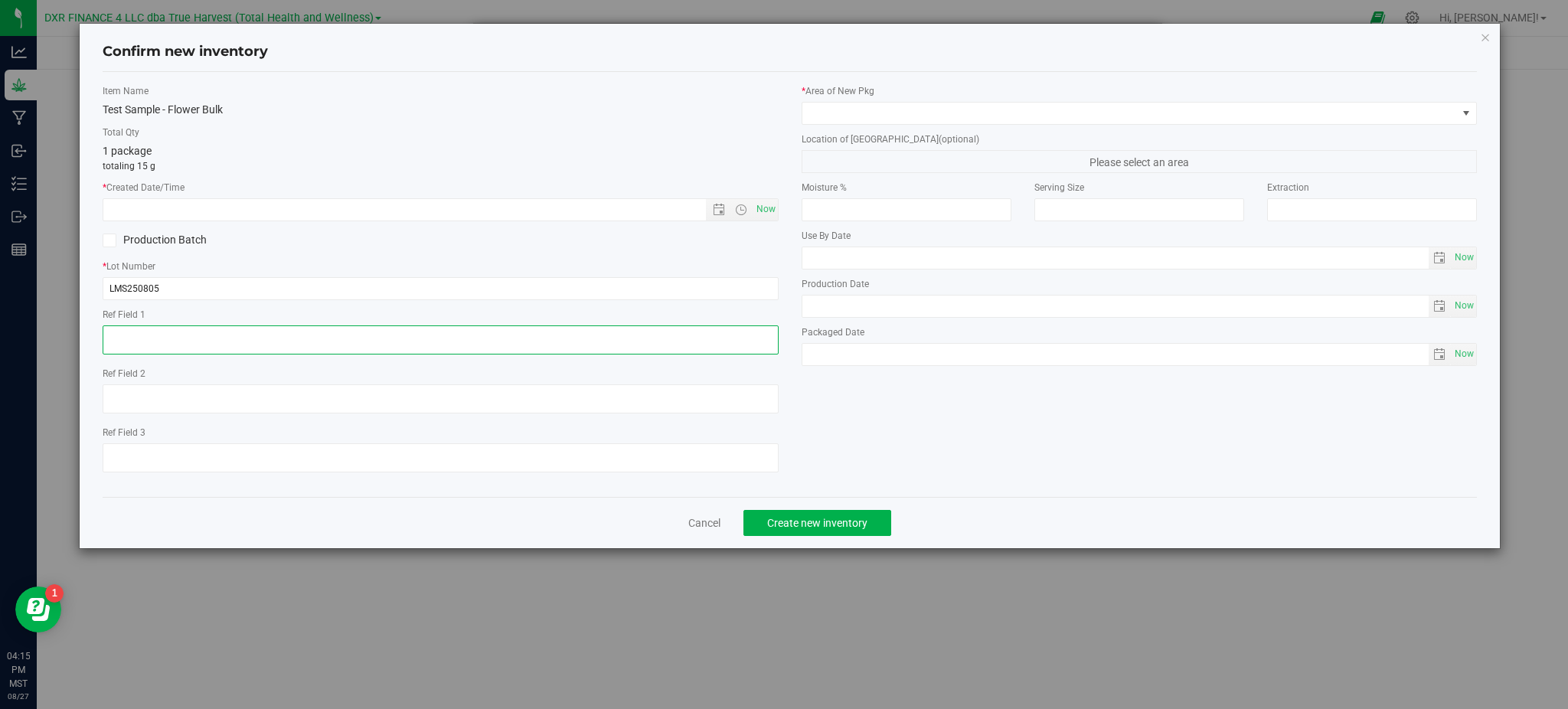
click at [274, 329] on textarea at bounding box center [440, 339] width 675 height 29
paste textarea "[DATE]"
type textarea "[DATE]"
click at [378, 179] on div "Item Name Test Sample - Flower Bulk Total Qty 1 package totaling 15 g * Created…" at bounding box center [440, 284] width 699 height 400
click at [363, 203] on input "text" at bounding box center [417, 209] width 628 height 22
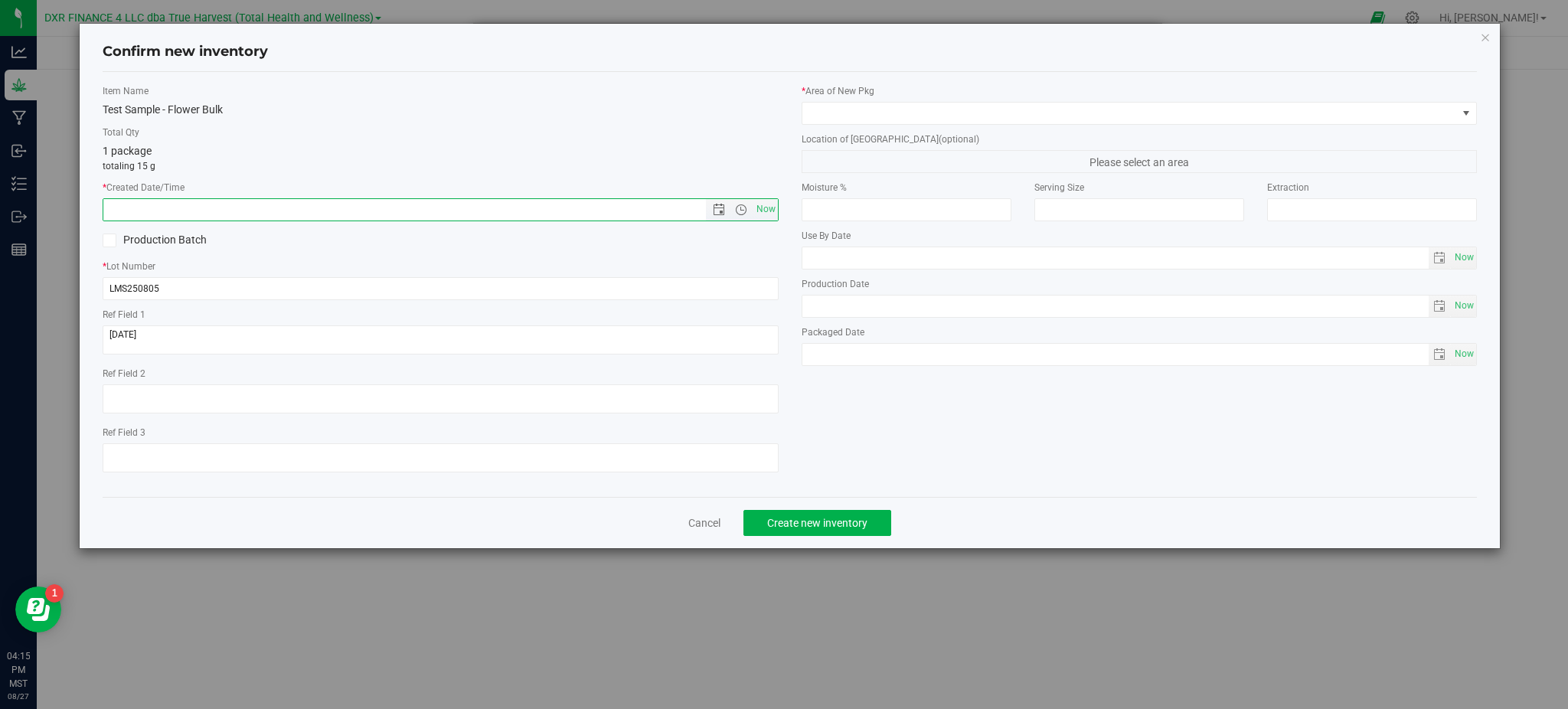
paste input "[DATE]"
type input "[DATE] 4:15 PM"
drag, startPoint x: 381, startPoint y: 147, endPoint x: 456, endPoint y: 169, distance: 78.2
click at [384, 146] on div "1 package totaling 15 g" at bounding box center [440, 157] width 675 height 29
click at [976, 117] on span at bounding box center [1129, 113] width 655 height 22
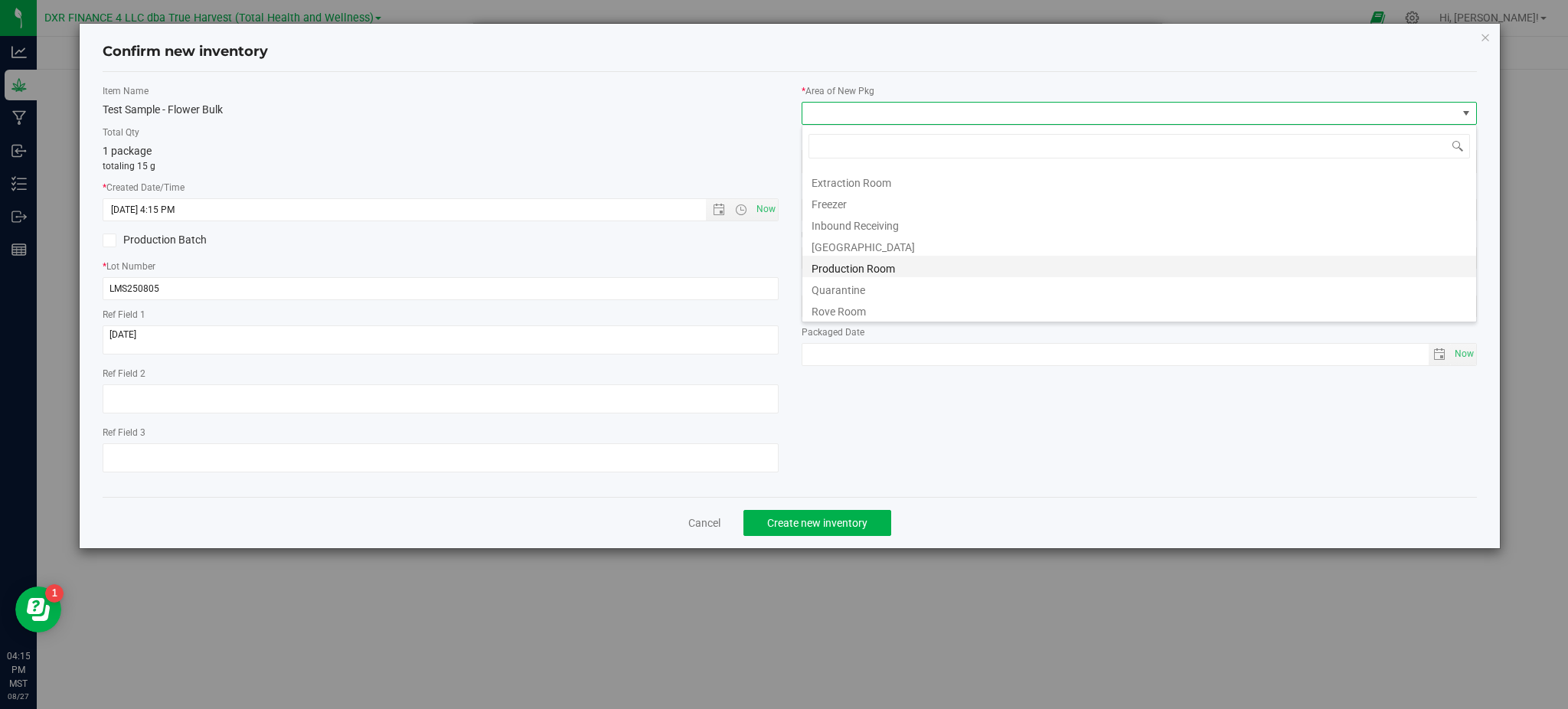
scroll to position [62, 0]
click at [874, 243] on li "Production Room" at bounding box center [1139, 244] width 674 height 22
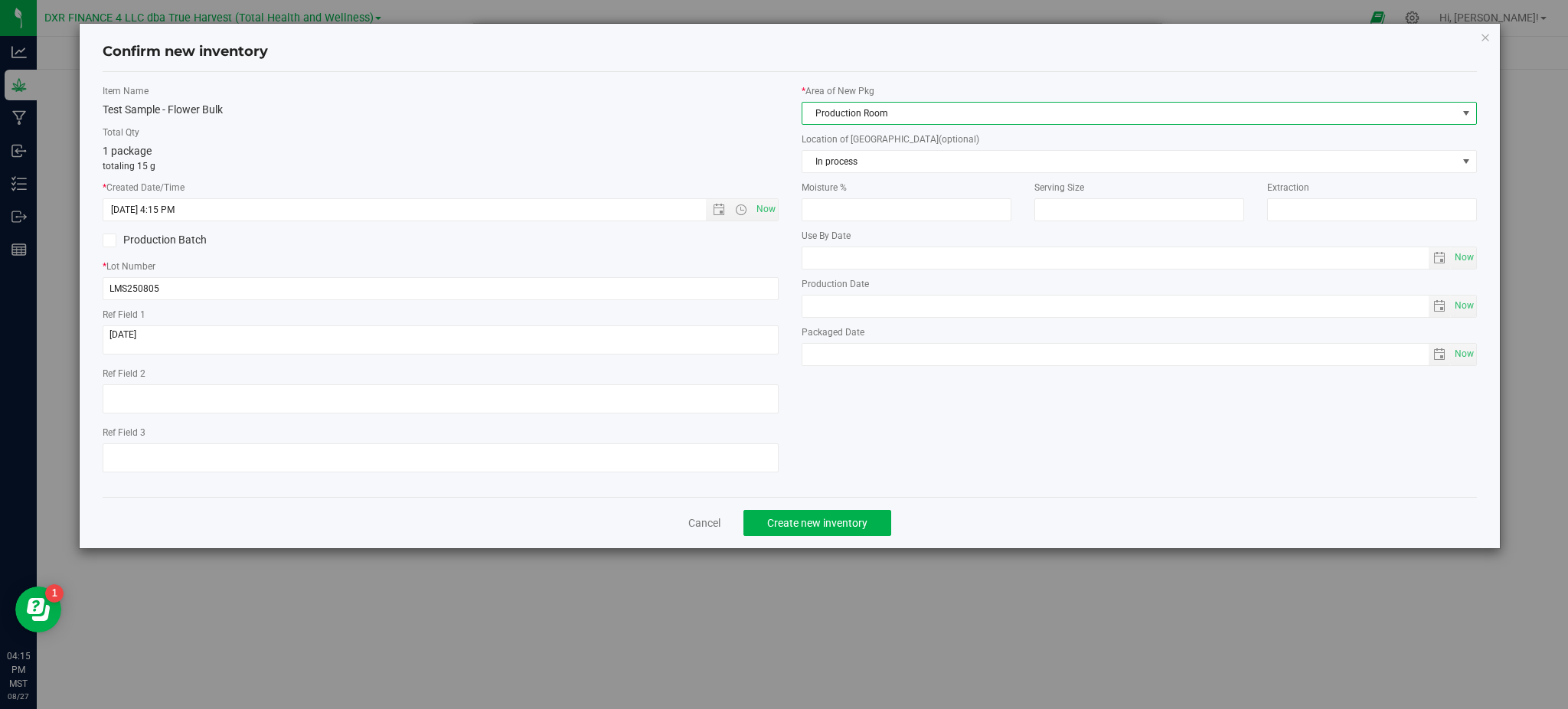
click at [874, 109] on span "Production Room" at bounding box center [1129, 113] width 655 height 22
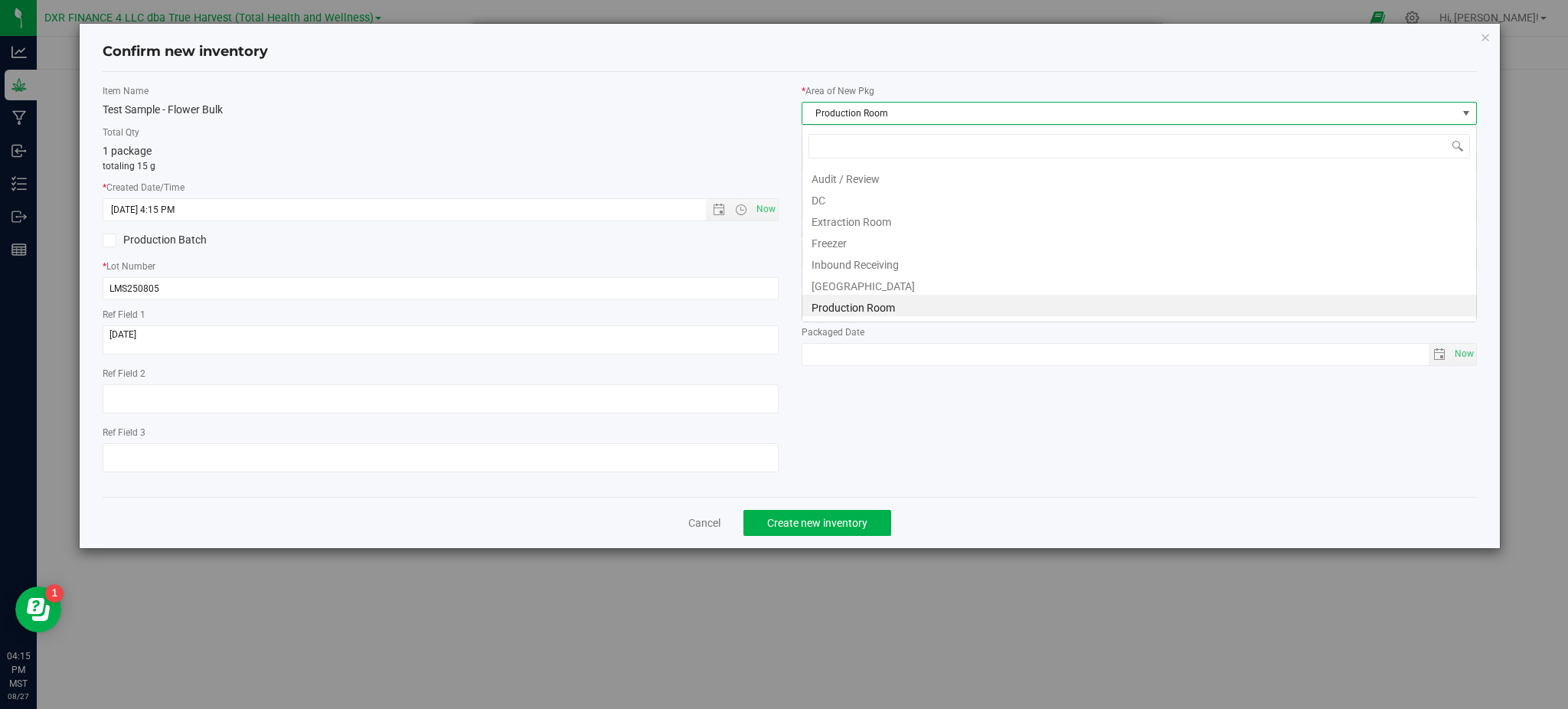
scroll to position [23, 675]
drag, startPoint x: 837, startPoint y: 200, endPoint x: 855, endPoint y: 230, distance: 35.0
click at [837, 199] on li "DC" at bounding box center [1139, 198] width 674 height 22
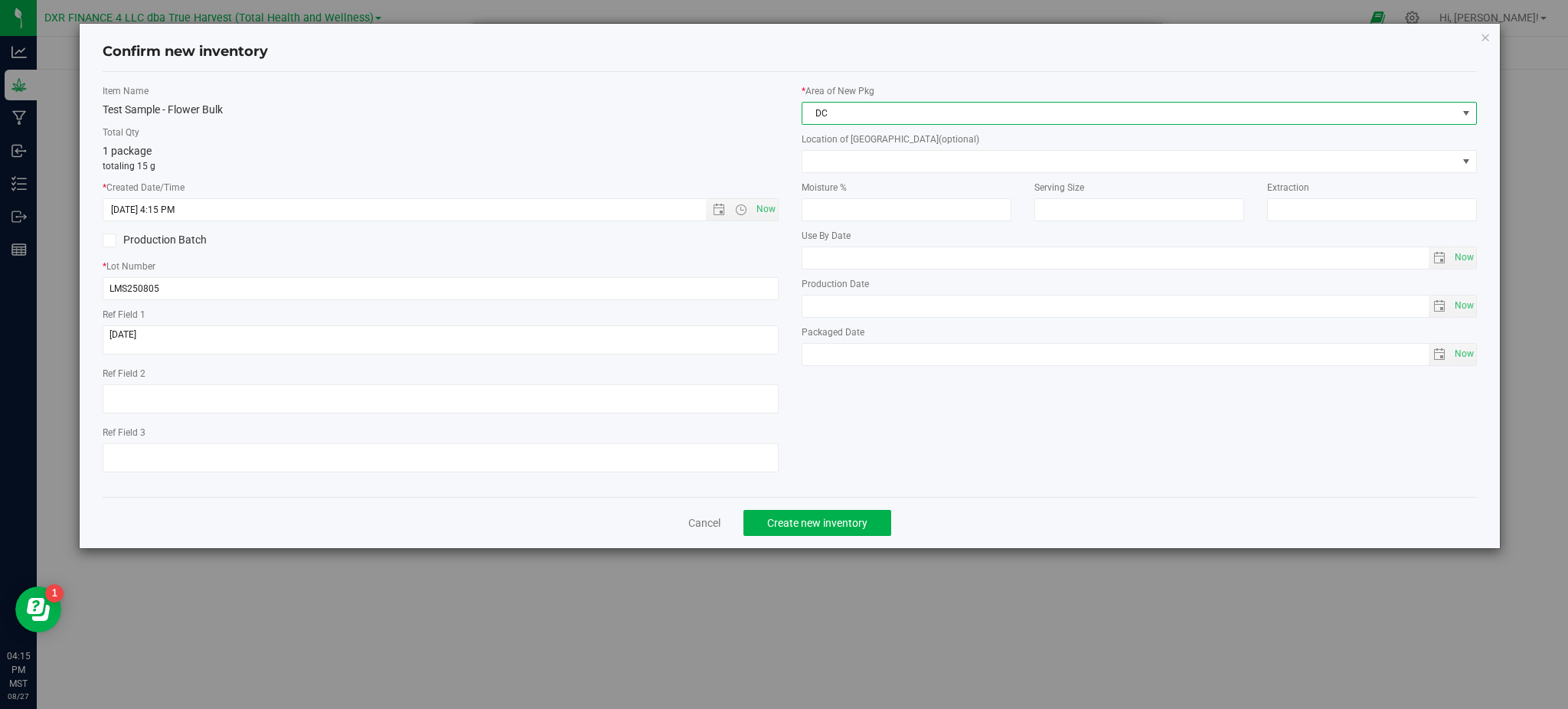
click at [1005, 432] on div "Item Name Test Sample - Flower Bulk Total Qty 1 package totaling 15 g * Created…" at bounding box center [790, 284] width 1397 height 400
drag, startPoint x: 982, startPoint y: 479, endPoint x: 966, endPoint y: 384, distance: 96.3
click at [984, 472] on div "Item Name Test Sample - Flower Bulk Total Qty 1 package totaling 15 g * Created…" at bounding box center [790, 284] width 1397 height 400
drag, startPoint x: 826, startPoint y: 534, endPoint x: 827, endPoint y: 523, distance: 11.0
click at [826, 532] on button "Create new inventory" at bounding box center [817, 522] width 148 height 26
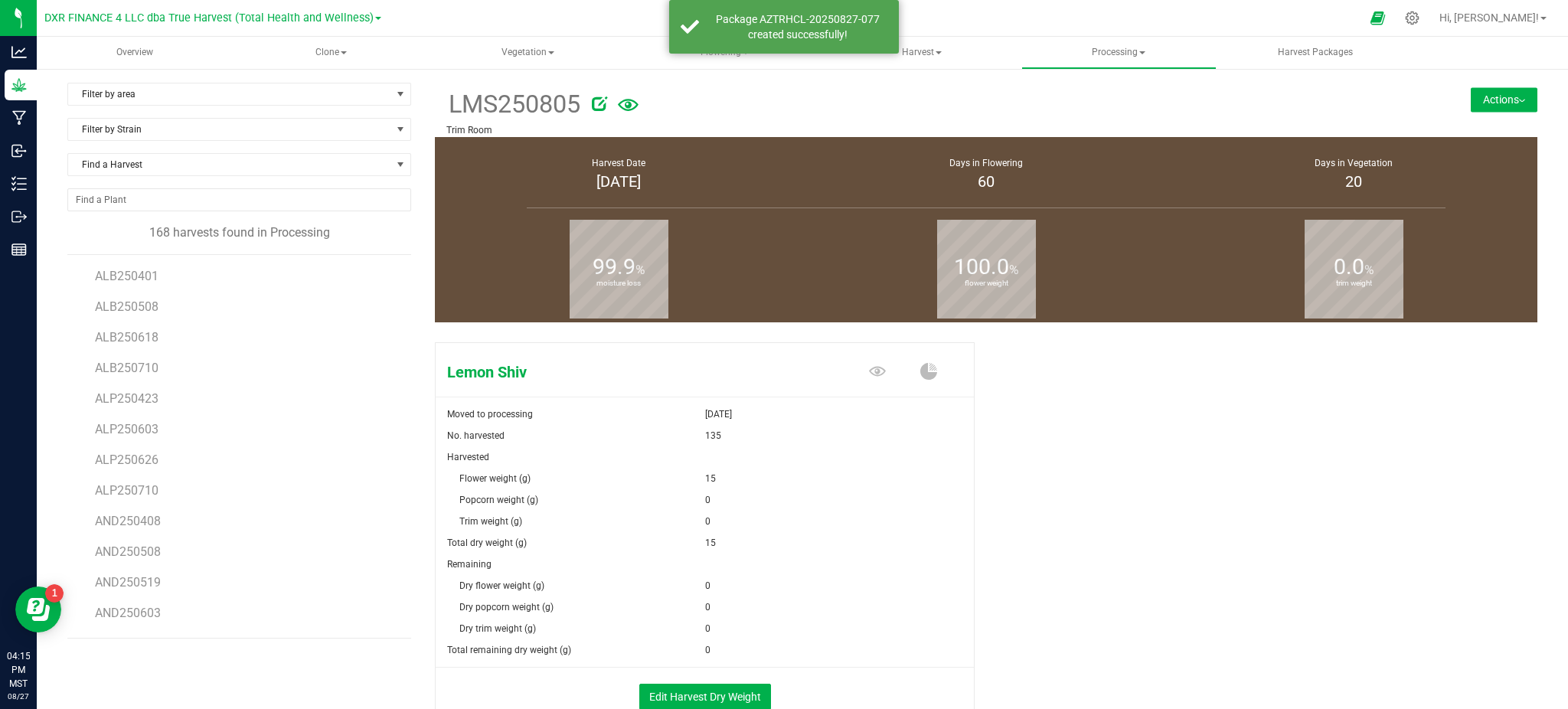
drag, startPoint x: 1025, startPoint y: 547, endPoint x: 762, endPoint y: 445, distance: 282.1
click at [1024, 547] on div "Lemon Shiv Moved to processing [DATE] No. harvested 135 Harvested Flower weight…" at bounding box center [986, 548] width 1103 height 424
click at [165, 158] on span "Find a Harvest" at bounding box center [229, 164] width 323 height 22
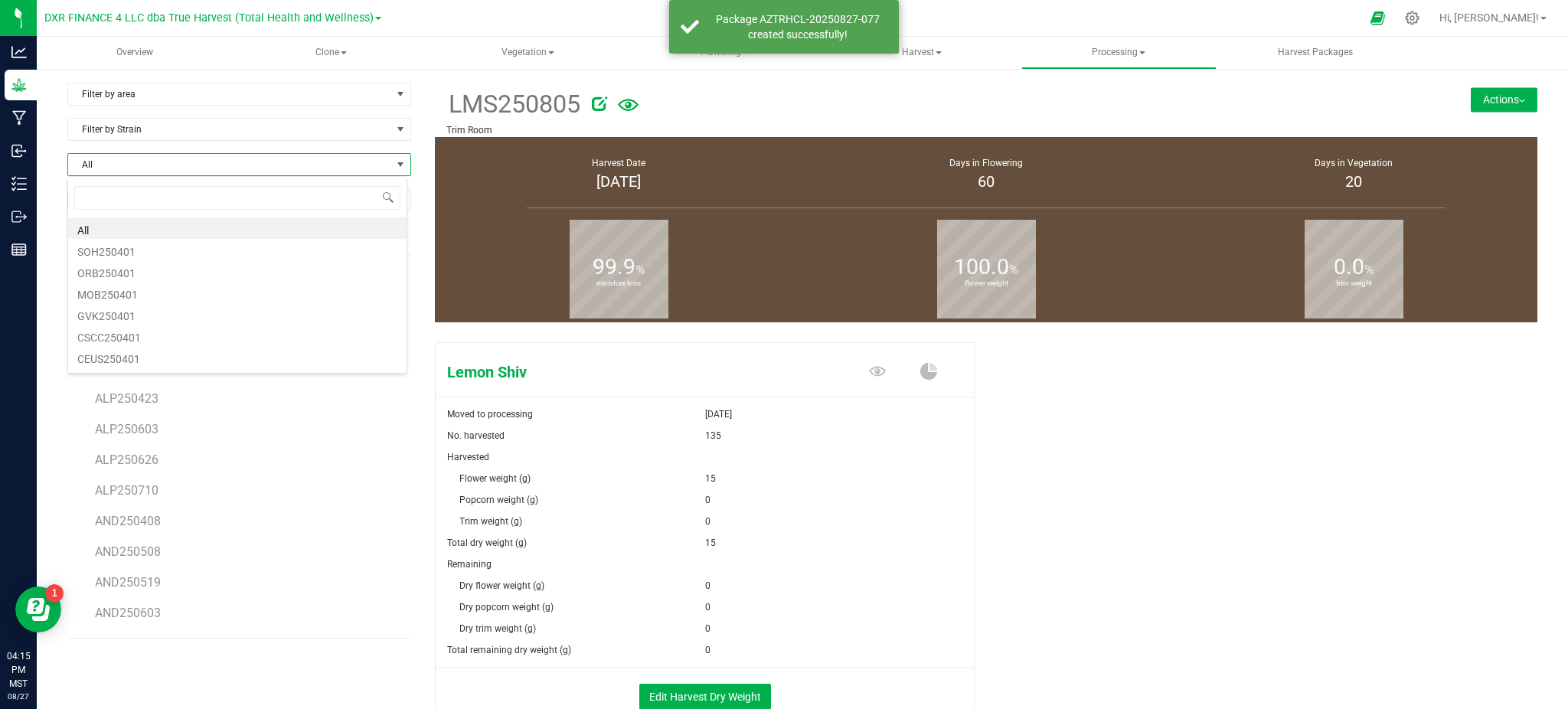
scroll to position [23, 339]
type input "805"
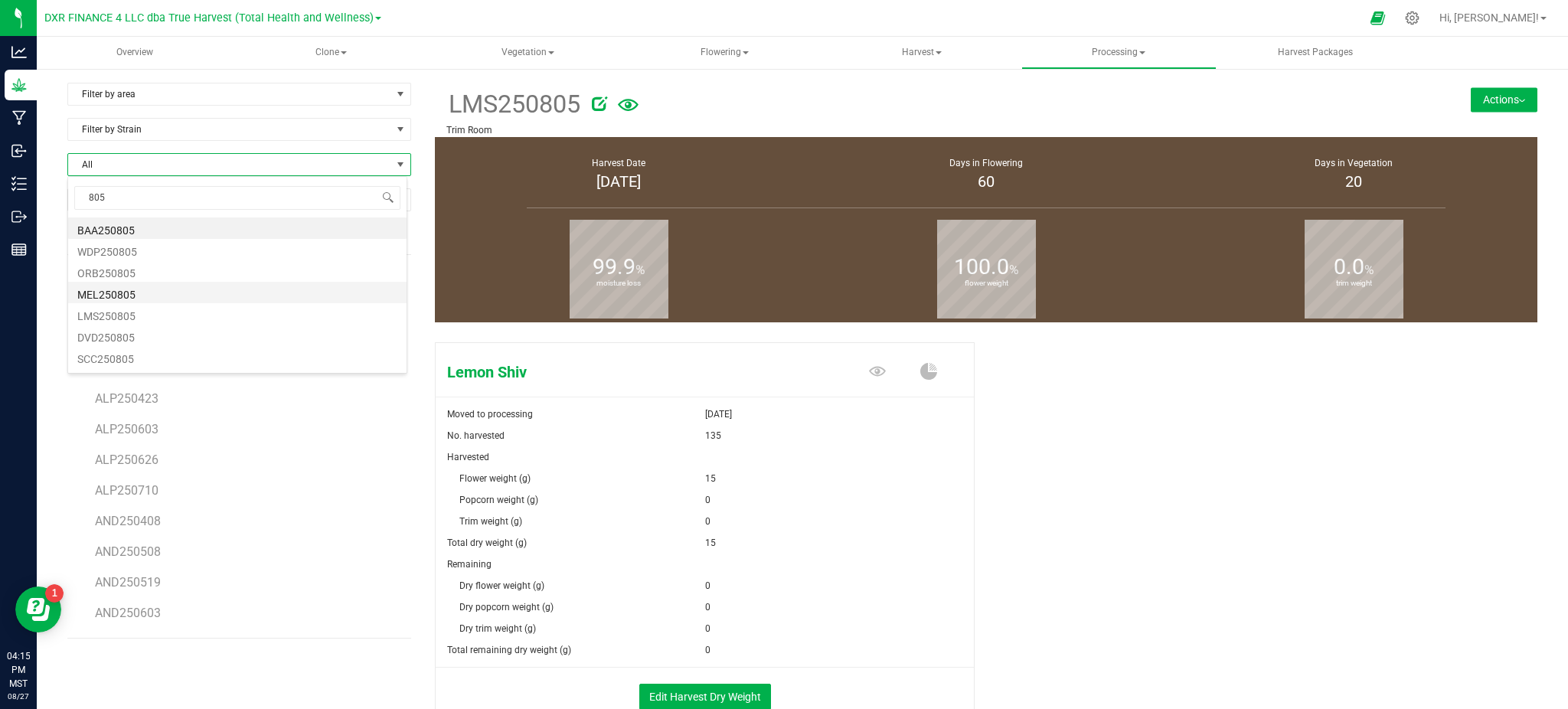
click at [107, 288] on li "MEL250805" at bounding box center [237, 292] width 338 height 22
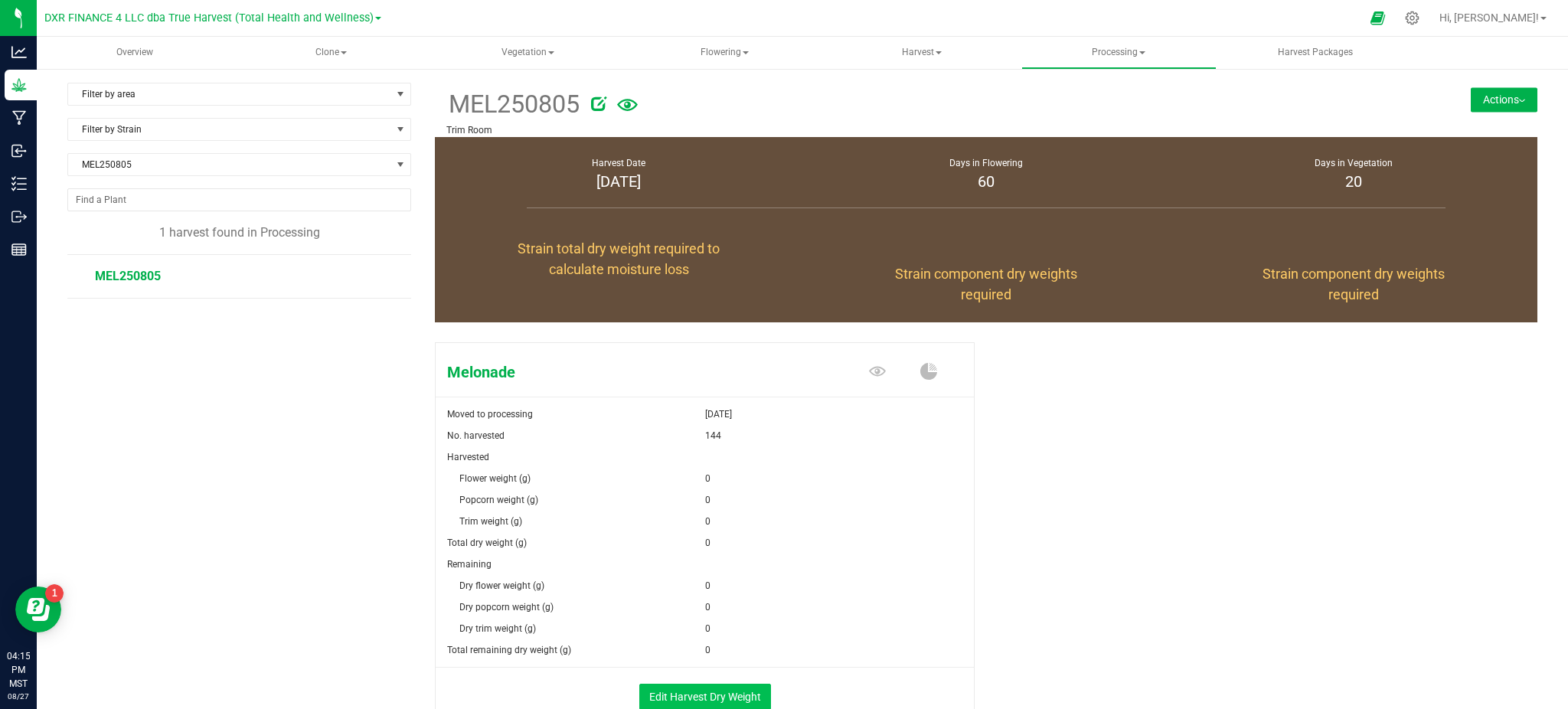
click at [679, 687] on div "Edit Harvest Dry Weight" at bounding box center [704, 694] width 561 height 53
click at [677, 689] on button "Edit Harvest Dry Weight" at bounding box center [704, 696] width 132 height 26
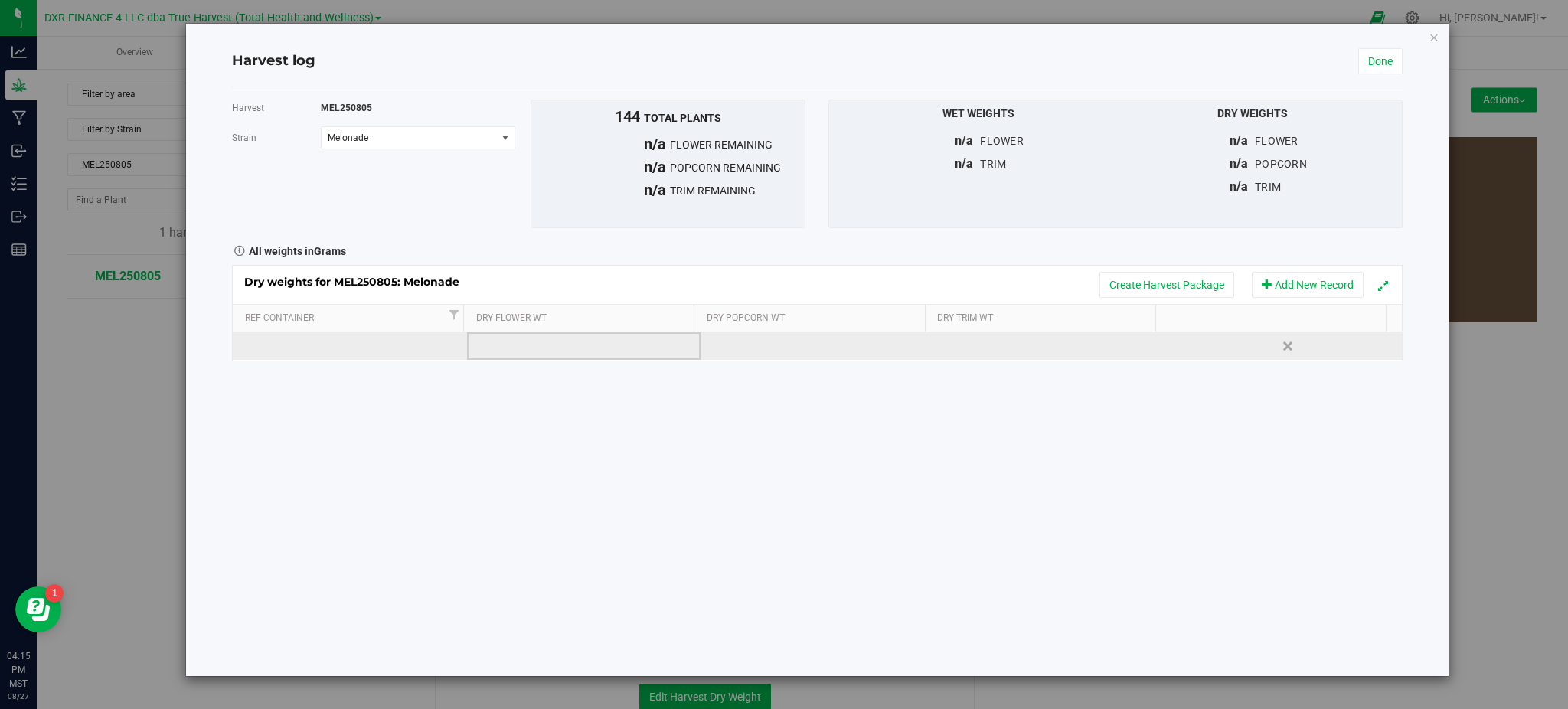
click at [520, 353] on td at bounding box center [584, 346] width 233 height 27
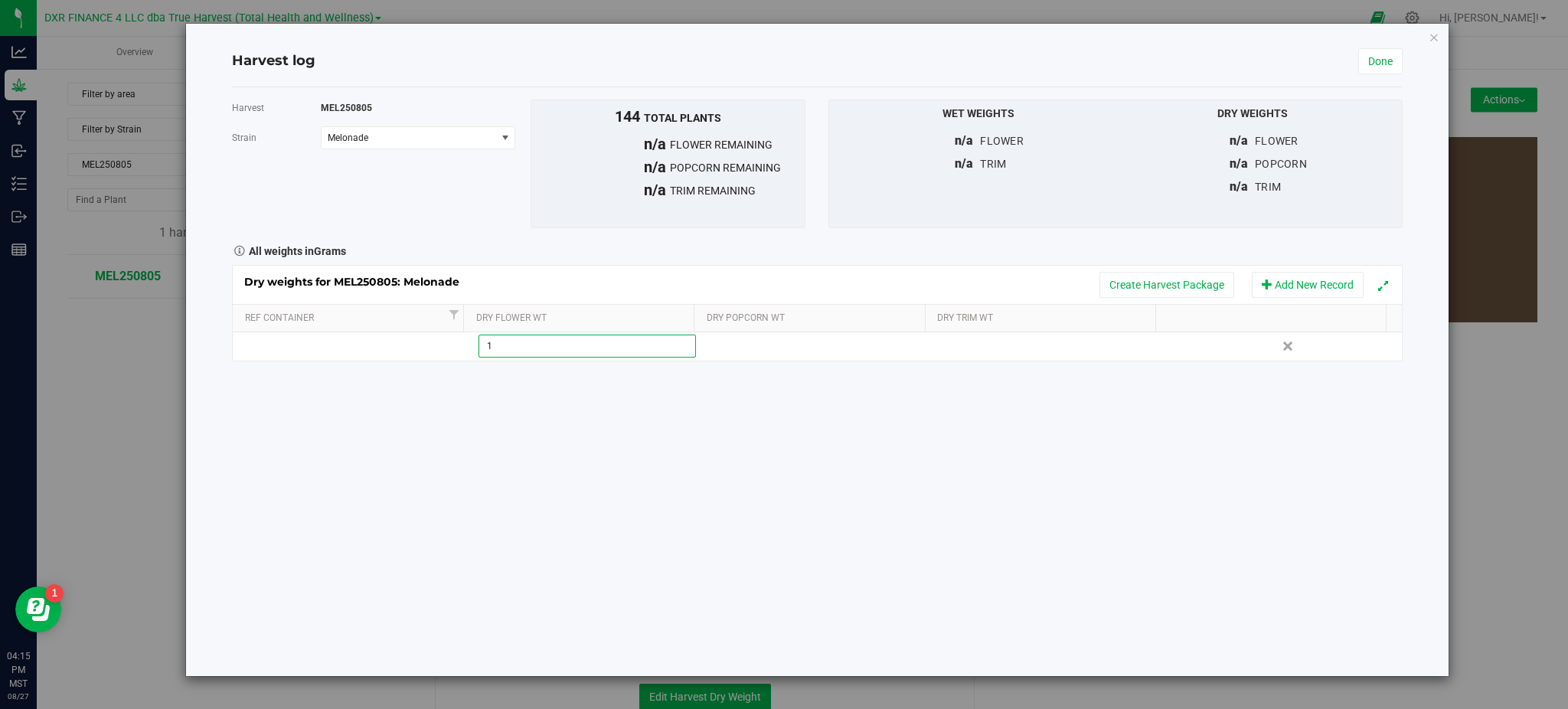
type input "15"
drag, startPoint x: 761, startPoint y: 507, endPoint x: 878, endPoint y: 502, distance: 117.1
click at [763, 507] on div "Harvest MEL250805 [GEOGRAPHIC_DATA] Melonade Select strain Melonade To bulk upl…" at bounding box center [817, 381] width 1170 height 589
click at [1377, 61] on link "Done" at bounding box center [1380, 61] width 45 height 26
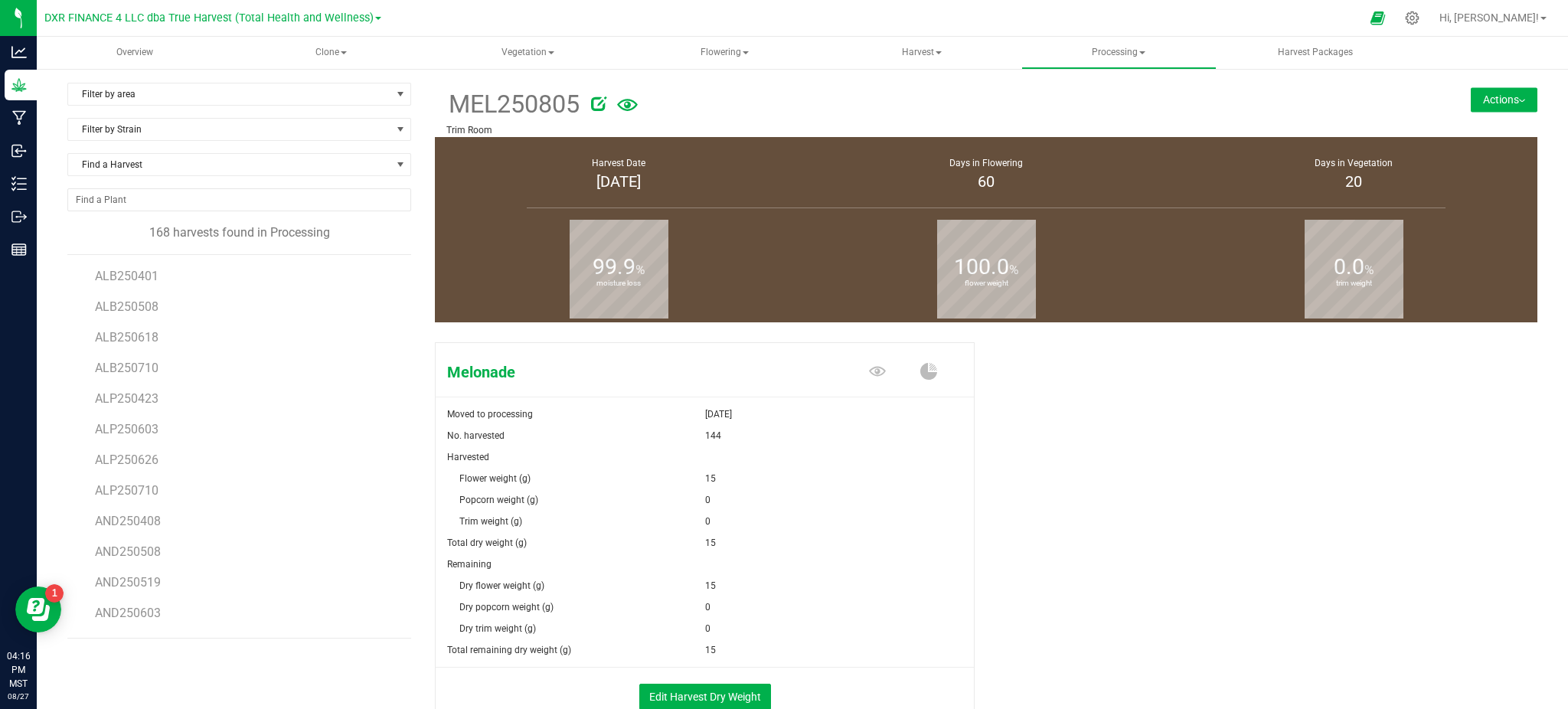
click at [1471, 103] on button "Actions" at bounding box center [1504, 100] width 66 height 25
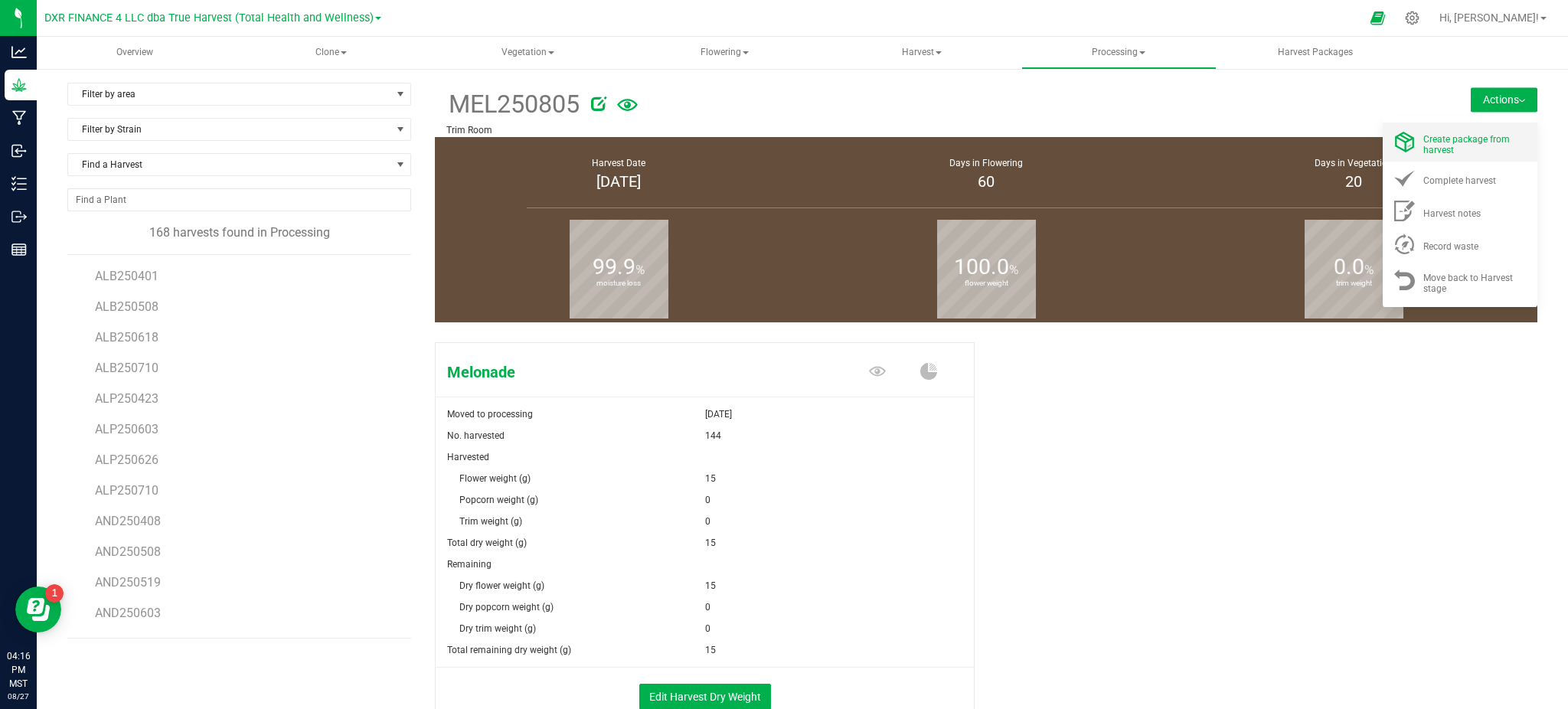
click at [1403, 148] on span at bounding box center [1404, 142] width 37 height 21
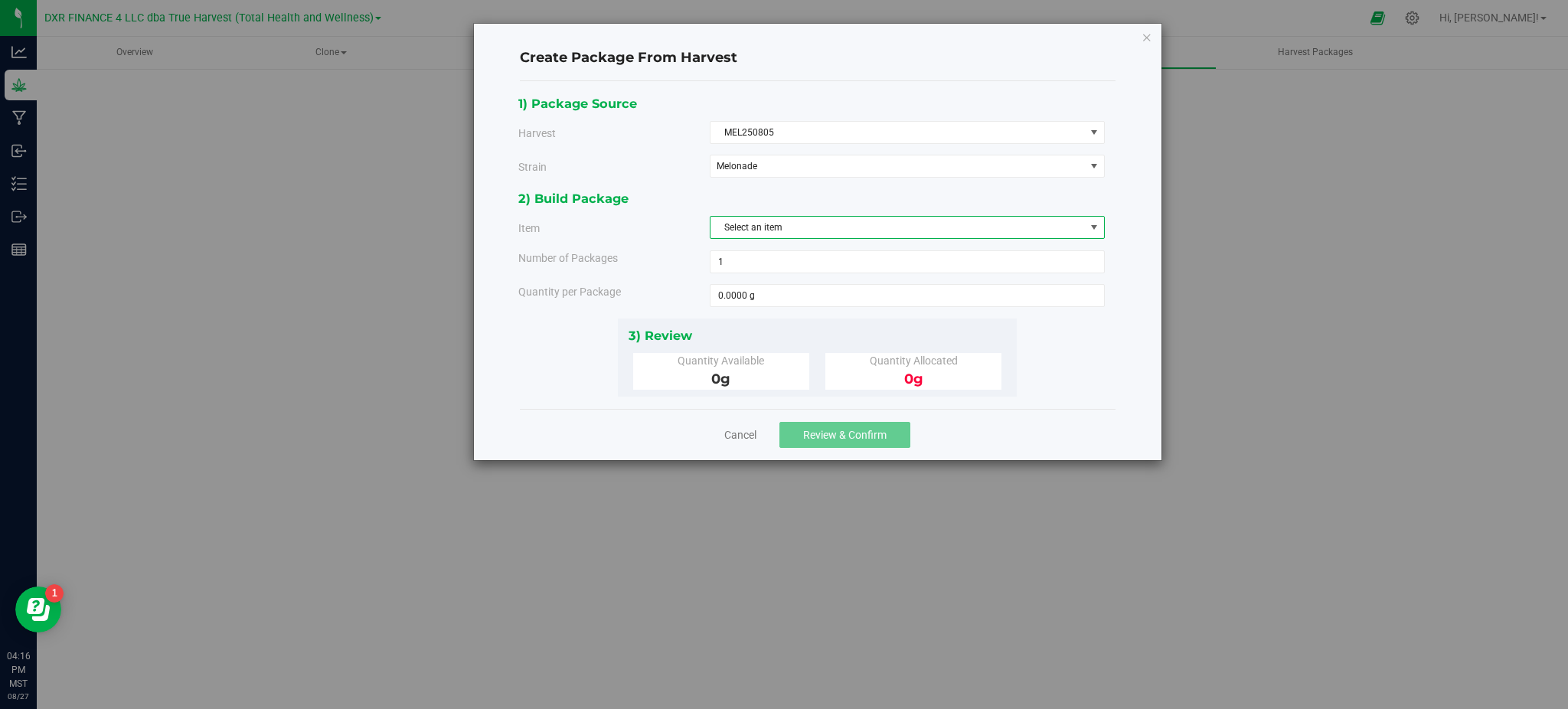
click at [793, 221] on span "Select an item" at bounding box center [898, 227] width 374 height 22
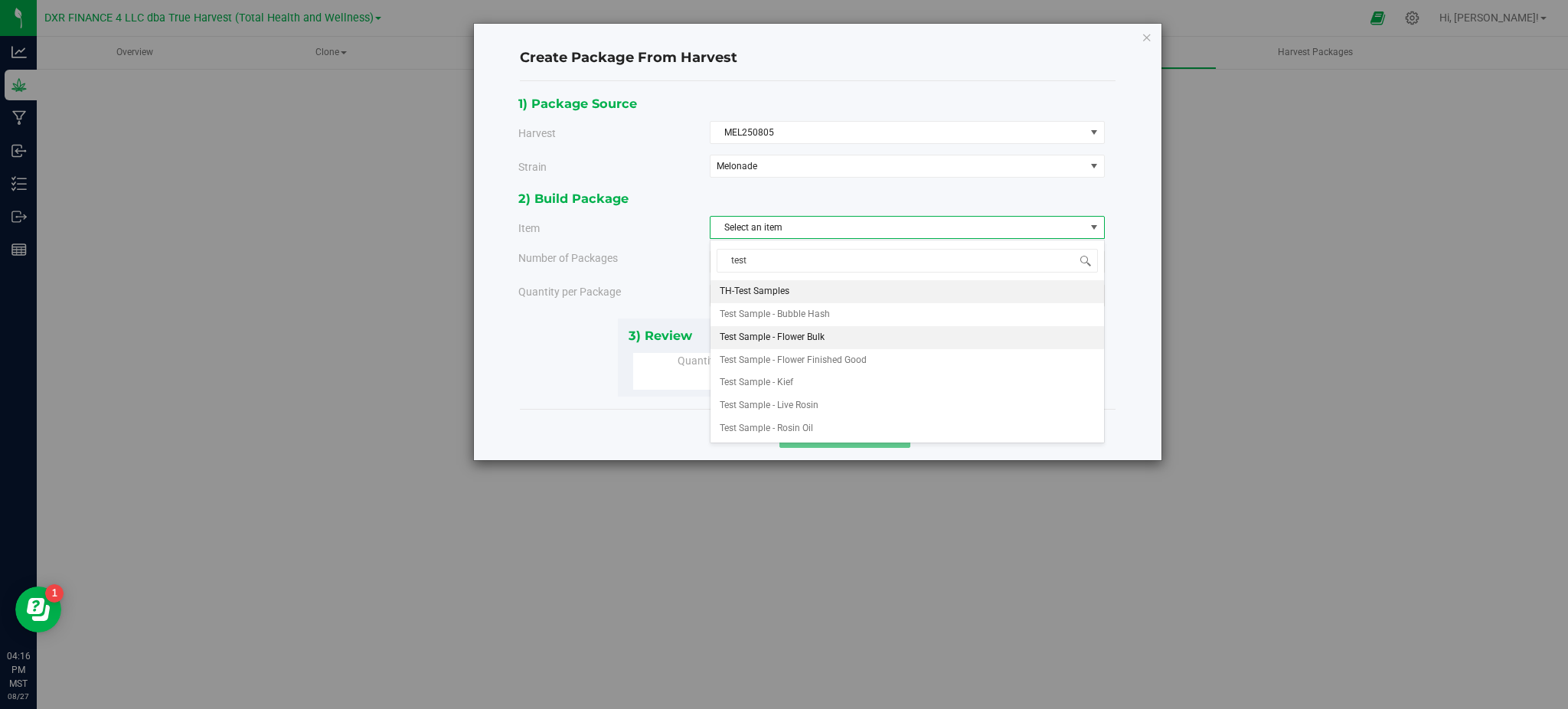
click at [794, 338] on span "Test Sample - Flower Bulk" at bounding box center [772, 337] width 105 height 20
type input "test"
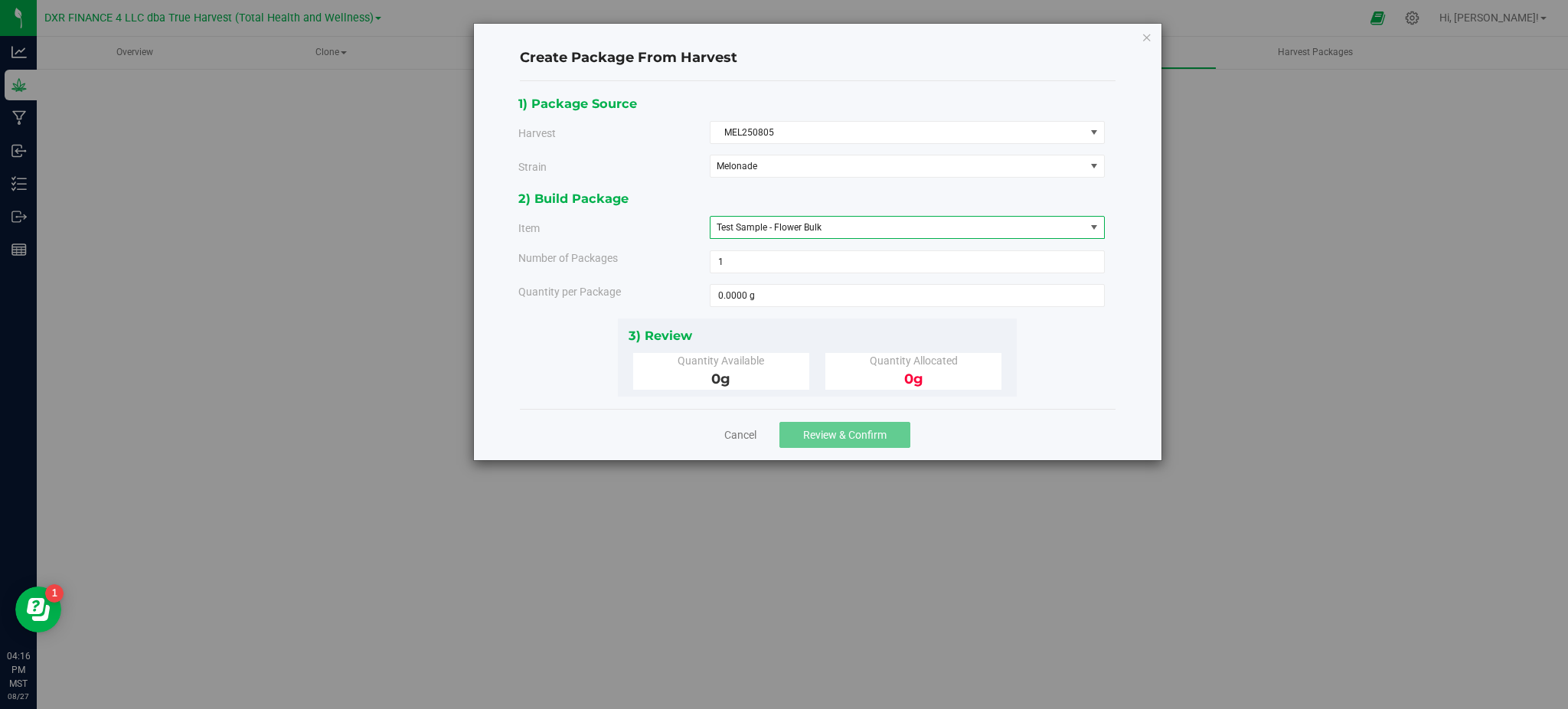
click at [622, 281] on div "2) Build Package Item Test Sample - Flower Bulk TH-Test Samples Test Sample - B…" at bounding box center [817, 253] width 598 height 129
click at [755, 301] on span at bounding box center [907, 296] width 395 height 23
type input "15"
type input "15.0000 g"
click at [1030, 403] on div "1) Package Source Harvest MEL250805 Select ALB250401 ALB250508 ALB250618 ALB250…" at bounding box center [817, 245] width 595 height 328
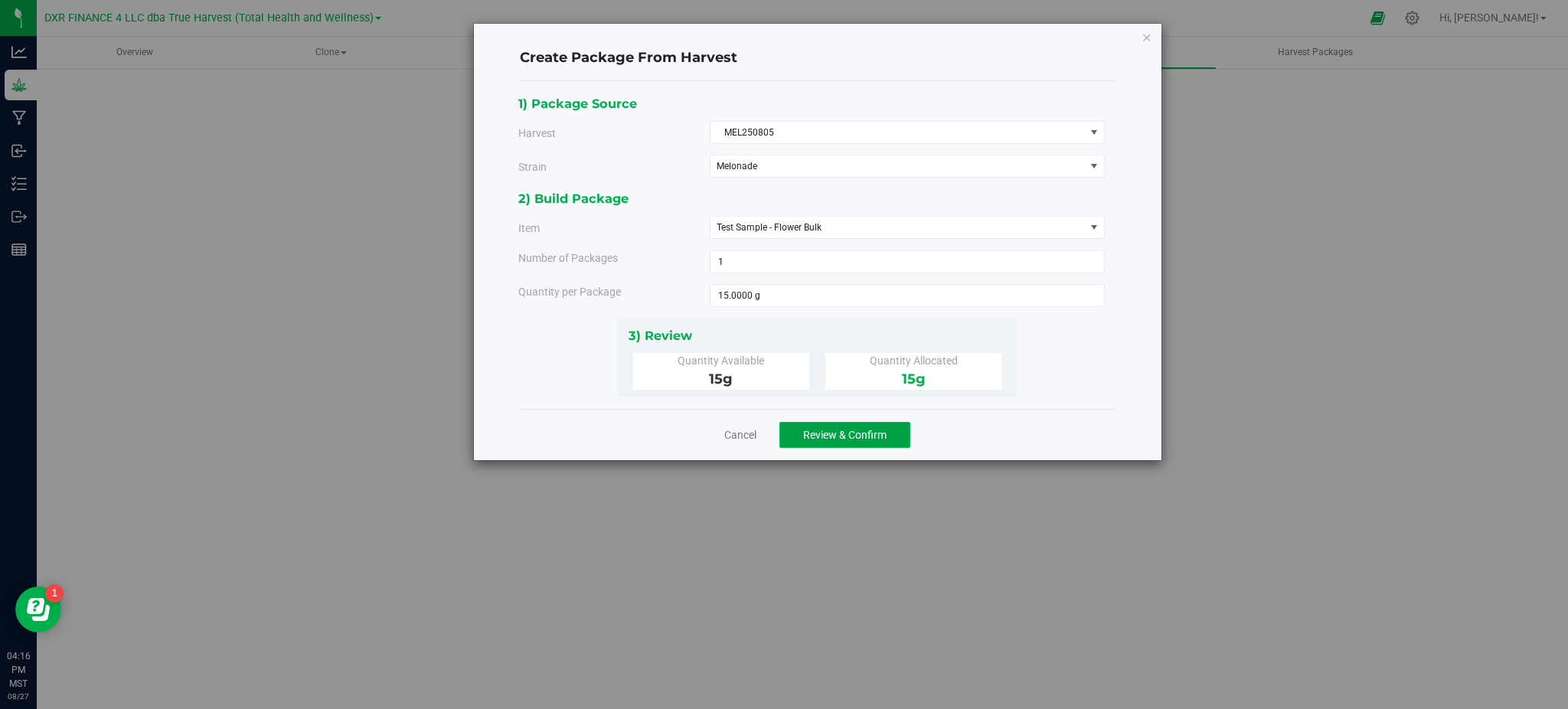
click at [842, 440] on span "Review & Confirm" at bounding box center [845, 434] width 83 height 12
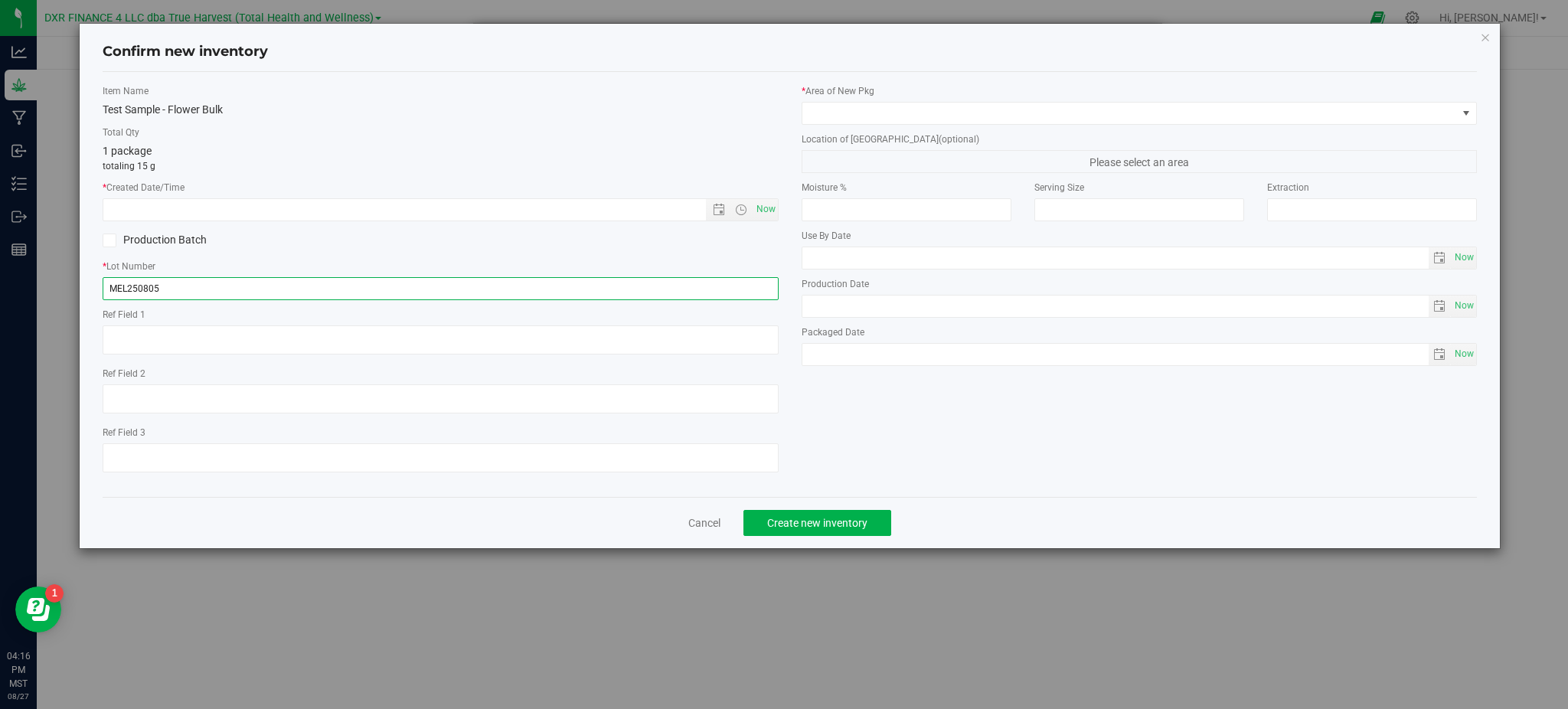
click at [228, 289] on input "MEL250805" at bounding box center [440, 288] width 675 height 23
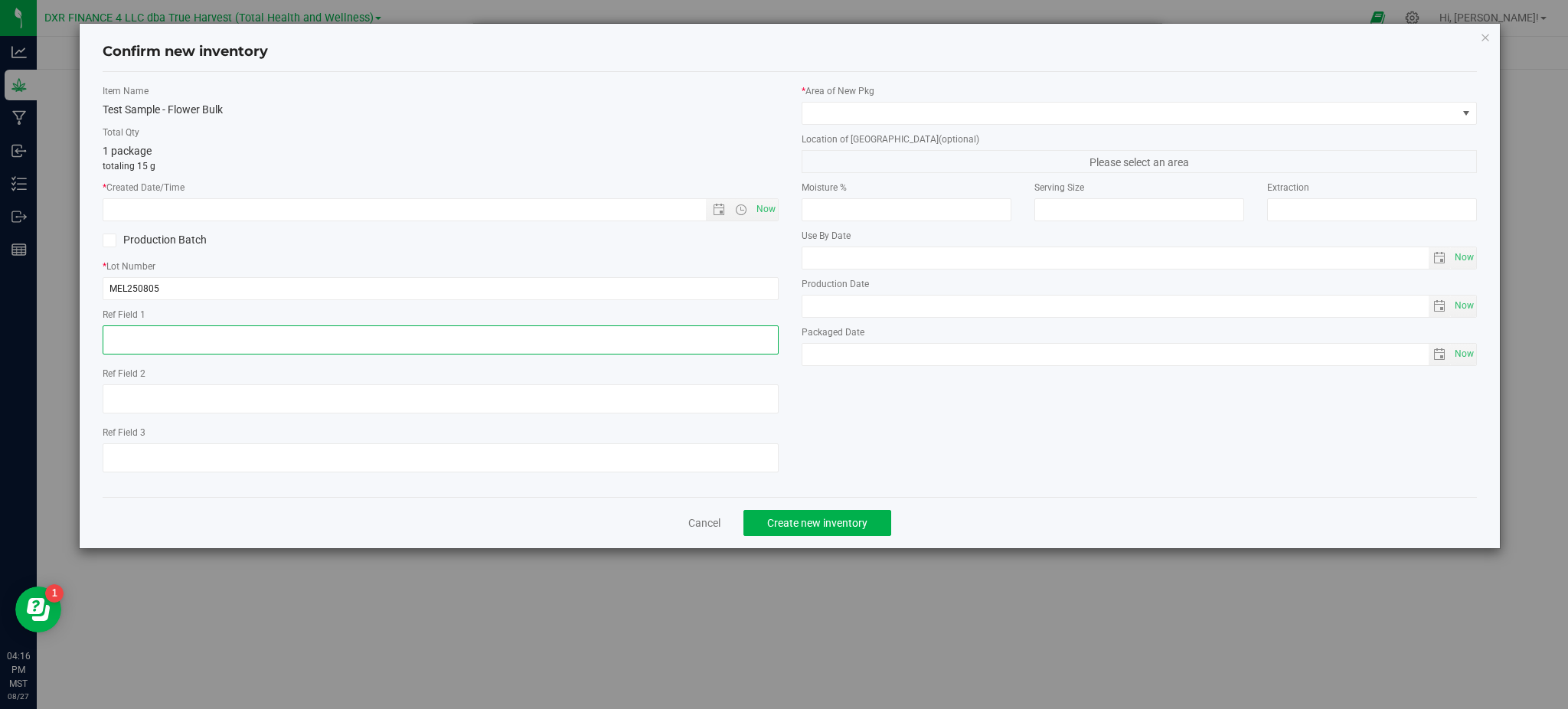
click at [228, 331] on textarea at bounding box center [440, 339] width 675 height 29
paste textarea "[DATE]"
type textarea "[DATE]"
drag, startPoint x: 264, startPoint y: 144, endPoint x: 266, endPoint y: 155, distance: 11.2
click at [265, 150] on div "1 package totaling 15 g" at bounding box center [440, 157] width 675 height 29
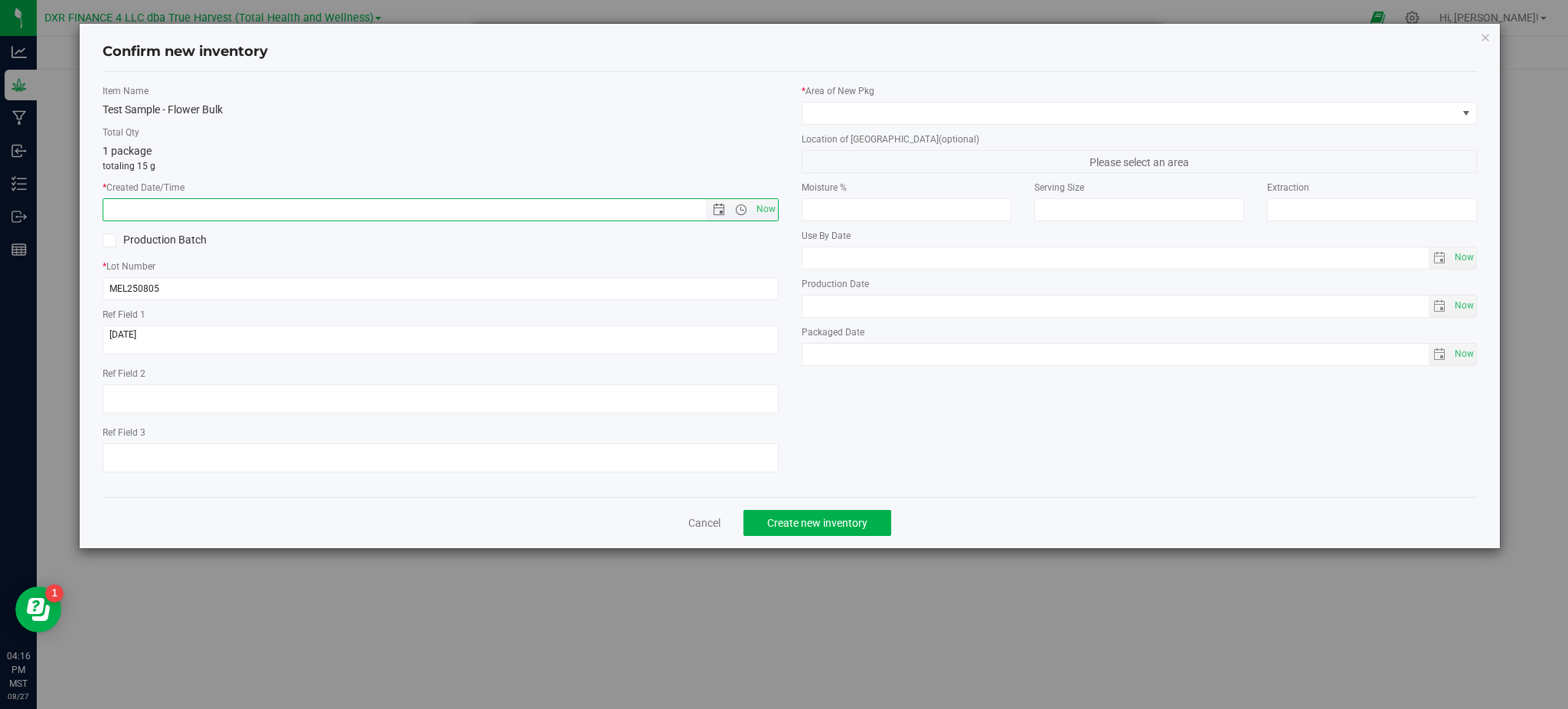
click at [247, 206] on input "text" at bounding box center [417, 209] width 628 height 22
paste input "[DATE]"
type input "[DATE] 4:16 PM"
drag, startPoint x: 358, startPoint y: 132, endPoint x: 798, endPoint y: 107, distance: 440.7
click at [370, 129] on label "Total Qty" at bounding box center [440, 132] width 675 height 14
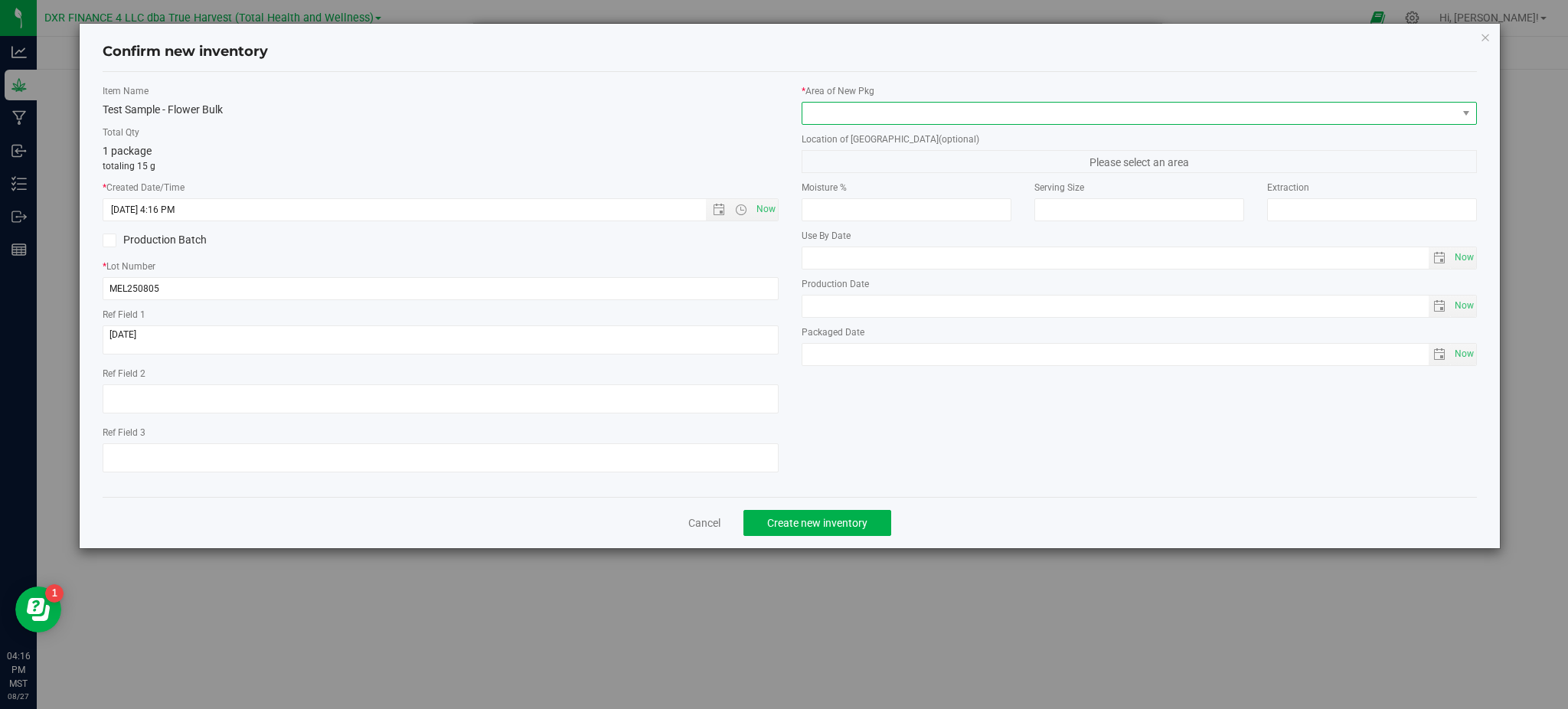
click at [862, 112] on span at bounding box center [1129, 113] width 655 height 22
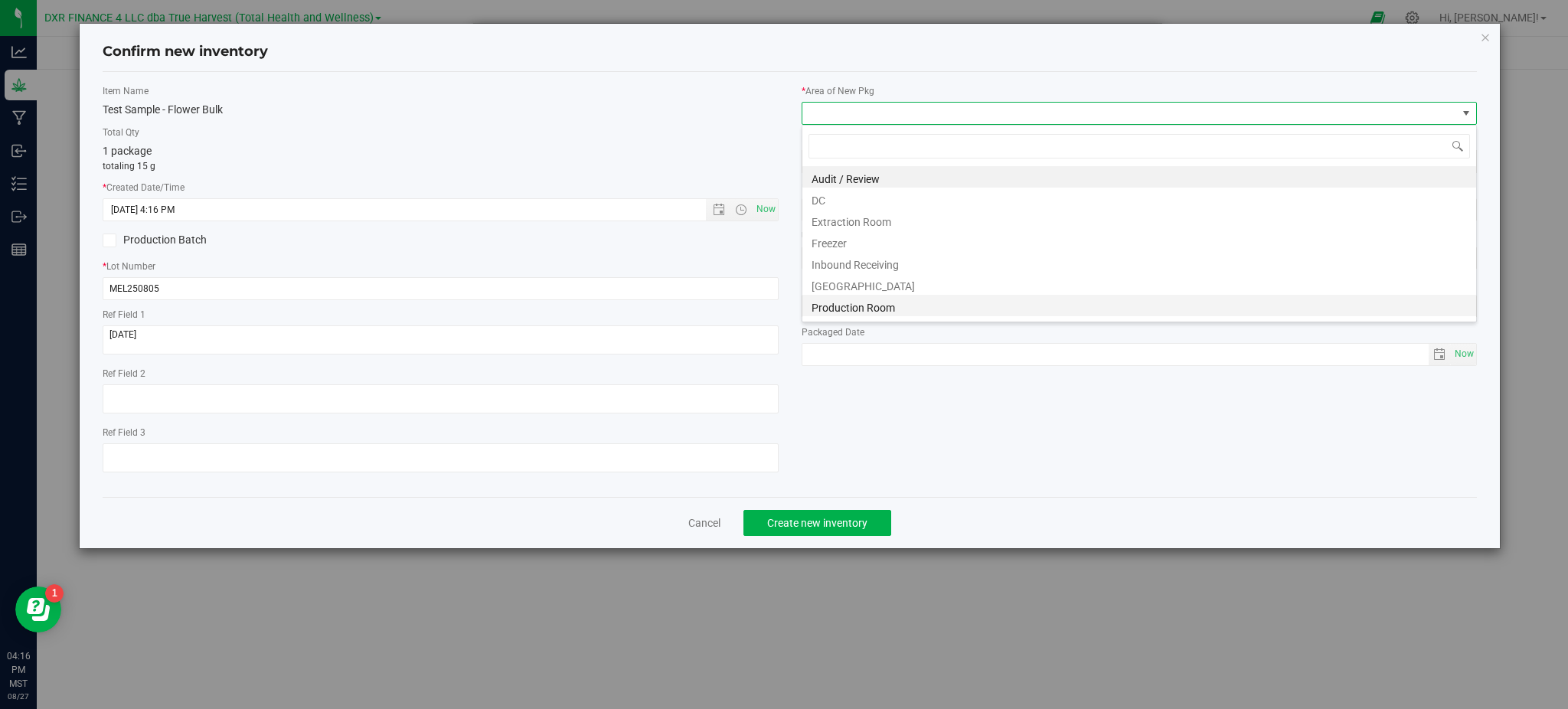
scroll to position [62, 0]
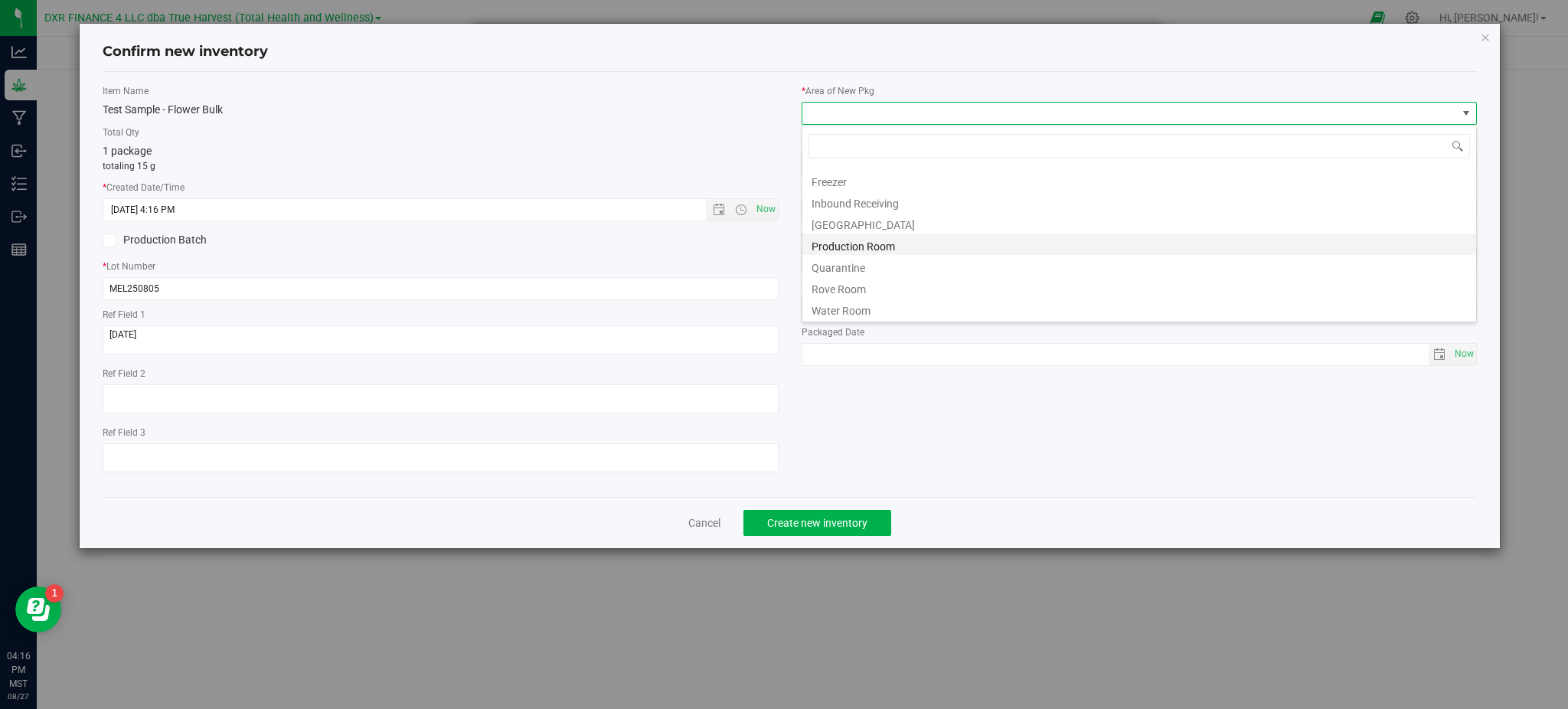
click at [873, 242] on li "Production Room" at bounding box center [1139, 244] width 674 height 22
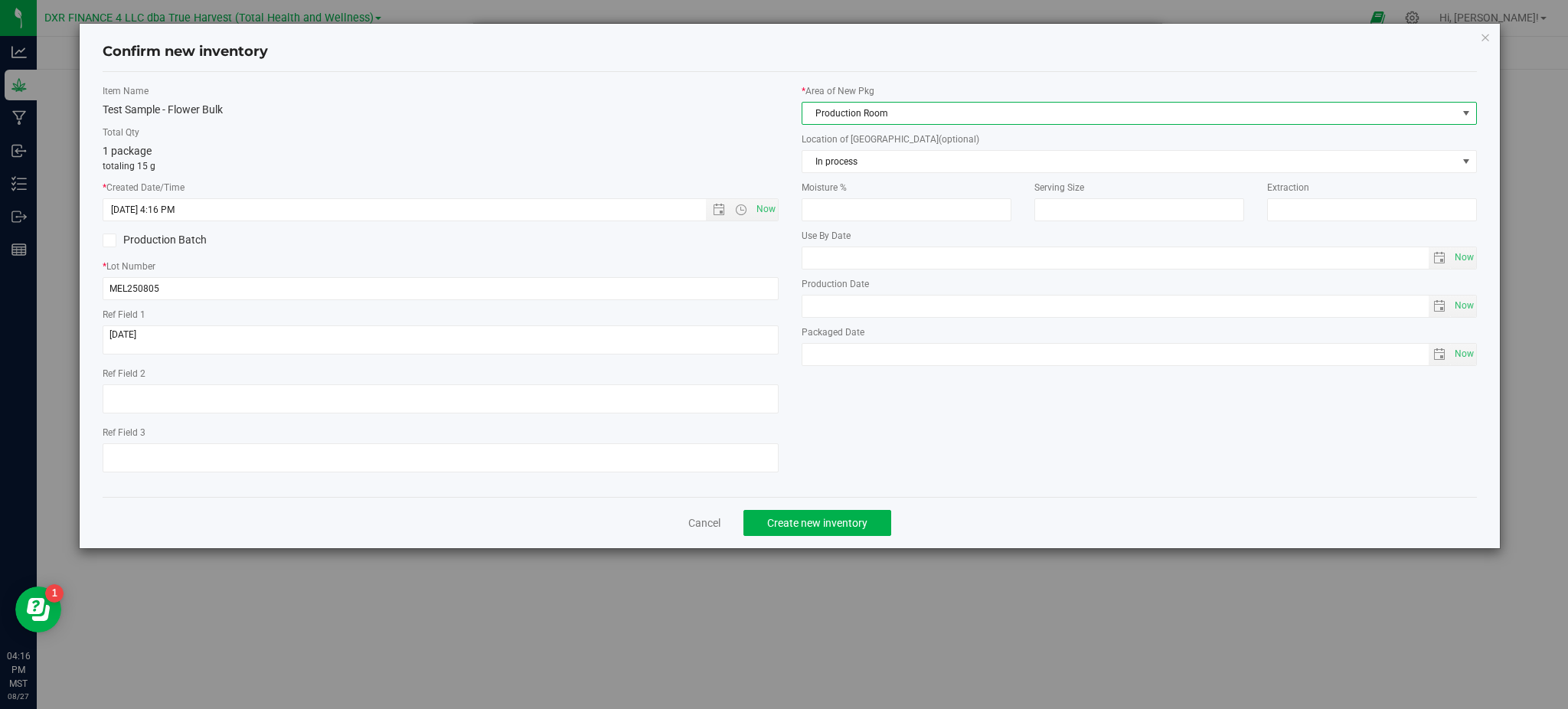
drag, startPoint x: 836, startPoint y: 101, endPoint x: 850, endPoint y: 109, distance: 16.1
click at [842, 104] on span "Production Room" at bounding box center [1129, 113] width 655 height 22
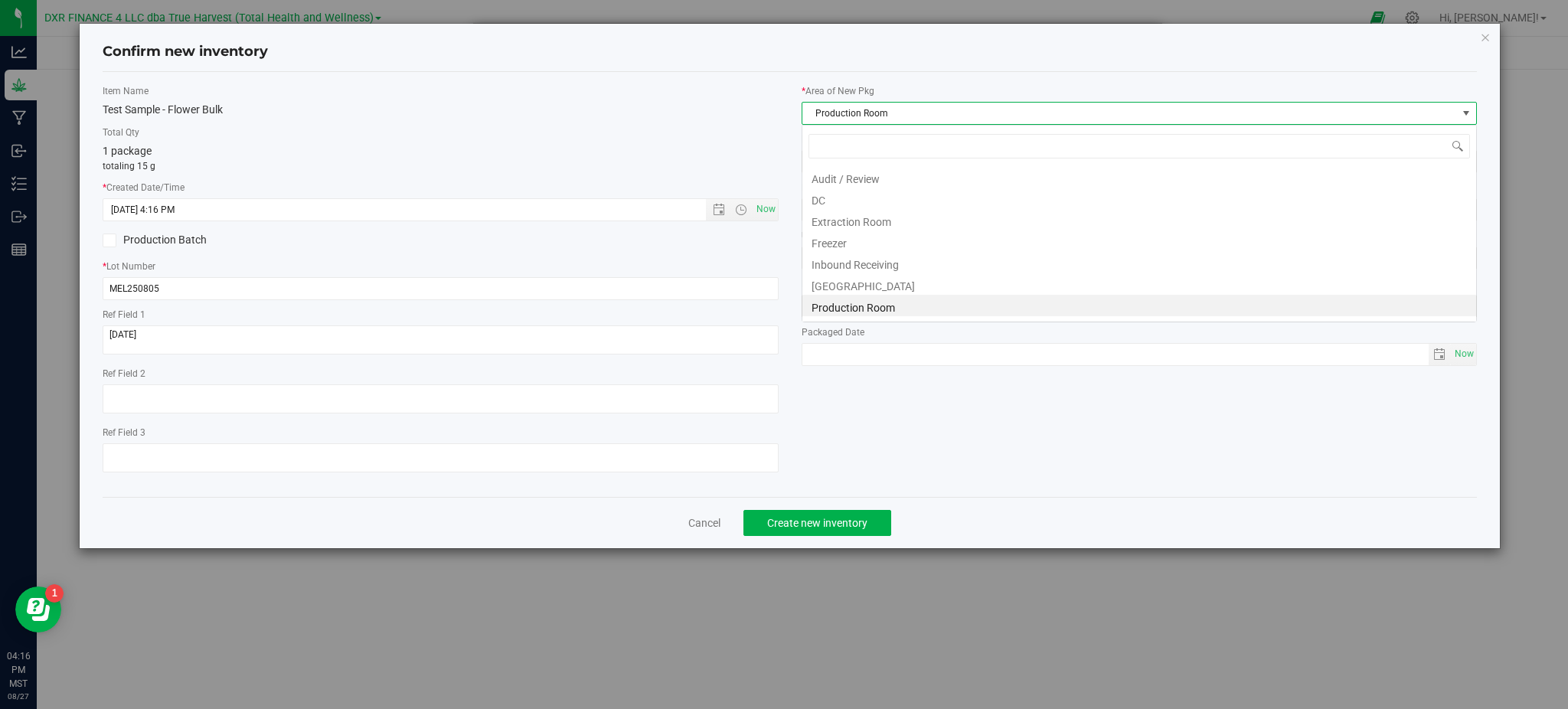
scroll to position [23, 675]
click at [824, 193] on li "DC" at bounding box center [1139, 198] width 674 height 22
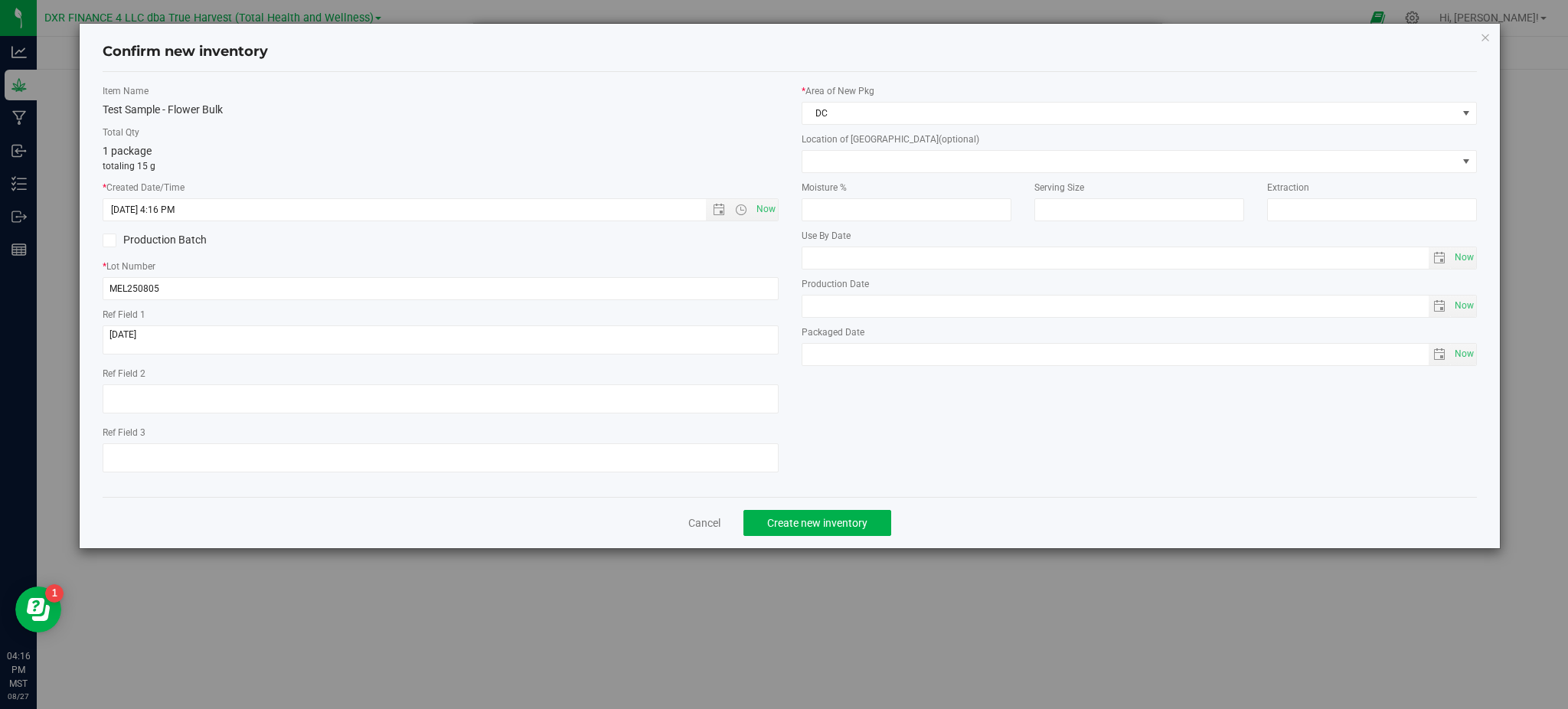
click at [696, 120] on div "Item Name Test Sample - Flower Bulk Total Qty 1 package totaling 15 g * Created…" at bounding box center [440, 284] width 699 height 400
drag, startPoint x: 878, startPoint y: 523, endPoint x: 881, endPoint y: 512, distance: 11.4
click at [878, 523] on button "Create new inventory" at bounding box center [817, 522] width 148 height 26
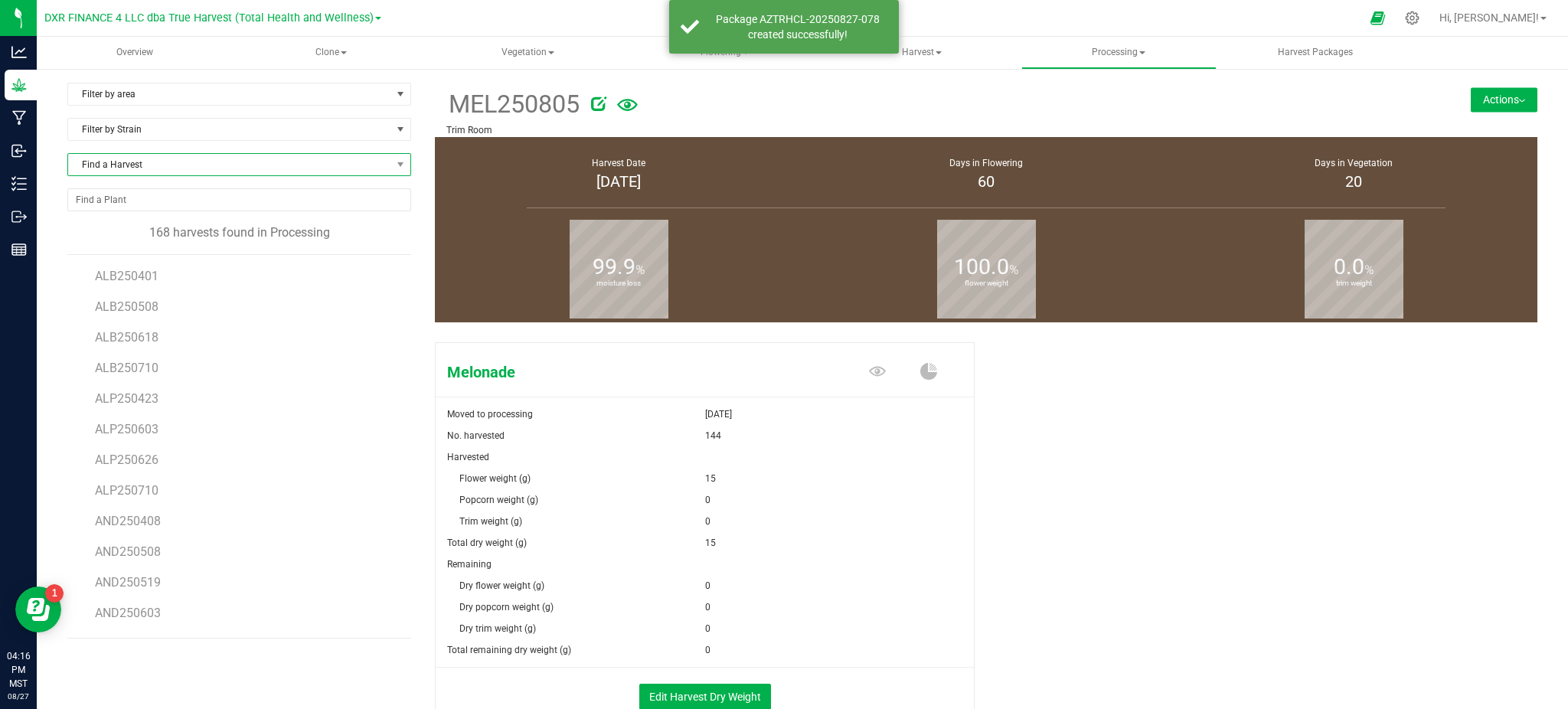
click at [214, 174] on span "Find a Harvest" at bounding box center [229, 164] width 323 height 22
type input "805"
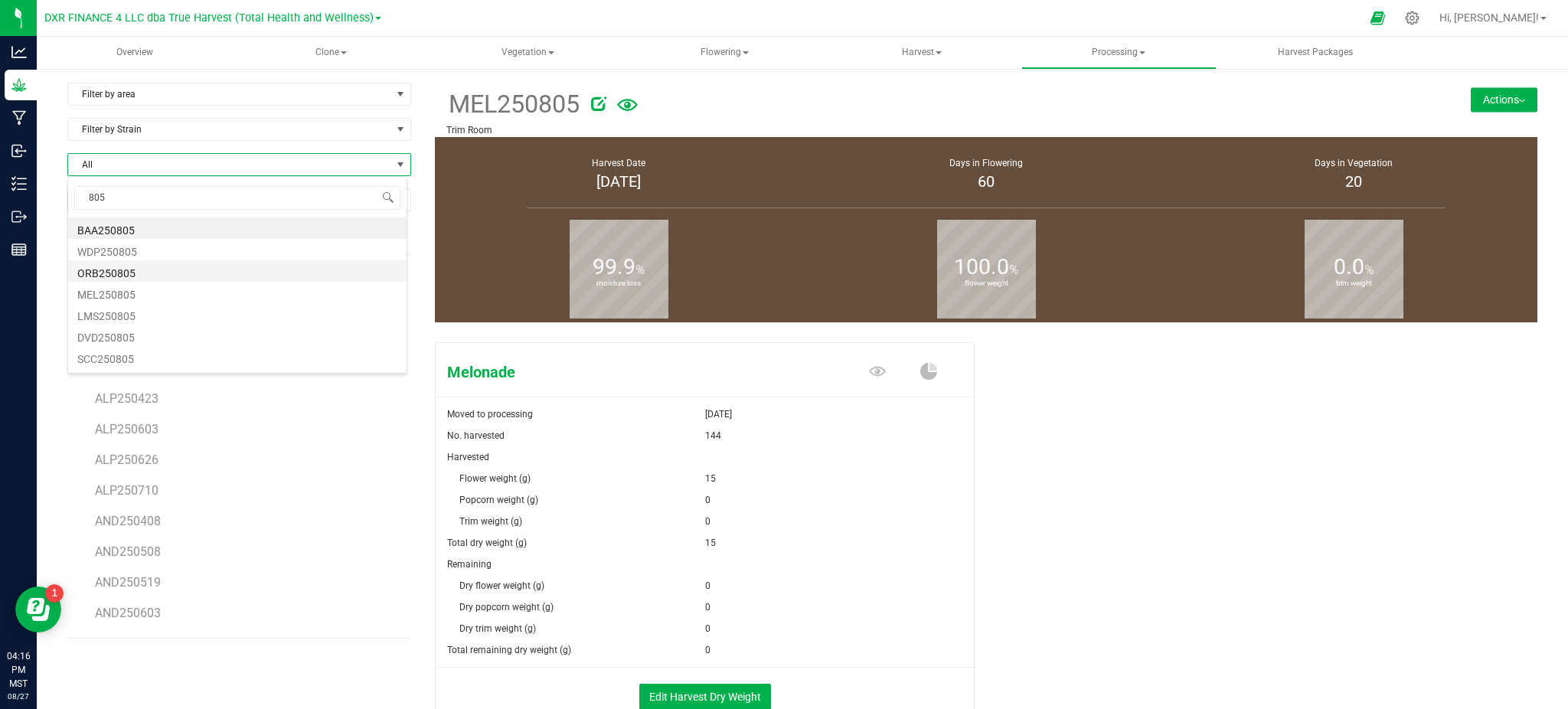
click at [125, 266] on li "ORB250805" at bounding box center [237, 271] width 338 height 22
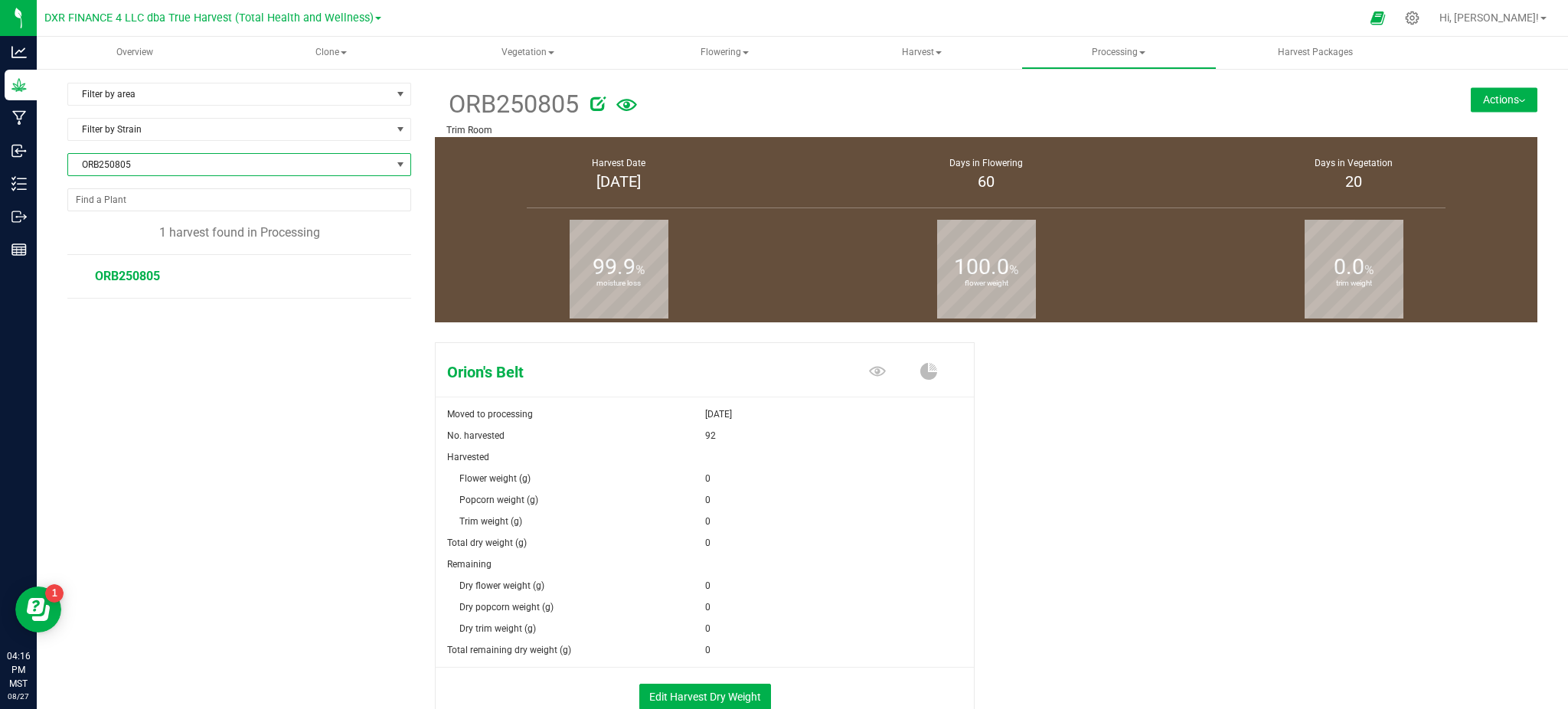
scroll to position [100, 0]
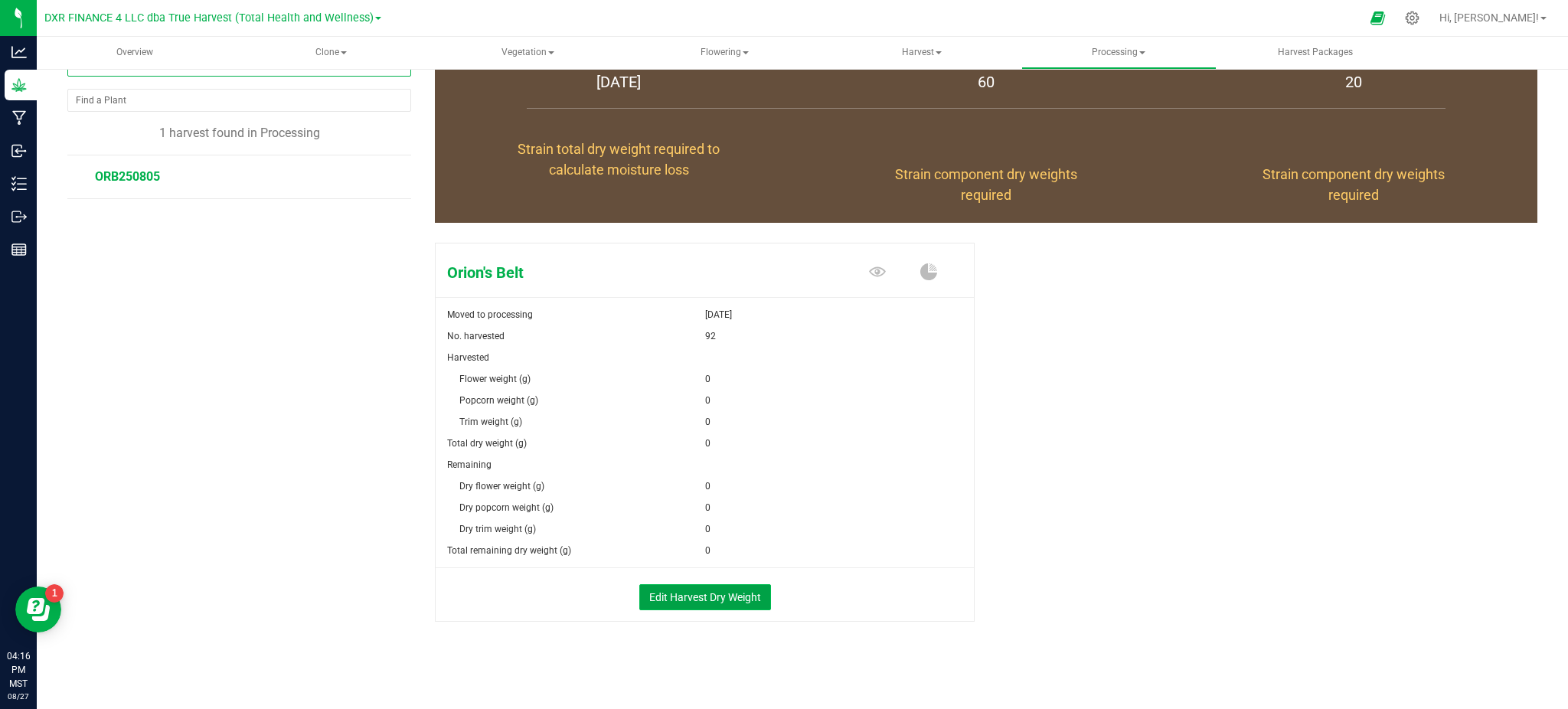
click at [738, 598] on button "Edit Harvest Dry Weight" at bounding box center [704, 596] width 132 height 26
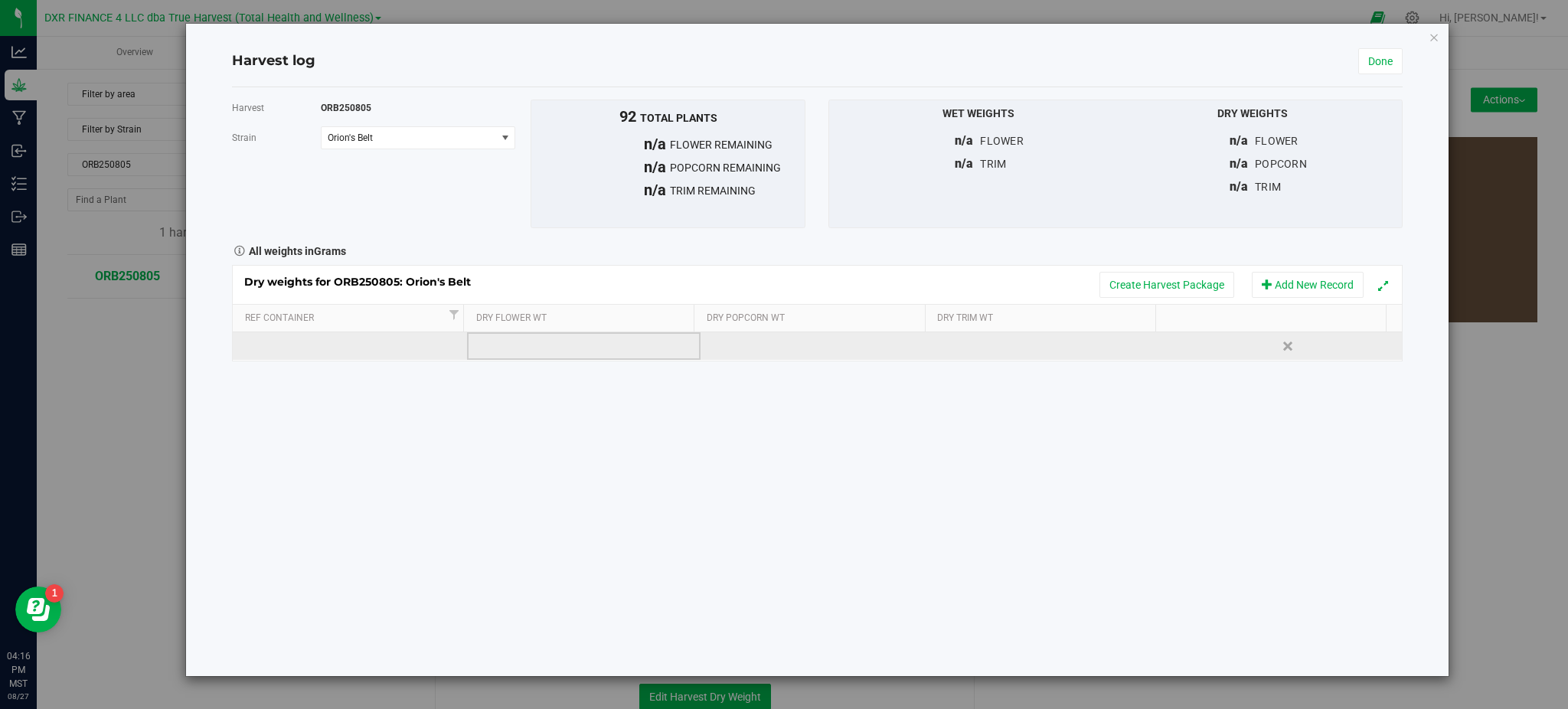
click at [568, 350] on td at bounding box center [584, 346] width 233 height 27
type input "15"
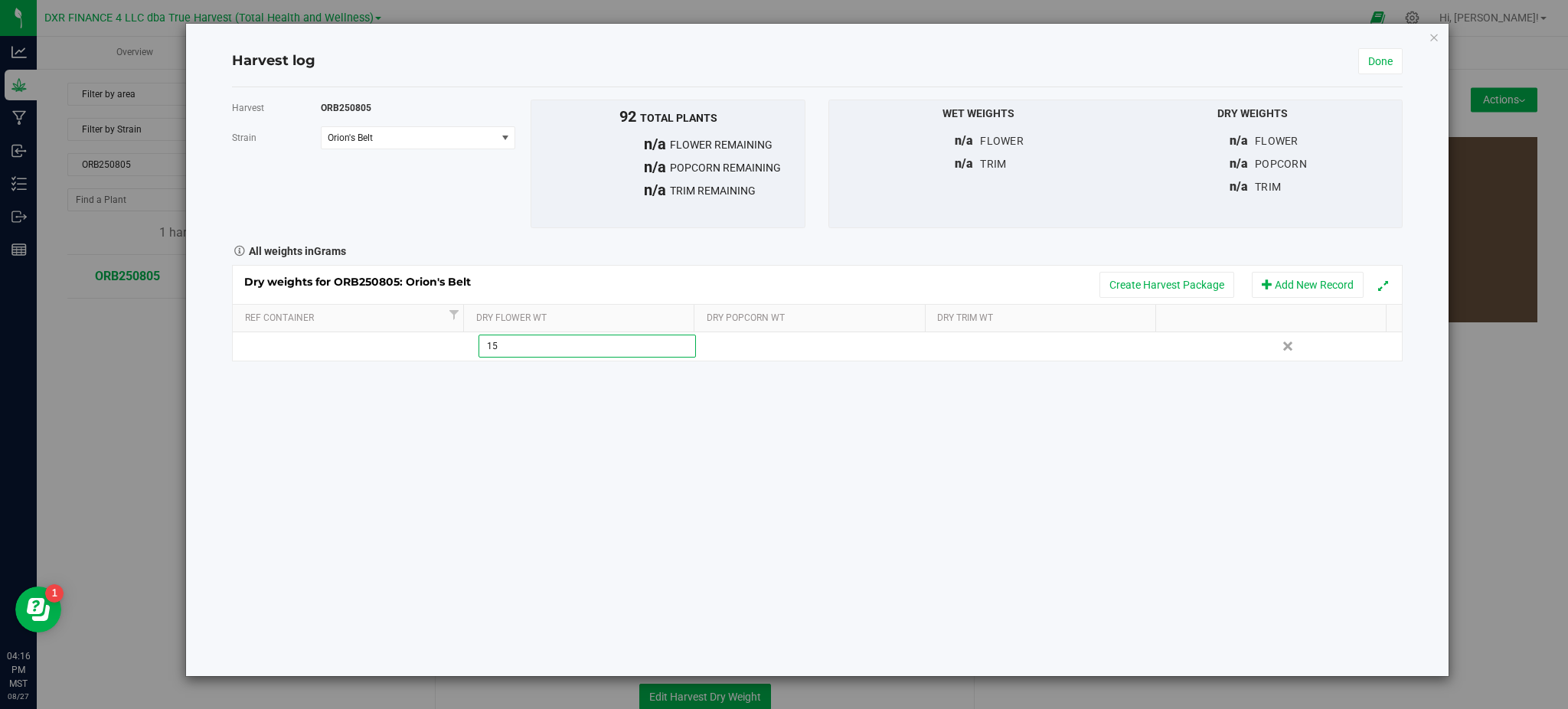
click at [696, 491] on div "Harvest ORB250805 [GEOGRAPHIC_DATA] Orion's Belt Select strain Orion's Belt To …" at bounding box center [817, 381] width 1170 height 589
click at [1354, 60] on div "Harvest log" at bounding box center [794, 62] width 1125 height 21
click at [1363, 58] on link "Done" at bounding box center [1380, 61] width 45 height 26
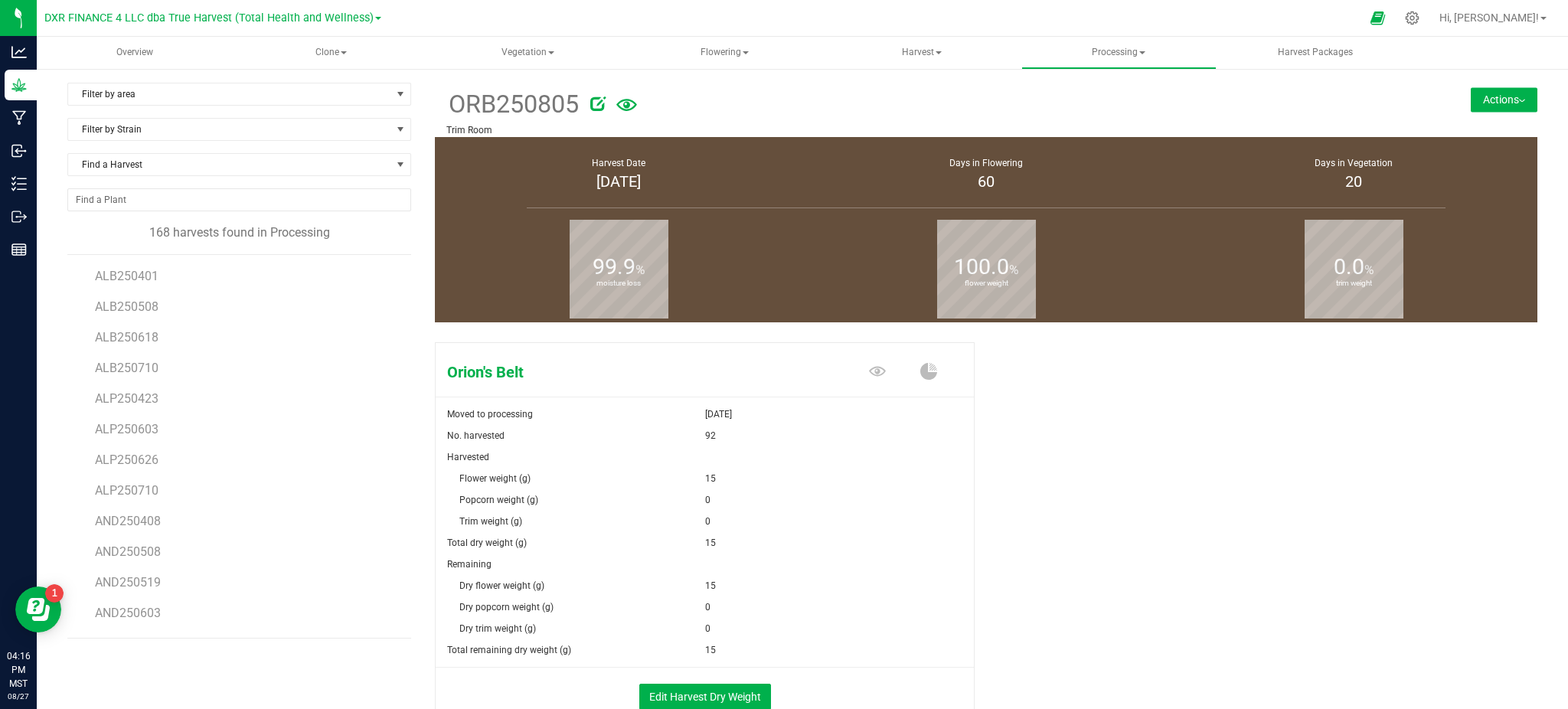
click at [1483, 97] on button "Actions" at bounding box center [1504, 100] width 66 height 25
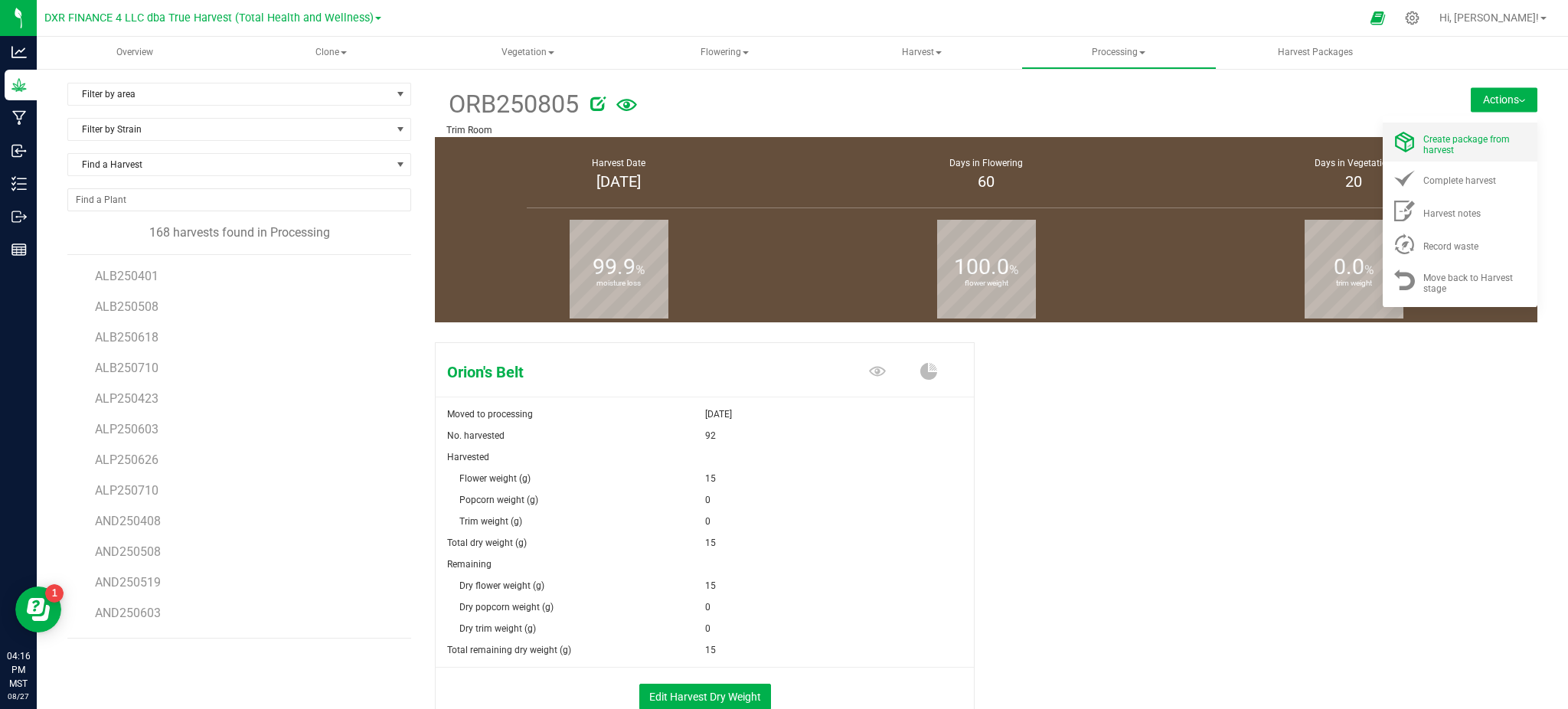
click at [1401, 157] on li "Create package from harvest" at bounding box center [1460, 141] width 155 height 39
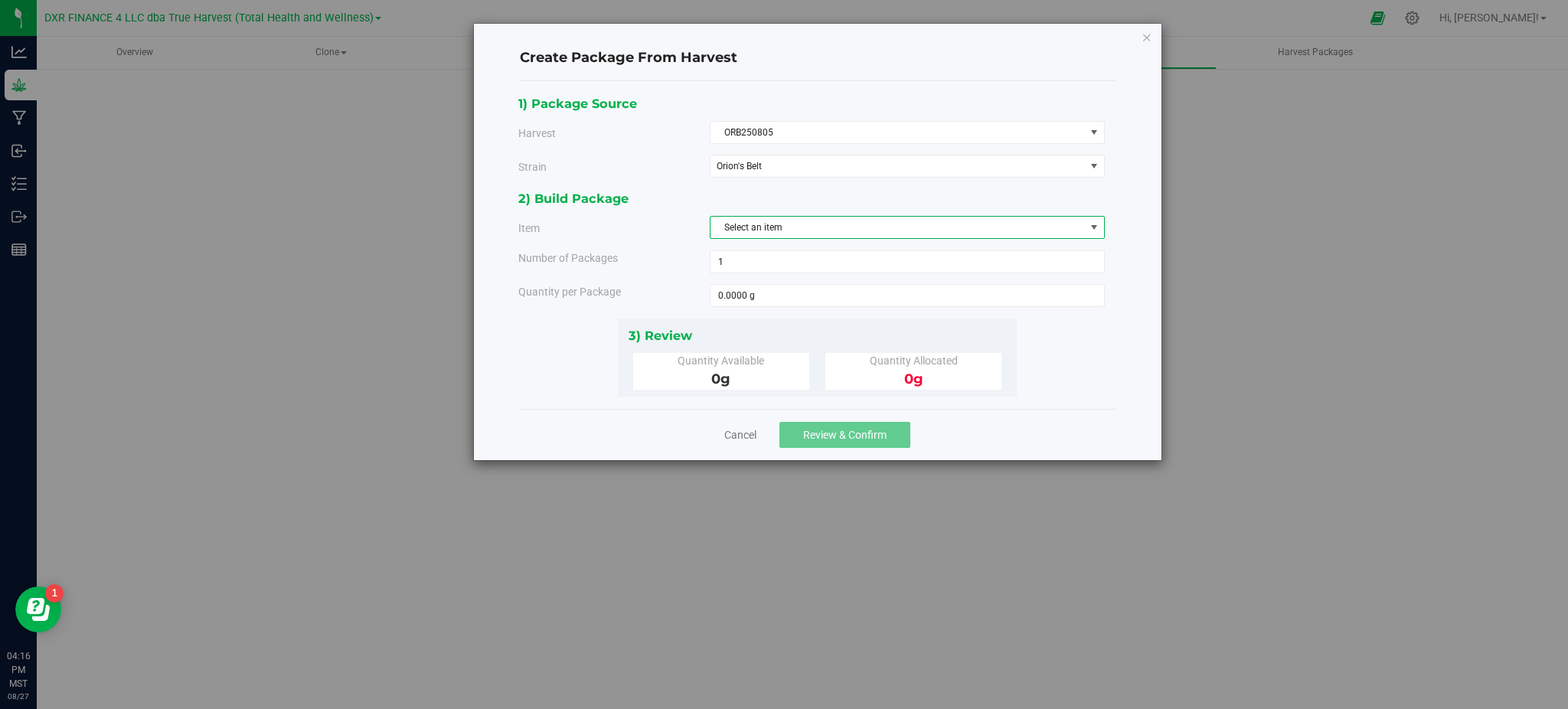
drag, startPoint x: 759, startPoint y: 228, endPoint x: 775, endPoint y: 222, distance: 17.1
click at [764, 227] on span "Select an item" at bounding box center [898, 227] width 374 height 22
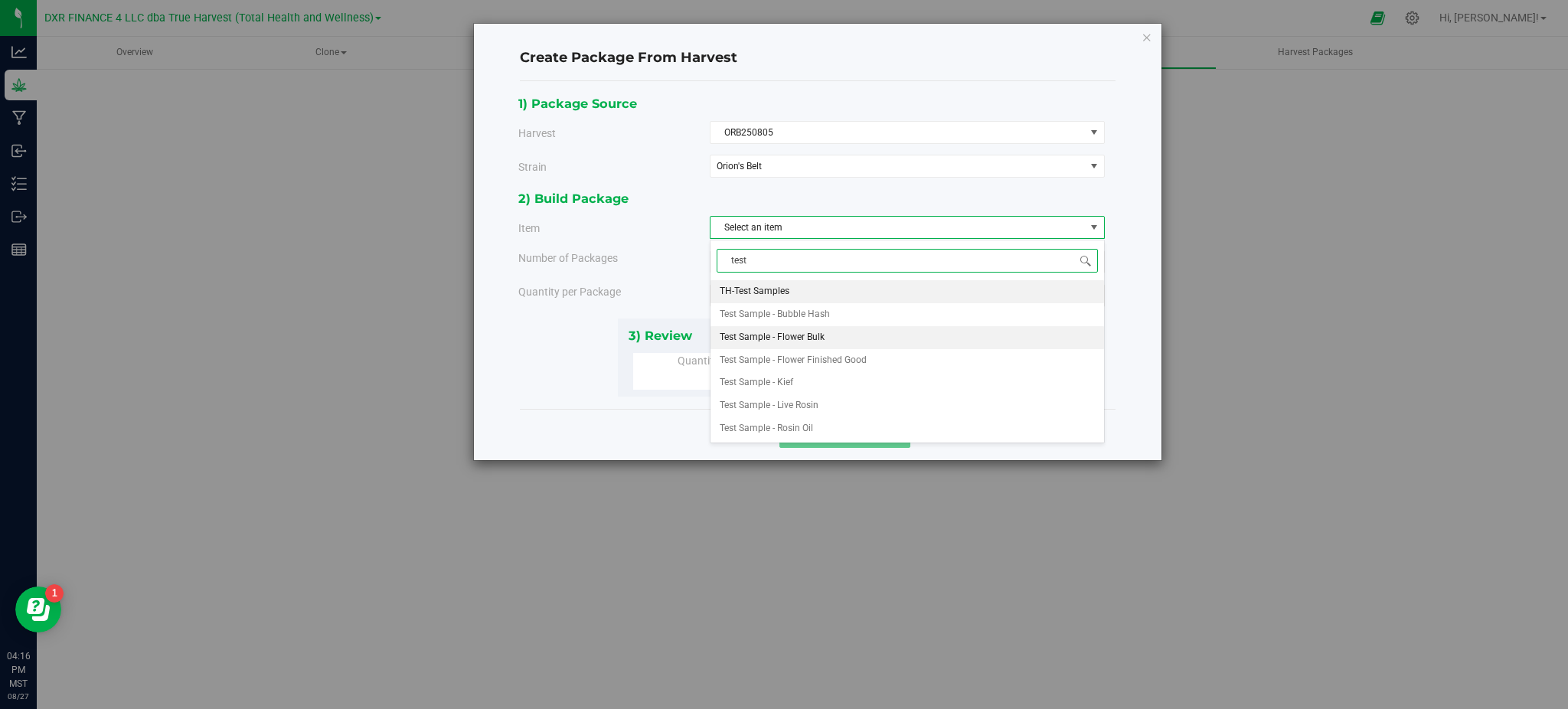
click at [772, 337] on span "Test Sample - Flower Bulk" at bounding box center [772, 337] width 105 height 20
type input "test"
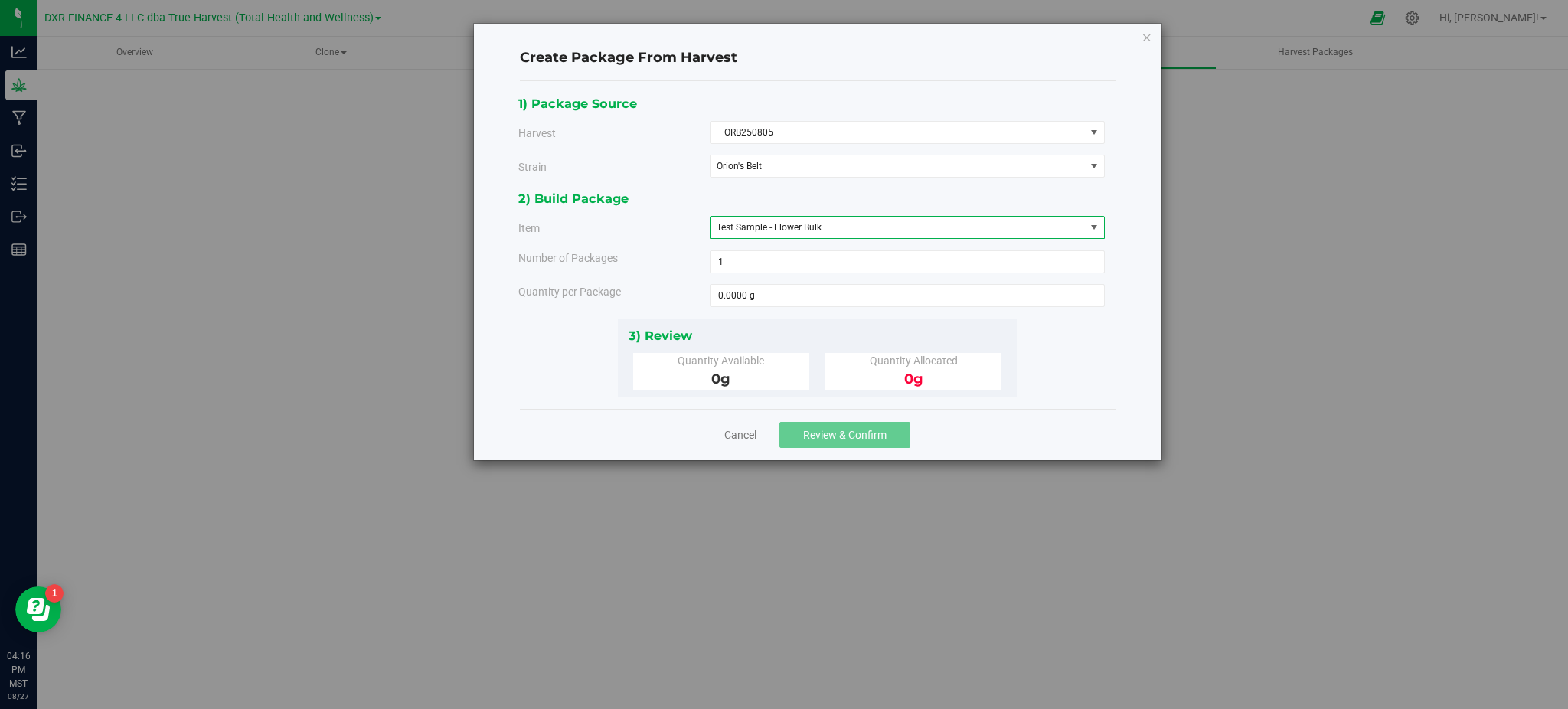
click at [691, 311] on div "2) Build Package Item Test Sample - Flower Bulk TH-Test Samples Test Sample - B…" at bounding box center [817, 253] width 598 height 129
click at [796, 300] on span at bounding box center [907, 296] width 395 height 23
type input "15"
type input "15.0000 g"
click at [1038, 373] on div "1) Package Source Harvest ORB250805 Select ALB250401 ALB250508 ALB250618 ALB250…" at bounding box center [817, 245] width 598 height 303
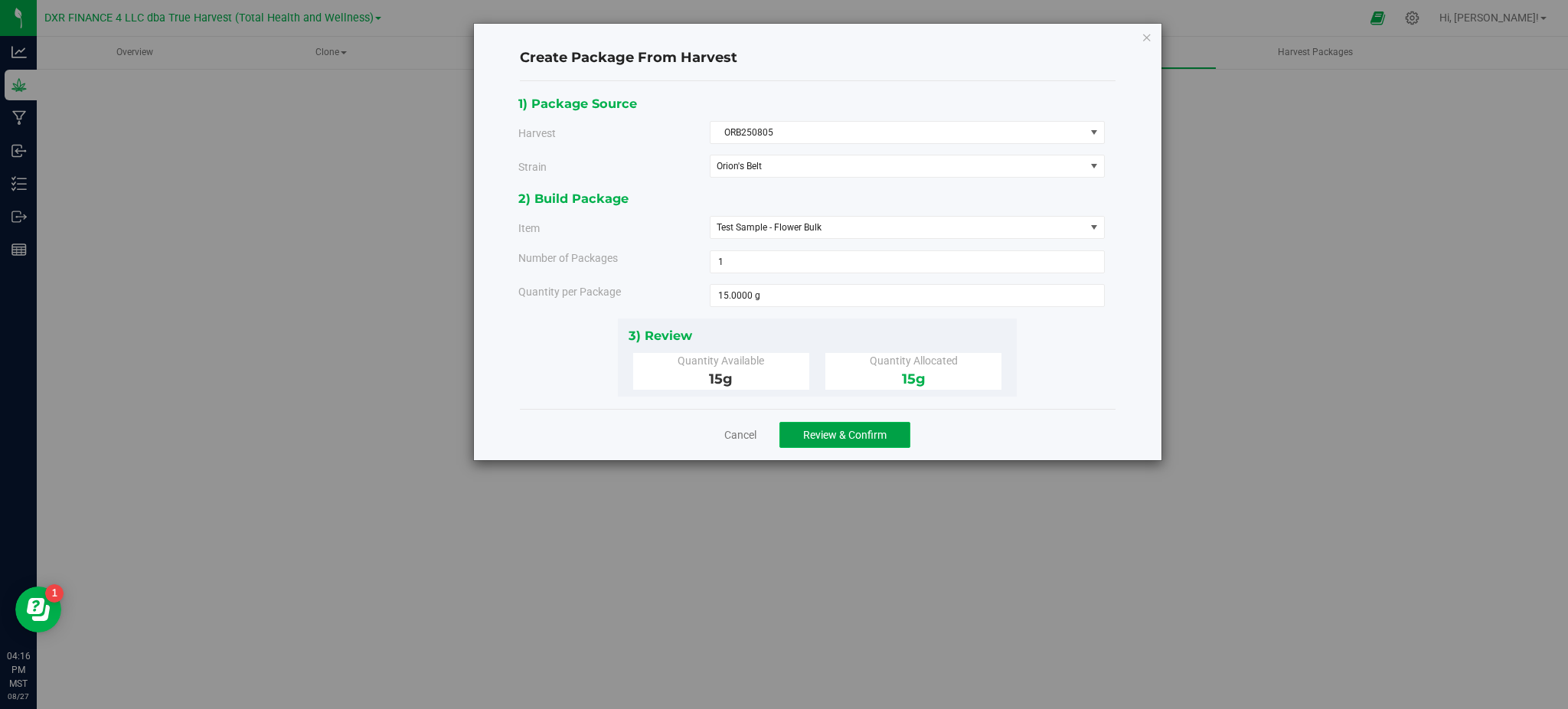
click at [848, 438] on span "Review & Confirm" at bounding box center [845, 434] width 83 height 12
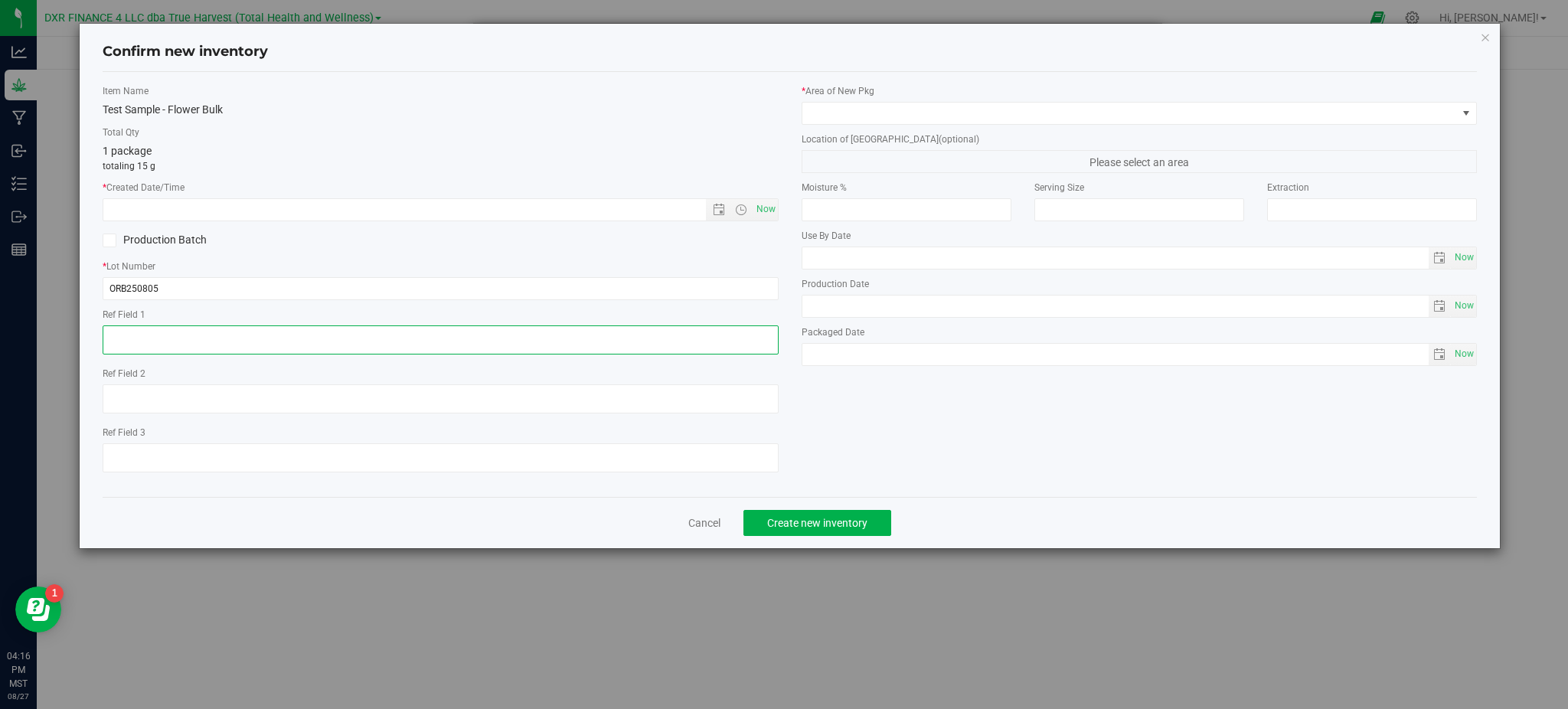
click at [229, 338] on textarea at bounding box center [440, 339] width 675 height 29
paste textarea "[DATE]"
type textarea "[DATE]"
click at [356, 199] on input "text" at bounding box center [417, 209] width 628 height 22
paste input "[DATE]"
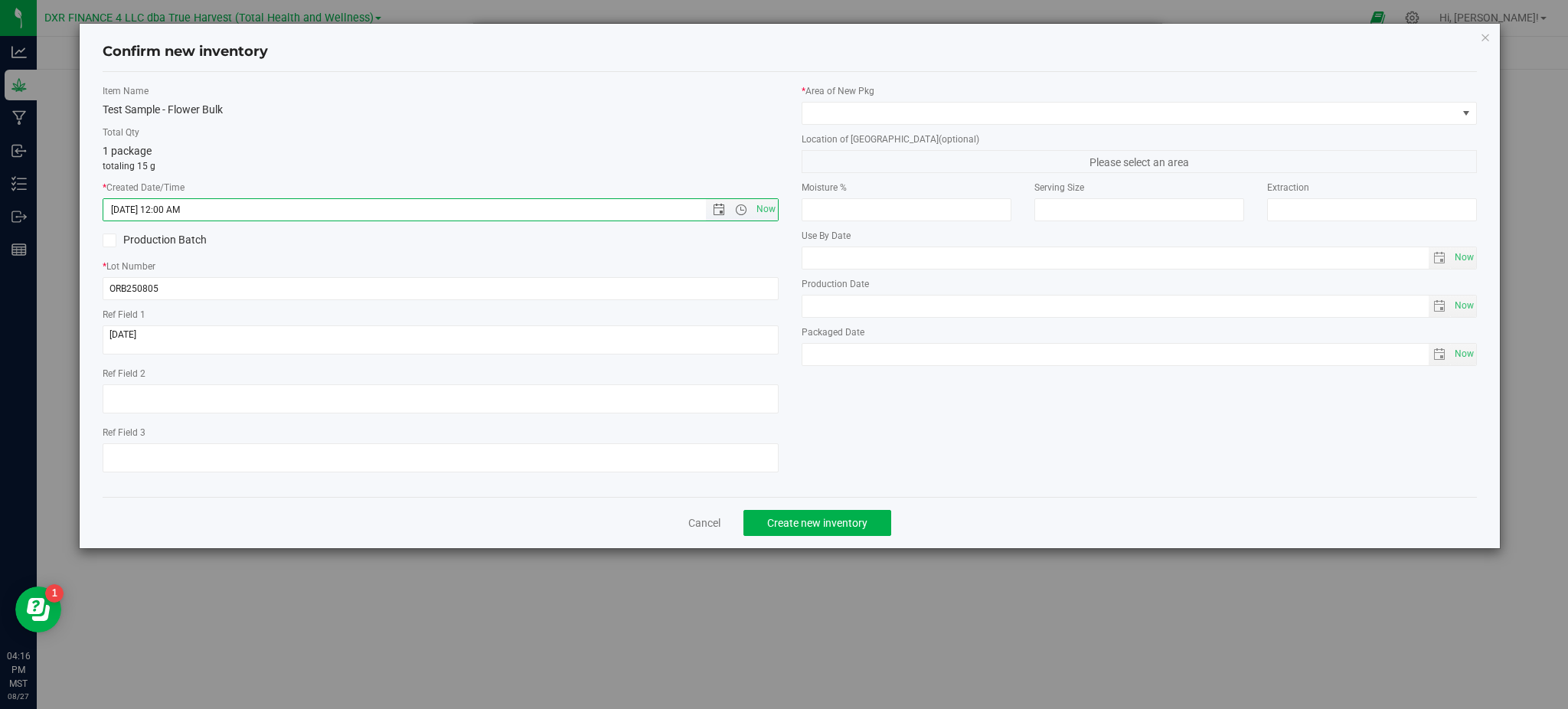
type input "[DATE] 4:16 PM"
drag, startPoint x: 412, startPoint y: 143, endPoint x: 902, endPoint y: 84, distance: 493.5
click at [424, 139] on div "Total Qty 1 package totaling 15 g" at bounding box center [440, 149] width 675 height 47
click at [994, 116] on span at bounding box center [1129, 113] width 655 height 22
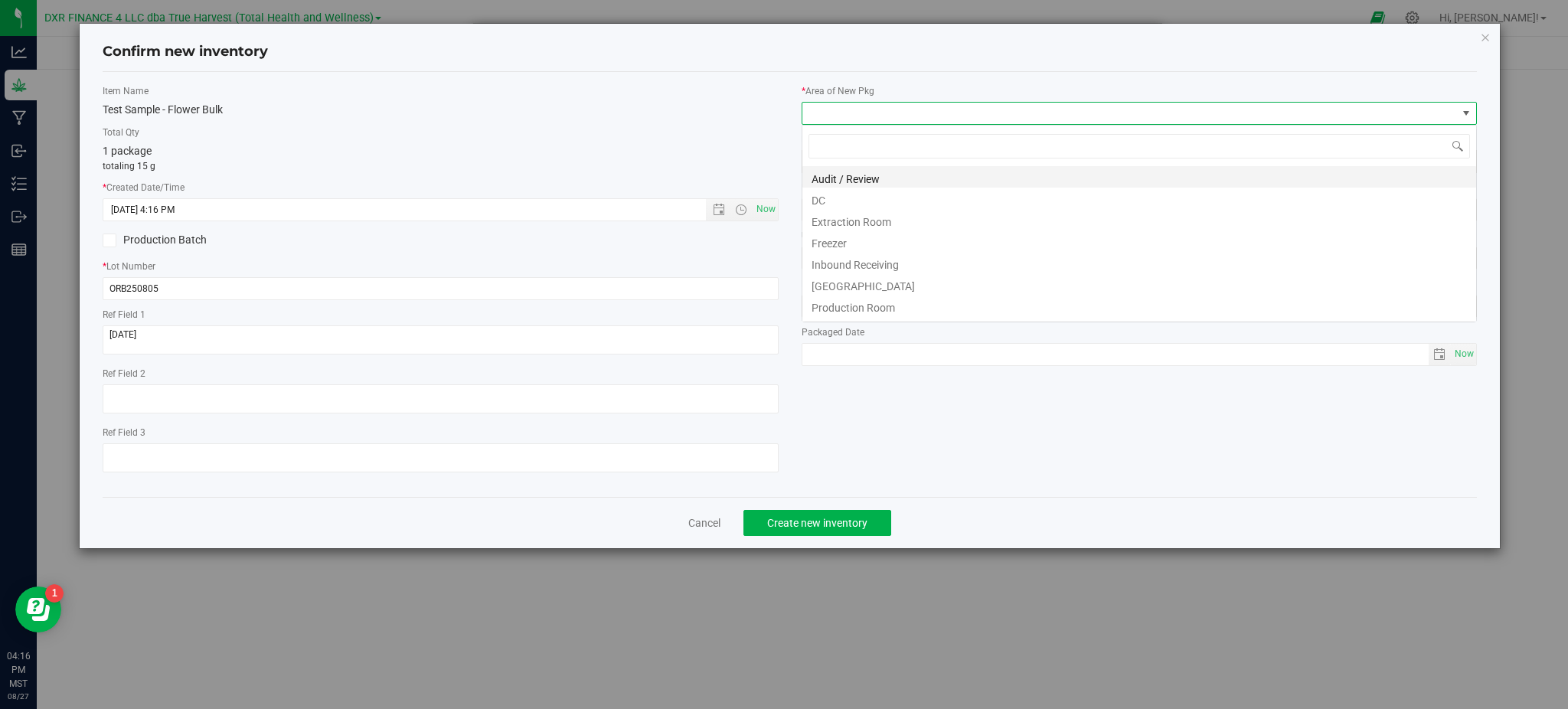
scroll to position [23, 675]
click at [848, 197] on li "DC" at bounding box center [1139, 198] width 674 height 22
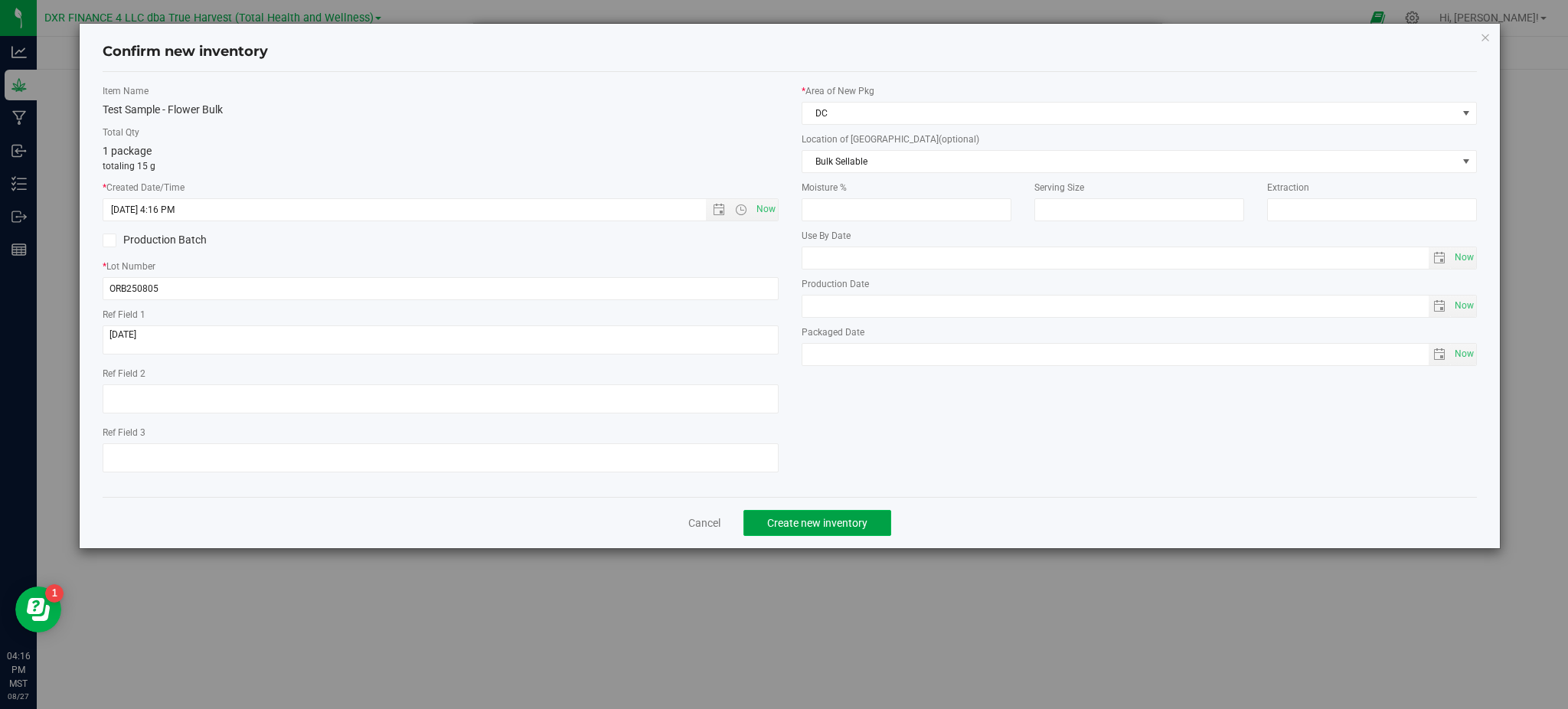
click at [830, 520] on button "Create new inventory" at bounding box center [817, 522] width 148 height 26
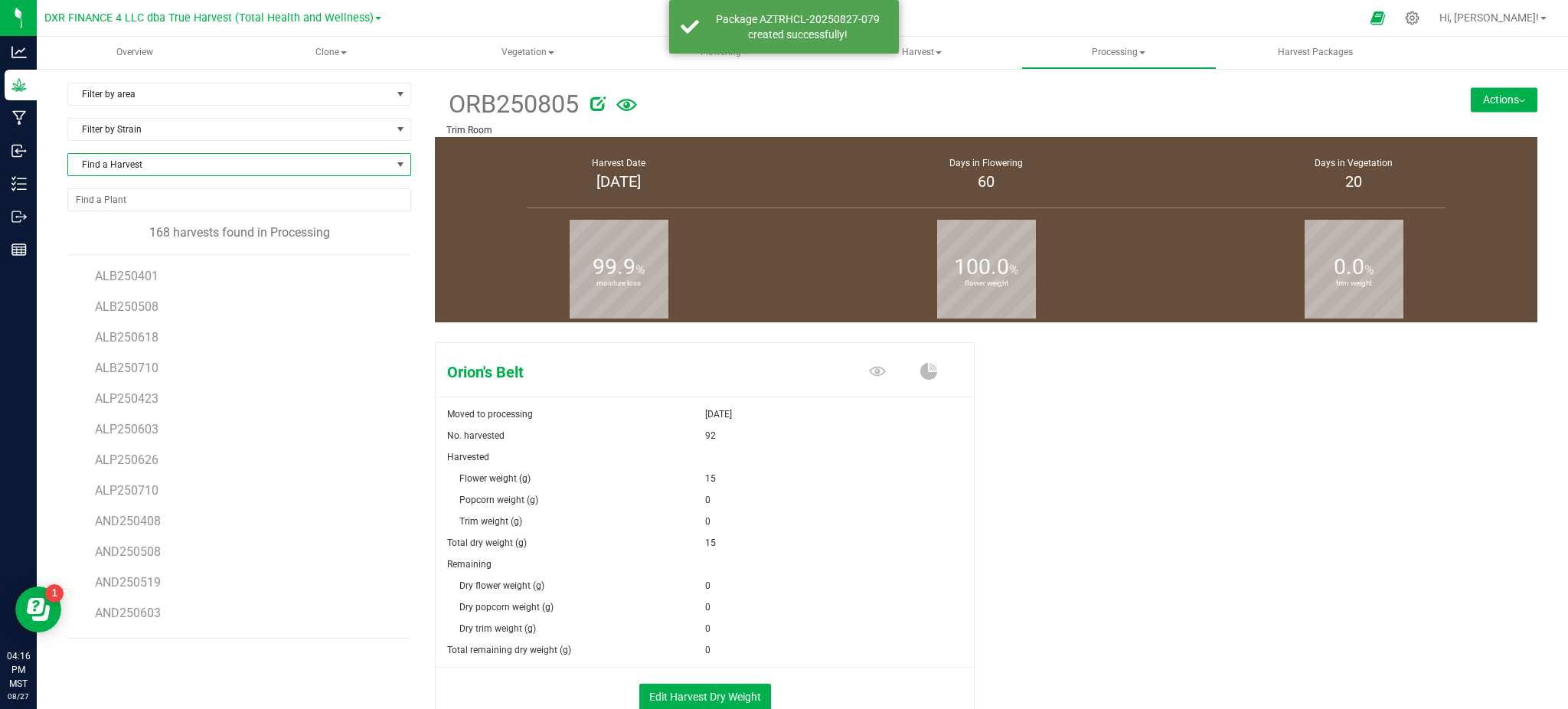
click at [135, 166] on span "Find a Harvest" at bounding box center [229, 164] width 323 height 22
type input "805"
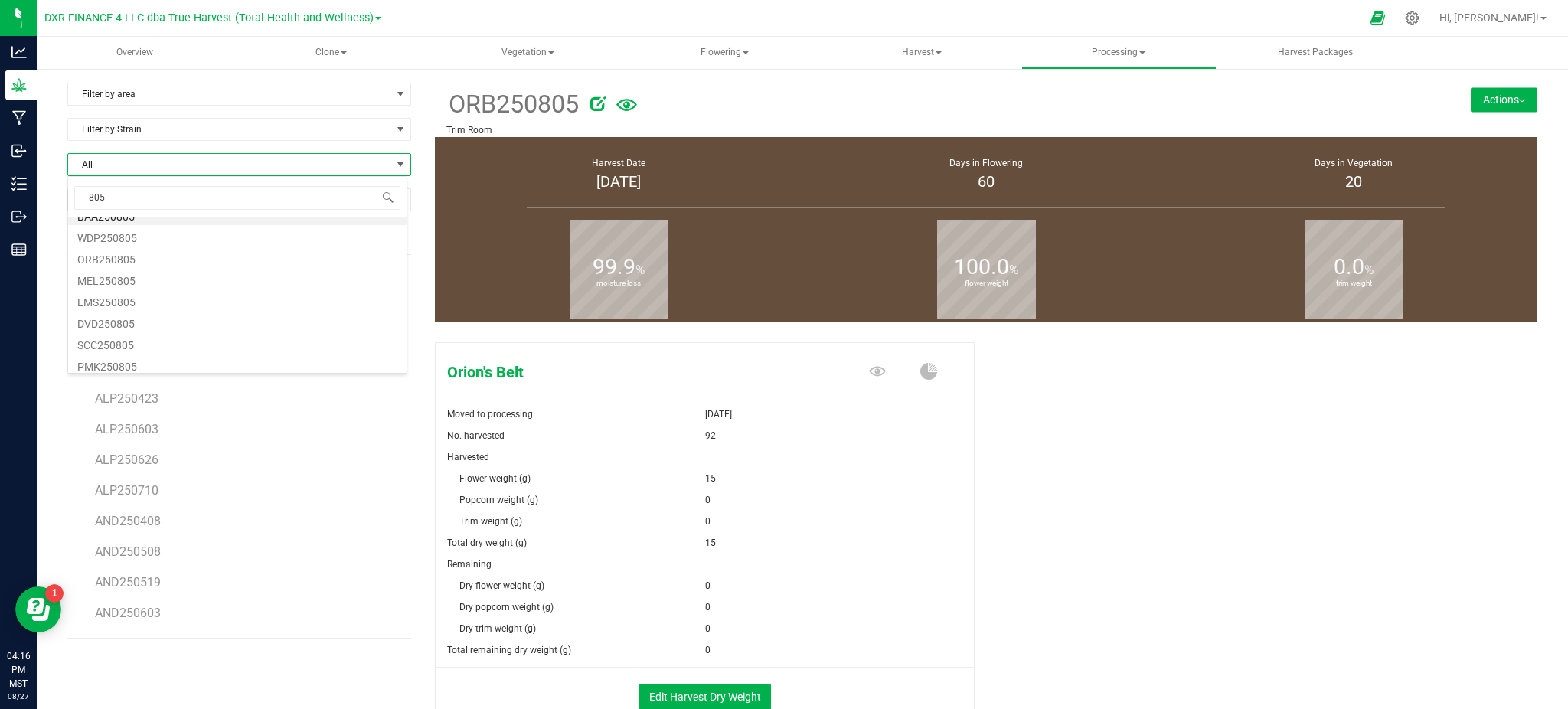
scroll to position [18, 0]
click at [137, 356] on li "PMK250805" at bounding box center [237, 360] width 338 height 22
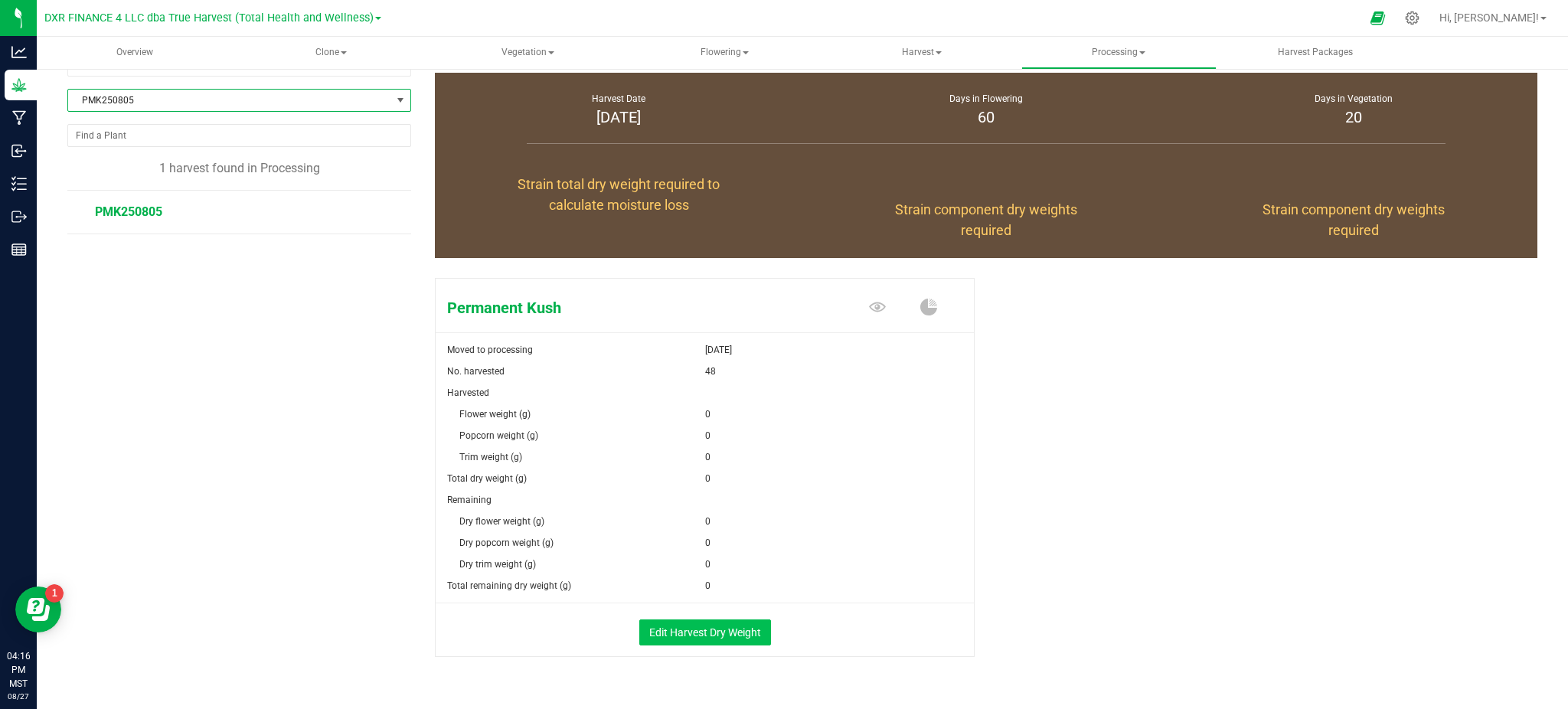
scroll to position [100, 0]
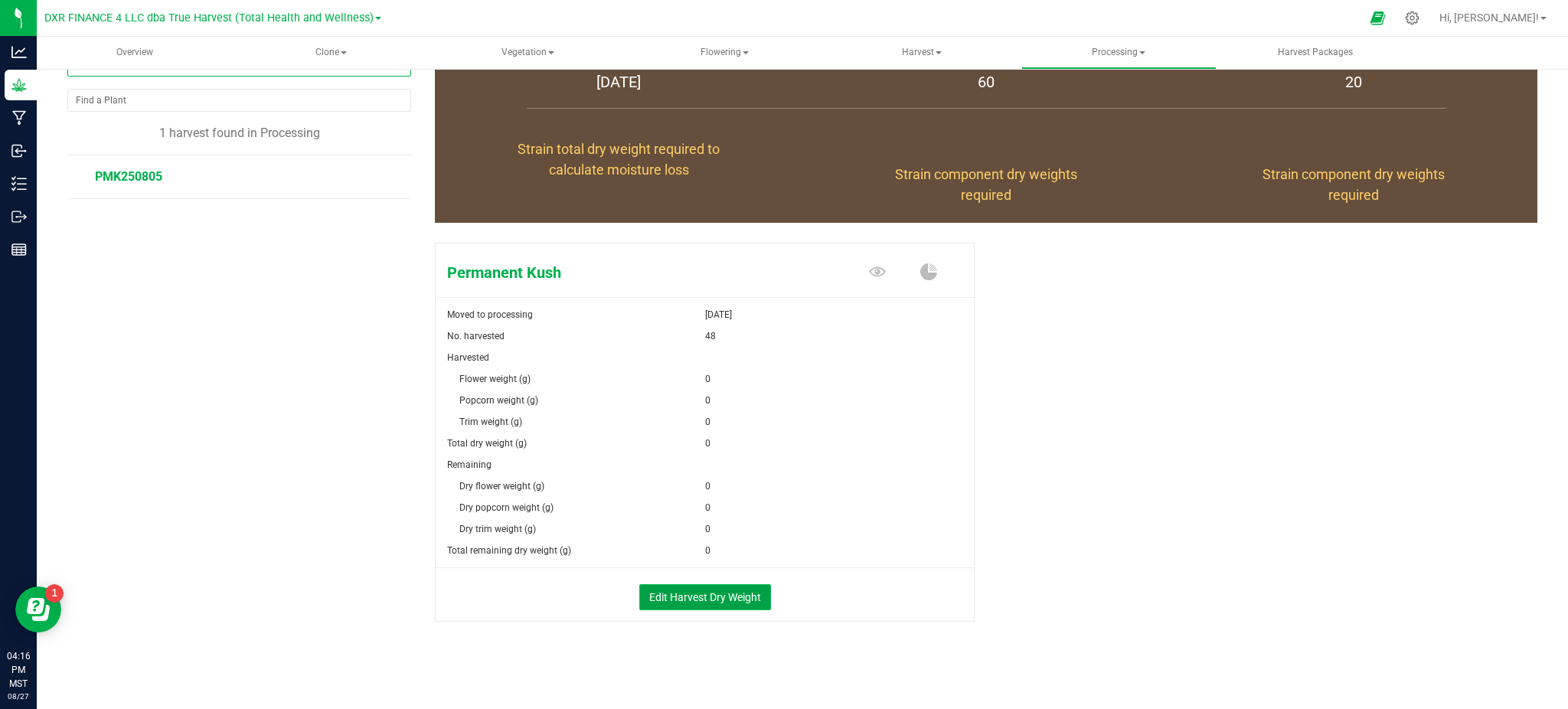
click at [694, 585] on button "Edit Harvest Dry Weight" at bounding box center [704, 596] width 132 height 26
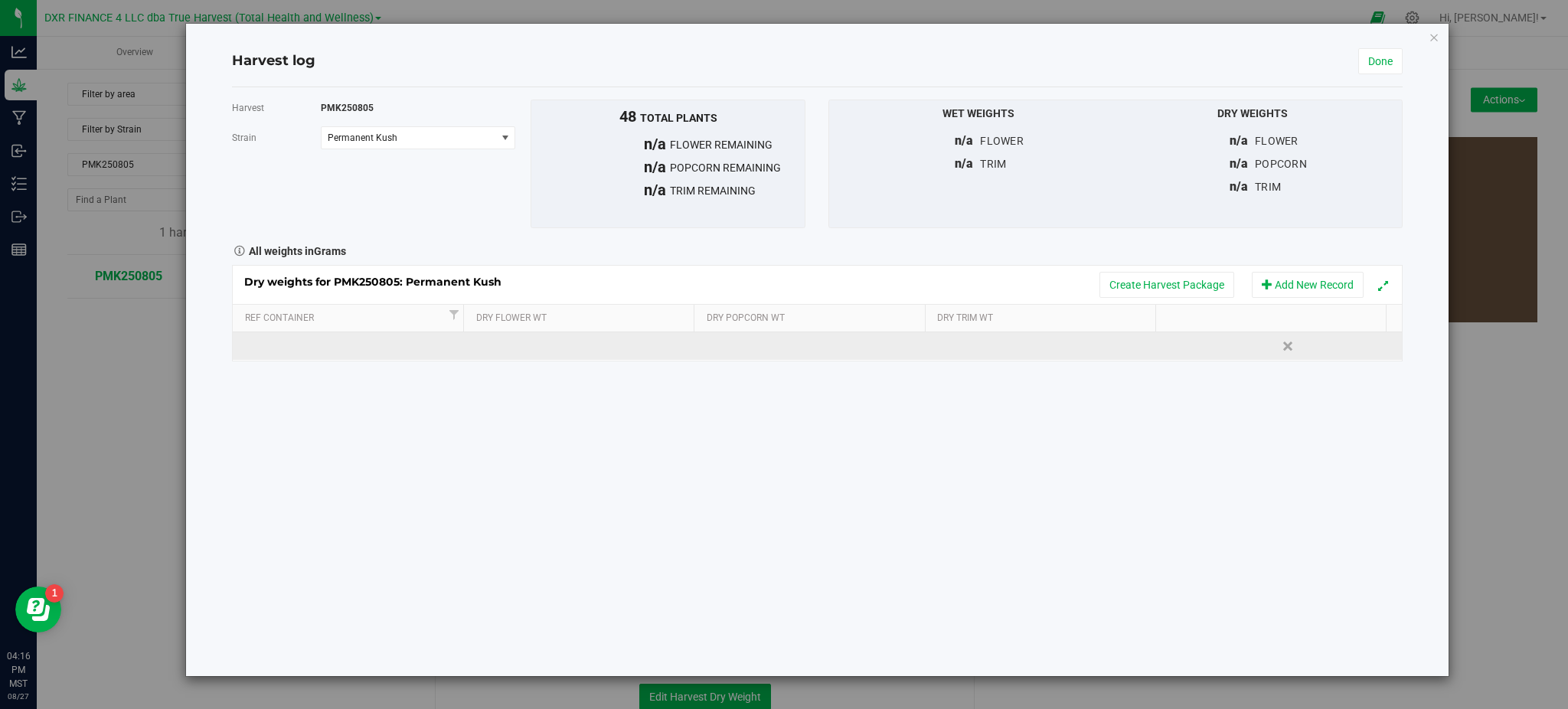
click at [528, 337] on td at bounding box center [584, 346] width 233 height 27
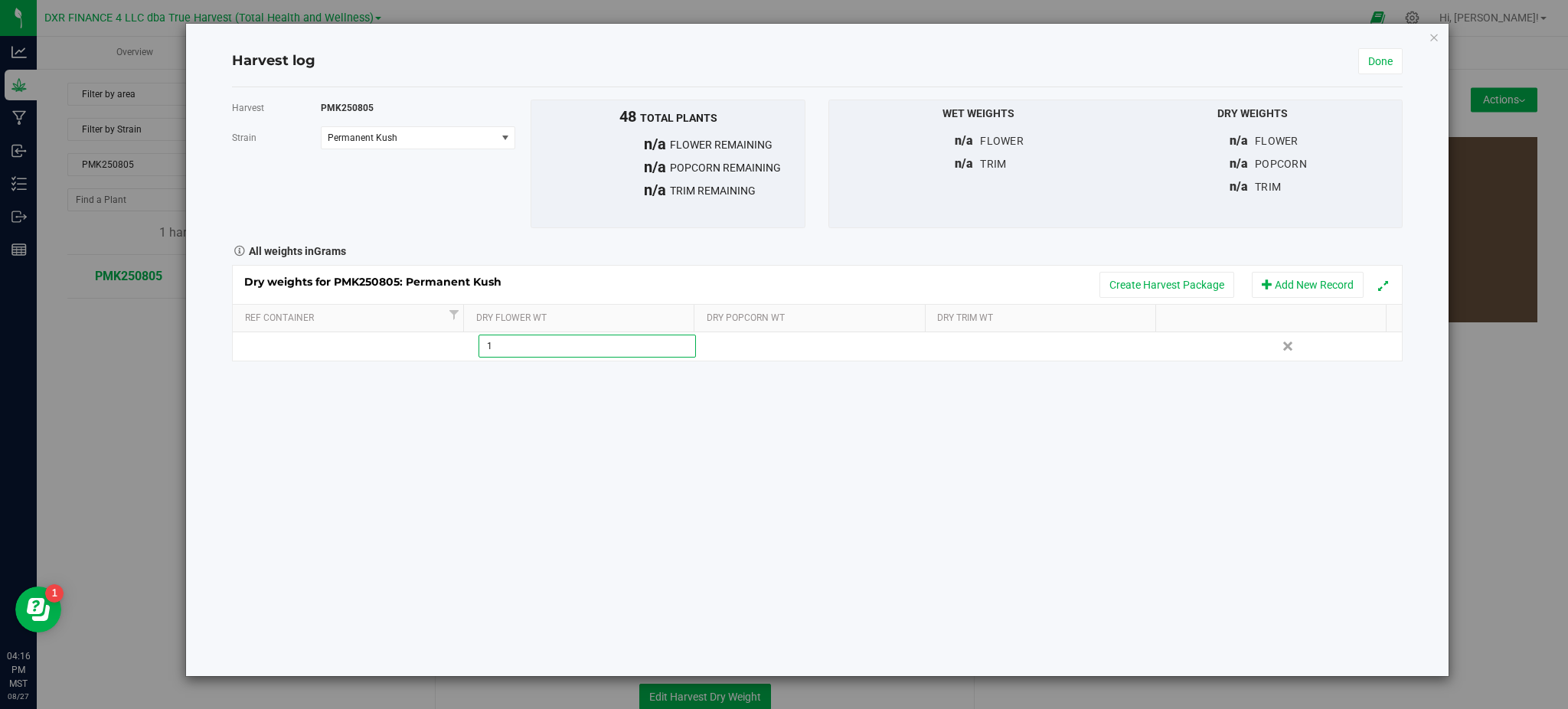
type input "15"
drag, startPoint x: 686, startPoint y: 476, endPoint x: 715, endPoint y: 460, distance: 33.1
click at [697, 471] on div "Harvest PMK250805 [GEOGRAPHIC_DATA] Permanent Kush Select strain Permanent Kush…" at bounding box center [817, 381] width 1170 height 589
click at [1375, 65] on link "Done" at bounding box center [1380, 61] width 45 height 26
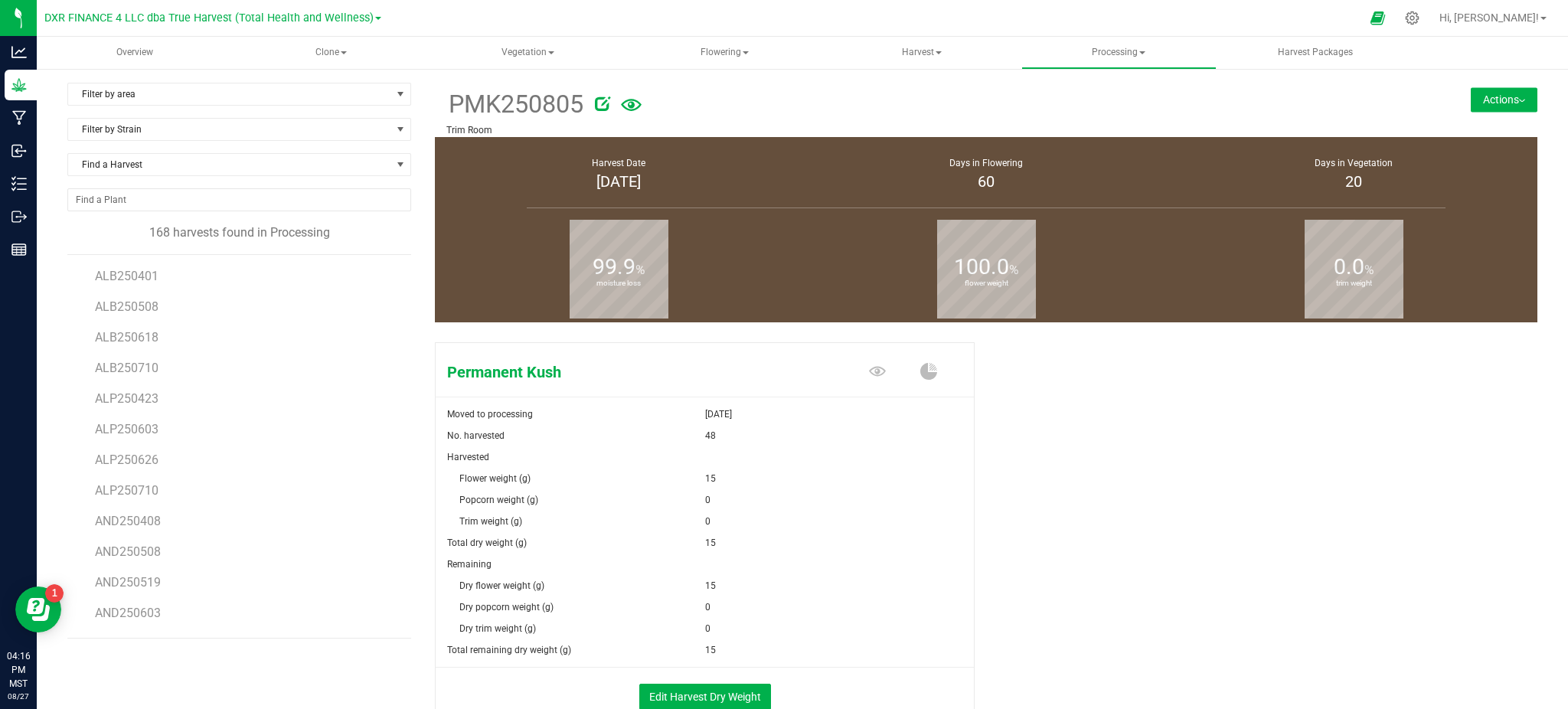
drag, startPoint x: 1493, startPoint y: 95, endPoint x: 1486, endPoint y: 109, distance: 15.7
click at [1491, 102] on button "Actions" at bounding box center [1504, 100] width 66 height 25
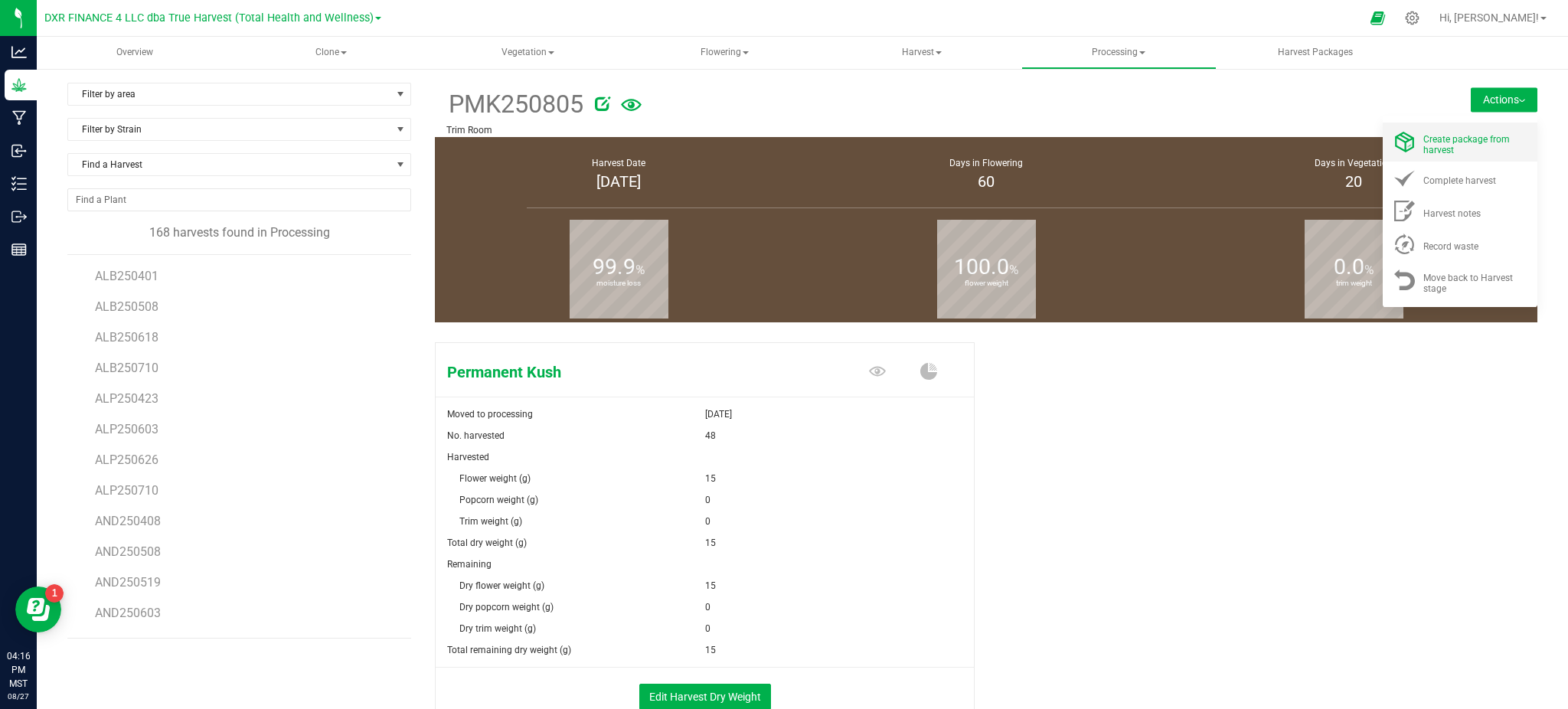
click at [1424, 142] on span "Create package from harvest" at bounding box center [1466, 144] width 86 height 22
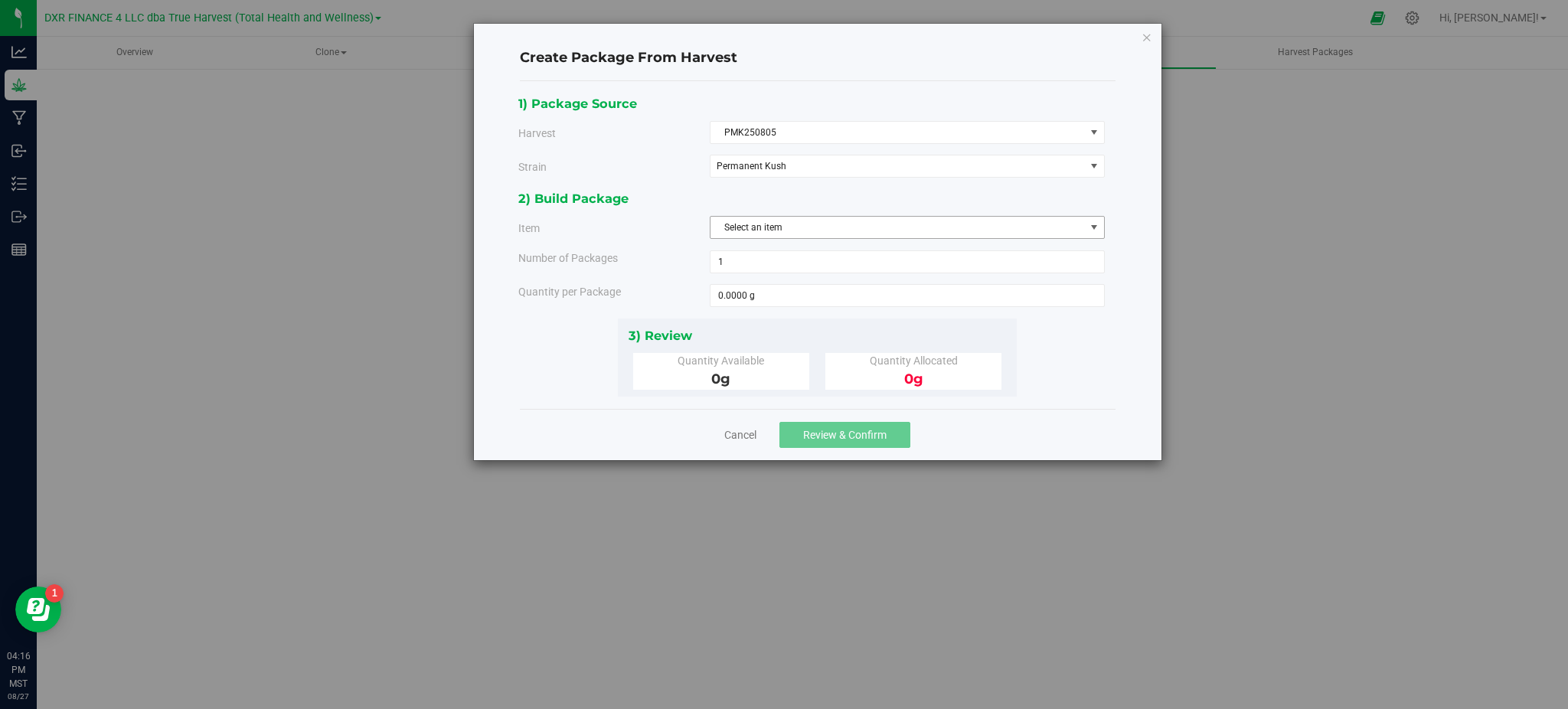
click at [744, 221] on span "Select an item" at bounding box center [898, 227] width 374 height 22
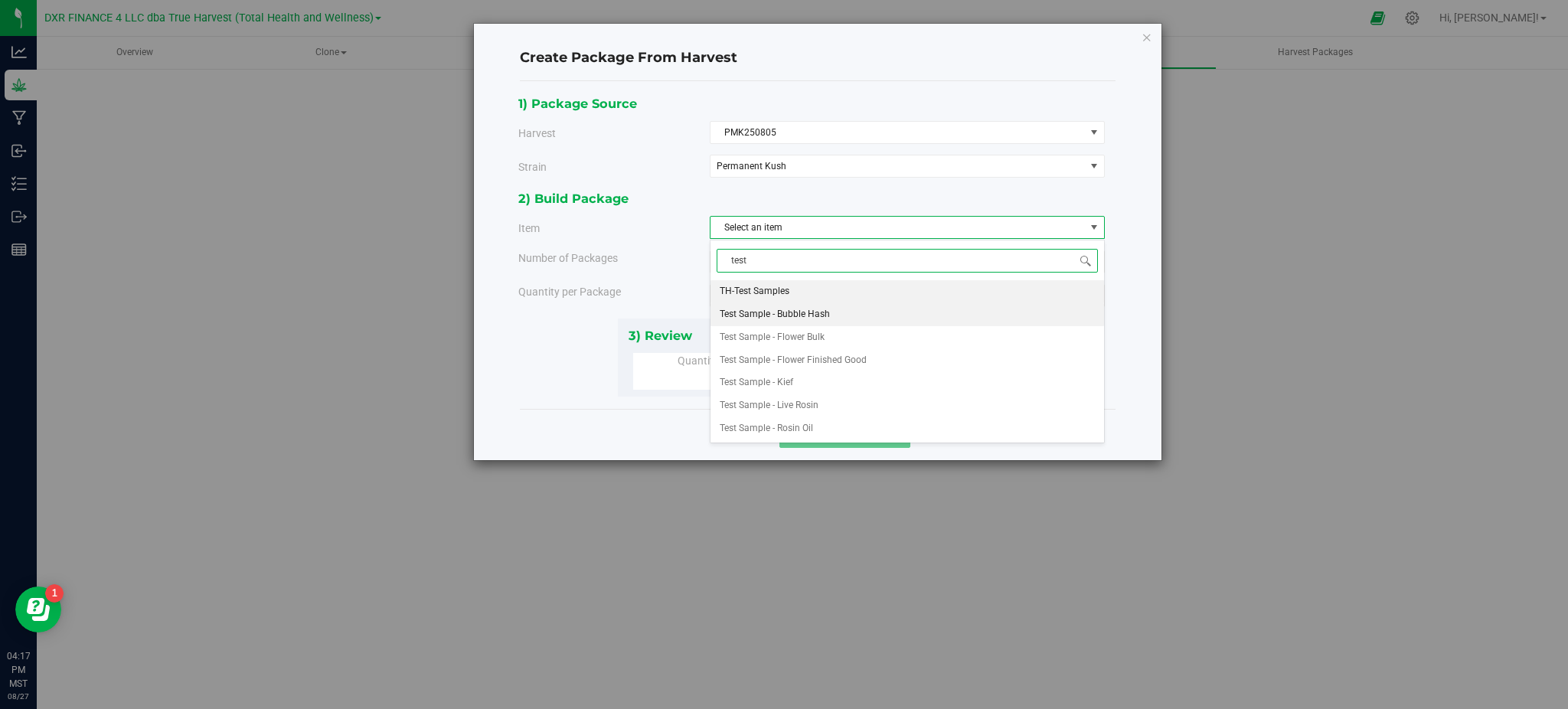
click at [818, 320] on span "Test Sample - Bubble Hash" at bounding box center [775, 314] width 110 height 20
type input "test"
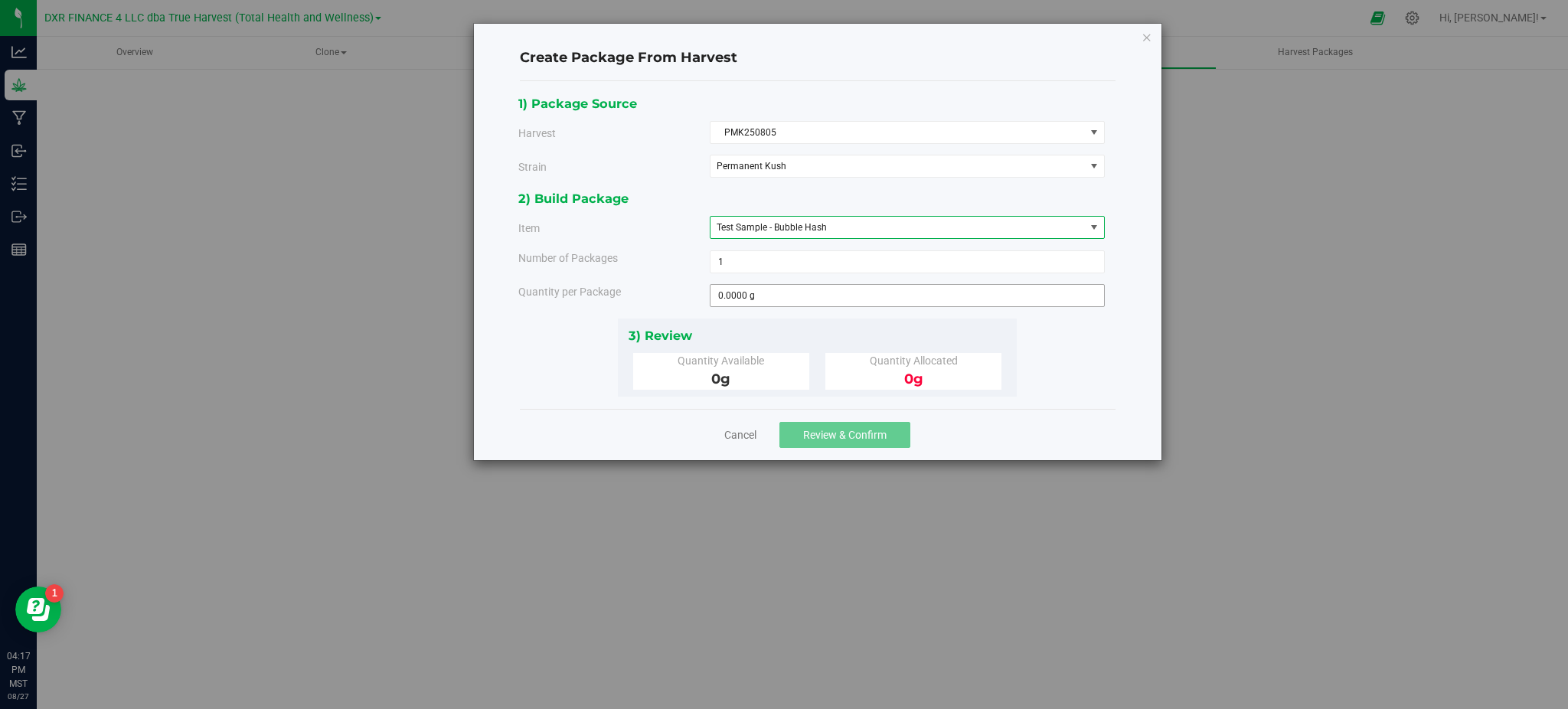
drag, startPoint x: 643, startPoint y: 274, endPoint x: 797, endPoint y: 293, distance: 155.2
click at [669, 277] on div "2) Build Package Item Test Sample - Bubble Hash TH-Test Samples Test Sample - B…" at bounding box center [817, 253] width 598 height 129
click at [816, 227] on span "Test Sample - Bubble Hash" at bounding box center [772, 227] width 110 height 10
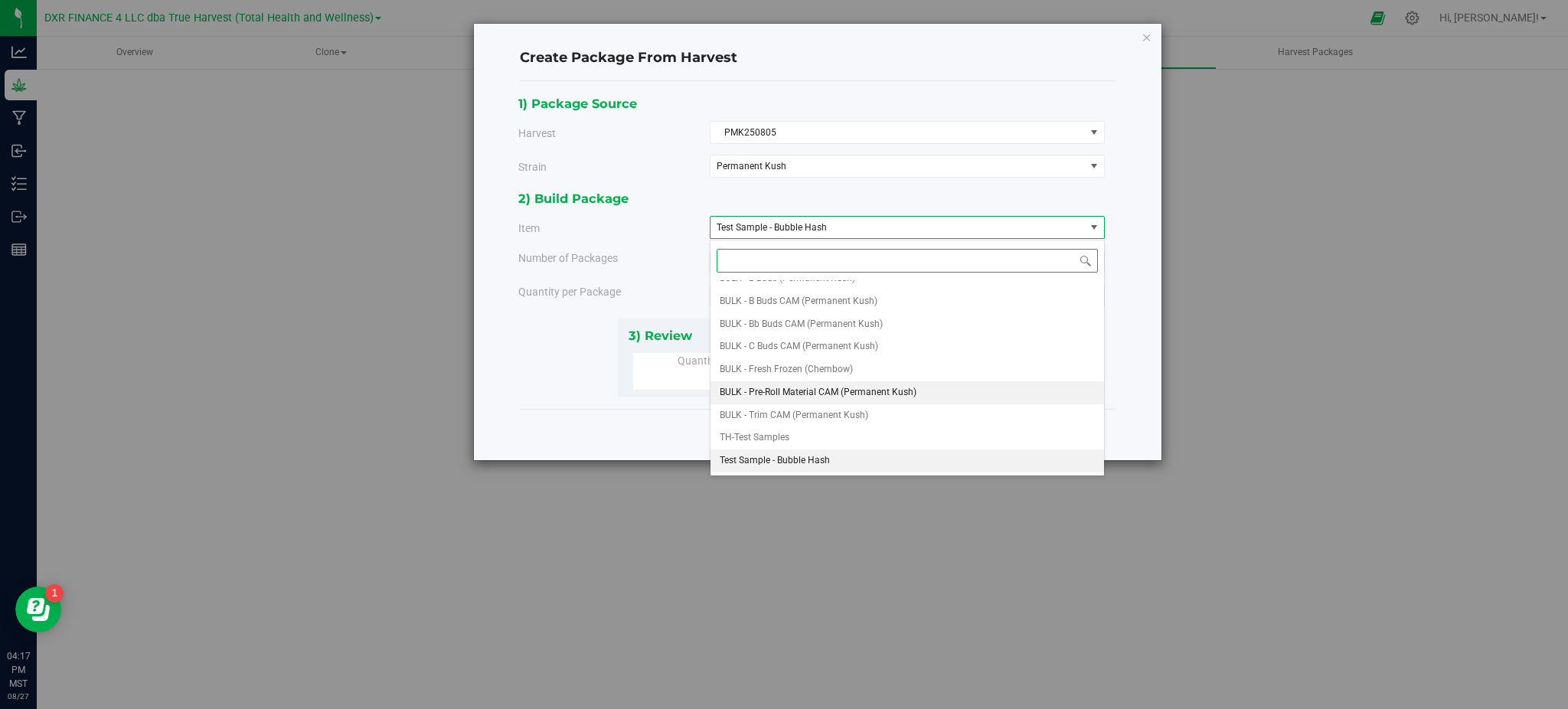
scroll to position [206, 0]
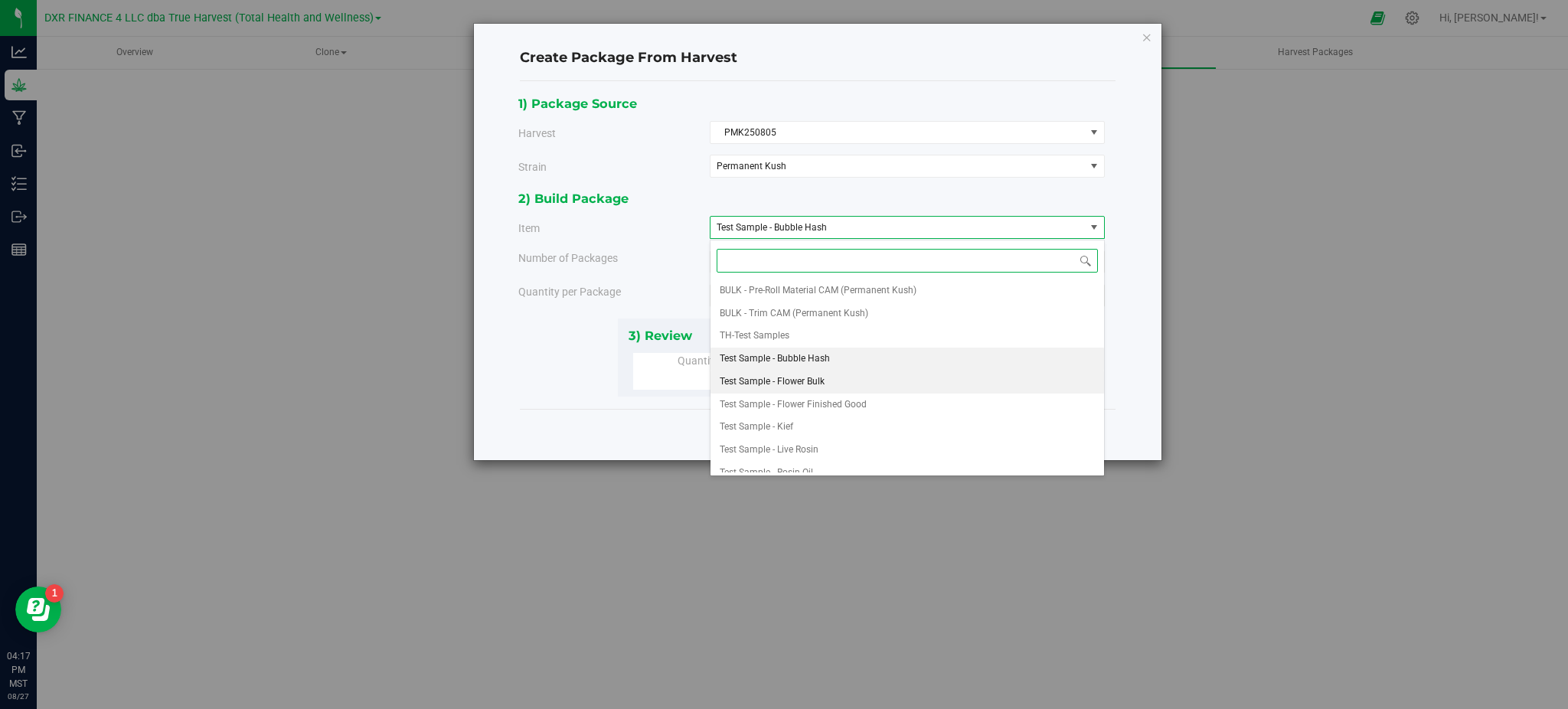
click at [824, 386] on span "Test Sample - Flower Bulk" at bounding box center [772, 382] width 105 height 20
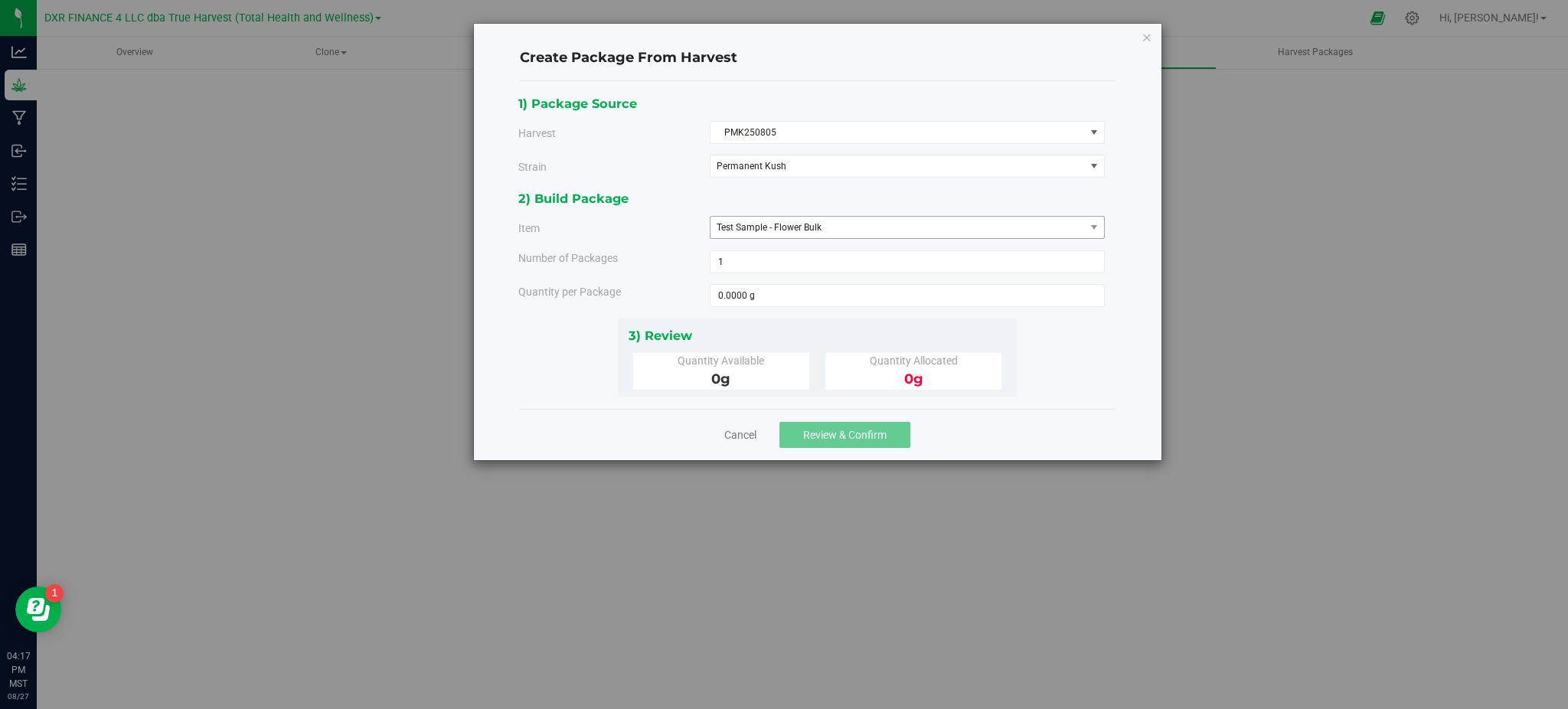
drag, startPoint x: 1143, startPoint y: 315, endPoint x: 1127, endPoint y: 316, distance: 16.0
click at [1142, 315] on div "Create Package From Harvest 1) Package Source Harvest PMK250805 Select ALB25040…" at bounding box center [817, 242] width 687 height 436
click at [776, 309] on div "2) Build Package Item Test Sample - Flower Bulk BULK - A Buds (Permanent Kush) …" at bounding box center [817, 253] width 598 height 129
click at [762, 299] on span at bounding box center [907, 296] width 395 height 23
type input "15"
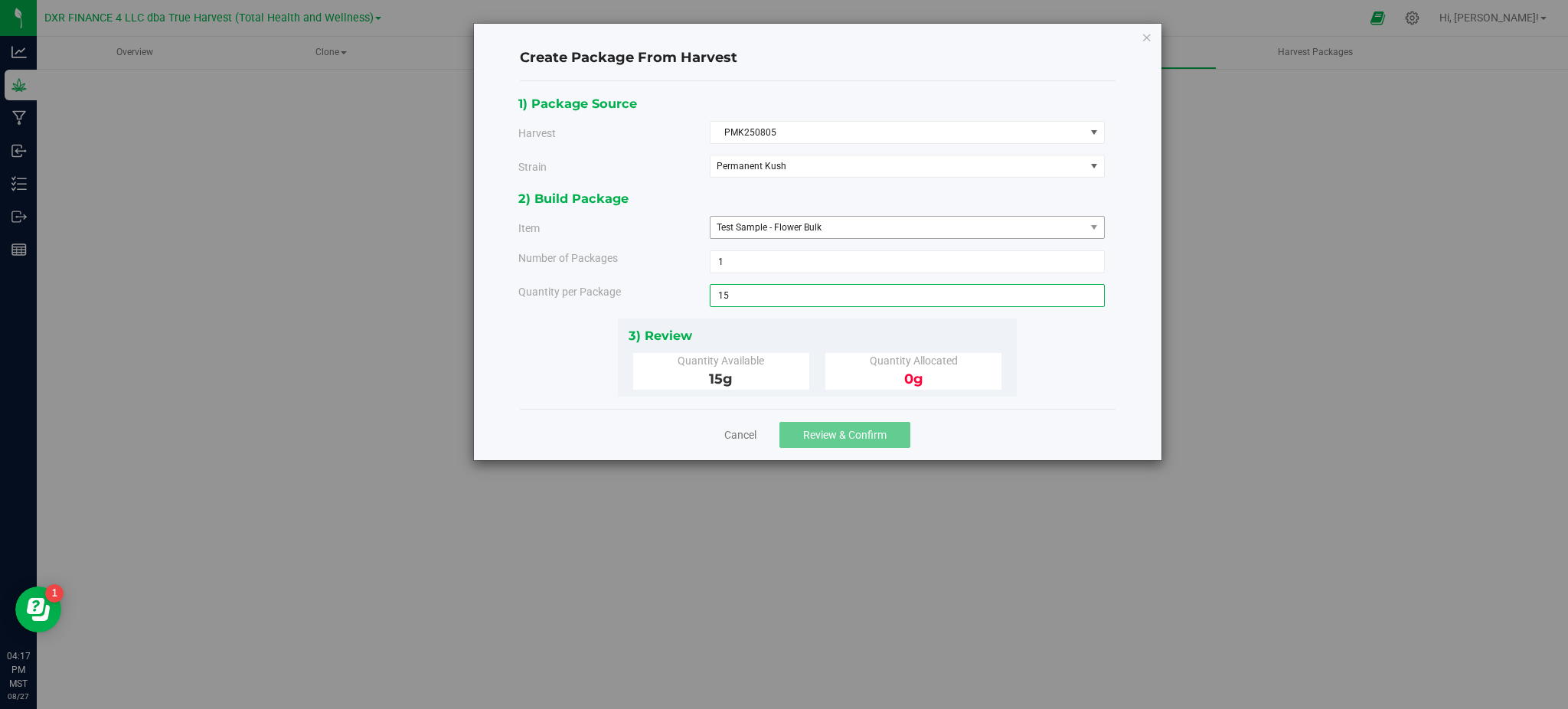
type input "15.0000 g"
drag, startPoint x: 1041, startPoint y: 401, endPoint x: 818, endPoint y: 446, distance: 227.5
click at [1037, 404] on div "1) Package Source Harvest PMK250805 Select ALB250401 ALB250508 ALB250618 ALB250…" at bounding box center [817, 245] width 595 height 328
click at [848, 447] on button "Review & Confirm" at bounding box center [845, 434] width 131 height 26
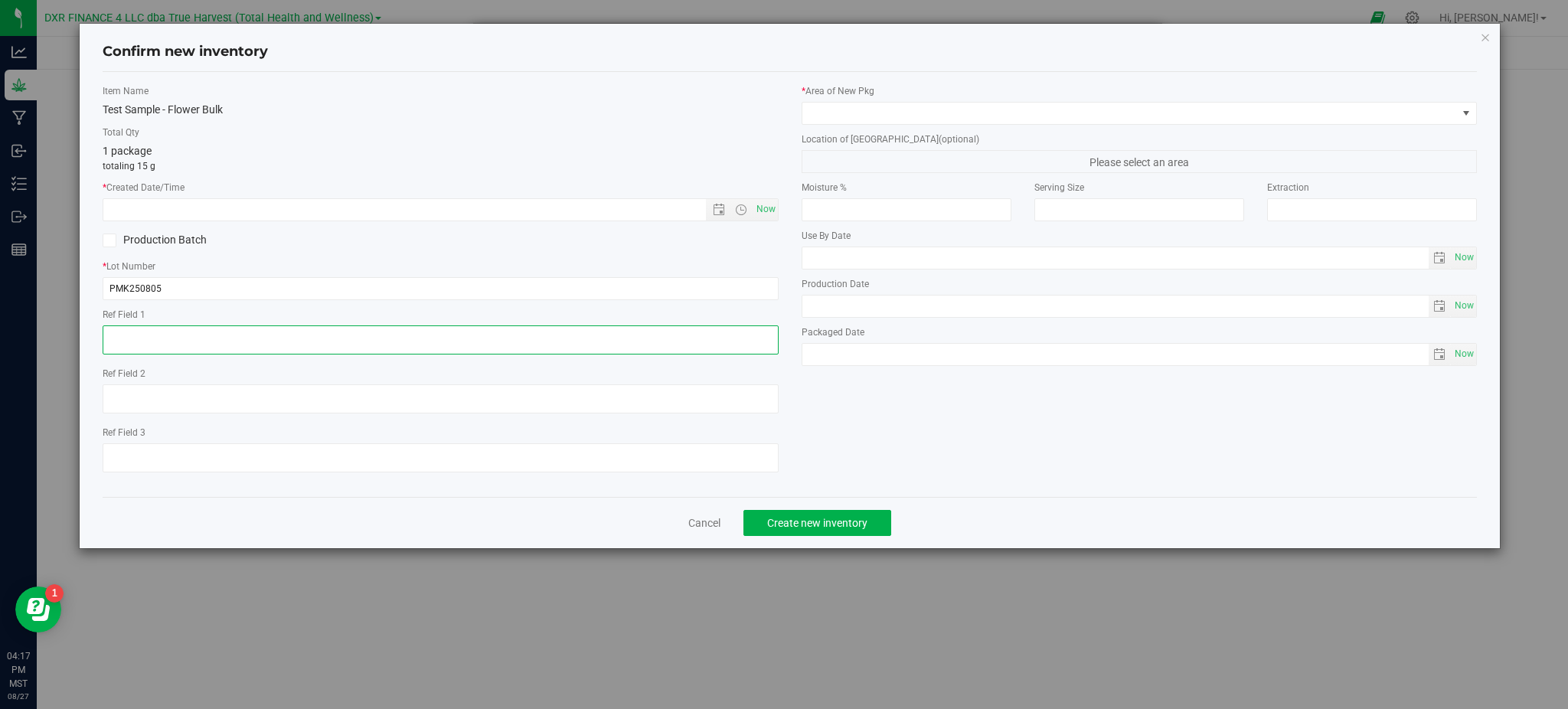
click at [231, 336] on textarea at bounding box center [440, 339] width 675 height 29
paste textarea "[DATE]"
type textarea "[DATE]"
click at [276, 209] on input "text" at bounding box center [417, 209] width 628 height 22
paste input "[DATE]"
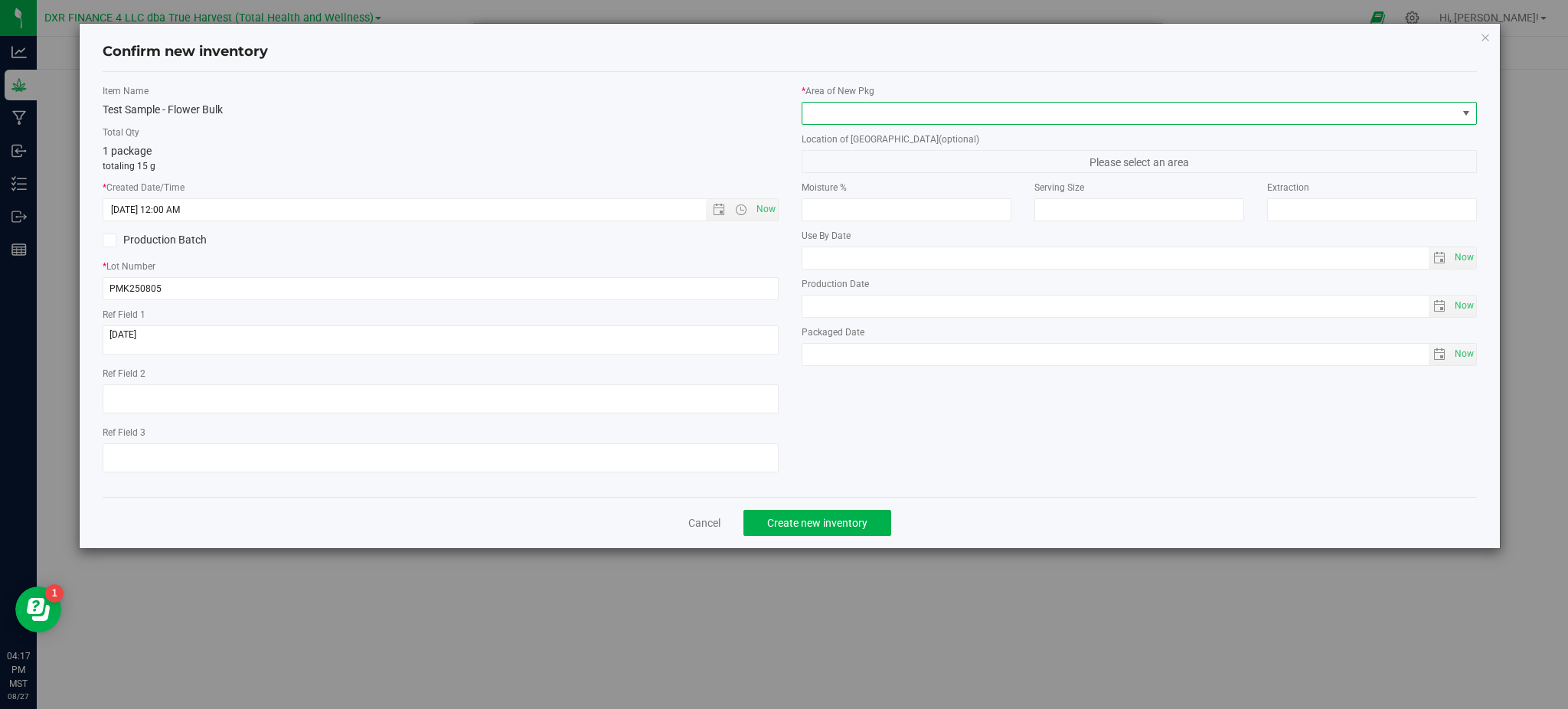
type input "[DATE] 4:17 PM"
click at [986, 114] on span at bounding box center [1129, 113] width 655 height 22
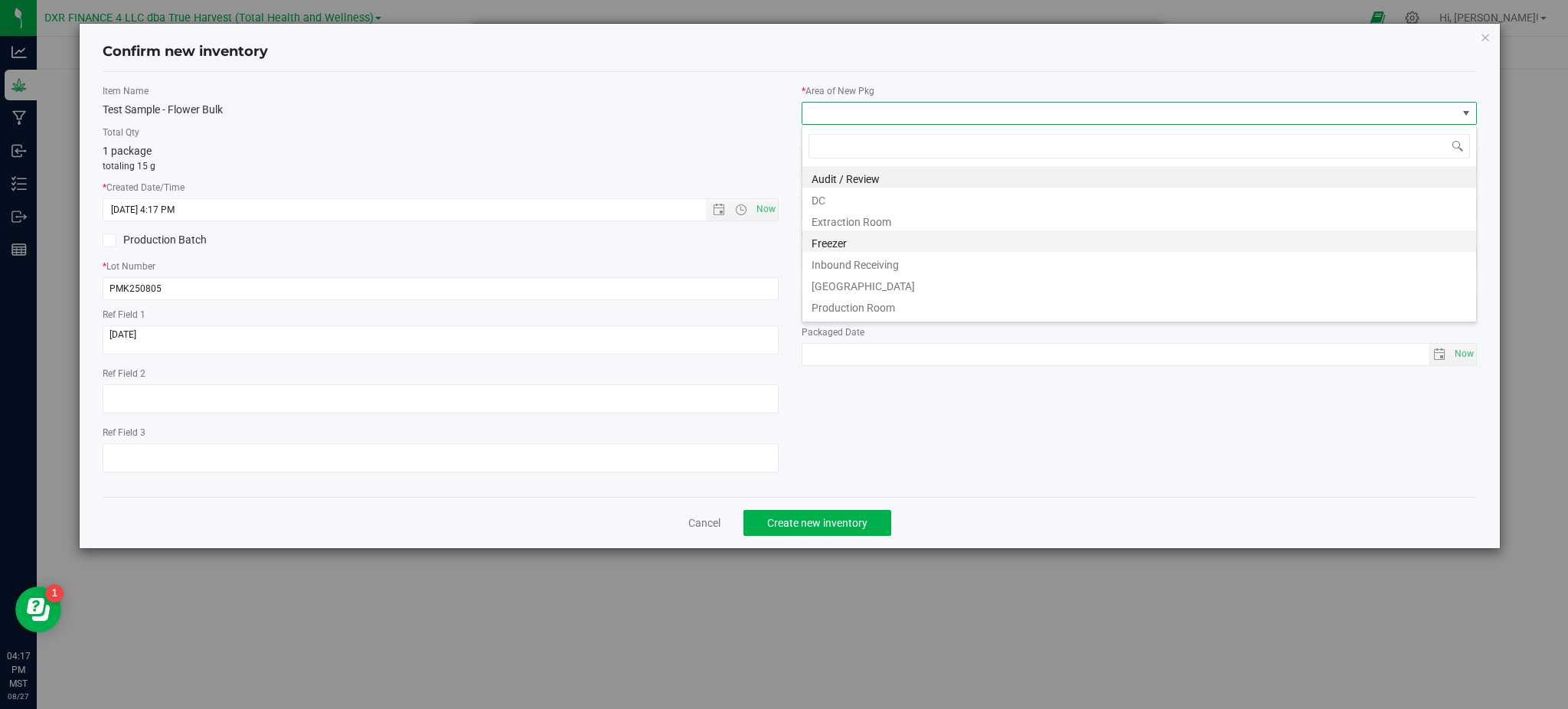
scroll to position [23, 675]
click at [868, 203] on li "DC" at bounding box center [1139, 198] width 674 height 22
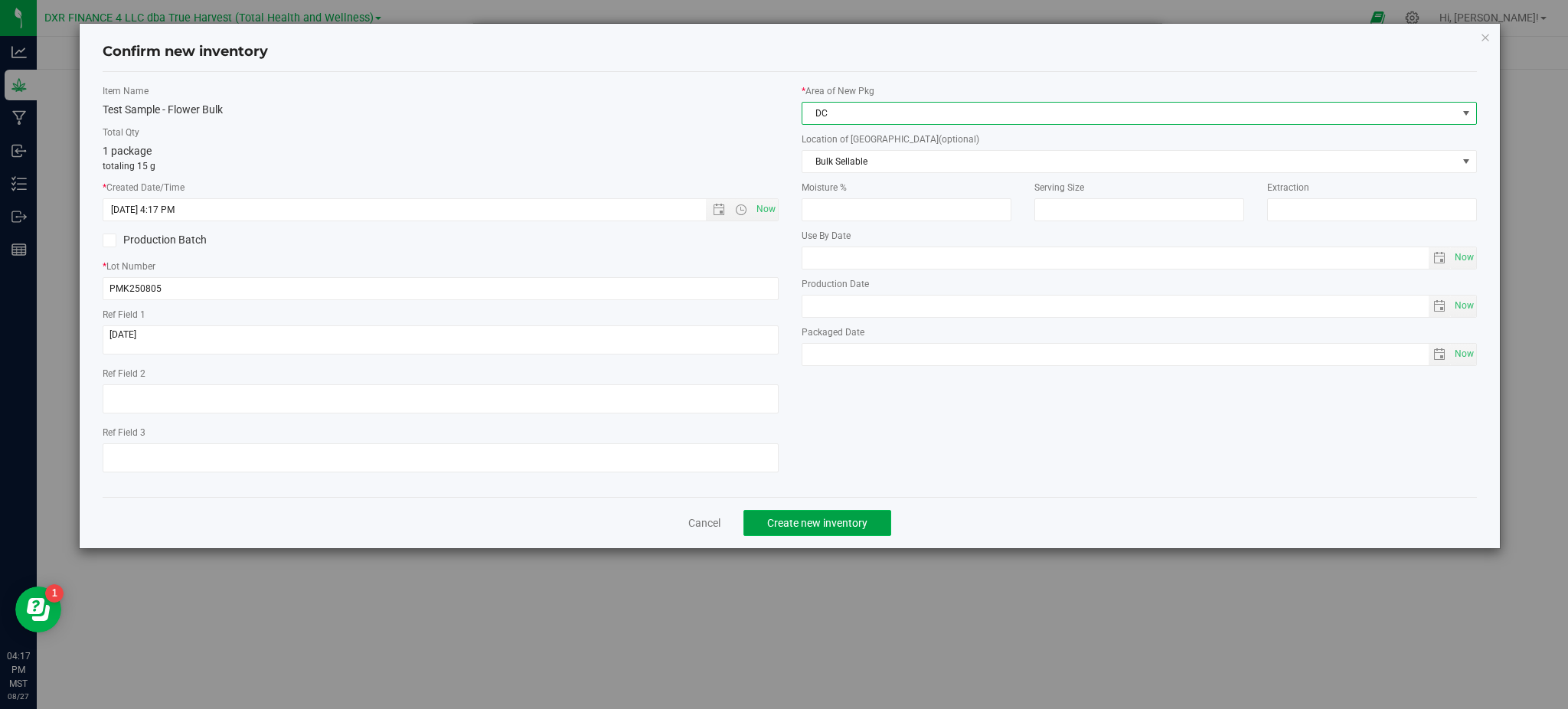
drag, startPoint x: 816, startPoint y: 530, endPoint x: 842, endPoint y: 520, distance: 27.9
click at [818, 529] on span "Create new inventory" at bounding box center [817, 522] width 100 height 12
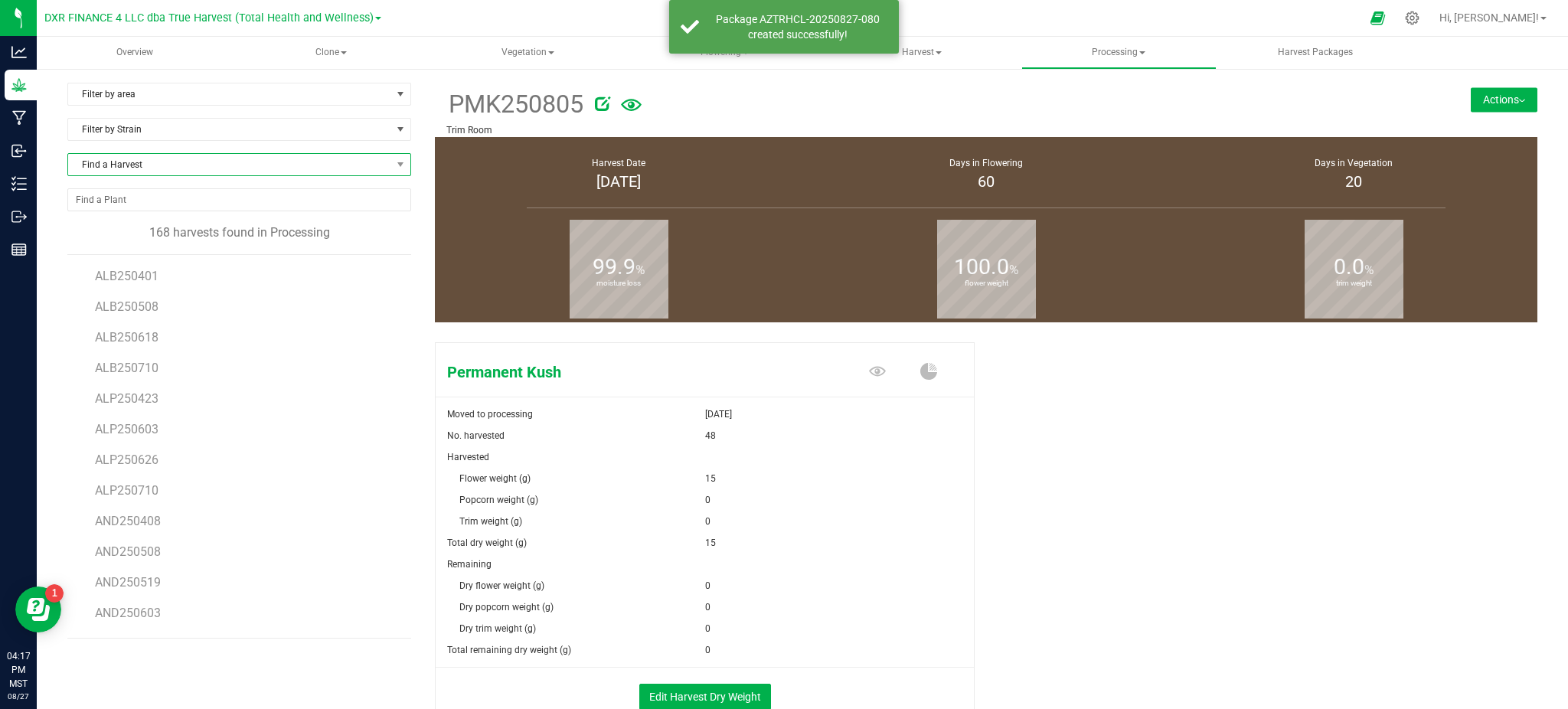
click at [201, 174] on span "Find a Harvest" at bounding box center [229, 164] width 323 height 22
type input "805"
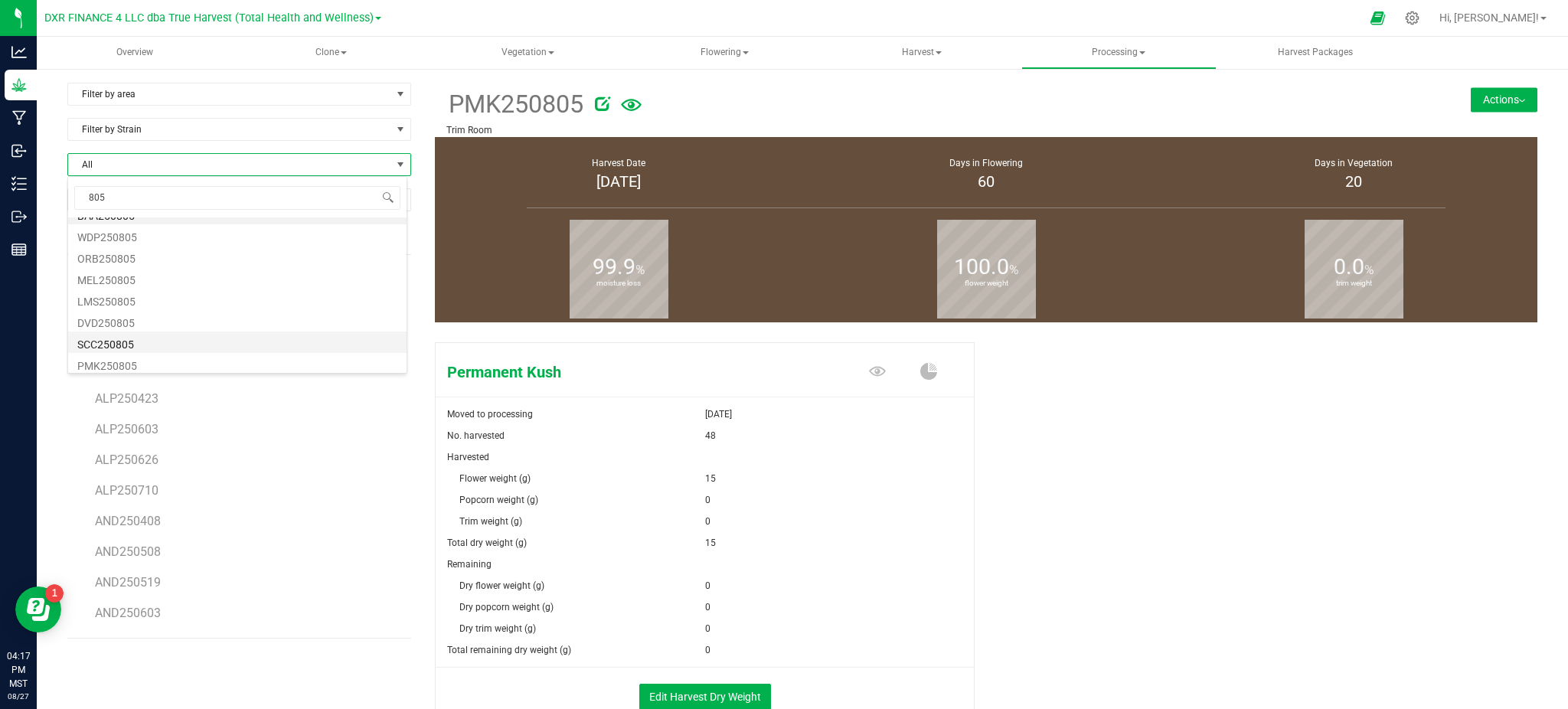
scroll to position [18, 0]
click at [126, 334] on li "SCC250805" at bounding box center [237, 338] width 338 height 22
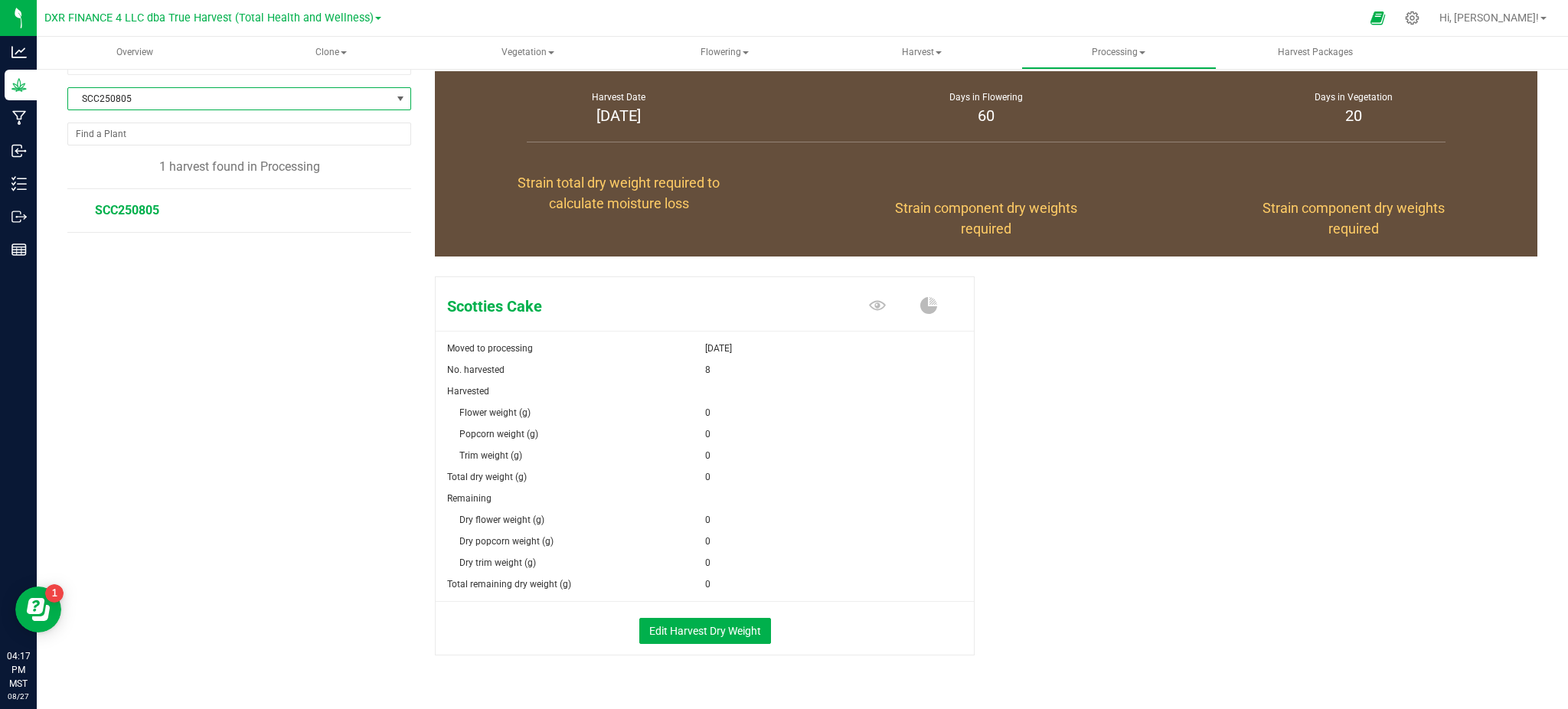
scroll to position [100, 0]
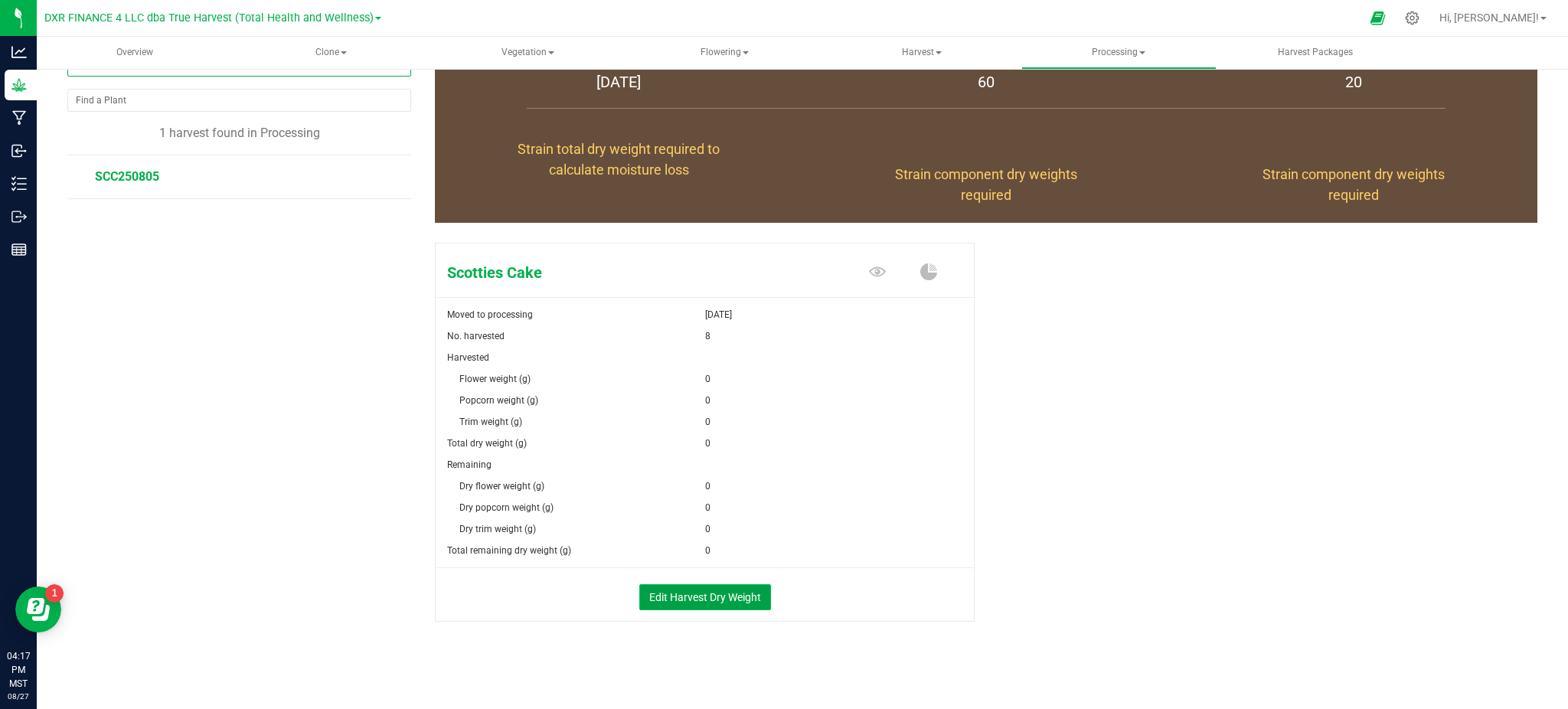
click at [688, 588] on button "Edit Harvest Dry Weight" at bounding box center [704, 596] width 132 height 26
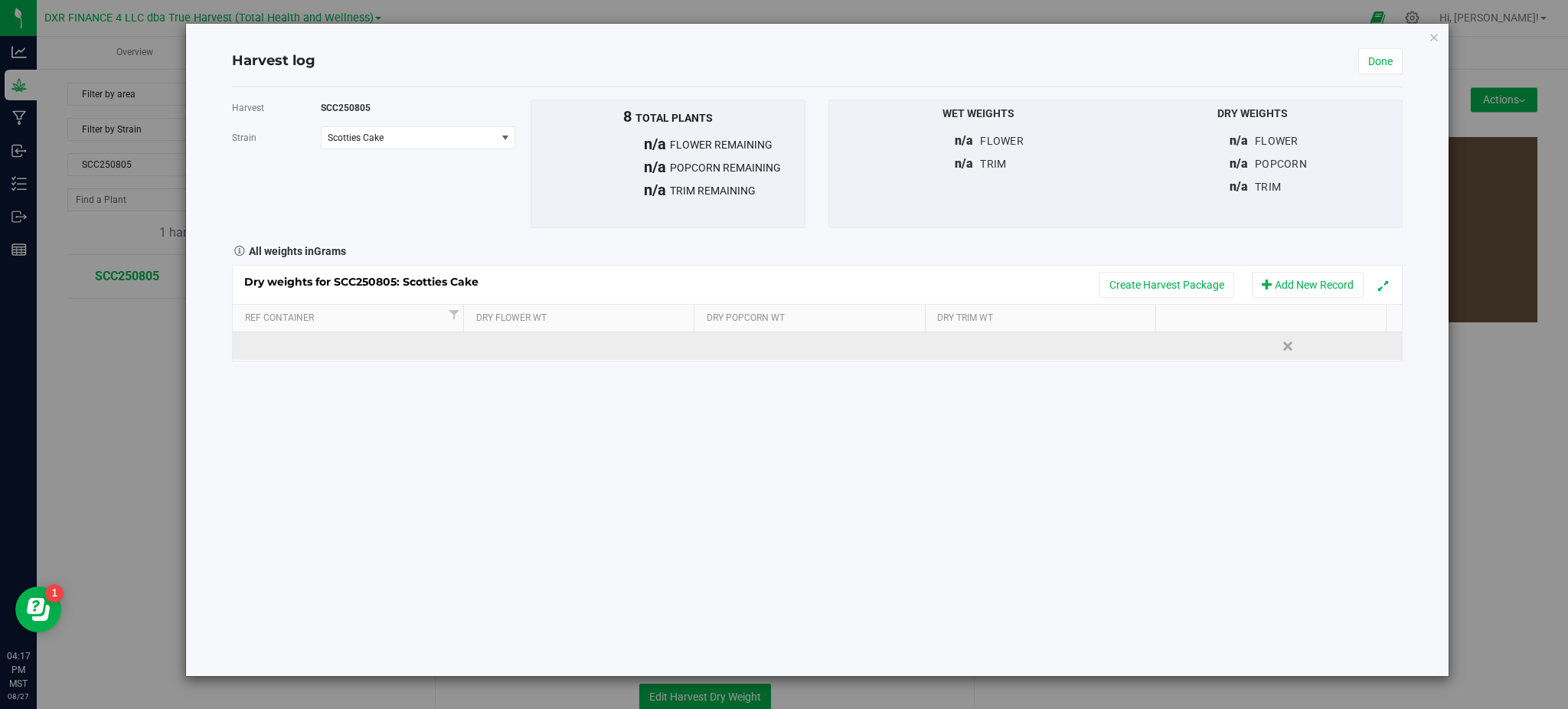
click at [539, 348] on td at bounding box center [584, 346] width 233 height 27
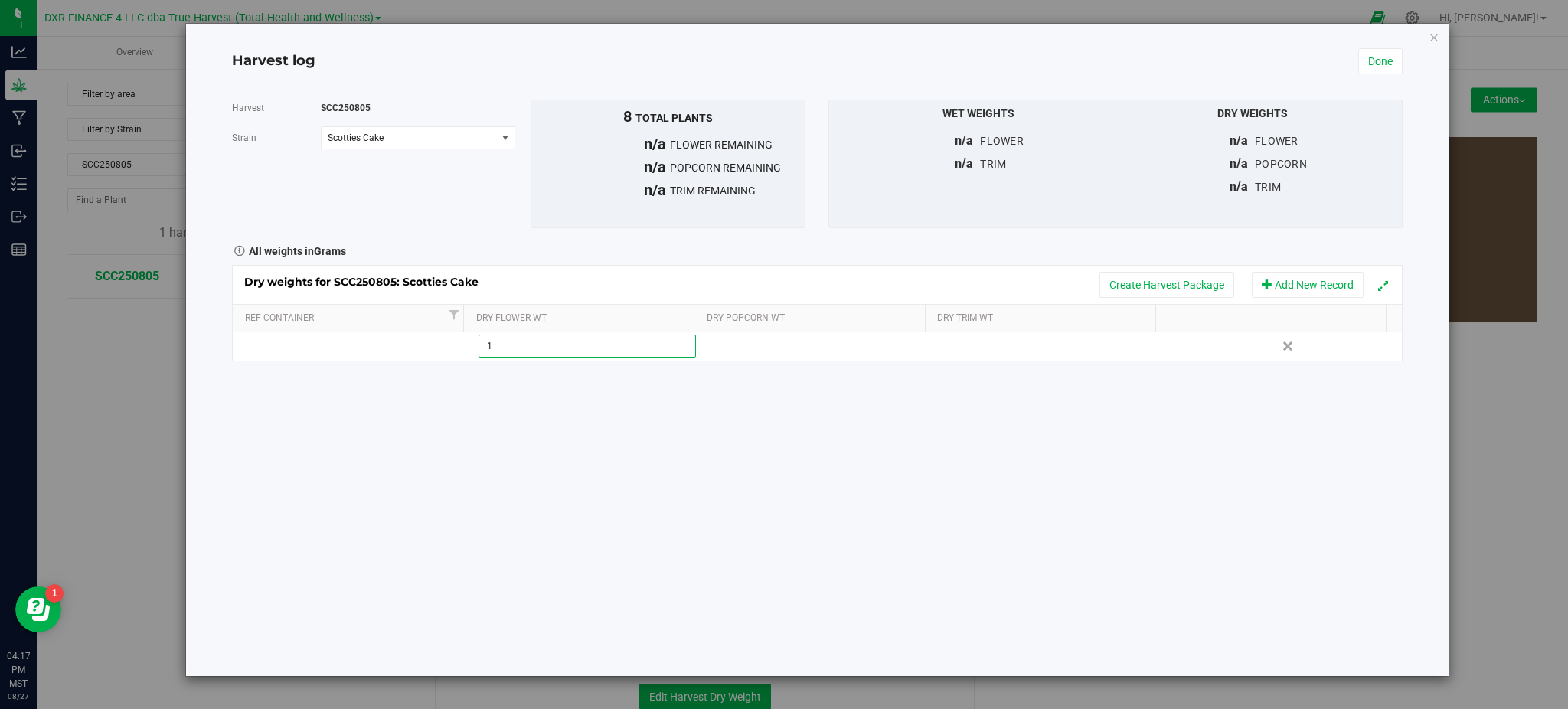
type input "15"
click at [896, 534] on div "Harvest SCC250805 [GEOGRAPHIC_DATA] Scotties Cake Select strain Scotties Cake T…" at bounding box center [817, 381] width 1170 height 589
click at [1367, 54] on link "Done" at bounding box center [1380, 61] width 45 height 26
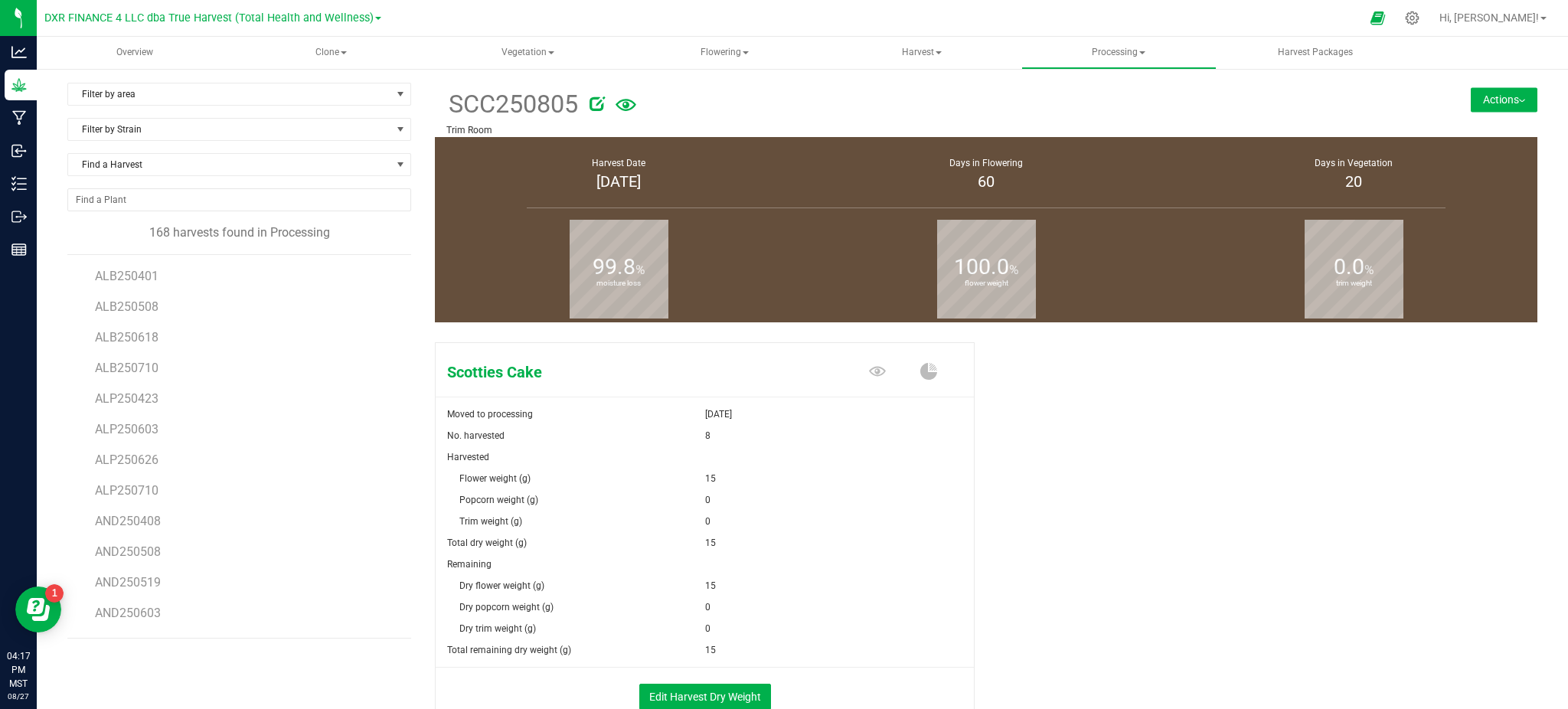
click at [1486, 101] on button "Actions" at bounding box center [1504, 100] width 66 height 25
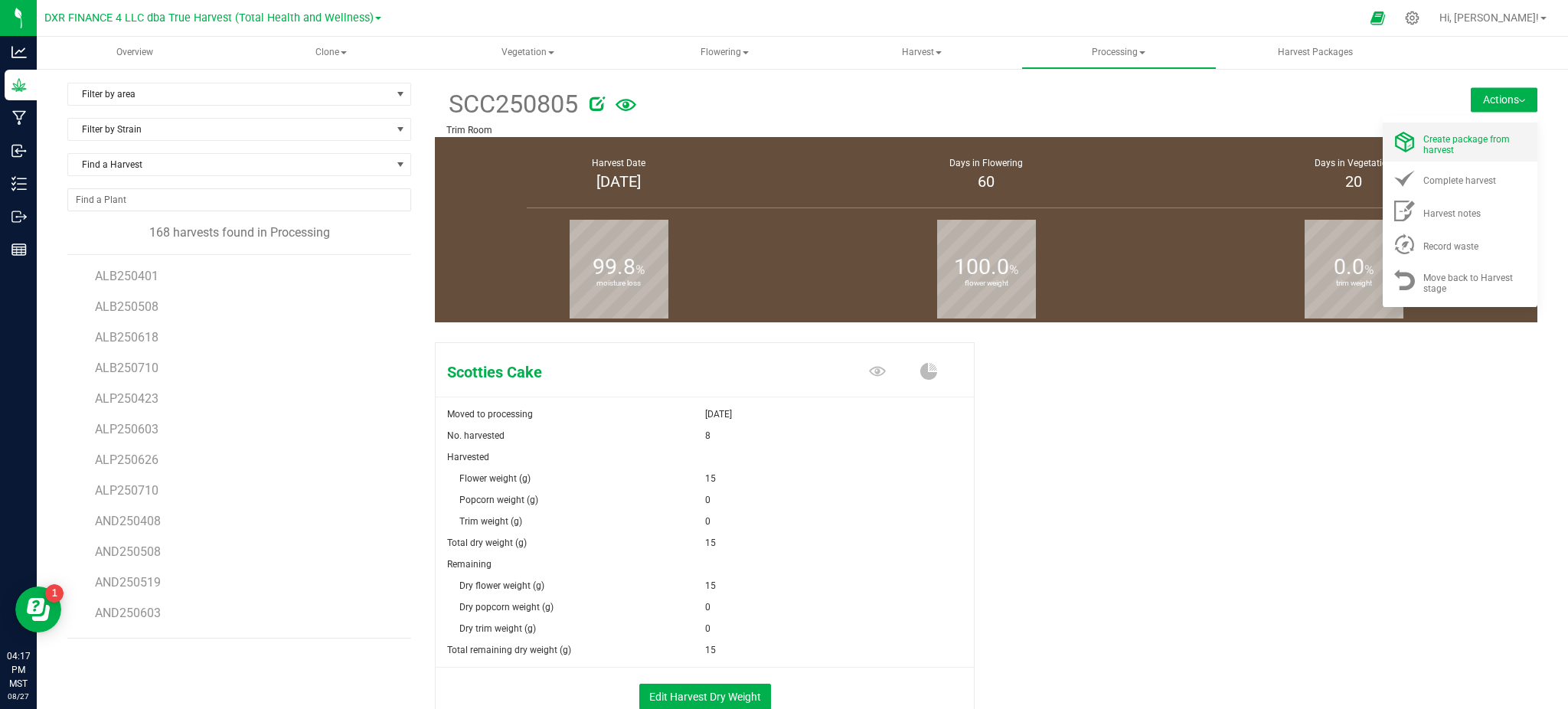
click at [1461, 147] on div "Create package from harvest" at bounding box center [1475, 142] width 104 height 27
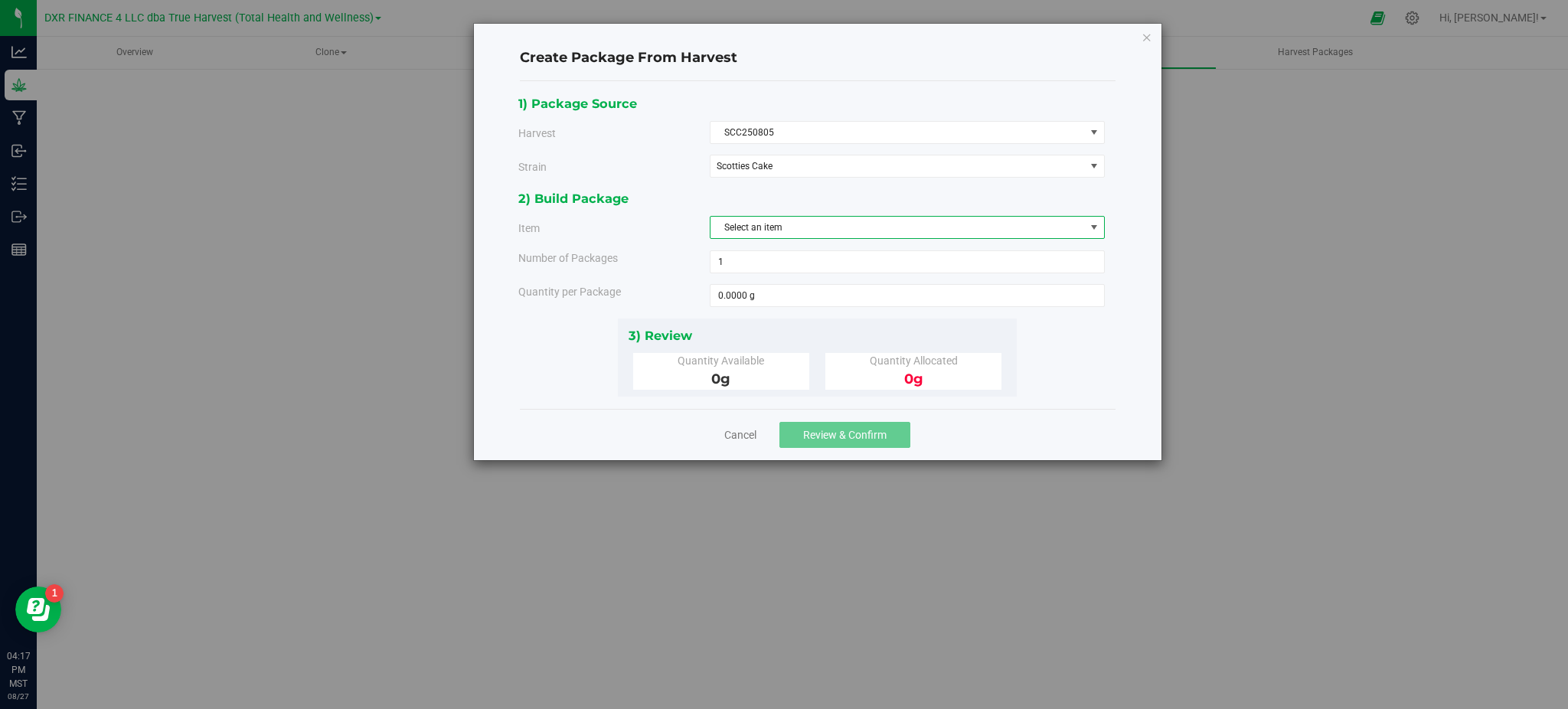
click at [819, 228] on span "Select an item" at bounding box center [898, 227] width 374 height 22
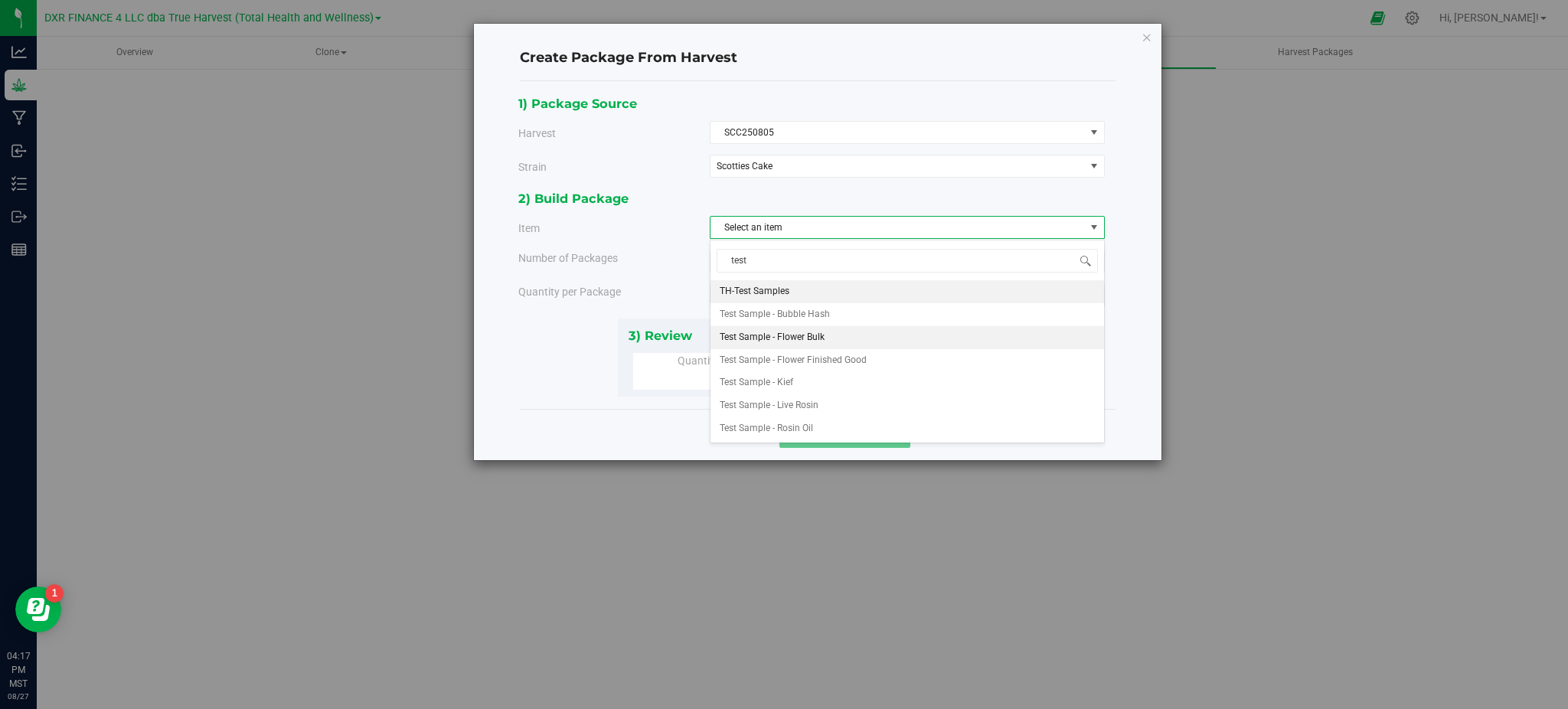
click at [806, 339] on span "Test Sample - Flower Bulk" at bounding box center [772, 337] width 105 height 20
type input "test"
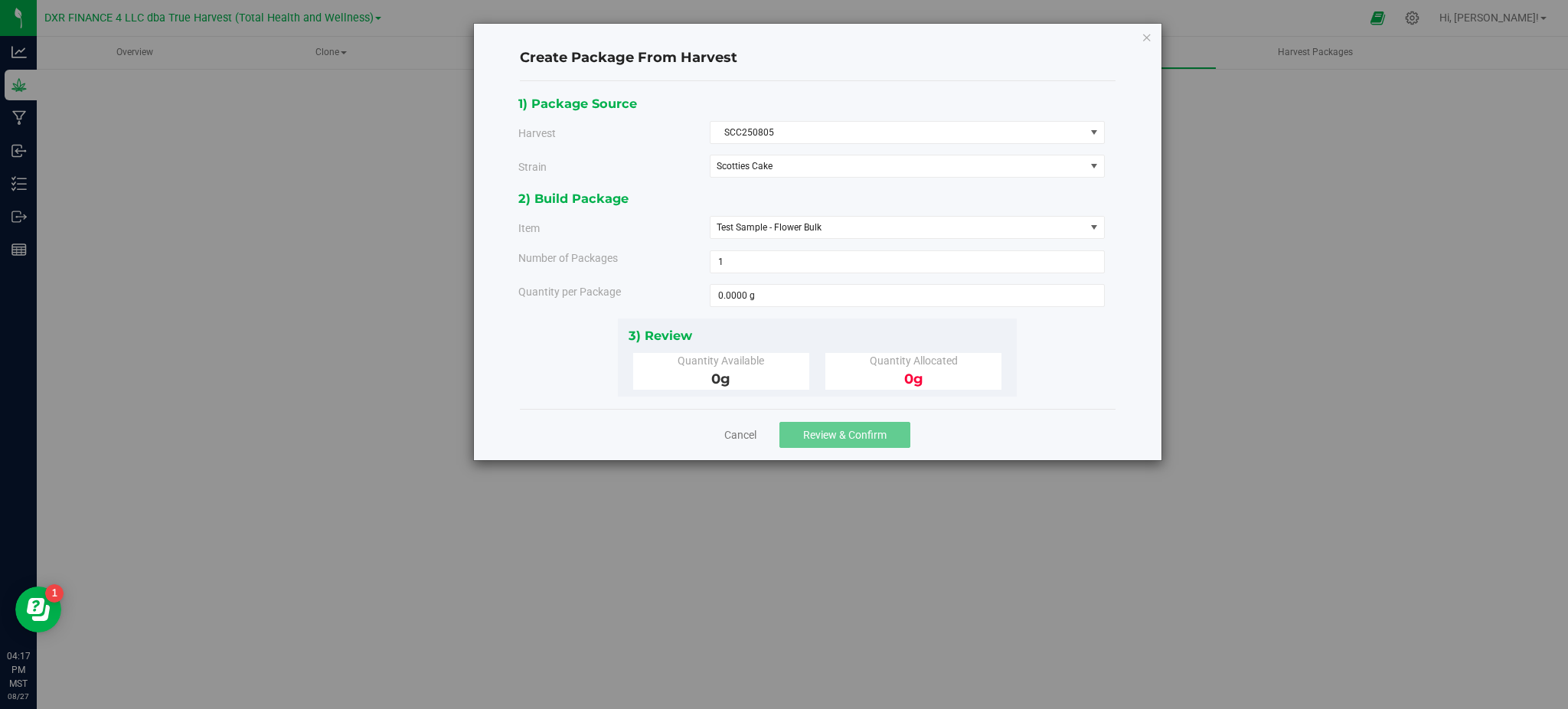
drag, startPoint x: 616, startPoint y: 257, endPoint x: 738, endPoint y: 281, distance: 124.3
click at [627, 253] on div "Number of Packages" at bounding box center [609, 258] width 203 height 16
click at [771, 303] on span at bounding box center [907, 296] width 395 height 23
type input "15"
type input "15.0000 g"
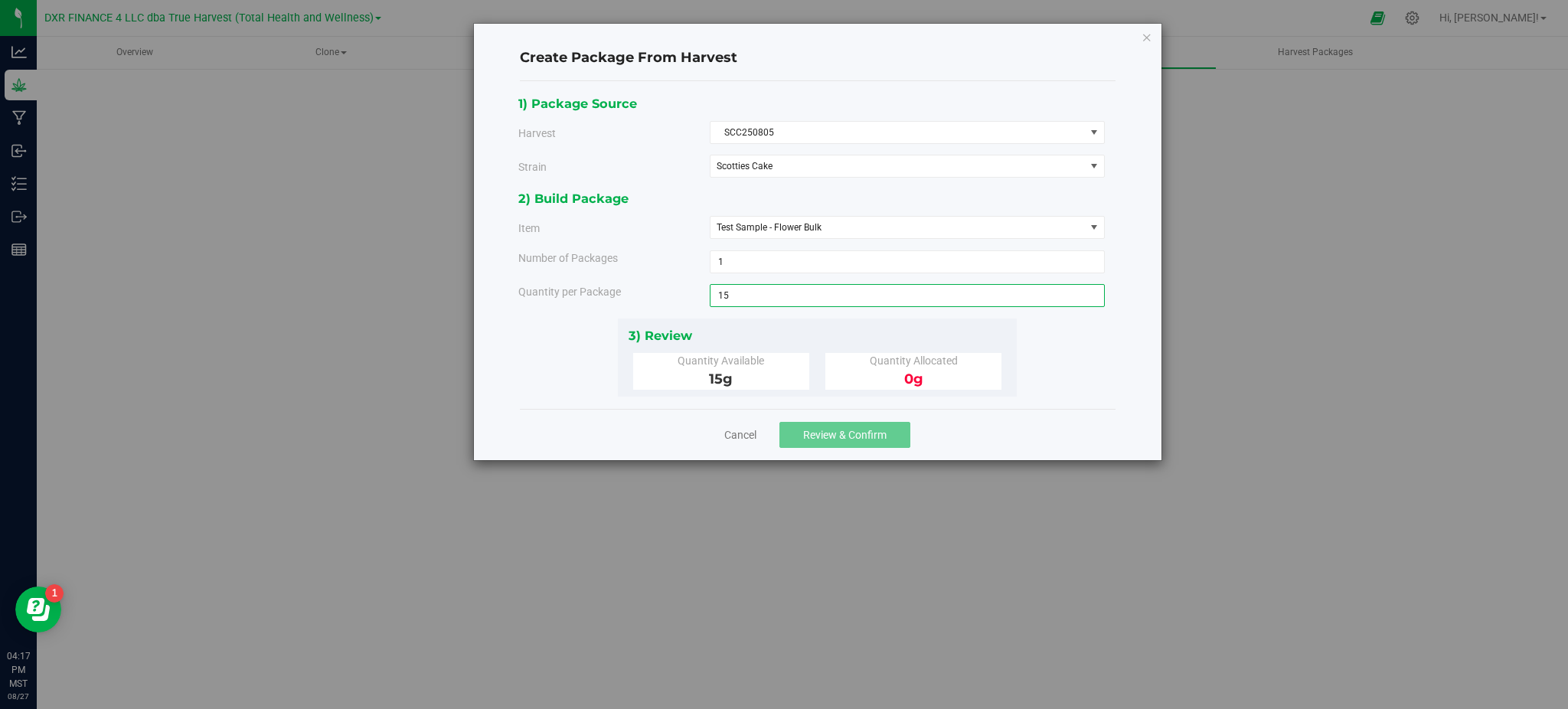
drag, startPoint x: 1027, startPoint y: 388, endPoint x: 984, endPoint y: 416, distance: 51.3
click at [1027, 389] on div "1) Package Source Harvest SCC250805 Select ALB250401 ALB250508 ALB250618 ALB250…" at bounding box center [817, 245] width 598 height 303
click at [872, 433] on span "Review & Confirm" at bounding box center [845, 434] width 83 height 12
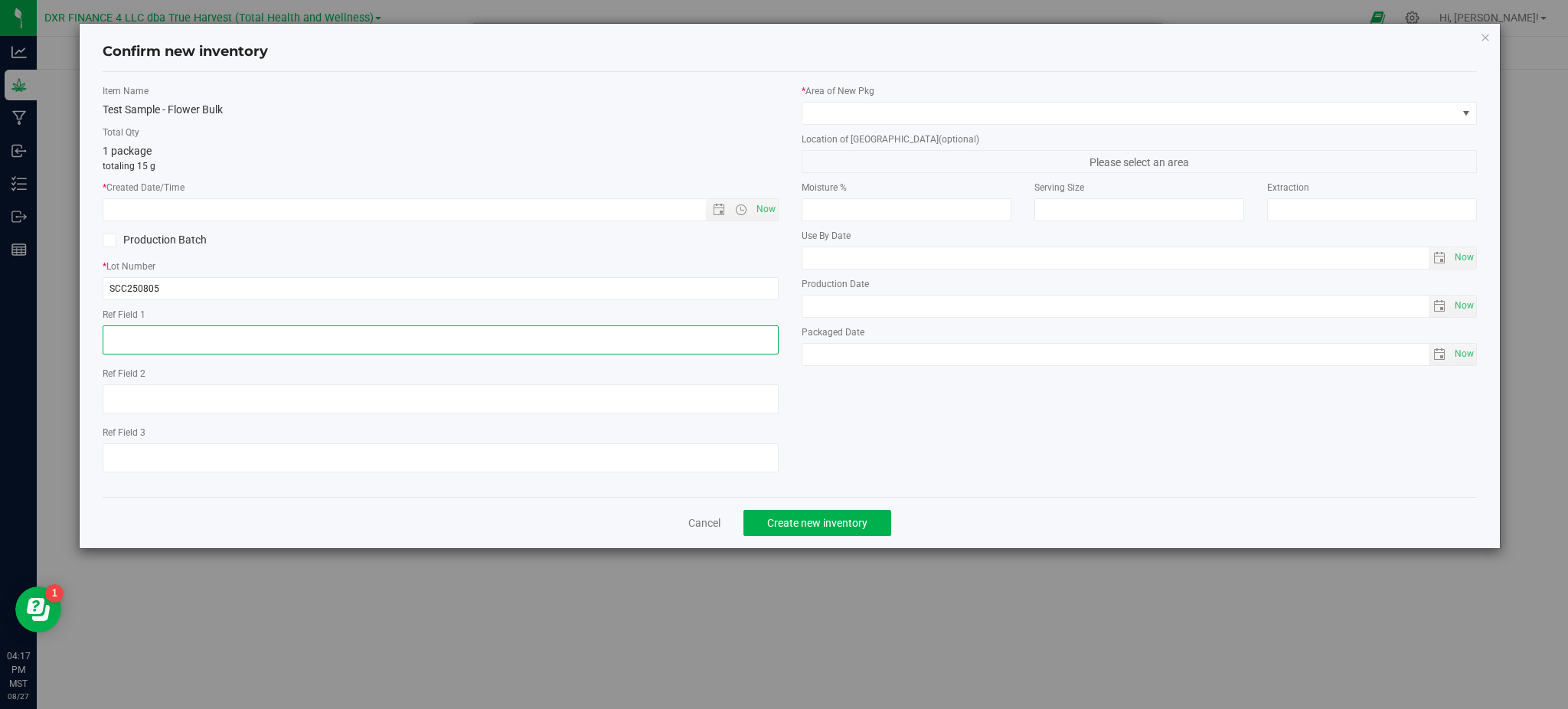
click at [228, 336] on textarea at bounding box center [440, 339] width 675 height 29
paste textarea "[DATE]"
type textarea "[DATE]"
click at [234, 187] on label "* Created Date/Time" at bounding box center [440, 188] width 675 height 14
click at [221, 213] on input "text" at bounding box center [417, 209] width 628 height 22
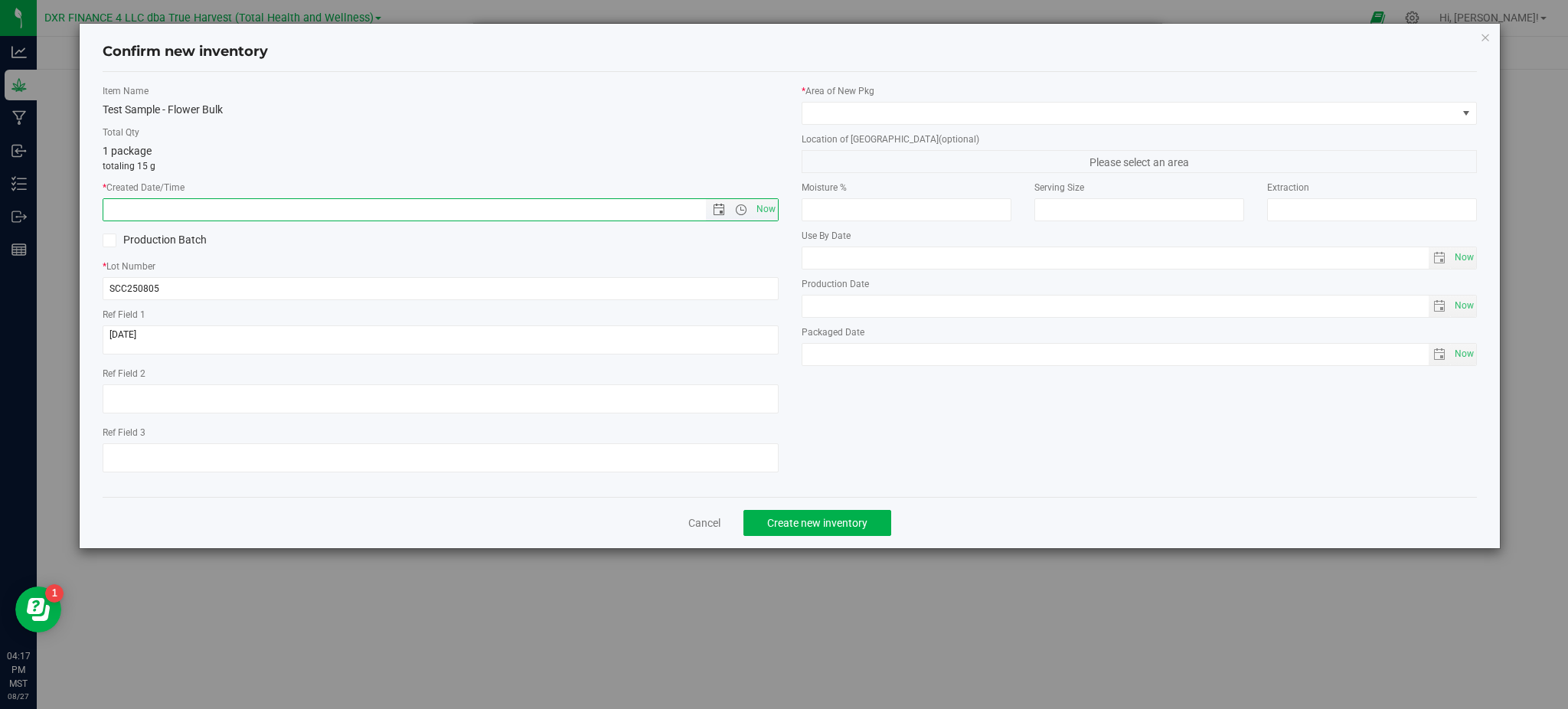
paste input "[DATE]"
type input "[DATE] 4:17 PM"
click at [365, 128] on label "Total Qty" at bounding box center [440, 132] width 675 height 14
drag, startPoint x: 279, startPoint y: 79, endPoint x: 287, endPoint y: 83, distance: 8.9
click at [280, 79] on div "Item Name Test Sample - Flower Bulk Total Qty 1 package totaling 15 g * Created…" at bounding box center [790, 284] width 1375 height 425
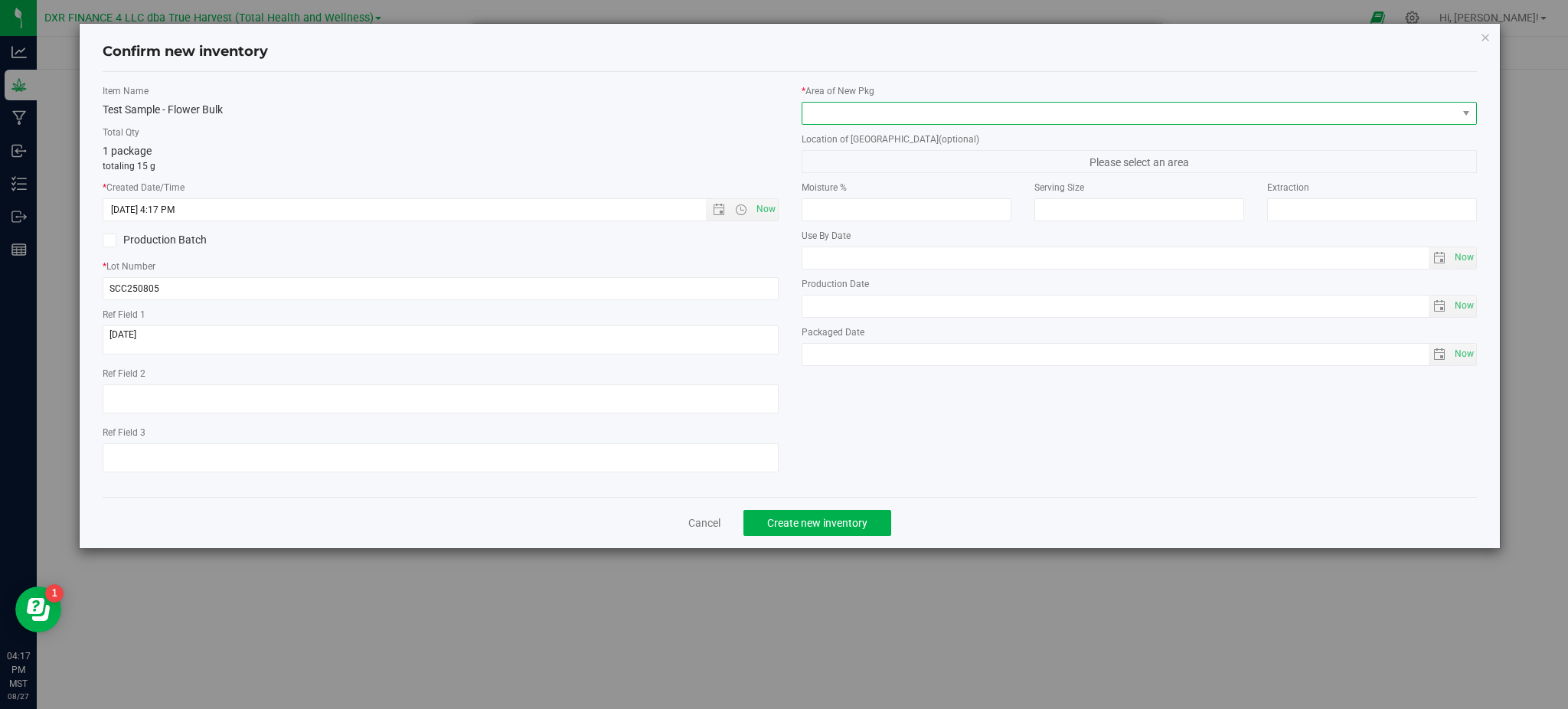
click at [931, 102] on span at bounding box center [1129, 113] width 655 height 22
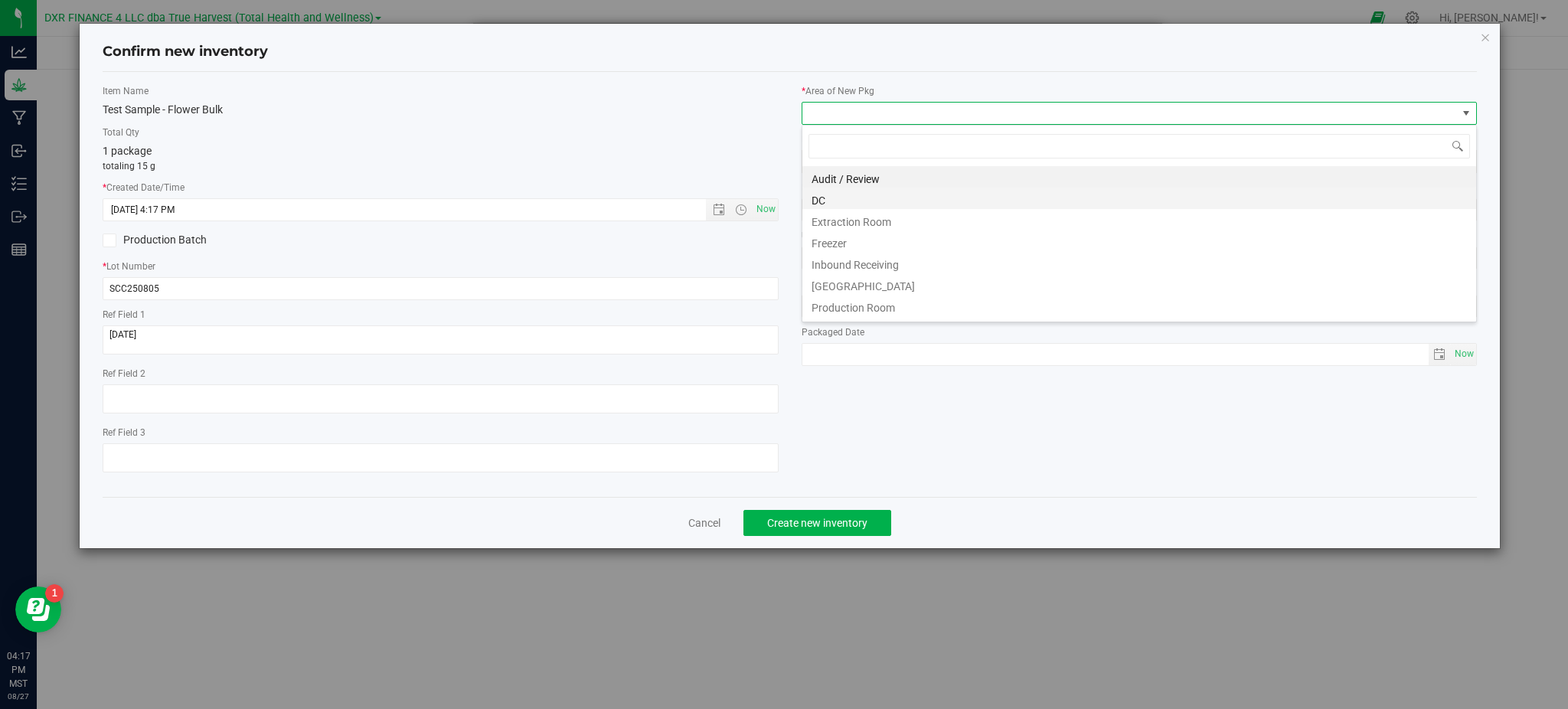
click at [876, 201] on li "DC" at bounding box center [1139, 198] width 674 height 22
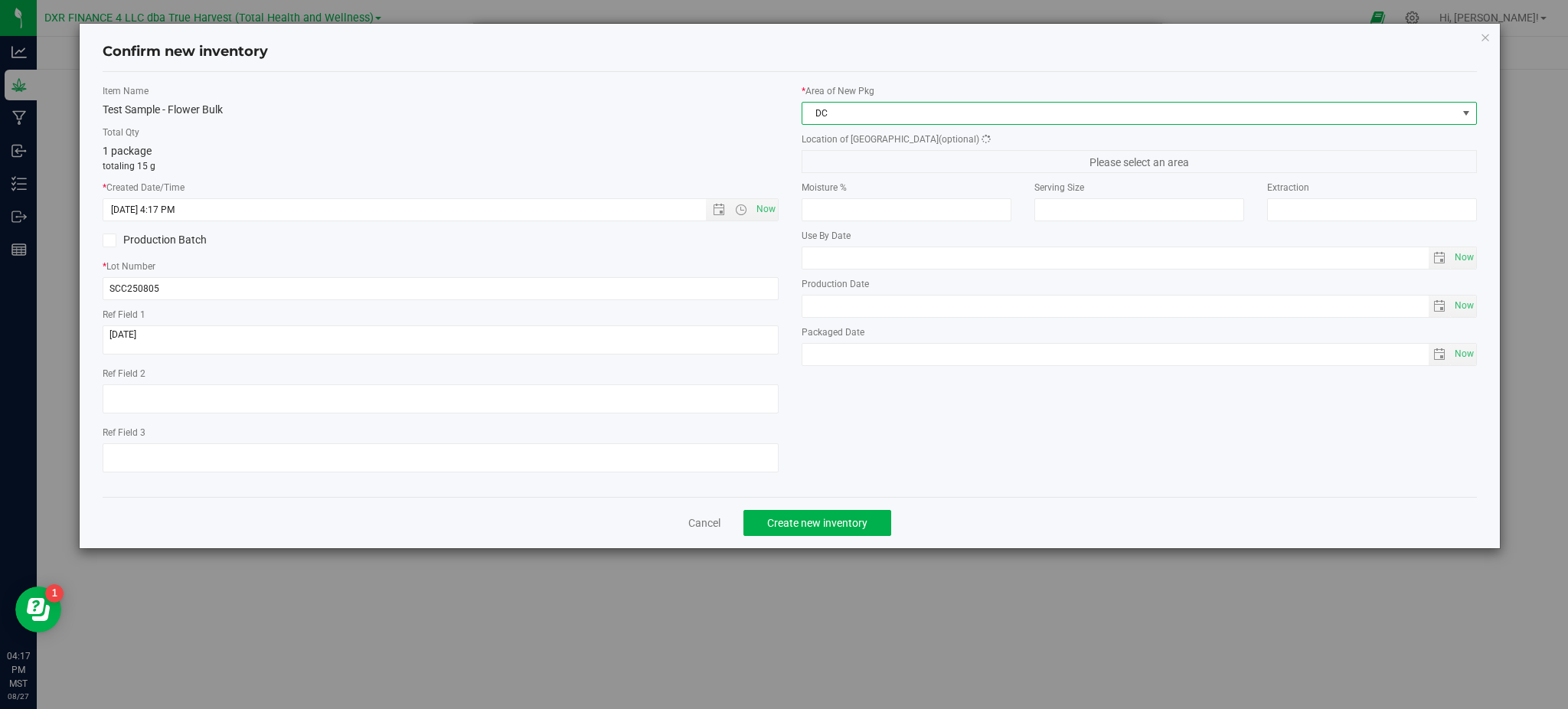
click at [720, 126] on label "Total Qty" at bounding box center [440, 132] width 675 height 14
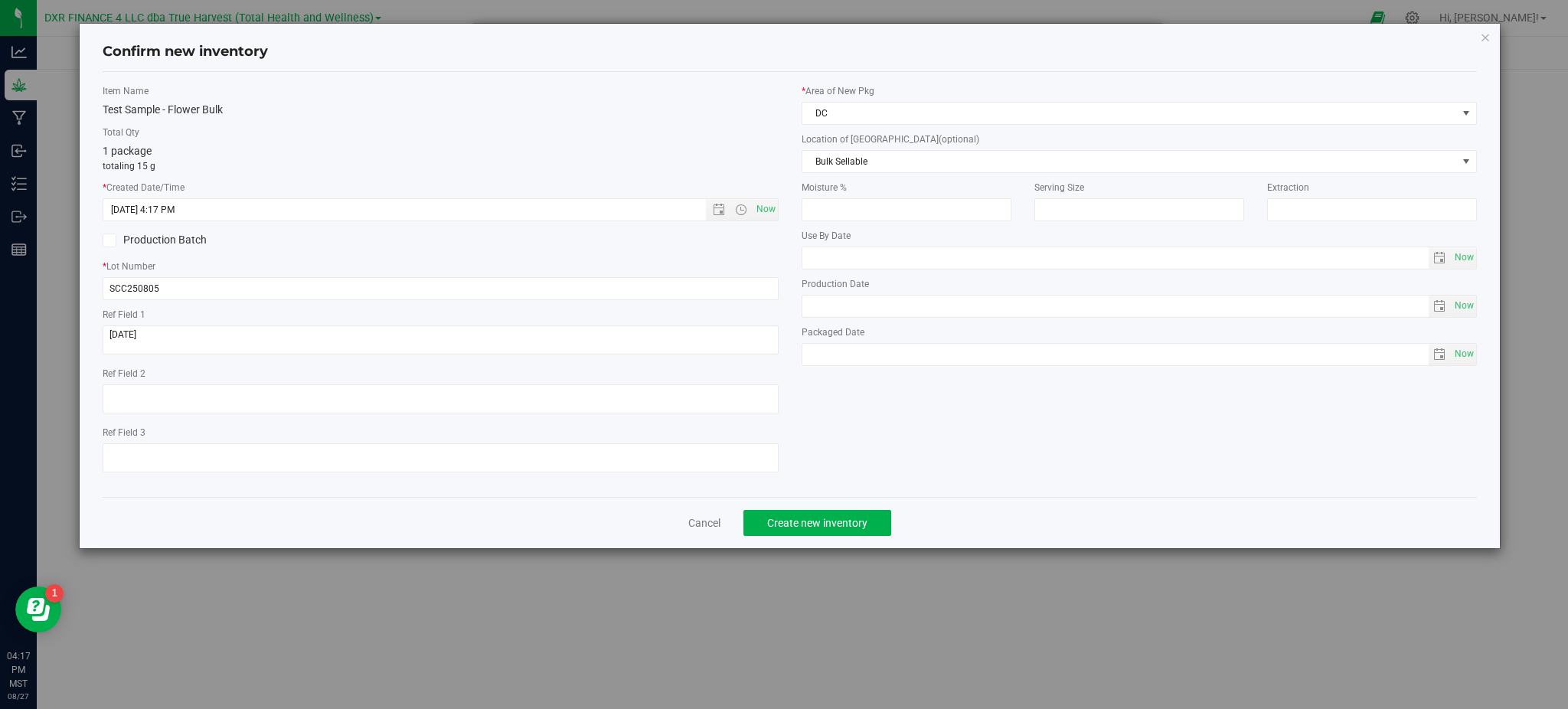
click at [884, 474] on div "Item Name Test Sample - Flower Bulk Total Qty 1 package totaling 15 g * Created…" at bounding box center [790, 284] width 1397 height 400
click at [793, 526] on span "Create new inventory" at bounding box center [817, 522] width 100 height 12
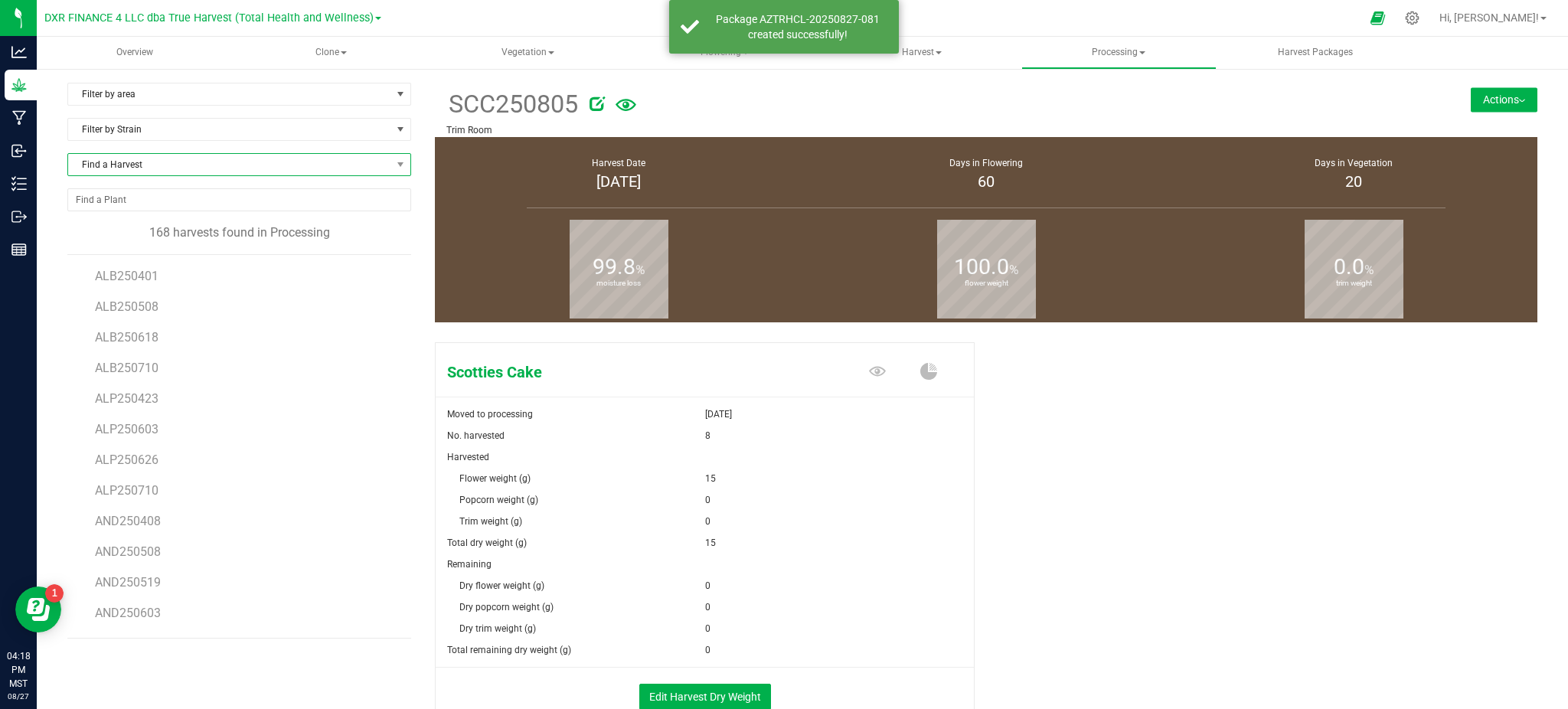
click at [169, 162] on span "Find a Harvest" at bounding box center [229, 164] width 323 height 22
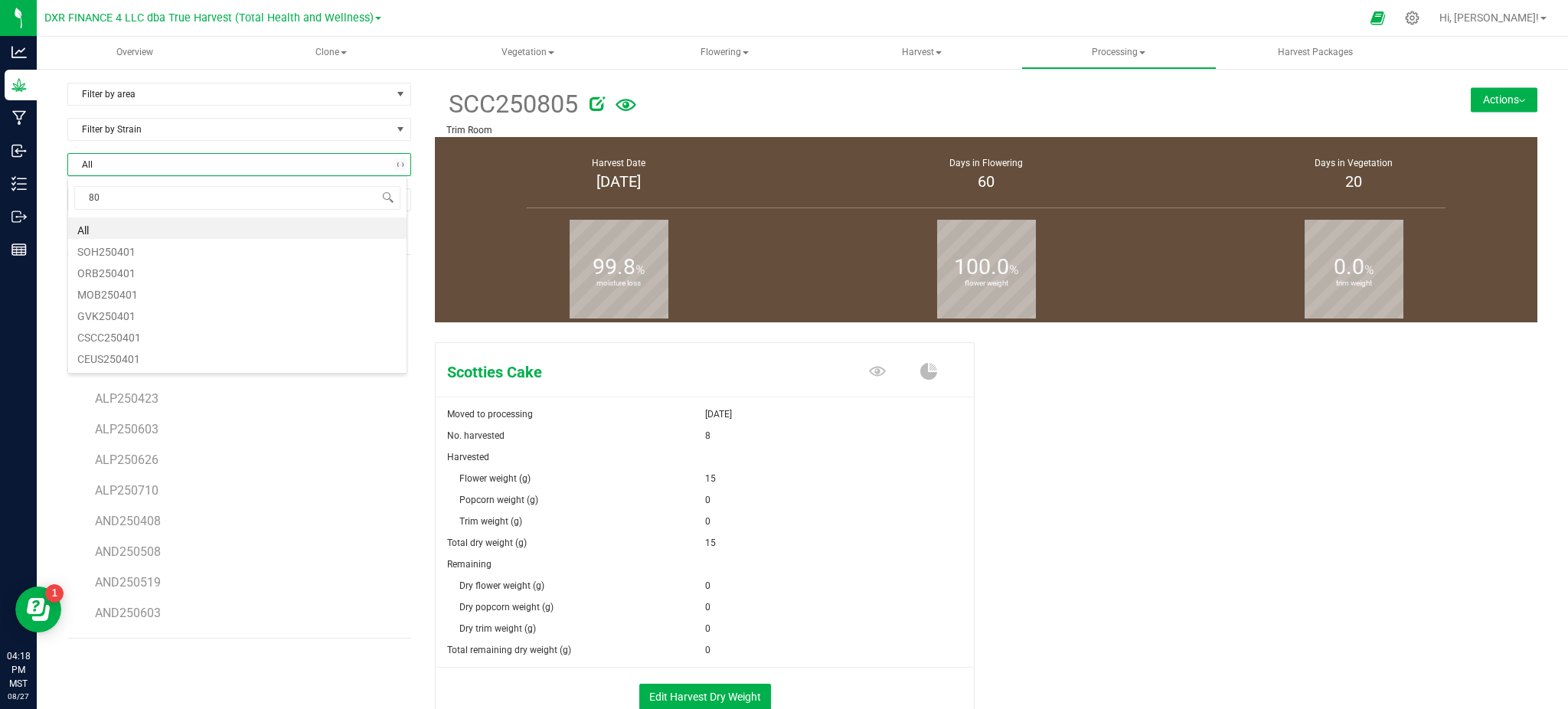
type input "805"
click at [149, 252] on li "WDP250805" at bounding box center [237, 249] width 338 height 22
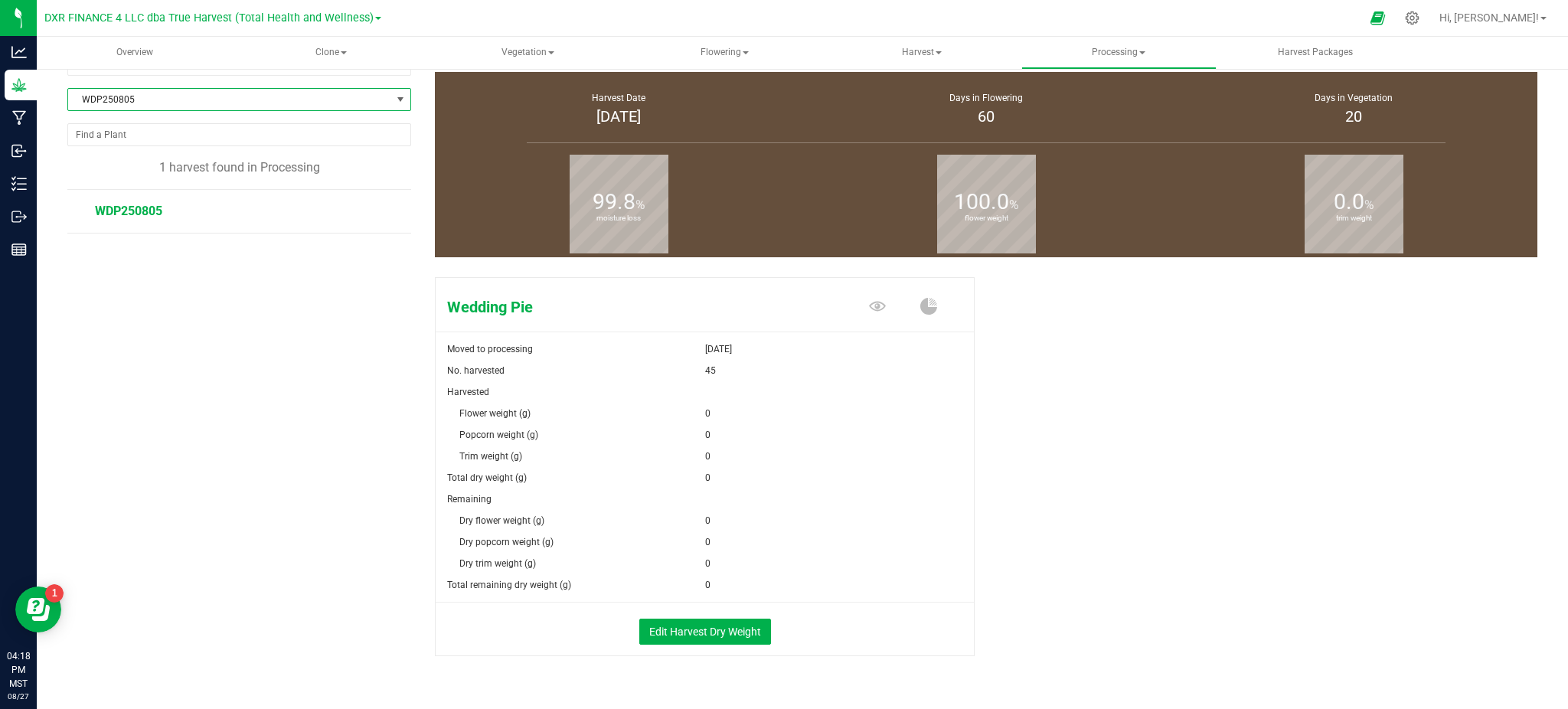
scroll to position [100, 0]
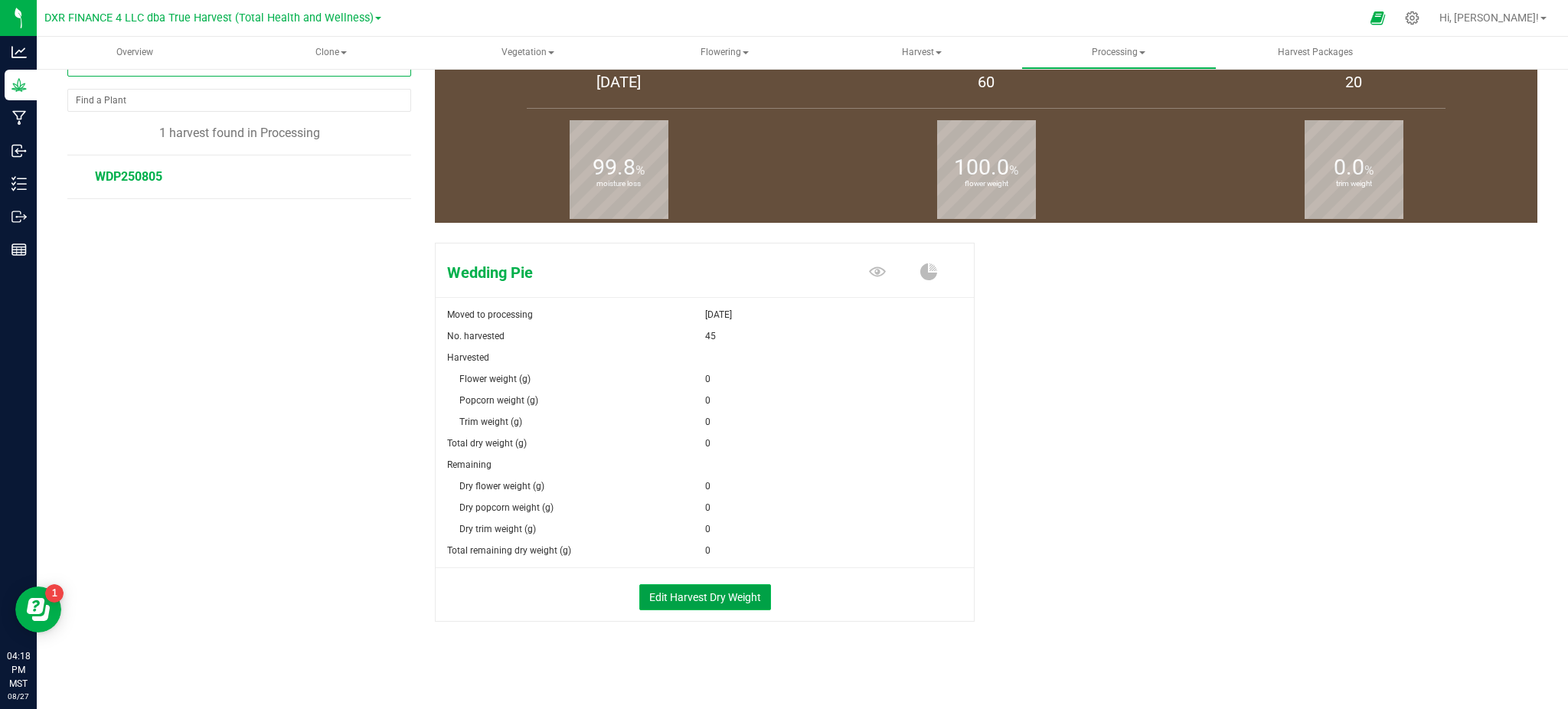
click at [691, 599] on button "Edit Harvest Dry Weight" at bounding box center [704, 596] width 132 height 26
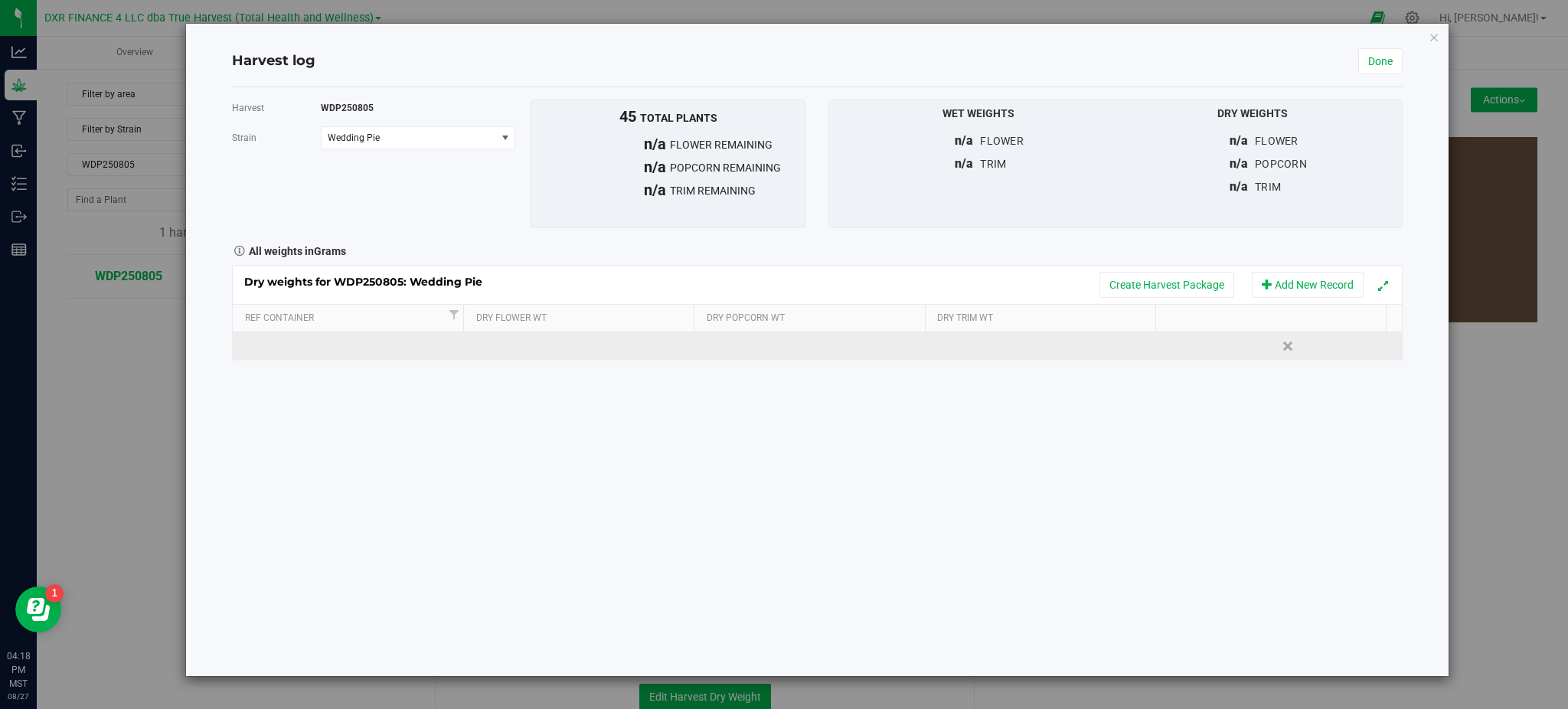
click at [561, 353] on td at bounding box center [584, 346] width 233 height 27
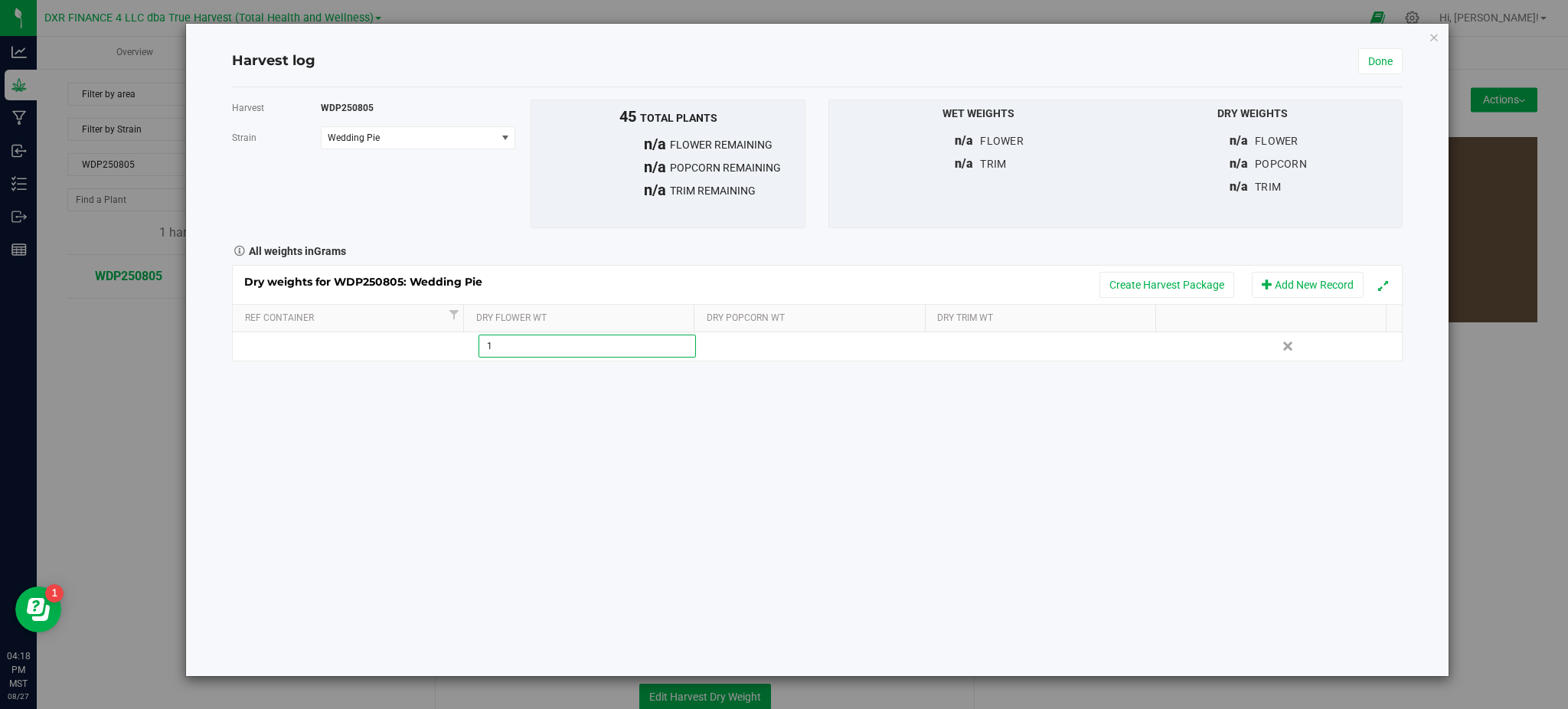
type input "15"
click at [755, 468] on div "Harvest WDP250805 [GEOGRAPHIC_DATA] Wedding Pie Select strain Wedding Pie To bu…" at bounding box center [817, 381] width 1170 height 589
click at [1363, 72] on link "Done" at bounding box center [1380, 61] width 45 height 26
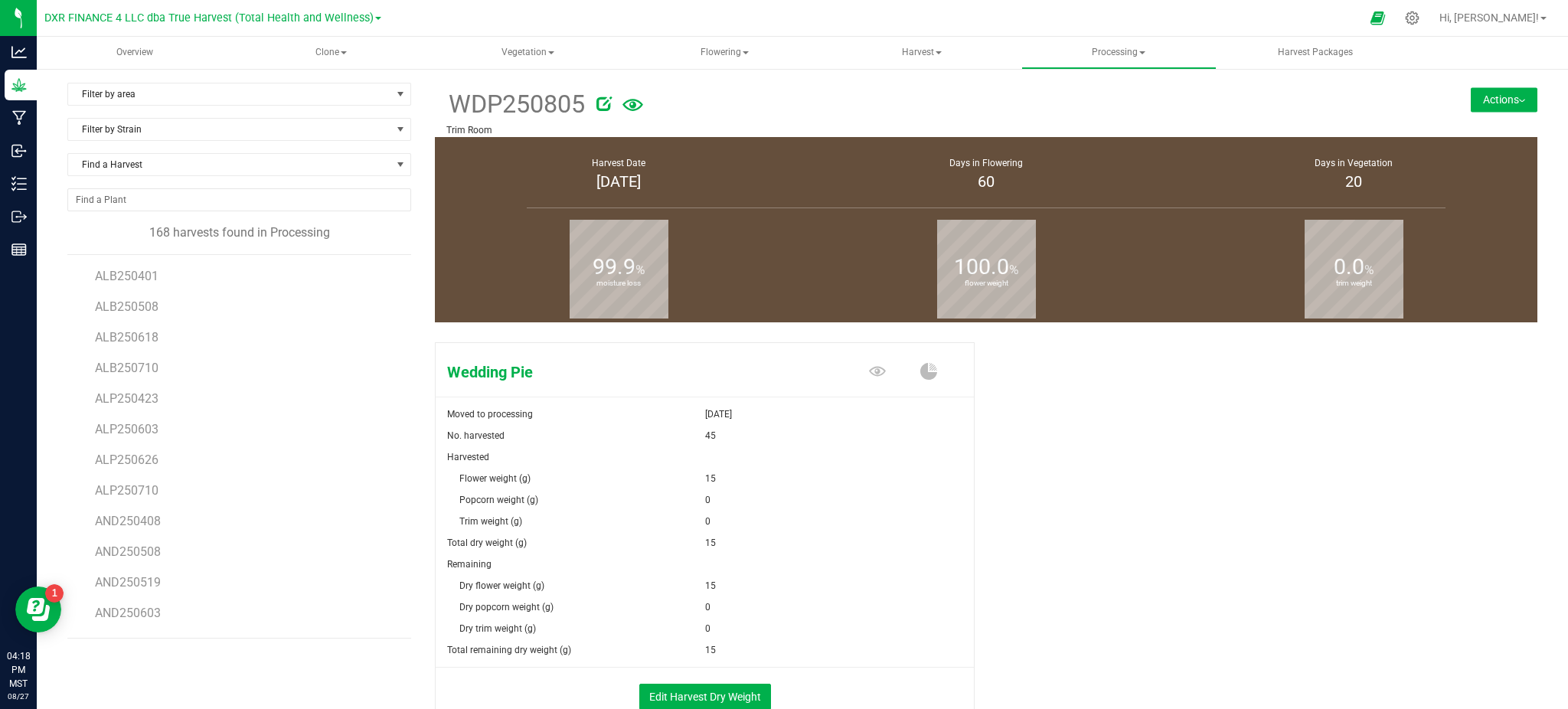
click at [1471, 106] on button "Actions" at bounding box center [1504, 100] width 66 height 25
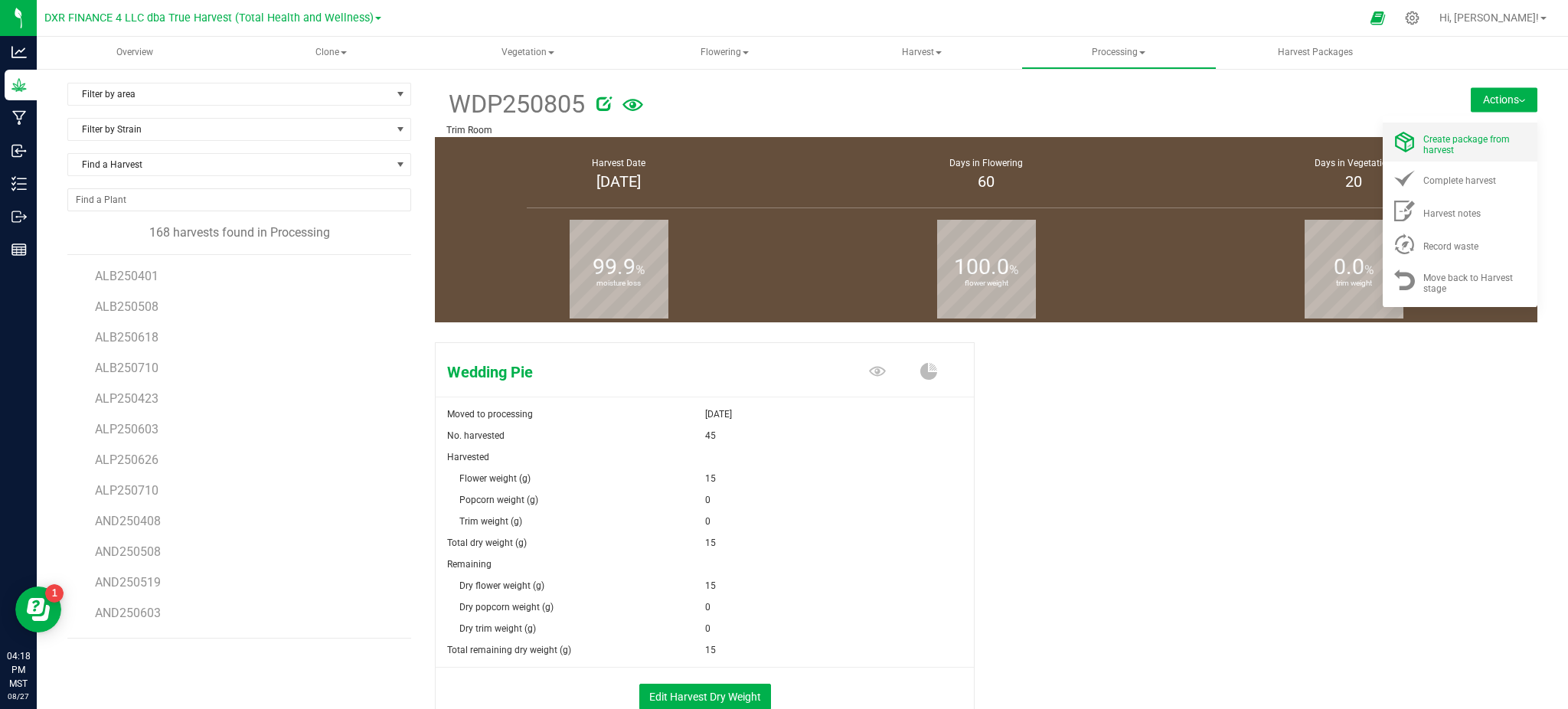
click at [1428, 146] on span "Create package from harvest" at bounding box center [1466, 144] width 86 height 22
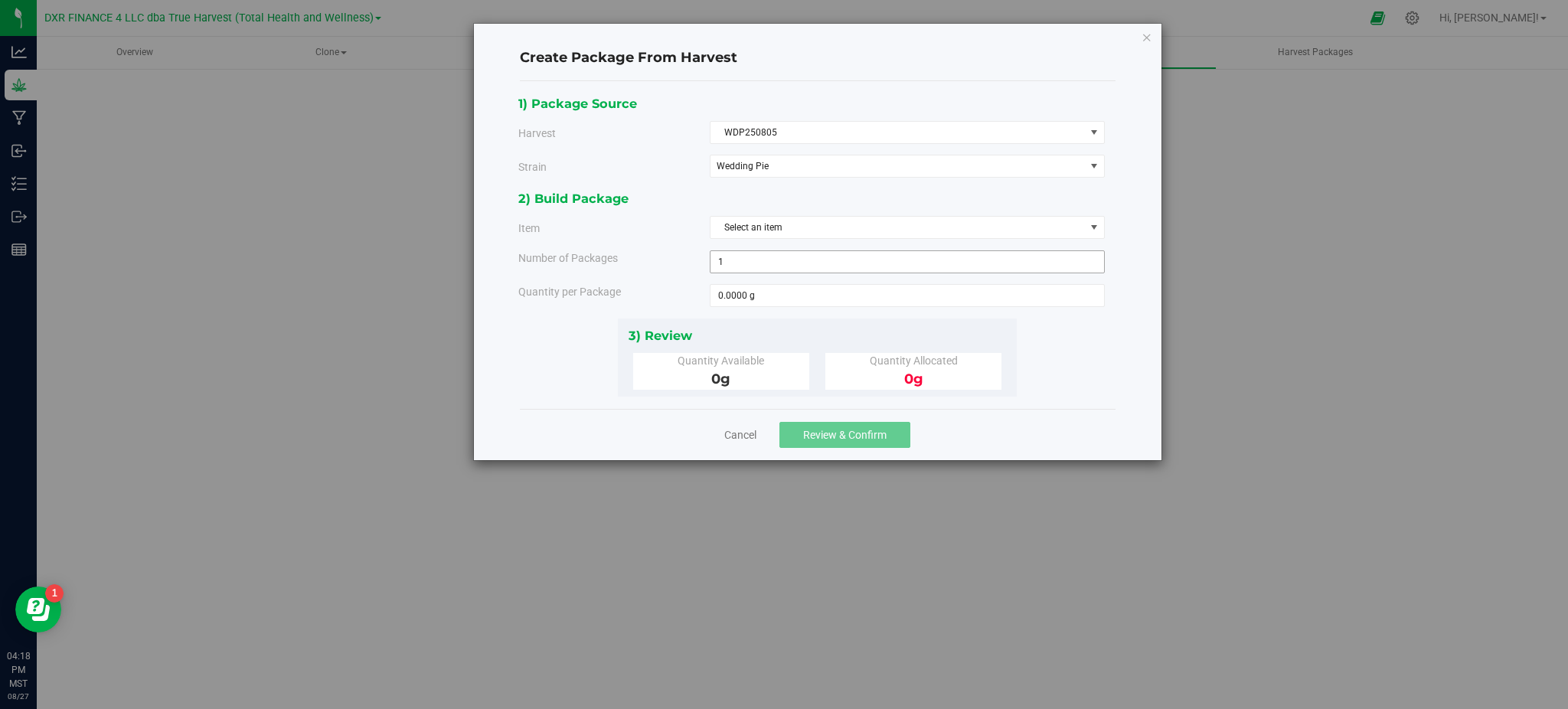
click at [791, 213] on div "2) Build Package Item Select an item BULK - A Buds (Wedding Pie) BULK - Aa Buds…" at bounding box center [817, 253] width 598 height 129
click at [791, 226] on span "Select an item" at bounding box center [898, 227] width 374 height 22
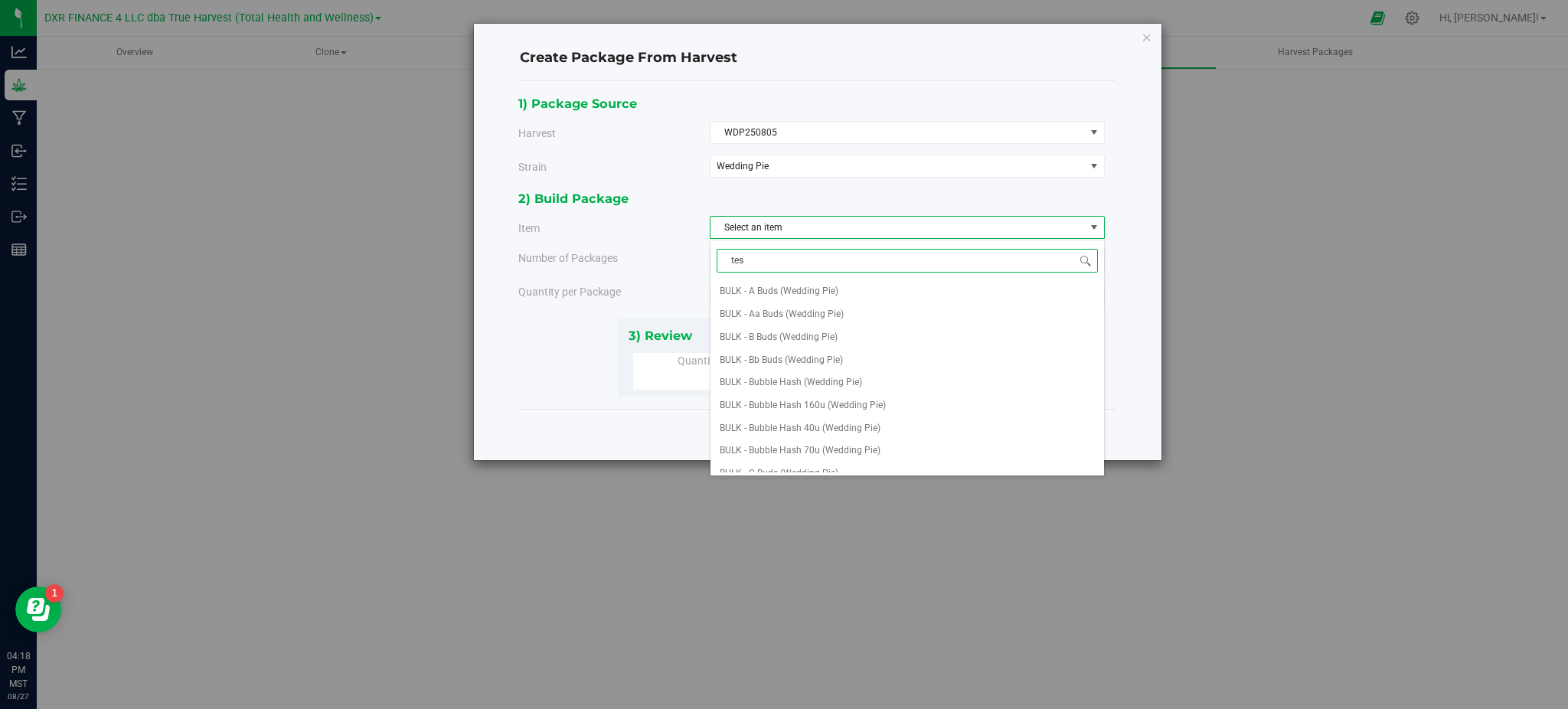
type input "test"
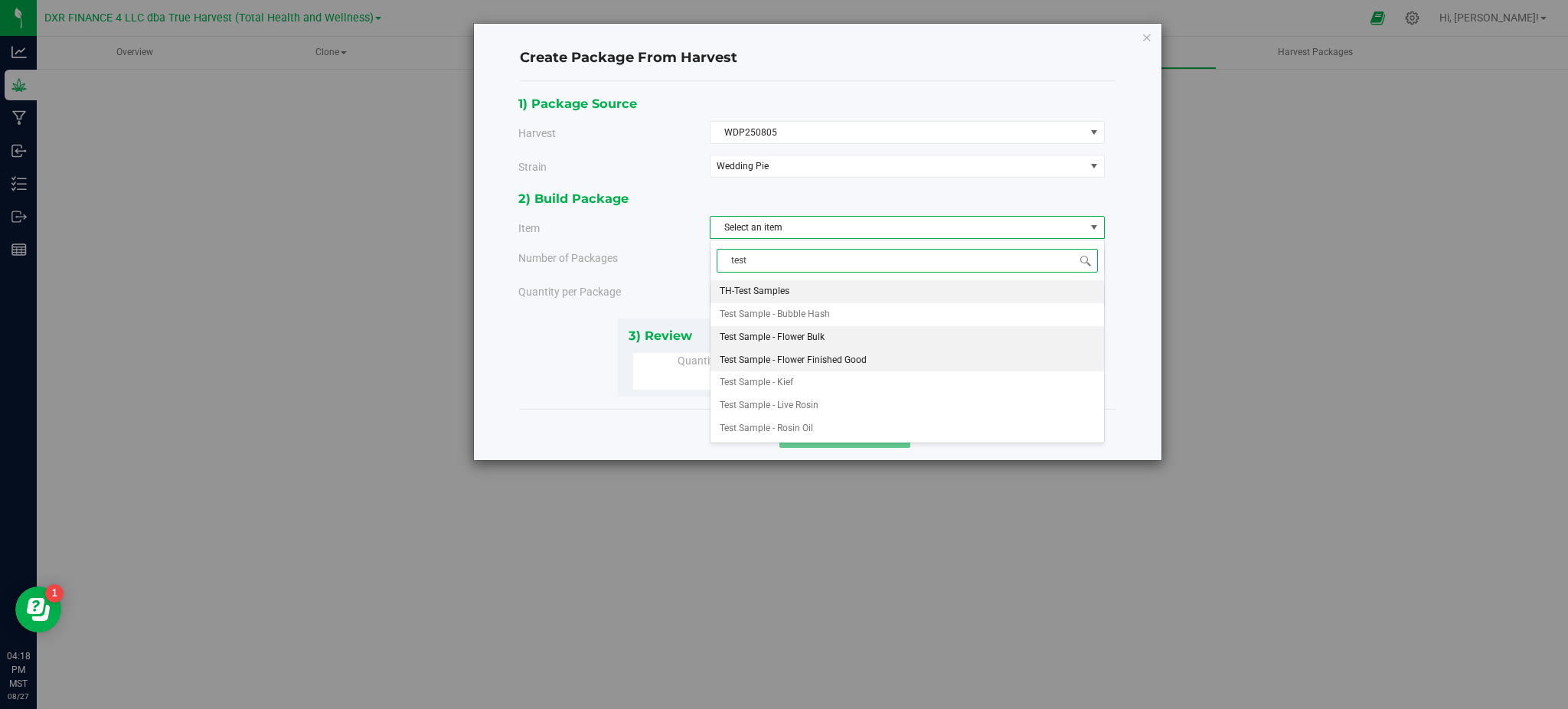
click at [793, 336] on span "Test Sample - Flower Bulk" at bounding box center [772, 337] width 105 height 20
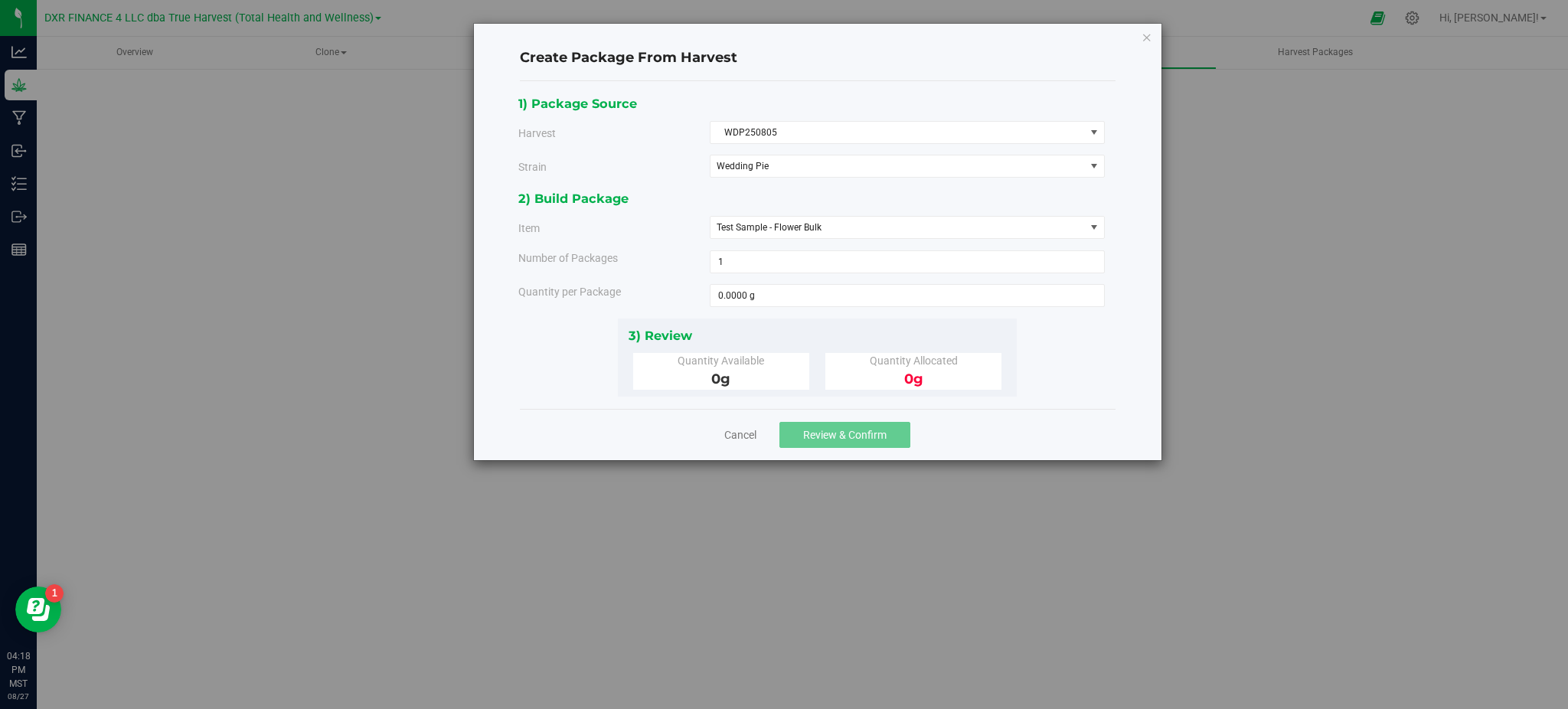
drag, startPoint x: 657, startPoint y: 275, endPoint x: 776, endPoint y: 279, distance: 119.1
click at [696, 275] on div "2) Build Package Item Test Sample - Flower Bulk TH-Test Samples Test Sample - B…" at bounding box center [817, 253] width 598 height 129
click at [782, 293] on span at bounding box center [907, 296] width 395 height 23
type input "15"
type input "15.0000 g"
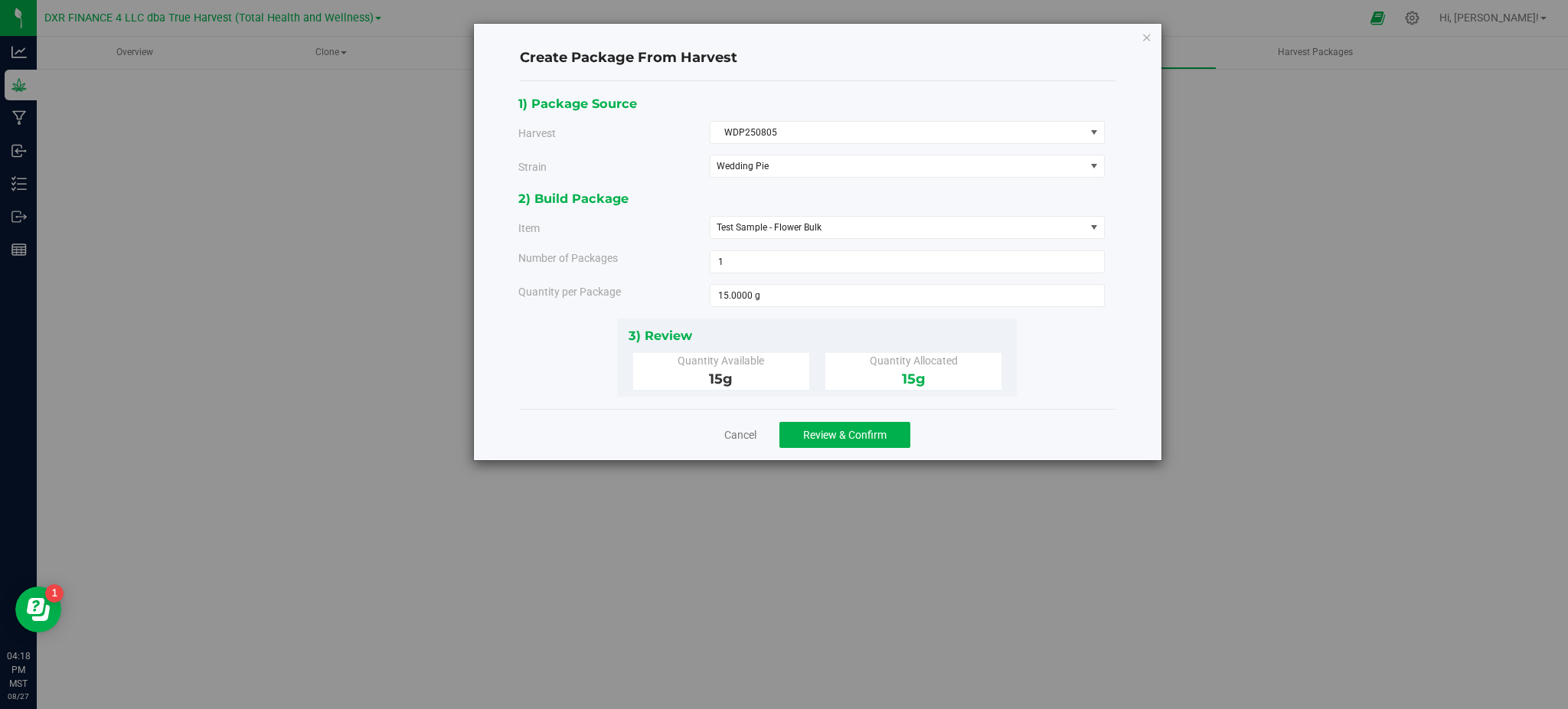
click at [1073, 387] on div "1) Package Source Harvest WDP250805 Select ALB250401 ALB250508 ALB250618 ALB250…" at bounding box center [817, 245] width 598 height 303
click at [868, 433] on span "Review & Confirm" at bounding box center [845, 434] width 83 height 12
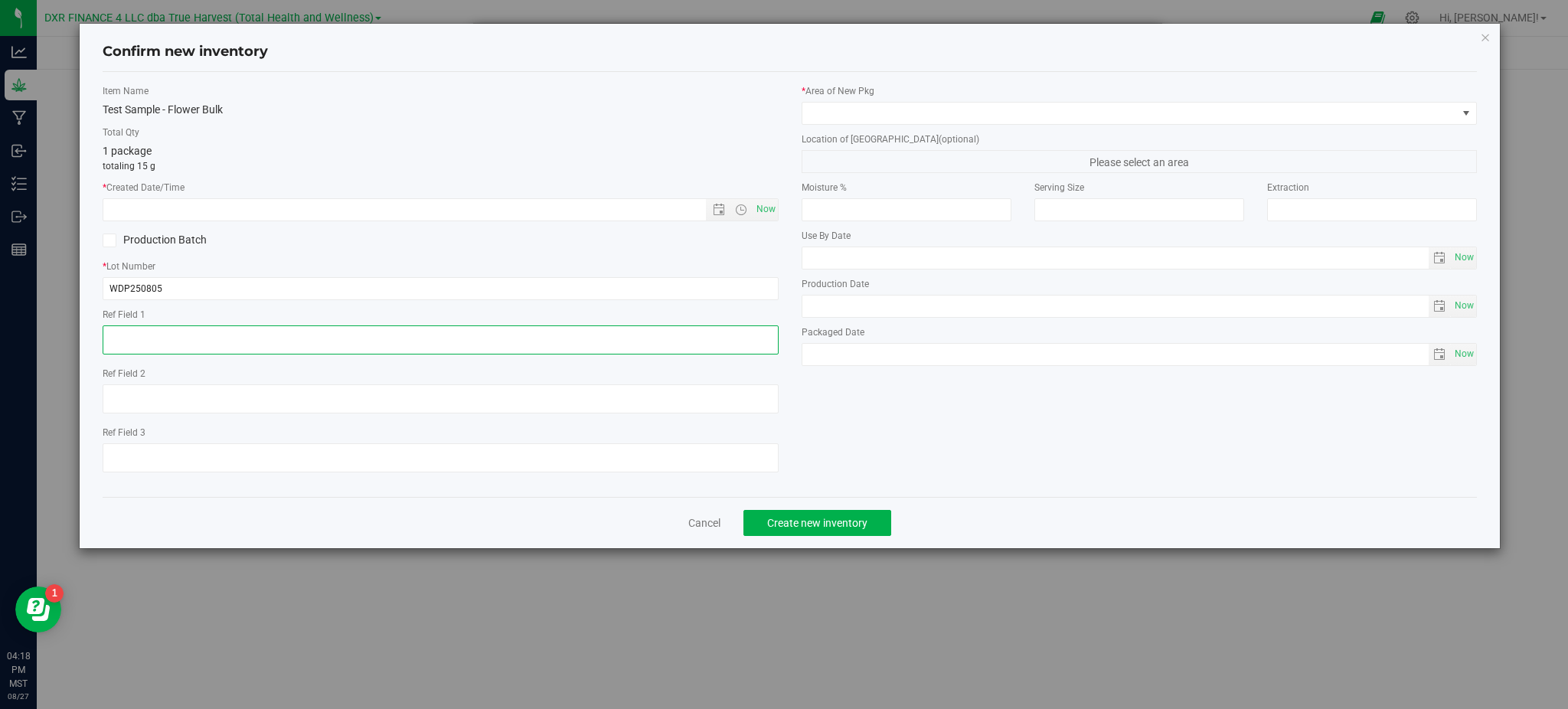
click at [234, 336] on textarea at bounding box center [440, 339] width 675 height 29
paste textarea "[DATE]"
type textarea "[DATE]"
click at [237, 215] on input "text" at bounding box center [417, 209] width 628 height 22
paste input "[DATE]"
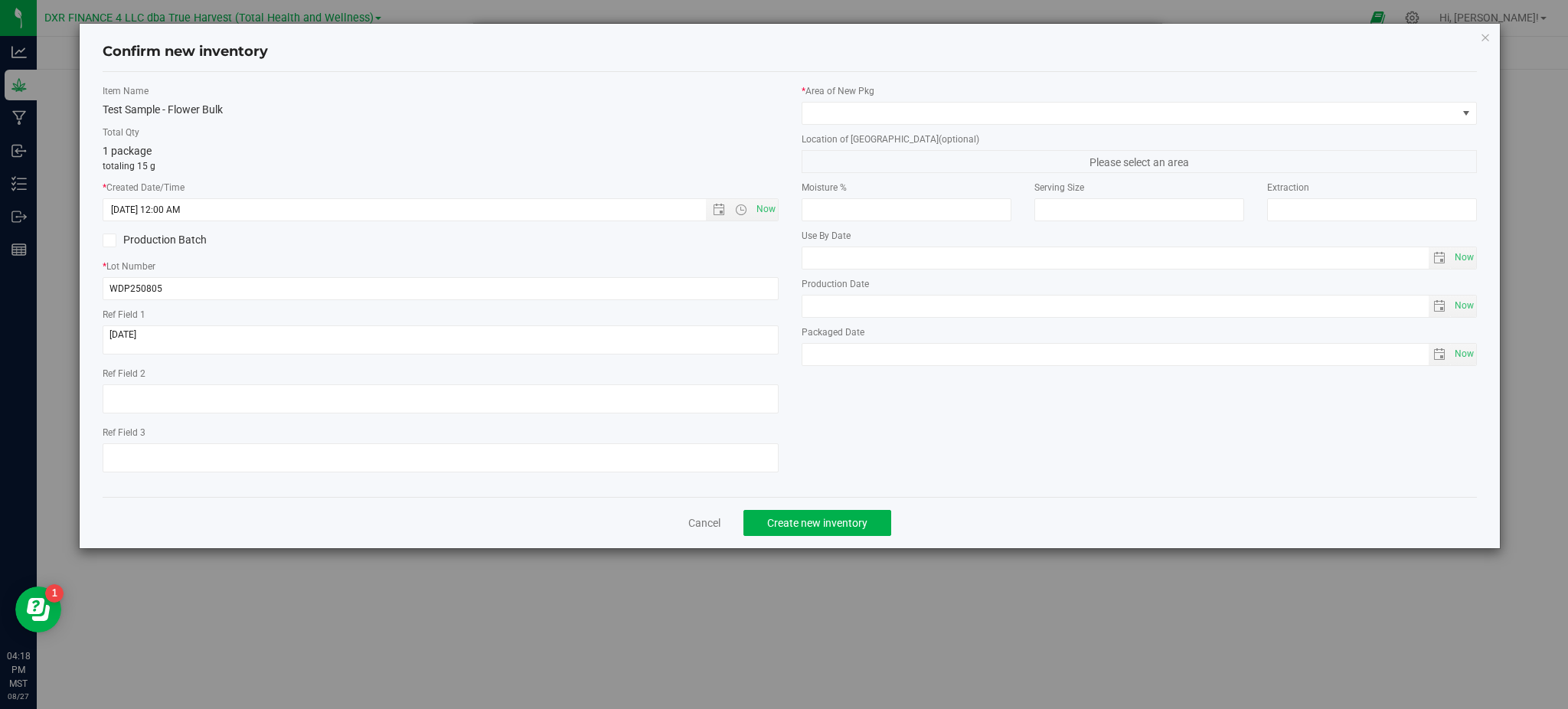
type input "[DATE] 4:18 PM"
drag, startPoint x: 301, startPoint y: 151, endPoint x: 592, endPoint y: 110, distance: 293.9
click at [307, 148] on div "1 package totaling 15 g" at bounding box center [440, 157] width 675 height 29
click at [850, 105] on span at bounding box center [1129, 113] width 655 height 22
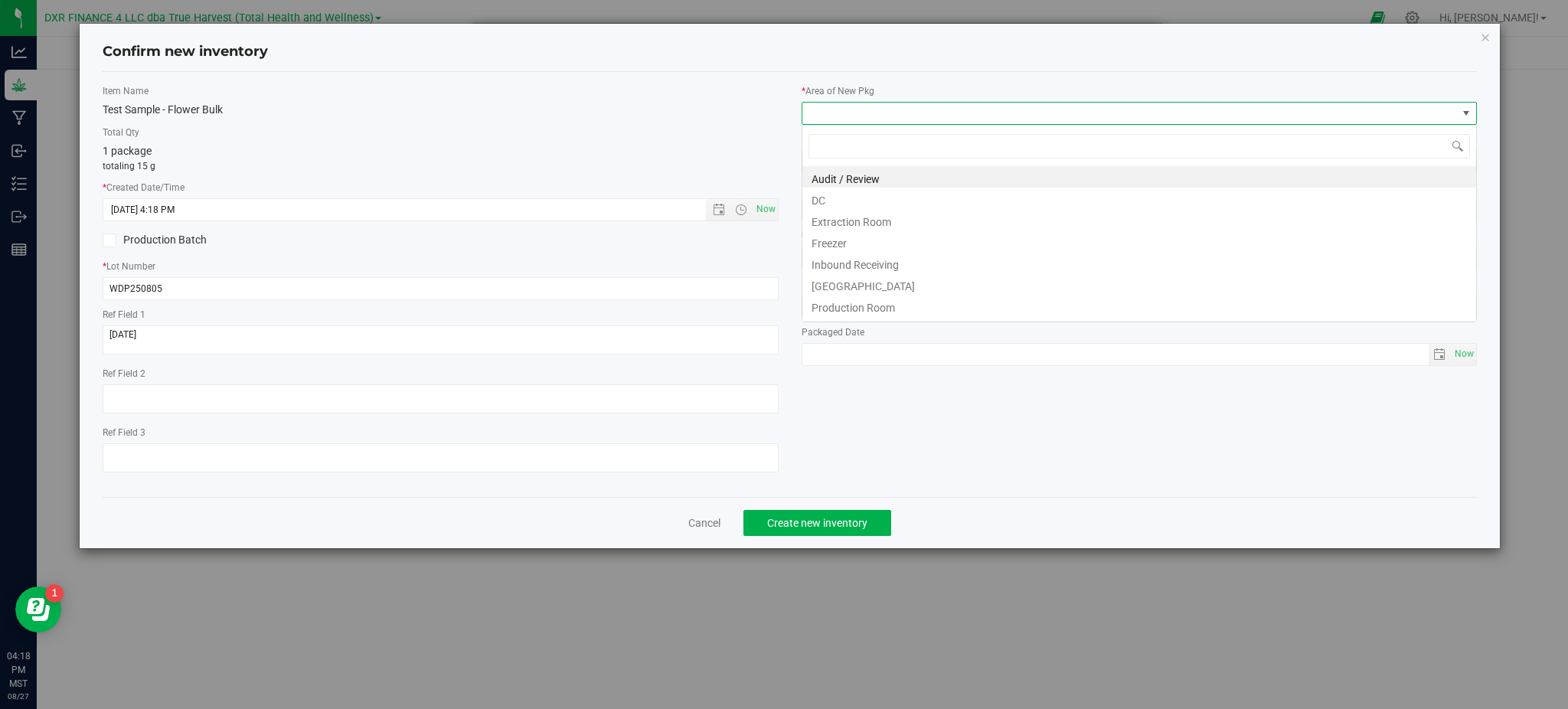
scroll to position [23, 675]
drag, startPoint x: 817, startPoint y: 201, endPoint x: 694, endPoint y: 134, distance: 140.1
click at [814, 201] on li "DC" at bounding box center [1139, 198] width 674 height 22
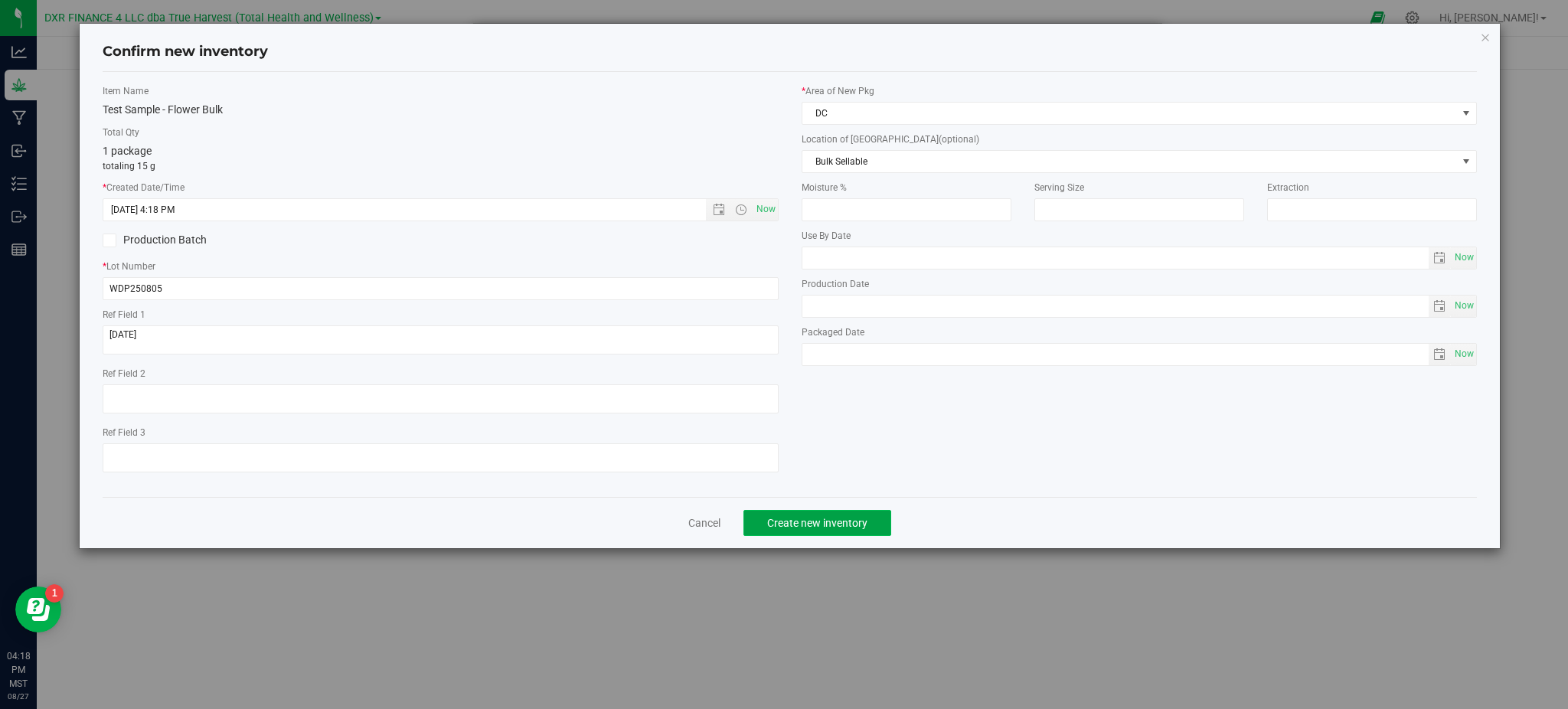
click at [822, 525] on span "Create new inventory" at bounding box center [817, 522] width 100 height 12
